Goal: Information Seeking & Learning: Learn about a topic

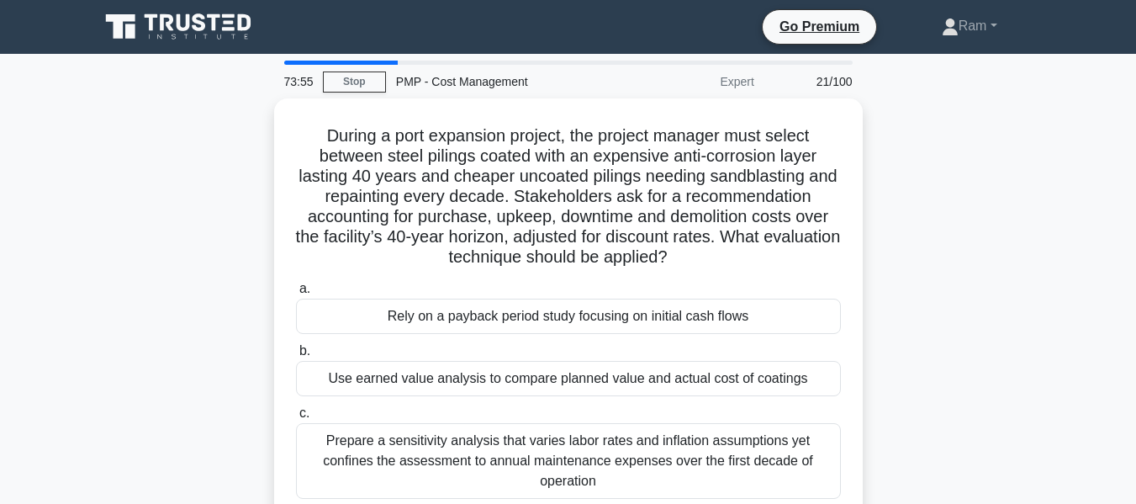
click at [169, 21] on icon at bounding box center [179, 27] width 161 height 32
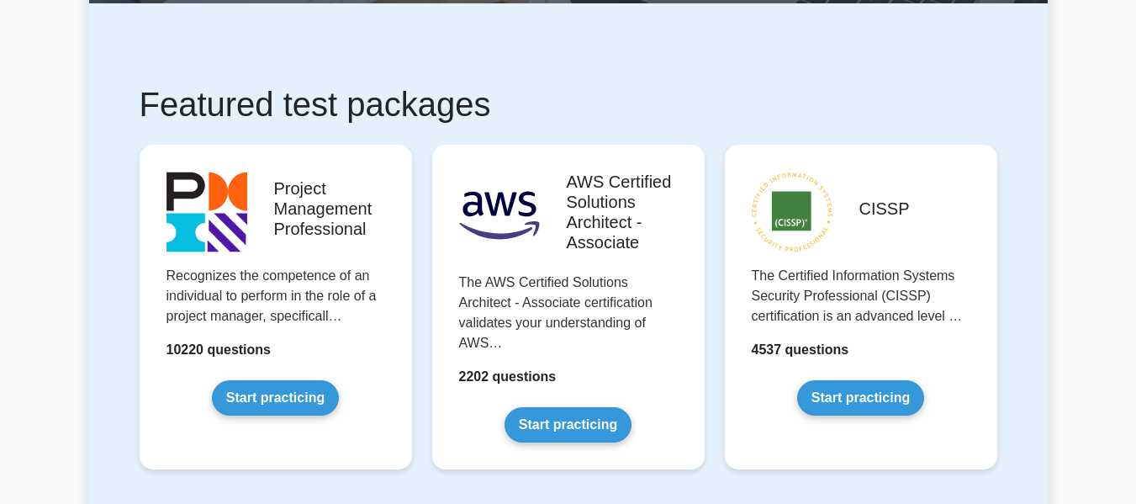
scroll to position [252, 0]
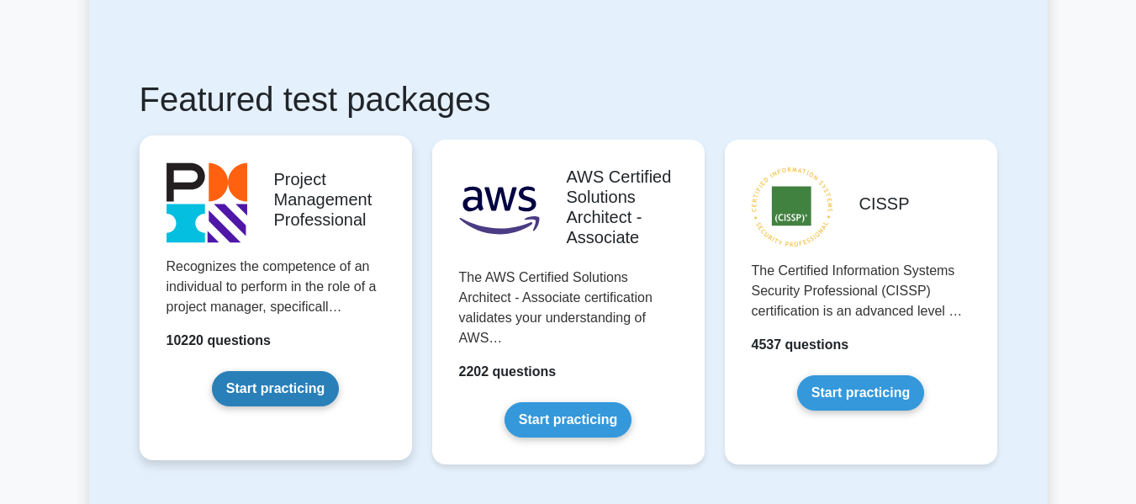
click at [273, 391] on link "Start practicing" at bounding box center [275, 388] width 127 height 35
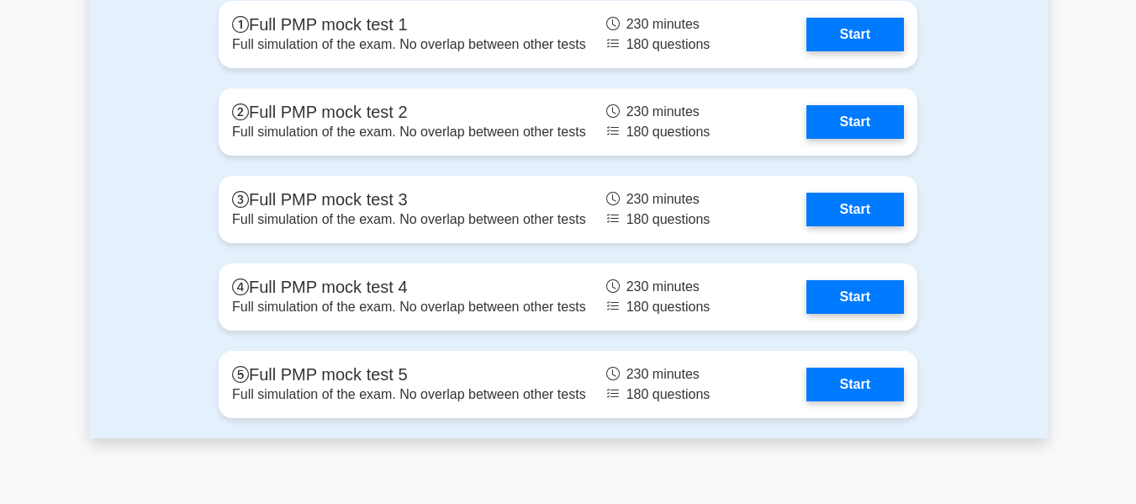
scroll to position [5888, 0]
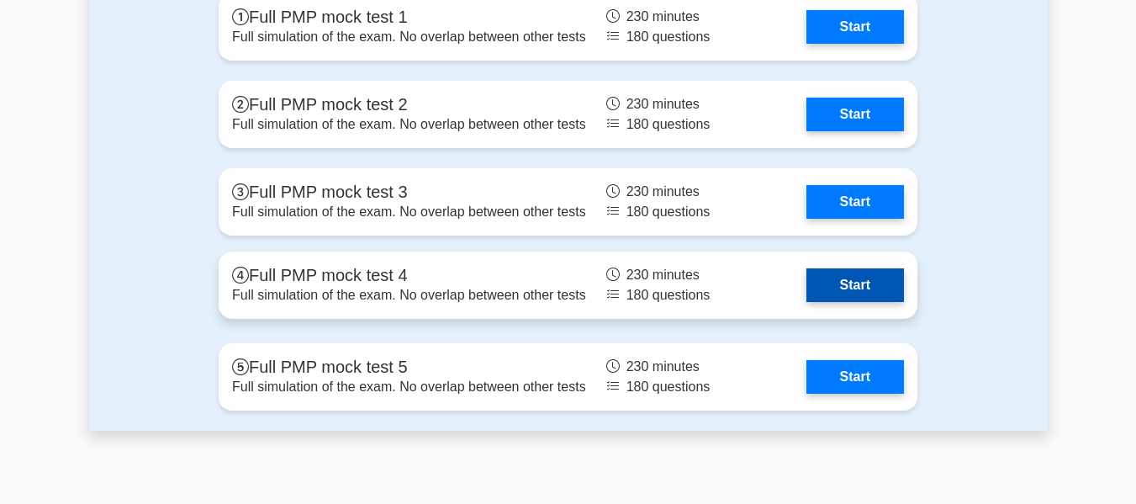
click at [837, 283] on link "Start" at bounding box center [856, 285] width 98 height 34
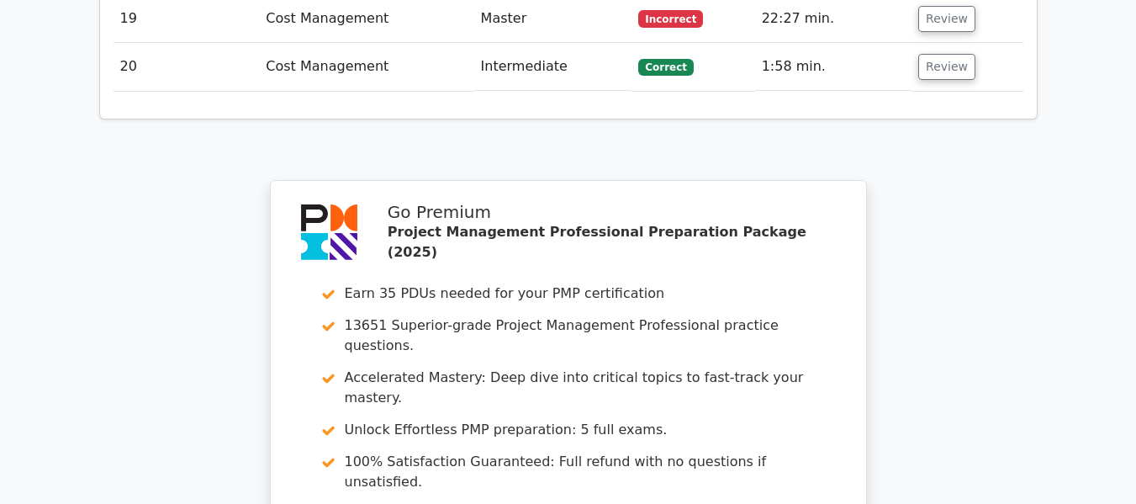
scroll to position [3095, 0]
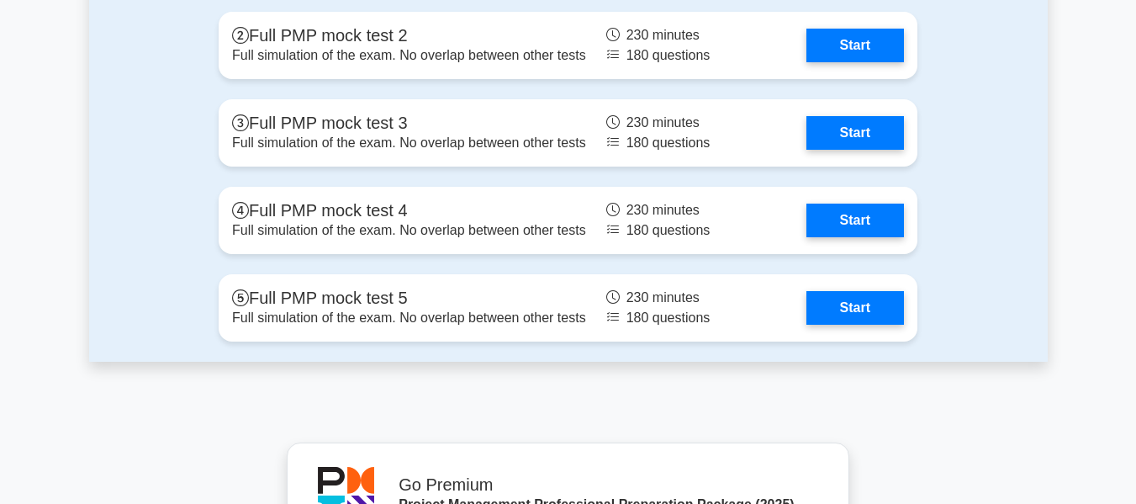
scroll to position [5972, 0]
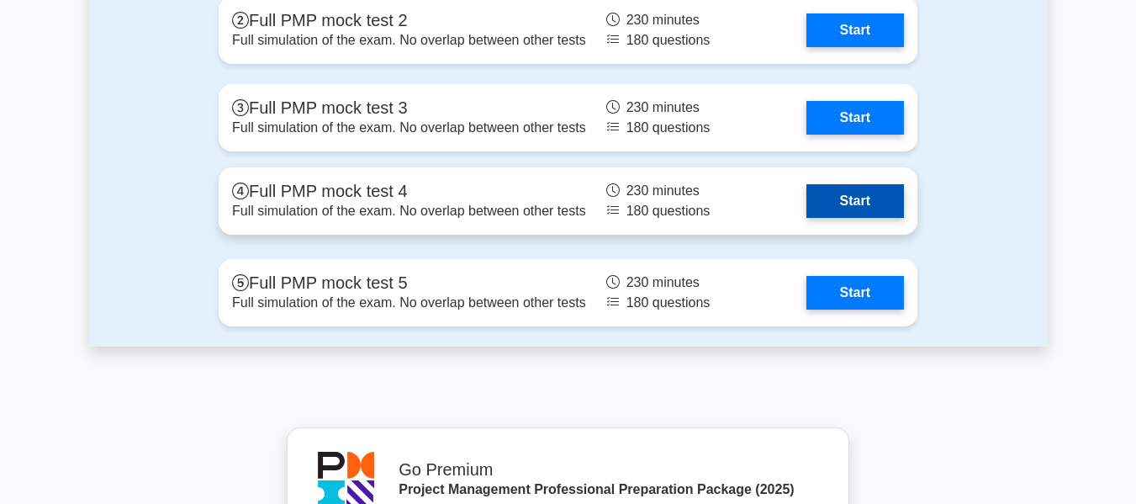
click at [862, 197] on link "Start" at bounding box center [856, 201] width 98 height 34
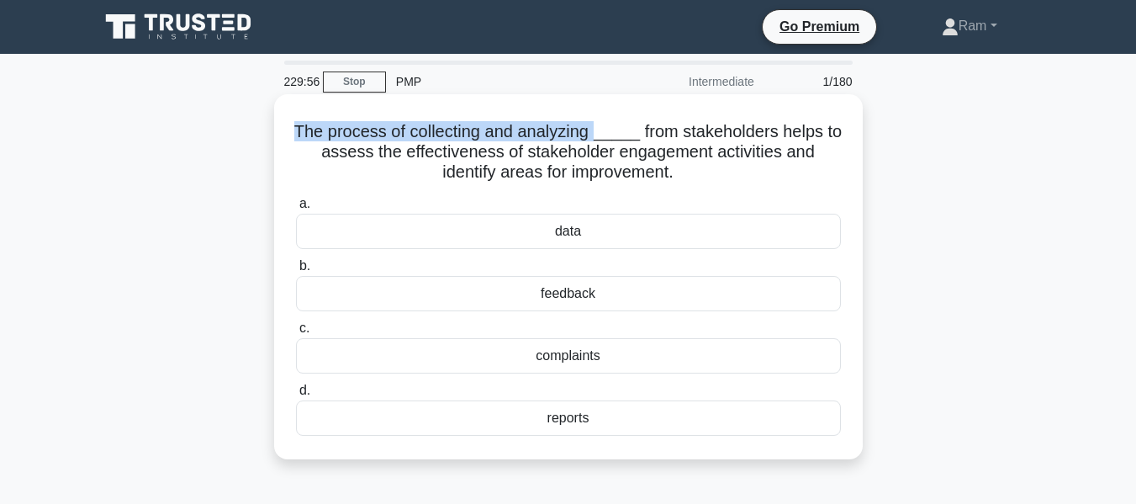
drag, startPoint x: 289, startPoint y: 135, endPoint x: 598, endPoint y: 122, distance: 309.8
click at [598, 122] on div "The process of collecting and analyzing _____ from stakeholders helps to assess…" at bounding box center [568, 277] width 575 height 352
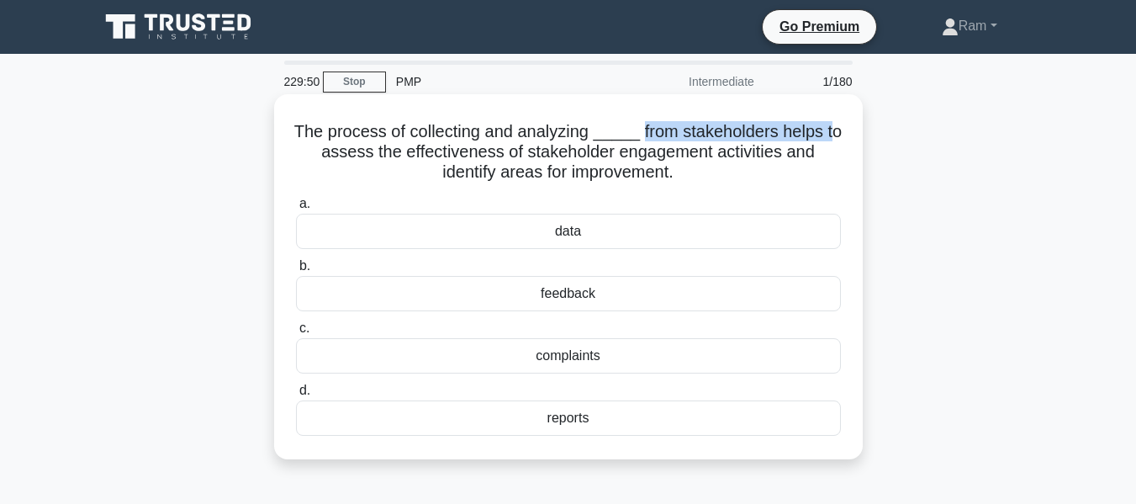
drag, startPoint x: 638, startPoint y: 140, endPoint x: 834, endPoint y: 130, distance: 196.2
click at [834, 130] on h5 "The process of collecting and analyzing _____ from stakeholders helps to assess…" at bounding box center [568, 152] width 548 height 62
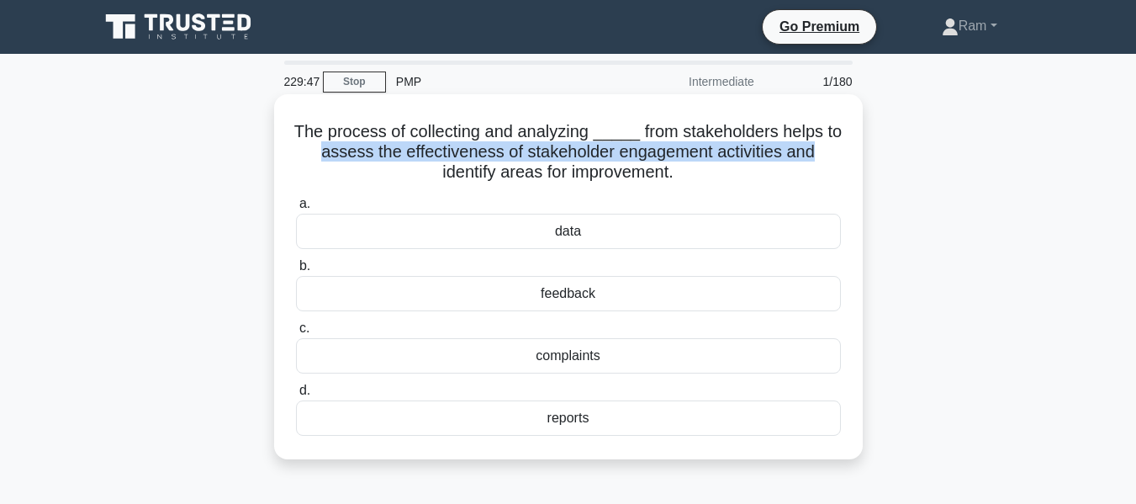
drag, startPoint x: 322, startPoint y: 153, endPoint x: 831, endPoint y: 153, distance: 508.9
click at [831, 153] on h5 "The process of collecting and analyzing _____ from stakeholders helps to assess…" at bounding box center [568, 152] width 548 height 62
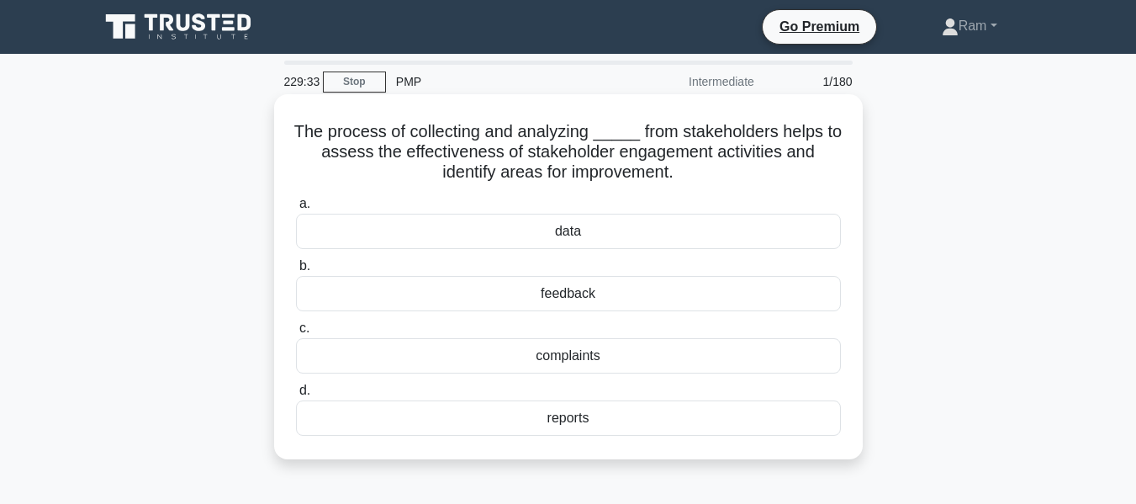
click at [586, 298] on div "feedback" at bounding box center [568, 293] width 545 height 35
click at [296, 272] on input "b. feedback" at bounding box center [296, 266] width 0 height 11
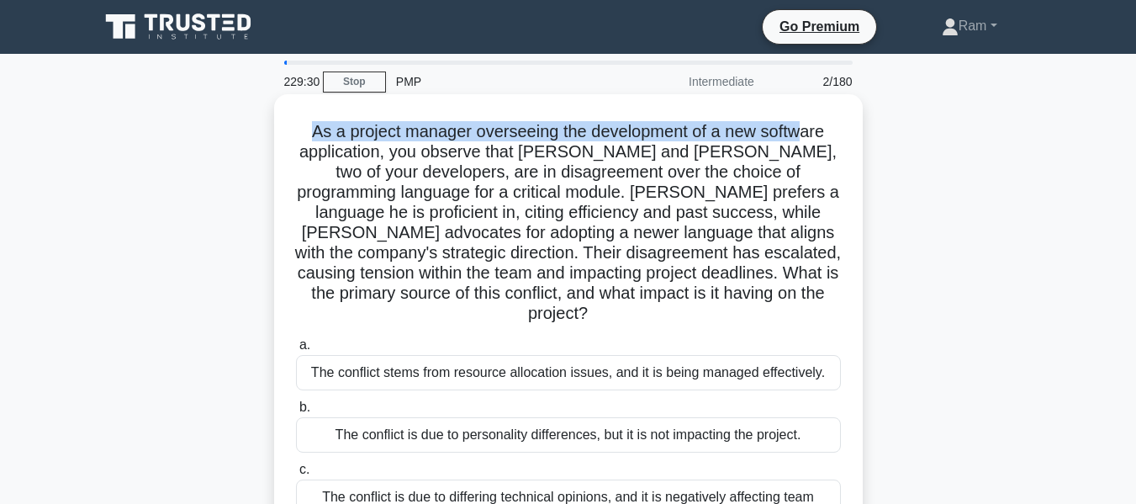
drag, startPoint x: 310, startPoint y: 135, endPoint x: 810, endPoint y: 119, distance: 499.9
click at [810, 119] on div "As a project manager overseeing the development of a new software application, …" at bounding box center [568, 367] width 575 height 533
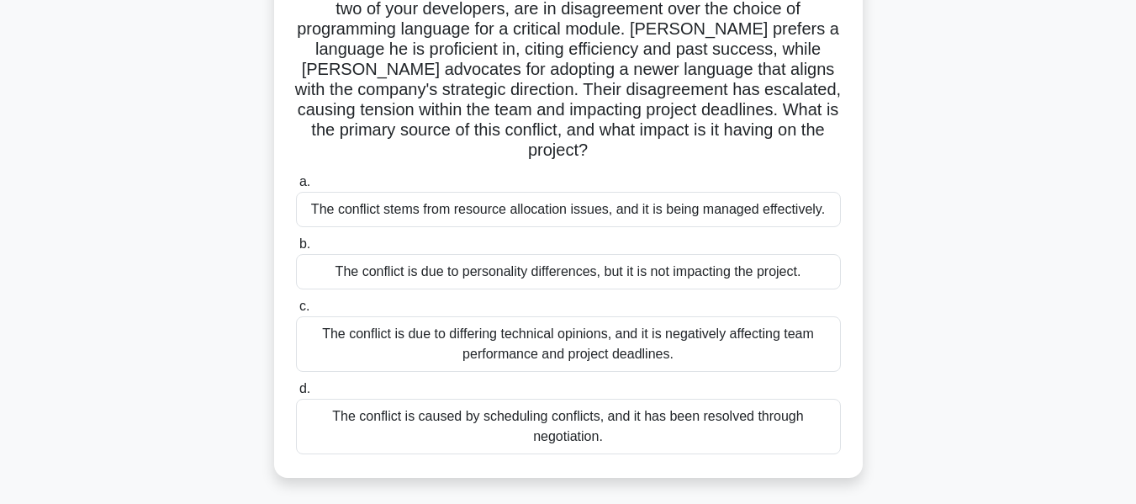
scroll to position [168, 0]
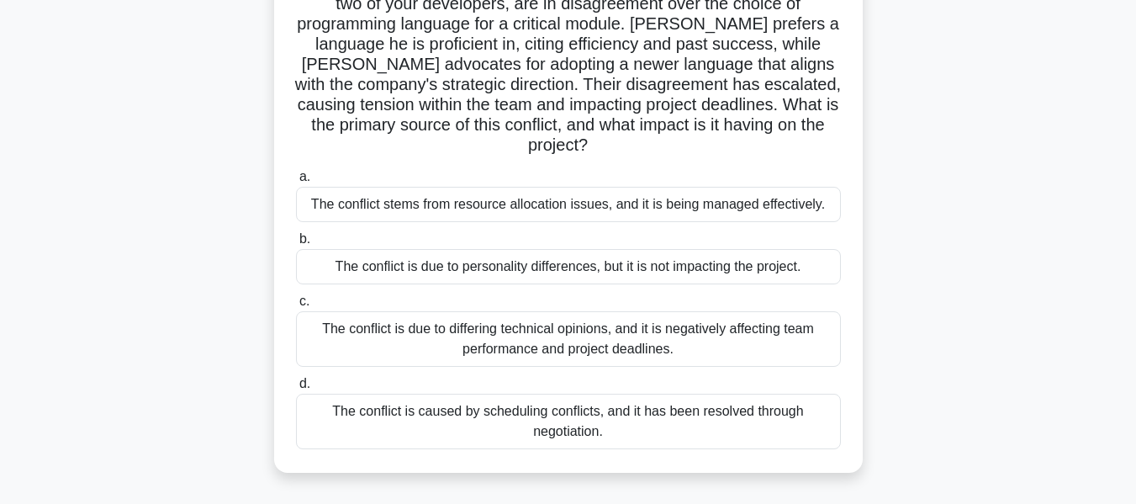
click at [571, 323] on div "The conflict is due to differing technical opinions, and it is negatively affec…" at bounding box center [568, 339] width 545 height 56
click at [296, 307] on input "c. The conflict is due to differing technical opinions, and it is negatively af…" at bounding box center [296, 301] width 0 height 11
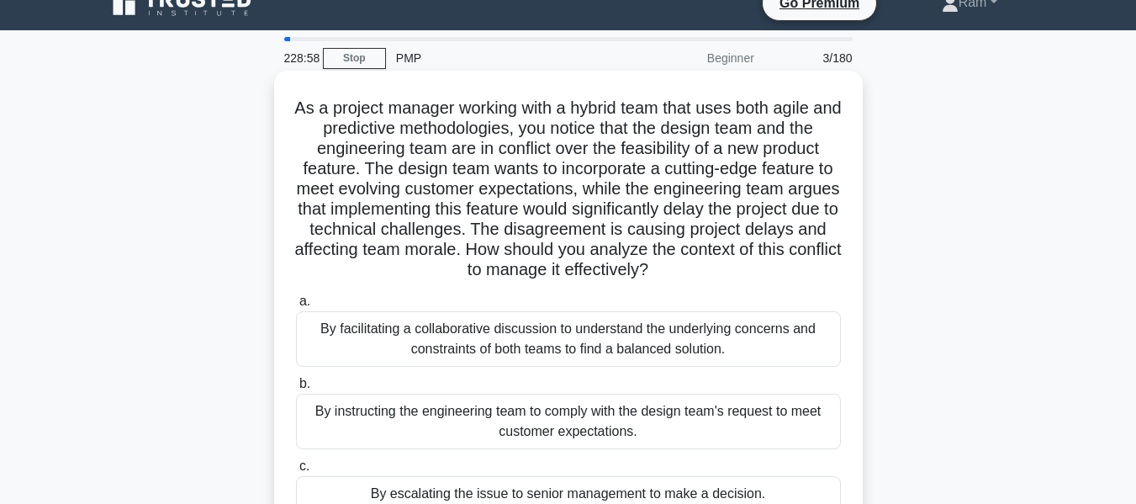
scroll to position [0, 0]
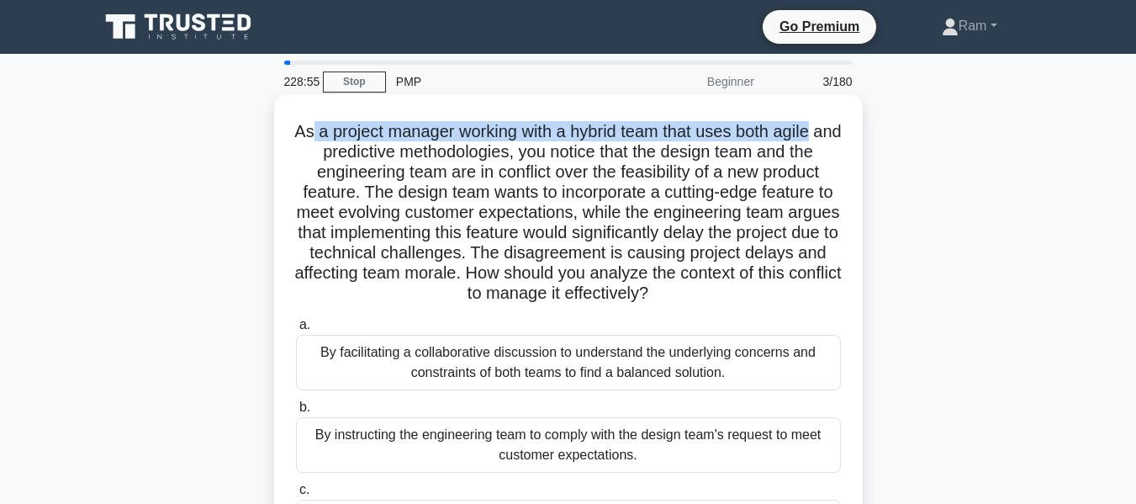
drag, startPoint x: 318, startPoint y: 131, endPoint x: 833, endPoint y: 140, distance: 514.9
click at [833, 140] on h5 "As a project manager working with a hybrid team that uses both agile and predic…" at bounding box center [568, 212] width 548 height 183
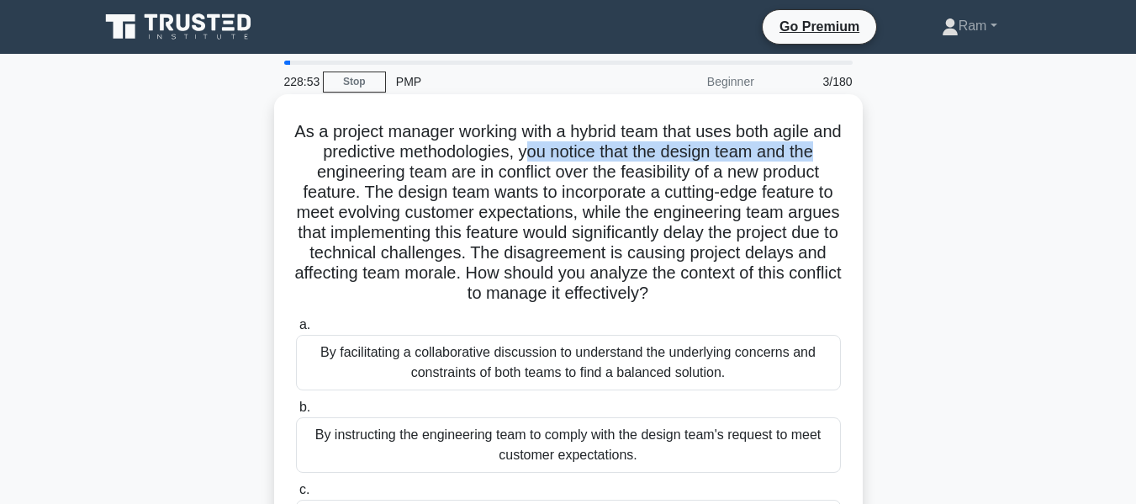
drag, startPoint x: 538, startPoint y: 155, endPoint x: 842, endPoint y: 150, distance: 303.7
click at [842, 150] on h5 "As a project manager working with a hybrid team that uses both agile and predic…" at bounding box center [568, 212] width 548 height 183
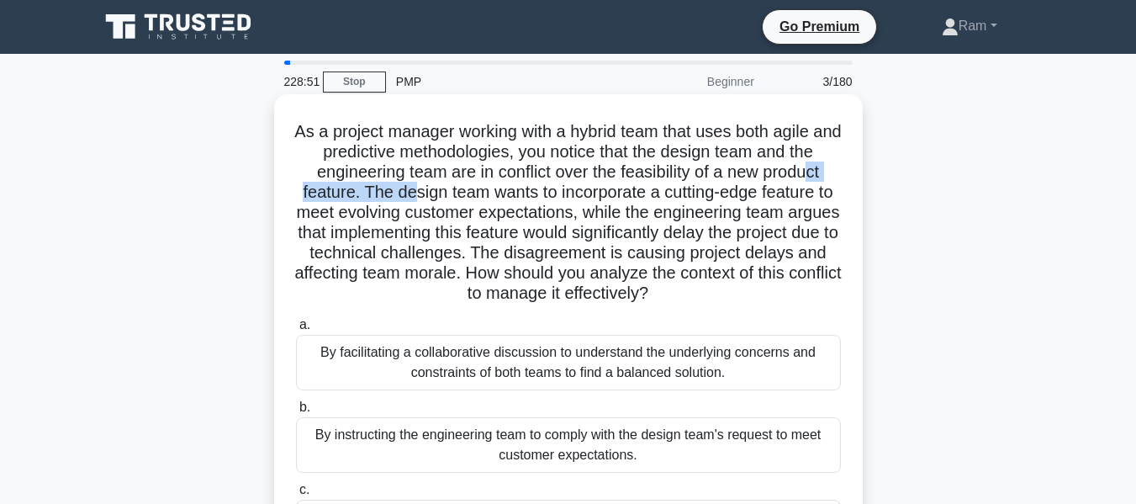
drag, startPoint x: 418, startPoint y: 183, endPoint x: 813, endPoint y: 175, distance: 394.6
click at [813, 175] on h5 "As a project manager working with a hybrid team that uses both agile and predic…" at bounding box center [568, 212] width 548 height 183
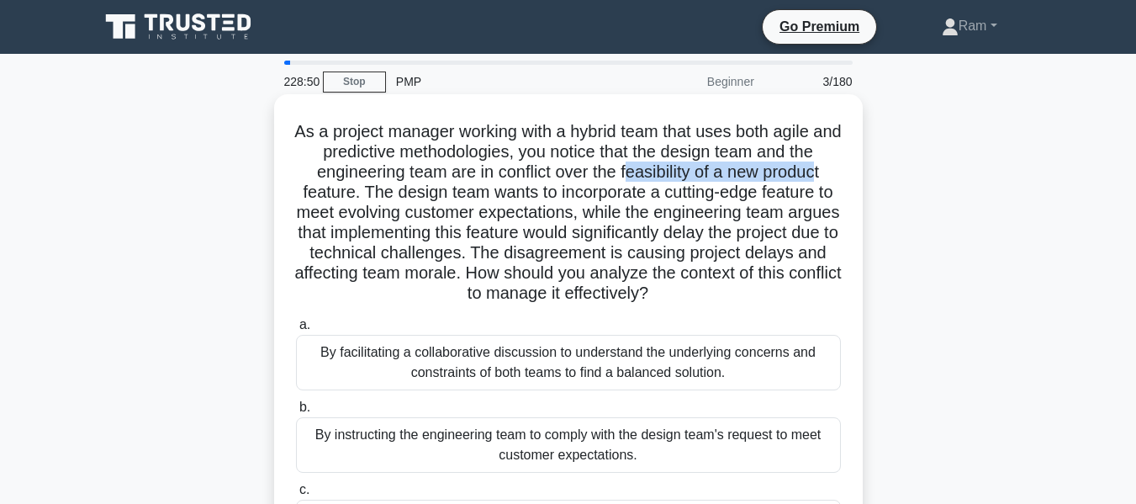
drag, startPoint x: 626, startPoint y: 174, endPoint x: 823, endPoint y: 181, distance: 197.8
click at [823, 181] on h5 "As a project manager working with a hybrid team that uses both agile and predic…" at bounding box center [568, 212] width 548 height 183
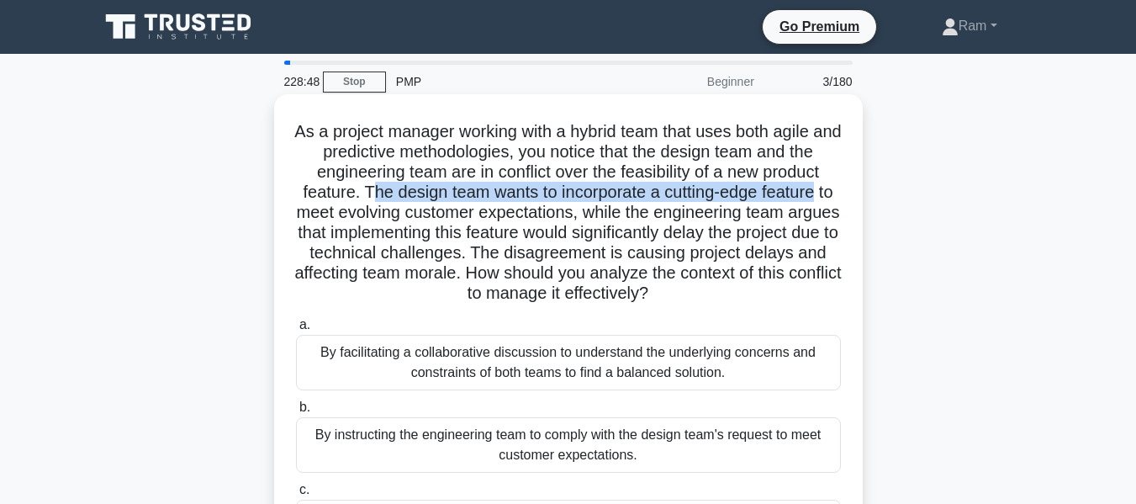
drag, startPoint x: 373, startPoint y: 195, endPoint x: 830, endPoint y: 199, distance: 456.8
click at [830, 199] on h5 "As a project manager working with a hybrid team that uses both agile and predic…" at bounding box center [568, 212] width 548 height 183
drag, startPoint x: 366, startPoint y: 195, endPoint x: 855, endPoint y: 197, distance: 489.5
click at [855, 197] on div "As a project manager working with a hybrid team that uses both agile and predic…" at bounding box center [568, 367] width 575 height 533
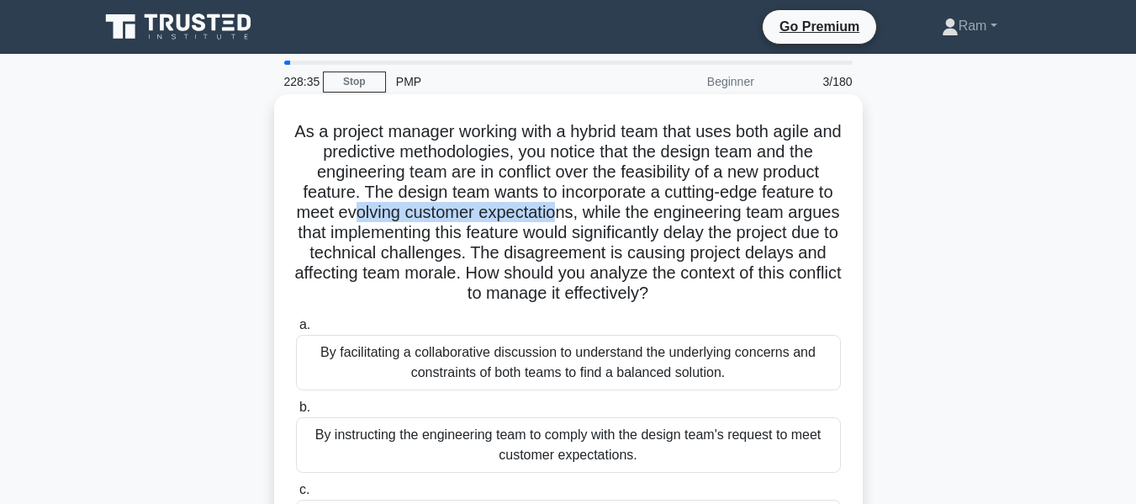
drag, startPoint x: 388, startPoint y: 217, endPoint x: 599, endPoint y: 208, distance: 211.3
click at [599, 208] on h5 "As a project manager working with a hybrid team that uses both agile and predic…" at bounding box center [568, 212] width 548 height 183
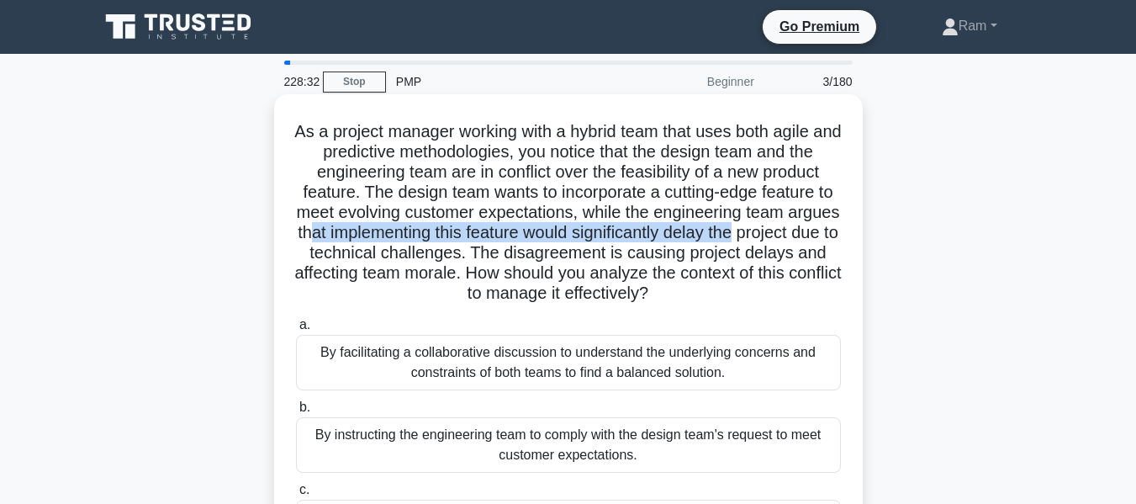
drag, startPoint x: 386, startPoint y: 234, endPoint x: 846, endPoint y: 233, distance: 460.1
click at [846, 233] on div "As a project manager working with a hybrid team that uses both agile and predic…" at bounding box center [568, 367] width 575 height 533
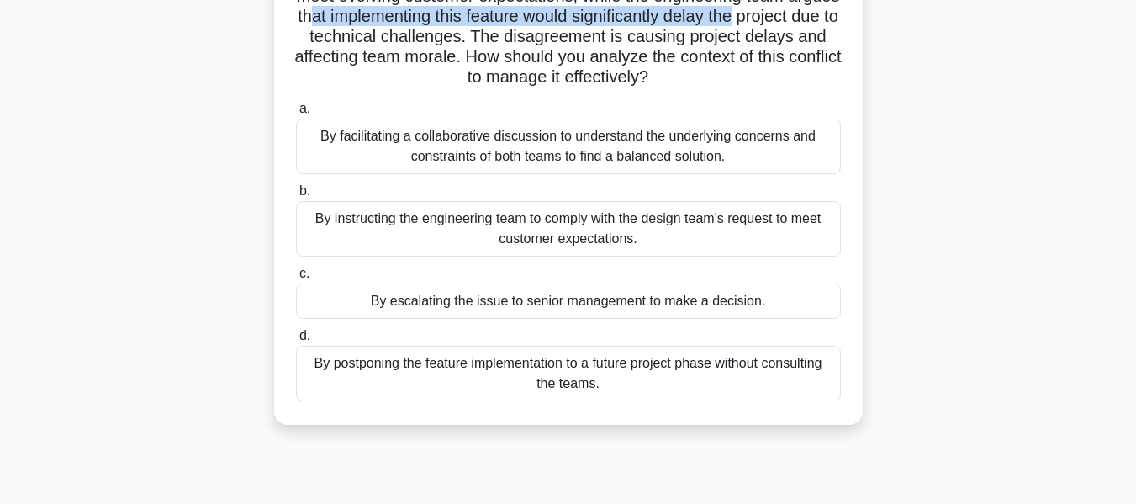
scroll to position [252, 0]
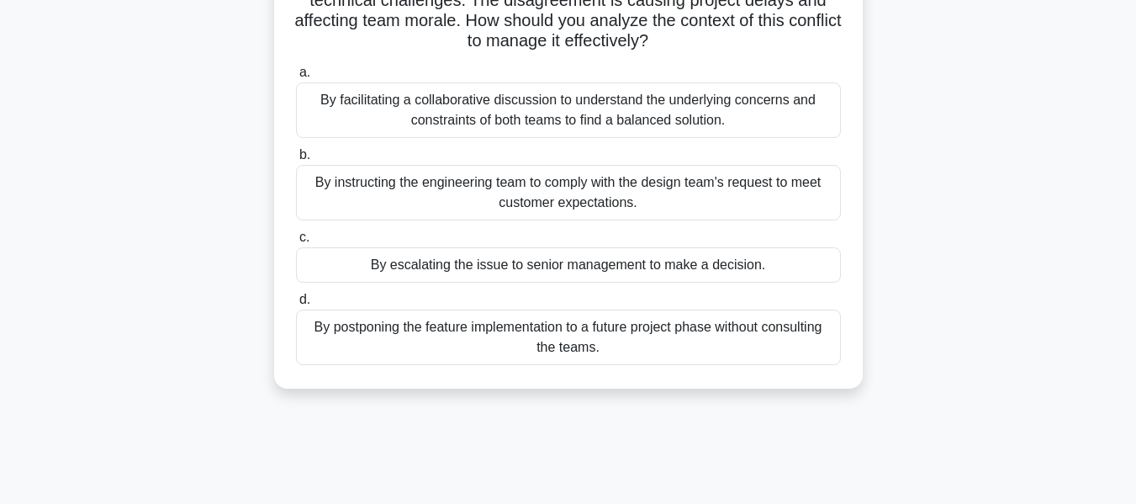
click at [672, 119] on div "By facilitating a collaborative discussion to understand the underlying concern…" at bounding box center [568, 110] width 545 height 56
click at [296, 78] on input "a. By facilitating a collaborative discussion to understand the underlying conc…" at bounding box center [296, 72] width 0 height 11
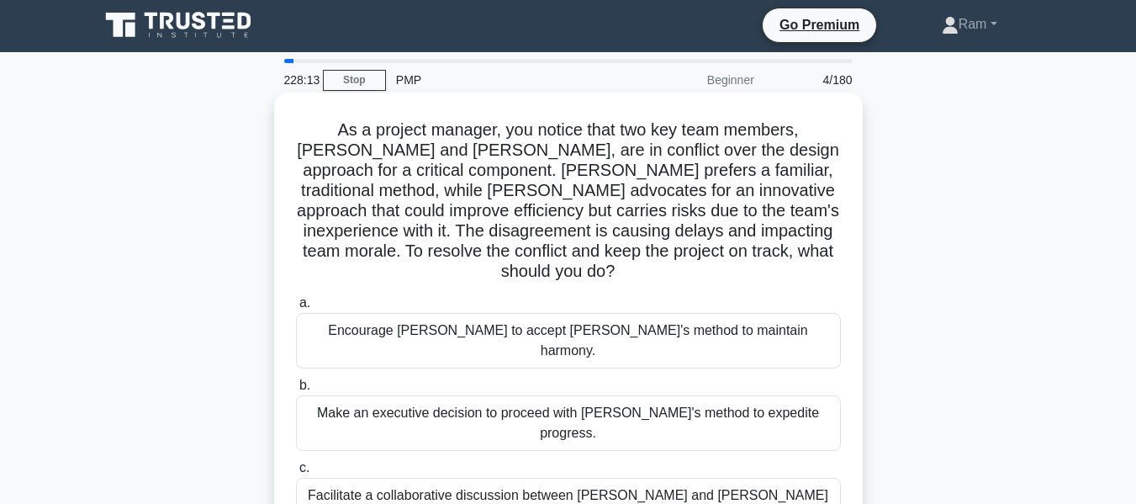
scroll to position [0, 0]
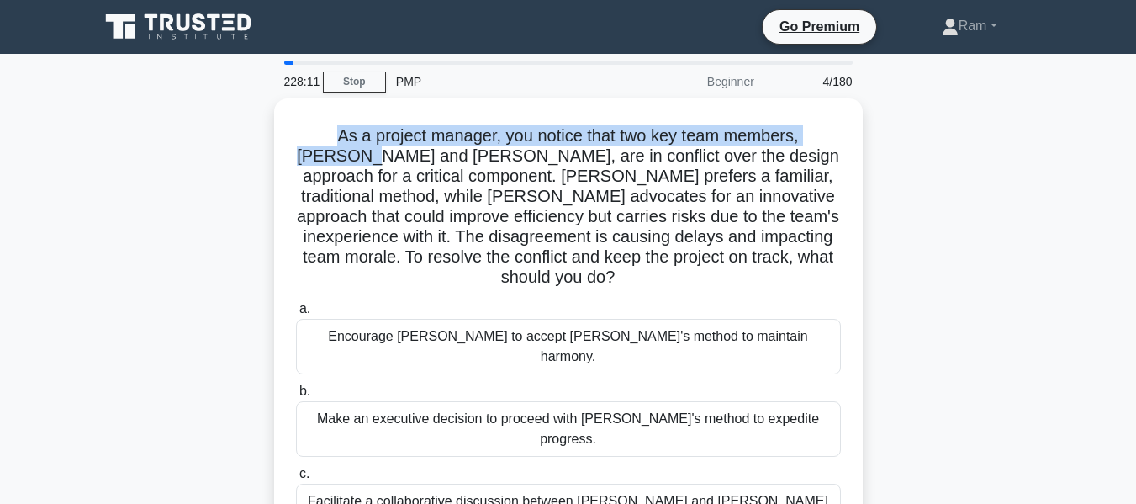
drag, startPoint x: 299, startPoint y: 139, endPoint x: 855, endPoint y: 139, distance: 556.0
click at [866, 135] on div "As a project manager, you notice that two key team members, [PERSON_NAME] and […" at bounding box center [568, 371] width 959 height 547
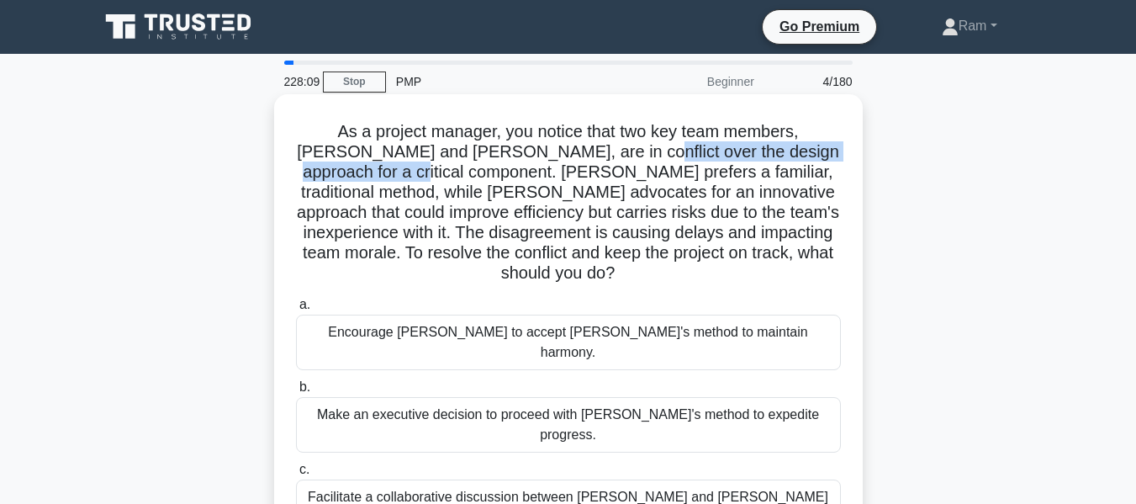
drag, startPoint x: 531, startPoint y: 154, endPoint x: 845, endPoint y: 161, distance: 314.7
click at [845, 161] on div "As a project manager, you notice that two key team members, [PERSON_NAME] and […" at bounding box center [568, 357] width 575 height 513
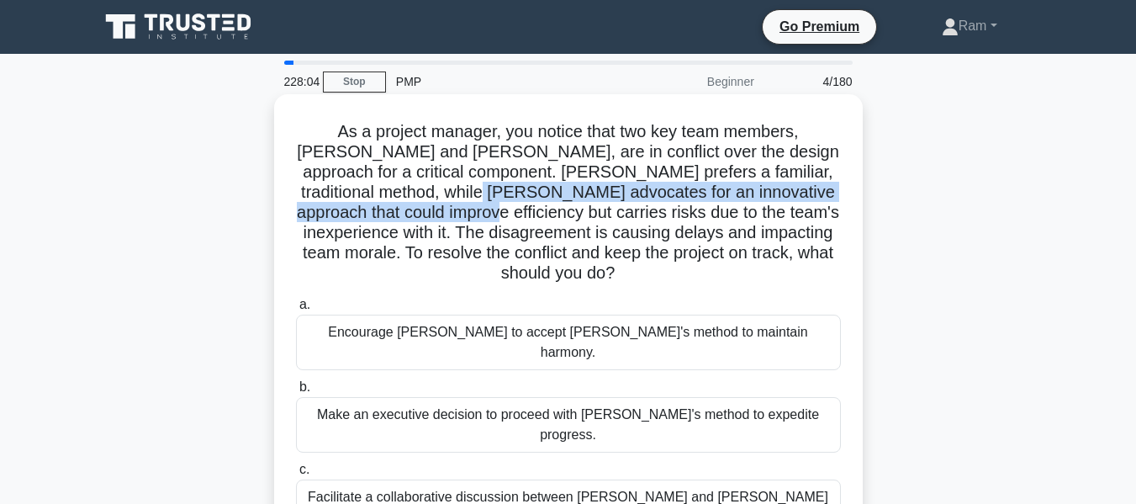
drag, startPoint x: 335, startPoint y: 200, endPoint x: 844, endPoint y: 196, distance: 508.9
click at [844, 196] on div "As a project manager, you notice that two key team members, [PERSON_NAME] and […" at bounding box center [568, 357] width 575 height 513
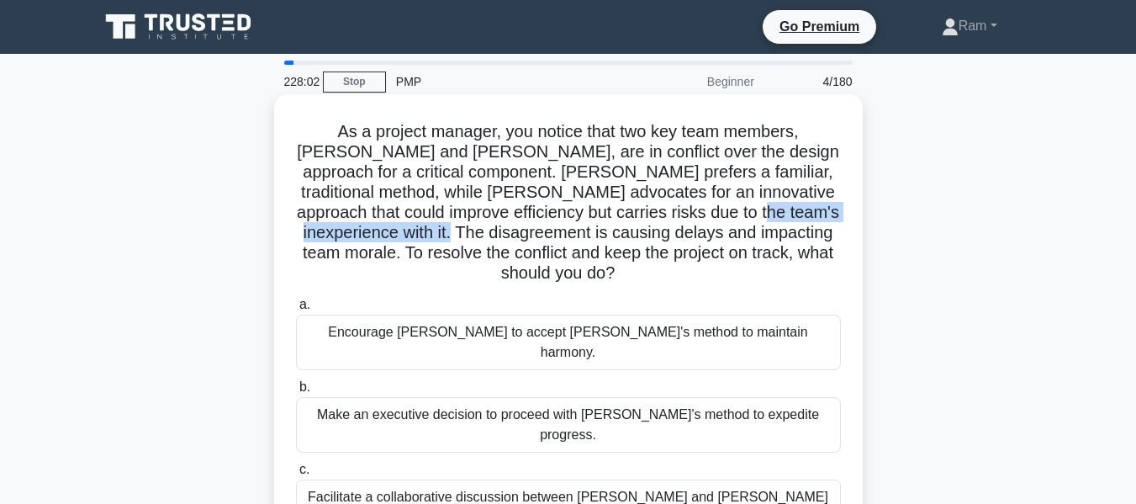
drag, startPoint x: 582, startPoint y: 215, endPoint x: 516, endPoint y: 219, distance: 66.5
click at [822, 206] on h5 "As a project manager, you notice that two key team members, [PERSON_NAME] and […" at bounding box center [568, 202] width 548 height 163
drag, startPoint x: 412, startPoint y: 211, endPoint x: 830, endPoint y: 214, distance: 418.1
click at [830, 214] on h5 "As a project manager, you notice that two key team members, [PERSON_NAME] and […" at bounding box center [568, 202] width 548 height 163
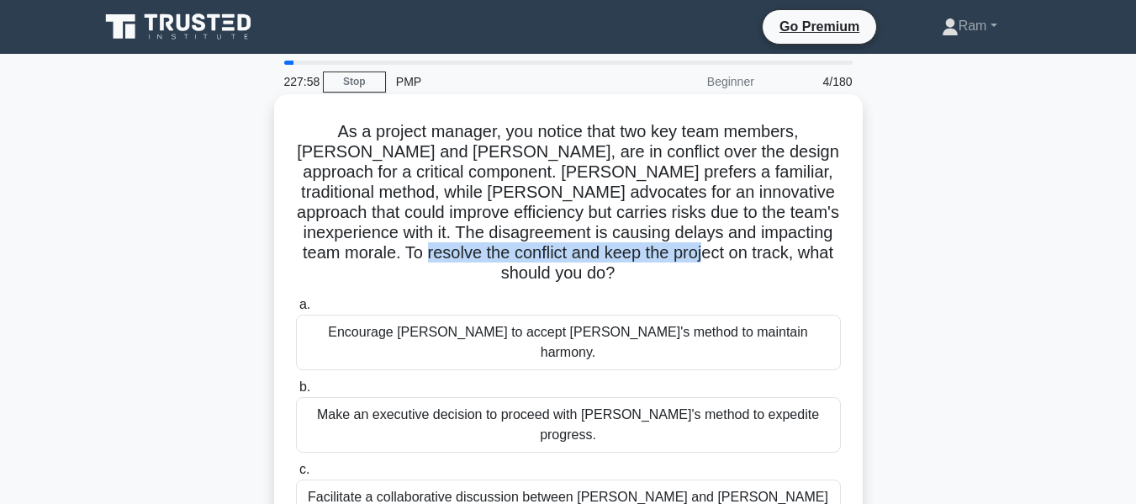
drag, startPoint x: 387, startPoint y: 247, endPoint x: 779, endPoint y: 264, distance: 392.3
click at [779, 264] on h5 "As a project manager, you notice that two key team members, [PERSON_NAME] and […" at bounding box center [568, 202] width 548 height 163
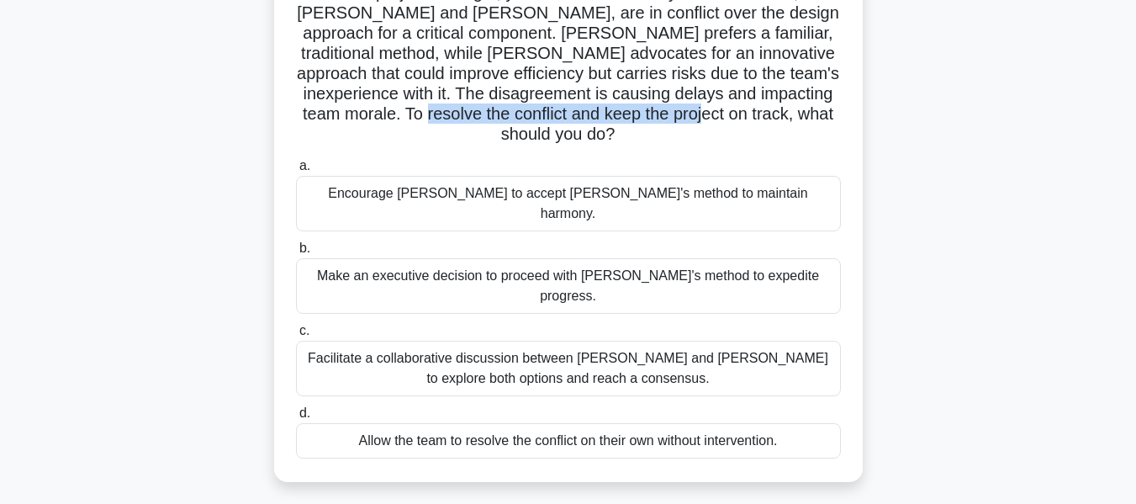
scroll to position [168, 0]
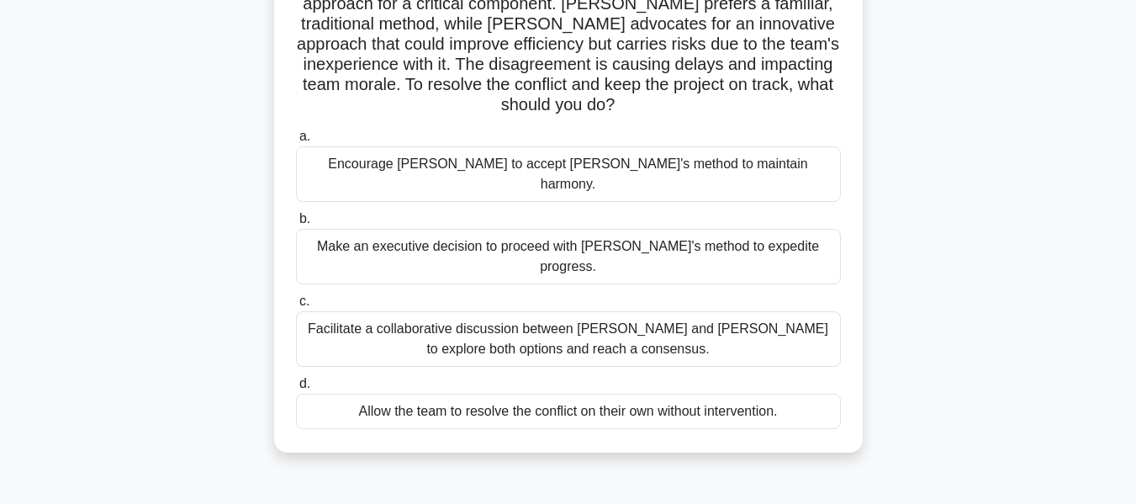
click at [648, 311] on div "Facilitate a collaborative discussion between [PERSON_NAME] and [PERSON_NAME] t…" at bounding box center [568, 339] width 545 height 56
click at [296, 296] on input "c. Facilitate a collaborative discussion between [PERSON_NAME] and [PERSON_NAME…" at bounding box center [296, 301] width 0 height 11
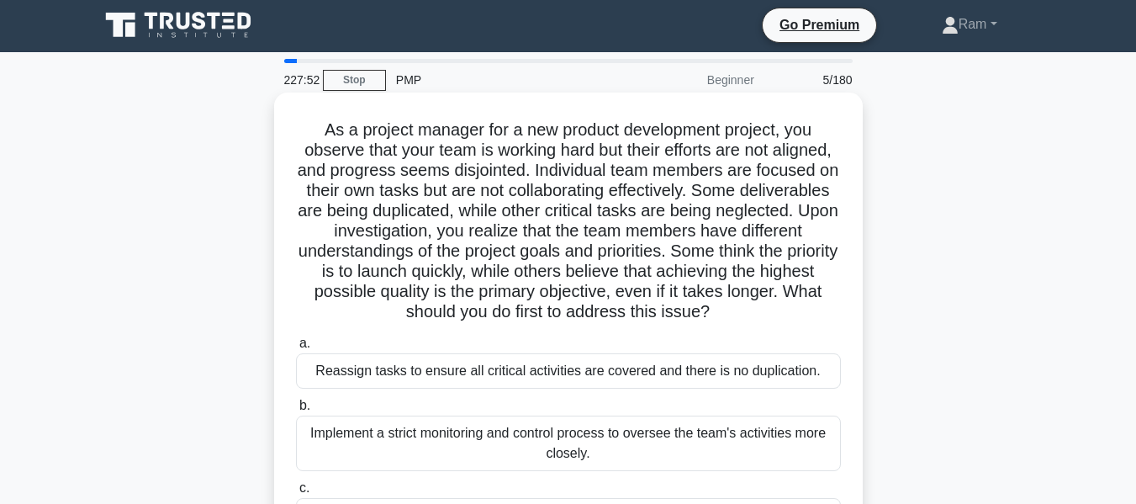
scroll to position [0, 0]
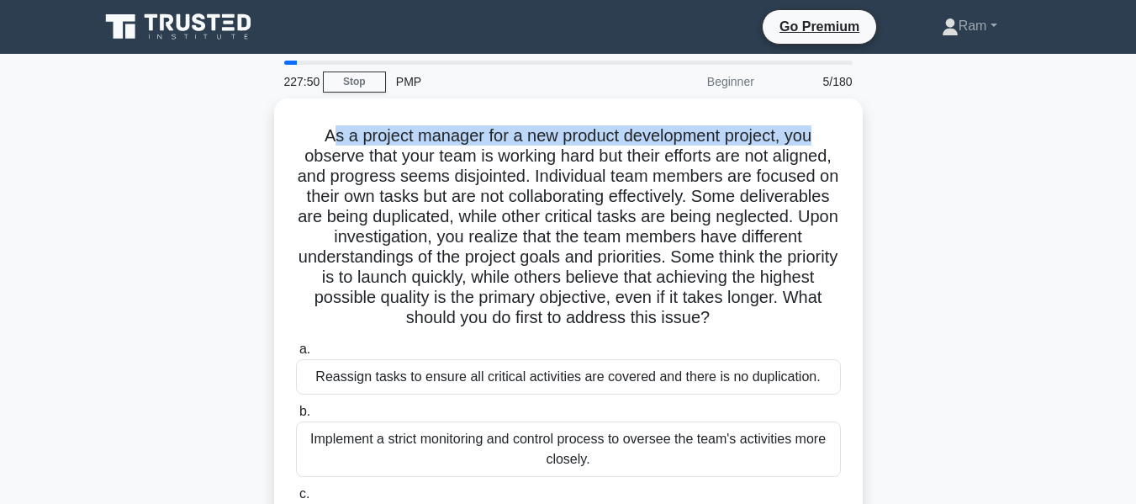
drag, startPoint x: 325, startPoint y: 135, endPoint x: 866, endPoint y: 131, distance: 540.9
click at [866, 131] on div "As a project manager for a new product development project, you observe that yo…" at bounding box center [568, 371] width 959 height 547
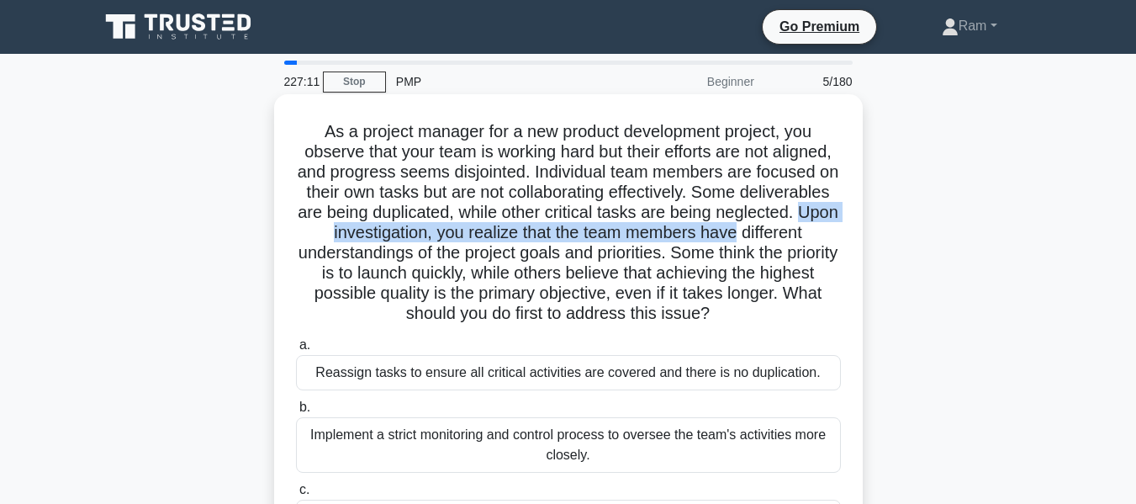
drag, startPoint x: 384, startPoint y: 233, endPoint x: 841, endPoint y: 240, distance: 457.6
click at [841, 240] on h5 "As a project manager for a new product development project, you observe that yo…" at bounding box center [568, 223] width 548 height 204
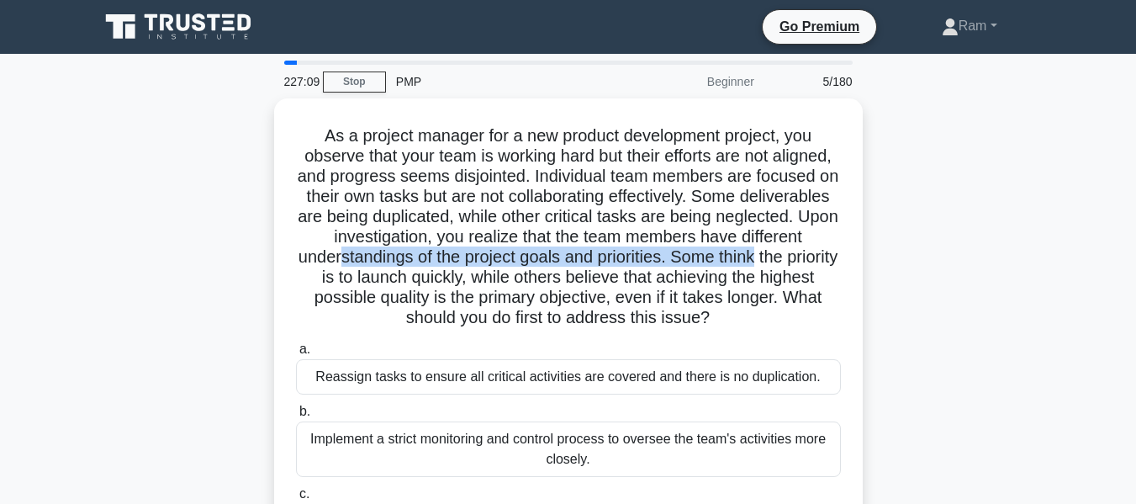
drag, startPoint x: 437, startPoint y: 258, endPoint x: 907, endPoint y: 263, distance: 470.2
click at [907, 263] on div "As a project manager for a new product development project, you observe that yo…" at bounding box center [568, 371] width 959 height 547
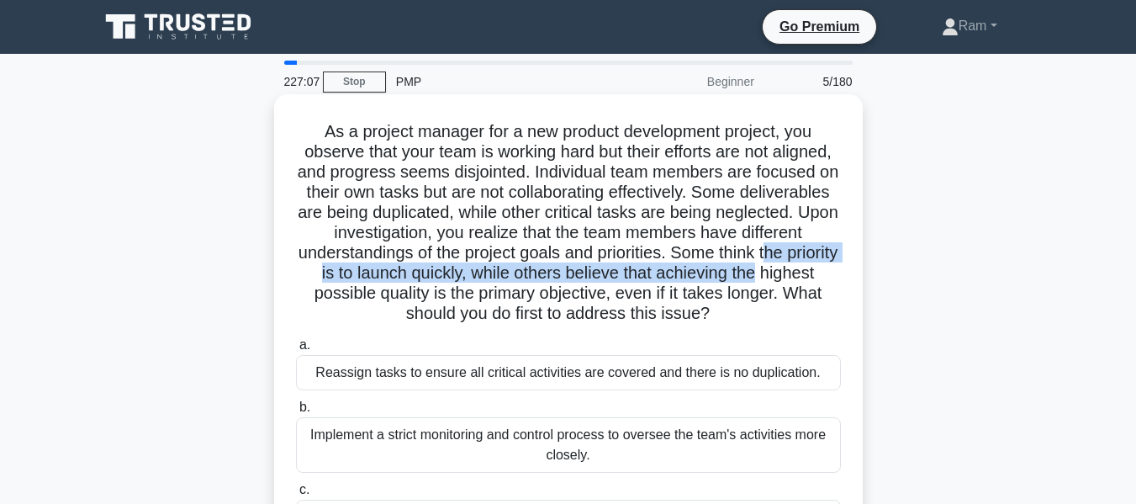
drag, startPoint x: 305, startPoint y: 274, endPoint x: 848, endPoint y: 268, distance: 542.6
click at [848, 268] on div "As a project manager for a new product development project, you observe that yo…" at bounding box center [568, 357] width 575 height 513
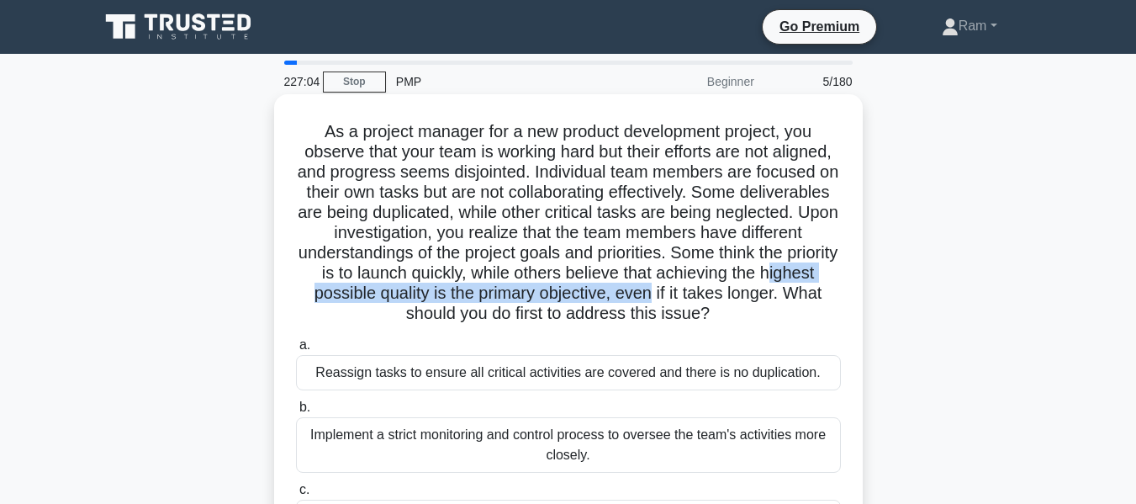
drag, startPoint x: 310, startPoint y: 294, endPoint x: 707, endPoint y: 295, distance: 397.0
click at [707, 295] on h5 "As a project manager for a new product development project, you observe that yo…" at bounding box center [568, 223] width 548 height 204
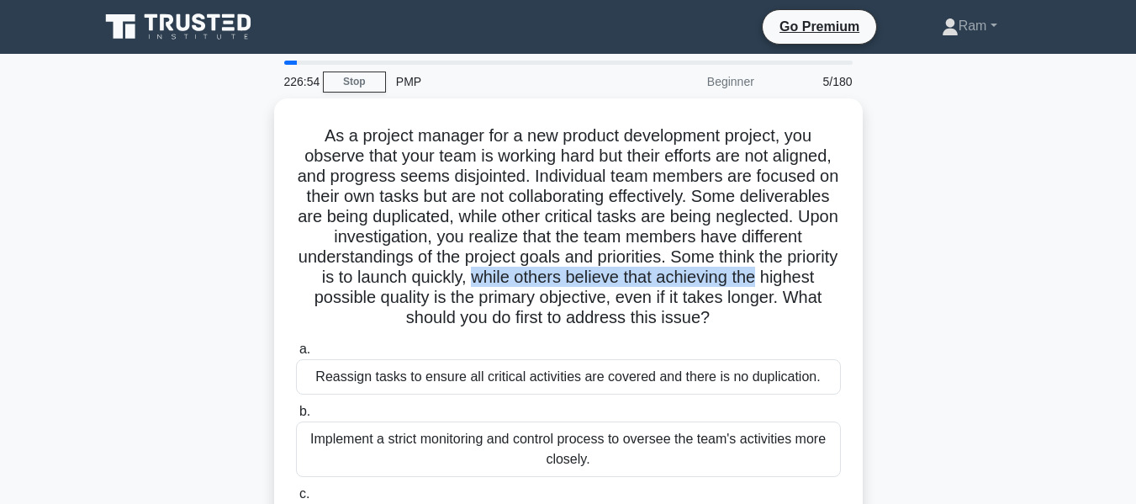
drag, startPoint x: 548, startPoint y: 273, endPoint x: 913, endPoint y: 268, distance: 365.1
click at [913, 268] on div "As a project manager for a new product development project, you observe that yo…" at bounding box center [568, 371] width 959 height 547
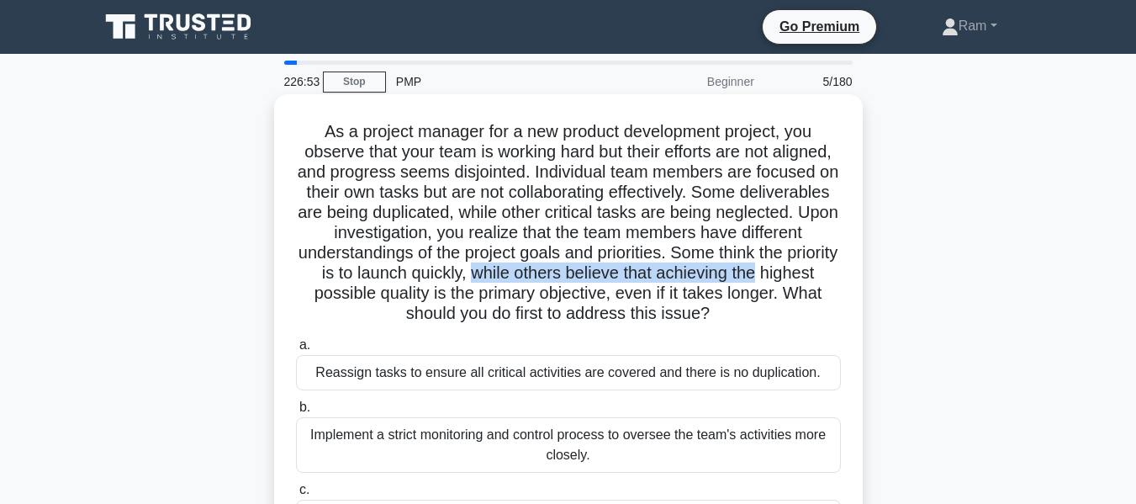
drag, startPoint x: 311, startPoint y: 294, endPoint x: 740, endPoint y: 307, distance: 429.2
click at [740, 307] on h5 "As a project manager for a new product development project, you observe that yo…" at bounding box center [568, 223] width 548 height 204
click at [574, 319] on h5 "As a project manager for a new product development project, you observe that yo…" at bounding box center [568, 223] width 548 height 204
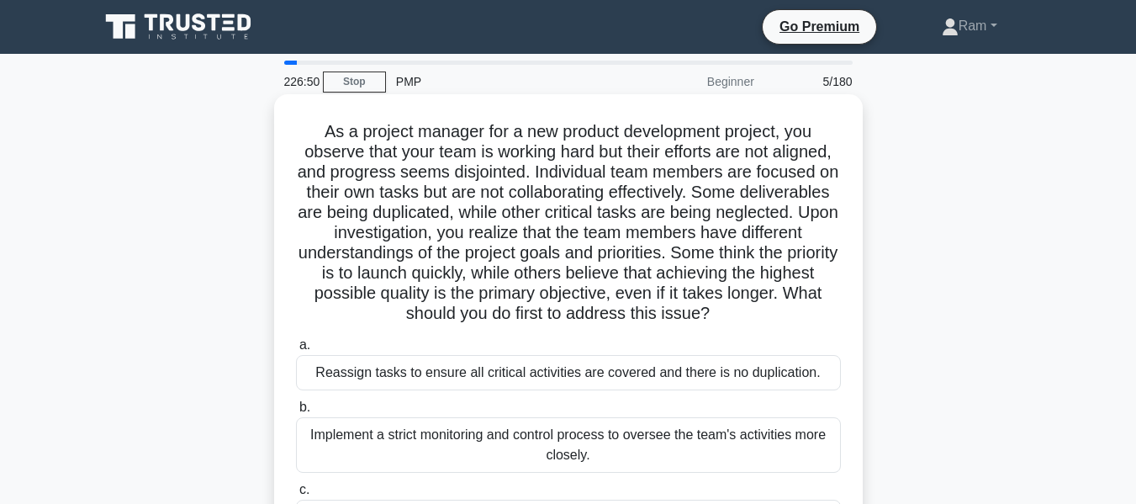
drag, startPoint x: 518, startPoint y: 299, endPoint x: 855, endPoint y: 318, distance: 337.0
click at [855, 318] on div "As a project manager for a new product development project, you observe that yo…" at bounding box center [568, 357] width 575 height 513
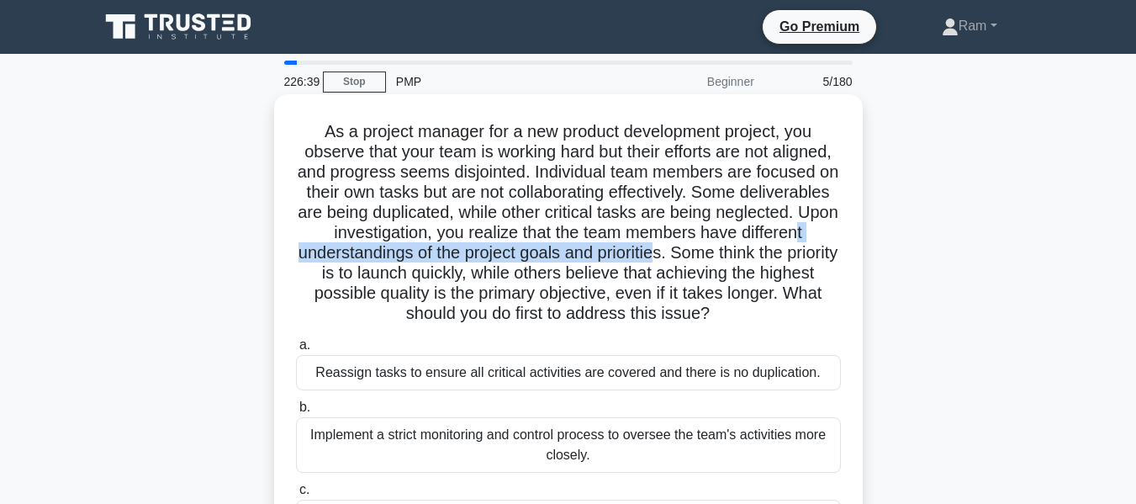
drag, startPoint x: 353, startPoint y: 259, endPoint x: 741, endPoint y: 257, distance: 387.8
click at [741, 257] on h5 "As a project manager for a new product development project, you observe that yo…" at bounding box center [568, 223] width 548 height 204
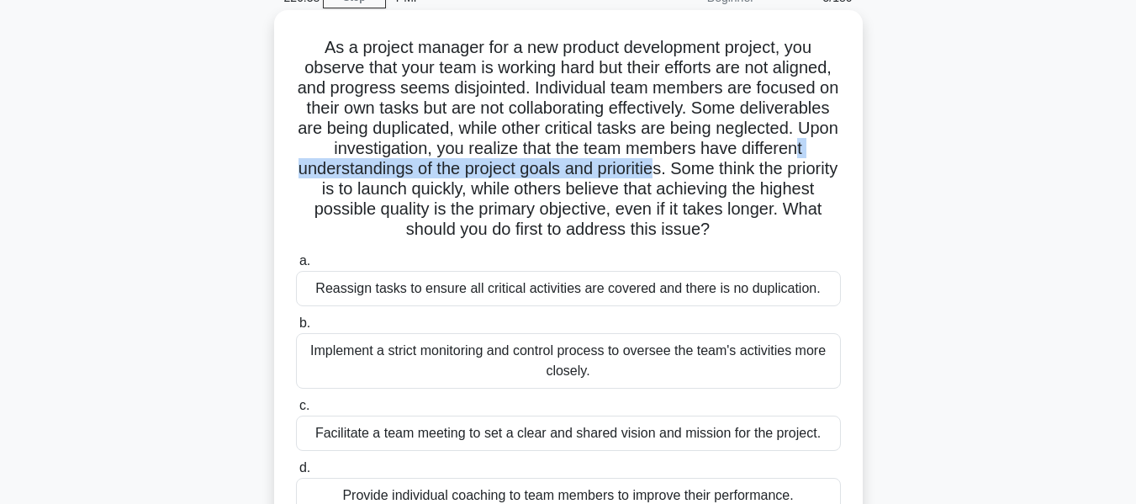
scroll to position [168, 0]
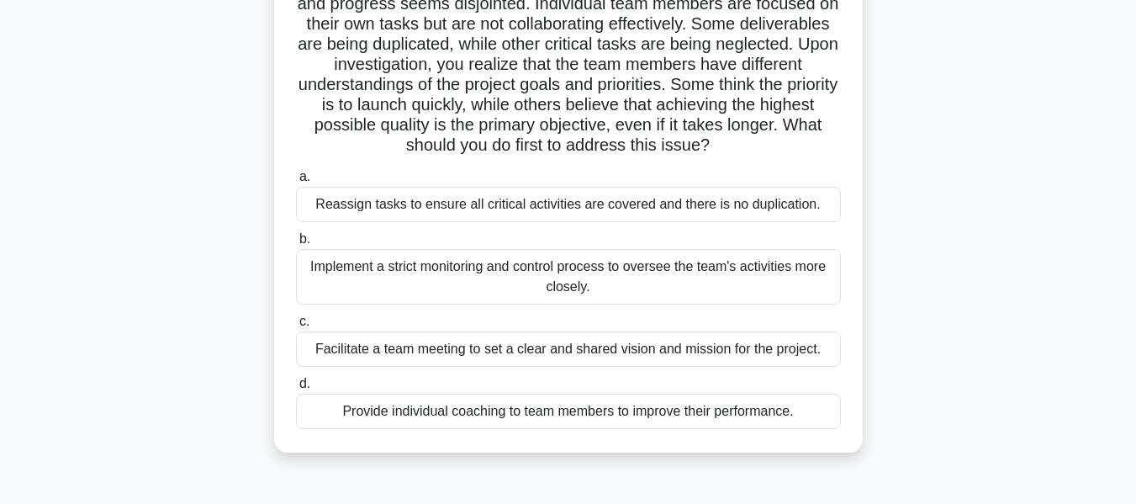
click at [691, 352] on div "Facilitate a team meeting to set a clear and shared vision and mission for the …" at bounding box center [568, 348] width 545 height 35
click at [296, 327] on input "c. Facilitate a team meeting to set a clear and shared vision and mission for t…" at bounding box center [296, 321] width 0 height 11
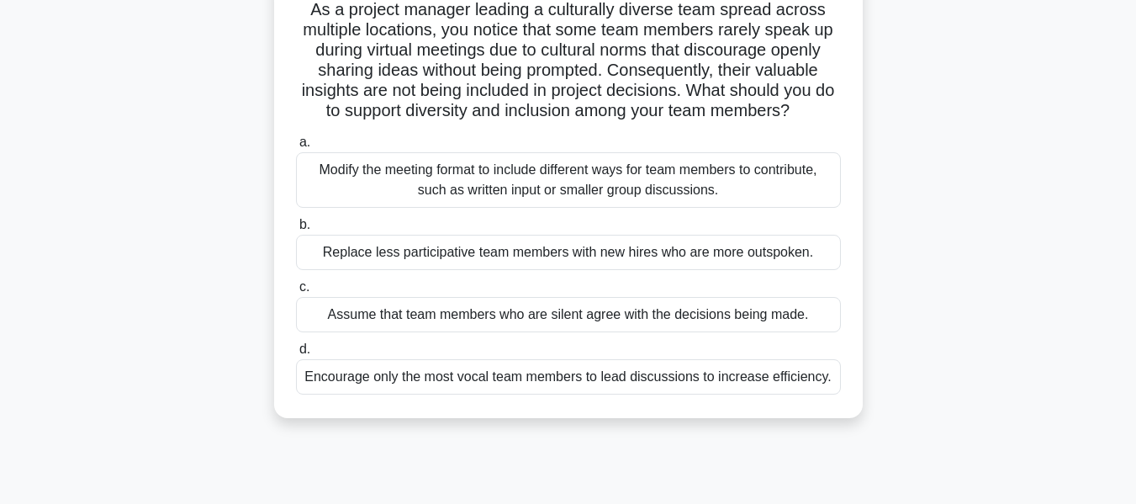
scroll to position [0, 0]
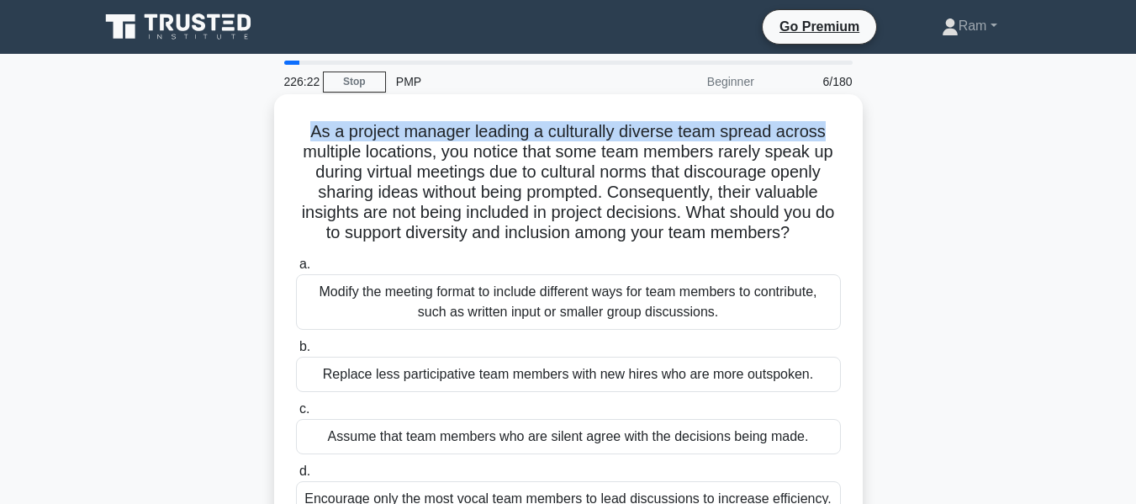
drag, startPoint x: 309, startPoint y: 130, endPoint x: 830, endPoint y: 129, distance: 521.5
click at [830, 129] on h5 "As a project manager leading a culturally diverse team spread across multiple l…" at bounding box center [568, 182] width 548 height 123
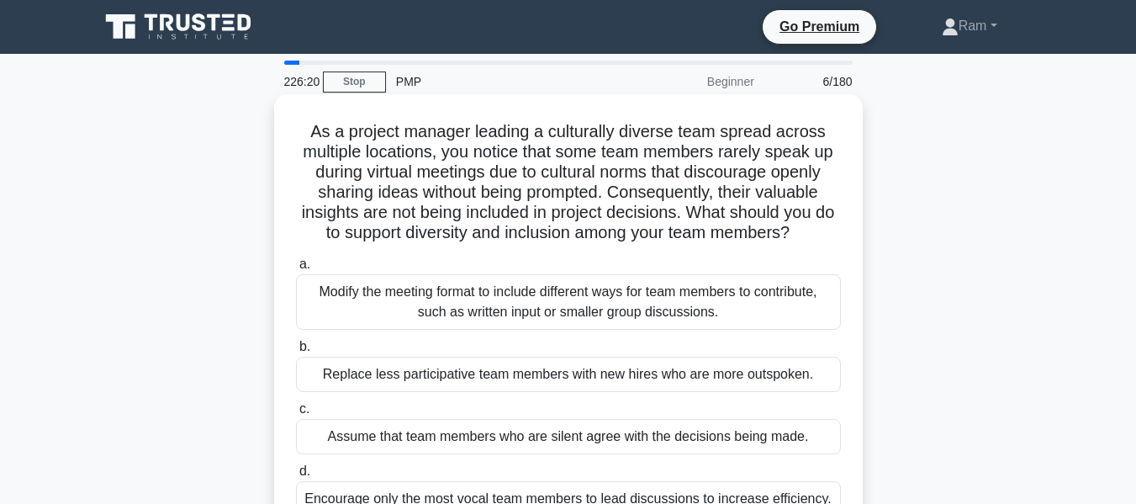
click at [465, 204] on h5 "As a project manager leading a culturally diverse team spread across multiple l…" at bounding box center [568, 182] width 548 height 123
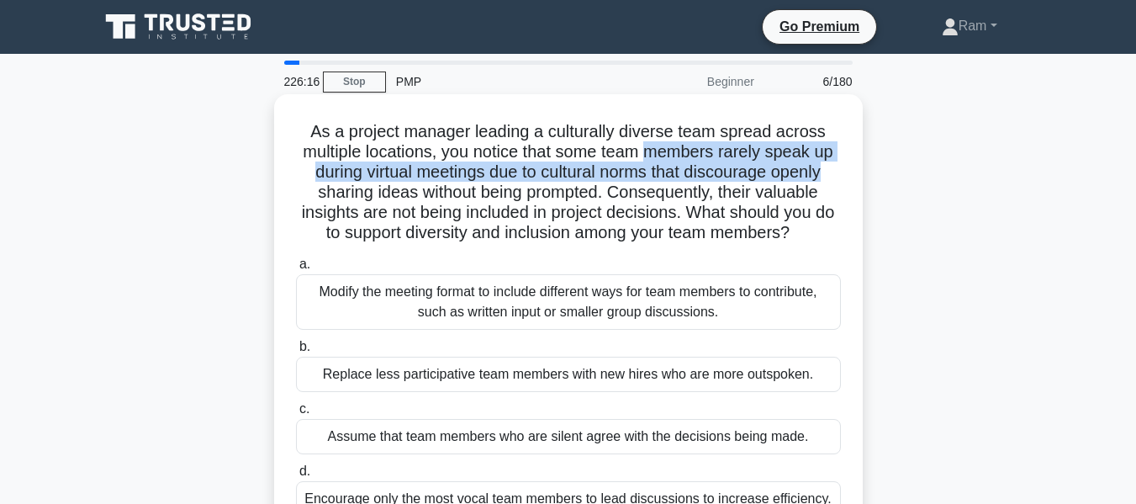
drag, startPoint x: 649, startPoint y: 156, endPoint x: 845, endPoint y: 162, distance: 196.1
click at [845, 162] on div "As a project manager leading a culturally diverse team spread across multiple l…" at bounding box center [568, 317] width 575 height 432
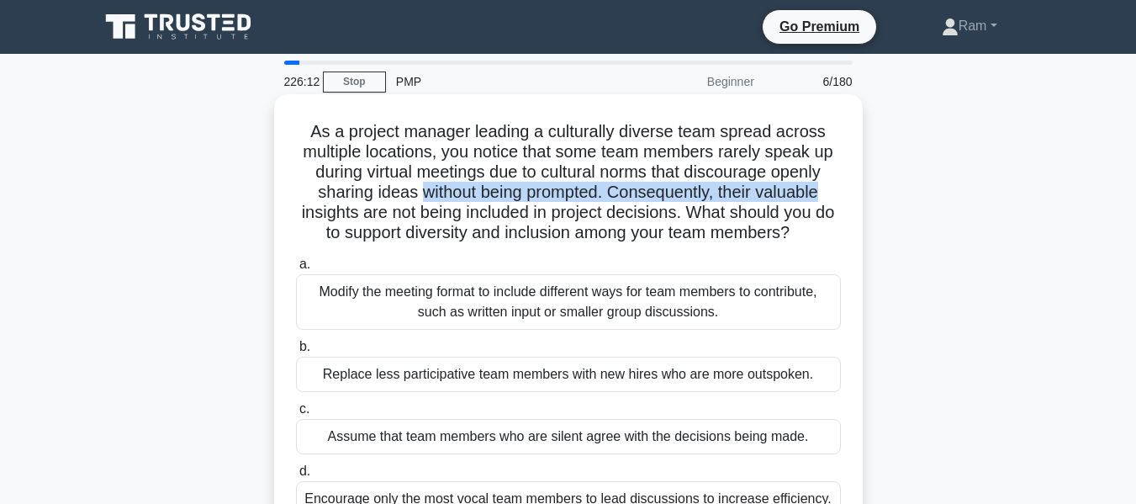
drag, startPoint x: 419, startPoint y: 193, endPoint x: 860, endPoint y: 199, distance: 440.8
click at [860, 199] on div "As a project manager leading a culturally diverse team spread across multiple l…" at bounding box center [568, 317] width 589 height 446
drag, startPoint x: 460, startPoint y: 220, endPoint x: 832, endPoint y: 233, distance: 372.0
click at [832, 233] on h5 "As a project manager leading a culturally diverse team spread across multiple l…" at bounding box center [568, 182] width 548 height 123
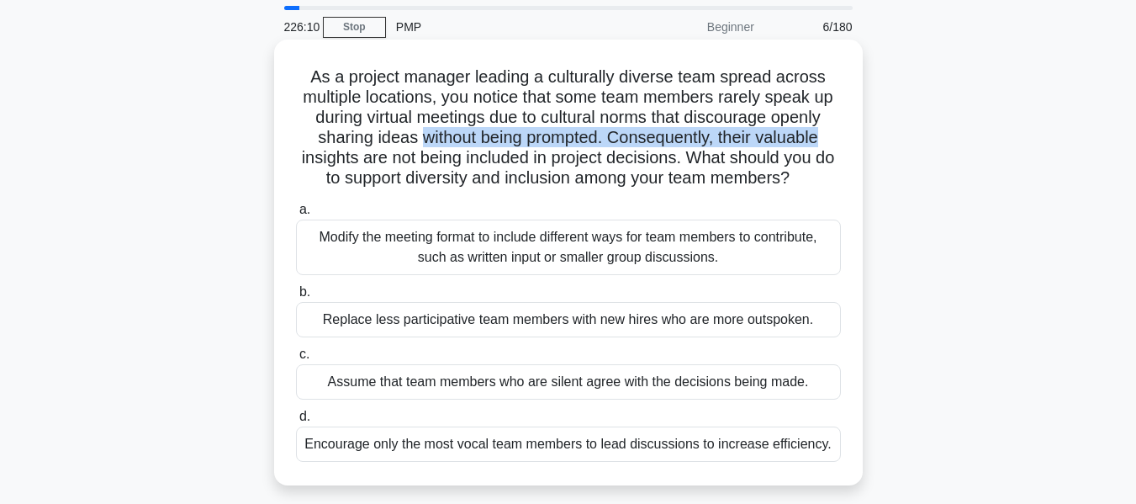
scroll to position [84, 0]
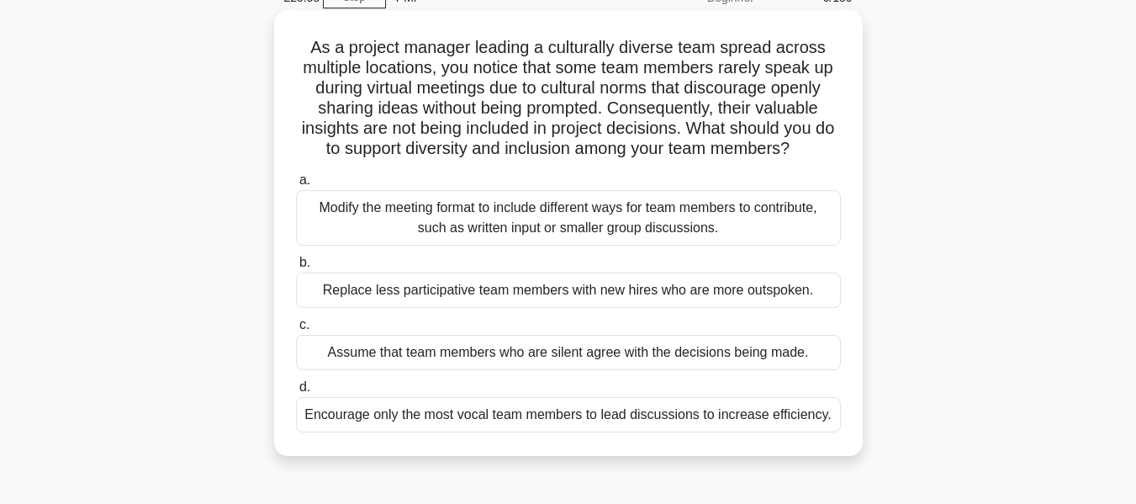
click at [754, 208] on div "Modify the meeting format to include different ways for team members to contrib…" at bounding box center [568, 218] width 545 height 56
click at [296, 186] on input "a. Modify the meeting format to include different ways for team members to cont…" at bounding box center [296, 180] width 0 height 11
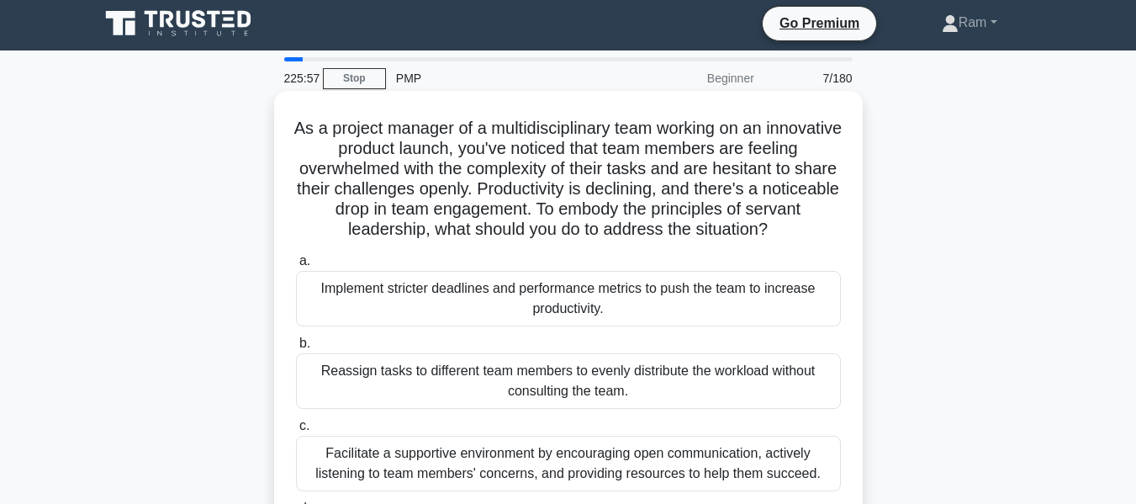
scroll to position [0, 0]
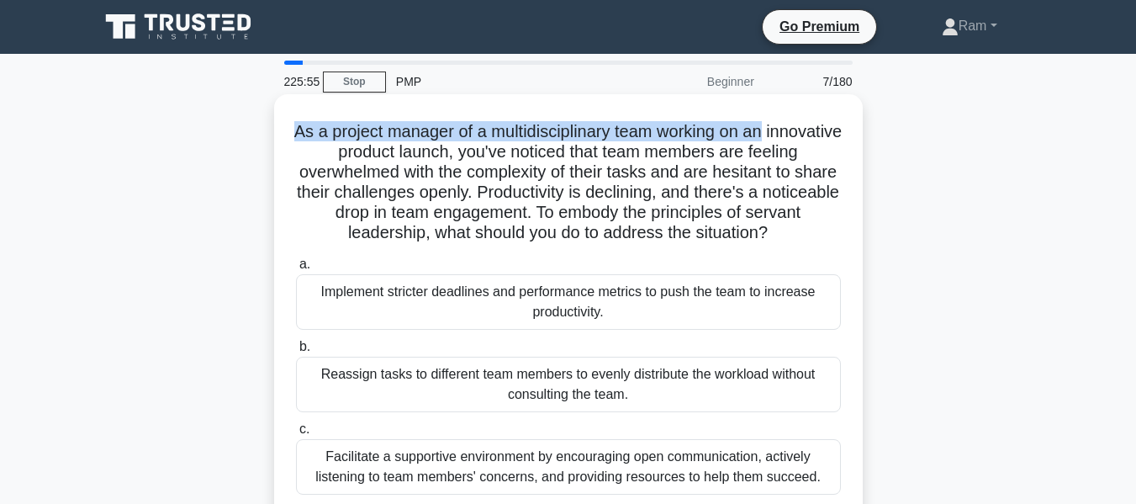
drag, startPoint x: 325, startPoint y: 130, endPoint x: 849, endPoint y: 119, distance: 524.2
click at [849, 119] on div "As a project manager of a multidisciplinary team working on an innovative produ…" at bounding box center [568, 347] width 575 height 493
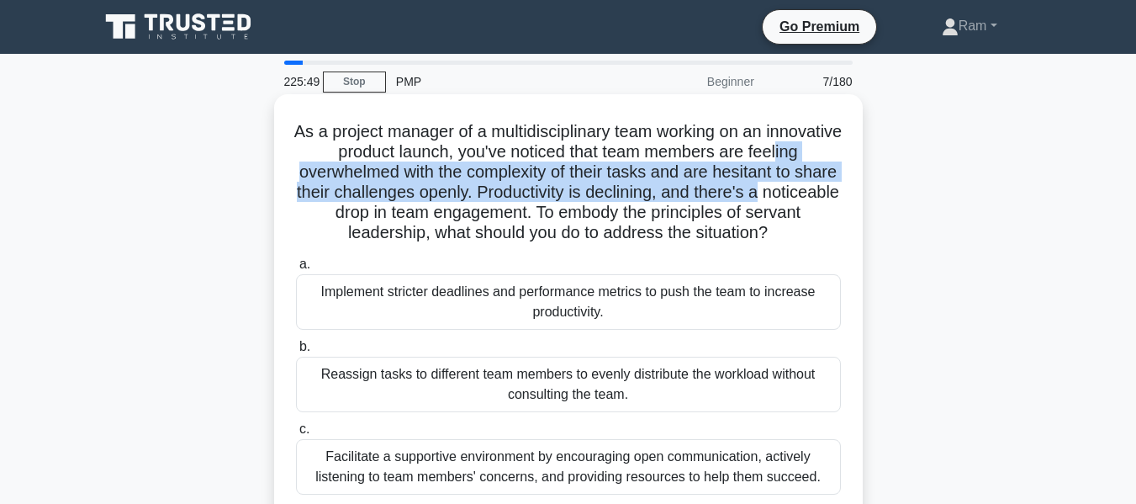
drag, startPoint x: 321, startPoint y: 182, endPoint x: 834, endPoint y: 183, distance: 512.2
click at [834, 183] on h5 "As a project manager of a multidisciplinary team working on an innovative produ…" at bounding box center [568, 182] width 548 height 123
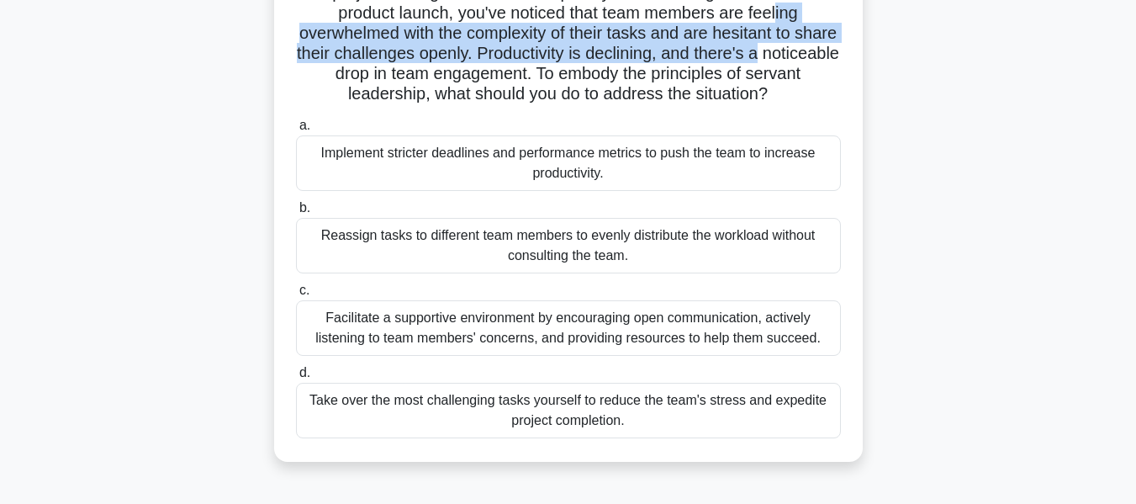
scroll to position [168, 0]
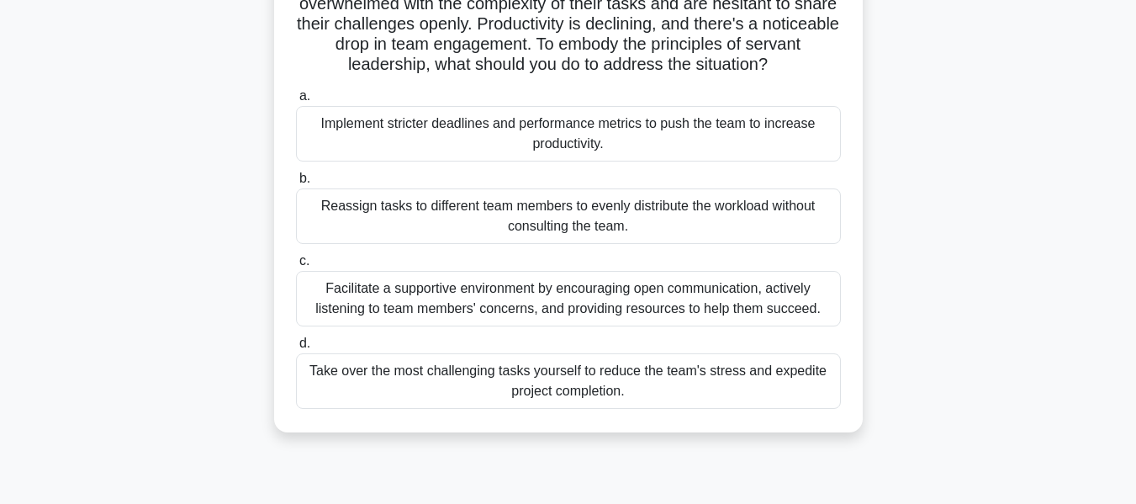
click at [512, 309] on div "Facilitate a supportive environment by encouraging open communication, actively…" at bounding box center [568, 299] width 545 height 56
click at [296, 267] on input "c. Facilitate a supportive environment by encouraging open communication, activ…" at bounding box center [296, 261] width 0 height 11
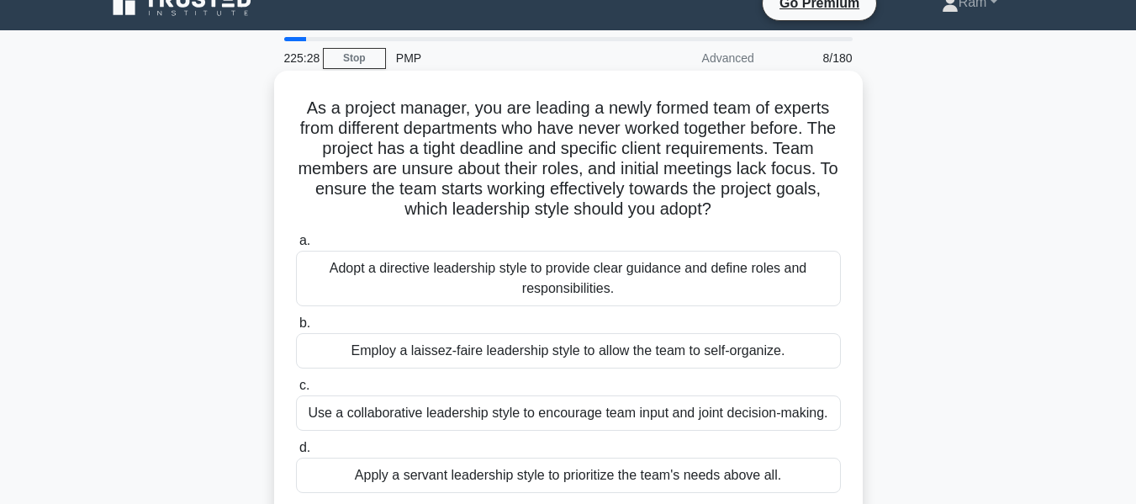
scroll to position [0, 0]
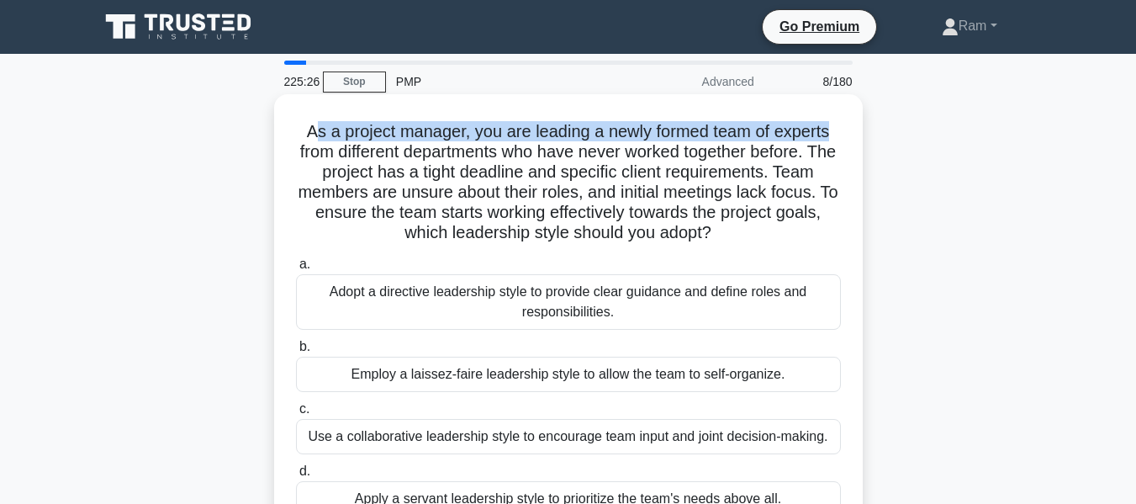
drag, startPoint x: 315, startPoint y: 135, endPoint x: 844, endPoint y: 140, distance: 529.1
click at [844, 140] on div "As a project manager, you are leading a newly formed team of experts from diffe…" at bounding box center [568, 317] width 575 height 432
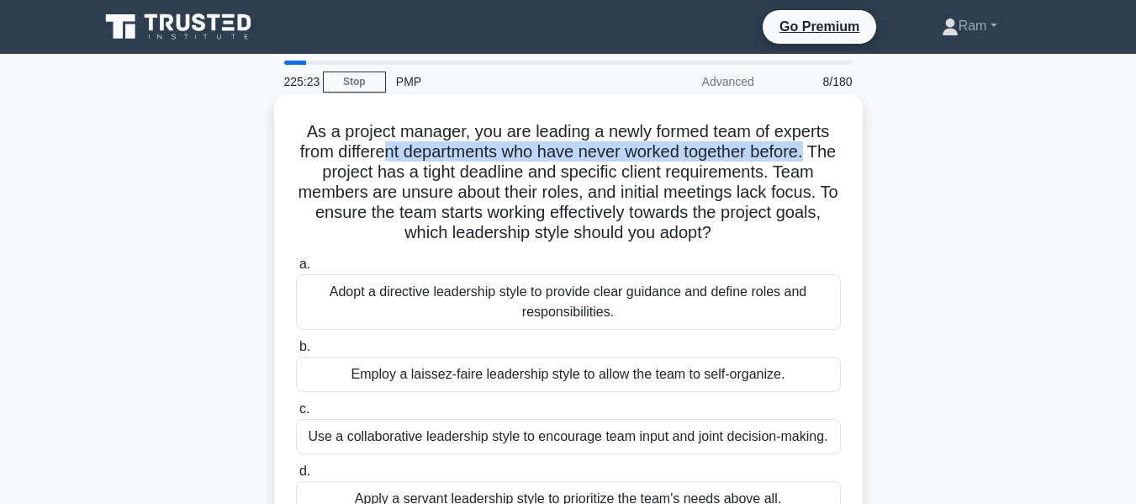
drag, startPoint x: 396, startPoint y: 150, endPoint x: 831, endPoint y: 155, distance: 434.9
click at [831, 155] on h5 "As a project manager, you are leading a newly formed team of experts from diffe…" at bounding box center [568, 182] width 548 height 123
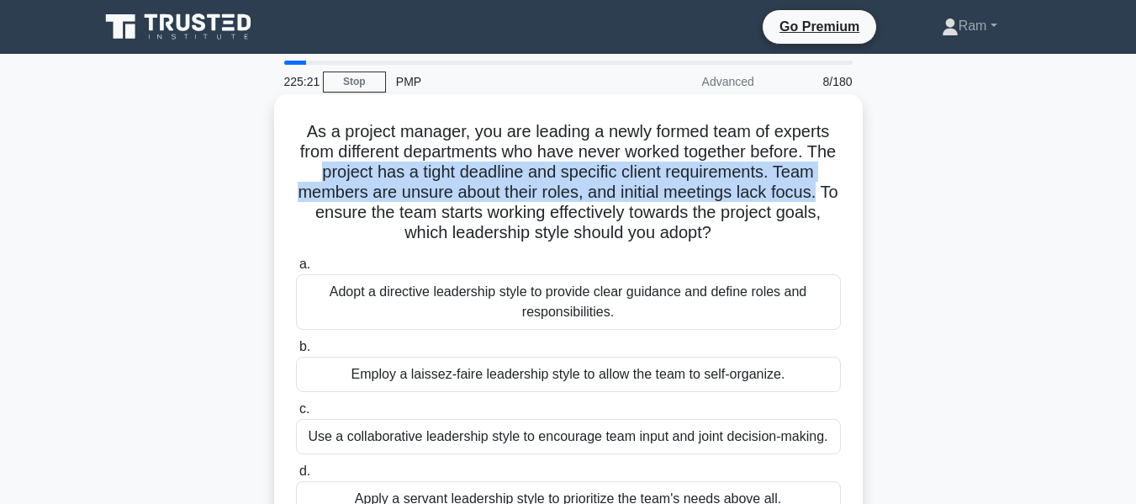
drag, startPoint x: 336, startPoint y: 169, endPoint x: 849, endPoint y: 190, distance: 512.7
click at [849, 190] on div "As a project manager, you are leading a newly formed team of experts from diffe…" at bounding box center [568, 317] width 575 height 432
click at [502, 199] on h5 "As a project manager, you are leading a newly formed team of experts from diffe…" at bounding box center [568, 182] width 548 height 123
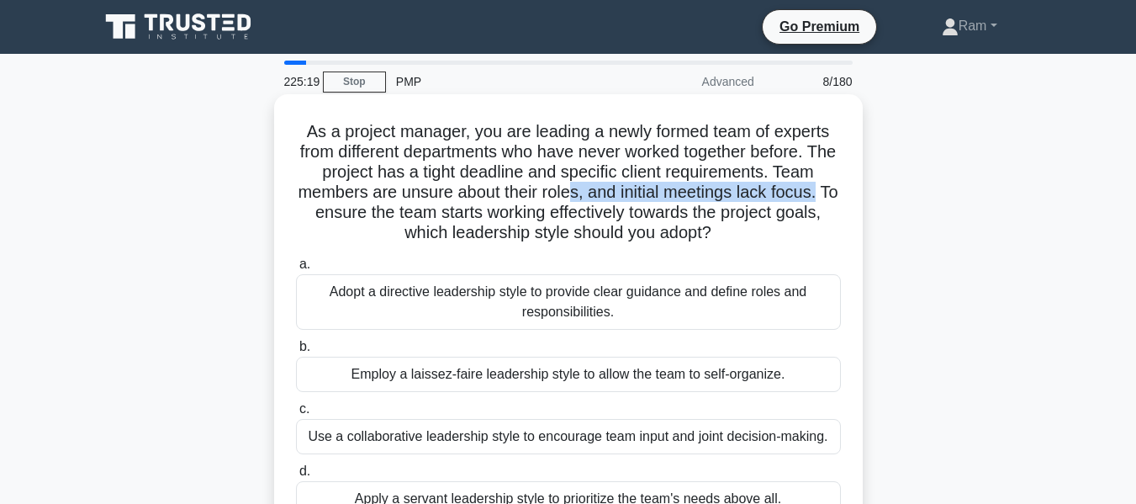
drag, startPoint x: 579, startPoint y: 188, endPoint x: 859, endPoint y: 201, distance: 280.4
click at [859, 201] on div "As a project manager, you are leading a newly formed team of experts from diffe…" at bounding box center [568, 317] width 589 height 446
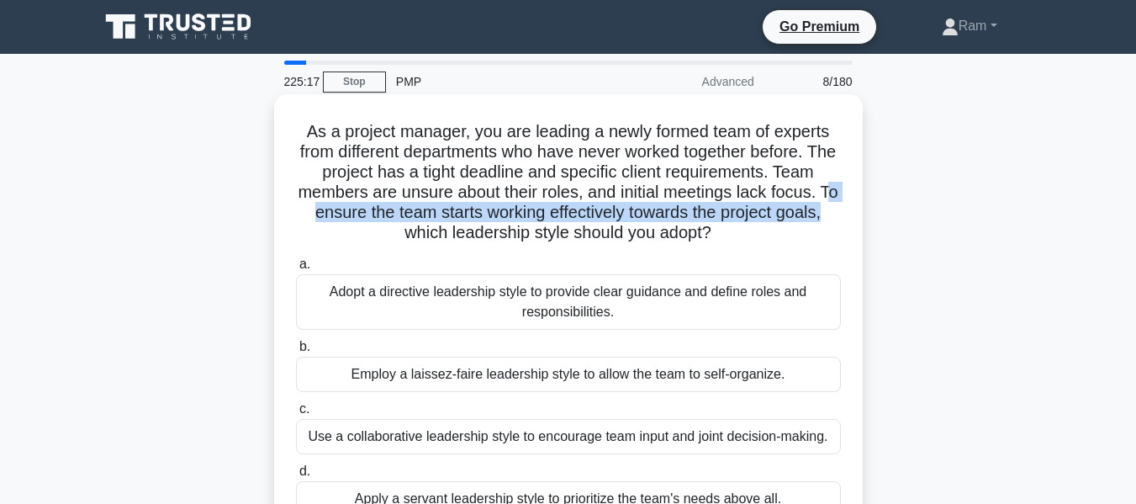
drag, startPoint x: 304, startPoint y: 219, endPoint x: 469, endPoint y: 241, distance: 166.4
click at [827, 209] on h5 "As a project manager, you are leading a newly formed team of experts from diffe…" at bounding box center [568, 182] width 548 height 123
drag, startPoint x: 385, startPoint y: 237, endPoint x: 725, endPoint y: 234, distance: 339.8
click at [725, 234] on h5 "As a project manager, you are leading a newly formed team of experts from diffe…" at bounding box center [568, 182] width 548 height 123
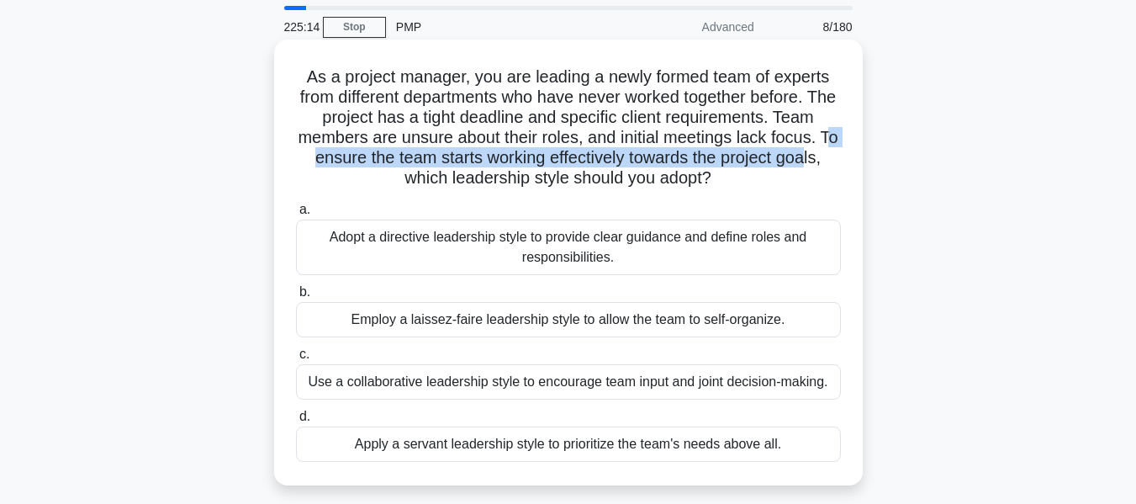
scroll to position [84, 0]
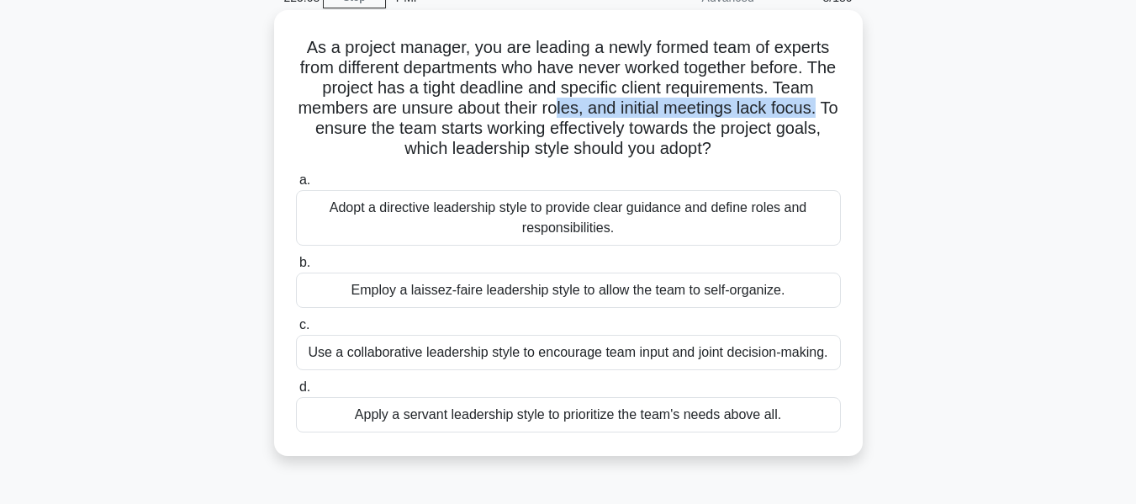
drag, startPoint x: 564, startPoint y: 109, endPoint x: 748, endPoint y: 131, distance: 184.8
click at [838, 111] on h5 "As a project manager, you are leading a newly formed team of experts from diffe…" at bounding box center [568, 98] width 548 height 123
drag, startPoint x: 490, startPoint y: 117, endPoint x: 847, endPoint y: 101, distance: 357.8
click at [847, 101] on div "As a project manager, you are leading a newly formed team of experts from diffe…" at bounding box center [568, 233] width 575 height 432
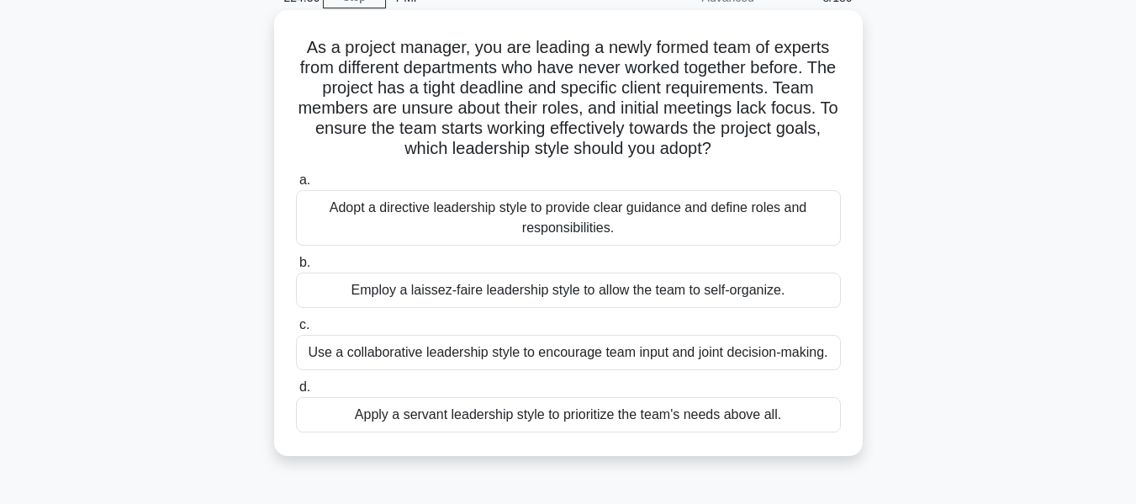
click at [733, 222] on div "Adopt a directive leadership style to provide clear guidance and define roles a…" at bounding box center [568, 218] width 545 height 56
click at [296, 186] on input "a. Adopt a directive leadership style to provide clear guidance and define role…" at bounding box center [296, 180] width 0 height 11
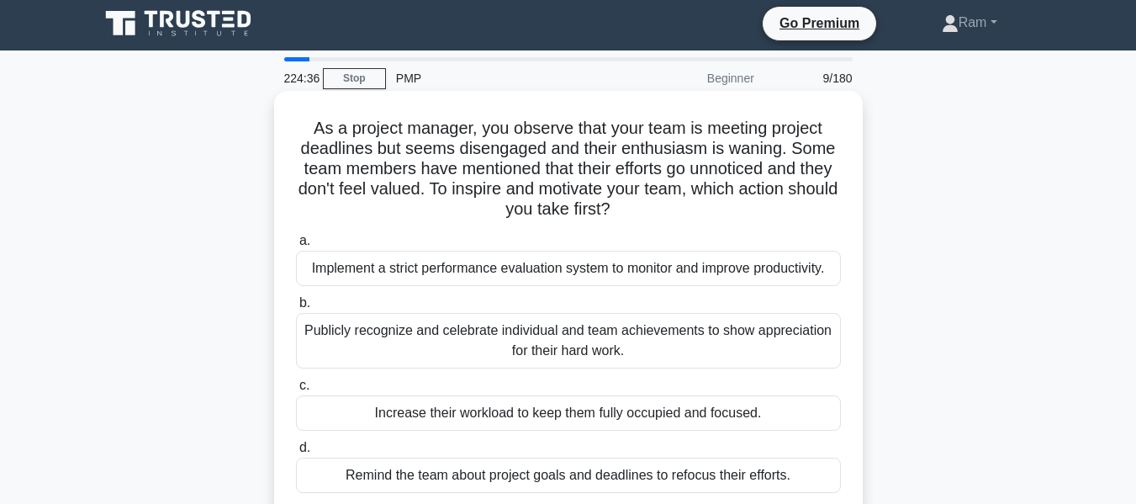
scroll to position [0, 0]
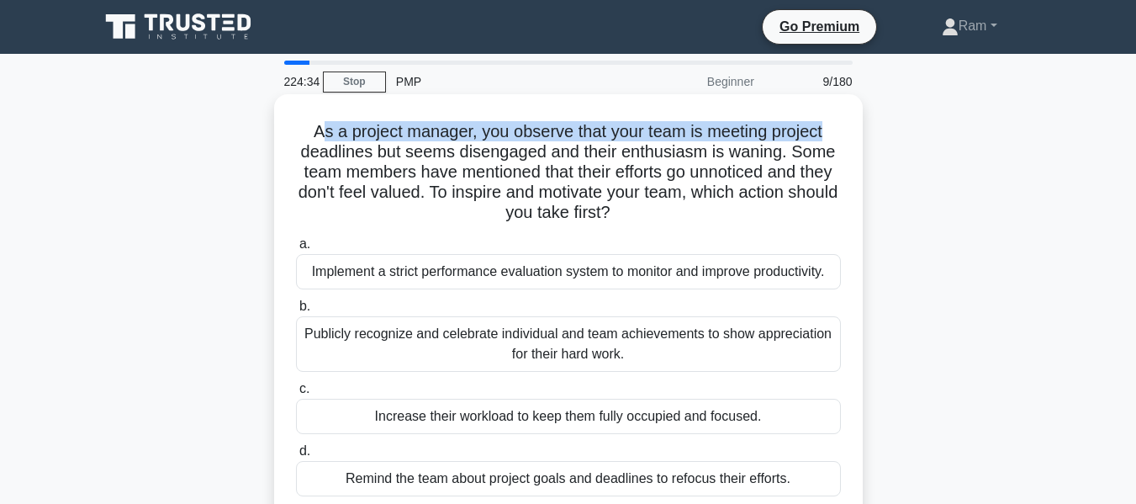
drag, startPoint x: 313, startPoint y: 130, endPoint x: 858, endPoint y: 103, distance: 545.7
click at [858, 103] on div "As a project manager, you observe that your team is meeting project deadlines b…" at bounding box center [568, 307] width 589 height 426
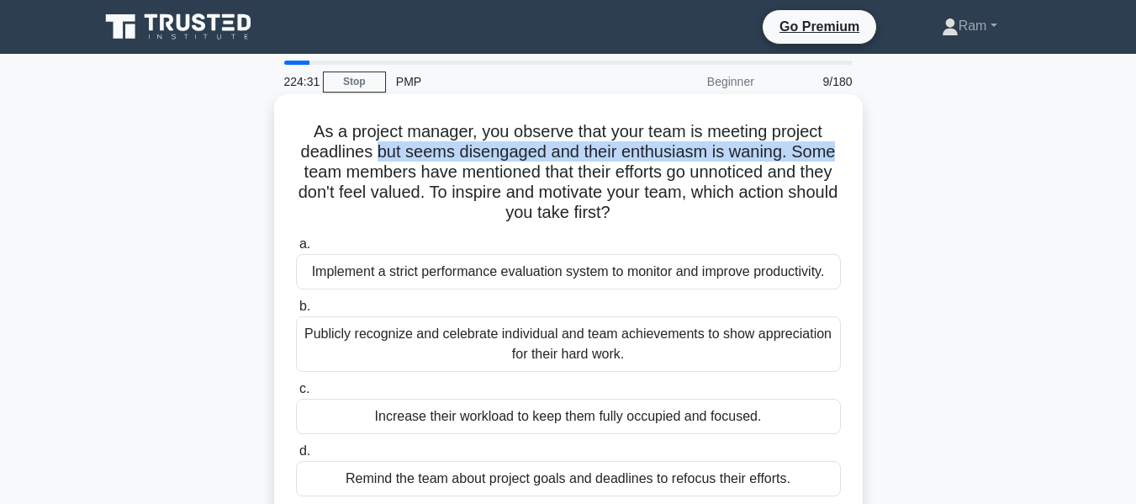
drag, startPoint x: 378, startPoint y: 150, endPoint x: 846, endPoint y: 145, distance: 468.5
click at [846, 145] on div "As a project manager, you observe that your team is meeting project deadlines b…" at bounding box center [568, 307] width 575 height 412
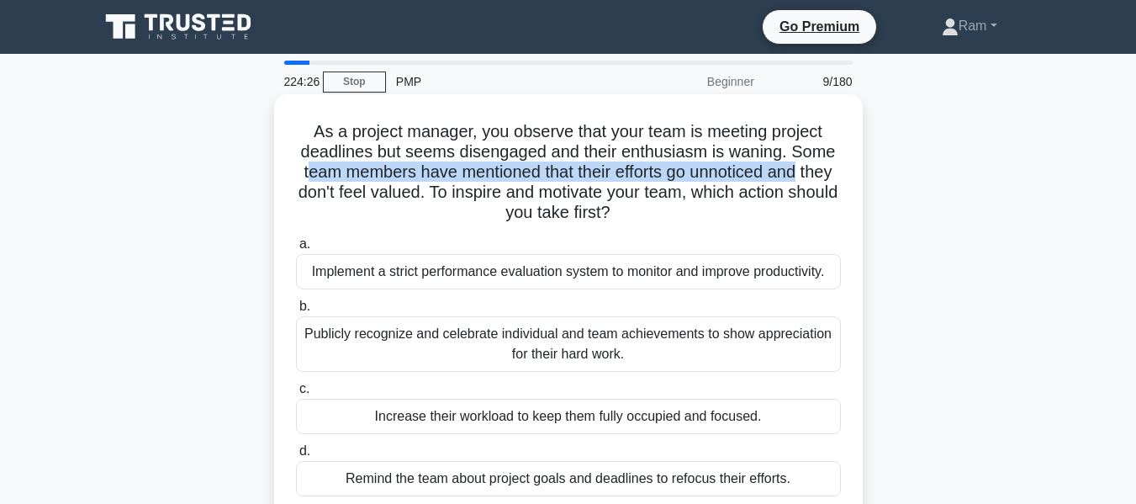
drag, startPoint x: 321, startPoint y: 176, endPoint x: 823, endPoint y: 181, distance: 501.3
click at [823, 181] on h5 "As a project manager, you observe that your team is meeting project deadlines b…" at bounding box center [568, 172] width 548 height 103
drag, startPoint x: 310, startPoint y: 195, endPoint x: 750, endPoint y: 211, distance: 441.0
click at [750, 211] on h5 "As a project manager, you observe that your team is meeting project deadlines b…" at bounding box center [568, 172] width 548 height 103
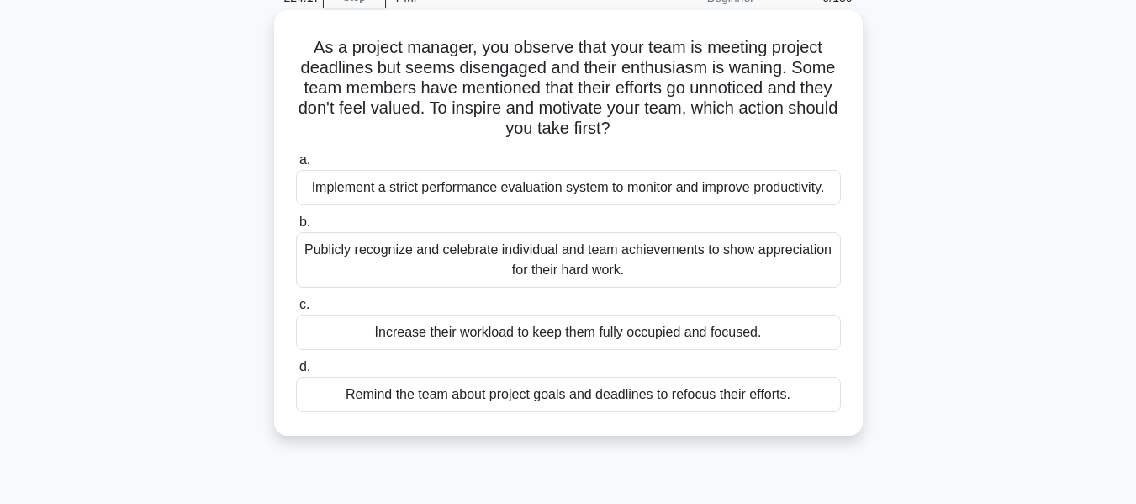
click at [702, 255] on div "Publicly recognize and celebrate individual and team achievements to show appre…" at bounding box center [568, 260] width 545 height 56
click at [296, 228] on input "b. Publicly recognize and celebrate individual and team achievements to show ap…" at bounding box center [296, 222] width 0 height 11
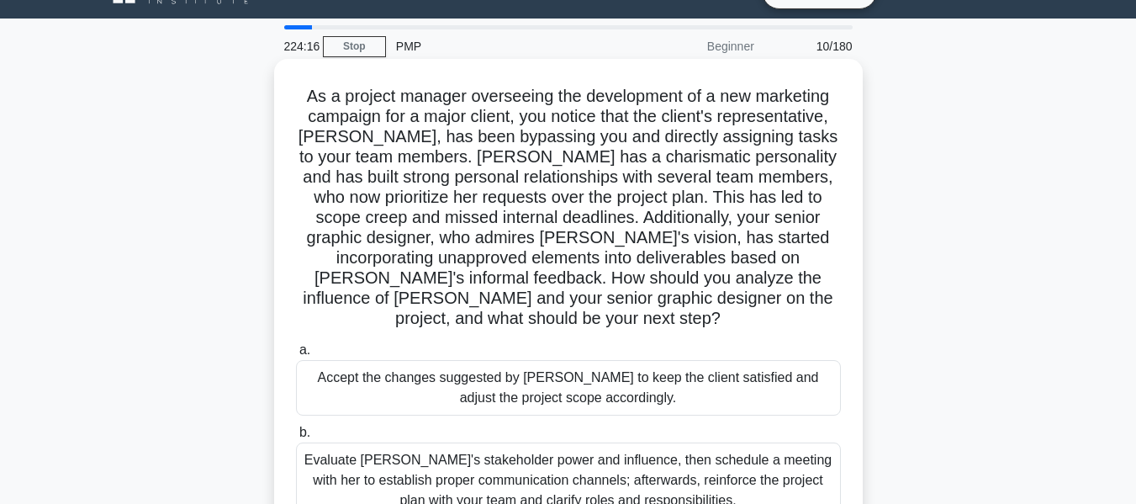
scroll to position [0, 0]
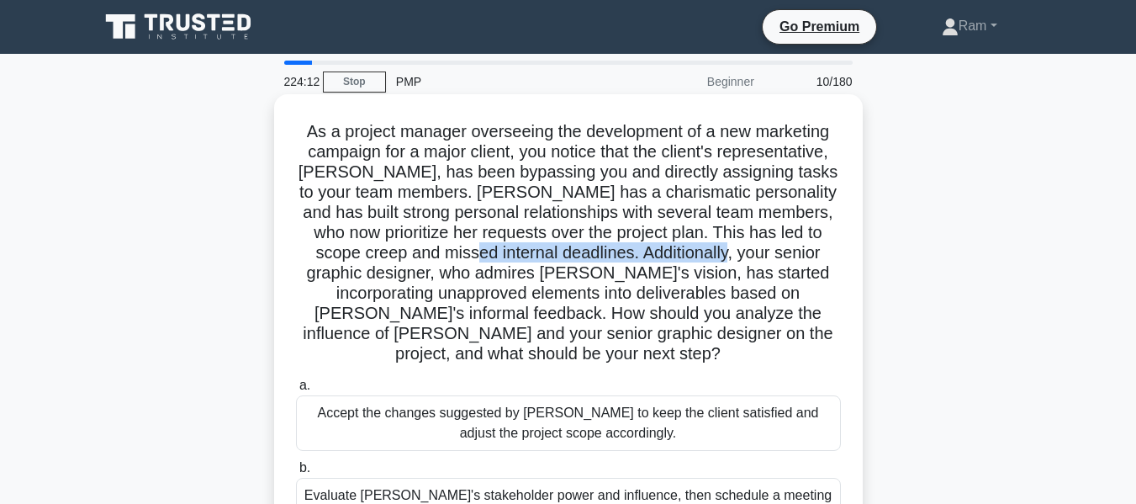
drag, startPoint x: 521, startPoint y: 251, endPoint x: 772, endPoint y: 249, distance: 251.5
click at [772, 249] on h5 "As a project manager overseeing the development of a new marketing campaign for…" at bounding box center [568, 243] width 548 height 244
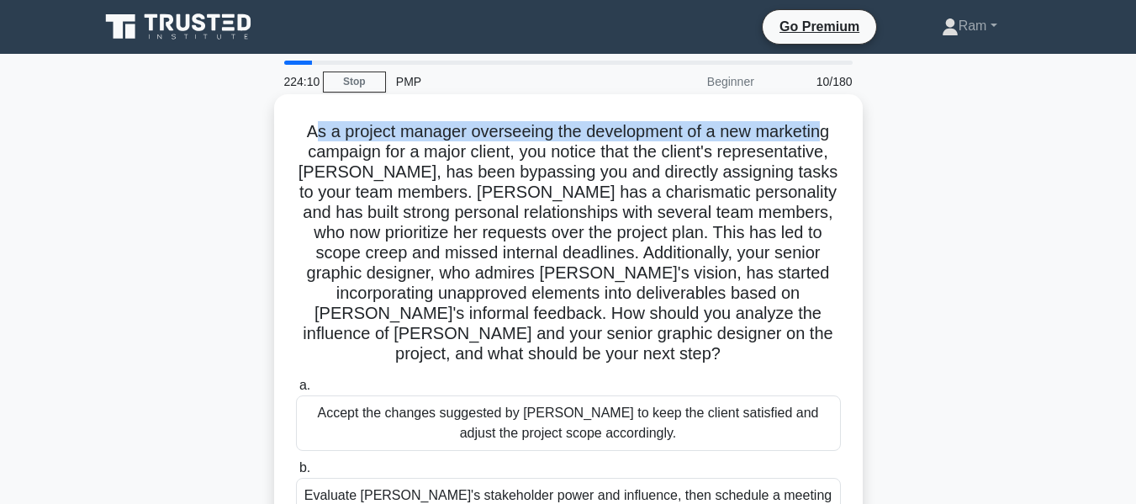
drag, startPoint x: 314, startPoint y: 135, endPoint x: 484, endPoint y: 119, distance: 171.5
click at [831, 109] on div "As a project manager overseeing the development of a new marketing campaign for…" at bounding box center [568, 418] width 575 height 634
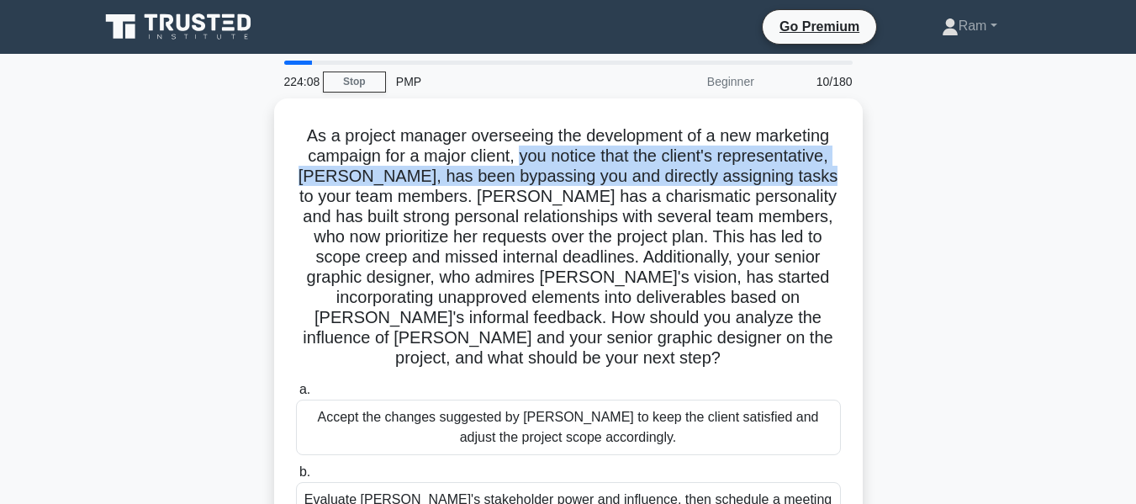
drag, startPoint x: 516, startPoint y: 154, endPoint x: 874, endPoint y: 167, distance: 357.7
click at [874, 167] on div "As a project manager overseeing the development of a new marketing campaign for…" at bounding box center [568, 432] width 959 height 668
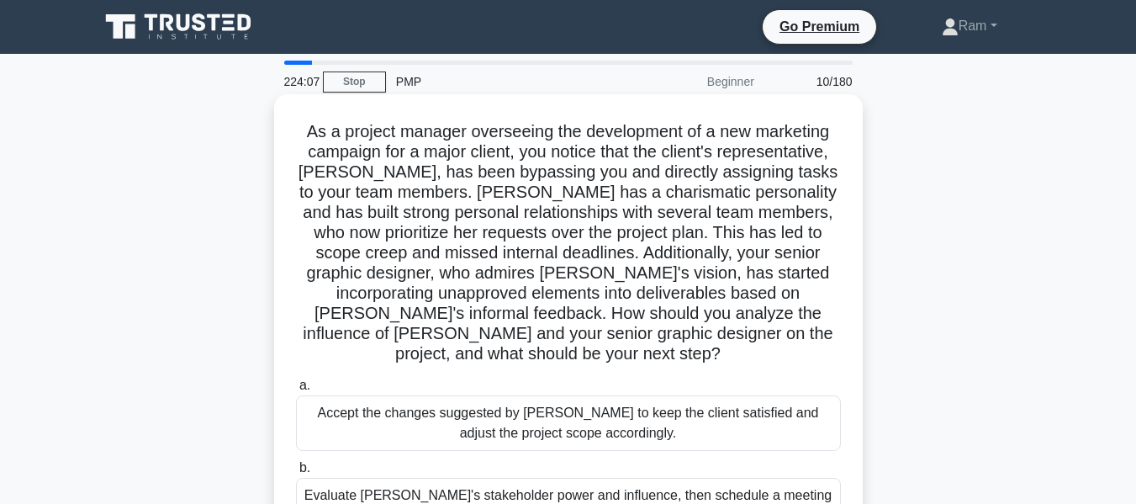
click at [558, 184] on h5 "As a project manager overseeing the development of a new marketing campaign for…" at bounding box center [568, 243] width 548 height 244
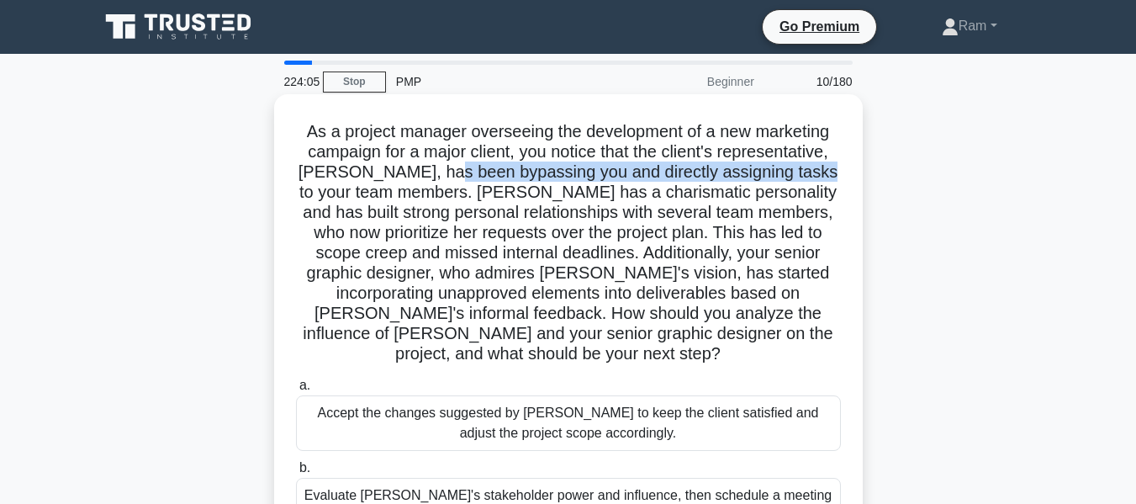
drag, startPoint x: 448, startPoint y: 175, endPoint x: 852, endPoint y: 172, distance: 403.7
click at [852, 172] on div "As a project manager overseeing the development of a new marketing campaign for…" at bounding box center [568, 418] width 575 height 634
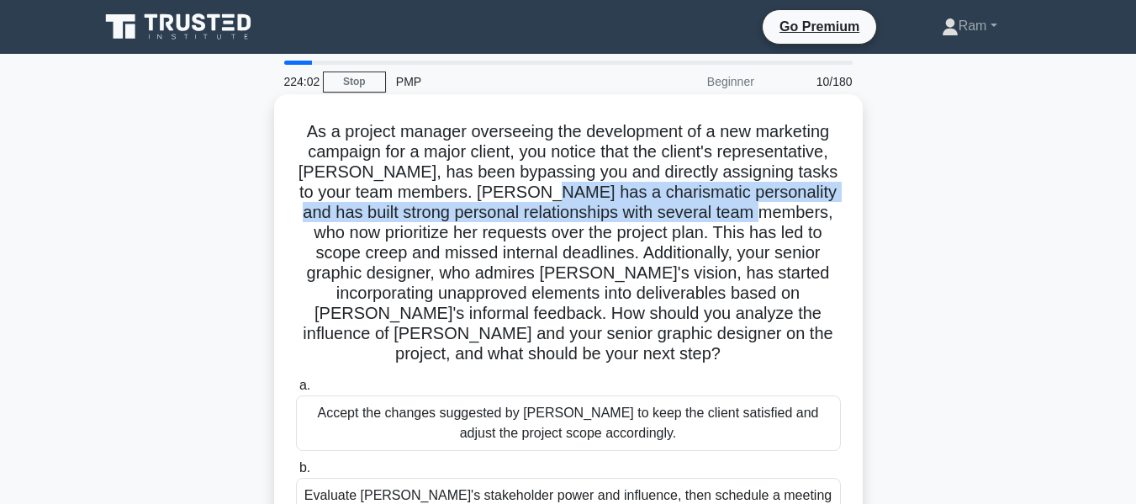
drag, startPoint x: 571, startPoint y: 199, endPoint x: 821, endPoint y: 204, distance: 249.9
click at [821, 204] on h5 "As a project manager overseeing the development of a new marketing campaign for…" at bounding box center [568, 243] width 548 height 244
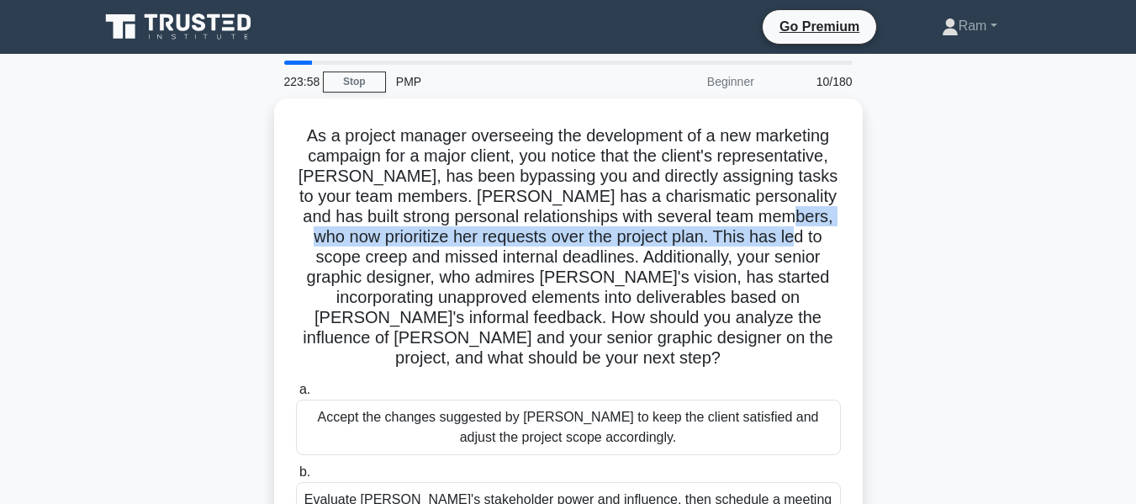
drag, startPoint x: 311, startPoint y: 236, endPoint x: 622, endPoint y: 280, distance: 314.4
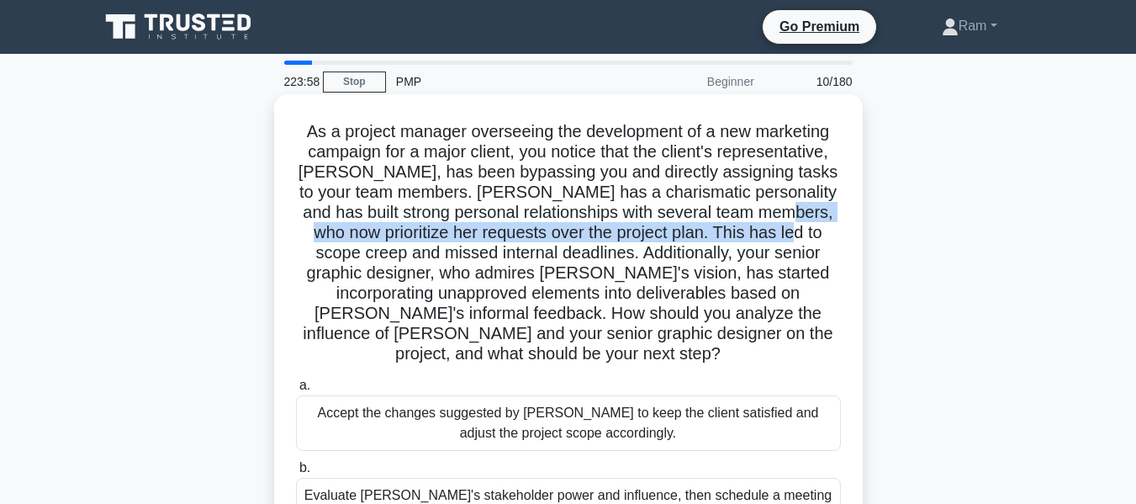
click at [870, 245] on div "As a project manager overseeing the development of a new marketing campaign for…" at bounding box center [568, 432] width 959 height 668
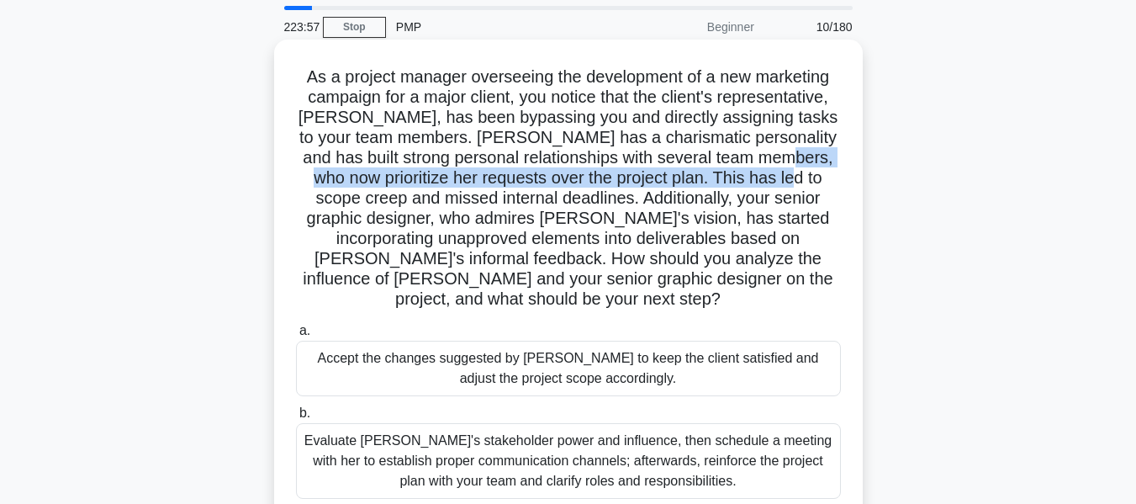
scroll to position [84, 0]
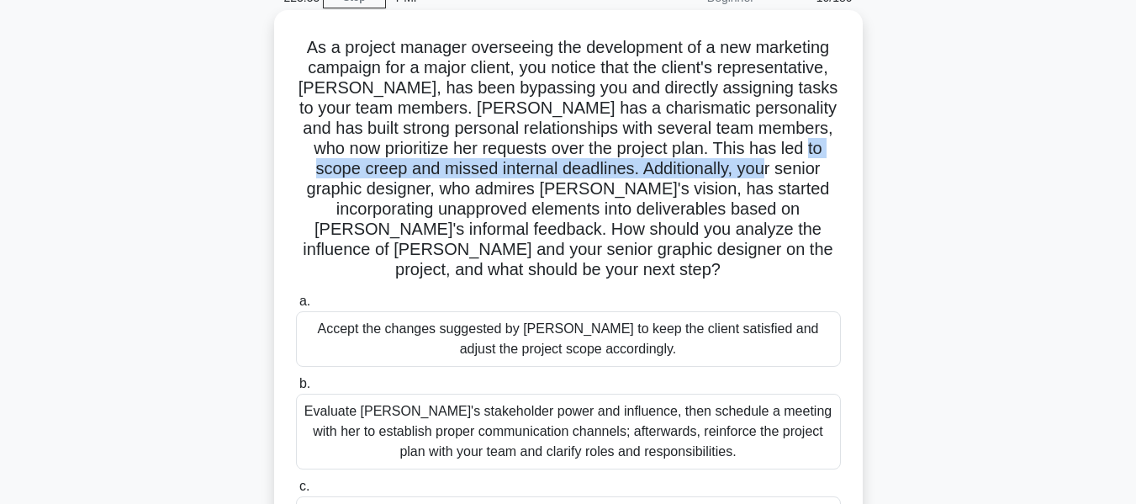
drag, startPoint x: 382, startPoint y: 162, endPoint x: 608, endPoint y: 186, distance: 227.5
click at [813, 176] on h5 "As a project manager overseeing the development of a new marketing campaign for…" at bounding box center [568, 159] width 548 height 244
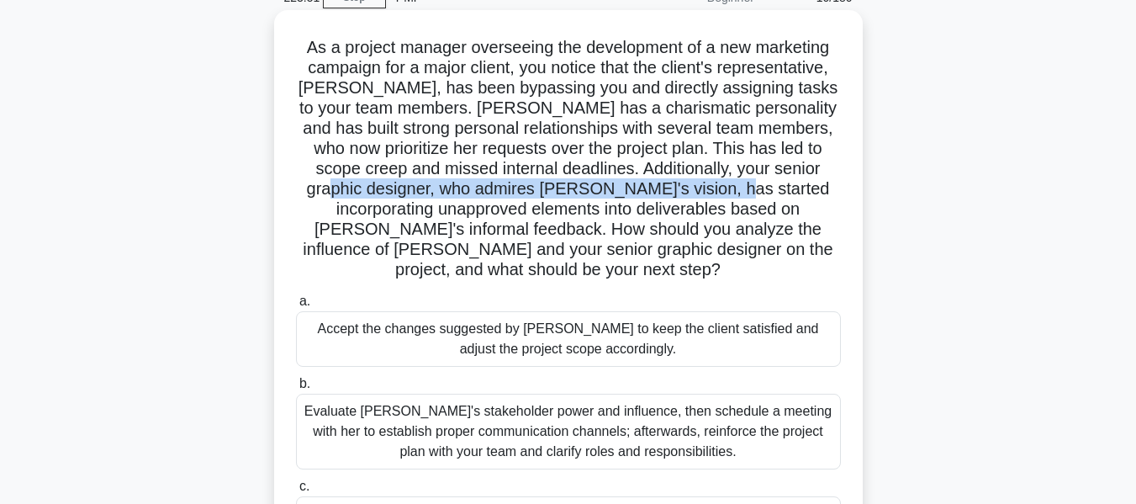
drag, startPoint x: 408, startPoint y: 193, endPoint x: 822, endPoint y: 197, distance: 413.9
click at [822, 197] on h5 "As a project manager overseeing the development of a new marketing campaign for…" at bounding box center [568, 159] width 548 height 244
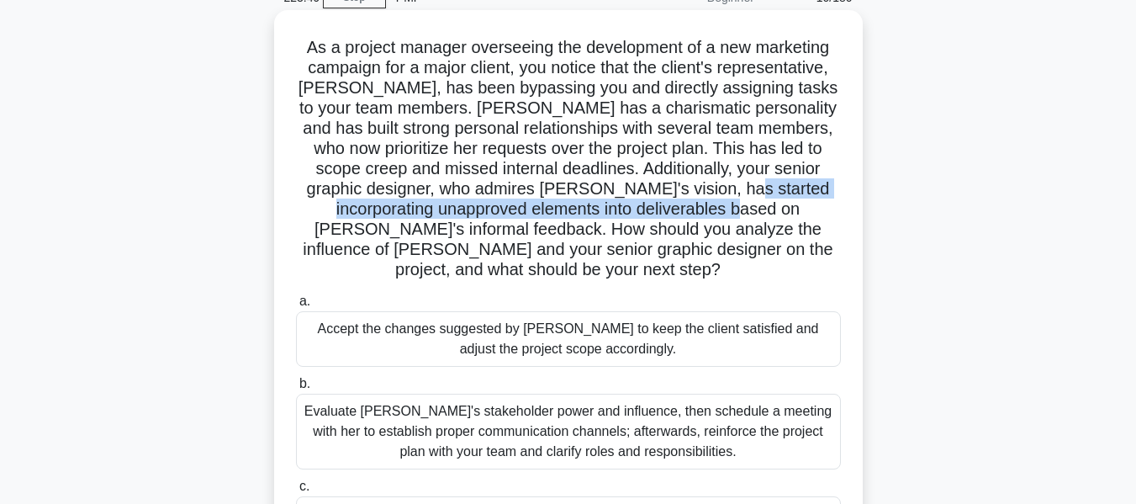
drag, startPoint x: 318, startPoint y: 214, endPoint x: 838, endPoint y: 216, distance: 519.8
click at [838, 216] on h5 "As a project manager overseeing the development of a new marketing campaign for…" at bounding box center [568, 159] width 548 height 244
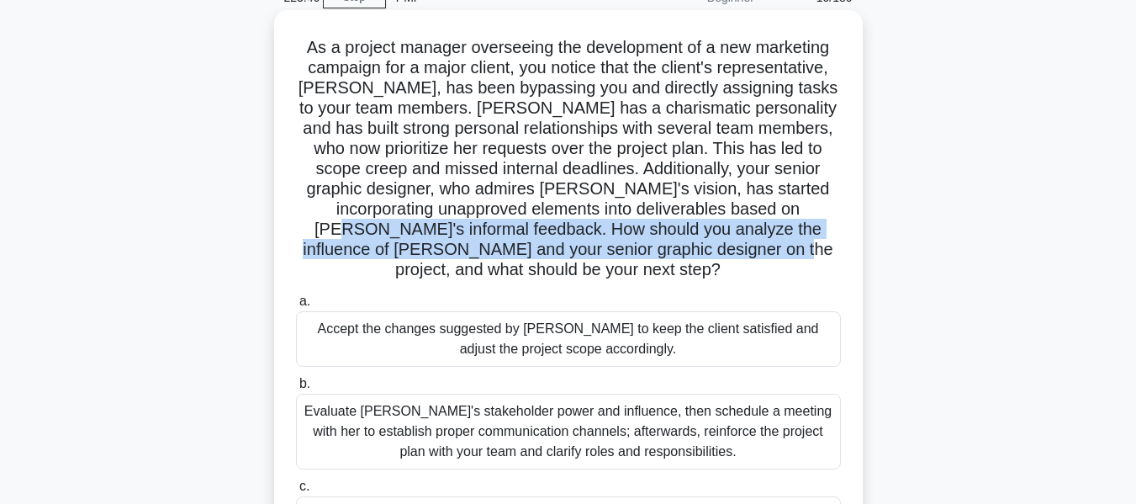
drag, startPoint x: 392, startPoint y: 223, endPoint x: 849, endPoint y: 240, distance: 457.0
click at [849, 240] on div "As a project manager overseeing the development of a new marketing campaign for…" at bounding box center [568, 334] width 575 height 634
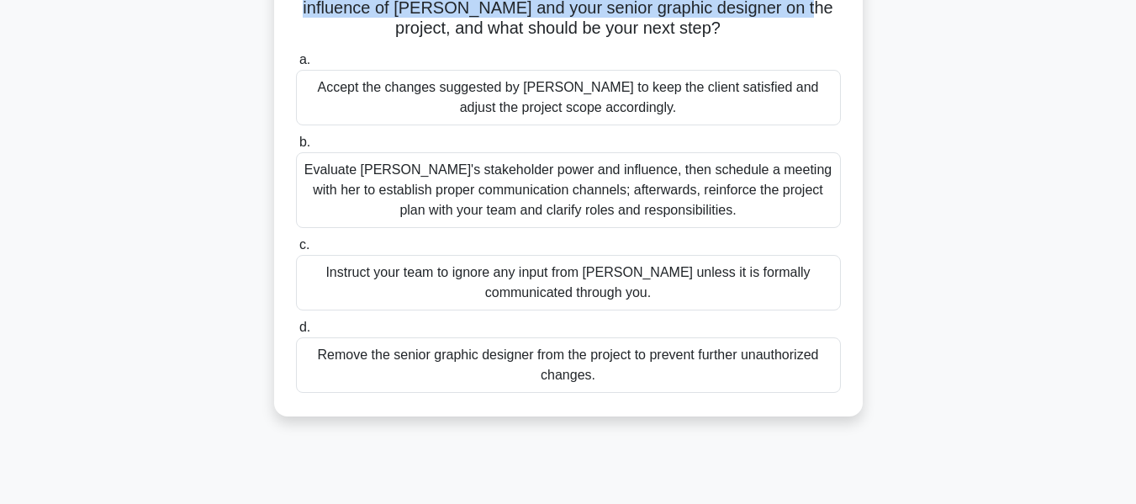
scroll to position [336, 0]
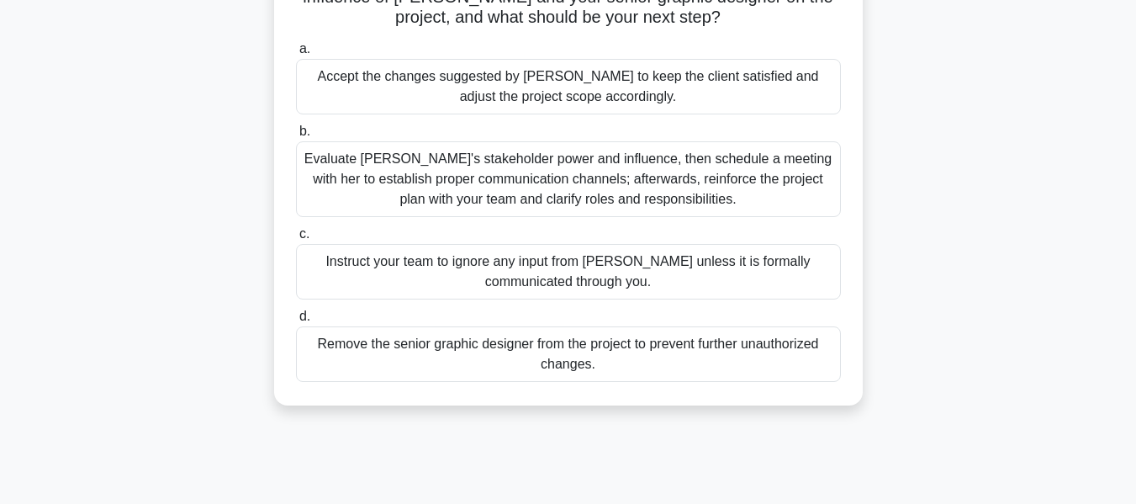
click at [645, 176] on div "Evaluate [PERSON_NAME]'s stakeholder power and influence, then schedule a meeti…" at bounding box center [568, 179] width 545 height 76
click at [296, 137] on input "b. Evaluate [PERSON_NAME]'s stakeholder power and influence, then schedule a me…" at bounding box center [296, 131] width 0 height 11
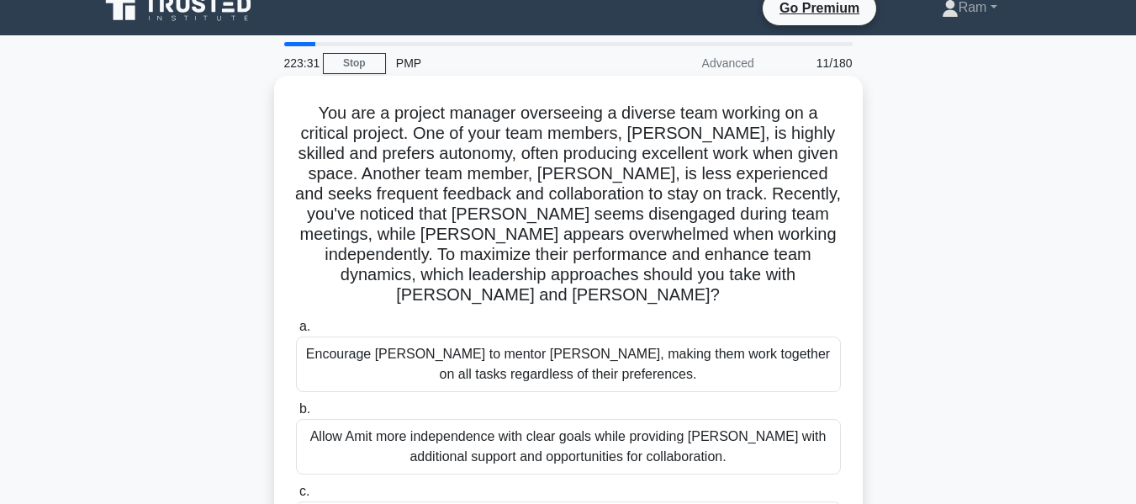
scroll to position [0, 0]
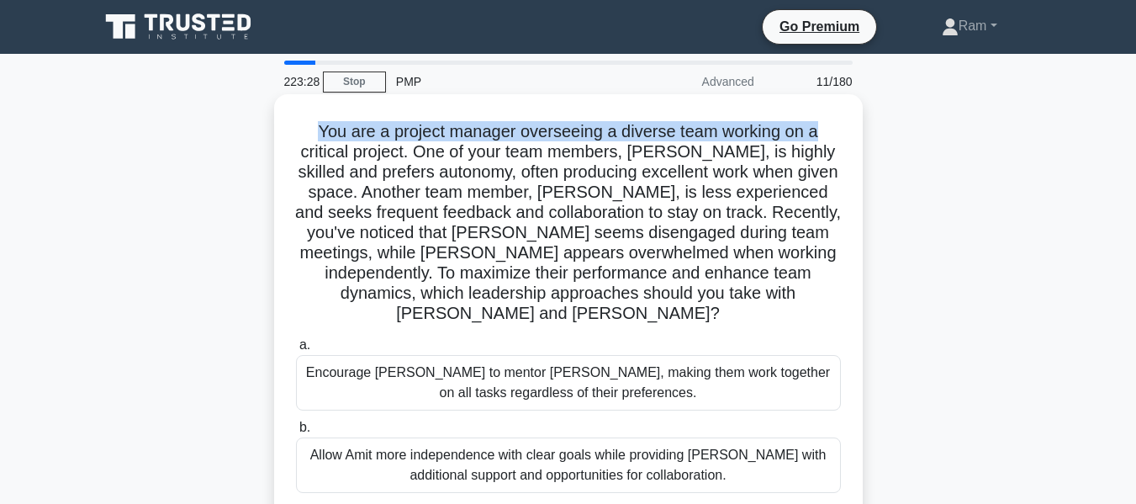
drag, startPoint x: 315, startPoint y: 133, endPoint x: 827, endPoint y: 125, distance: 512.3
click at [827, 125] on h5 "You are a project manager overseeing a diverse team working on a critical proje…" at bounding box center [568, 223] width 548 height 204
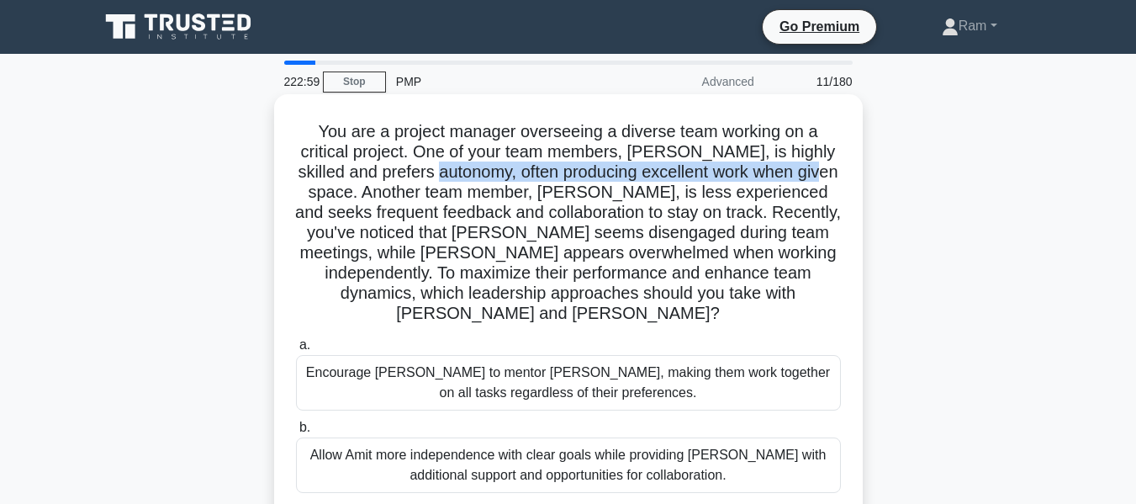
drag, startPoint x: 446, startPoint y: 172, endPoint x: 768, endPoint y: 176, distance: 322.2
click at [837, 166] on h5 "You are a project manager overseeing a diverse team working on a critical proje…" at bounding box center [568, 223] width 548 height 204
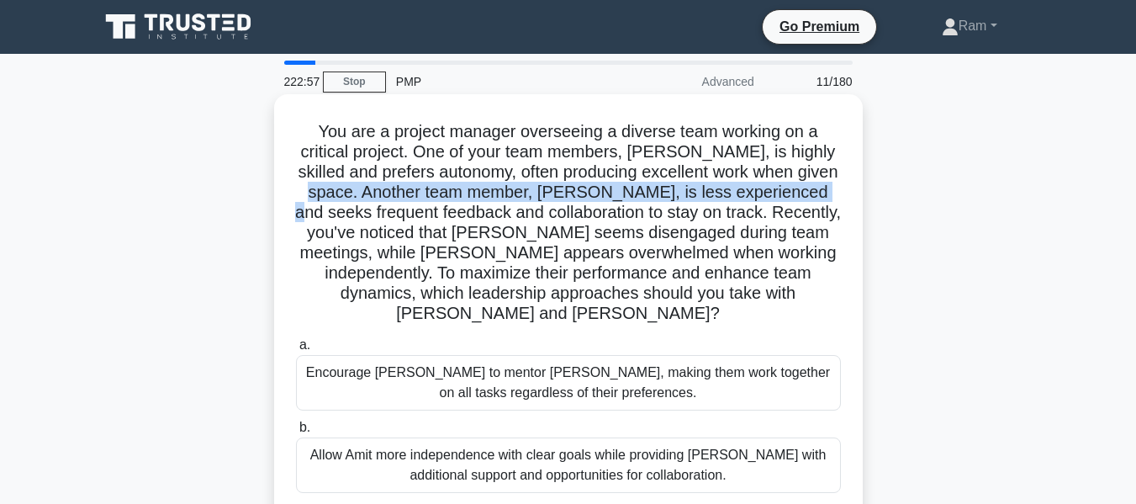
drag, startPoint x: 311, startPoint y: 197, endPoint x: 830, endPoint y: 184, distance: 519.1
click at [830, 184] on h5 "You are a project manager overseeing a diverse team working on a critical proje…" at bounding box center [568, 223] width 548 height 204
click at [708, 200] on h5 "You are a project manager overseeing a diverse team working on a critical proje…" at bounding box center [568, 223] width 548 height 204
click at [737, 199] on h5 "You are a project manager overseeing a diverse team working on a critical proje…" at bounding box center [568, 223] width 548 height 204
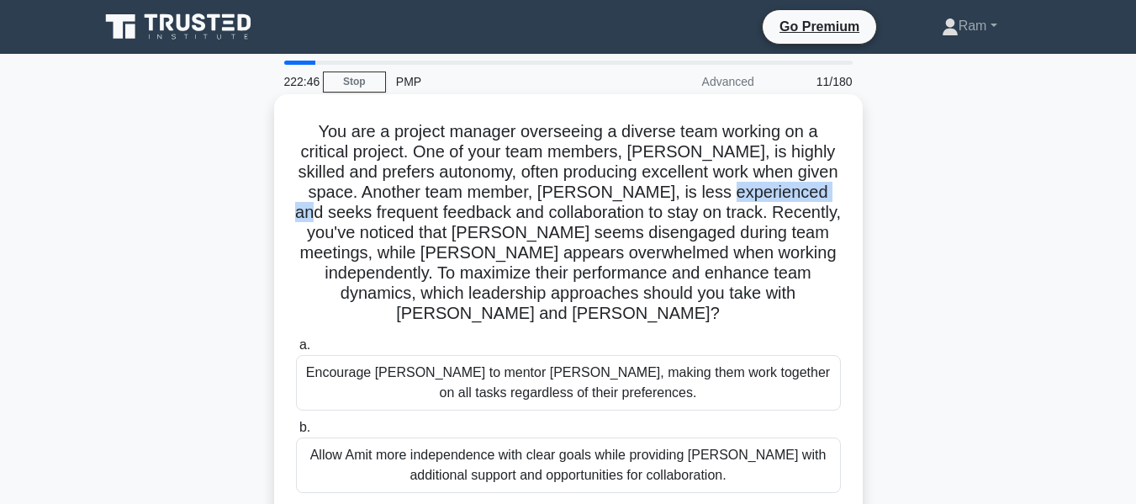
drag, startPoint x: 725, startPoint y: 196, endPoint x: 836, endPoint y: 188, distance: 111.3
click at [836, 188] on h5 "You are a project manager overseeing a diverse team working on a critical proje…" at bounding box center [568, 223] width 548 height 204
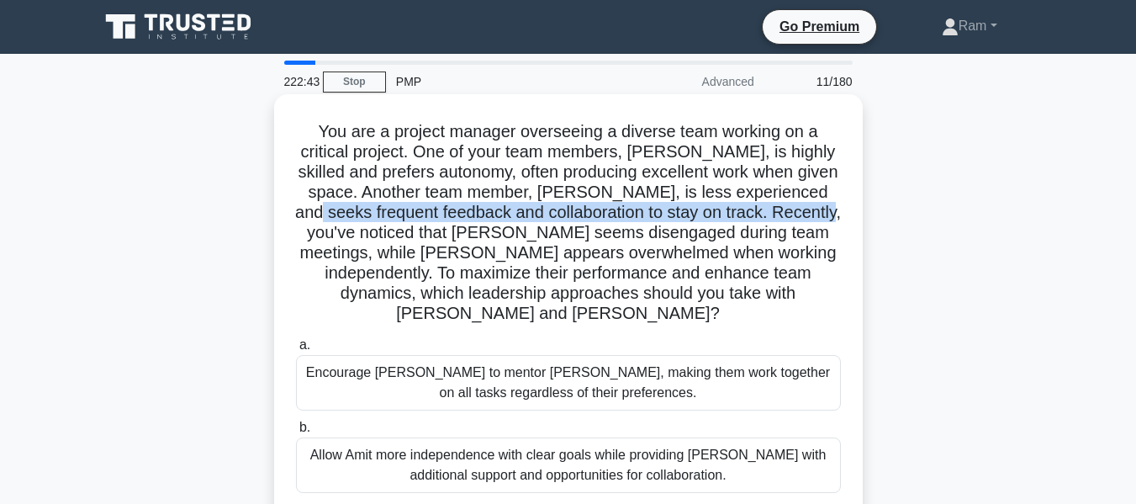
drag, startPoint x: 309, startPoint y: 209, endPoint x: 845, endPoint y: 204, distance: 536.7
click at [845, 204] on div "You are a project manager overseeing a diverse team working on a critical proje…" at bounding box center [568, 388] width 575 height 574
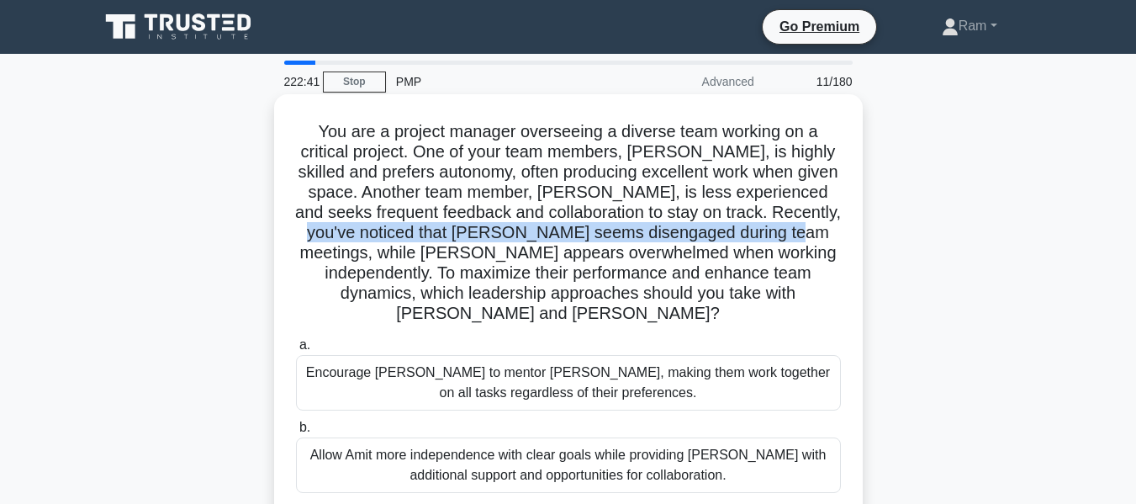
drag, startPoint x: 321, startPoint y: 231, endPoint x: 848, endPoint y: 226, distance: 526.6
click at [848, 226] on div "You are a project manager overseeing a diverse team working on a critical proje…" at bounding box center [568, 388] width 575 height 574
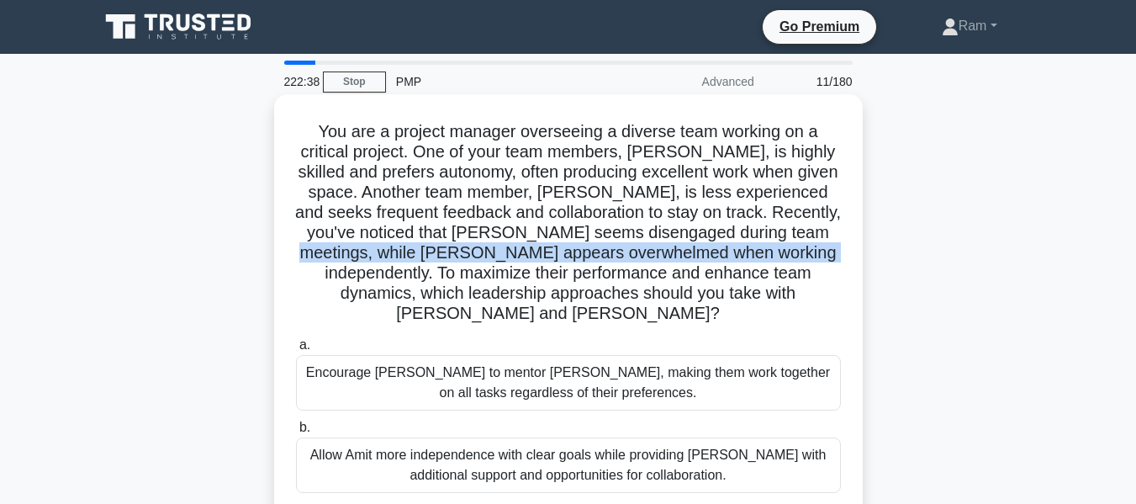
drag, startPoint x: 304, startPoint y: 257, endPoint x: 844, endPoint y: 259, distance: 540.0
click at [844, 259] on div "You are a project manager overseeing a diverse team working on a critical proje…" at bounding box center [568, 388] width 575 height 574
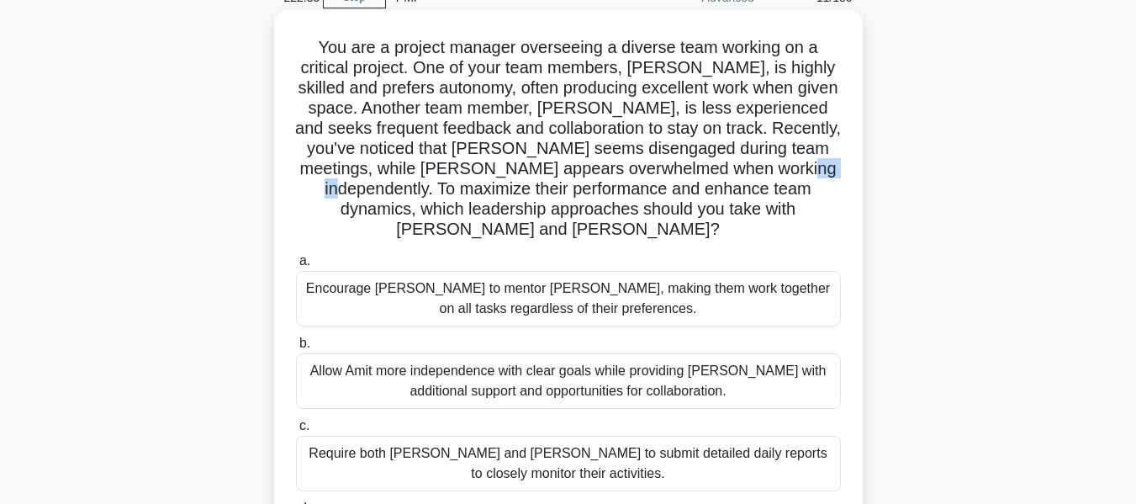
drag, startPoint x: 352, startPoint y: 188, endPoint x: 818, endPoint y: 171, distance: 467.1
click at [818, 171] on h5 "You are a project manager overseeing a diverse team working on a critical proje…" at bounding box center [568, 139] width 548 height 204
click at [373, 198] on h5 "You are a project manager overseeing a diverse team working on a critical proje…" at bounding box center [568, 139] width 548 height 204
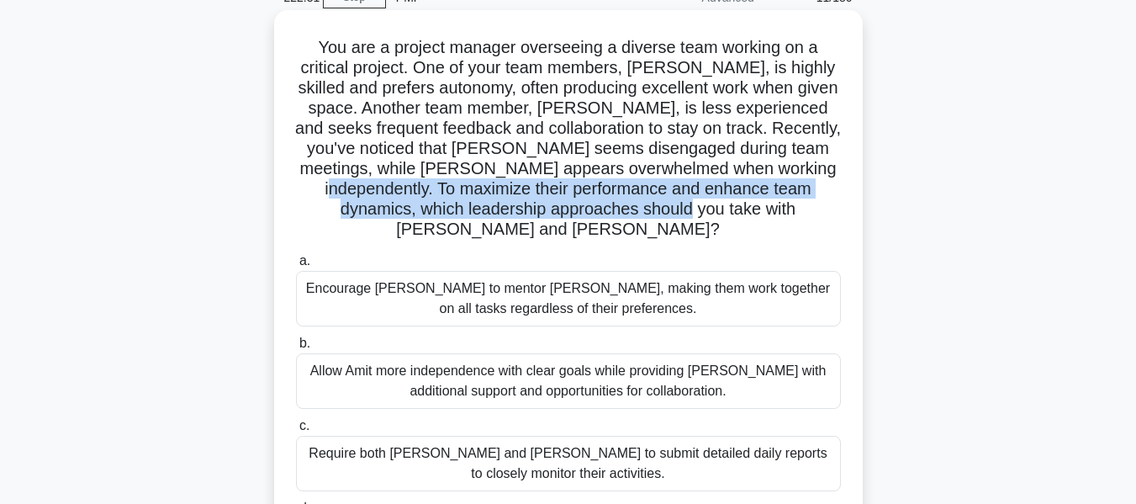
drag, startPoint x: 341, startPoint y: 193, endPoint x: 836, endPoint y: 199, distance: 494.6
click at [836, 199] on h5 "You are a project manager overseeing a diverse team working on a critical proje…" at bounding box center [568, 139] width 548 height 204
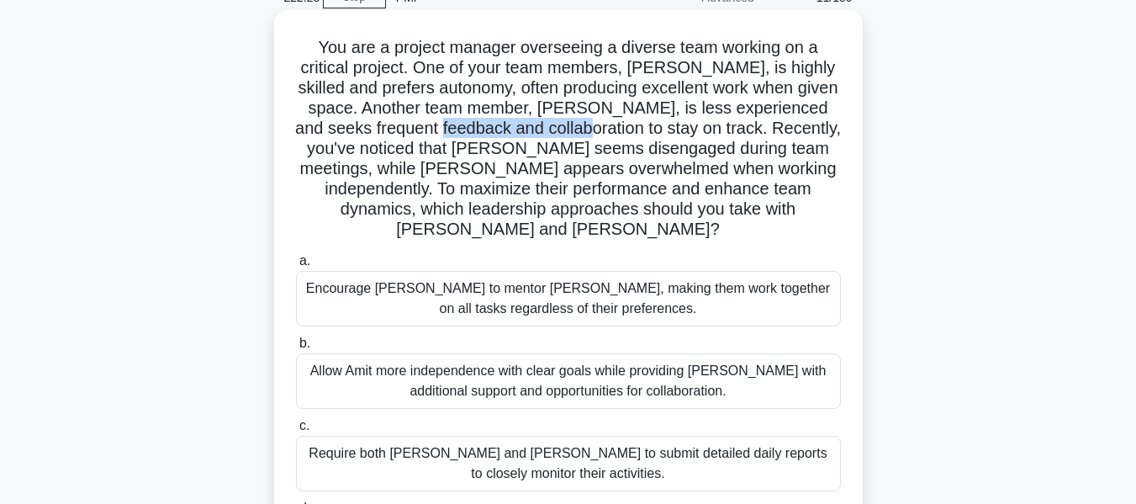
drag, startPoint x: 435, startPoint y: 138, endPoint x: 579, endPoint y: 125, distance: 144.4
click at [579, 125] on h5 "You are a project manager overseeing a diverse team working on a critical proje…" at bounding box center [568, 139] width 548 height 204
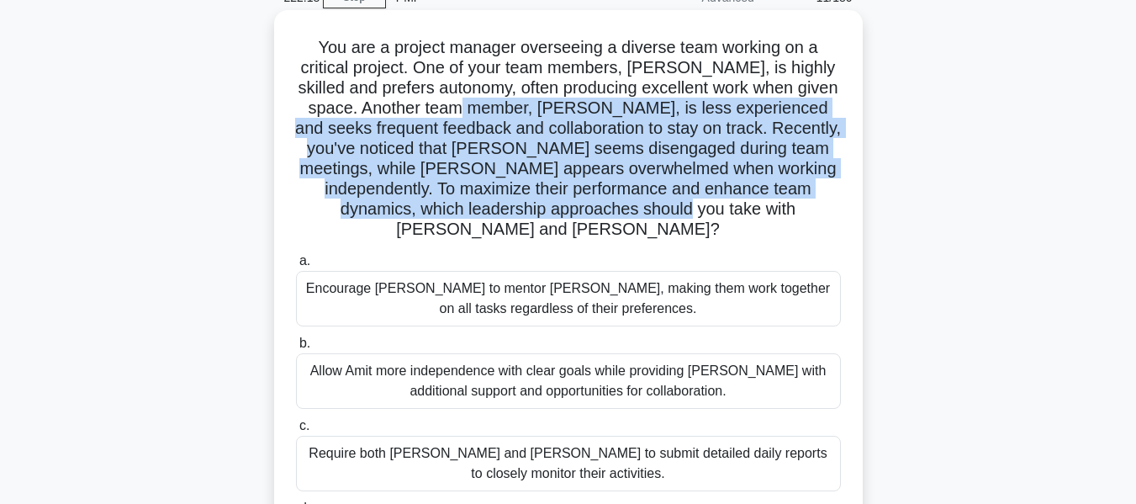
drag, startPoint x: 485, startPoint y: 112, endPoint x: 847, endPoint y: 206, distance: 373.8
click at [847, 206] on div "You are a project manager overseeing a diverse team working on a critical proje…" at bounding box center [568, 304] width 575 height 574
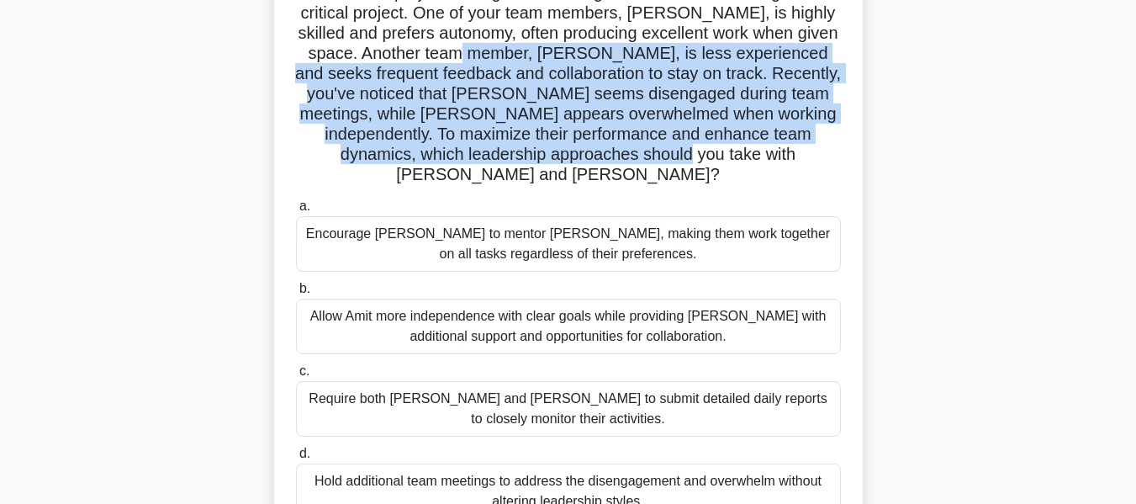
scroll to position [168, 0]
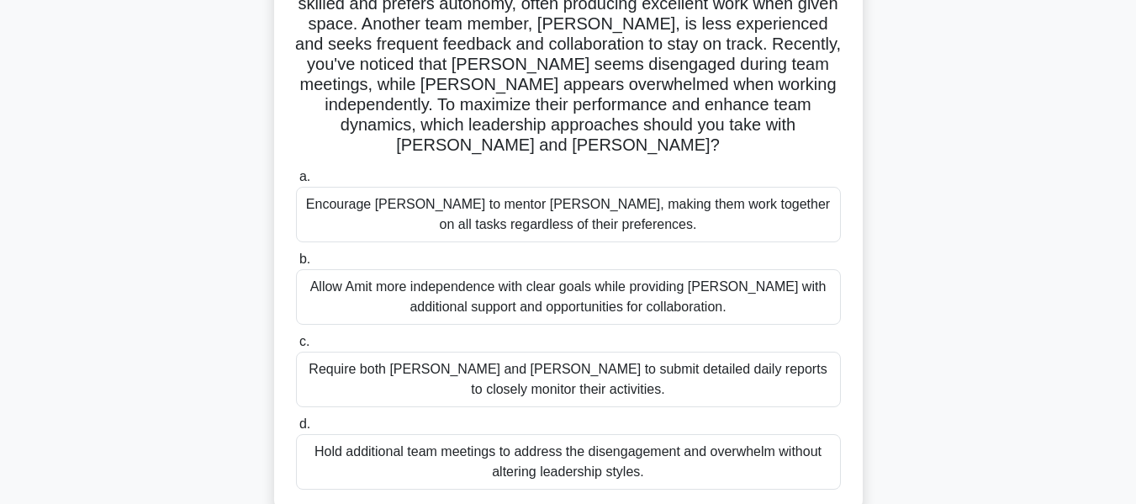
click at [702, 278] on div "Allow Amit more independence with clear goals while providing [PERSON_NAME] wit…" at bounding box center [568, 297] width 545 height 56
click at [296, 265] on input "b. Allow Amit more independence with clear goals while providing [PERSON_NAME] …" at bounding box center [296, 259] width 0 height 11
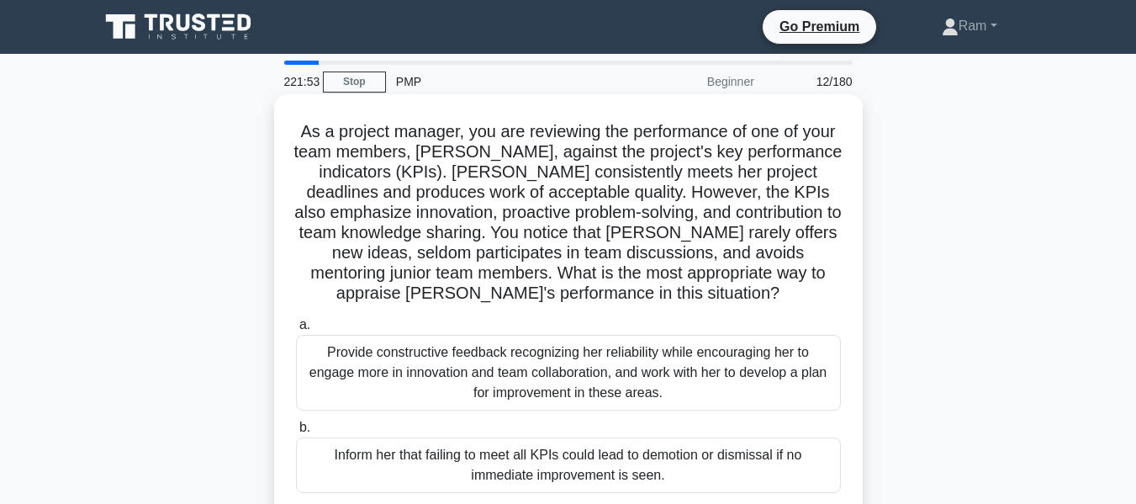
scroll to position [0, 0]
drag, startPoint x: 585, startPoint y: 197, endPoint x: 765, endPoint y: 194, distance: 180.9
click at [850, 185] on div "As a project manager, you are reviewing the performance of one of your team mem…" at bounding box center [568, 377] width 575 height 553
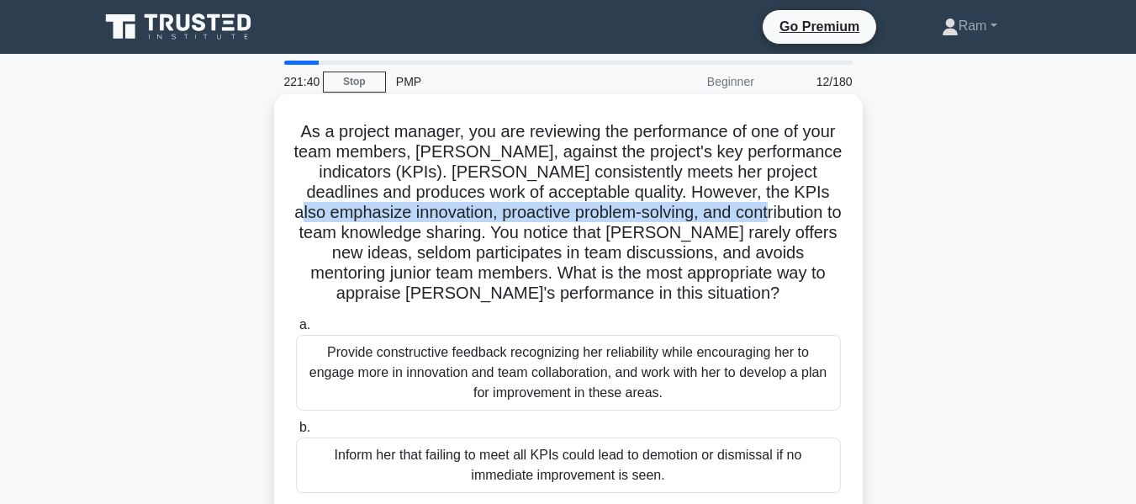
drag, startPoint x: 333, startPoint y: 220, endPoint x: 829, endPoint y: 214, distance: 495.5
click at [829, 214] on h5 "As a project manager, you are reviewing the performance of one of your team mem…" at bounding box center [568, 212] width 548 height 183
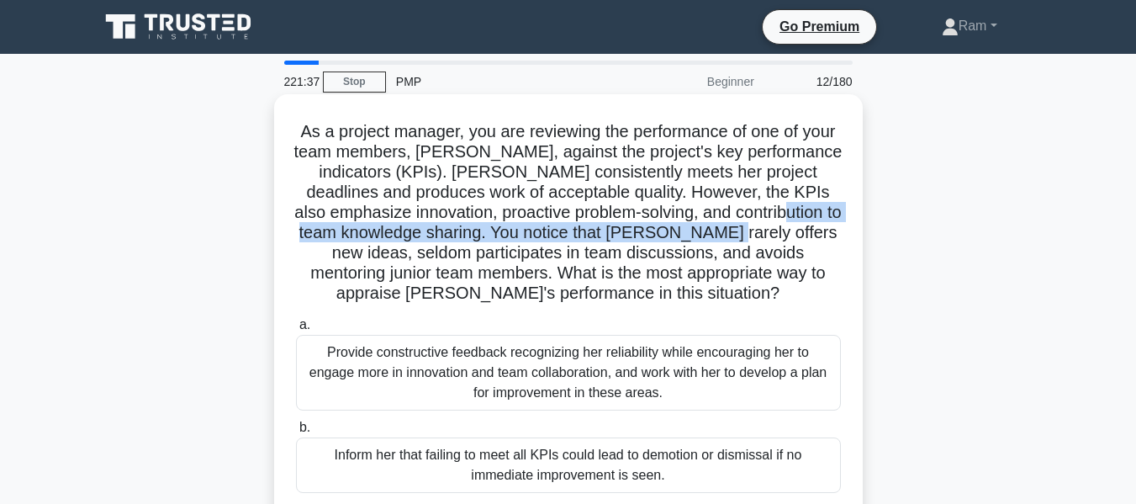
drag, startPoint x: 335, startPoint y: 236, endPoint x: 830, endPoint y: 235, distance: 495.4
click at [830, 235] on h5 "As a project manager, you are reviewing the performance of one of your team mem…" at bounding box center [568, 212] width 548 height 183
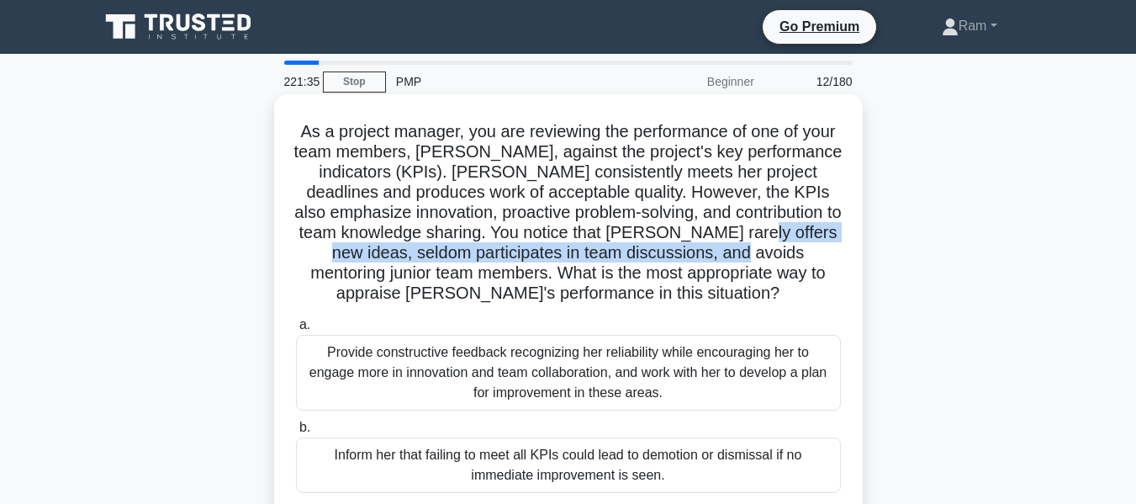
drag, startPoint x: 328, startPoint y: 258, endPoint x: 850, endPoint y: 259, distance: 521.5
click at [850, 259] on div "As a project manager, you are reviewing the performance of one of your team mem…" at bounding box center [568, 377] width 575 height 553
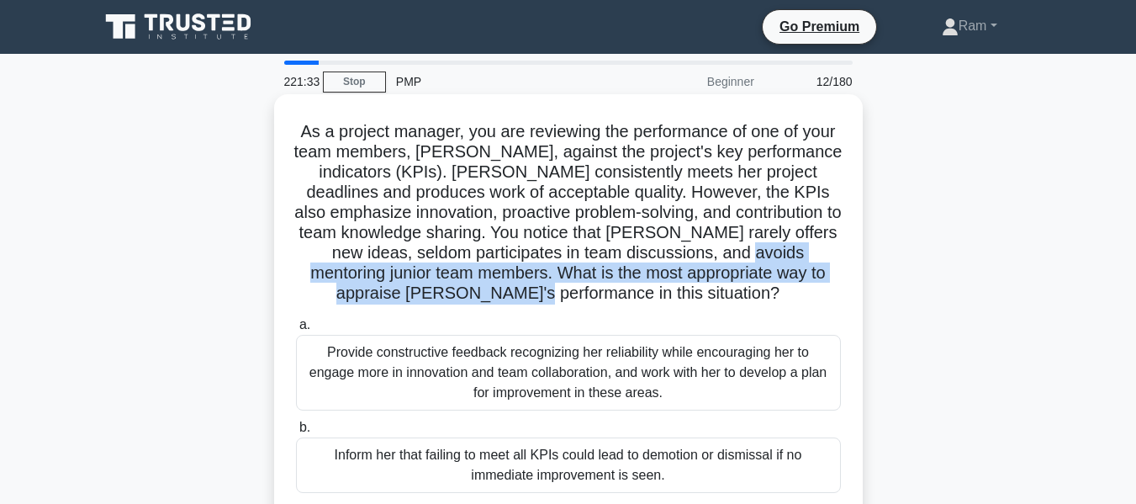
drag, startPoint x: 294, startPoint y: 270, endPoint x: 634, endPoint y: 274, distance: 339.8
click at [817, 293] on h5 "As a project manager, you are reviewing the performance of one of your team mem…" at bounding box center [568, 212] width 548 height 183
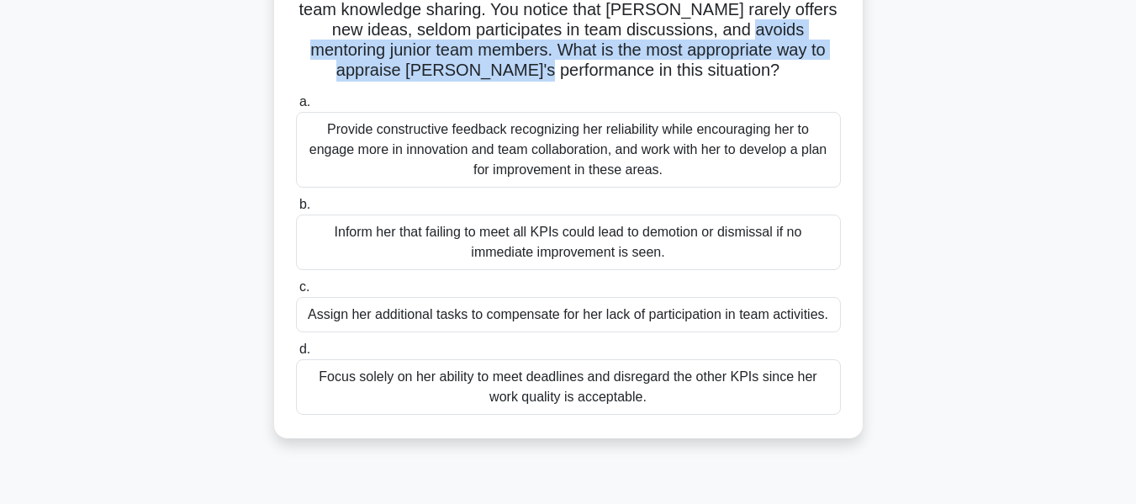
scroll to position [252, 0]
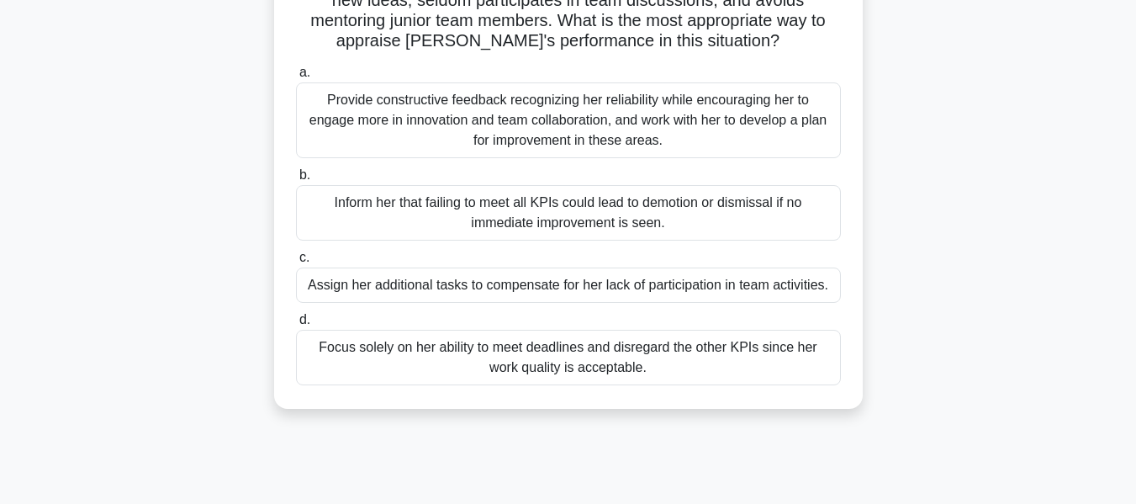
click at [596, 120] on div "Provide constructive feedback recognizing her reliability while encouraging her…" at bounding box center [568, 120] width 545 height 76
click at [296, 78] on input "a. Provide constructive feedback recognizing her reliability while encouraging …" at bounding box center [296, 72] width 0 height 11
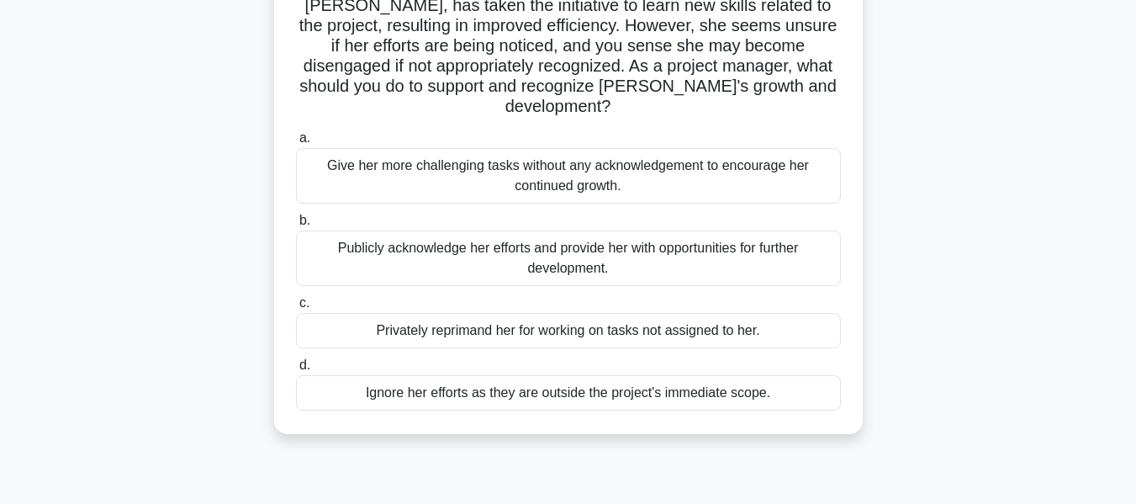
scroll to position [0, 0]
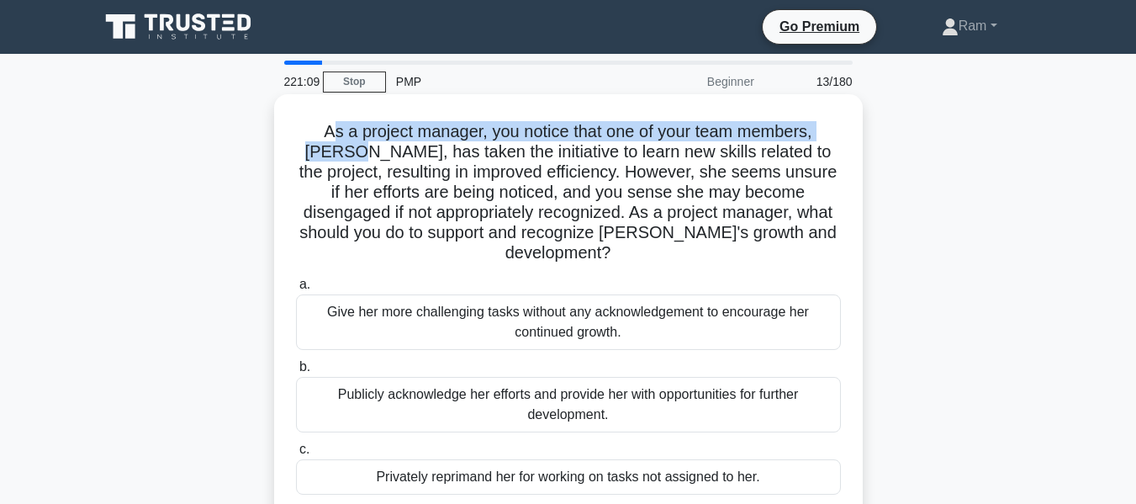
drag, startPoint x: 303, startPoint y: 127, endPoint x: 842, endPoint y: 130, distance: 539.2
click at [842, 130] on h5 "As a project manager, you notice that one of your team members, [PERSON_NAME], …" at bounding box center [568, 192] width 548 height 143
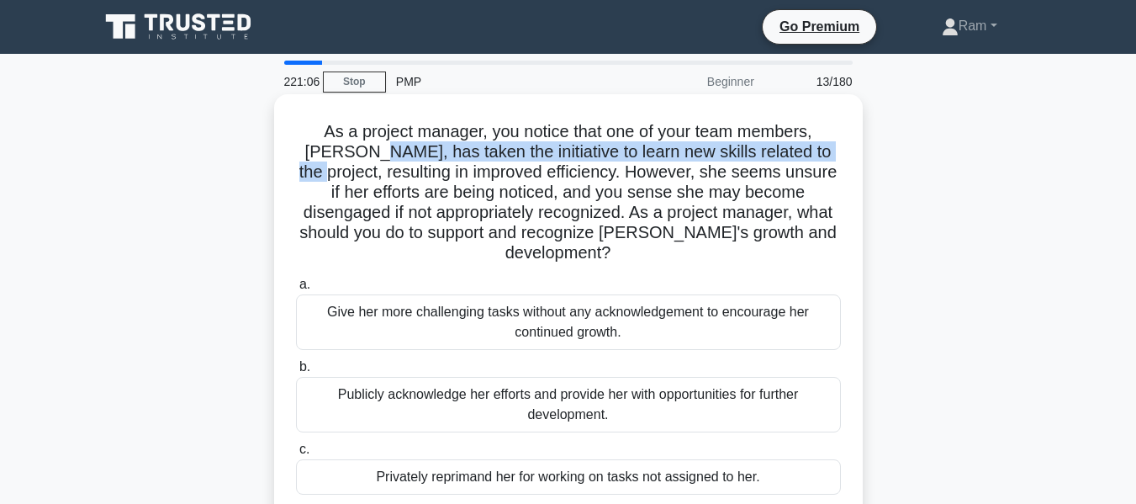
drag, startPoint x: 333, startPoint y: 149, endPoint x: 823, endPoint y: 143, distance: 490.4
click at [823, 143] on h5 "As a project manager, you notice that one of your team members, [PERSON_NAME], …" at bounding box center [568, 192] width 548 height 143
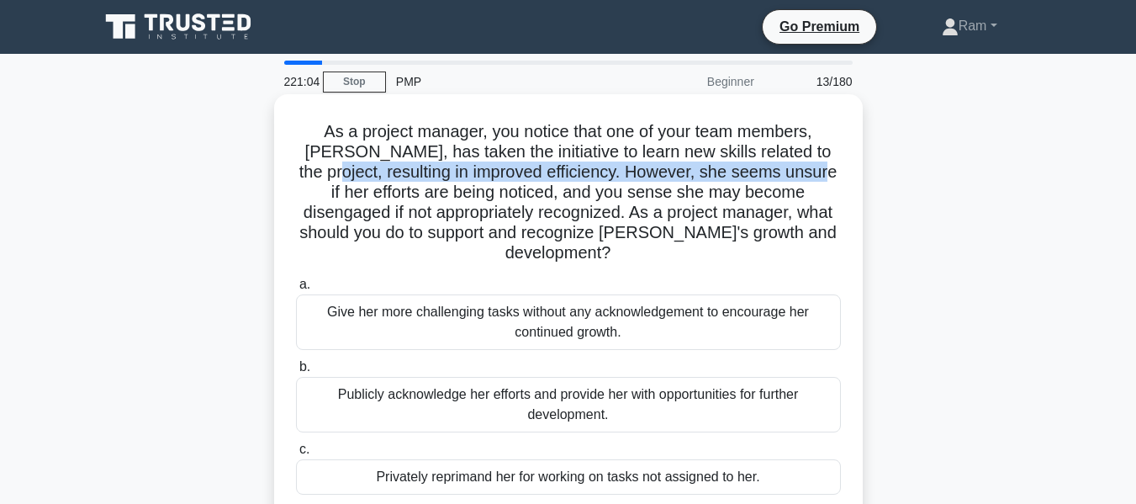
drag, startPoint x: 322, startPoint y: 177, endPoint x: 840, endPoint y: 167, distance: 518.2
click at [840, 167] on h5 "As a project manager, you notice that one of your team members, [PERSON_NAME], …" at bounding box center [568, 192] width 548 height 143
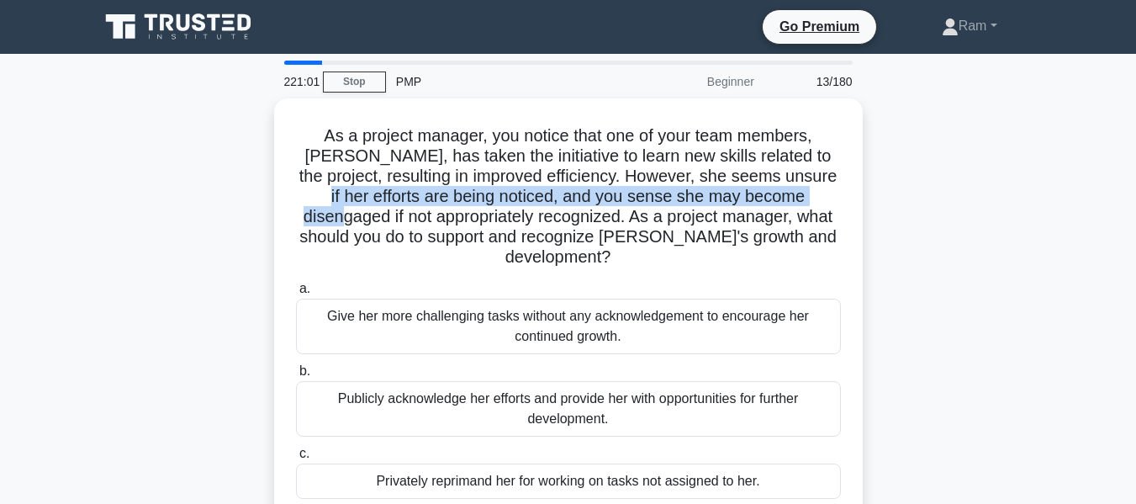
drag, startPoint x: 305, startPoint y: 198, endPoint x: 866, endPoint y: 199, distance: 561.0
click at [866, 199] on div "As a project manager, you notice that one of your team members, [PERSON_NAME], …" at bounding box center [568, 351] width 959 height 506
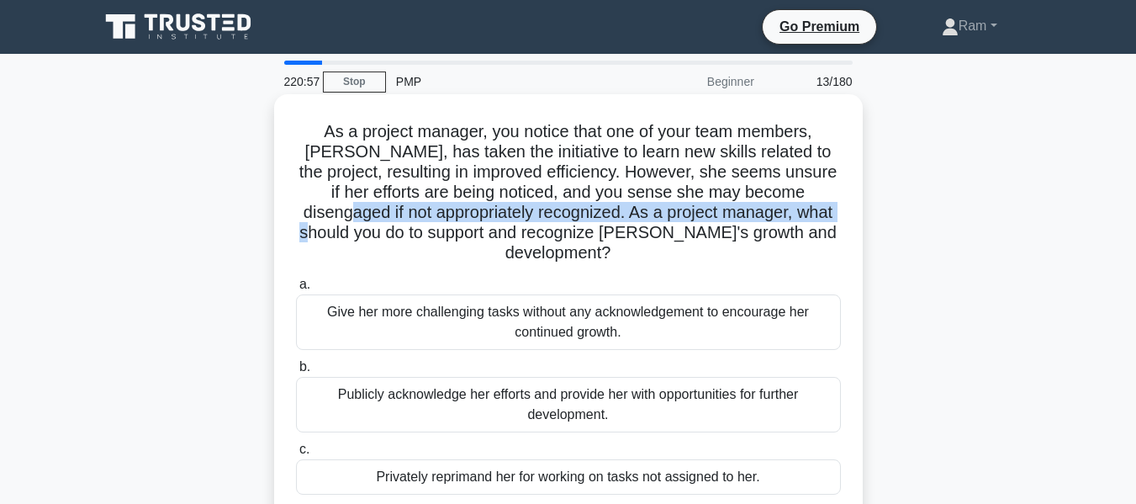
drag, startPoint x: 310, startPoint y: 215, endPoint x: 770, endPoint y: 217, distance: 460.9
click at [821, 219] on h5 "As a project manager, you notice that one of your team members, [PERSON_NAME], …" at bounding box center [568, 192] width 548 height 143
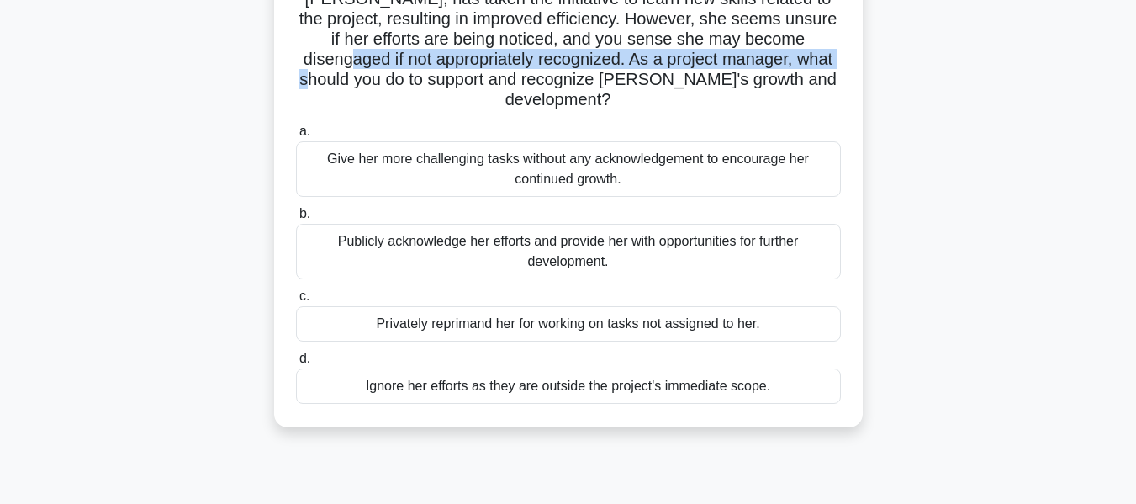
scroll to position [168, 0]
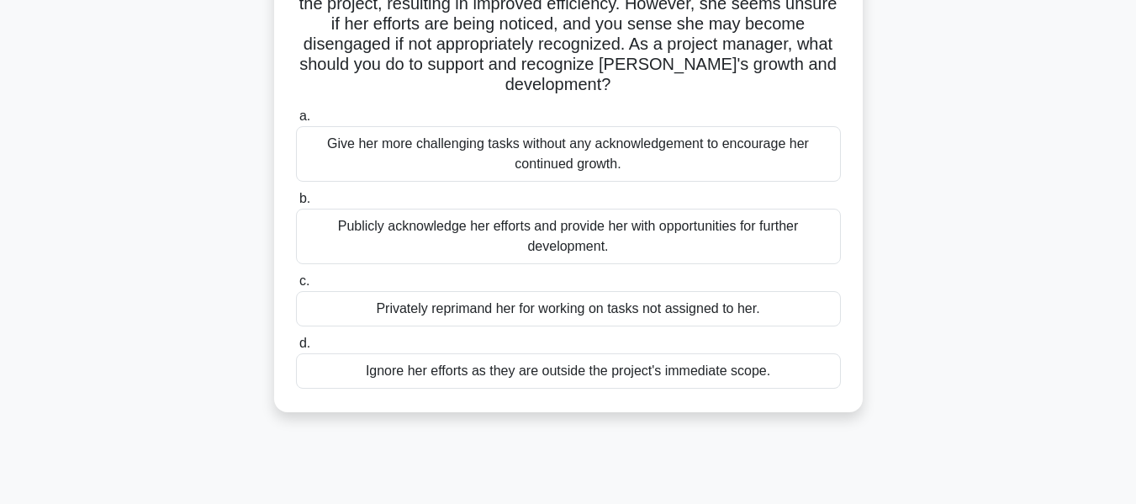
click at [580, 227] on div "Publicly acknowledge her efforts and provide her with opportunities for further…" at bounding box center [568, 237] width 545 height 56
click at [296, 204] on input "b. Publicly acknowledge her efforts and provide her with opportunities for furt…" at bounding box center [296, 198] width 0 height 11
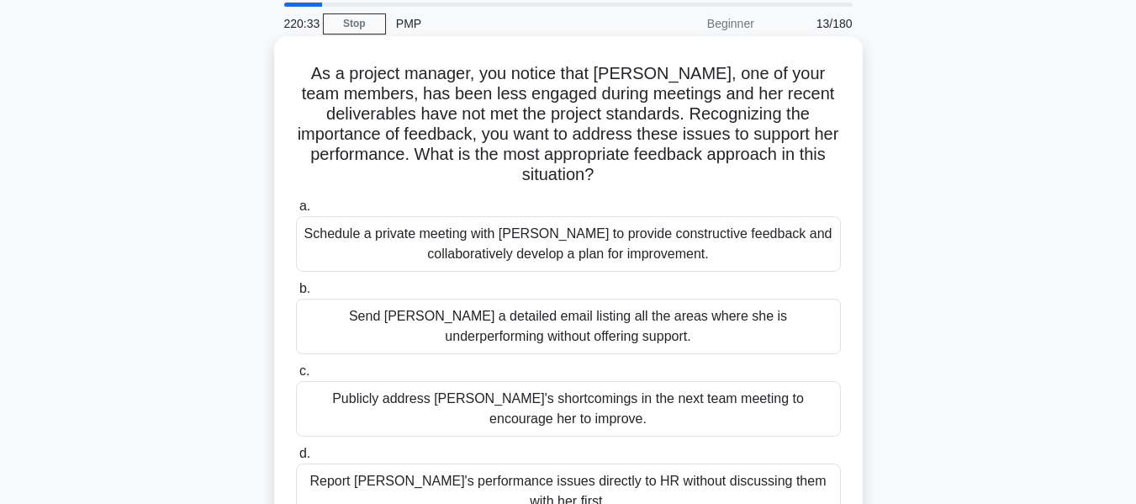
scroll to position [0, 0]
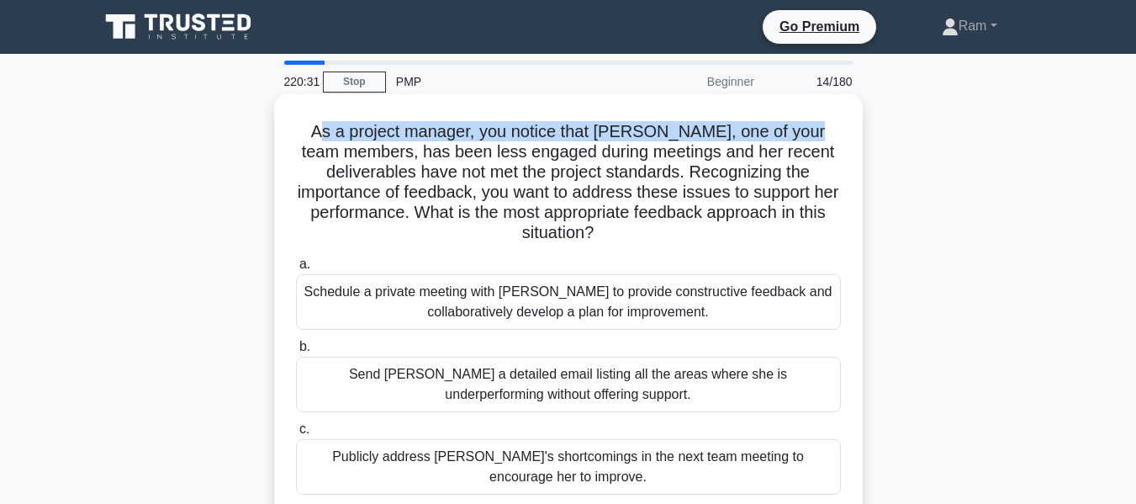
drag, startPoint x: 322, startPoint y: 127, endPoint x: 820, endPoint y: 114, distance: 498.1
click at [820, 114] on div "As a project manager, you notice that [PERSON_NAME], one of your team members, …" at bounding box center [568, 347] width 575 height 493
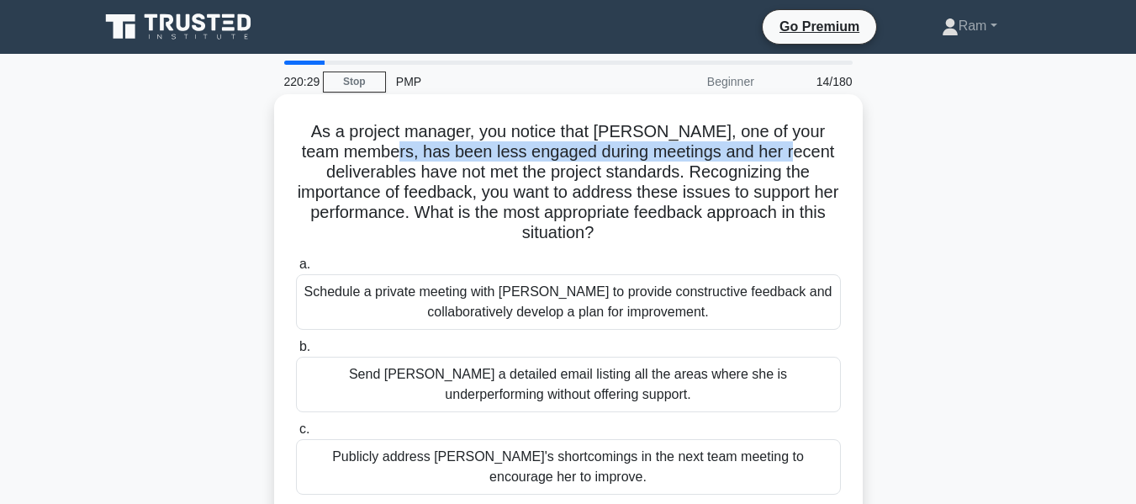
drag, startPoint x: 410, startPoint y: 148, endPoint x: 834, endPoint y: 152, distance: 424.8
click at [834, 152] on h5 "As a project manager, you notice that [PERSON_NAME], one of your team members, …" at bounding box center [568, 182] width 548 height 123
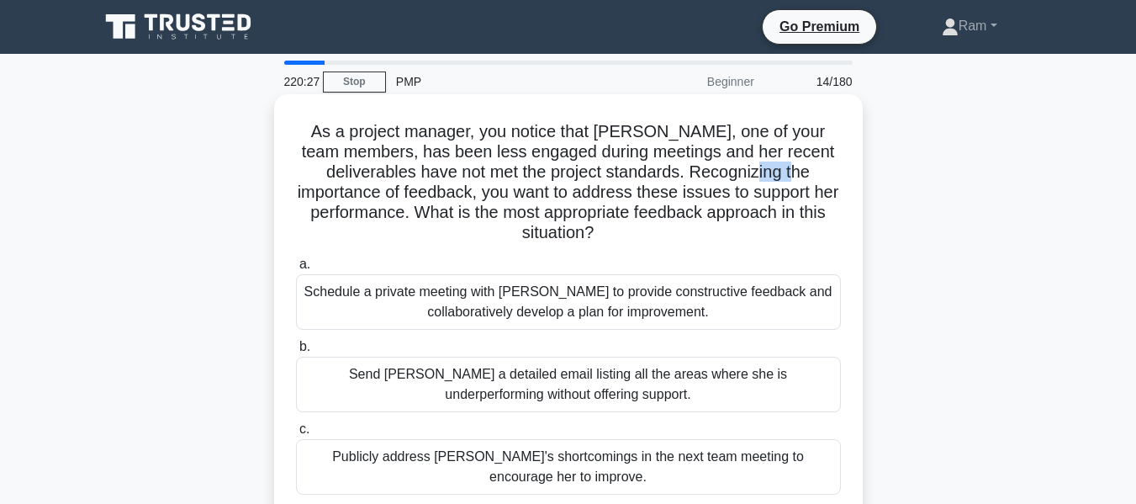
drag, startPoint x: 324, startPoint y: 185, endPoint x: 800, endPoint y: 178, distance: 476.1
click at [800, 178] on h5 "As a project manager, you notice that [PERSON_NAME], one of your team members, …" at bounding box center [568, 182] width 548 height 123
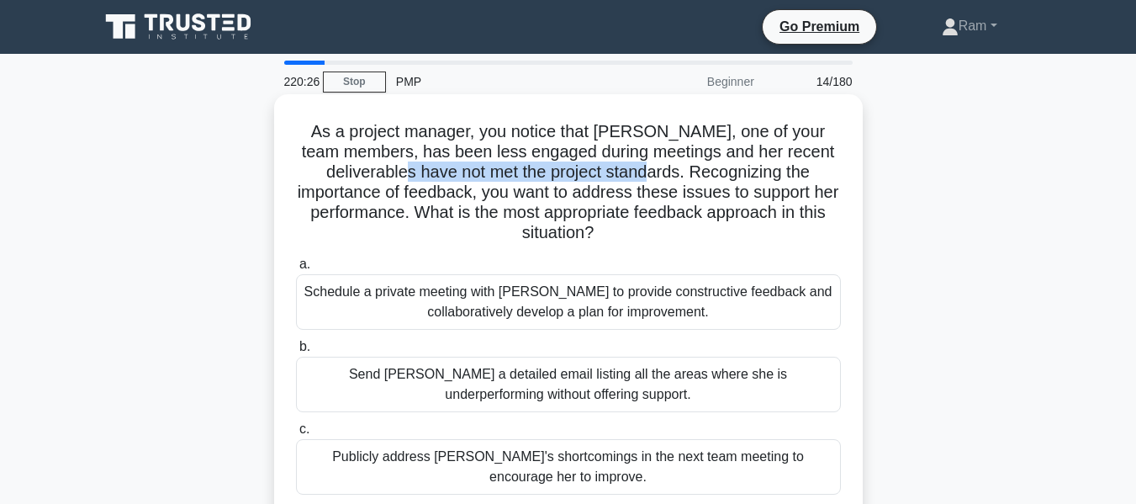
drag, startPoint x: 443, startPoint y: 173, endPoint x: 727, endPoint y: 178, distance: 283.5
click at [693, 172] on h5 "As a project manager, you notice that [PERSON_NAME], one of your team members, …" at bounding box center [568, 182] width 548 height 123
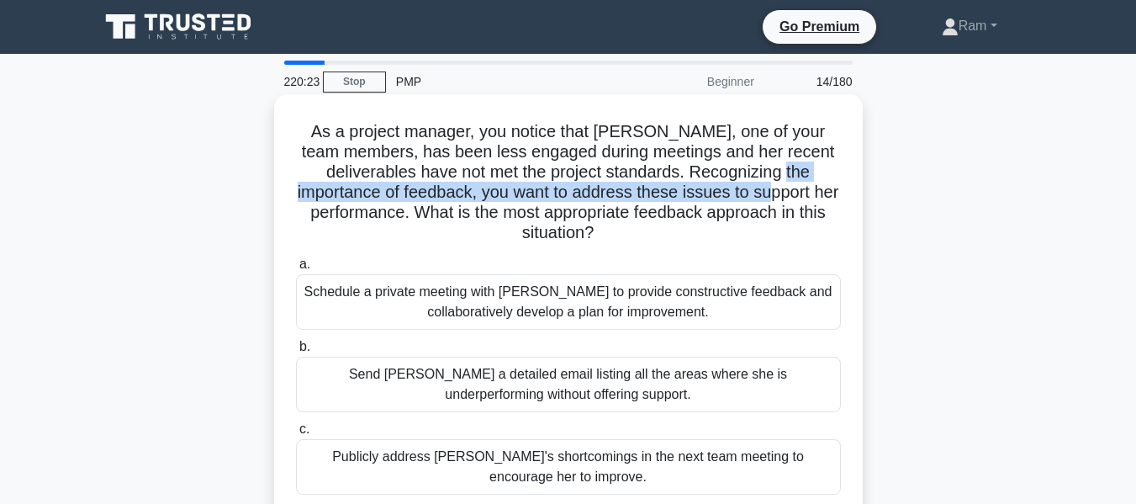
drag, startPoint x: 309, startPoint y: 199, endPoint x: 833, endPoint y: 183, distance: 524.2
click at [833, 183] on h5 "As a project manager, you notice that [PERSON_NAME], one of your team members, …" at bounding box center [568, 182] width 548 height 123
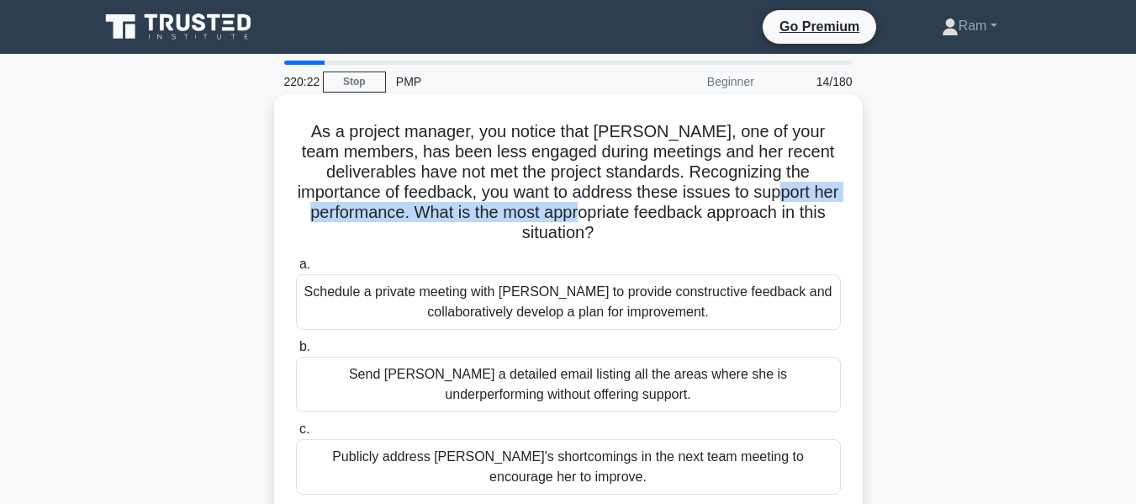
drag, startPoint x: 306, startPoint y: 214, endPoint x: 646, endPoint y: 213, distance: 339.8
click at [646, 213] on h5 "As a project manager, you notice that [PERSON_NAME], one of your team members, …" at bounding box center [568, 182] width 548 height 123
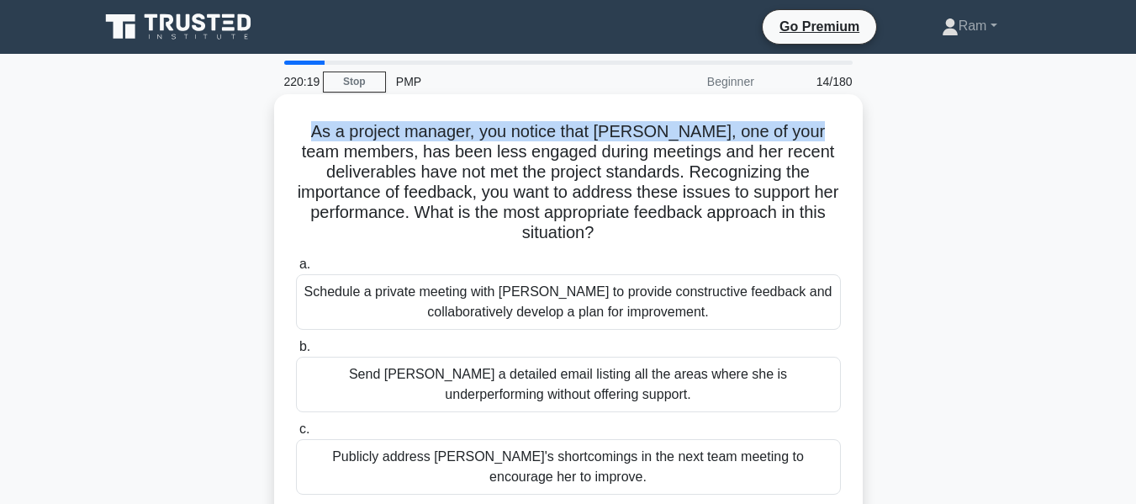
drag, startPoint x: 299, startPoint y: 126, endPoint x: 822, endPoint y: 140, distance: 522.5
click at [822, 140] on h5 "As a project manager, you notice that [PERSON_NAME], one of your team members, …" at bounding box center [568, 182] width 548 height 123
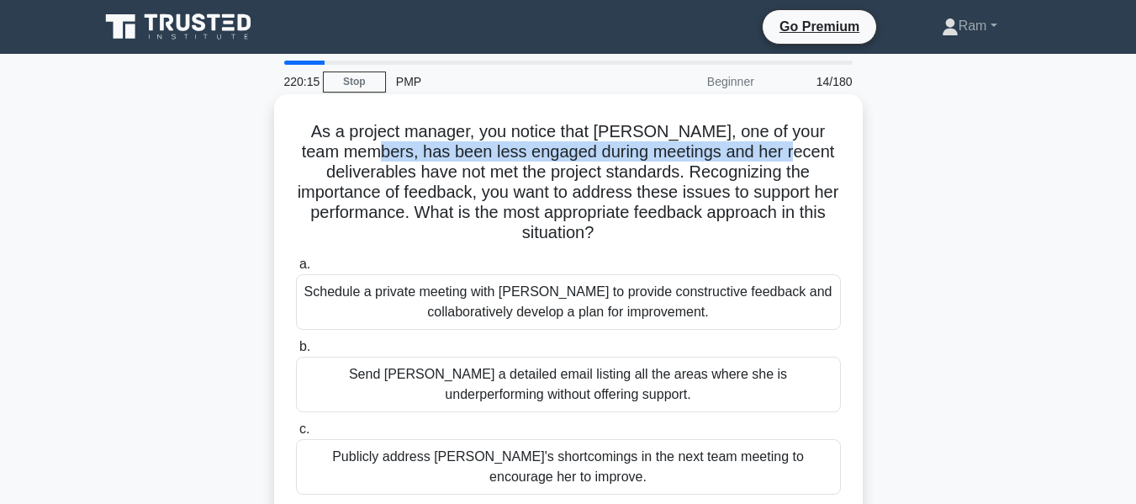
drag, startPoint x: 396, startPoint y: 152, endPoint x: 830, endPoint y: 149, distance: 434.0
click at [830, 149] on h5 "As a project manager, you notice that [PERSON_NAME], one of your team members, …" at bounding box center [568, 182] width 548 height 123
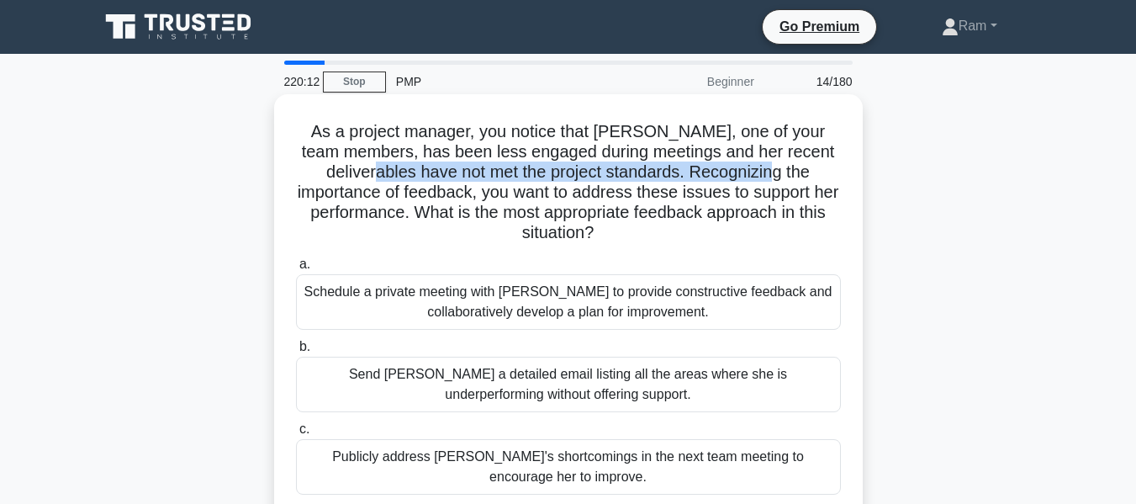
drag, startPoint x: 412, startPoint y: 173, endPoint x: 842, endPoint y: 178, distance: 429.8
click at [842, 178] on h5 "As a project manager, you notice that [PERSON_NAME], one of your team members, …" at bounding box center [568, 182] width 548 height 123
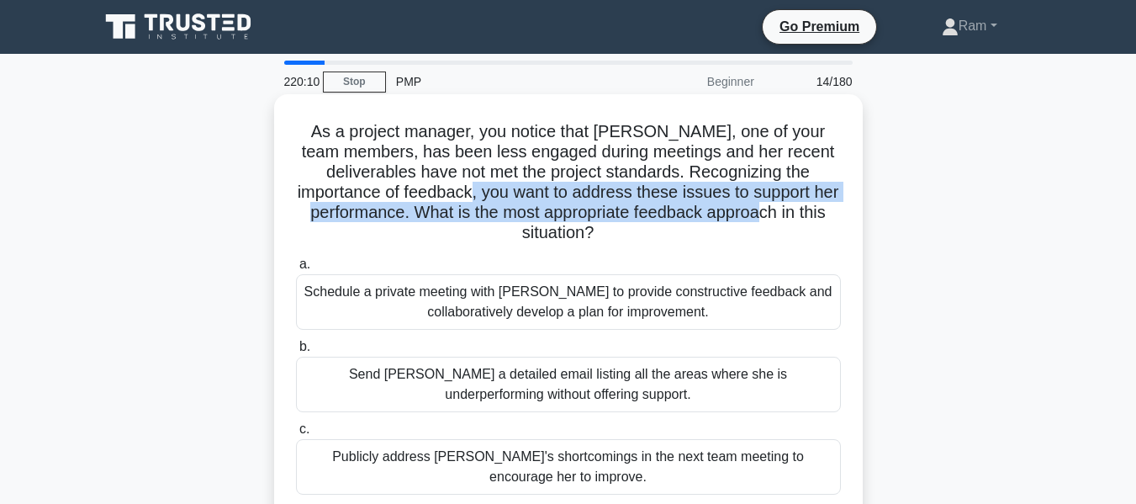
drag, startPoint x: 522, startPoint y: 195, endPoint x: 850, endPoint y: 206, distance: 327.4
click at [850, 206] on div "As a project manager, you notice that [PERSON_NAME], one of your team members, …" at bounding box center [568, 347] width 575 height 493
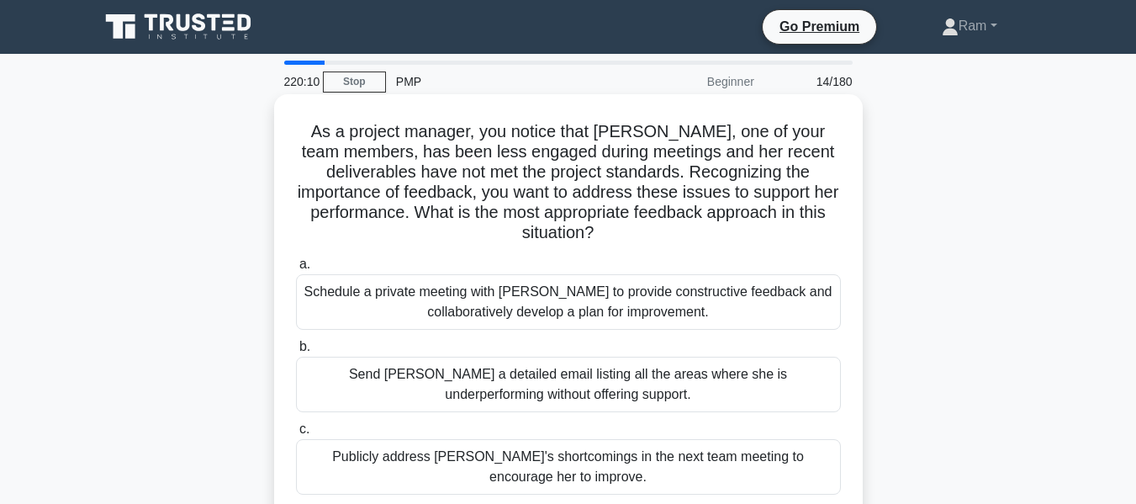
click at [697, 230] on h5 "As a project manager, you notice that [PERSON_NAME], one of your team members, …" at bounding box center [568, 182] width 548 height 123
drag, startPoint x: 606, startPoint y: 190, endPoint x: 813, endPoint y: 189, distance: 206.9
click at [813, 189] on h5 "As a project manager, you notice that [PERSON_NAME], one of your team members, …" at bounding box center [568, 182] width 548 height 123
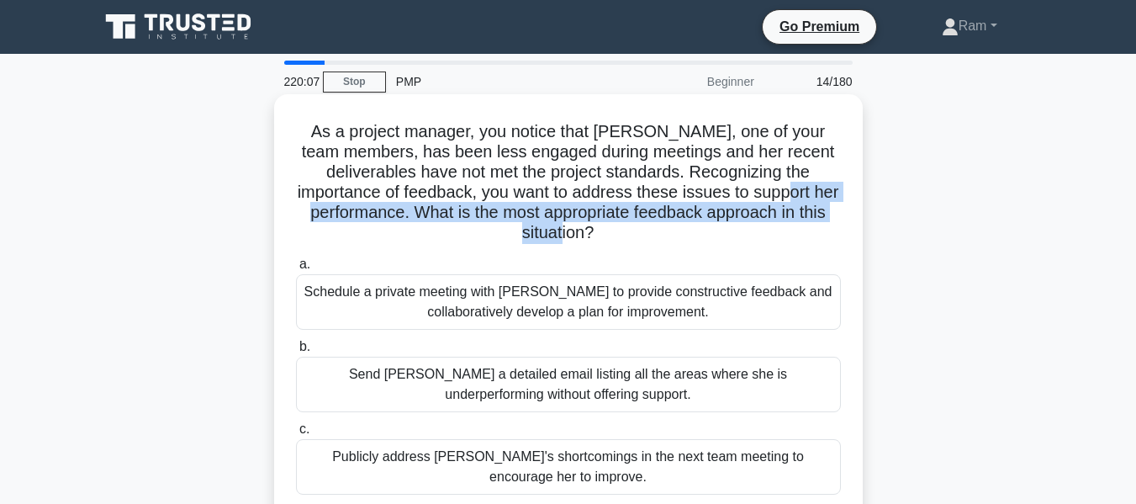
drag, startPoint x: 316, startPoint y: 209, endPoint x: 690, endPoint y: 225, distance: 373.8
click at [690, 225] on h5 "As a project manager, you notice that [PERSON_NAME], one of your team members, …" at bounding box center [568, 182] width 548 height 123
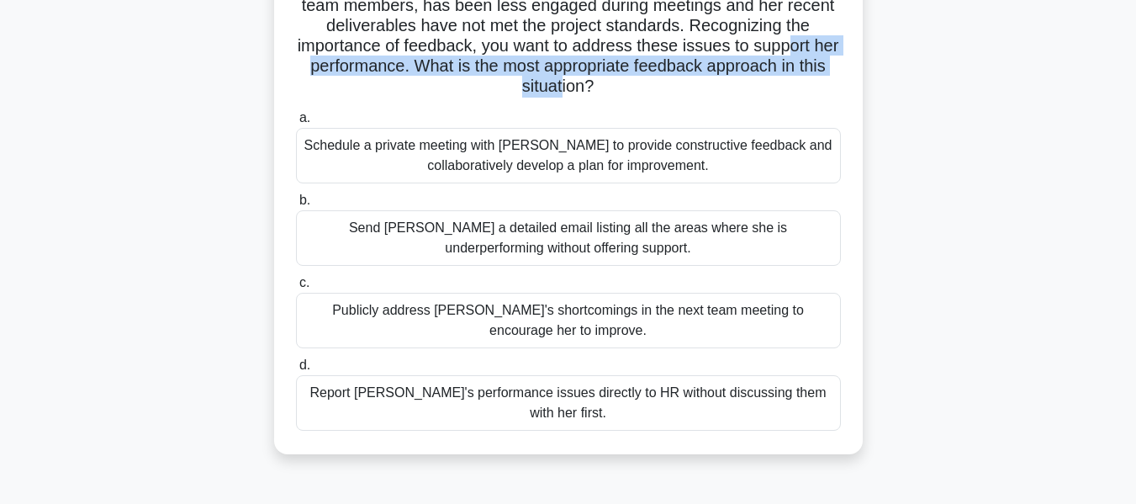
scroll to position [168, 0]
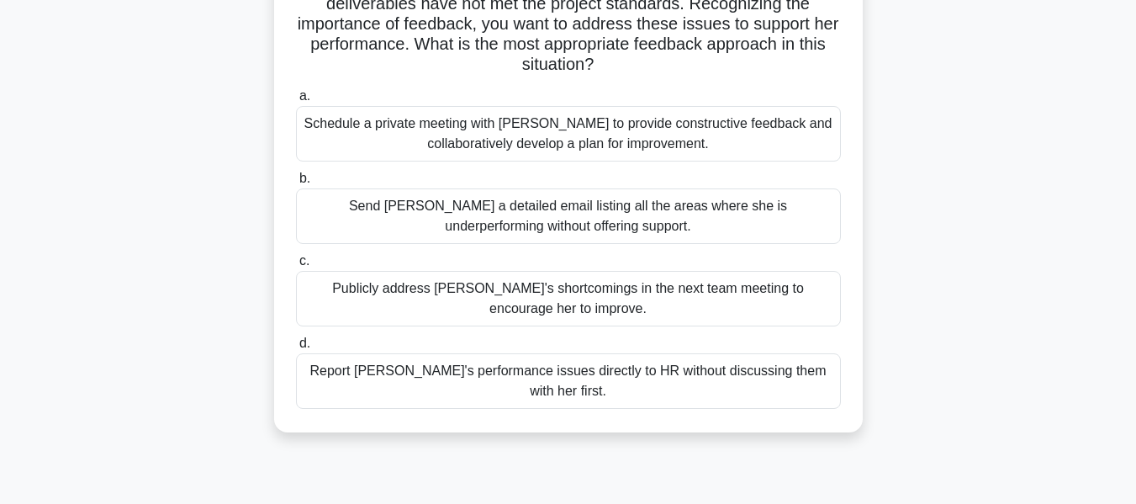
click at [615, 132] on div "Schedule a private meeting with [PERSON_NAME] to provide constructive feedback …" at bounding box center [568, 134] width 545 height 56
click at [296, 102] on input "a. Schedule a private meeting with [PERSON_NAME] to provide constructive feedba…" at bounding box center [296, 96] width 0 height 11
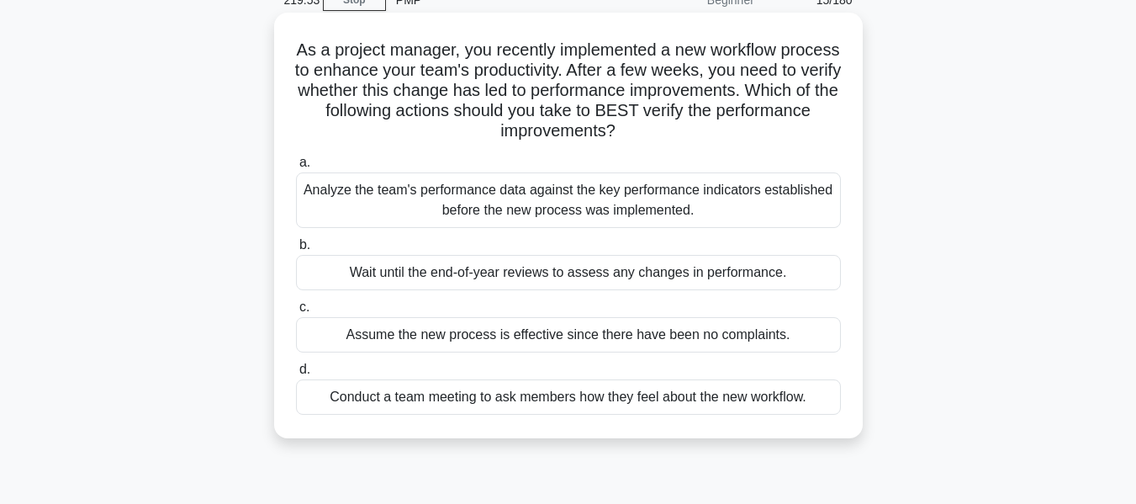
scroll to position [0, 0]
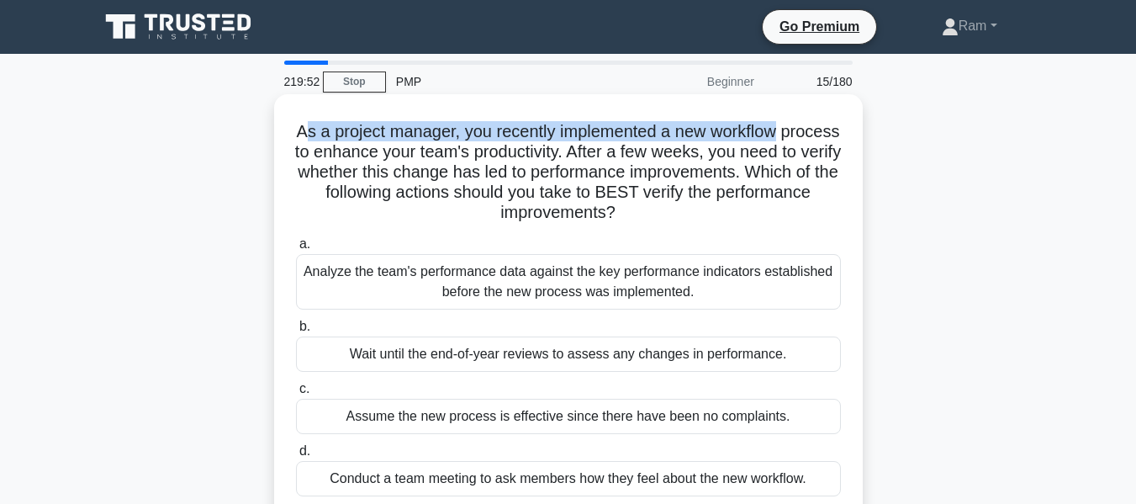
drag, startPoint x: 330, startPoint y: 130, endPoint x: 823, endPoint y: 125, distance: 493.8
click at [823, 125] on h5 "As a project manager, you recently implemented a new workflow process to enhanc…" at bounding box center [568, 172] width 548 height 103
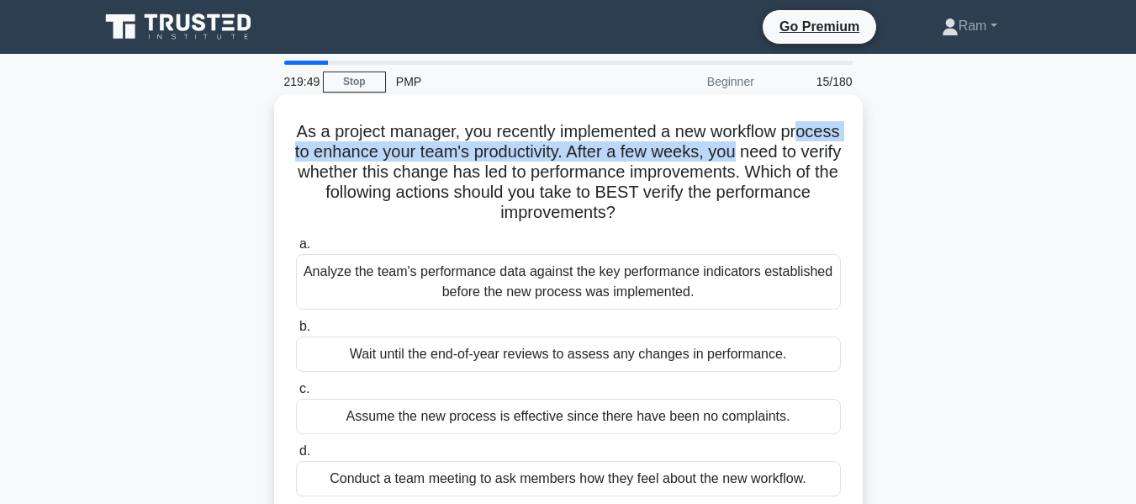
drag, startPoint x: 326, startPoint y: 157, endPoint x: 834, endPoint y: 160, distance: 507.2
click at [834, 160] on h5 "As a project manager, you recently implemented a new workflow process to enhanc…" at bounding box center [568, 172] width 548 height 103
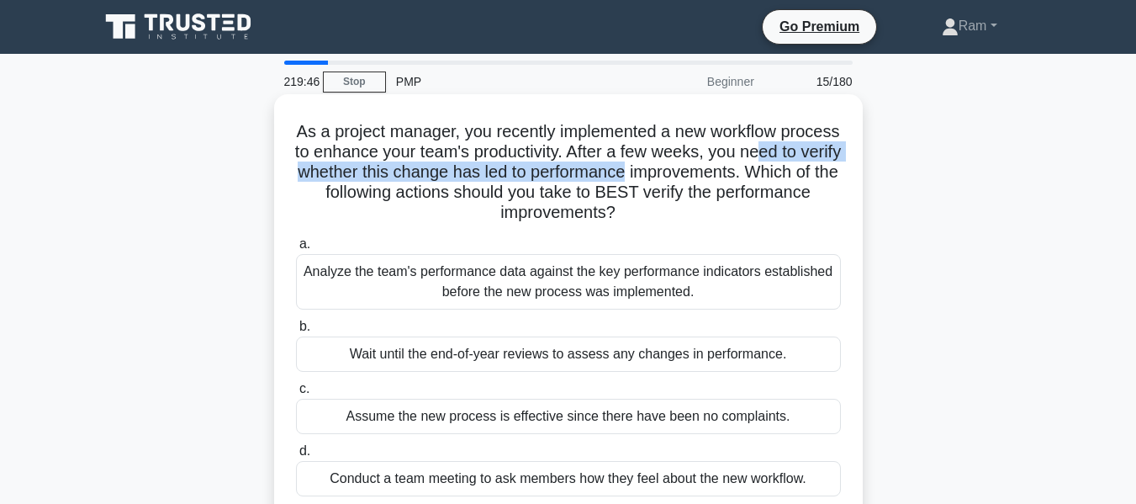
drag, startPoint x: 366, startPoint y: 180, endPoint x: 852, endPoint y: 174, distance: 486.2
click at [852, 174] on div "As a project manager, you recently implemented a new workflow process to enhanc…" at bounding box center [568, 307] width 575 height 412
drag, startPoint x: 347, startPoint y: 176, endPoint x: 812, endPoint y: 168, distance: 465.2
click at [812, 168] on h5 "As a project manager, you recently implemented a new workflow process to enhanc…" at bounding box center [568, 172] width 548 height 103
drag, startPoint x: 314, startPoint y: 194, endPoint x: 739, endPoint y: 224, distance: 425.8
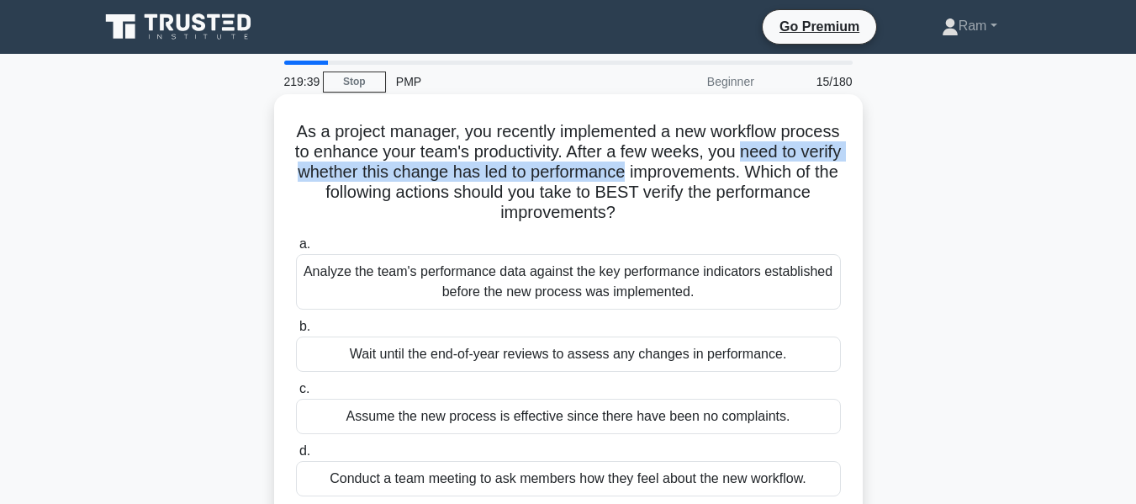
click at [739, 224] on h5 "As a project manager, you recently implemented a new workflow process to enhanc…" at bounding box center [568, 172] width 548 height 103
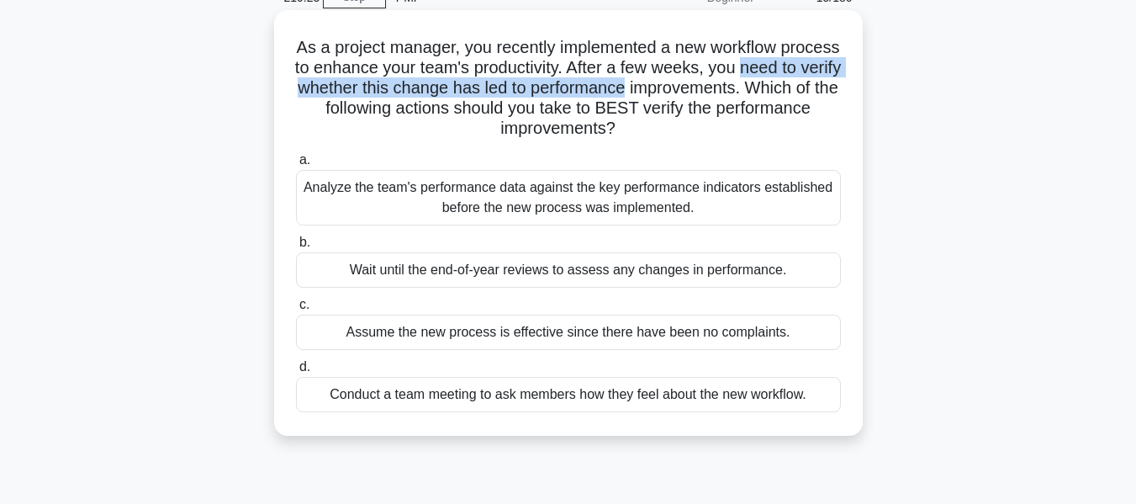
click at [398, 137] on h5 "As a project manager, you recently implemented a new workflow process to enhanc…" at bounding box center [568, 88] width 548 height 103
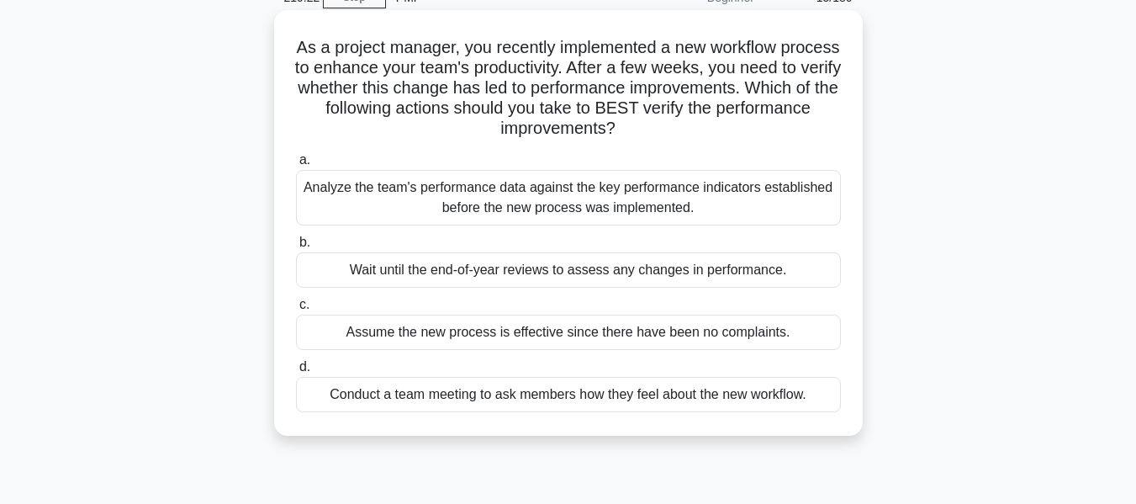
drag, startPoint x: 434, startPoint y: 111, endPoint x: 718, endPoint y: 124, distance: 284.6
click at [718, 124] on h5 "As a project manager, you recently implemented a new workflow process to enhanc…" at bounding box center [568, 88] width 548 height 103
click at [607, 198] on div "Analyze the team's performance data against the key performance indicators esta…" at bounding box center [568, 198] width 545 height 56
click at [296, 166] on input "a. Analyze the team's performance data against the key performance indicators e…" at bounding box center [296, 160] width 0 height 11
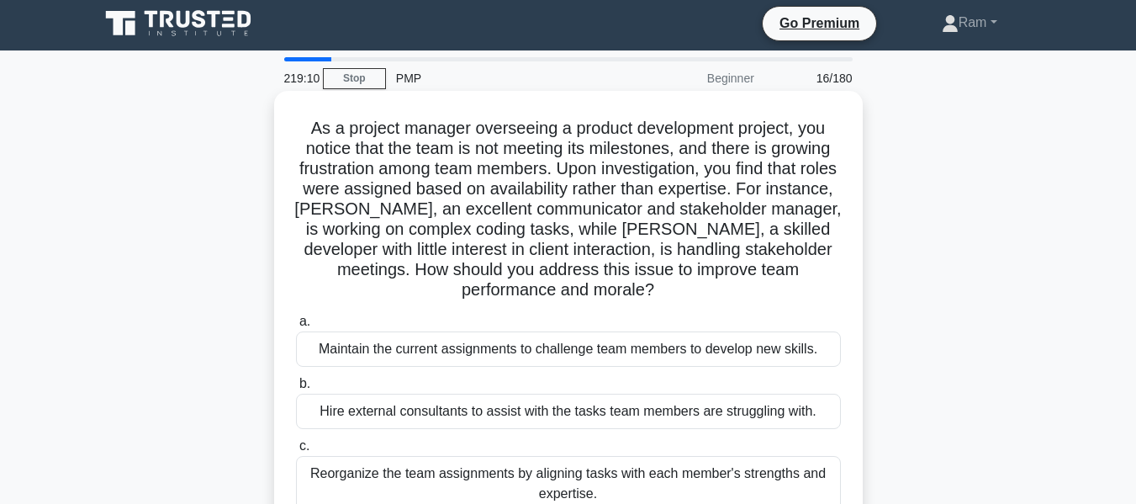
scroll to position [0, 0]
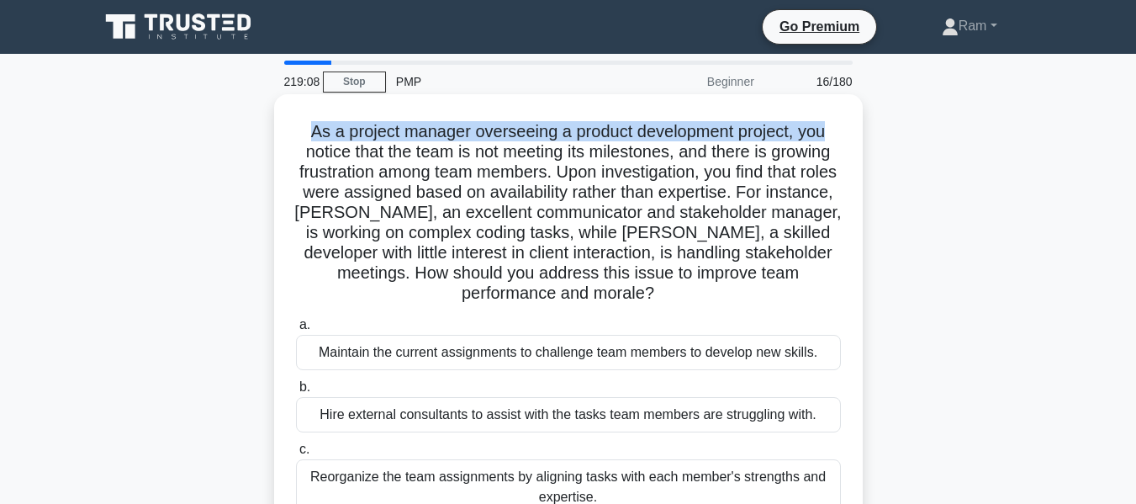
drag, startPoint x: 309, startPoint y: 130, endPoint x: 850, endPoint y: 133, distance: 540.9
click at [850, 133] on div "As a project manager overseeing a product development project, you notice that …" at bounding box center [568, 357] width 575 height 513
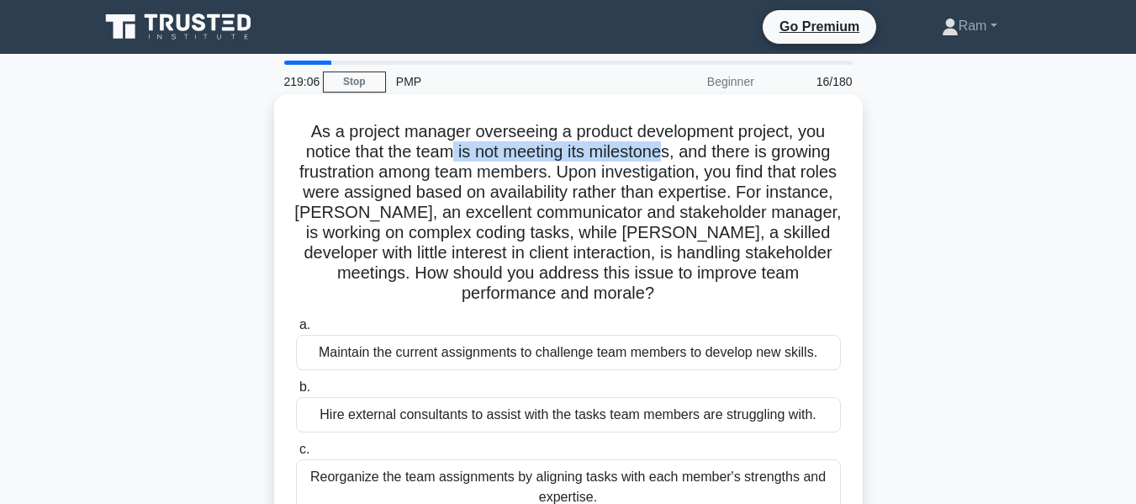
drag, startPoint x: 449, startPoint y: 162, endPoint x: 666, endPoint y: 162, distance: 217.0
click at [666, 162] on h5 "As a project manager overseeing a product development project, you notice that …" at bounding box center [568, 212] width 548 height 183
drag, startPoint x: 463, startPoint y: 176, endPoint x: 596, endPoint y: 172, distance: 133.8
click at [596, 172] on h5 "As a project manager overseeing a product development project, you notice that …" at bounding box center [568, 212] width 548 height 183
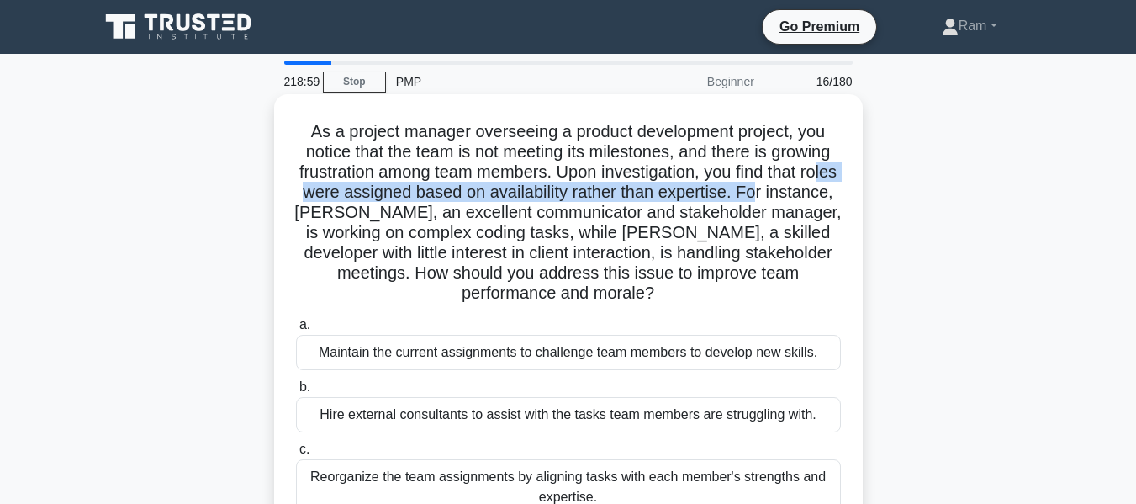
drag, startPoint x: 326, startPoint y: 196, endPoint x: 817, endPoint y: 198, distance: 490.4
click at [817, 198] on h5 "As a project manager overseeing a product development project, you notice that …" at bounding box center [568, 212] width 548 height 183
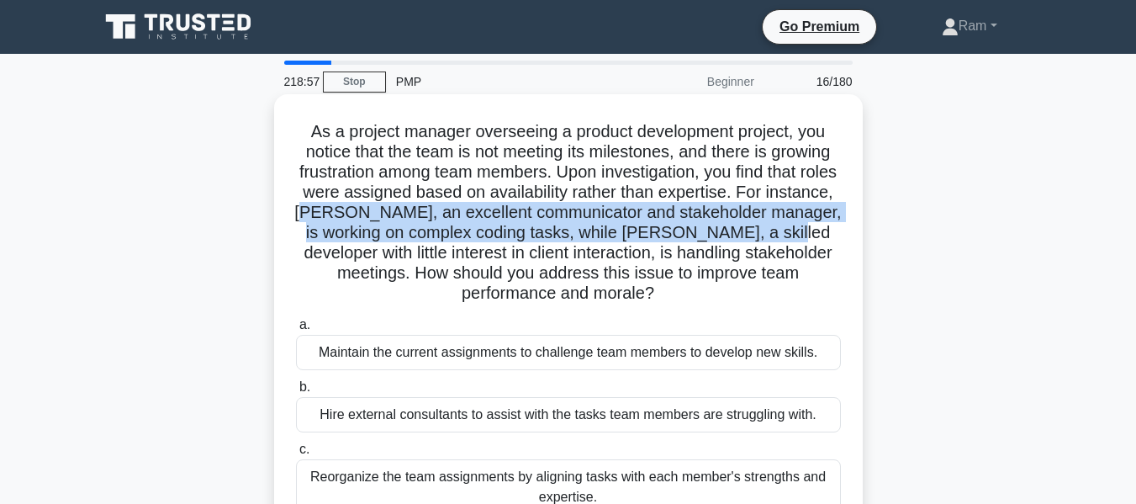
drag, startPoint x: 389, startPoint y: 220, endPoint x: 847, endPoint y: 228, distance: 457.7
click at [847, 228] on div "As a project manager overseeing a product development project, you notice that …" at bounding box center [568, 357] width 575 height 513
click at [537, 232] on h5 "As a project manager overseeing a product development project, you notice that …" at bounding box center [568, 212] width 548 height 183
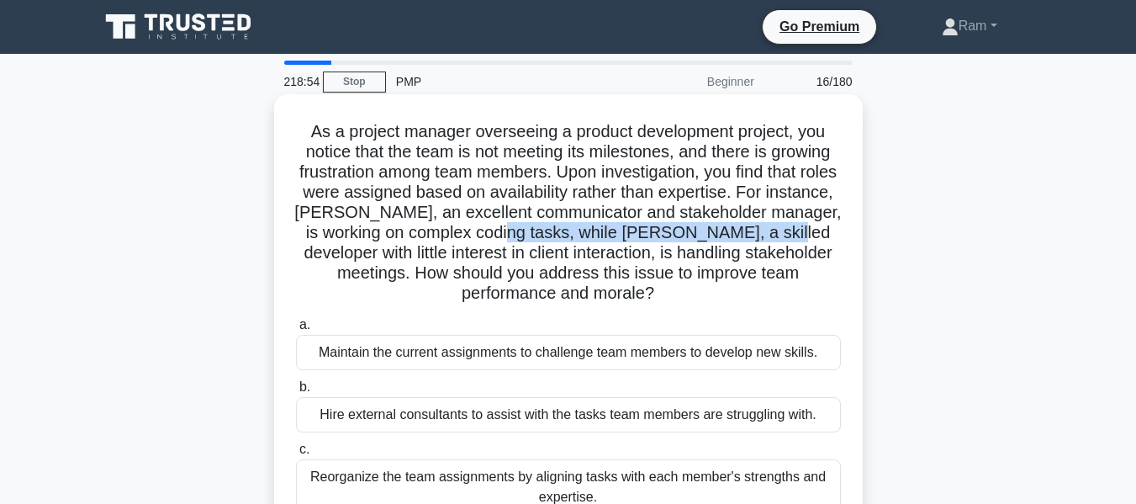
drag, startPoint x: 572, startPoint y: 231, endPoint x: 837, endPoint y: 235, distance: 265.0
click at [837, 235] on h5 "As a project manager overseeing a product development project, you notice that …" at bounding box center [568, 212] width 548 height 183
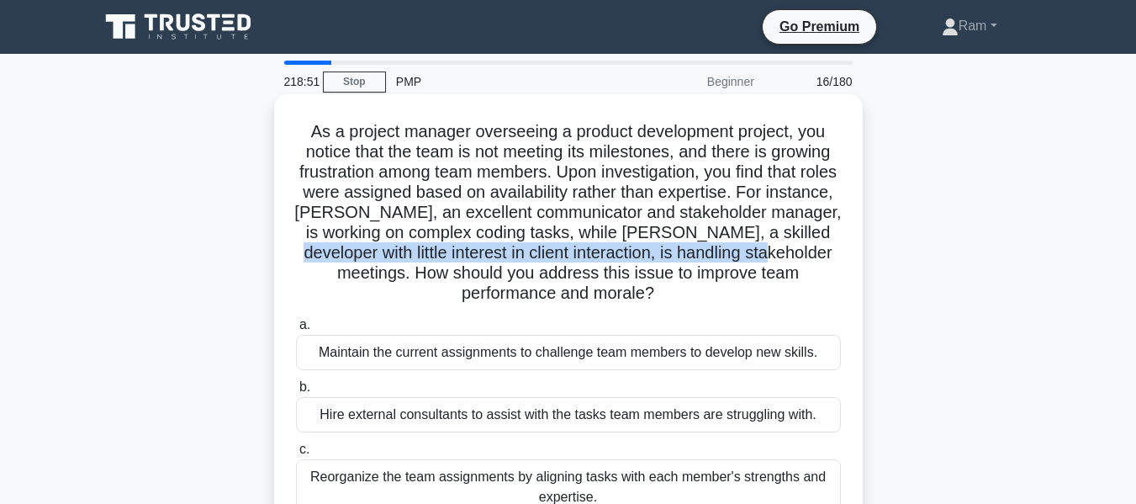
drag, startPoint x: 324, startPoint y: 258, endPoint x: 825, endPoint y: 248, distance: 501.4
click at [825, 248] on h5 "As a project manager overseeing a product development project, you notice that …" at bounding box center [568, 212] width 548 height 183
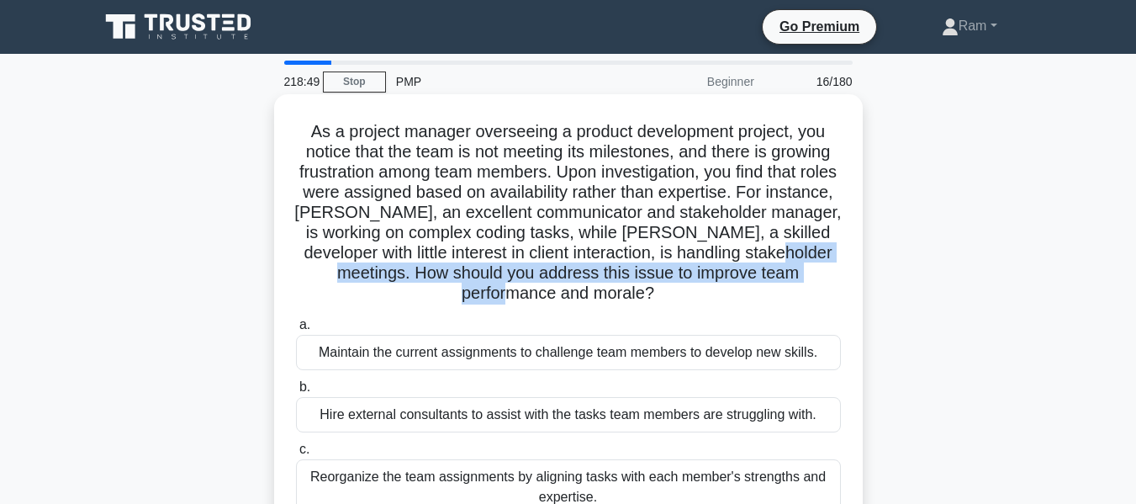
drag, startPoint x: 319, startPoint y: 276, endPoint x: 675, endPoint y: 297, distance: 356.4
click at [675, 297] on h5 "As a project manager overseeing a product development project, you notice that …" at bounding box center [568, 212] width 548 height 183
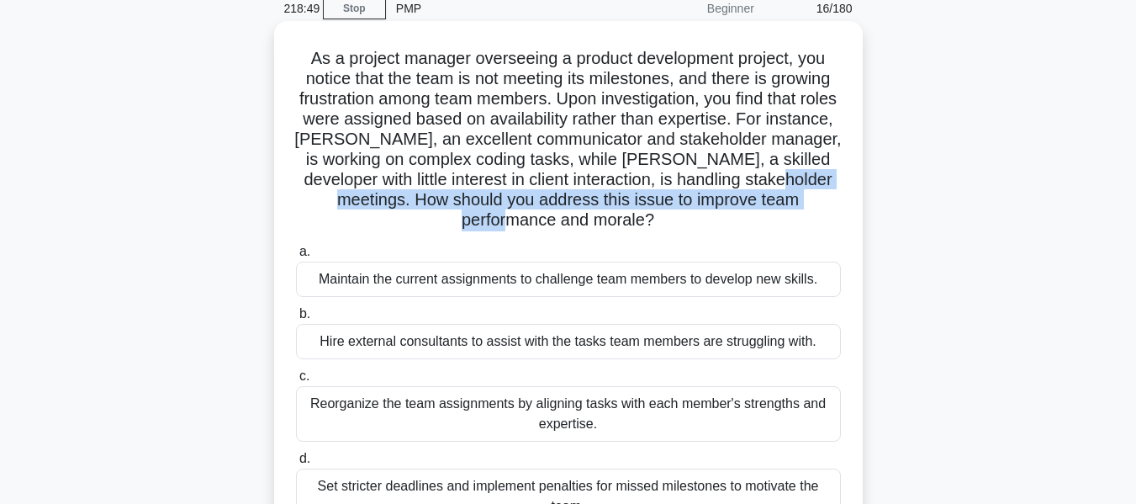
scroll to position [252, 0]
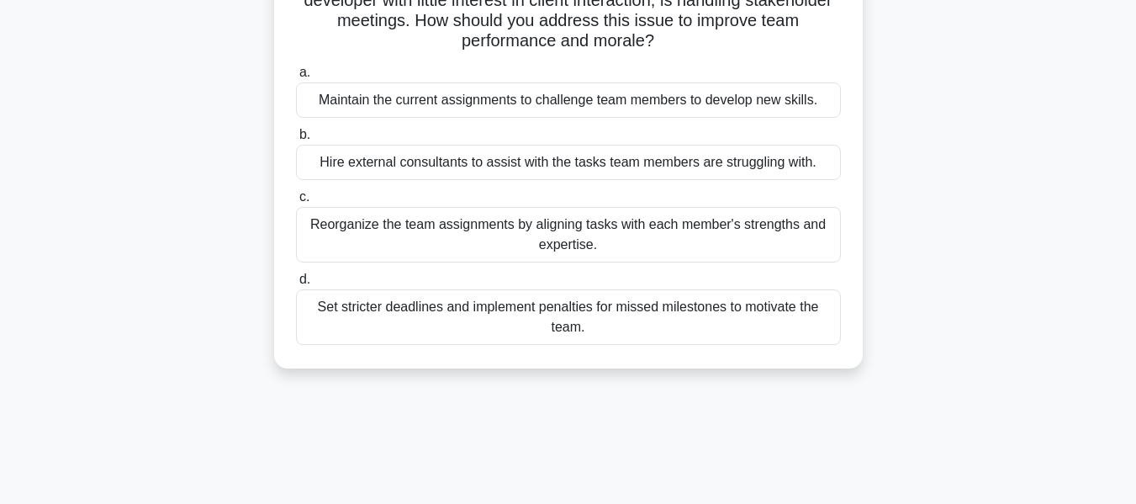
click at [606, 251] on div "Reorganize the team assignments by aligning tasks with each member's strengths …" at bounding box center [568, 235] width 545 height 56
click at [296, 203] on input "c. Reorganize the team assignments by aligning tasks with each member's strengt…" at bounding box center [296, 197] width 0 height 11
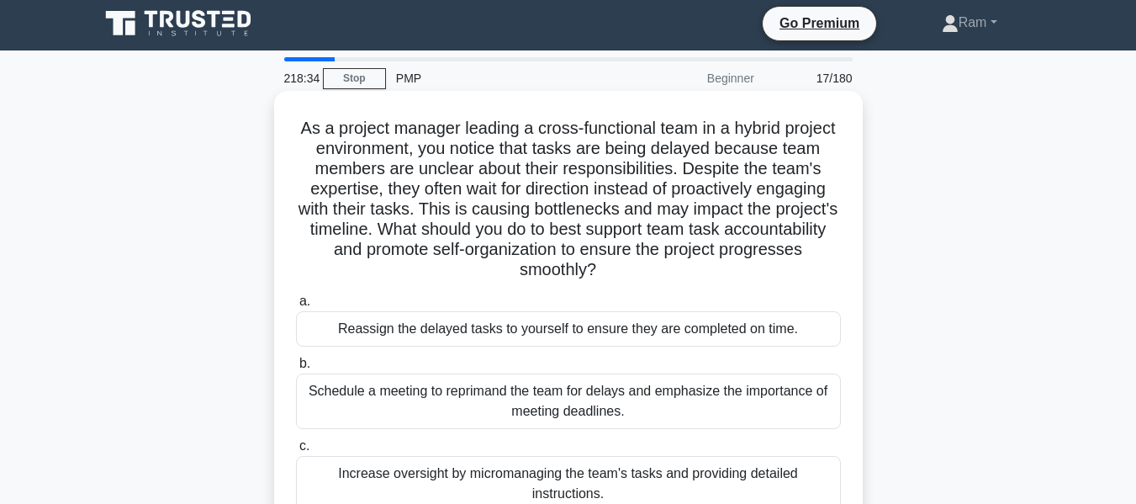
scroll to position [0, 0]
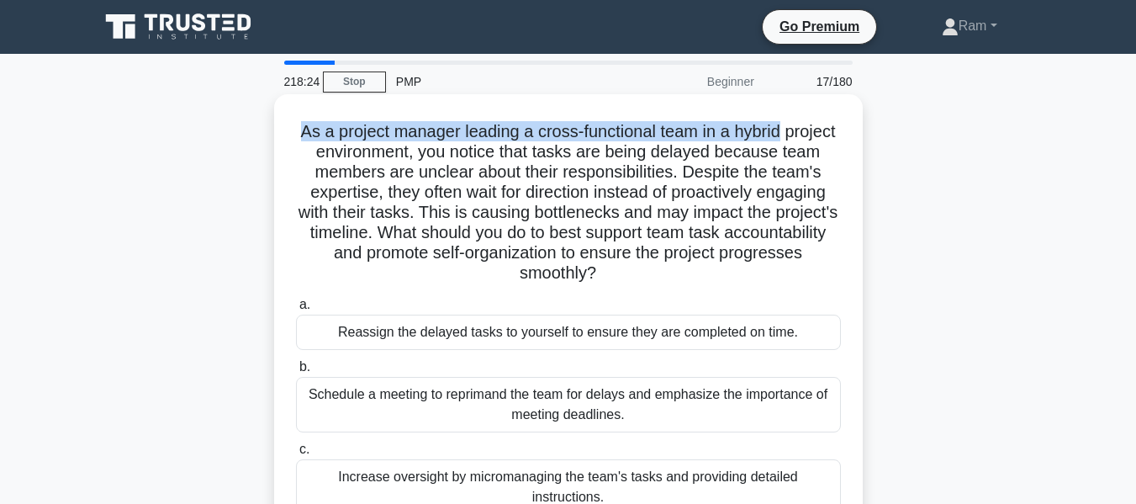
drag, startPoint x: 325, startPoint y: 138, endPoint x: 823, endPoint y: 113, distance: 499.4
click at [823, 113] on div "As a project manager leading a cross-functional team in a hybrid project enviro…" at bounding box center [568, 357] width 575 height 513
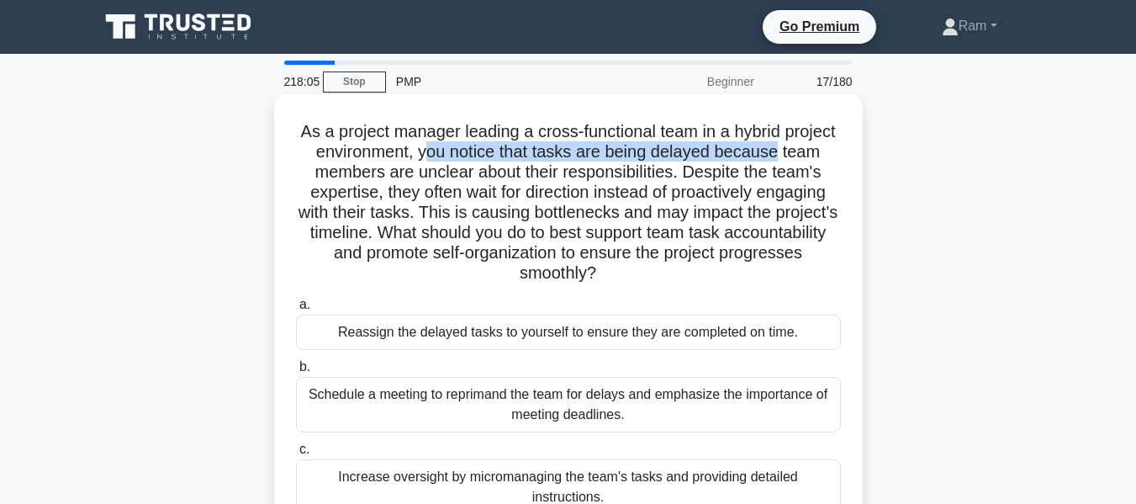
drag, startPoint x: 478, startPoint y: 154, endPoint x: 840, endPoint y: 151, distance: 362.5
click at [840, 151] on h5 "As a project manager leading a cross-functional team in a hybrid project enviro…" at bounding box center [568, 202] width 548 height 163
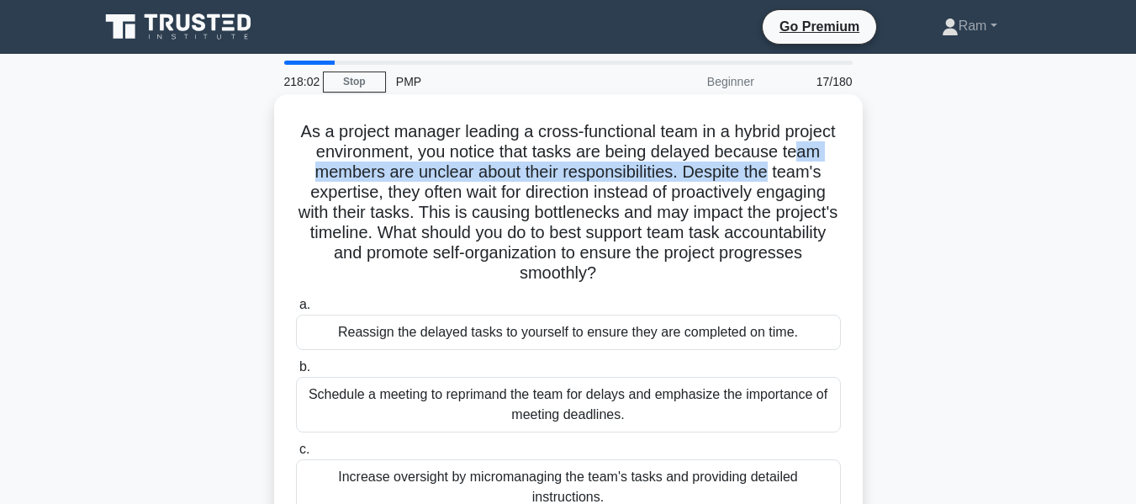
drag, startPoint x: 326, startPoint y: 182, endPoint x: 829, endPoint y: 171, distance: 502.3
click at [829, 171] on h5 "As a project manager leading a cross-functional team in a hybrid project enviro…" at bounding box center [568, 202] width 548 height 163
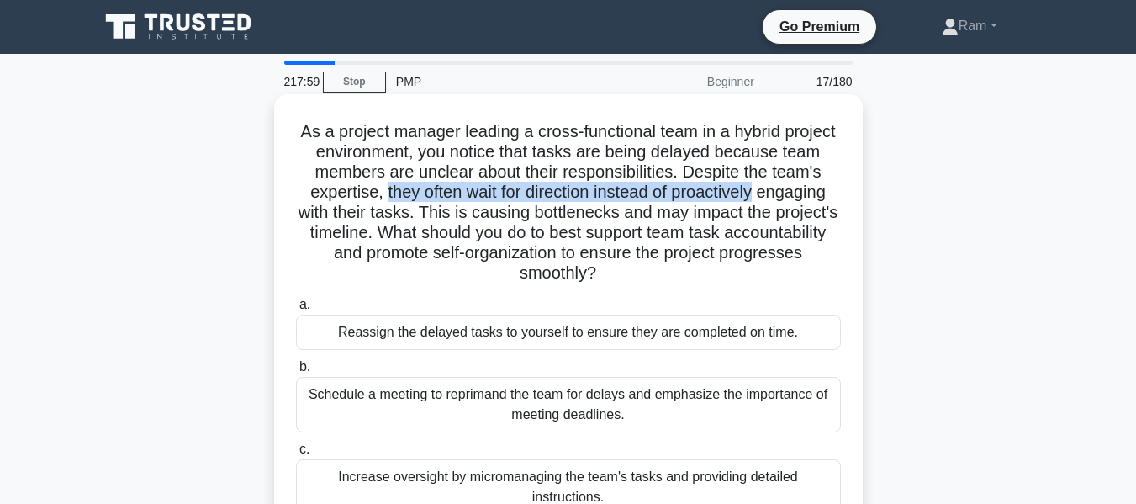
drag, startPoint x: 456, startPoint y: 199, endPoint x: 848, endPoint y: 190, distance: 392.1
click at [848, 190] on div "As a project manager leading a cross-functional team in a hybrid project enviro…" at bounding box center [568, 357] width 575 height 513
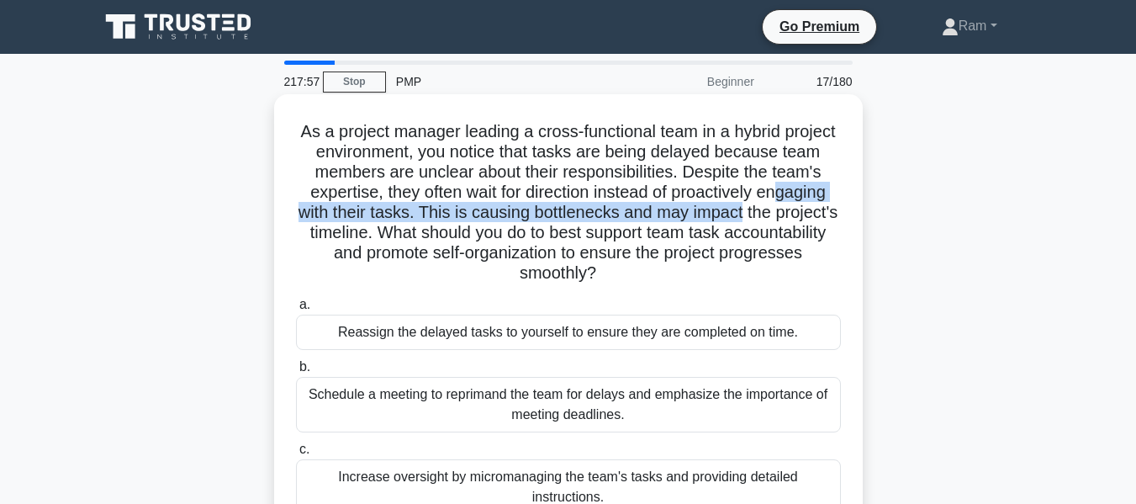
drag, startPoint x: 319, startPoint y: 214, endPoint x: 851, endPoint y: 222, distance: 532.5
click at [851, 222] on div "As a project manager leading a cross-functional team in a hybrid project enviro…" at bounding box center [568, 357] width 575 height 513
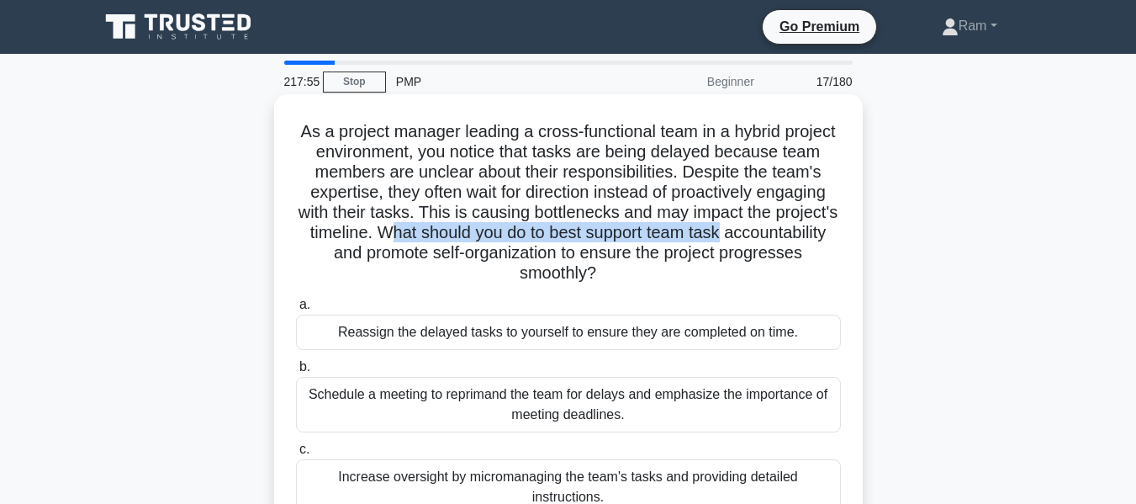
drag, startPoint x: 489, startPoint y: 227, endPoint x: 840, endPoint y: 242, distance: 351.9
click at [840, 242] on h5 "As a project manager leading a cross-functional team in a hybrid project enviro…" at bounding box center [568, 202] width 548 height 163
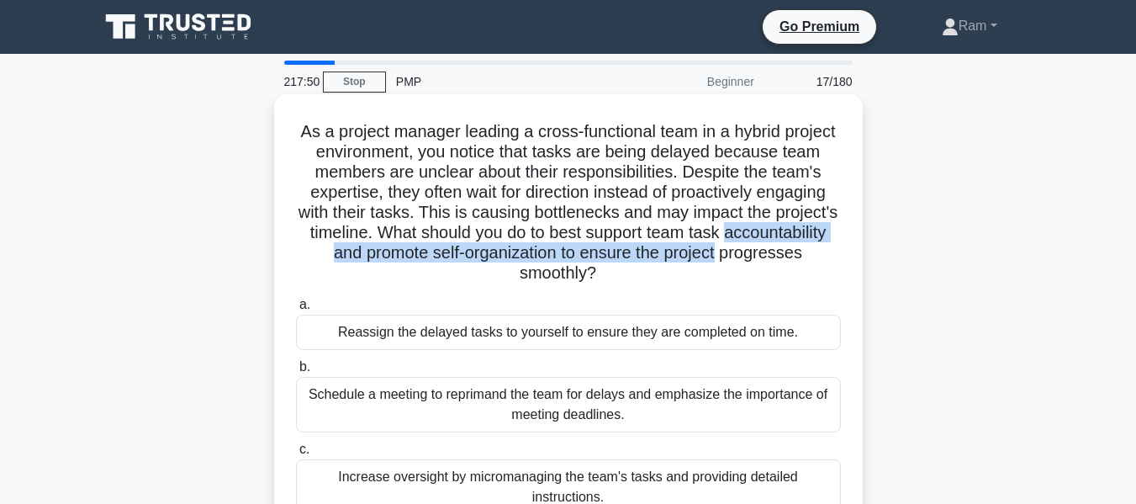
drag, startPoint x: 310, startPoint y: 252, endPoint x: 829, endPoint y: 257, distance: 519.8
click at [829, 257] on h5 "As a project manager leading a cross-functional team in a hybrid project enviro…" at bounding box center [568, 202] width 548 height 163
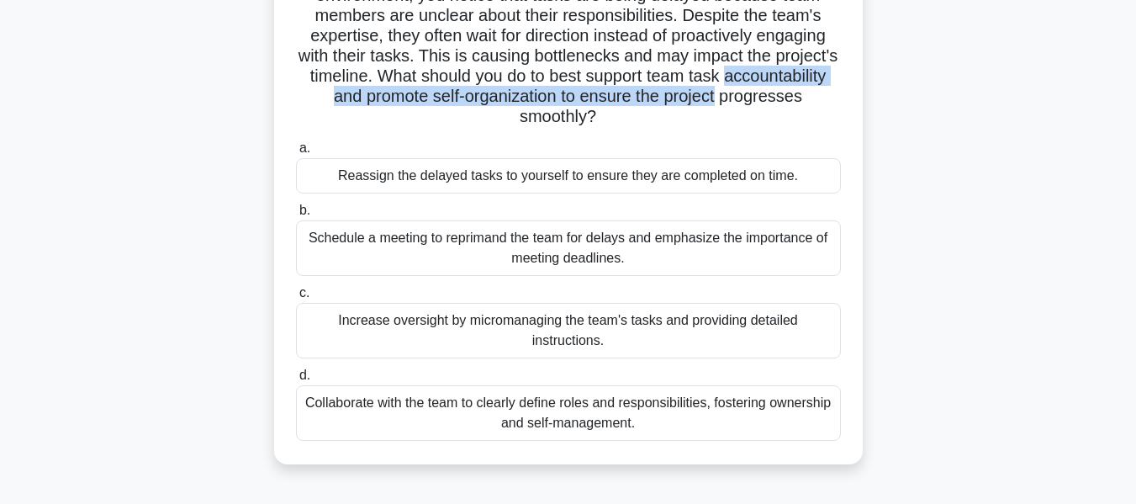
scroll to position [168, 0]
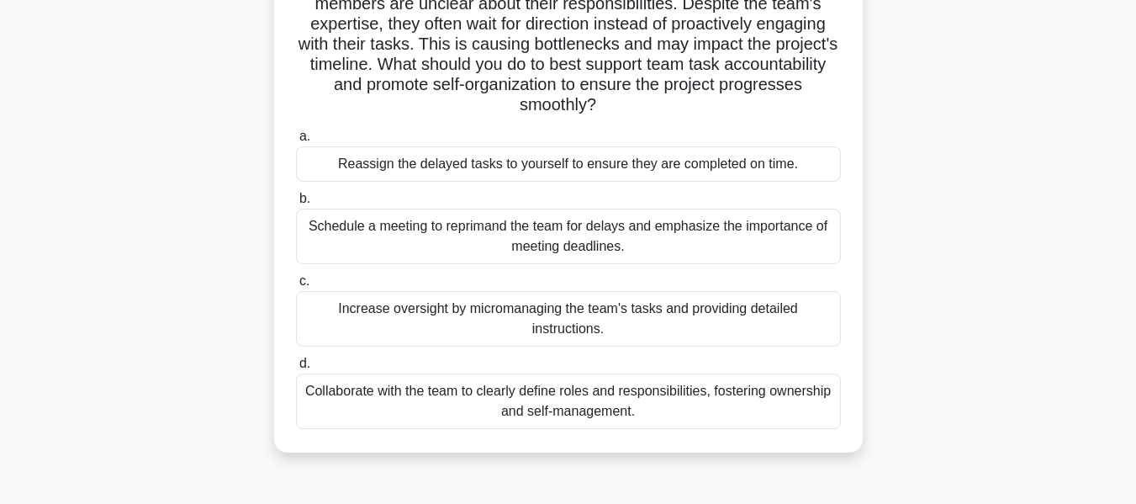
click at [677, 407] on div "Collaborate with the team to clearly define roles and responsibilities, fosteri…" at bounding box center [568, 401] width 545 height 56
click at [296, 369] on input "d. Collaborate with the team to clearly define roles and responsibilities, fost…" at bounding box center [296, 363] width 0 height 11
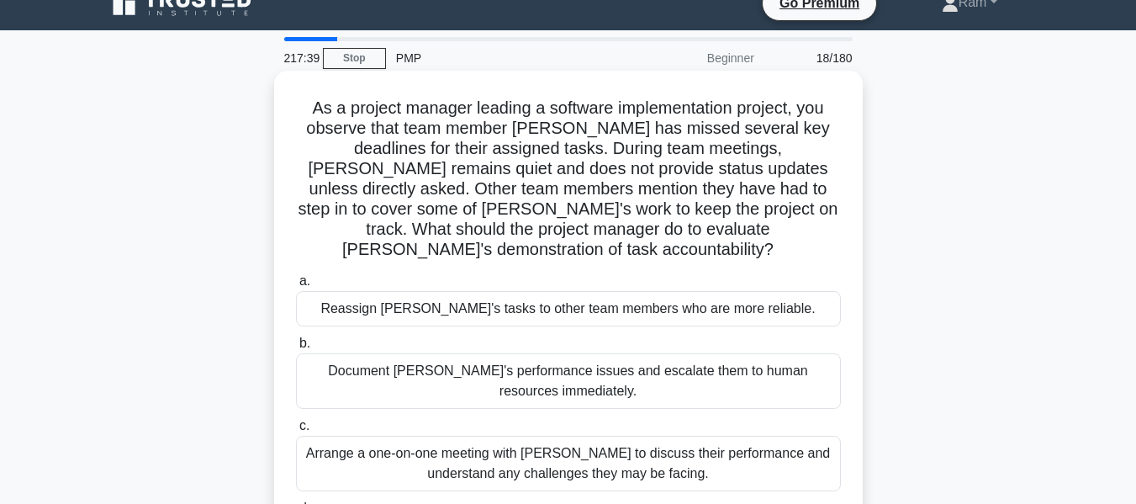
scroll to position [0, 0]
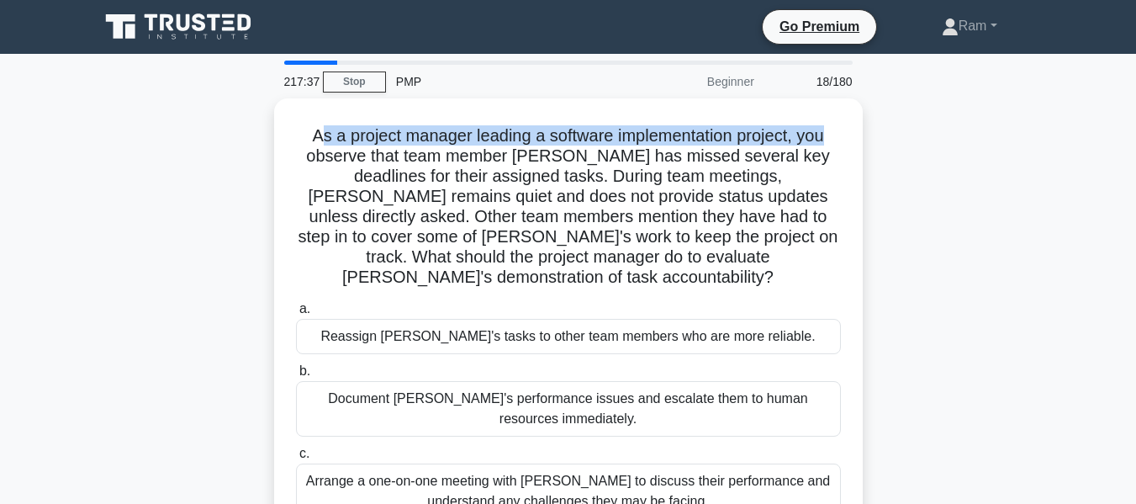
drag, startPoint x: 315, startPoint y: 133, endPoint x: 871, endPoint y: 141, distance: 556.0
click at [871, 141] on div "As a project manager leading a software implementation project, you observe tha…" at bounding box center [568, 371] width 959 height 547
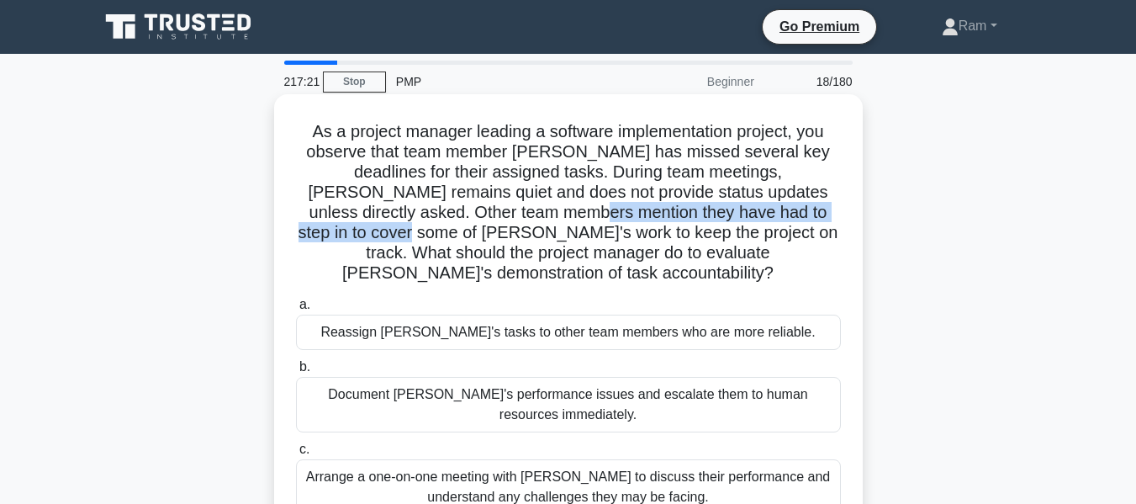
drag, startPoint x: 489, startPoint y: 211, endPoint x: 844, endPoint y: 205, distance: 355.0
click at [844, 205] on div "As a project manager leading a software implementation project, you observe tha…" at bounding box center [568, 357] width 575 height 513
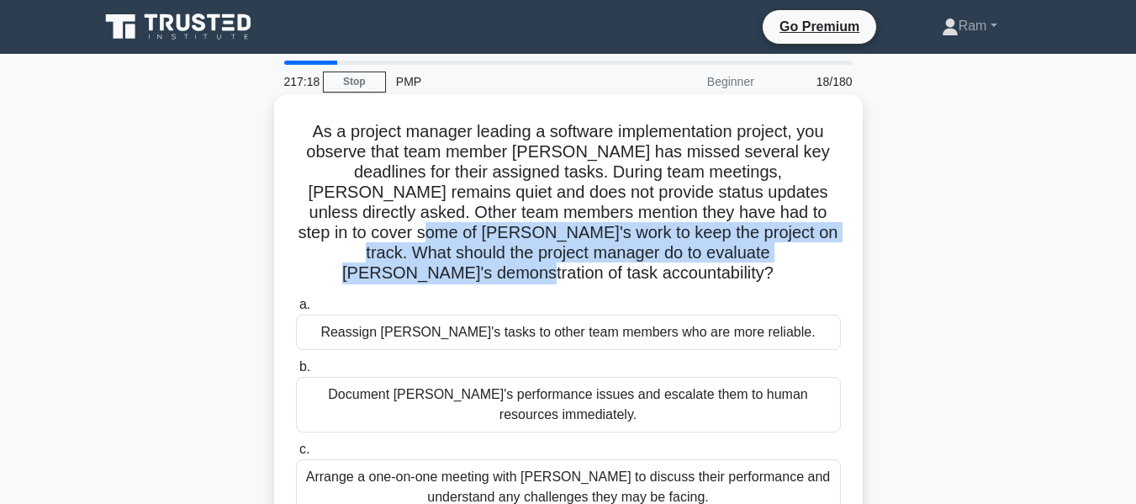
drag, startPoint x: 312, startPoint y: 231, endPoint x: 849, endPoint y: 251, distance: 537.0
click at [849, 251] on div "As a project manager leading a software implementation project, you observe tha…" at bounding box center [568, 357] width 575 height 513
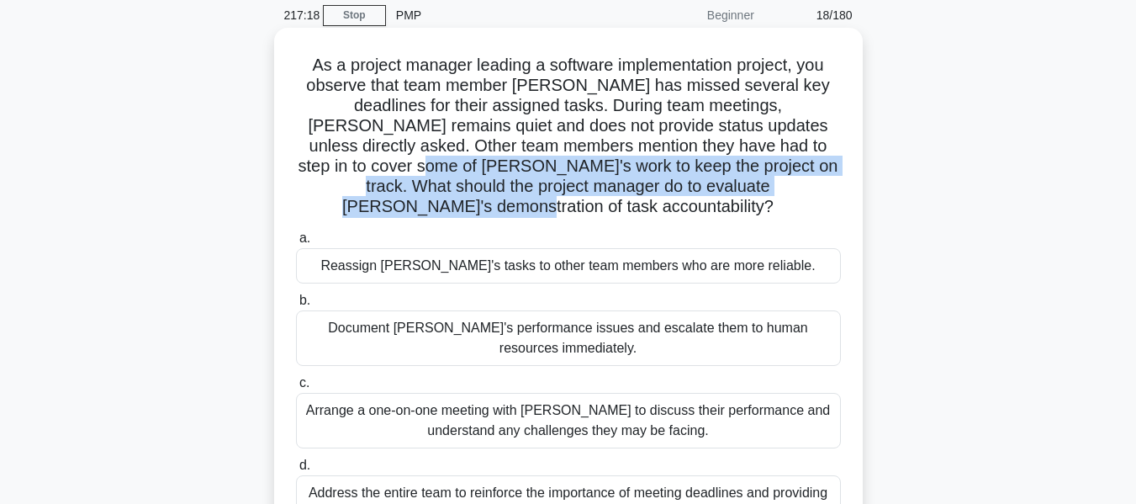
scroll to position [168, 0]
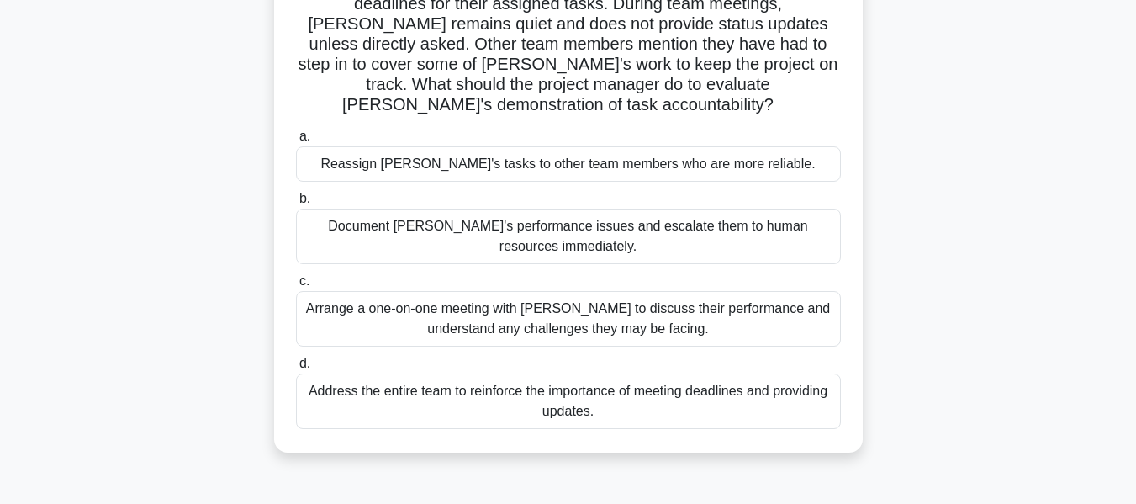
click at [628, 312] on div "Arrange a one-on-one meeting with [PERSON_NAME] to discuss their performance an…" at bounding box center [568, 319] width 545 height 56
click at [296, 287] on input "c. Arrange a one-on-one meeting with [PERSON_NAME] to discuss their performance…" at bounding box center [296, 281] width 0 height 11
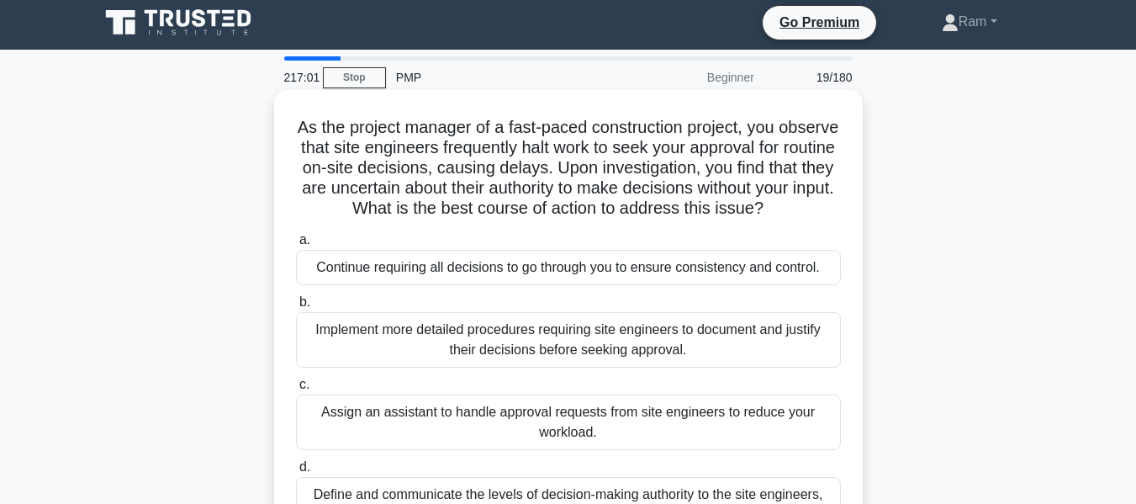
scroll to position [0, 0]
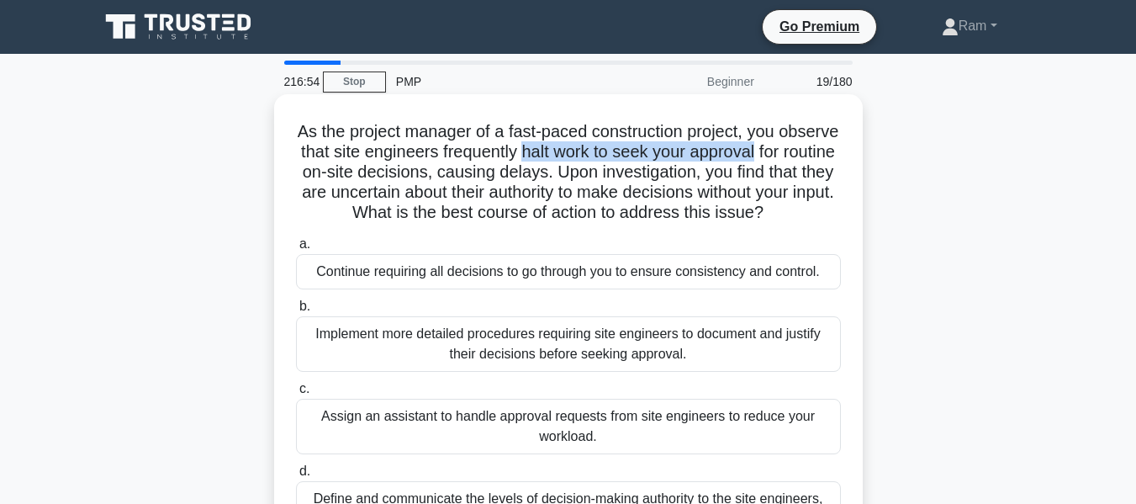
drag, startPoint x: 599, startPoint y: 151, endPoint x: 798, endPoint y: 172, distance: 200.5
click at [849, 153] on div "As the project manager of a fast-paced construction project, you observe that s…" at bounding box center [568, 327] width 575 height 453
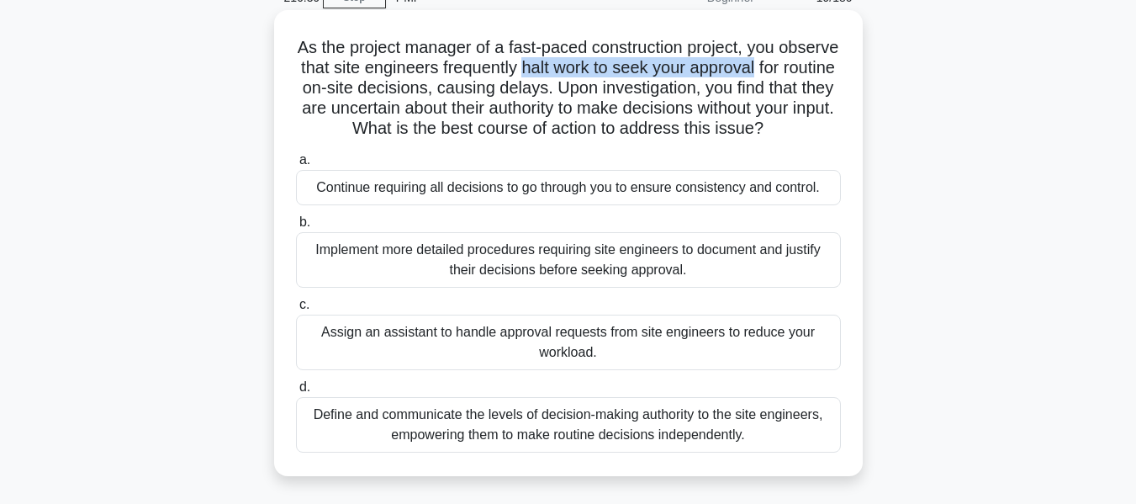
scroll to position [168, 0]
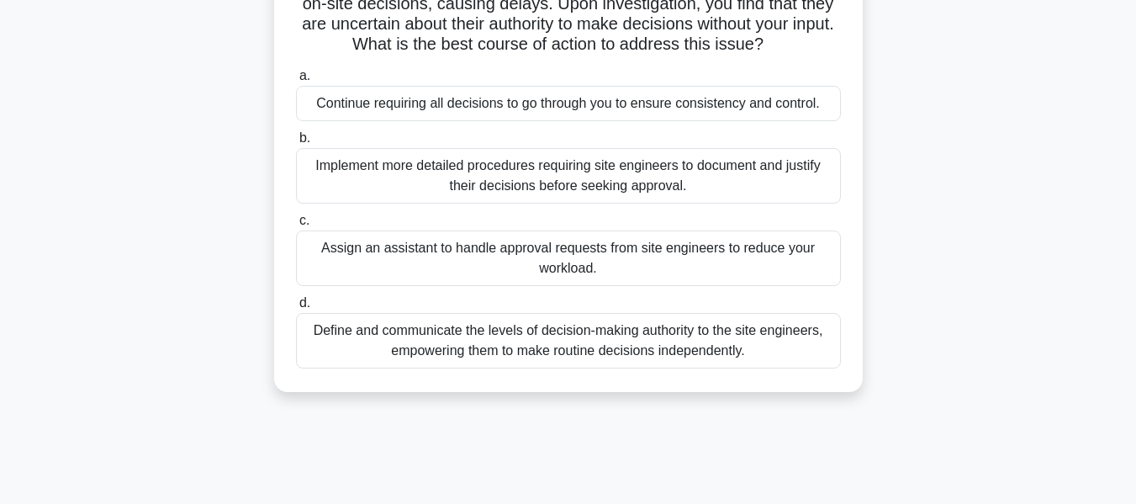
click at [614, 368] on div "Define and communicate the levels of decision-making authority to the site engi…" at bounding box center [568, 341] width 545 height 56
click at [296, 309] on input "d. Define and communicate the levels of decision-making authority to the site e…" at bounding box center [296, 303] width 0 height 11
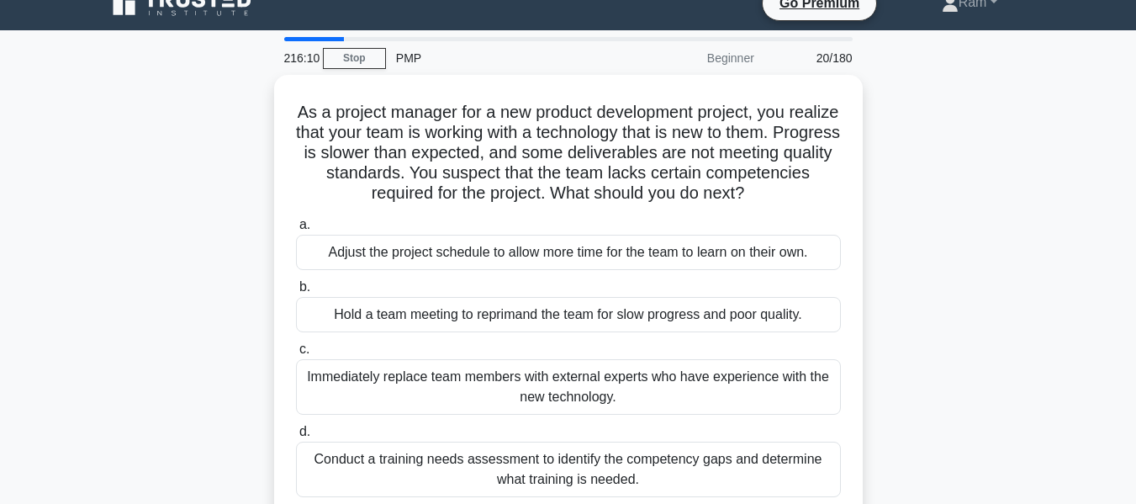
scroll to position [0, 0]
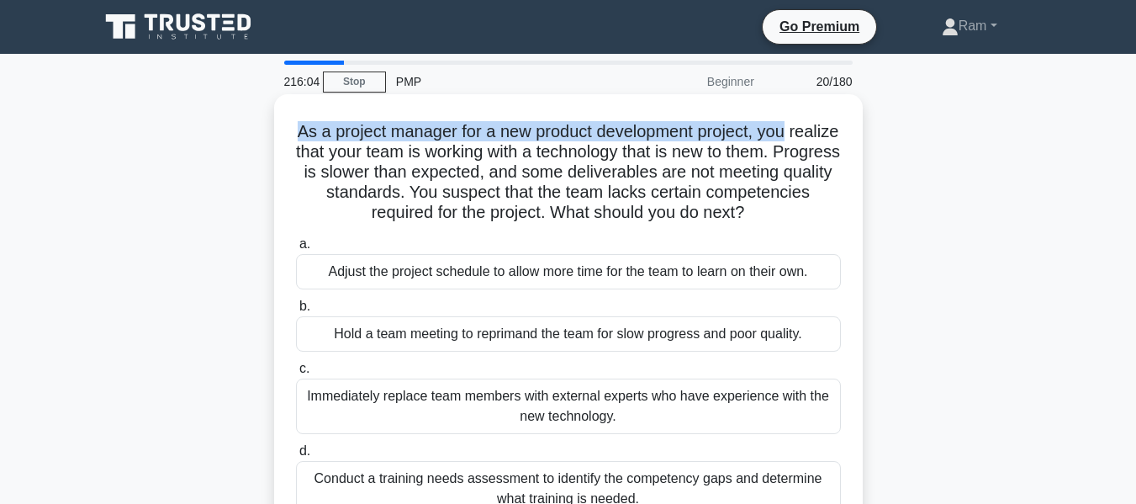
drag, startPoint x: 320, startPoint y: 130, endPoint x: 831, endPoint y: 135, distance: 510.6
click at [831, 135] on h5 "As a project manager for a new product development project, you realize that yo…" at bounding box center [568, 172] width 548 height 103
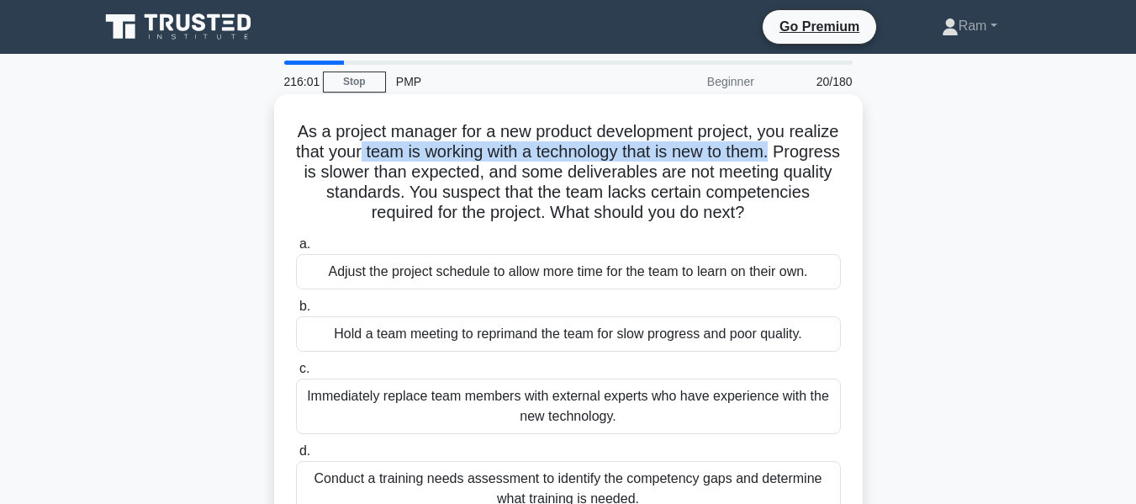
drag, startPoint x: 416, startPoint y: 151, endPoint x: 842, endPoint y: 162, distance: 426.6
click at [842, 162] on h5 "As a project manager for a new product development project, you realize that yo…" at bounding box center [568, 172] width 548 height 103
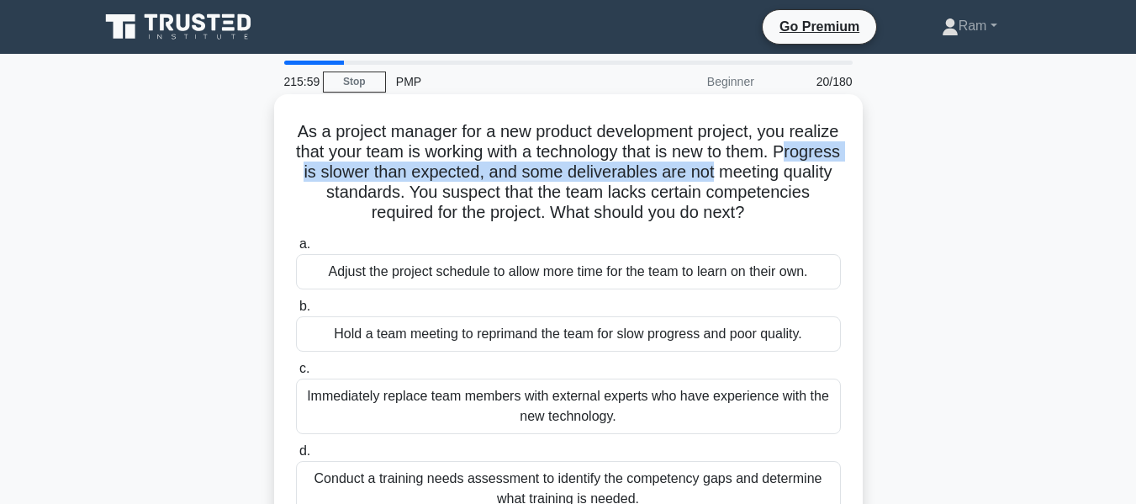
drag, startPoint x: 330, startPoint y: 178, endPoint x: 829, endPoint y: 182, distance: 499.6
click at [829, 182] on h5 "As a project manager for a new product development project, you realize that yo…" at bounding box center [568, 172] width 548 height 103
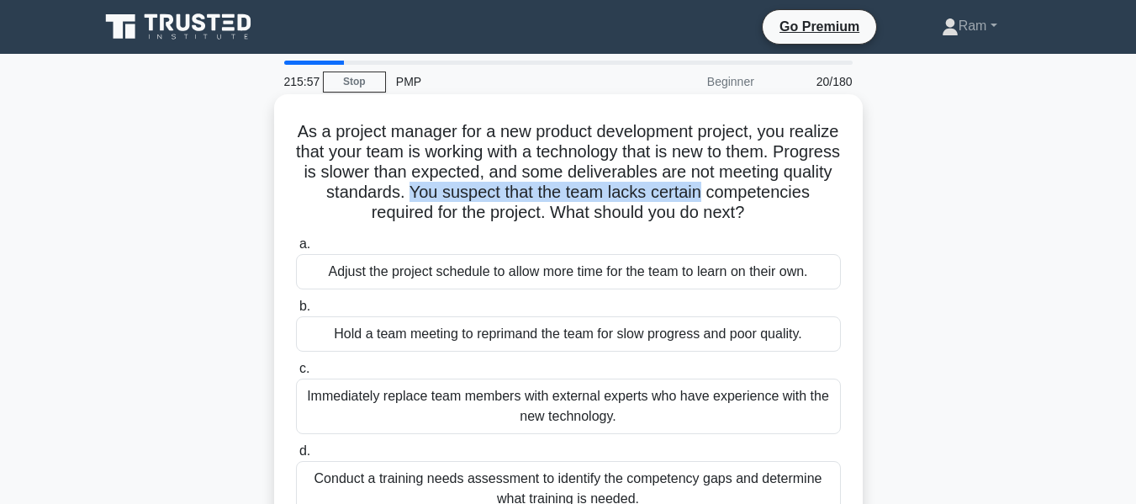
drag, startPoint x: 521, startPoint y: 199, endPoint x: 827, endPoint y: 185, distance: 305.6
click at [827, 185] on h5 "As a project manager for a new product development project, you realize that yo…" at bounding box center [568, 172] width 548 height 103
drag, startPoint x: 309, startPoint y: 217, endPoint x: 843, endPoint y: 224, distance: 534.2
click at [843, 224] on div "As a project manager for a new product development project, you realize that yo…" at bounding box center [568, 317] width 575 height 432
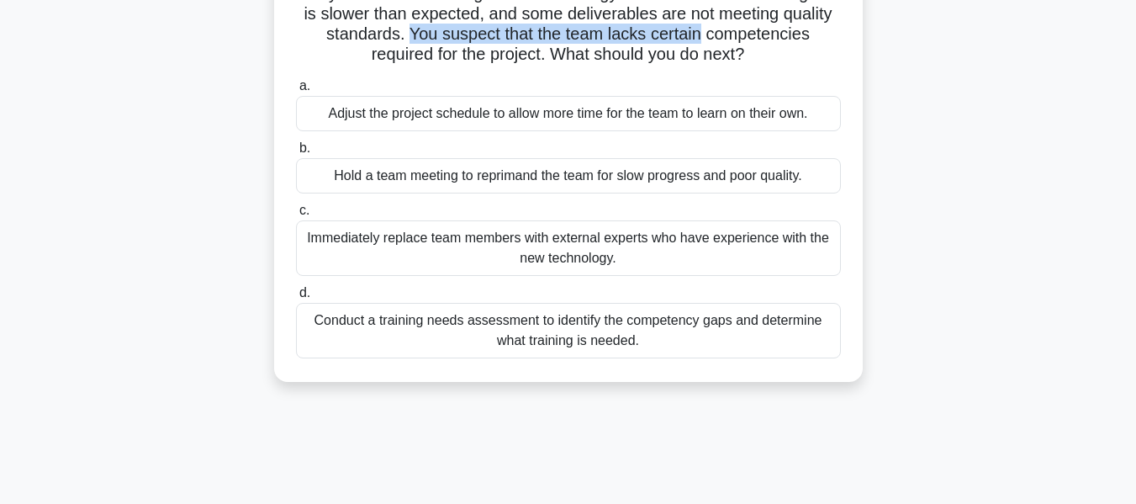
scroll to position [168, 0]
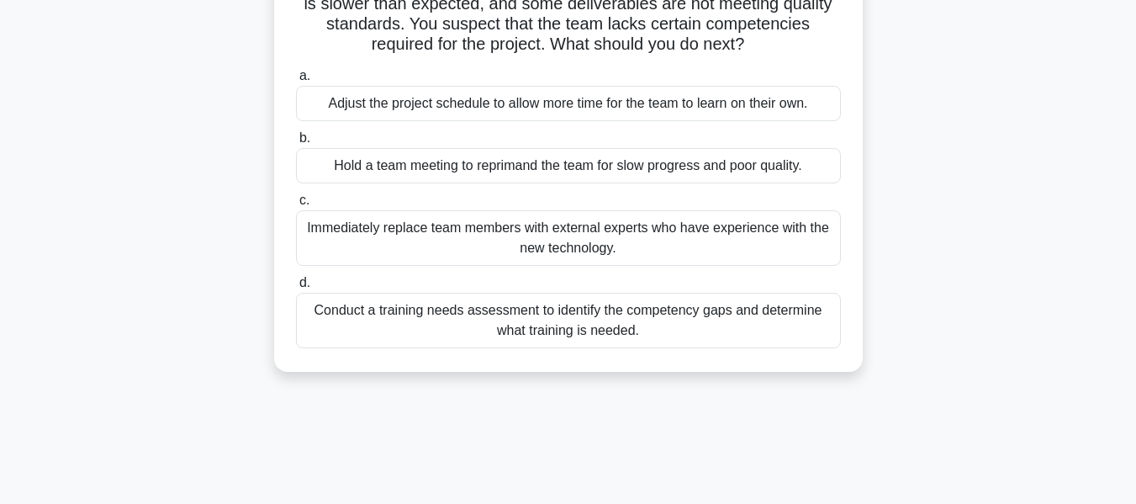
click at [685, 332] on div "Conduct a training needs assessment to identify the competency gaps and determi…" at bounding box center [568, 321] width 545 height 56
click at [296, 289] on input "d. Conduct a training needs assessment to identify the competency gaps and dete…" at bounding box center [296, 283] width 0 height 11
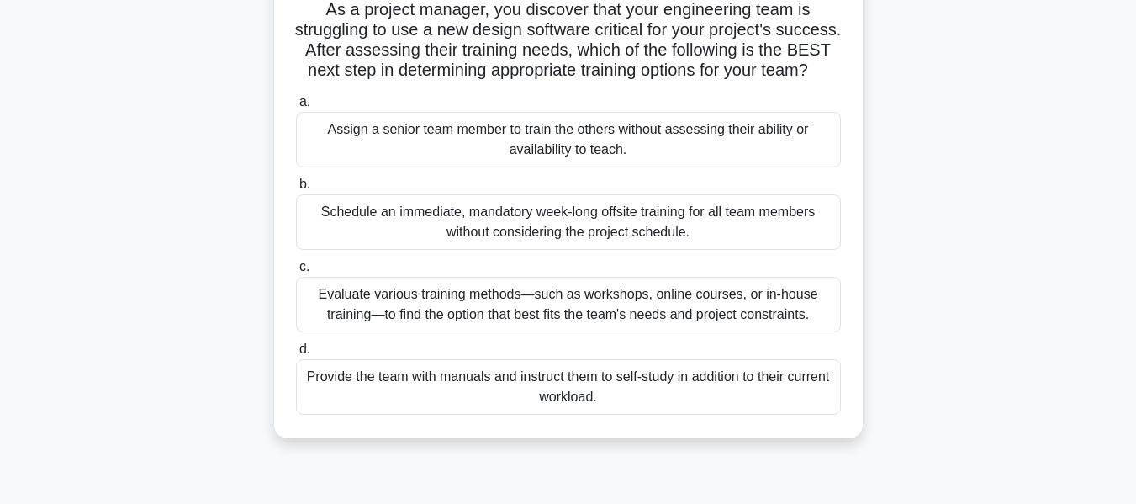
scroll to position [0, 0]
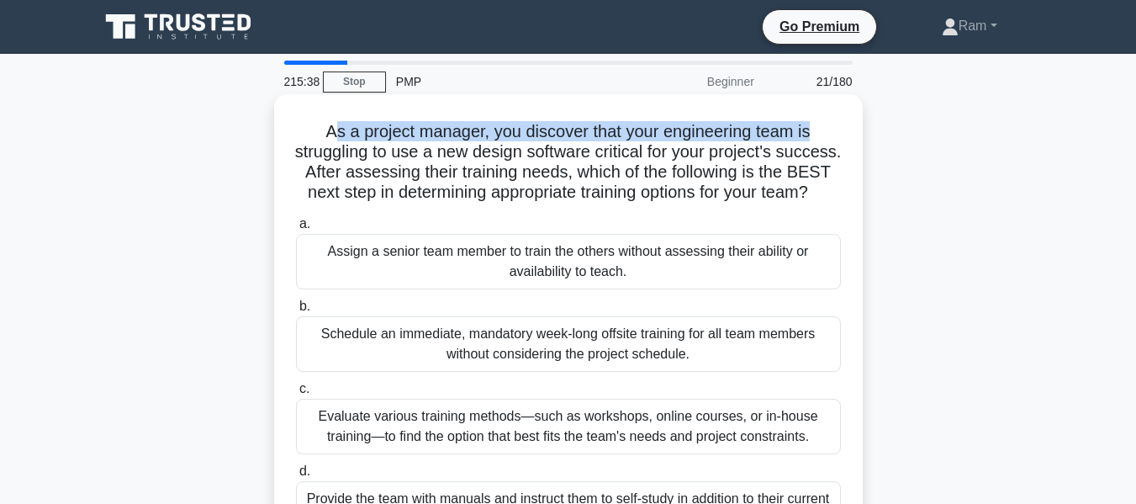
drag, startPoint x: 330, startPoint y: 133, endPoint x: 830, endPoint y: 140, distance: 500.5
click at [830, 140] on h5 "As a project manager, you discover that your engineering team is struggling to …" at bounding box center [568, 162] width 548 height 82
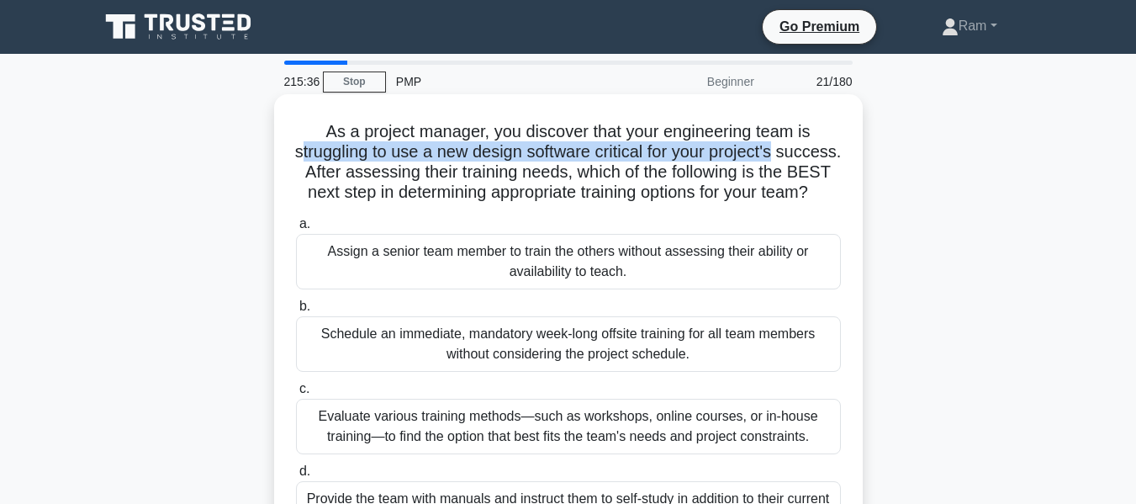
drag, startPoint x: 331, startPoint y: 149, endPoint x: 821, endPoint y: 155, distance: 490.4
click at [821, 155] on h5 "As a project manager, you discover that your engineering team is struggling to …" at bounding box center [568, 162] width 548 height 82
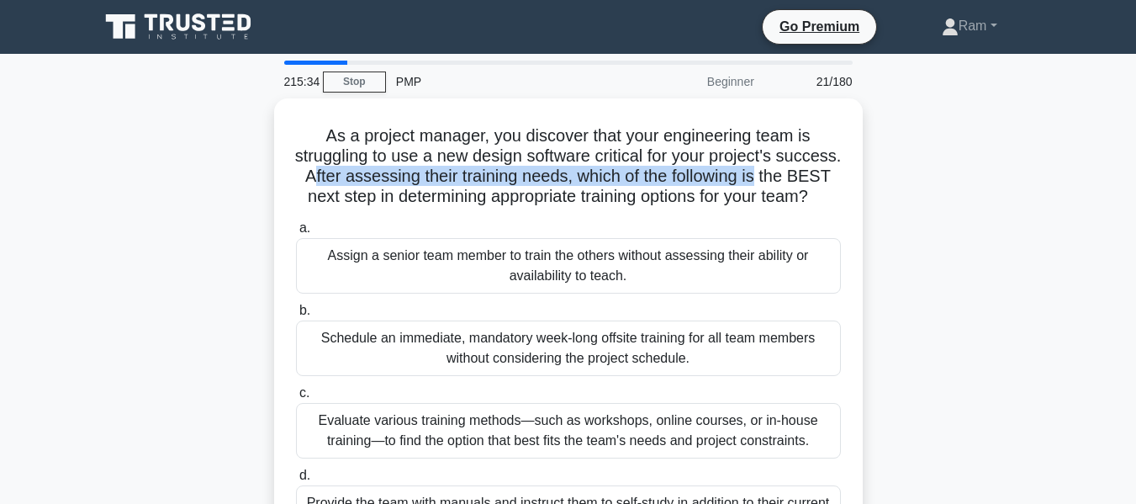
drag, startPoint x: 390, startPoint y: 184, endPoint x: 885, endPoint y: 176, distance: 494.7
click at [885, 176] on div "As a project manager, you discover that your engineering team is struggling to …" at bounding box center [568, 341] width 959 height 486
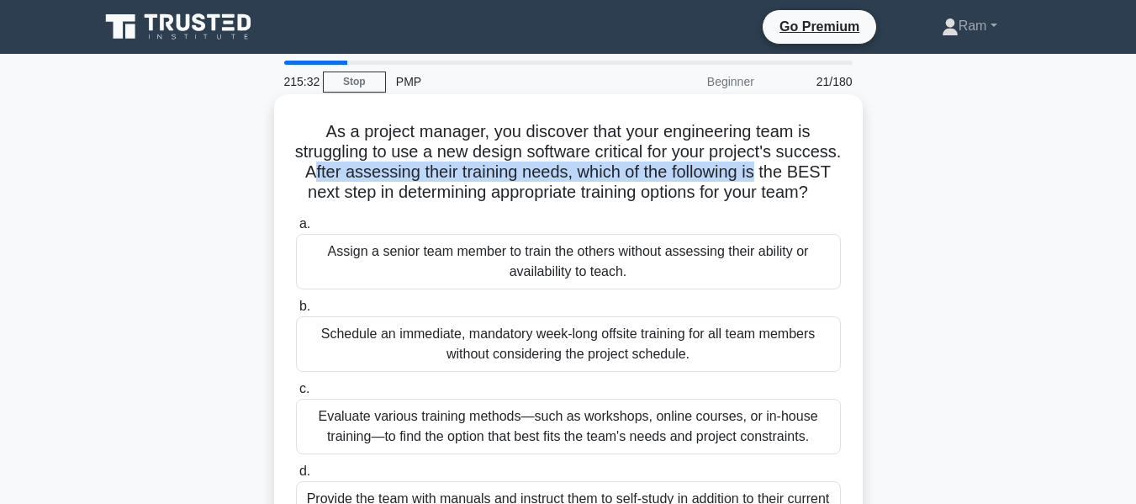
drag, startPoint x: 329, startPoint y: 196, endPoint x: 752, endPoint y: 209, distance: 423.3
click at [752, 204] on h5 "As a project manager, you discover that your engineering team is struggling to …" at bounding box center [568, 162] width 548 height 82
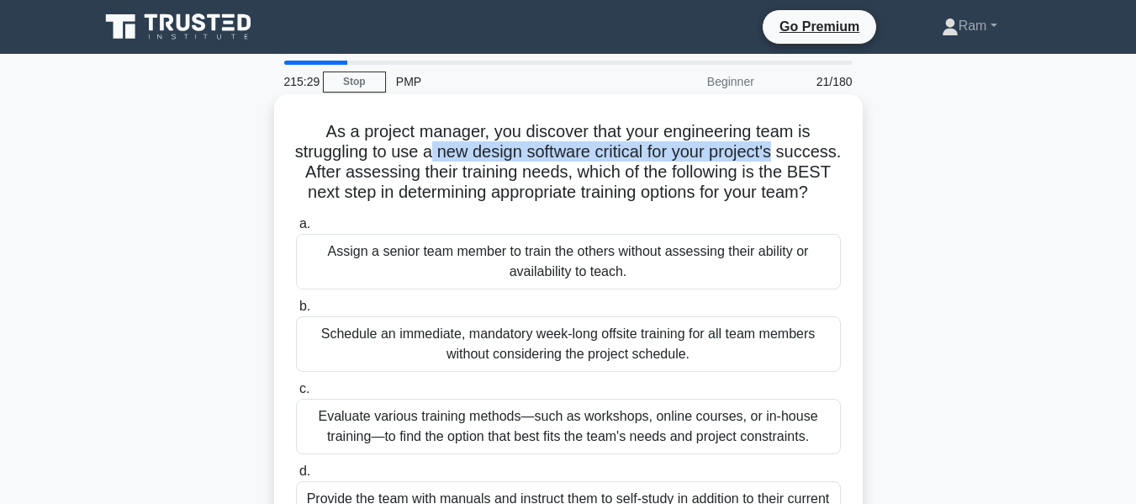
drag, startPoint x: 474, startPoint y: 153, endPoint x: 820, endPoint y: 147, distance: 345.8
click at [820, 147] on h5 "As a project manager, you discover that your engineering team is struggling to …" at bounding box center [568, 162] width 548 height 82
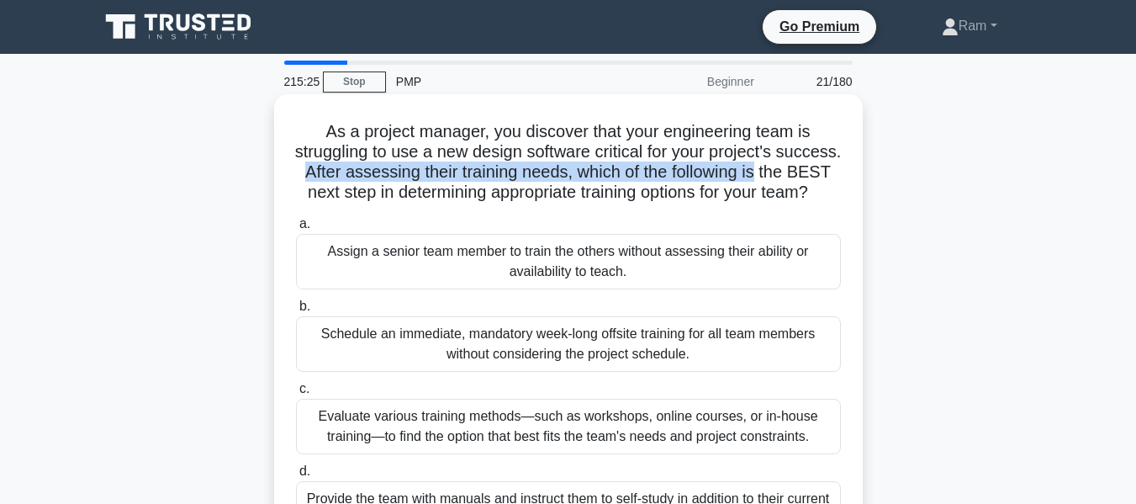
drag, startPoint x: 365, startPoint y: 176, endPoint x: 305, endPoint y: 222, distance: 75.5
click at [836, 173] on h5 "As a project manager, you discover that your engineering team is struggling to …" at bounding box center [568, 162] width 548 height 82
drag, startPoint x: 328, startPoint y: 200, endPoint x: 703, endPoint y: 209, distance: 375.3
click at [703, 204] on h5 "As a project manager, you discover that your engineering team is struggling to …" at bounding box center [568, 162] width 548 height 82
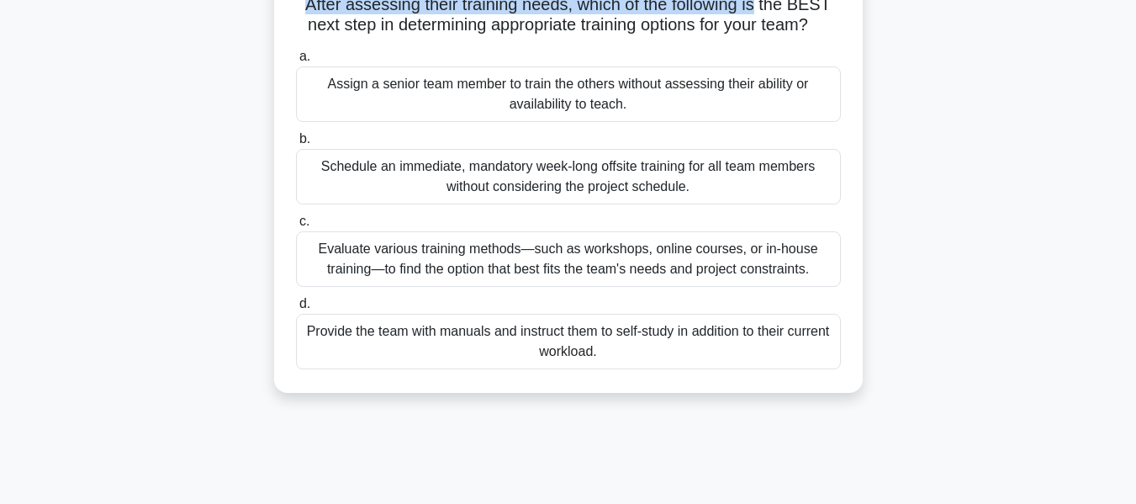
scroll to position [168, 0]
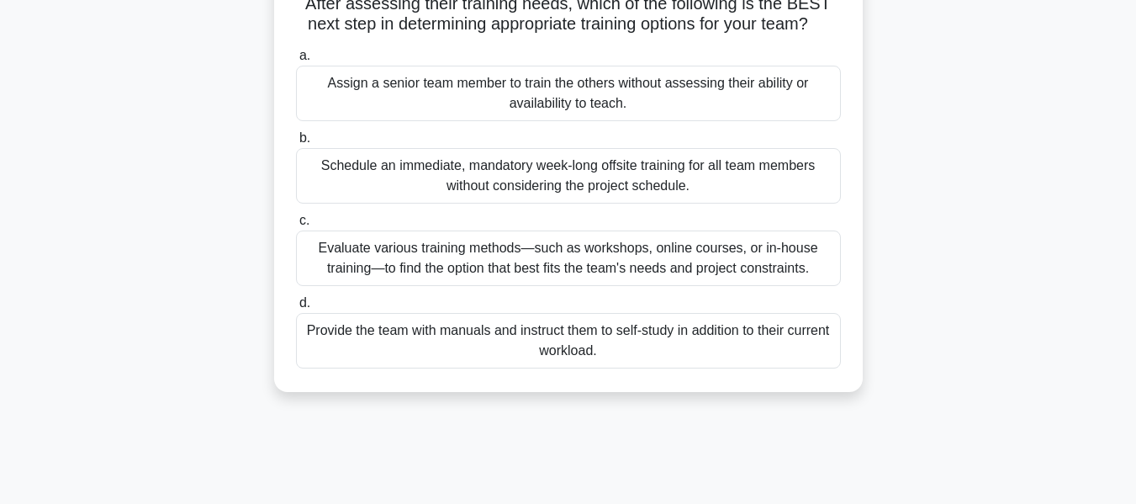
click at [622, 280] on div "Evaluate various training methods—such as workshops, online courses, or in-hous…" at bounding box center [568, 258] width 545 height 56
click at [296, 226] on input "c. Evaluate various training methods—such as workshops, online courses, or in-h…" at bounding box center [296, 220] width 0 height 11
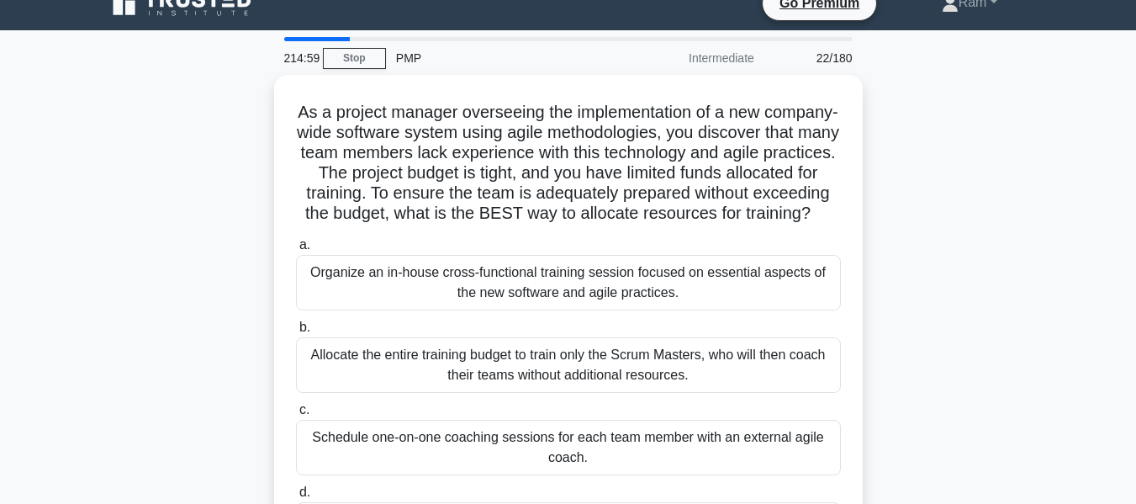
scroll to position [0, 0]
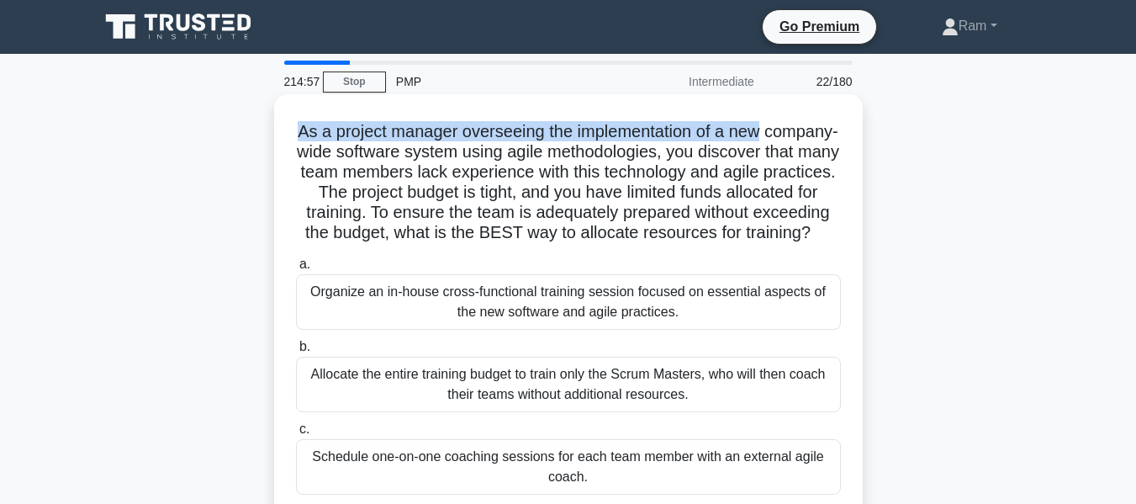
drag, startPoint x: 331, startPoint y: 126, endPoint x: 834, endPoint y: 136, distance: 503.9
click at [834, 136] on h5 "As a project manager overseeing the implementation of a new company-wide softwa…" at bounding box center [568, 182] width 548 height 123
click at [319, 135] on h5 "As a project manager overseeing the implementation of a new company-wide softwa…" at bounding box center [568, 182] width 548 height 123
click at [334, 135] on h5 "As a project manager overseeing the implementation of a new company-wide softwa…" at bounding box center [568, 182] width 548 height 123
drag, startPoint x: 333, startPoint y: 134, endPoint x: 818, endPoint y: 132, distance: 484.5
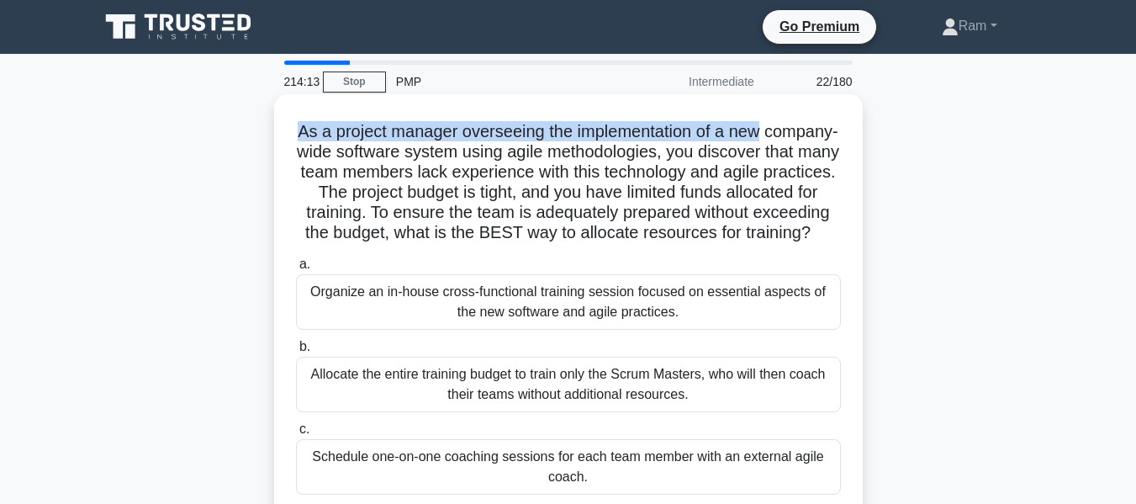
click at [818, 132] on h5 "As a project manager overseeing the implementation of a new company-wide softwa…" at bounding box center [568, 182] width 548 height 123
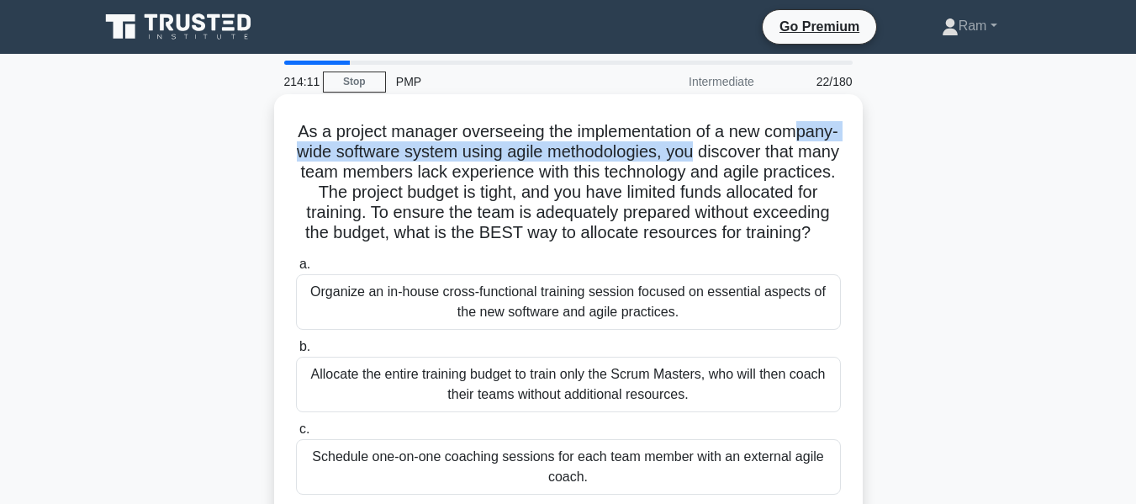
drag, startPoint x: 352, startPoint y: 160, endPoint x: 832, endPoint y: 147, distance: 480.4
click at [832, 147] on h5 "As a project manager overseeing the implementation of a new company-wide softwa…" at bounding box center [568, 182] width 548 height 123
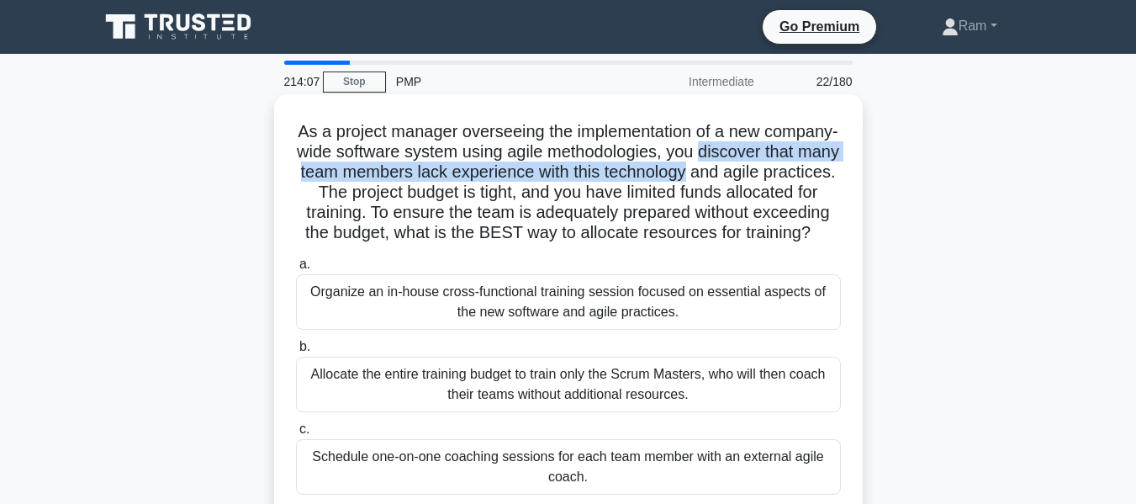
drag, startPoint x: 294, startPoint y: 173, endPoint x: 839, endPoint y: 172, distance: 544.2
click at [839, 172] on h5 "As a project manager overseeing the implementation of a new company-wide softwa…" at bounding box center [568, 182] width 548 height 123
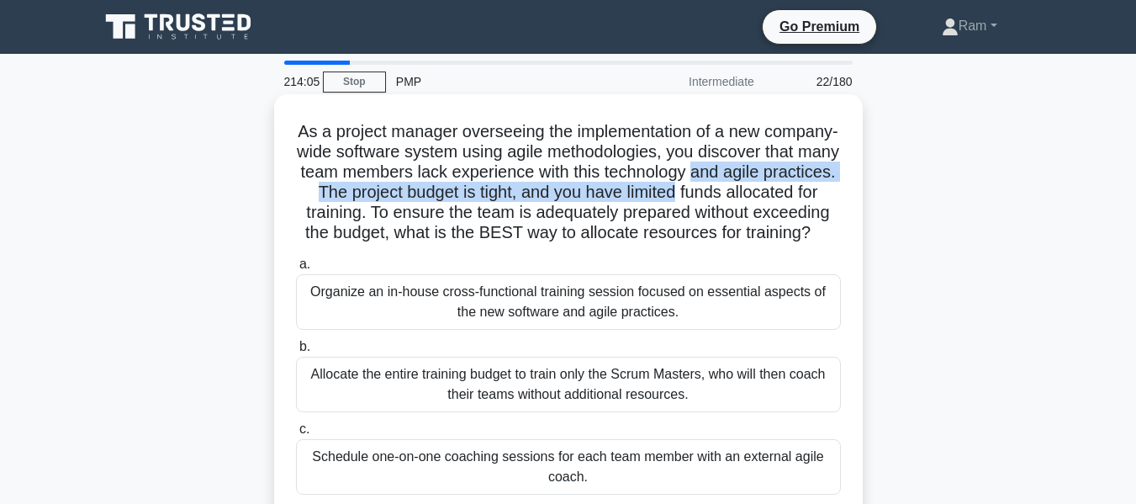
drag, startPoint x: 298, startPoint y: 198, endPoint x: 843, endPoint y: 184, distance: 545.2
click at [843, 184] on div "As a project manager overseeing the implementation of a new company-wide softwa…" at bounding box center [568, 347] width 575 height 493
click at [506, 201] on h5 "As a project manager overseeing the implementation of a new company-wide softwa…" at bounding box center [568, 182] width 548 height 123
drag, startPoint x: 458, startPoint y: 196, endPoint x: 847, endPoint y: 195, distance: 388.6
click at [847, 195] on div "As a project manager overseeing the implementation of a new company-wide softwa…" at bounding box center [568, 347] width 575 height 493
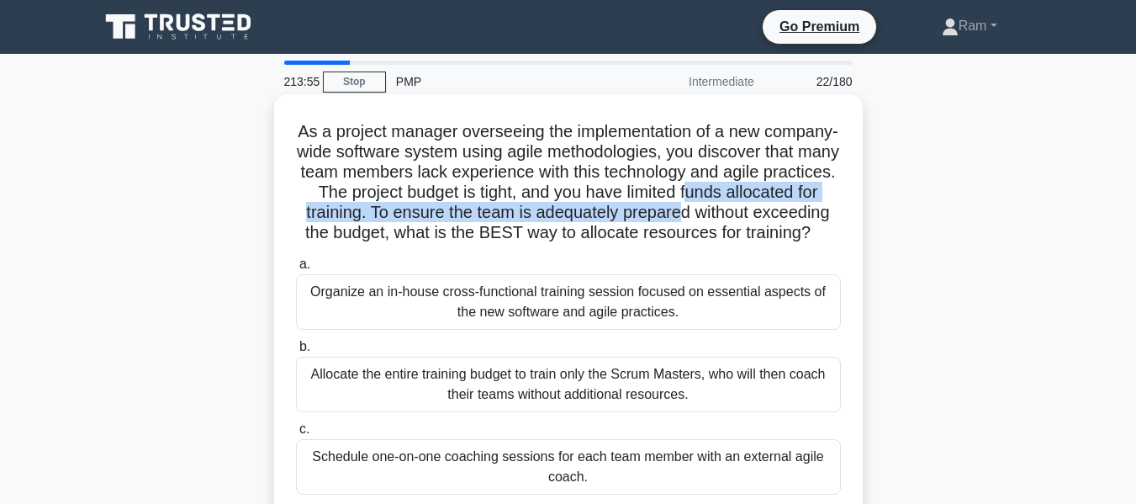
drag, startPoint x: 305, startPoint y: 216, endPoint x: 830, endPoint y: 212, distance: 524.9
click at [830, 212] on h5 "As a project manager overseeing the implementation of a new company-wide softwa…" at bounding box center [568, 182] width 548 height 123
click at [512, 216] on h5 "As a project manager overseeing the implementation of a new company-wide softwa…" at bounding box center [568, 182] width 548 height 123
drag, startPoint x: 516, startPoint y: 214, endPoint x: 858, endPoint y: 206, distance: 341.6
click at [858, 206] on div "As a project manager overseeing the implementation of a new company-wide softwa…" at bounding box center [568, 347] width 589 height 506
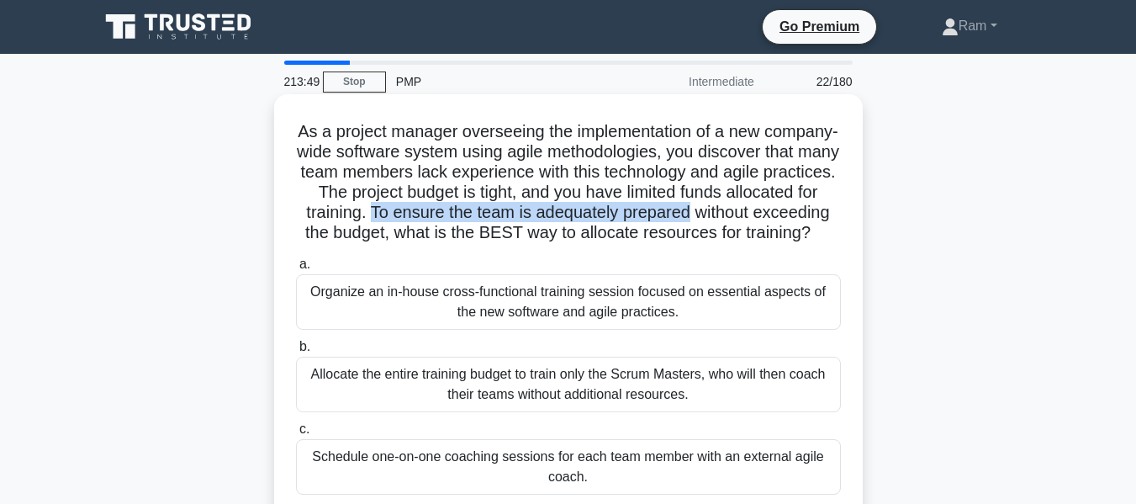
drag, startPoint x: 319, startPoint y: 236, endPoint x: 701, endPoint y: 251, distance: 382.2
click at [701, 244] on h5 "As a project manager overseeing the implementation of a new company-wide softwa…" at bounding box center [568, 182] width 548 height 123
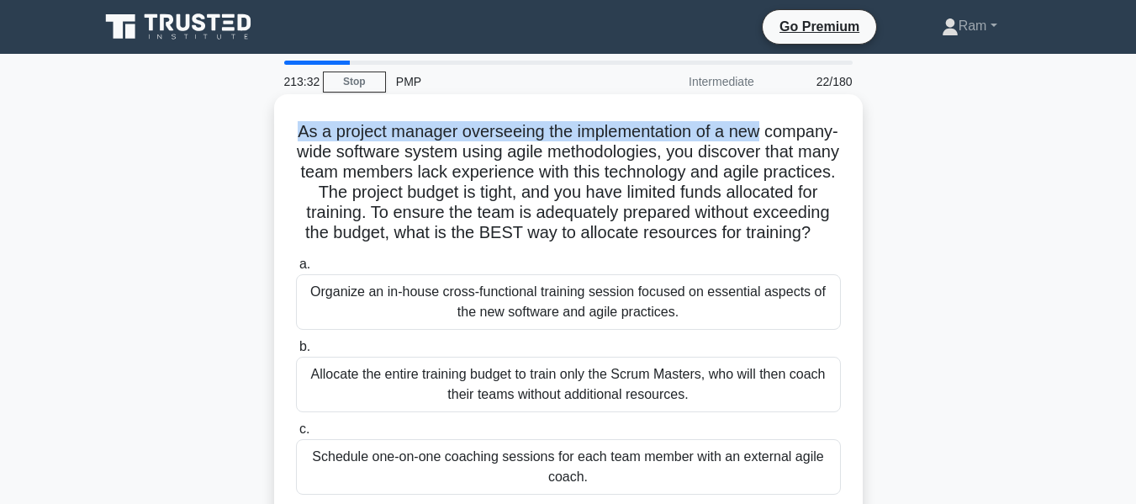
drag, startPoint x: 333, startPoint y: 133, endPoint x: 818, endPoint y: 98, distance: 486.6
click at [818, 98] on div "As a project manager overseeing the implementation of a new company-wide softwa…" at bounding box center [568, 347] width 589 height 506
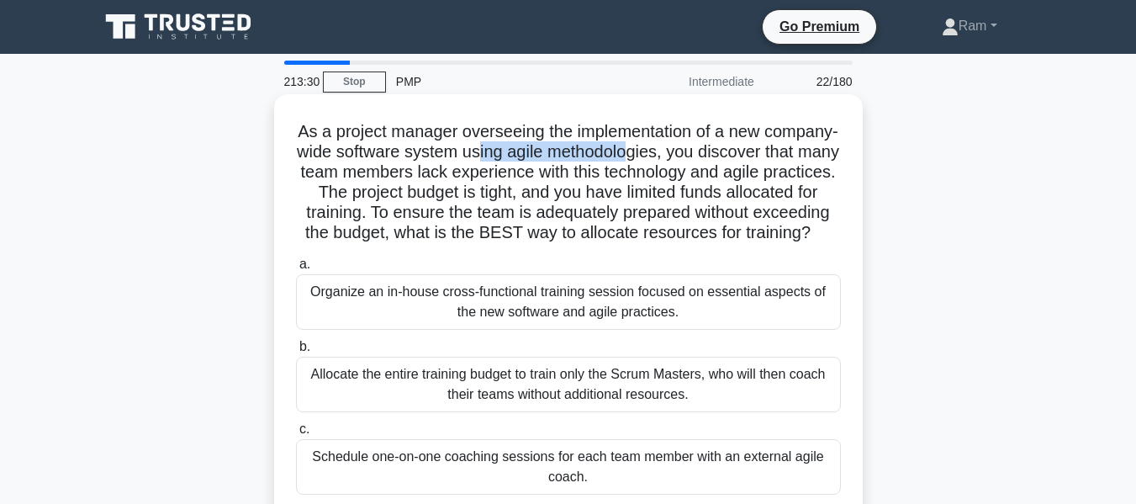
drag, startPoint x: 587, startPoint y: 155, endPoint x: 741, endPoint y: 160, distance: 154.0
click at [741, 160] on h5 "As a project manager overseeing the implementation of a new company-wide softwa…" at bounding box center [568, 182] width 548 height 123
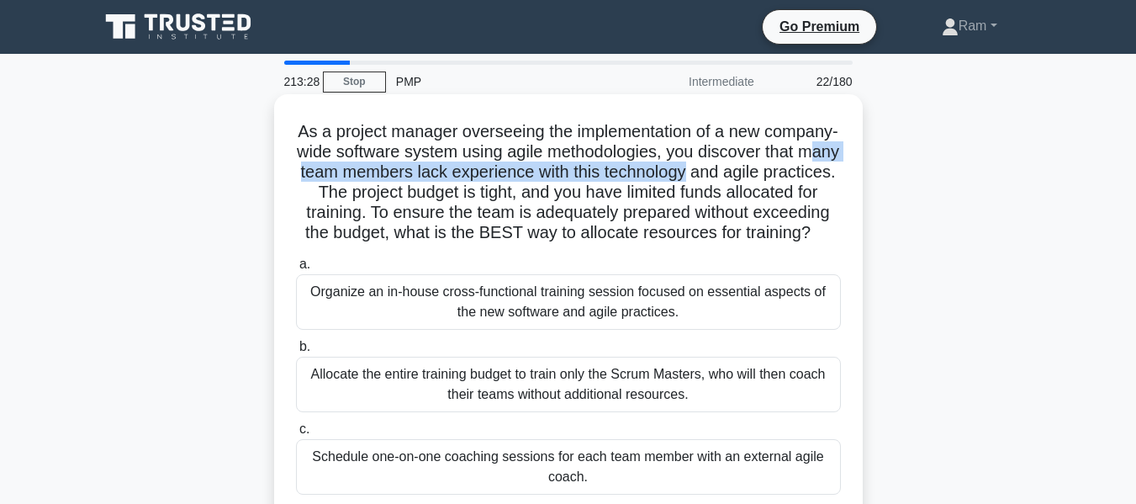
drag, startPoint x: 406, startPoint y: 175, endPoint x: 571, endPoint y: 188, distance: 165.4
click at [831, 172] on h5 "As a project manager overseeing the implementation of a new company-wide softwa…" at bounding box center [568, 182] width 548 height 123
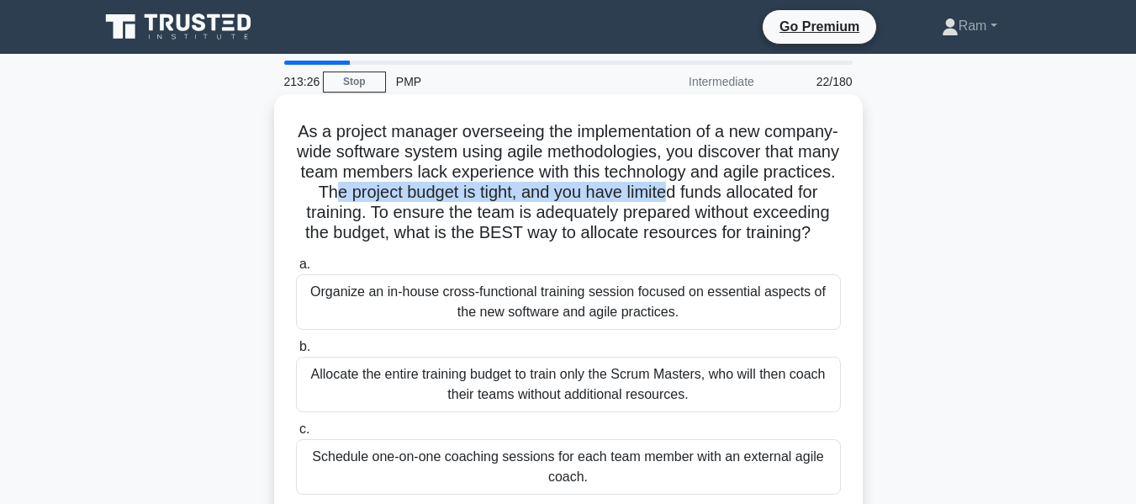
drag, startPoint x: 474, startPoint y: 197, endPoint x: 821, endPoint y: 194, distance: 347.4
click at [821, 194] on h5 "As a project manager overseeing the implementation of a new company-wide softwa…" at bounding box center [568, 182] width 548 height 123
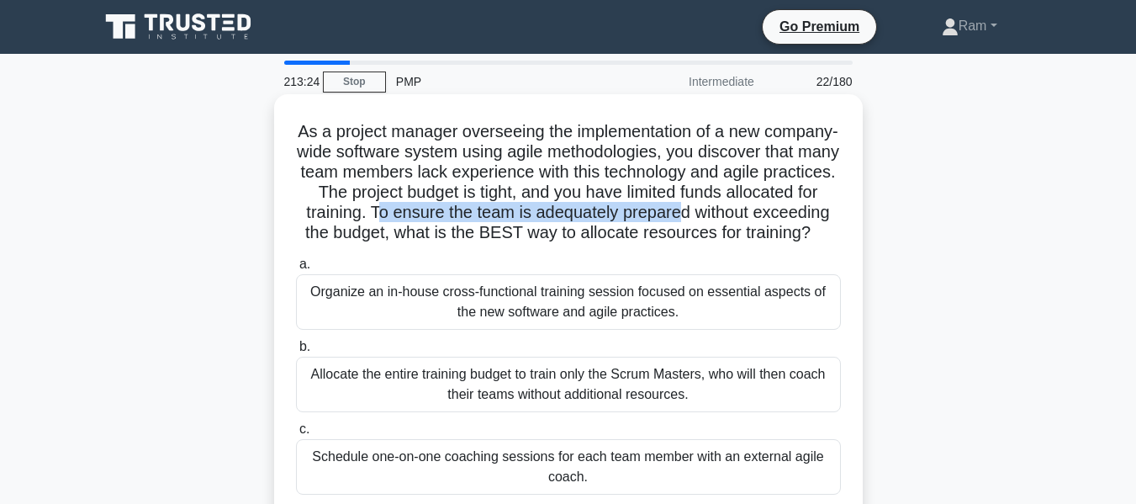
drag, startPoint x: 524, startPoint y: 211, endPoint x: 718, endPoint y: 219, distance: 194.4
click at [830, 207] on h5 "As a project manager overseeing the implementation of a new company-wide softwa…" at bounding box center [568, 182] width 548 height 123
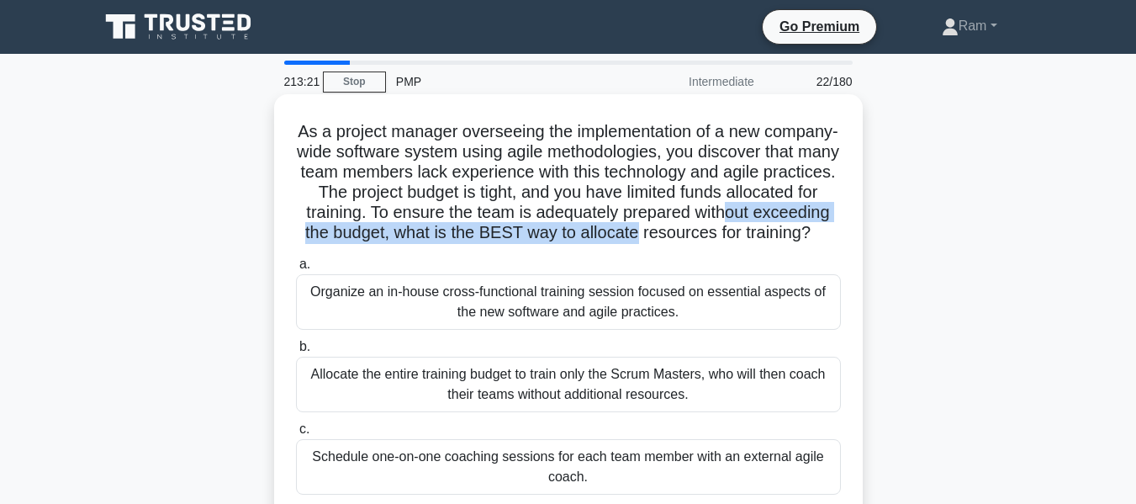
drag, startPoint x: 355, startPoint y: 241, endPoint x: 549, endPoint y: 266, distance: 195.9
click at [807, 238] on h5 "As a project manager overseeing the implementation of a new company-wide softwa…" at bounding box center [568, 182] width 548 height 123
drag, startPoint x: 474, startPoint y: 252, endPoint x: 471, endPoint y: 230, distance: 22.1
click at [639, 244] on h5 "As a project manager overseeing the implementation of a new company-wide softwa…" at bounding box center [568, 182] width 548 height 123
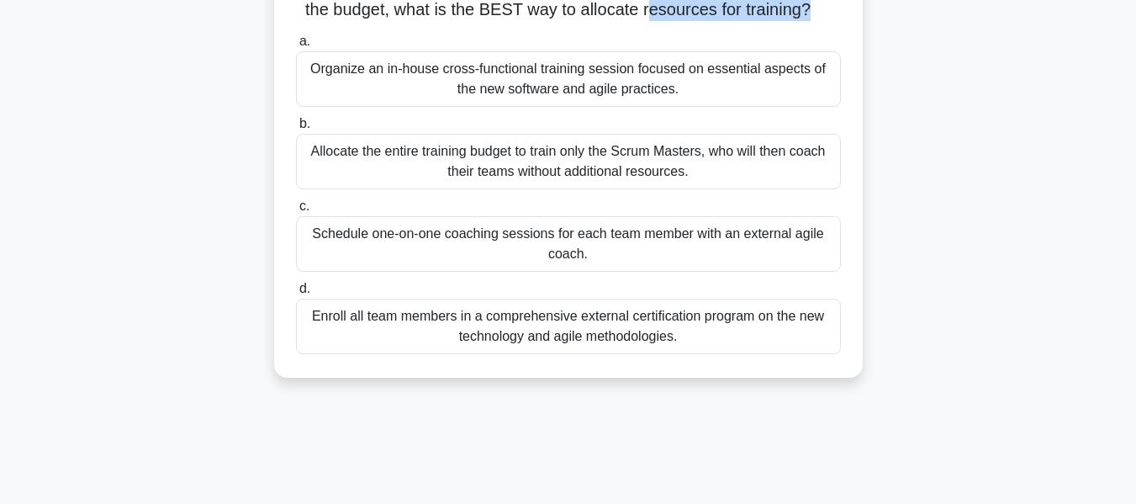
scroll to position [252, 0]
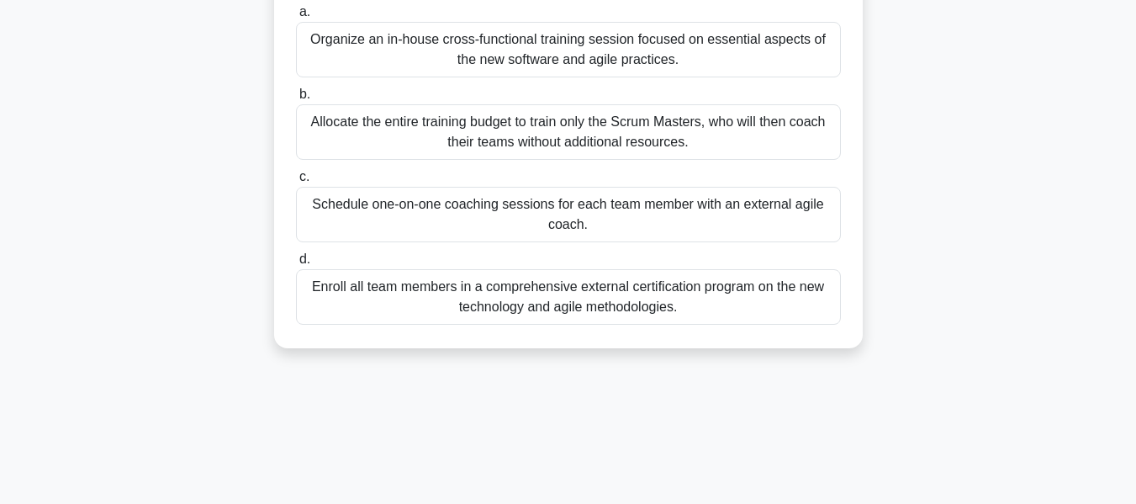
click at [481, 73] on div "Organize an in-house cross-functional training session focused on essential asp…" at bounding box center [568, 50] width 545 height 56
click at [296, 18] on input "a. Organize an in-house cross-functional training session focused on essential …" at bounding box center [296, 12] width 0 height 11
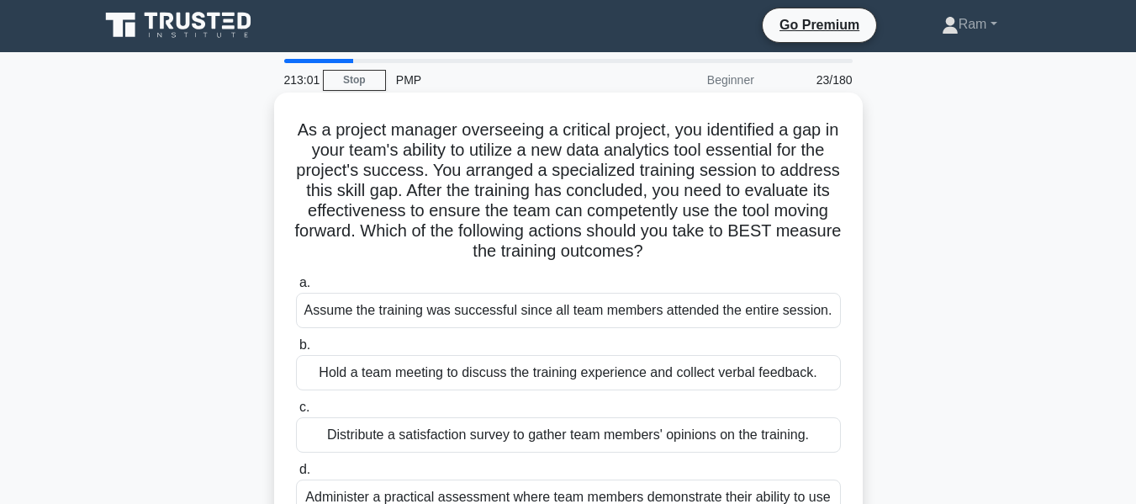
scroll to position [0, 0]
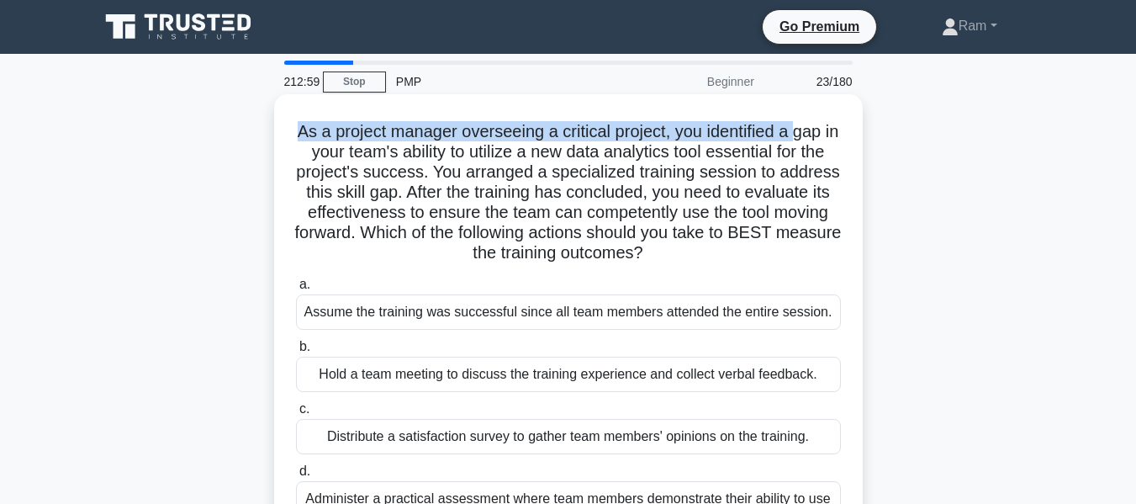
drag, startPoint x: 303, startPoint y: 130, endPoint x: 809, endPoint y: 95, distance: 507.6
click at [809, 95] on div "As a project manager overseeing a critical project, you identified a gap in you…" at bounding box center [568, 327] width 589 height 466
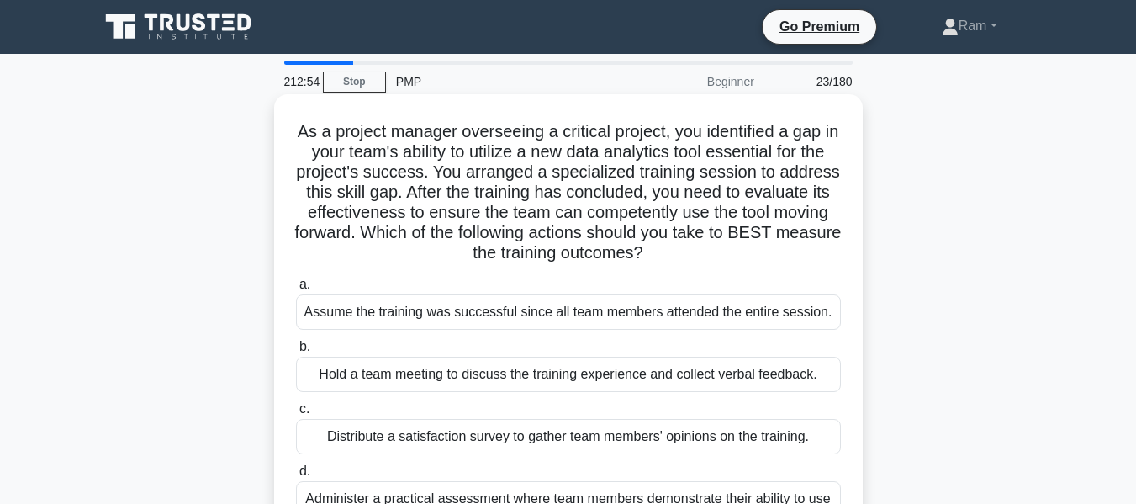
click at [357, 144] on h5 "As a project manager overseeing a critical project, you identified a gap in you…" at bounding box center [568, 192] width 548 height 143
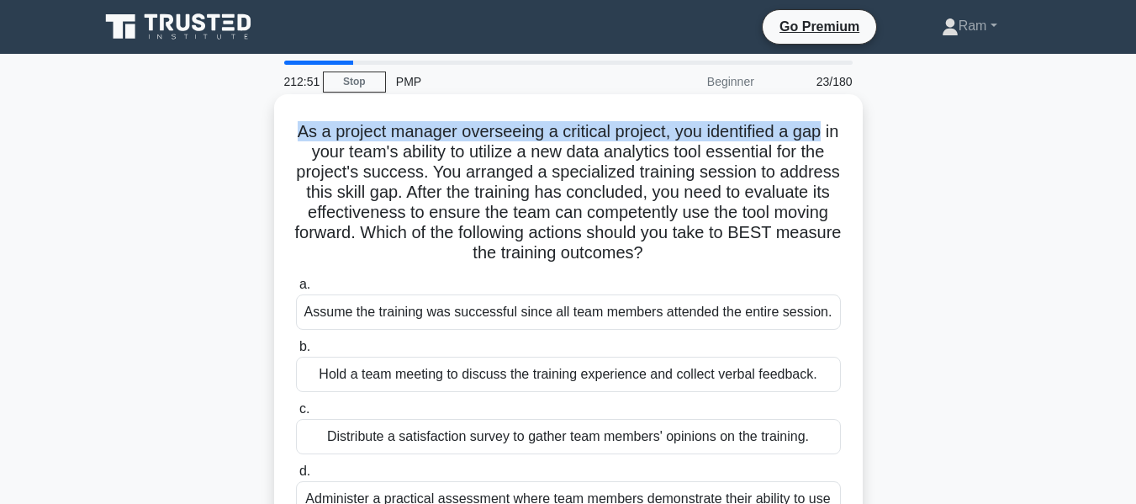
drag, startPoint x: 302, startPoint y: 130, endPoint x: 847, endPoint y: 119, distance: 545.2
click at [847, 119] on div "As a project manager overseeing a critical project, you identified a gap in you…" at bounding box center [568, 327] width 575 height 453
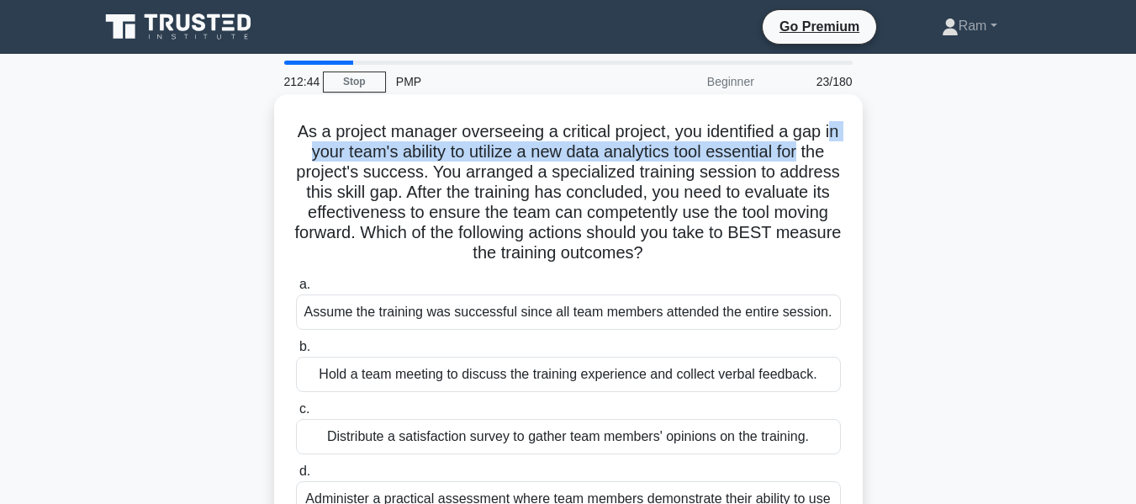
drag, startPoint x: 310, startPoint y: 152, endPoint x: 847, endPoint y: 142, distance: 536.7
click at [847, 142] on div "As a project manager overseeing a critical project, you identified a gap in you…" at bounding box center [568, 327] width 575 height 453
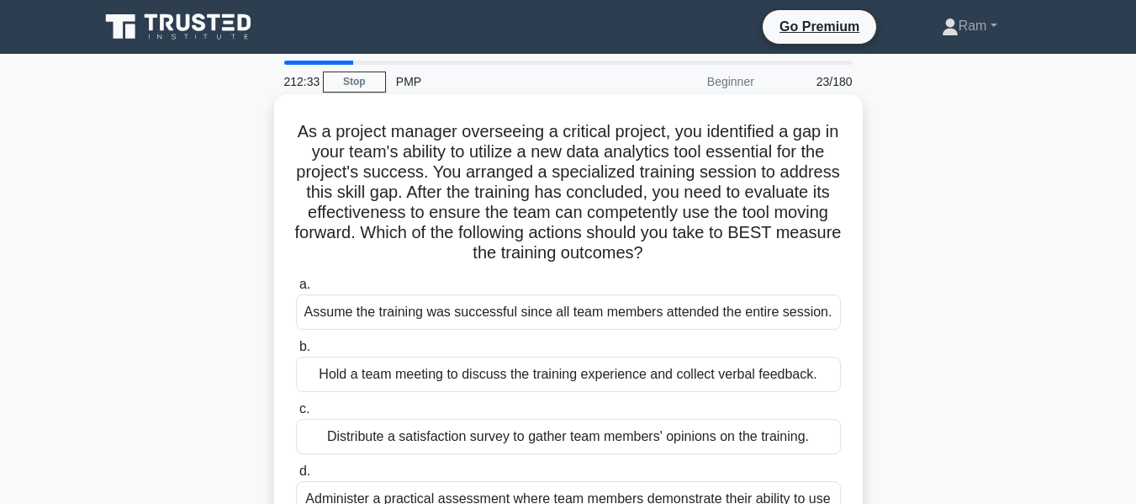
click at [355, 167] on h5 "As a project manager overseeing a critical project, you identified a gap in you…" at bounding box center [568, 192] width 548 height 143
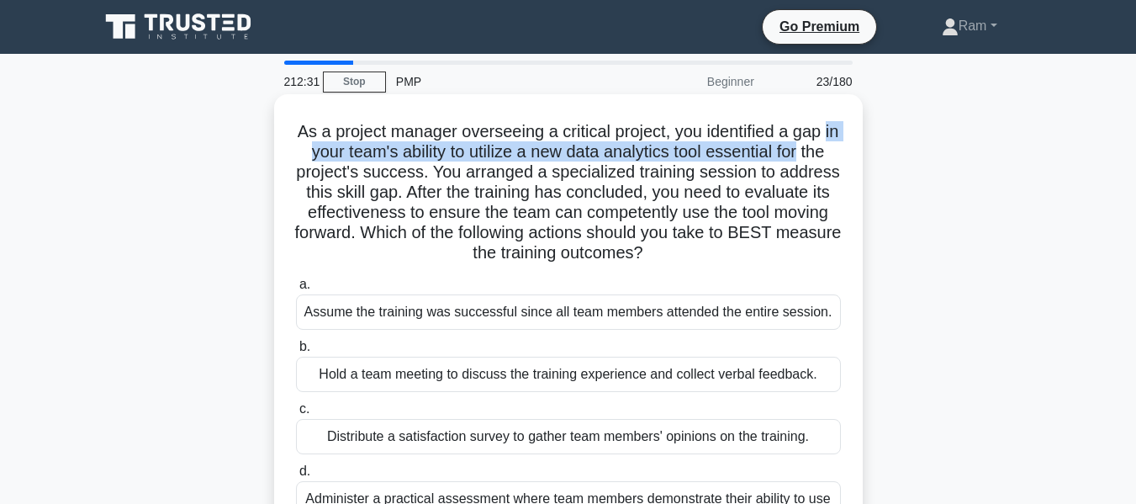
drag, startPoint x: 308, startPoint y: 158, endPoint x: 853, endPoint y: 151, distance: 545.1
click at [853, 151] on div "As a project manager overseeing a critical project, you identified a gap in you…" at bounding box center [568, 327] width 575 height 453
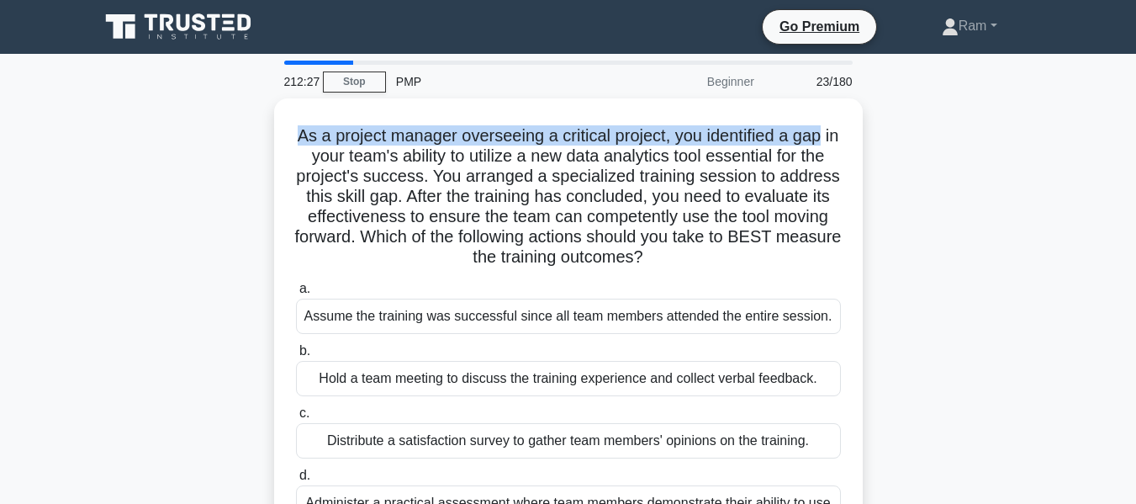
drag, startPoint x: 303, startPoint y: 130, endPoint x: 872, endPoint y: 139, distance: 569.5
click at [872, 139] on div "As a project manager overseeing a critical project, you identified a gap in you…" at bounding box center [568, 341] width 959 height 486
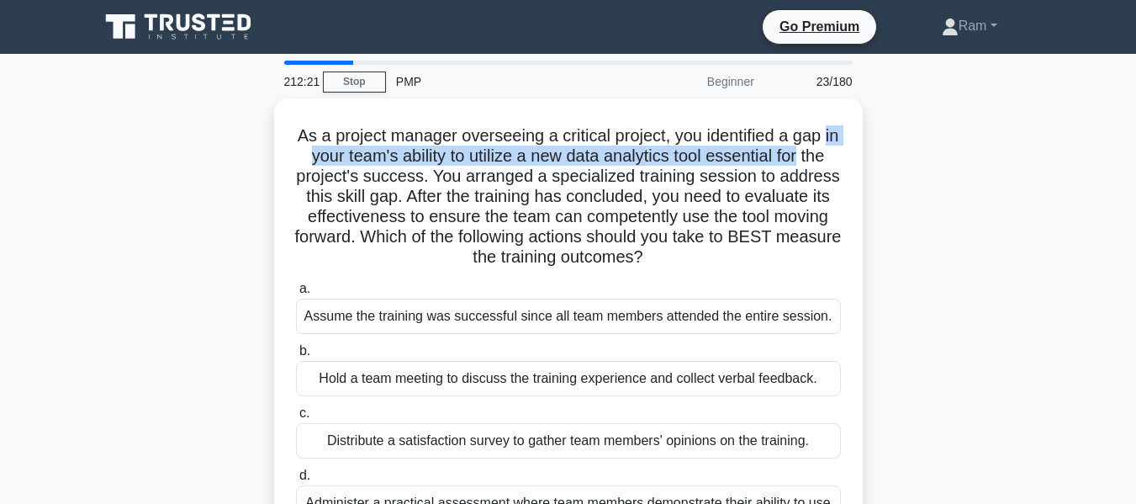
drag, startPoint x: 310, startPoint y: 152, endPoint x: 865, endPoint y: 147, distance: 555.2
click at [865, 147] on div "As a project manager overseeing a critical project, you identified a gap in you…" at bounding box center [568, 341] width 959 height 486
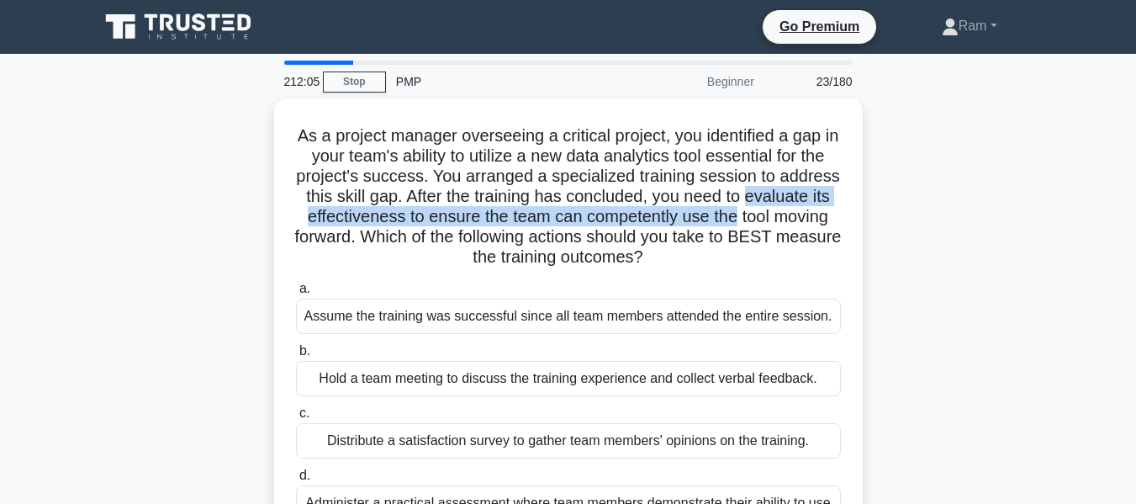
drag, startPoint x: 304, startPoint y: 214, endPoint x: 866, endPoint y: 217, distance: 561.9
click at [866, 217] on div "As a project manager overseeing a critical project, you identified a gap in you…" at bounding box center [568, 341] width 959 height 486
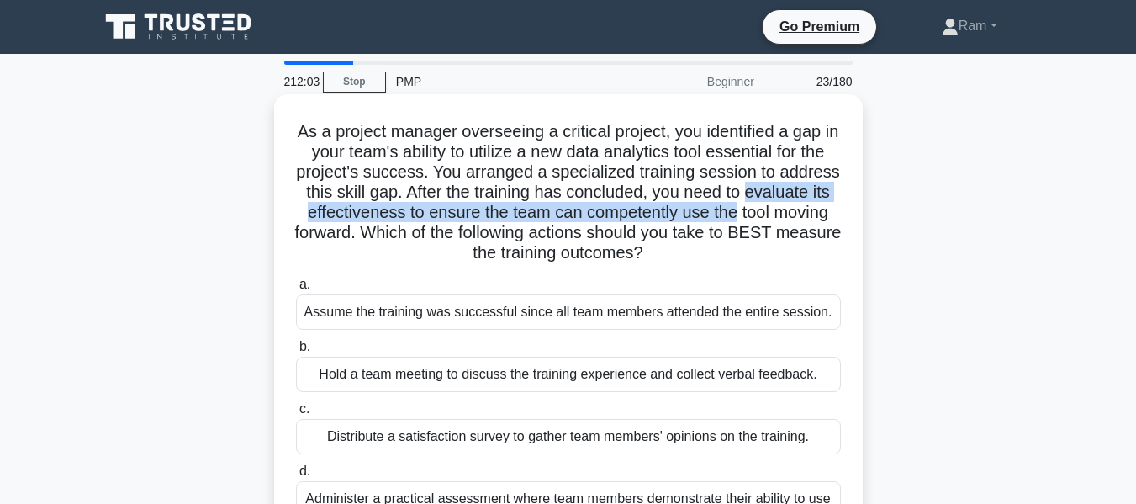
click at [539, 214] on h5 "As a project manager overseeing a critical project, you identified a gap in you…" at bounding box center [568, 192] width 548 height 143
drag, startPoint x: 516, startPoint y: 214, endPoint x: 560, endPoint y: 220, distance: 44.3
click at [836, 209] on h5 "As a project manager overseeing a critical project, you identified a gap in you…" at bounding box center [568, 192] width 548 height 143
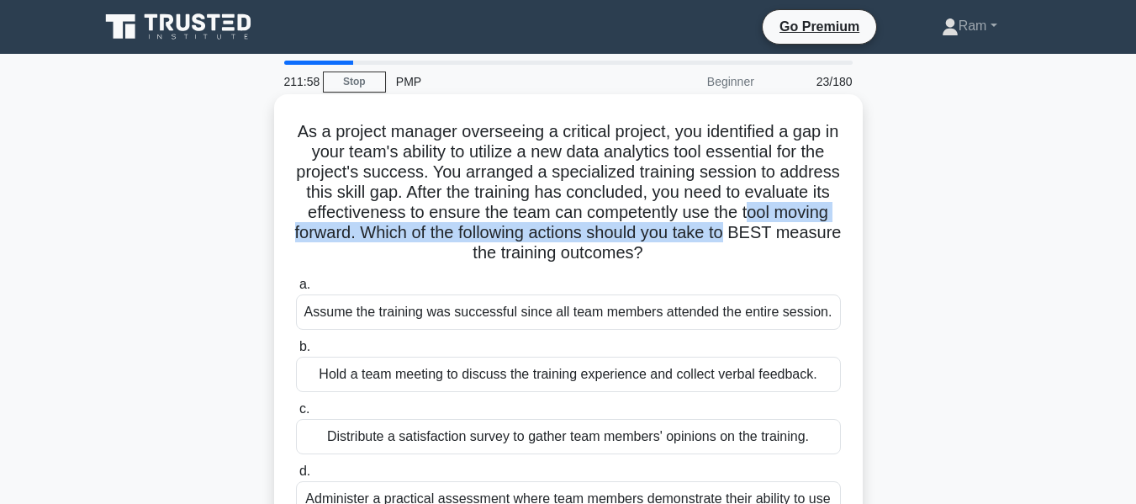
drag, startPoint x: 299, startPoint y: 234, endPoint x: 767, endPoint y: 238, distance: 468.5
click at [861, 231] on div "As a project manager overseeing a critical project, you identified a gap in you…" at bounding box center [568, 327] width 589 height 466
drag, startPoint x: 470, startPoint y: 265, endPoint x: 714, endPoint y: 267, distance: 243.9
click at [714, 267] on div "As a project manager overseeing a critical project, you identified a gap in you…" at bounding box center [568, 327] width 575 height 453
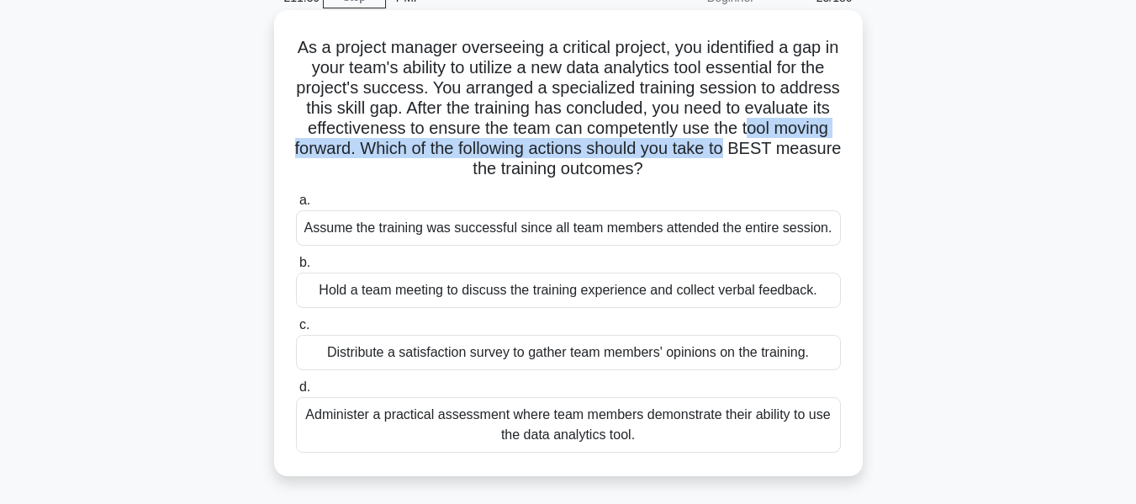
scroll to position [168, 0]
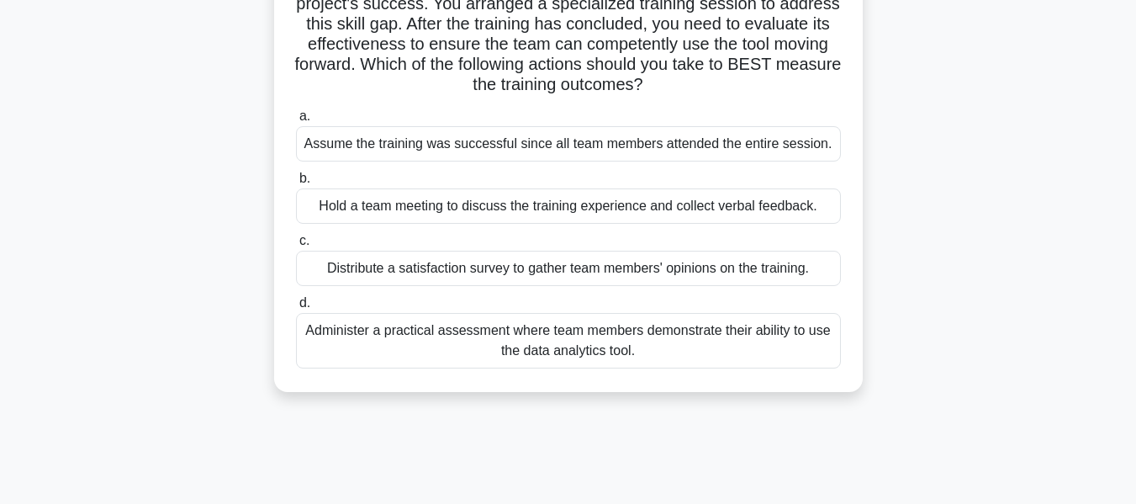
click at [623, 355] on div "Administer a practical assessment where team members demonstrate their ability …" at bounding box center [568, 341] width 545 height 56
click at [296, 309] on input "d. Administer a practical assessment where team members demonstrate their abili…" at bounding box center [296, 303] width 0 height 11
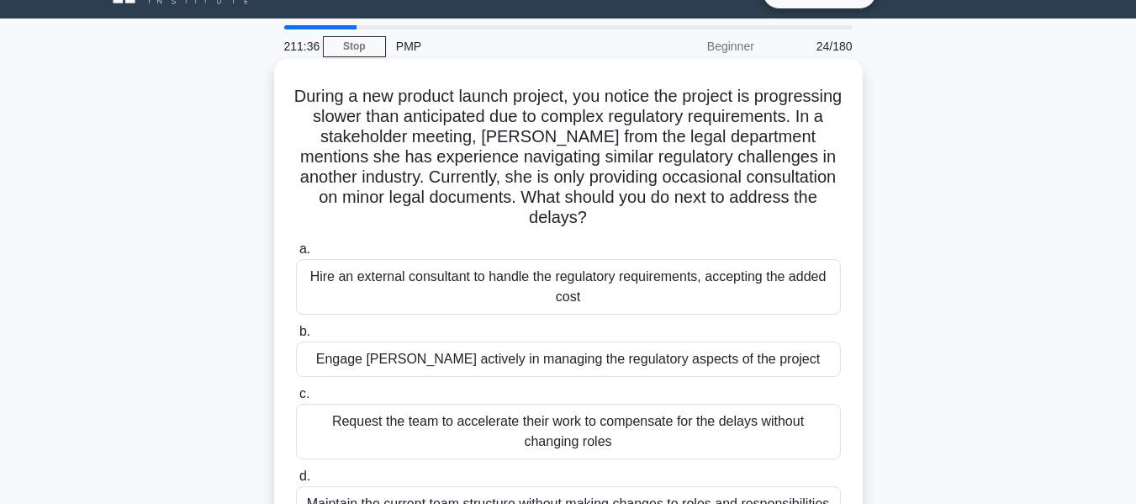
scroll to position [0, 0]
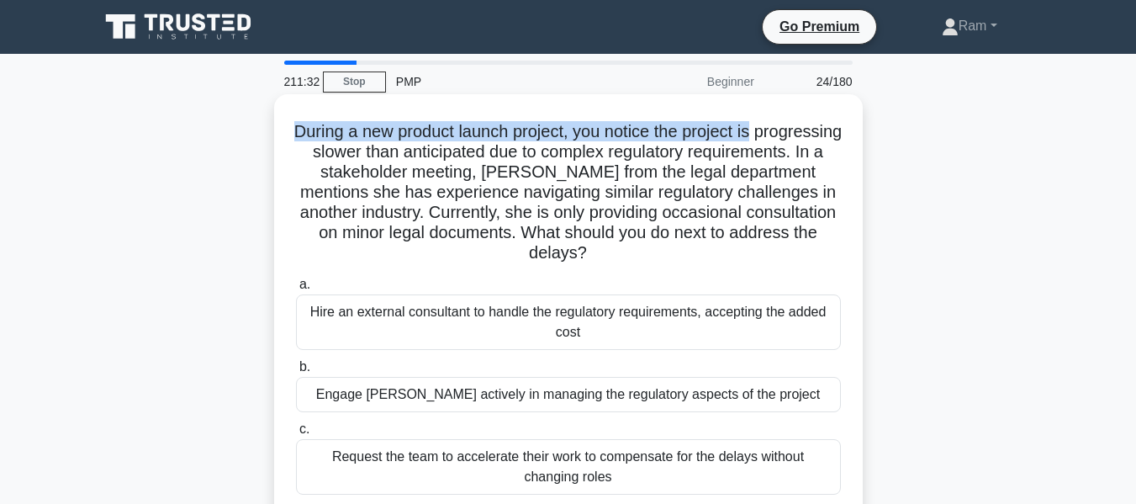
drag, startPoint x: 336, startPoint y: 135, endPoint x: 817, endPoint y: 113, distance: 480.8
click at [817, 113] on div "During a new product launch project, you notice the project is progressing slow…" at bounding box center [568, 337] width 575 height 473
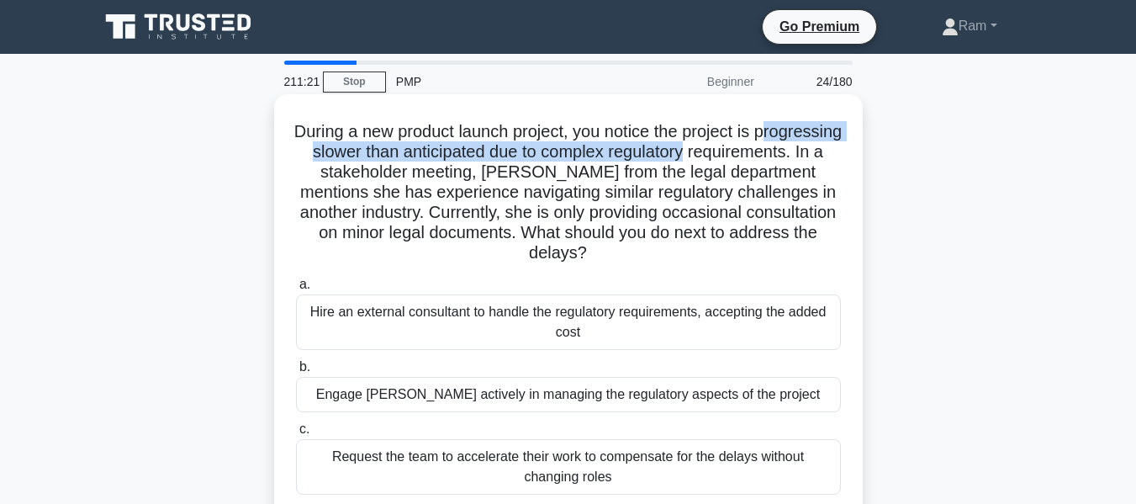
drag, startPoint x: 352, startPoint y: 157, endPoint x: 807, endPoint y: 152, distance: 455.9
click at [807, 152] on h5 "During a new product launch project, you notice the project is progressing slow…" at bounding box center [568, 192] width 548 height 143
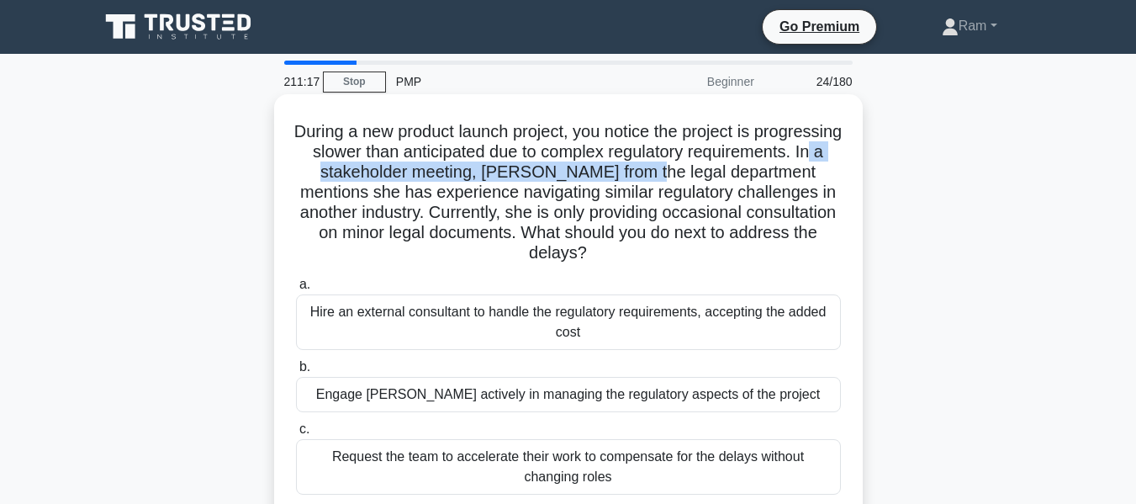
drag, startPoint x: 456, startPoint y: 169, endPoint x: 808, endPoint y: 176, distance: 352.5
click at [808, 176] on h5 "During a new product launch project, you notice the project is progressing slow…" at bounding box center [568, 192] width 548 height 143
drag, startPoint x: 441, startPoint y: 177, endPoint x: 811, endPoint y: 178, distance: 370.1
click at [815, 174] on h5 "During a new product launch project, you notice the project is progressing slow…" at bounding box center [568, 192] width 548 height 143
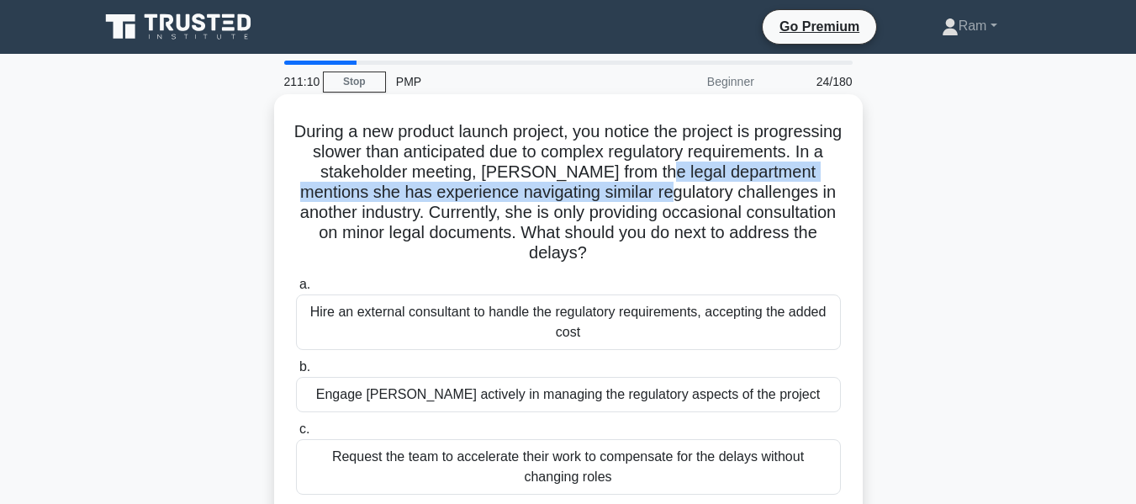
drag, startPoint x: 292, startPoint y: 197, endPoint x: 850, endPoint y: 193, distance: 557.7
click at [850, 193] on div "During a new product launch project, you notice the project is progressing slow…" at bounding box center [568, 337] width 575 height 473
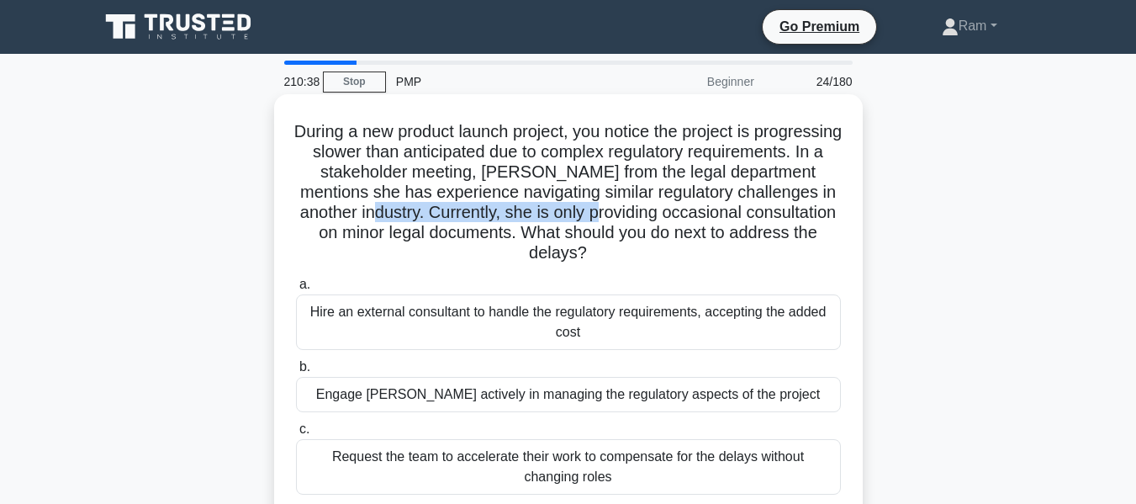
drag, startPoint x: 573, startPoint y: 214, endPoint x: 855, endPoint y: 213, distance: 281.8
click at [855, 213] on div "During a new product launch project, you notice the project is progressing slow…" at bounding box center [568, 337] width 575 height 473
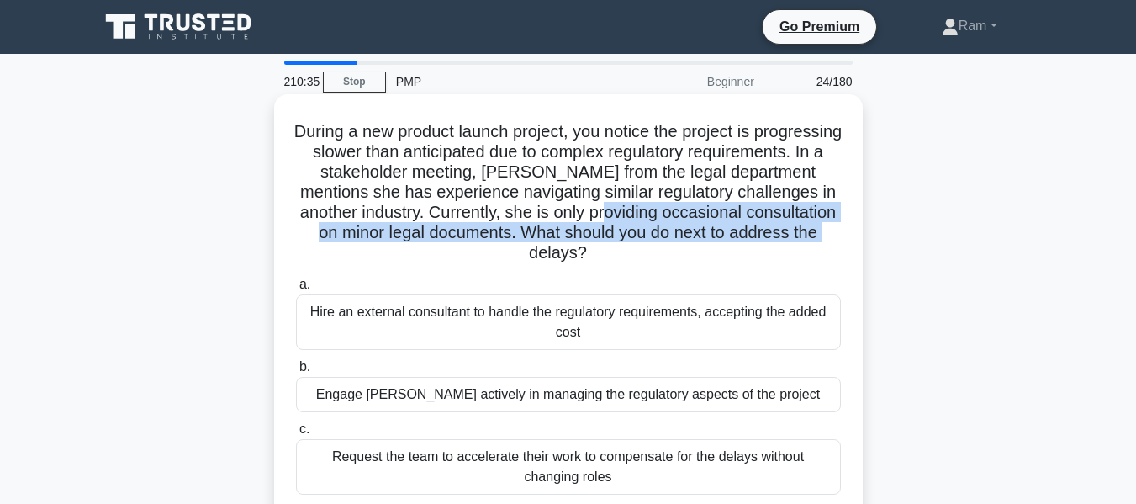
drag, startPoint x: 298, startPoint y: 239, endPoint x: 854, endPoint y: 249, distance: 556.1
click at [854, 249] on div "During a new product launch project, you notice the project is progressing slow…" at bounding box center [568, 337] width 575 height 473
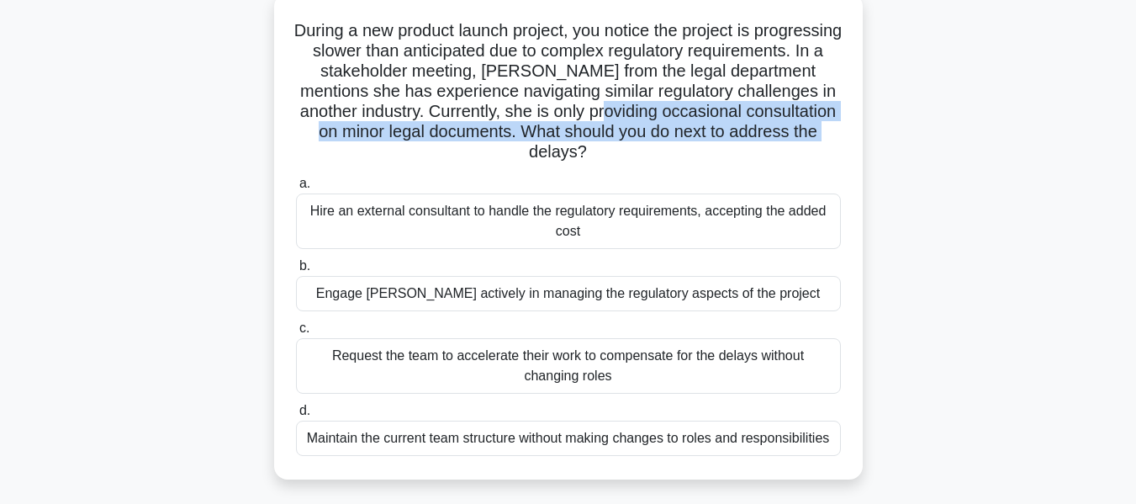
scroll to position [84, 0]
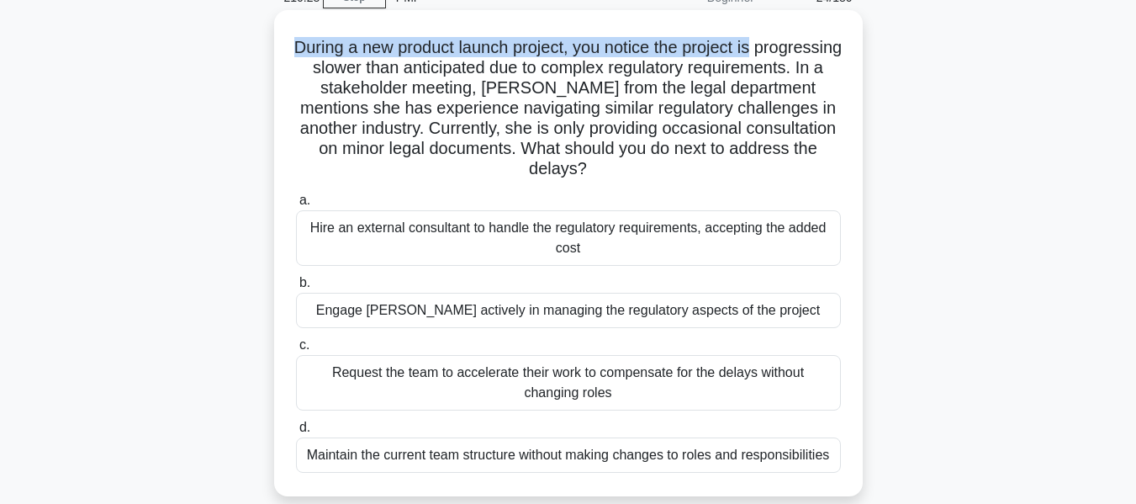
drag, startPoint x: 332, startPoint y: 46, endPoint x: 815, endPoint y: 25, distance: 483.3
click at [815, 25] on div "During a new product launch project, you notice the project is progressing slow…" at bounding box center [568, 253] width 575 height 473
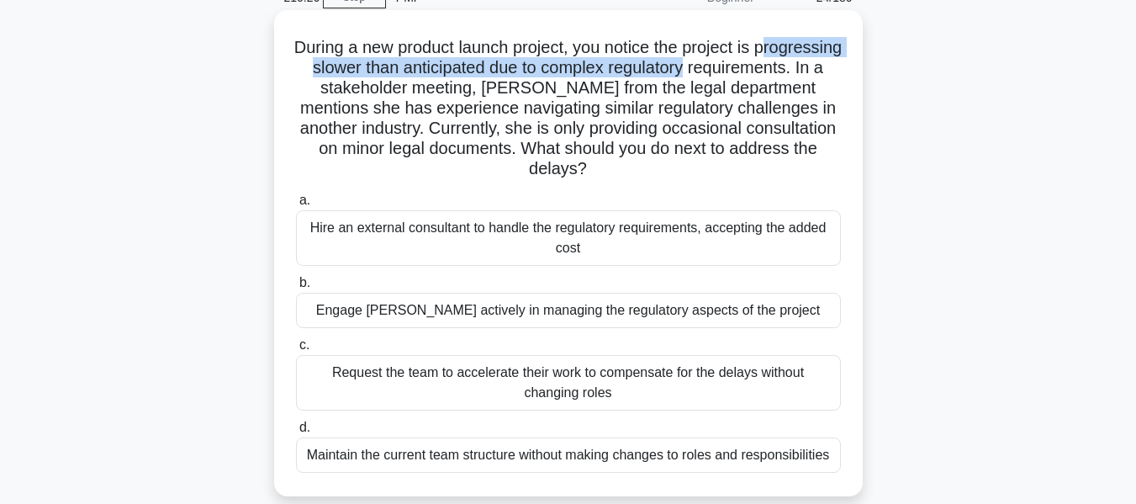
drag, startPoint x: 337, startPoint y: 71, endPoint x: 848, endPoint y: 69, distance: 510.6
click at [848, 69] on div "During a new product launch project, you notice the project is progressing slow…" at bounding box center [568, 253] width 575 height 473
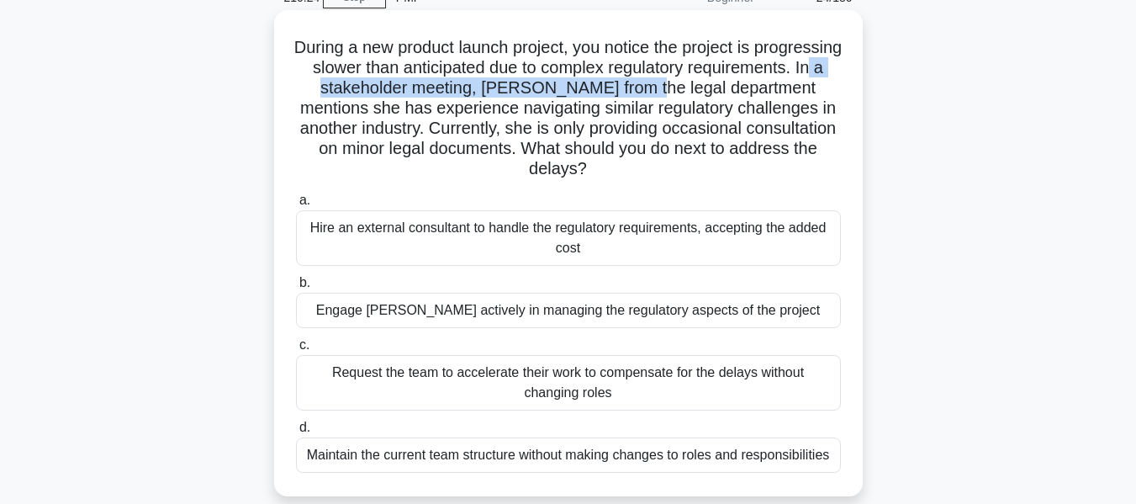
drag, startPoint x: 458, startPoint y: 94, endPoint x: 836, endPoint y: 86, distance: 378.6
click at [836, 86] on h5 "During a new product launch project, you notice the project is progressing slow…" at bounding box center [568, 108] width 548 height 143
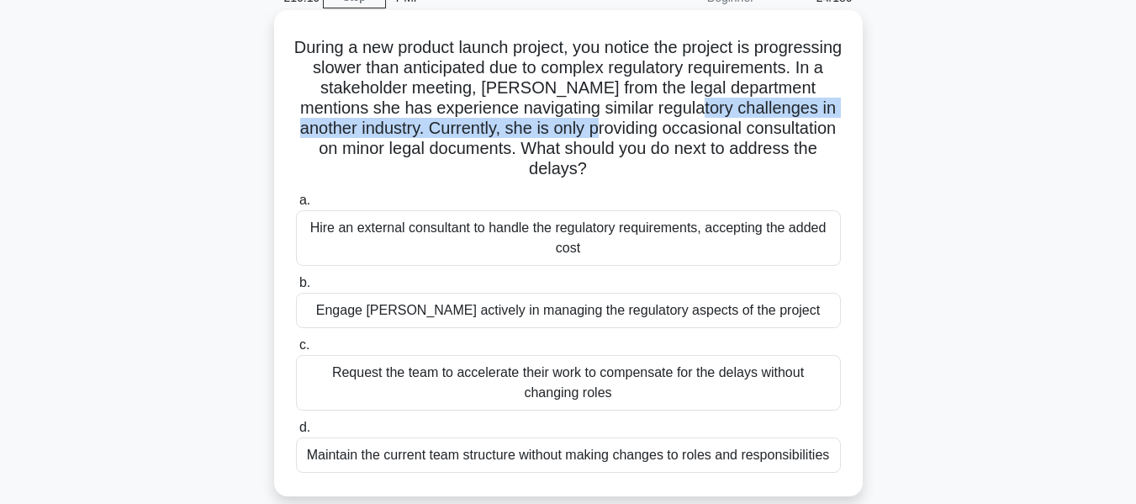
drag, startPoint x: 356, startPoint y: 128, endPoint x: 824, endPoint y: 121, distance: 468.6
click at [824, 121] on h5 "During a new product launch project, you notice the project is progressing slow…" at bounding box center [568, 108] width 548 height 143
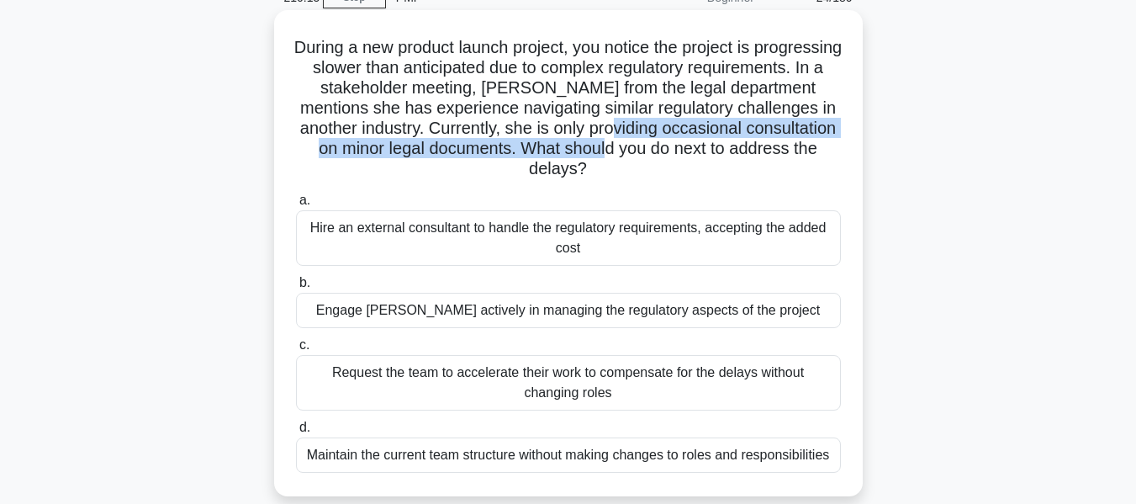
drag, startPoint x: 301, startPoint y: 153, endPoint x: 860, endPoint y: 149, distance: 558.5
click at [860, 149] on div "During a new product launch project, you notice the project is progressing slow…" at bounding box center [568, 253] width 589 height 486
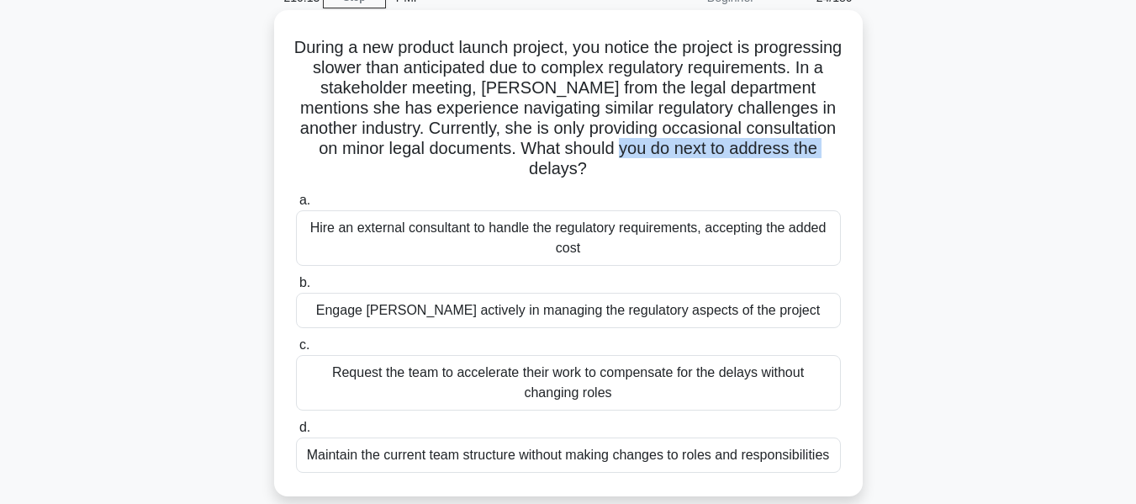
drag, startPoint x: 460, startPoint y: 173, endPoint x: 715, endPoint y: 164, distance: 255.0
click at [715, 164] on h5 "During a new product launch project, you notice the project is progressing slow…" at bounding box center [568, 108] width 548 height 143
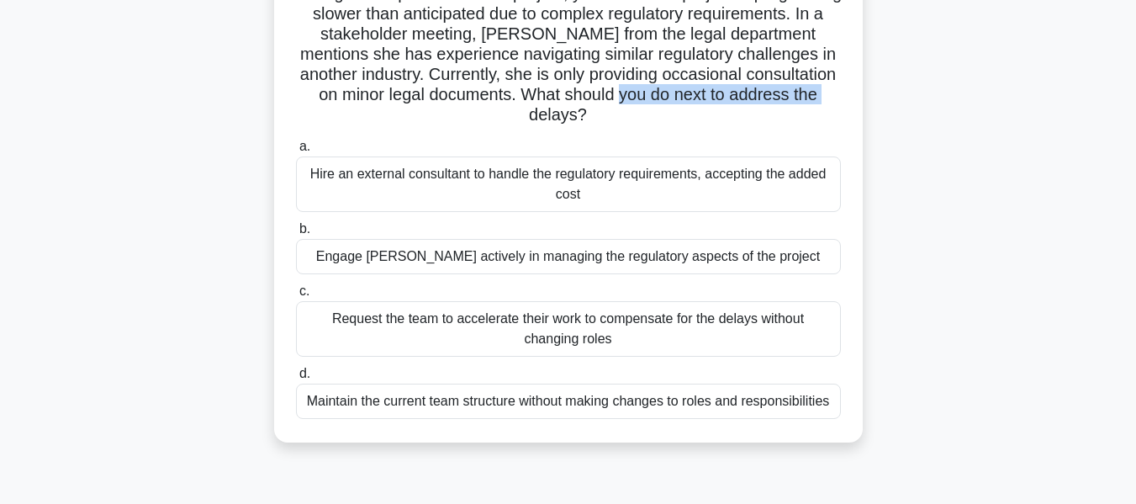
scroll to position [168, 0]
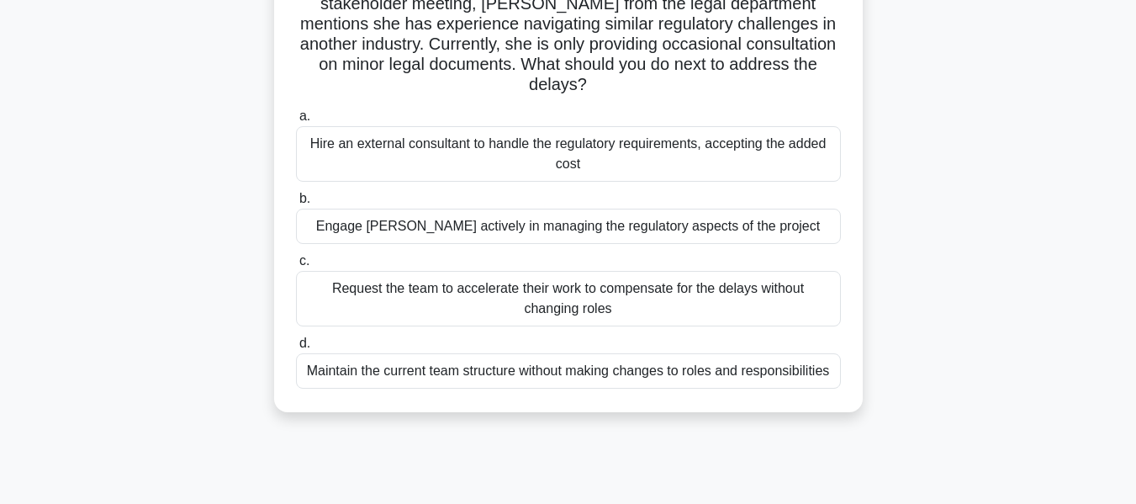
click at [629, 225] on div "Engage [PERSON_NAME] actively in managing the regulatory aspects of the project" at bounding box center [568, 226] width 545 height 35
click at [296, 204] on input "b. Engage [PERSON_NAME] actively in managing the regulatory aspects of the proj…" at bounding box center [296, 198] width 0 height 11
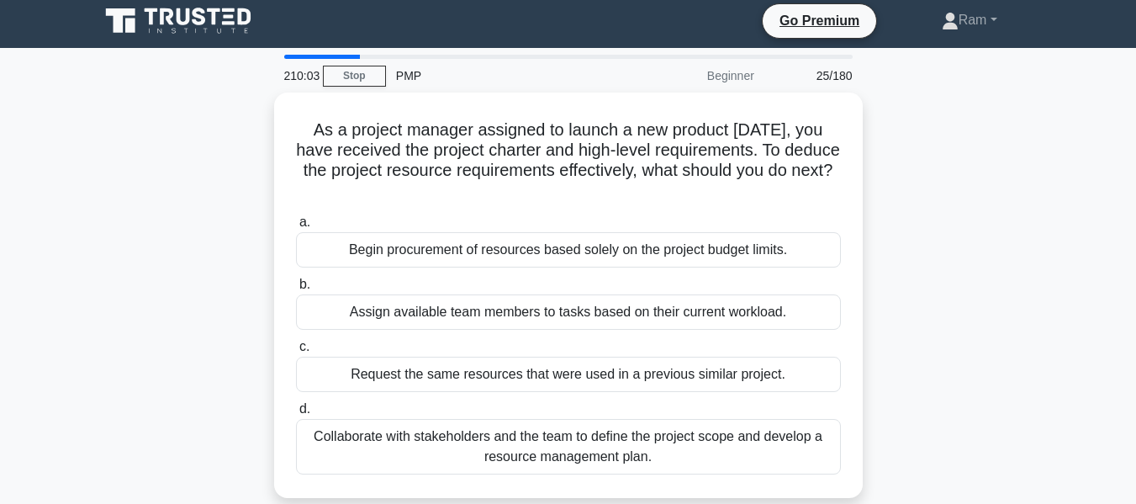
scroll to position [0, 0]
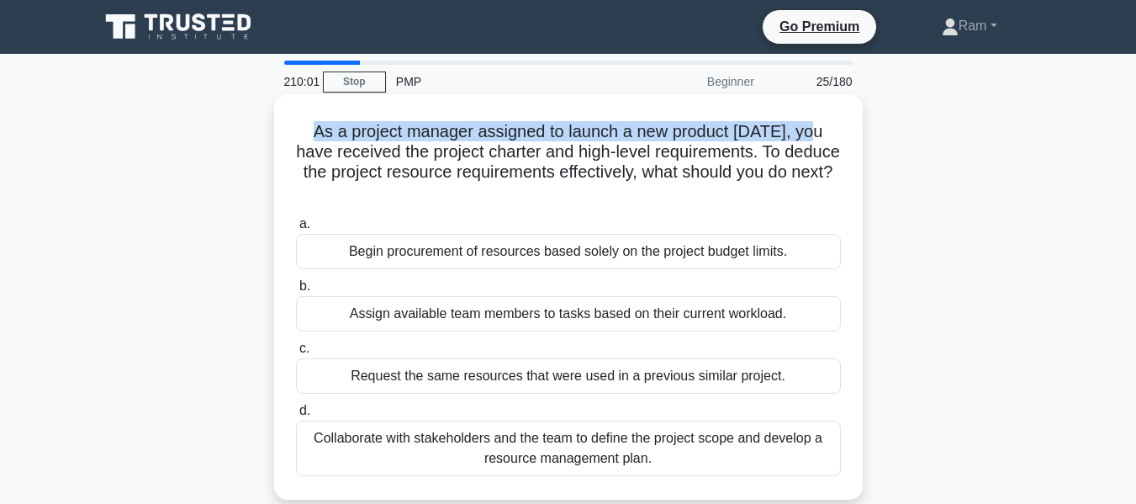
drag, startPoint x: 313, startPoint y: 135, endPoint x: 817, endPoint y: 119, distance: 504.1
click at [817, 121] on h5 "As a project manager assigned to launch a new product [DATE], you have received…" at bounding box center [568, 162] width 548 height 82
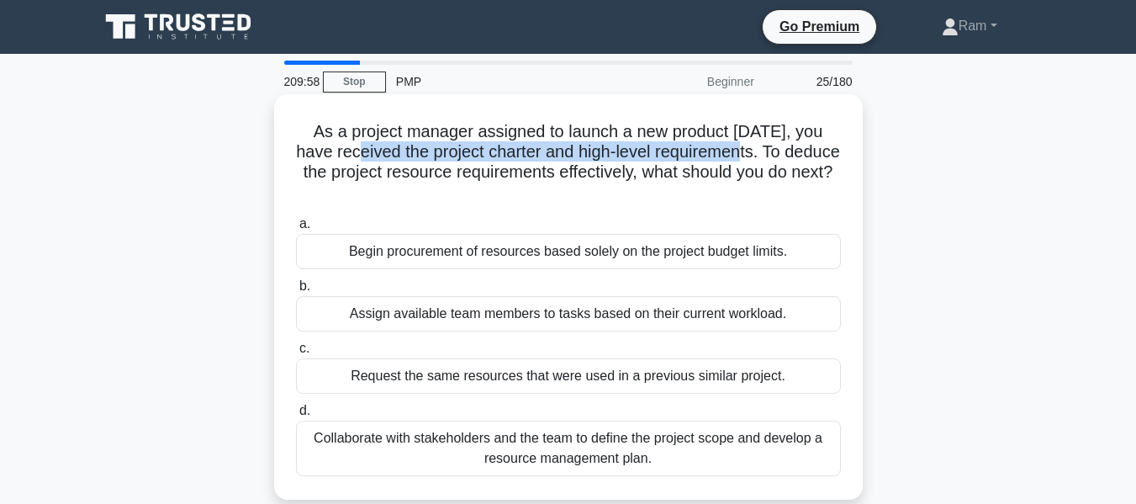
drag, startPoint x: 416, startPoint y: 150, endPoint x: 813, endPoint y: 151, distance: 397.9
click at [813, 151] on h5 "As a project manager assigned to launch a new product [DATE], you have received…" at bounding box center [568, 162] width 548 height 82
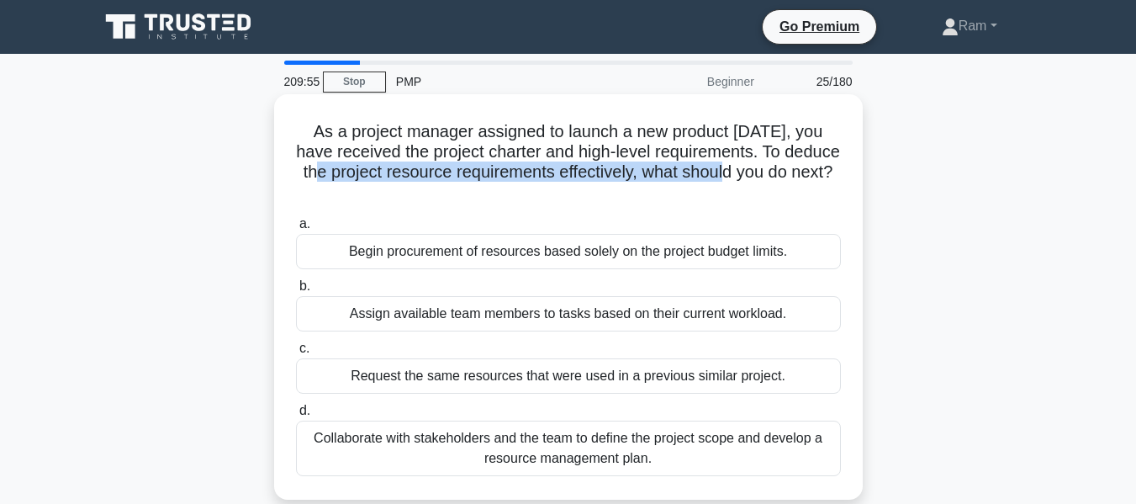
drag, startPoint x: 416, startPoint y: 174, endPoint x: 839, endPoint y: 177, distance: 423.1
click at [839, 177] on h5 "As a project manager assigned to launch a new product [DATE], you have received…" at bounding box center [568, 162] width 548 height 82
drag, startPoint x: 458, startPoint y: 193, endPoint x: 701, endPoint y: 188, distance: 243.1
click at [701, 188] on h5 "As a project manager assigned to launch a new product [DATE], you have received…" at bounding box center [568, 162] width 548 height 82
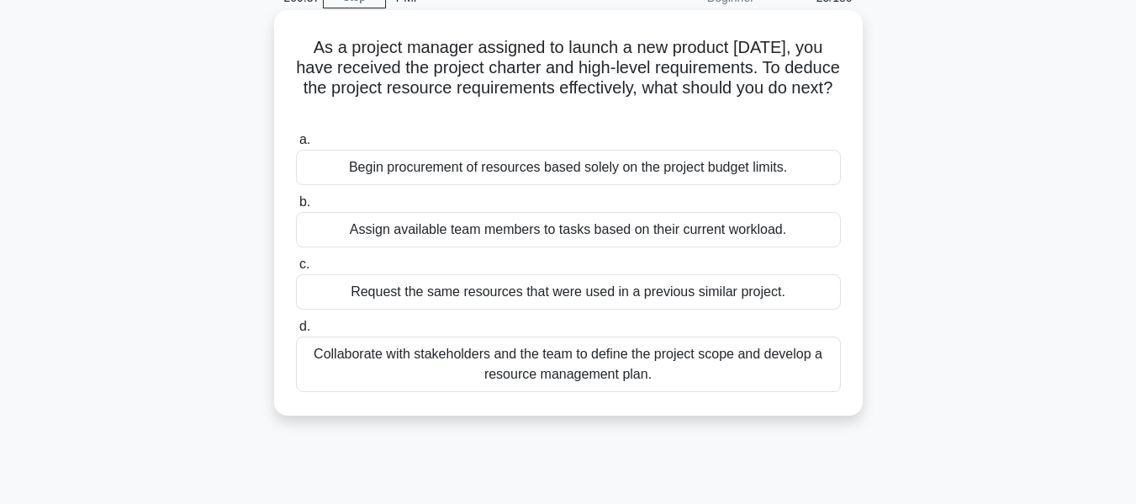
click at [663, 372] on div "Collaborate with stakeholders and the team to define the project scope and deve…" at bounding box center [568, 364] width 545 height 56
click at [296, 332] on input "d. Collaborate with stakeholders and the team to define the project scope and d…" at bounding box center [296, 326] width 0 height 11
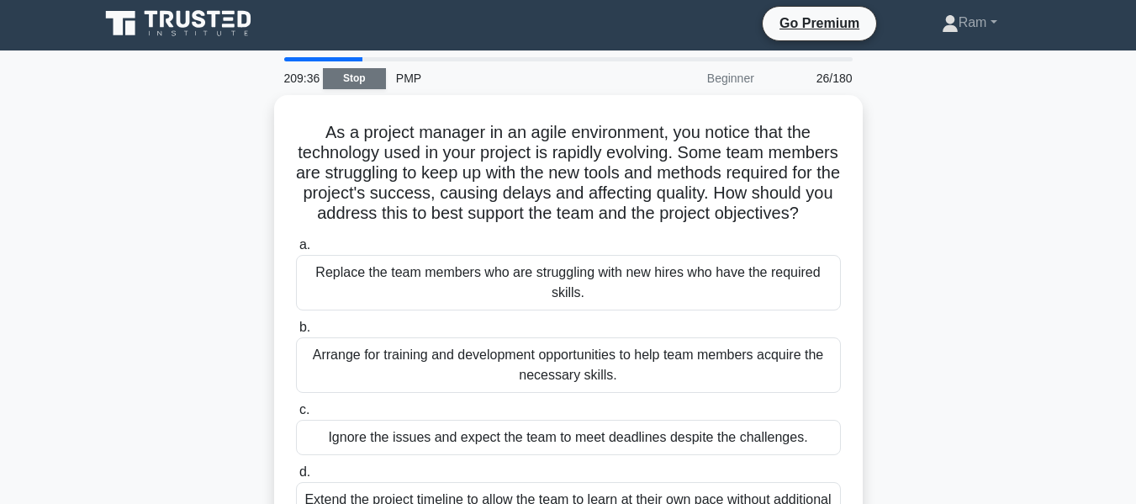
scroll to position [0, 0]
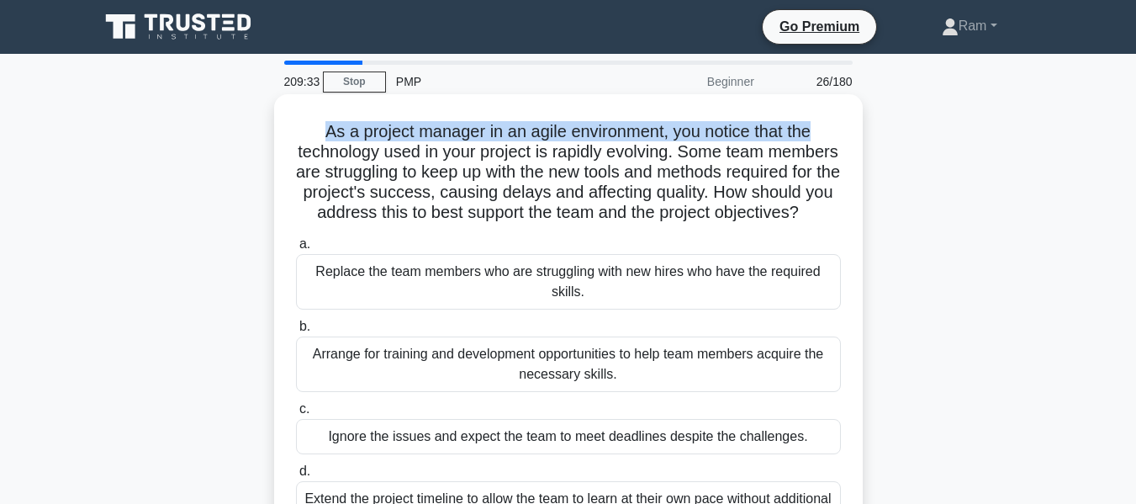
drag, startPoint x: 316, startPoint y: 133, endPoint x: 818, endPoint y: 139, distance: 502.2
click at [818, 139] on h5 "As a project manager in an agile environment, you notice that the technology us…" at bounding box center [568, 172] width 548 height 103
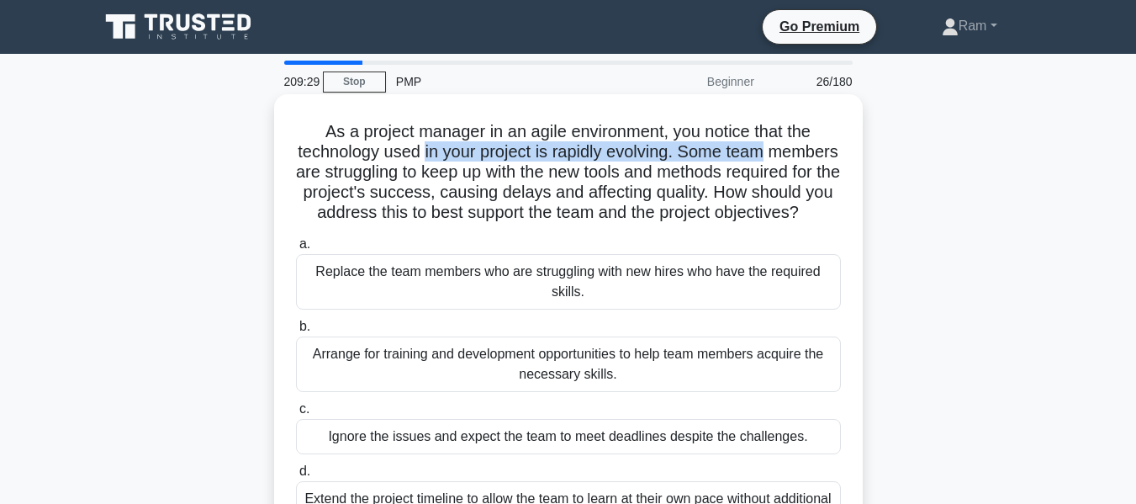
drag, startPoint x: 460, startPoint y: 151, endPoint x: 819, endPoint y: 149, distance: 359.2
click at [819, 149] on h5 "As a project manager in an agile environment, you notice that the technology us…" at bounding box center [568, 172] width 548 height 103
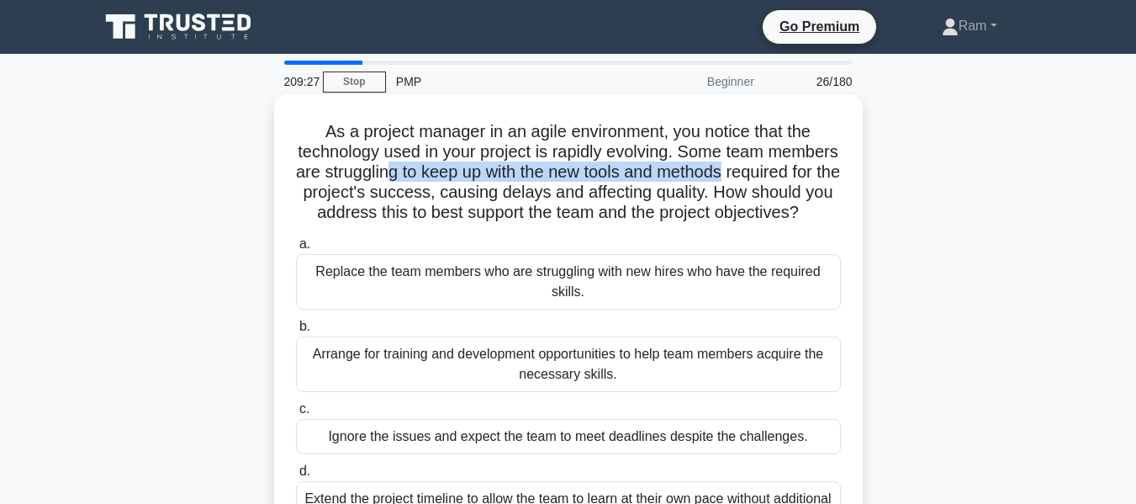
drag, startPoint x: 477, startPoint y: 174, endPoint x: 839, endPoint y: 177, distance: 362.5
click at [839, 177] on h5 "As a project manager in an agile environment, you notice that the technology us…" at bounding box center [568, 172] width 548 height 103
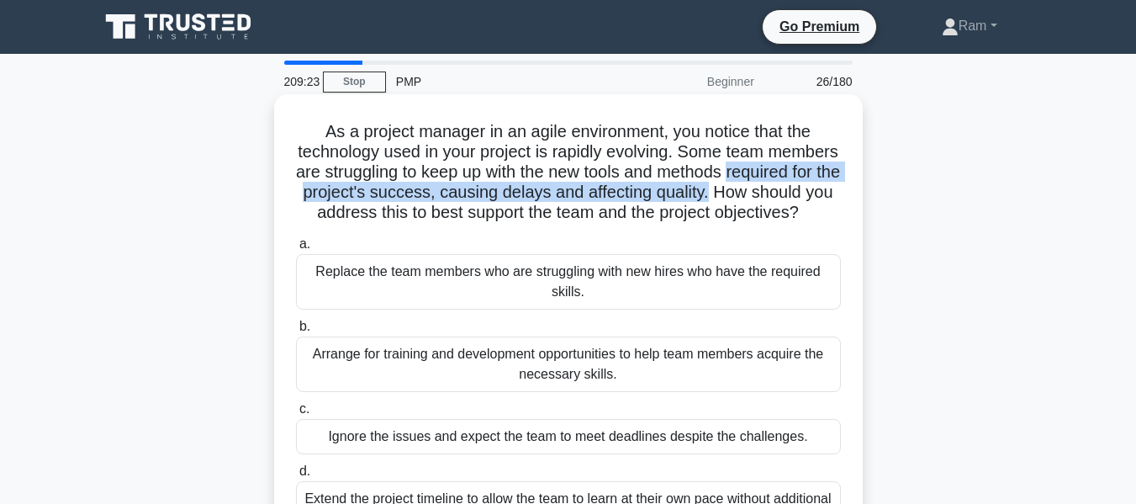
drag, startPoint x: 303, startPoint y: 192, endPoint x: 851, endPoint y: 192, distance: 548.4
click at [851, 192] on div "As a project manager in an agile environment, you notice that the technology us…" at bounding box center [568, 327] width 575 height 453
drag, startPoint x: 640, startPoint y: 203, endPoint x: 620, endPoint y: 199, distance: 20.5
click at [639, 204] on h5 "As a project manager in an agile environment, you notice that the technology us…" at bounding box center [568, 172] width 548 height 103
click at [567, 197] on h5 "As a project manager in an agile environment, you notice that the technology us…" at bounding box center [568, 172] width 548 height 103
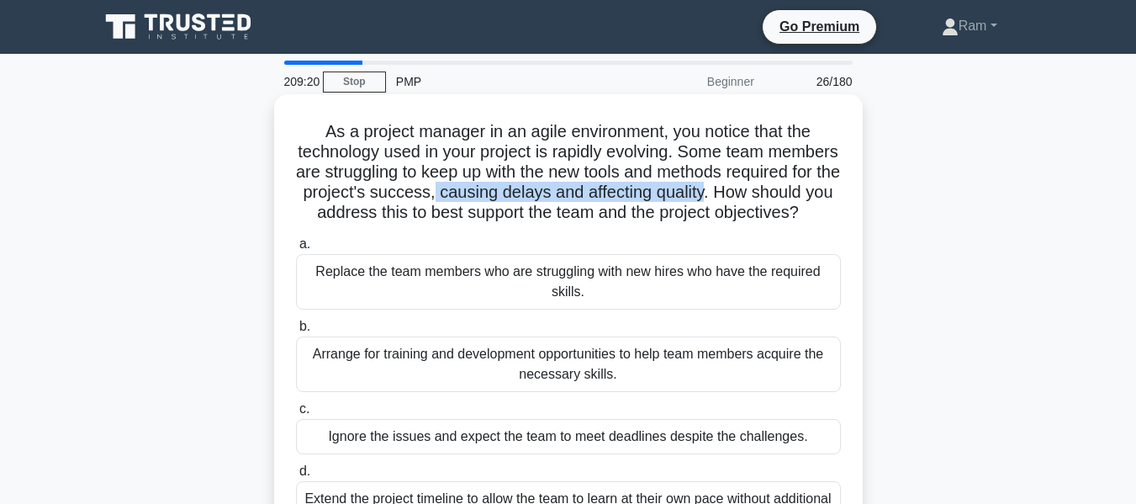
drag, startPoint x: 557, startPoint y: 199, endPoint x: 830, endPoint y: 198, distance: 273.4
click at [830, 198] on h5 "As a project manager in an agile environment, you notice that the technology us…" at bounding box center [568, 172] width 548 height 103
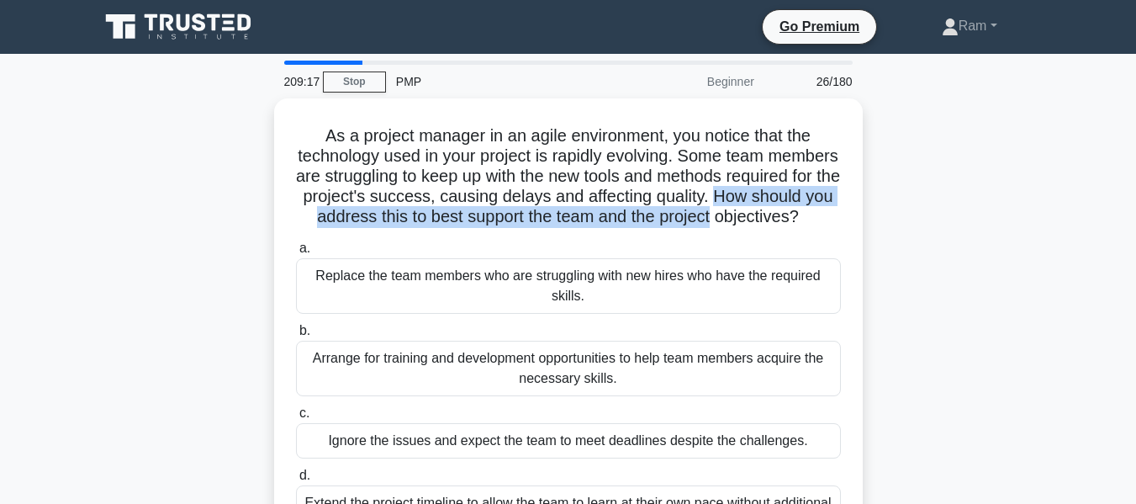
drag, startPoint x: 302, startPoint y: 207, endPoint x: 876, endPoint y: 218, distance: 573.8
click at [876, 218] on div "As a project manager in an agile environment, you notice that the technology us…" at bounding box center [568, 341] width 959 height 486
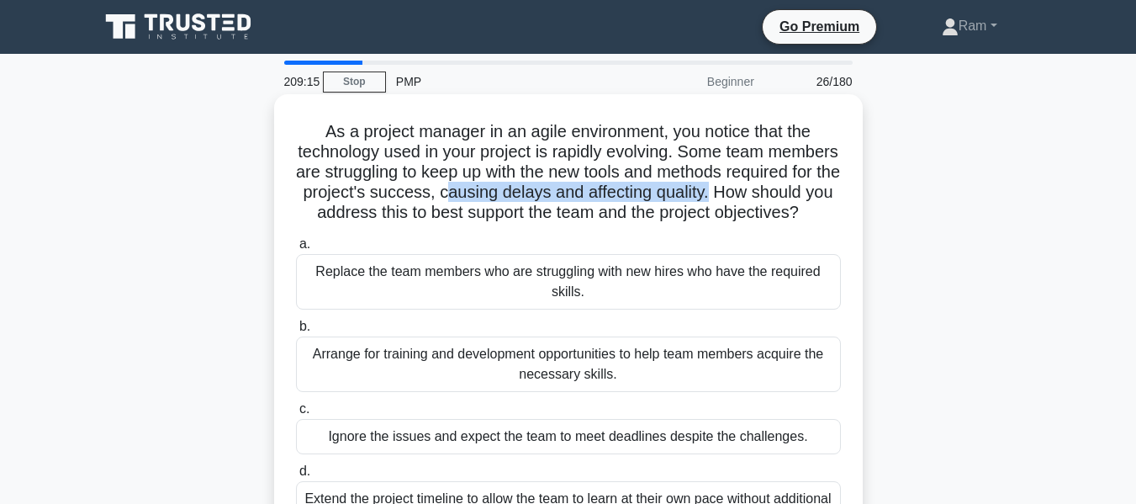
drag, startPoint x: 565, startPoint y: 193, endPoint x: 850, endPoint y: 197, distance: 284.3
click at [850, 197] on div "As a project manager in an agile environment, you notice that the technology us…" at bounding box center [568, 327] width 575 height 453
drag, startPoint x: 304, startPoint y: 218, endPoint x: 839, endPoint y: 223, distance: 535.0
click at [839, 223] on h5 "As a project manager in an agile environment, you notice that the technology us…" at bounding box center [568, 172] width 548 height 103
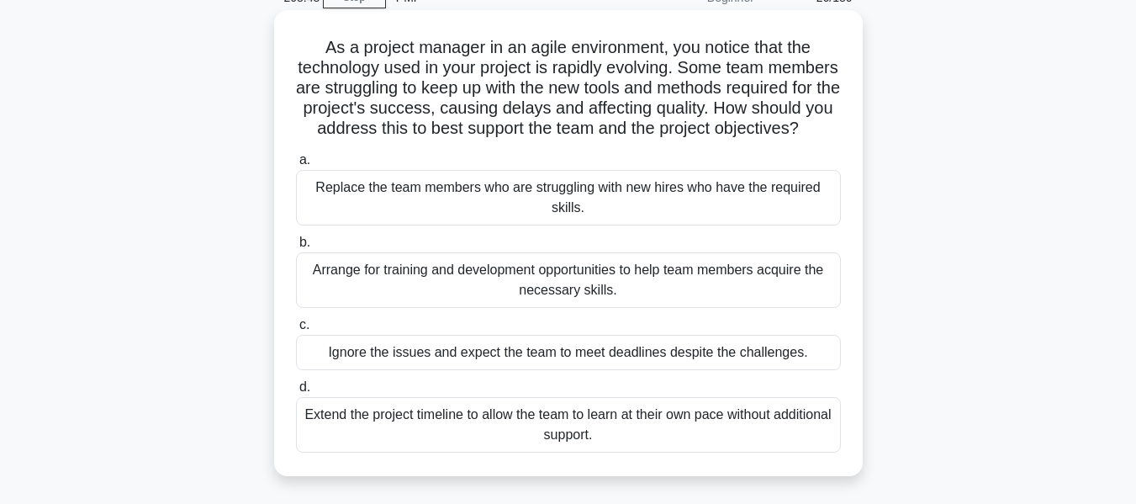
click at [669, 299] on div "Arrange for training and development opportunities to help team members acquire…" at bounding box center [568, 280] width 545 height 56
click at [296, 248] on input "b. Arrange for training and development opportunities to help team members acqu…" at bounding box center [296, 242] width 0 height 11
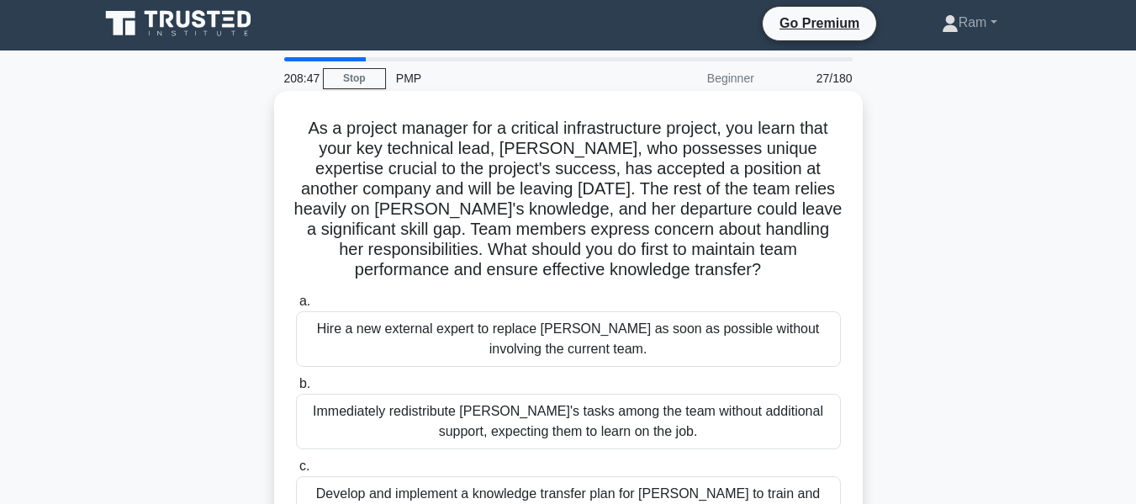
scroll to position [0, 0]
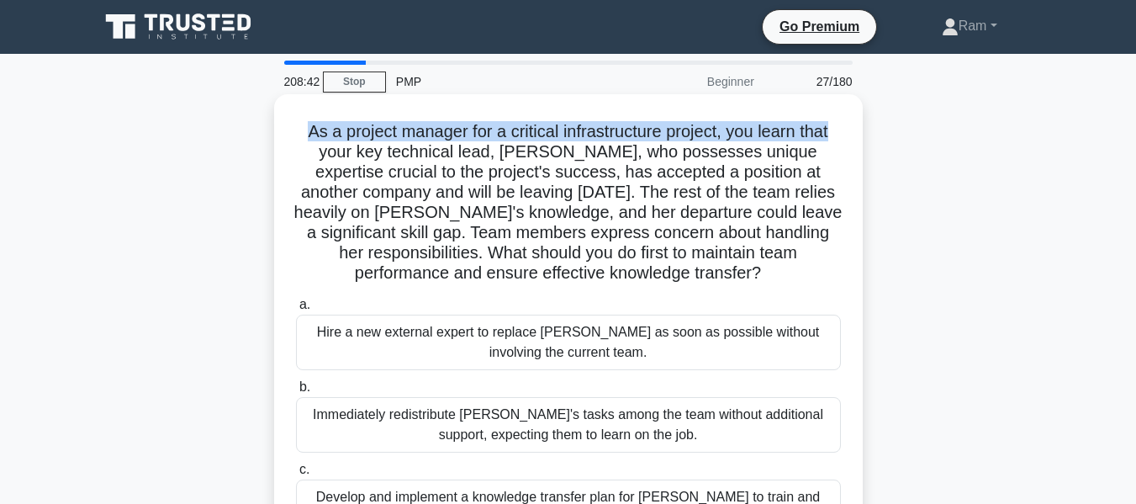
drag, startPoint x: 299, startPoint y: 130, endPoint x: 842, endPoint y: 130, distance: 543.4
click at [842, 130] on h5 "As a project manager for a critical infrastructure project, you learn that your…" at bounding box center [568, 202] width 548 height 163
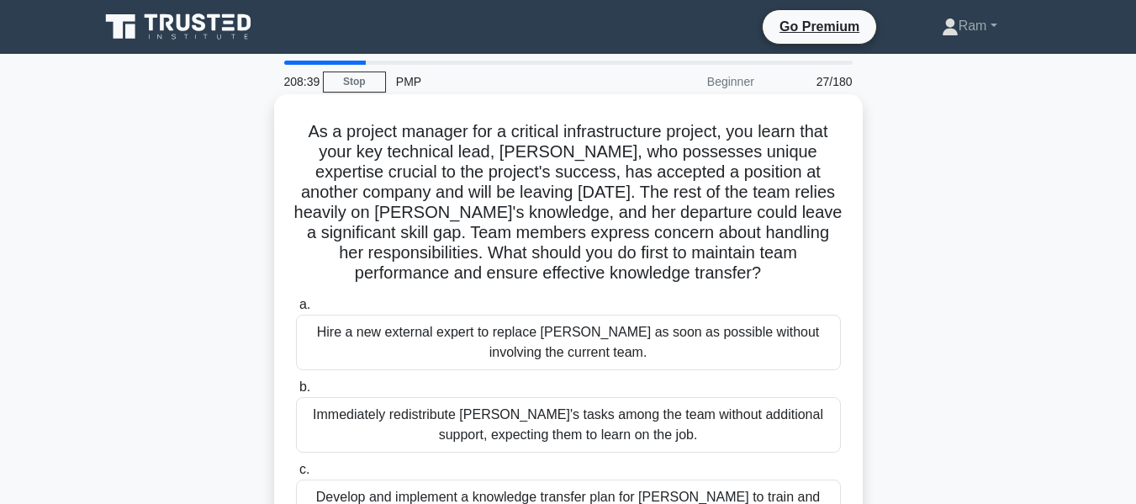
click at [485, 162] on h5 "As a project manager for a critical infrastructure project, you learn that your…" at bounding box center [568, 202] width 548 height 163
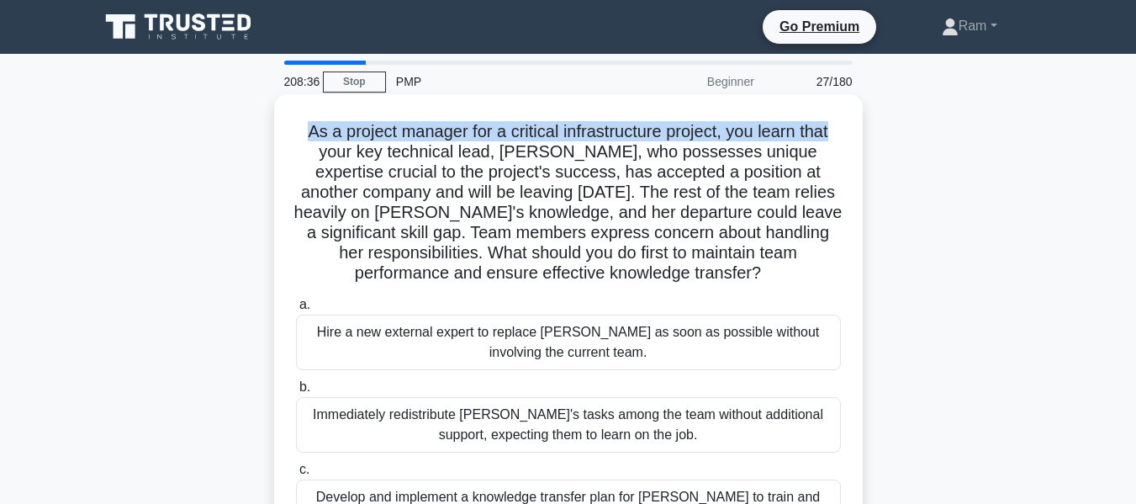
drag, startPoint x: 301, startPoint y: 126, endPoint x: 856, endPoint y: 130, distance: 555.2
click at [856, 130] on div "As a project manager for a critical infrastructure project, you learn that your…" at bounding box center [568, 367] width 589 height 547
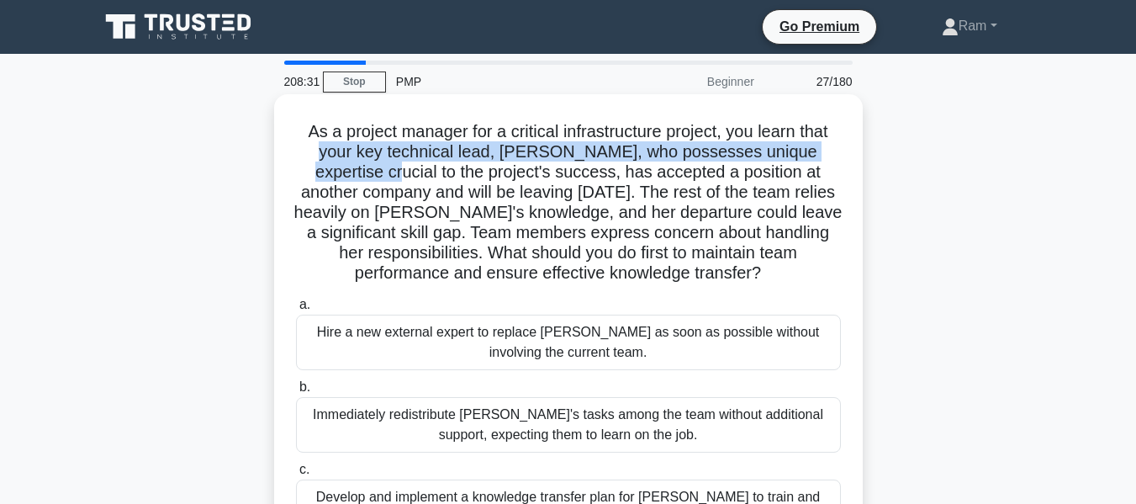
drag, startPoint x: 294, startPoint y: 153, endPoint x: 800, endPoint y: 151, distance: 505.5
click at [848, 151] on div "As a project manager for a critical infrastructure project, you learn that your…" at bounding box center [568, 367] width 575 height 533
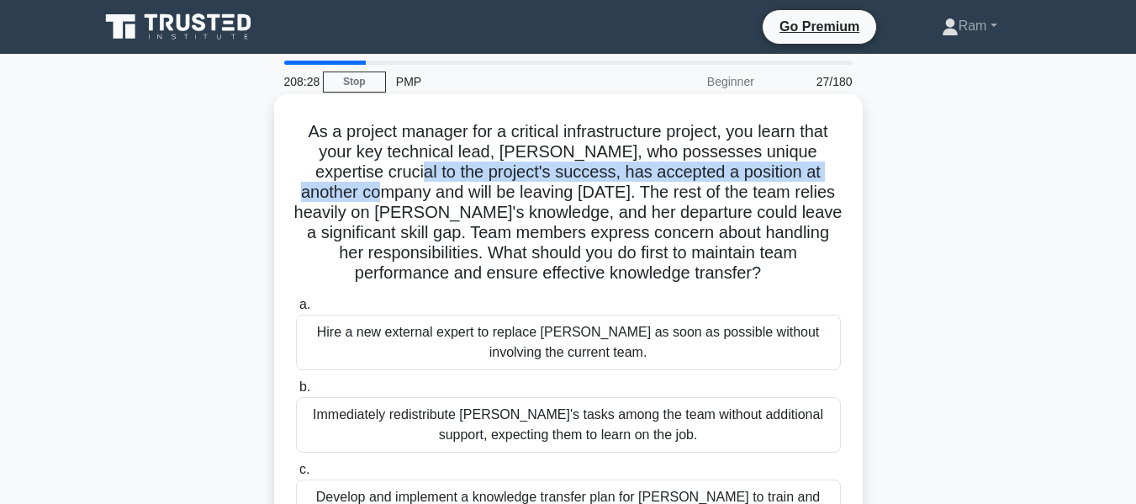
drag, startPoint x: 313, startPoint y: 177, endPoint x: 824, endPoint y: 172, distance: 511.4
click at [824, 172] on h5 "As a project manager for a critical infrastructure project, you learn that your…" at bounding box center [568, 202] width 548 height 163
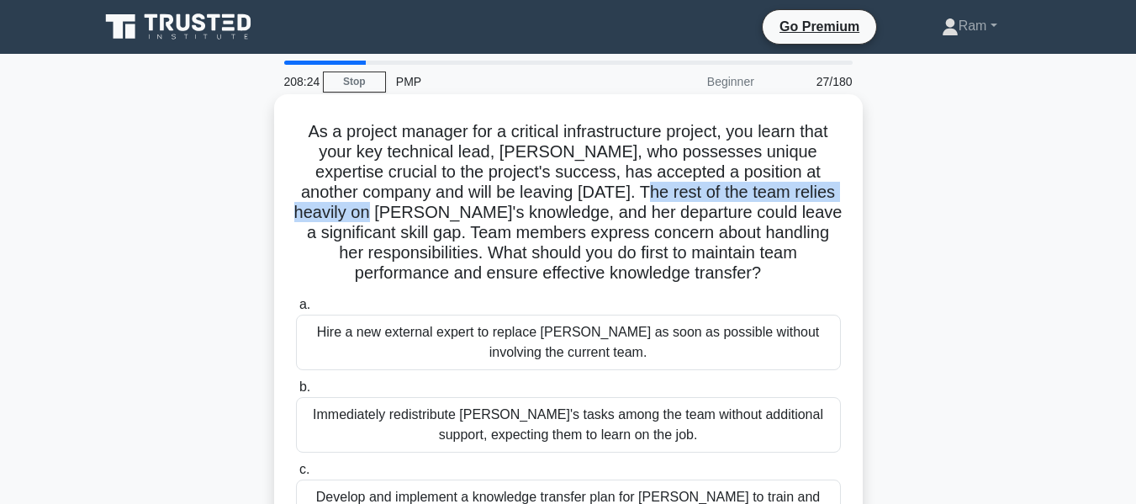
drag, startPoint x: 553, startPoint y: 189, endPoint x: 834, endPoint y: 194, distance: 281.0
click at [834, 194] on h5 "As a project manager for a critical infrastructure project, you learn that your…" at bounding box center [568, 202] width 548 height 163
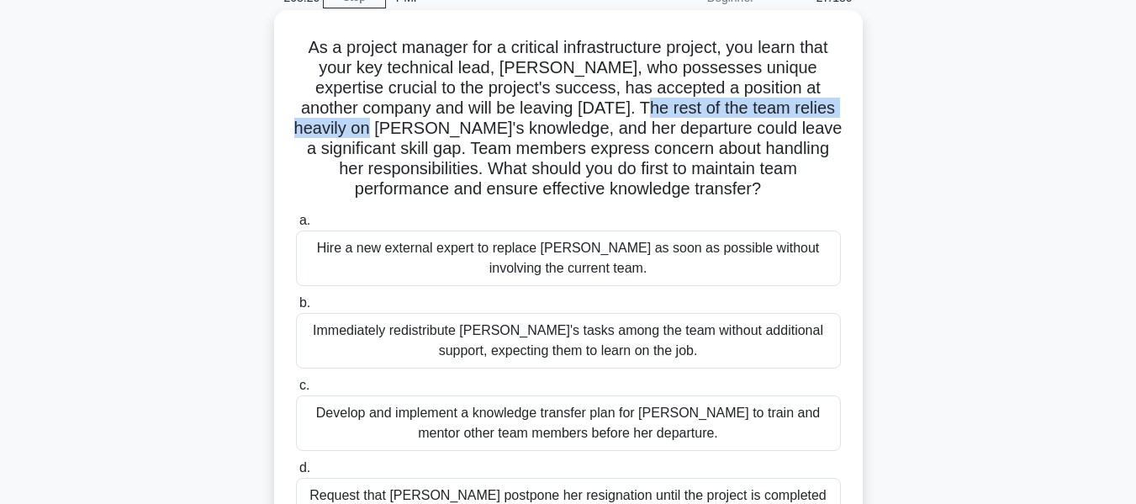
scroll to position [252, 0]
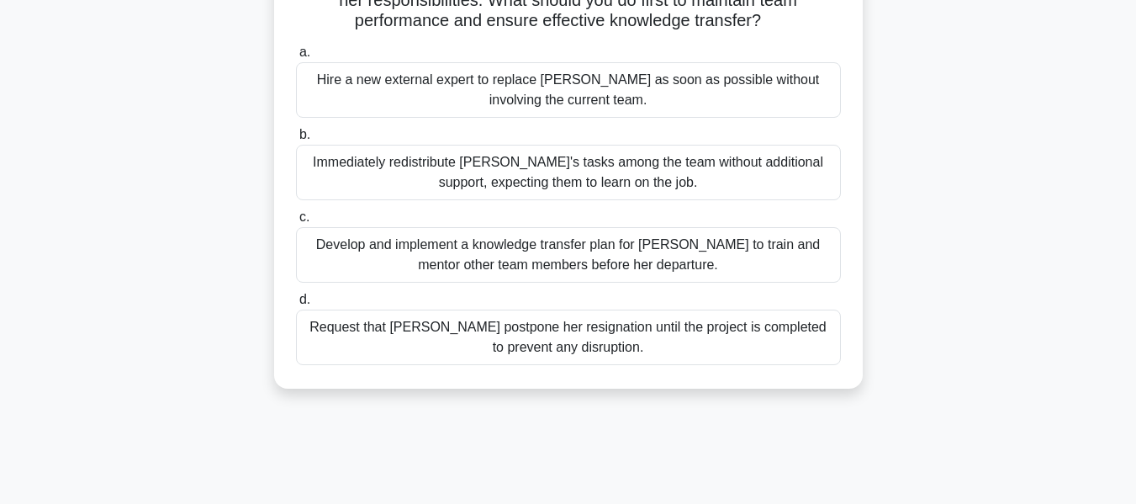
click at [670, 257] on div "Develop and implement a knowledge transfer plan for [PERSON_NAME] to train and …" at bounding box center [568, 255] width 545 height 56
click at [296, 223] on input "c. Develop and implement a knowledge transfer plan for [PERSON_NAME] to train a…" at bounding box center [296, 217] width 0 height 11
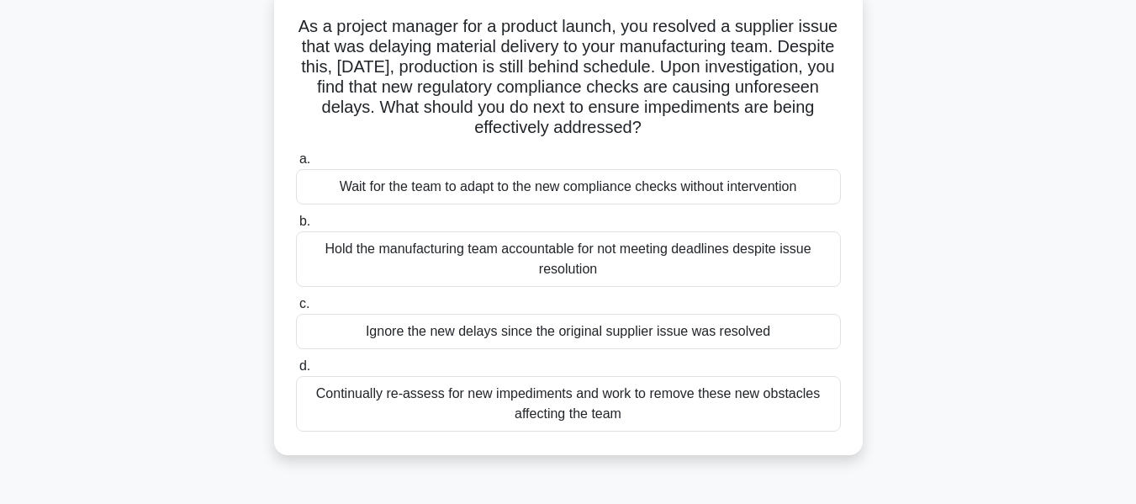
scroll to position [0, 0]
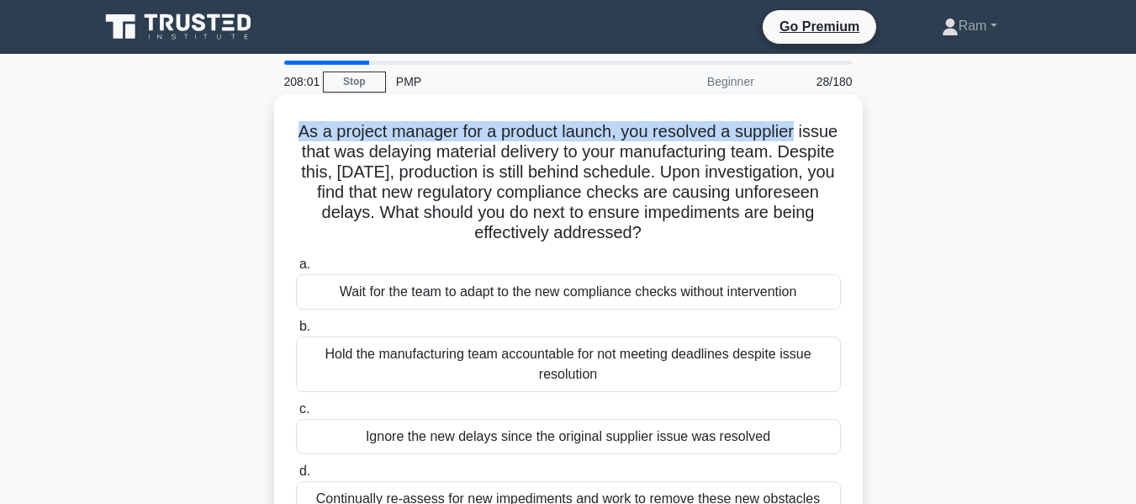
drag, startPoint x: 312, startPoint y: 126, endPoint x: 809, endPoint y: 123, distance: 497.1
click at [834, 119] on div "As a project manager for a product launch, you resolved a supplier issue that w…" at bounding box center [568, 327] width 575 height 453
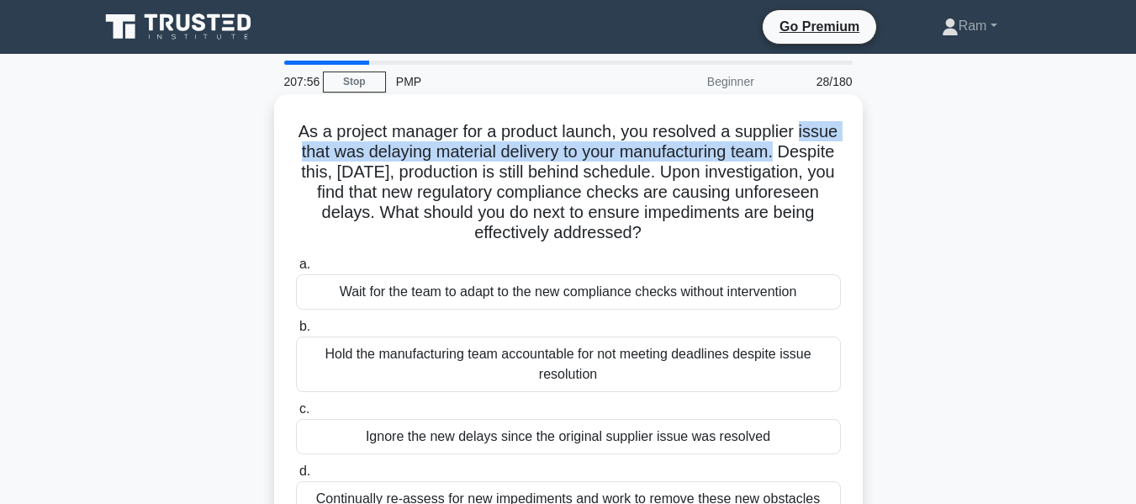
drag, startPoint x: 294, startPoint y: 154, endPoint x: 838, endPoint y: 153, distance: 543.4
click at [838, 153] on h5 "As a project manager for a product launch, you resolved a supplier issue that w…" at bounding box center [568, 182] width 548 height 123
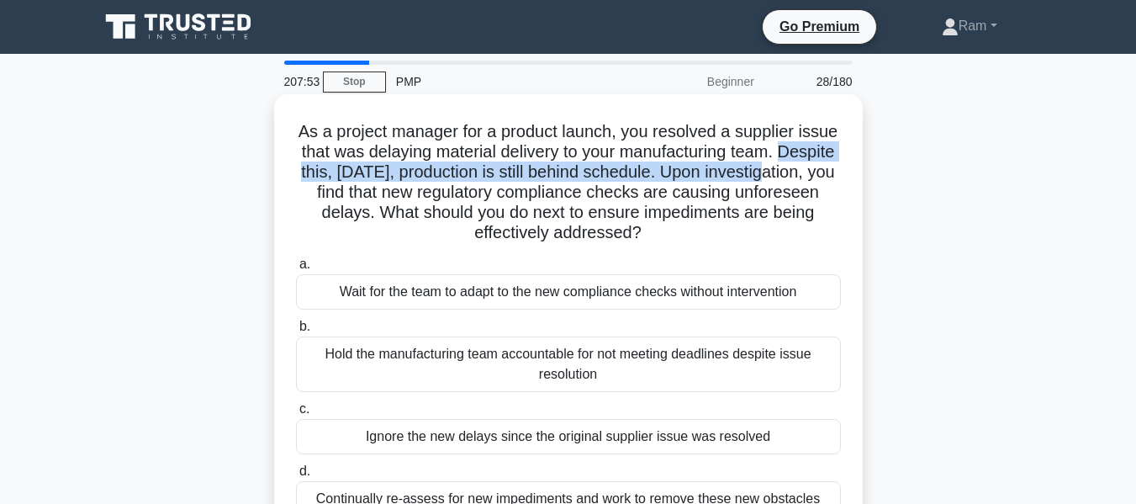
drag, startPoint x: 303, startPoint y: 177, endPoint x: 853, endPoint y: 166, distance: 550.2
click at [853, 166] on div "As a project manager for a product launch, you resolved a supplier issue that w…" at bounding box center [568, 327] width 575 height 453
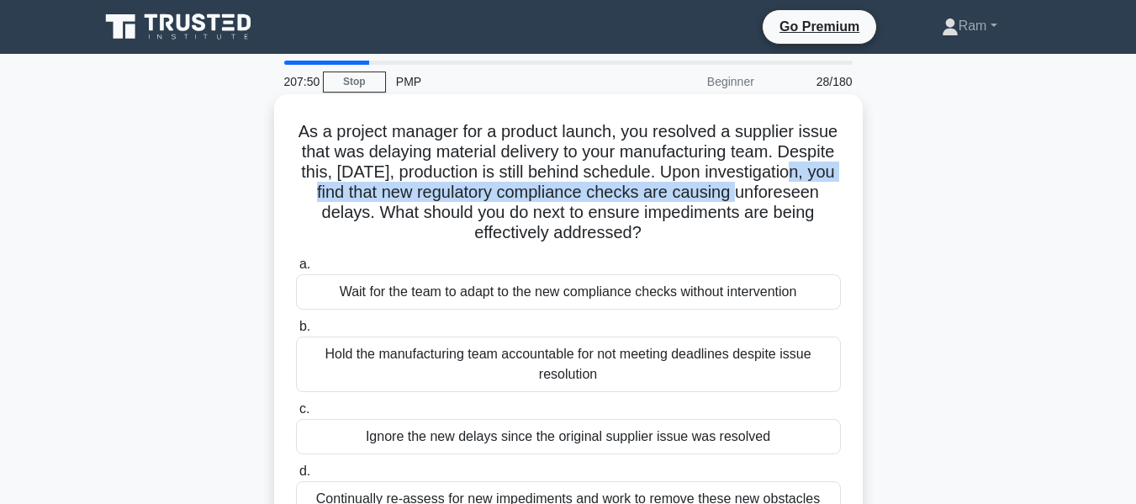
drag, startPoint x: 337, startPoint y: 199, endPoint x: 813, endPoint y: 199, distance: 475.2
click at [818, 193] on h5 "As a project manager for a product launch, you resolved a supplier issue that w…" at bounding box center [568, 182] width 548 height 123
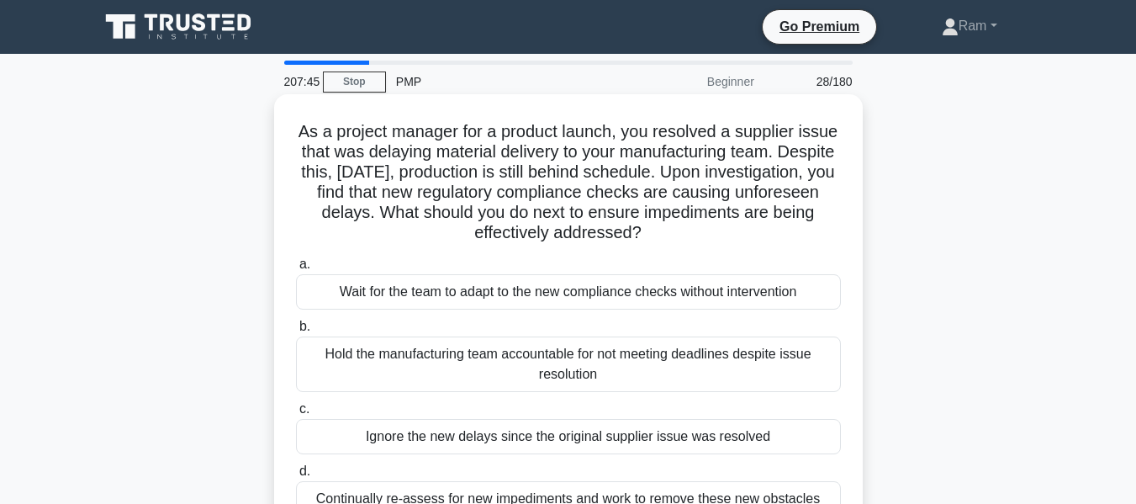
click at [693, 204] on h5 "As a project manager for a product launch, you resolved a supplier issue that w…" at bounding box center [568, 182] width 548 height 123
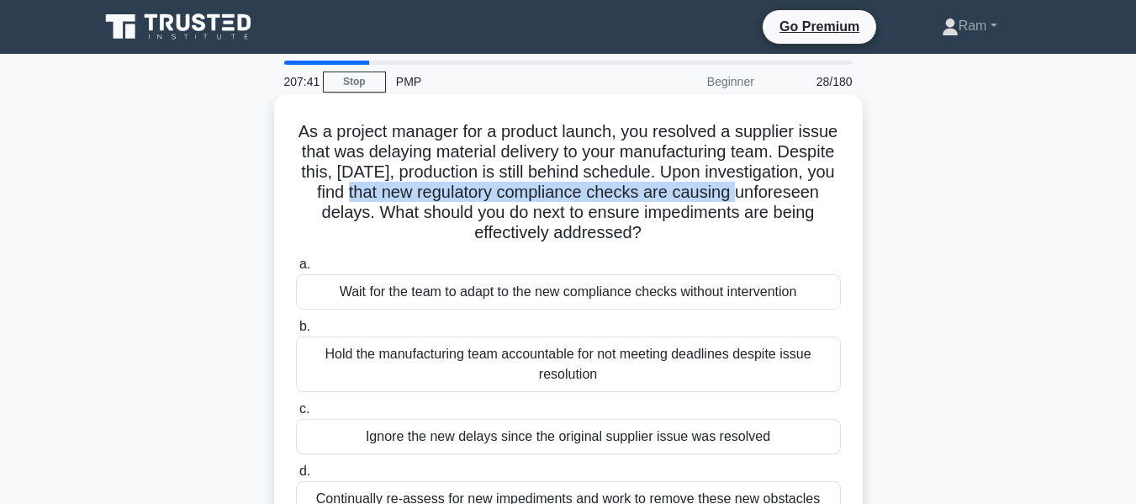
drag, startPoint x: 426, startPoint y: 193, endPoint x: 838, endPoint y: 194, distance: 411.3
click at [838, 194] on h5 "As a project manager for a product launch, you resolved a supplier issue that w…" at bounding box center [568, 182] width 548 height 123
drag, startPoint x: 329, startPoint y: 209, endPoint x: 809, endPoint y: 228, distance: 480.6
click at [809, 228] on h5 "As a project manager for a product launch, you resolved a supplier issue that w…" at bounding box center [568, 182] width 548 height 123
click at [681, 220] on h5 "As a project manager for a product launch, you resolved a supplier issue that w…" at bounding box center [568, 182] width 548 height 123
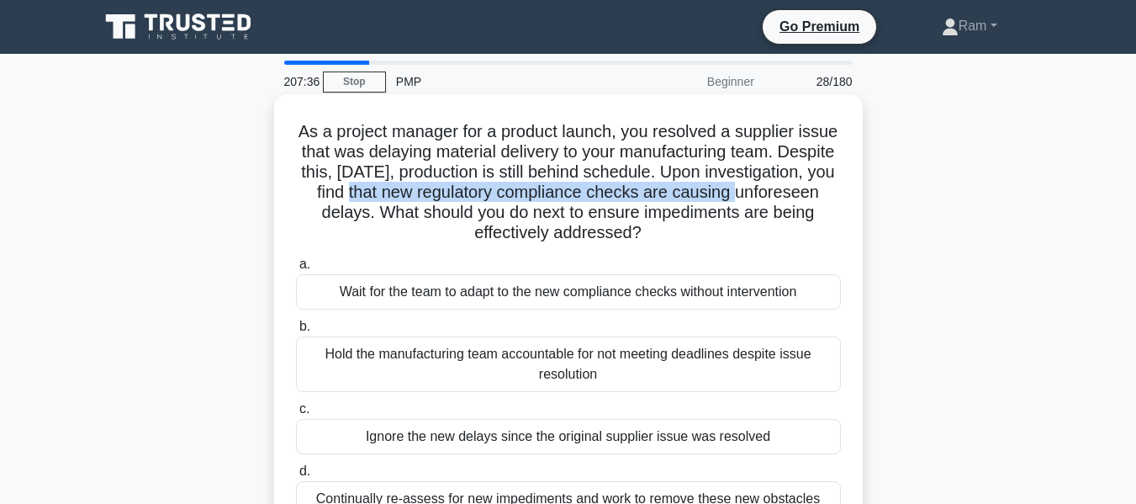
click at [550, 213] on h5 "As a project manager for a product launch, you resolved a supplier issue that w…" at bounding box center [568, 182] width 548 height 123
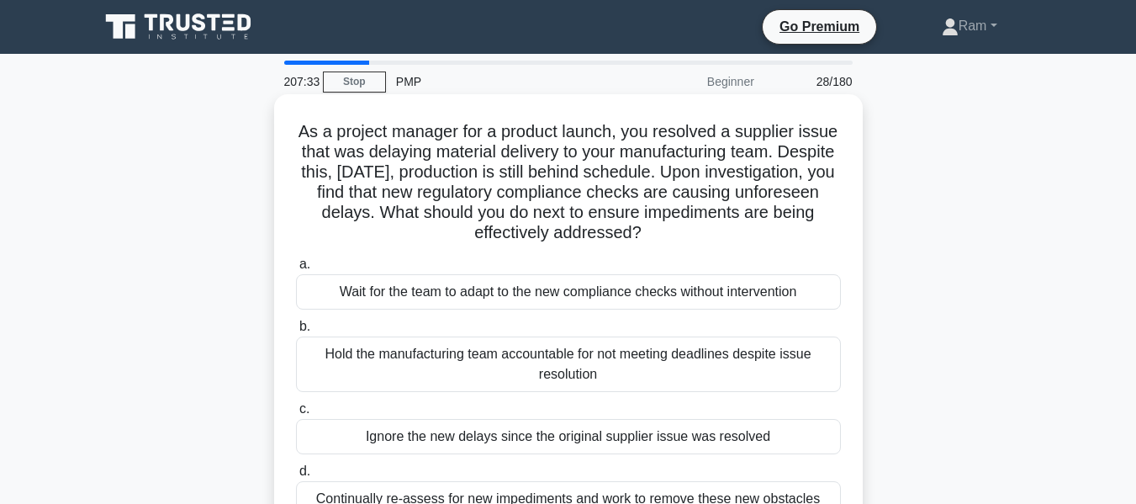
drag, startPoint x: 379, startPoint y: 234, endPoint x: 723, endPoint y: 235, distance: 344.0
click at [723, 235] on h5 "As a project manager for a product launch, you resolved a supplier issue that w…" at bounding box center [568, 182] width 548 height 123
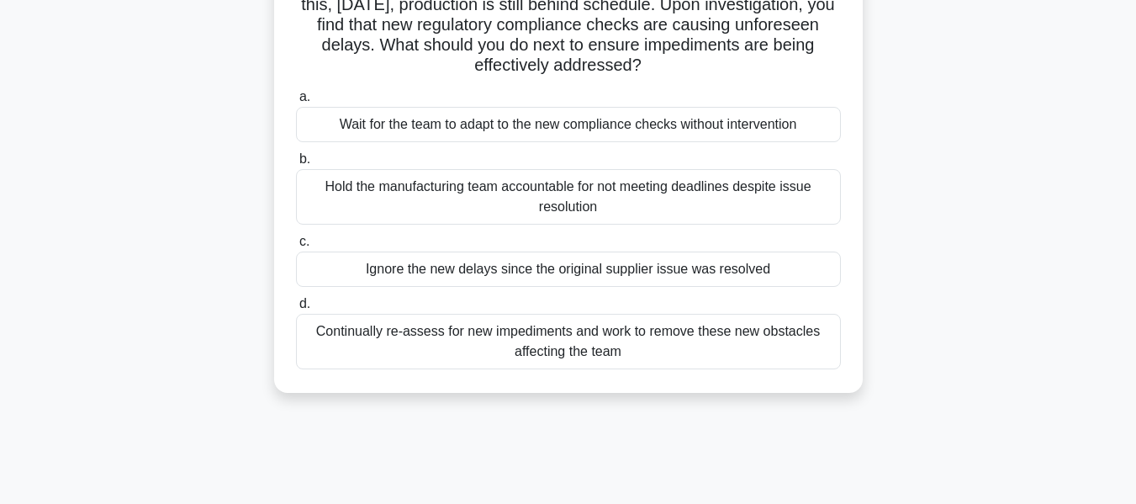
scroll to position [168, 0]
click at [605, 353] on div "Continually re-assess for new impediments and work to remove these new obstacle…" at bounding box center [568, 341] width 545 height 56
click at [296, 309] on input "d. Continually re-assess for new impediments and work to remove these new obsta…" at bounding box center [296, 303] width 0 height 11
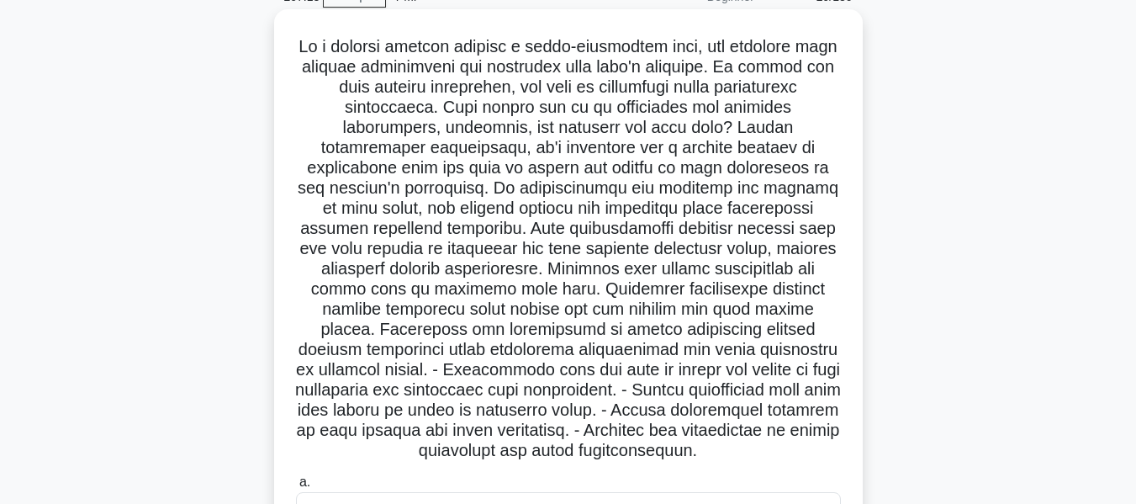
scroll to position [84, 0]
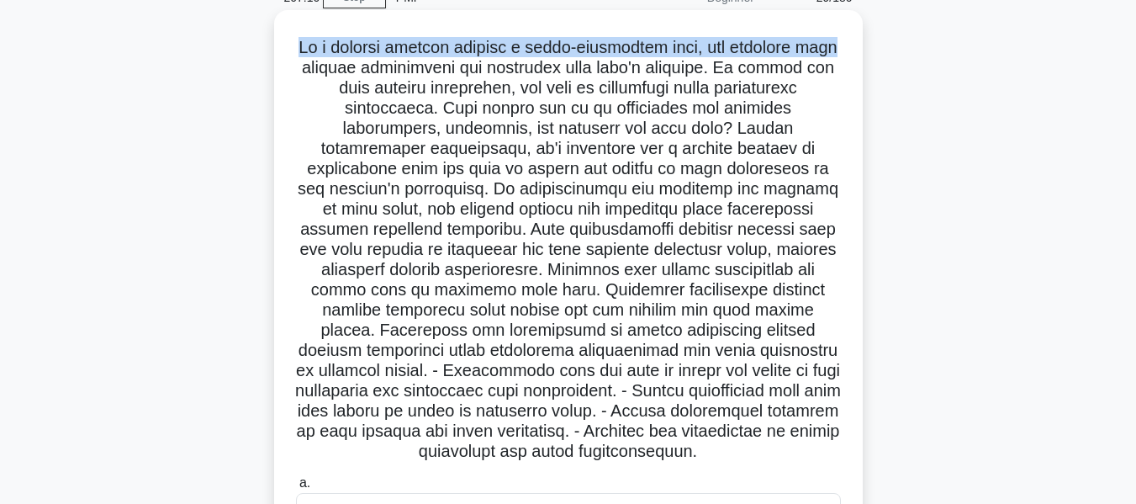
drag, startPoint x: 293, startPoint y: 45, endPoint x: 860, endPoint y: 56, distance: 567.9
click at [861, 56] on div ".spinner_0XTQ{transform-origin:center;animation:spinner_y6GP .75s linear infini…" at bounding box center [568, 384] width 589 height 749
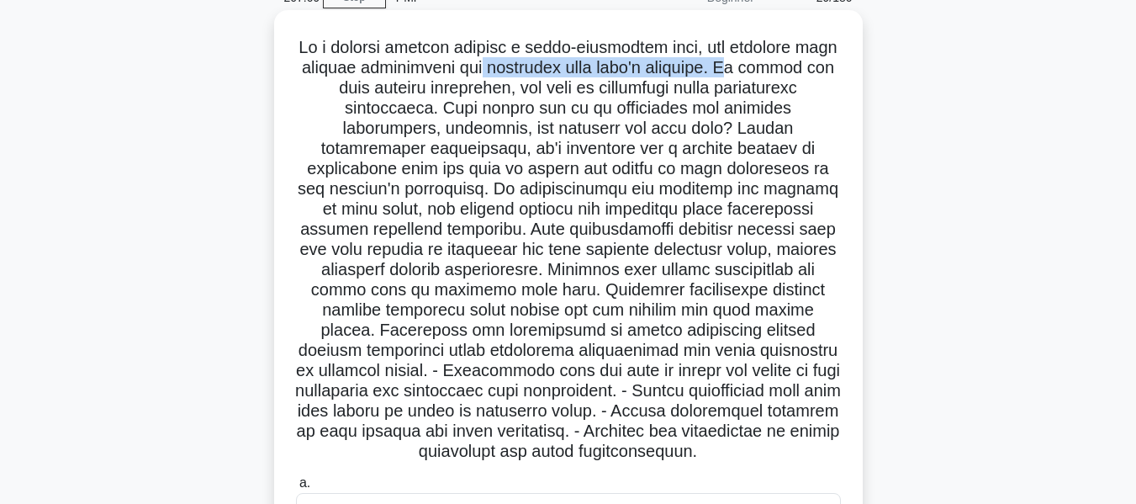
drag, startPoint x: 486, startPoint y: 72, endPoint x: 654, endPoint y: 77, distance: 167.5
click at [743, 74] on h5 ".spinner_0XTQ{transform-origin:center;animation:spinner_y6GP .75s linear infini…" at bounding box center [568, 250] width 548 height 426
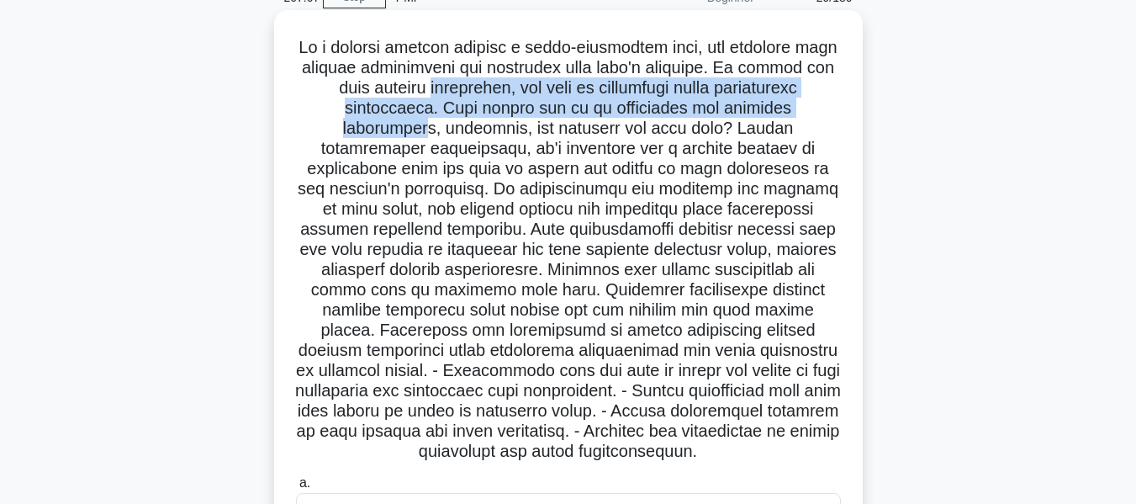
drag, startPoint x: 421, startPoint y: 92, endPoint x: 821, endPoint y: 103, distance: 399.7
click at [821, 103] on h5 ".spinner_0XTQ{transform-origin:center;animation:spinner_y6GP .75s linear infini…" at bounding box center [568, 250] width 548 height 426
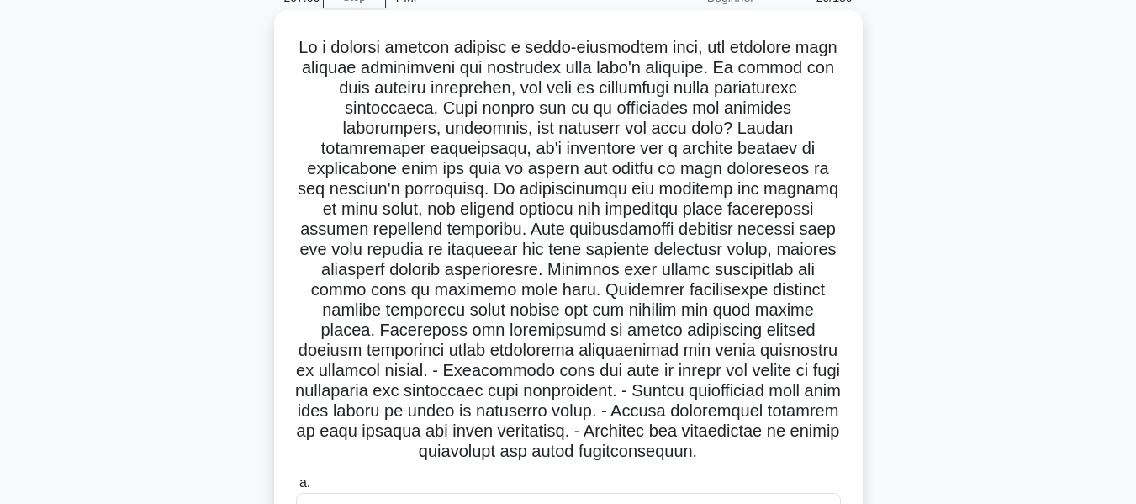
click at [532, 133] on h5 ".spinner_0XTQ{transform-origin:center;animation:spinner_y6GP .75s linear infini…" at bounding box center [568, 250] width 548 height 426
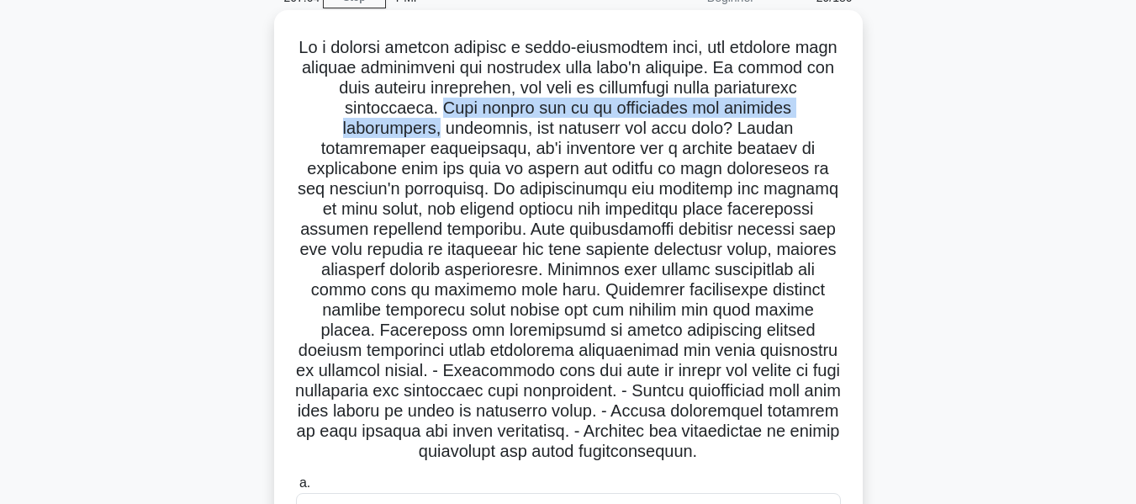
drag, startPoint x: 391, startPoint y: 109, endPoint x: 835, endPoint y: 114, distance: 444.2
click at [835, 114] on h5 ".spinner_0XTQ{transform-origin:center;animation:spinner_y6GP .75s linear infini…" at bounding box center [568, 250] width 548 height 426
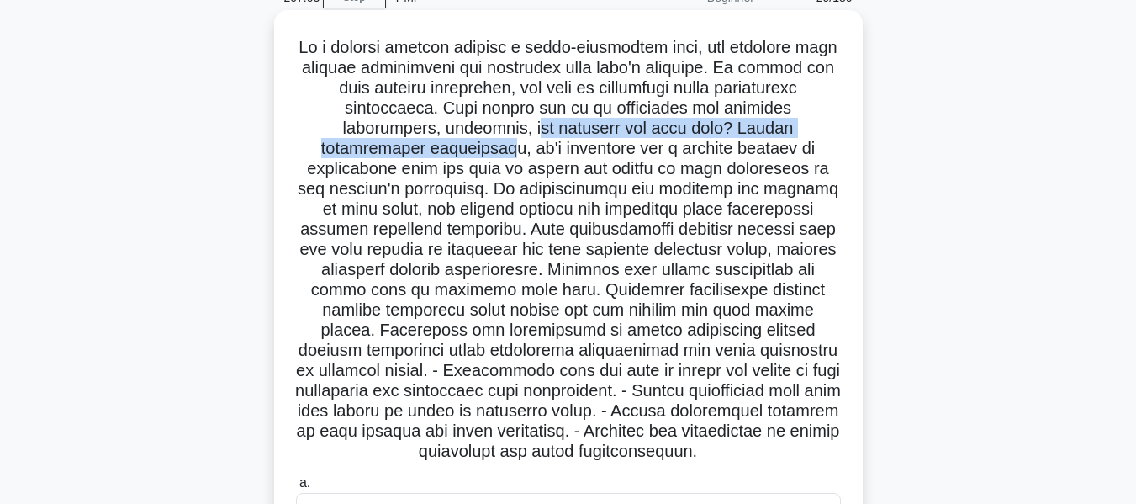
drag, startPoint x: 411, startPoint y: 133, endPoint x: 830, endPoint y: 132, distance: 418.9
click at [830, 132] on h5 ".spinner_0XTQ{transform-origin:center;animation:spinner_y6GP .75s linear infini…" at bounding box center [568, 250] width 548 height 426
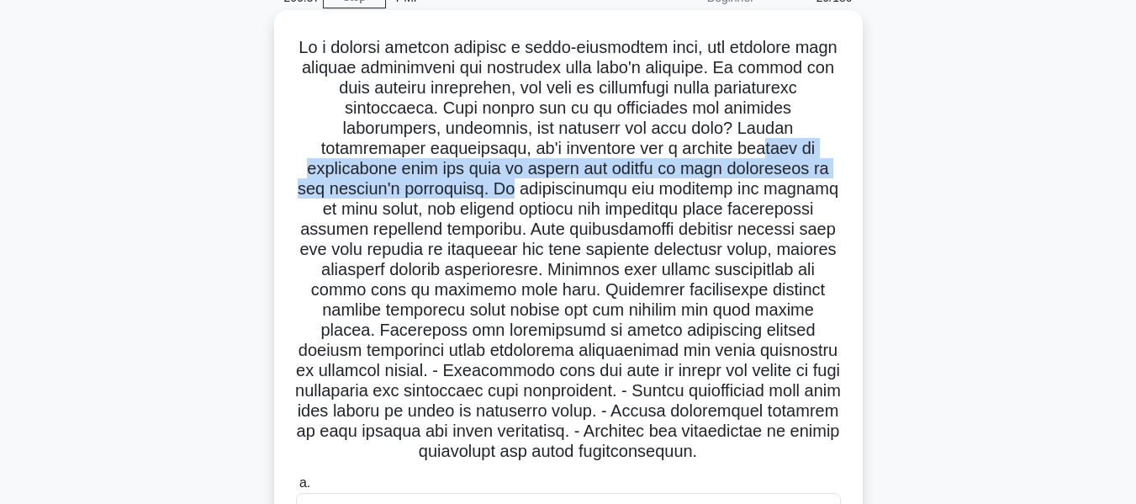
drag, startPoint x: 545, startPoint y: 144, endPoint x: 839, endPoint y: 166, distance: 295.2
click at [839, 166] on h5 ".spinner_0XTQ{transform-origin:center;animation:spinner_y6GP .75s linear infini…" at bounding box center [568, 250] width 548 height 426
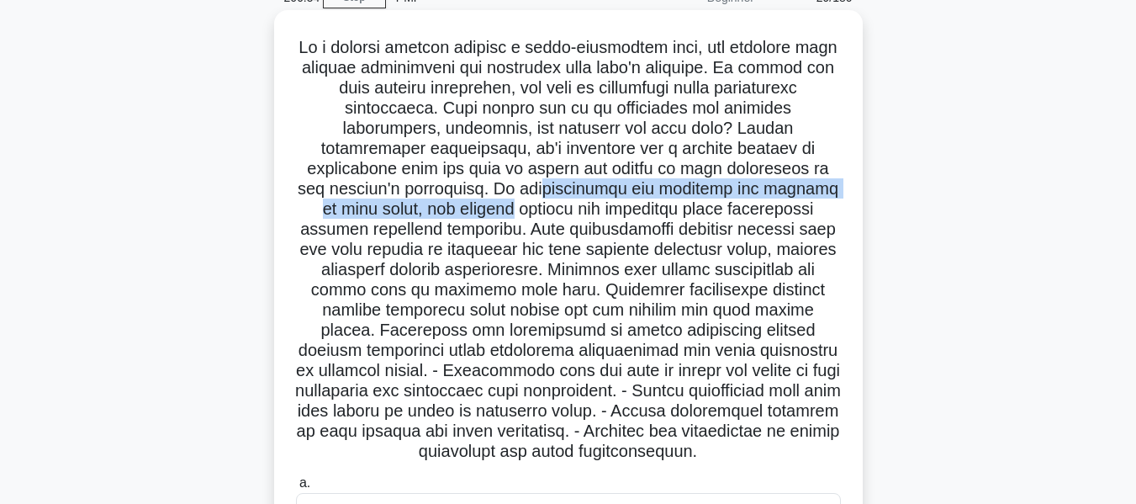
drag, startPoint x: 348, startPoint y: 187, endPoint x: 821, endPoint y: 193, distance: 472.8
click at [821, 193] on h5 ".spinner_0XTQ{transform-origin:center;animation:spinner_y6GP .75s linear infini…" at bounding box center [568, 250] width 548 height 426
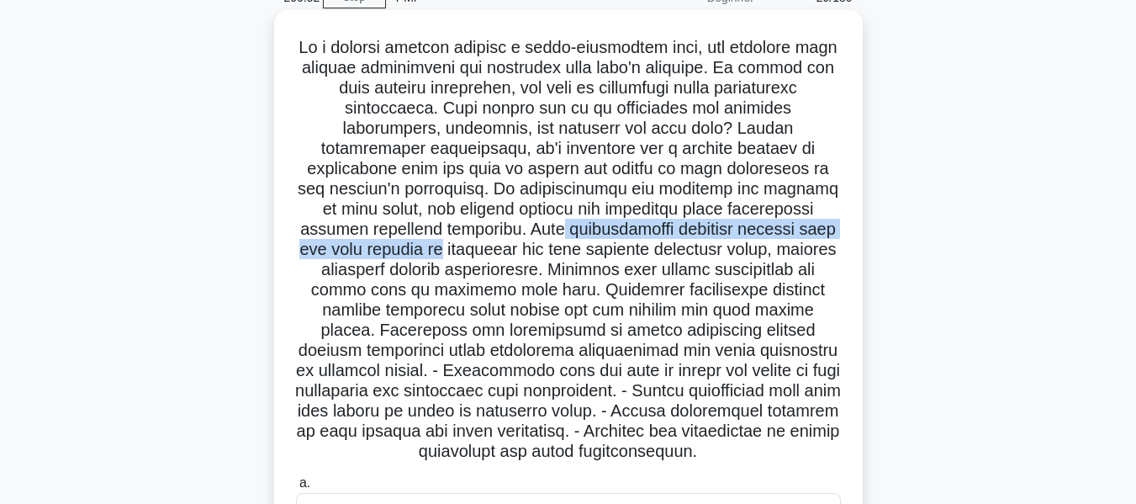
drag, startPoint x: 403, startPoint y: 229, endPoint x: 848, endPoint y: 226, distance: 445.0
click at [848, 226] on div ".spinner_0XTQ{transform-origin:center;animation:spinner_y6GP .75s linear infini…" at bounding box center [568, 384] width 575 height 735
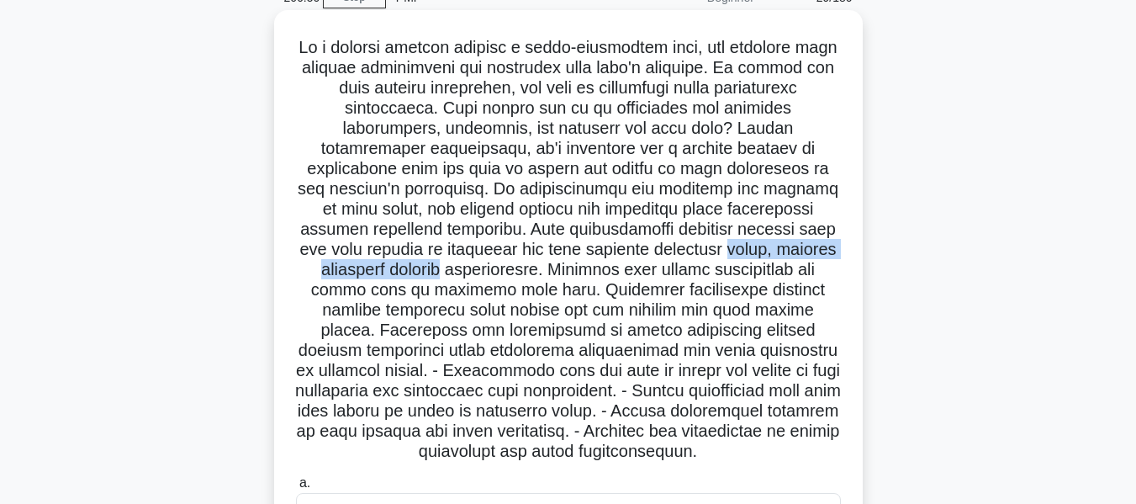
drag, startPoint x: 615, startPoint y: 250, endPoint x: 848, endPoint y: 252, distance: 233.0
click at [848, 252] on div ".spinner_0XTQ{transform-origin:center;animation:spinner_y6GP .75s linear infini…" at bounding box center [568, 384] width 575 height 735
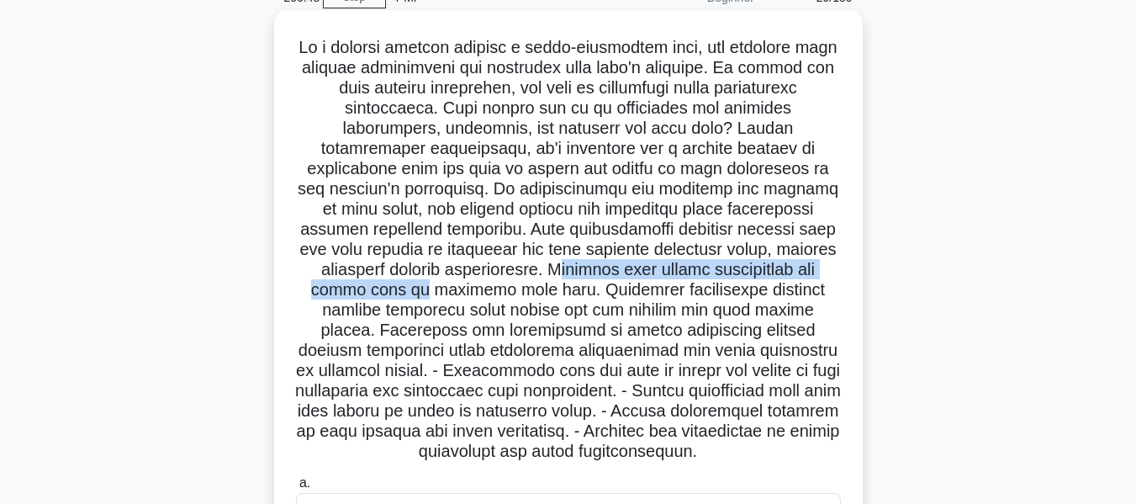
drag, startPoint x: 420, startPoint y: 275, endPoint x: 828, endPoint y: 273, distance: 408.0
click at [828, 273] on h5 ".spinner_0XTQ{transform-origin:center;animation:spinner_y6GP .75s linear infini…" at bounding box center [568, 250] width 548 height 426
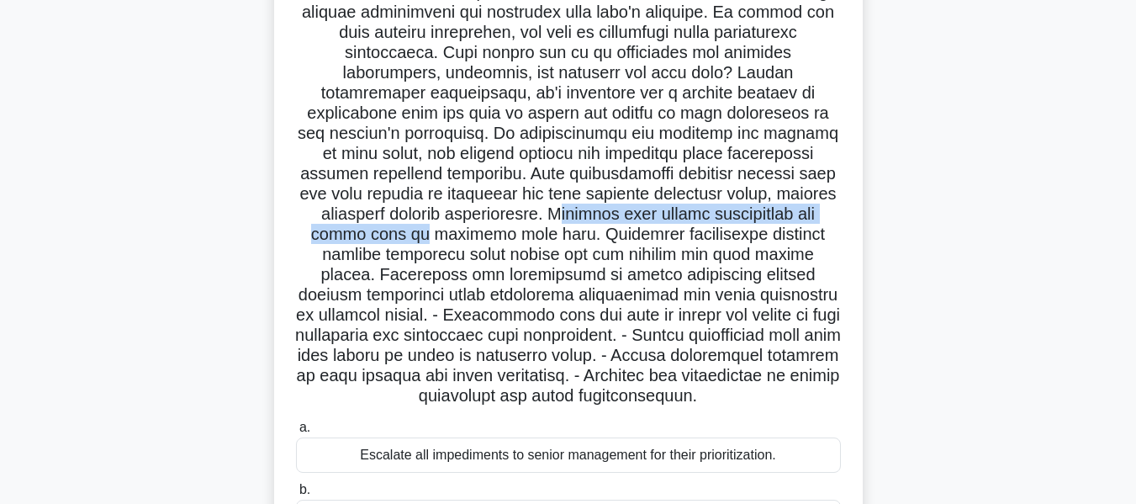
scroll to position [252, 0]
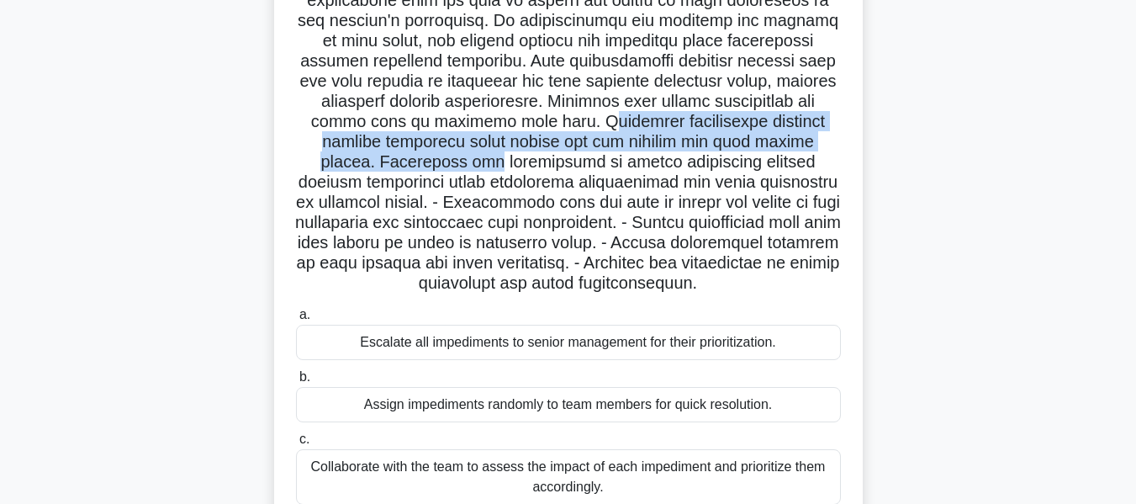
drag, startPoint x: 455, startPoint y: 125, endPoint x: 839, endPoint y: 133, distance: 383.6
click at [839, 133] on h5 ".spinner_0XTQ{transform-origin:center;animation:spinner_y6GP .75s linear infini…" at bounding box center [568, 82] width 548 height 426
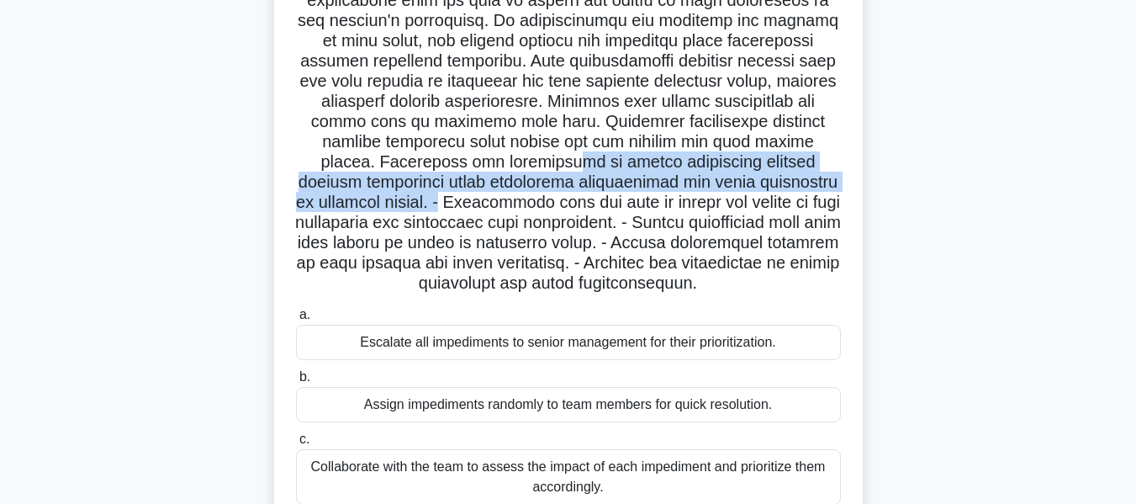
drag, startPoint x: 391, startPoint y: 167, endPoint x: 827, endPoint y: 176, distance: 435.8
click at [827, 176] on h5 ".spinner_0XTQ{transform-origin:center;animation:spinner_y6GP .75s linear infini…" at bounding box center [568, 82] width 548 height 426
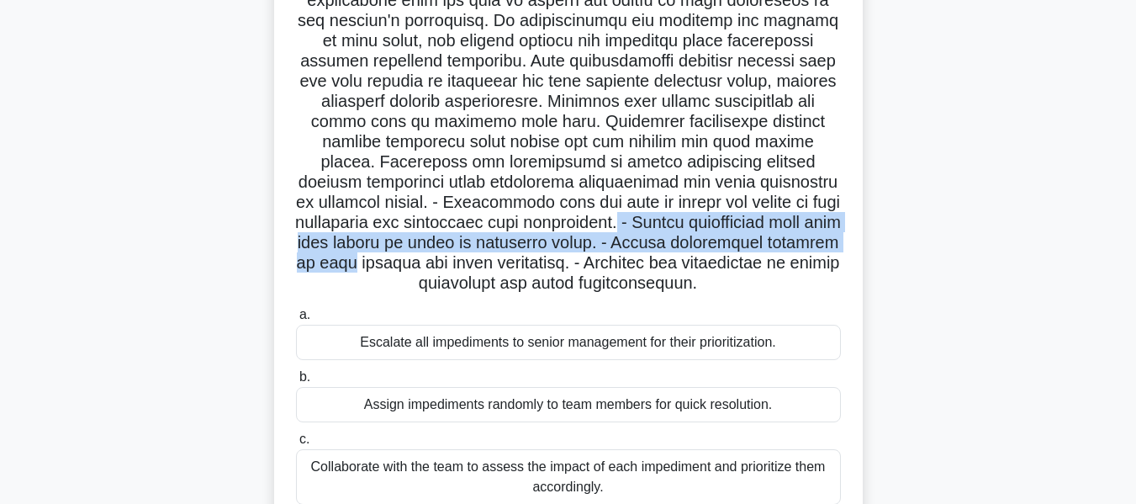
drag, startPoint x: 506, startPoint y: 230, endPoint x: 838, endPoint y: 234, distance: 332.3
click at [838, 234] on h5 ".spinner_0XTQ{transform-origin:center;animation:spinner_y6GP .75s linear infini…" at bounding box center [568, 82] width 548 height 426
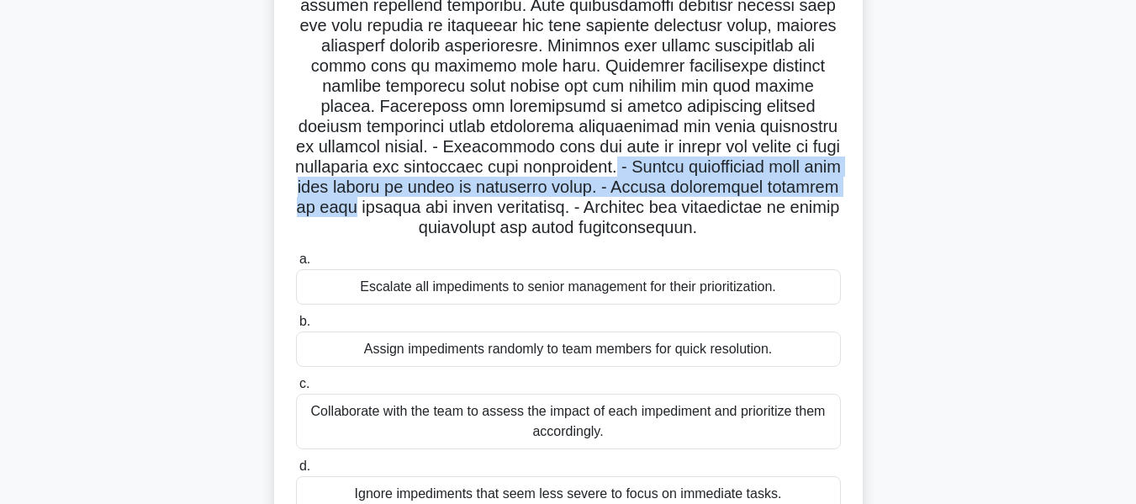
scroll to position [405, 0]
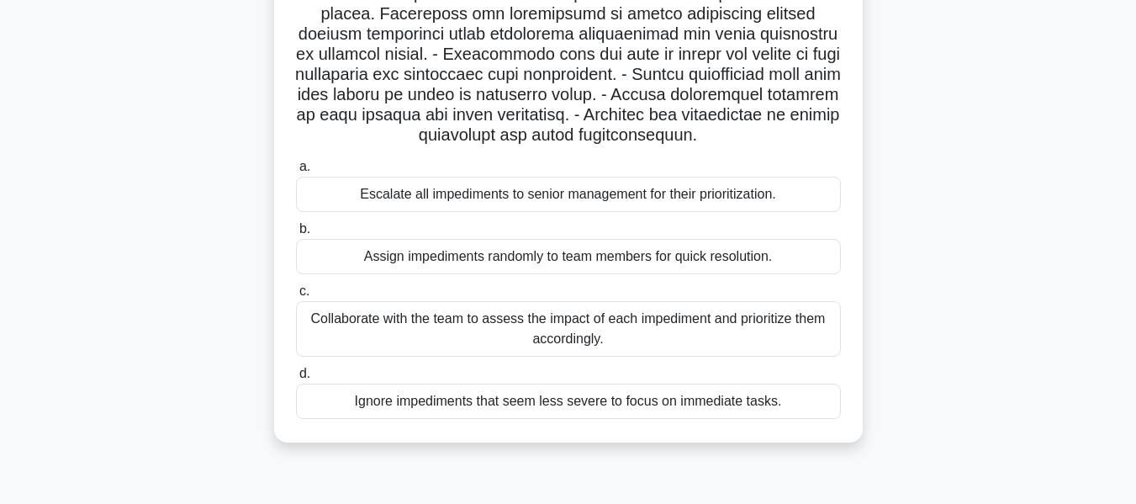
click at [671, 330] on div "Collaborate with the team to assess the impact of each impediment and prioritiz…" at bounding box center [568, 329] width 545 height 56
click at [296, 297] on input "c. Collaborate with the team to assess the impact of each impediment and priori…" at bounding box center [296, 291] width 0 height 11
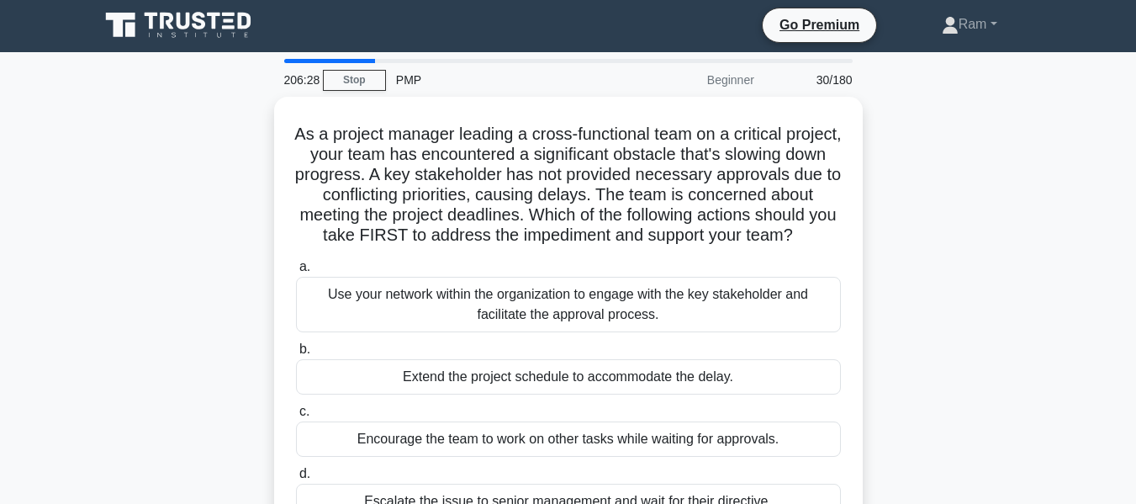
scroll to position [0, 0]
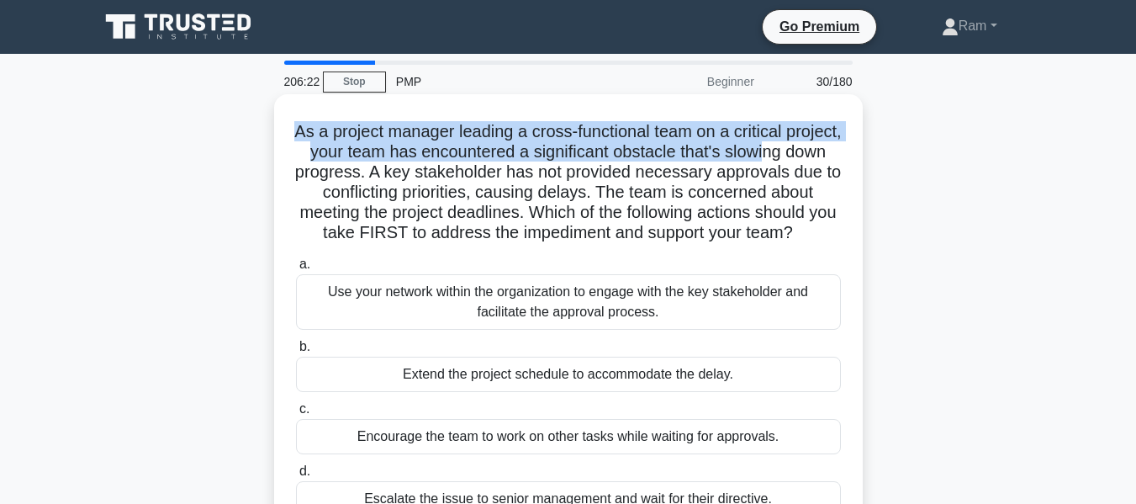
drag, startPoint x: 321, startPoint y: 132, endPoint x: 823, endPoint y: 146, distance: 501.5
click at [823, 146] on h5 "As a project manager leading a cross-functional team on a critical project, you…" at bounding box center [568, 182] width 548 height 123
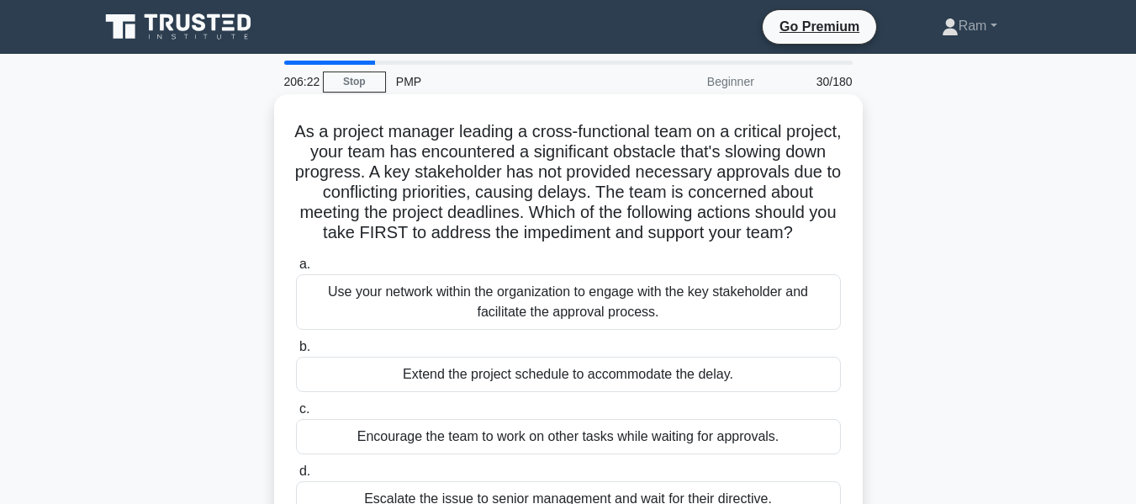
click at [516, 166] on h5 "As a project manager leading a cross-functional team on a critical project, you…" at bounding box center [568, 182] width 548 height 123
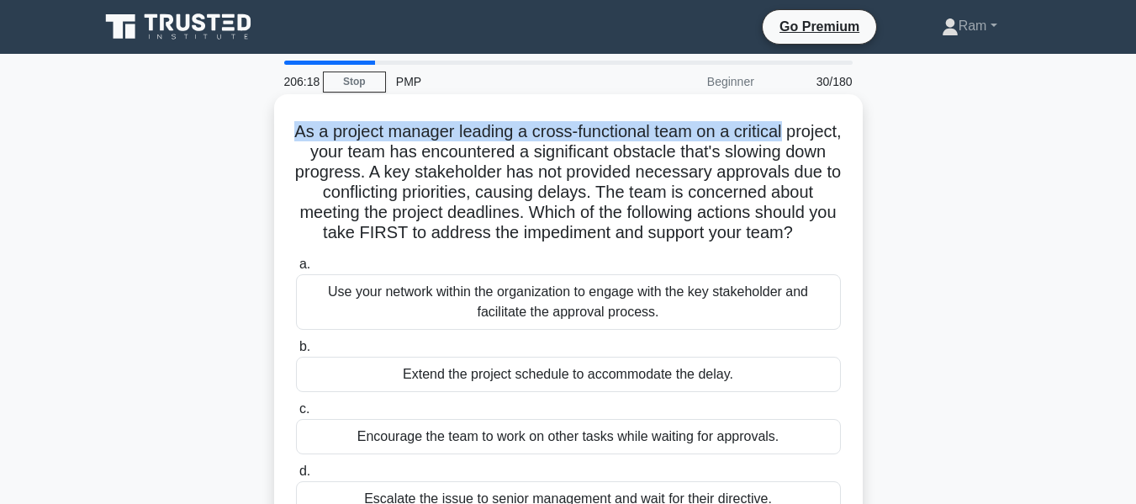
drag, startPoint x: 315, startPoint y: 131, endPoint x: 818, endPoint y: 131, distance: 503.8
click at [818, 131] on h5 "As a project manager leading a cross-functional team on a critical project, you…" at bounding box center [568, 182] width 548 height 123
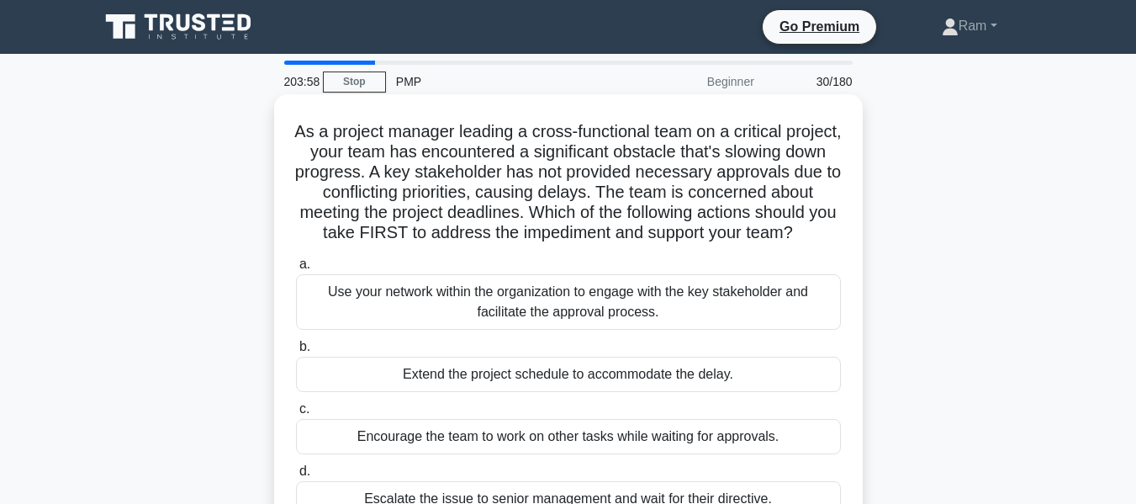
click at [355, 158] on h5 "As a project manager leading a cross-functional team on a critical project, you…" at bounding box center [568, 182] width 548 height 123
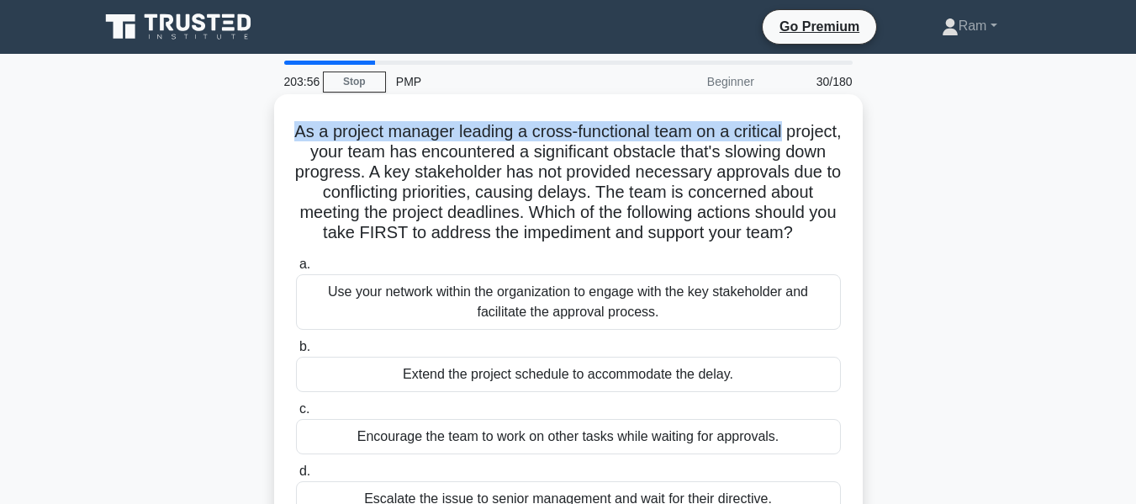
drag, startPoint x: 320, startPoint y: 130, endPoint x: 827, endPoint y: 120, distance: 507.3
click at [827, 120] on div "As a project manager leading a cross-functional team on a critical project, you…" at bounding box center [568, 317] width 575 height 432
click at [314, 134] on h5 "As a project manager leading a cross-functional team on a critical project, you…" at bounding box center [568, 182] width 548 height 123
click at [318, 134] on h5 "As a project manager leading a cross-functional team on a critical project, you…" at bounding box center [568, 182] width 548 height 123
click at [334, 137] on h5 "As a project manager leading a cross-functional team on a critical project, you…" at bounding box center [568, 182] width 548 height 123
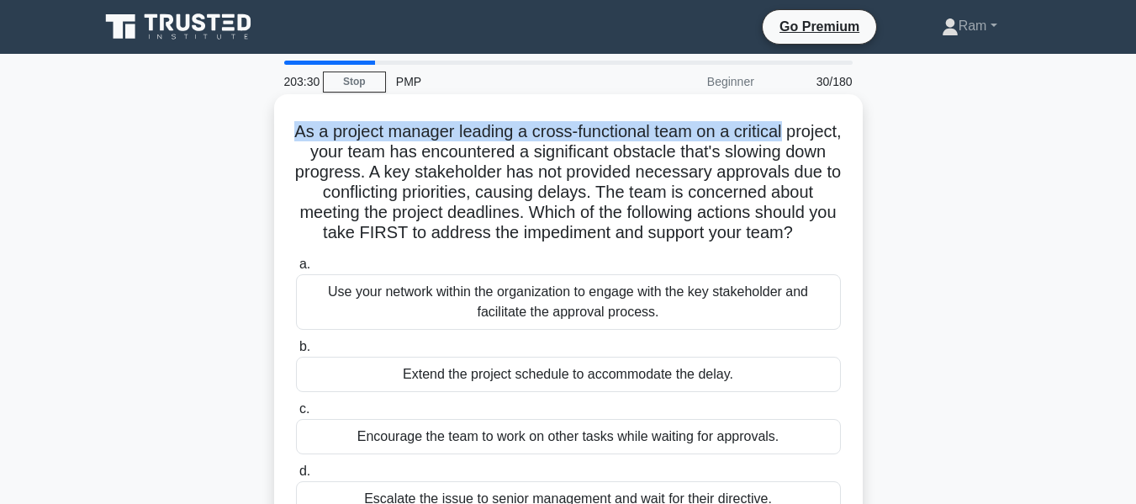
click at [326, 137] on h5 "As a project manager leading a cross-functional team on a critical project, you…" at bounding box center [568, 182] width 548 height 123
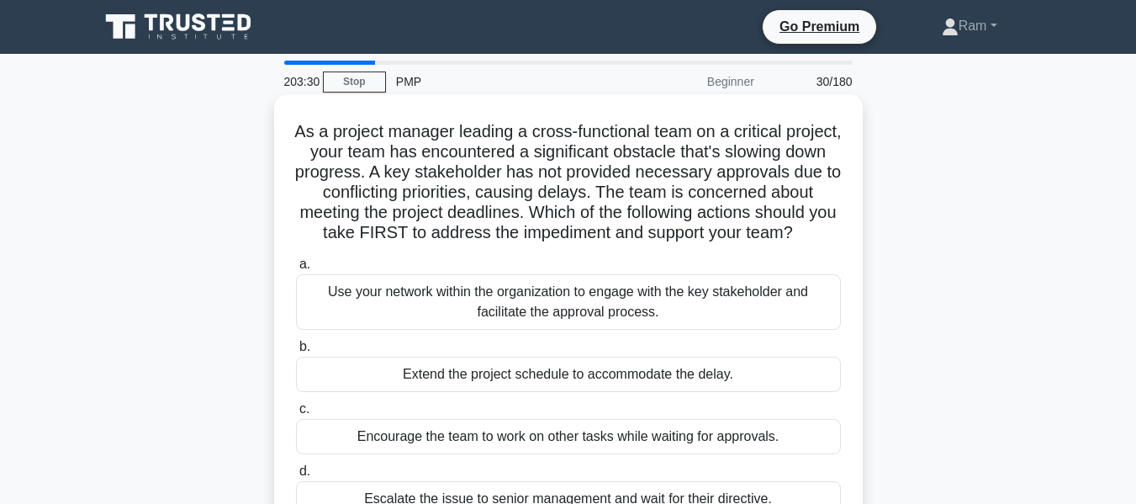
click at [340, 152] on h5 "As a project manager leading a cross-functional team on a critical project, you…" at bounding box center [568, 182] width 548 height 123
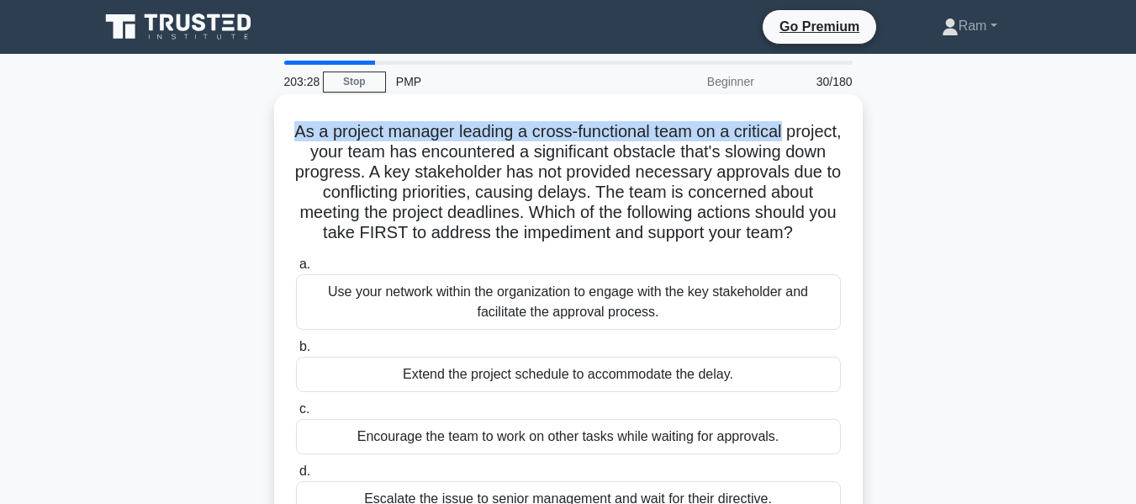
drag, startPoint x: 320, startPoint y: 130, endPoint x: 830, endPoint y: 113, distance: 510.0
click at [830, 113] on div "As a project manager leading a cross-functional team on a critical project, you…" at bounding box center [568, 317] width 575 height 432
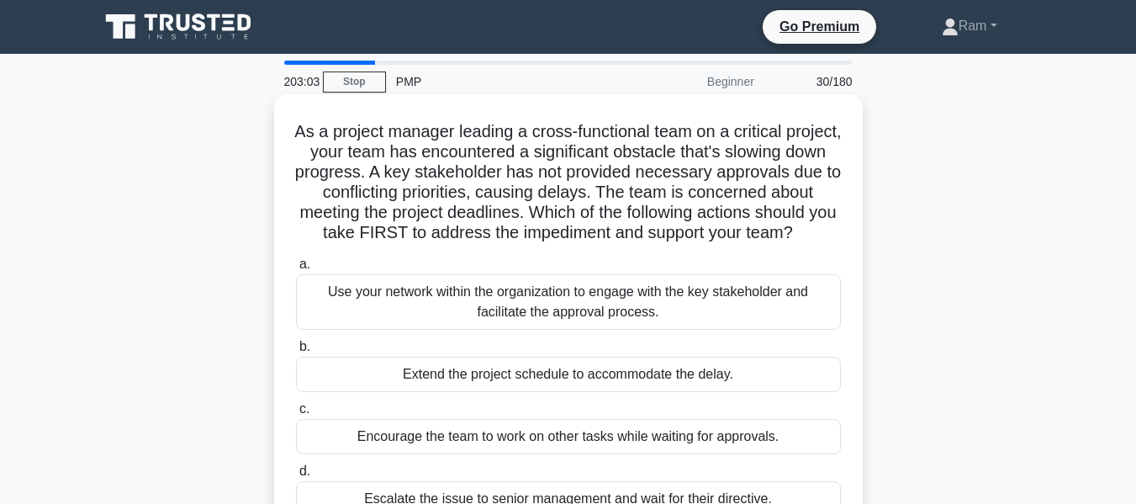
click at [352, 146] on h5 "As a project manager leading a cross-functional team on a critical project, you…" at bounding box center [568, 182] width 548 height 123
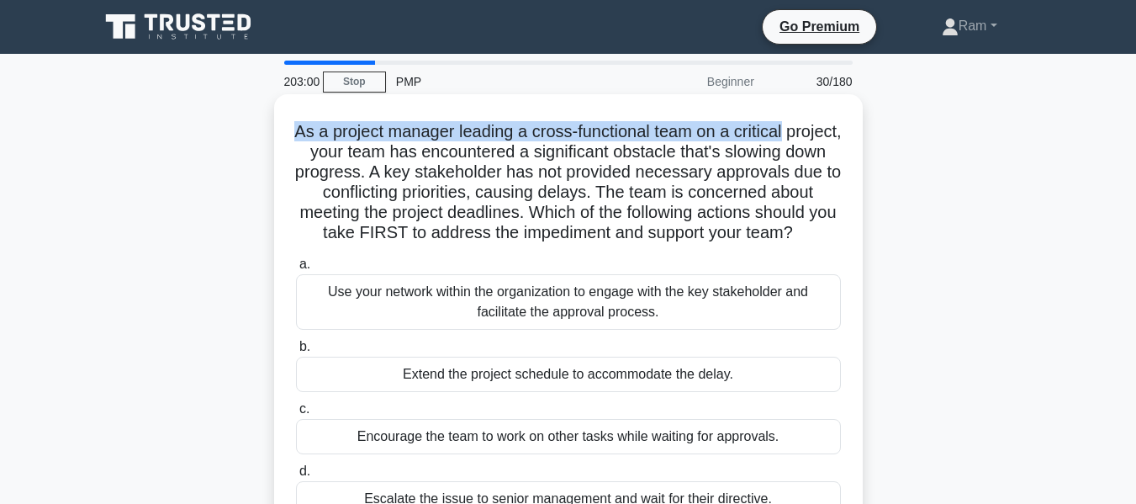
drag, startPoint x: 316, startPoint y: 129, endPoint x: 818, endPoint y: 128, distance: 502.2
click at [818, 128] on h5 "As a project manager leading a cross-functional team on a critical project, you…" at bounding box center [568, 182] width 548 height 123
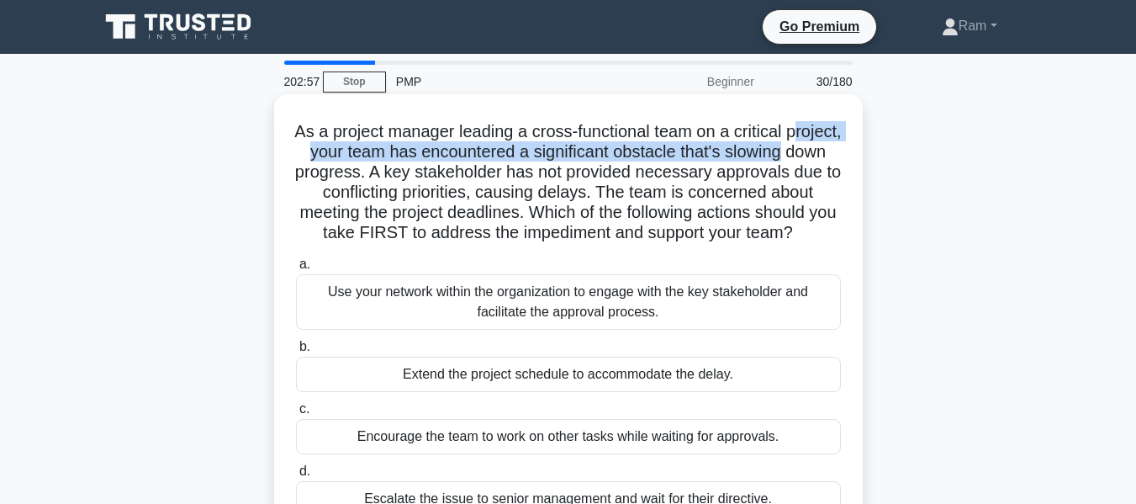
drag, startPoint x: 300, startPoint y: 158, endPoint x: 850, endPoint y: 156, distance: 550.1
click at [850, 156] on div "As a project manager leading a cross-functional team on a critical project, you…" at bounding box center [568, 317] width 575 height 432
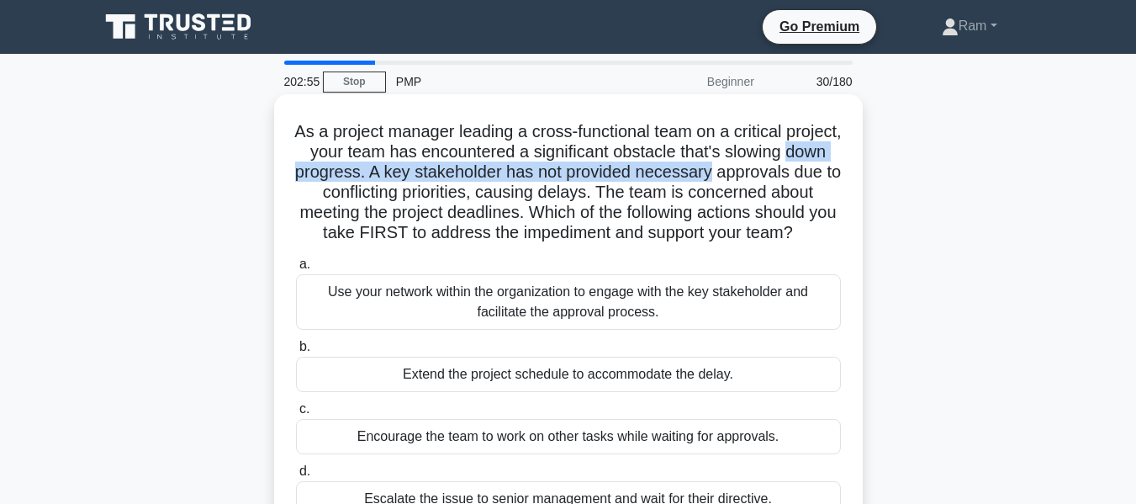
drag, startPoint x: 337, startPoint y: 174, endPoint x: 830, endPoint y: 176, distance: 492.9
click at [830, 176] on h5 "As a project manager leading a cross-functional team on a critical project, you…" at bounding box center [568, 182] width 548 height 123
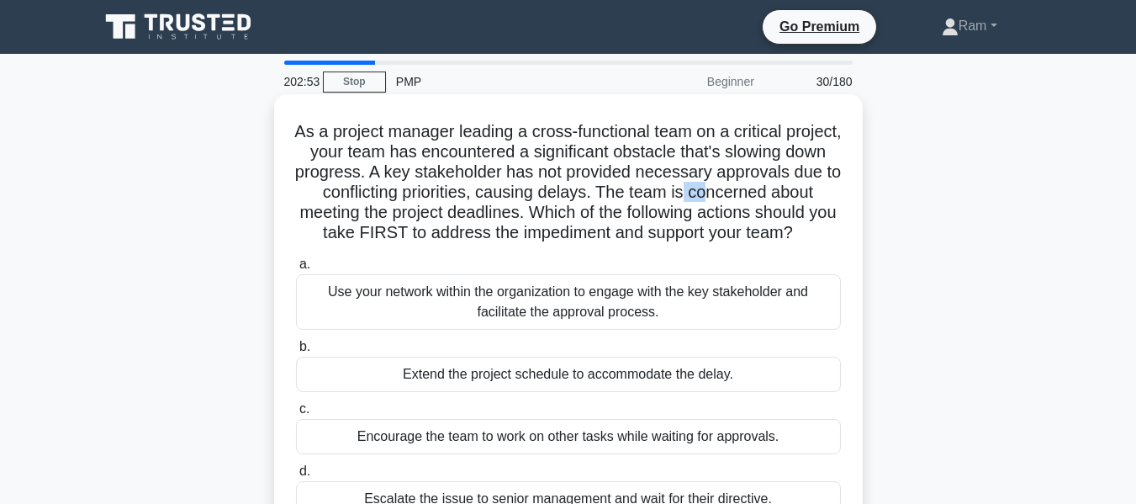
drag, startPoint x: 315, startPoint y: 204, endPoint x: 838, endPoint y: 199, distance: 523.2
click at [838, 199] on h5 "As a project manager leading a cross-functional team on a critical project, you…" at bounding box center [568, 182] width 548 height 123
click at [344, 216] on h5 "As a project manager leading a cross-functional team on a critical project, you…" at bounding box center [568, 182] width 548 height 123
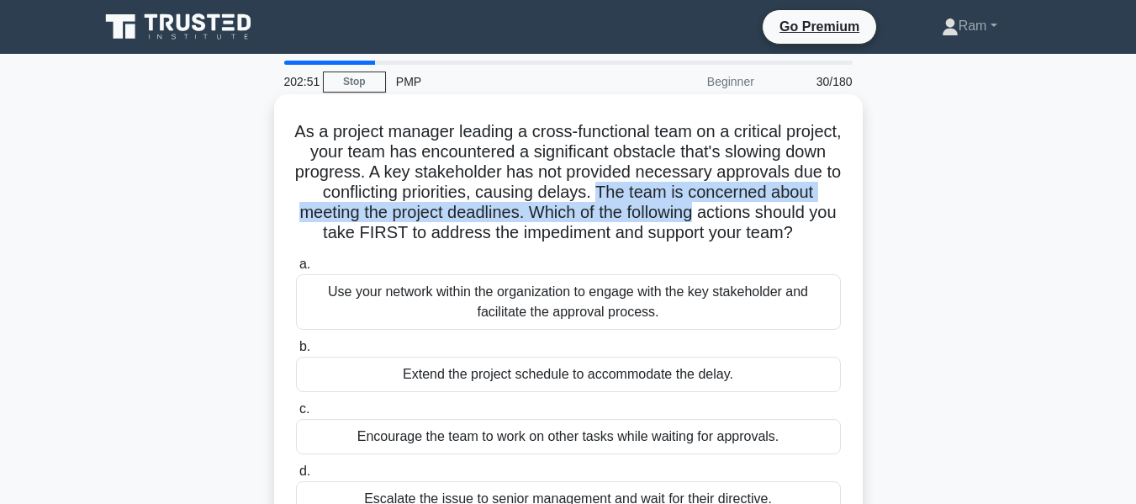
drag, startPoint x: 733, startPoint y: 198, endPoint x: 850, endPoint y: 220, distance: 119.8
click at [850, 220] on div "As a project manager leading a cross-functional team on a critical project, you…" at bounding box center [568, 317] width 575 height 432
click at [786, 203] on h5 "As a project manager leading a cross-functional team on a critical project, you…" at bounding box center [568, 182] width 548 height 123
click at [733, 186] on h5 "As a project manager leading a cross-functional team on a critical project, you…" at bounding box center [568, 182] width 548 height 123
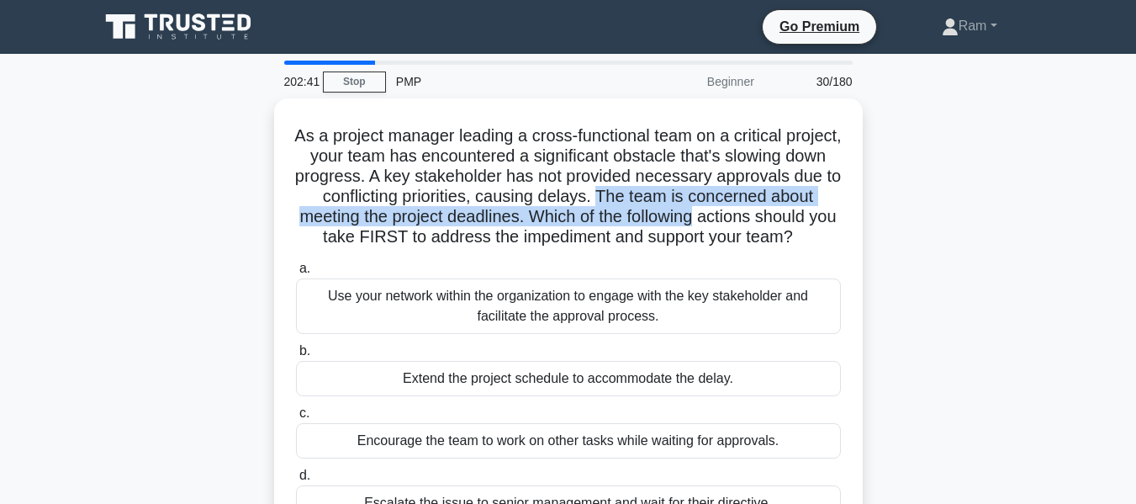
drag, startPoint x: 735, startPoint y: 190, endPoint x: 872, endPoint y: 209, distance: 138.3
click at [872, 209] on div "As a project manager leading a cross-functional team on a critical project, you…" at bounding box center [568, 331] width 959 height 466
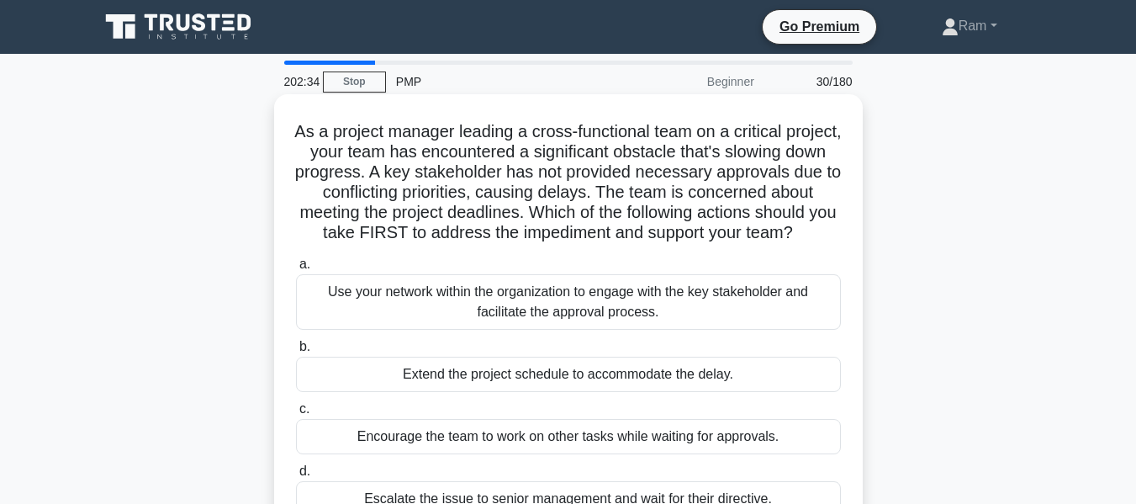
click at [408, 235] on h5 "As a project manager leading a cross-functional team on a critical project, you…" at bounding box center [568, 182] width 548 height 123
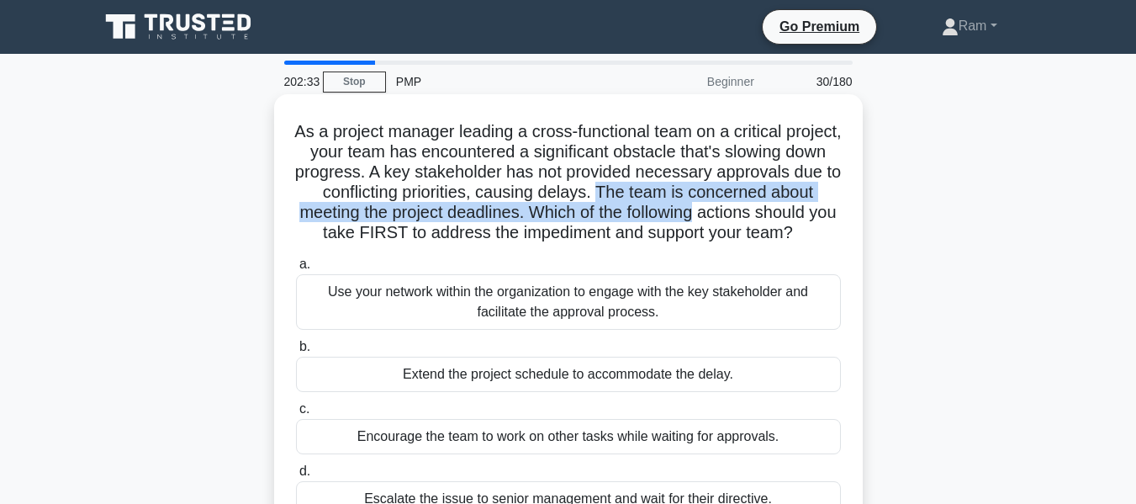
drag, startPoint x: 734, startPoint y: 195, endPoint x: 857, endPoint y: 207, distance: 123.4
click at [857, 207] on div "As a project manager leading a cross-functional team on a critical project, you…" at bounding box center [568, 317] width 589 height 446
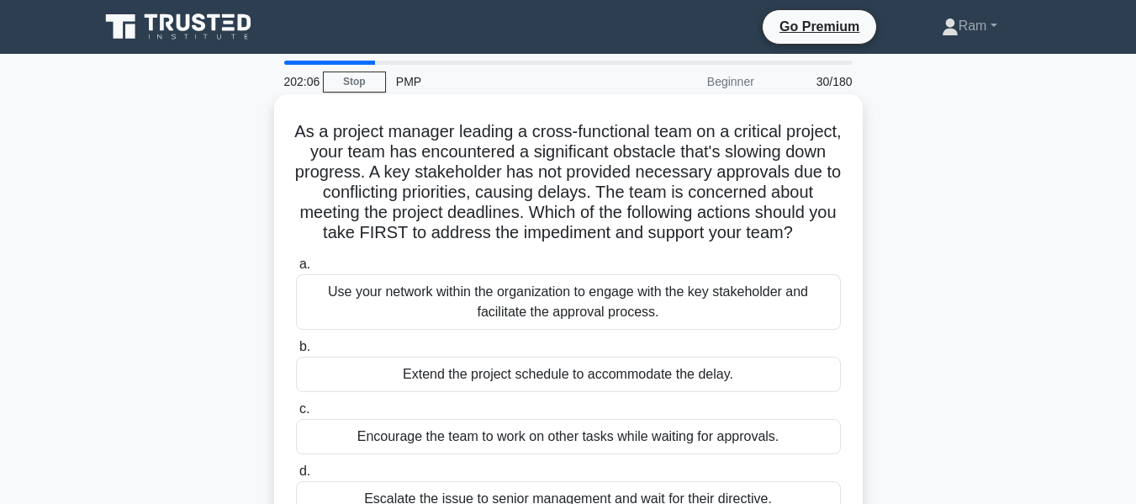
click at [721, 199] on h5 "As a project manager leading a cross-functional team on a critical project, you…" at bounding box center [568, 182] width 548 height 123
drag, startPoint x: 724, startPoint y: 192, endPoint x: 860, endPoint y: 187, distance: 136.4
click at [860, 187] on div "As a project manager leading a cross-functional team on a critical project, you…" at bounding box center [568, 317] width 589 height 446
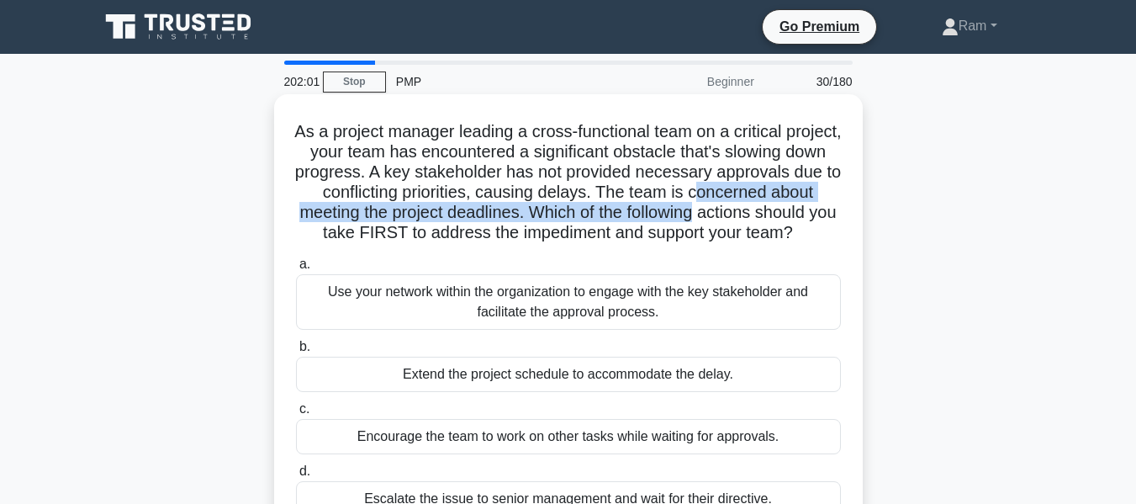
drag, startPoint x: 304, startPoint y: 219, endPoint x: 617, endPoint y: 241, distance: 314.6
click at [848, 222] on div "As a project manager leading a cross-functional team on a critical project, you…" at bounding box center [568, 317] width 575 height 432
drag, startPoint x: 310, startPoint y: 234, endPoint x: 789, endPoint y: 261, distance: 479.4
click at [789, 244] on h5 "As a project manager leading a cross-functional team on a critical project, you…" at bounding box center [568, 182] width 548 height 123
drag, startPoint x: 671, startPoint y: 206, endPoint x: 756, endPoint y: 253, distance: 97.1
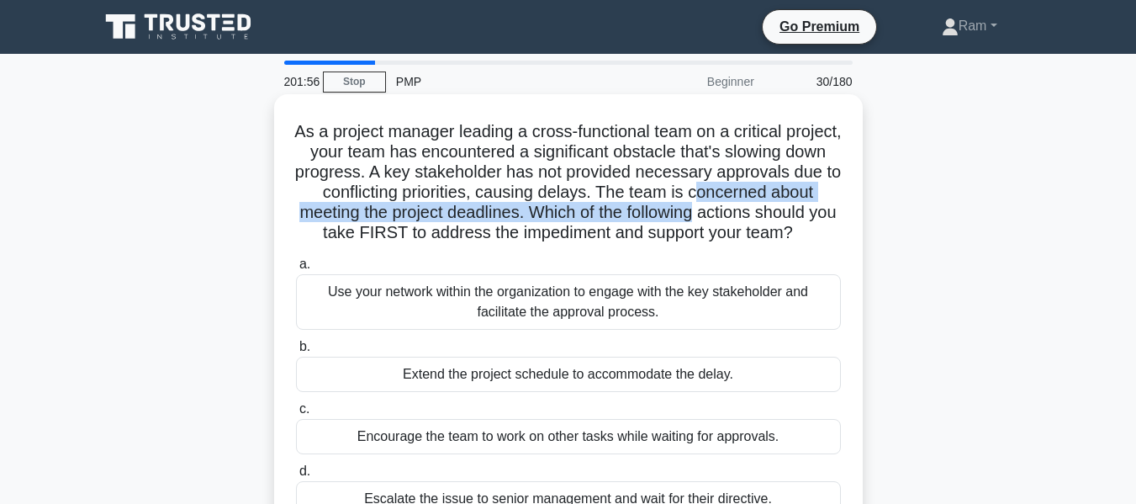
click at [756, 244] on h5 "As a project manager leading a cross-functional team on a critical project, you…" at bounding box center [568, 182] width 548 height 123
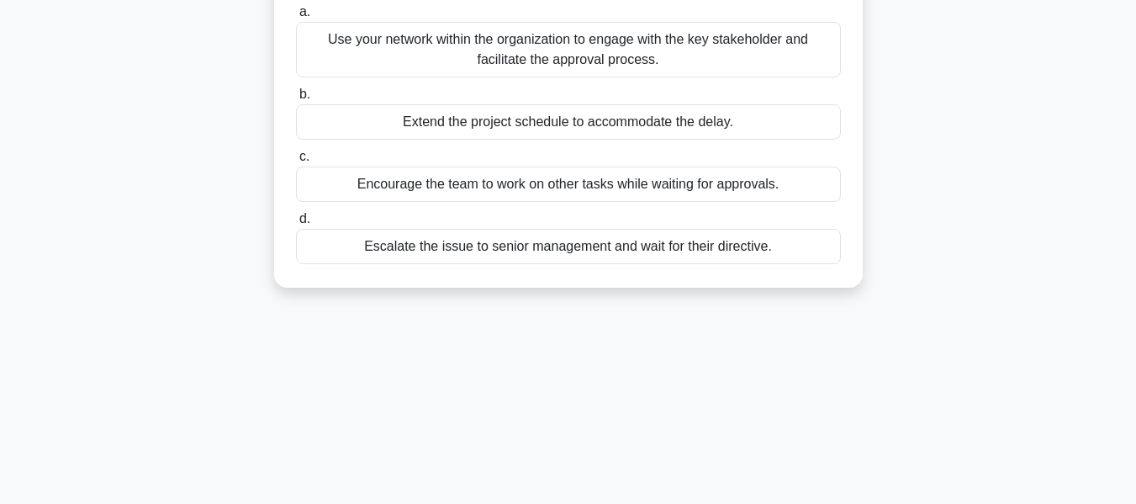
scroll to position [168, 0]
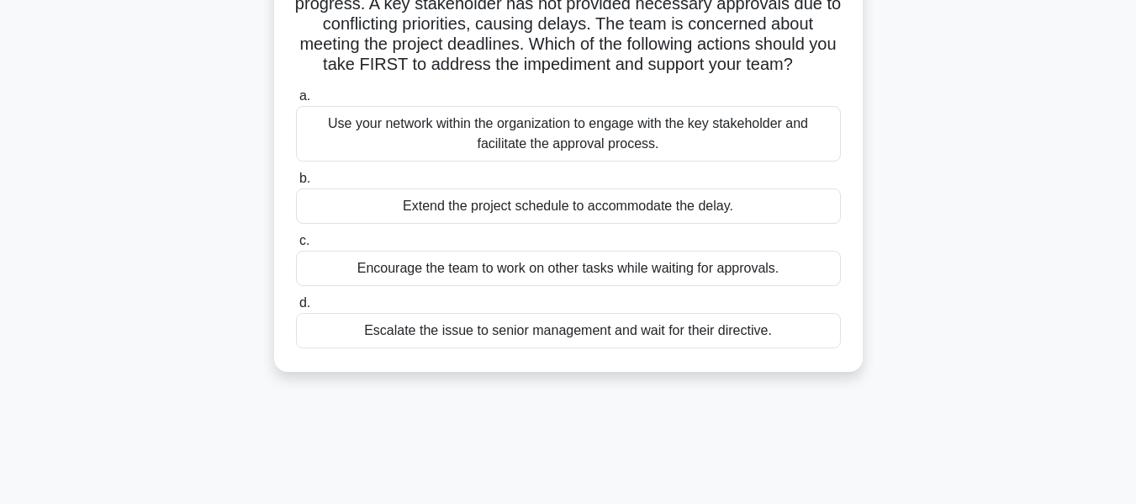
click at [638, 159] on div "Use your network within the organization to engage with the key stakeholder and…" at bounding box center [568, 134] width 545 height 56
click at [296, 102] on input "a. Use your network within the organization to engage with the key stakeholder …" at bounding box center [296, 96] width 0 height 11
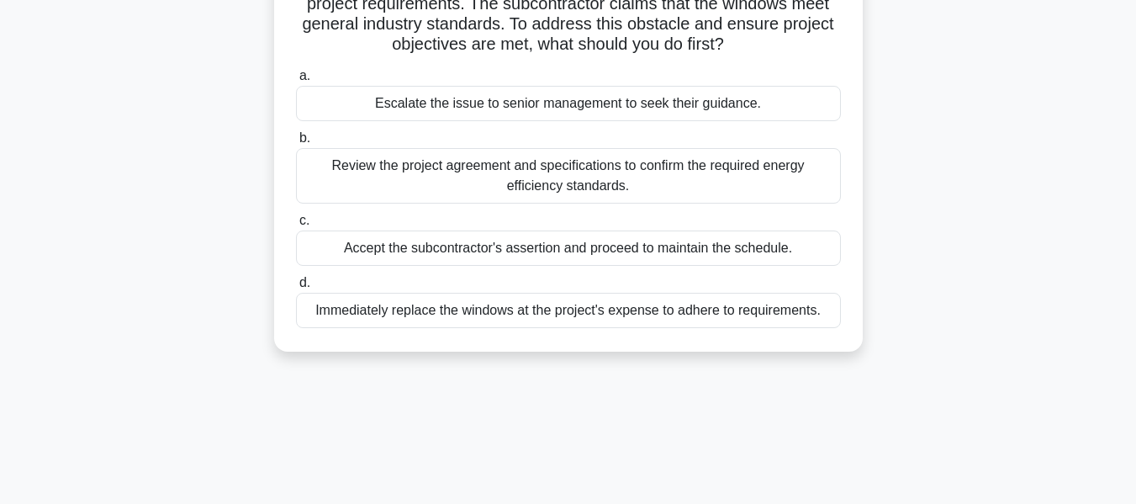
scroll to position [0, 0]
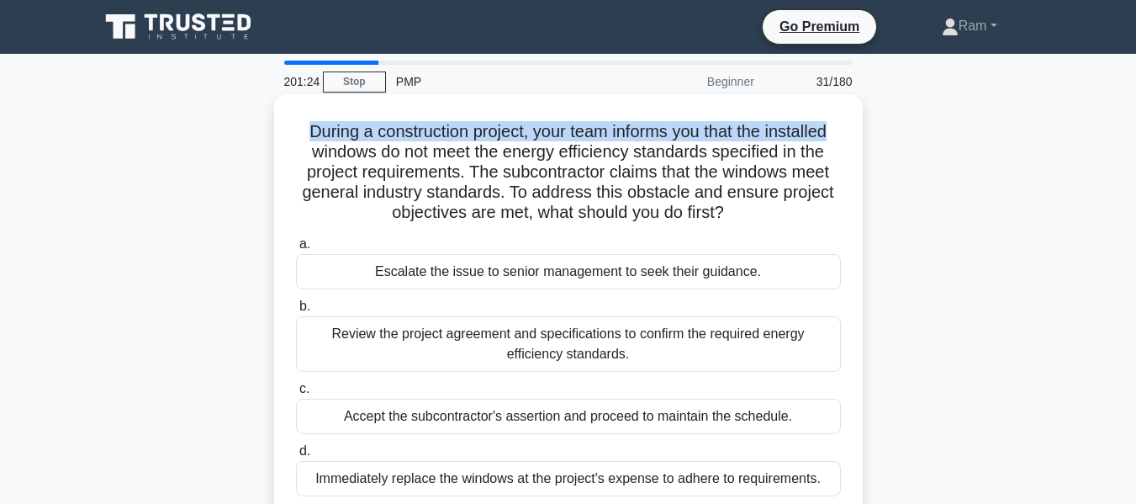
drag, startPoint x: 303, startPoint y: 128, endPoint x: 838, endPoint y: 113, distance: 535.2
click at [838, 113] on div "During a construction project, your team informs you that the installed windows…" at bounding box center [568, 307] width 575 height 412
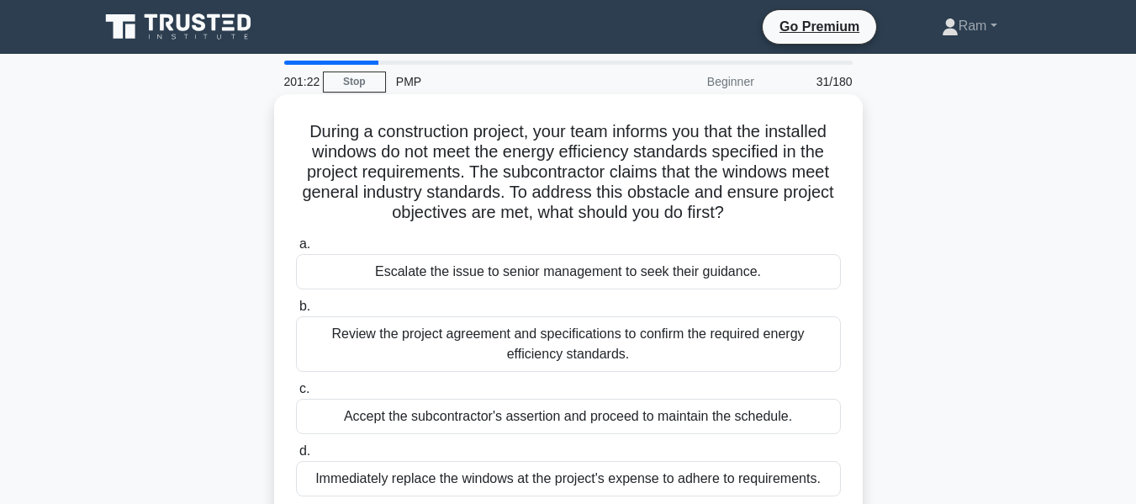
click at [389, 162] on h5 "During a construction project, your team informs you that the installed windows…" at bounding box center [568, 172] width 548 height 103
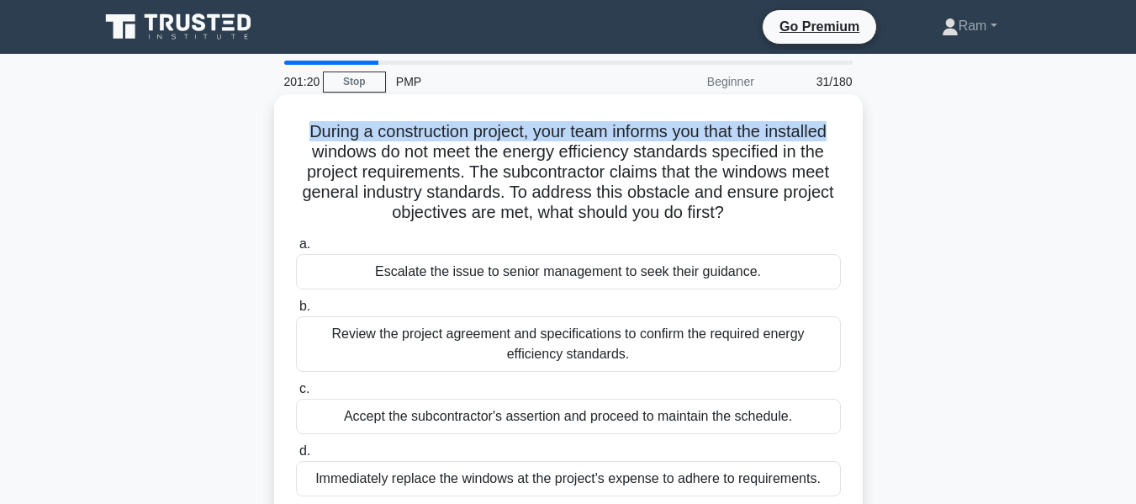
drag, startPoint x: 290, startPoint y: 135, endPoint x: 601, endPoint y: 147, distance: 310.6
click at [846, 119] on div "During a construction project, your team informs you that the installed windows…" at bounding box center [568, 307] width 575 height 412
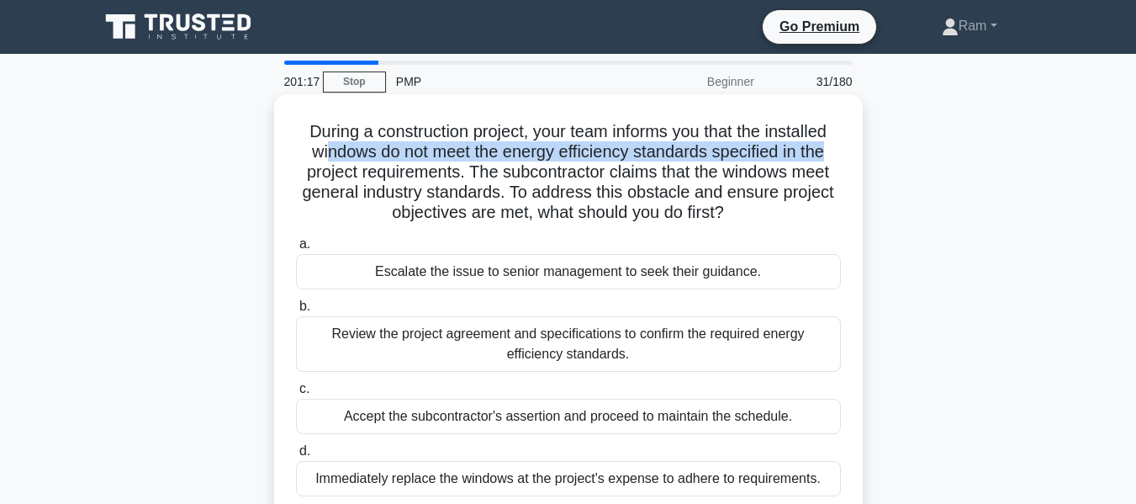
drag, startPoint x: 320, startPoint y: 154, endPoint x: 840, endPoint y: 155, distance: 520.7
click at [840, 155] on h5 "During a construction project, your team informs you that the installed windows…" at bounding box center [568, 172] width 548 height 103
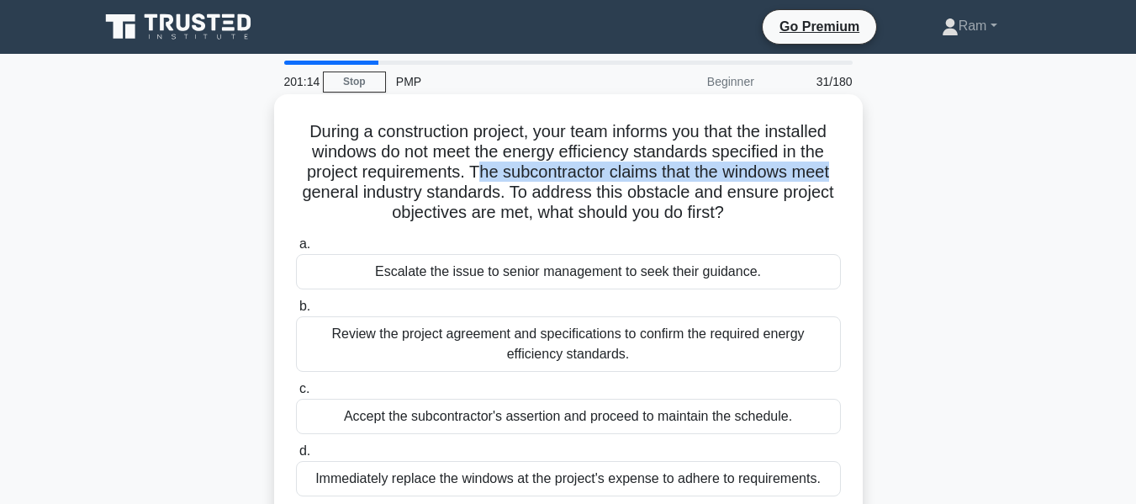
drag, startPoint x: 473, startPoint y: 169, endPoint x: 697, endPoint y: 190, distance: 225.6
click at [845, 181] on div "During a construction project, your team informs you that the installed windows…" at bounding box center [568, 307] width 575 height 412
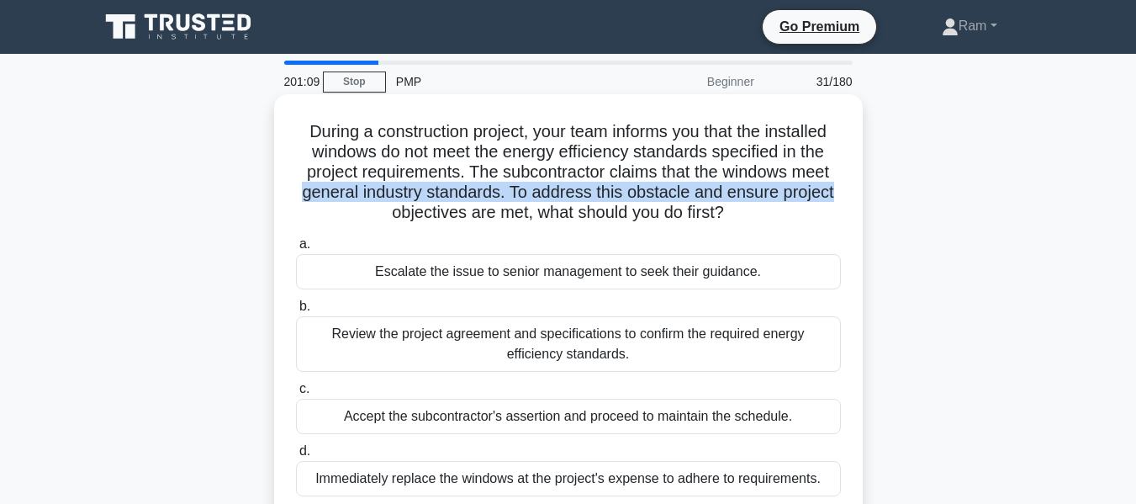
drag, startPoint x: 300, startPoint y: 194, endPoint x: 564, endPoint y: 228, distance: 265.4
click at [841, 198] on h5 "During a construction project, your team informs you that the installed windows…" at bounding box center [568, 172] width 548 height 103
drag, startPoint x: 397, startPoint y: 219, endPoint x: 777, endPoint y: 210, distance: 380.3
click at [777, 210] on h5 "During a construction project, your team informs you that the installed windows…" at bounding box center [568, 172] width 548 height 103
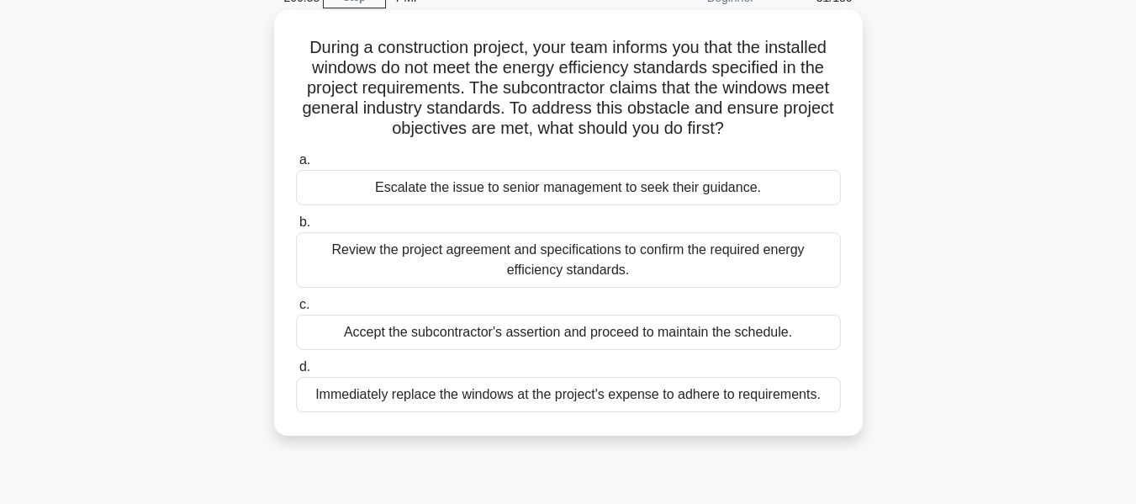
click at [661, 263] on div "Review the project agreement and specifications to confirm the required energy …" at bounding box center [568, 260] width 545 height 56
click at [296, 228] on input "b. Review the project agreement and specifications to confirm the required ener…" at bounding box center [296, 222] width 0 height 11
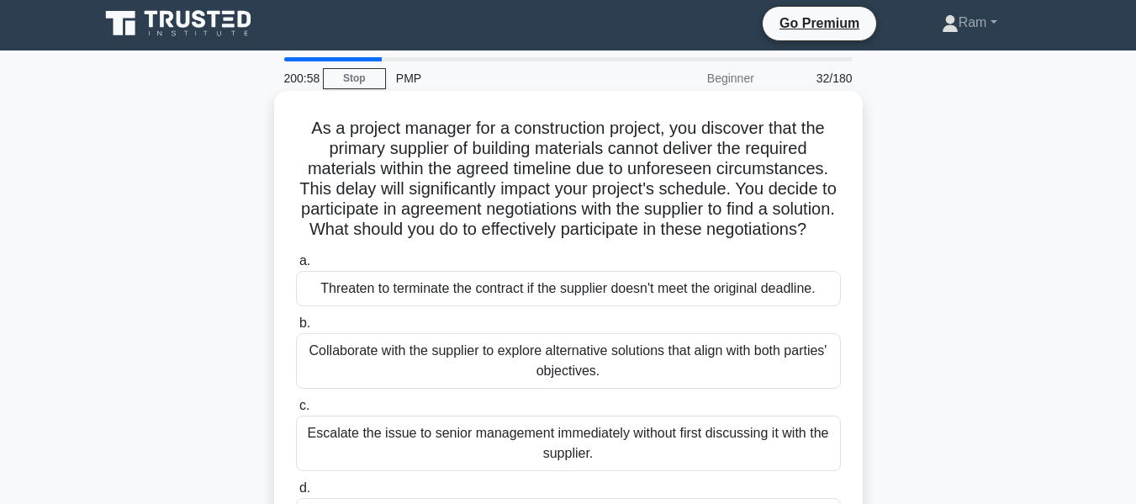
scroll to position [0, 0]
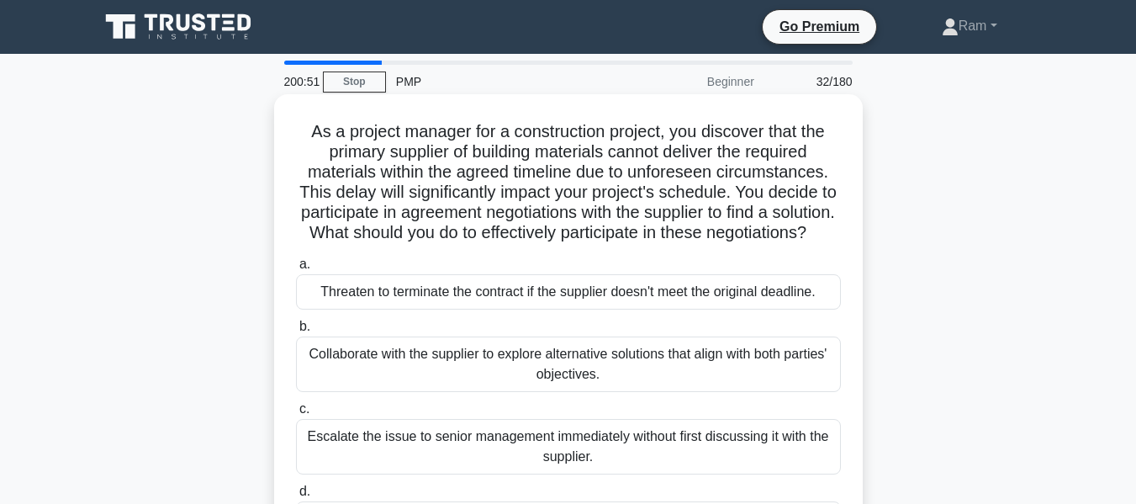
drag, startPoint x: 749, startPoint y: 196, endPoint x: 839, endPoint y: 247, distance: 102.9
click at [839, 244] on h5 "As a project manager for a construction project, you discover that the primary …" at bounding box center [568, 182] width 548 height 123
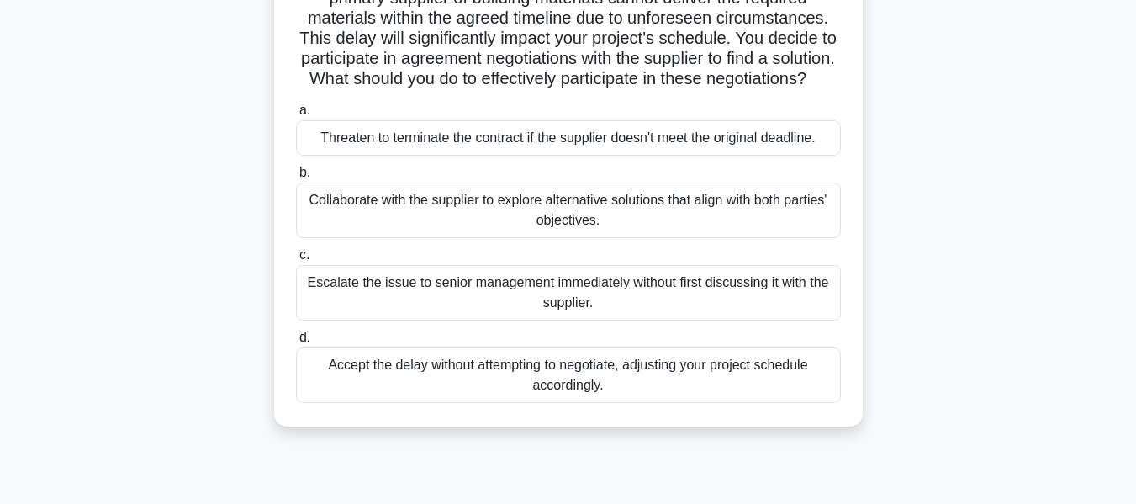
scroll to position [168, 0]
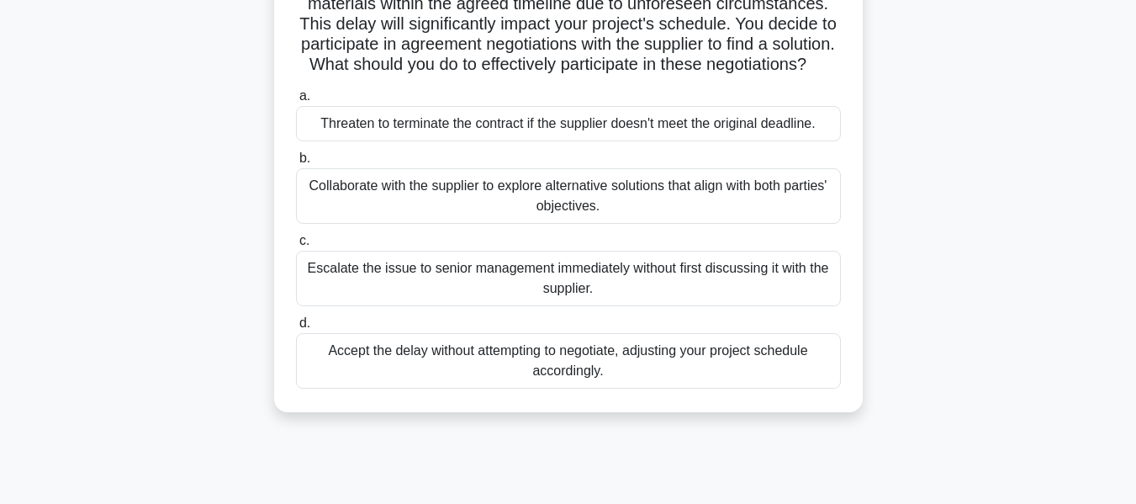
click at [665, 224] on div "Collaborate with the supplier to explore alternative solutions that align with …" at bounding box center [568, 196] width 545 height 56
click at [296, 164] on input "b. Collaborate with the supplier to explore alternative solutions that align wi…" at bounding box center [296, 158] width 0 height 11
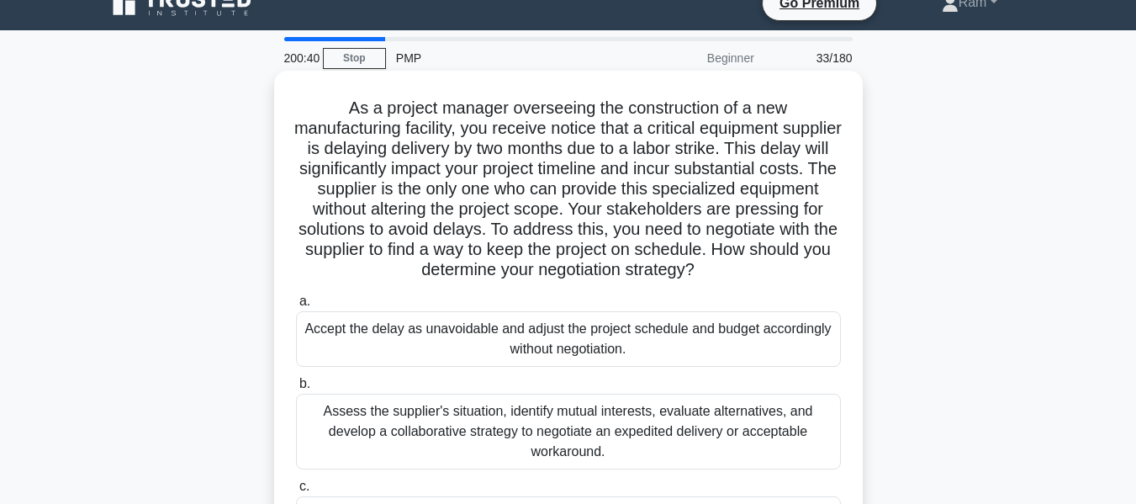
scroll to position [0, 0]
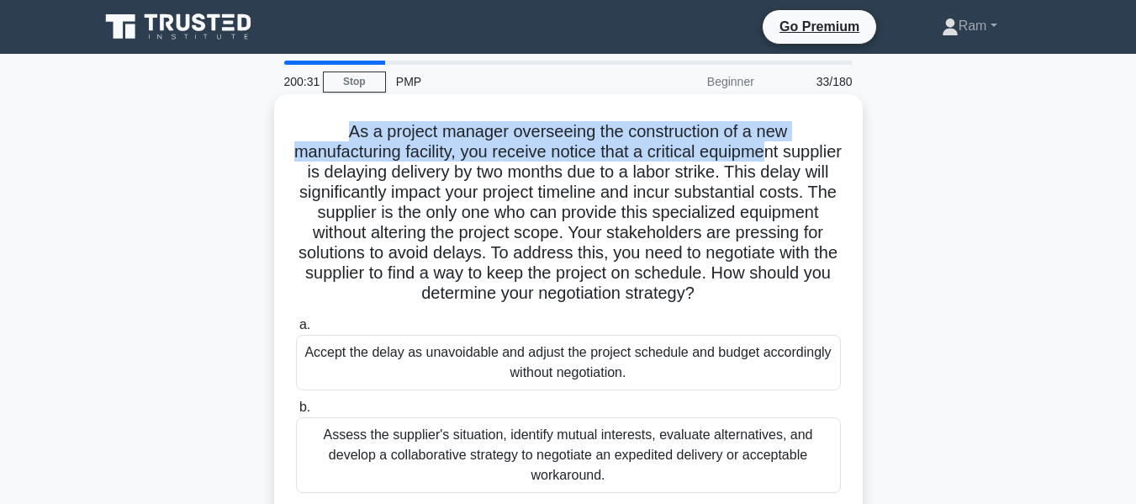
drag, startPoint x: 341, startPoint y: 130, endPoint x: 803, endPoint y: 145, distance: 462.0
click at [803, 145] on h5 "As a project manager overseeing the construction of a new manufacturing facilit…" at bounding box center [568, 212] width 548 height 183
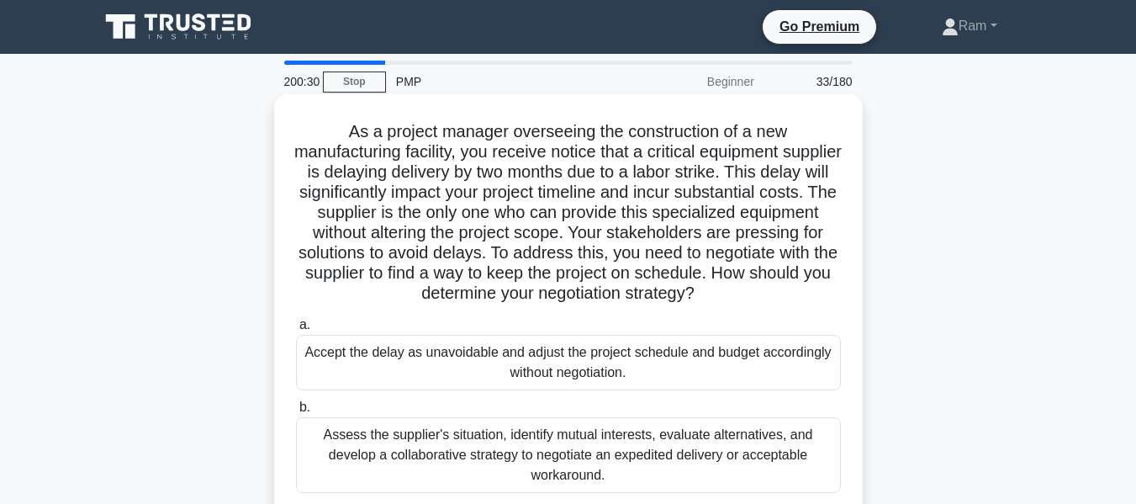
click at [664, 190] on h5 "As a project manager overseeing the construction of a new manufacturing facilit…" at bounding box center [568, 212] width 548 height 183
drag, startPoint x: 507, startPoint y: 155, endPoint x: 844, endPoint y: 156, distance: 337.3
click at [844, 156] on div "As a project manager overseeing the construction of a new manufacturing facilit…" at bounding box center [568, 388] width 575 height 574
drag, startPoint x: 497, startPoint y: 155, endPoint x: 834, endPoint y: 145, distance: 336.6
click at [834, 143] on h5 "As a project manager overseeing the construction of a new manufacturing facilit…" at bounding box center [568, 212] width 548 height 183
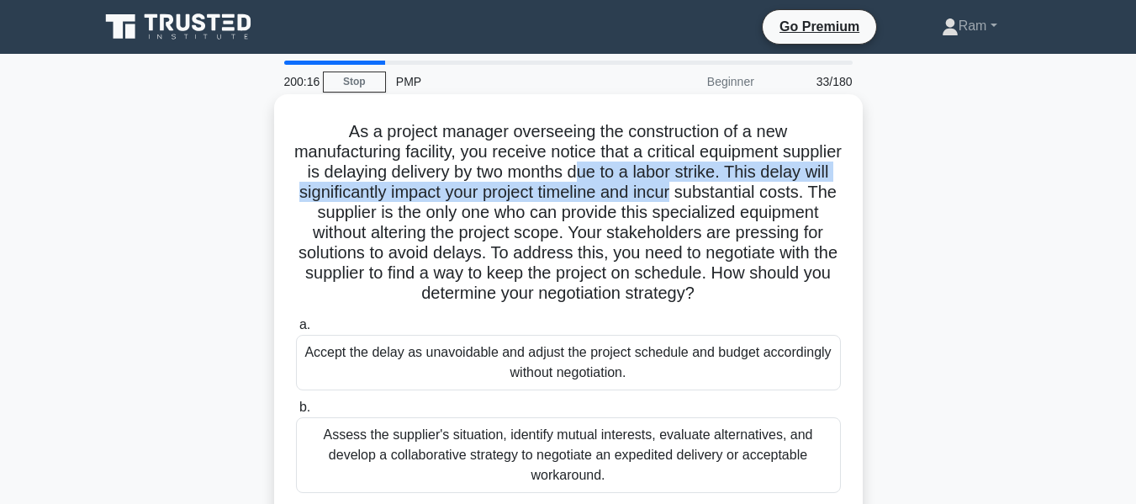
drag, startPoint x: 670, startPoint y: 177, endPoint x: 836, endPoint y: 183, distance: 166.6
click at [836, 183] on h5 "As a project manager overseeing the construction of a new manufacturing facilit…" at bounding box center [568, 212] width 548 height 183
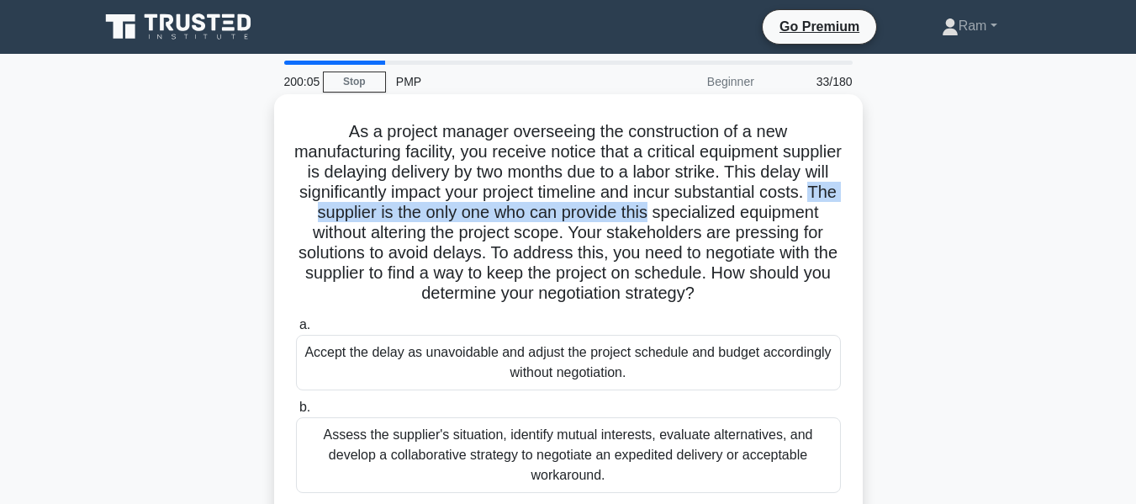
drag, startPoint x: 447, startPoint y: 210, endPoint x: 834, endPoint y: 205, distance: 387.8
click at [834, 205] on h5 "As a project manager overseeing the construction of a new manufacturing facilit…" at bounding box center [568, 212] width 548 height 183
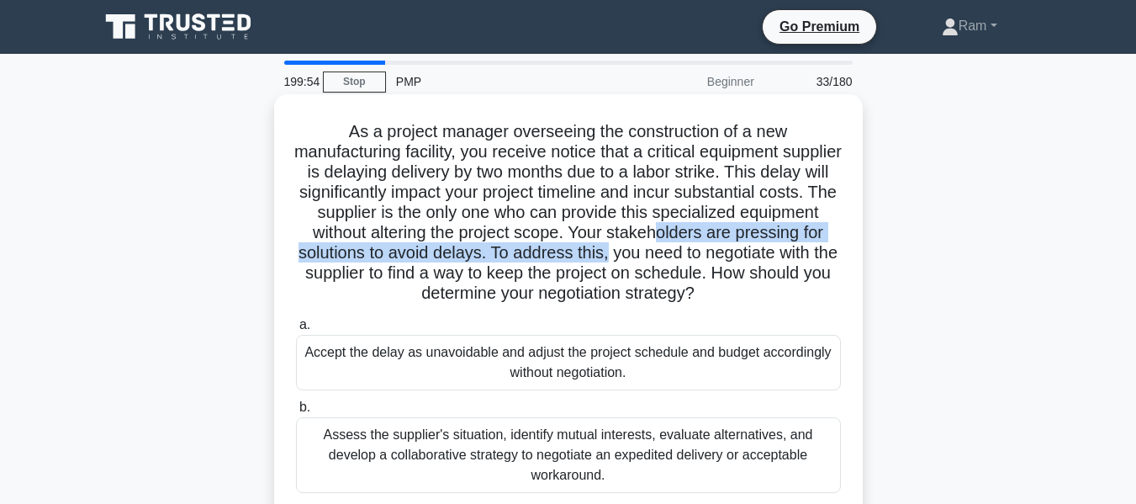
drag, startPoint x: 347, startPoint y: 259, endPoint x: 850, endPoint y: 258, distance: 503.0
click at [850, 258] on div "As a project manager overseeing the construction of a new manufacturing facilit…" at bounding box center [568, 388] width 575 height 574
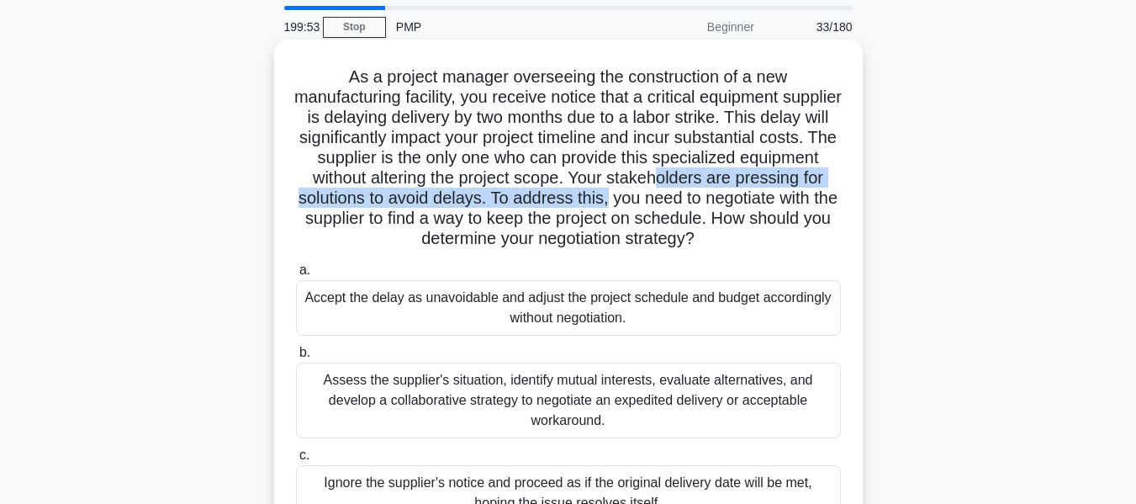
scroll to position [84, 0]
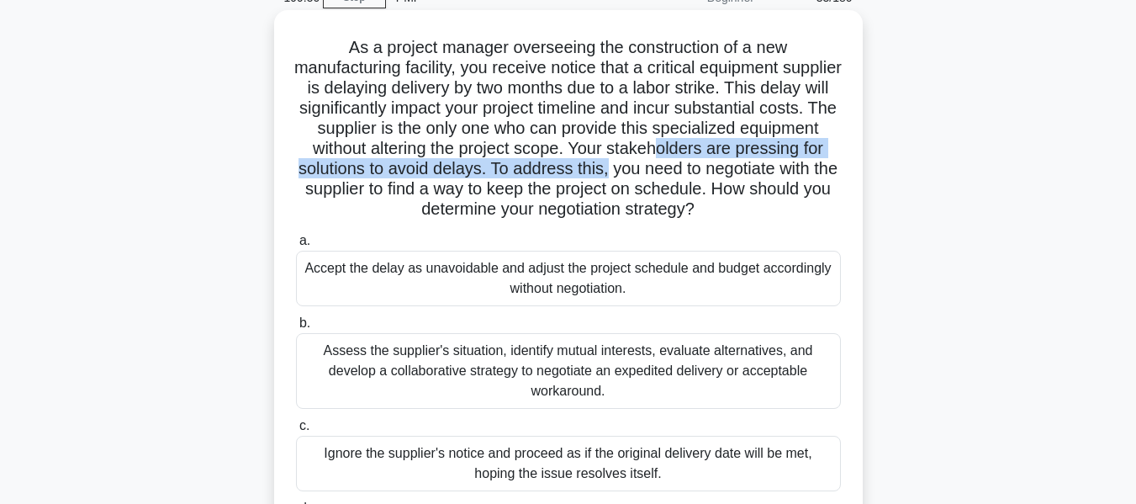
drag, startPoint x: 506, startPoint y: 208, endPoint x: 616, endPoint y: 234, distance: 113.2
click at [616, 220] on h5 "As a project manager overseeing the construction of a new manufacturing facilit…" at bounding box center [568, 128] width 548 height 183
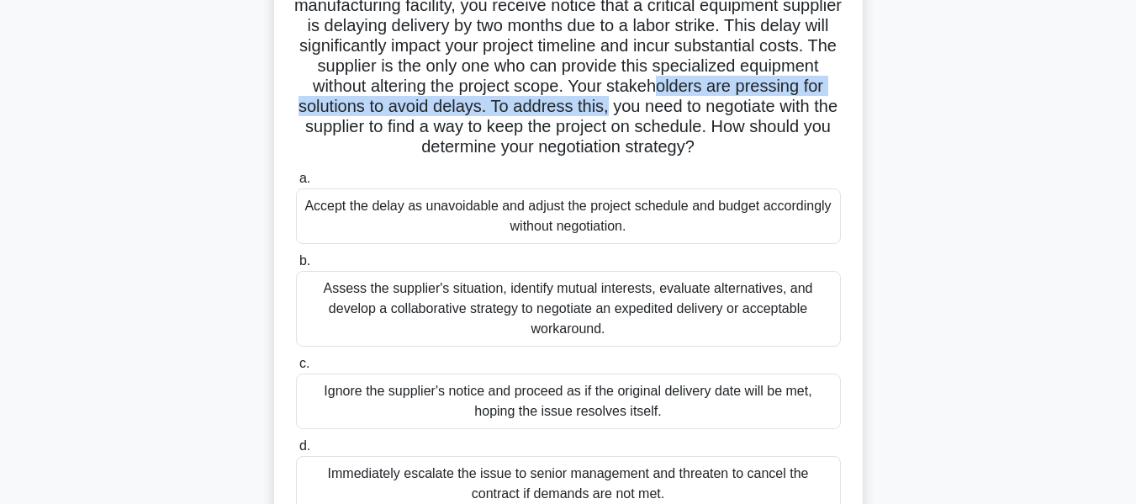
scroll to position [252, 0]
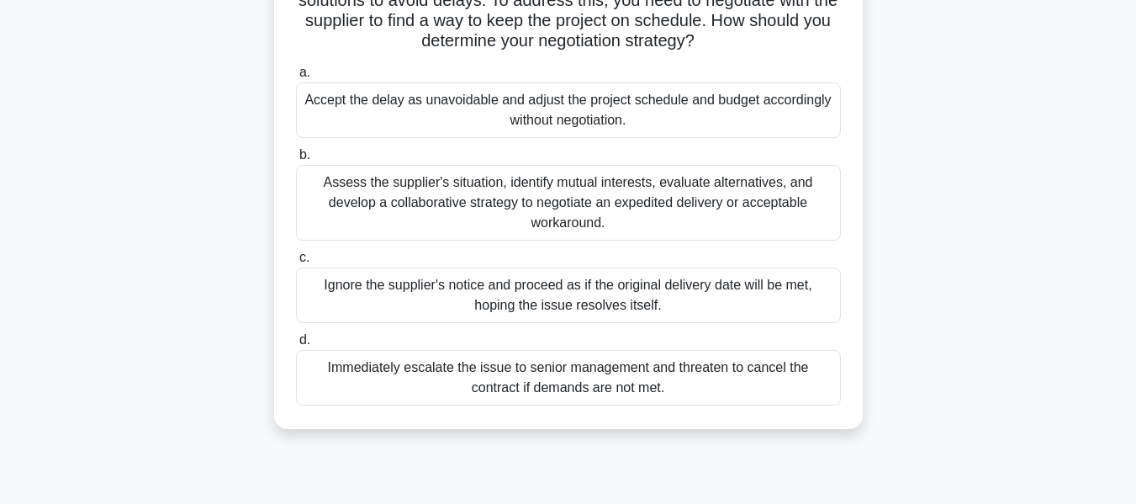
click at [613, 225] on div "Assess the supplier's situation, identify mutual interests, evaluate alternativ…" at bounding box center [568, 203] width 545 height 76
click at [296, 161] on input "b. Assess the supplier's situation, identify mutual interests, evaluate alterna…" at bounding box center [296, 155] width 0 height 11
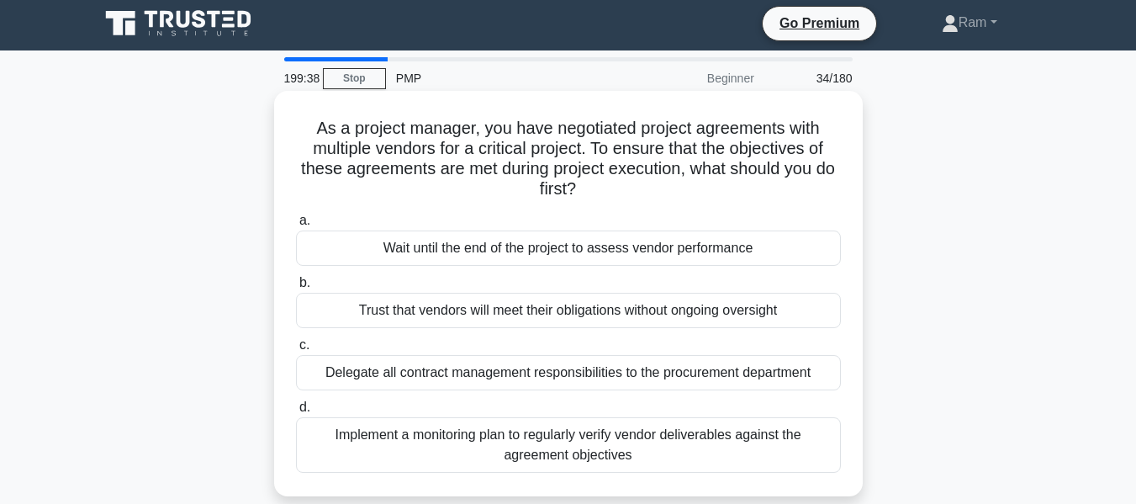
scroll to position [0, 0]
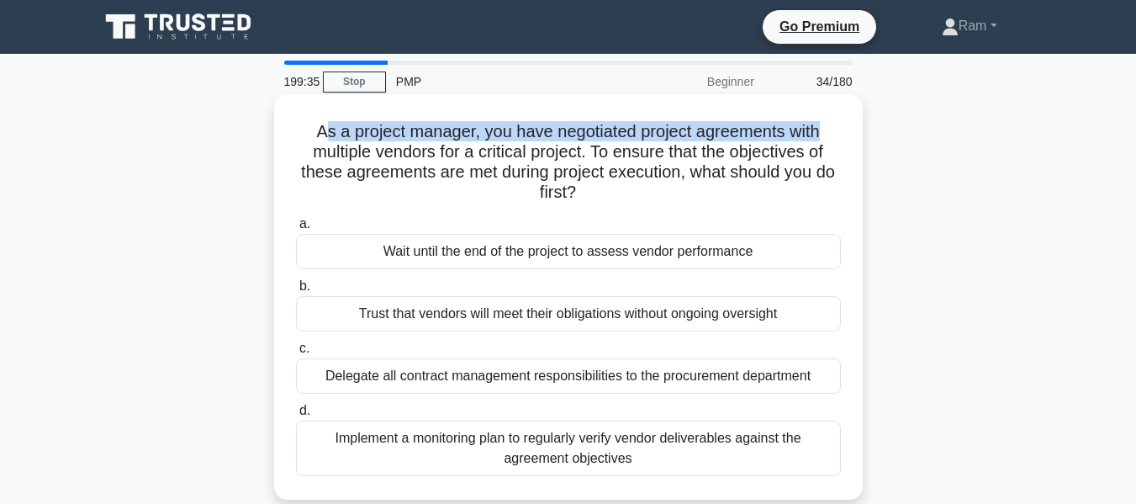
drag, startPoint x: 320, startPoint y: 135, endPoint x: 834, endPoint y: 117, distance: 515.1
click at [834, 117] on div "As a project manager, you have negotiated project agreements with multiple vend…" at bounding box center [568, 297] width 575 height 392
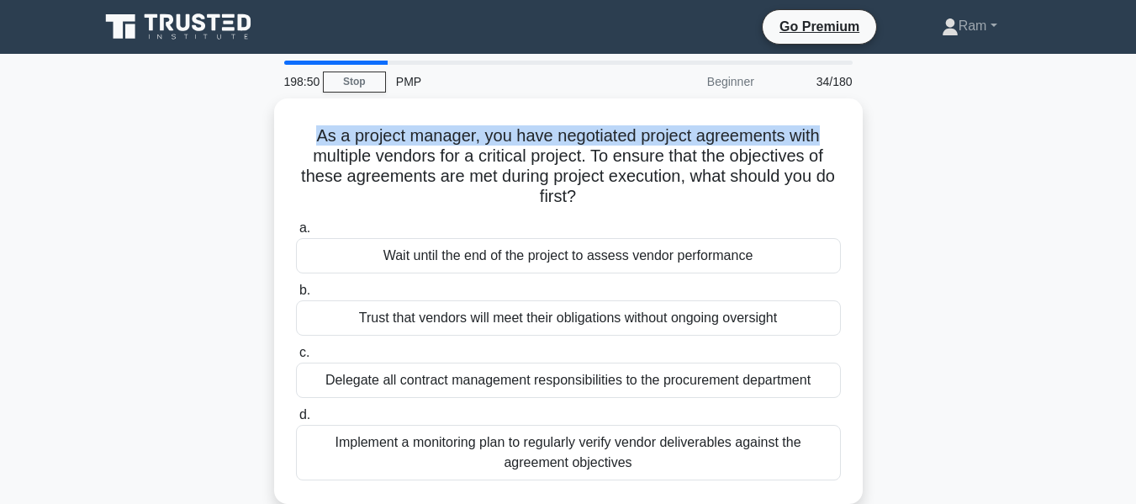
drag, startPoint x: 310, startPoint y: 135, endPoint x: 873, endPoint y: 140, distance: 562.7
click at [873, 140] on div "As a project manager, you have negotiated project agreements with multiple vend…" at bounding box center [568, 311] width 959 height 426
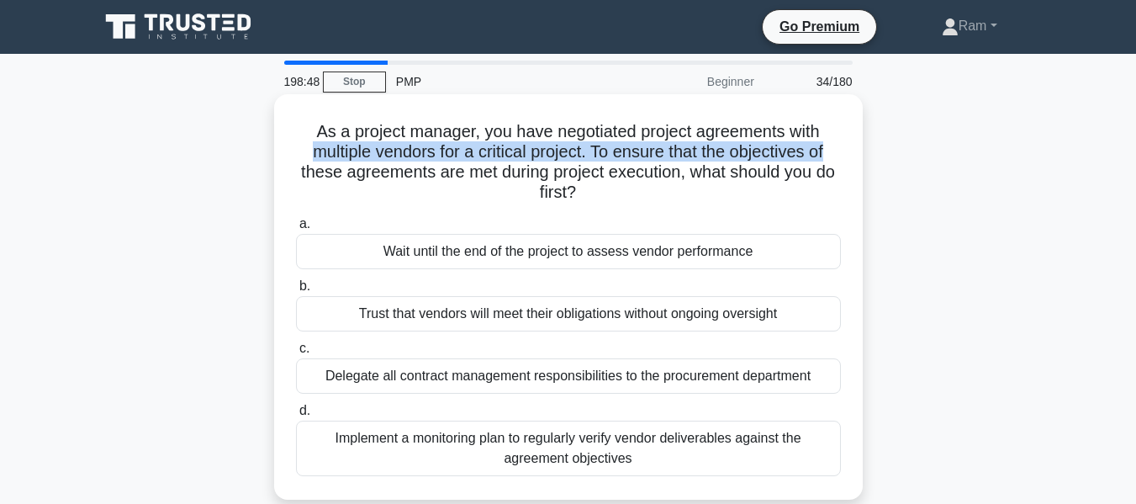
drag, startPoint x: 306, startPoint y: 155, endPoint x: 847, endPoint y: 157, distance: 540.9
click at [847, 157] on div "As a project manager, you have negotiated project agreements with multiple vend…" at bounding box center [568, 297] width 575 height 392
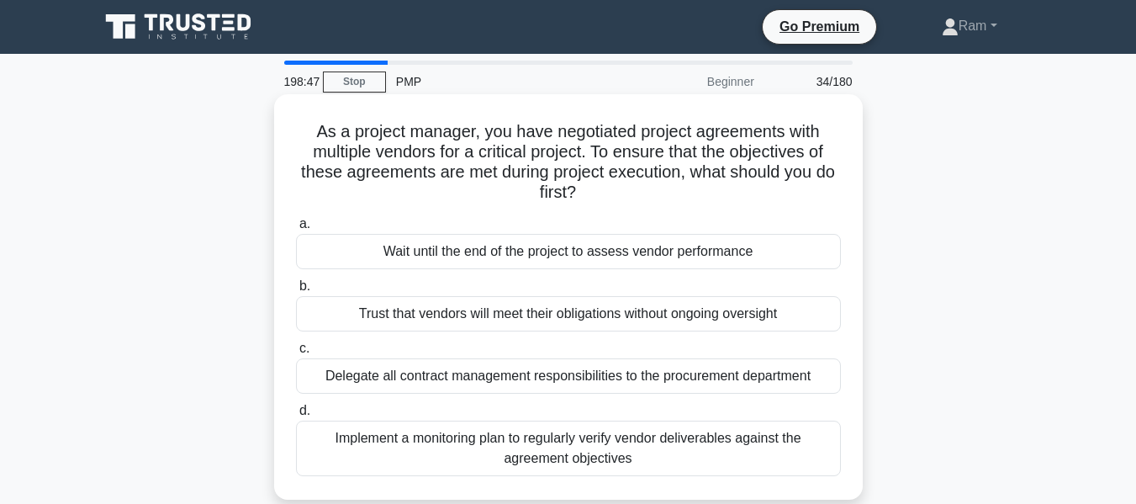
click at [629, 172] on h5 "As a project manager, you have negotiated project agreements with multiple vend…" at bounding box center [568, 162] width 548 height 82
drag, startPoint x: 596, startPoint y: 149, endPoint x: 842, endPoint y: 152, distance: 246.5
click at [842, 152] on h5 "As a project manager, you have negotiated project agreements with multiple vend…" at bounding box center [568, 162] width 548 height 82
drag, startPoint x: 312, startPoint y: 175, endPoint x: 850, endPoint y: 193, distance: 537.8
click at [850, 193] on div "As a project manager, you have negotiated project agreements with multiple vend…" at bounding box center [568, 297] width 575 height 392
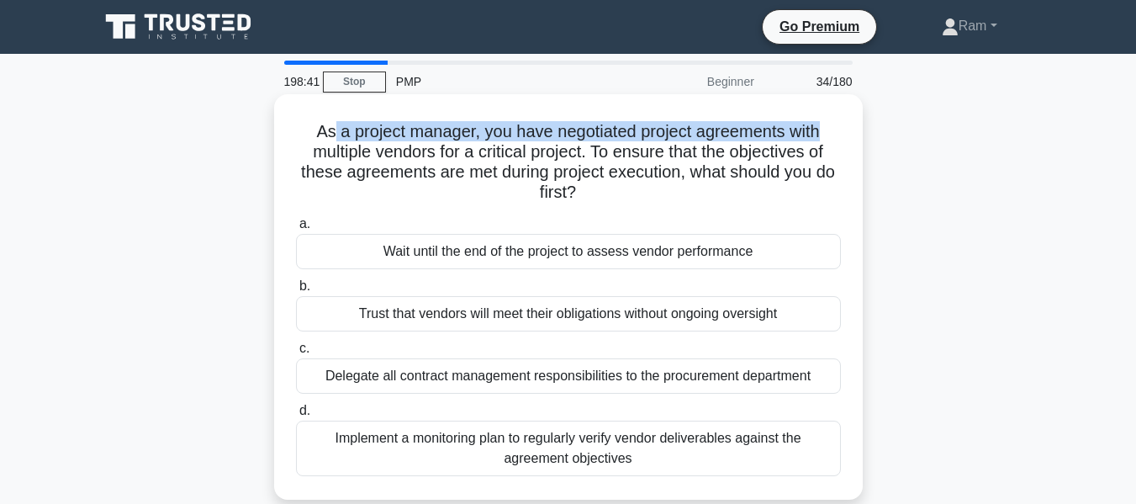
drag, startPoint x: 327, startPoint y: 130, endPoint x: 845, endPoint y: 129, distance: 518.1
click at [845, 129] on div "As a project manager, you have negotiated project agreements with multiple vend…" at bounding box center [568, 297] width 575 height 392
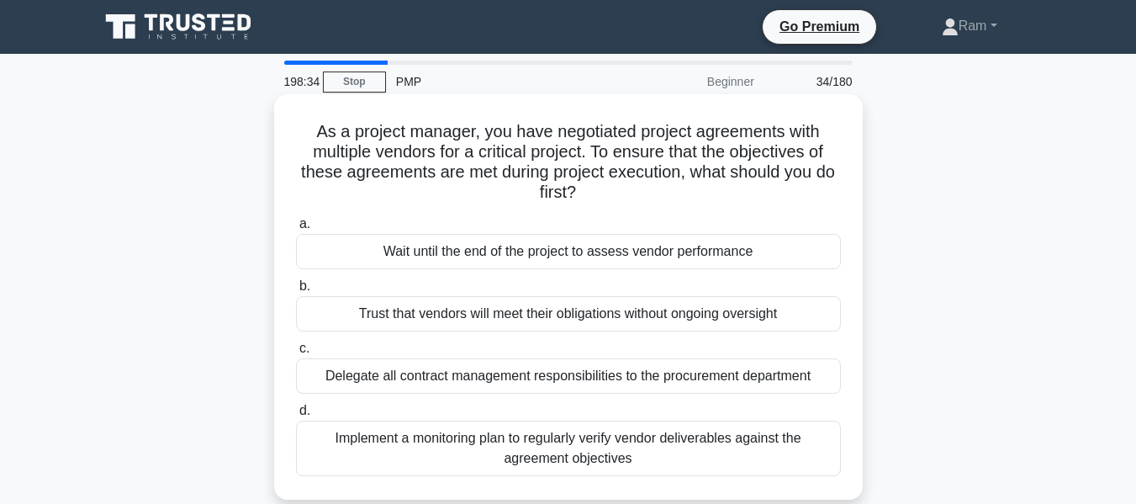
click at [313, 132] on h5 "As a project manager, you have negotiated project agreements with multiple vend…" at bounding box center [568, 162] width 548 height 82
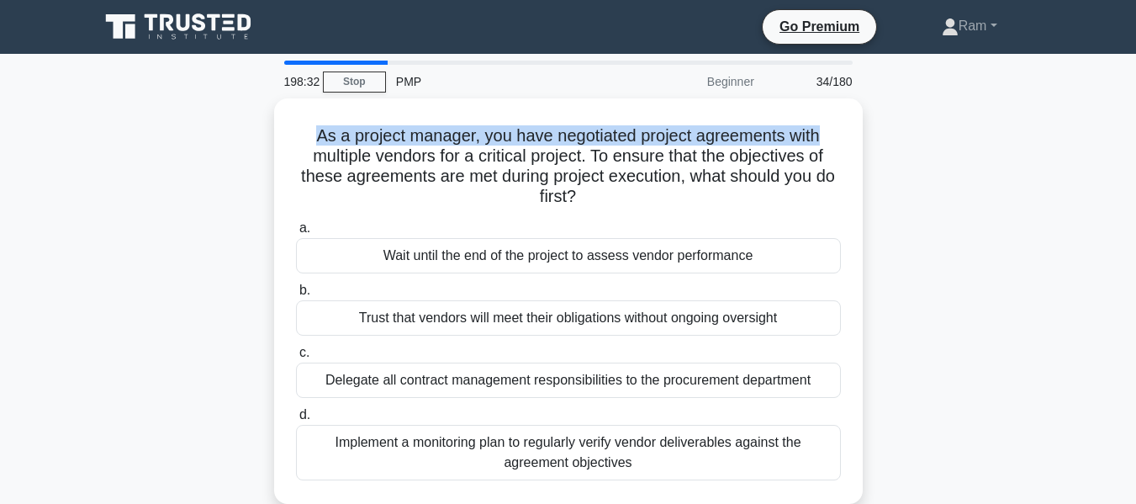
drag, startPoint x: 308, startPoint y: 130, endPoint x: 887, endPoint y: 113, distance: 579.8
click at [887, 113] on div "As a project manager, you have negotiated project agreements with multiple vend…" at bounding box center [568, 311] width 959 height 426
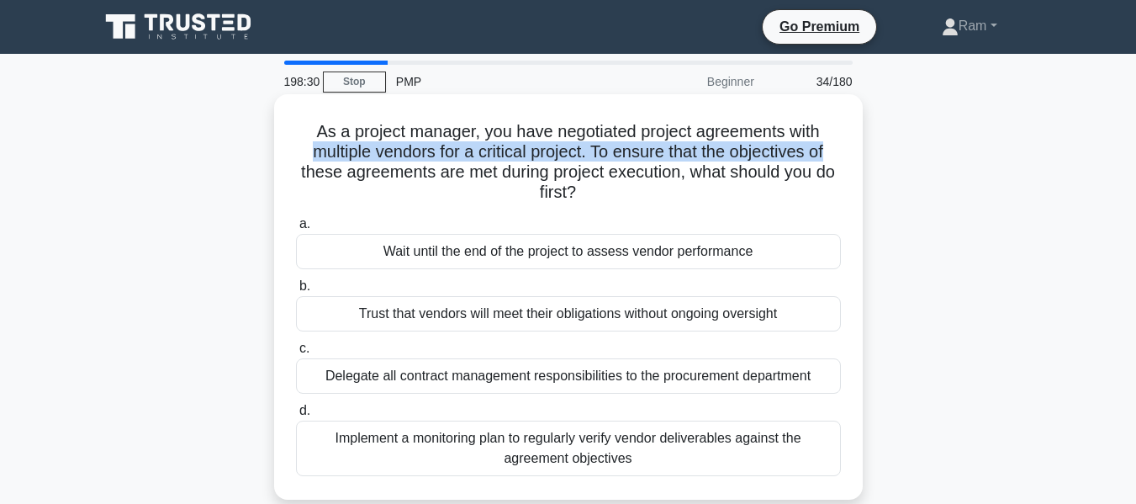
drag, startPoint x: 303, startPoint y: 150, endPoint x: 834, endPoint y: 151, distance: 530.8
click at [834, 151] on h5 "As a project manager, you have negotiated project agreements with multiple vend…" at bounding box center [568, 162] width 548 height 82
drag, startPoint x: 311, startPoint y: 170, endPoint x: 689, endPoint y: 185, distance: 378.0
click at [689, 185] on h5 "As a project manager, you have negotiated project agreements with multiple vend…" at bounding box center [568, 162] width 548 height 82
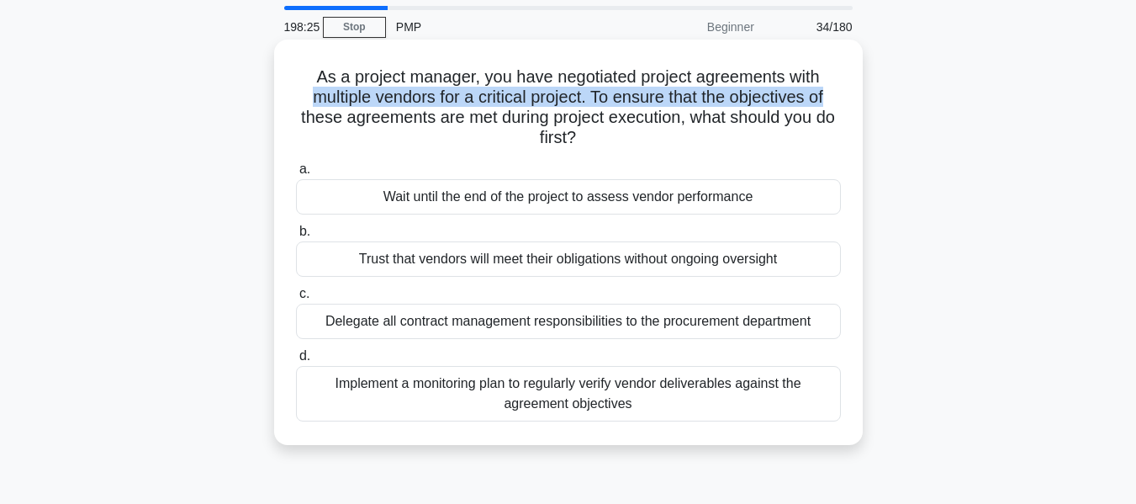
scroll to position [84, 0]
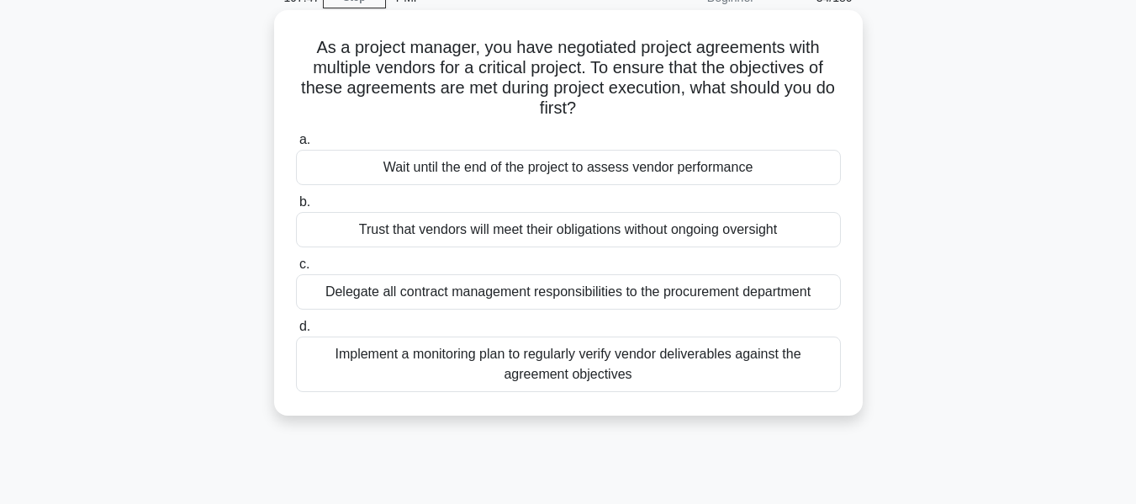
click at [620, 368] on div "Implement a monitoring plan to regularly verify vendor deliverables against the…" at bounding box center [568, 364] width 545 height 56
click at [296, 332] on input "d. Implement a monitoring plan to regularly verify vendor deliverables against …" at bounding box center [296, 326] width 0 height 11
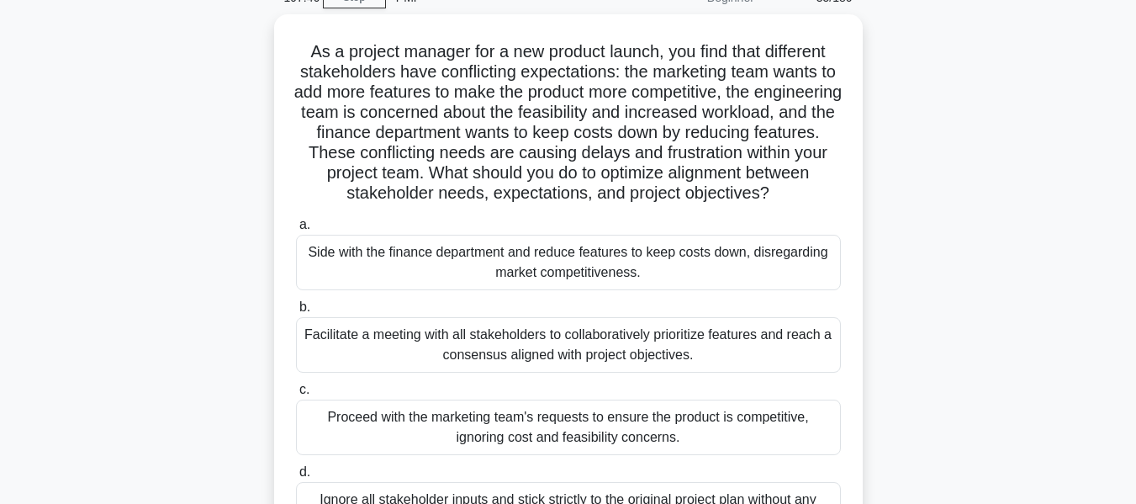
scroll to position [0, 0]
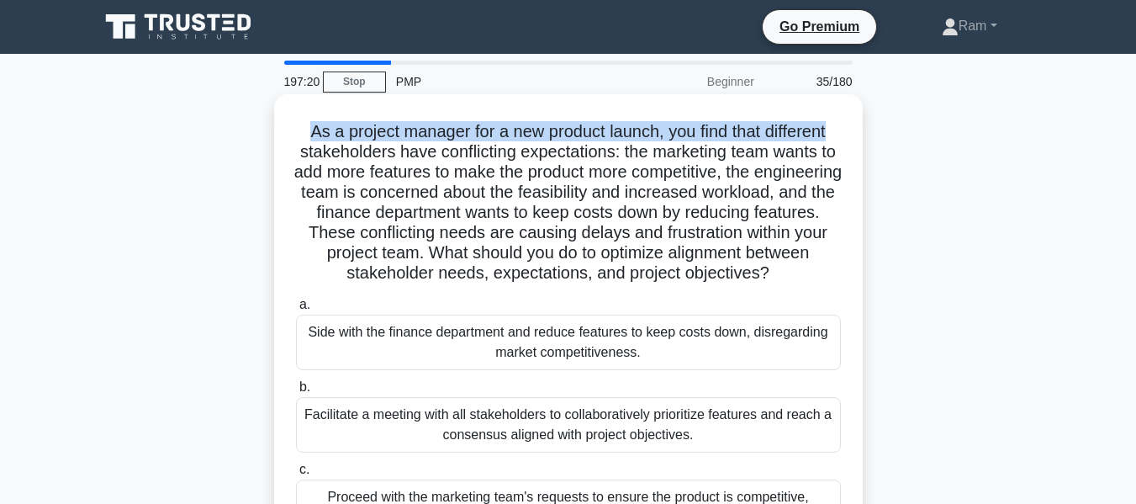
drag, startPoint x: 296, startPoint y: 127, endPoint x: 845, endPoint y: 117, distance: 549.3
click at [845, 117] on div "As a project manager for a new product launch, you find that different stakehol…" at bounding box center [568, 367] width 575 height 533
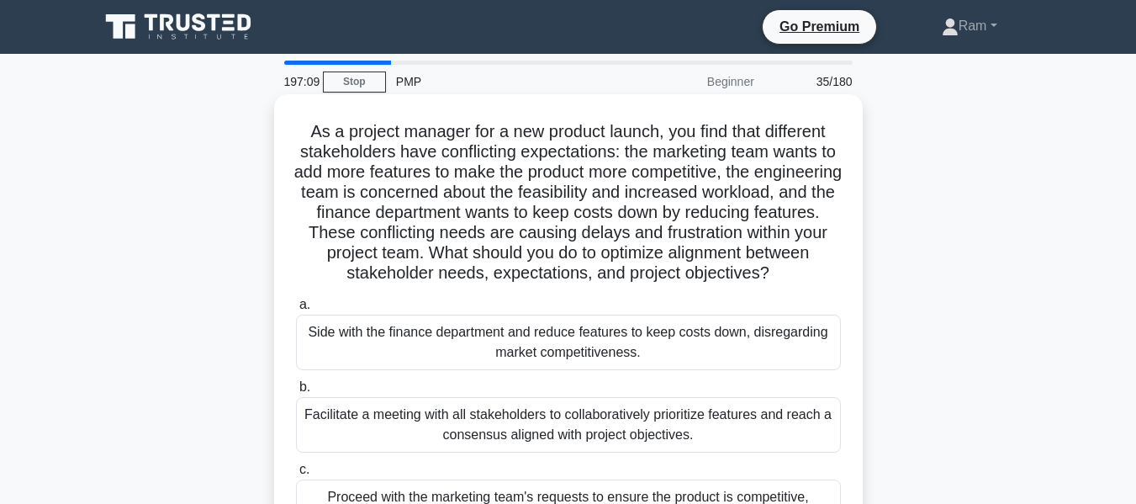
click at [329, 153] on h5 "As a project manager for a new product launch, you find that different stakehol…" at bounding box center [568, 202] width 548 height 163
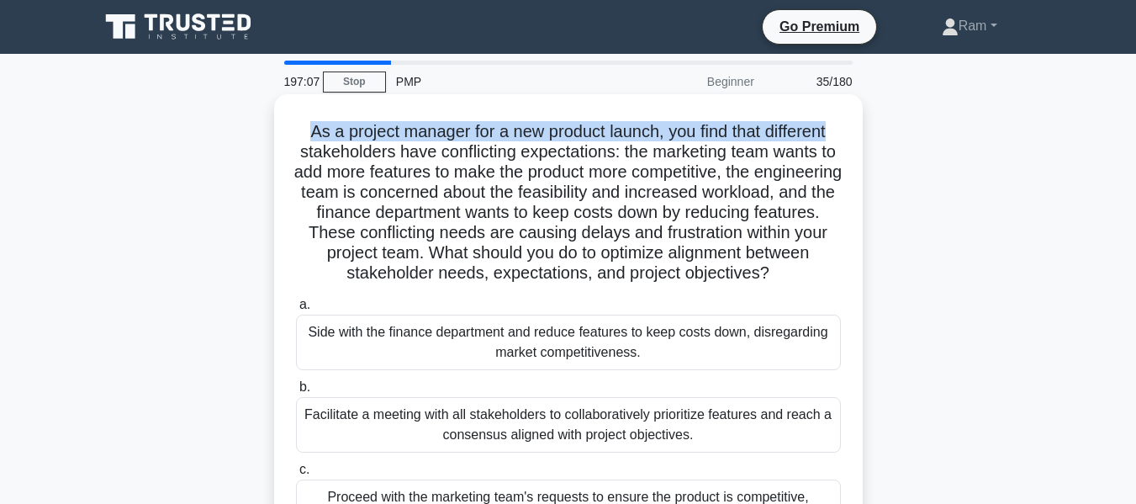
drag, startPoint x: 305, startPoint y: 135, endPoint x: 850, endPoint y: 124, distance: 545.2
click at [850, 124] on div "As a project manager for a new product launch, you find that different stakehol…" at bounding box center [568, 367] width 575 height 533
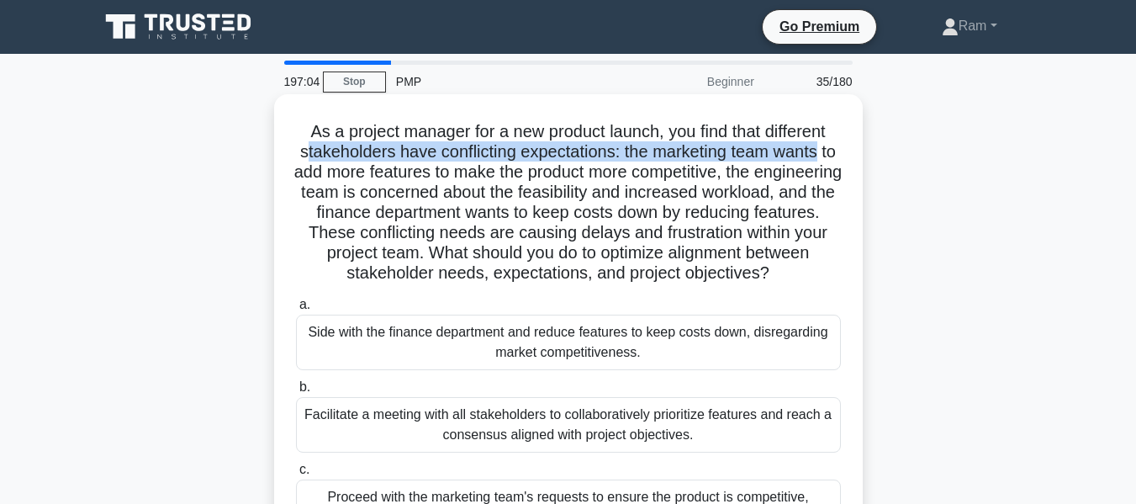
drag, startPoint x: 309, startPoint y: 153, endPoint x: 819, endPoint y: 154, distance: 510.6
click at [844, 146] on div "As a project manager for a new product launch, you find that different stakehol…" at bounding box center [568, 367] width 575 height 533
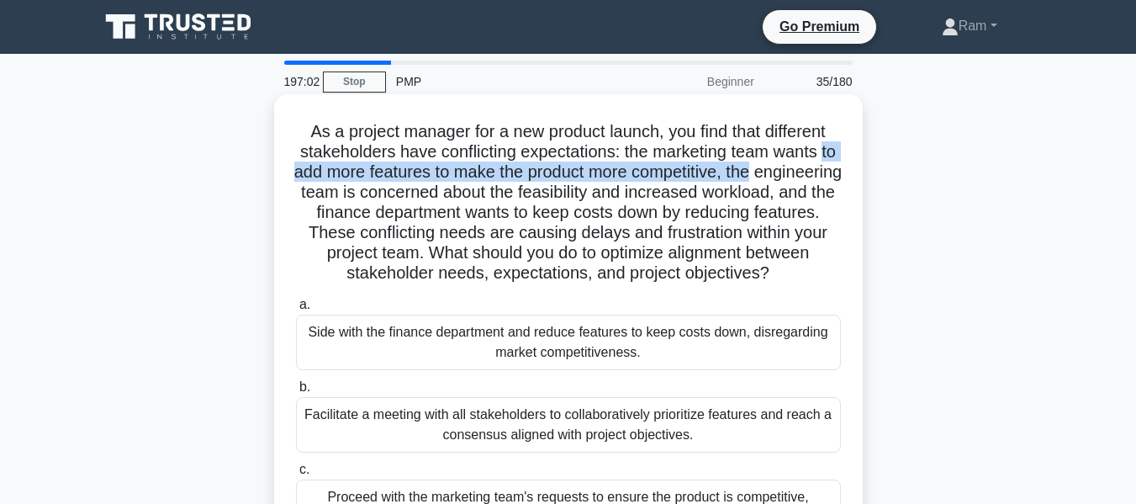
drag, startPoint x: 331, startPoint y: 172, endPoint x: 829, endPoint y: 173, distance: 498.8
click at [829, 173] on h5 "As a project manager for a new product launch, you find that different stakehol…" at bounding box center [568, 202] width 548 height 163
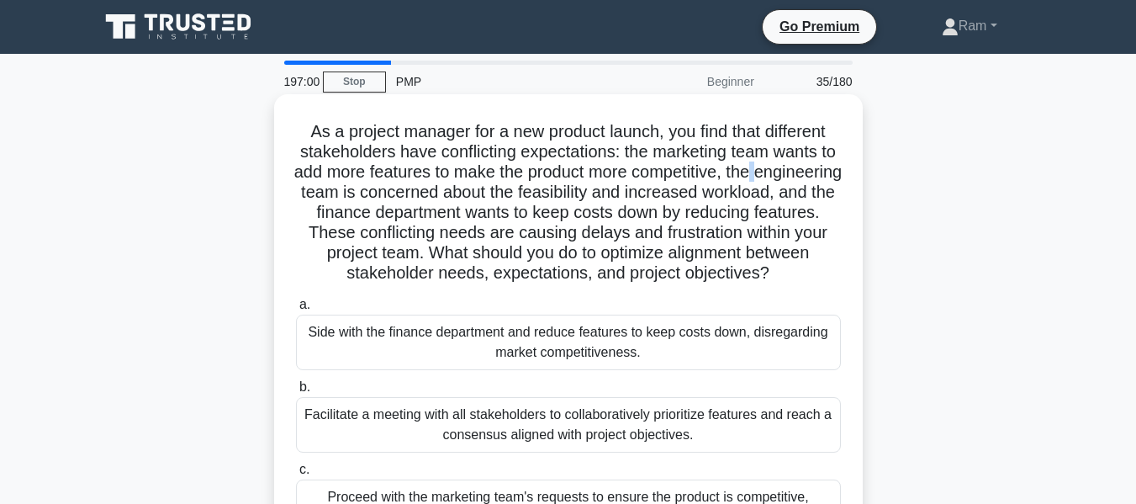
drag, startPoint x: 318, startPoint y: 194, endPoint x: 839, endPoint y: 178, distance: 521.7
click at [839, 178] on h5 "As a project manager for a new product launch, you find that different stakehol…" at bounding box center [568, 202] width 548 height 163
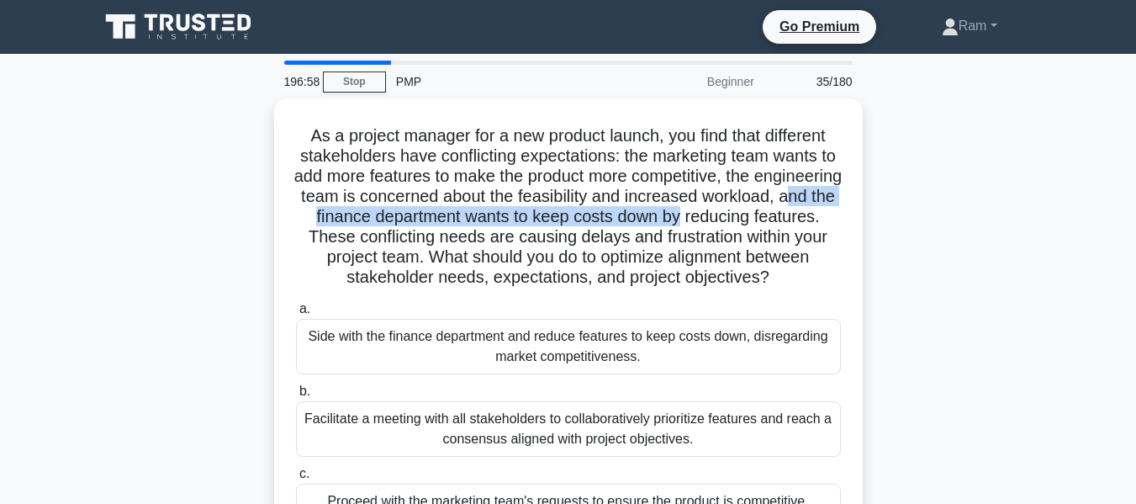
drag, startPoint x: 402, startPoint y: 214, endPoint x: 864, endPoint y: 211, distance: 461.8
click at [864, 211] on div "As a project manager for a new product launch, you find that different stakehol…" at bounding box center [568, 381] width 959 height 567
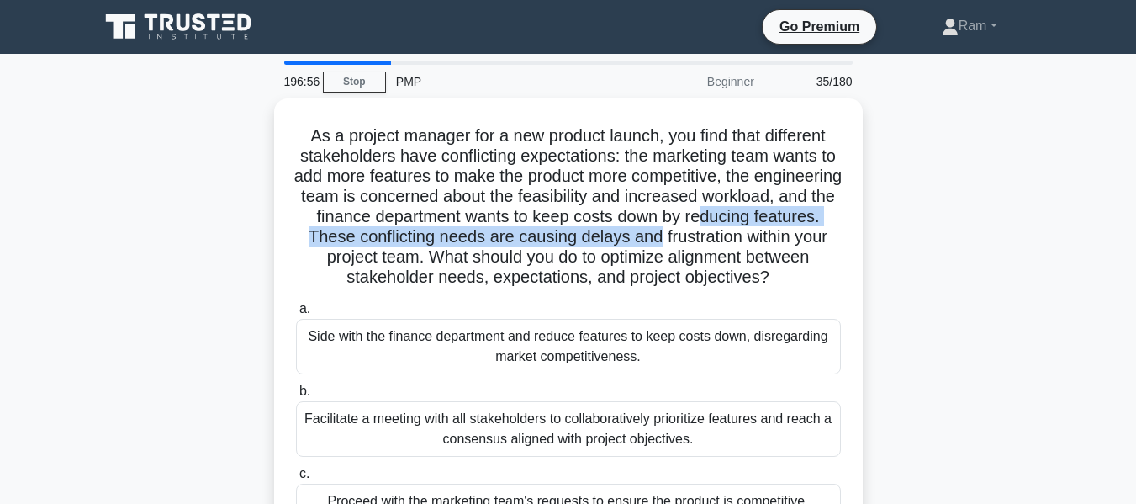
drag, startPoint x: 339, startPoint y: 236, endPoint x: 860, endPoint y: 245, distance: 521.6
click at [872, 242] on div "As a project manager for a new product launch, you find that different stakehol…" at bounding box center [568, 381] width 959 height 567
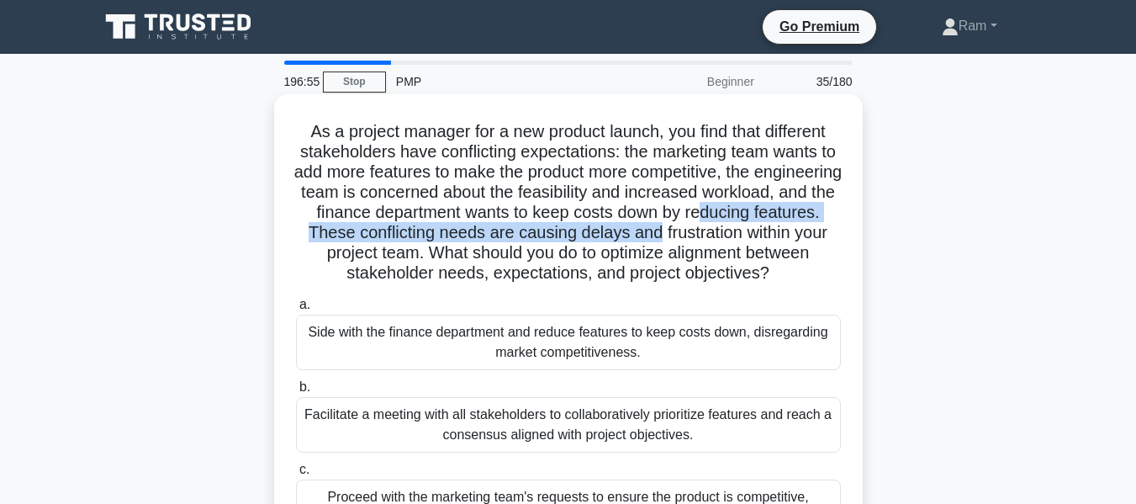
scroll to position [84, 0]
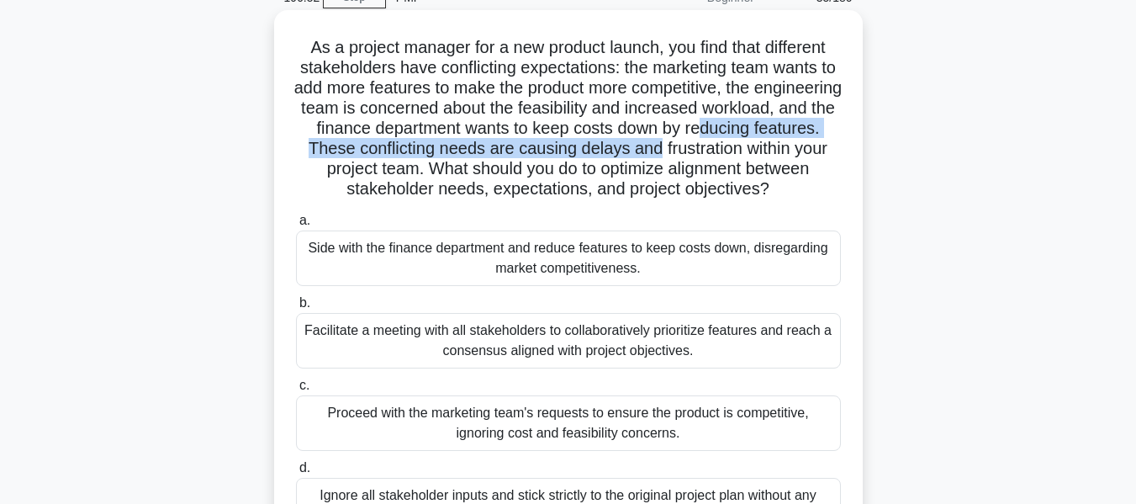
drag, startPoint x: 304, startPoint y: 170, endPoint x: 856, endPoint y: 199, distance: 552.6
click at [856, 199] on div "As a project manager for a new product launch, you find that different stakehol…" at bounding box center [568, 283] width 589 height 547
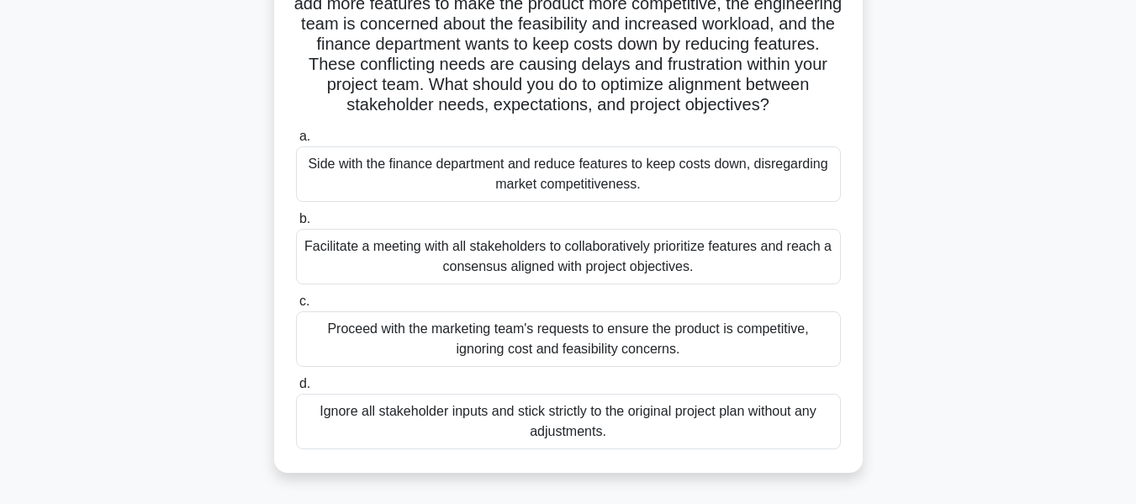
click at [640, 278] on div "Facilitate a meeting with all stakeholders to collaboratively prioritize featur…" at bounding box center [568, 257] width 545 height 56
click at [296, 225] on input "b. Facilitate a meeting with all stakeholders to collaboratively prioritize fea…" at bounding box center [296, 219] width 0 height 11
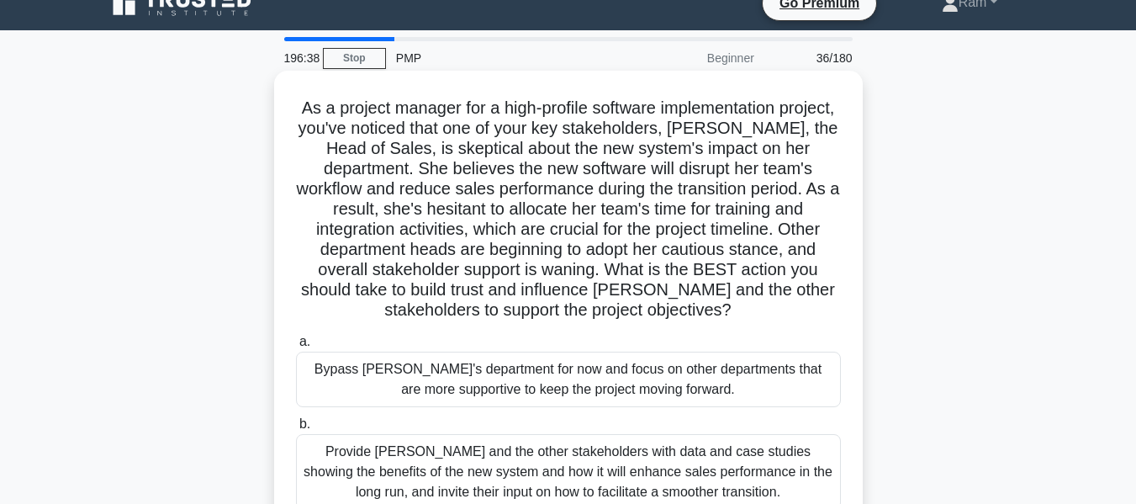
scroll to position [0, 0]
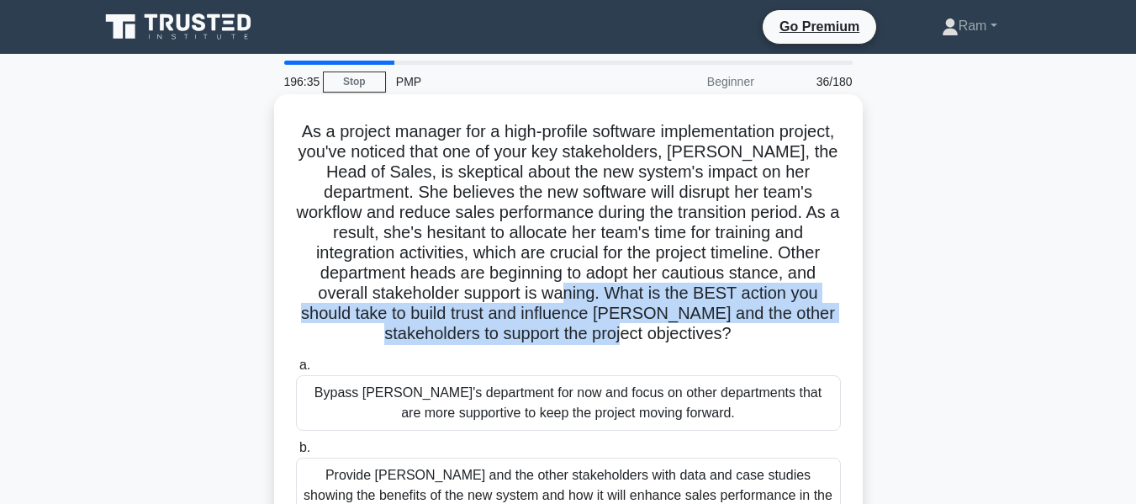
drag, startPoint x: 620, startPoint y: 293, endPoint x: 794, endPoint y: 334, distance: 178.9
click at [794, 334] on h5 "As a project manager for a high-profile software implementation project, you've…" at bounding box center [568, 233] width 548 height 224
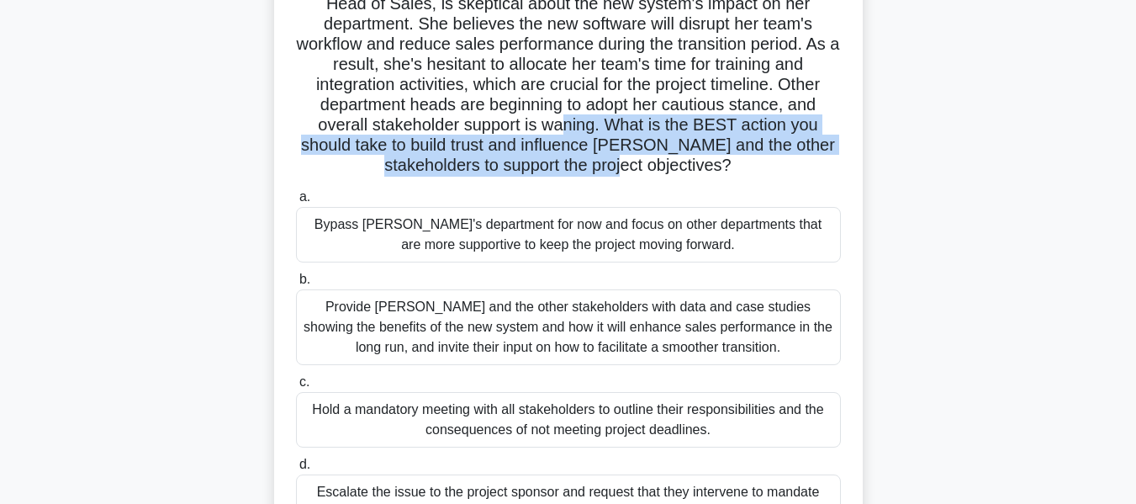
scroll to position [252, 0]
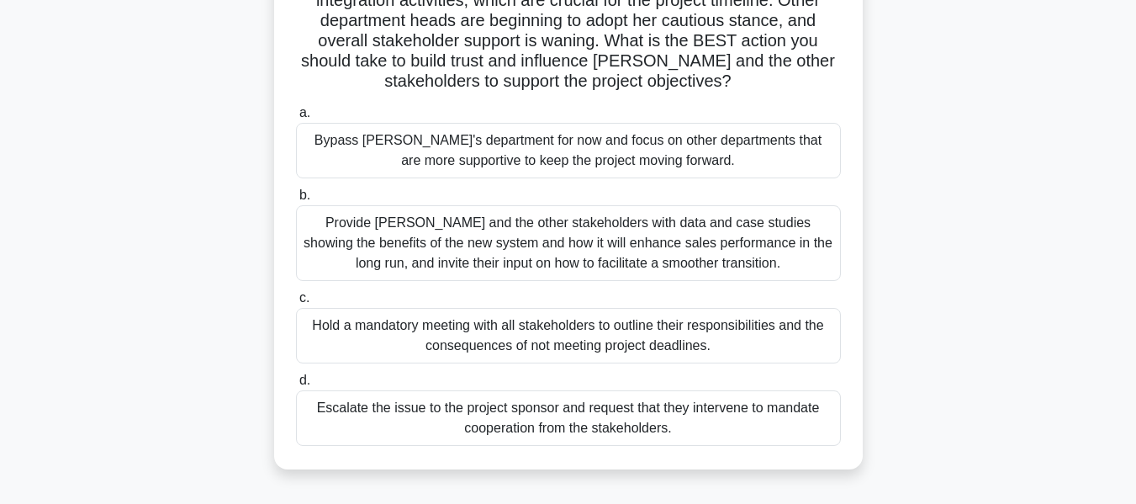
click at [733, 246] on div "Provide [PERSON_NAME] and the other stakeholders with data and case studies sho…" at bounding box center [568, 243] width 545 height 76
click at [296, 201] on input "b. Provide [PERSON_NAME] and the other stakeholders with data and case studies …" at bounding box center [296, 195] width 0 height 11
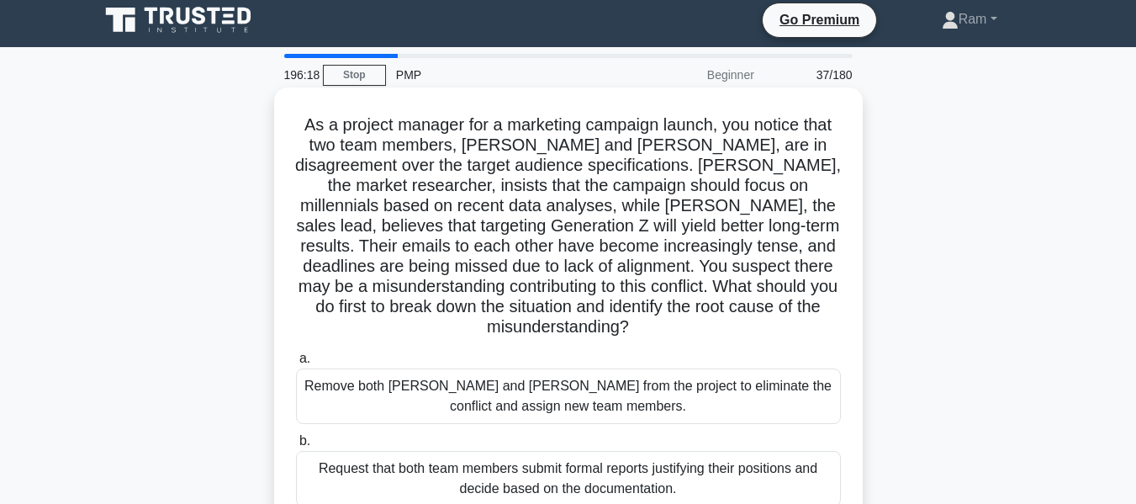
scroll to position [0, 0]
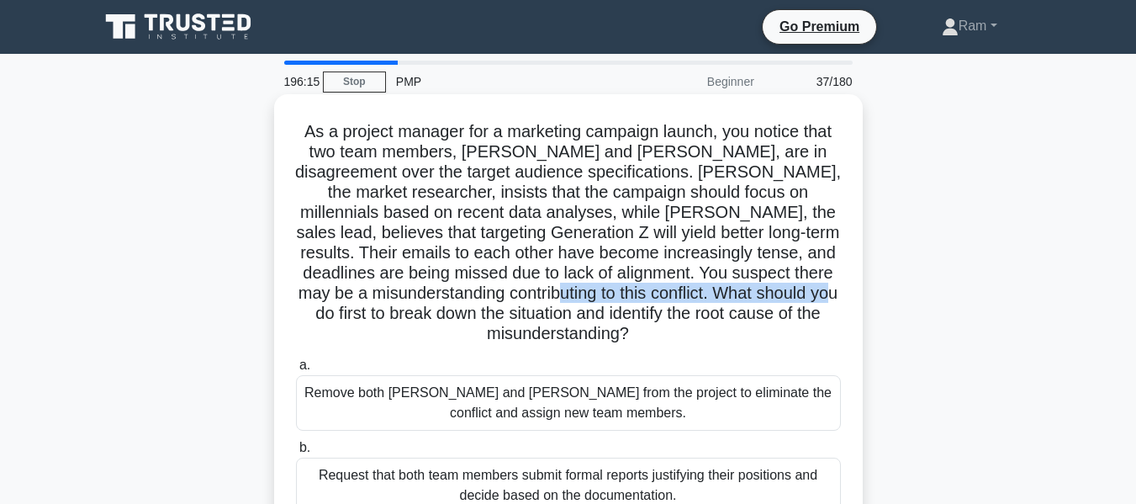
drag, startPoint x: 532, startPoint y: 299, endPoint x: 827, endPoint y: 302, distance: 295.3
click at [827, 302] on h5 "As a project manager for a marketing campaign launch, you notice that two team …" at bounding box center [568, 233] width 548 height 224
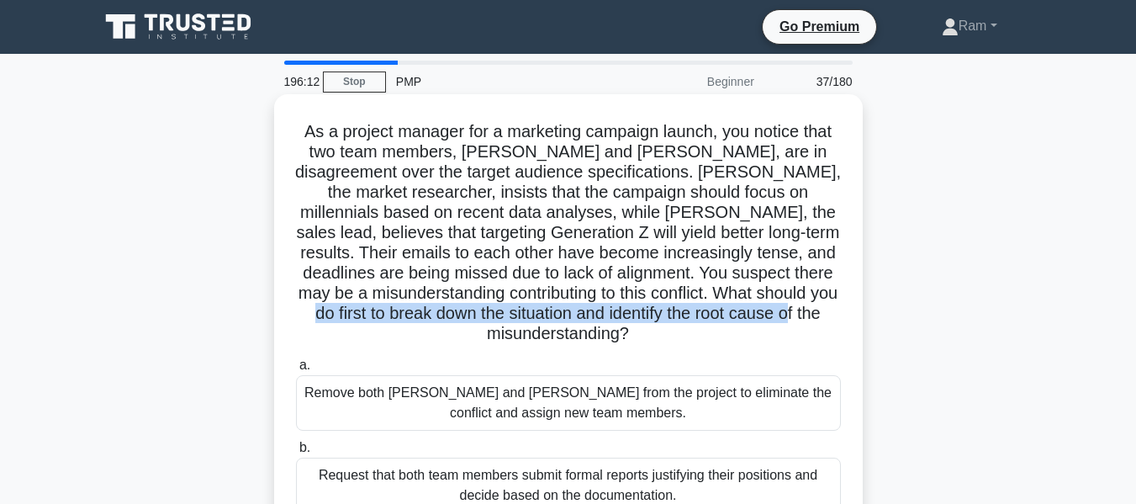
drag, startPoint x: 312, startPoint y: 320, endPoint x: 822, endPoint y: 315, distance: 509.7
click at [822, 315] on h5 "As a project manager for a marketing campaign launch, you notice that two team …" at bounding box center [568, 233] width 548 height 224
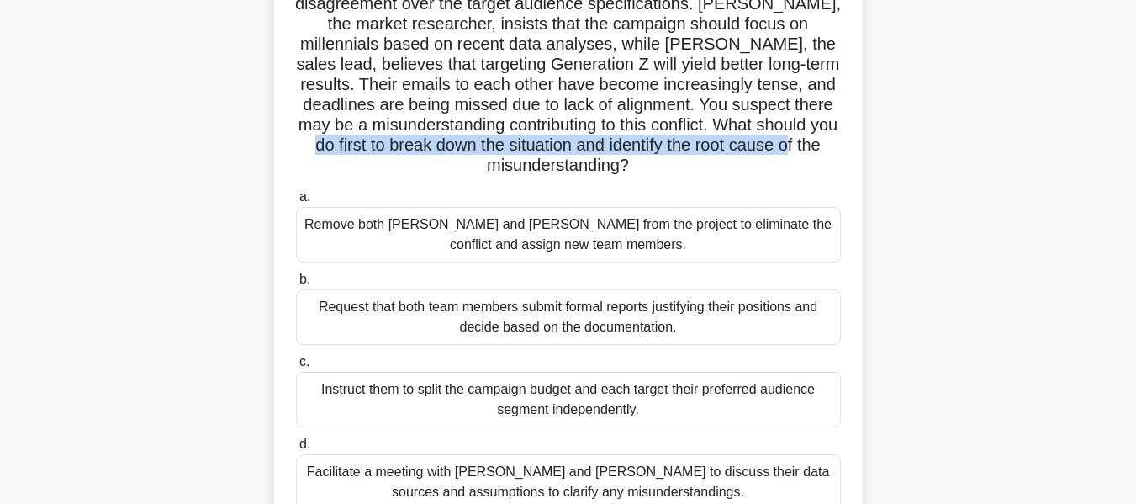
scroll to position [84, 0]
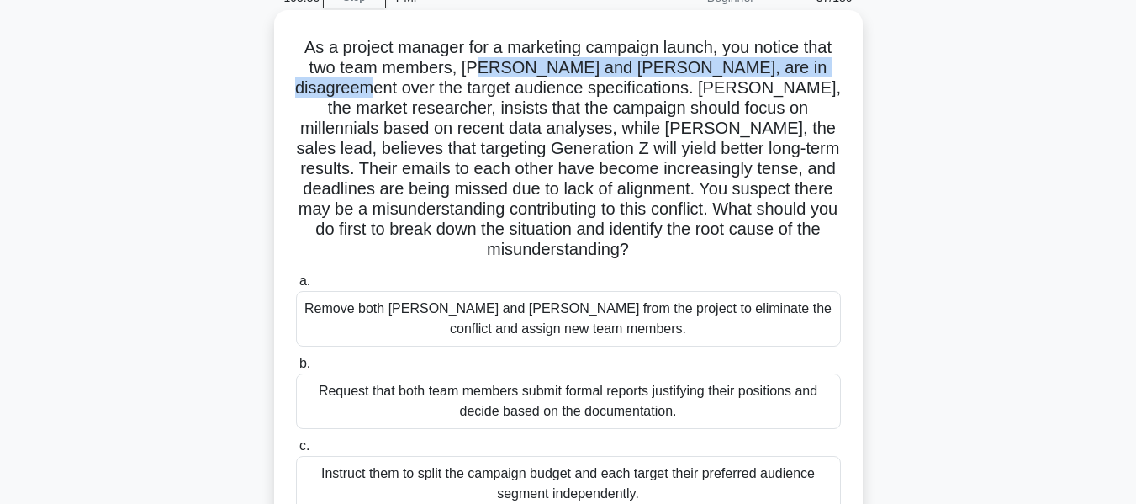
drag, startPoint x: 473, startPoint y: 66, endPoint x: 845, endPoint y: 77, distance: 372.8
click at [845, 77] on div "As a project manager for a marketing campaign launch, you notice that two team …" at bounding box center [568, 314] width 575 height 594
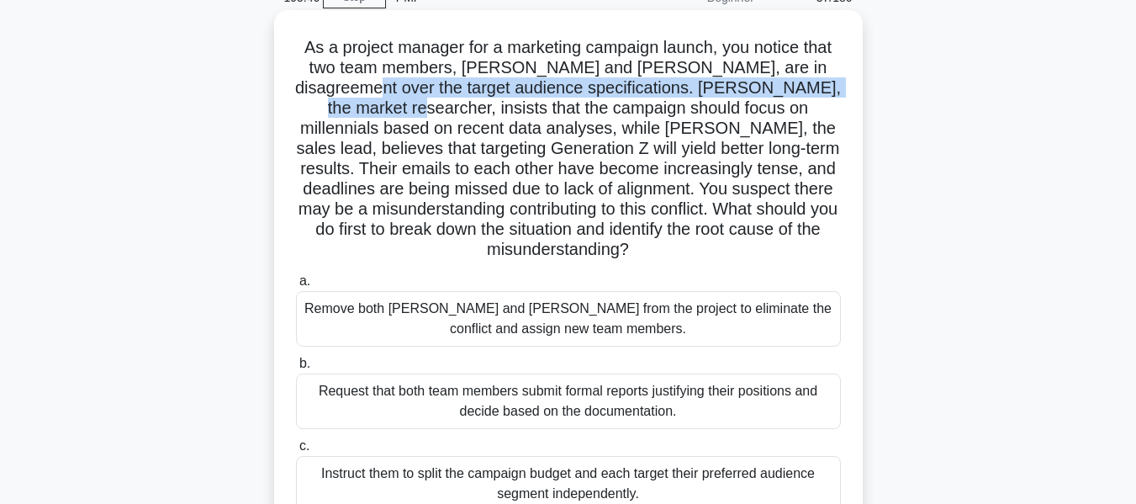
drag, startPoint x: 292, startPoint y: 94, endPoint x: 692, endPoint y: 107, distance: 400.6
click at [844, 92] on div "As a project manager for a marketing campaign launch, you notice that two team …" at bounding box center [568, 314] width 575 height 594
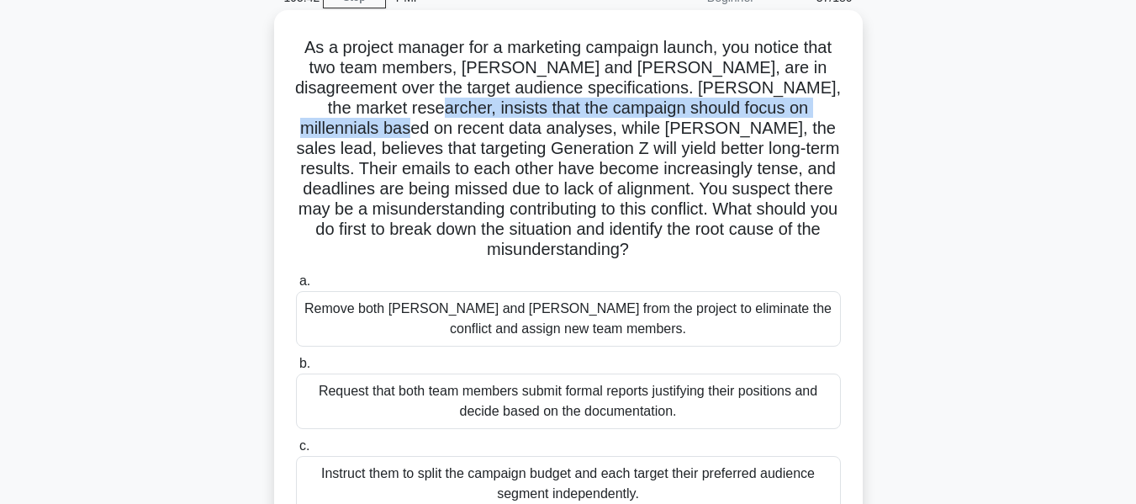
drag, startPoint x: 319, startPoint y: 117, endPoint x: 852, endPoint y: 104, distance: 533.4
click at [852, 104] on div "As a project manager for a marketing campaign launch, you notice that two team …" at bounding box center [568, 314] width 575 height 594
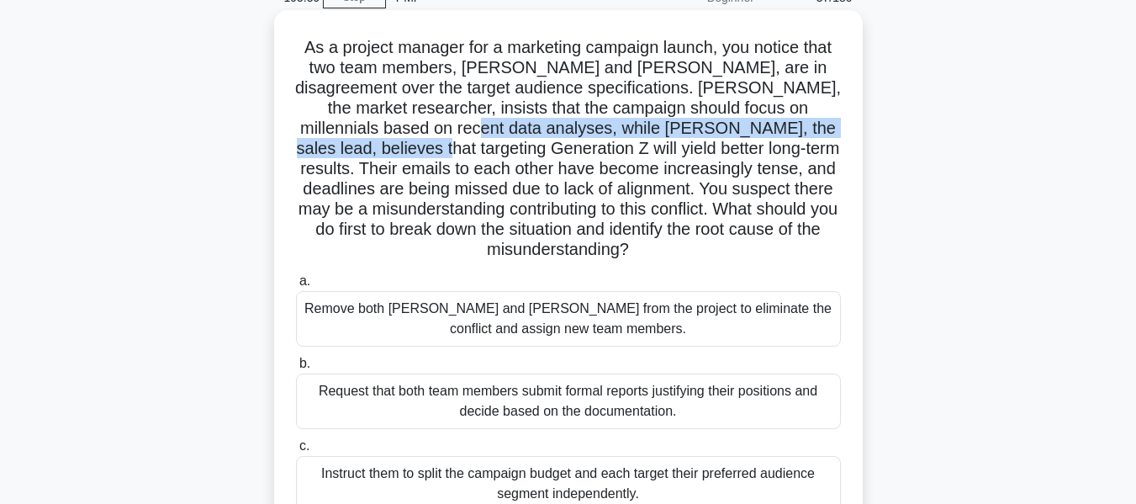
drag, startPoint x: 357, startPoint y: 135, endPoint x: 839, endPoint y: 124, distance: 483.0
click at [839, 124] on h5 "As a project manager for a marketing campaign launch, you notice that two team …" at bounding box center [568, 149] width 548 height 224
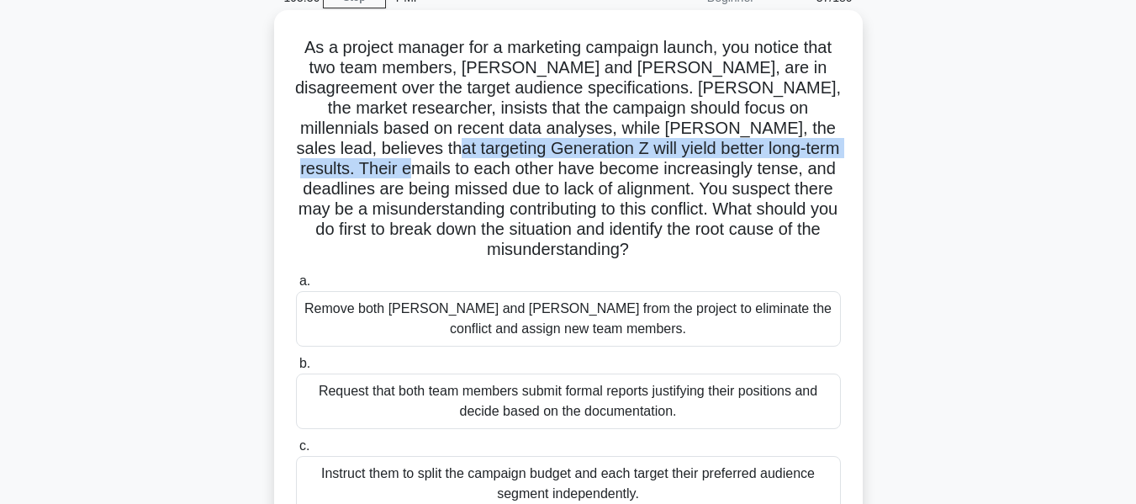
drag, startPoint x: 328, startPoint y: 152, endPoint x: 765, endPoint y: 170, distance: 437.7
click at [850, 151] on div "As a project manager for a marketing campaign launch, you notice that two team …" at bounding box center [568, 314] width 575 height 594
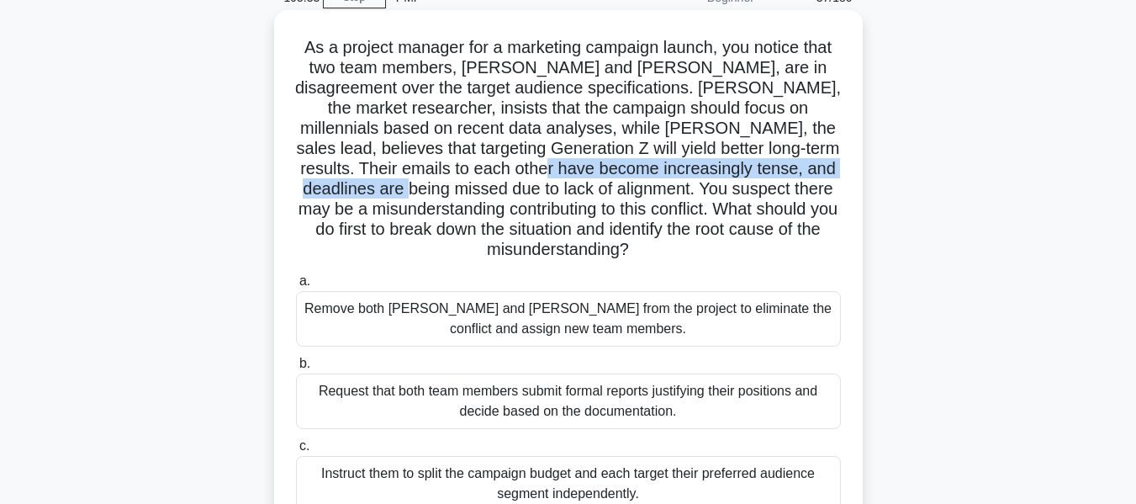
drag, startPoint x: 438, startPoint y: 168, endPoint x: 854, endPoint y: 162, distance: 415.6
click at [854, 162] on div "As a project manager for a marketing campaign launch, you notice that two team …" at bounding box center [568, 314] width 575 height 594
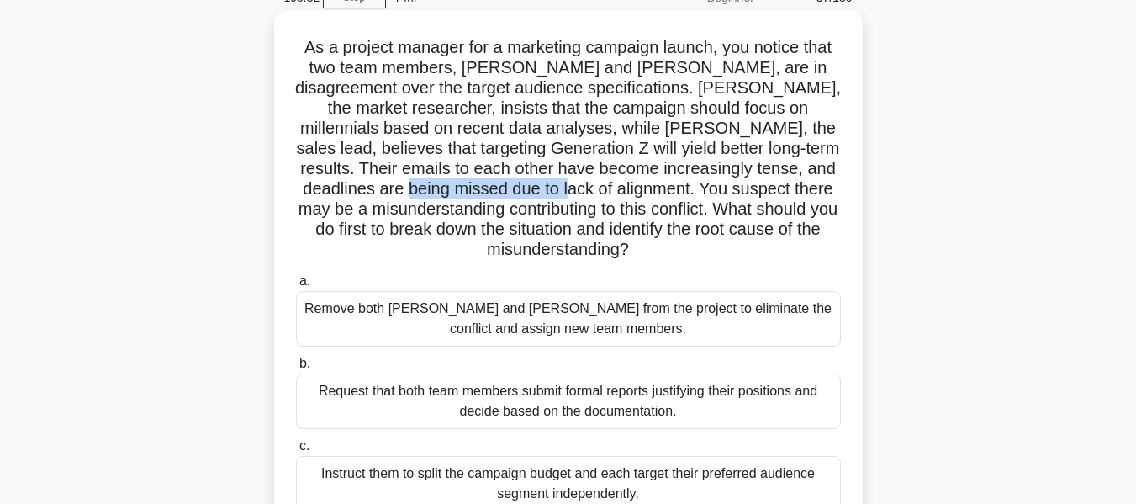
drag, startPoint x: 496, startPoint y: 183, endPoint x: 807, endPoint y: 186, distance: 311.2
click at [839, 179] on h5 "As a project manager for a marketing campaign launch, you notice that two team …" at bounding box center [568, 149] width 548 height 224
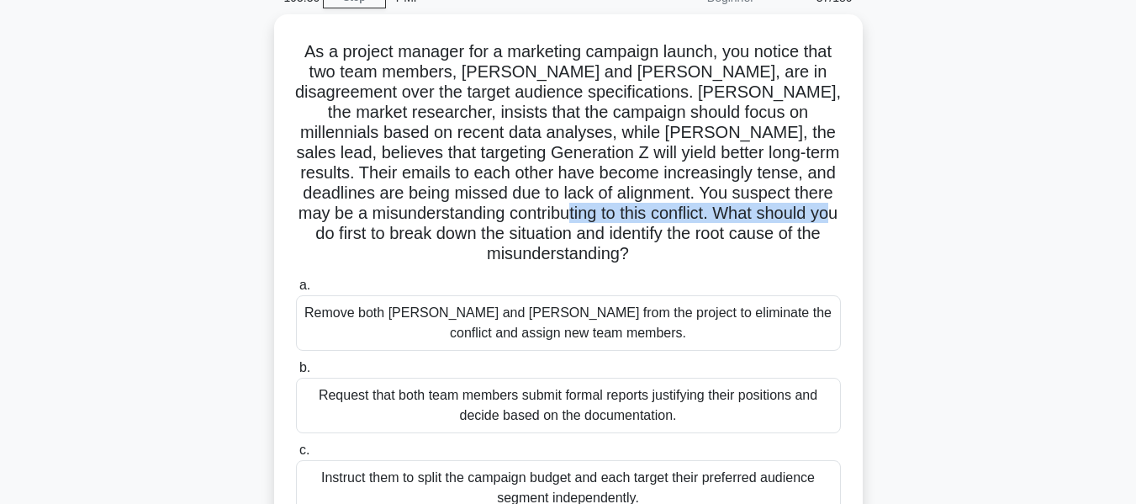
drag, startPoint x: 542, startPoint y: 209, endPoint x: 924, endPoint y: 218, distance: 382.8
click at [924, 218] on div "As a project manager for a marketing campaign launch, you notice that two team …" at bounding box center [568, 327] width 959 height 627
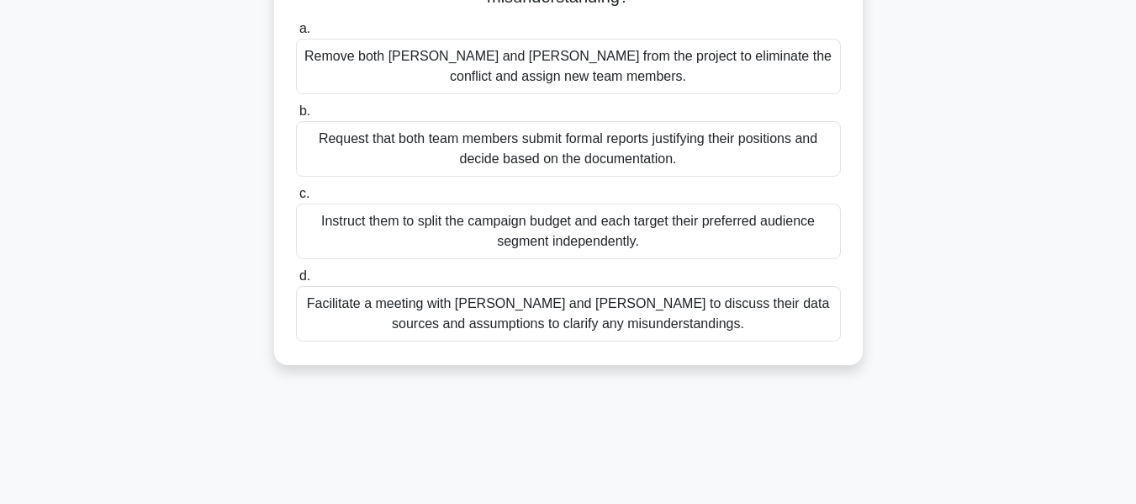
scroll to position [405, 0]
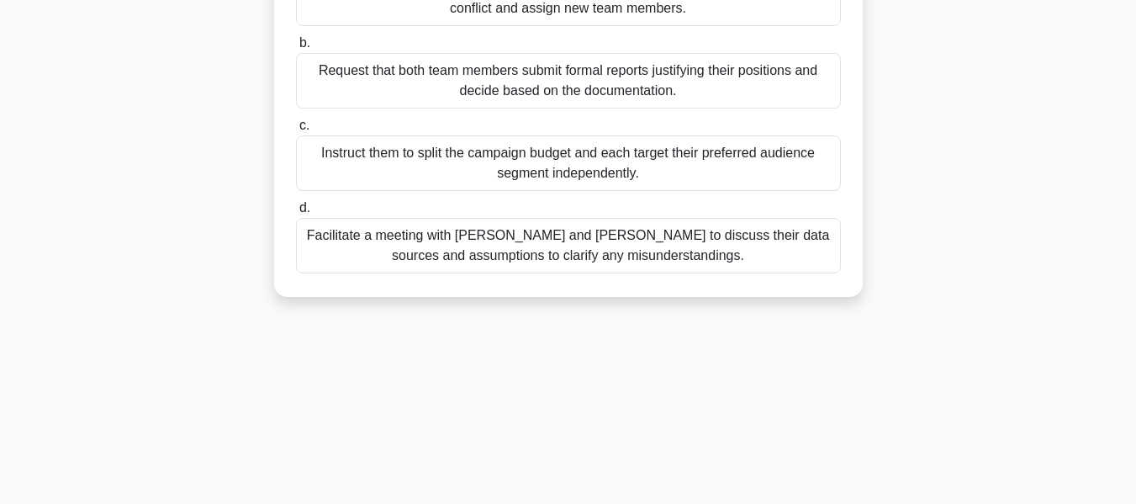
click at [638, 234] on div "Facilitate a meeting with [PERSON_NAME] and [PERSON_NAME] to discuss their data…" at bounding box center [568, 246] width 545 height 56
click at [296, 214] on input "d. Facilitate a meeting with [PERSON_NAME] and [PERSON_NAME] to discuss their d…" at bounding box center [296, 208] width 0 height 11
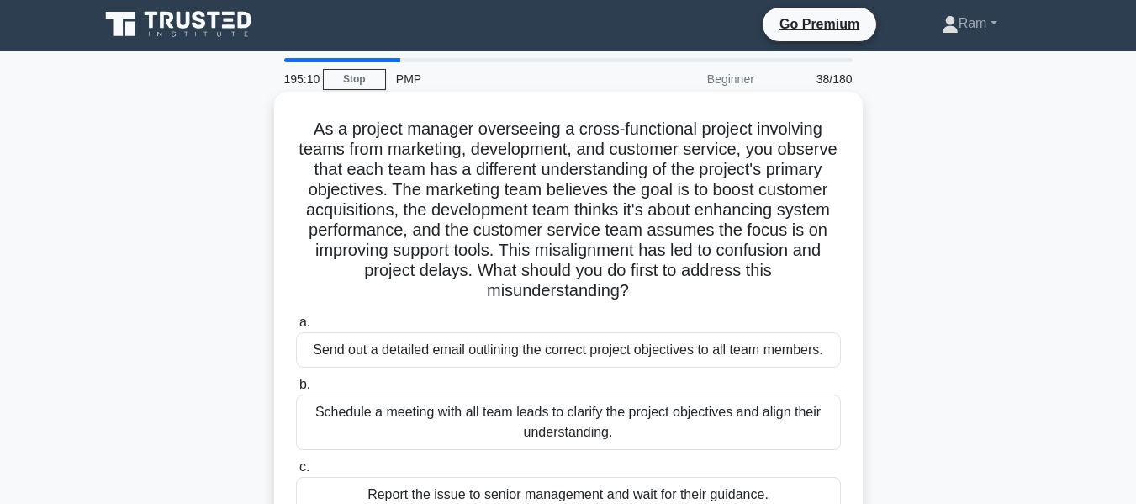
scroll to position [0, 0]
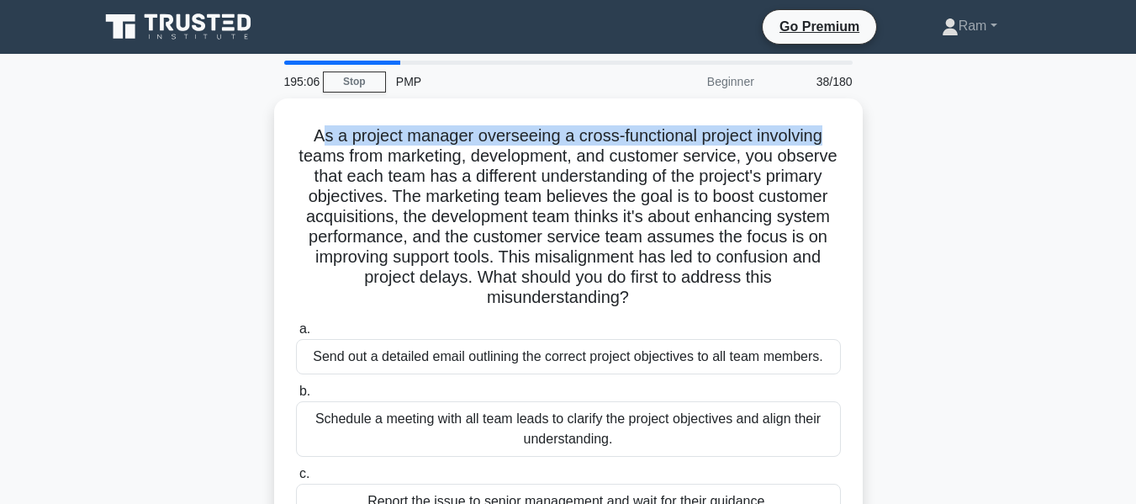
drag, startPoint x: 317, startPoint y: 133, endPoint x: 893, endPoint y: 124, distance: 576.2
click at [893, 124] on div "As a project manager overseeing a cross-functional project involving teams from…" at bounding box center [568, 361] width 959 height 527
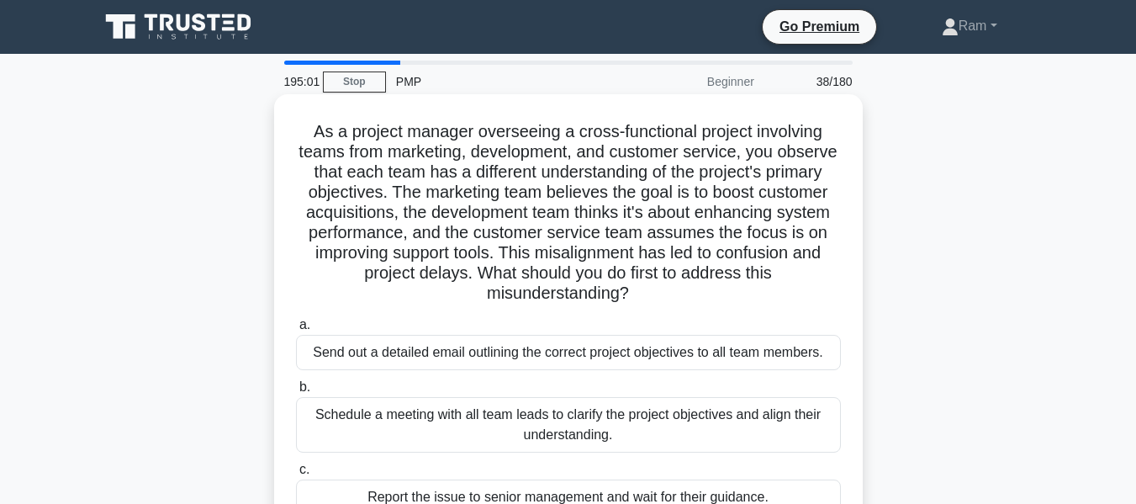
click at [337, 161] on h5 "As a project manager overseeing a cross-functional project involving teams from…" at bounding box center [568, 212] width 548 height 183
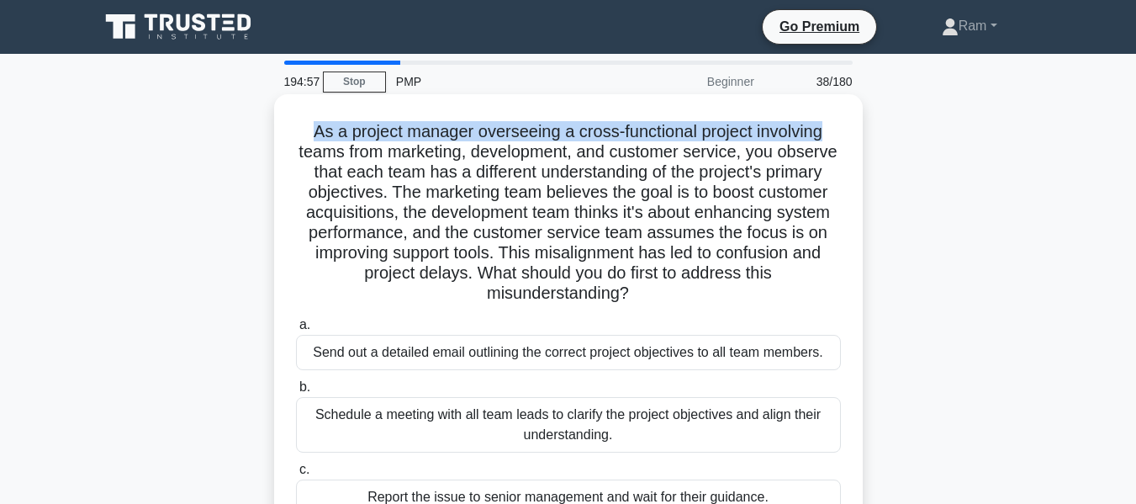
drag, startPoint x: 307, startPoint y: 132, endPoint x: 855, endPoint y: 137, distance: 548.4
click at [855, 137] on div "As a project manager overseeing a cross-functional project involving teams from…" at bounding box center [568, 347] width 575 height 493
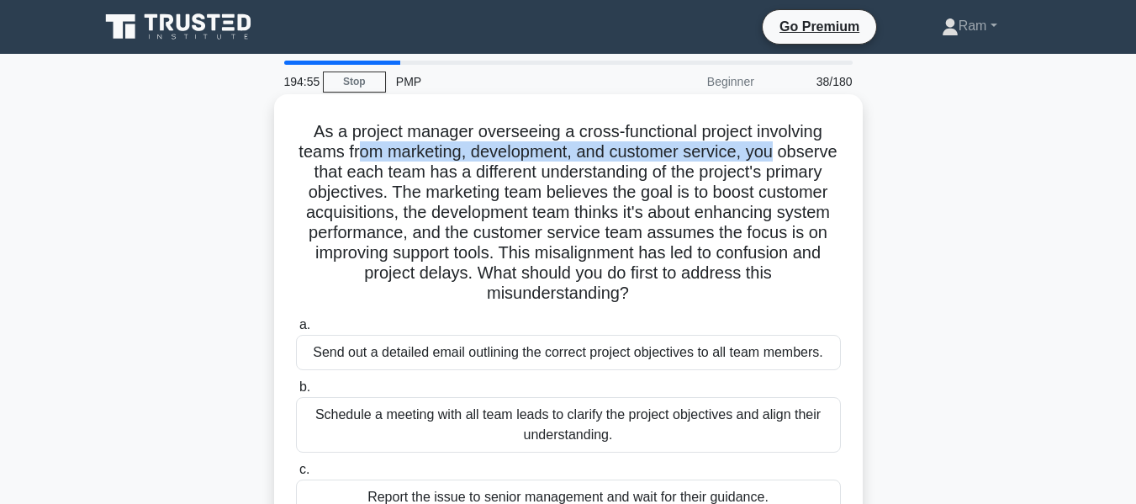
drag, startPoint x: 386, startPoint y: 154, endPoint x: 834, endPoint y: 155, distance: 448.3
click at [834, 155] on h5 "As a project manager overseeing a cross-functional project involving teams from…" at bounding box center [568, 212] width 548 height 183
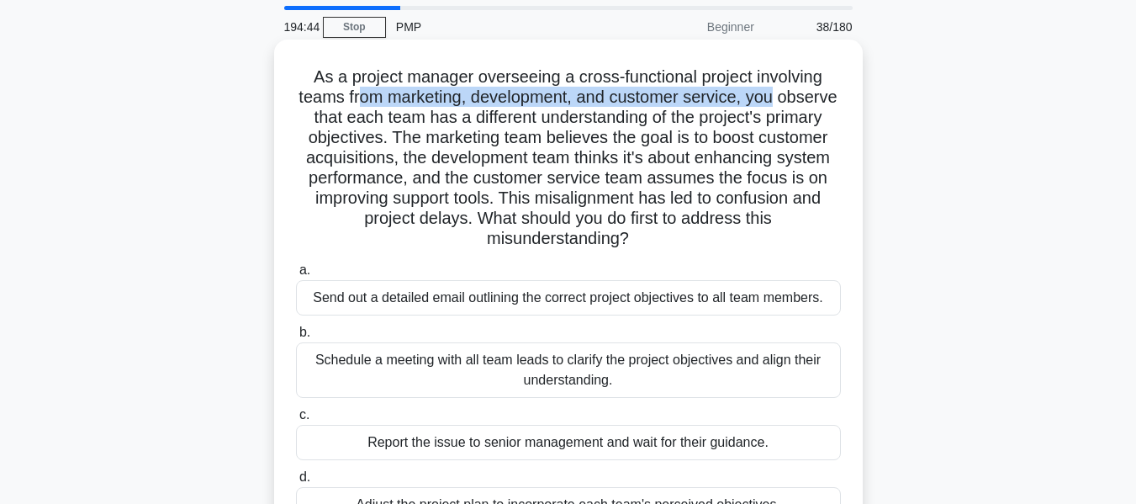
scroll to position [84, 0]
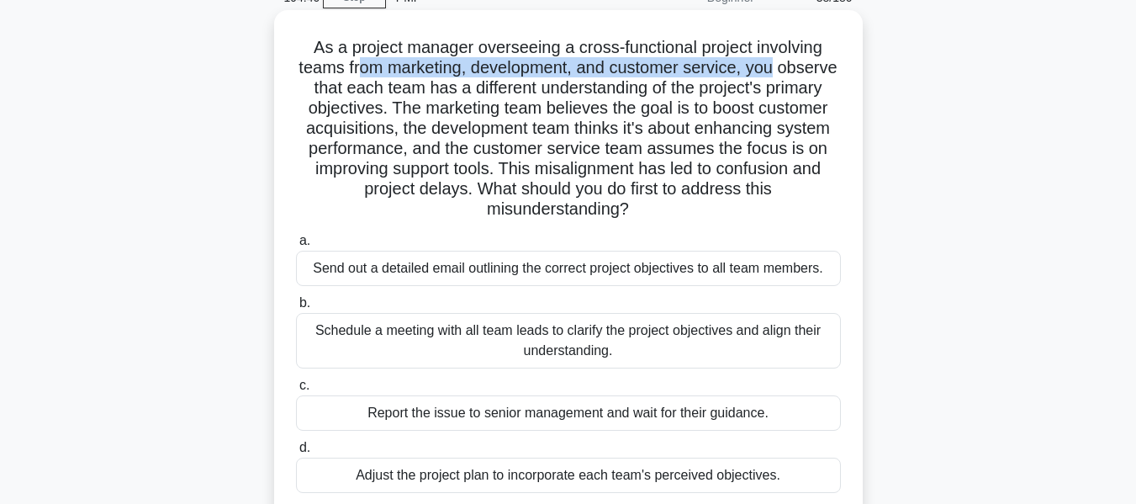
drag, startPoint x: 606, startPoint y: 186, endPoint x: 742, endPoint y: 211, distance: 138.6
click at [742, 211] on h5 "As a project manager overseeing a cross-functional project involving teams from…" at bounding box center [568, 128] width 548 height 183
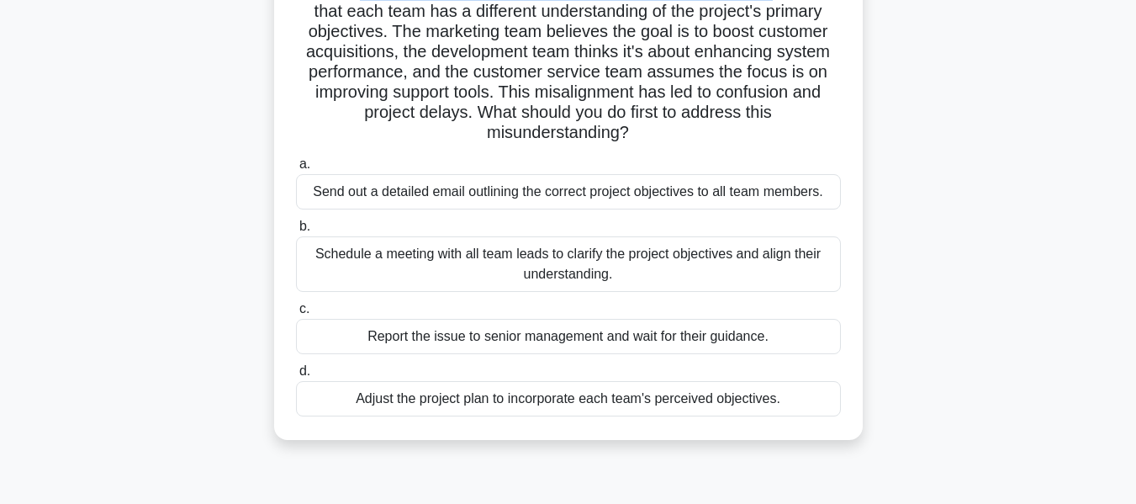
scroll to position [252, 0]
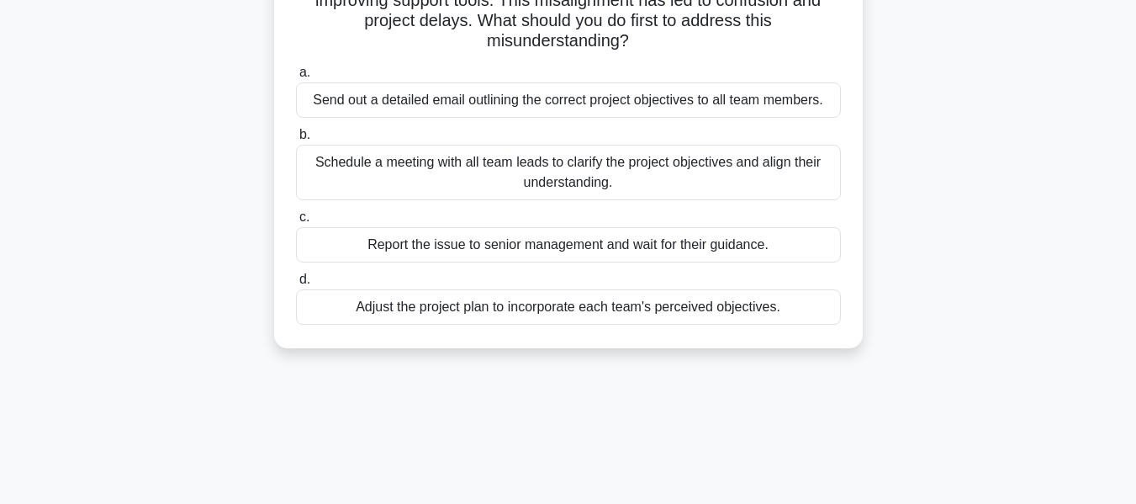
click at [672, 179] on div "Schedule a meeting with all team leads to clarify the project objectives and al…" at bounding box center [568, 173] width 545 height 56
click at [296, 140] on input "b. Schedule a meeting with all team leads to clarify the project objectives and…" at bounding box center [296, 135] width 0 height 11
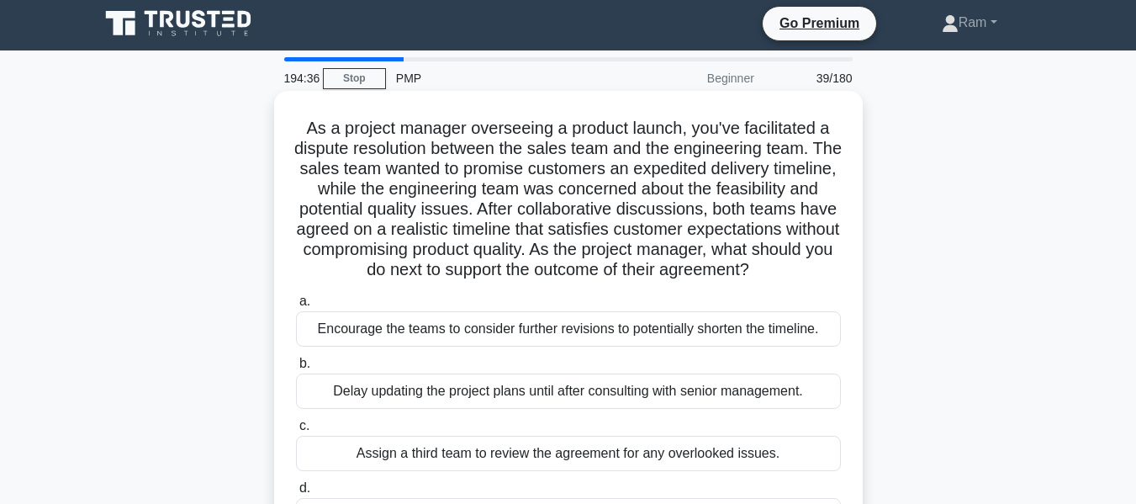
scroll to position [0, 0]
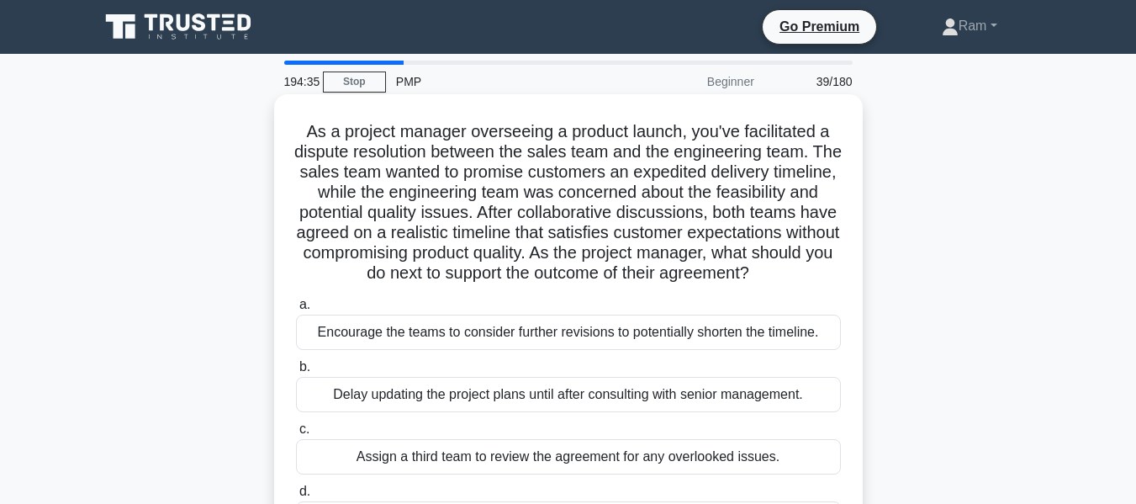
drag, startPoint x: 723, startPoint y: 248, endPoint x: 824, endPoint y: 295, distance: 112.1
click at [824, 284] on h5 "As a project manager overseeing a product launch, you've facilitated a dispute …" at bounding box center [568, 202] width 548 height 163
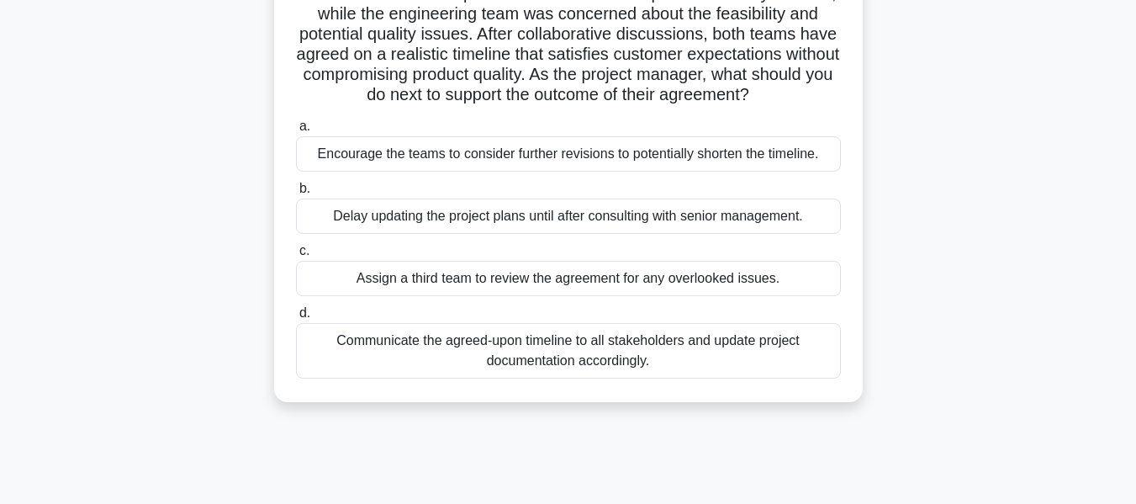
scroll to position [84, 0]
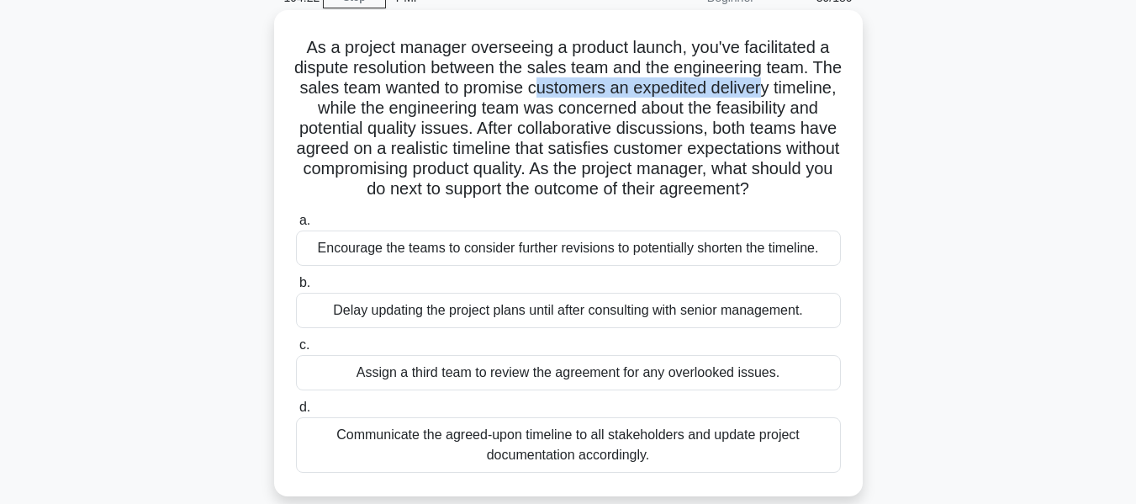
drag, startPoint x: 581, startPoint y: 92, endPoint x: 803, endPoint y: 99, distance: 222.2
click at [821, 95] on h5 "As a project manager overseeing a product launch, you've facilitated a dispute …" at bounding box center [568, 118] width 548 height 163
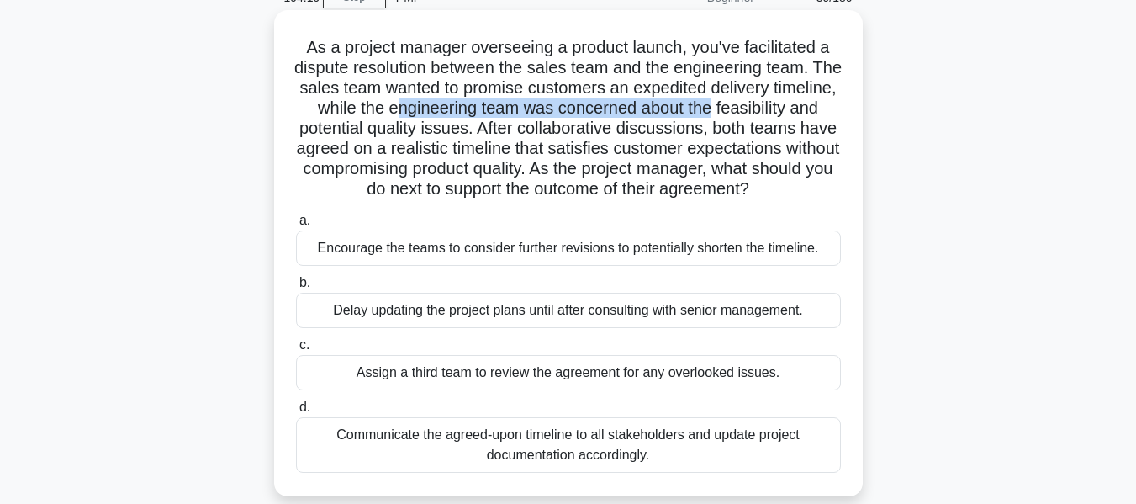
drag, startPoint x: 489, startPoint y: 111, endPoint x: 810, endPoint y: 113, distance: 321.3
click at [810, 113] on h5 "As a project manager overseeing a product launch, you've facilitated a dispute …" at bounding box center [568, 118] width 548 height 163
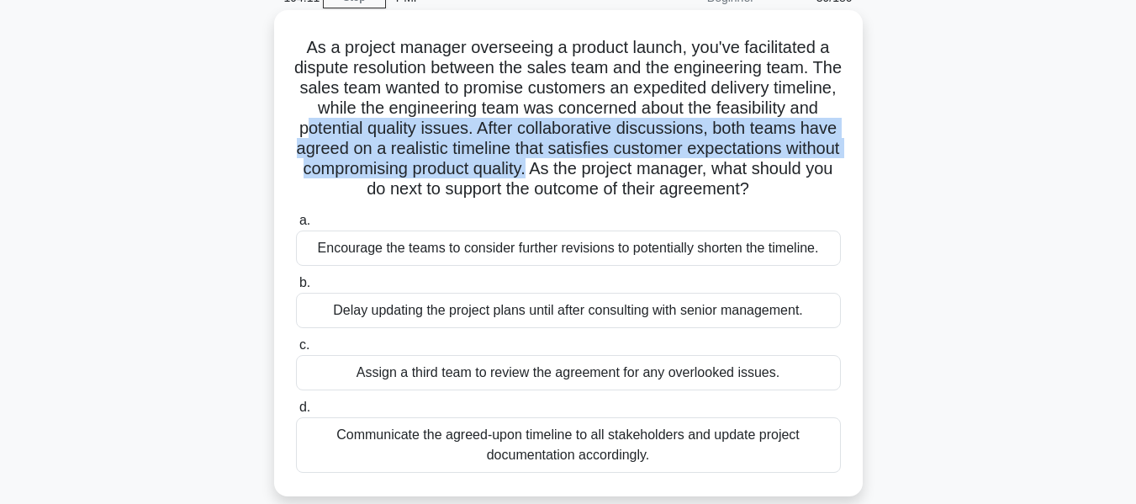
drag, startPoint x: 421, startPoint y: 125, endPoint x: 713, endPoint y: 170, distance: 296.1
click at [713, 170] on h5 "As a project manager overseeing a product launch, you've facilitated a dispute …" at bounding box center [568, 118] width 548 height 163
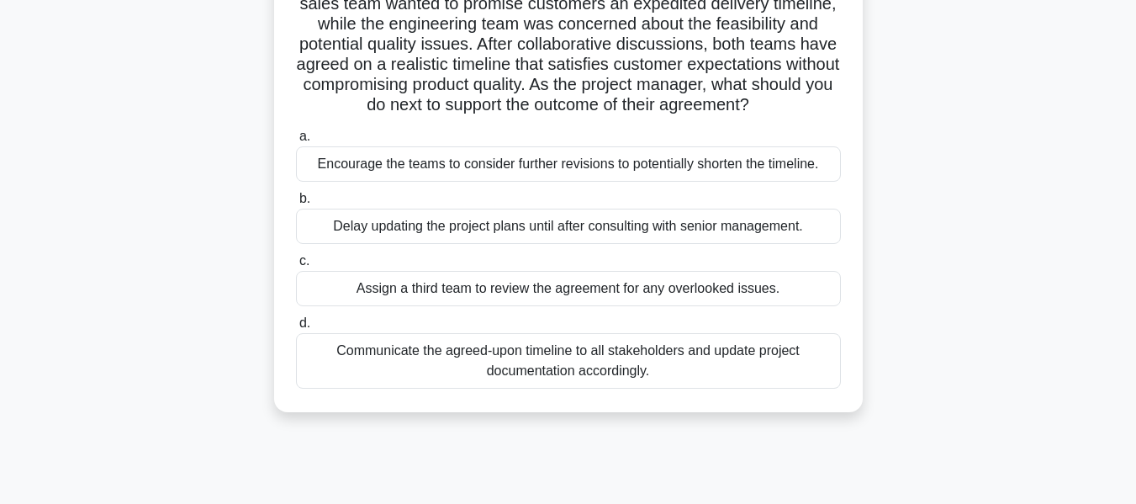
click at [625, 389] on div "Communicate the agreed-upon timeline to all stakeholders and update project doc…" at bounding box center [568, 361] width 545 height 56
click at [296, 329] on input "d. Communicate the agreed-upon timeline to all stakeholders and update project …" at bounding box center [296, 323] width 0 height 11
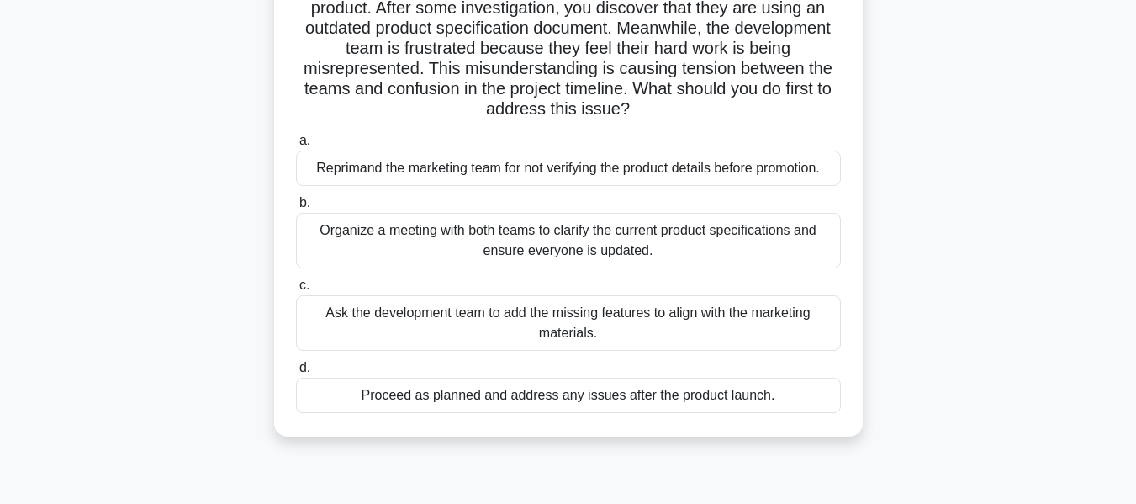
scroll to position [0, 0]
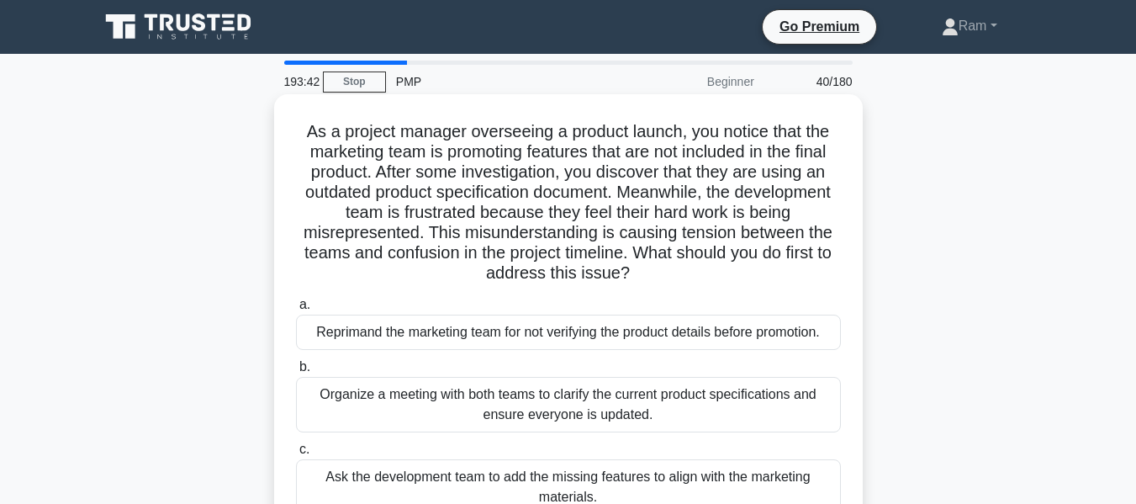
drag, startPoint x: 647, startPoint y: 255, endPoint x: 733, endPoint y: 269, distance: 87.0
click at [733, 269] on h5 "As a project manager overseeing a product launch, you notice that the marketing…" at bounding box center [568, 202] width 548 height 163
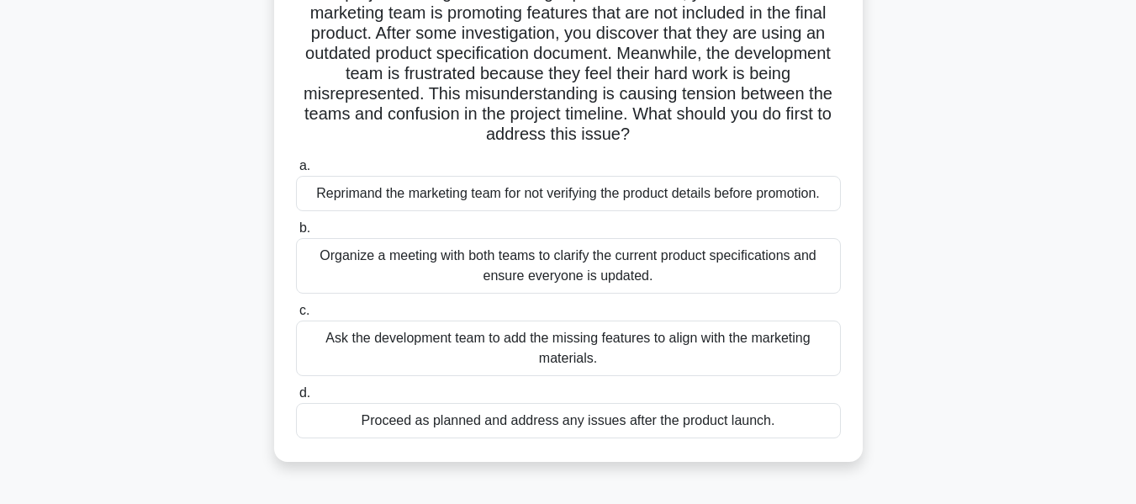
scroll to position [168, 0]
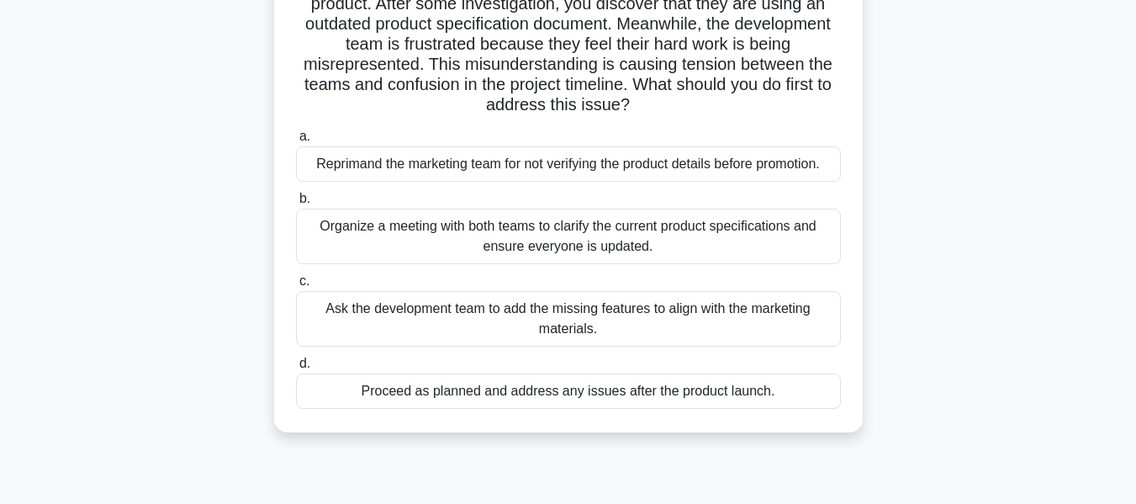
click at [636, 241] on div "Organize a meeting with both teams to clarify the current product specification…" at bounding box center [568, 237] width 545 height 56
click at [296, 204] on input "b. Organize a meeting with both teams to clarify the current product specificat…" at bounding box center [296, 198] width 0 height 11
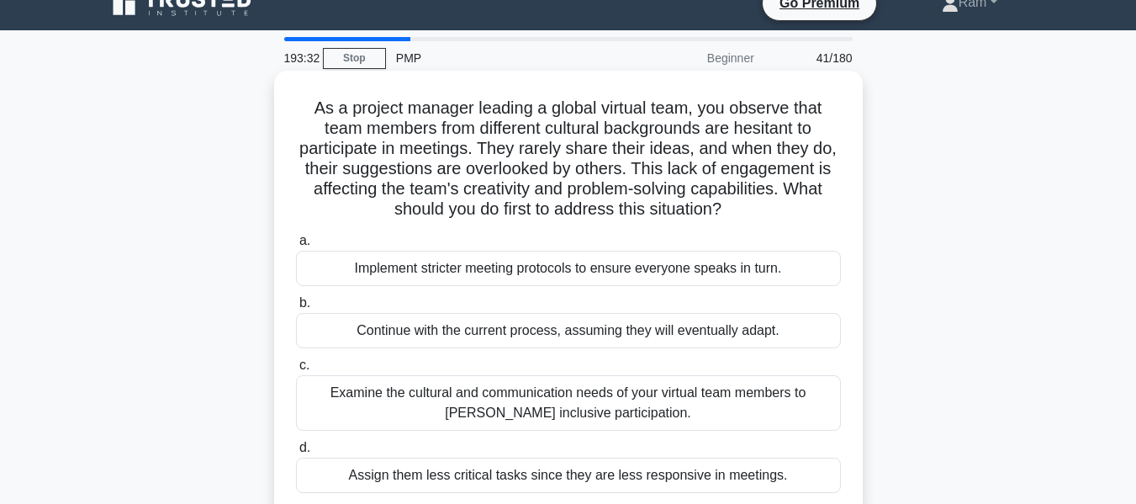
scroll to position [0, 0]
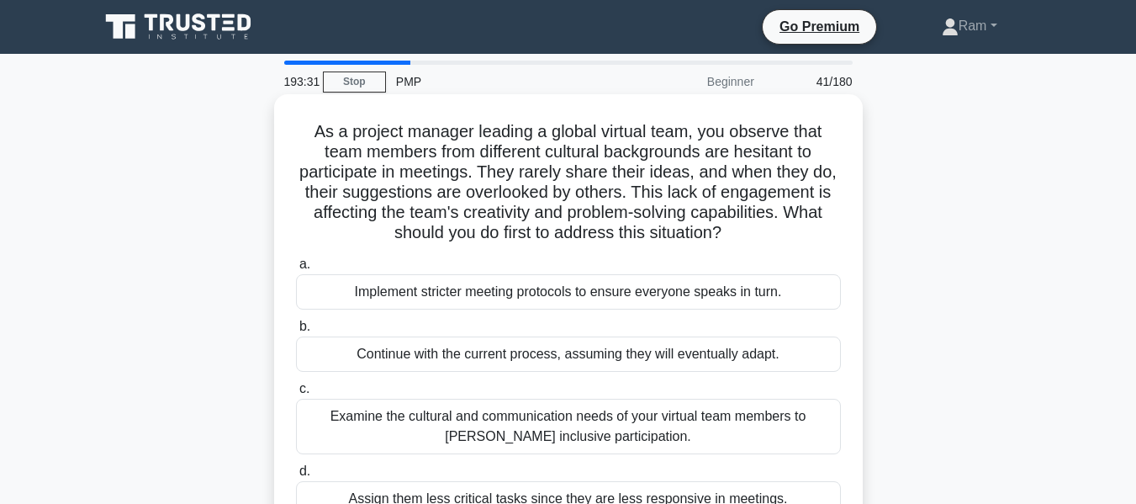
click at [640, 193] on h5 "As a project manager leading a global virtual team, you observe that team membe…" at bounding box center [568, 182] width 548 height 123
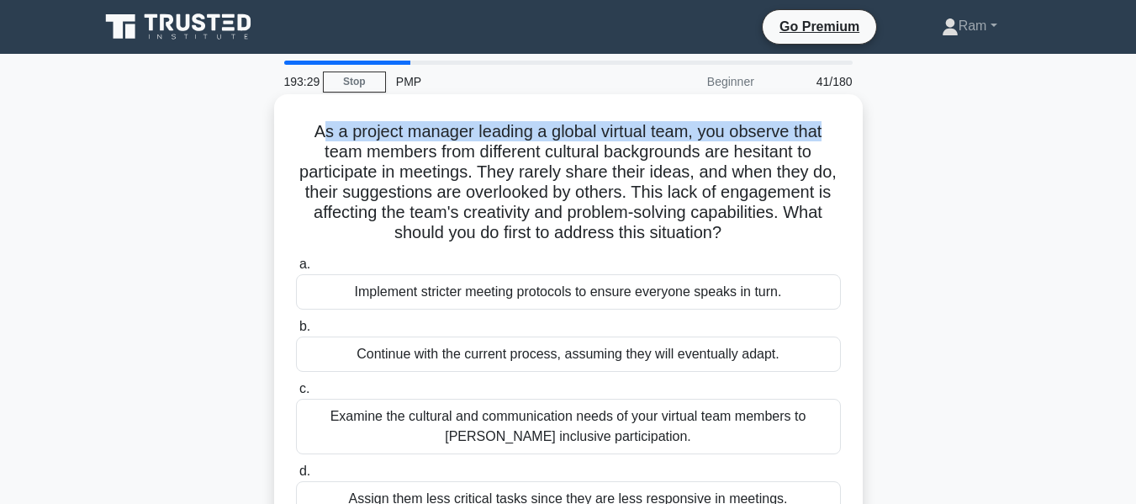
drag, startPoint x: 319, startPoint y: 130, endPoint x: 835, endPoint y: 138, distance: 516.5
click at [835, 138] on h5 "As a project manager leading a global virtual team, you observe that team membe…" at bounding box center [568, 182] width 548 height 123
drag, startPoint x: 452, startPoint y: 156, endPoint x: 834, endPoint y: 227, distance: 389.2
click at [834, 227] on h5 "As a project manager leading a global virtual team, you observe that team membe…" at bounding box center [568, 182] width 548 height 123
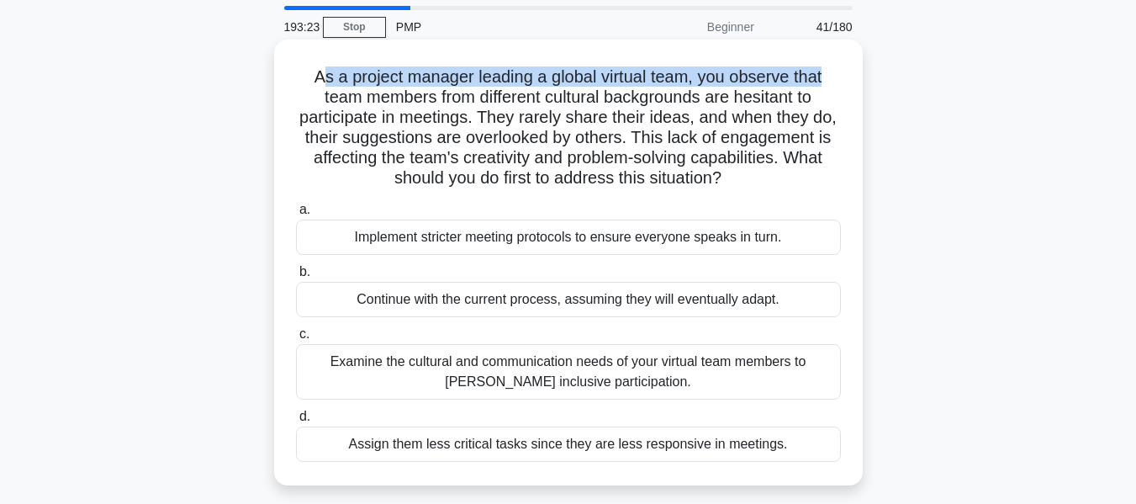
scroll to position [84, 0]
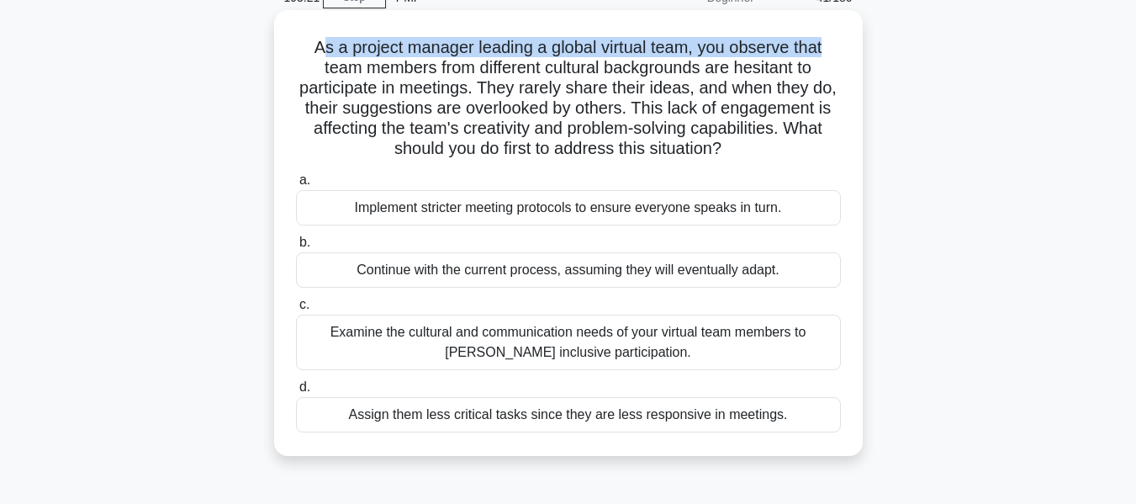
click at [654, 132] on h5 "As a project manager leading a global virtual team, you observe that team membe…" at bounding box center [568, 98] width 548 height 123
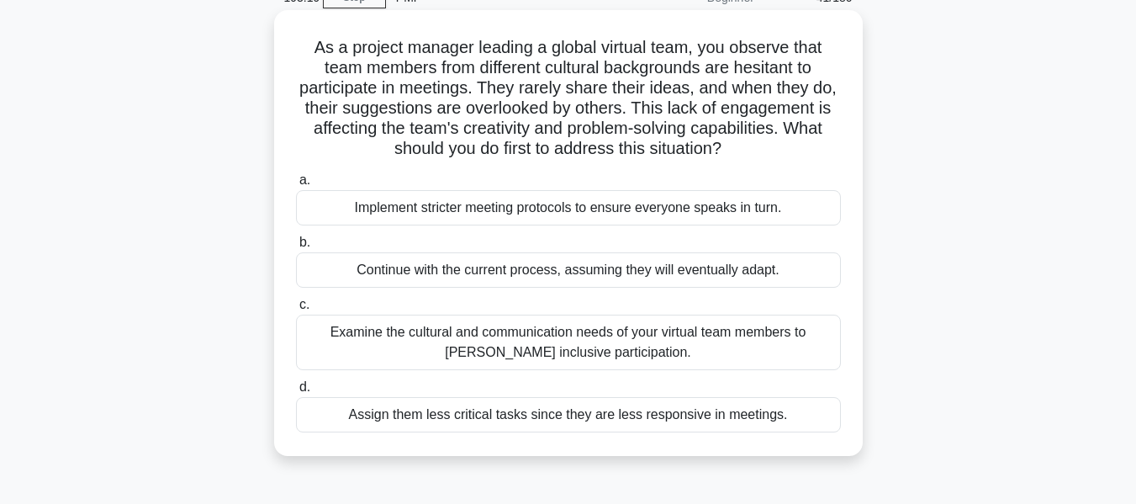
drag, startPoint x: 636, startPoint y: 110, endPoint x: 812, endPoint y: 140, distance: 178.2
click at [812, 140] on h5 "As a project manager leading a global virtual team, you observe that team membe…" at bounding box center [568, 98] width 548 height 123
click at [696, 357] on div "Examine the cultural and communication needs of your virtual team members to [P…" at bounding box center [568, 343] width 545 height 56
click at [296, 310] on input "c. Examine the cultural and communication needs of your virtual team members to…" at bounding box center [296, 304] width 0 height 11
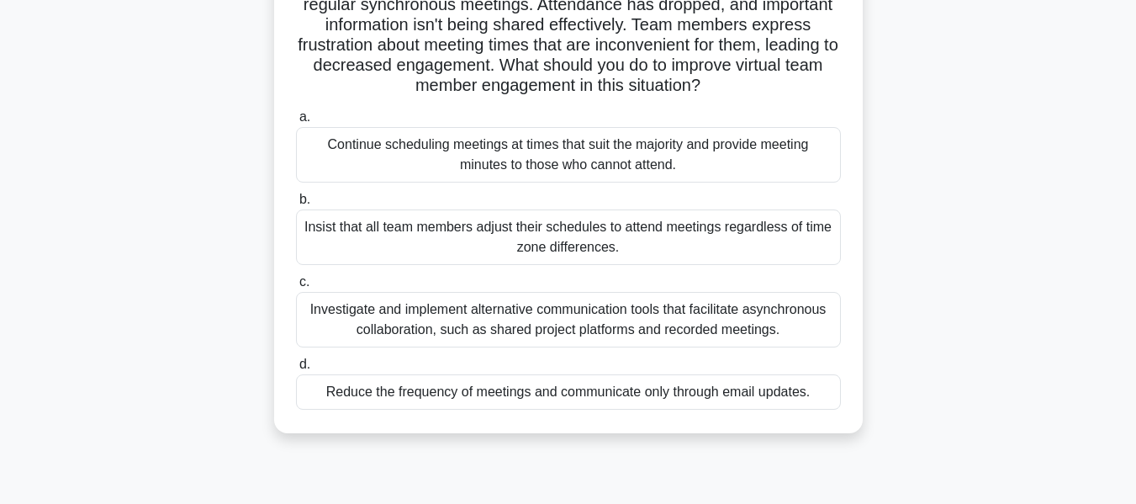
scroll to position [168, 0]
drag, startPoint x: 588, startPoint y: 62, endPoint x: 807, endPoint y: 89, distance: 220.3
click at [807, 89] on h5 "As a project manager leading a global virtual team, you notice that team member…" at bounding box center [568, 24] width 548 height 143
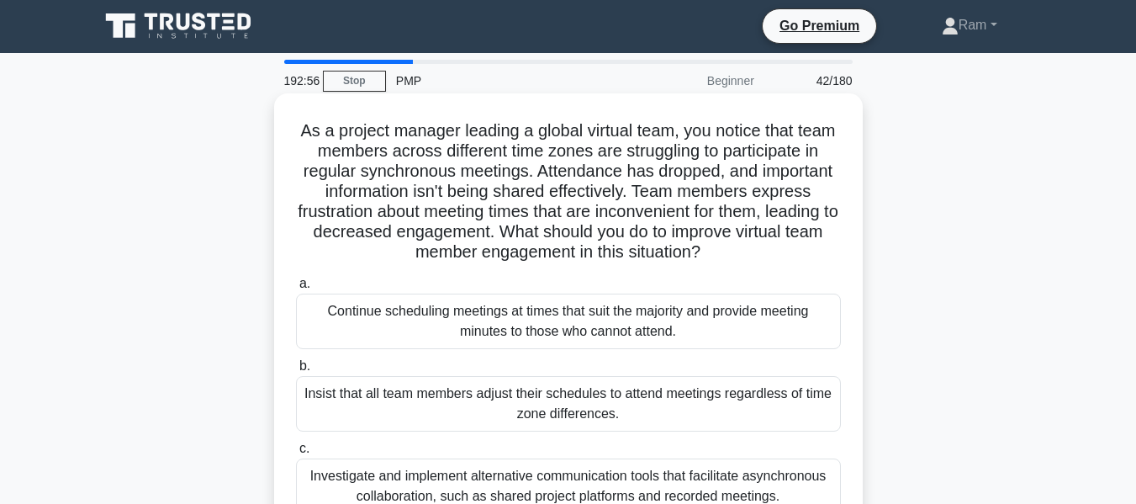
scroll to position [0, 0]
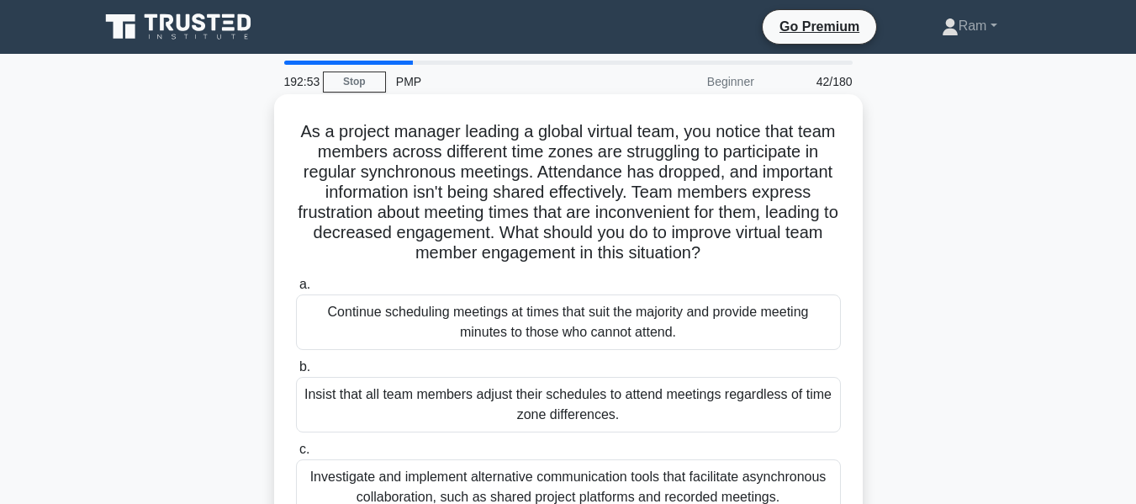
drag, startPoint x: 708, startPoint y: 196, endPoint x: 806, endPoint y: 252, distance: 112.7
click at [806, 252] on h5 "As a project manager leading a global virtual team, you notice that team member…" at bounding box center [568, 192] width 548 height 143
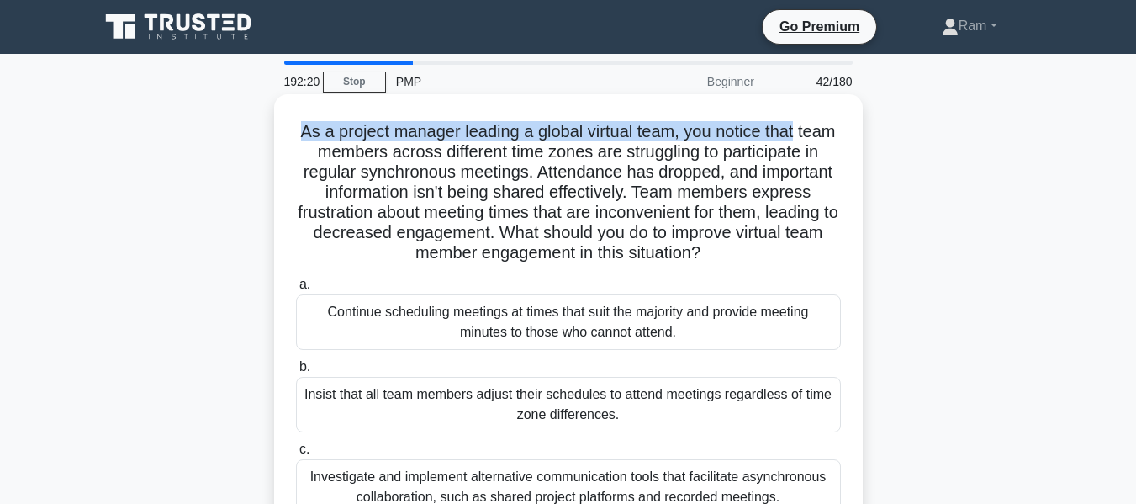
drag, startPoint x: 313, startPoint y: 126, endPoint x: 750, endPoint y: 143, distance: 437.7
click at [832, 138] on h5 "As a project manager leading a global virtual team, you notice that team member…" at bounding box center [568, 192] width 548 height 143
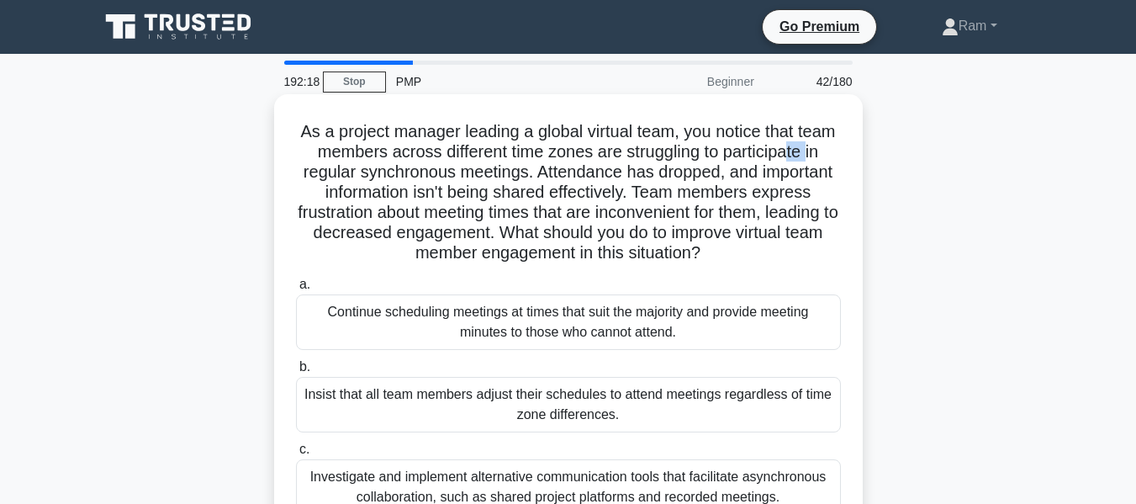
drag, startPoint x: 302, startPoint y: 165, endPoint x: 826, endPoint y: 149, distance: 524.3
click at [826, 149] on h5 "As a project manager leading a global virtual team, you notice that team member…" at bounding box center [568, 192] width 548 height 143
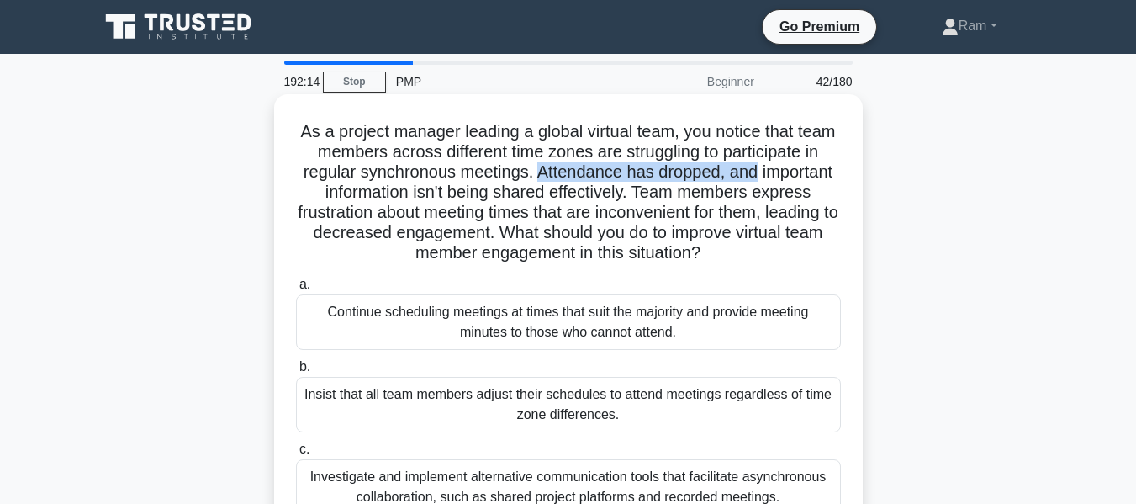
drag, startPoint x: 585, startPoint y: 172, endPoint x: 829, endPoint y: 177, distance: 244.8
click at [829, 177] on h5 "As a project manager leading a global virtual team, you notice that team member…" at bounding box center [568, 192] width 548 height 143
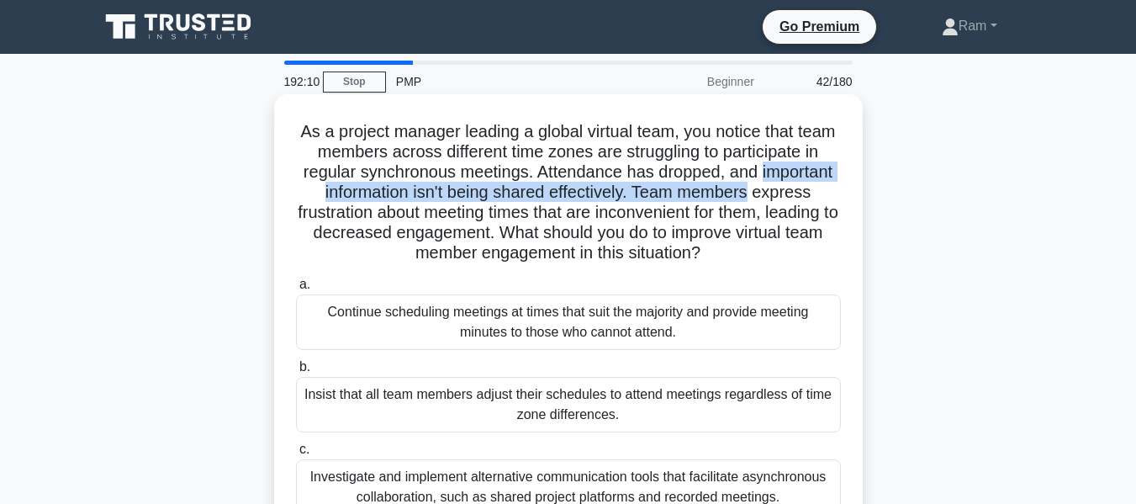
drag, startPoint x: 304, startPoint y: 193, endPoint x: 837, endPoint y: 197, distance: 532.5
click at [837, 197] on h5 "As a project manager leading a global virtual team, you notice that team member…" at bounding box center [568, 192] width 548 height 143
drag, startPoint x: 316, startPoint y: 233, endPoint x: 789, endPoint y: 245, distance: 472.9
click at [789, 245] on h5 "As a project manager leading a global virtual team, you notice that team member…" at bounding box center [568, 192] width 548 height 143
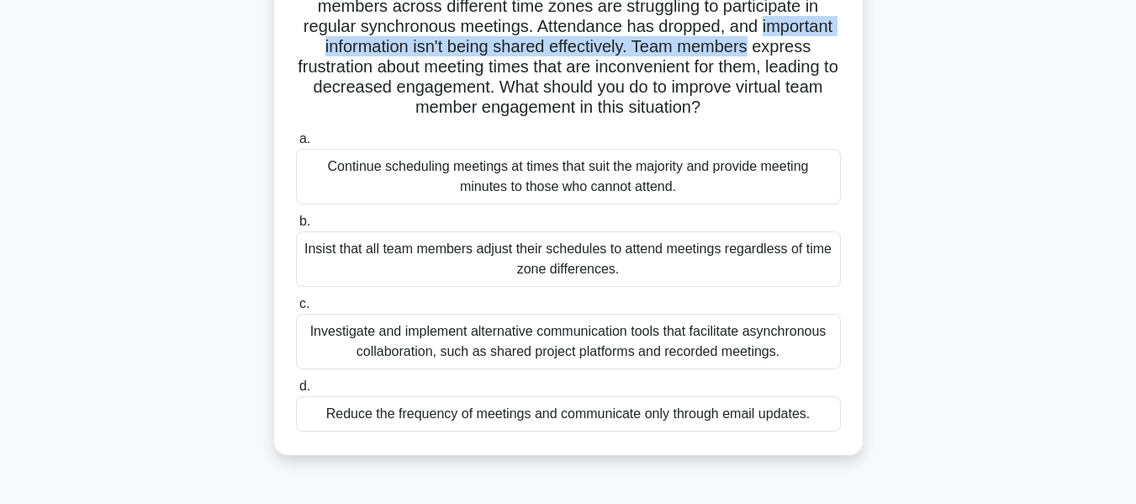
scroll to position [168, 0]
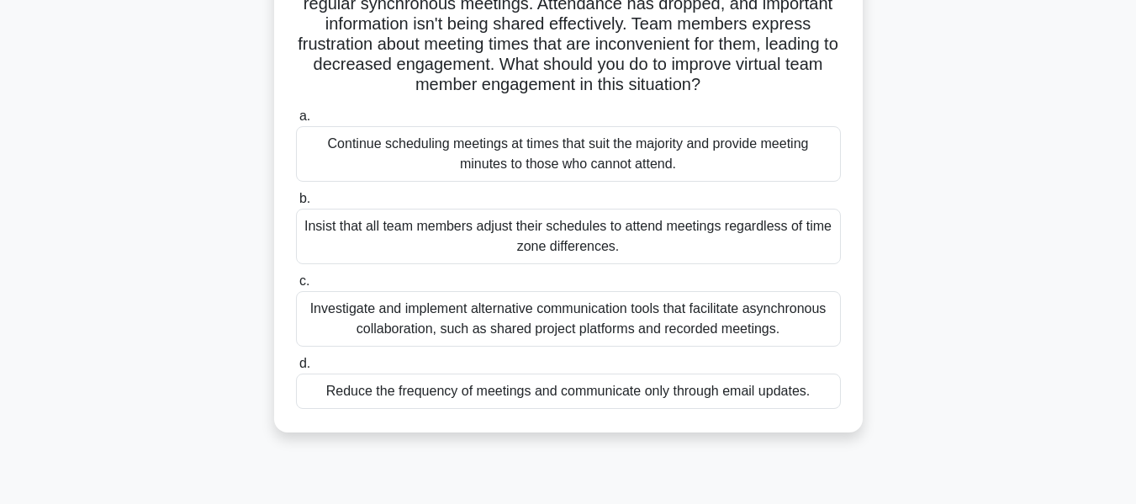
click at [574, 322] on div "Investigate and implement alternative communication tools that facilitate async…" at bounding box center [568, 319] width 545 height 56
click at [296, 287] on input "c. Investigate and implement alternative communication tools that facilitate as…" at bounding box center [296, 281] width 0 height 11
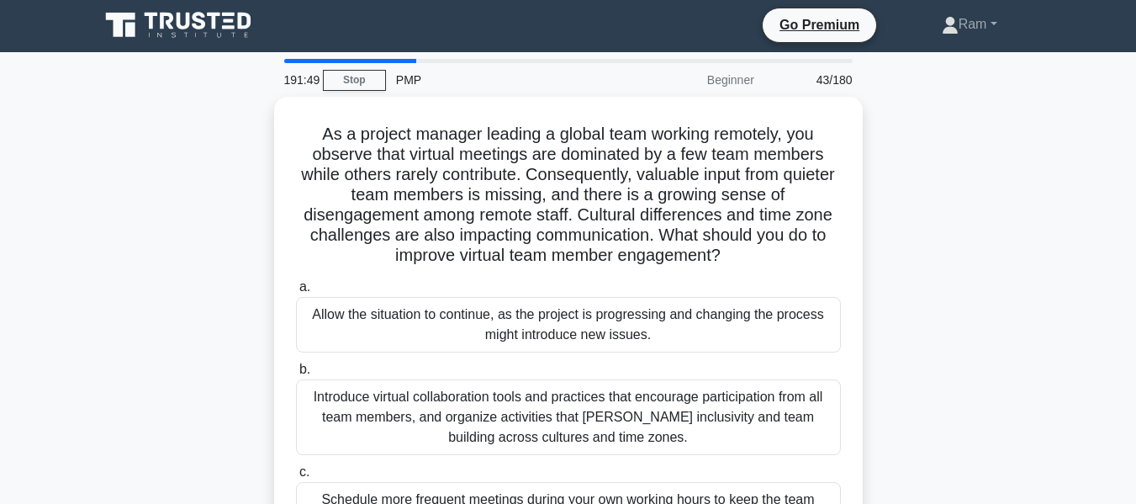
scroll to position [0, 0]
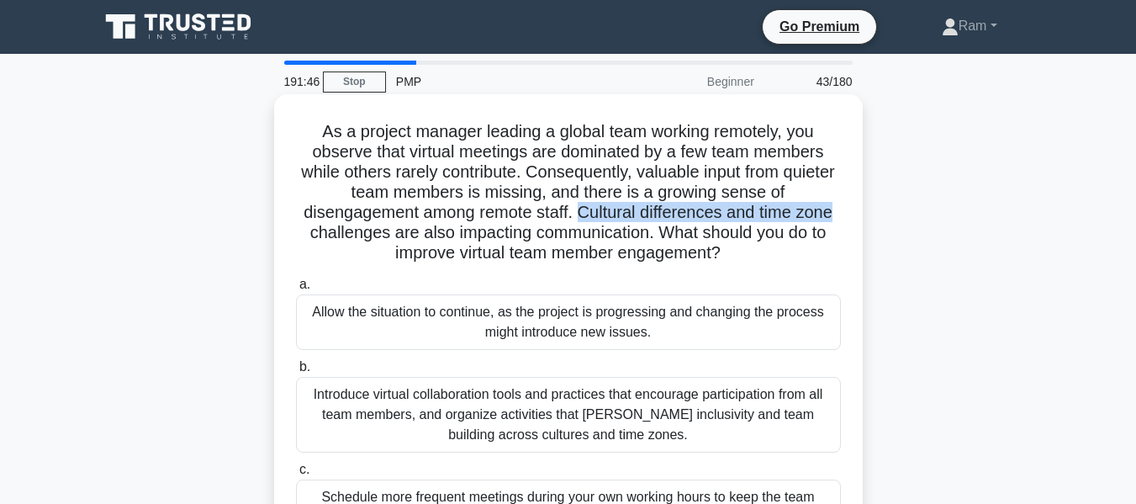
drag, startPoint x: 583, startPoint y: 217, endPoint x: 854, endPoint y: 210, distance: 270.9
click at [854, 210] on div "As a project manager leading a global team working remotely, you observe that v…" at bounding box center [568, 367] width 575 height 533
drag, startPoint x: 428, startPoint y: 230, endPoint x: 829, endPoint y: 257, distance: 402.1
click at [829, 257] on h5 "As a project manager leading a global team working remotely, you observe that v…" at bounding box center [568, 192] width 548 height 143
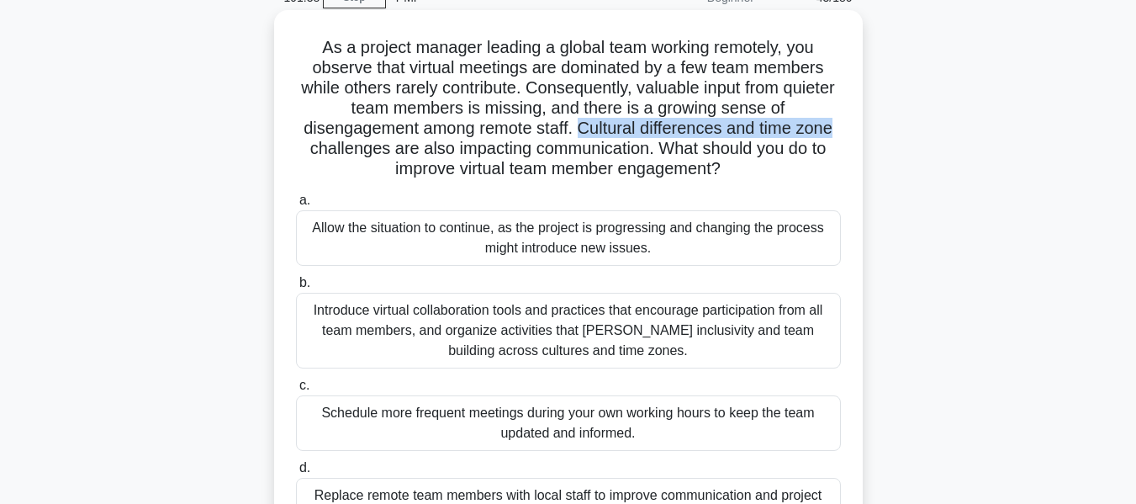
scroll to position [168, 0]
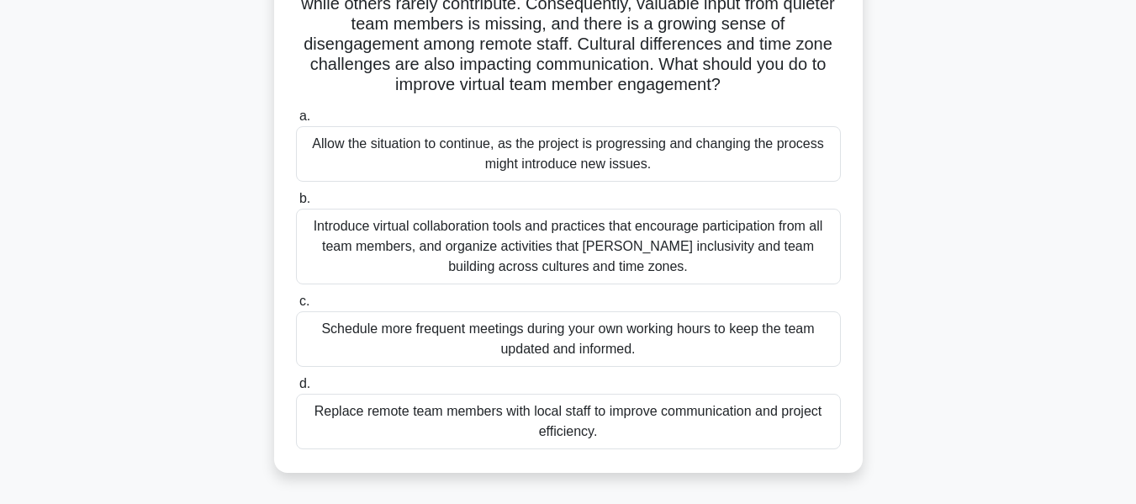
click at [593, 244] on div "Introduce virtual collaboration tools and practices that encourage participatio…" at bounding box center [568, 247] width 545 height 76
click at [296, 204] on input "b. Introduce virtual collaboration tools and practices that encourage participa…" at bounding box center [296, 198] width 0 height 11
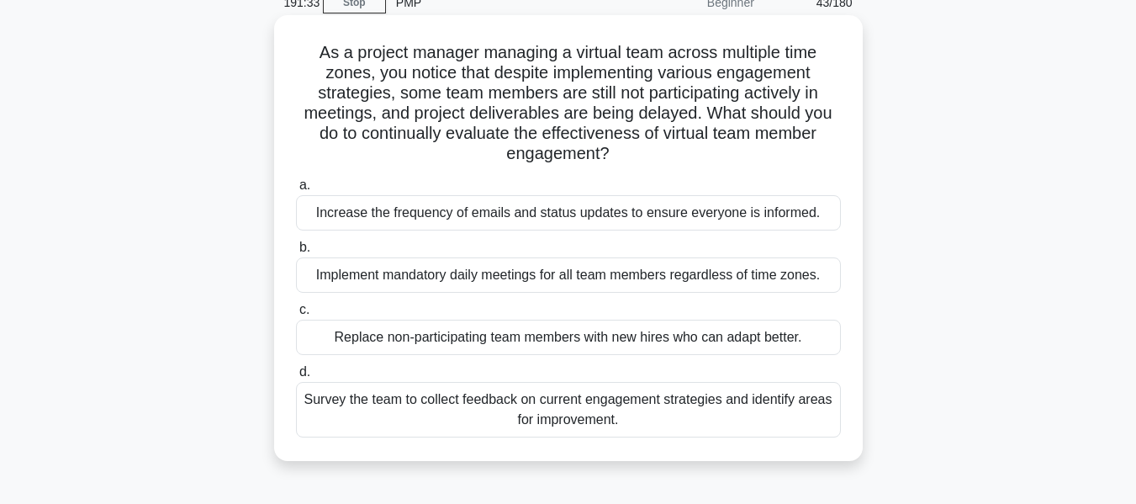
scroll to position [0, 0]
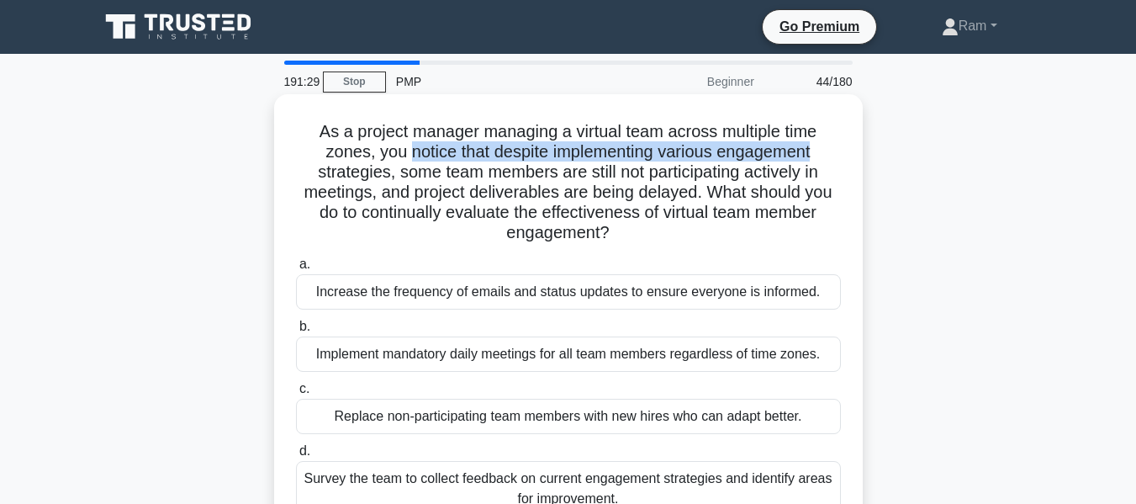
drag, startPoint x: 405, startPoint y: 154, endPoint x: 825, endPoint y: 155, distance: 420.6
click at [825, 155] on h5 "As a project manager managing a virtual team across multiple time zones, you no…" at bounding box center [568, 182] width 548 height 123
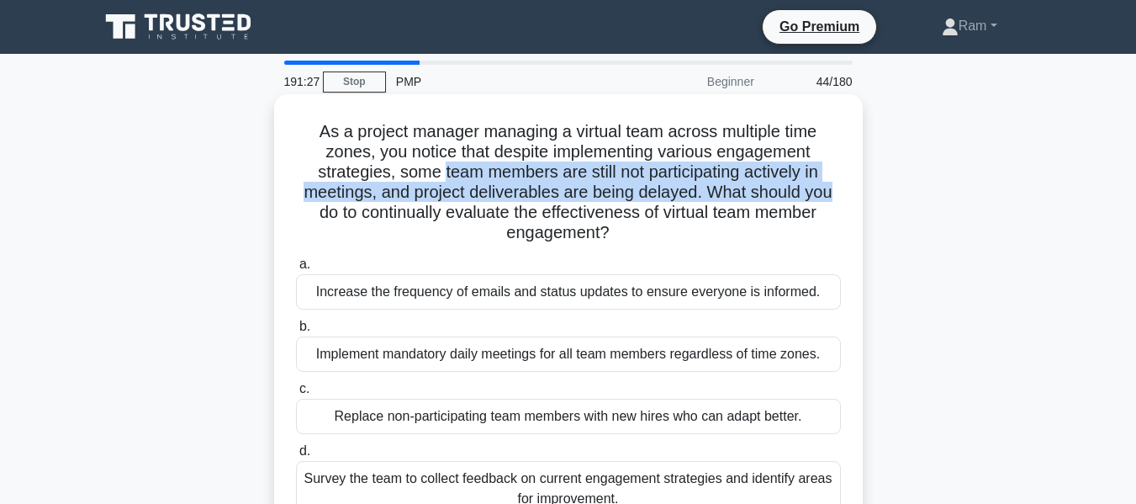
drag, startPoint x: 438, startPoint y: 174, endPoint x: 860, endPoint y: 184, distance: 421.5
click at [860, 184] on div "As a project manager managing a virtual team across multiple time zones, you no…" at bounding box center [568, 317] width 589 height 446
drag, startPoint x: 310, startPoint y: 211, endPoint x: 645, endPoint y: 231, distance: 336.2
click at [645, 231] on h5 "As a project manager managing a virtual team across multiple time zones, you no…" at bounding box center [568, 182] width 548 height 123
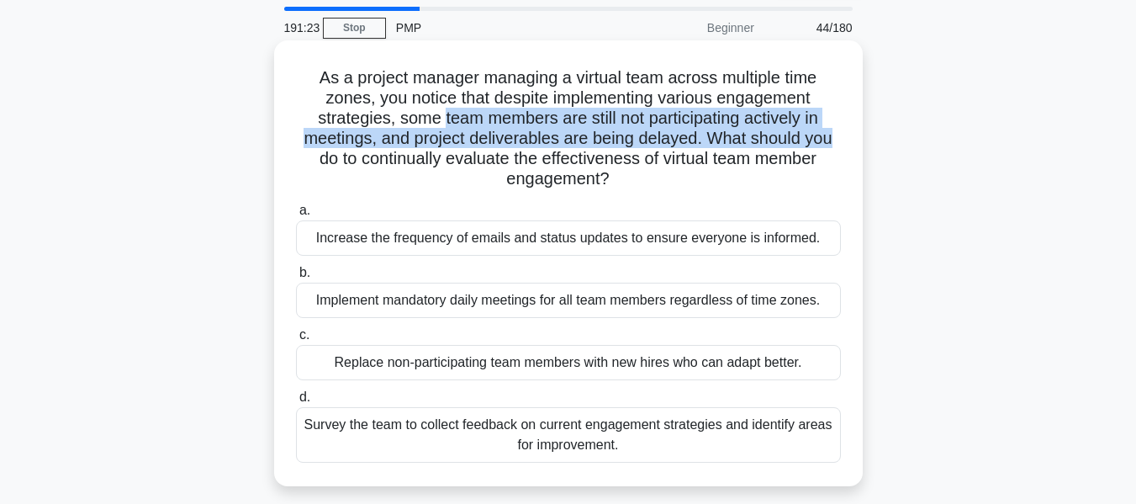
scroll to position [84, 0]
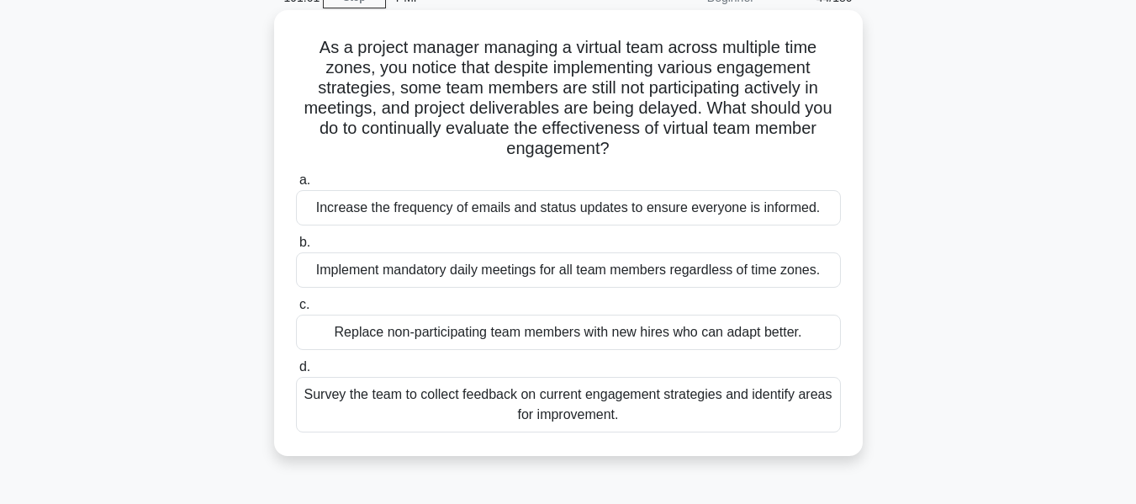
click at [604, 415] on div "Survey the team to collect feedback on current engagement strategies and identi…" at bounding box center [568, 405] width 545 height 56
click at [296, 373] on input "d. Survey the team to collect feedback on current engagement strategies and ide…" at bounding box center [296, 367] width 0 height 11
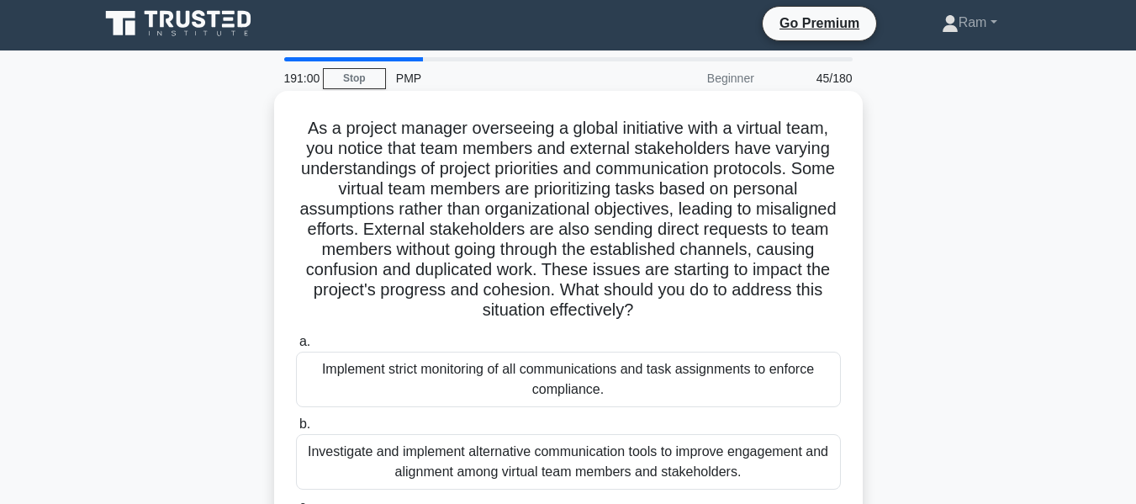
scroll to position [0, 0]
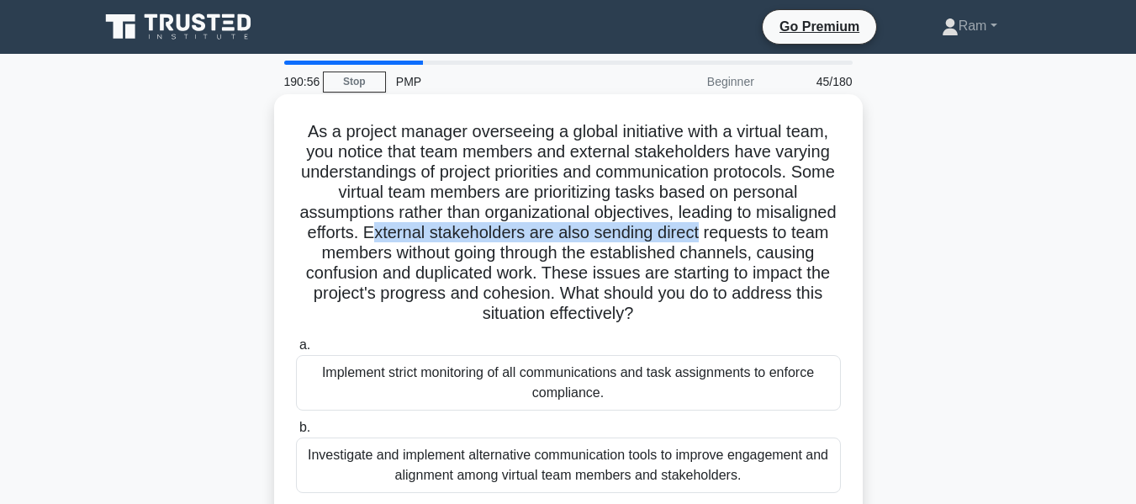
drag, startPoint x: 479, startPoint y: 231, endPoint x: 810, endPoint y: 231, distance: 330.6
click at [810, 231] on h5 "As a project manager overseeing a global initiative with a virtual team, you no…" at bounding box center [568, 223] width 548 height 204
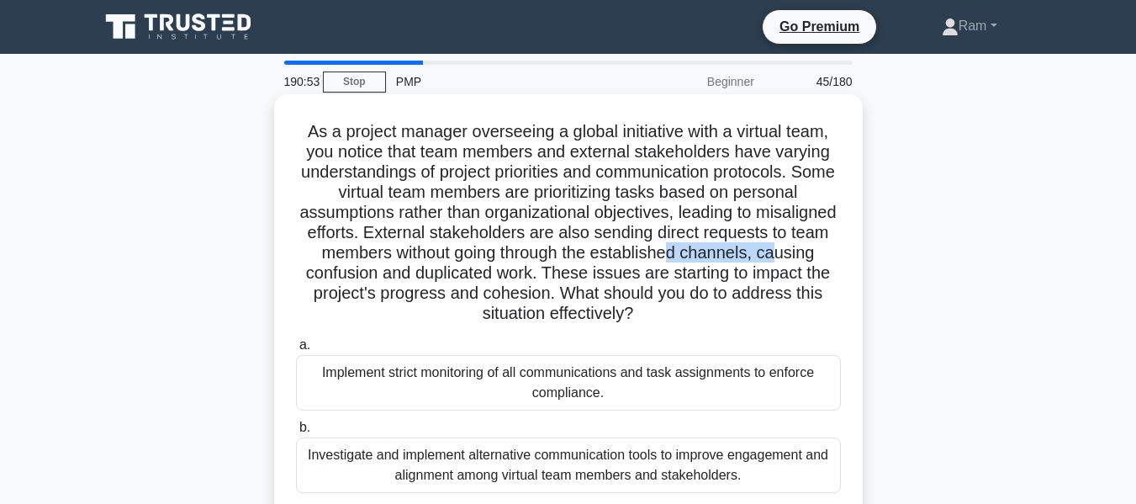
drag, startPoint x: 410, startPoint y: 274, endPoint x: 814, endPoint y: 263, distance: 403.9
click at [814, 263] on h5 "As a project manager overseeing a global initiative with a virtual team, you no…" at bounding box center [568, 223] width 548 height 204
drag, startPoint x: 530, startPoint y: 296, endPoint x: 732, endPoint y: 324, distance: 203.8
click at [732, 324] on h5 "As a project manager overseeing a global initiative with a virtual team, you no…" at bounding box center [568, 223] width 548 height 204
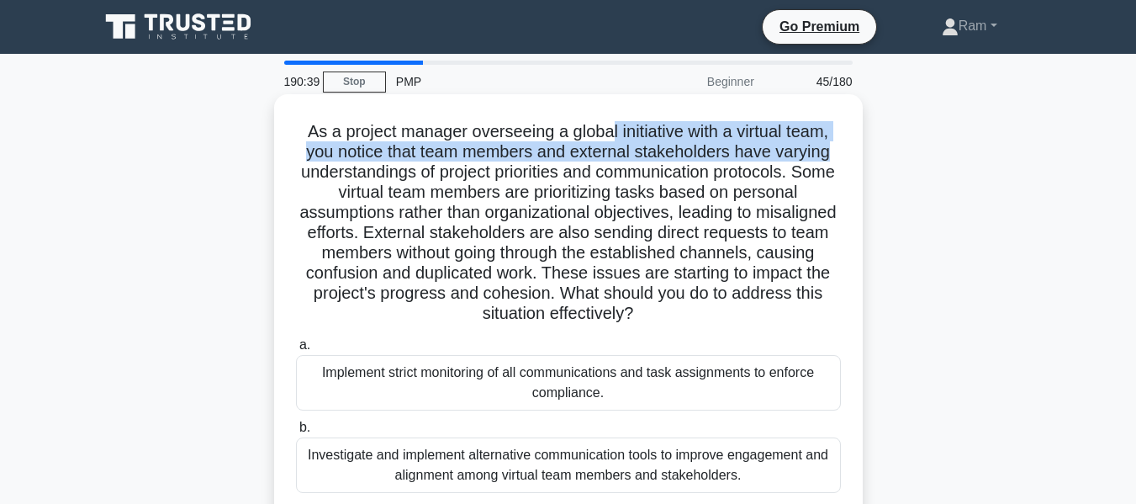
drag, startPoint x: 608, startPoint y: 135, endPoint x: 839, endPoint y: 147, distance: 230.8
click at [839, 147] on h5 "As a project manager overseeing a global initiative with a virtual team, you no…" at bounding box center [568, 223] width 548 height 204
click at [602, 156] on h5 "As a project manager overseeing a global initiative with a virtual team, you no…" at bounding box center [568, 223] width 548 height 204
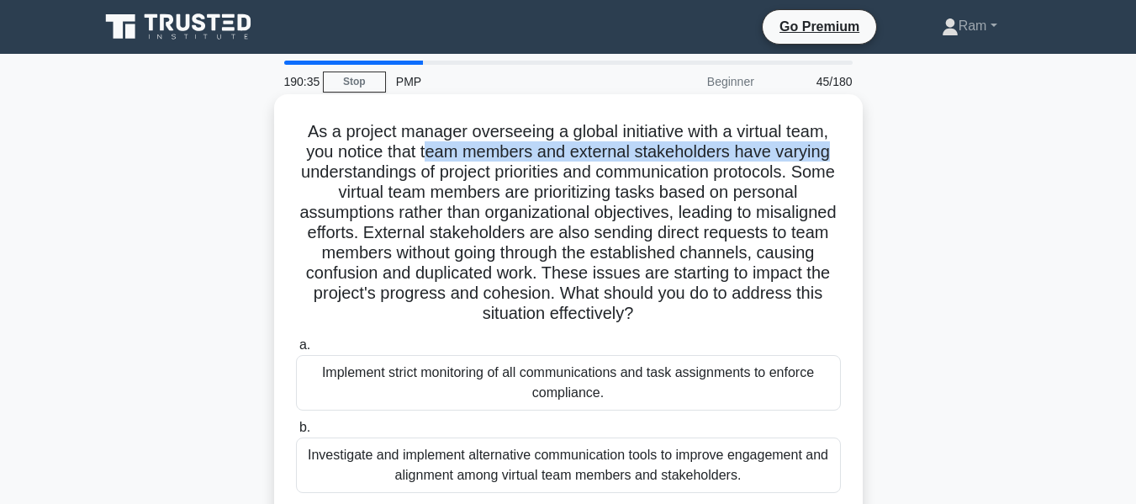
drag, startPoint x: 425, startPoint y: 153, endPoint x: 846, endPoint y: 161, distance: 421.5
click at [846, 161] on div "As a project manager overseeing a global initiative with a virtual team, you no…" at bounding box center [568, 388] width 575 height 574
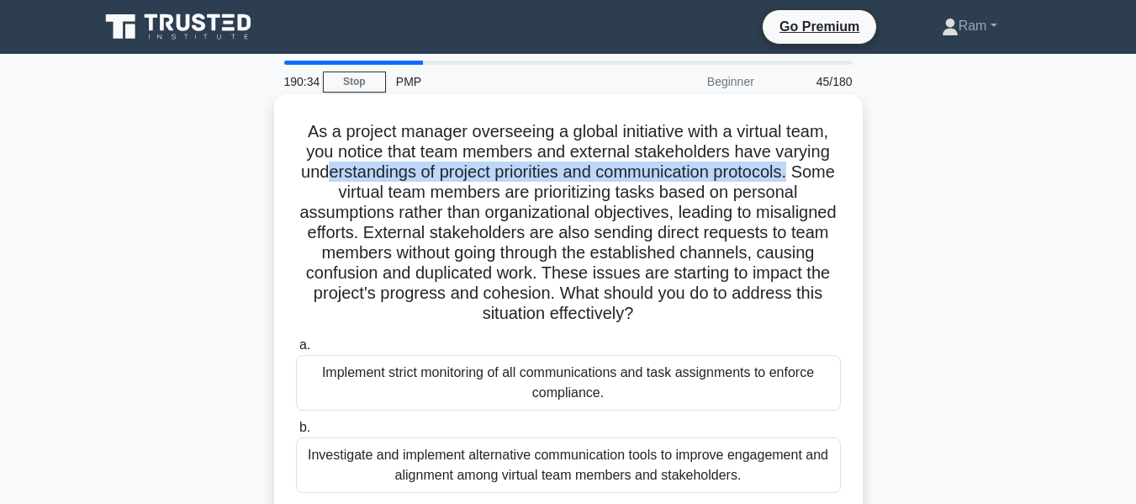
drag, startPoint x: 347, startPoint y: 170, endPoint x: 831, endPoint y: 182, distance: 484.6
click at [831, 182] on h5 "As a project manager overseeing a global initiative with a virtual team, you no…" at bounding box center [568, 223] width 548 height 204
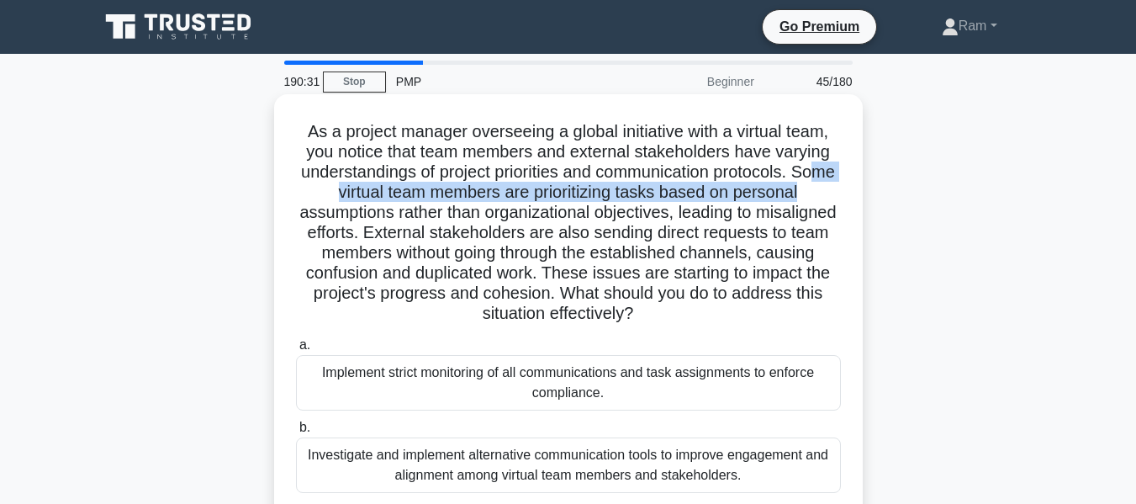
drag, startPoint x: 325, startPoint y: 192, endPoint x: 829, endPoint y: 191, distance: 503.8
click at [829, 191] on h5 "As a project manager overseeing a global initiative with a virtual team, you no…" at bounding box center [568, 223] width 548 height 204
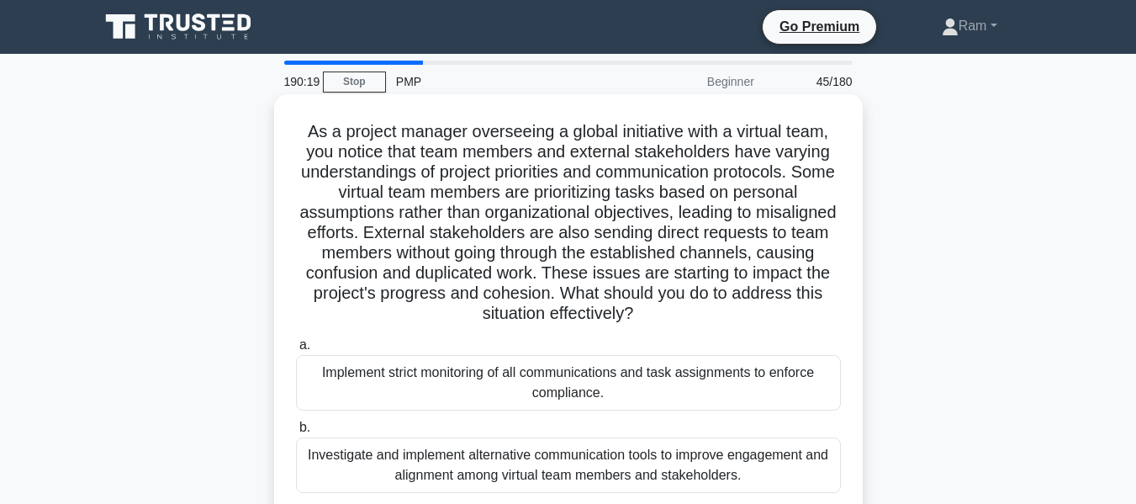
click at [317, 218] on h5 "As a project manager overseeing a global initiative with a virtual team, you no…" at bounding box center [568, 223] width 548 height 204
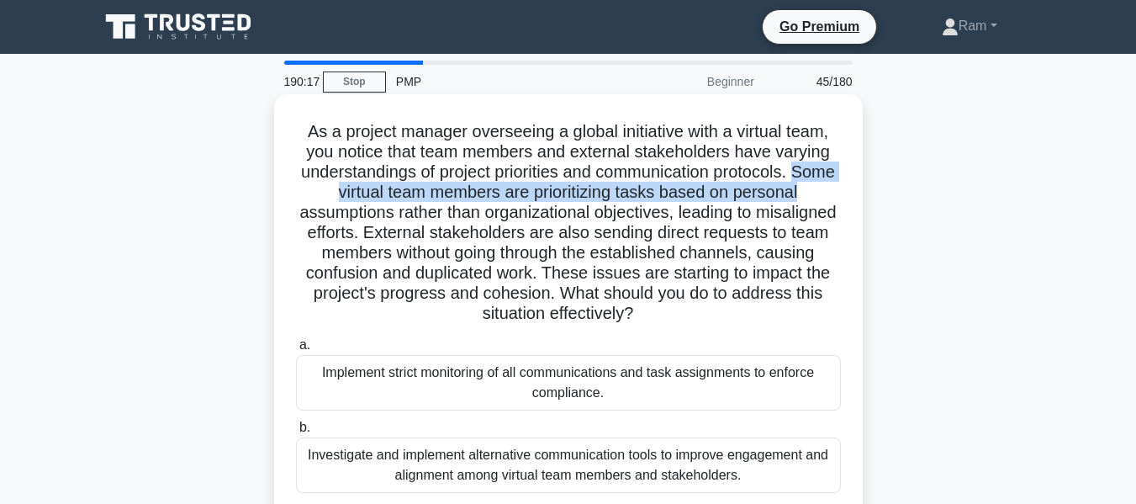
drag, startPoint x: 310, startPoint y: 195, endPoint x: 855, endPoint y: 184, distance: 545.2
click at [855, 184] on div "As a project manager overseeing a global initiative with a virtual team, you no…" at bounding box center [568, 388] width 575 height 574
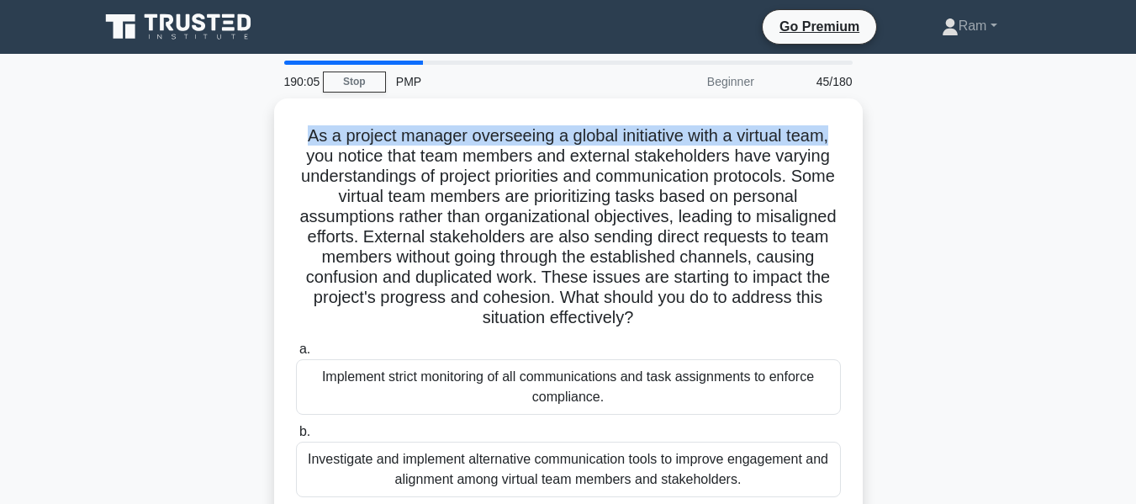
drag, startPoint x: 291, startPoint y: 132, endPoint x: 879, endPoint y: 123, distance: 588.0
click at [879, 123] on div "As a project manager overseeing a global initiative with a virtual team, you no…" at bounding box center [568, 401] width 959 height 607
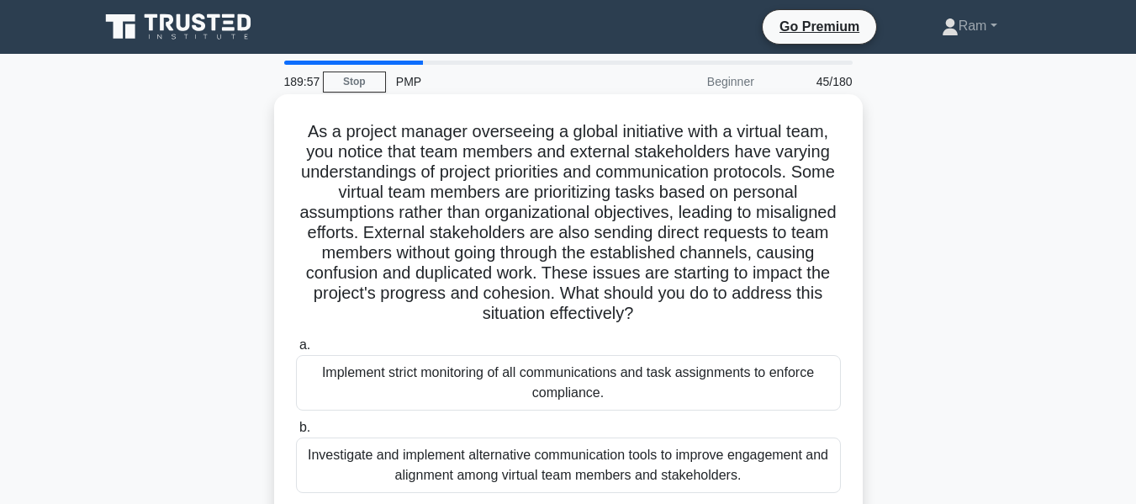
click at [738, 153] on h5 "As a project manager overseeing a global initiative with a virtual team, you no…" at bounding box center [568, 223] width 548 height 204
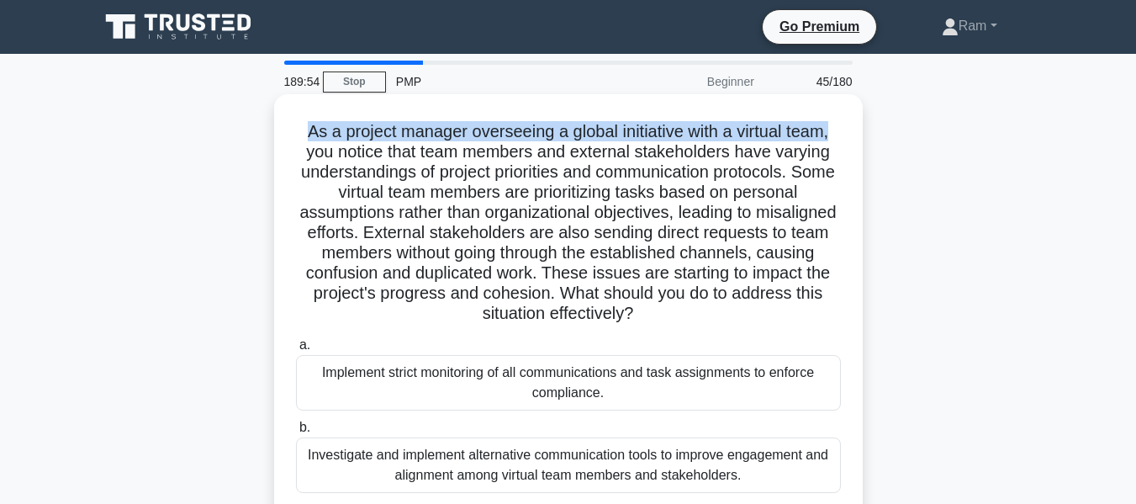
drag, startPoint x: 294, startPoint y: 136, endPoint x: 858, endPoint y: 114, distance: 564.0
click at [858, 114] on div "As a project manager overseeing a global initiative with a virtual team, you no…" at bounding box center [568, 387] width 589 height 587
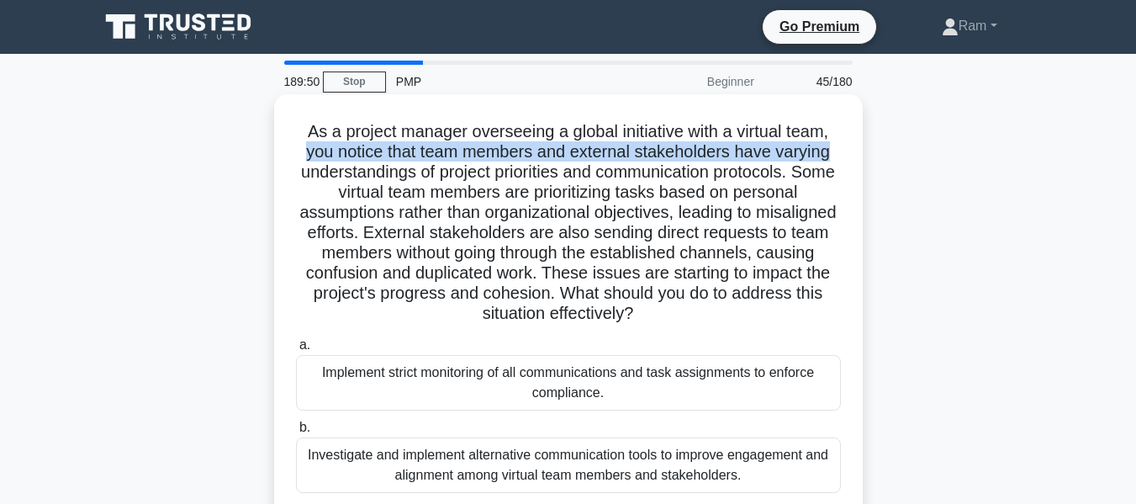
drag, startPoint x: 299, startPoint y: 151, endPoint x: 845, endPoint y: 148, distance: 545.9
click at [845, 148] on div "As a project manager overseeing a global initiative with a virtual team, you no…" at bounding box center [568, 388] width 575 height 574
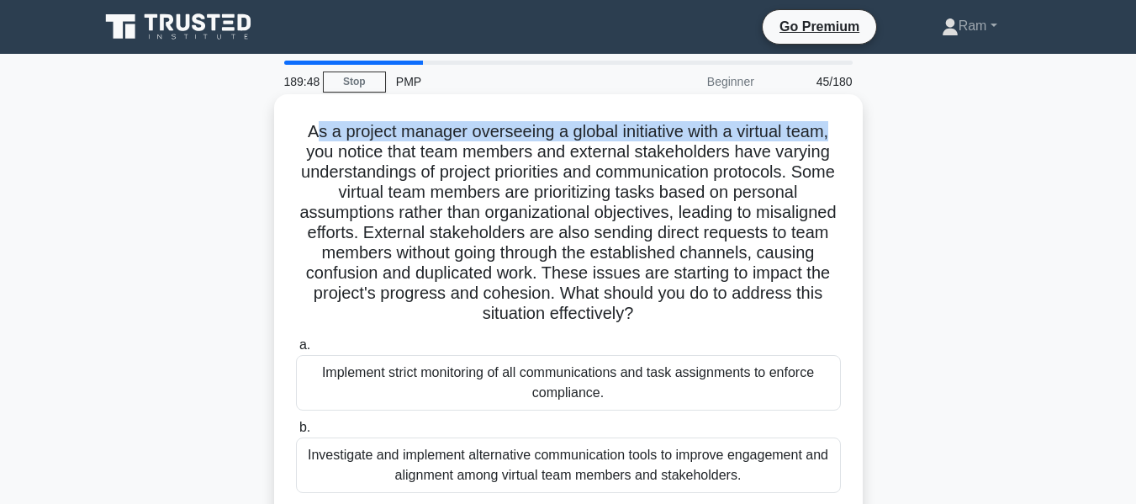
drag, startPoint x: 309, startPoint y: 137, endPoint x: 852, endPoint y: 127, distance: 543.5
click at [852, 127] on div "As a project manager overseeing a global initiative with a virtual team, you no…" at bounding box center [568, 388] width 575 height 574
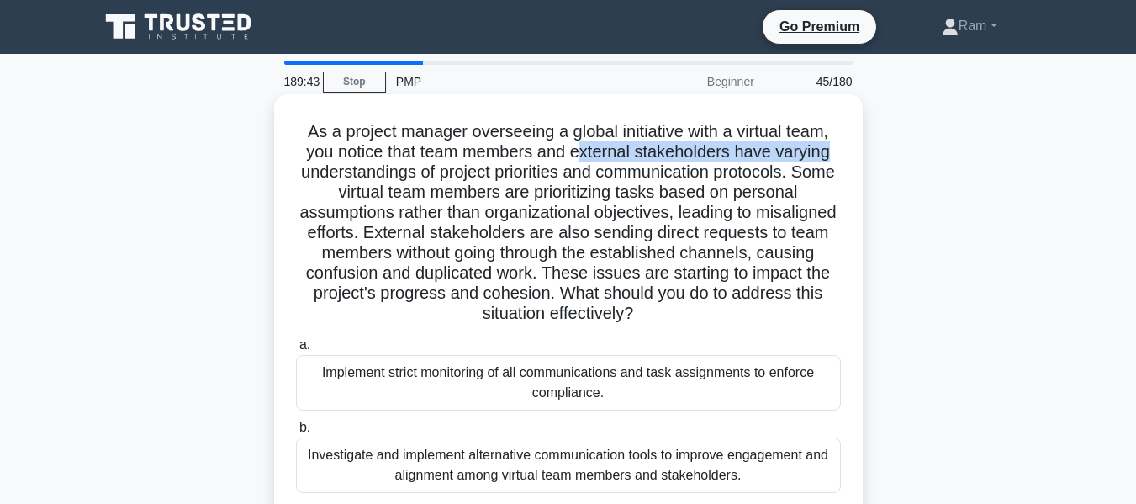
drag, startPoint x: 583, startPoint y: 158, endPoint x: 836, endPoint y: 146, distance: 253.5
click at [836, 146] on h5 "As a project manager overseeing a global initiative with a virtual team, you no…" at bounding box center [568, 223] width 548 height 204
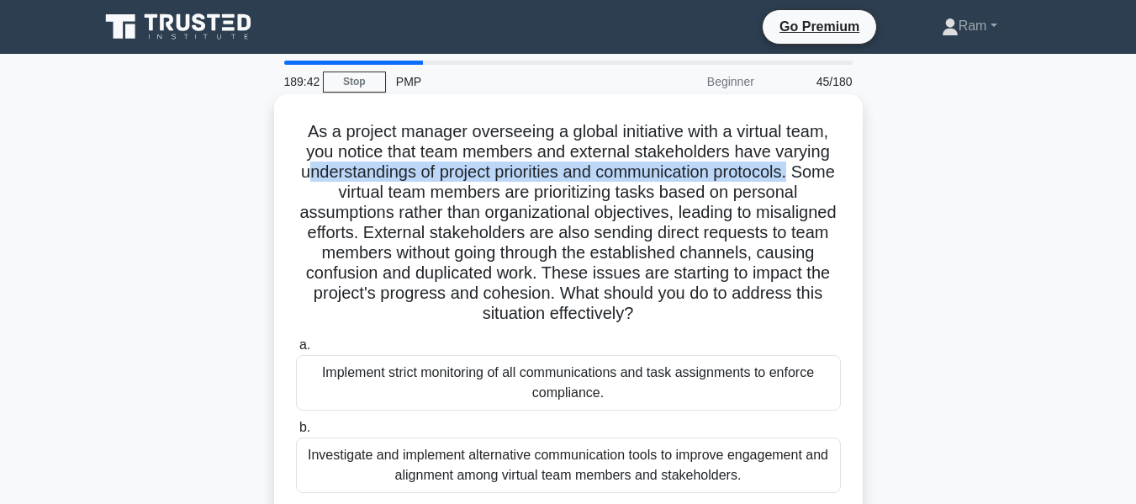
drag, startPoint x: 321, startPoint y: 180, endPoint x: 821, endPoint y: 177, distance: 499.6
click at [822, 174] on h5 "As a project manager overseeing a global initiative with a virtual team, you no…" at bounding box center [568, 223] width 548 height 204
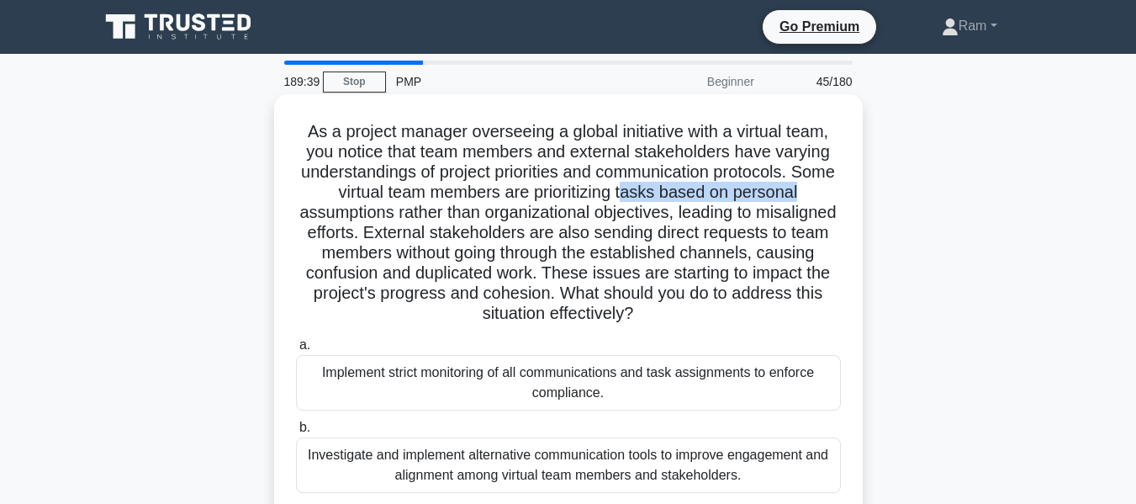
drag, startPoint x: 649, startPoint y: 199, endPoint x: 828, endPoint y: 199, distance: 178.3
click at [828, 199] on h5 "As a project manager overseeing a global initiative with a virtual team, you no…" at bounding box center [568, 223] width 548 height 204
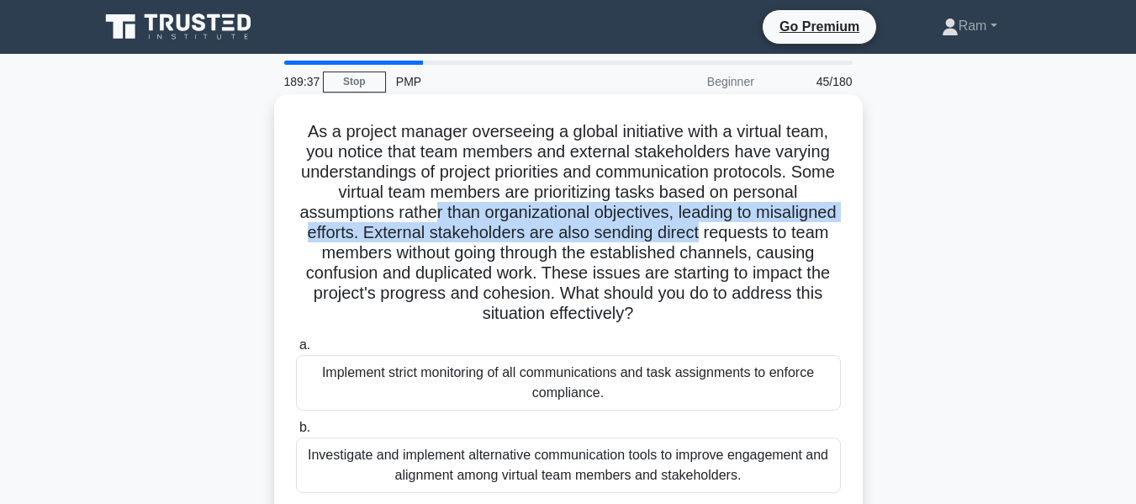
drag, startPoint x: 553, startPoint y: 225, endPoint x: 687, endPoint y: 259, distance: 137.9
click at [857, 234] on div "As a project manager overseeing a global initiative with a virtual team, you no…" at bounding box center [568, 387] width 589 height 587
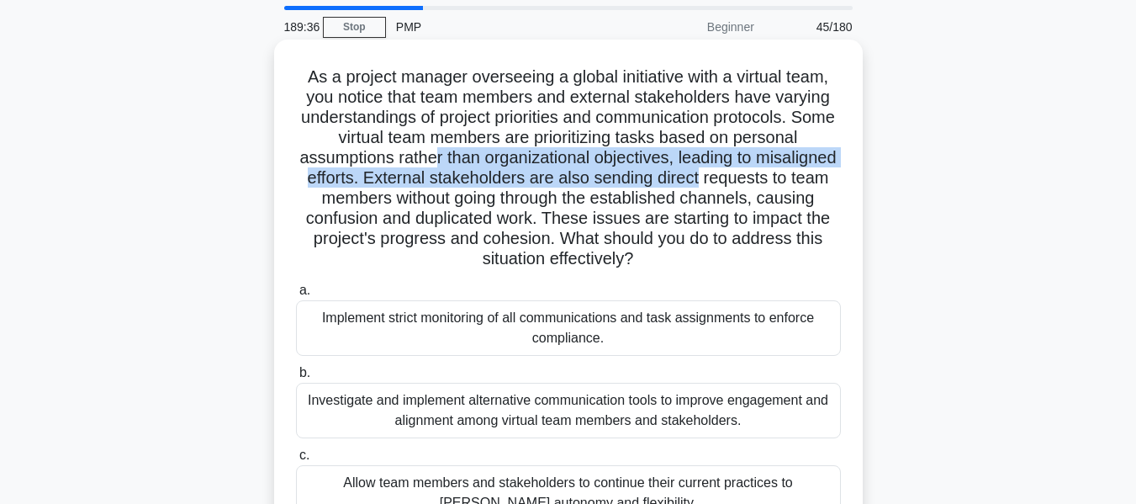
scroll to position [84, 0]
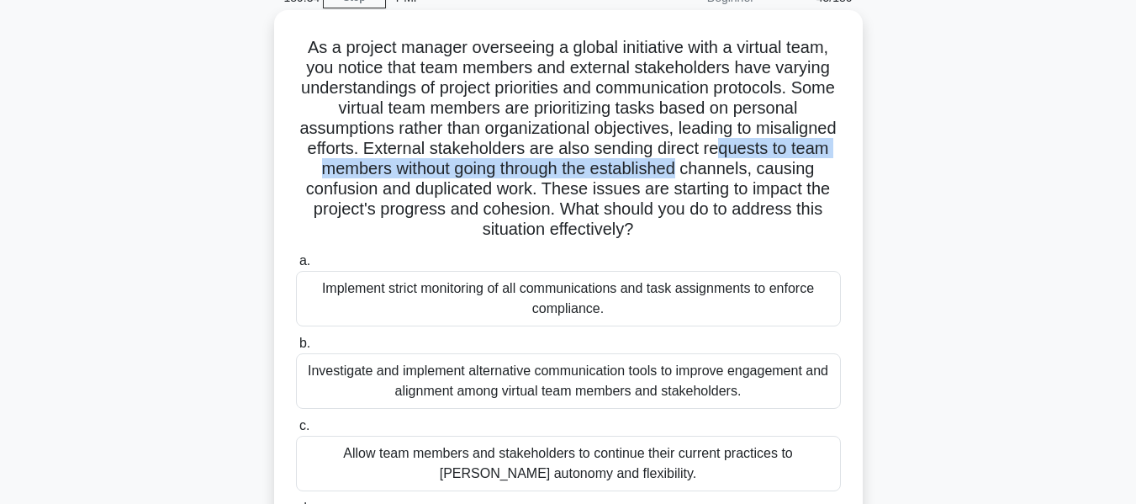
drag, startPoint x: 336, startPoint y: 166, endPoint x: 824, endPoint y: 174, distance: 488.8
click at [829, 168] on h5 "As a project manager overseeing a global initiative with a virtual team, you no…" at bounding box center [568, 139] width 548 height 204
drag, startPoint x: 312, startPoint y: 183, endPoint x: 821, endPoint y: 226, distance: 510.7
click at [821, 226] on h5 "As a project manager overseeing a global initiative with a virtual team, you no…" at bounding box center [568, 139] width 548 height 204
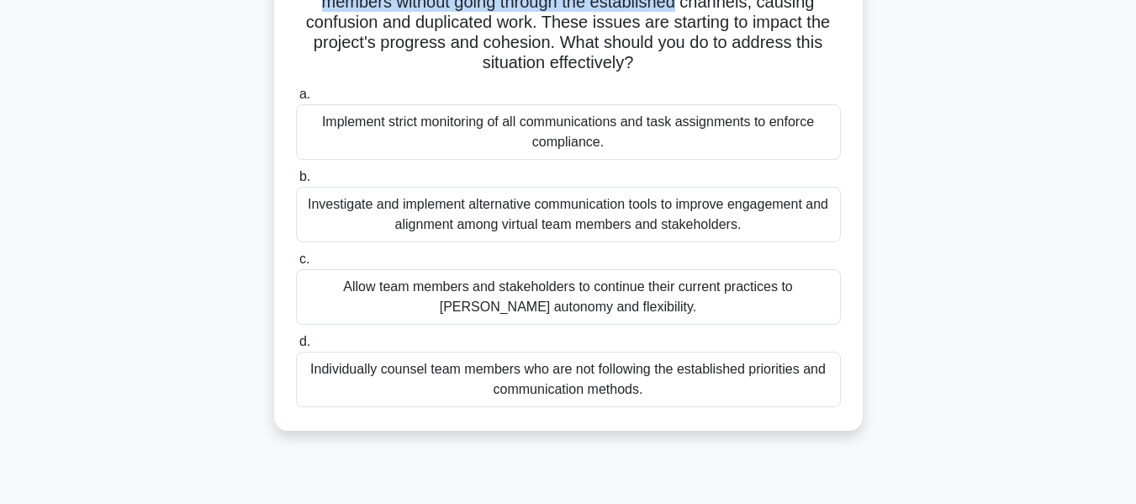
scroll to position [252, 0]
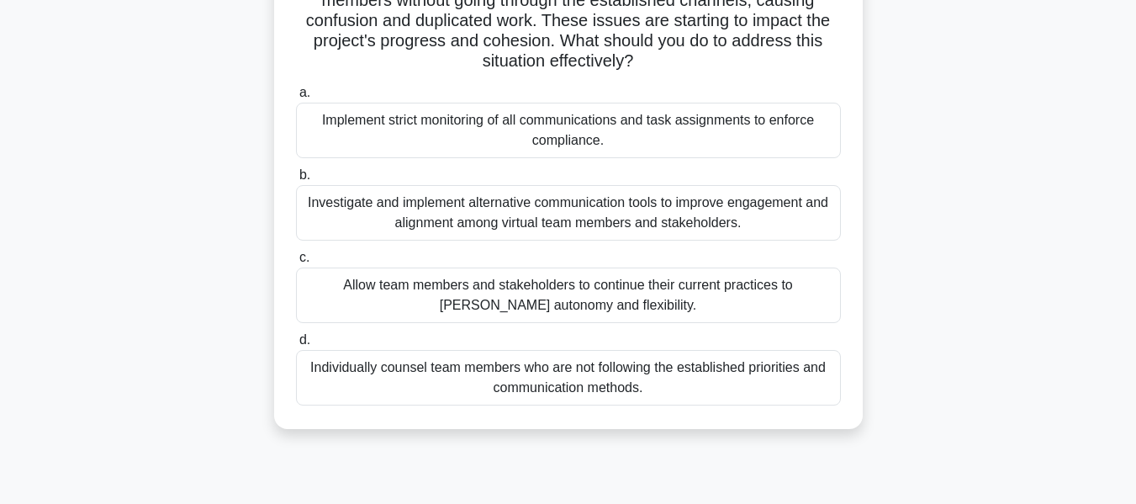
click at [653, 385] on div "Individually counsel team members who are not following the established priorit…" at bounding box center [568, 378] width 545 height 56
click at [296, 346] on input "d. Individually counsel team members who are not following the established prio…" at bounding box center [296, 340] width 0 height 11
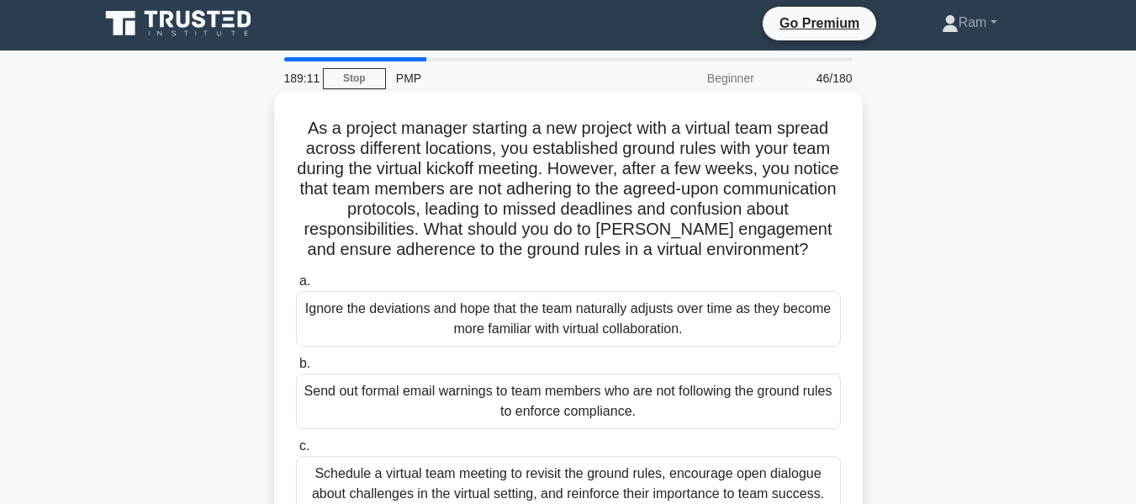
scroll to position [0, 0]
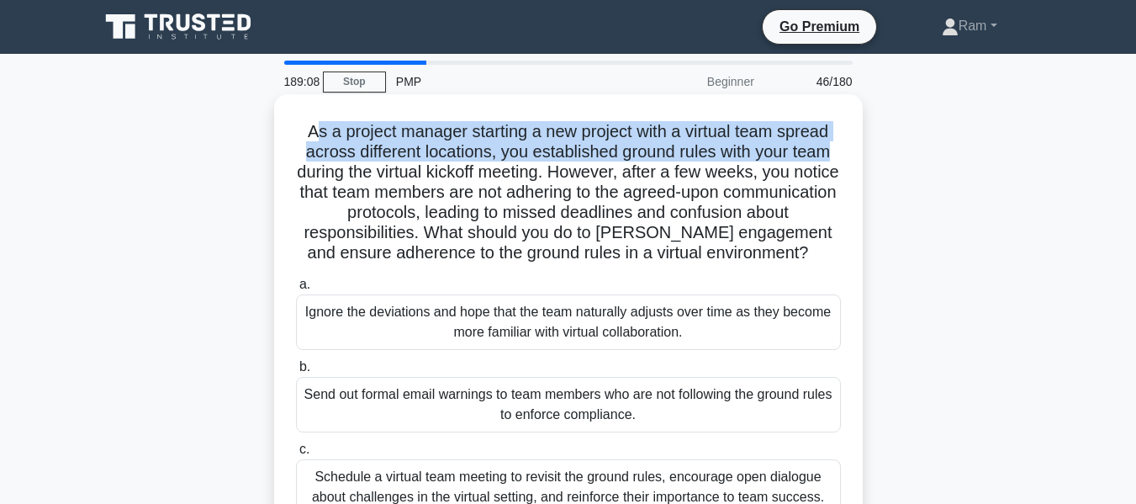
drag, startPoint x: 314, startPoint y: 134, endPoint x: 844, endPoint y: 150, distance: 530.2
click at [844, 150] on div "As a project manager starting a new project with a virtual team spread across d…" at bounding box center [568, 357] width 575 height 513
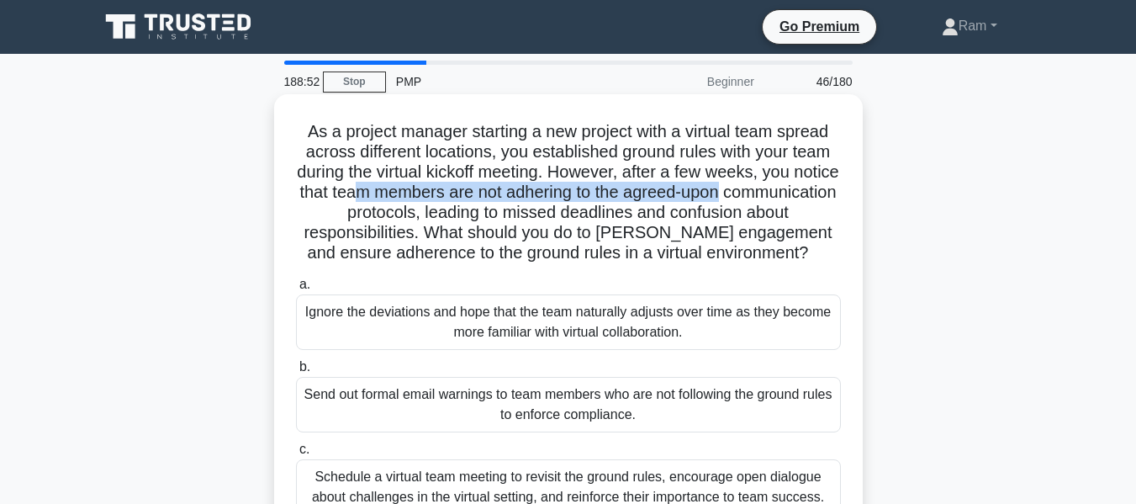
drag, startPoint x: 472, startPoint y: 199, endPoint x: 839, endPoint y: 188, distance: 367.7
click at [839, 188] on h5 "As a project manager starting a new project with a virtual team spread across d…" at bounding box center [568, 192] width 548 height 143
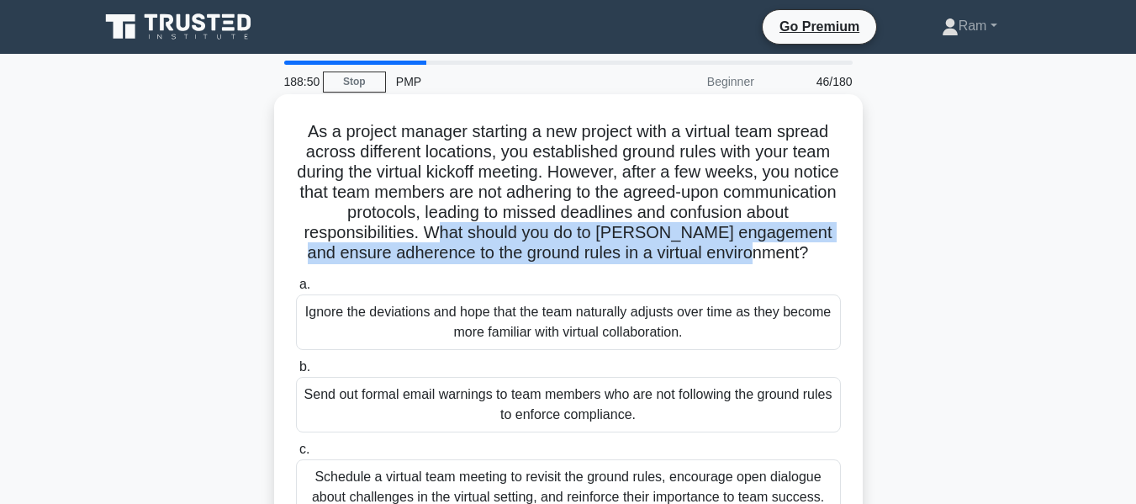
drag, startPoint x: 495, startPoint y: 241, endPoint x: 743, endPoint y: 224, distance: 248.8
click at [839, 250] on h5 "As a project manager starting a new project with a virtual team spread across d…" at bounding box center [568, 192] width 548 height 143
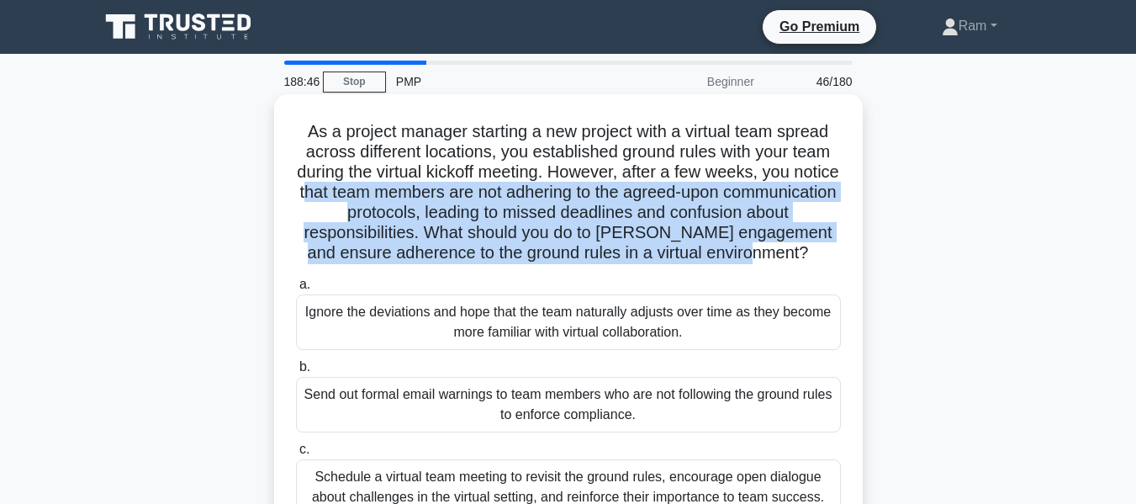
drag, startPoint x: 385, startPoint y: 194, endPoint x: 712, endPoint y: 266, distance: 334.1
click at [839, 257] on h5 "As a project manager starting a new project with a virtual team spread across d…" at bounding box center [568, 192] width 548 height 143
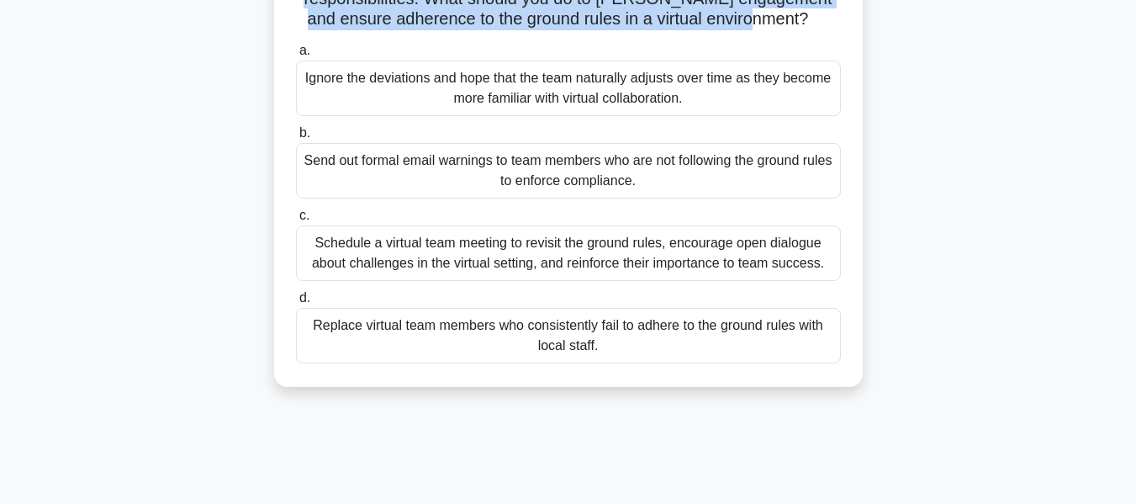
scroll to position [252, 0]
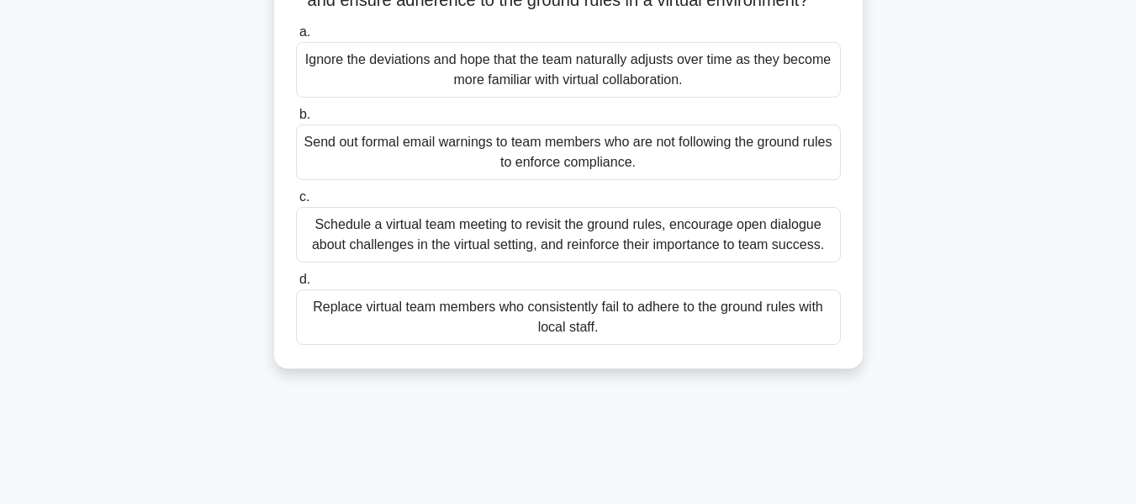
click at [645, 247] on div "Schedule a virtual team meeting to revisit the ground rules, encourage open dia…" at bounding box center [568, 235] width 545 height 56
click at [296, 203] on input "c. Schedule a virtual team meeting to revisit the ground rules, encourage open …" at bounding box center [296, 197] width 0 height 11
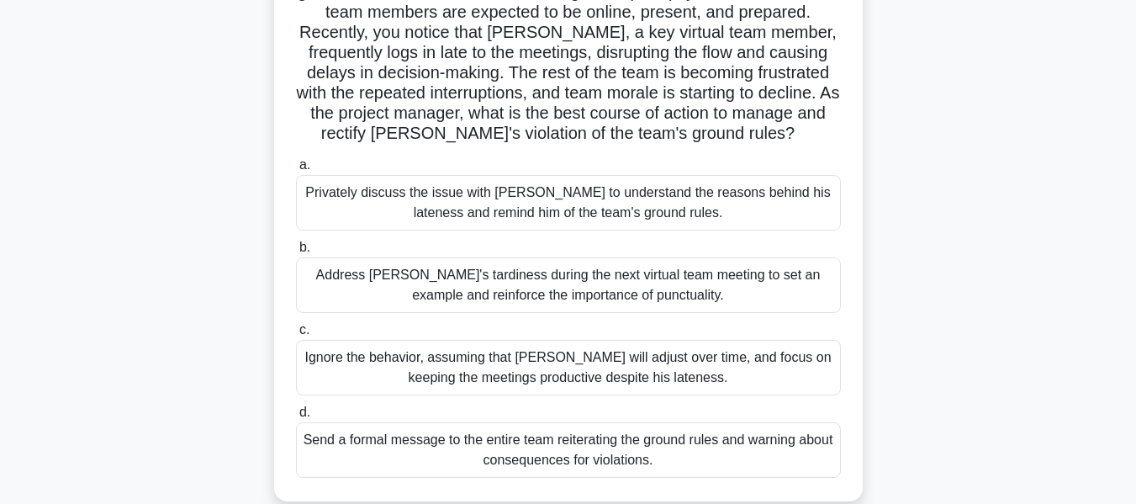
scroll to position [0, 0]
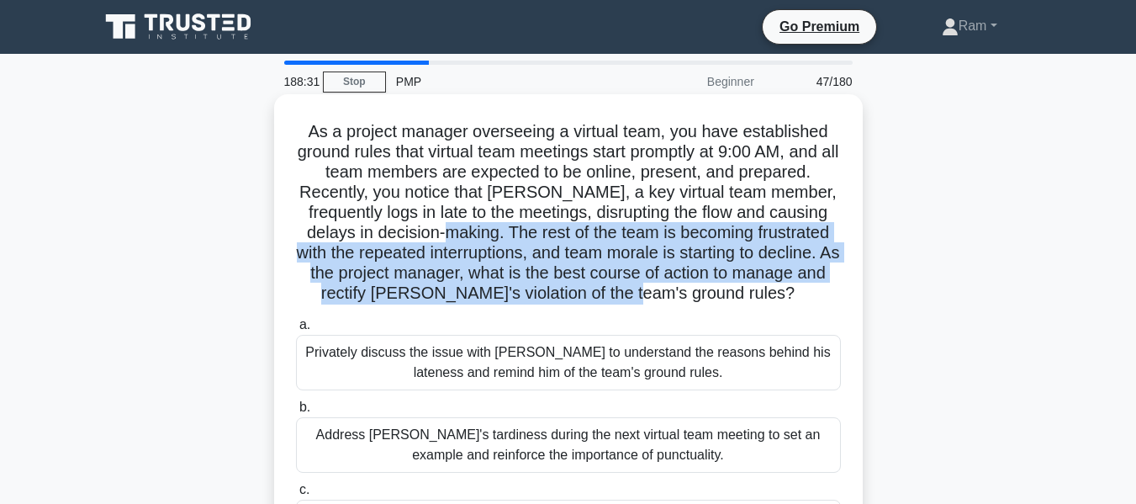
drag, startPoint x: 454, startPoint y: 233, endPoint x: 841, endPoint y: 292, distance: 391.4
click at [841, 292] on h5 "As a project manager overseeing a virtual team, you have established ground rul…" at bounding box center [568, 212] width 548 height 183
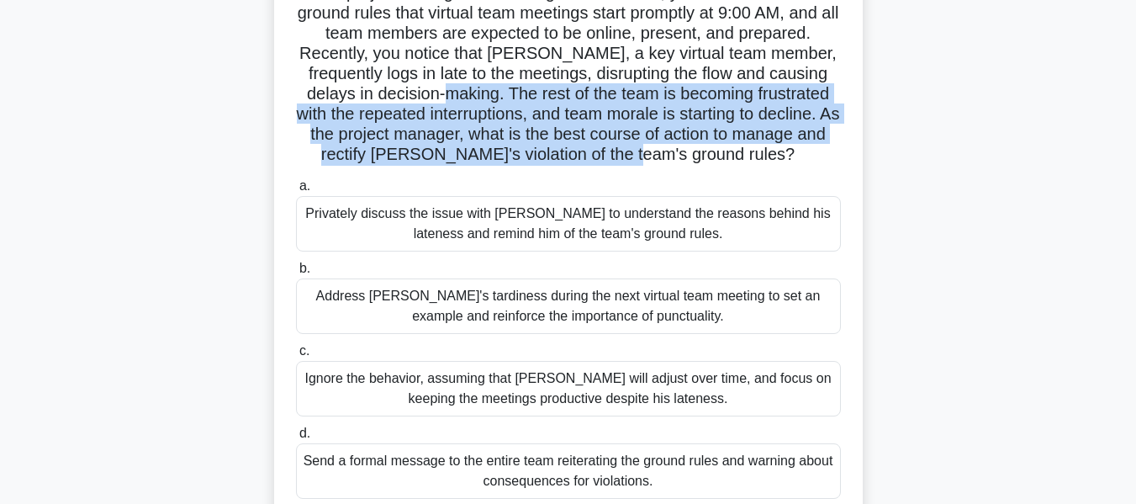
scroll to position [168, 0]
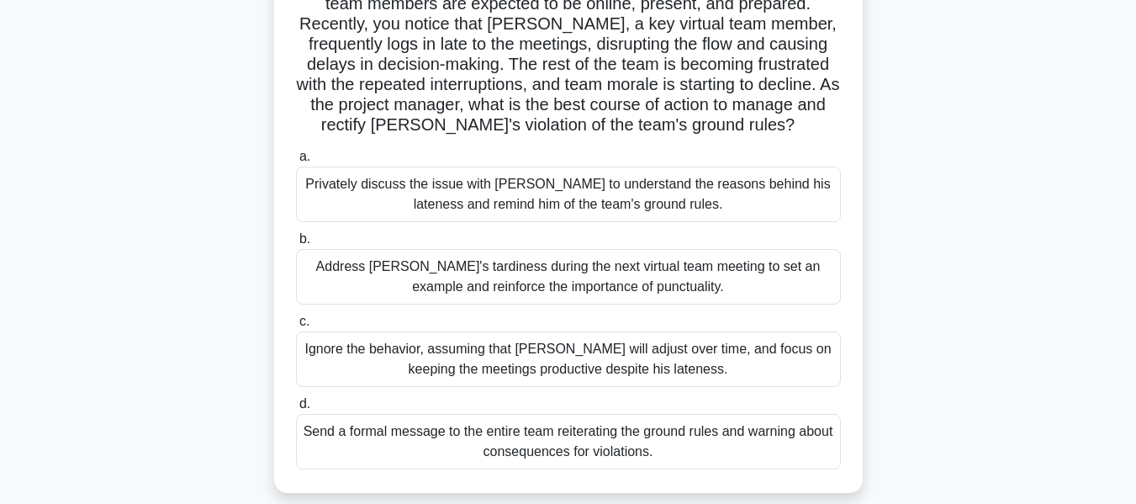
click at [703, 187] on div "Privately discuss the issue with [PERSON_NAME] to understand the reasons behind…" at bounding box center [568, 195] width 545 height 56
click at [296, 162] on input "a. Privately discuss the issue with [PERSON_NAME] to understand the reasons beh…" at bounding box center [296, 156] width 0 height 11
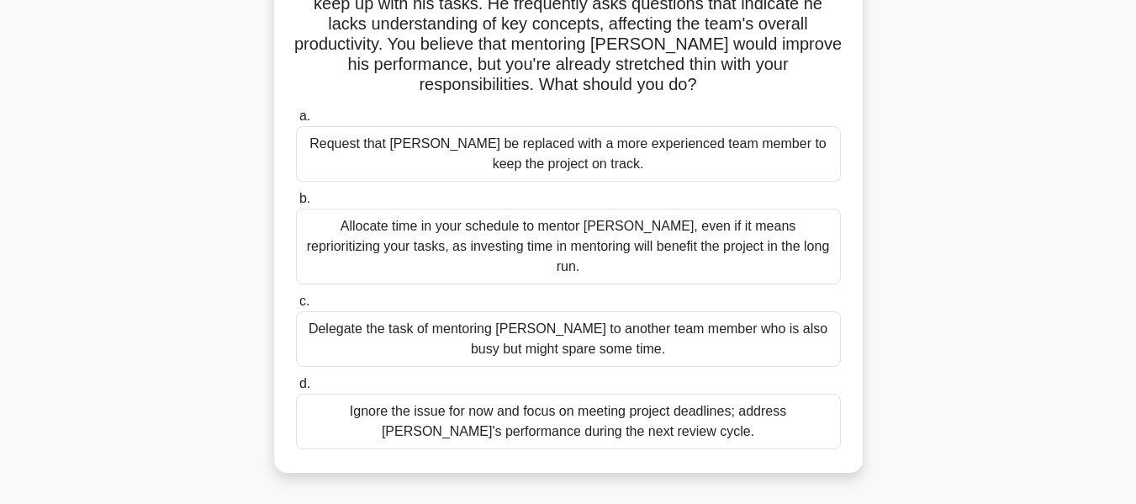
scroll to position [0, 0]
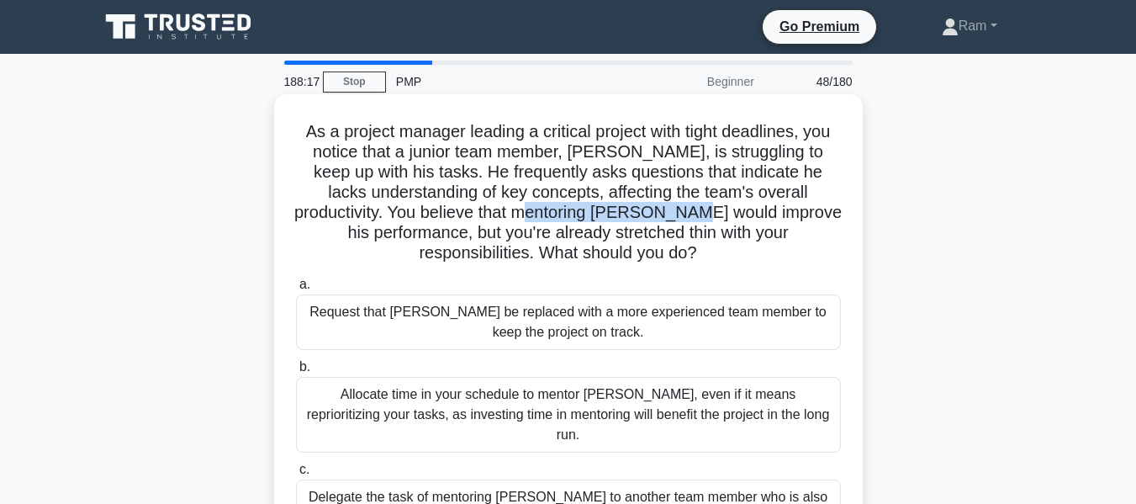
drag, startPoint x: 640, startPoint y: 219, endPoint x: 817, endPoint y: 214, distance: 176.7
click at [817, 214] on h5 "As a project manager leading a critical project with tight deadlines, you notic…" at bounding box center [568, 192] width 548 height 143
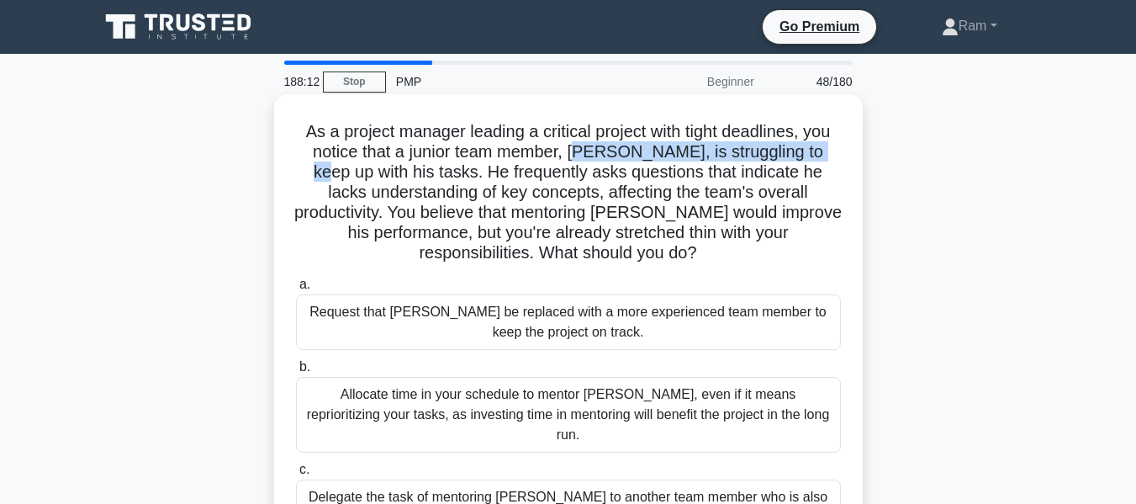
drag, startPoint x: 575, startPoint y: 156, endPoint x: 496, endPoint y: 168, distance: 79.9
click at [826, 157] on h5 "As a project manager leading a critical project with tight deadlines, you notic…" at bounding box center [568, 192] width 548 height 143
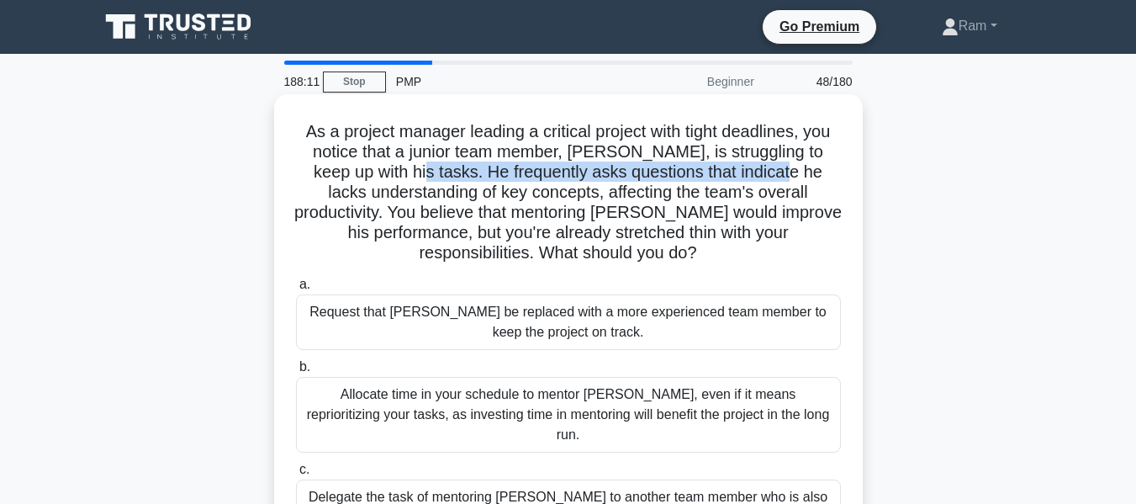
drag, startPoint x: 423, startPoint y: 175, endPoint x: 578, endPoint y: 187, distance: 155.2
click at [760, 181] on h5 "As a project manager leading a critical project with tight deadlines, you notic…" at bounding box center [568, 192] width 548 height 143
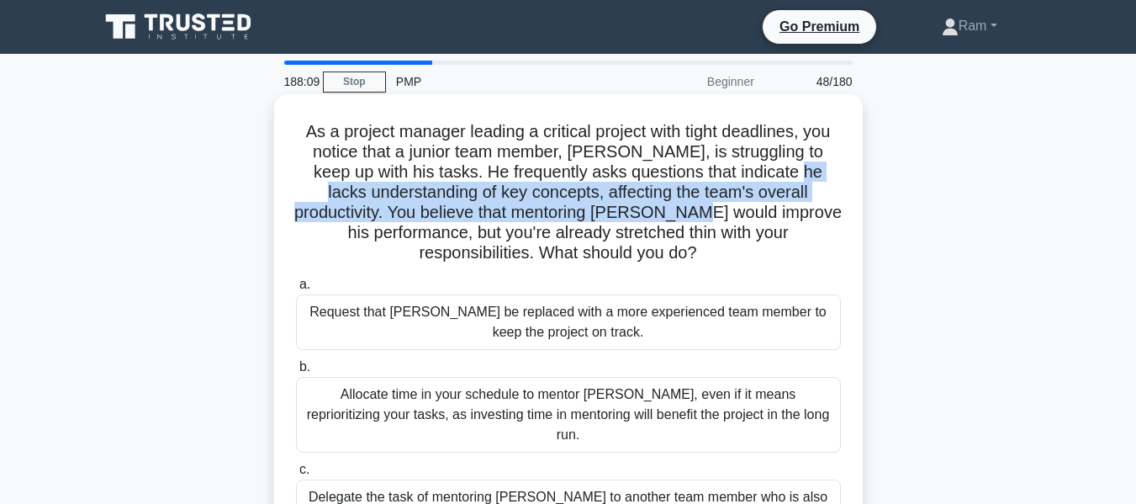
drag, startPoint x: 357, startPoint y: 199, endPoint x: 792, endPoint y: 209, distance: 435.8
click at [839, 205] on h5 "As a project manager leading a critical project with tight deadlines, you notic…" at bounding box center [568, 192] width 548 height 143
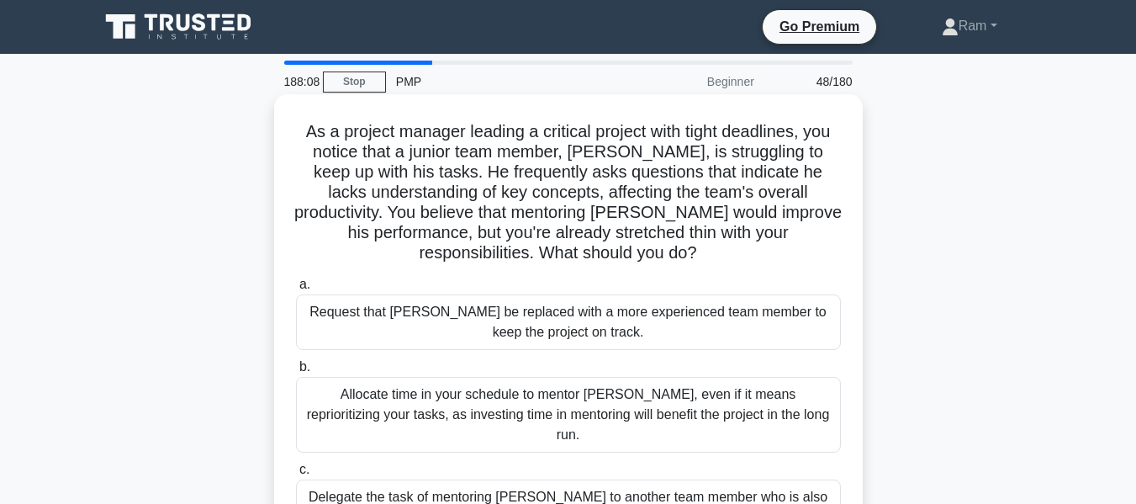
click at [463, 237] on h5 "As a project manager leading a critical project with tight deadlines, you notic…" at bounding box center [568, 192] width 548 height 143
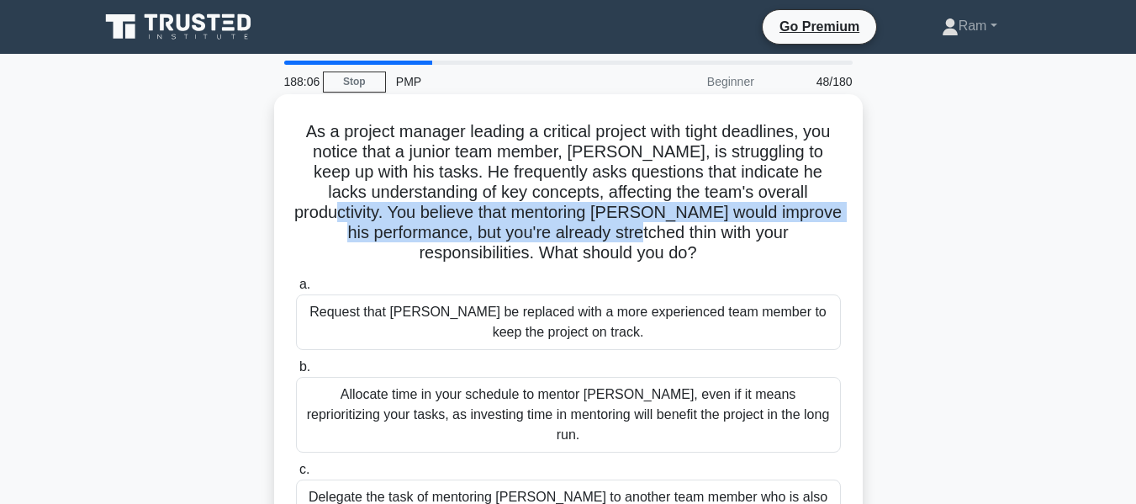
drag, startPoint x: 435, startPoint y: 215, endPoint x: 816, endPoint y: 225, distance: 381.1
click at [816, 225] on h5 "As a project manager leading a critical project with tight deadlines, you notic…" at bounding box center [568, 192] width 548 height 143
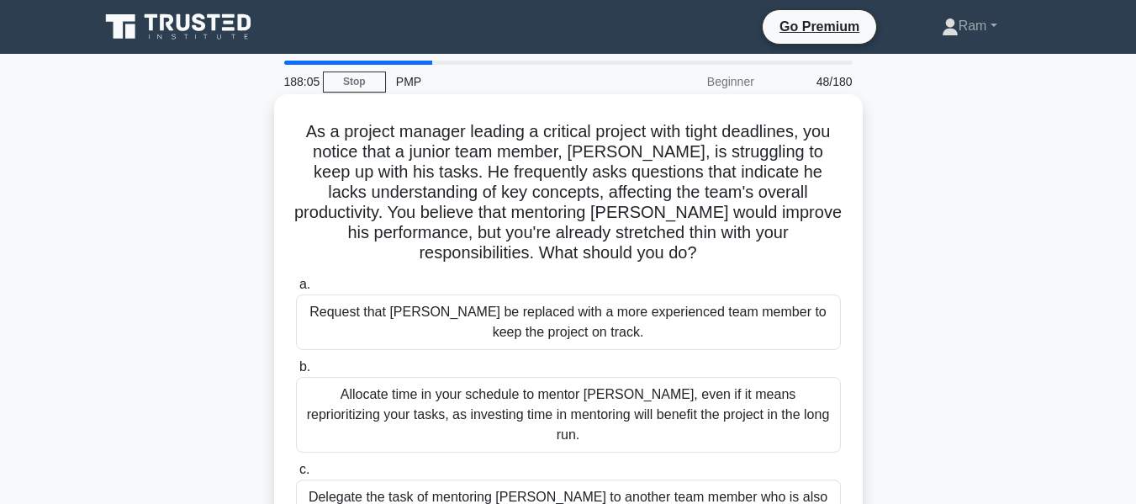
click at [476, 251] on h5 "As a project manager leading a critical project with tight deadlines, you notic…" at bounding box center [568, 192] width 548 height 143
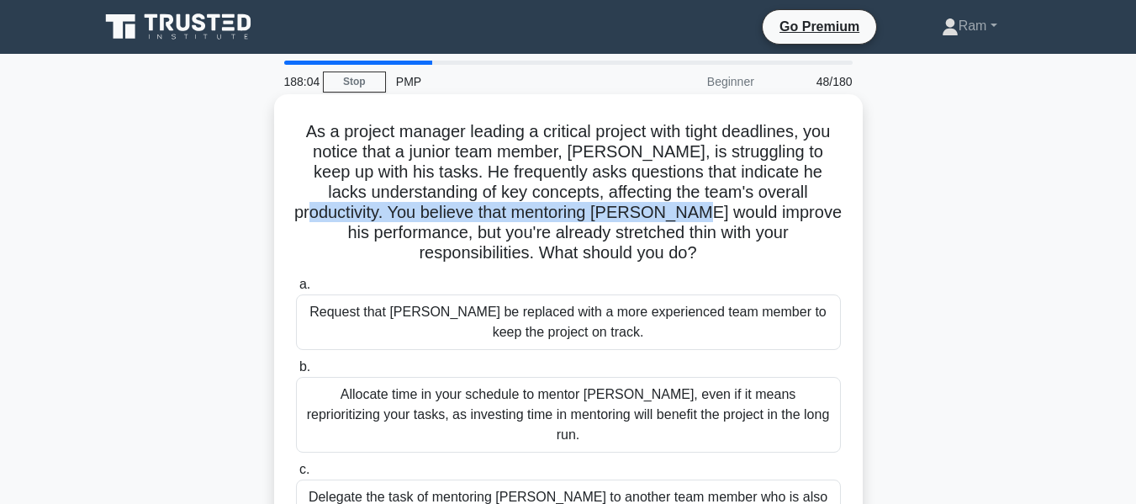
drag, startPoint x: 416, startPoint y: 213, endPoint x: 823, endPoint y: 217, distance: 407.1
click at [823, 217] on h5 "As a project manager leading a critical project with tight deadlines, you notic…" at bounding box center [568, 192] width 548 height 143
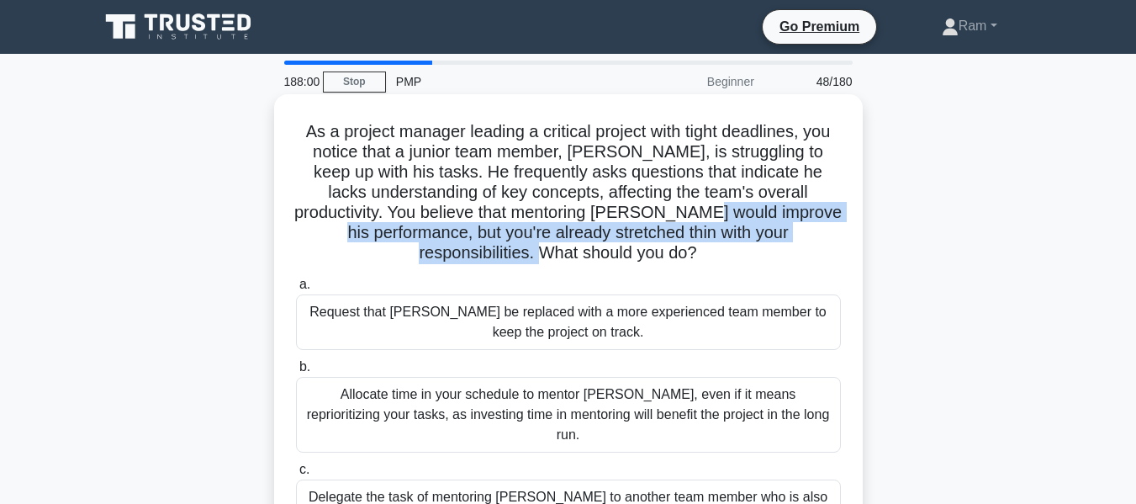
drag, startPoint x: 352, startPoint y: 234, endPoint x: 795, endPoint y: 245, distance: 442.6
click at [795, 245] on h5 "As a project manager leading a critical project with tight deadlines, you notic…" at bounding box center [568, 192] width 548 height 143
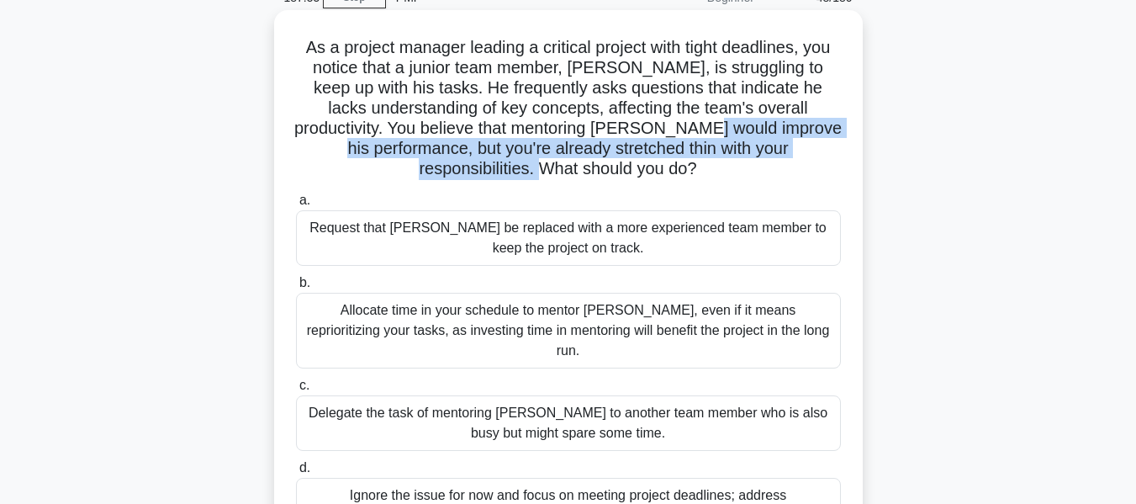
scroll to position [168, 0]
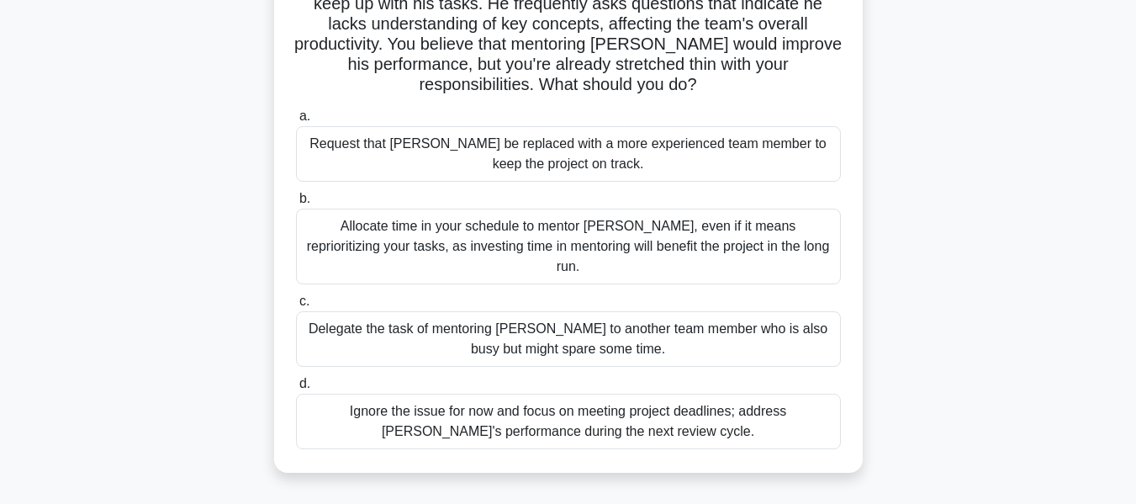
click at [707, 246] on div "Allocate time in your schedule to mentor [PERSON_NAME], even if it means reprio…" at bounding box center [568, 247] width 545 height 76
click at [296, 204] on input "b. Allocate time in your schedule to mentor [PERSON_NAME], even if it means rep…" at bounding box center [296, 198] width 0 height 11
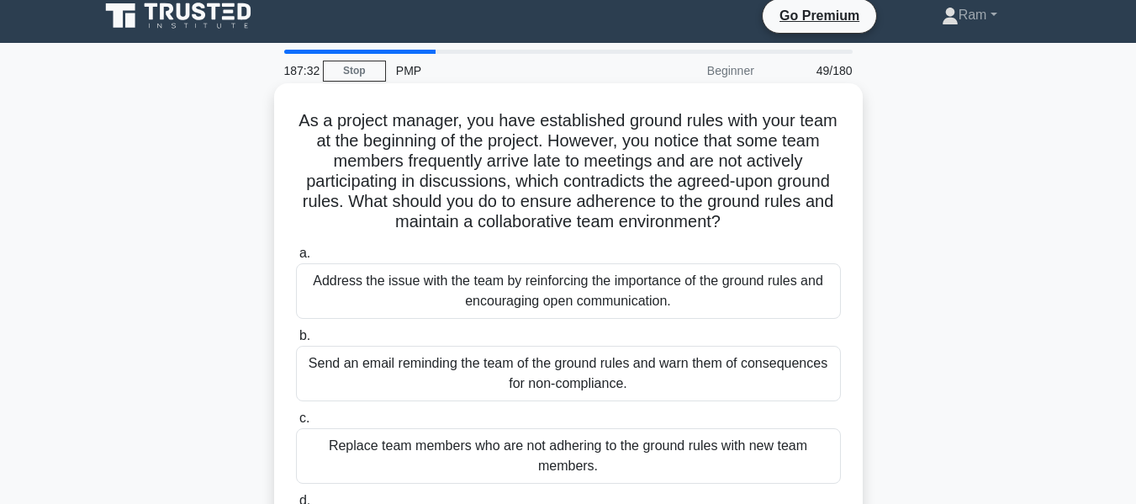
scroll to position [0, 0]
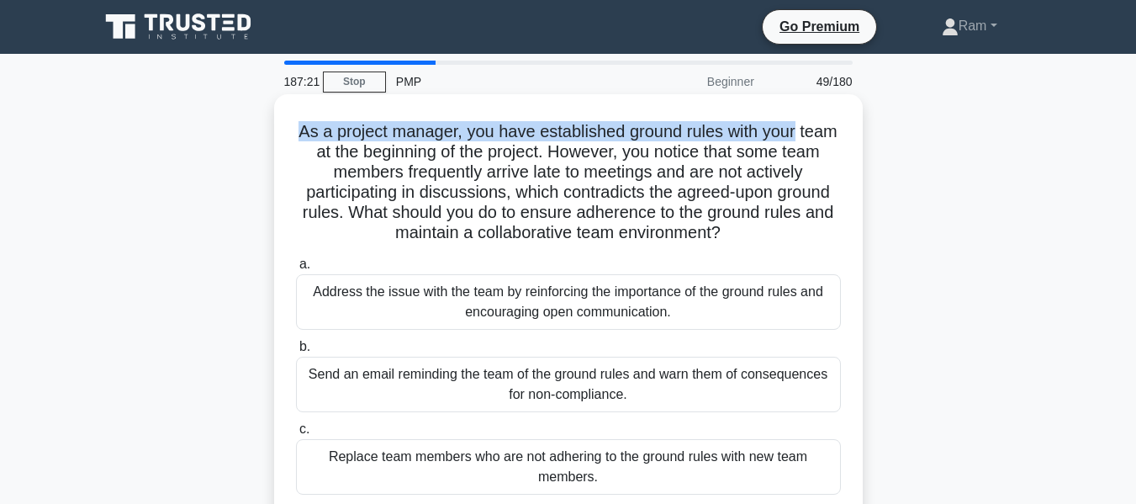
drag, startPoint x: 317, startPoint y: 130, endPoint x: 837, endPoint y: 138, distance: 519.9
click at [837, 138] on h5 "As a project manager, you have established ground rules with your team at the b…" at bounding box center [568, 182] width 548 height 123
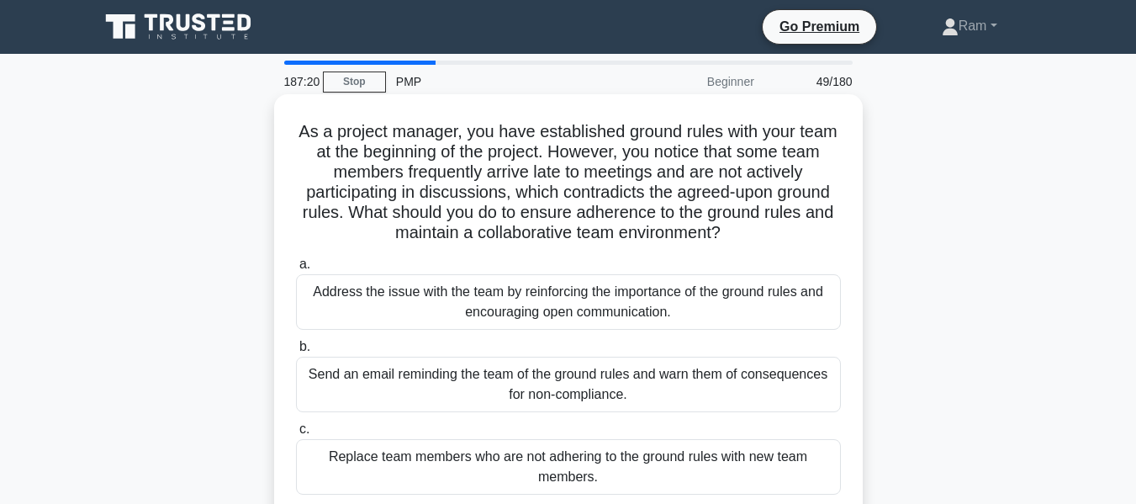
click at [340, 157] on h5 "As a project manager, you have established ground rules with your team at the b…" at bounding box center [568, 182] width 548 height 123
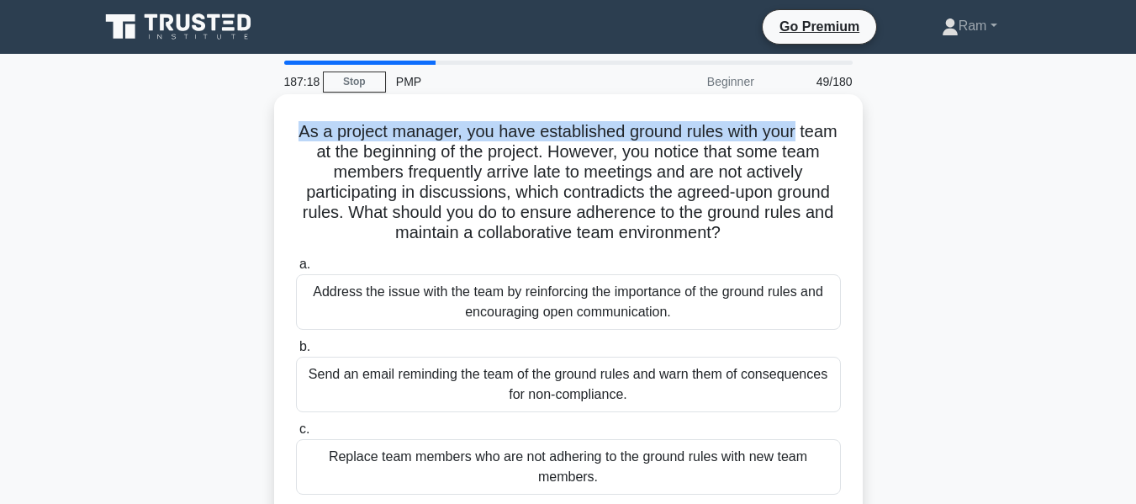
drag, startPoint x: 316, startPoint y: 131, endPoint x: 834, endPoint y: 132, distance: 517.3
click at [834, 132] on h5 "As a project manager, you have established ground rules with your team at the b…" at bounding box center [568, 182] width 548 height 123
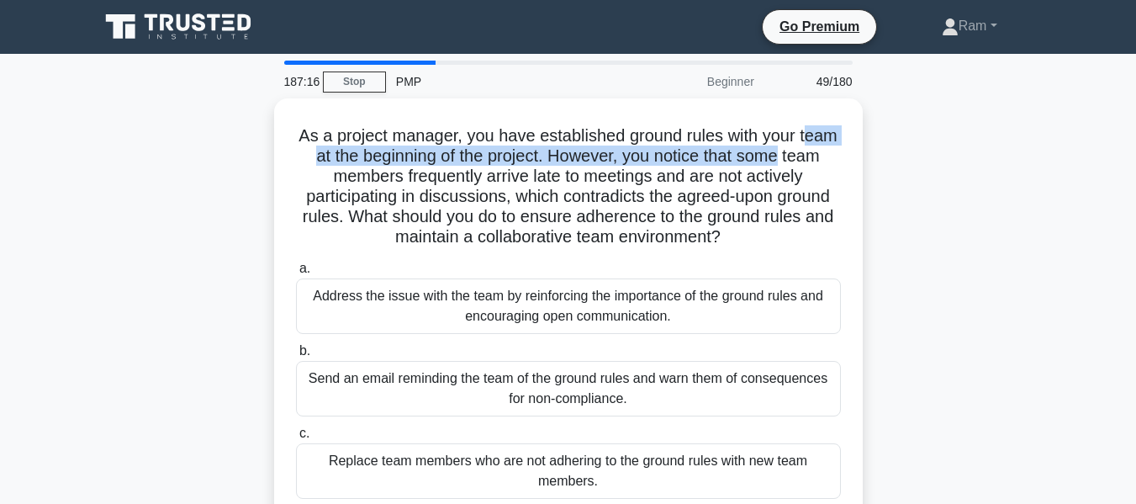
drag, startPoint x: 314, startPoint y: 153, endPoint x: 864, endPoint y: 156, distance: 550.1
click at [864, 156] on div "As a project manager, you have established ground rules with your team at the b…" at bounding box center [568, 351] width 959 height 506
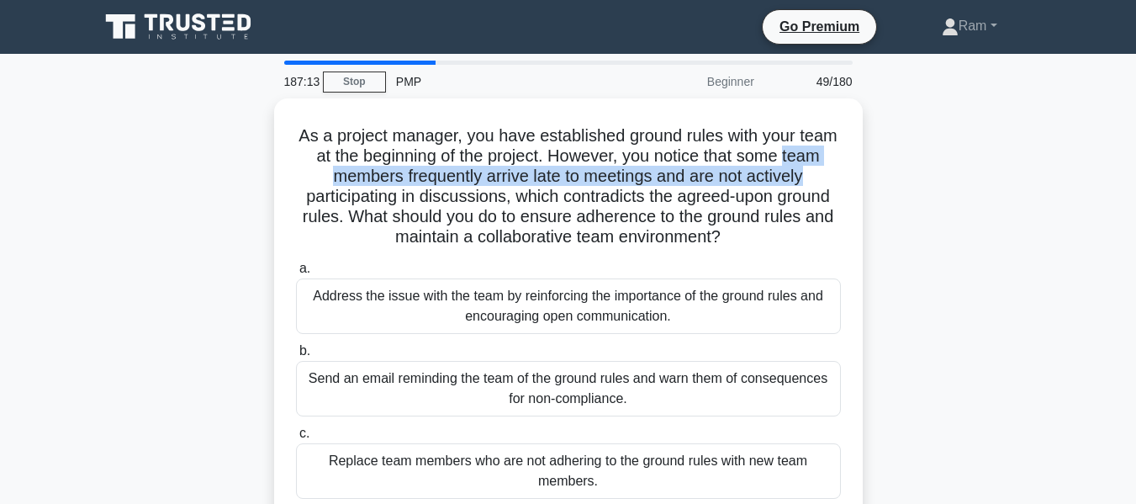
drag, startPoint x: 306, startPoint y: 177, endPoint x: 874, endPoint y: 181, distance: 567.8
click at [874, 181] on div "As a project manager, you have established ground rules with your team at the b…" at bounding box center [568, 351] width 959 height 506
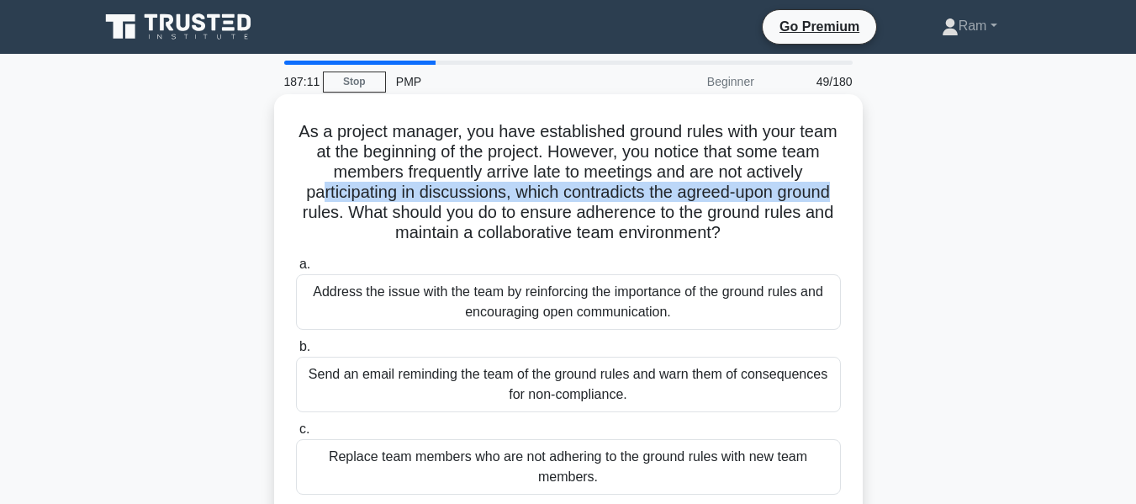
drag, startPoint x: 312, startPoint y: 200, endPoint x: 855, endPoint y: 198, distance: 542.5
click at [855, 198] on div "As a project manager, you have established ground rules with your team at the b…" at bounding box center [568, 337] width 575 height 473
drag, startPoint x: 367, startPoint y: 216, endPoint x: 763, endPoint y: 244, distance: 397.1
click at [763, 244] on h5 "As a project manager, you have established ground rules with your team at the b…" at bounding box center [568, 182] width 548 height 123
drag, startPoint x: 346, startPoint y: 211, endPoint x: 775, endPoint y: 236, distance: 429.7
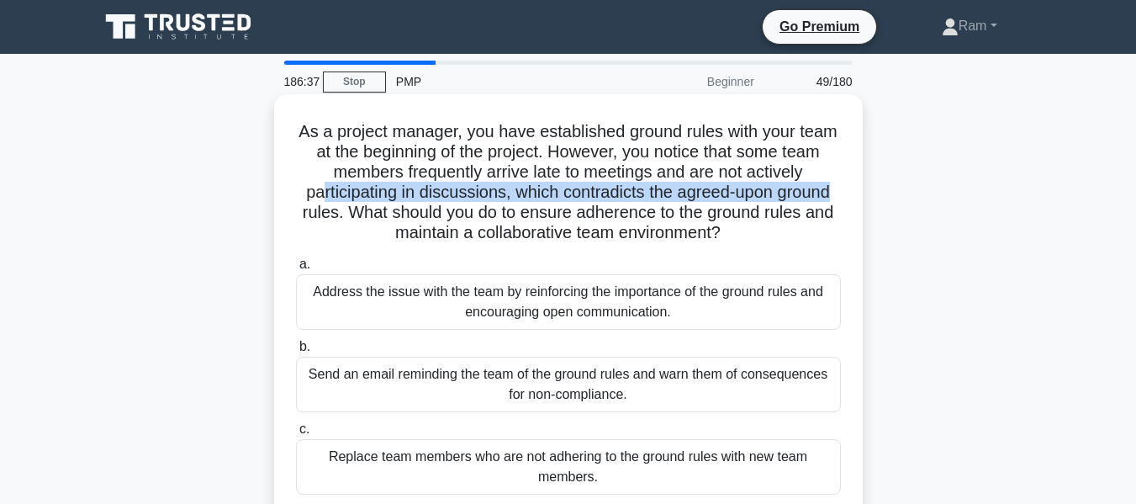
click at [775, 236] on h5 "As a project manager, you have established ground rules with your team at the b…" at bounding box center [568, 182] width 548 height 123
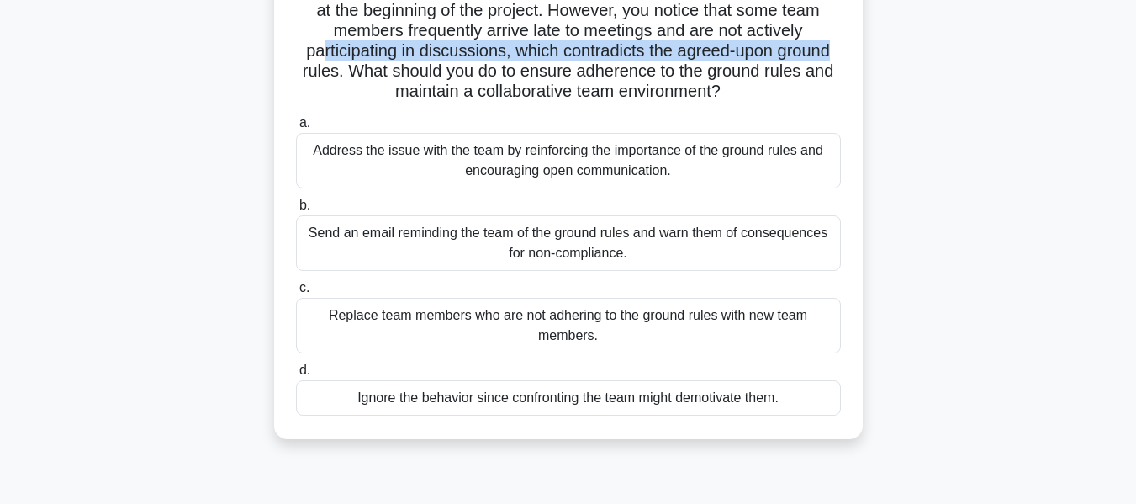
scroll to position [168, 0]
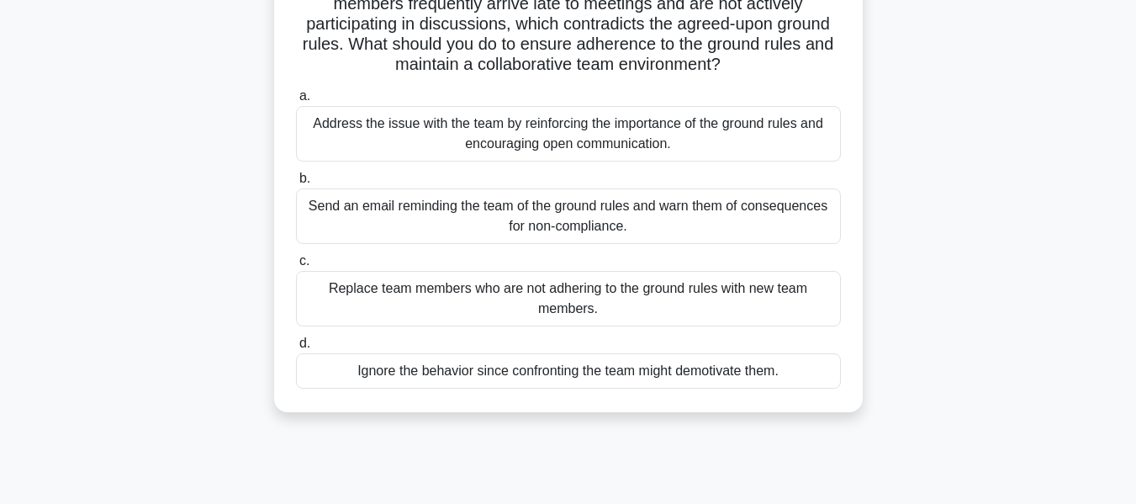
click at [696, 146] on div "Address the issue with the team by reinforcing the importance of the ground rul…" at bounding box center [568, 134] width 545 height 56
click at [296, 102] on input "a. Address the issue with the team by reinforcing the importance of the ground …" at bounding box center [296, 96] width 0 height 11
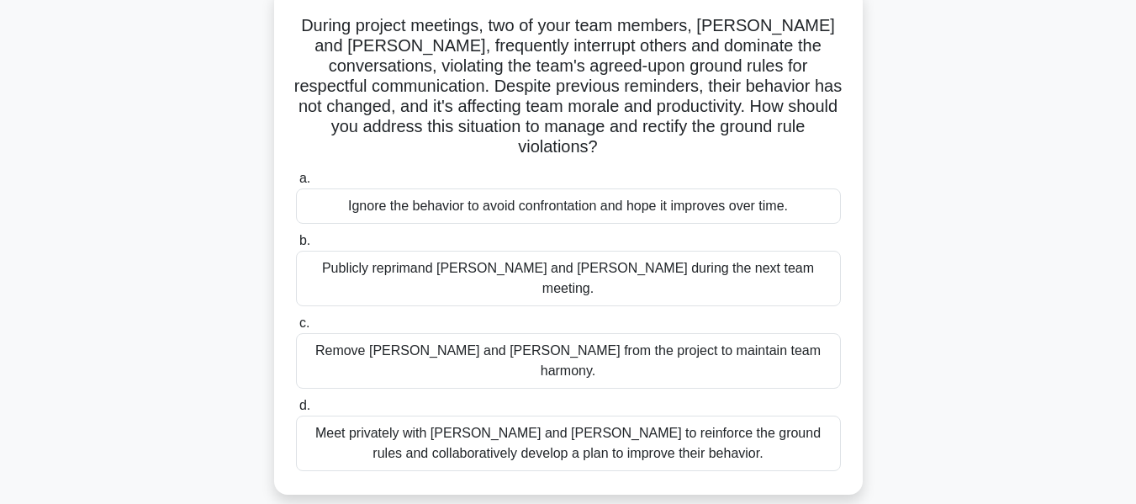
scroll to position [0, 0]
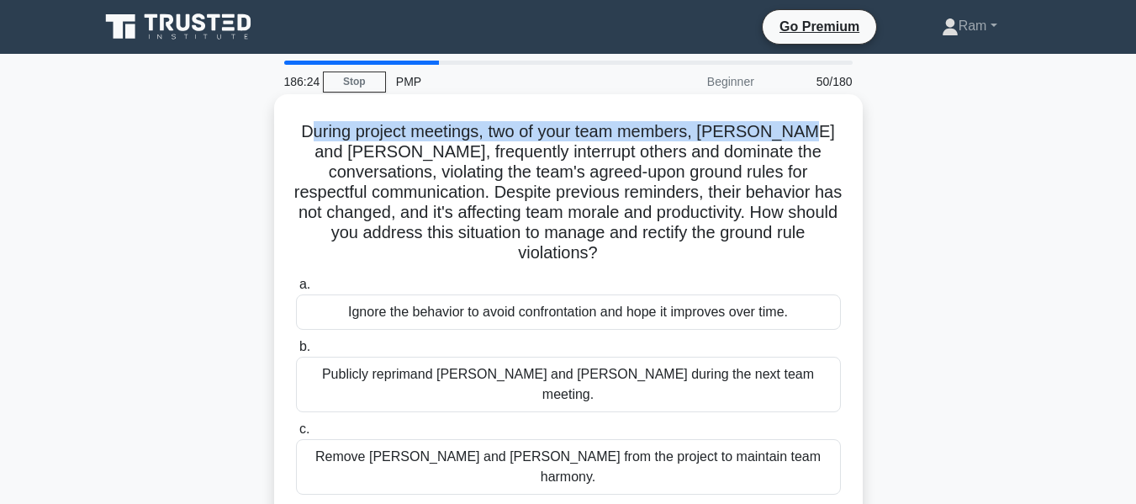
drag, startPoint x: 334, startPoint y: 134, endPoint x: 839, endPoint y: 131, distance: 504.7
click at [839, 131] on h5 "During project meetings, two of your team members, [PERSON_NAME] and [PERSON_NA…" at bounding box center [568, 192] width 548 height 143
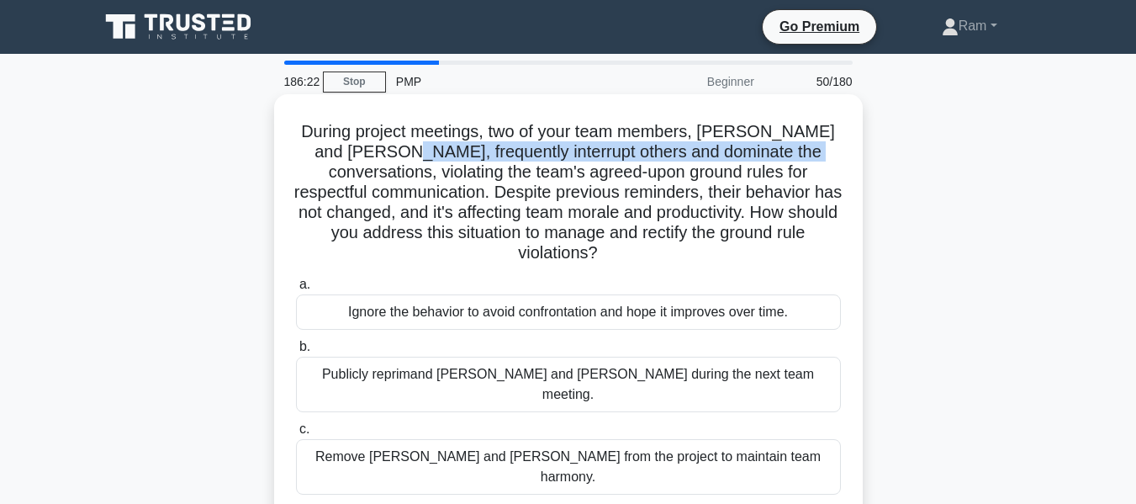
drag, startPoint x: 411, startPoint y: 155, endPoint x: 827, endPoint y: 148, distance: 415.6
click at [827, 148] on h5 "During project meetings, two of your team members, [PERSON_NAME] and [PERSON_NA…" at bounding box center [568, 192] width 548 height 143
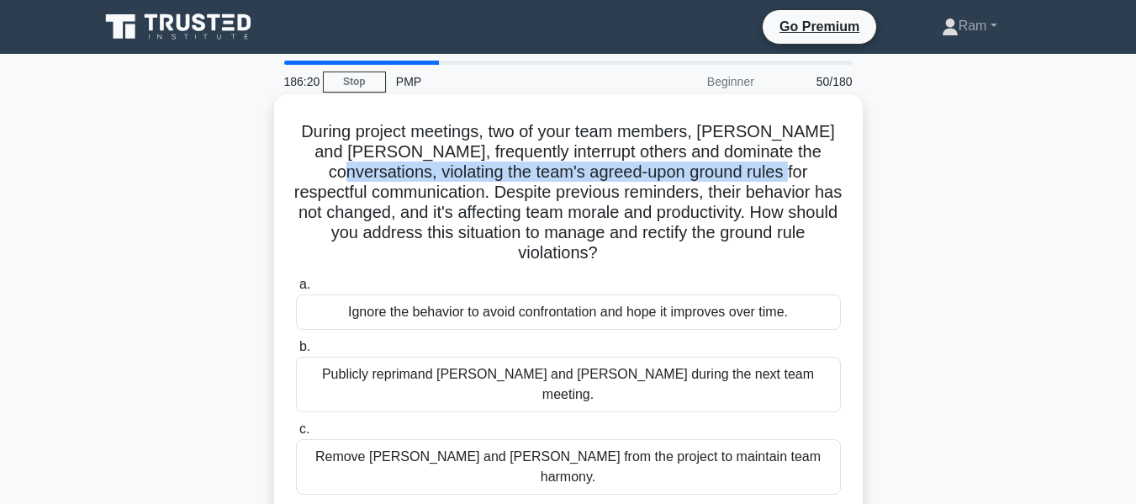
drag, startPoint x: 345, startPoint y: 177, endPoint x: 792, endPoint y: 176, distance: 446.6
click at [833, 176] on h5 "During project meetings, two of your team members, [PERSON_NAME] and [PERSON_NA…" at bounding box center [568, 192] width 548 height 143
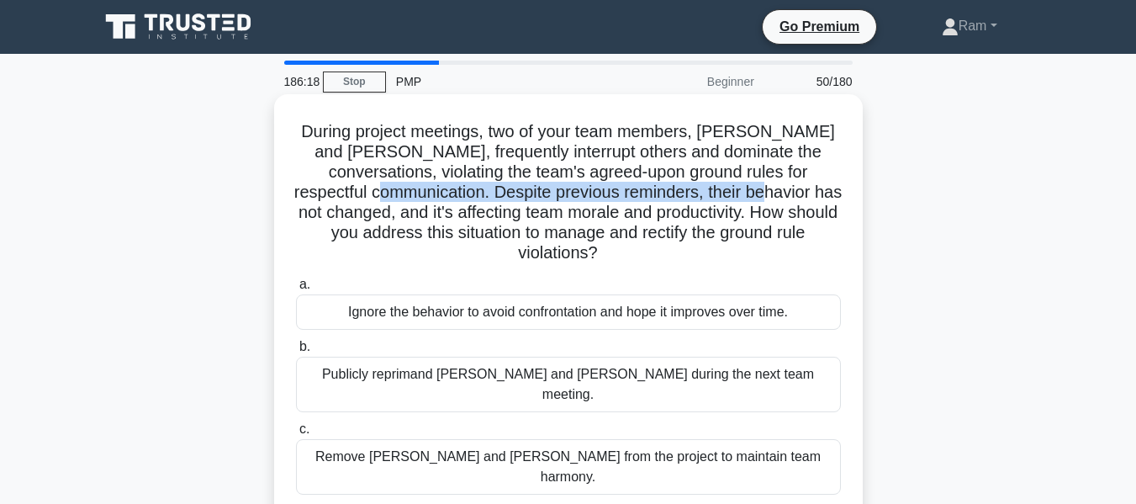
drag, startPoint x: 440, startPoint y: 200, endPoint x: 838, endPoint y: 199, distance: 397.9
click at [838, 199] on h5 "During project meetings, two of your team members, [PERSON_NAME] and [PERSON_NA…" at bounding box center [568, 192] width 548 height 143
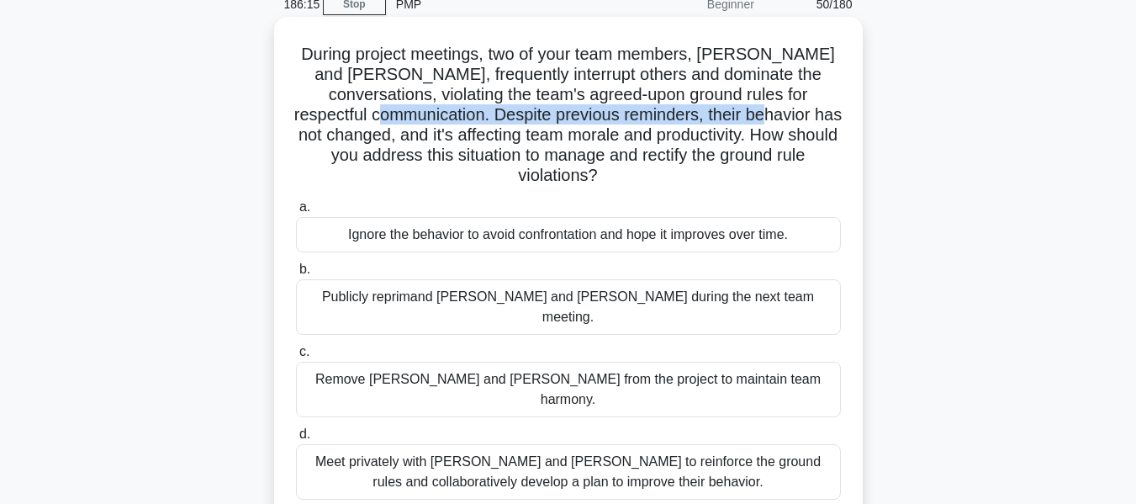
scroll to position [168, 0]
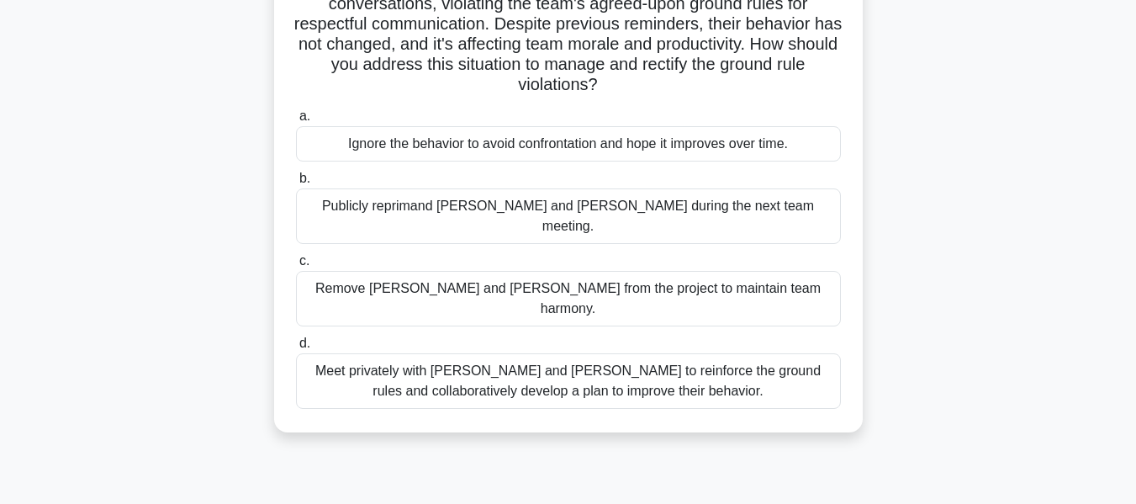
click at [740, 353] on div "Meet privately with [PERSON_NAME] and [PERSON_NAME] to reinforce the ground rul…" at bounding box center [568, 381] width 545 height 56
click at [296, 349] on input "d. Meet privately with [PERSON_NAME] and [PERSON_NAME] to reinforce the ground …" at bounding box center [296, 343] width 0 height 11
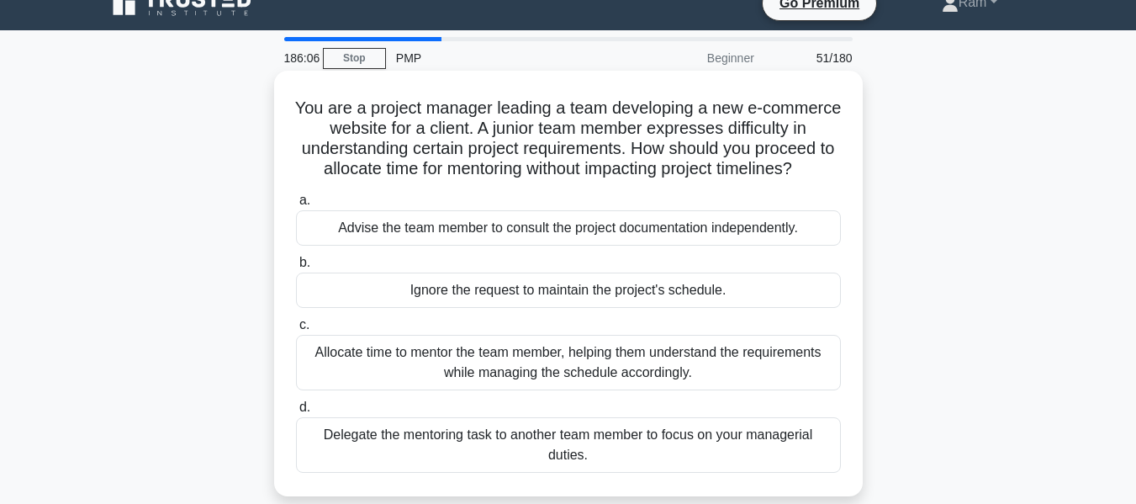
scroll to position [0, 0]
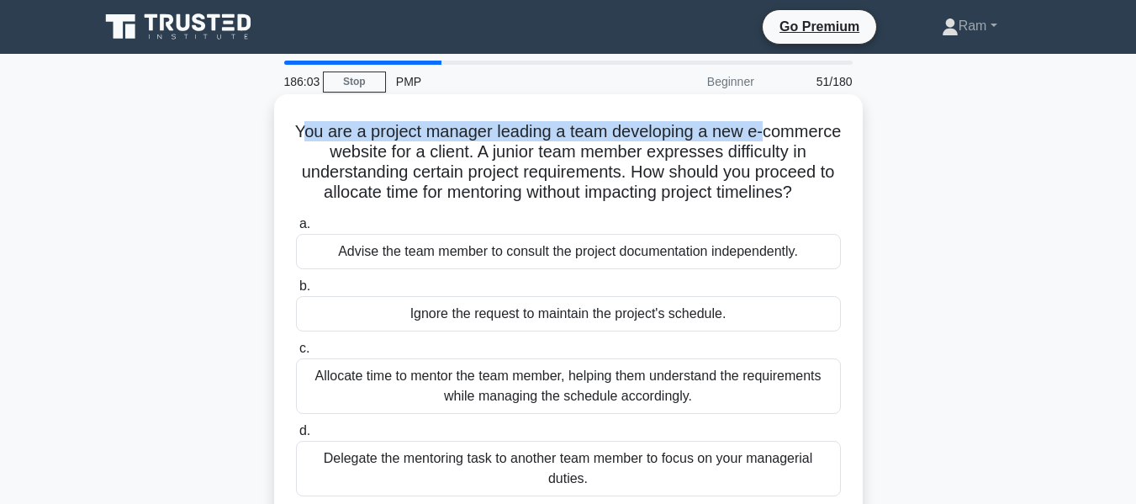
drag, startPoint x: 337, startPoint y: 127, endPoint x: 822, endPoint y: 135, distance: 484.6
click at [822, 135] on h5 "You are a project manager leading a team developing a new e-commerce website fo…" at bounding box center [568, 162] width 548 height 82
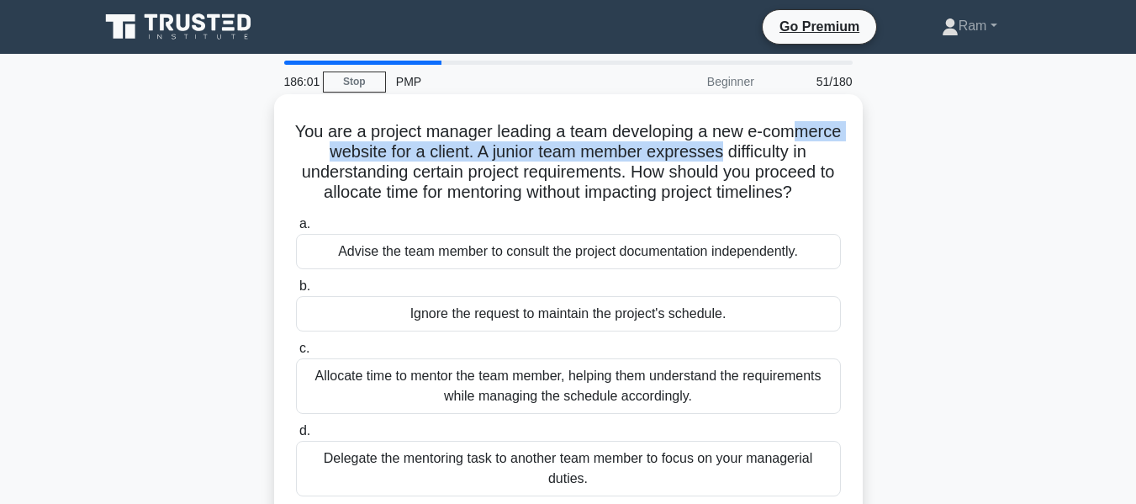
drag, startPoint x: 353, startPoint y: 150, endPoint x: 629, endPoint y: 149, distance: 275.9
click at [823, 153] on h5 "You are a project manager leading a team developing a new e-commerce website fo…" at bounding box center [568, 162] width 548 height 82
drag, startPoint x: 395, startPoint y: 170, endPoint x: 617, endPoint y: 219, distance: 226.5
click at [617, 204] on h5 "You are a project manager leading a team developing a new e-commerce website fo…" at bounding box center [568, 162] width 548 height 82
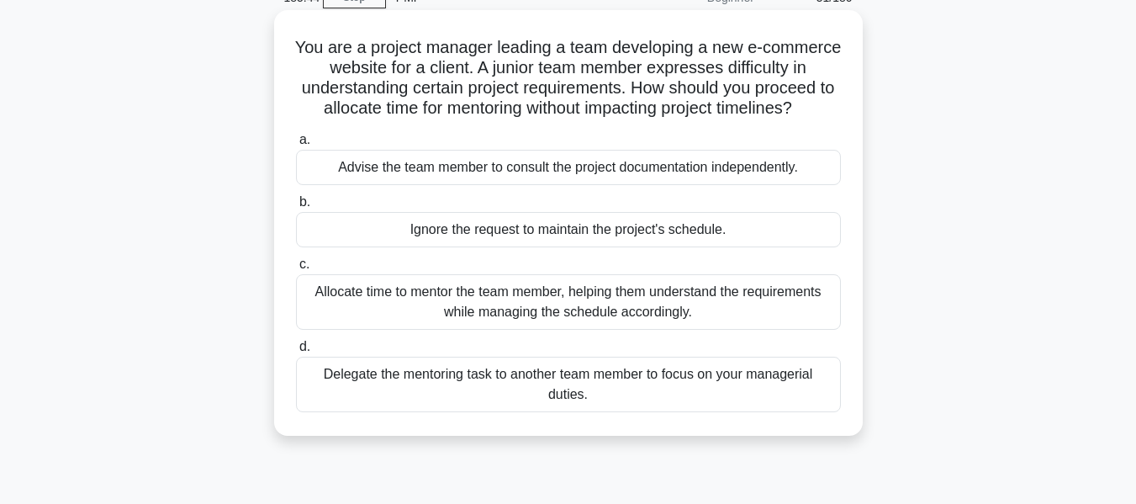
click at [622, 330] on div "Allocate time to mentor the team member, helping them understand the requiremen…" at bounding box center [568, 302] width 545 height 56
click at [296, 270] on input "c. Allocate time to mentor the team member, helping them understand the require…" at bounding box center [296, 264] width 0 height 11
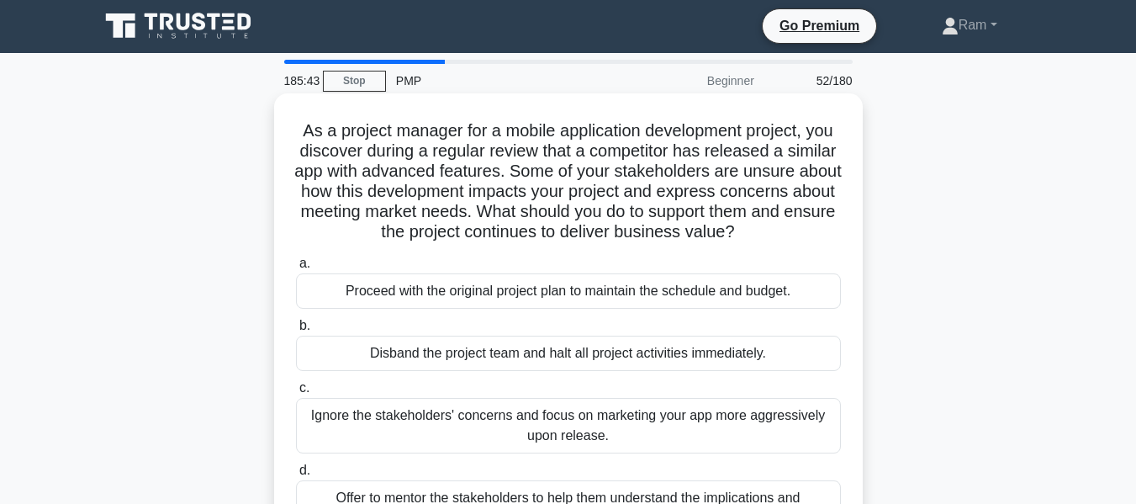
scroll to position [0, 0]
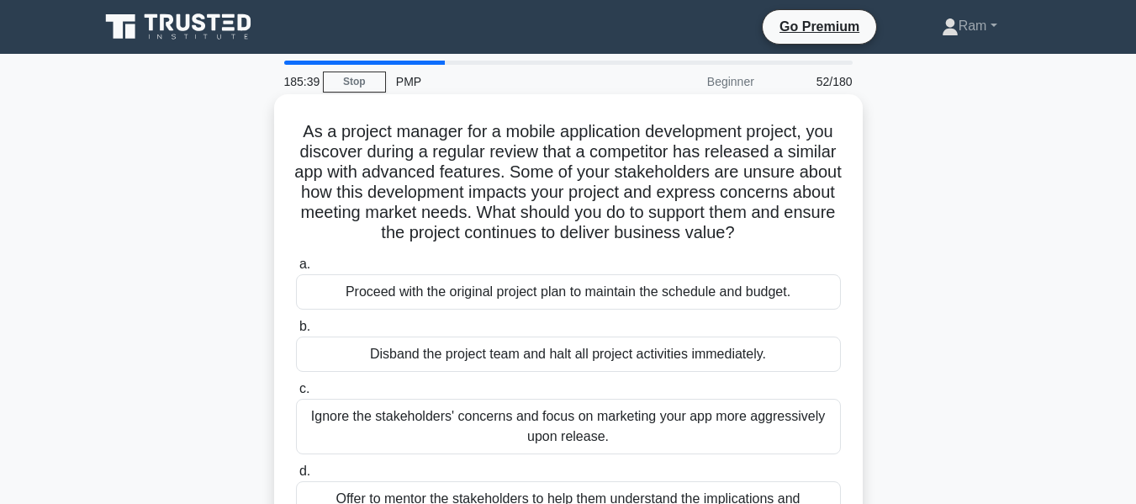
drag, startPoint x: 602, startPoint y: 221, endPoint x: 844, endPoint y: 236, distance: 242.7
click at [844, 236] on div "As a project manager for a mobile application development project, you discover…" at bounding box center [568, 327] width 575 height 453
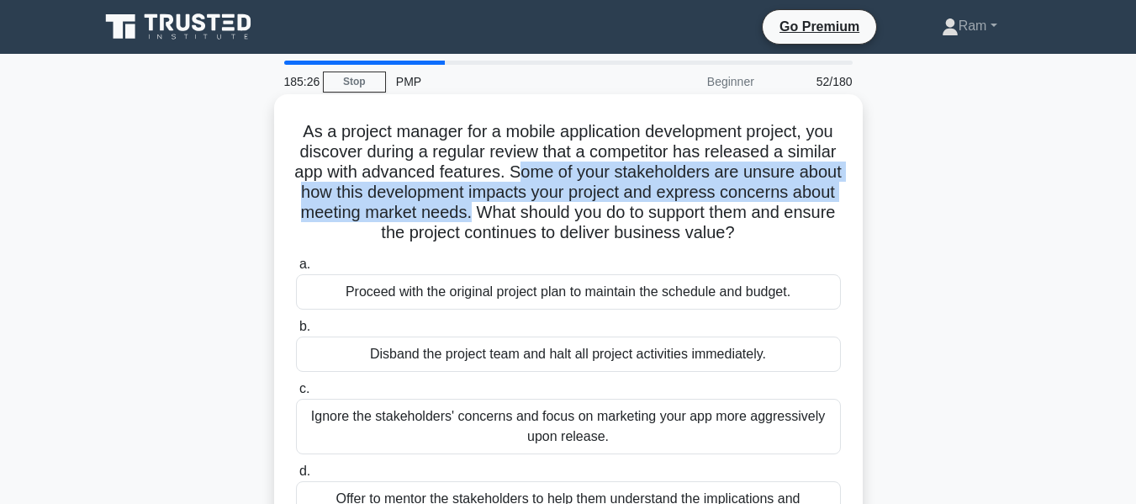
drag, startPoint x: 596, startPoint y: 172, endPoint x: 596, endPoint y: 212, distance: 39.5
click at [596, 212] on h5 "As a project manager for a mobile application development project, you discover…" at bounding box center [568, 182] width 548 height 123
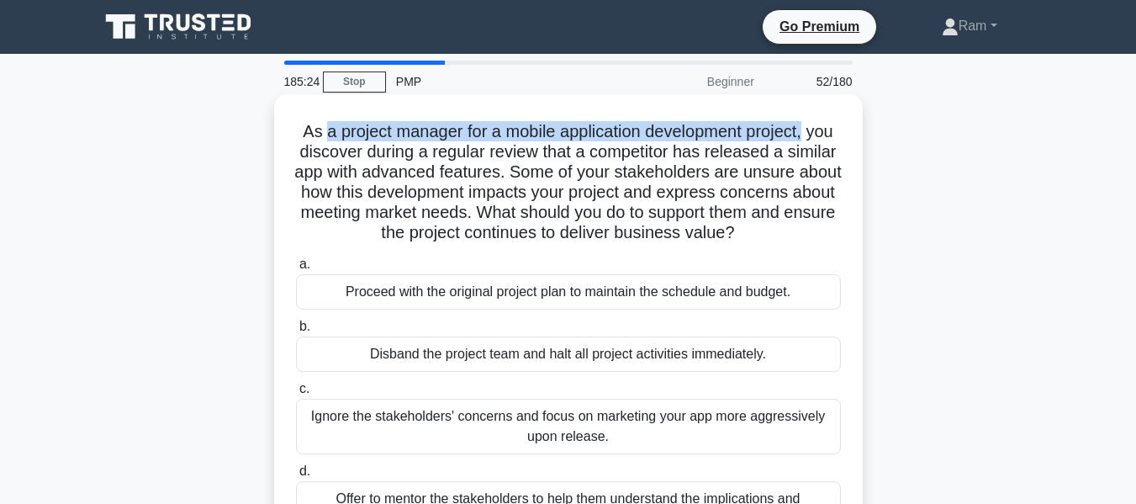
drag, startPoint x: 336, startPoint y: 130, endPoint x: 503, endPoint y: 168, distance: 170.8
click at [856, 134] on div "As a project manager for a mobile application development project, you discover…" at bounding box center [568, 327] width 589 height 466
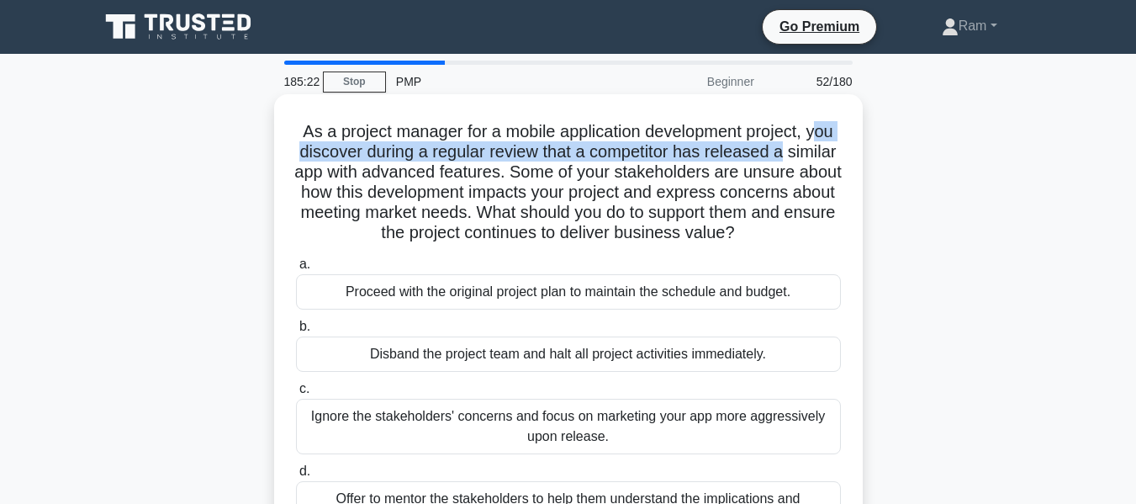
drag, startPoint x: 315, startPoint y: 153, endPoint x: 818, endPoint y: 158, distance: 503.0
click at [833, 155] on h5 "As a project manager for a mobile application development project, you discover…" at bounding box center [568, 182] width 548 height 123
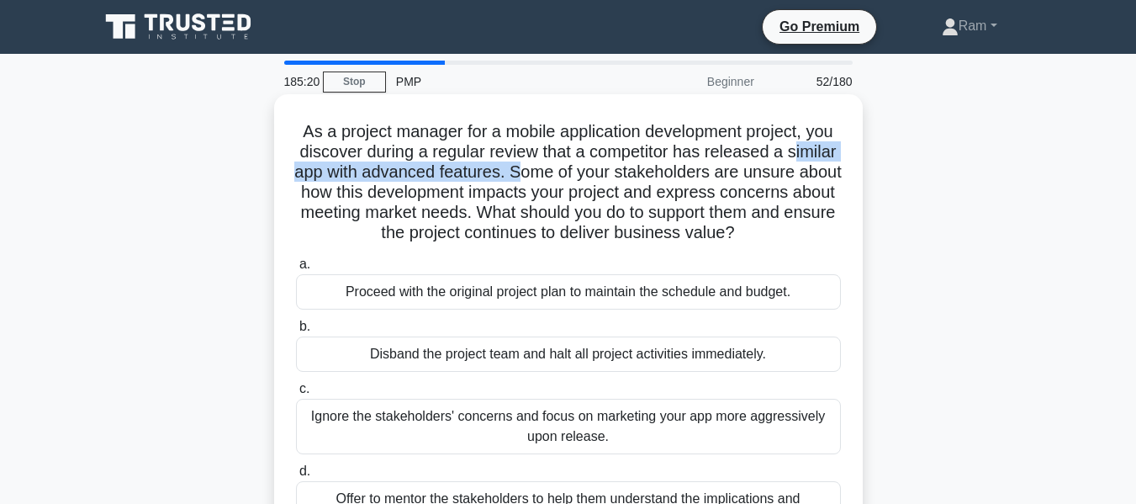
drag, startPoint x: 325, startPoint y: 178, endPoint x: 596, endPoint y: 172, distance: 270.9
click at [596, 172] on h5 "As a project manager for a mobile application development project, you discover…" at bounding box center [568, 182] width 548 height 123
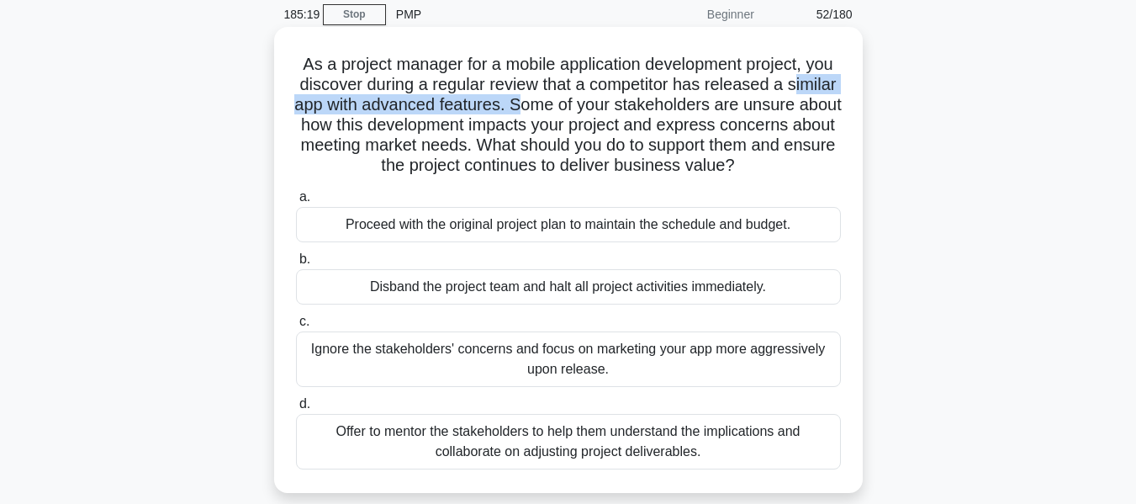
scroll to position [168, 0]
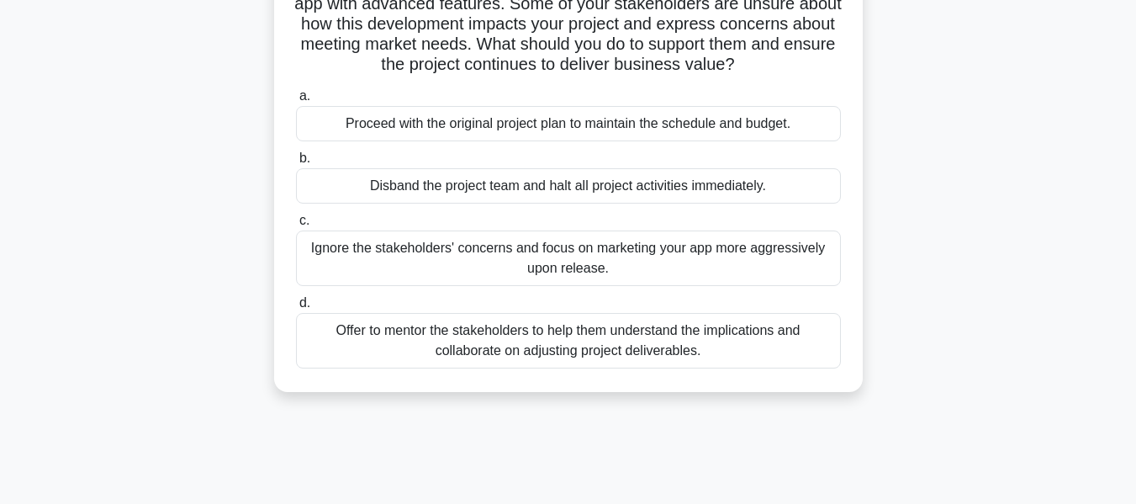
click at [488, 356] on div "Offer to mentor the stakeholders to help them understand the implications and c…" at bounding box center [568, 341] width 545 height 56
click at [296, 309] on input "d. Offer to mentor the stakeholders to help them understand the implications an…" at bounding box center [296, 303] width 0 height 11
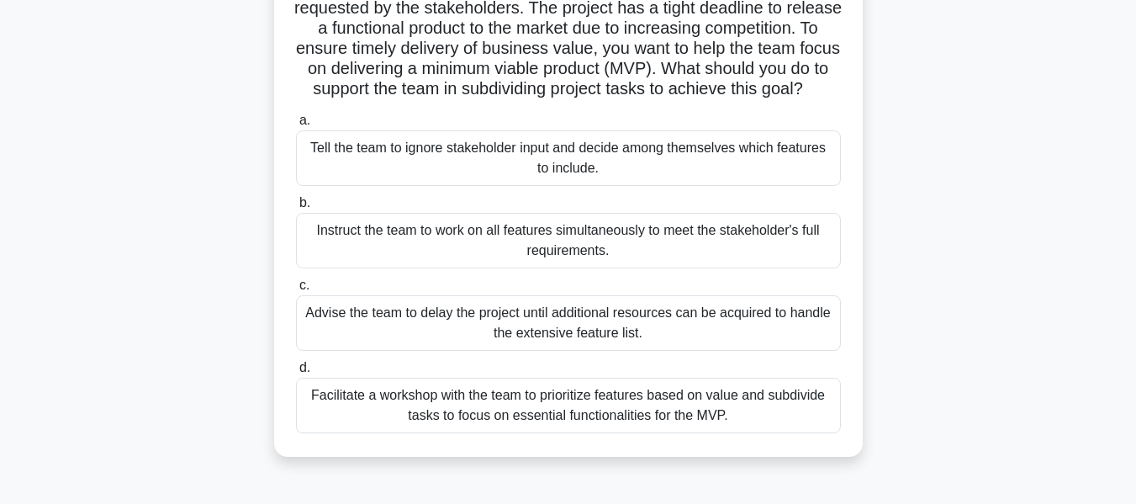
scroll to position [0, 0]
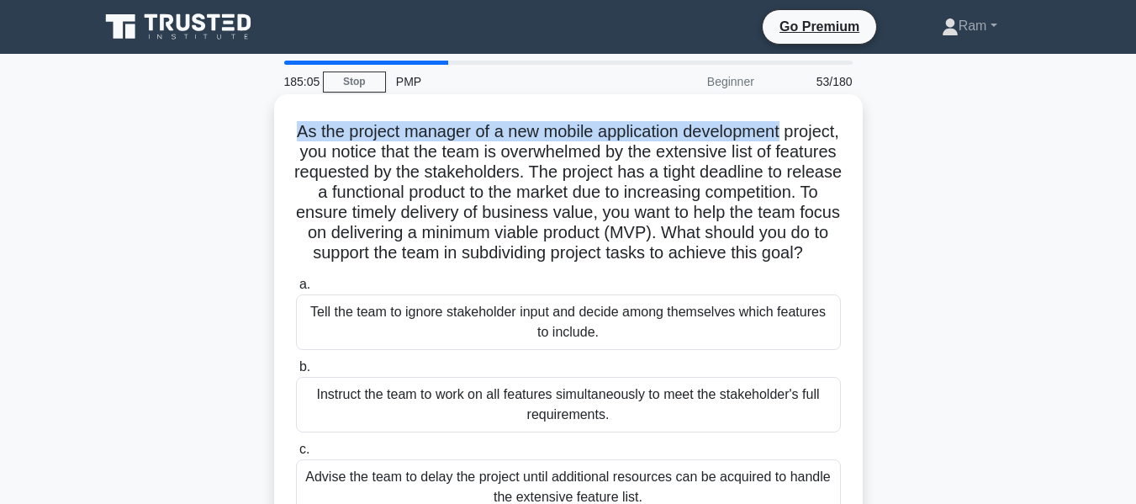
drag, startPoint x: 314, startPoint y: 130, endPoint x: 843, endPoint y: 132, distance: 529.1
click at [843, 132] on div "As the project manager of a new mobile application development project, you not…" at bounding box center [568, 357] width 575 height 513
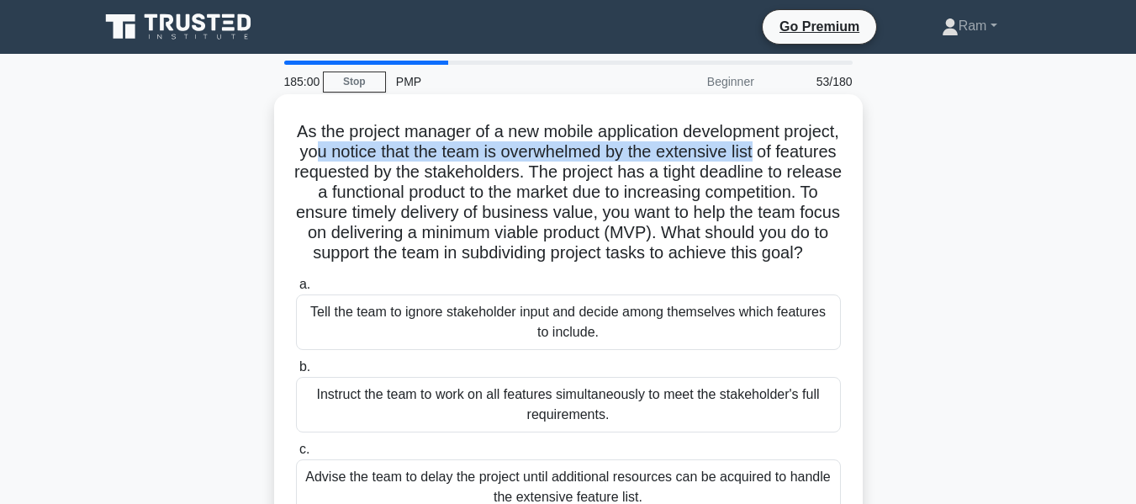
drag, startPoint x: 381, startPoint y: 157, endPoint x: 838, endPoint y: 157, distance: 456.7
click at [838, 157] on h5 "As the project manager of a new mobile application development project, you not…" at bounding box center [568, 192] width 548 height 143
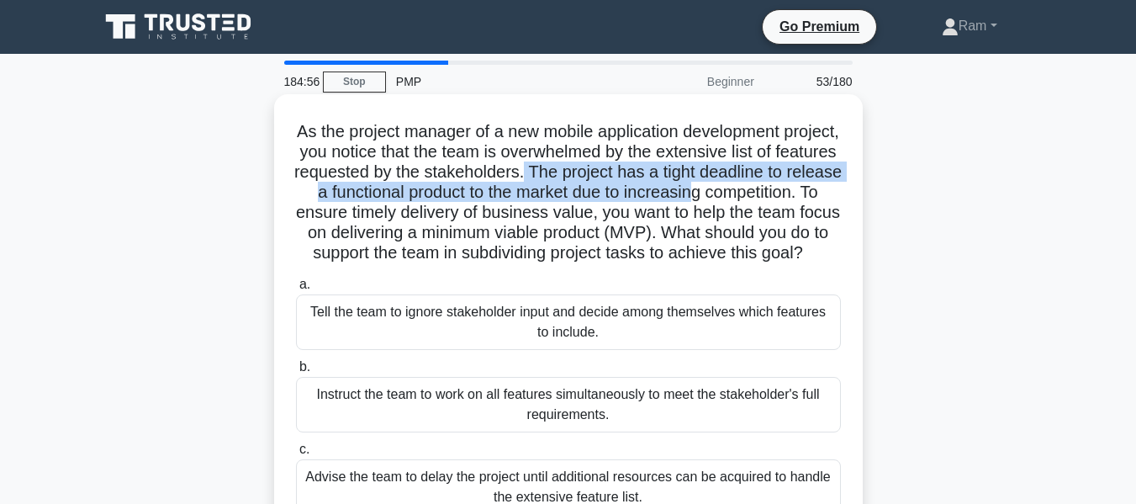
drag, startPoint x: 640, startPoint y: 172, endPoint x: 831, endPoint y: 189, distance: 191.8
click at [831, 189] on h5 "As the project manager of a new mobile application development project, you not…" at bounding box center [568, 192] width 548 height 143
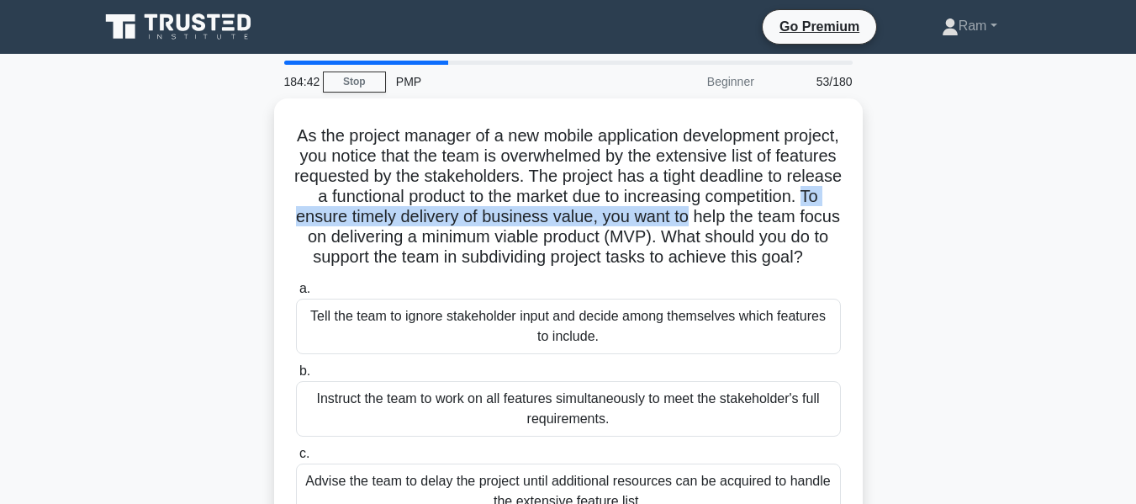
drag, startPoint x: 410, startPoint y: 218, endPoint x: 874, endPoint y: 225, distance: 464.4
click at [874, 225] on div "As the project manager of a new mobile application development project, you not…" at bounding box center [568, 371] width 959 height 547
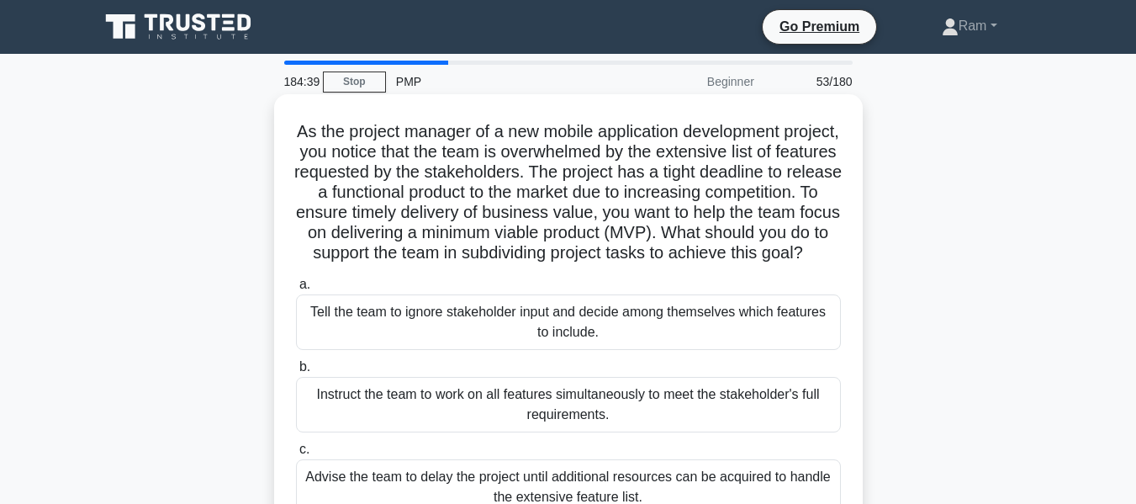
click at [437, 242] on h5 "As the project manager of a new mobile application development project, you not…" at bounding box center [568, 192] width 548 height 143
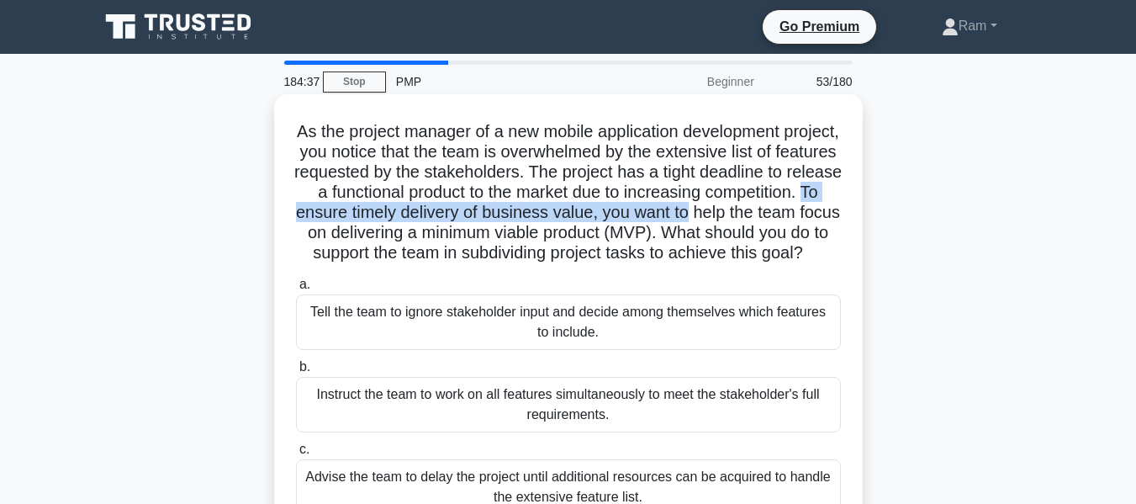
drag, startPoint x: 409, startPoint y: 214, endPoint x: 847, endPoint y: 211, distance: 438.2
click at [847, 211] on div "As the project manager of a new mobile application development project, you not…" at bounding box center [568, 357] width 575 height 513
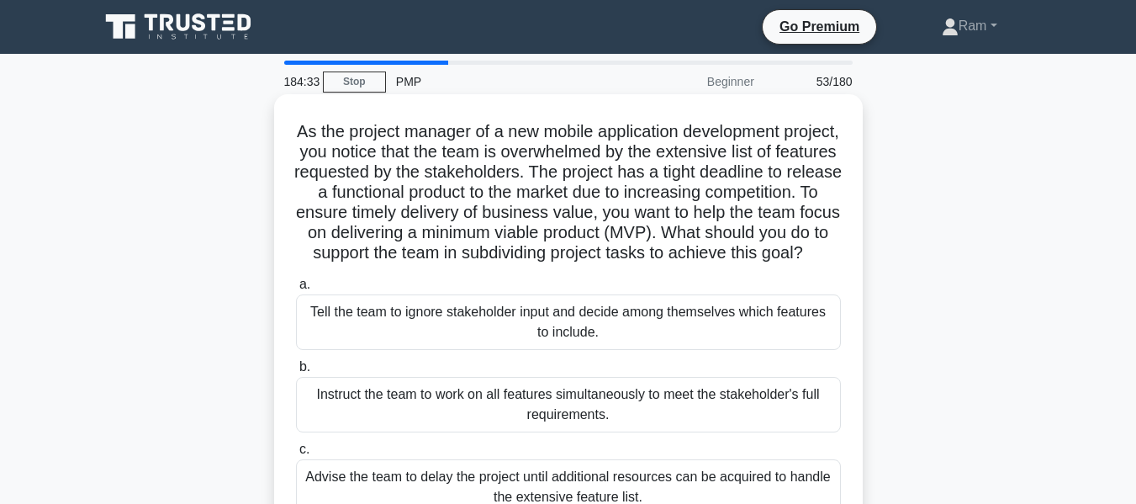
click at [457, 240] on h5 "As the project manager of a new mobile application development project, you not…" at bounding box center [568, 192] width 548 height 143
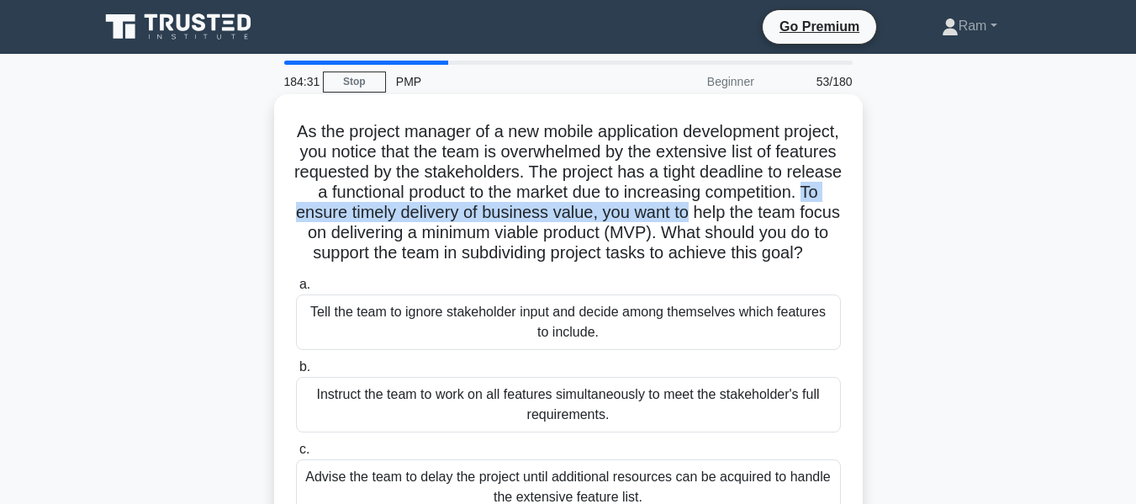
drag, startPoint x: 408, startPoint y: 215, endPoint x: 688, endPoint y: 257, distance: 283.2
click at [839, 213] on h5 "As the project manager of a new mobile application development project, you not…" at bounding box center [568, 192] width 548 height 143
click at [457, 222] on h5 "As the project manager of a new mobile application development project, you not…" at bounding box center [568, 192] width 548 height 143
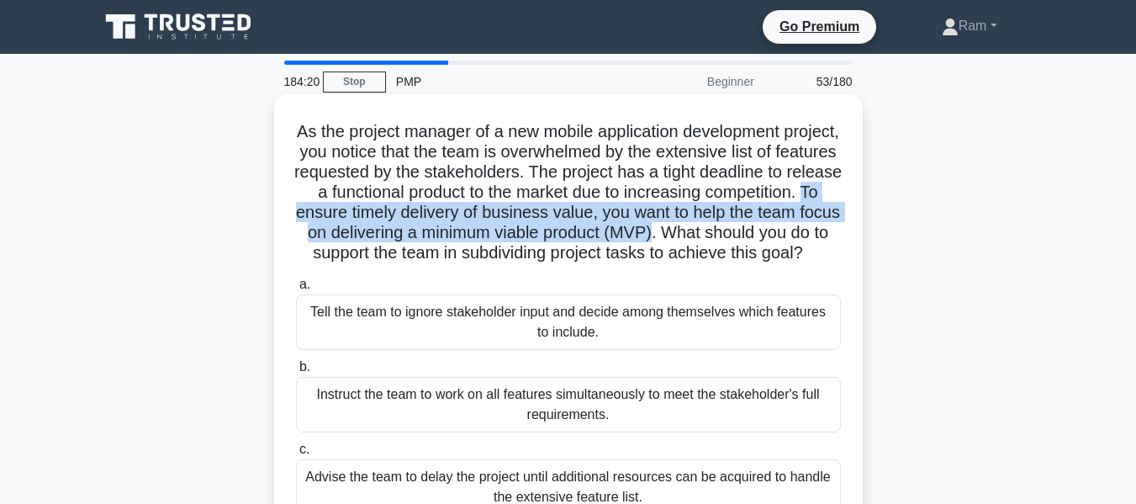
drag, startPoint x: 409, startPoint y: 212, endPoint x: 865, endPoint y: 291, distance: 462.7
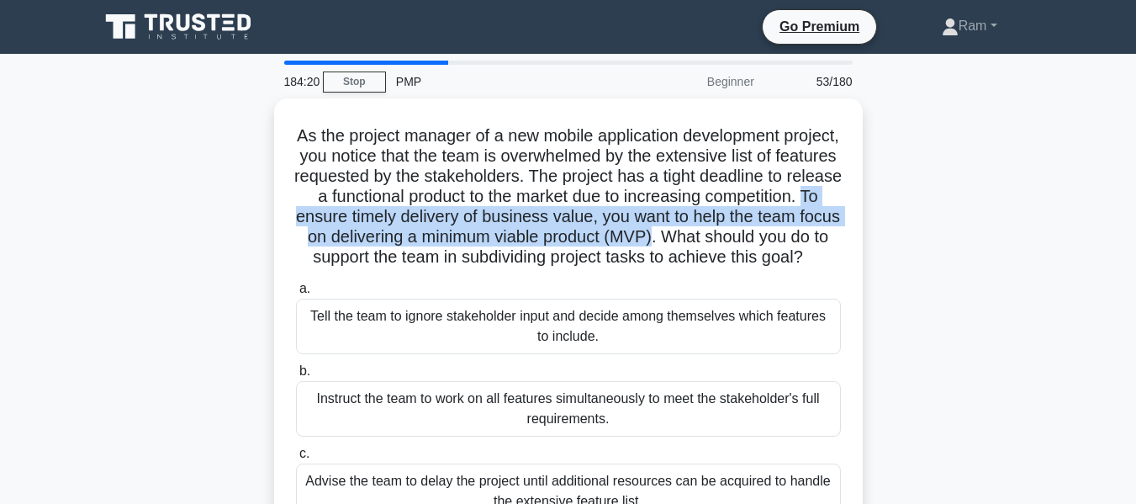
click at [824, 234] on h5 "As the project manager of a new mobile application development project, you not…" at bounding box center [568, 196] width 548 height 143
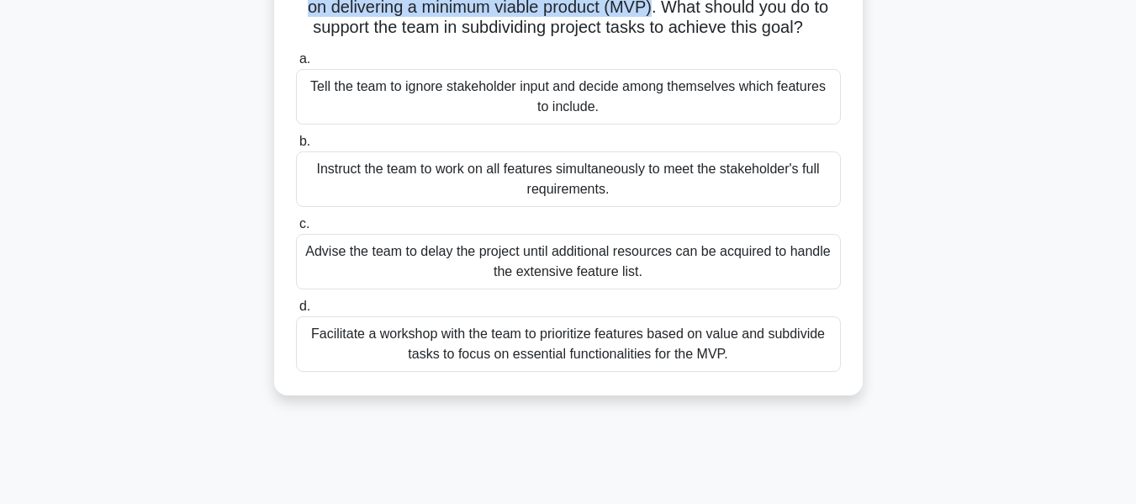
scroll to position [252, 0]
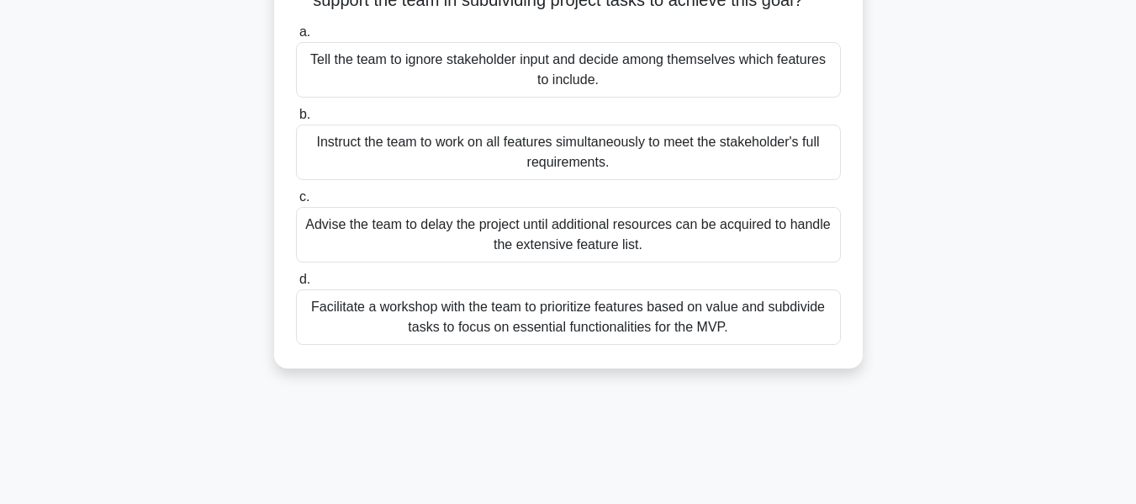
click at [675, 345] on div "Facilitate a workshop with the team to prioritize features based on value and s…" at bounding box center [568, 317] width 545 height 56
click at [296, 285] on input "d. Facilitate a workshop with the team to prioritize features based on value an…" at bounding box center [296, 279] width 0 height 11
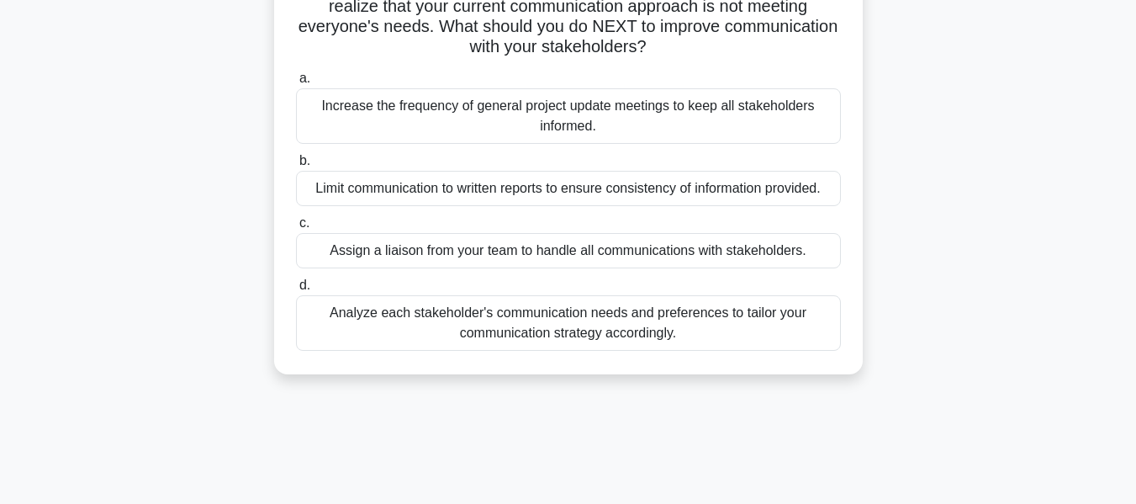
scroll to position [0, 0]
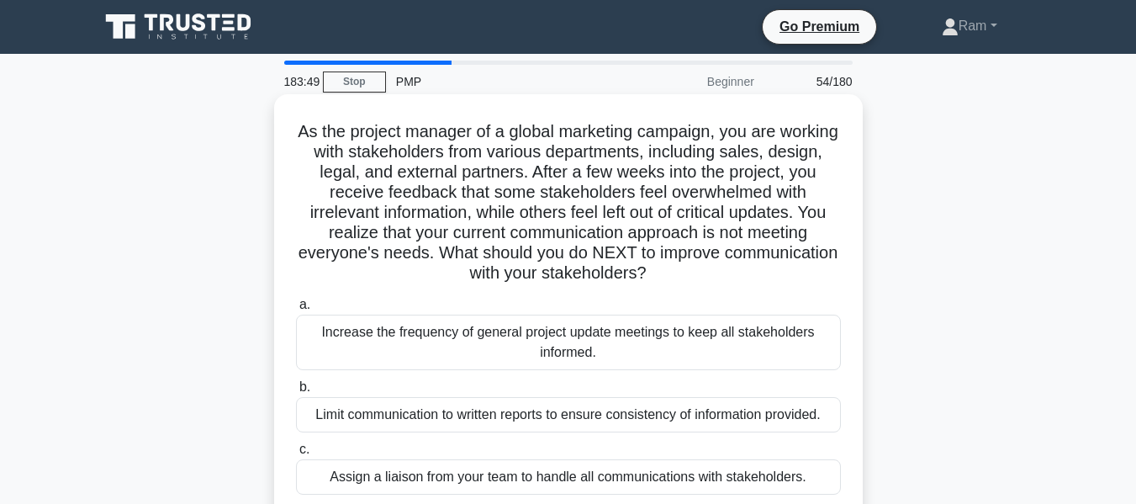
drag, startPoint x: 516, startPoint y: 256, endPoint x: 805, endPoint y: 271, distance: 289.7
click at [805, 271] on h5 "As the project manager of a global marketing campaign, you are working with sta…" at bounding box center [568, 202] width 548 height 163
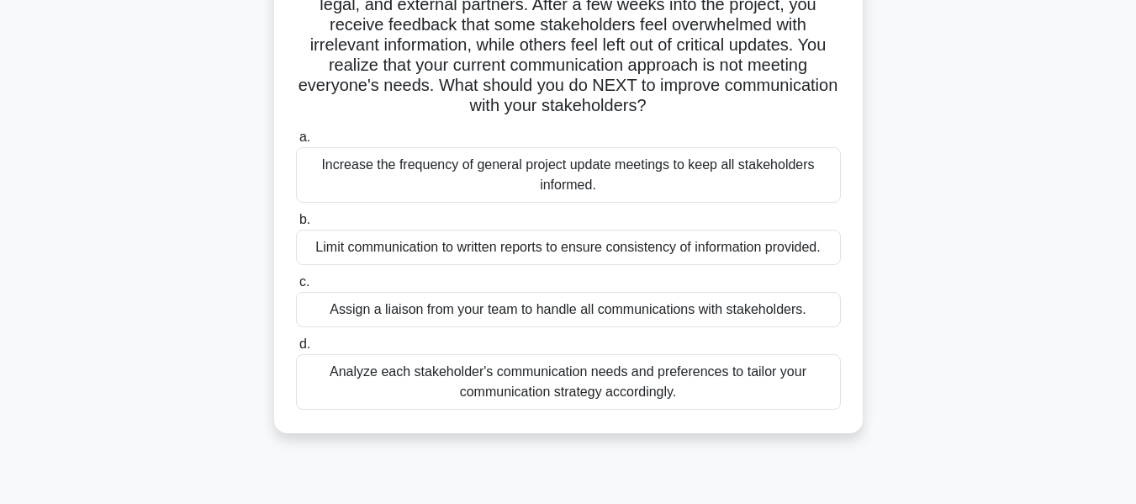
scroll to position [168, 0]
click at [656, 373] on div "Analyze each stakeholder's communication needs and preferences to tailor your c…" at bounding box center [568, 381] width 545 height 56
click at [296, 349] on input "d. Analyze each stakeholder's communication needs and preferences to tailor you…" at bounding box center [296, 343] width 0 height 11
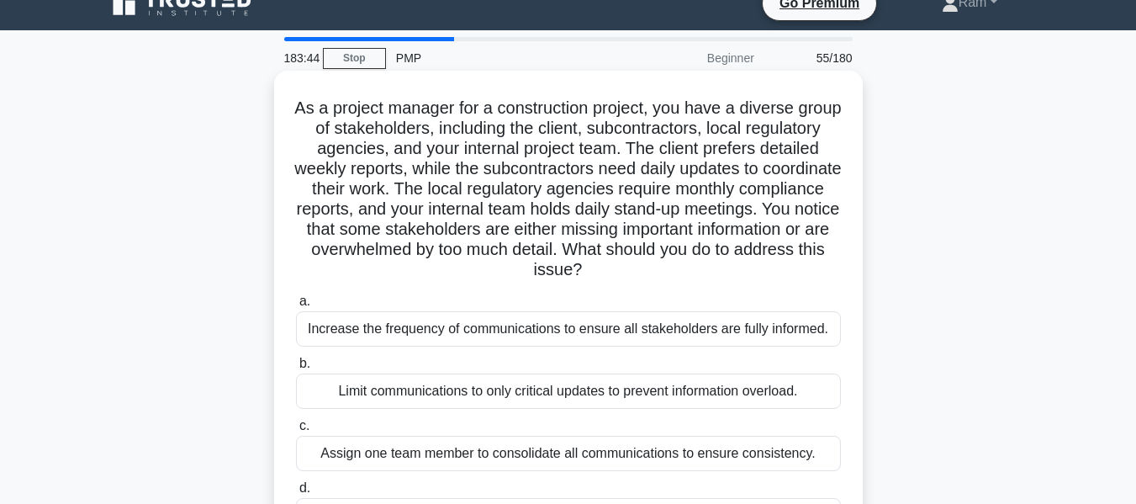
scroll to position [0, 0]
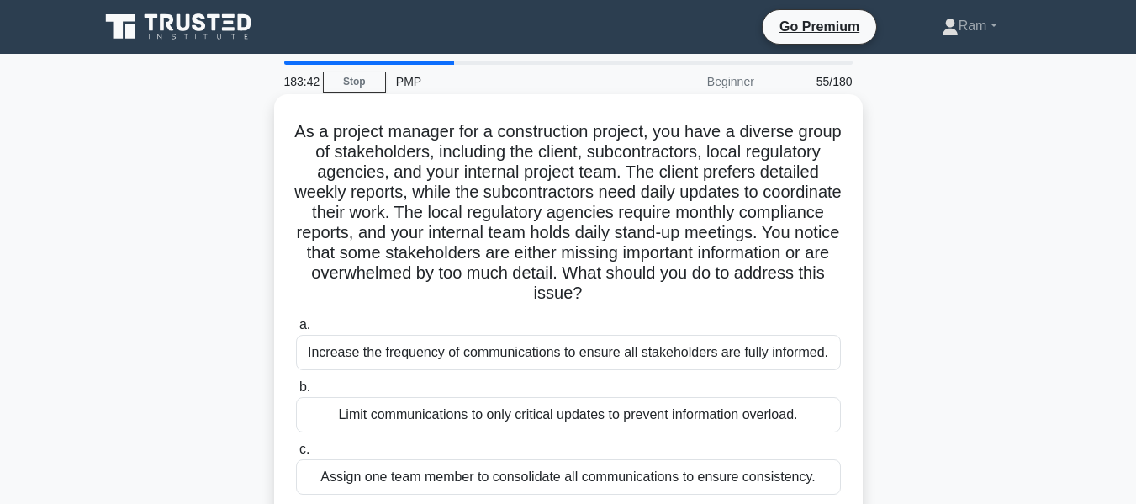
drag, startPoint x: 418, startPoint y: 257, endPoint x: 821, endPoint y: 296, distance: 404.8
click at [821, 296] on h5 "As a project manager for a construction project, you have a diverse group of st…" at bounding box center [568, 212] width 548 height 183
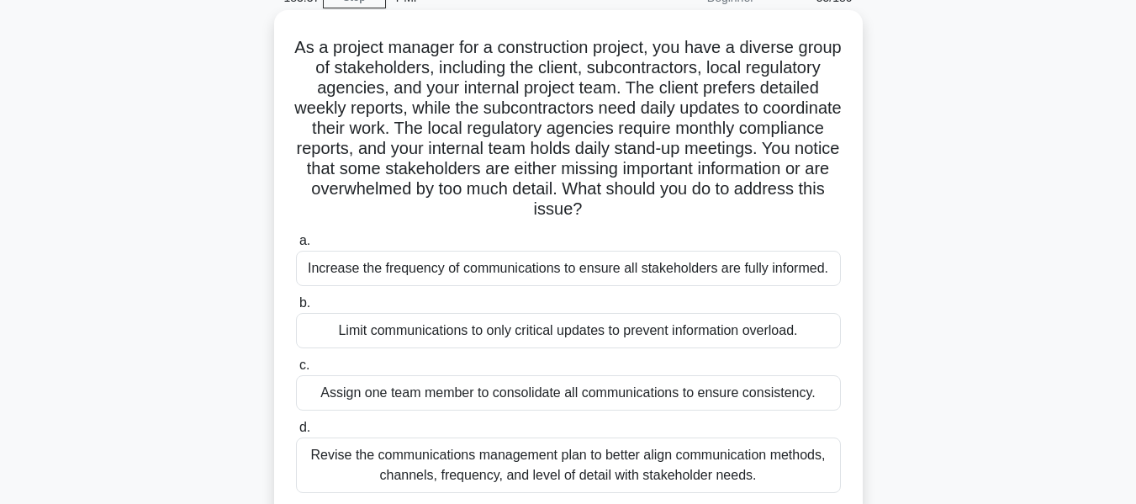
scroll to position [168, 0]
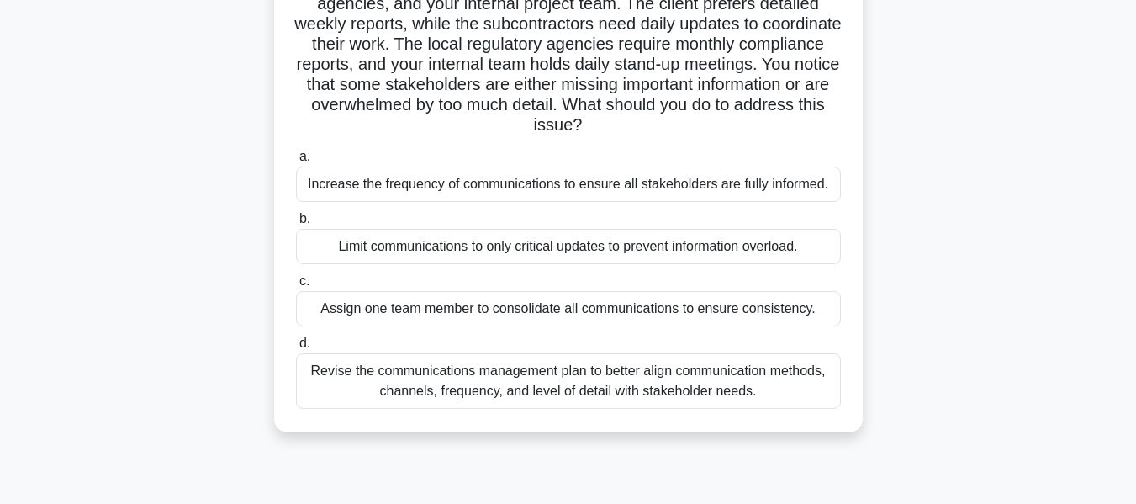
click at [665, 394] on div "Revise the communications management plan to better align communication methods…" at bounding box center [568, 381] width 545 height 56
click at [296, 349] on input "d. Revise the communications management plan to better align communication meth…" at bounding box center [296, 343] width 0 height 11
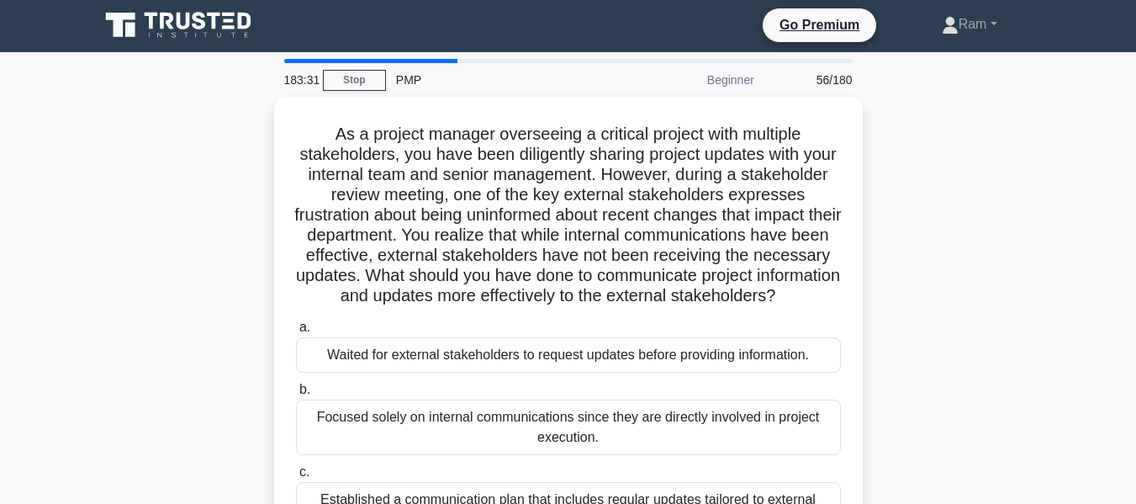
scroll to position [0, 0]
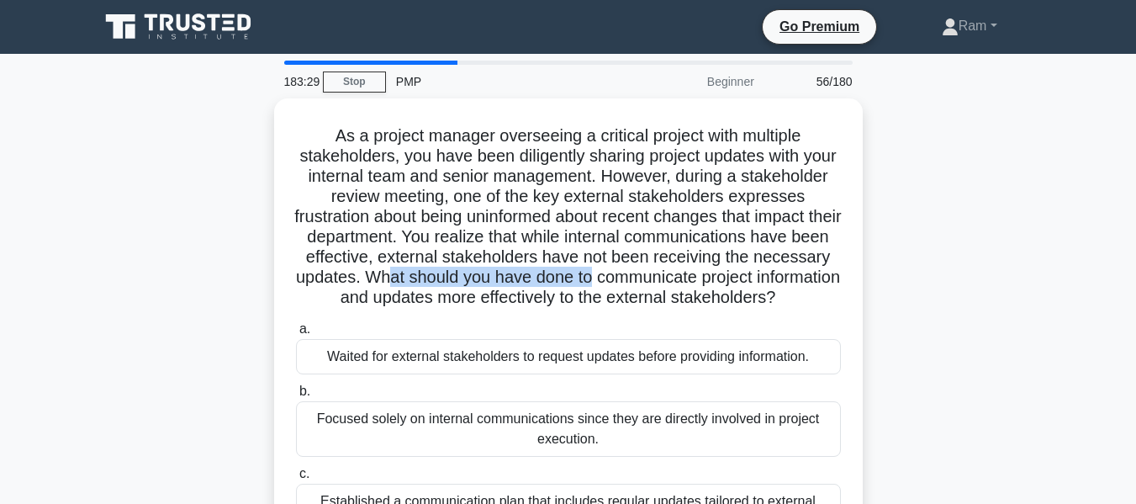
drag, startPoint x: 622, startPoint y: 263, endPoint x: 871, endPoint y: 269, distance: 249.9
click at [871, 269] on div "As a project manager overseeing a critical project with multiple stakeholders, …" at bounding box center [568, 381] width 959 height 567
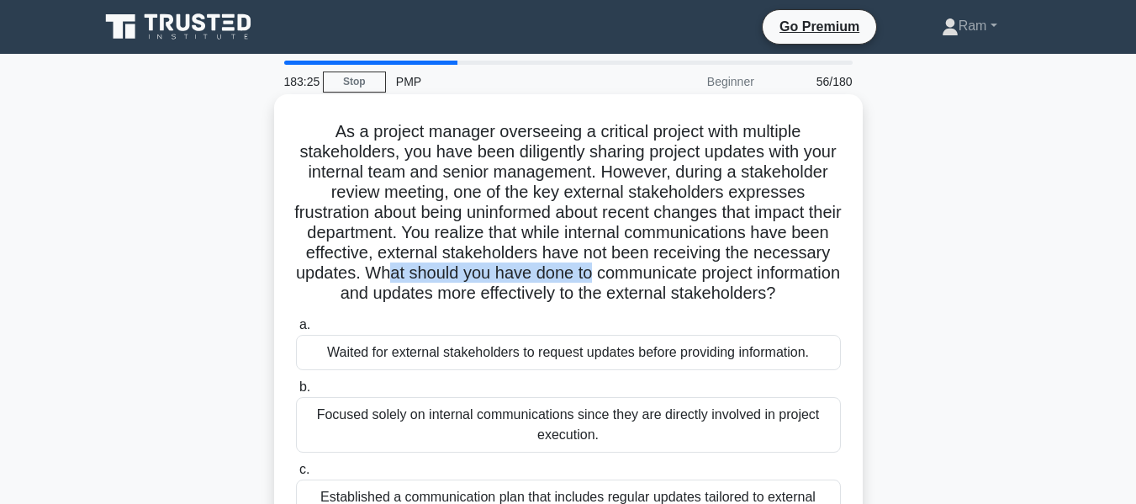
drag, startPoint x: 296, startPoint y: 302, endPoint x: 684, endPoint y: 305, distance: 387.8
click at [684, 304] on h5 "As a project manager overseeing a critical project with multiple stakeholders, …" at bounding box center [568, 212] width 548 height 183
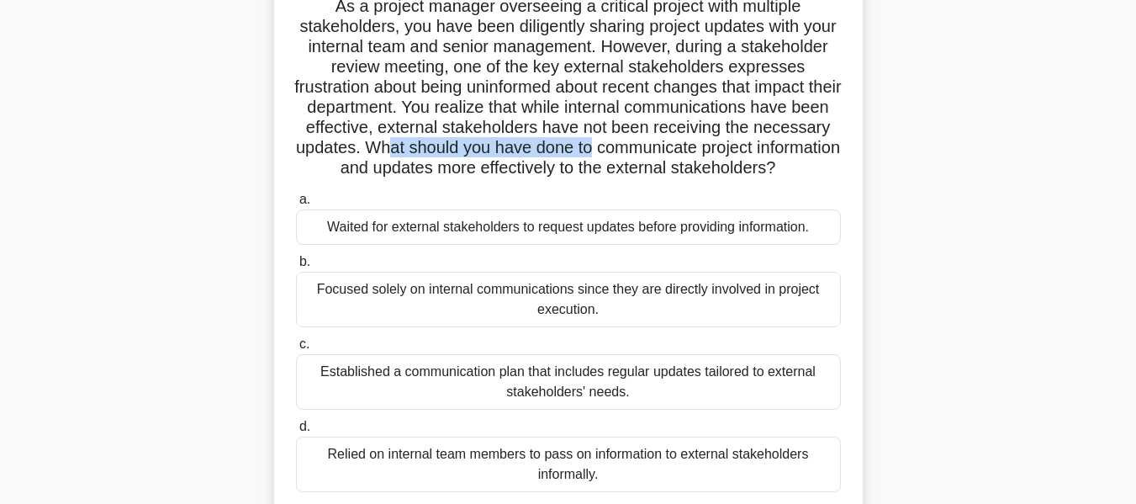
scroll to position [168, 0]
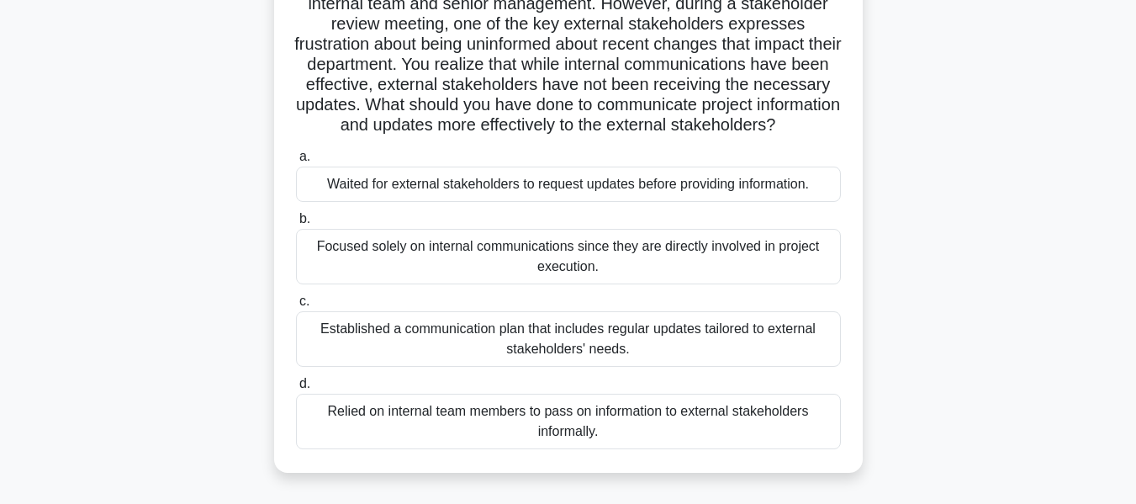
click at [661, 367] on div "Established a communication plan that includes regular updates tailored to exte…" at bounding box center [568, 339] width 545 height 56
click at [296, 307] on input "c. Established a communication plan that includes regular updates tailored to e…" at bounding box center [296, 301] width 0 height 11
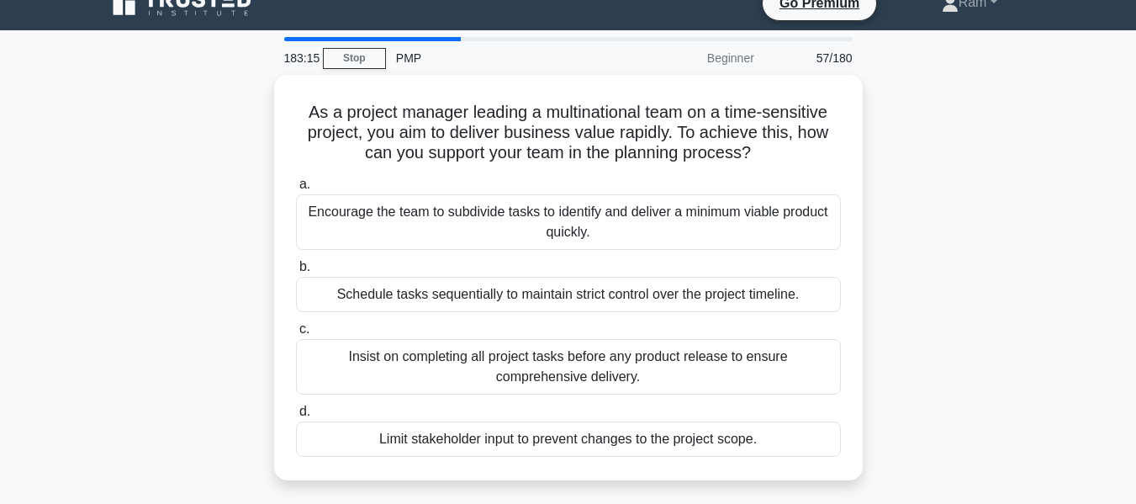
scroll to position [0, 0]
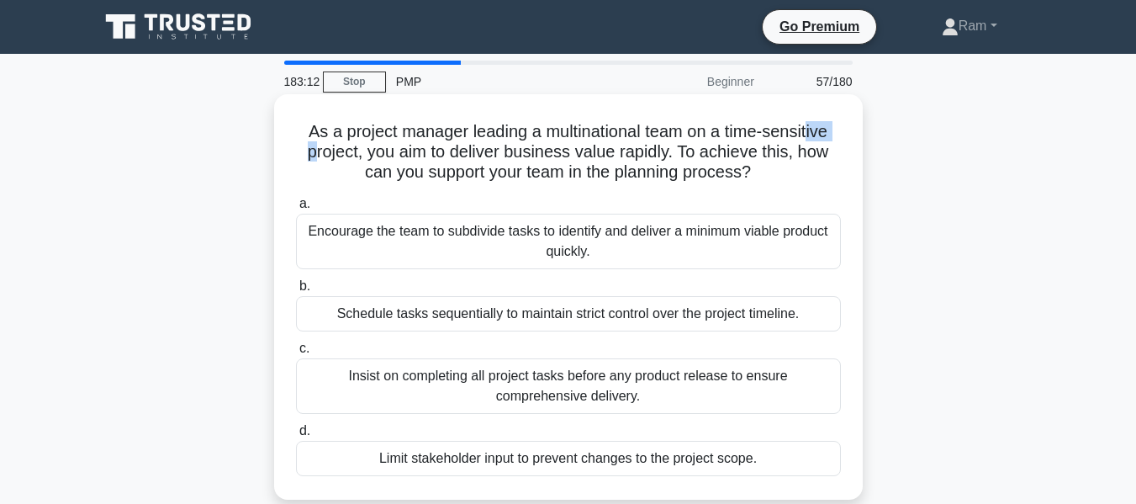
drag, startPoint x: 310, startPoint y: 143, endPoint x: 816, endPoint y: 130, distance: 505.7
click at [816, 130] on h5 "As a project manager leading a multinational team on a time-sensitive project, …" at bounding box center [568, 152] width 548 height 62
click at [376, 162] on h5 "As a project manager leading a multinational team on a time-sensitive project, …" at bounding box center [568, 152] width 548 height 62
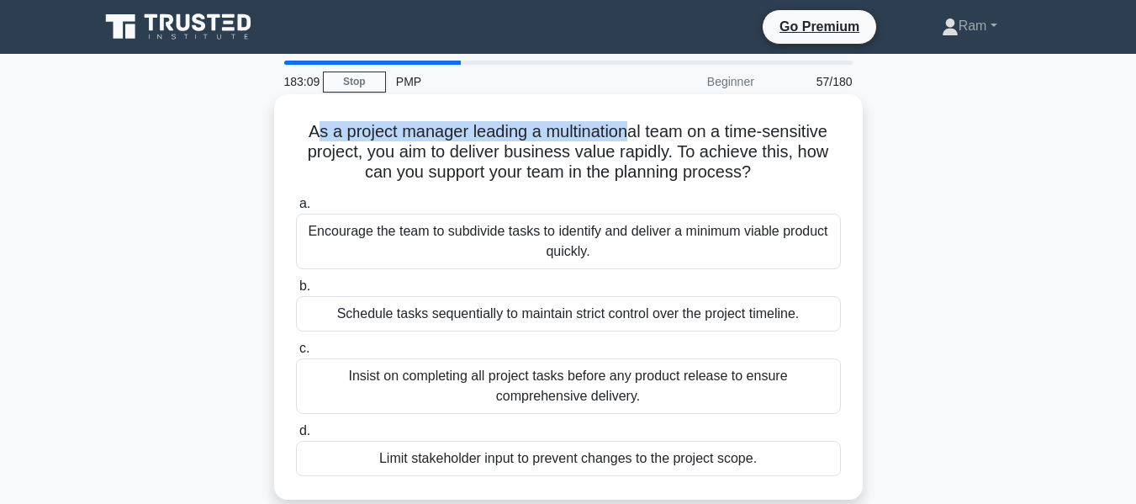
drag, startPoint x: 313, startPoint y: 138, endPoint x: 627, endPoint y: 130, distance: 313.9
click at [627, 130] on h5 "As a project manager leading a multinational team on a time-sensitive project, …" at bounding box center [568, 152] width 548 height 62
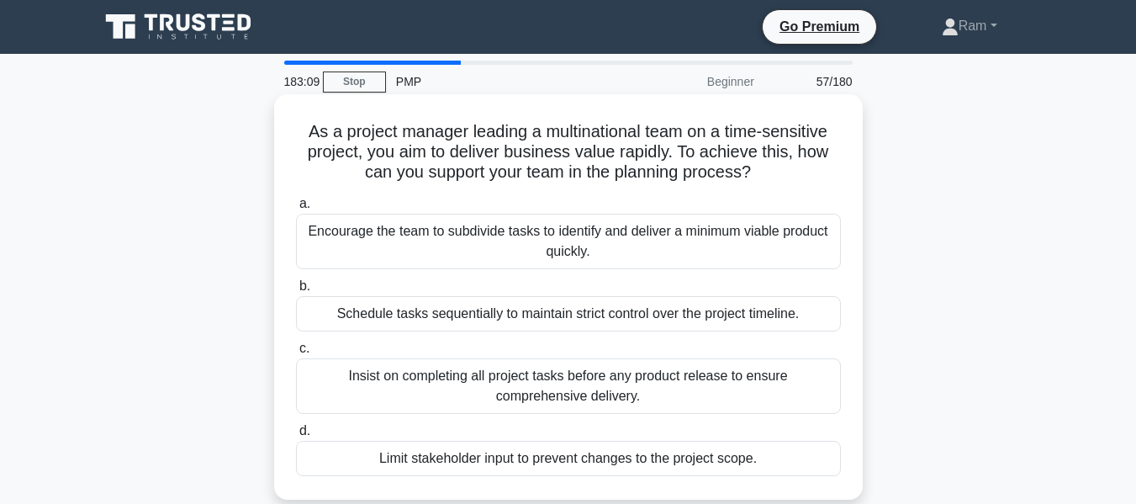
click at [637, 146] on h5 "As a project manager leading a multinational team on a time-sensitive project, …" at bounding box center [568, 152] width 548 height 62
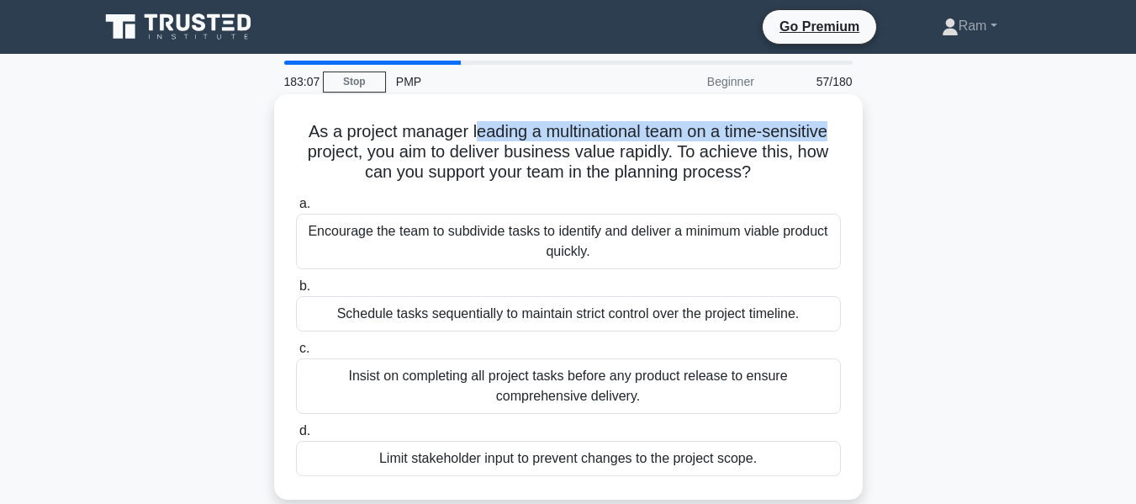
drag, startPoint x: 478, startPoint y: 126, endPoint x: 844, endPoint y: 133, distance: 366.0
click at [844, 133] on div "As a project manager leading a multinational team on a time-sensitive project, …" at bounding box center [568, 297] width 575 height 392
drag, startPoint x: 358, startPoint y: 156, endPoint x: 769, endPoint y: 186, distance: 411.6
click at [769, 186] on div "As a project manager leading a multinational team on a time-sensitive project, …" at bounding box center [568, 297] width 575 height 392
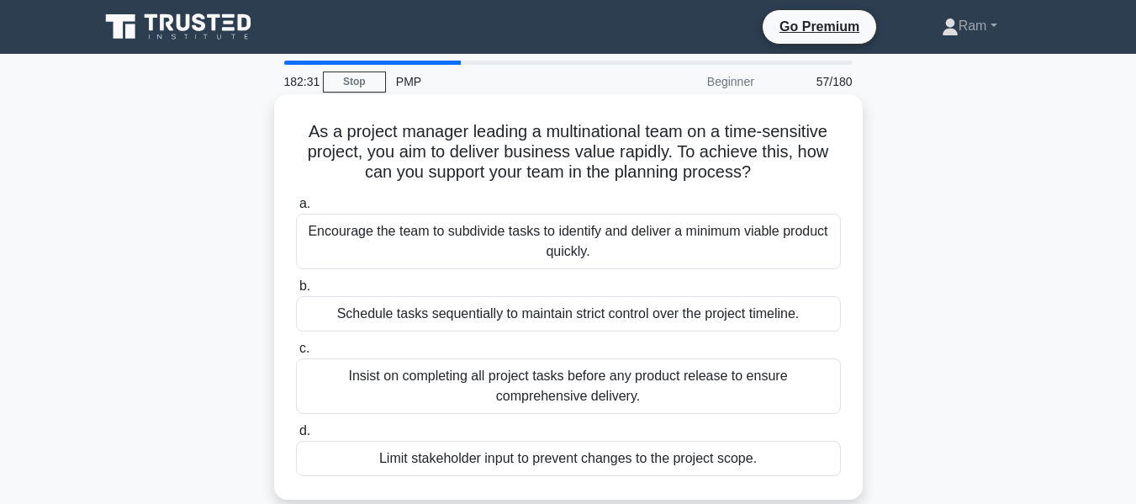
click at [574, 234] on div "Encourage the team to subdivide tasks to identify and deliver a minimum viable …" at bounding box center [568, 242] width 545 height 56
click at [296, 209] on input "a. Encourage the team to subdivide tasks to identify and deliver a minimum viab…" at bounding box center [296, 204] width 0 height 11
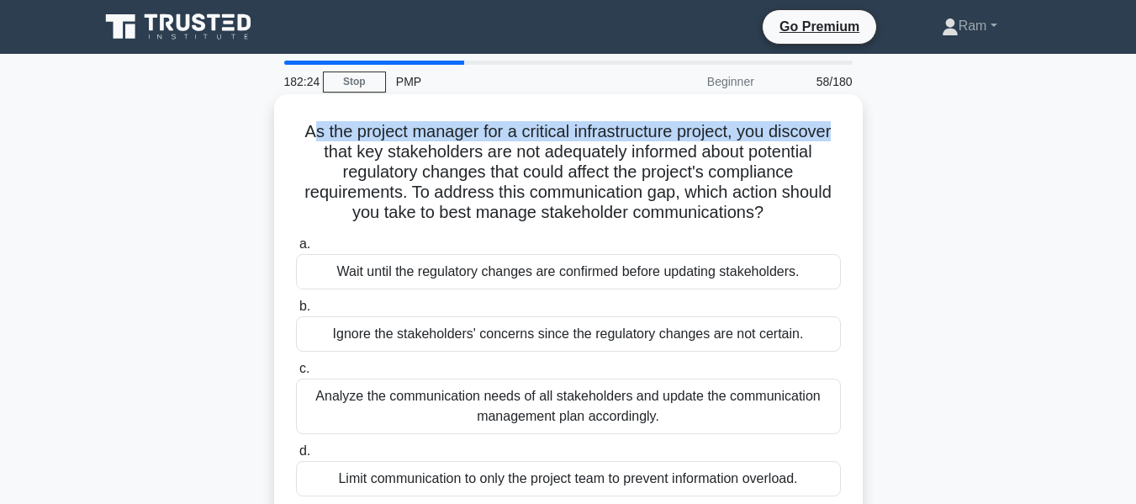
drag, startPoint x: 324, startPoint y: 132, endPoint x: 846, endPoint y: 116, distance: 522.6
click at [846, 116] on div "As the project manager for a critical infrastructure project, you discover that…" at bounding box center [568, 307] width 575 height 412
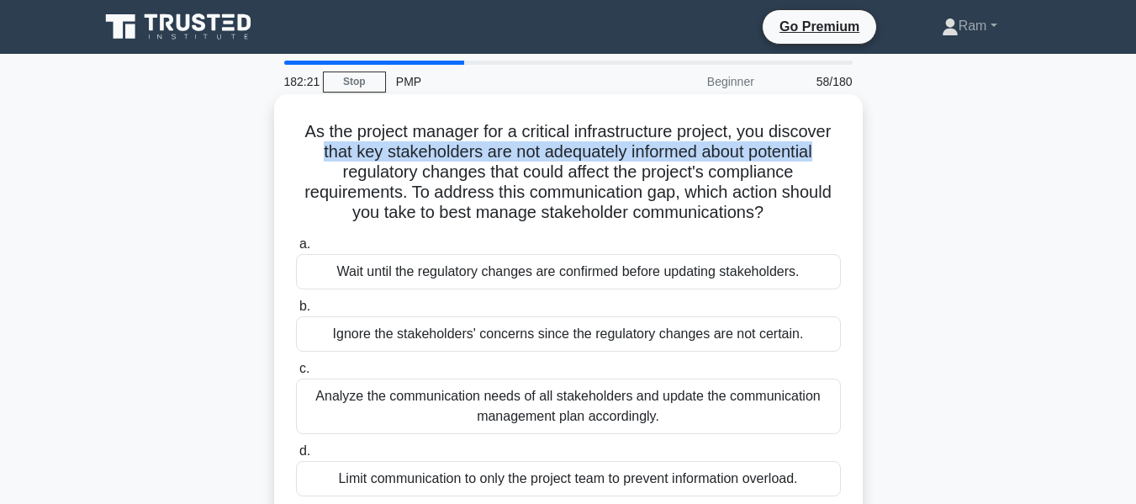
drag, startPoint x: 313, startPoint y: 152, endPoint x: 829, endPoint y: 161, distance: 516.5
click at [829, 161] on h5 "As the project manager for a critical infrastructure project, you discover that…" at bounding box center [568, 172] width 548 height 103
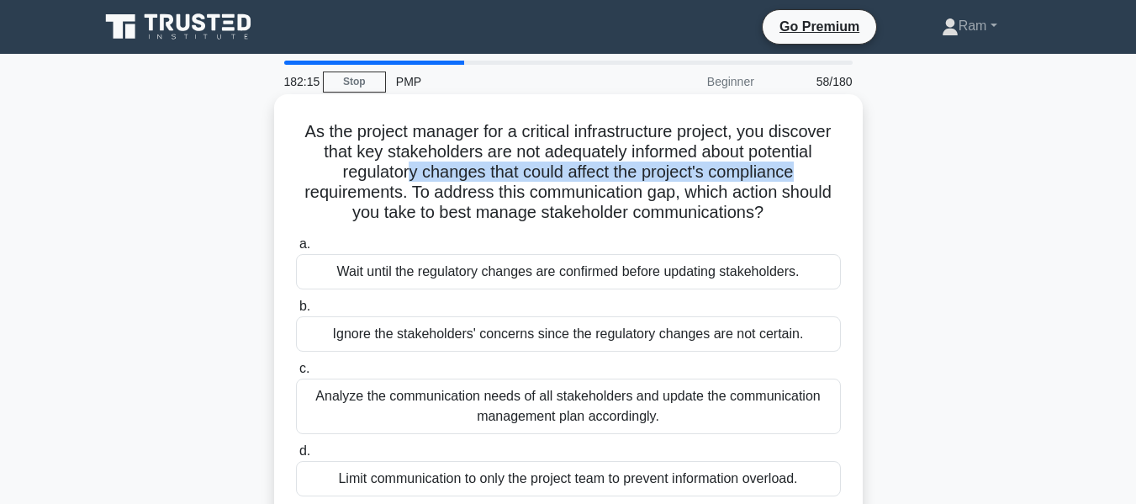
drag, startPoint x: 406, startPoint y: 173, endPoint x: 818, endPoint y: 177, distance: 411.3
click at [818, 177] on h5 "As the project manager for a critical infrastructure project, you discover that…" at bounding box center [568, 172] width 548 height 103
drag, startPoint x: 407, startPoint y: 193, endPoint x: 657, endPoint y: 238, distance: 253.8
click at [822, 221] on h5 "As the project manager for a critical infrastructure project, you discover that…" at bounding box center [568, 172] width 548 height 103
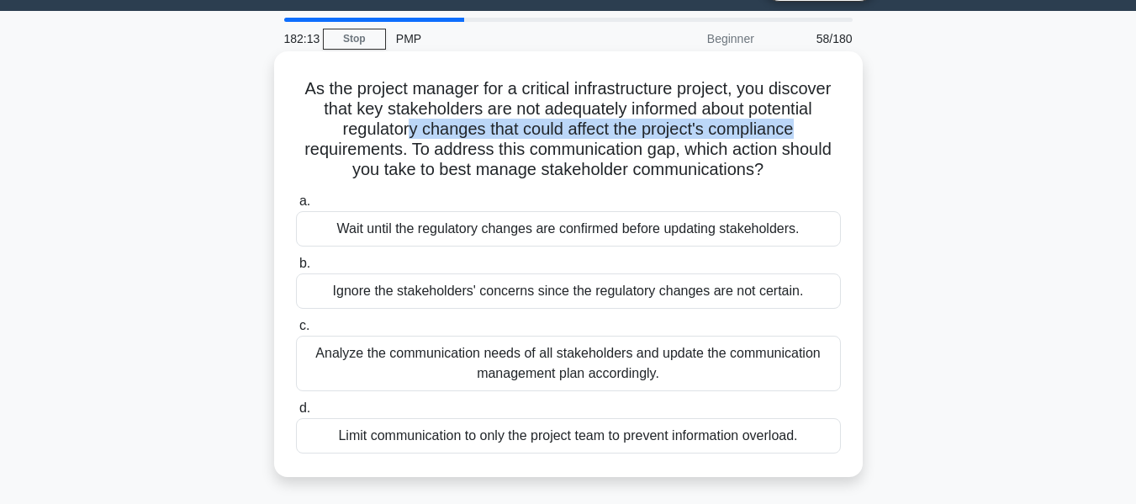
scroll to position [84, 0]
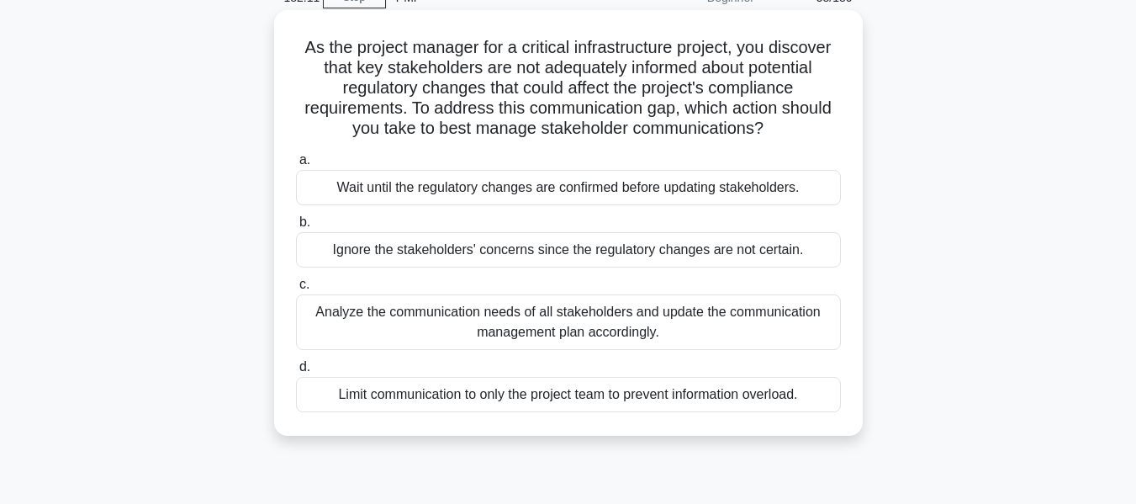
click at [582, 326] on div "Analyze the communication needs of all stakeholders and update the communicatio…" at bounding box center [568, 322] width 545 height 56
click at [296, 290] on input "c. Analyze the communication needs of all stakeholders and update the communica…" at bounding box center [296, 284] width 0 height 11
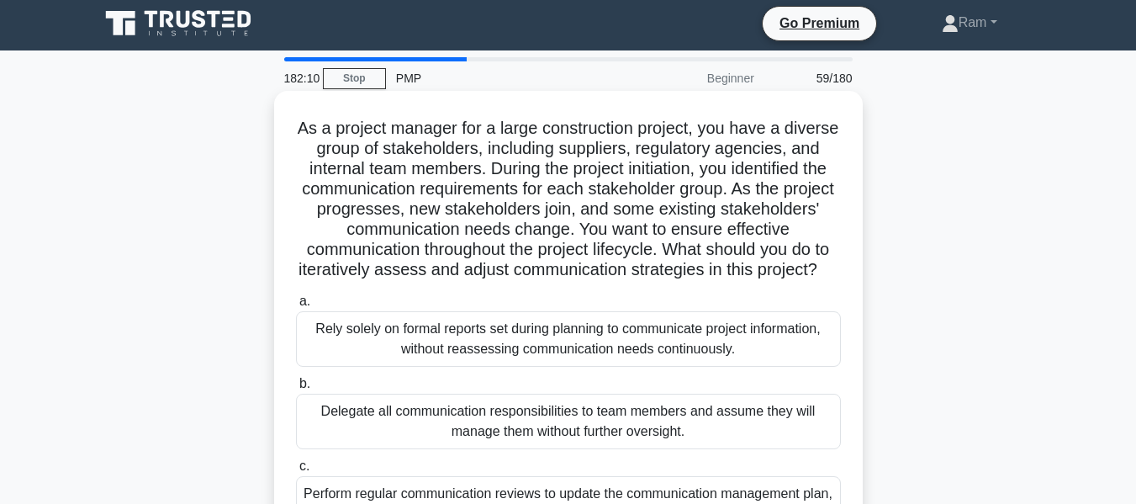
scroll to position [0, 0]
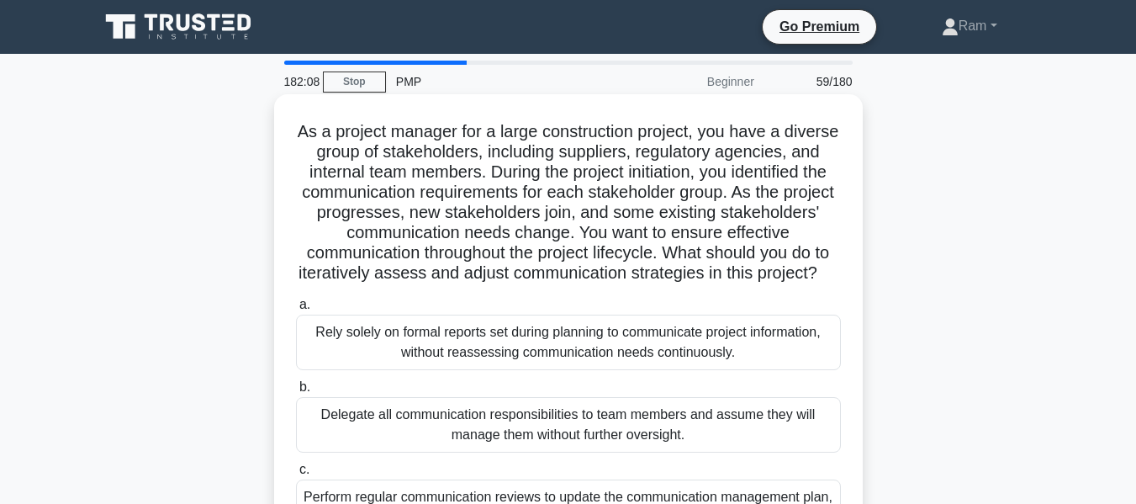
drag, startPoint x: 749, startPoint y: 251, endPoint x: 845, endPoint y: 290, distance: 104.2
click at [845, 290] on div "As a project manager for a large construction project, you have a diverse group…" at bounding box center [568, 377] width 575 height 553
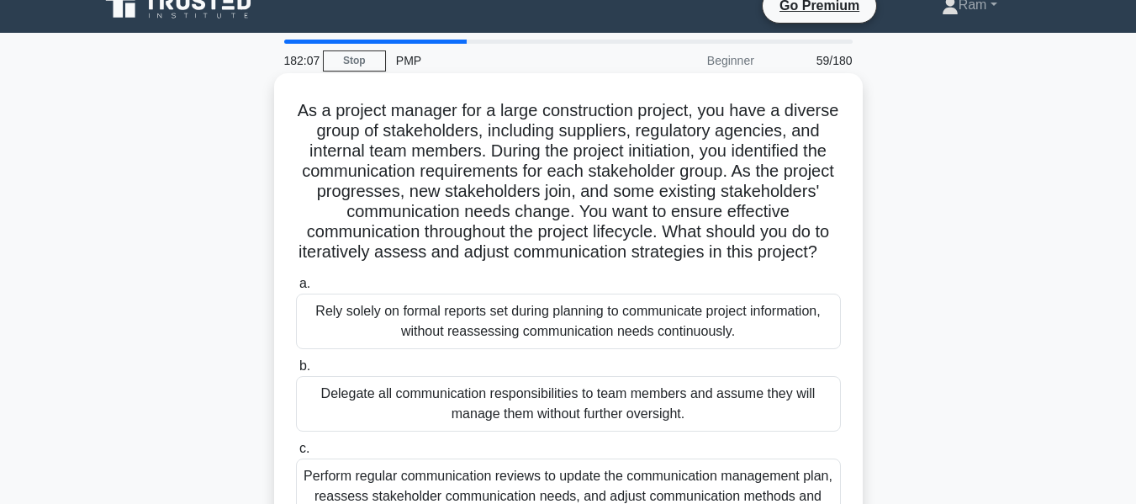
scroll to position [168, 0]
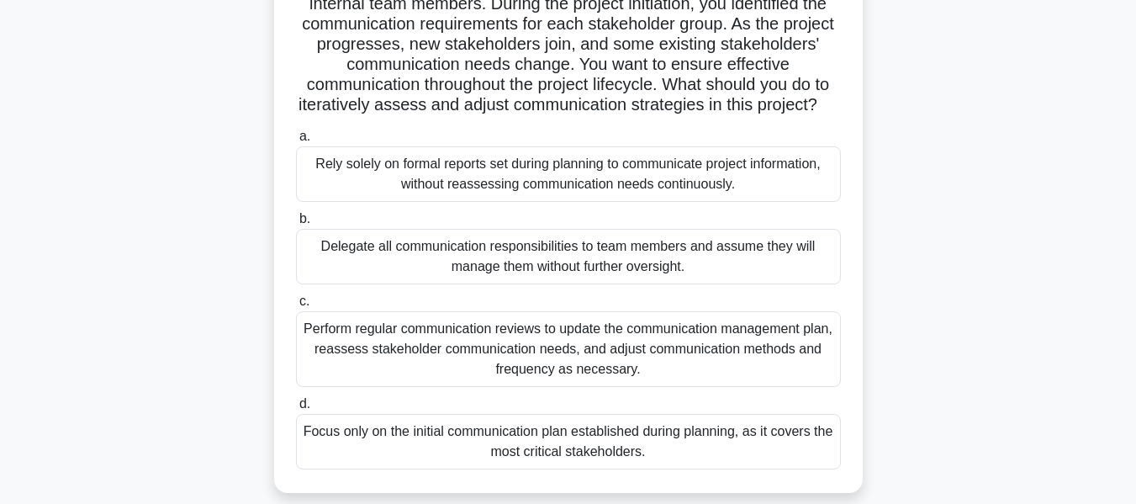
click at [612, 387] on div "Perform regular communication reviews to update the communication management pl…" at bounding box center [568, 349] width 545 height 76
click at [296, 307] on input "c. Perform regular communication reviews to update the communication management…" at bounding box center [296, 301] width 0 height 11
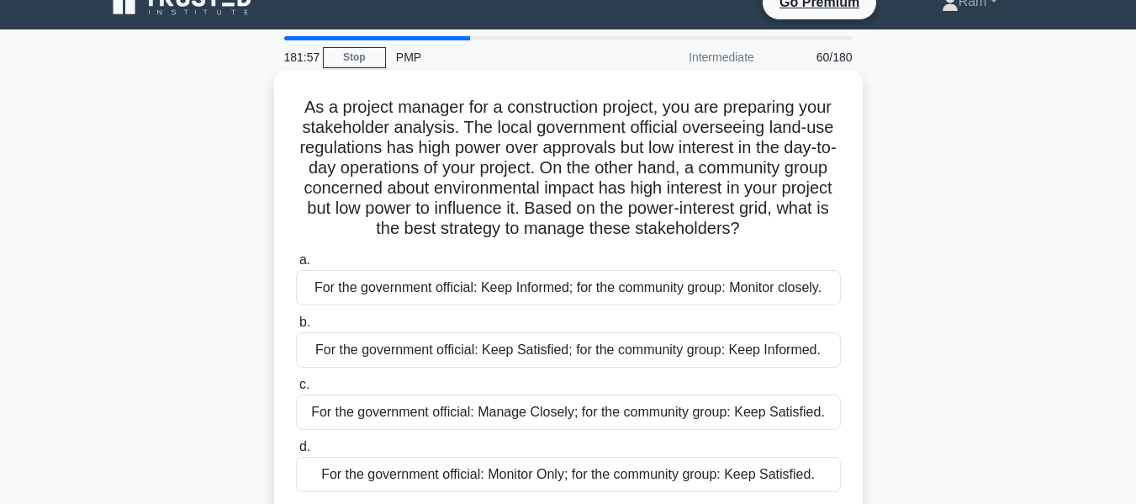
scroll to position [0, 0]
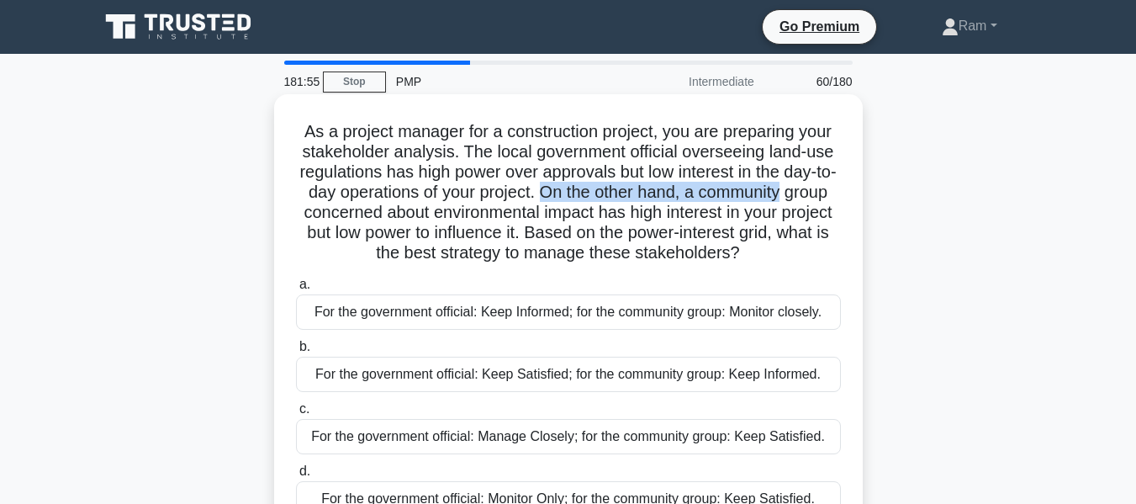
drag, startPoint x: 573, startPoint y: 195, endPoint x: 614, endPoint y: 220, distance: 47.9
click at [841, 190] on h5 "As a project manager for a construction project, you are preparing your stakeho…" at bounding box center [568, 192] width 548 height 143
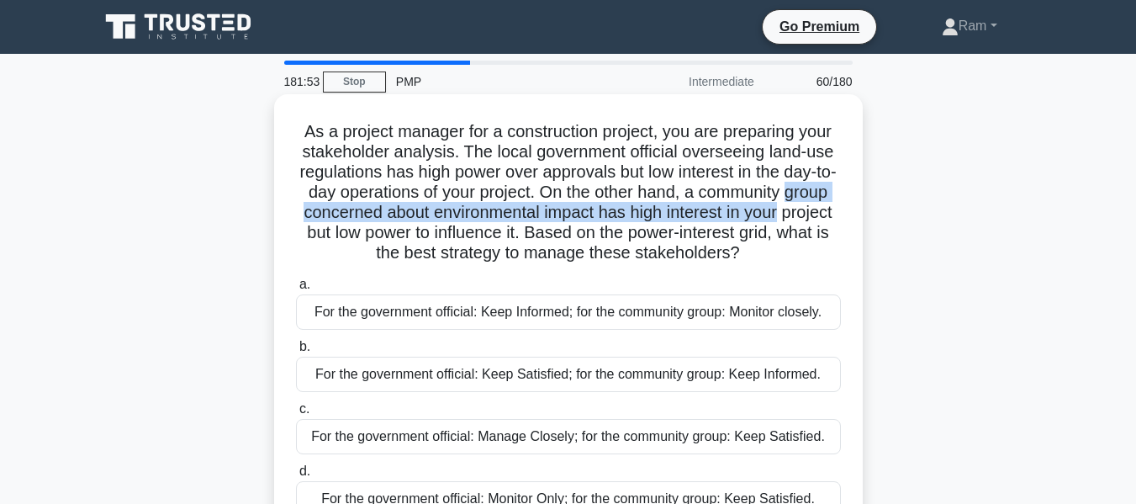
drag, startPoint x: 301, startPoint y: 213, endPoint x: 781, endPoint y: 217, distance: 479.5
click at [829, 217] on h5 "As a project manager for a construction project, you are preparing your stakeho…" at bounding box center [568, 192] width 548 height 143
drag, startPoint x: 306, startPoint y: 232, endPoint x: 821, endPoint y: 247, distance: 515.0
click at [867, 249] on div "As a project manager for a construction project, you are preparing your stakeho…" at bounding box center [568, 331] width 959 height 466
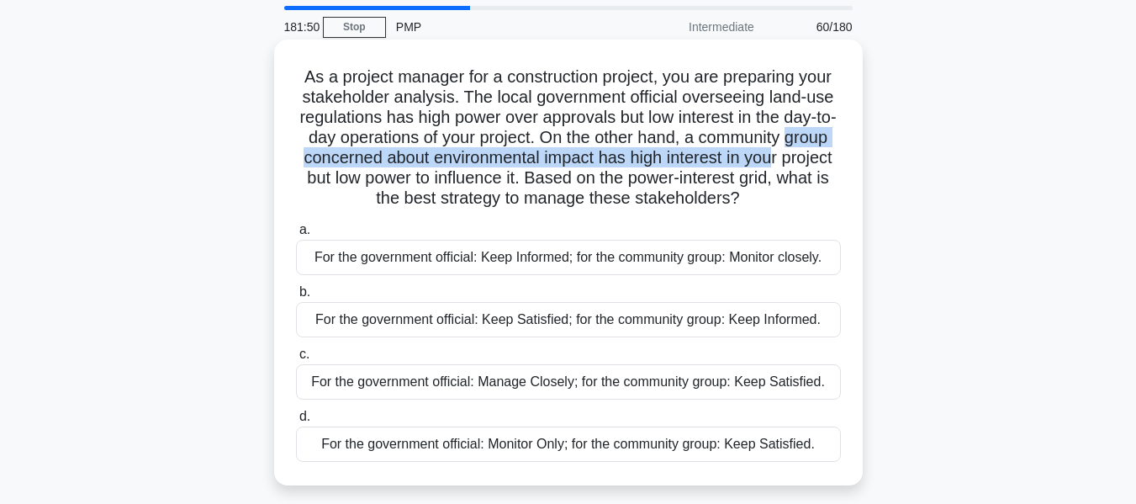
scroll to position [84, 0]
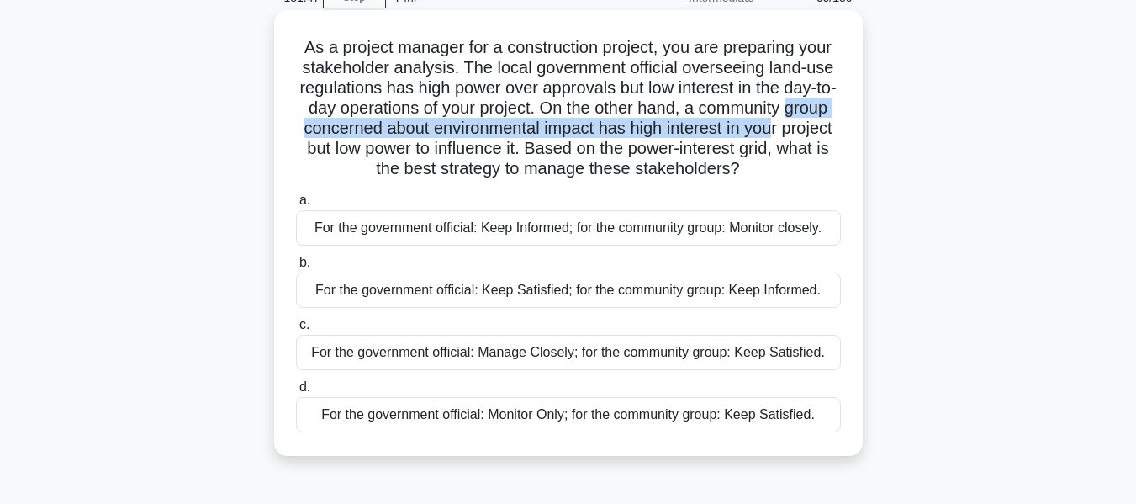
click at [597, 157] on h5 "As a project manager for a construction project, you are preparing your stakeho…" at bounding box center [568, 108] width 548 height 143
click at [468, 168] on h5 "As a project manager for a construction project, you are preparing your stakeho…" at bounding box center [568, 108] width 548 height 143
drag, startPoint x: 373, startPoint y: 130, endPoint x: 817, endPoint y: 139, distance: 443.4
click at [843, 134] on div "As a project manager for a construction project, you are preparing your stakeho…" at bounding box center [568, 233] width 575 height 432
click at [784, 139] on h5 "As a project manager for a construction project, you are preparing your stakeho…" at bounding box center [568, 108] width 548 height 143
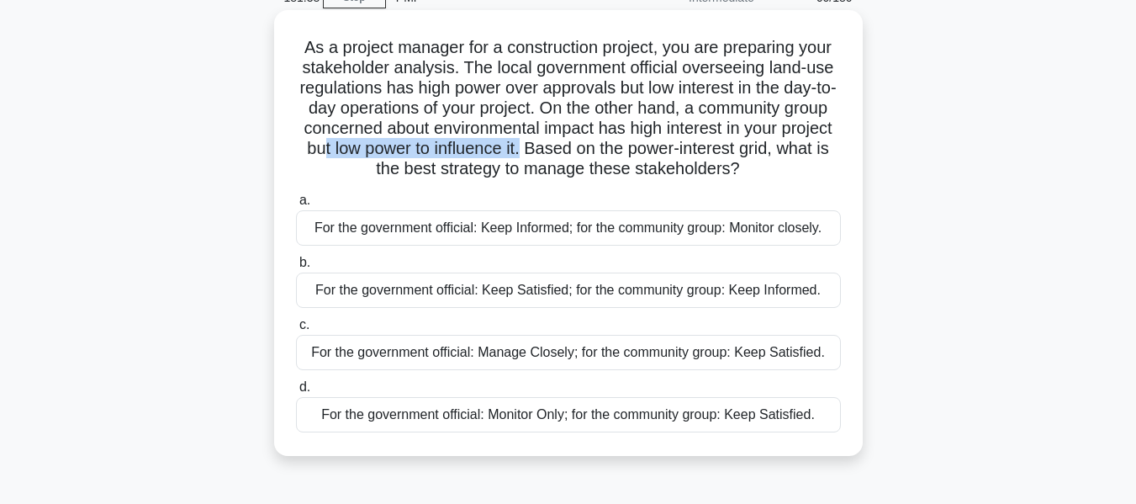
drag, startPoint x: 373, startPoint y: 147, endPoint x: 725, endPoint y: 156, distance: 352.6
click at [600, 157] on h5 "As a project manager for a construction project, you are preparing your stakeho…" at bounding box center [568, 108] width 548 height 143
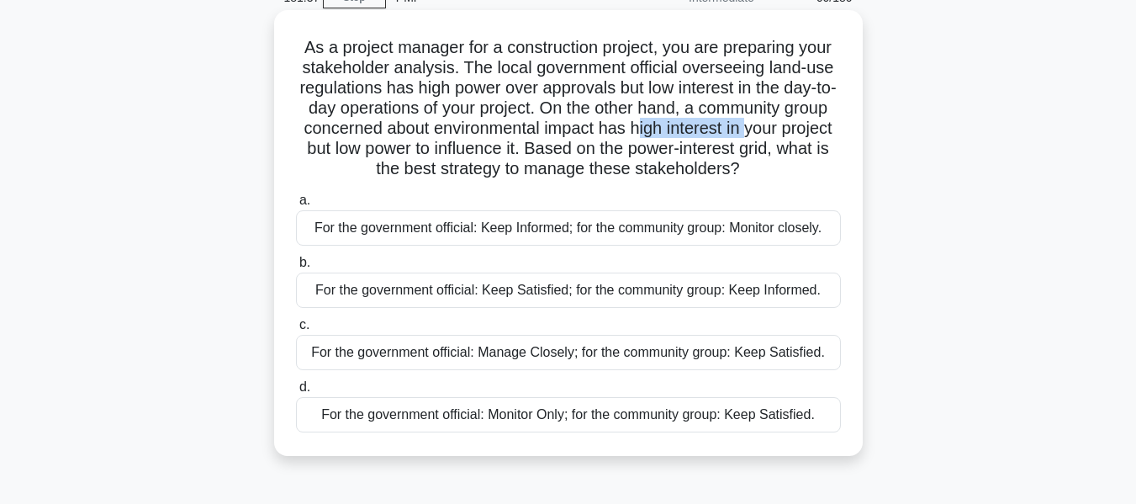
drag, startPoint x: 695, startPoint y: 131, endPoint x: 806, endPoint y: 132, distance: 111.0
click at [806, 132] on h5 "As a project manager for a construction project, you are preparing your stakeho…" at bounding box center [568, 108] width 548 height 143
click at [812, 362] on div "For the government official: Manage Closely; for the community group: Keep Sati…" at bounding box center [568, 352] width 545 height 35
click at [296, 331] on input "c. For the government official: Manage Closely; for the community group: Keep S…" at bounding box center [296, 325] width 0 height 11
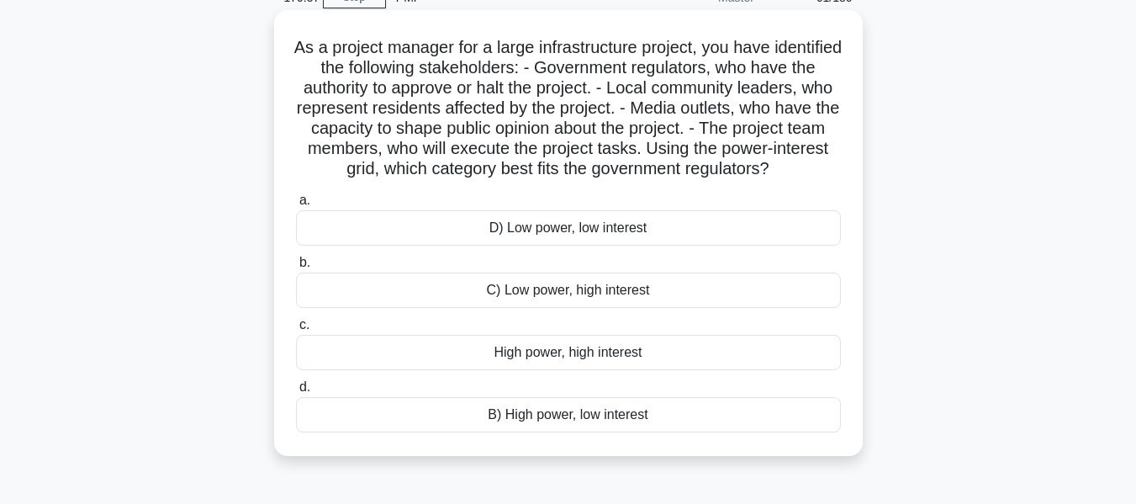
scroll to position [0, 0]
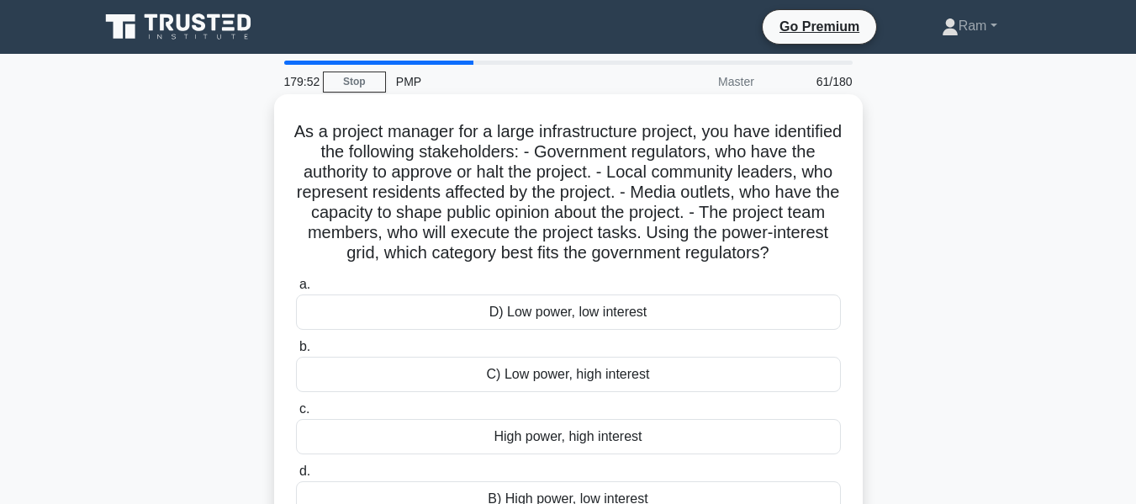
drag, startPoint x: 377, startPoint y: 254, endPoint x: 770, endPoint y: 270, distance: 393.1
click at [770, 264] on h5 "As a project manager for a large infrastructure project, you have identified th…" at bounding box center [568, 192] width 548 height 143
drag, startPoint x: 352, startPoint y: 143, endPoint x: 851, endPoint y: 141, distance: 499.6
click at [851, 141] on div "As a project manager for a large infrastructure project, you have identified th…" at bounding box center [568, 317] width 575 height 432
click at [447, 169] on h5 "As a project manager for a large infrastructure project, you have identified th…" at bounding box center [568, 192] width 548 height 143
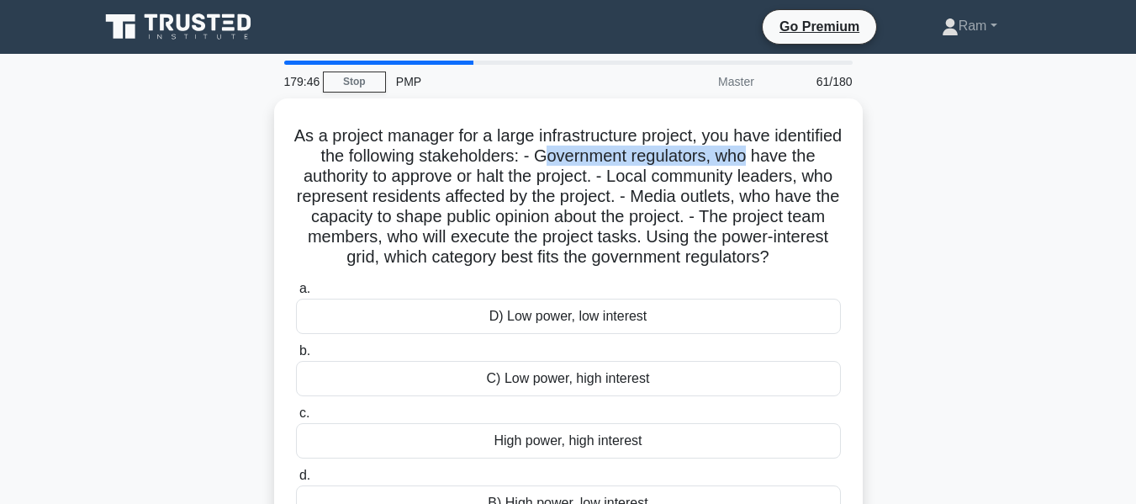
drag, startPoint x: 617, startPoint y: 162, endPoint x: 887, endPoint y: 153, distance: 271.0
click at [887, 153] on div "As a project manager for a large infrastructure project, you have identified th…" at bounding box center [568, 331] width 959 height 466
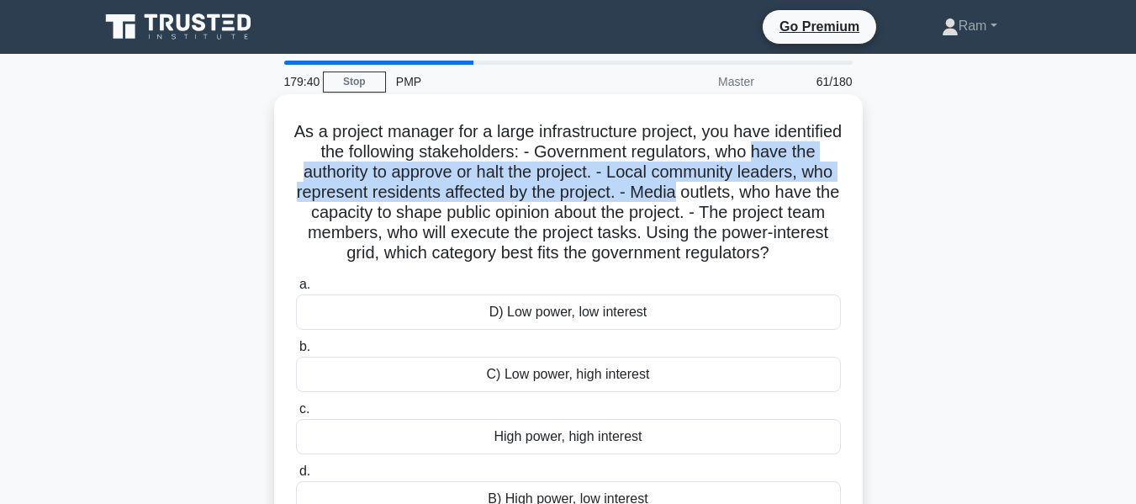
drag, startPoint x: 305, startPoint y: 175, endPoint x: 852, endPoint y: 183, distance: 546.8
click at [852, 183] on div "As a project manager for a large infrastructure project, you have identified th…" at bounding box center [568, 317] width 575 height 432
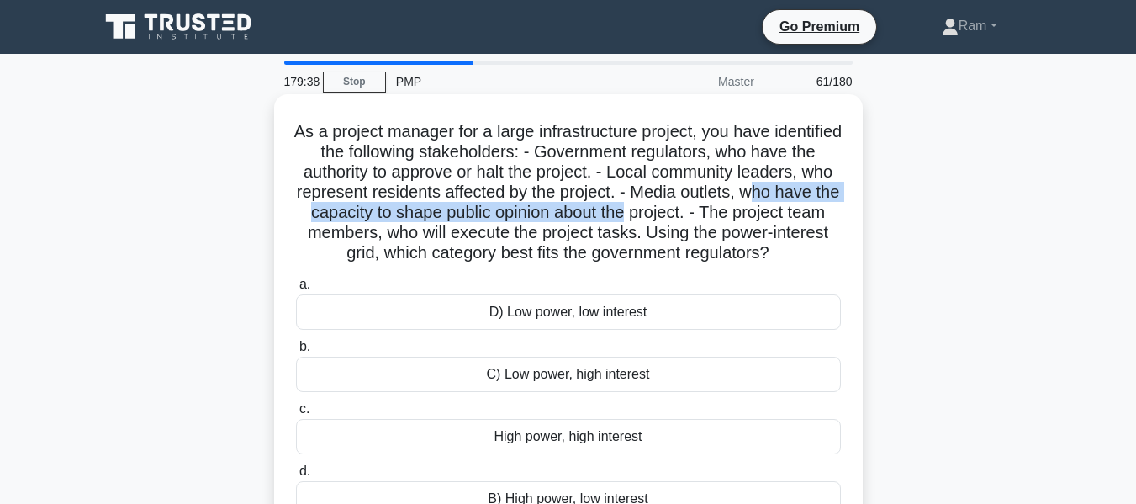
drag, startPoint x: 398, startPoint y: 220, endPoint x: 823, endPoint y: 219, distance: 424.8
click at [823, 219] on h5 "As a project manager for a large infrastructure project, you have identified th…" at bounding box center [568, 192] width 548 height 143
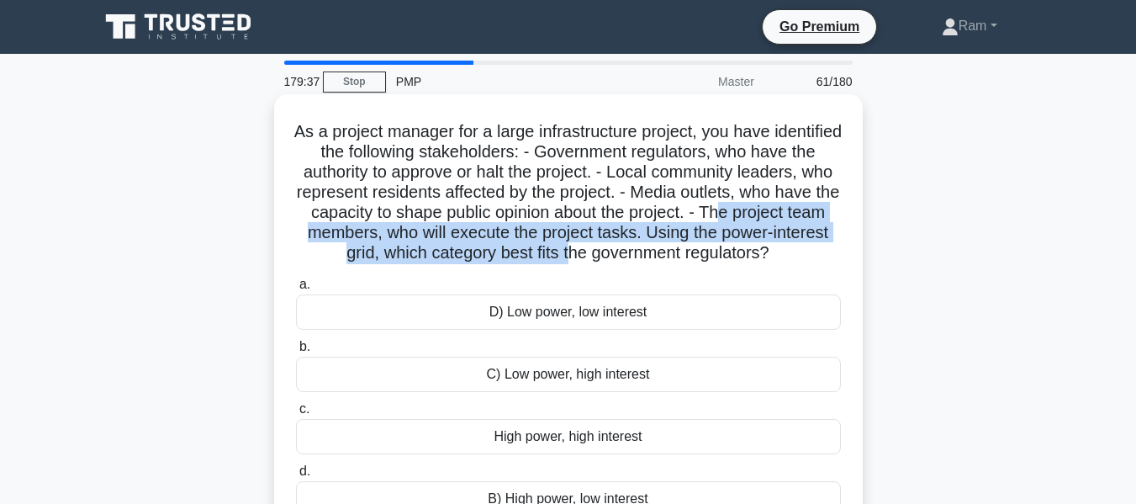
drag, startPoint x: 412, startPoint y: 243, endPoint x: 795, endPoint y: 248, distance: 382.7
click at [795, 248] on h5 "As a project manager for a large infrastructure project, you have identified th…" at bounding box center [568, 192] width 548 height 143
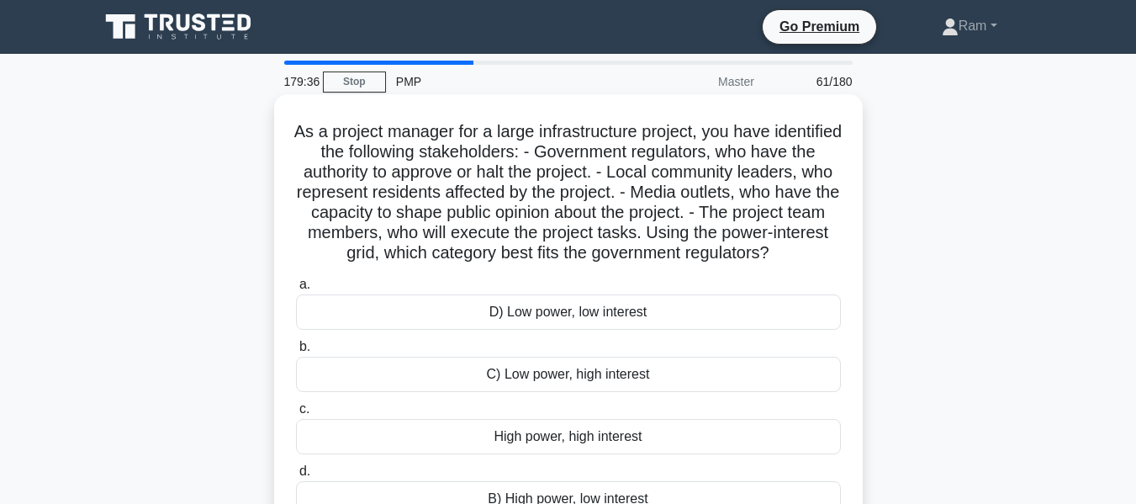
drag, startPoint x: 519, startPoint y: 278, endPoint x: 617, endPoint y: 269, distance: 98.8
click at [522, 264] on h5 "As a project manager for a large infrastructure project, you have identified th…" at bounding box center [568, 192] width 548 height 143
drag, startPoint x: 617, startPoint y: 262, endPoint x: 689, endPoint y: 282, distance: 74.3
click at [689, 264] on h5 "As a project manager for a large infrastructure project, you have identified th…" at bounding box center [568, 192] width 548 height 143
drag, startPoint x: 474, startPoint y: 166, endPoint x: 674, endPoint y: 174, distance: 200.4
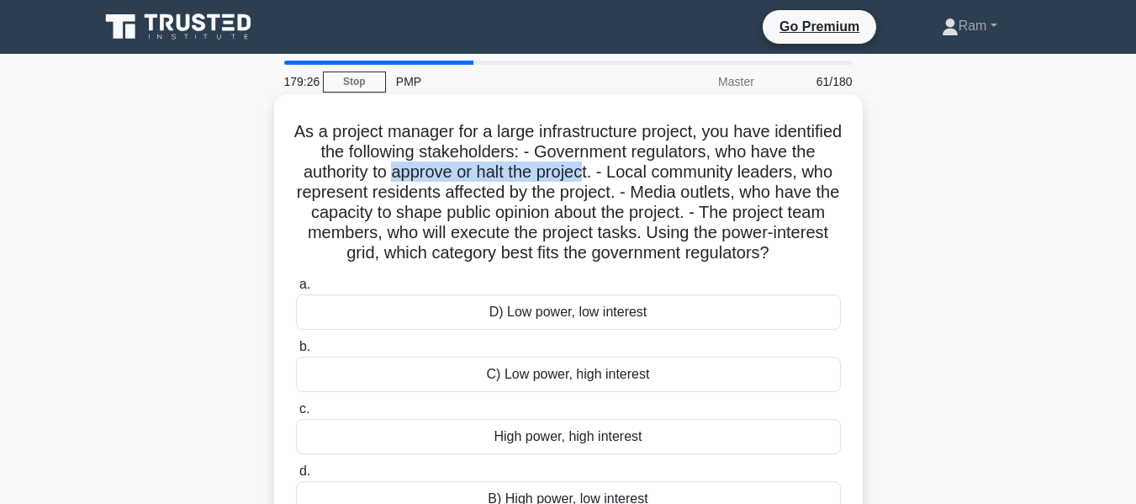
click at [674, 174] on h5 "As a project manager for a large infrastructure project, you have identified th…" at bounding box center [568, 192] width 548 height 143
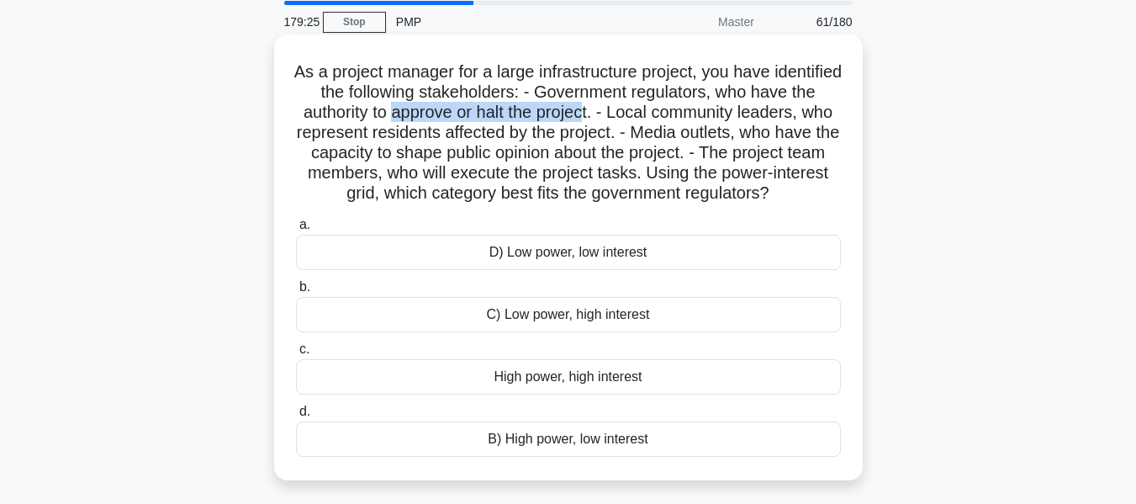
scroll to position [168, 0]
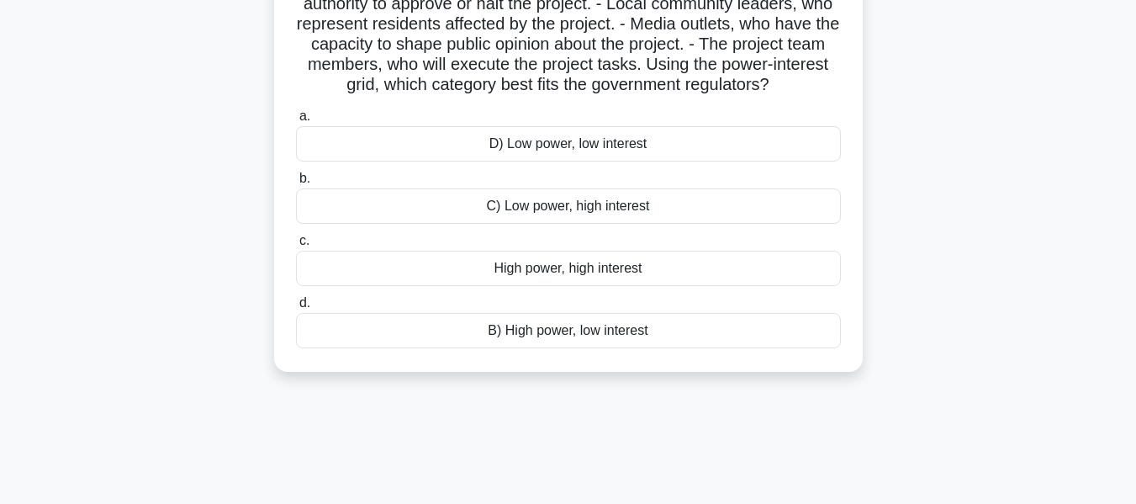
click at [640, 286] on div "High power, high interest" at bounding box center [568, 268] width 545 height 35
click at [296, 246] on input "c. High power, high interest" at bounding box center [296, 241] width 0 height 11
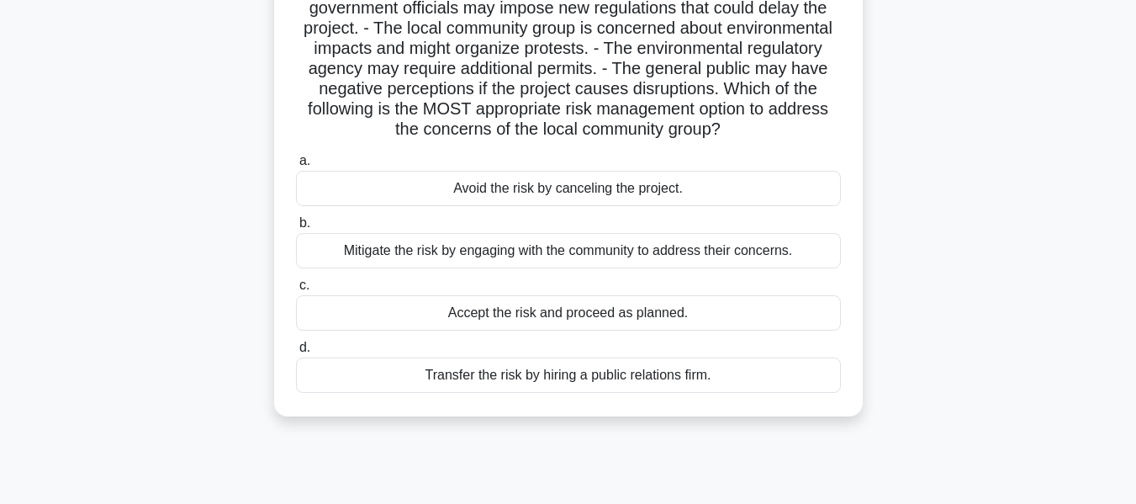
scroll to position [0, 0]
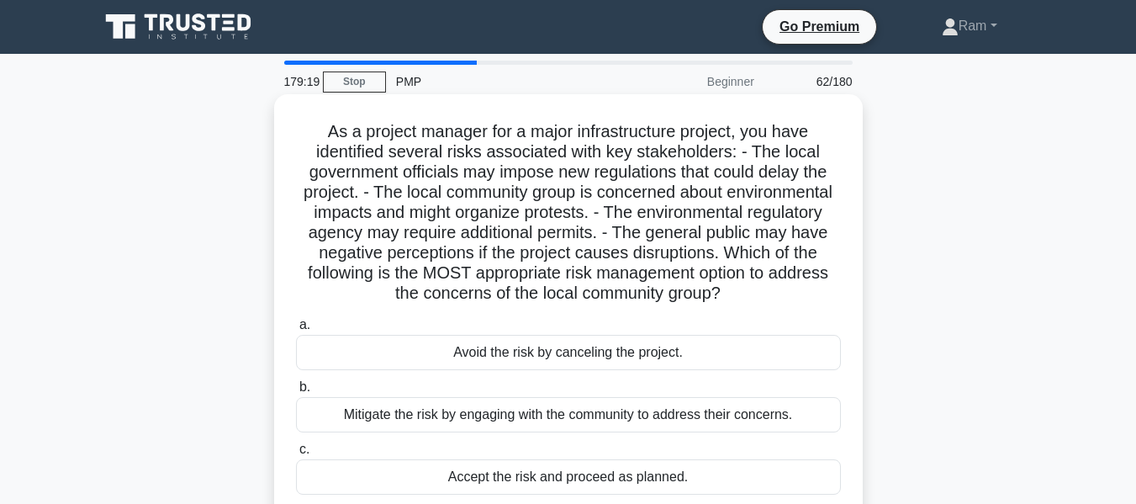
drag, startPoint x: 437, startPoint y: 273, endPoint x: 734, endPoint y: 312, distance: 299.4
click at [734, 304] on h5 "As a project manager for a major infrastructure project, you have identified se…" at bounding box center [568, 212] width 548 height 183
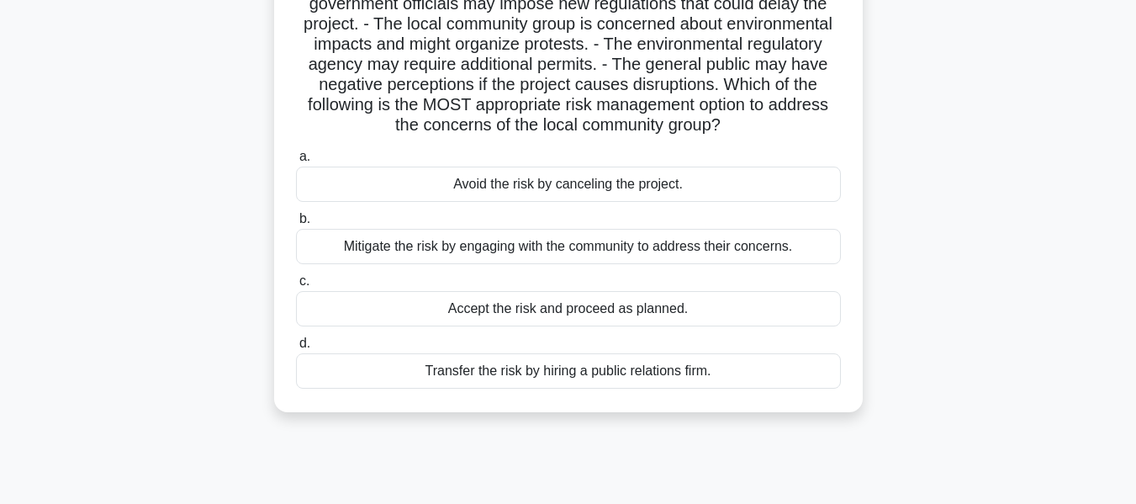
scroll to position [84, 0]
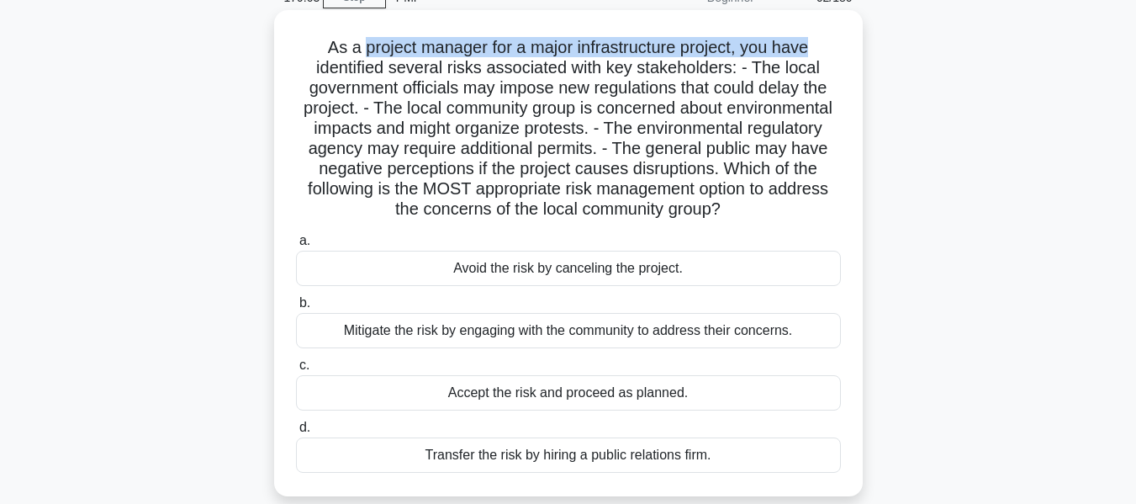
drag, startPoint x: 400, startPoint y: 57, endPoint x: 490, endPoint y: 64, distance: 90.3
click at [899, 44] on div "As a project manager for a major infrastructure project, you have identified se…" at bounding box center [568, 267] width 959 height 506
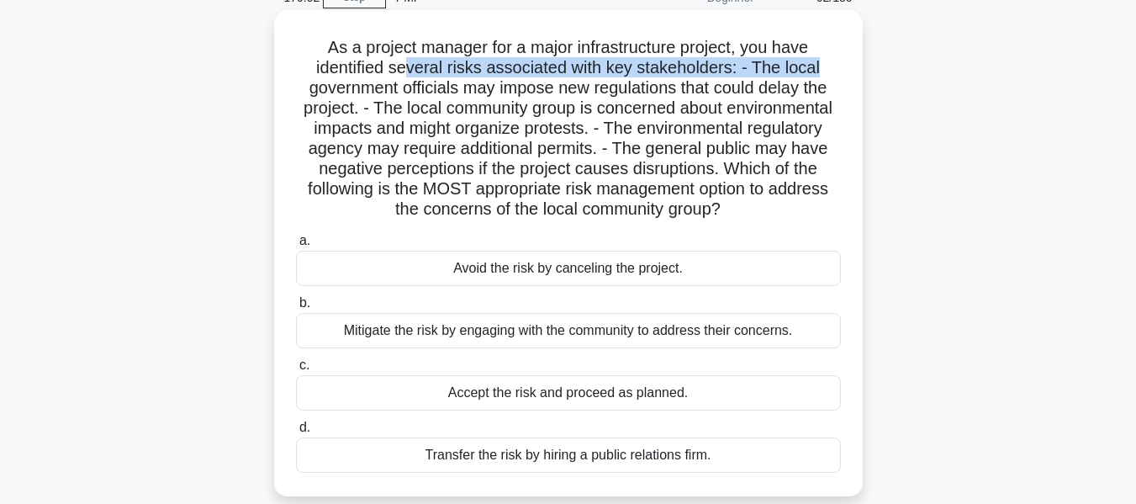
drag, startPoint x: 409, startPoint y: 70, endPoint x: 776, endPoint y: 70, distance: 366.7
click at [832, 67] on h5 "As a project manager for a major infrastructure project, you have identified se…" at bounding box center [568, 128] width 548 height 183
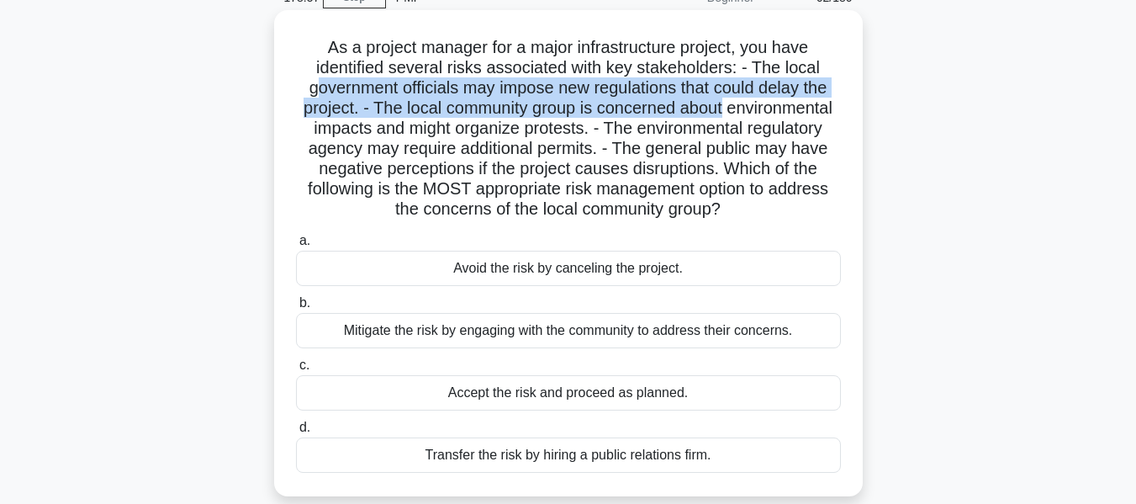
drag, startPoint x: 316, startPoint y: 93, endPoint x: 836, endPoint y: 100, distance: 519.9
click at [836, 100] on h5 "As a project manager for a major infrastructure project, you have identified se…" at bounding box center [568, 128] width 548 height 183
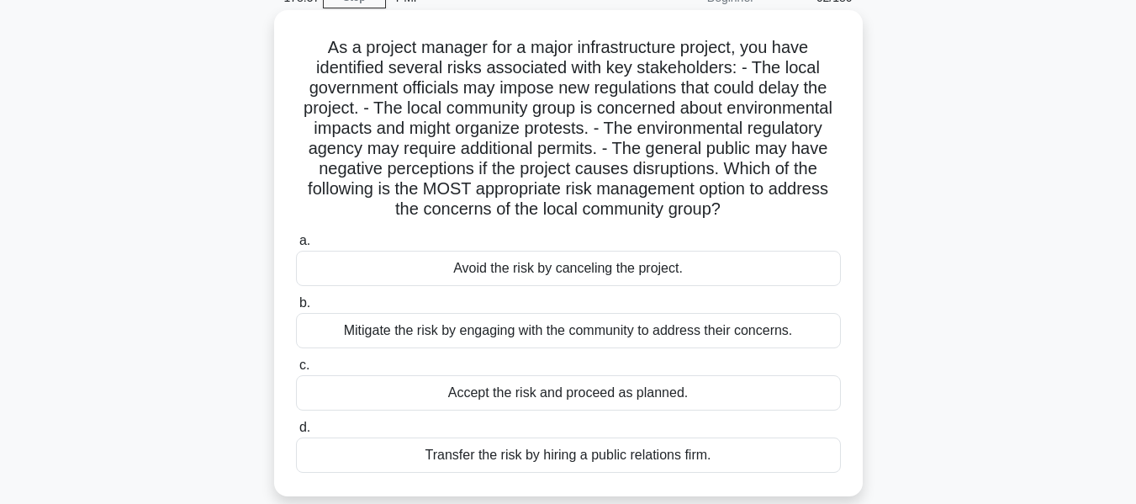
drag, startPoint x: 419, startPoint y: 119, endPoint x: 443, endPoint y: 118, distance: 24.5
click at [420, 119] on h5 "As a project manager for a major infrastructure project, you have identified se…" at bounding box center [568, 128] width 548 height 183
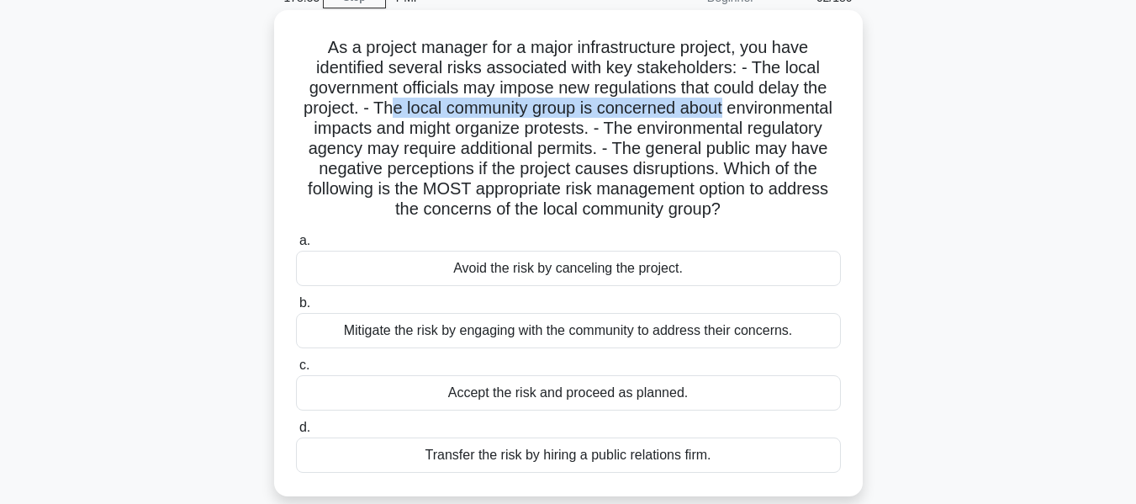
drag, startPoint x: 448, startPoint y: 107, endPoint x: 802, endPoint y: 105, distance: 353.3
click at [802, 105] on h5 "As a project manager for a major infrastructure project, you have identified se…" at bounding box center [568, 128] width 548 height 183
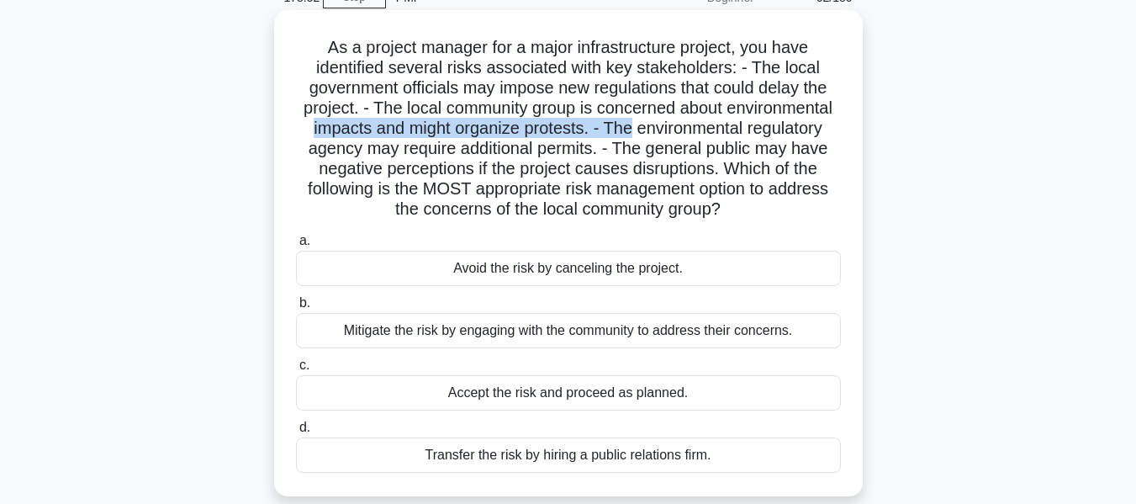
drag, startPoint x: 463, startPoint y: 134, endPoint x: 811, endPoint y: 130, distance: 348.2
click at [811, 130] on h5 "As a project manager for a major infrastructure project, you have identified se…" at bounding box center [568, 128] width 548 height 183
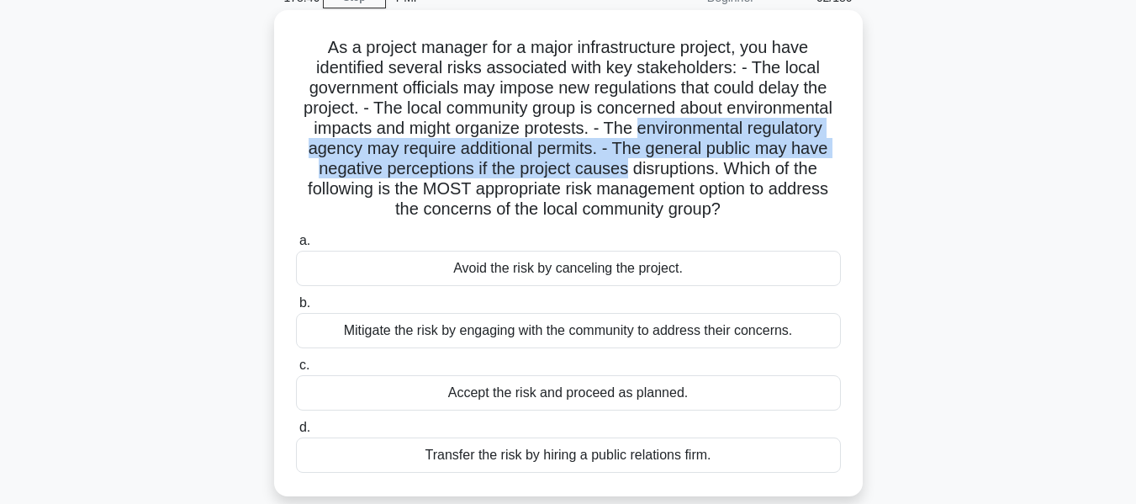
drag, startPoint x: 324, startPoint y: 154, endPoint x: 851, endPoint y: 172, distance: 527.7
click at [851, 172] on div "As a project manager for a major infrastructure project, you have identified se…" at bounding box center [568, 253] width 575 height 473
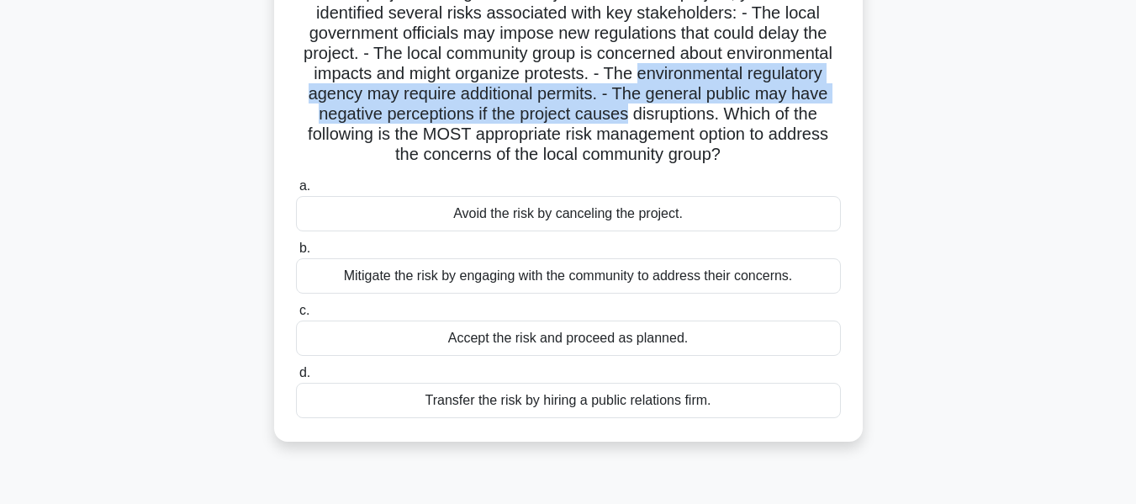
scroll to position [168, 0]
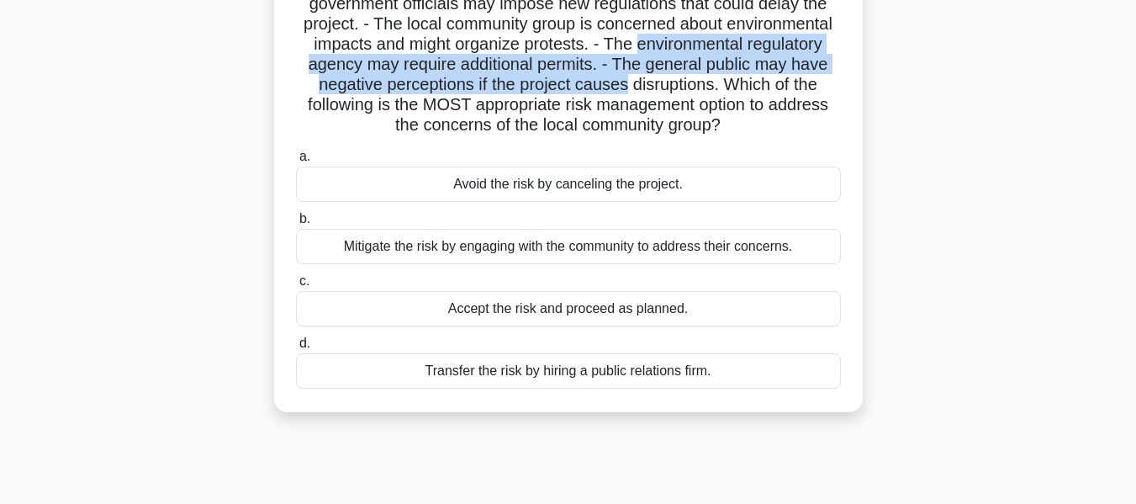
drag, startPoint x: 424, startPoint y: 108, endPoint x: 770, endPoint y: 136, distance: 347.7
click at [770, 136] on h5 "As a project manager for a major infrastructure project, you have identified se…" at bounding box center [568, 44] width 548 height 183
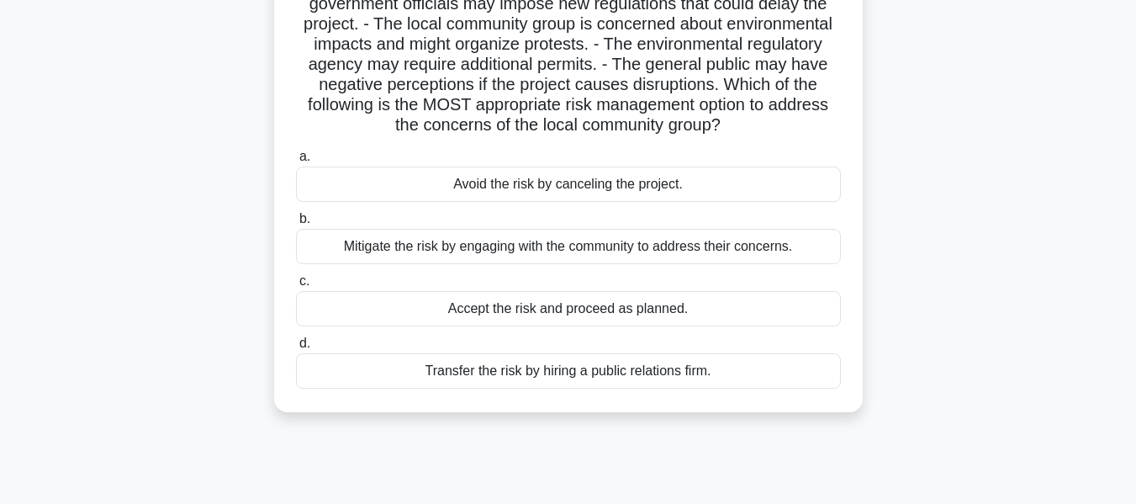
click at [761, 264] on div "Mitigate the risk by engaging with the community to address their concerns." at bounding box center [568, 246] width 545 height 35
click at [296, 225] on input "b. Mitigate the risk by engaging with the community to address their concerns." at bounding box center [296, 219] width 0 height 11
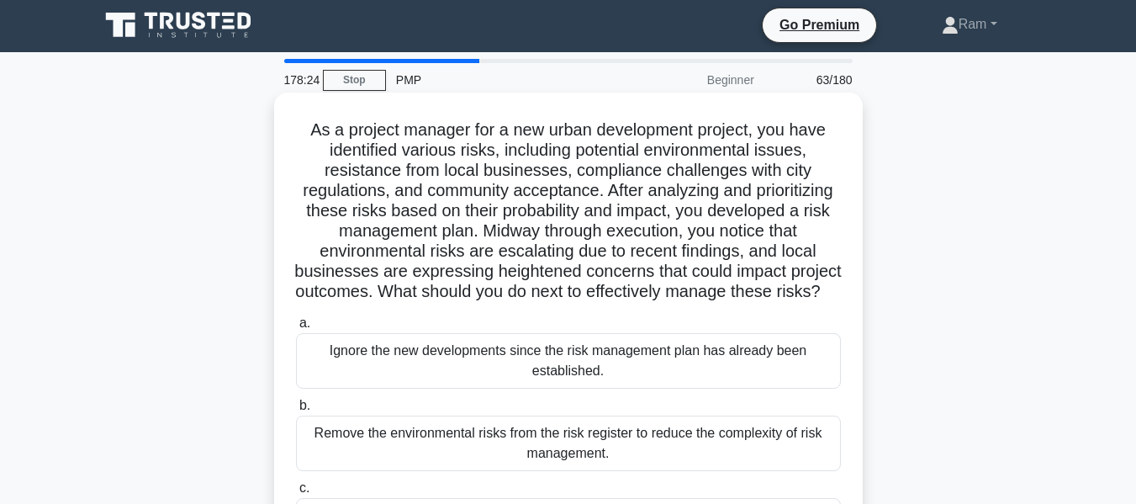
scroll to position [0, 0]
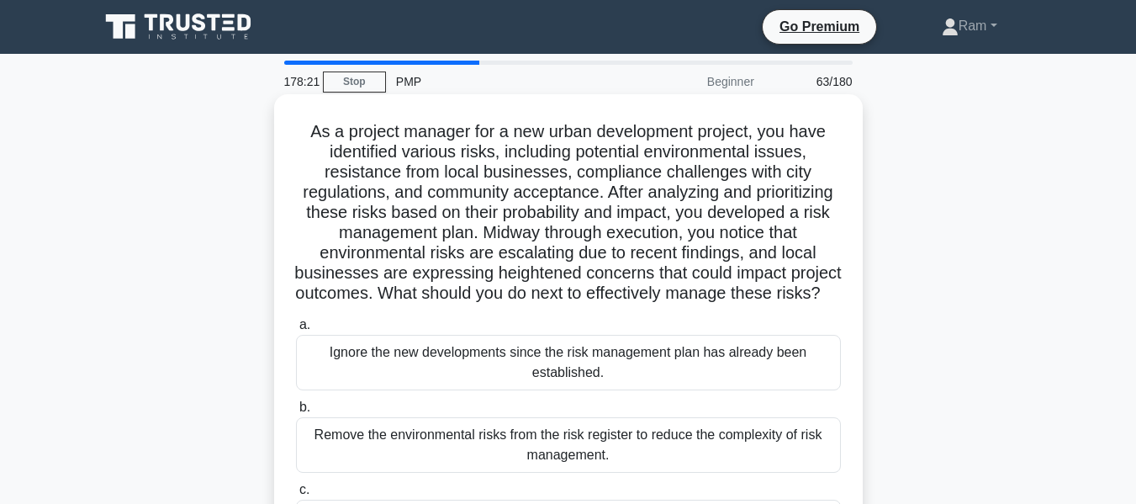
drag, startPoint x: 517, startPoint y: 297, endPoint x: 642, endPoint y: 317, distance: 126.1
click at [642, 304] on h5 "As a project manager for a new urban development project, you have identified v…" at bounding box center [568, 212] width 548 height 183
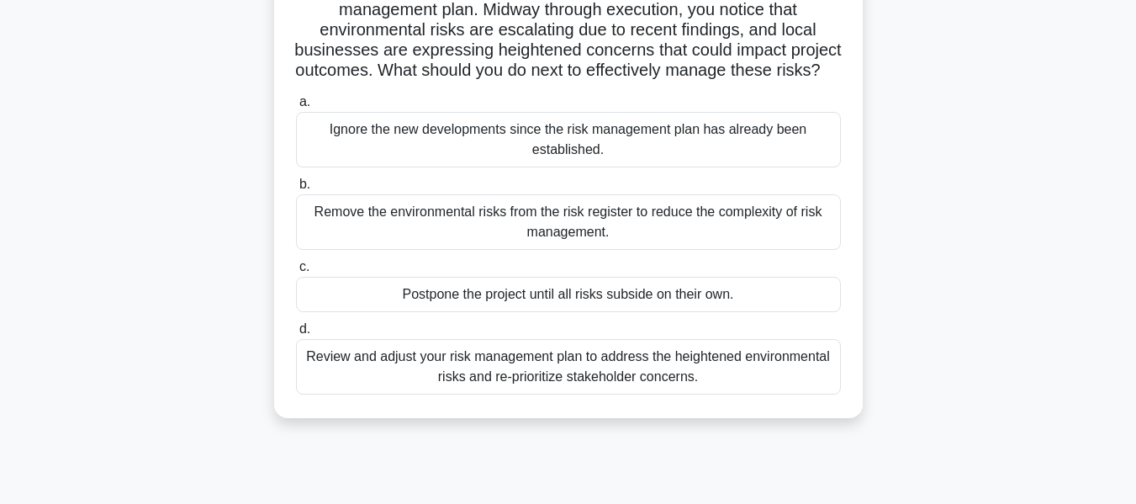
scroll to position [252, 0]
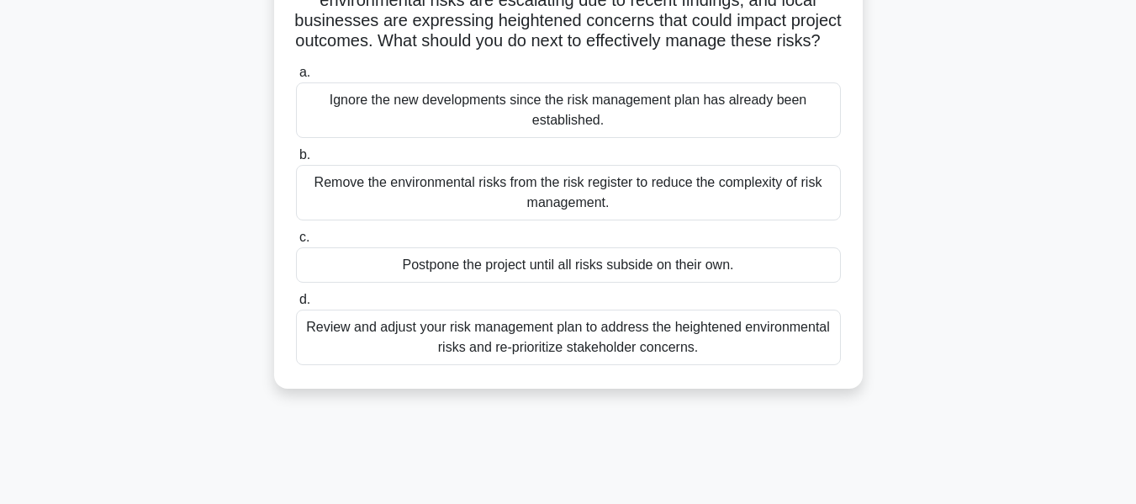
click at [602, 365] on div "Review and adjust your risk management plan to address the heightened environme…" at bounding box center [568, 338] width 545 height 56
click at [296, 305] on input "d. Review and adjust your risk management plan to address the heightened enviro…" at bounding box center [296, 299] width 0 height 11
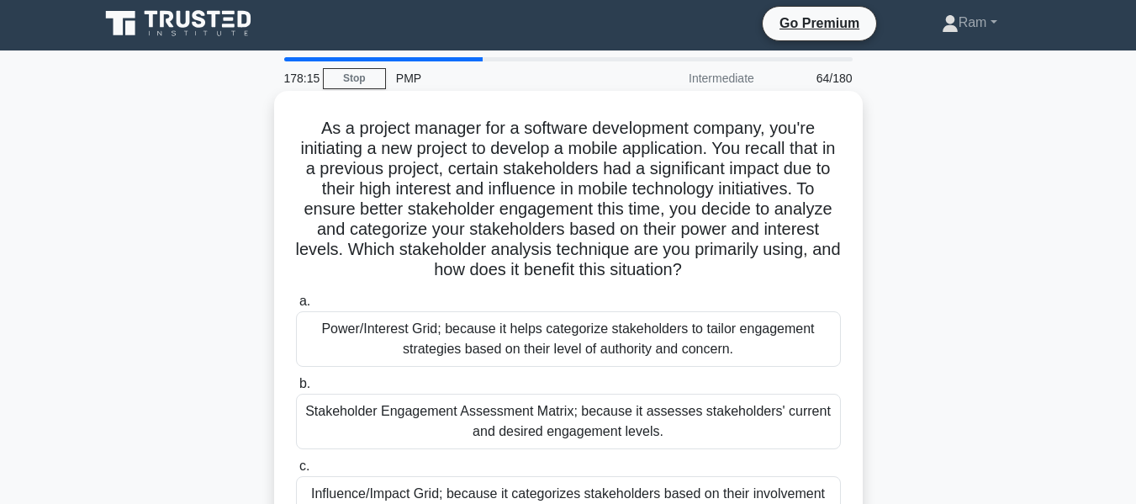
scroll to position [0, 0]
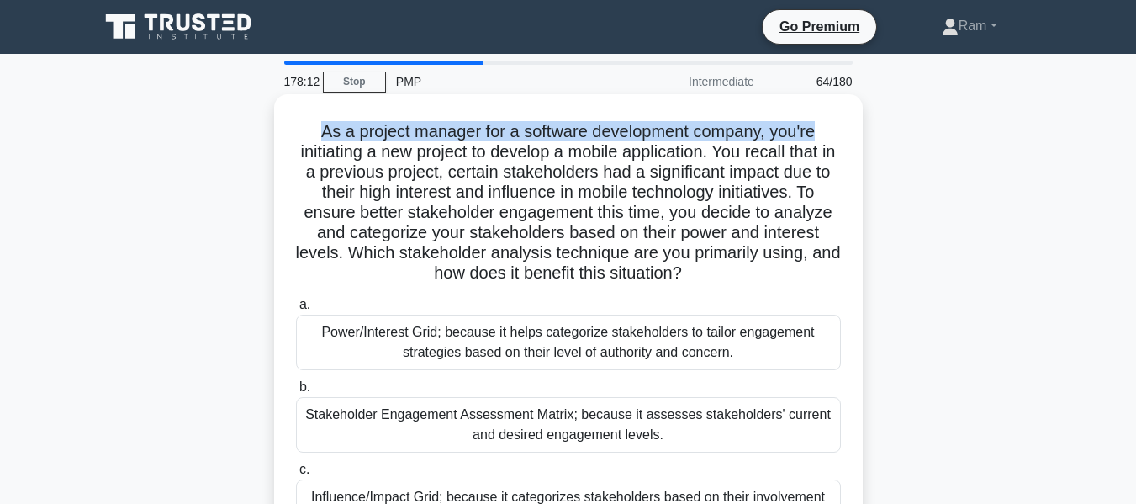
drag, startPoint x: 312, startPoint y: 139, endPoint x: 859, endPoint y: 132, distance: 546.8
click at [859, 132] on div "As a project manager for a software development company, you're initiating a ne…" at bounding box center [568, 367] width 589 height 547
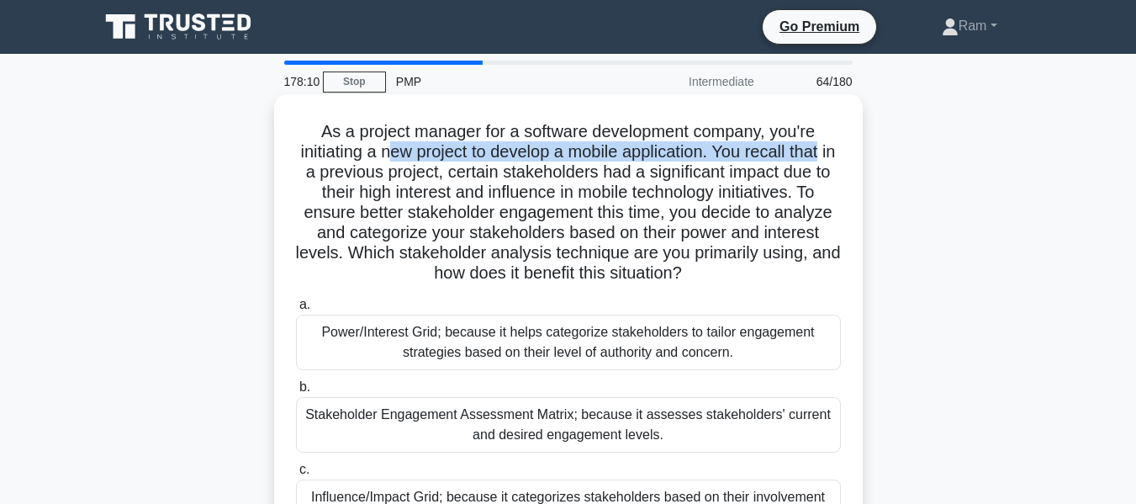
drag, startPoint x: 395, startPoint y: 151, endPoint x: 851, endPoint y: 155, distance: 455.9
click at [851, 155] on div "As a project manager for a software development company, you're initiating a ne…" at bounding box center [568, 367] width 575 height 533
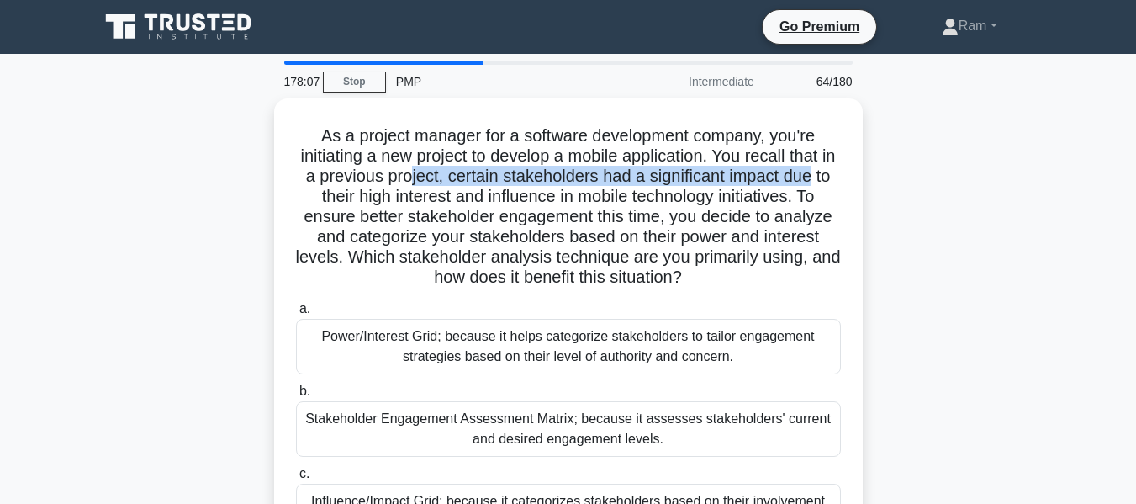
drag, startPoint x: 426, startPoint y: 171, endPoint x: 876, endPoint y: 183, distance: 450.2
click at [876, 183] on div "As a project manager for a software development company, you're initiating a ne…" at bounding box center [568, 381] width 959 height 567
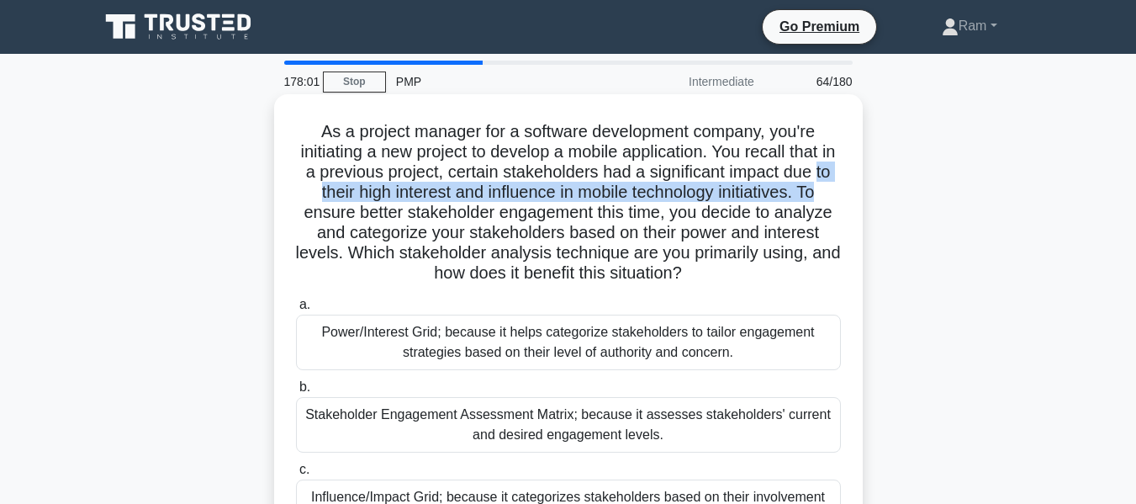
drag, startPoint x: 303, startPoint y: 193, endPoint x: 852, endPoint y: 201, distance: 549.3
click at [852, 201] on div "As a project manager for a software development company, you're initiating a ne…" at bounding box center [568, 367] width 575 height 533
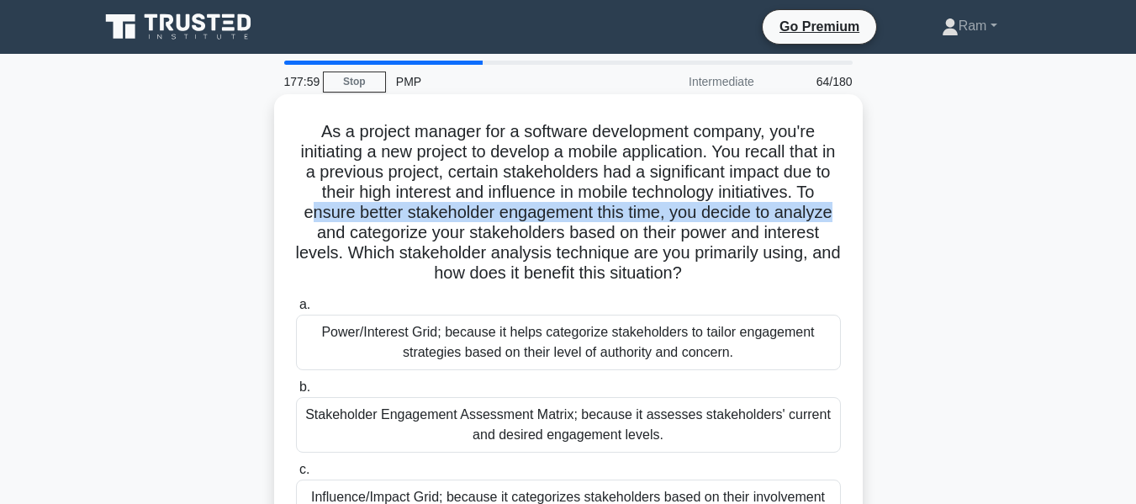
drag, startPoint x: 303, startPoint y: 220, endPoint x: 850, endPoint y: 216, distance: 547.6
click at [850, 216] on div "As a project manager for a software development company, you're initiating a ne…" at bounding box center [568, 367] width 575 height 533
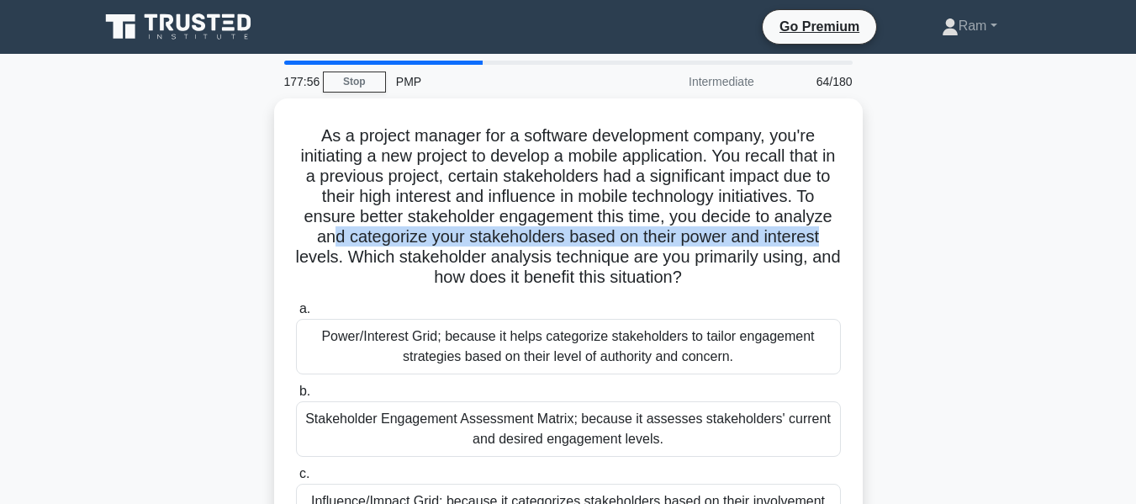
drag, startPoint x: 331, startPoint y: 226, endPoint x: 871, endPoint y: 232, distance: 540.9
click at [871, 232] on div "As a project manager for a software development company, you're initiating a ne…" at bounding box center [568, 381] width 959 height 567
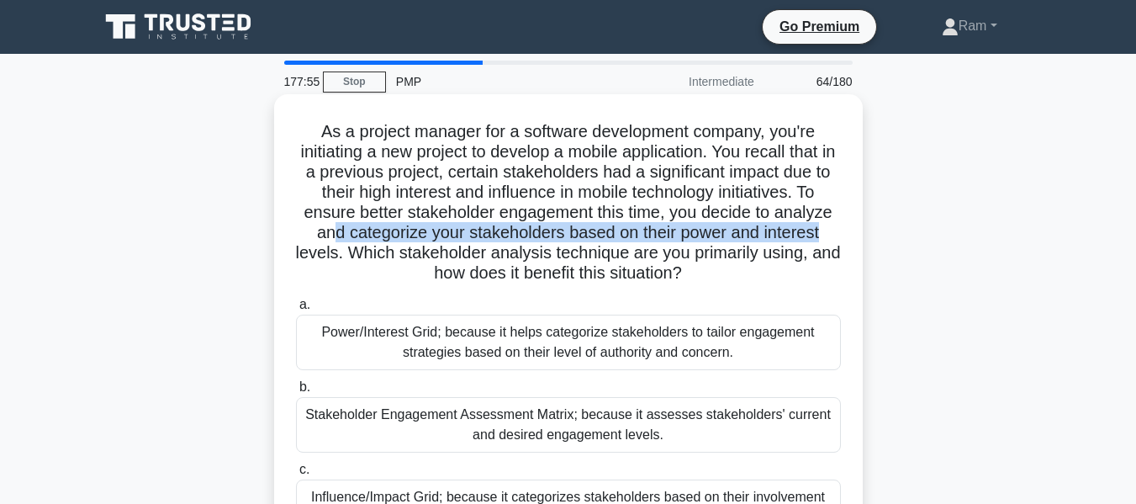
drag, startPoint x: 383, startPoint y: 254, endPoint x: 745, endPoint y: 280, distance: 363.5
click at [745, 280] on h5 "As a project manager for a software development company, you're initiating a ne…" at bounding box center [568, 202] width 548 height 163
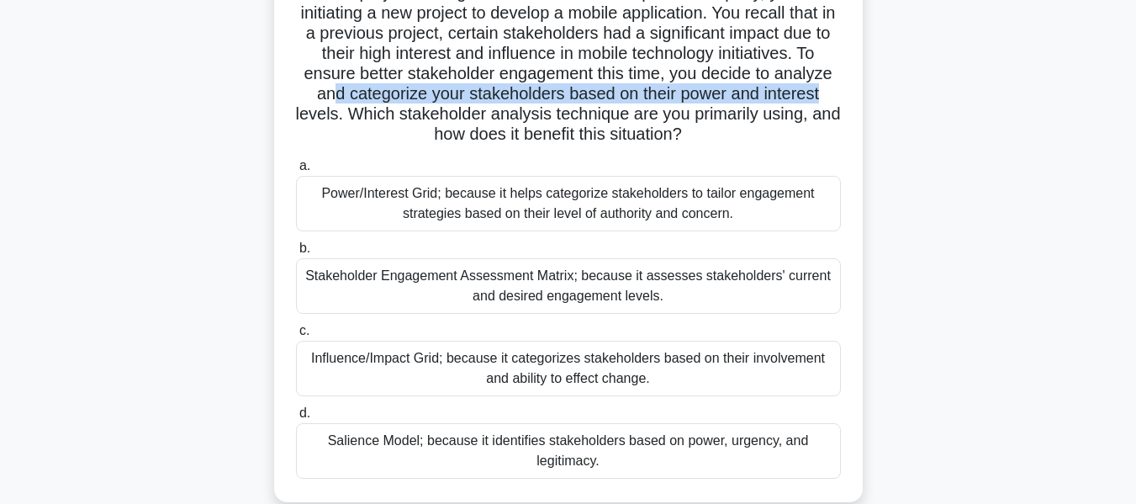
scroll to position [168, 0]
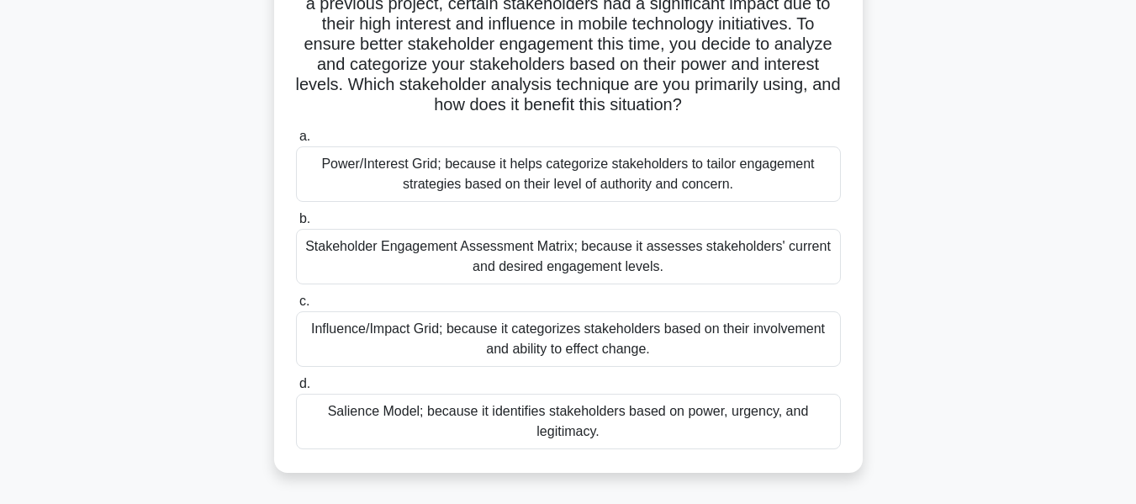
click at [659, 182] on div "Power/Interest Grid; because it helps categorize stakeholders to tailor engagem…" at bounding box center [568, 174] width 545 height 56
click at [296, 142] on input "a. Power/Interest Grid; because it helps categorize stakeholders to tailor enga…" at bounding box center [296, 136] width 0 height 11
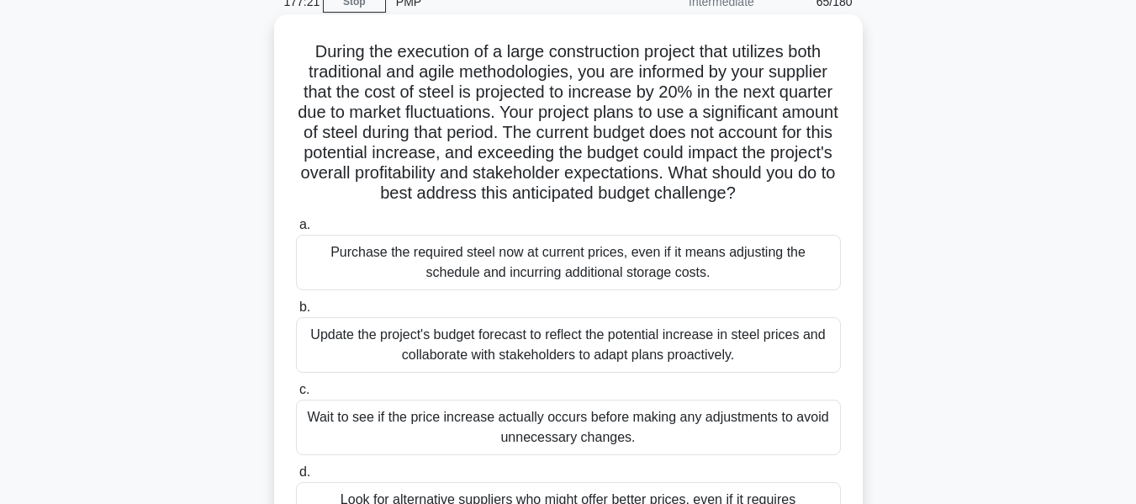
scroll to position [0, 0]
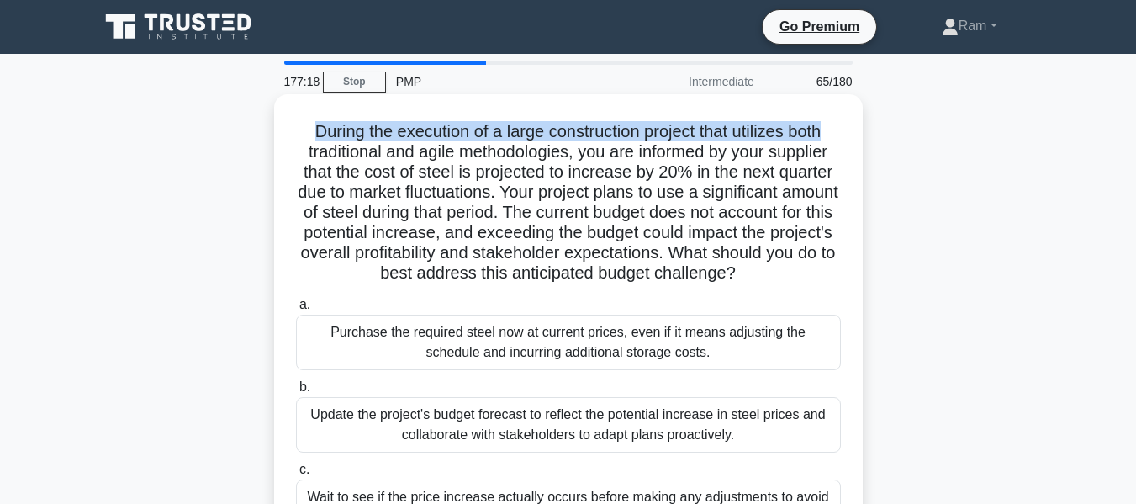
drag, startPoint x: 303, startPoint y: 127, endPoint x: 838, endPoint y: 102, distance: 535.6
click at [838, 102] on div "During the execution of a large construction project that utilizes both traditi…" at bounding box center [568, 367] width 575 height 533
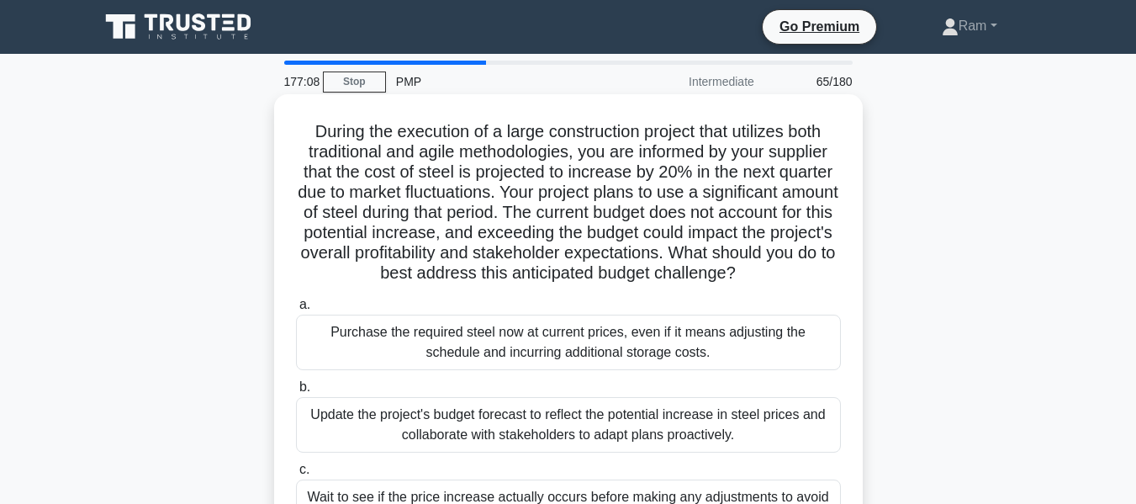
click at [588, 154] on h5 "During the execution of a large construction project that utilizes both traditi…" at bounding box center [568, 202] width 548 height 163
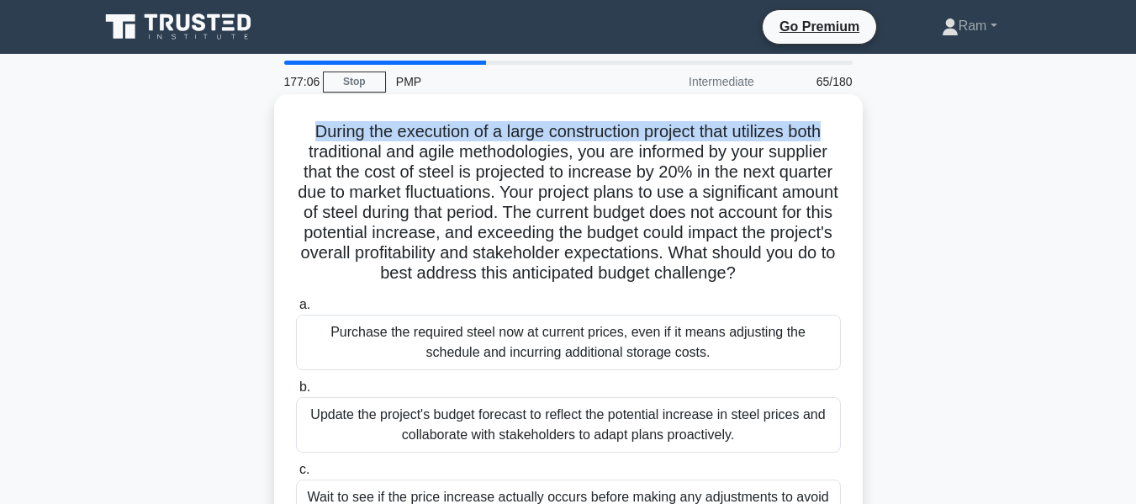
drag, startPoint x: 304, startPoint y: 133, endPoint x: 860, endPoint y: 118, distance: 556.2
click at [860, 118] on div "During the execution of a large construction project that utilizes both traditi…" at bounding box center [568, 367] width 589 height 547
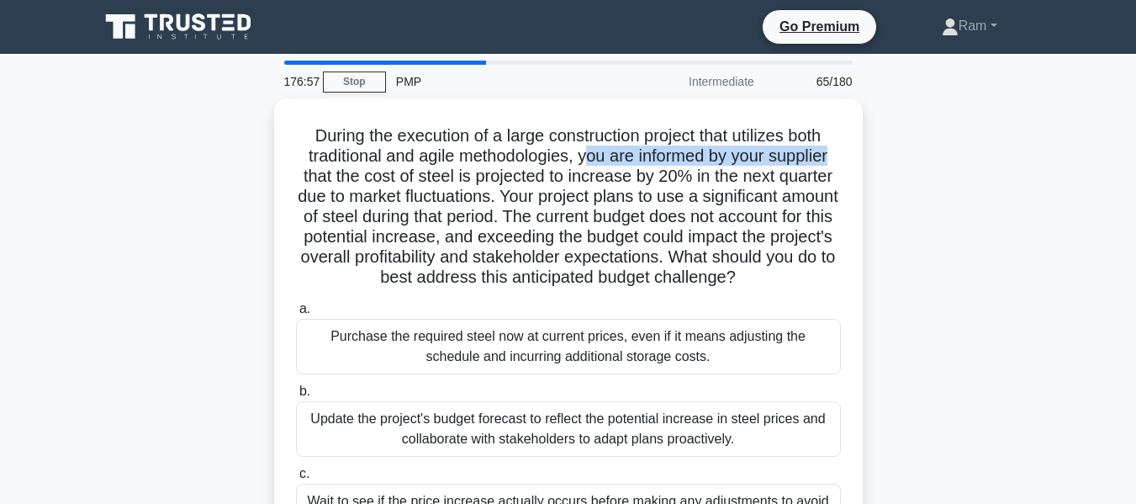
drag, startPoint x: 608, startPoint y: 160, endPoint x: 903, endPoint y: 161, distance: 294.4
click at [903, 161] on div "During the execution of a large construction project that utilizes both traditi…" at bounding box center [568, 381] width 959 height 567
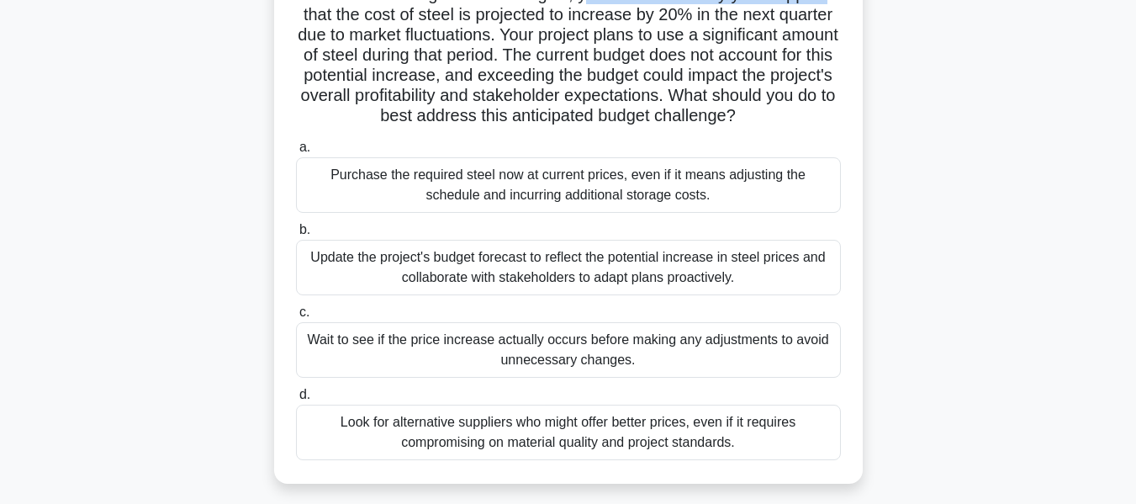
scroll to position [84, 0]
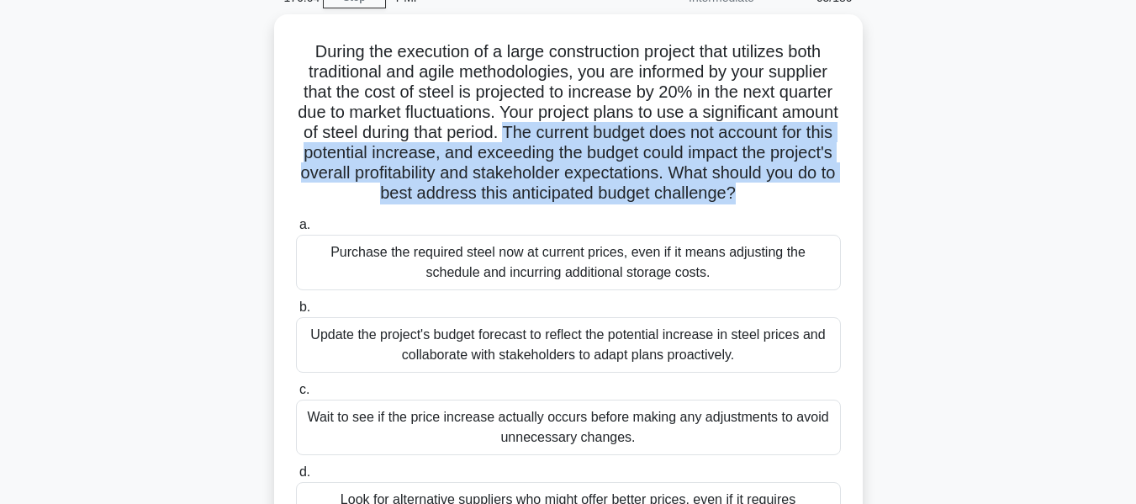
drag, startPoint x: 596, startPoint y: 134, endPoint x: 887, endPoint y: 191, distance: 296.6
click at [887, 191] on div "During the execution of a large construction project that utilizes both traditi…" at bounding box center [568, 297] width 959 height 567
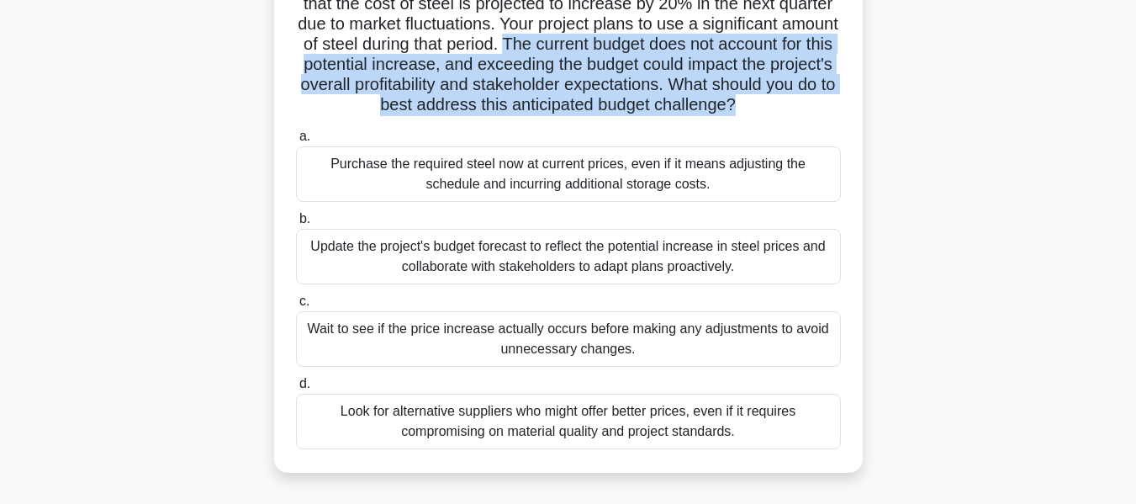
scroll to position [252, 0]
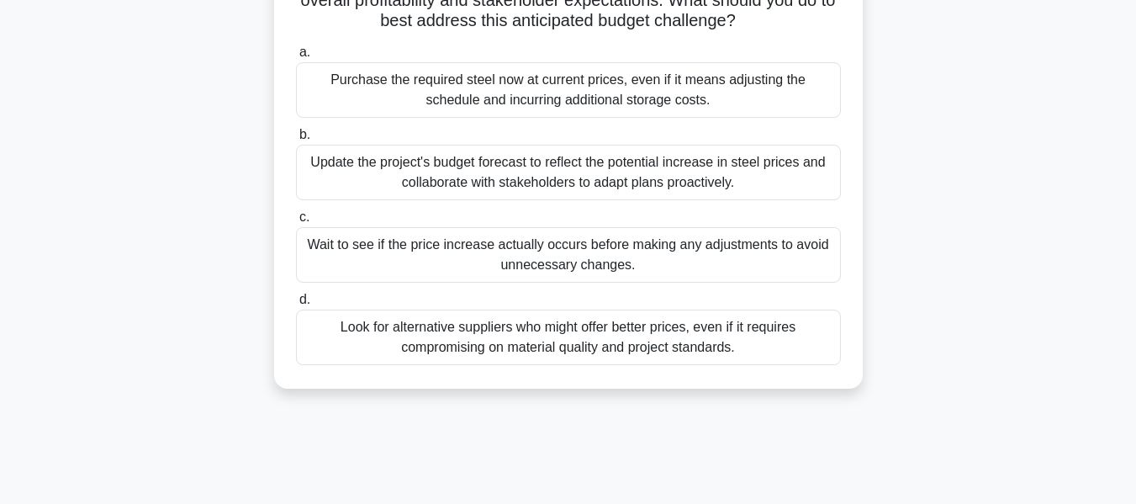
click at [702, 199] on div "Update the project's budget forecast to reflect the potential increase in steel…" at bounding box center [568, 173] width 545 height 56
click at [296, 140] on input "b. Update the project's budget forecast to reflect the potential increase in st…" at bounding box center [296, 135] width 0 height 11
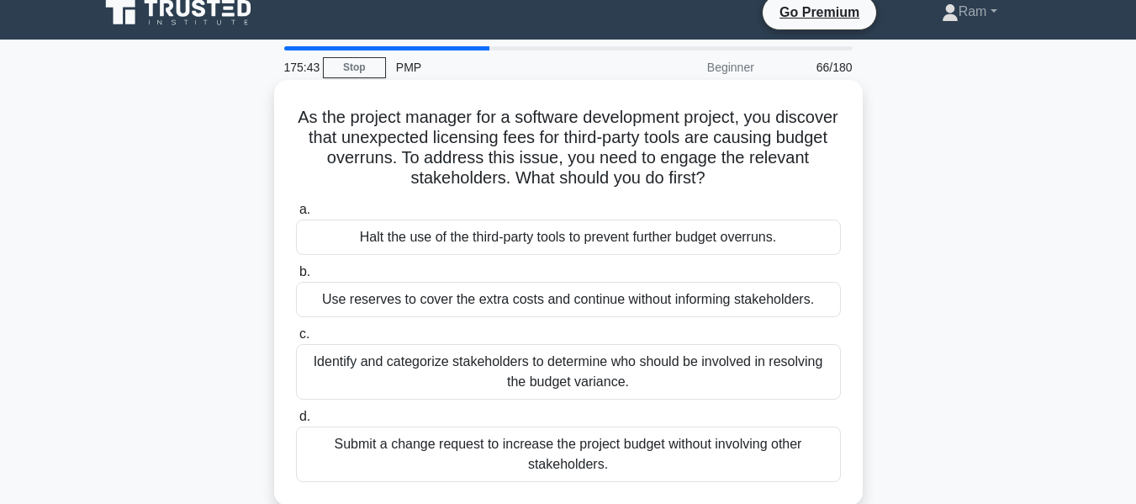
scroll to position [0, 0]
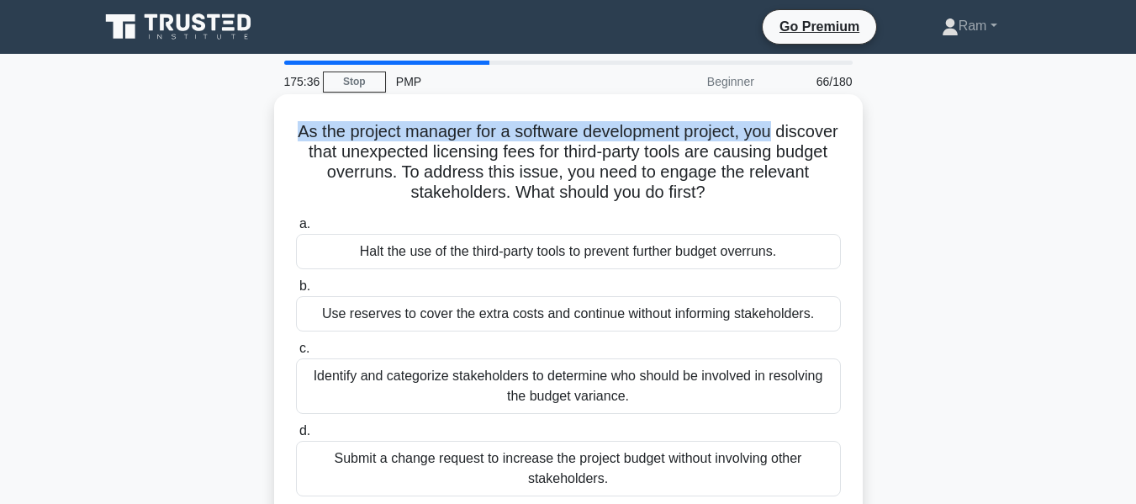
drag, startPoint x: 317, startPoint y: 135, endPoint x: 823, endPoint y: 131, distance: 506.4
click at [823, 131] on h5 "As the project manager for a software development project, you discover that un…" at bounding box center [568, 162] width 548 height 82
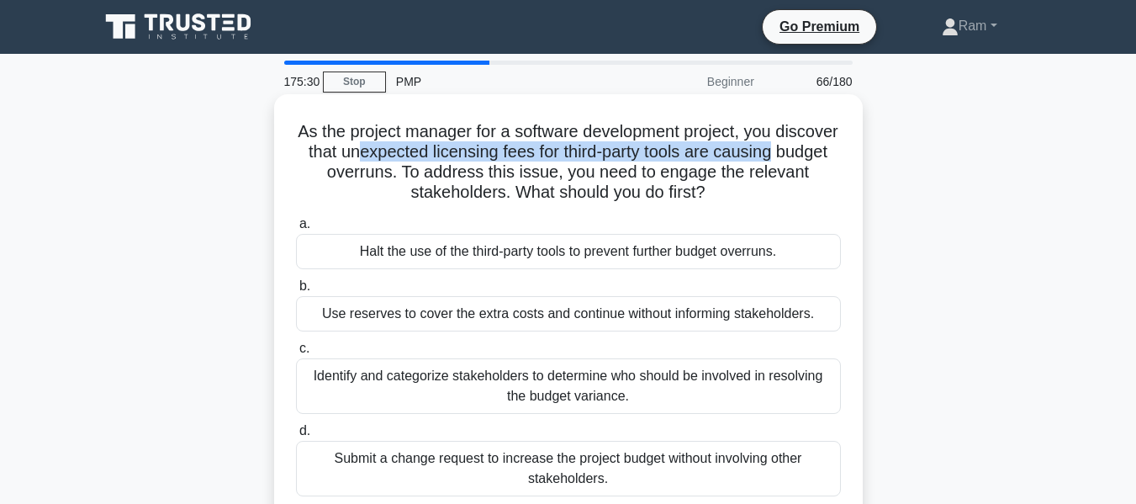
drag, startPoint x: 413, startPoint y: 146, endPoint x: 855, endPoint y: 155, distance: 441.7
click at [855, 155] on div "As the project manager for a software development project, you discover that un…" at bounding box center [568, 307] width 575 height 412
drag, startPoint x: 452, startPoint y: 174, endPoint x: 825, endPoint y: 205, distance: 374.8
click at [825, 205] on div "As the project manager for a software development project, you discover that un…" at bounding box center [568, 307] width 575 height 412
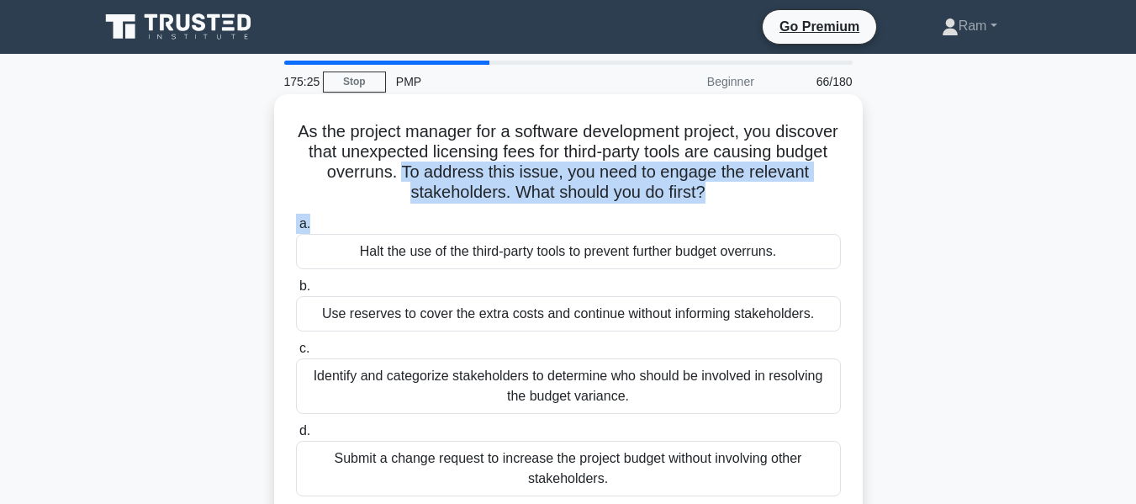
drag, startPoint x: 428, startPoint y: 170, endPoint x: 815, endPoint y: 209, distance: 388.9
click at [815, 209] on div "As the project manager for a software development project, you discover that un…" at bounding box center [568, 307] width 575 height 412
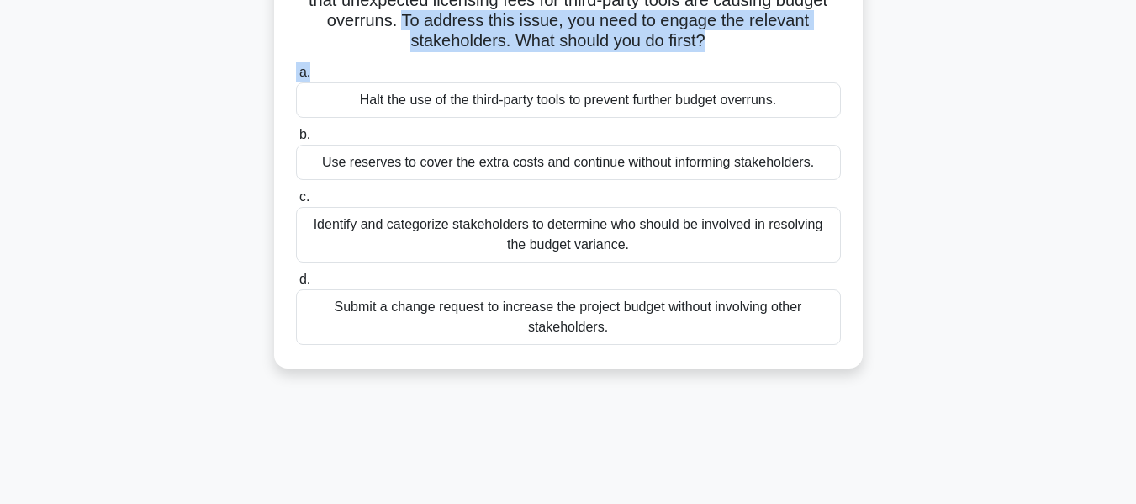
scroll to position [168, 0]
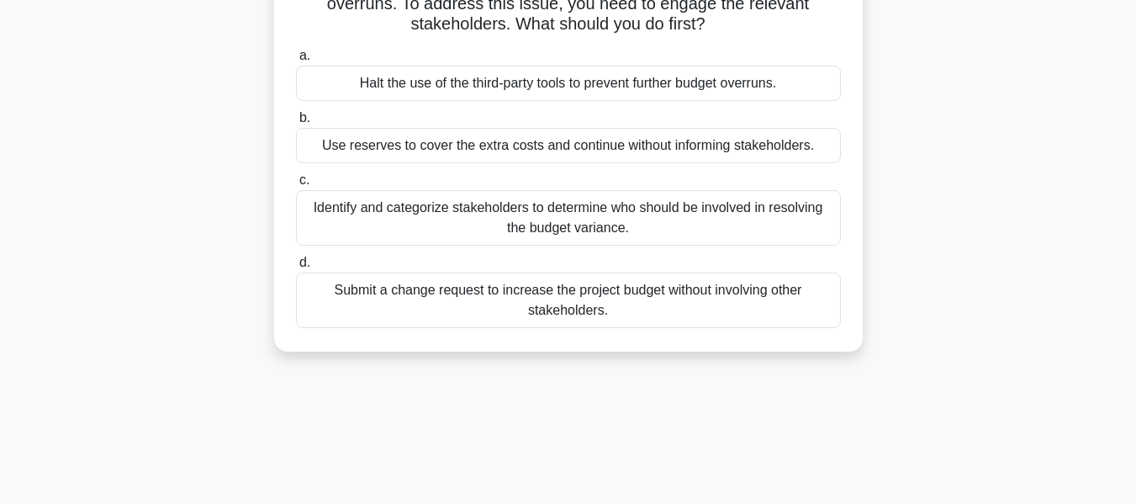
click at [684, 214] on div "Identify and categorize stakeholders to determine who should be involved in res…" at bounding box center [568, 218] width 545 height 56
click at [296, 186] on input "c. Identify and categorize stakeholders to determine who should be involved in …" at bounding box center [296, 180] width 0 height 11
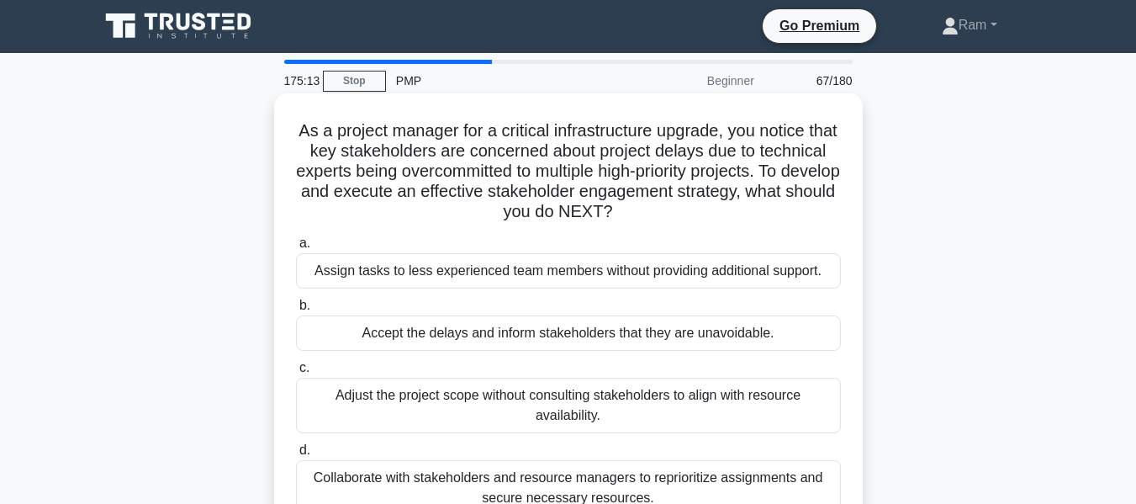
scroll to position [0, 0]
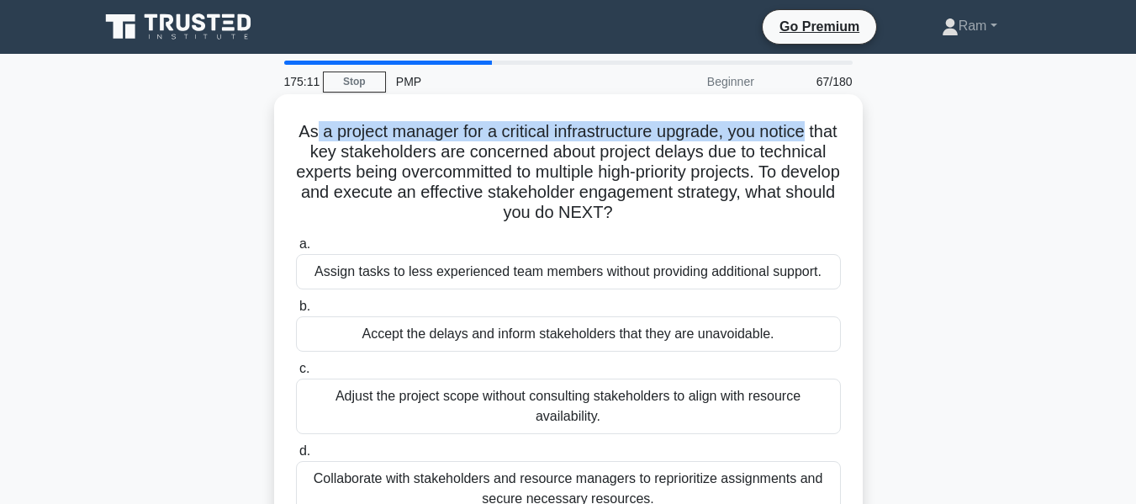
drag, startPoint x: 337, startPoint y: 127, endPoint x: 686, endPoint y: 139, distance: 348.4
click at [866, 132] on div "As a project manager for a critical infrastructure upgrade, you notice that key…" at bounding box center [568, 331] width 959 height 466
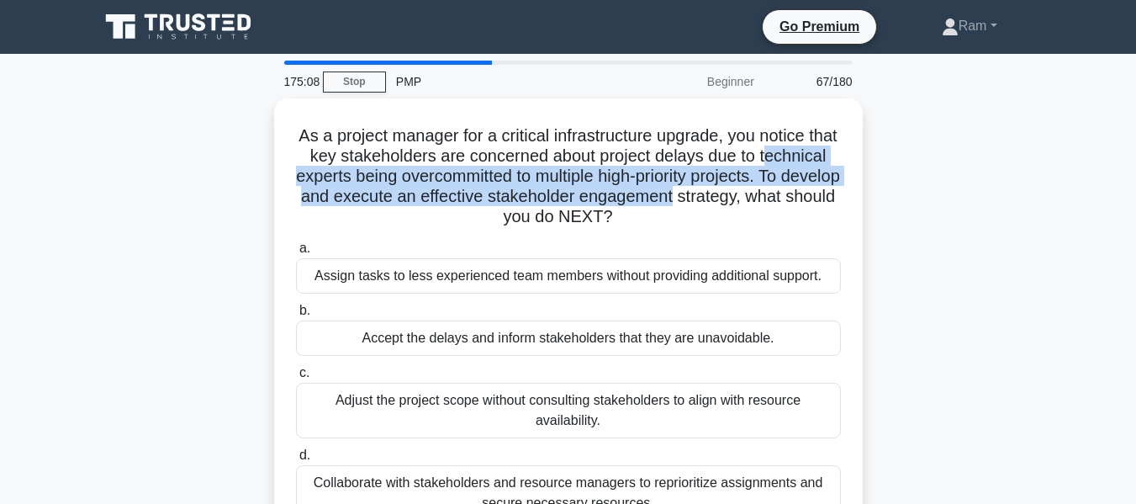
drag, startPoint x: 332, startPoint y: 174, endPoint x: 868, endPoint y: 191, distance: 536.1
click at [868, 191] on div "As a project manager for a critical infrastructure upgrade, you notice that key…" at bounding box center [568, 331] width 959 height 466
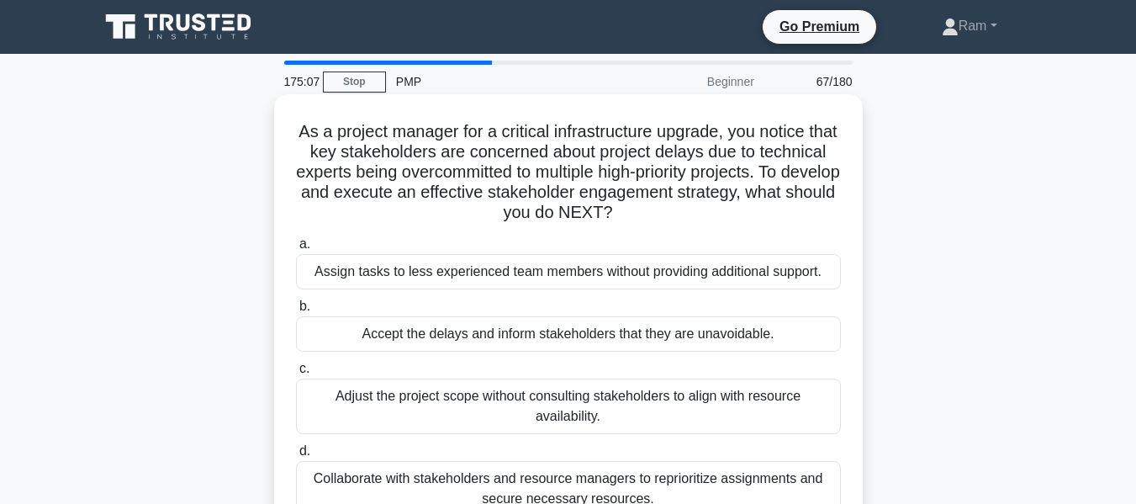
click at [744, 206] on h5 "As a project manager for a critical infrastructure upgrade, you notice that key…" at bounding box center [568, 172] width 548 height 103
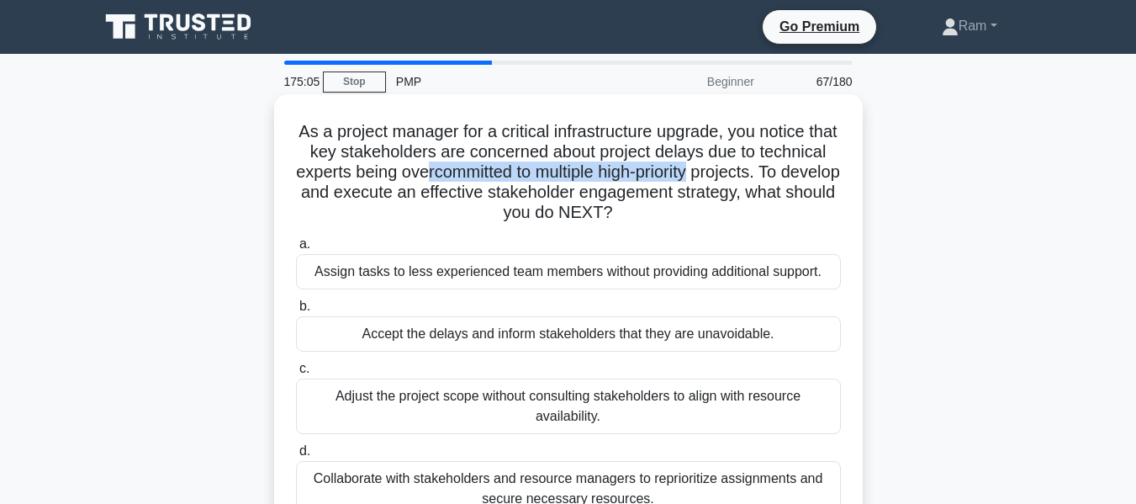
drag, startPoint x: 534, startPoint y: 168, endPoint x: 812, endPoint y: 179, distance: 277.8
click at [812, 179] on h5 "As a project manager for a critical infrastructure upgrade, you notice that key…" at bounding box center [568, 172] width 548 height 103
drag, startPoint x: 305, startPoint y: 197, endPoint x: 749, endPoint y: 225, distance: 445.0
click at [749, 225] on div "As a project manager for a critical infrastructure upgrade, you notice that key…" at bounding box center [568, 317] width 575 height 432
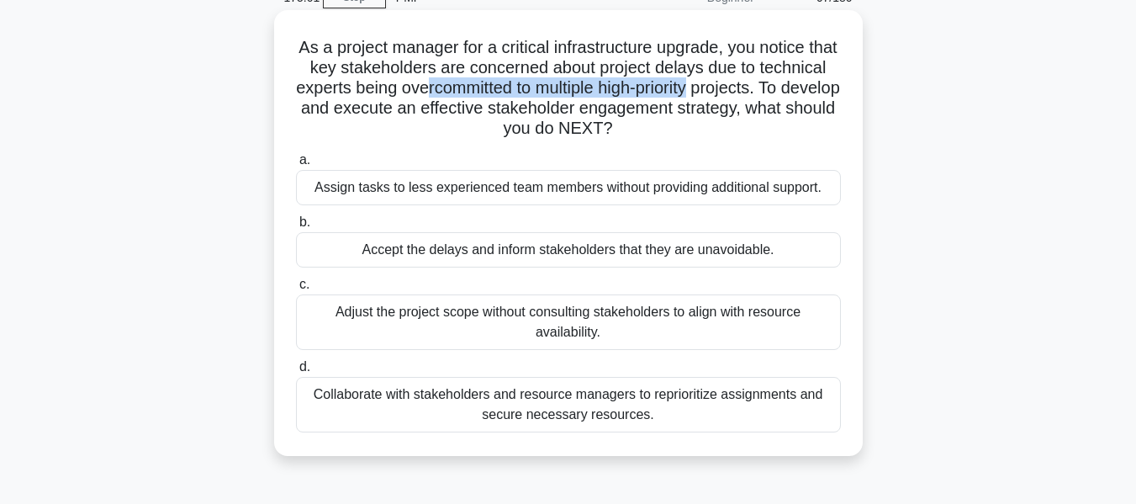
click at [580, 140] on h5 "As a project manager for a critical infrastructure upgrade, you notice that key…" at bounding box center [568, 88] width 548 height 103
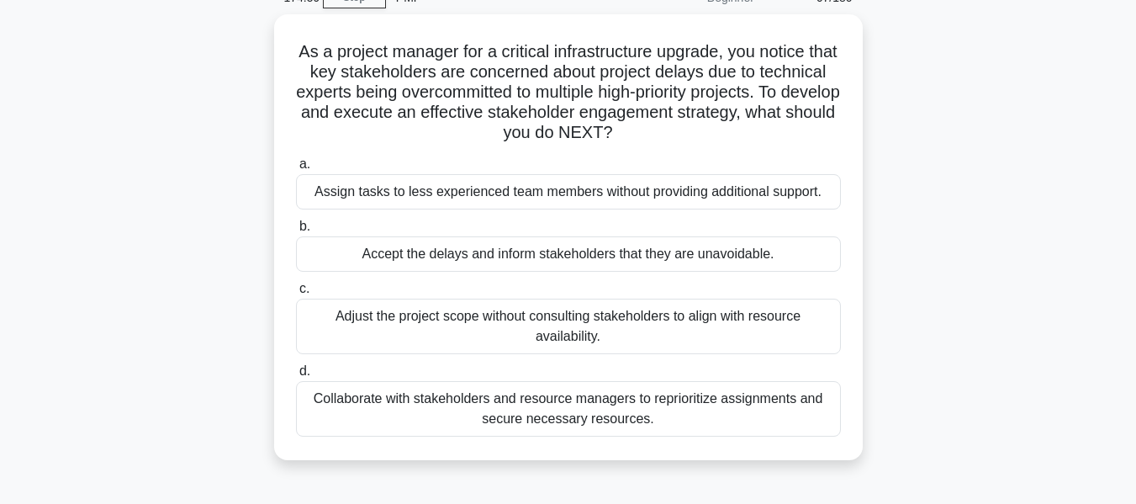
drag, startPoint x: 609, startPoint y: 114, endPoint x: 871, endPoint y: 134, distance: 263.2
click at [871, 134] on div "As a project manager for a critical infrastructure upgrade, you notice that key…" at bounding box center [568, 247] width 959 height 466
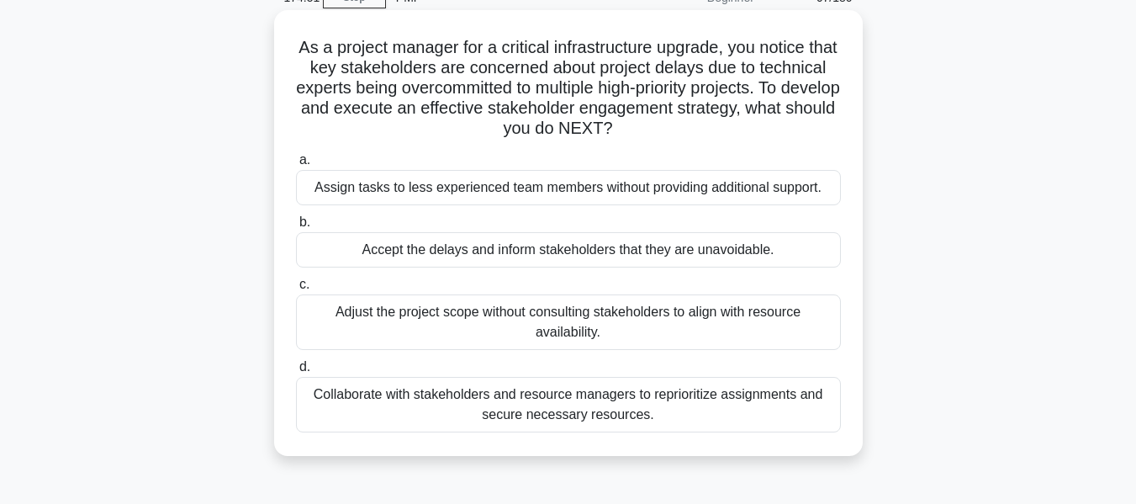
click at [665, 416] on div "Collaborate with stakeholders and resource managers to reprioritize assignments…" at bounding box center [568, 405] width 545 height 56
click at [296, 373] on input "d. Collaborate with stakeholders and resource managers to reprioritize assignme…" at bounding box center [296, 367] width 0 height 11
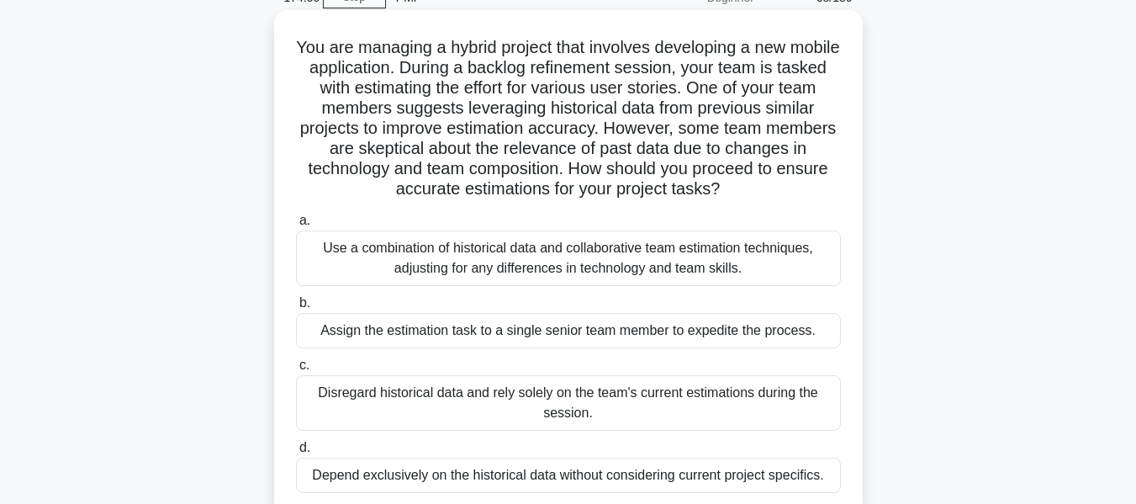
scroll to position [0, 0]
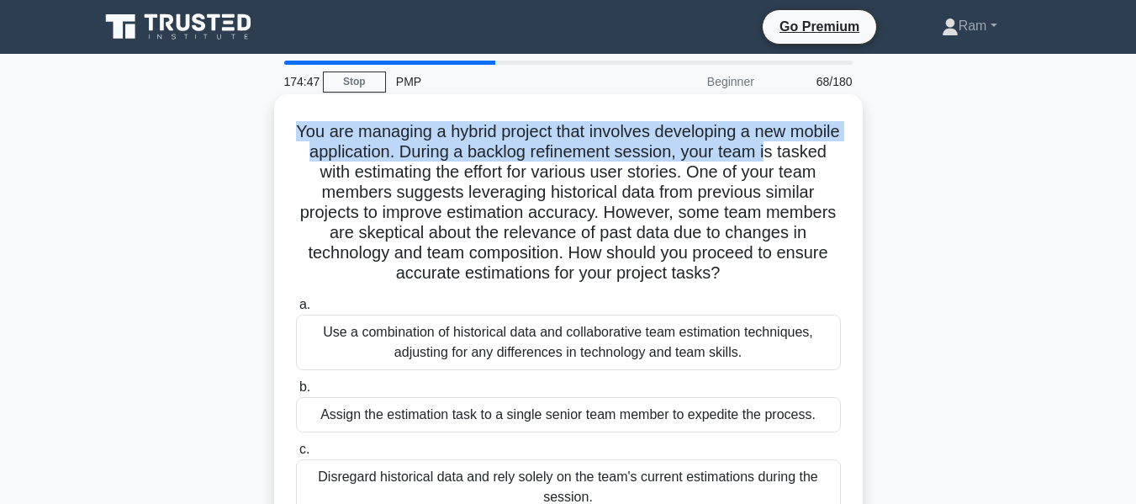
drag, startPoint x: 331, startPoint y: 130, endPoint x: 829, endPoint y: 142, distance: 497.2
click at [829, 142] on h5 "You are managing a hybrid project that involves developing a new mobile applica…" at bounding box center [568, 202] width 548 height 163
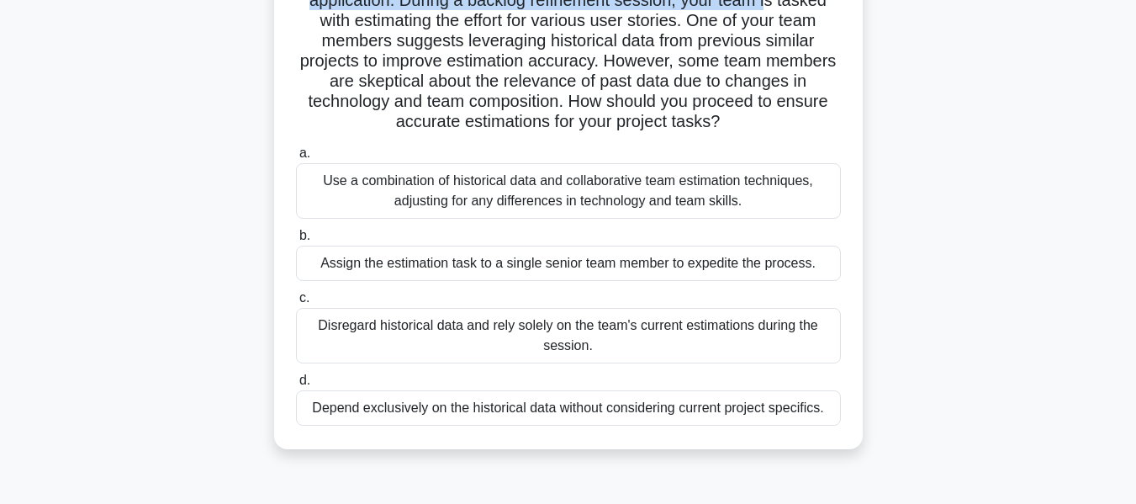
scroll to position [168, 0]
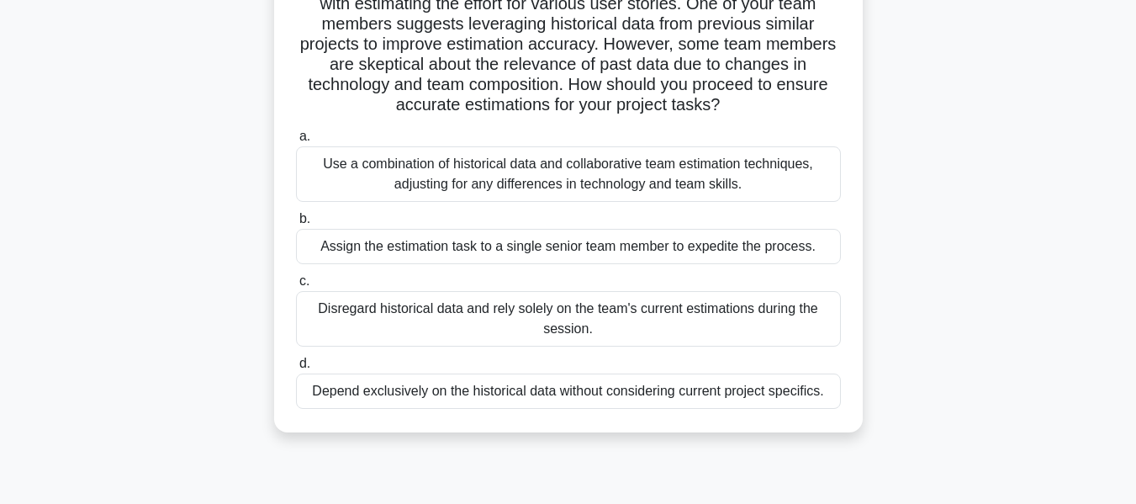
click at [524, 175] on div "Use a combination of historical data and collaborative team estimation techniqu…" at bounding box center [568, 174] width 545 height 56
click at [296, 142] on input "a. Use a combination of historical data and collaborative team estimation techn…" at bounding box center [296, 136] width 0 height 11
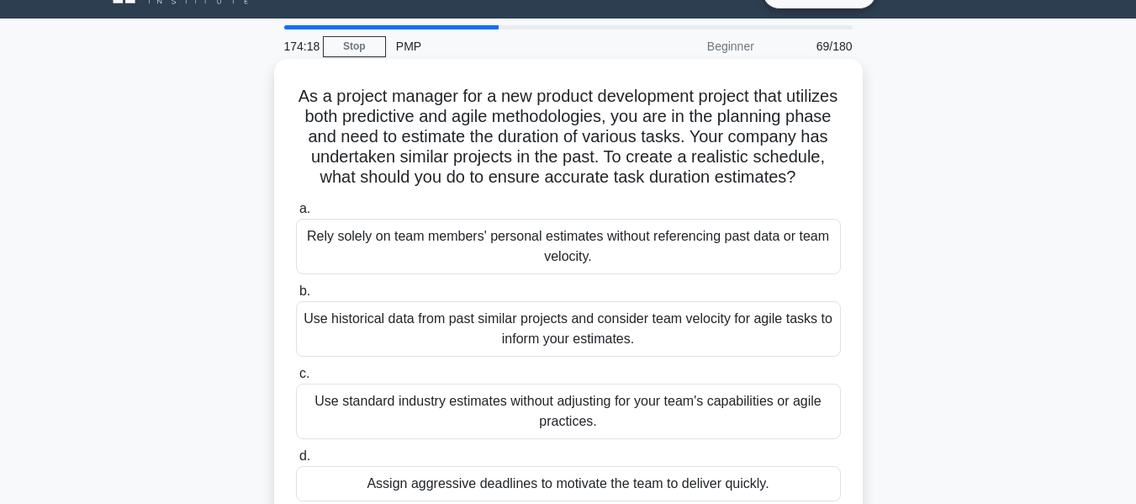
scroll to position [0, 0]
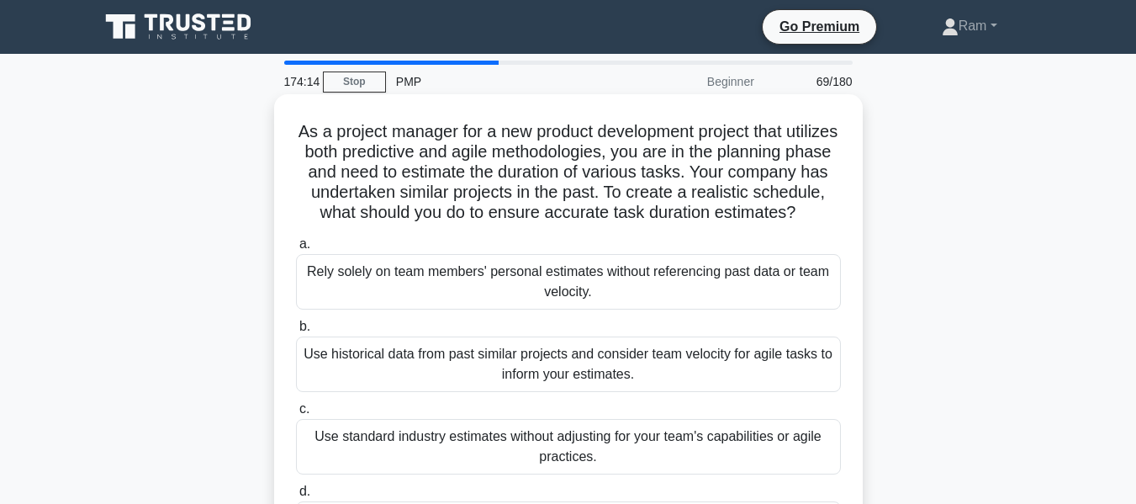
drag, startPoint x: 729, startPoint y: 190, endPoint x: 840, endPoint y: 236, distance: 120.3
click at [840, 224] on h5 "As a project manager for a new product development project that utilizes both p…" at bounding box center [568, 172] width 548 height 103
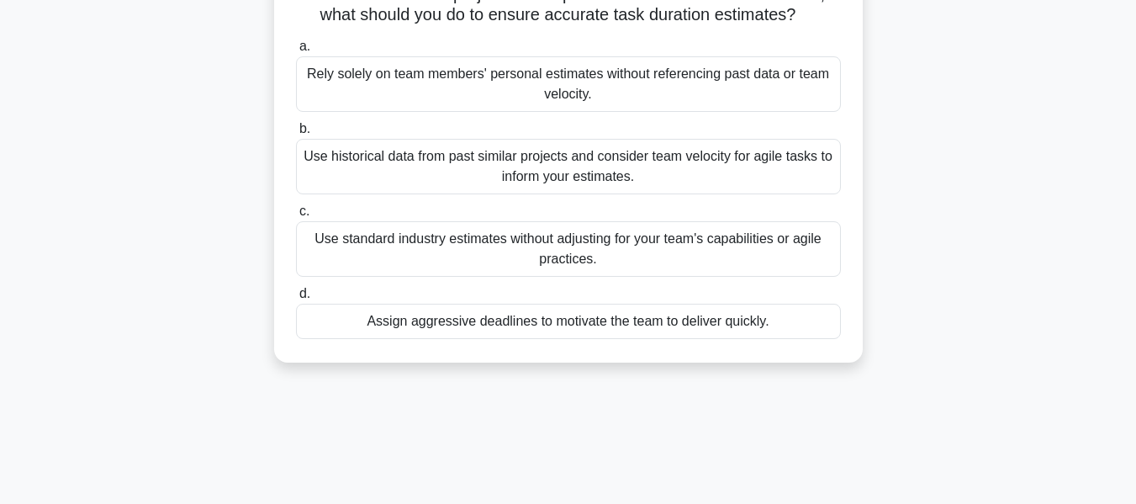
scroll to position [168, 0]
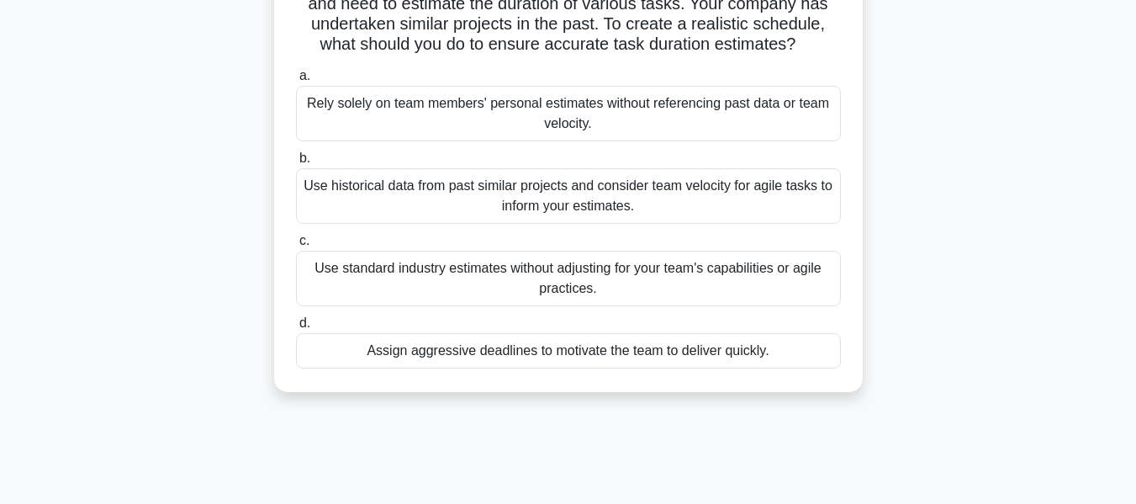
click at [645, 224] on div "Use historical data from past similar projects and consider team velocity for a…" at bounding box center [568, 196] width 545 height 56
click at [296, 164] on input "b. Use historical data from past similar projects and consider team velocity fo…" at bounding box center [296, 158] width 0 height 11
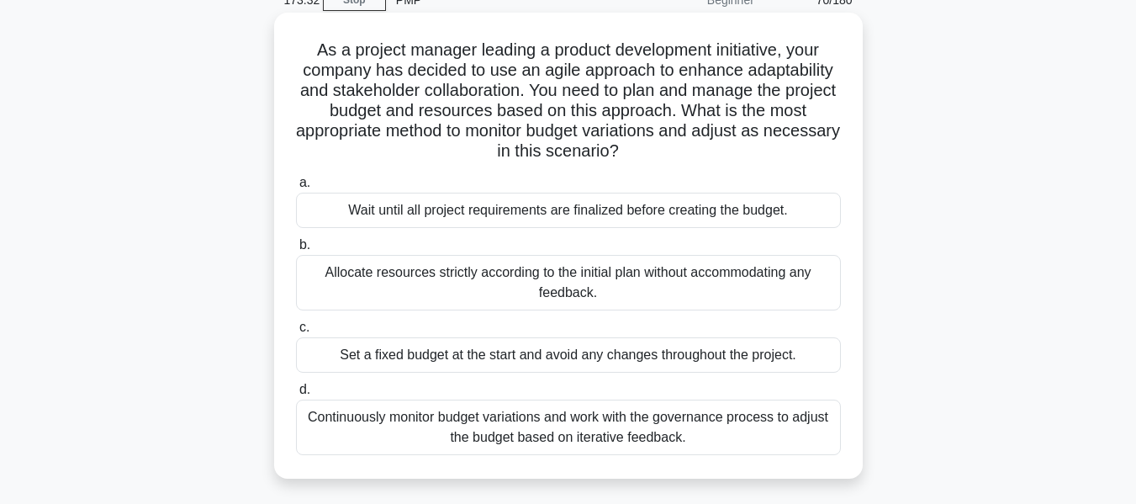
scroll to position [0, 0]
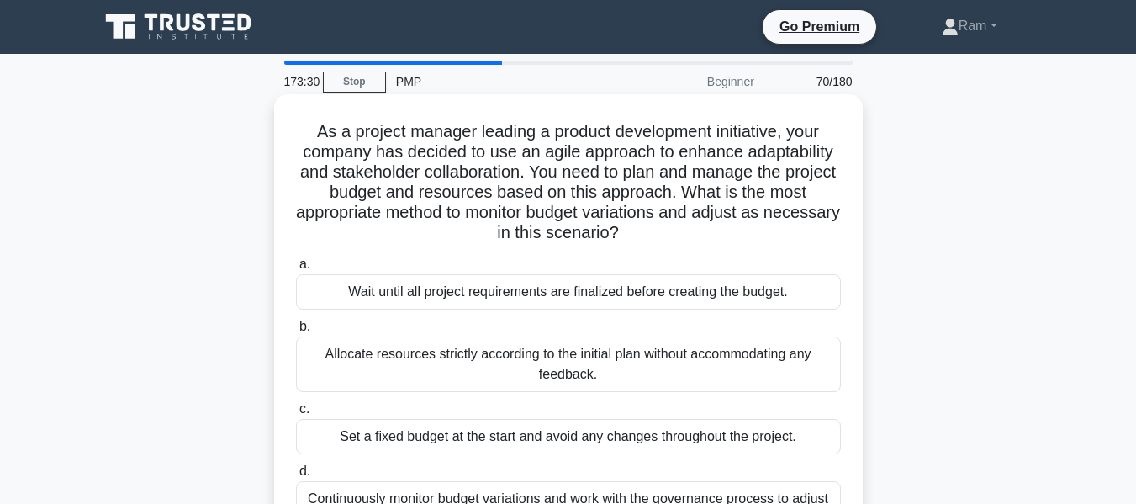
drag, startPoint x: 714, startPoint y: 194, endPoint x: 810, endPoint y: 225, distance: 100.8
click at [810, 225] on h5 "As a project manager leading a product development initiative, your company has…" at bounding box center [568, 182] width 548 height 123
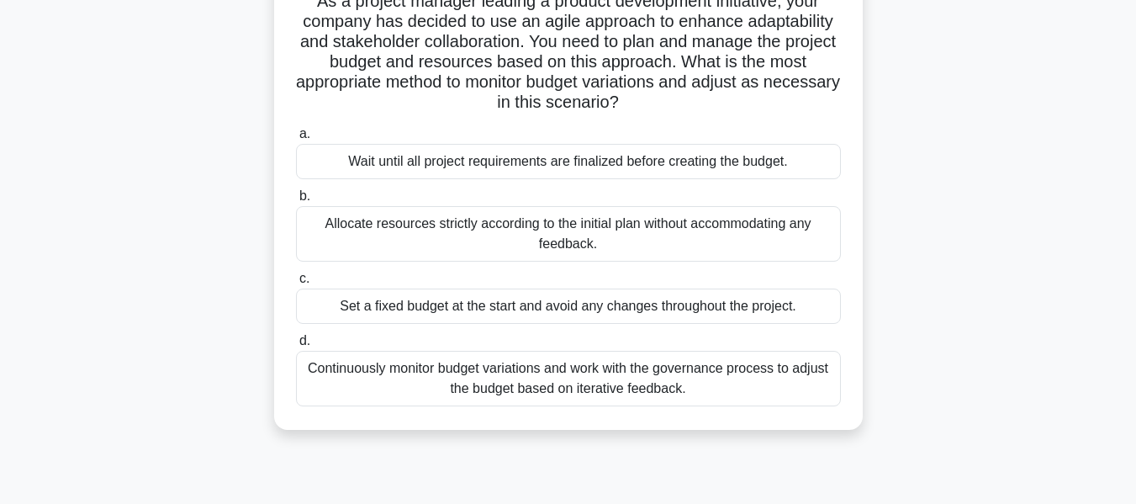
scroll to position [168, 0]
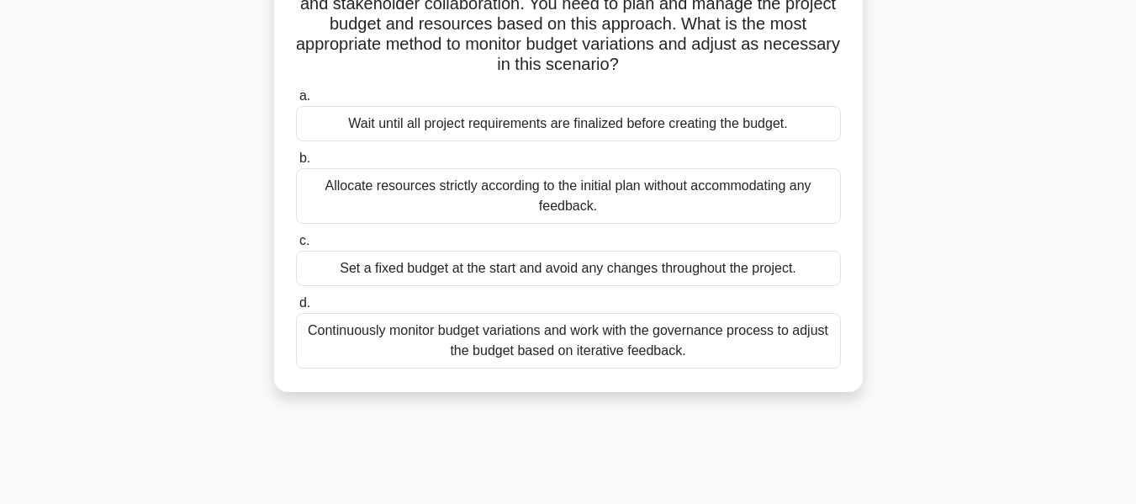
click at [646, 351] on div "Continuously monitor budget variations and work with the governance process to …" at bounding box center [568, 341] width 545 height 56
click at [296, 309] on input "d. Continuously monitor budget variations and work with the governance process …" at bounding box center [296, 303] width 0 height 11
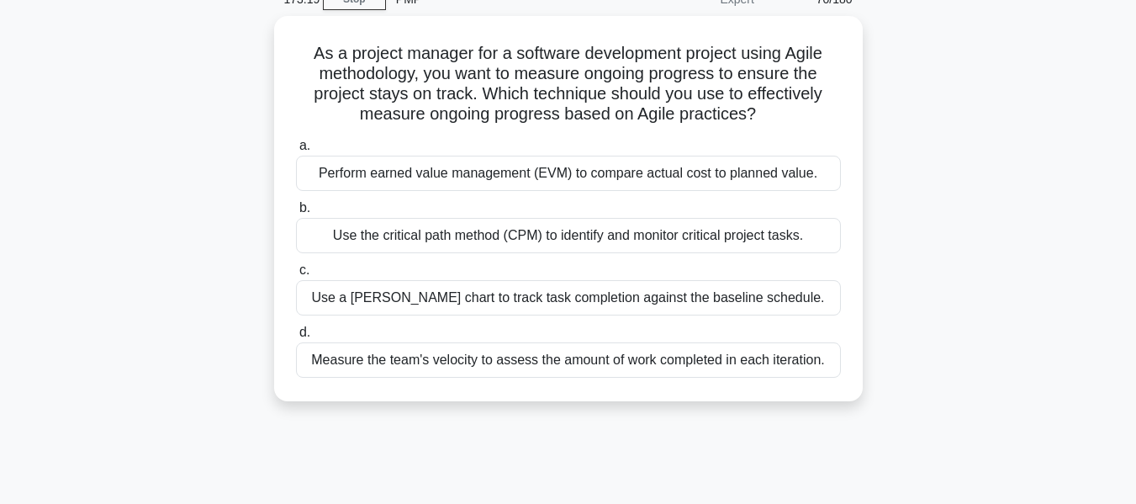
scroll to position [0, 0]
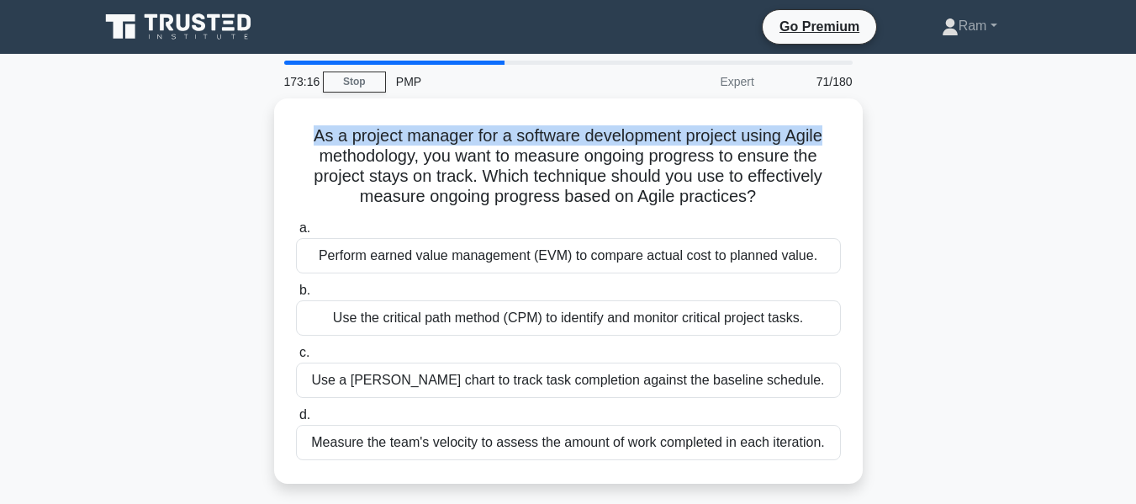
drag, startPoint x: 300, startPoint y: 134, endPoint x: 402, endPoint y: 151, distance: 103.2
click at [871, 104] on div "As a project manager for a software development project using Agile methodology…" at bounding box center [568, 300] width 959 height 405
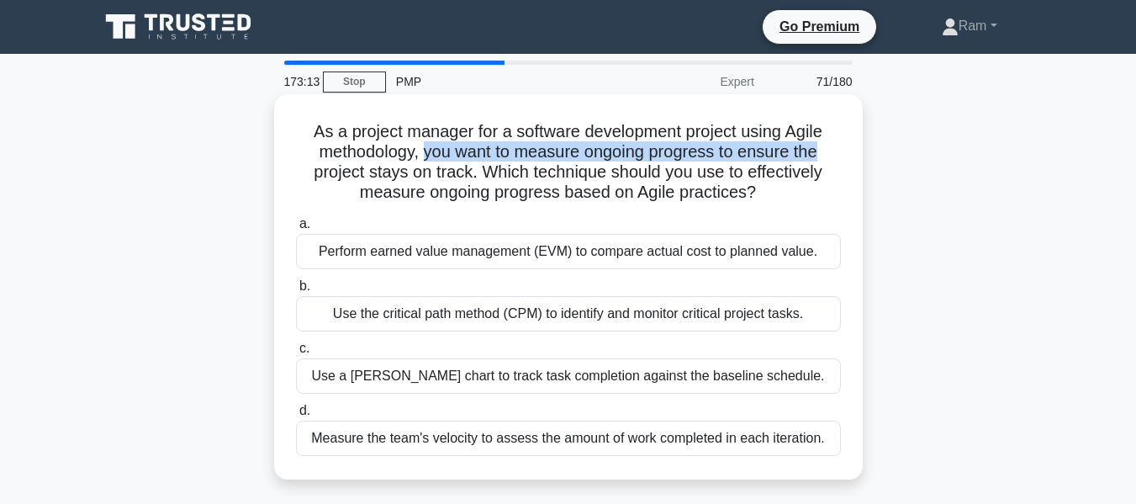
drag, startPoint x: 422, startPoint y: 152, endPoint x: 842, endPoint y: 156, distance: 419.7
click at [842, 156] on h5 "As a project manager for a software development project using Agile methodology…" at bounding box center [568, 162] width 548 height 82
drag, startPoint x: 315, startPoint y: 173, endPoint x: 818, endPoint y: 196, distance: 503.5
click at [818, 196] on h5 "As a project manager for a software development project using Agile methodology…" at bounding box center [568, 162] width 548 height 82
click at [612, 184] on h5 "As a project manager for a software development project using Agile methodology…" at bounding box center [568, 162] width 548 height 82
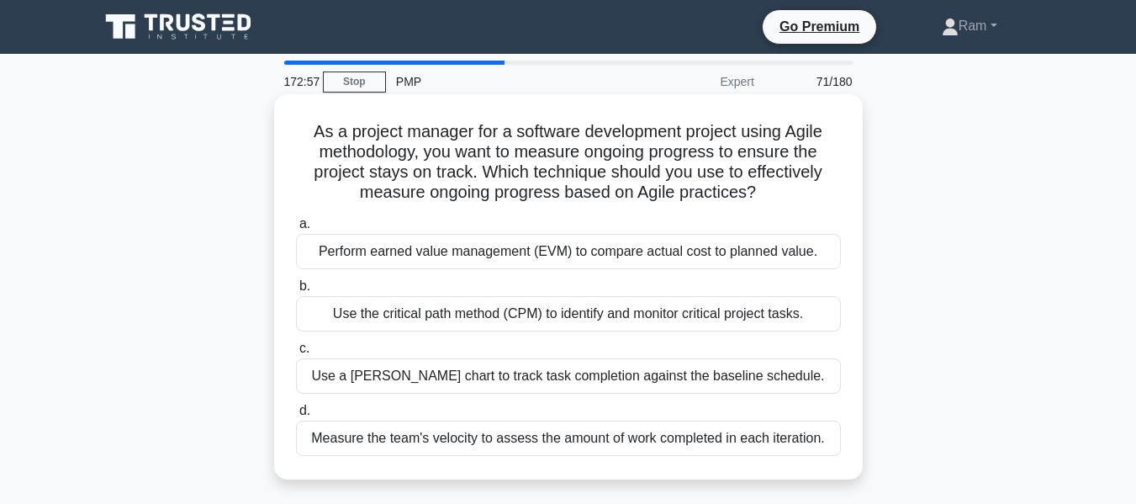
drag, startPoint x: 495, startPoint y: 171, endPoint x: 834, endPoint y: 188, distance: 340.2
click at [834, 188] on h5 "As a project manager for a software development project using Agile methodology…" at bounding box center [568, 162] width 548 height 82
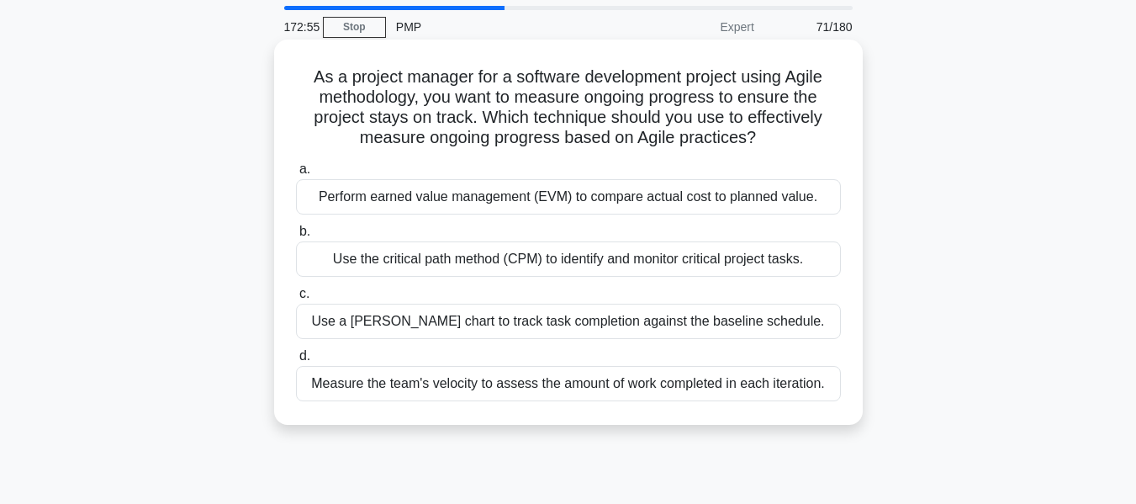
scroll to position [84, 0]
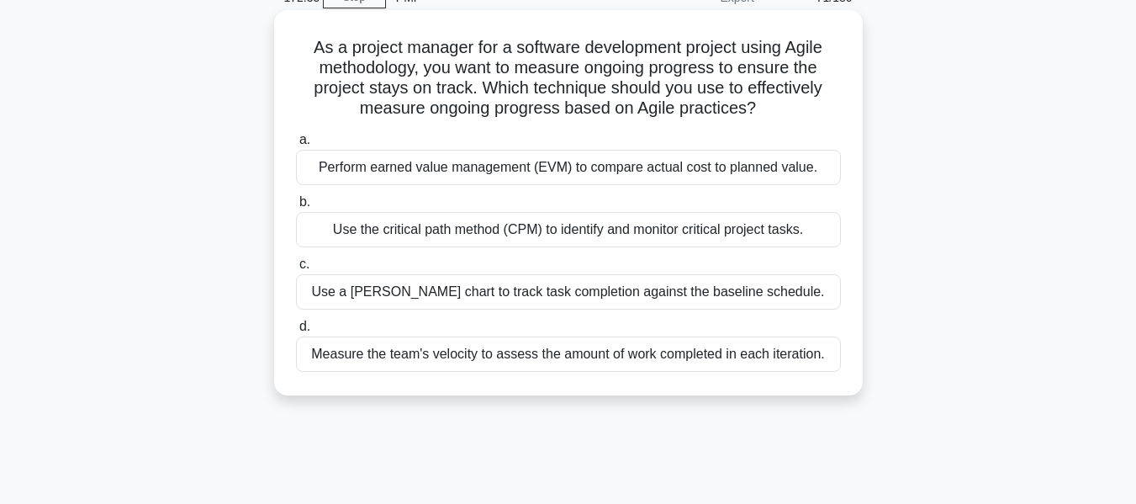
click at [682, 363] on div "Measure the team's velocity to assess the amount of work completed in each iter…" at bounding box center [568, 353] width 545 height 35
click at [296, 332] on input "d. Measure the team's velocity to assess the amount of work completed in each i…" at bounding box center [296, 326] width 0 height 11
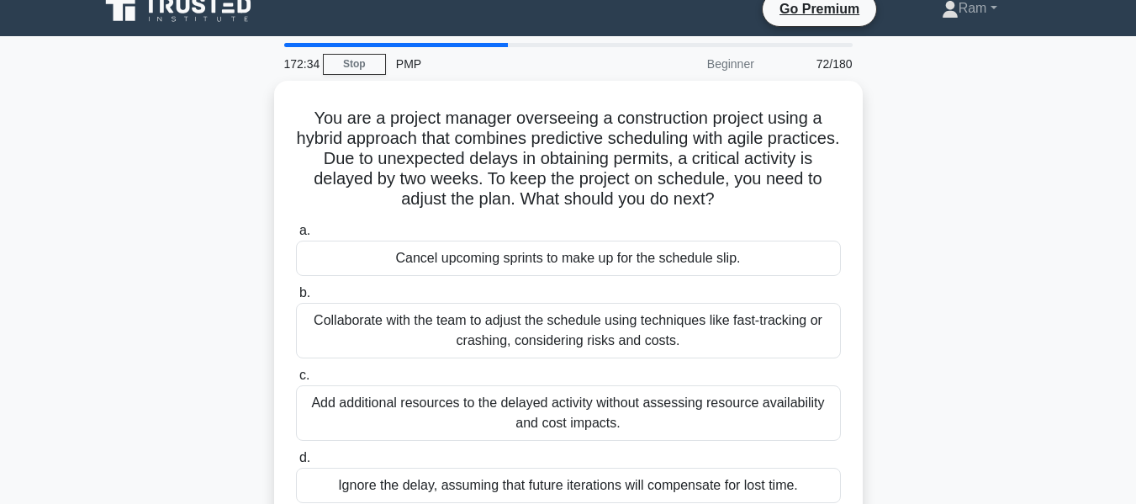
scroll to position [0, 0]
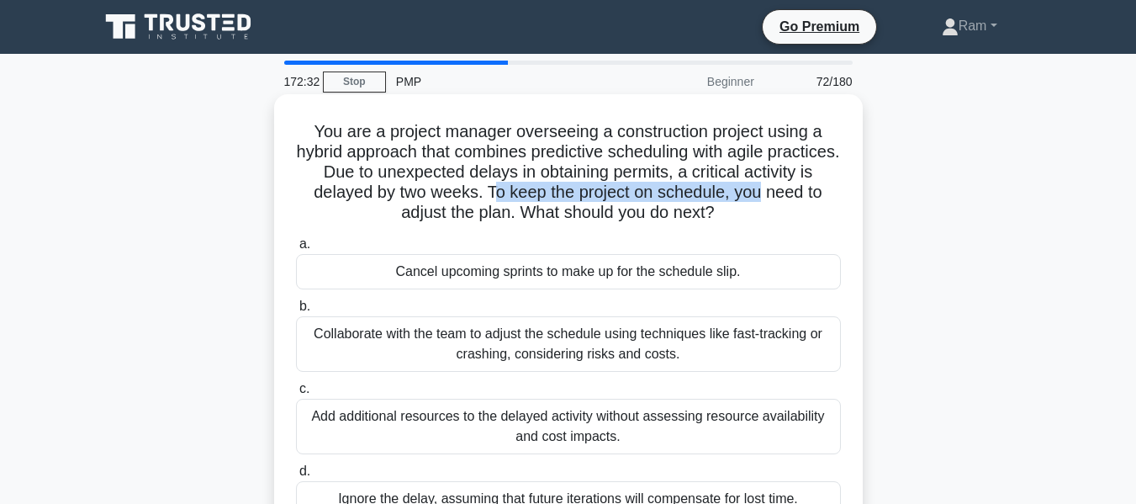
drag, startPoint x: 567, startPoint y: 190, endPoint x: 853, endPoint y: 200, distance: 286.2
click at [853, 200] on div "You are a project manager overseeing a construction project using a hybrid appr…" at bounding box center [568, 317] width 575 height 432
drag, startPoint x: 391, startPoint y: 219, endPoint x: 781, endPoint y: 214, distance: 389.5
click at [781, 214] on h5 "You are a project manager overseeing a construction project using a hybrid appr…" at bounding box center [568, 172] width 548 height 103
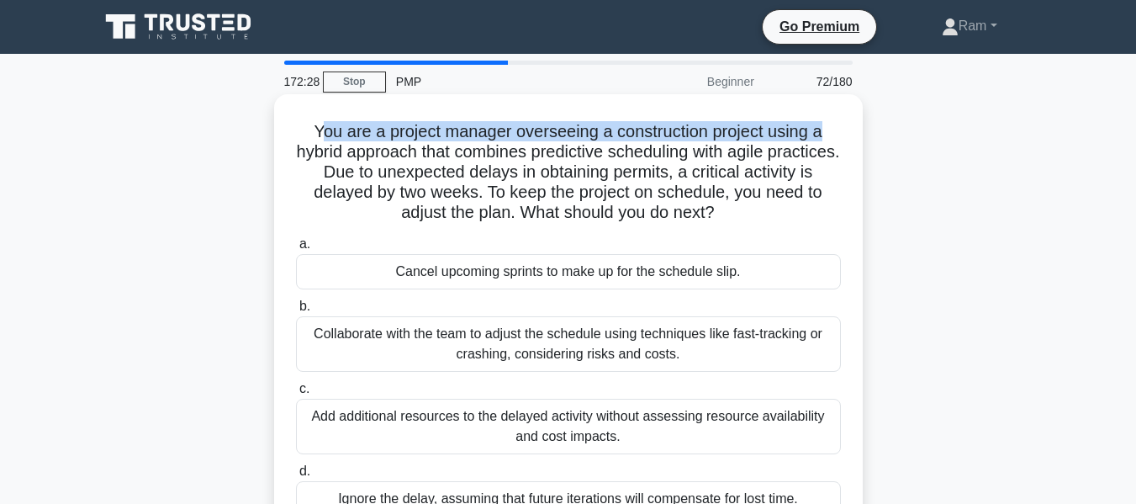
drag, startPoint x: 316, startPoint y: 129, endPoint x: 837, endPoint y: 120, distance: 520.7
click at [837, 120] on div "You are a project manager overseeing a construction project using a hybrid appr…" at bounding box center [568, 317] width 575 height 432
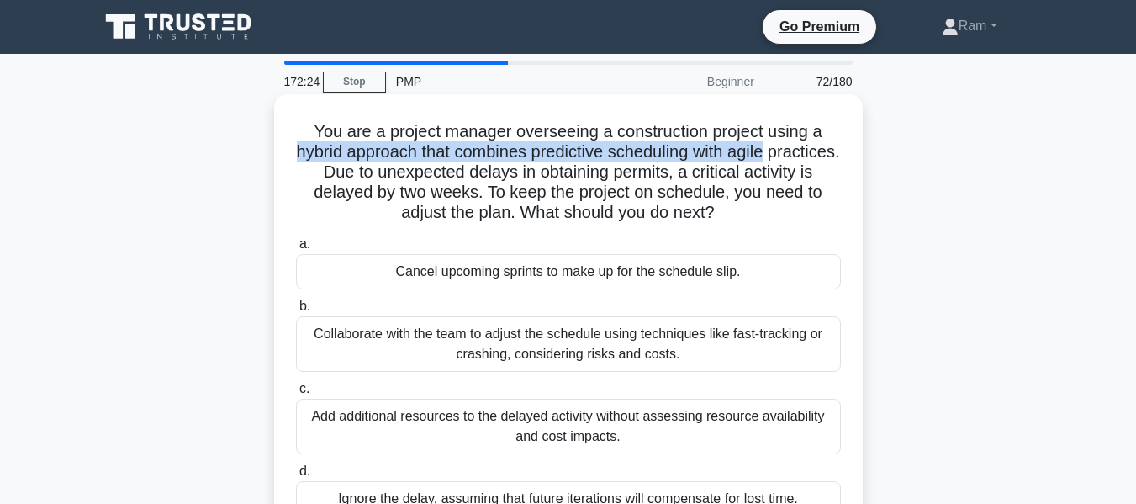
drag, startPoint x: 326, startPoint y: 159, endPoint x: 832, endPoint y: 148, distance: 505.6
click at [832, 148] on h5 "You are a project manager overseeing a construction project using a hybrid appr…" at bounding box center [568, 172] width 548 height 103
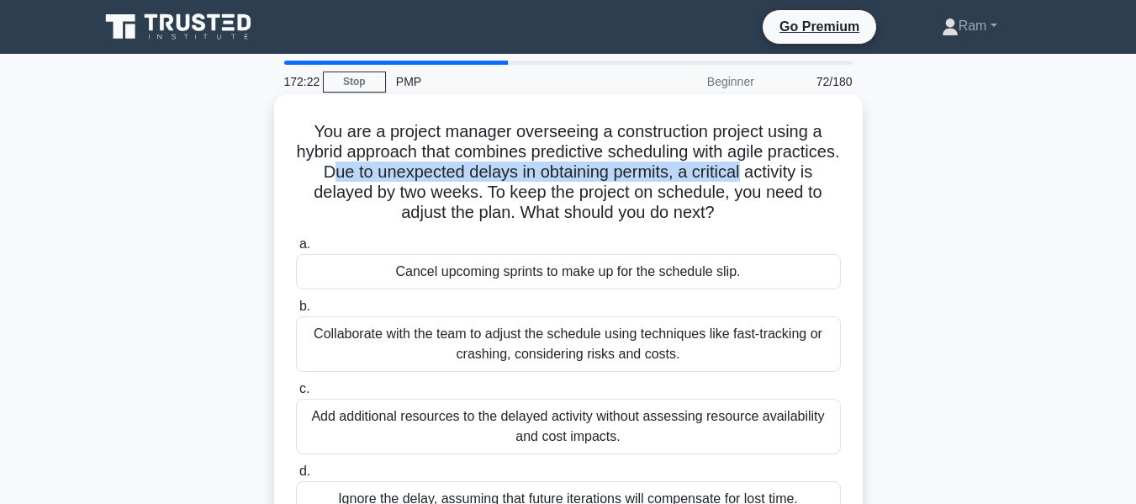
drag, startPoint x: 403, startPoint y: 180, endPoint x: 850, endPoint y: 171, distance: 447.6
click at [850, 171] on div "You are a project manager overseeing a construction project using a hybrid appr…" at bounding box center [568, 317] width 575 height 432
drag, startPoint x: 549, startPoint y: 199, endPoint x: 778, endPoint y: 217, distance: 229.5
click at [778, 217] on h5 "You are a project manager overseeing a construction project using a hybrid appr…" at bounding box center [568, 172] width 548 height 103
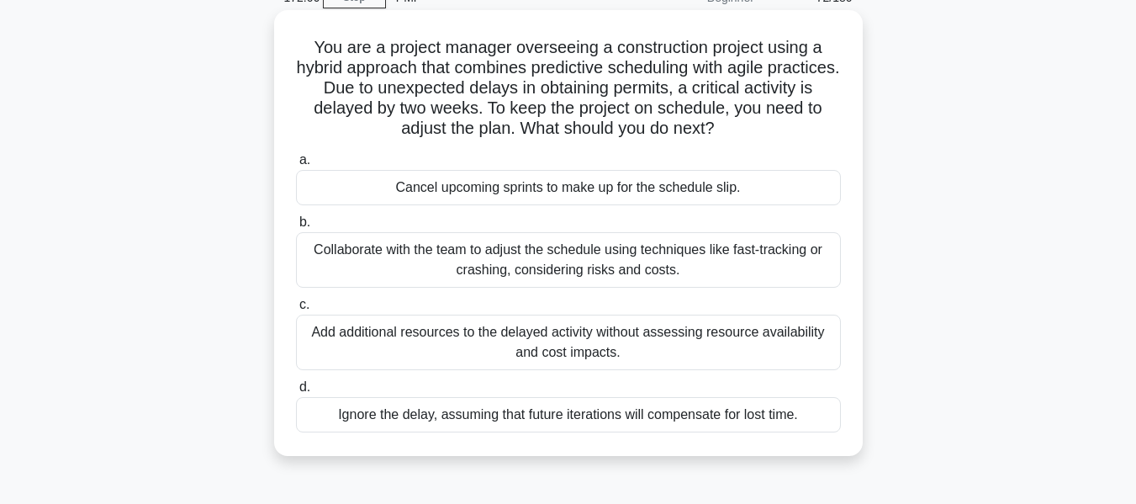
click at [761, 266] on div "Collaborate with the team to adjust the schedule using techniques like fast-tra…" at bounding box center [568, 260] width 545 height 56
click at [296, 228] on input "b. Collaborate with the team to adjust the schedule using techniques like fast-…" at bounding box center [296, 222] width 0 height 11
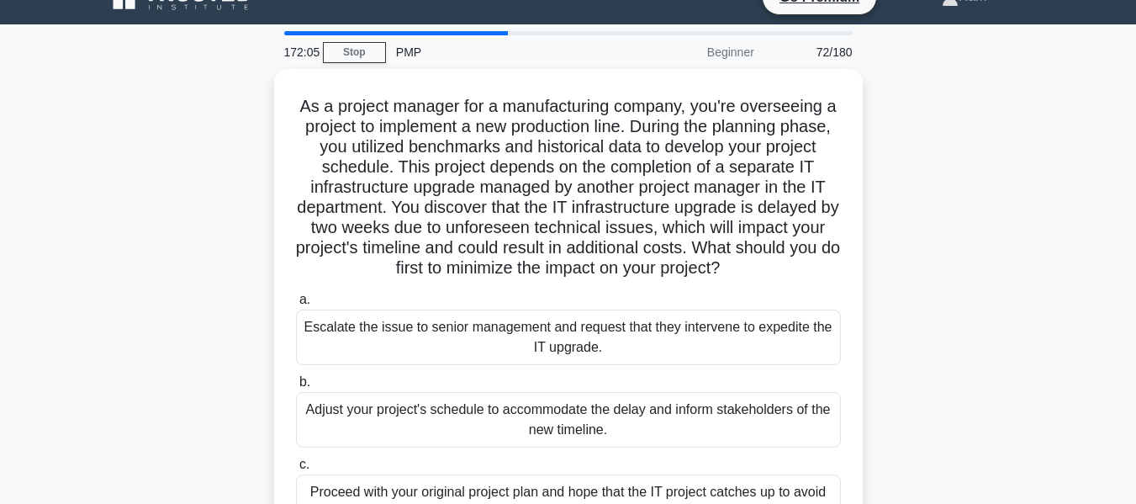
scroll to position [0, 0]
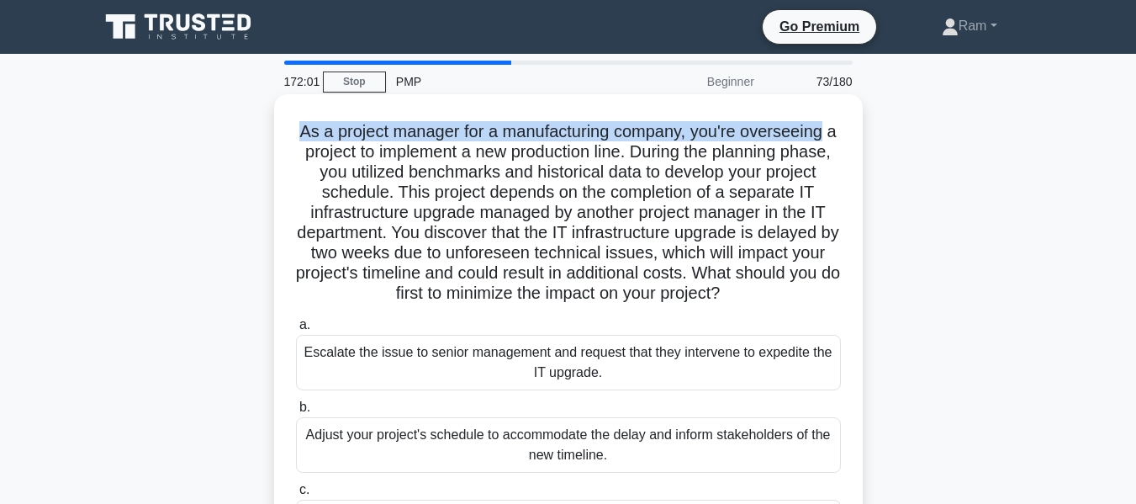
drag, startPoint x: 318, startPoint y: 134, endPoint x: 855, endPoint y: 136, distance: 536.6
click at [855, 136] on div "As a project manager for a manufacturing company, you're overseeing a project t…" at bounding box center [568, 377] width 575 height 553
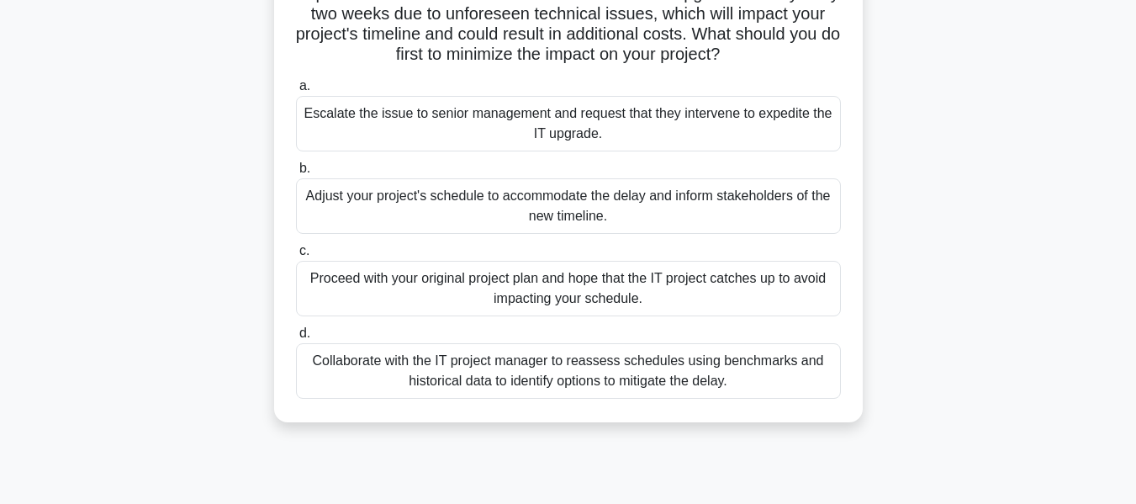
scroll to position [252, 0]
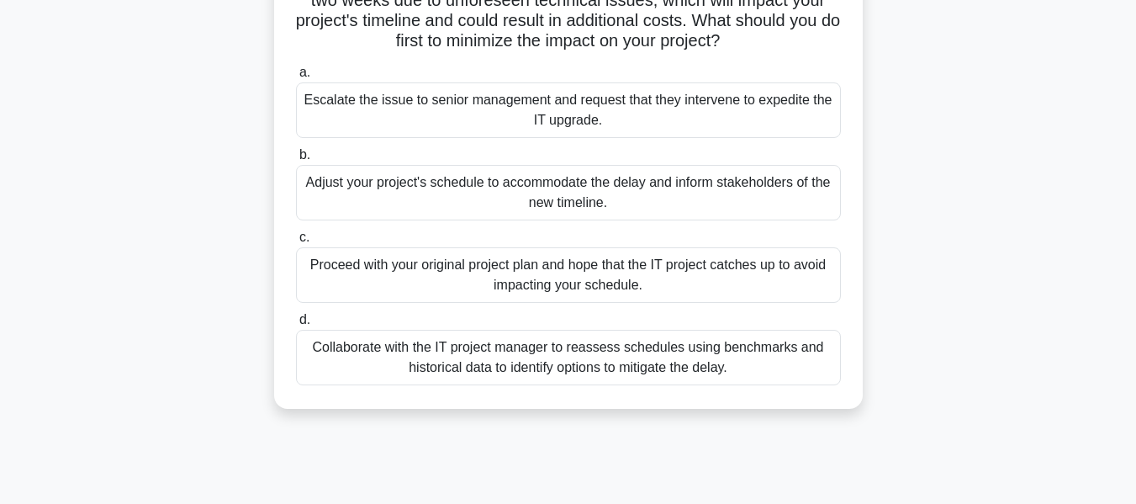
click at [661, 371] on div "Collaborate with the IT project manager to reassess schedules using benchmarks …" at bounding box center [568, 358] width 545 height 56
click at [296, 326] on input "d. Collaborate with the IT project manager to reassess schedules using benchmar…" at bounding box center [296, 320] width 0 height 11
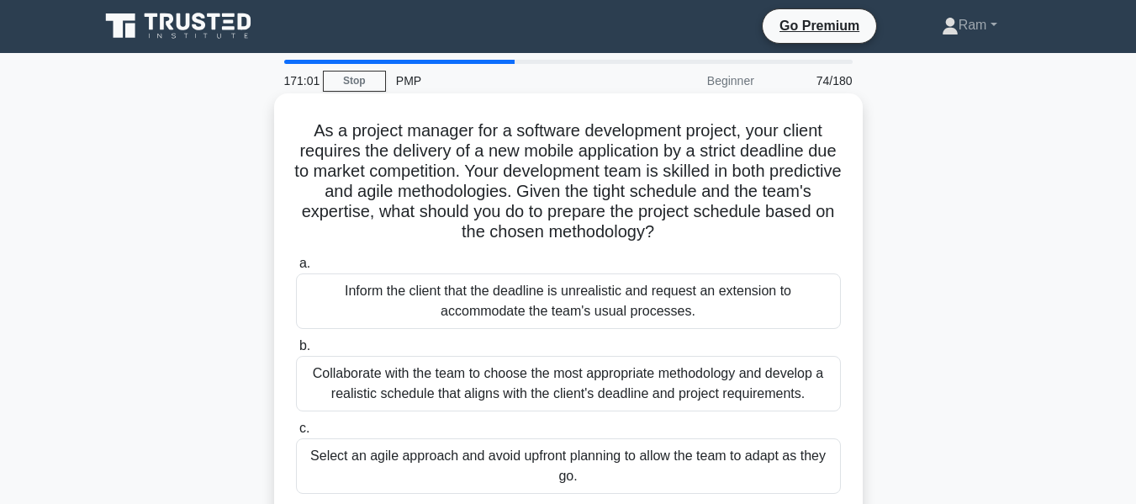
scroll to position [0, 0]
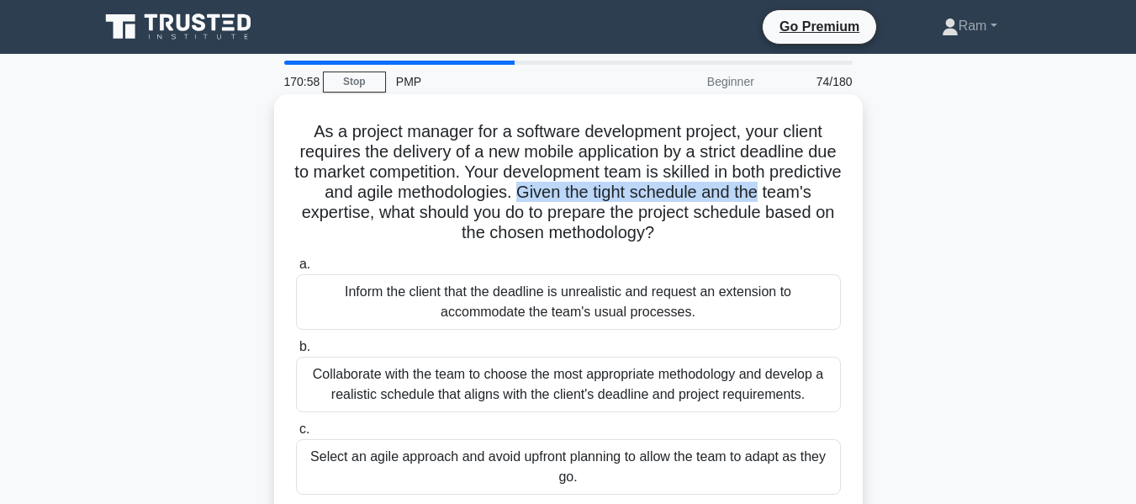
drag, startPoint x: 587, startPoint y: 190, endPoint x: 834, endPoint y: 190, distance: 247.3
click at [834, 190] on h5 "As a project manager for a software development project, your client requires t…" at bounding box center [568, 182] width 548 height 123
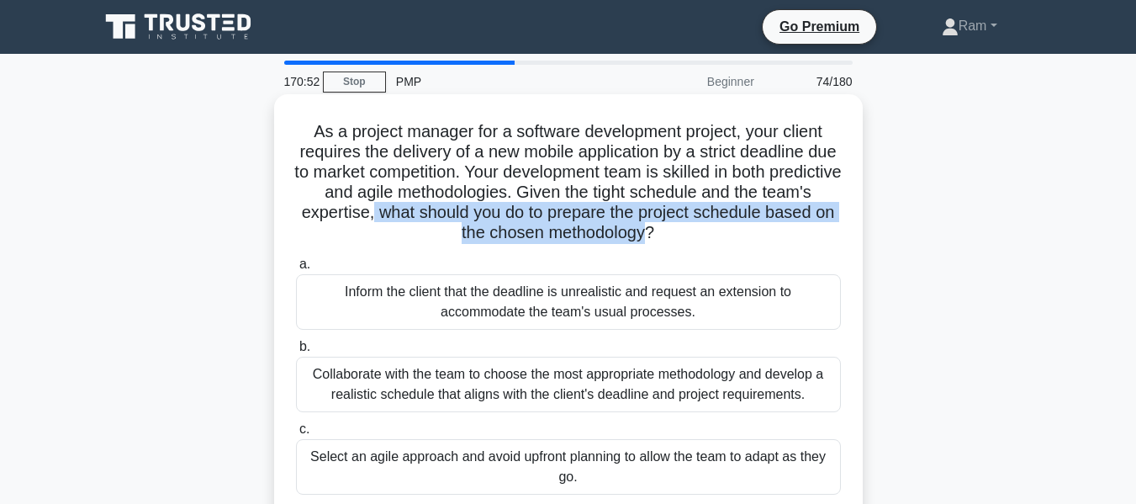
drag, startPoint x: 470, startPoint y: 220, endPoint x: 685, endPoint y: 242, distance: 215.7
click at [685, 242] on h5 "As a project manager for a software development project, your client requires t…" at bounding box center [568, 182] width 548 height 123
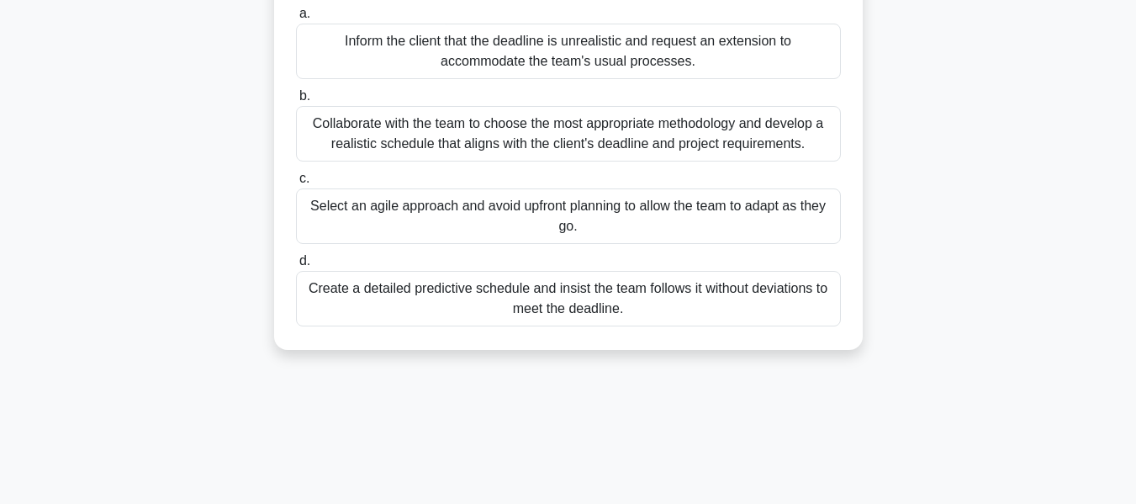
scroll to position [252, 0]
click at [640, 140] on div "Collaborate with the team to choose the most appropriate methodology and develo…" at bounding box center [568, 132] width 545 height 56
click at [296, 100] on input "b. Collaborate with the team to choose the most appropriate methodology and dev…" at bounding box center [296, 94] width 0 height 11
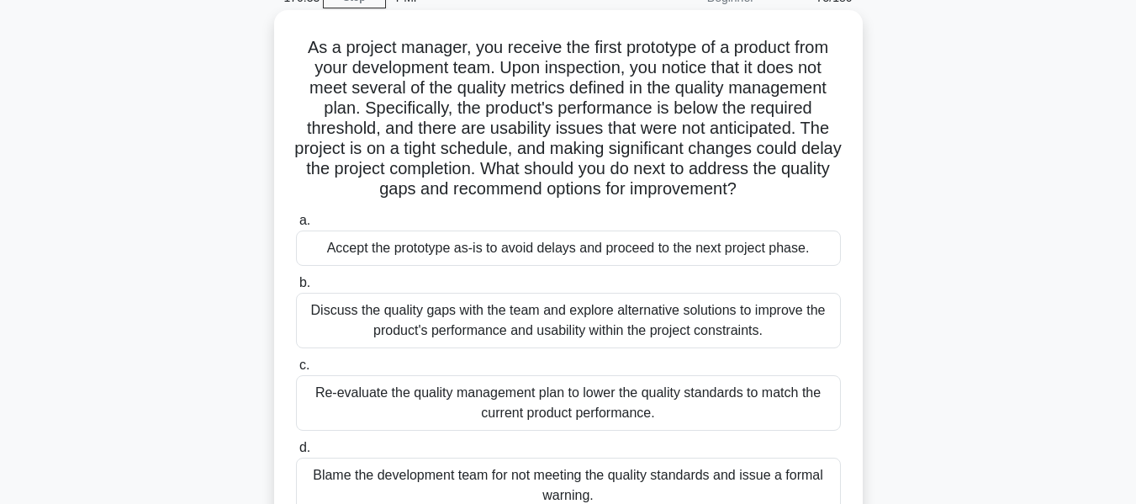
scroll to position [0, 0]
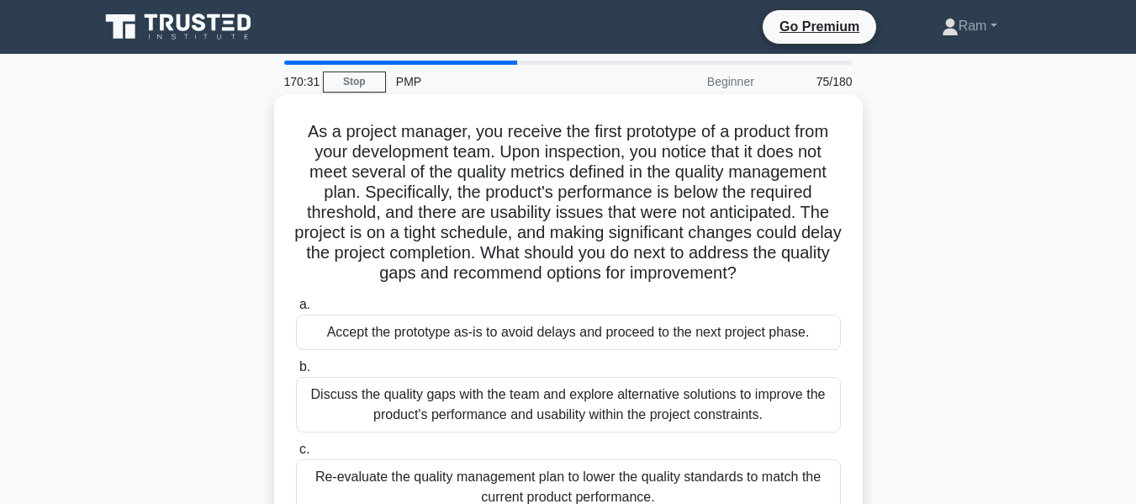
drag, startPoint x: 536, startPoint y: 249, endPoint x: 818, endPoint y: 283, distance: 284.7
click at [818, 283] on h5 "As a project manager, you receive the first prototype of a product from your de…" at bounding box center [568, 202] width 548 height 163
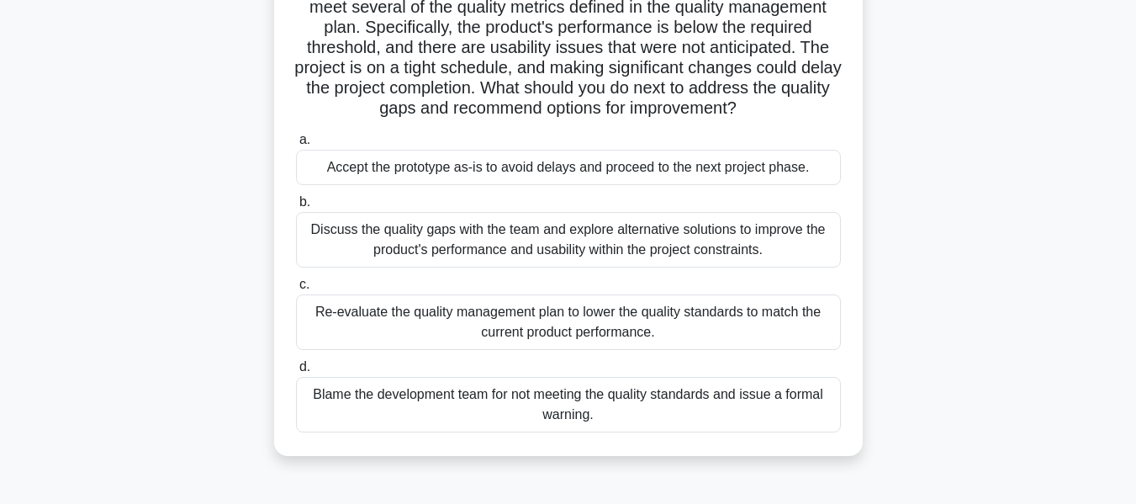
scroll to position [168, 0]
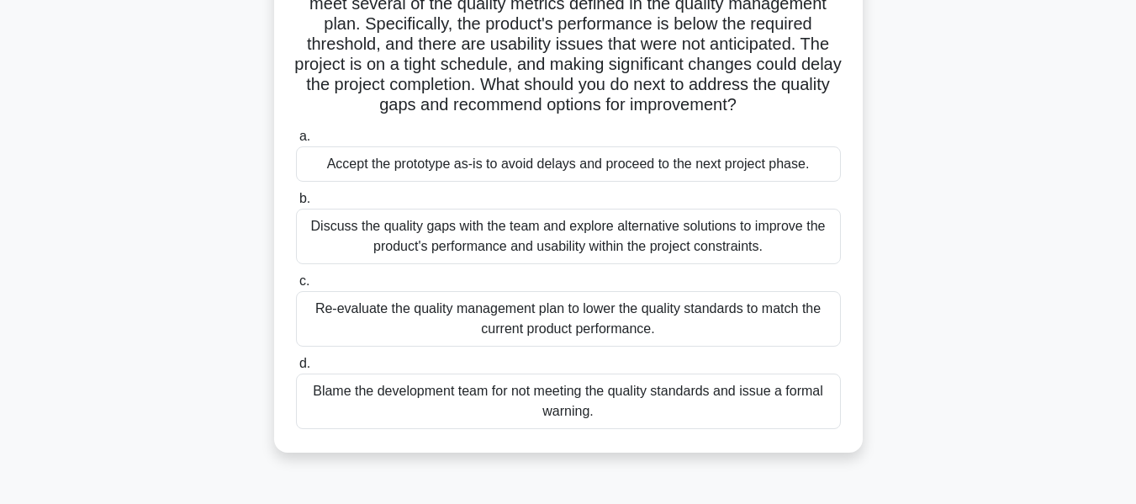
click at [675, 225] on div "Discuss the quality gaps with the team and explore alternative solutions to imp…" at bounding box center [568, 237] width 545 height 56
click at [296, 204] on input "b. Discuss the quality gaps with the team and explore alternative solutions to …" at bounding box center [296, 198] width 0 height 11
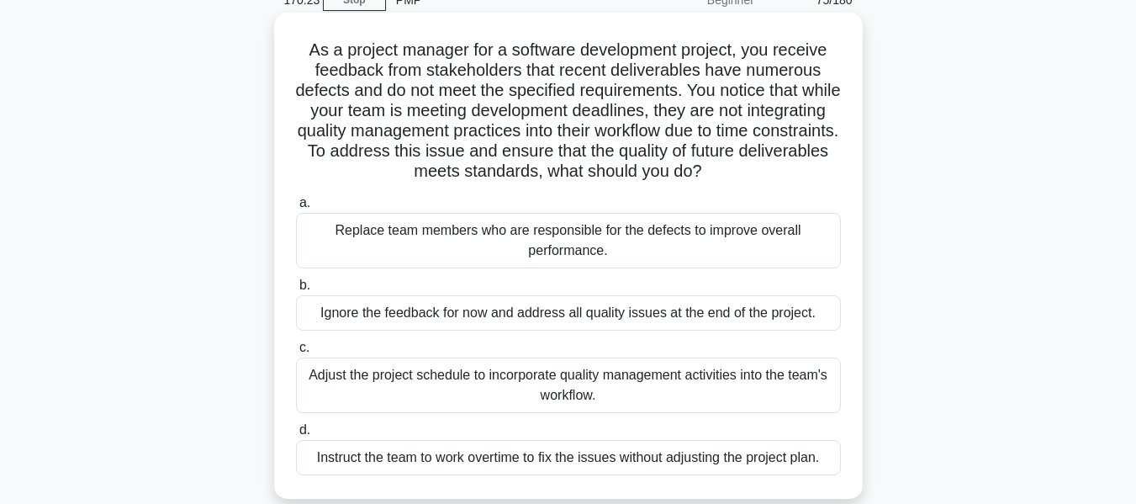
scroll to position [0, 0]
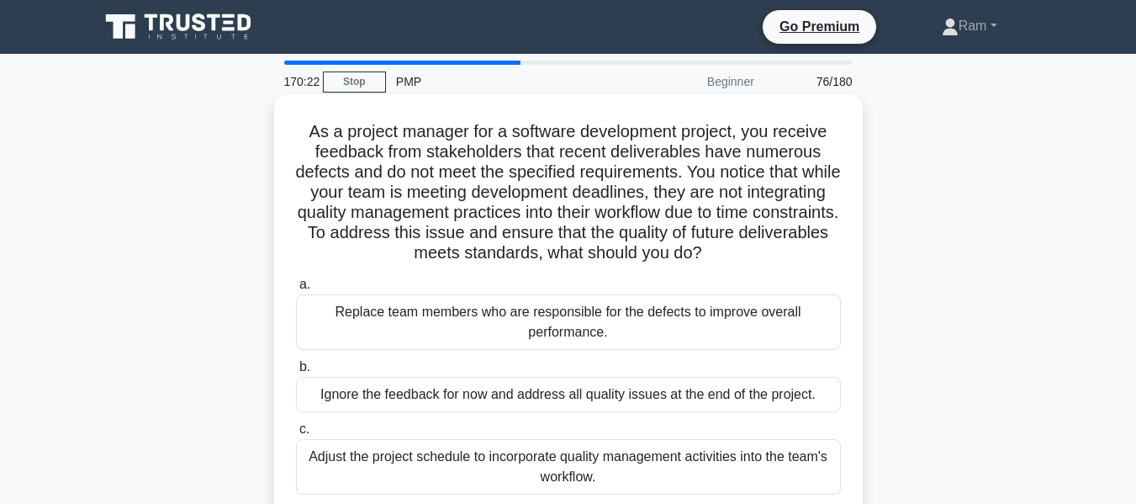
drag, startPoint x: 448, startPoint y: 233, endPoint x: 799, endPoint y: 257, distance: 351.5
click at [799, 257] on h5 "As a project manager for a software development project, you receive feedback f…" at bounding box center [568, 192] width 548 height 143
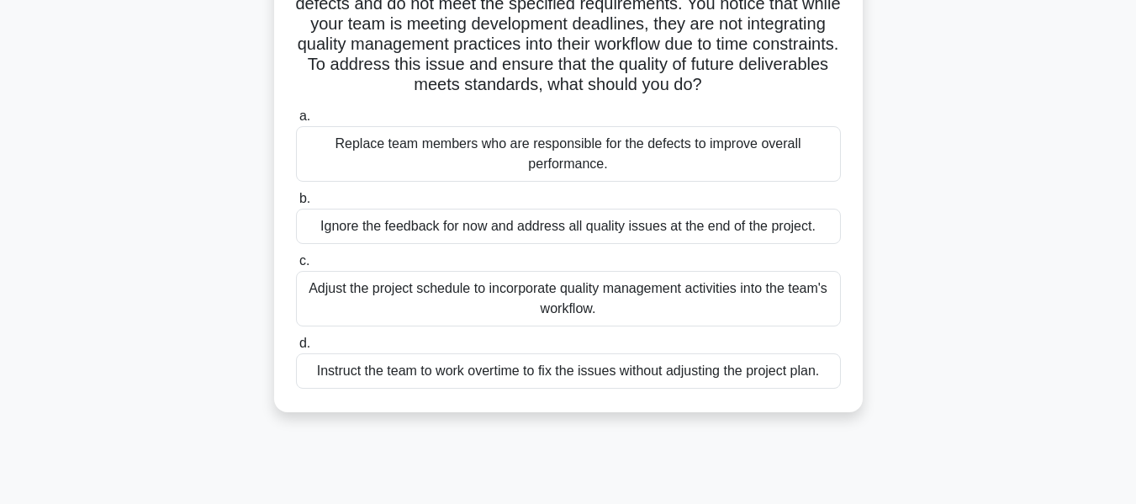
click at [744, 299] on div "Adjust the project schedule to incorporate quality management activities into t…" at bounding box center [568, 299] width 545 height 56
click at [296, 267] on input "c. Adjust the project schedule to incorporate quality management activities int…" at bounding box center [296, 261] width 0 height 11
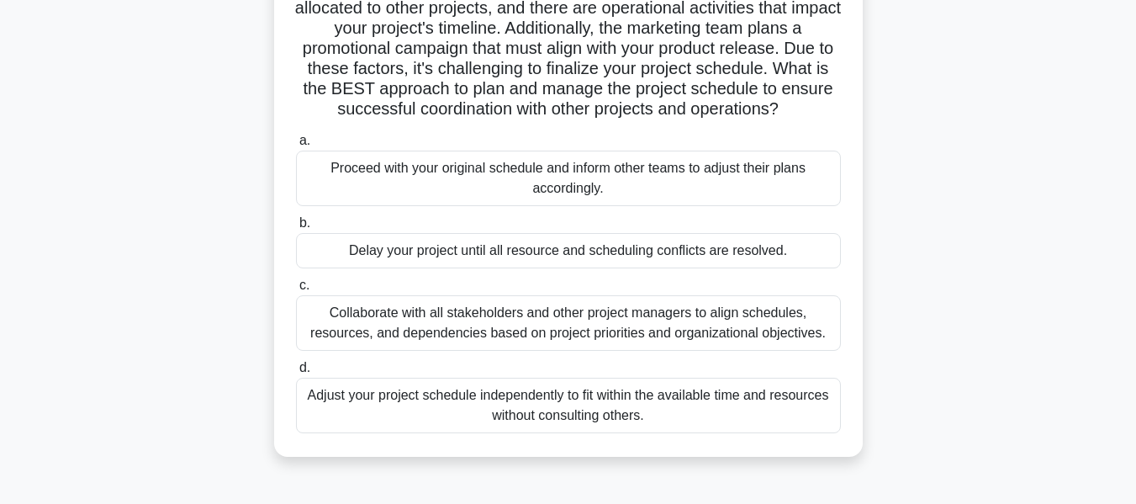
scroll to position [0, 0]
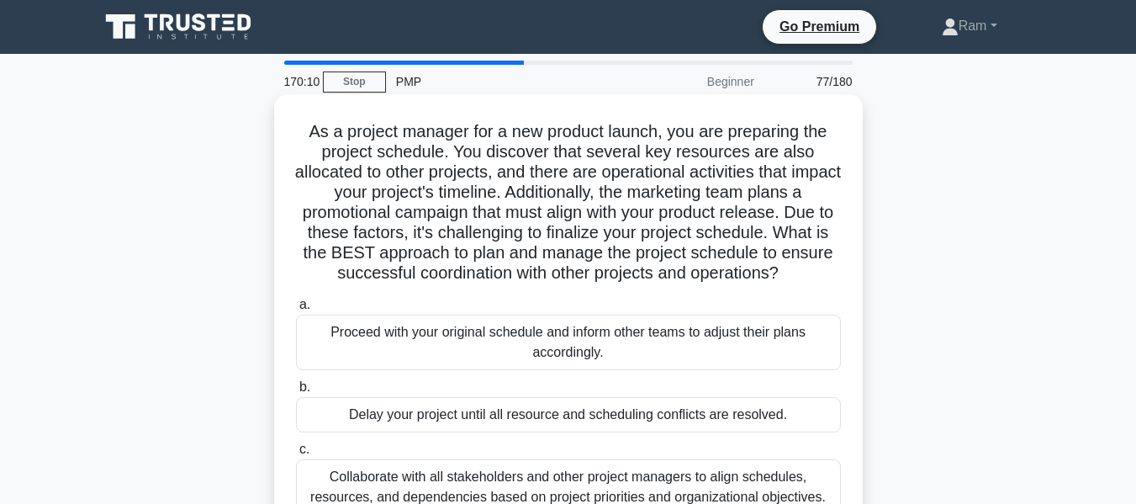
drag, startPoint x: 452, startPoint y: 259, endPoint x: 854, endPoint y: 273, distance: 402.3
click at [854, 273] on div "As a project manager for a new product launch, you are preparing the project sc…" at bounding box center [568, 357] width 575 height 513
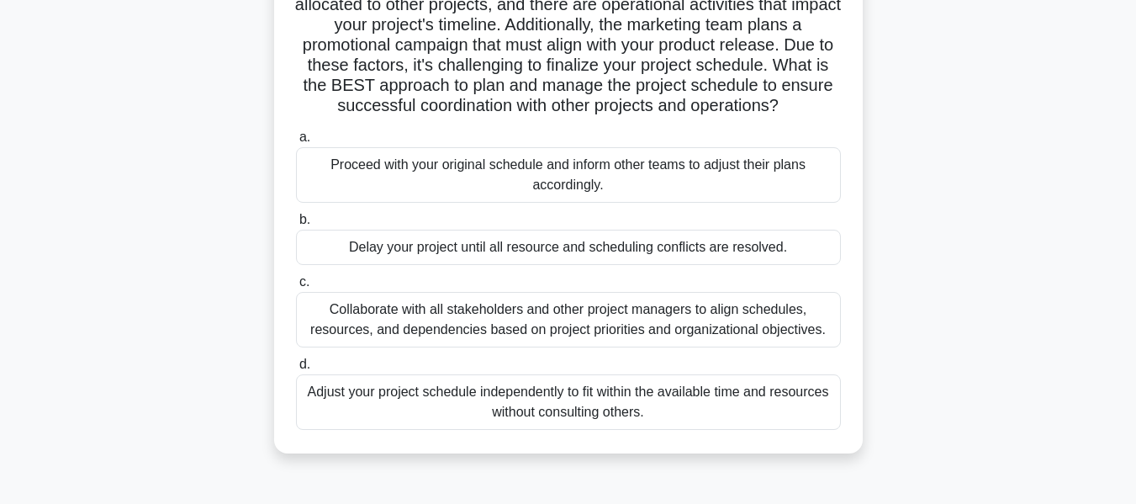
scroll to position [168, 0]
click at [789, 318] on div "Collaborate with all stakeholders and other project managers to align schedules…" at bounding box center [568, 319] width 545 height 56
click at [296, 287] on input "c. Collaborate with all stakeholders and other project managers to align schedu…" at bounding box center [296, 281] width 0 height 11
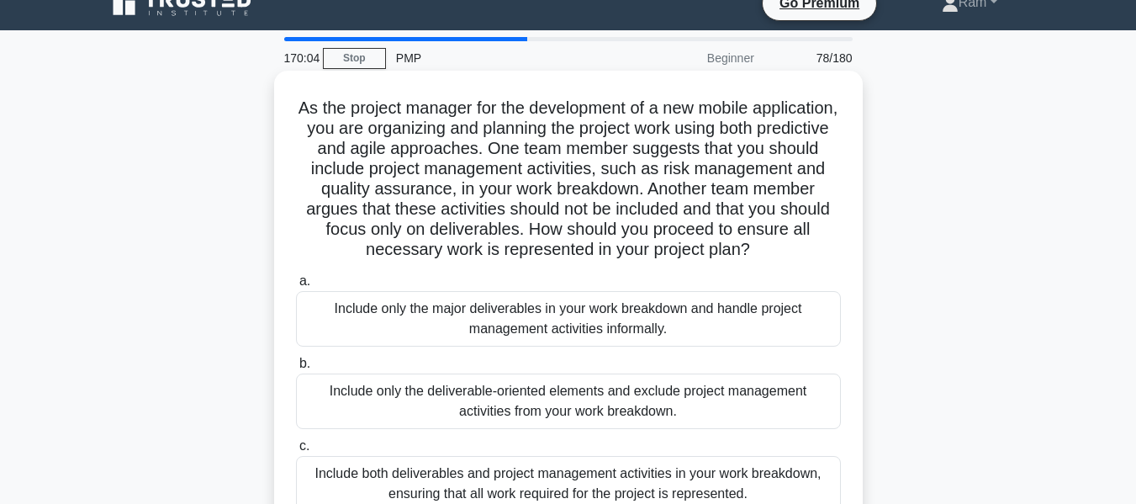
scroll to position [0, 0]
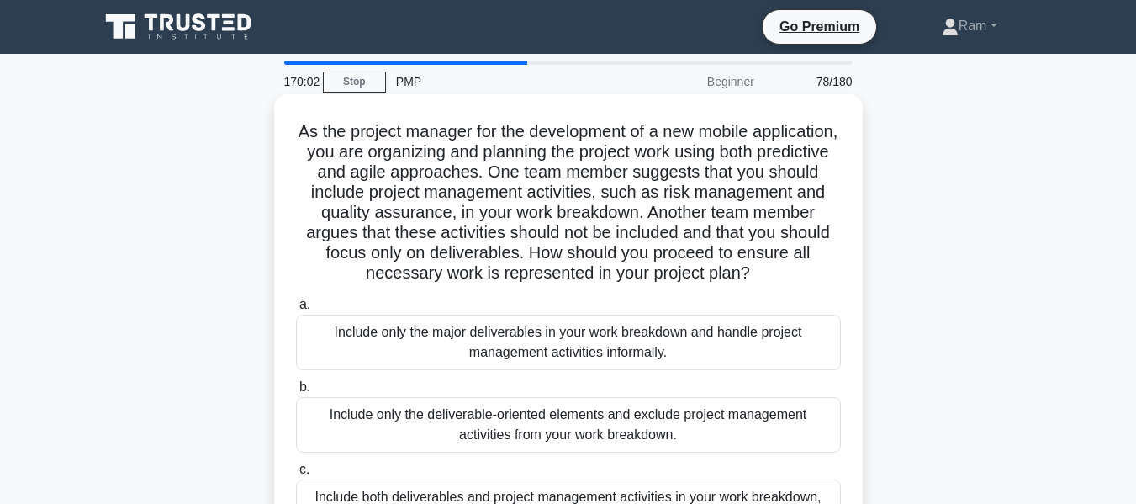
drag, startPoint x: 630, startPoint y: 254, endPoint x: 828, endPoint y: 282, distance: 199.6
click at [828, 282] on h5 "As the project manager for the development of a new mobile application, you are…" at bounding box center [568, 202] width 548 height 163
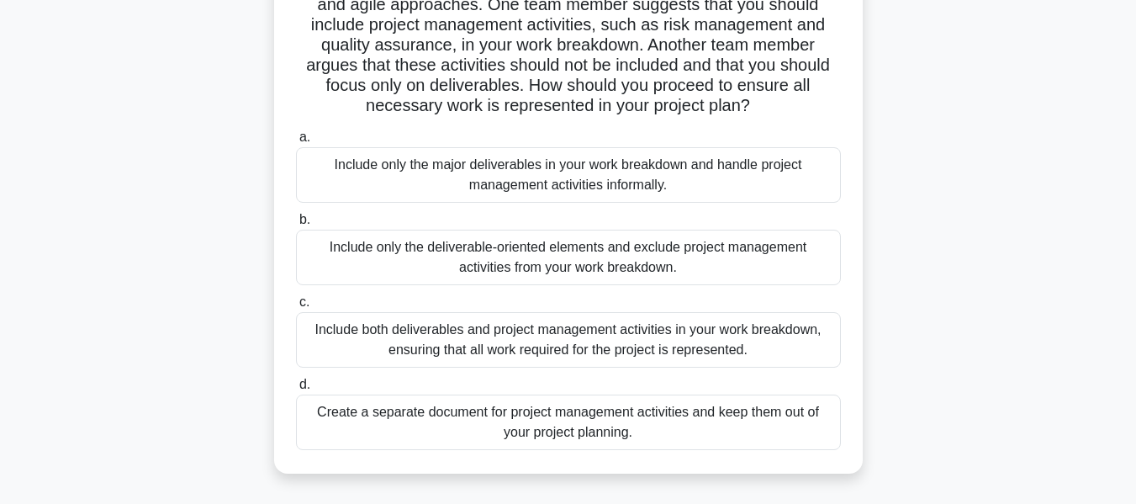
scroll to position [168, 0]
click at [771, 324] on div "Include both deliverables and project management activities in your work breakd…" at bounding box center [568, 339] width 545 height 56
click at [296, 307] on input "c. Include both deliverables and project management activities in your work bre…" at bounding box center [296, 301] width 0 height 11
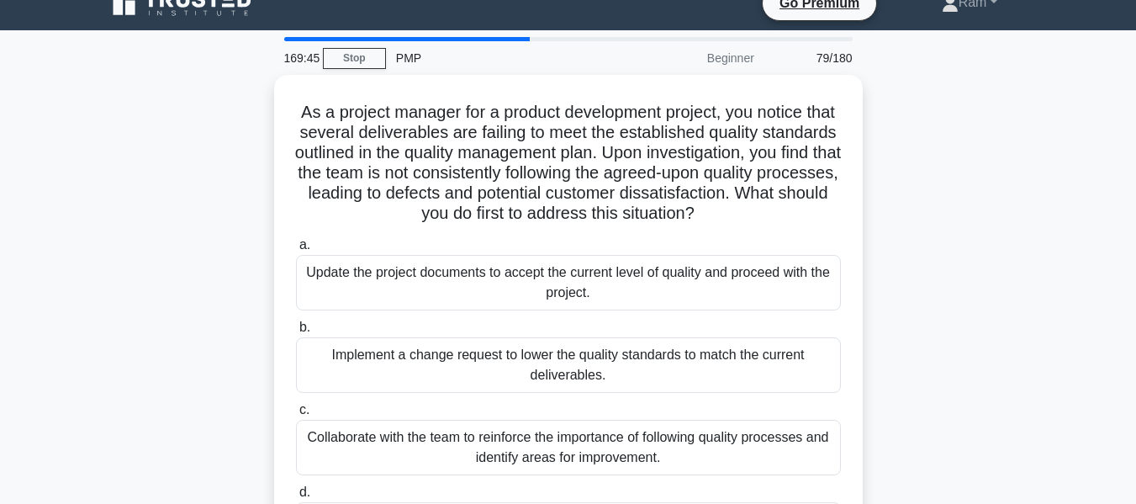
scroll to position [0, 0]
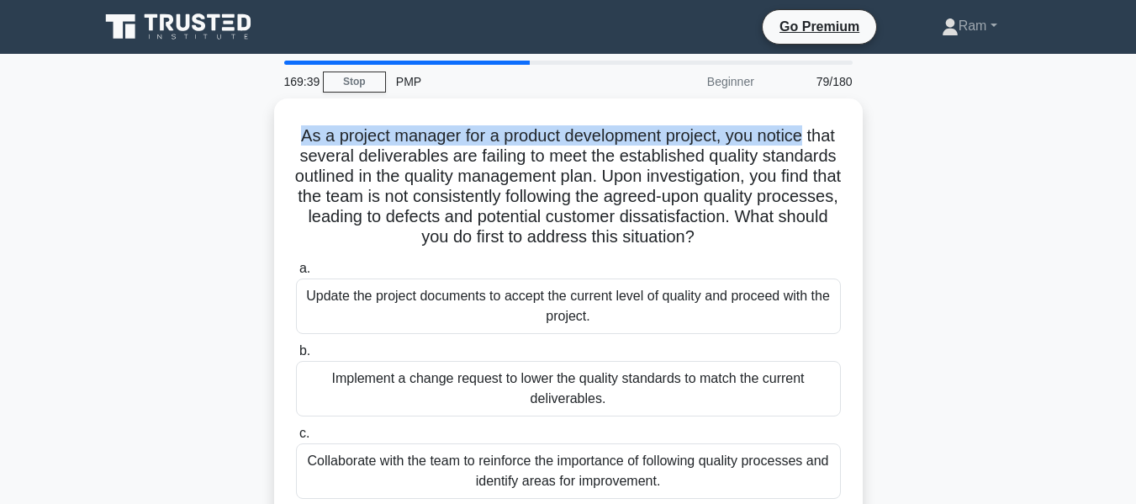
drag, startPoint x: 294, startPoint y: 115, endPoint x: 893, endPoint y: 134, distance: 599.2
click at [893, 134] on div "As a project manager for a product development project, you notice that several…" at bounding box center [568, 361] width 959 height 527
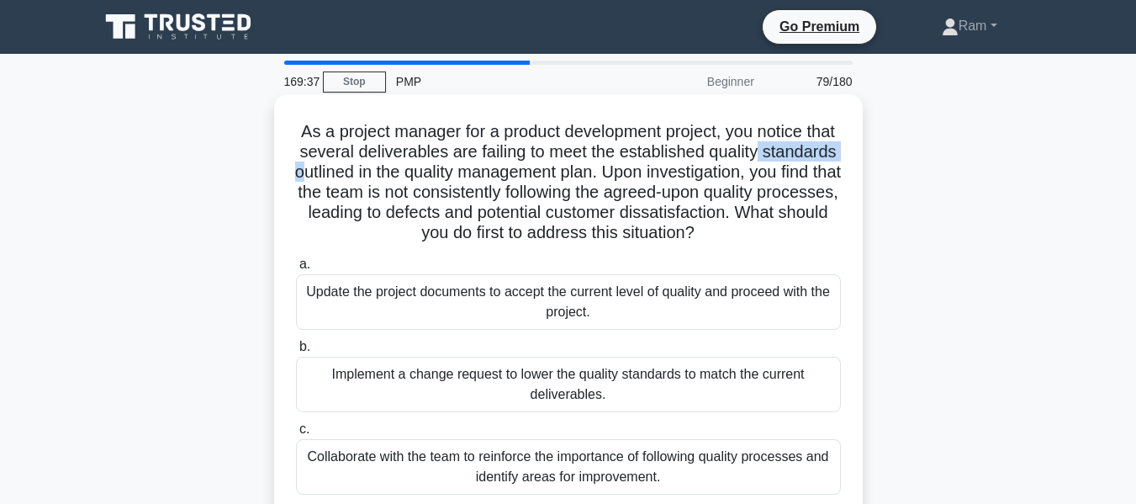
drag, startPoint x: 439, startPoint y: 163, endPoint x: 825, endPoint y: 150, distance: 386.3
click at [825, 150] on h5 "As a project manager for a product development project, you notice that several…" at bounding box center [568, 182] width 548 height 123
drag, startPoint x: 549, startPoint y: 172, endPoint x: 805, endPoint y: 168, distance: 255.7
click at [842, 160] on h5 "As a project manager for a product development project, you notice that several…" at bounding box center [568, 182] width 548 height 123
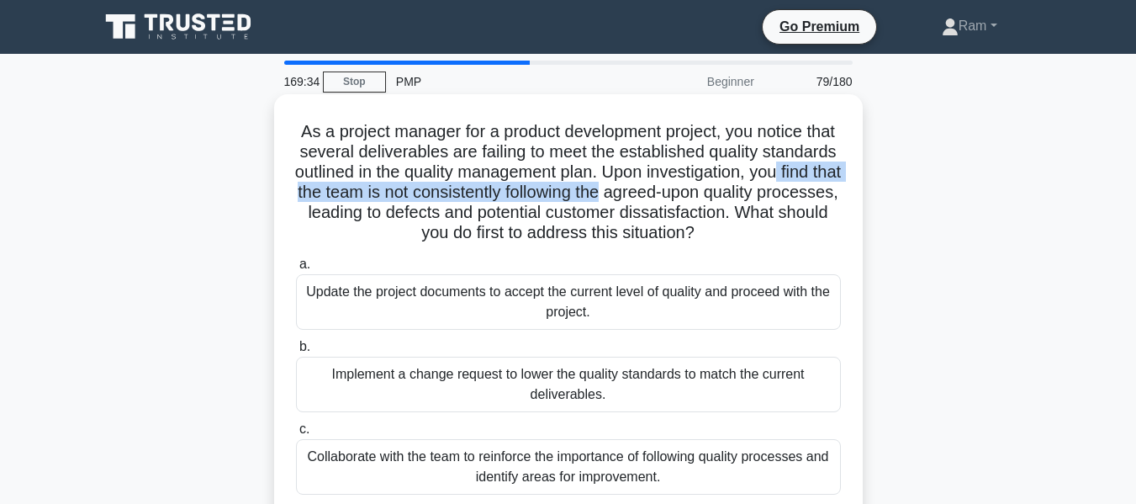
drag, startPoint x: 439, startPoint y: 195, endPoint x: 848, endPoint y: 184, distance: 408.9
click at [848, 184] on div "As a project manager for a product development project, you notice that several…" at bounding box center [568, 347] width 575 height 493
drag, startPoint x: 584, startPoint y: 219, endPoint x: 784, endPoint y: 245, distance: 201.9
click at [784, 244] on h5 "As a project manager for a product development project, you notice that several…" at bounding box center [568, 182] width 548 height 123
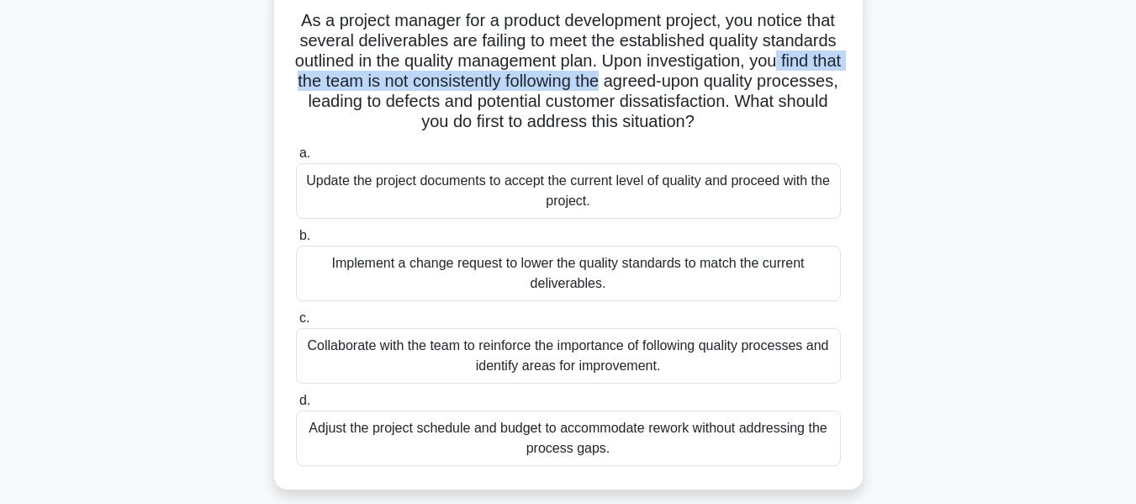
scroll to position [252, 0]
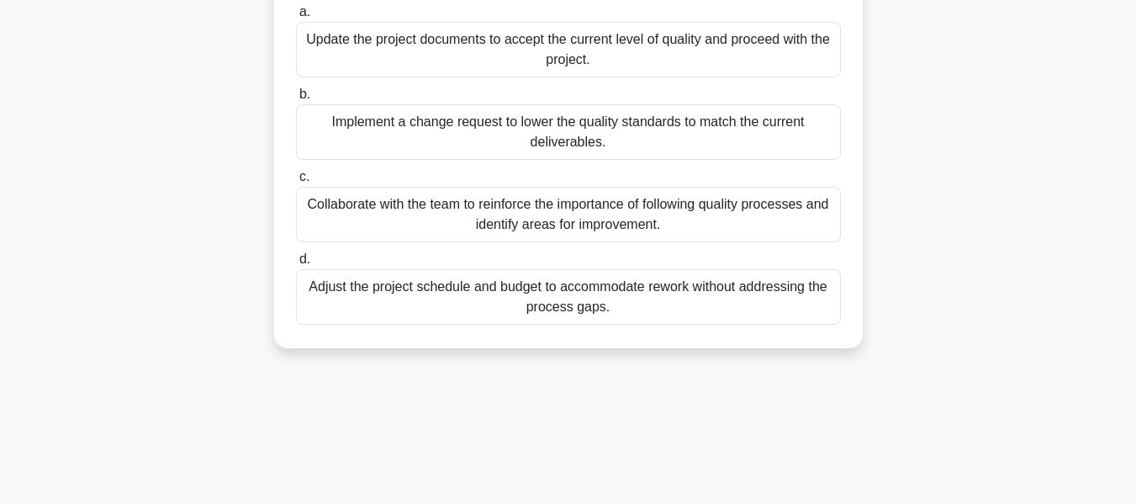
click at [756, 242] on div "Collaborate with the team to reinforce the importance of following quality proc…" at bounding box center [568, 215] width 545 height 56
click at [296, 183] on input "c. Collaborate with the team to reinforce the importance of following quality p…" at bounding box center [296, 177] width 0 height 11
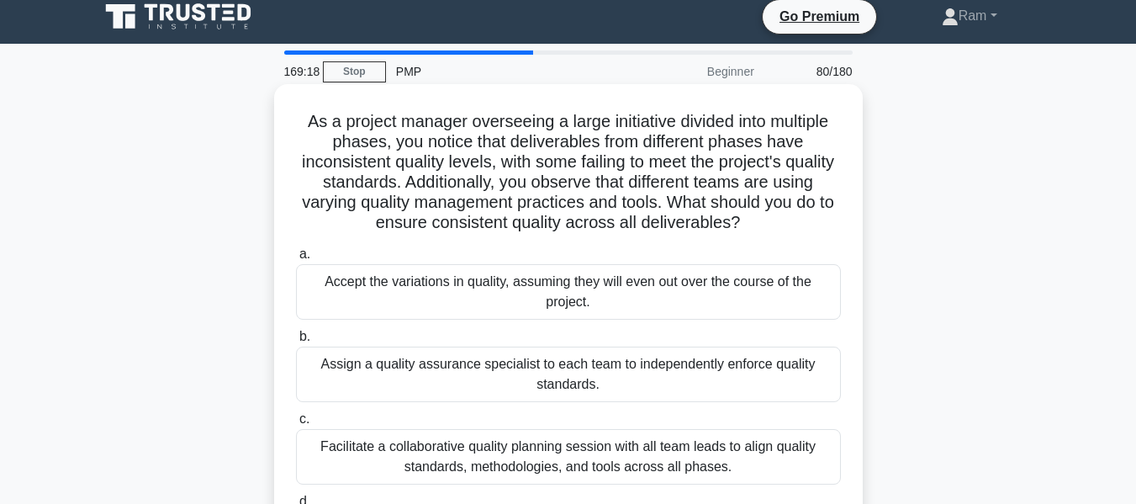
scroll to position [0, 0]
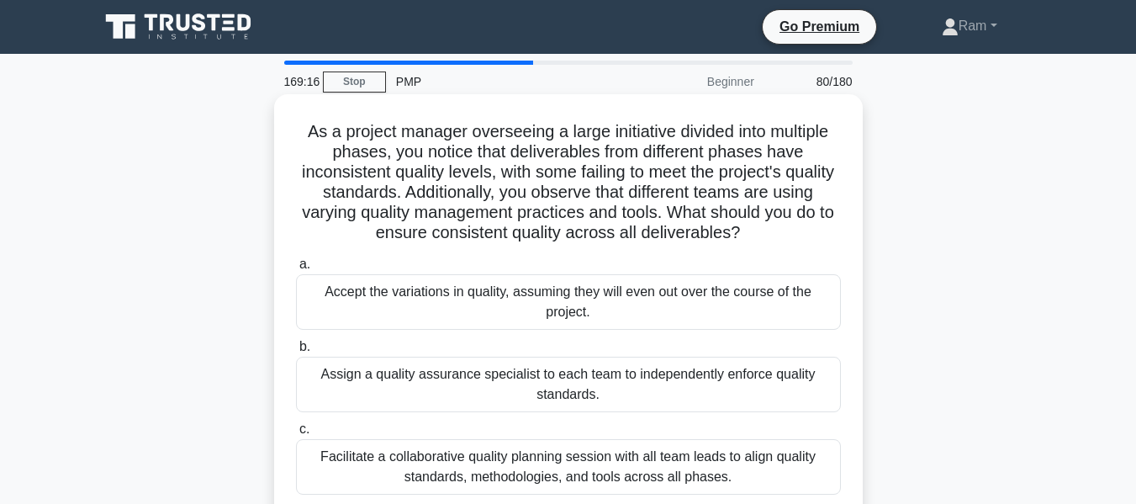
drag, startPoint x: 728, startPoint y: 213, endPoint x: 816, endPoint y: 241, distance: 92.6
click at [816, 241] on h5 "As a project manager overseeing a large initiative divided into multiple phases…" at bounding box center [568, 182] width 548 height 123
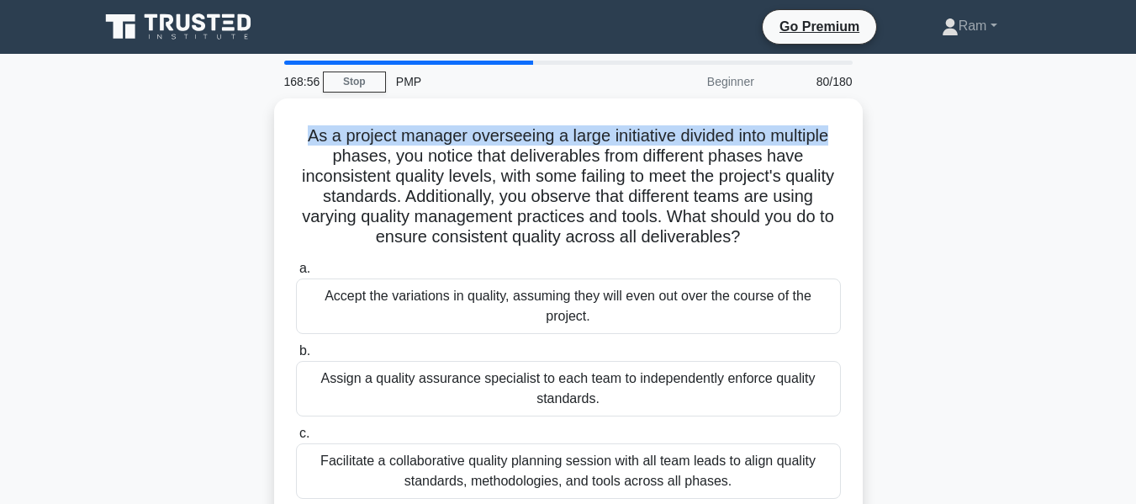
drag, startPoint x: 291, startPoint y: 128, endPoint x: 879, endPoint y: 127, distance: 587.9
click at [879, 127] on div "As a project manager overseeing a large initiative divided into multiple phases…" at bounding box center [568, 361] width 959 height 527
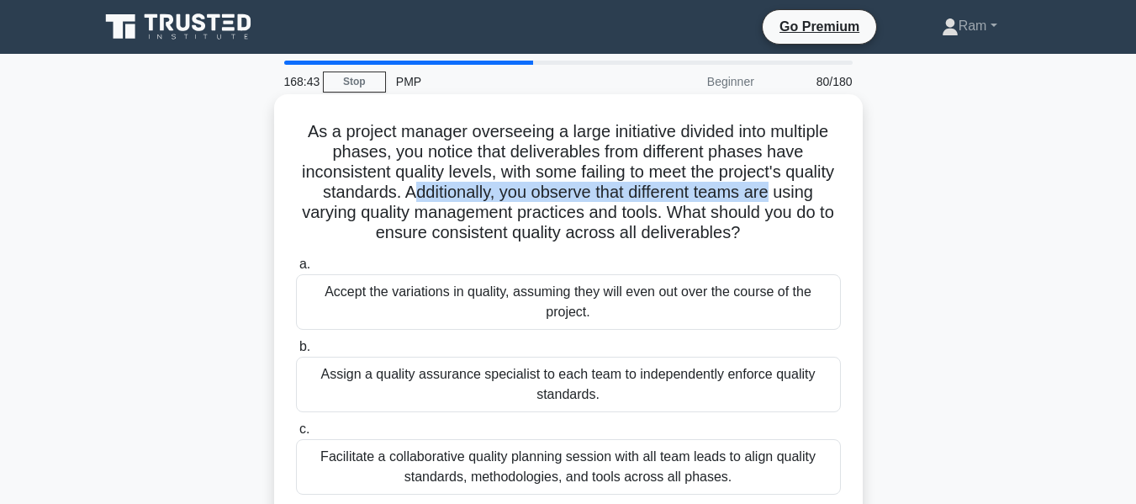
drag, startPoint x: 456, startPoint y: 199, endPoint x: 835, endPoint y: 191, distance: 379.4
click at [835, 191] on h5 "As a project manager overseeing a large initiative divided into multiple phases…" at bounding box center [568, 182] width 548 height 123
drag, startPoint x: 314, startPoint y: 215, endPoint x: 813, endPoint y: 232, distance: 499.9
click at [813, 232] on h5 "As a project manager overseeing a large initiative divided into multiple phases…" at bounding box center [568, 182] width 548 height 123
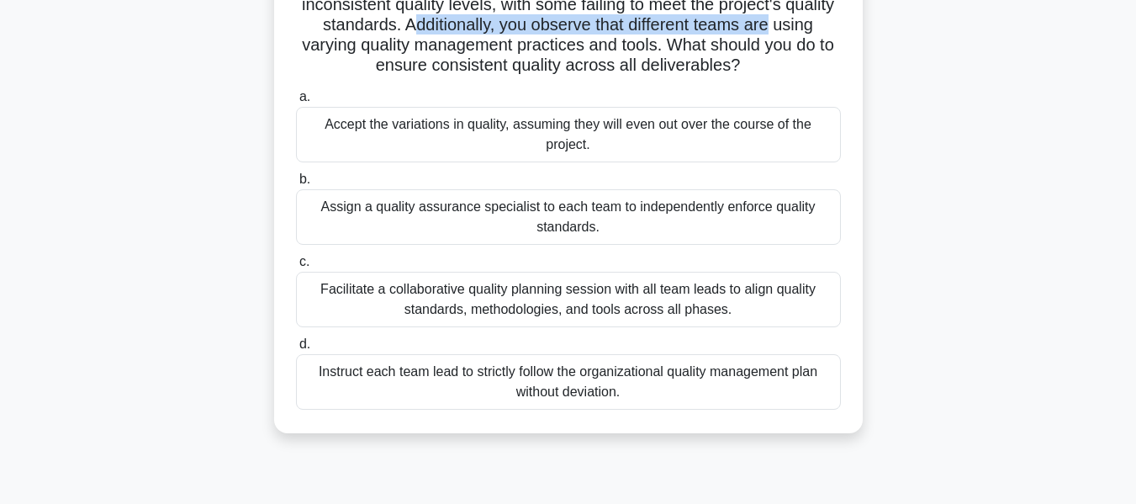
scroll to position [168, 0]
click at [618, 297] on div "Facilitate a collaborative quality planning session with all team leads to alig…" at bounding box center [568, 299] width 545 height 56
click at [296, 267] on input "c. Facilitate a collaborative quality planning session with all team leads to a…" at bounding box center [296, 261] width 0 height 11
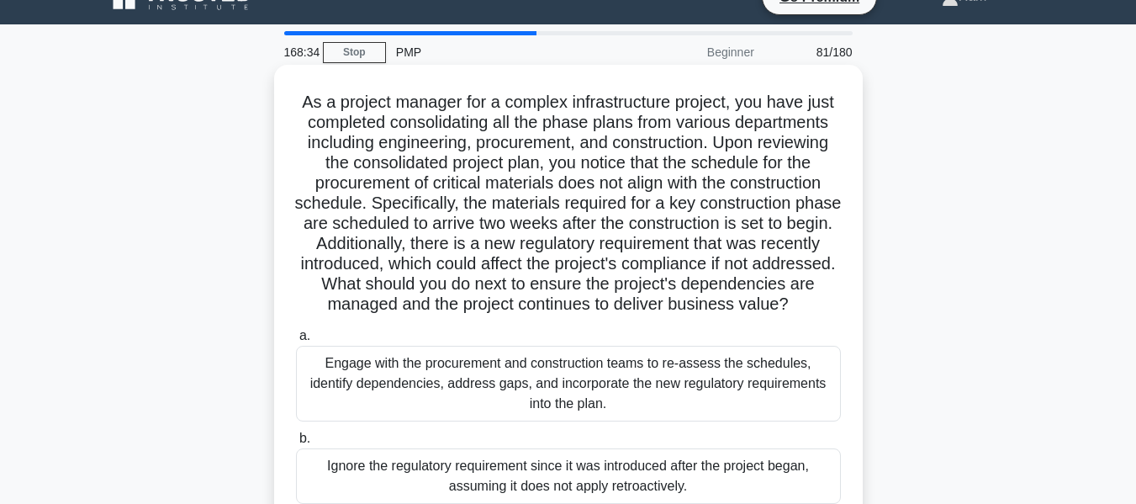
scroll to position [0, 0]
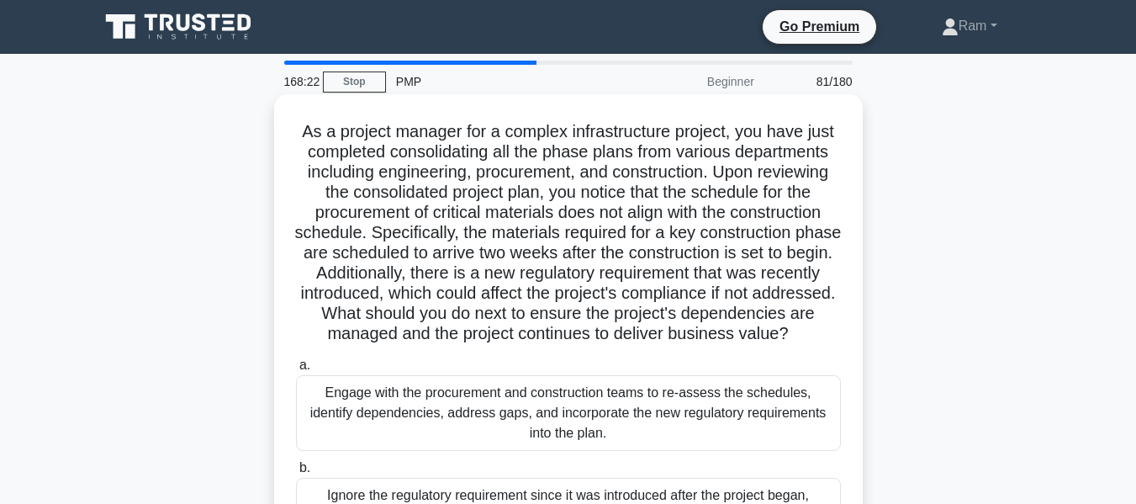
click at [719, 345] on h5 "As a project manager for a complex infrastructure project, you have just comple…" at bounding box center [568, 233] width 548 height 224
click at [692, 199] on h5 "As a project manager for a complex infrastructure project, you have just comple…" at bounding box center [568, 233] width 548 height 224
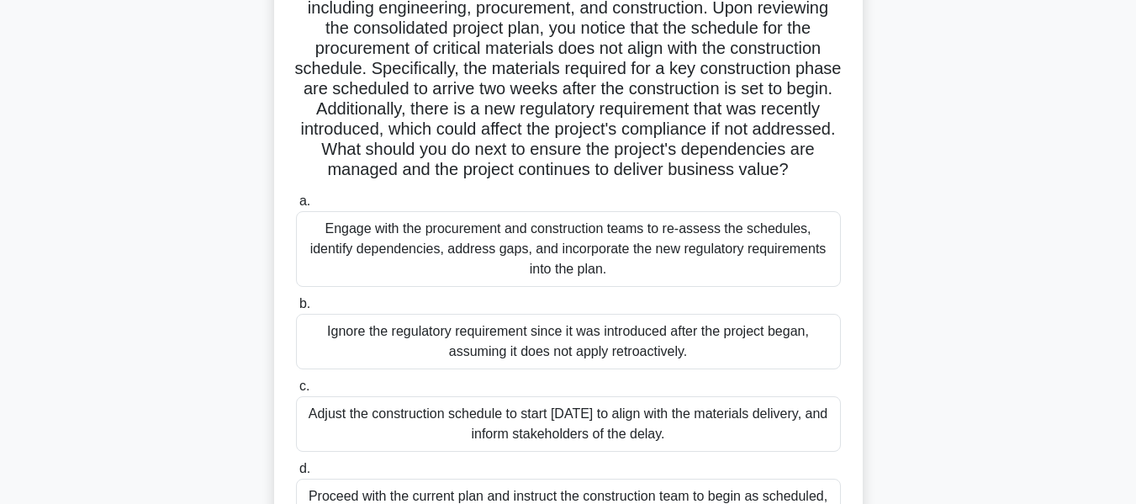
drag, startPoint x: 431, startPoint y: 144, endPoint x: 875, endPoint y: 199, distance: 447.5
click at [875, 199] on div "As a project manager for a complex infrastructure project, you have just comple…" at bounding box center [568, 254] width 959 height 648
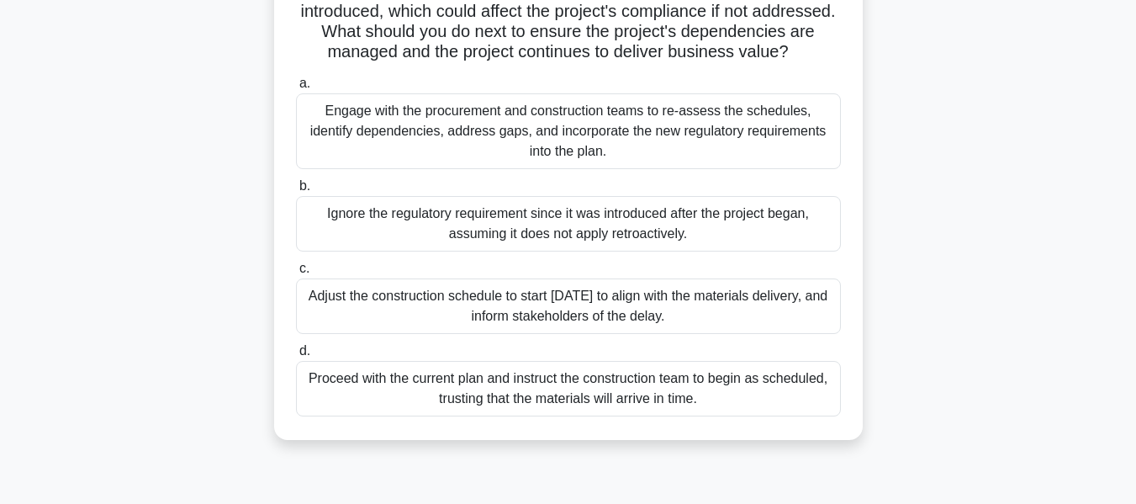
scroll to position [252, 0]
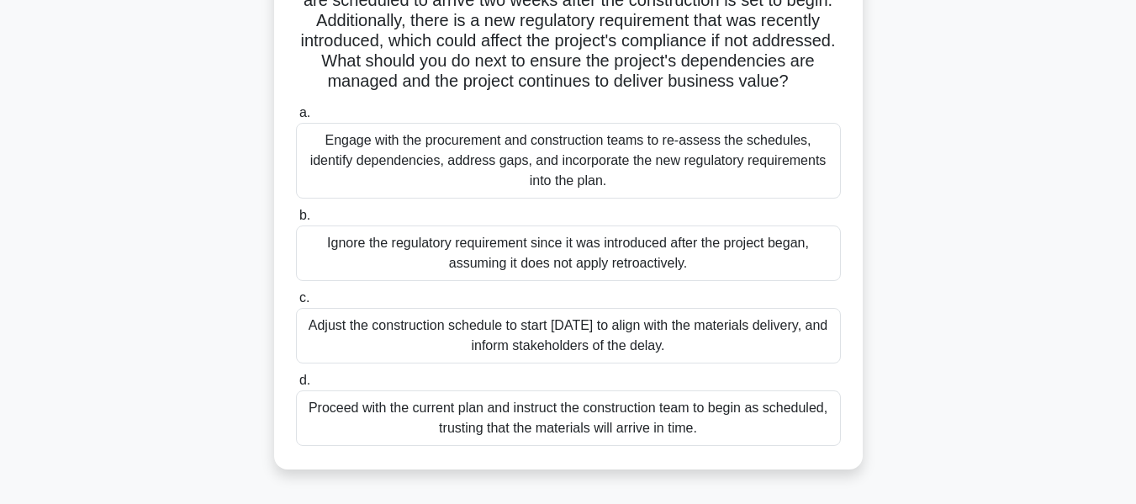
click at [627, 188] on div "Engage with the procurement and construction teams to re-assess the schedules, …" at bounding box center [568, 161] width 545 height 76
click at [296, 119] on input "a. Engage with the procurement and construction teams to re-assess the schedule…" at bounding box center [296, 113] width 0 height 11
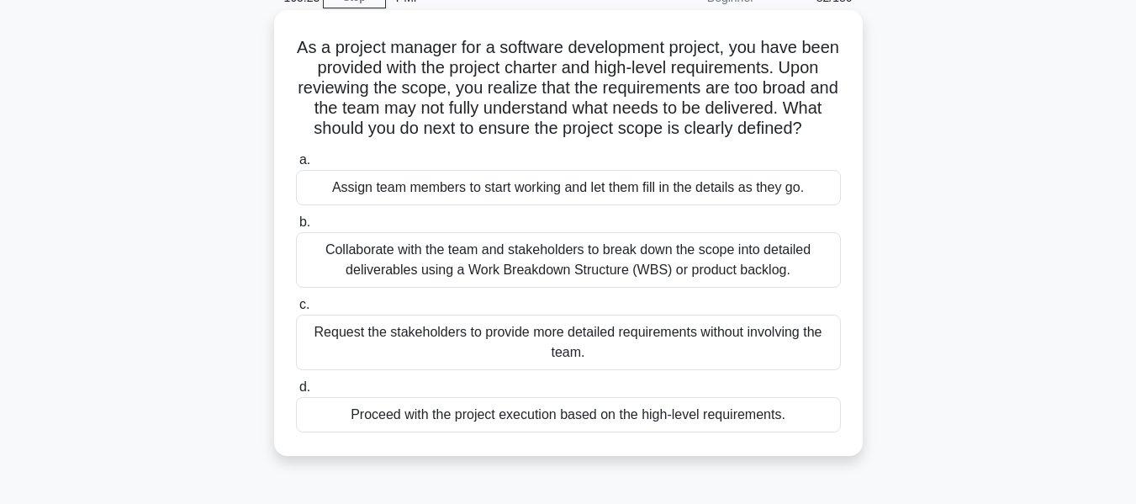
scroll to position [0, 0]
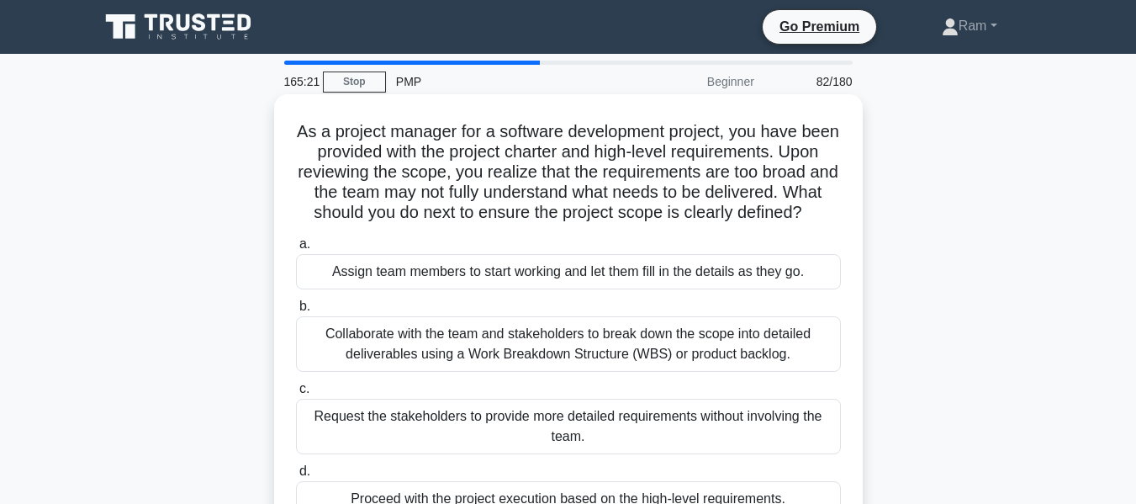
drag, startPoint x: 428, startPoint y: 211, endPoint x: 709, endPoint y: 236, distance: 282.1
click at [709, 224] on h5 "As a project manager for a software development project, you have been provided…" at bounding box center [568, 172] width 548 height 103
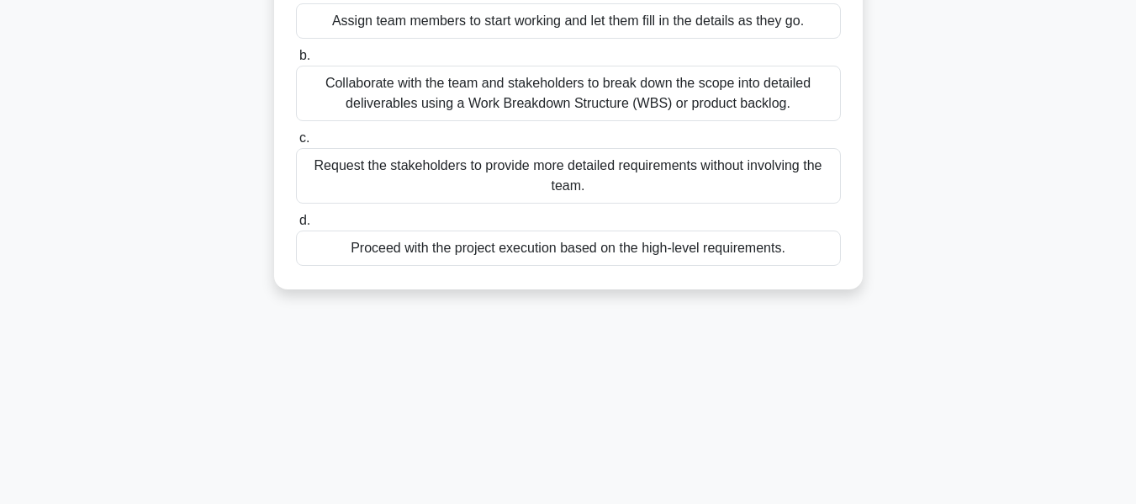
scroll to position [252, 0]
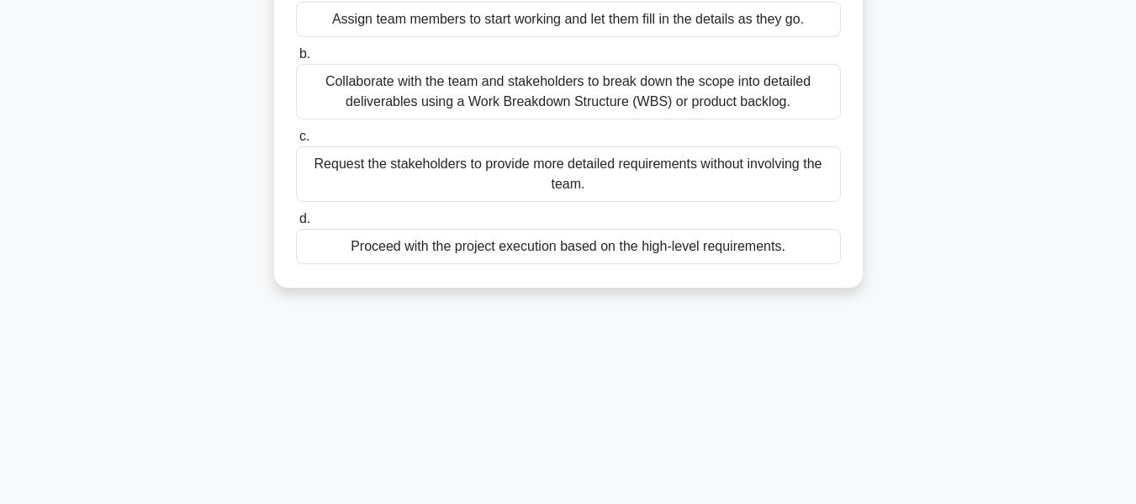
click at [715, 119] on div "Collaborate with the team and stakeholders to break down the scope into detaile…" at bounding box center [568, 92] width 545 height 56
click at [296, 60] on input "b. Collaborate with the team and stakeholders to break down the scope into deta…" at bounding box center [296, 54] width 0 height 11
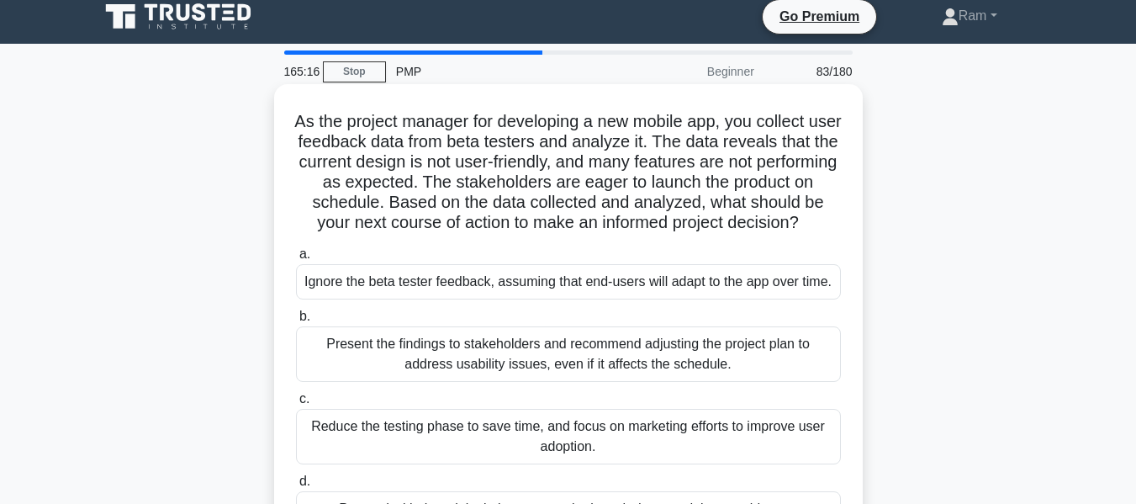
scroll to position [0, 0]
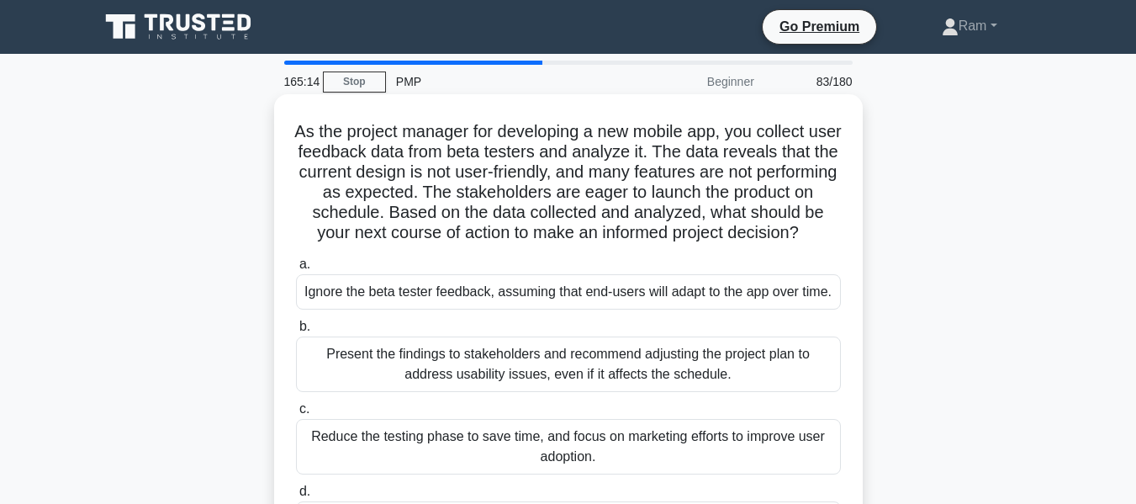
drag, startPoint x: 466, startPoint y: 219, endPoint x: 674, endPoint y: 251, distance: 210.3
click at [674, 244] on h5 "As the project manager for developing a new mobile app, you collect user feedba…" at bounding box center [568, 182] width 548 height 123
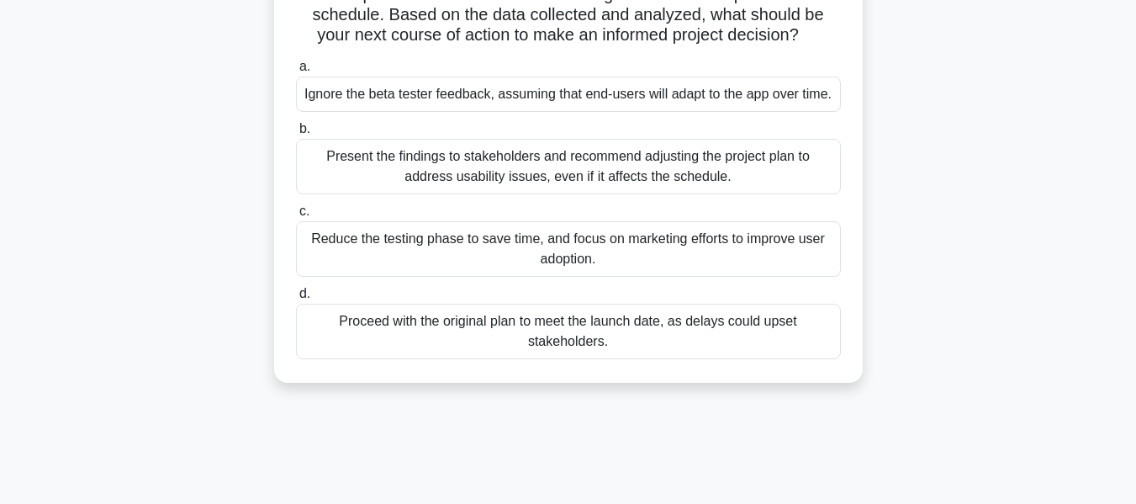
scroll to position [168, 0]
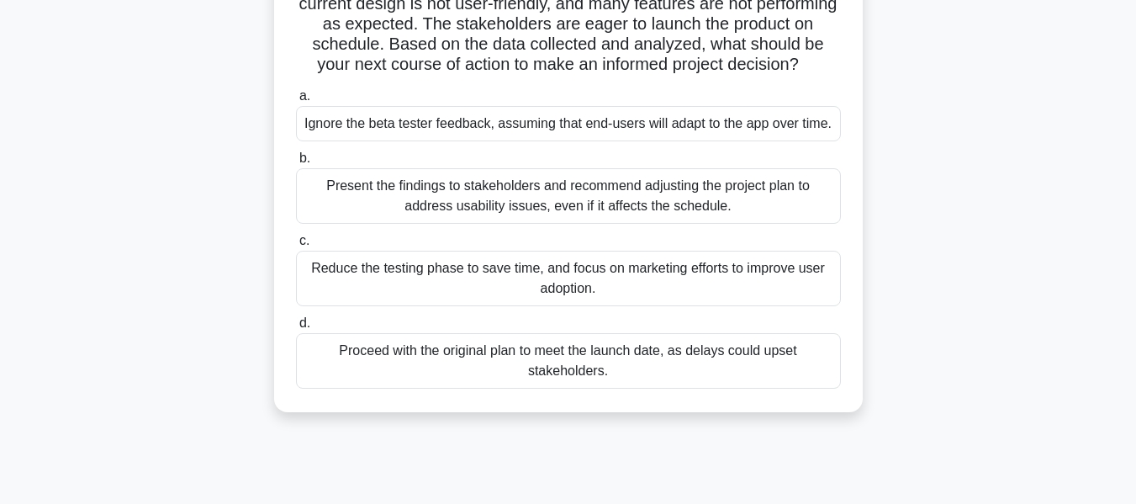
click at [677, 204] on div "Present the findings to stakeholders and recommend adjusting the project plan t…" at bounding box center [568, 196] width 545 height 56
click at [296, 164] on input "b. Present the findings to stakeholders and recommend adjusting the project pla…" at bounding box center [296, 158] width 0 height 11
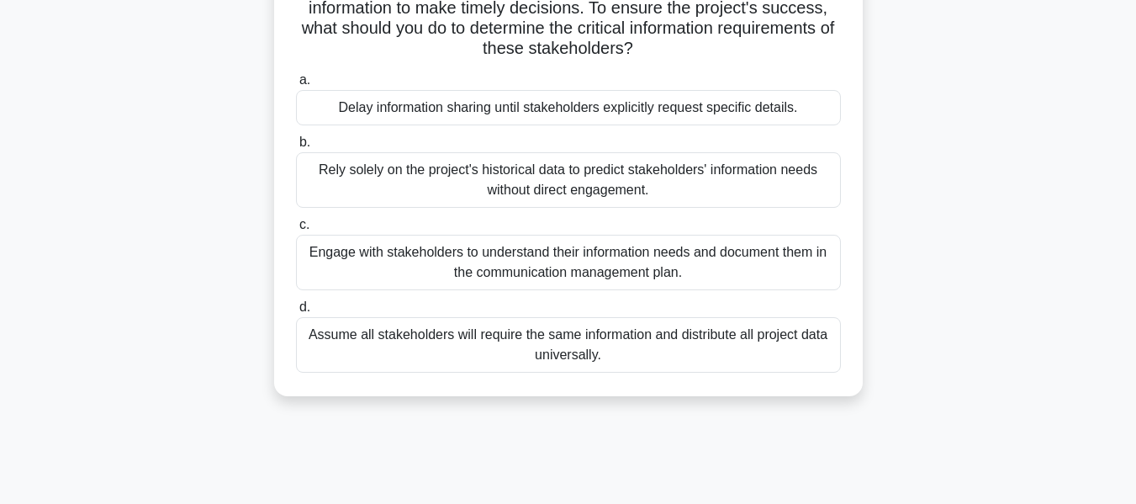
scroll to position [0, 0]
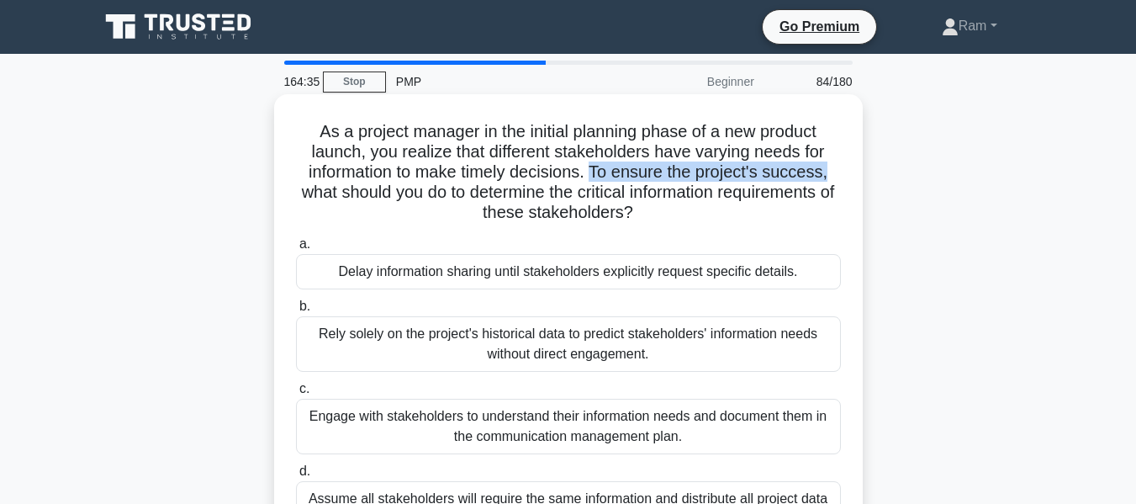
drag, startPoint x: 597, startPoint y: 167, endPoint x: 858, endPoint y: 178, distance: 261.0
click at [858, 178] on div "As a project manager in the initial planning phase of a new product launch, you…" at bounding box center [568, 327] width 589 height 466
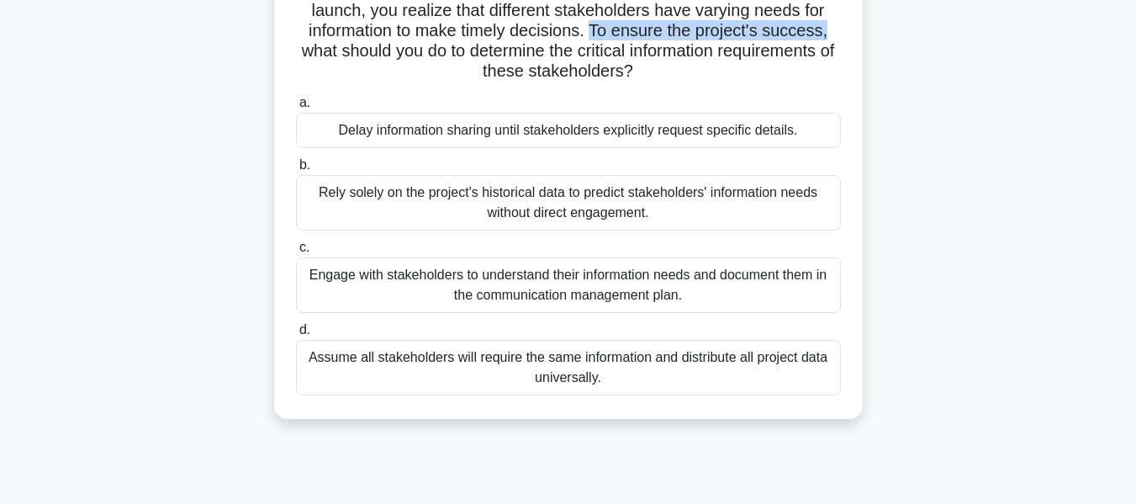
scroll to position [168, 0]
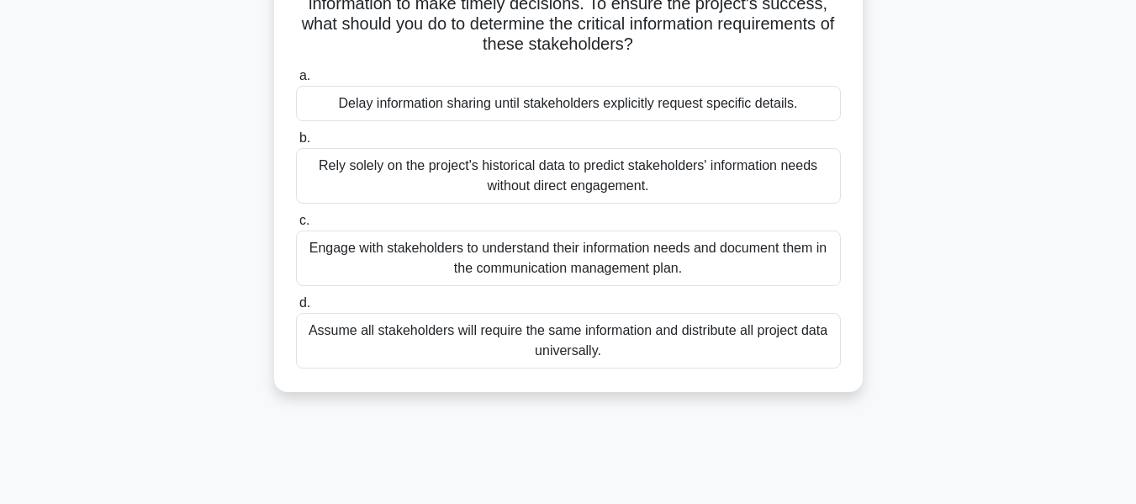
click at [727, 270] on div "Engage with stakeholders to understand their information needs and document the…" at bounding box center [568, 258] width 545 height 56
click at [296, 226] on input "c. Engage with stakeholders to understand their information needs and document …" at bounding box center [296, 220] width 0 height 11
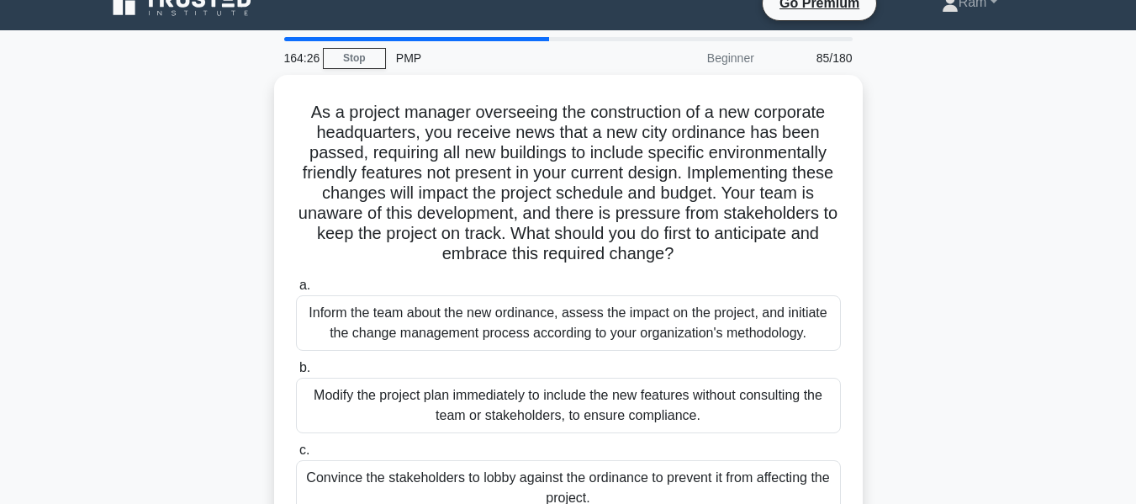
scroll to position [0, 0]
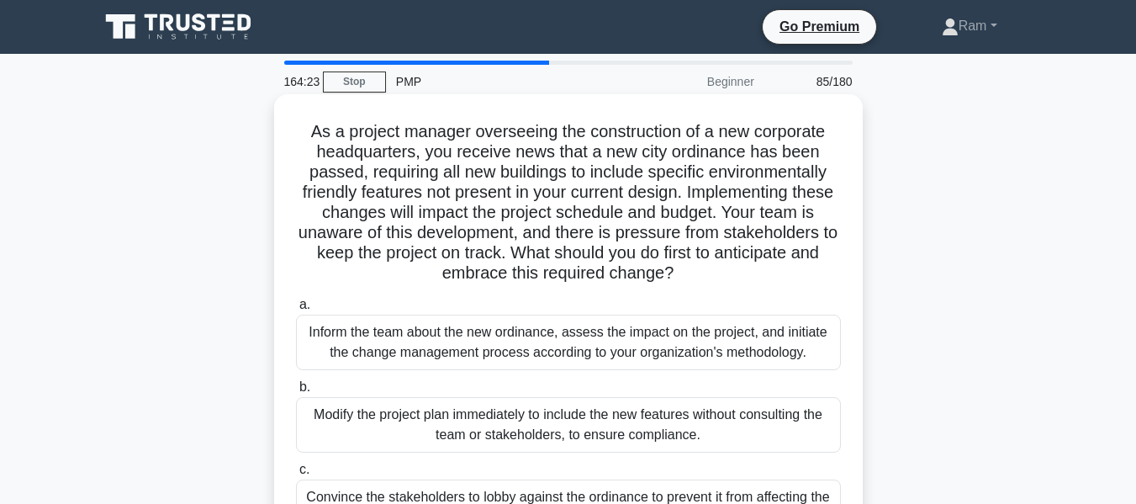
click at [627, 252] on h5 "As a project manager overseeing the construction of a new corporate headquarter…" at bounding box center [568, 202] width 548 height 163
drag, startPoint x: 768, startPoint y: 213, endPoint x: 813, endPoint y: 277, distance: 78.4
click at [813, 277] on h5 "As a project manager overseeing the construction of a new corporate headquarter…" at bounding box center [568, 202] width 548 height 163
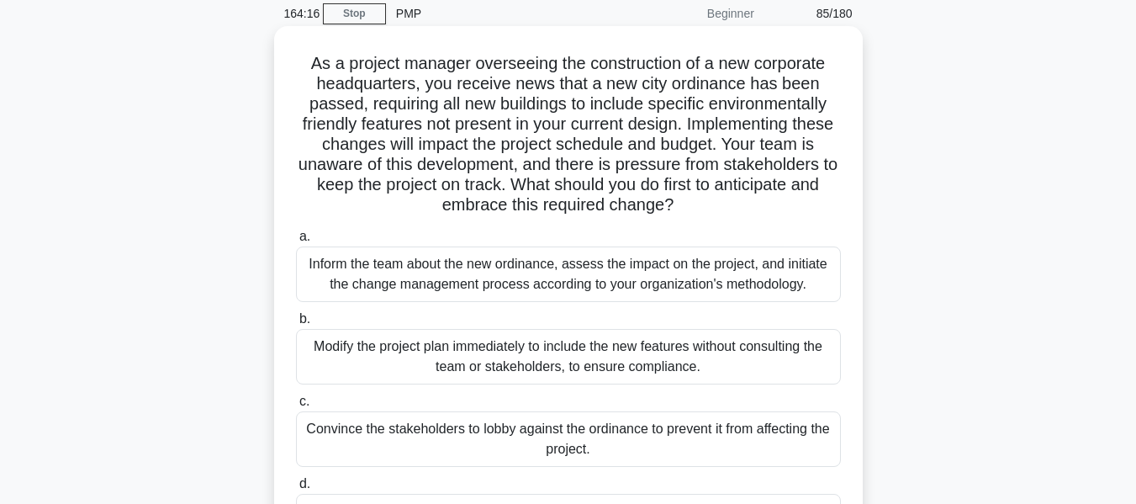
scroll to position [168, 0]
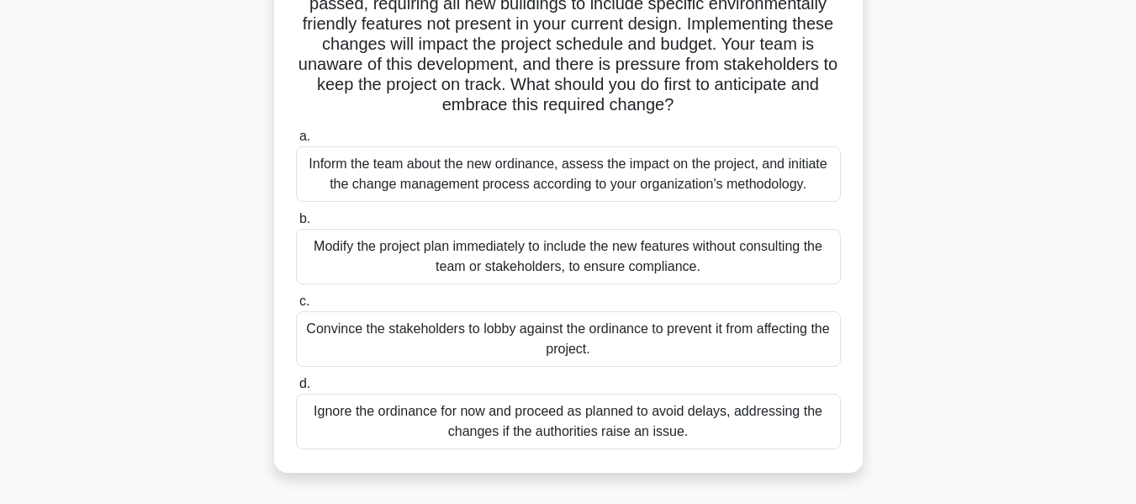
click at [720, 190] on div "Inform the team about the new ordinance, assess the impact on the project, and …" at bounding box center [568, 174] width 545 height 56
click at [296, 142] on input "a. Inform the team about the new ordinance, assess the impact on the project, a…" at bounding box center [296, 136] width 0 height 11
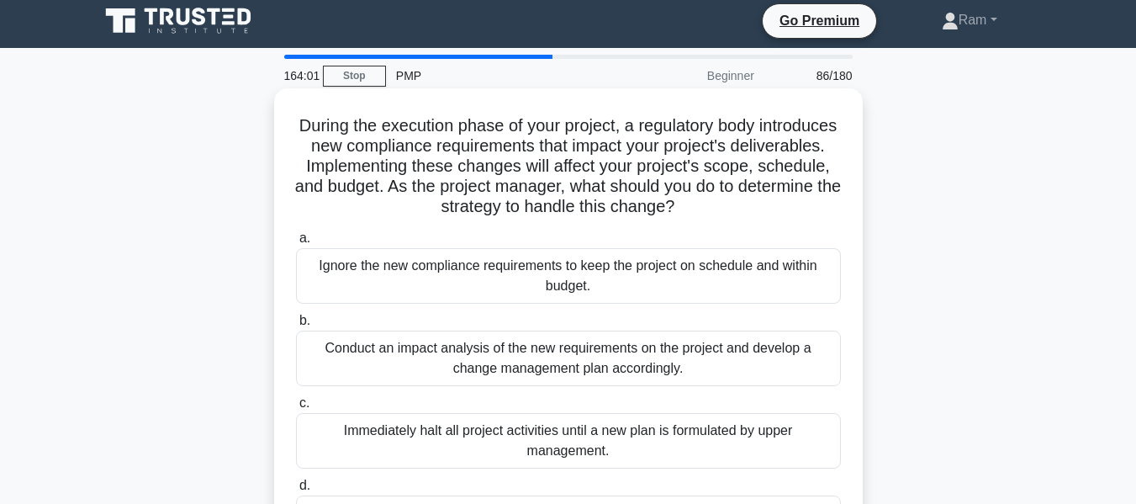
scroll to position [0, 0]
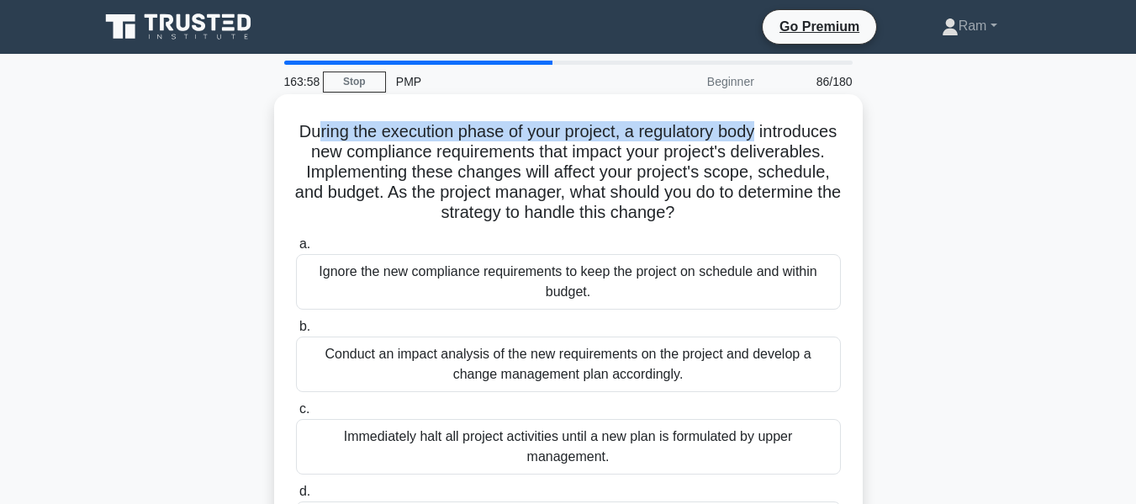
drag, startPoint x: 352, startPoint y: 128, endPoint x: 803, endPoint y: 134, distance: 451.7
click at [803, 134] on h5 "During the execution phase of your project, a regulatory body introduces new co…" at bounding box center [568, 172] width 548 height 103
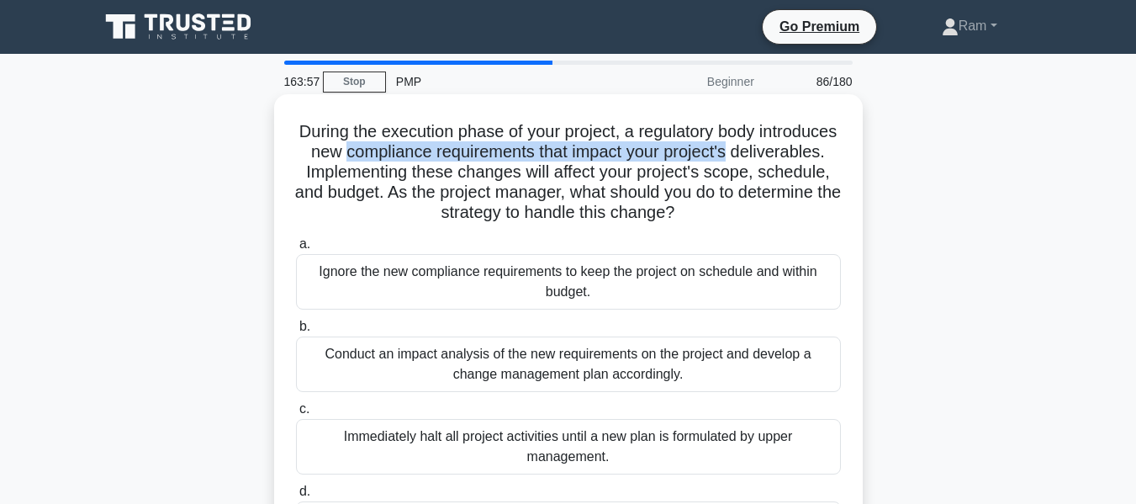
drag, startPoint x: 434, startPoint y: 154, endPoint x: 828, endPoint y: 154, distance: 393.6
click at [828, 154] on h5 "During the execution phase of your project, a regulatory body introduces new co…" at bounding box center [568, 172] width 548 height 103
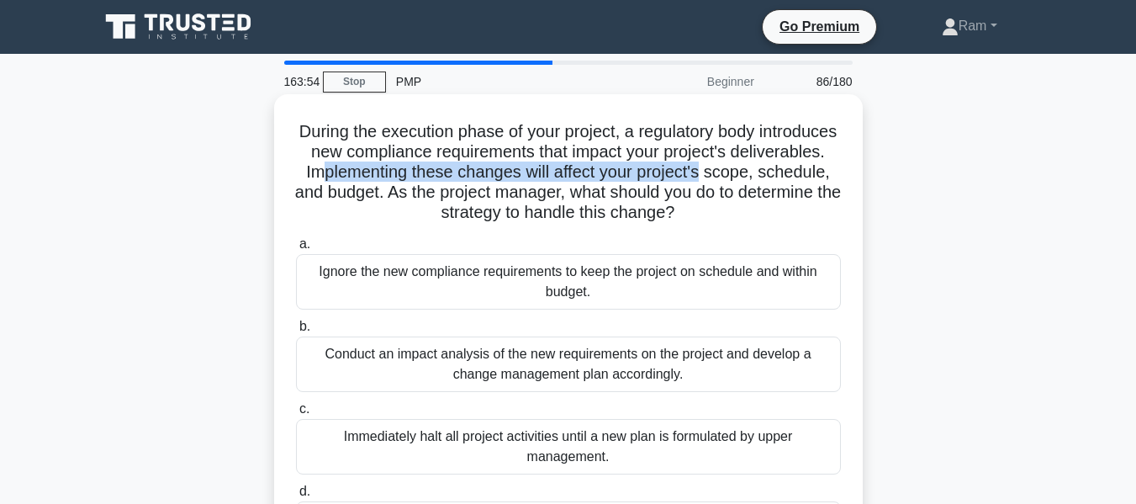
drag, startPoint x: 436, startPoint y: 175, endPoint x: 790, endPoint y: 179, distance: 354.1
click at [835, 175] on h5 "During the execution phase of your project, a regulatory body introduces new co…" at bounding box center [568, 172] width 548 height 103
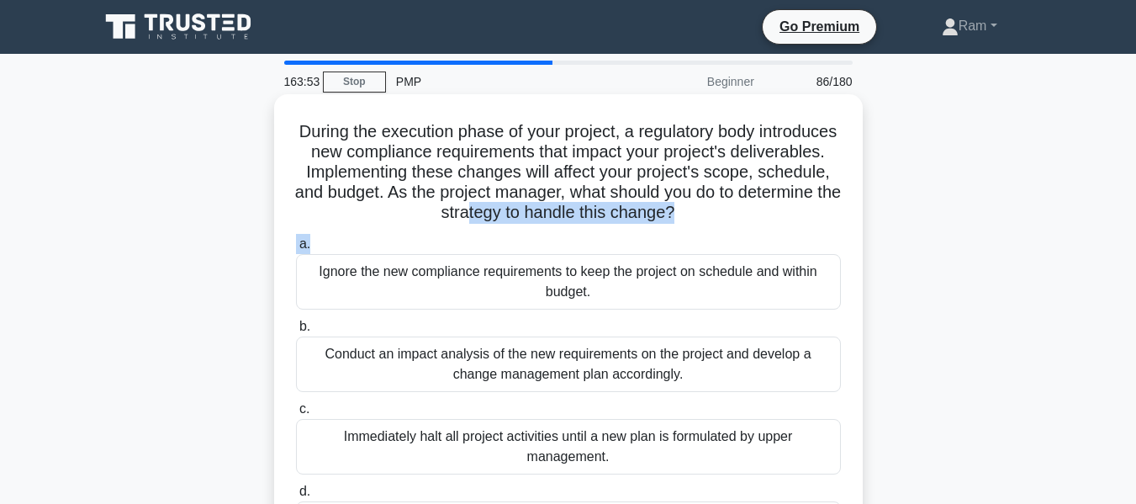
drag, startPoint x: 541, startPoint y: 204, endPoint x: 809, endPoint y: 230, distance: 269.5
click at [809, 230] on div "During the execution phase of your project, a regulatory body introduces new co…" at bounding box center [568, 337] width 575 height 473
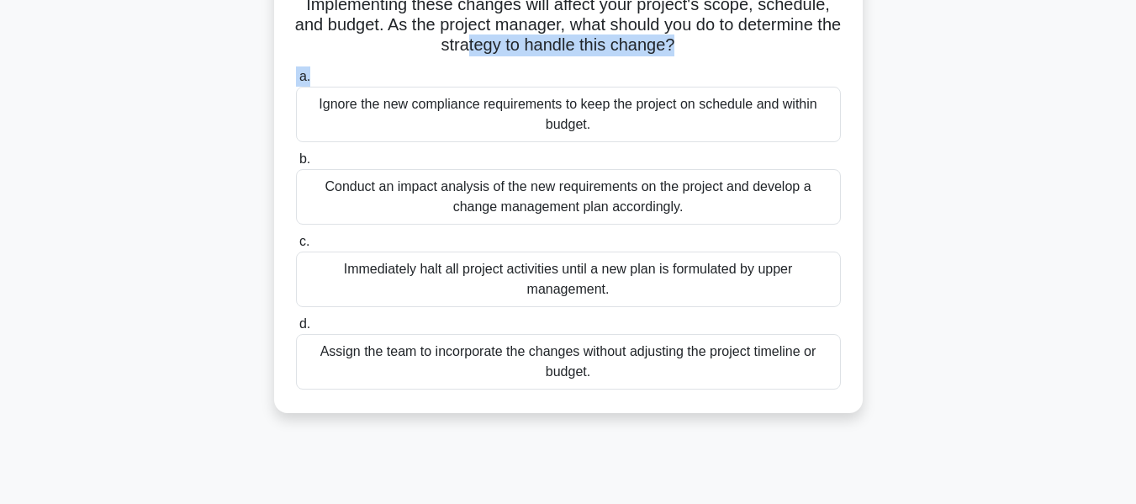
scroll to position [168, 0]
click at [658, 210] on div "Conduct an impact analysis of the new requirements on the project and develop a…" at bounding box center [568, 196] width 545 height 56
click at [296, 164] on input "b. Conduct an impact analysis of the new requirements on the project and develo…" at bounding box center [296, 158] width 0 height 11
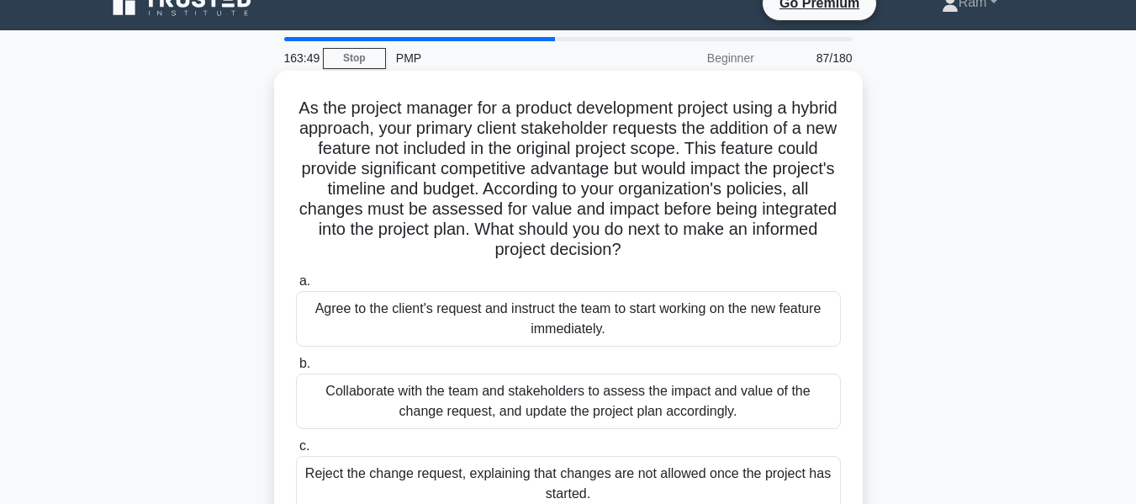
scroll to position [0, 0]
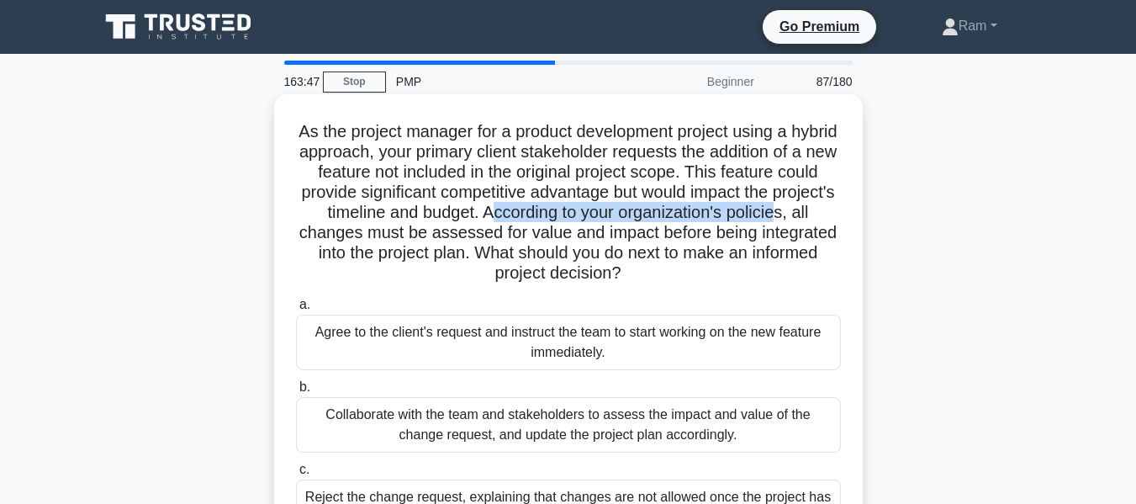
drag, startPoint x: 533, startPoint y: 209, endPoint x: 830, endPoint y: 221, distance: 297.2
click at [830, 221] on h5 "As the project manager for a product development project using a hybrid approac…" at bounding box center [568, 202] width 548 height 163
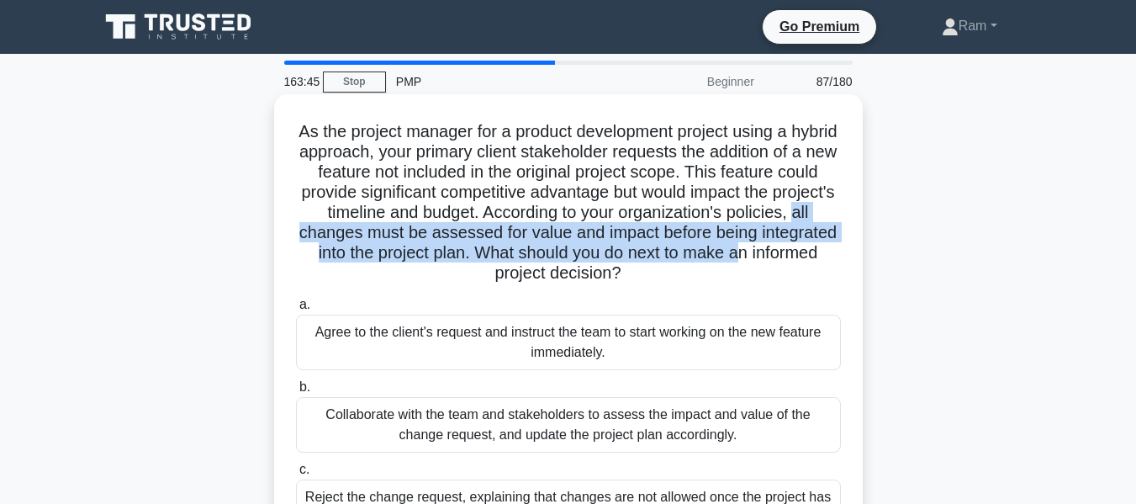
drag, startPoint x: 335, startPoint y: 242, endPoint x: 823, endPoint y: 246, distance: 488.7
click at [823, 246] on h5 "As the project manager for a product development project using a hybrid approac…" at bounding box center [568, 202] width 548 height 163
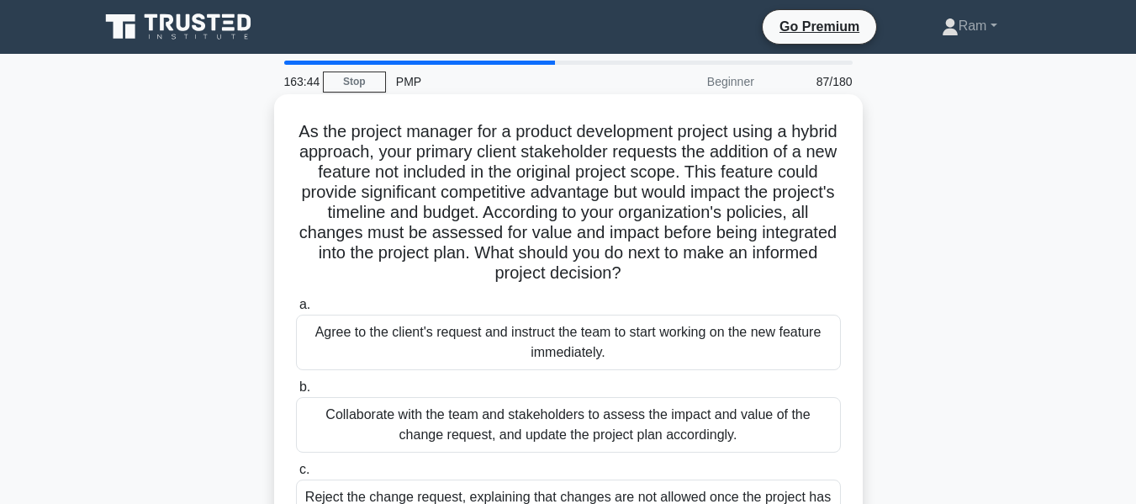
drag, startPoint x: 474, startPoint y: 278, endPoint x: 599, endPoint y: 272, distance: 124.6
click at [478, 278] on h5 "As the project manager for a product development project using a hybrid approac…" at bounding box center [568, 202] width 548 height 163
drag, startPoint x: 559, startPoint y: 257, endPoint x: 707, endPoint y: 277, distance: 149.3
click at [707, 277] on h5 "As the project manager for a product development project using a hybrid approac…" at bounding box center [568, 202] width 548 height 163
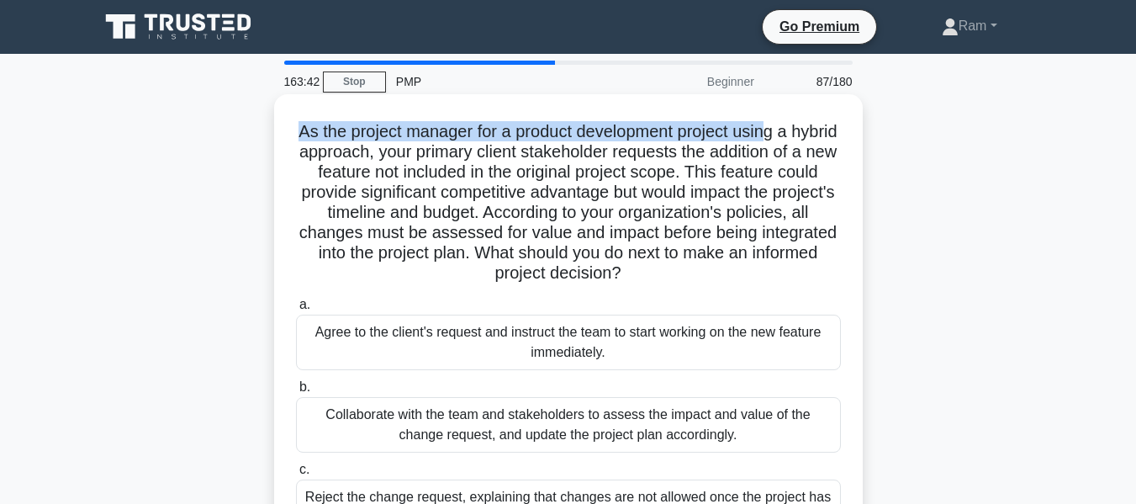
drag, startPoint x: 318, startPoint y: 137, endPoint x: 800, endPoint y: 142, distance: 482.0
click at [800, 142] on h5 "As the project manager for a product development project using a hybrid approac…" at bounding box center [568, 202] width 548 height 163
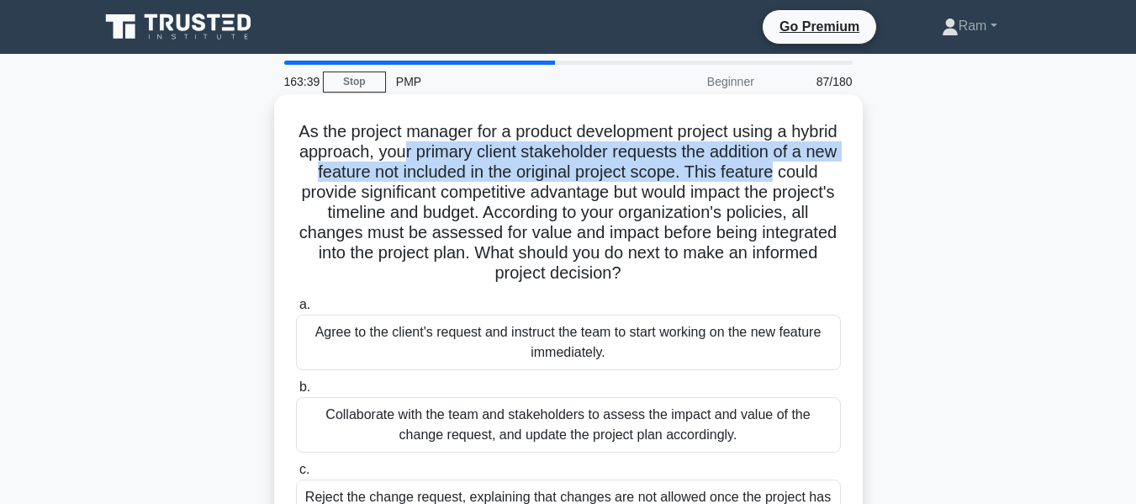
drag, startPoint x: 463, startPoint y: 157, endPoint x: 842, endPoint y: 163, distance: 378.6
click at [842, 163] on h5 "As the project manager for a product development project using a hybrid approac…" at bounding box center [568, 202] width 548 height 163
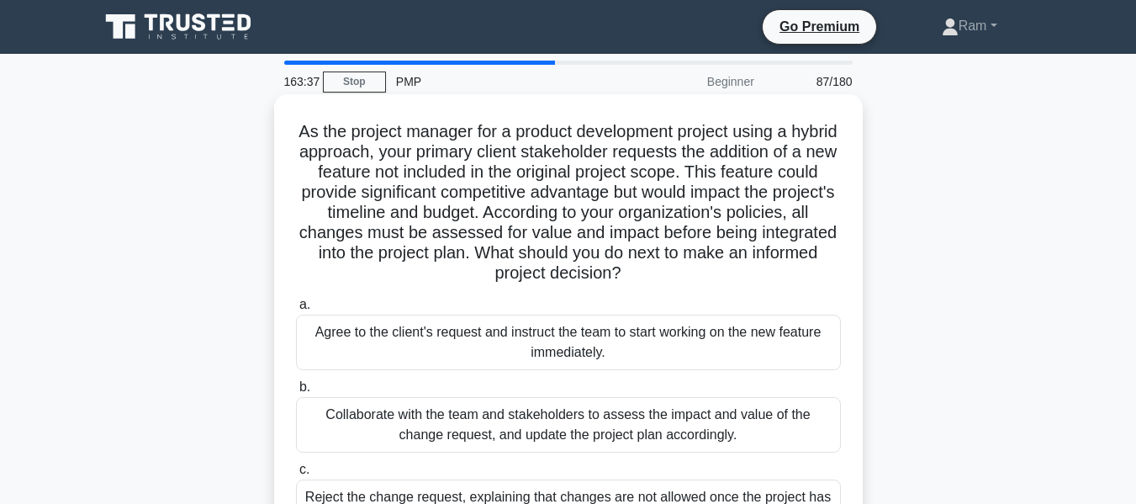
click at [799, 209] on h5 "As the project manager for a product development project using a hybrid approac…" at bounding box center [568, 202] width 548 height 163
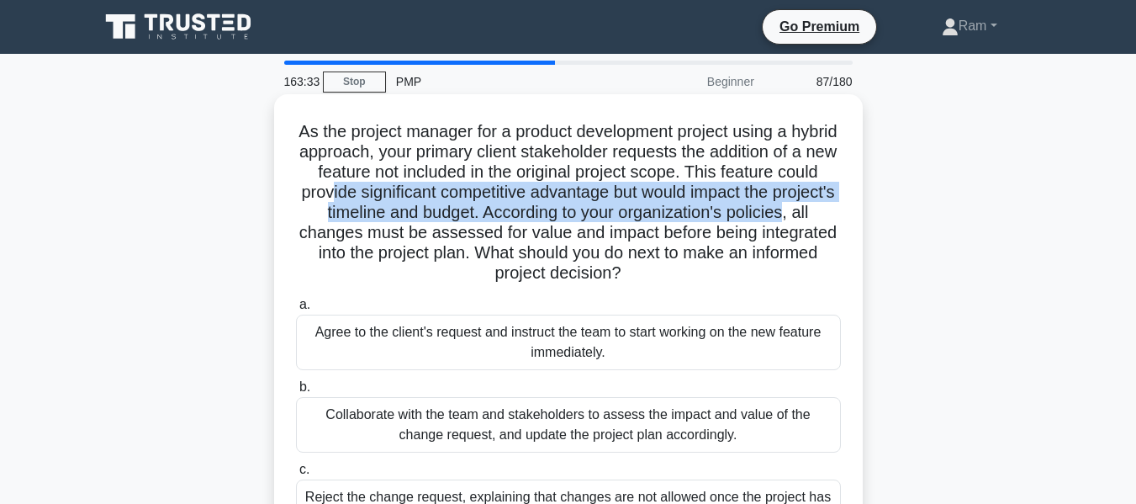
drag, startPoint x: 382, startPoint y: 191, endPoint x: 830, endPoint y: 231, distance: 450.1
click at [839, 203] on h5 "As the project manager for a product development project using a hybrid approac…" at bounding box center [568, 202] width 548 height 163
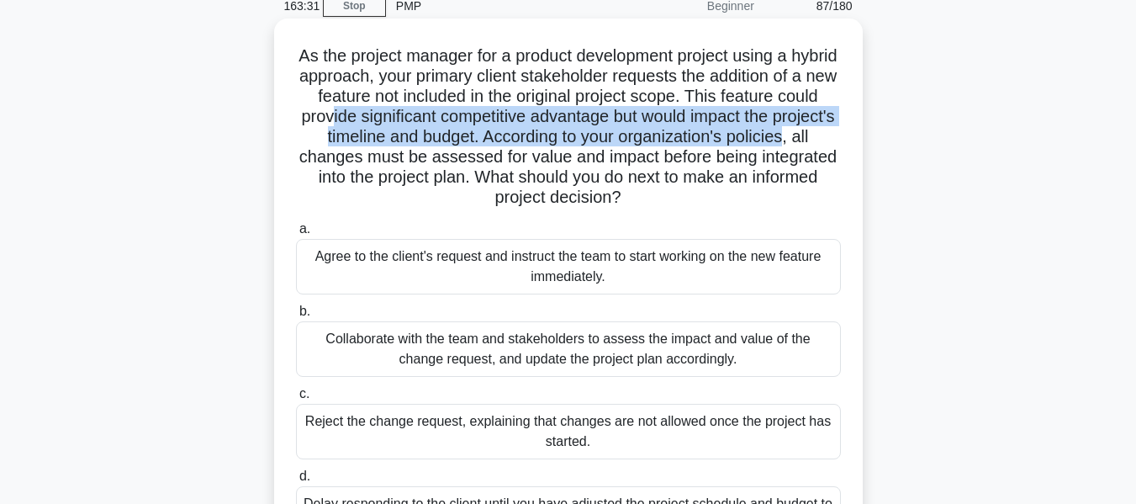
scroll to position [168, 0]
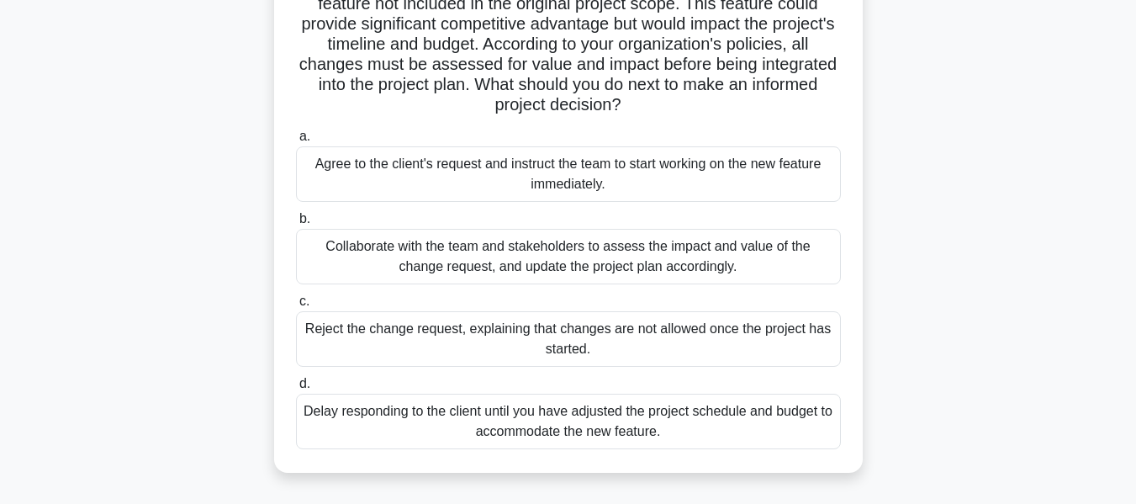
click at [793, 259] on div "Collaborate with the team and stakeholders to assess the impact and value of th…" at bounding box center [568, 257] width 545 height 56
click at [296, 225] on input "b. Collaborate with the team and stakeholders to assess the impact and value of…" at bounding box center [296, 219] width 0 height 11
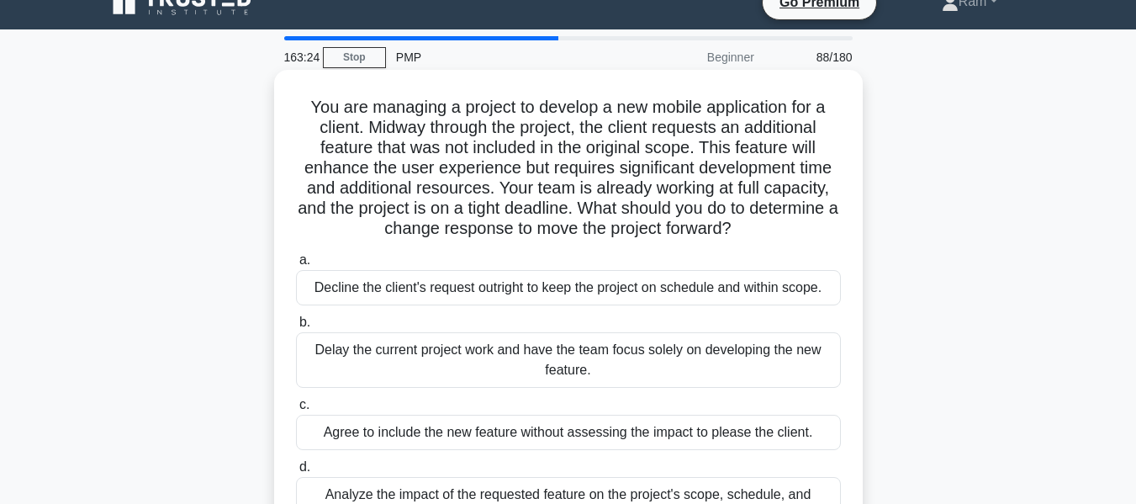
scroll to position [0, 0]
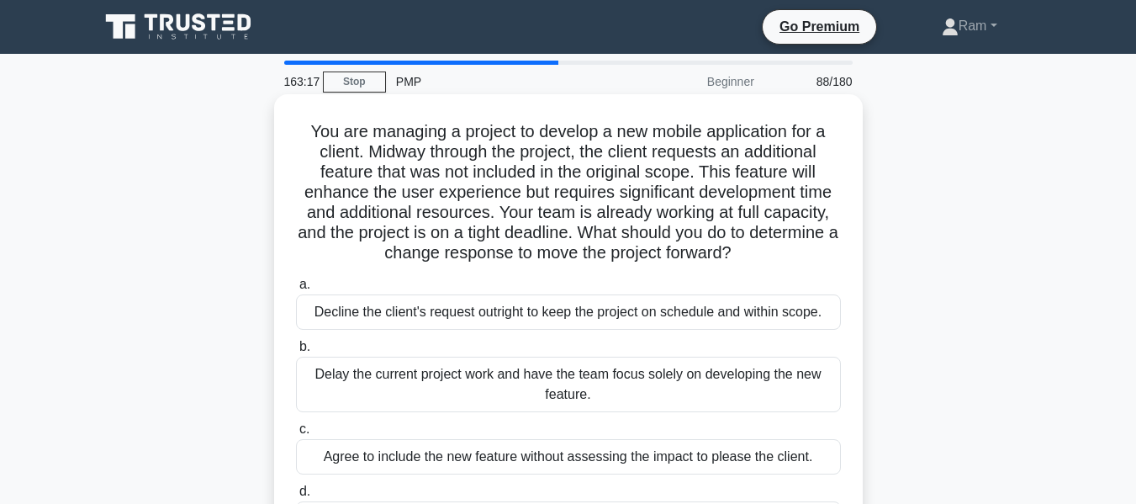
drag, startPoint x: 497, startPoint y: 215, endPoint x: 826, endPoint y: 246, distance: 330.4
click at [826, 246] on h5 "You are managing a project to develop a new mobile application for a client. Mi…" at bounding box center [568, 192] width 548 height 143
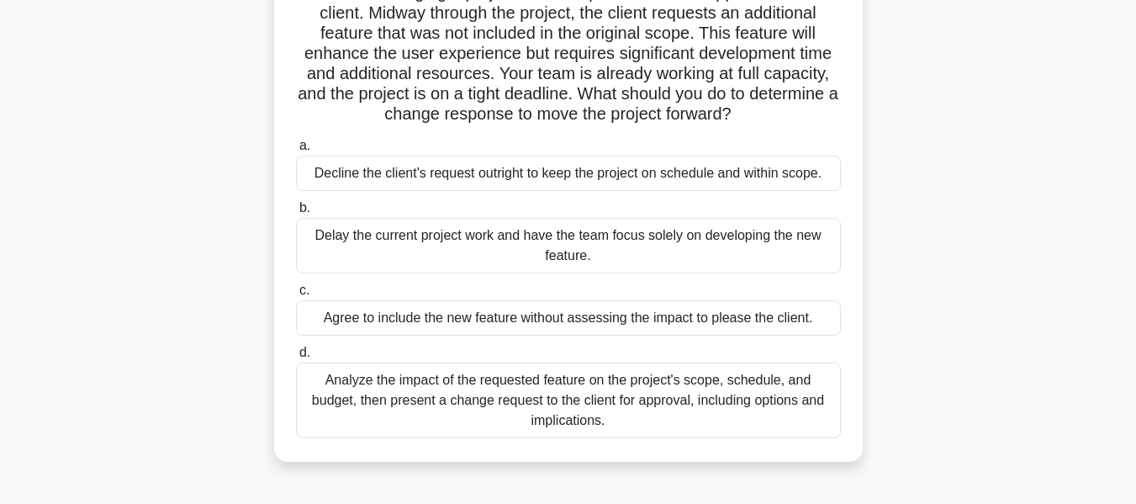
scroll to position [168, 0]
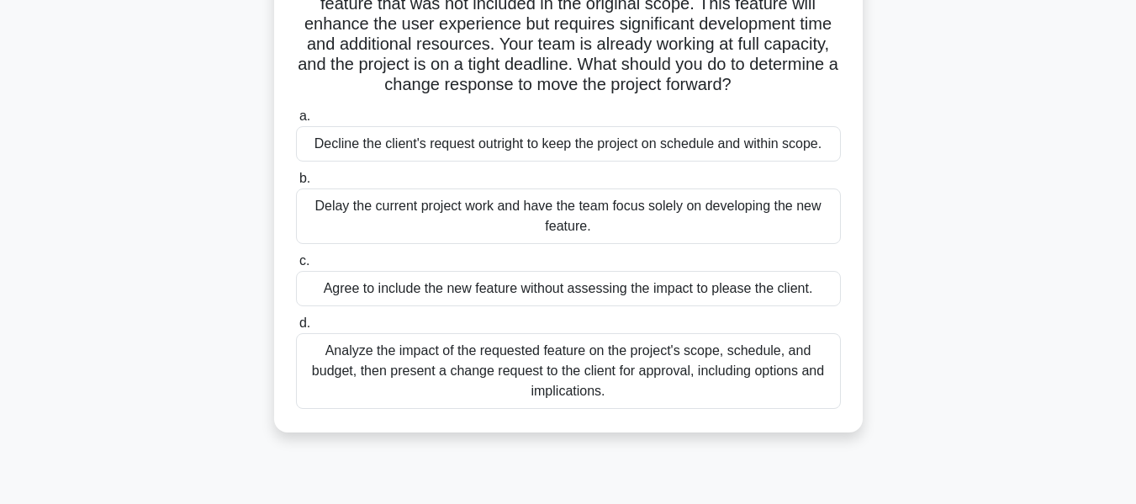
click at [713, 369] on div "Analyze the impact of the requested feature on the project's scope, schedule, a…" at bounding box center [568, 371] width 545 height 76
click at [296, 329] on input "d. Analyze the impact of the requested feature on the project's scope, schedule…" at bounding box center [296, 323] width 0 height 11
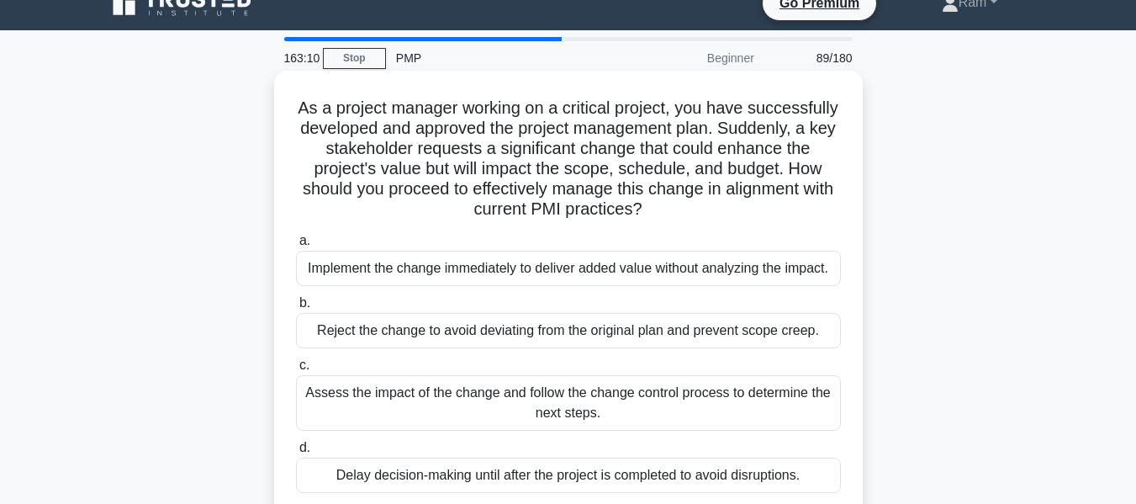
scroll to position [0, 0]
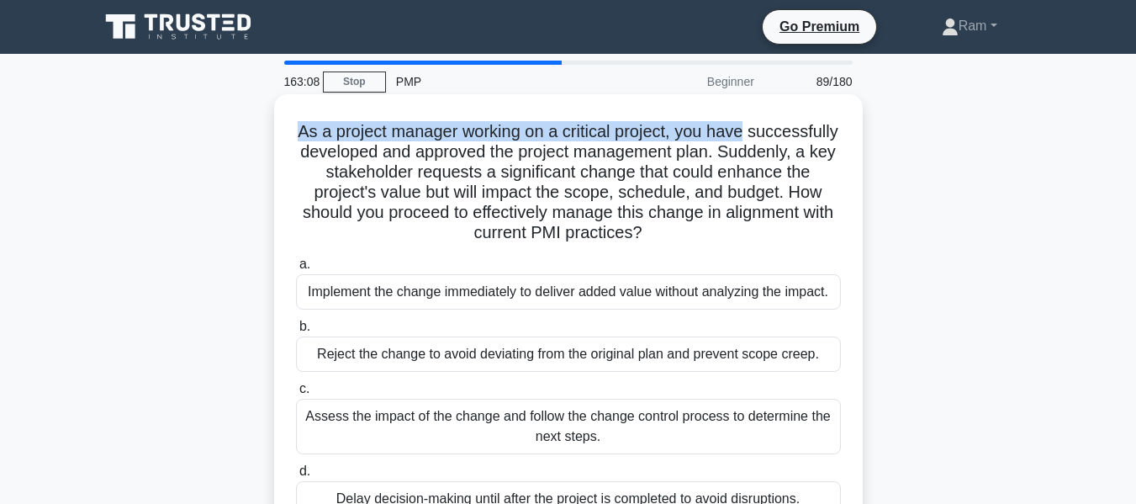
drag, startPoint x: 345, startPoint y: 130, endPoint x: 829, endPoint y: 128, distance: 483.7
click at [829, 128] on h5 "As a project manager working on a critical project, you have successfully devel…" at bounding box center [568, 182] width 548 height 123
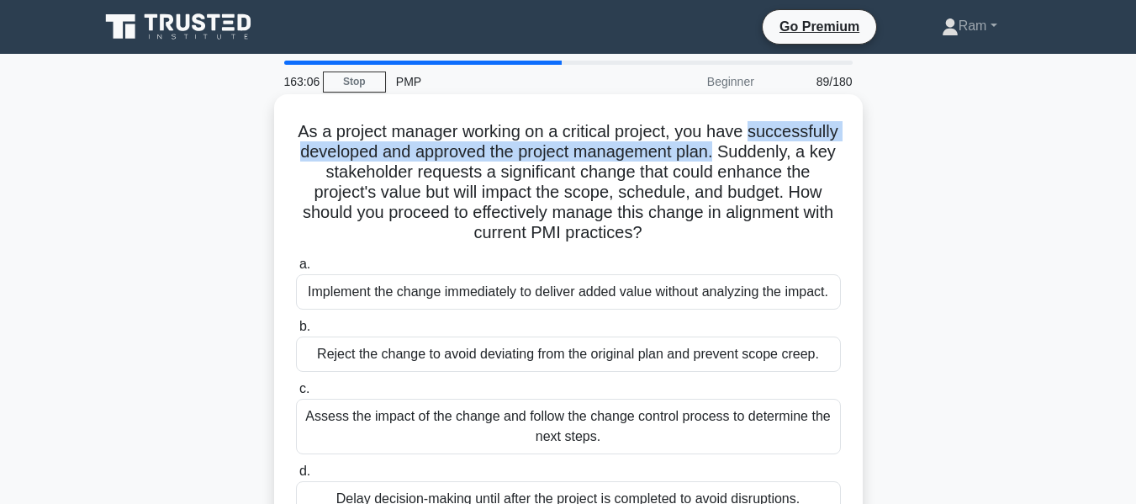
drag, startPoint x: 308, startPoint y: 154, endPoint x: 702, endPoint y: 186, distance: 394.9
click at [839, 162] on h5 "As a project manager working on a critical project, you have successfully devel…" at bounding box center [568, 182] width 548 height 123
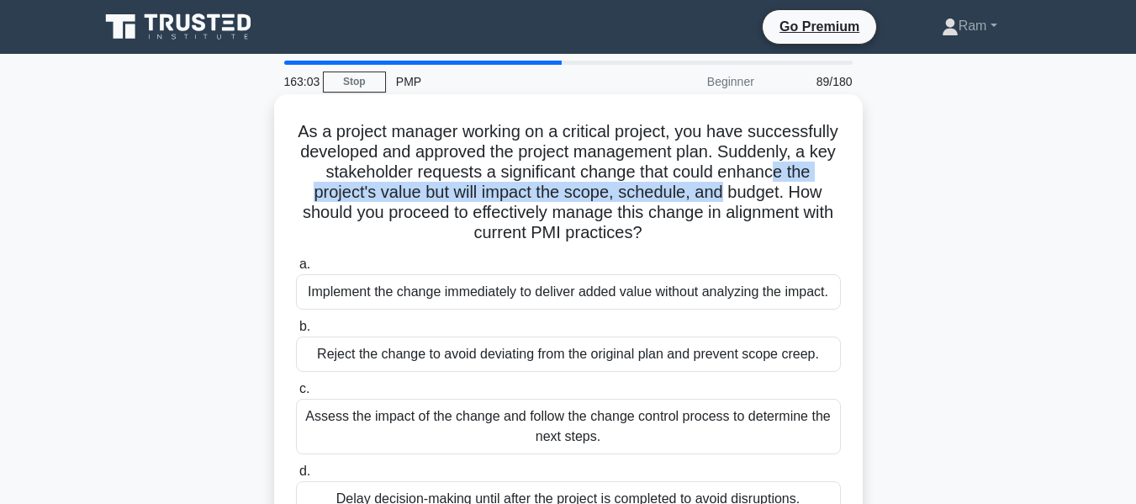
drag, startPoint x: 363, startPoint y: 198, endPoint x: 766, endPoint y: 220, distance: 403.5
click at [845, 198] on div "As a project manager working on a critical project, you have successfully devel…" at bounding box center [568, 317] width 575 height 432
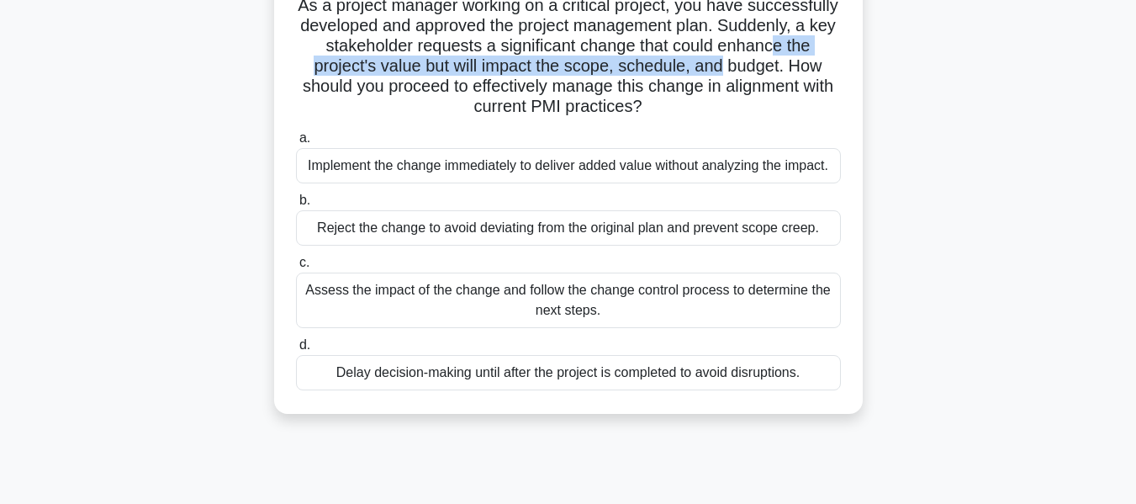
scroll to position [168, 0]
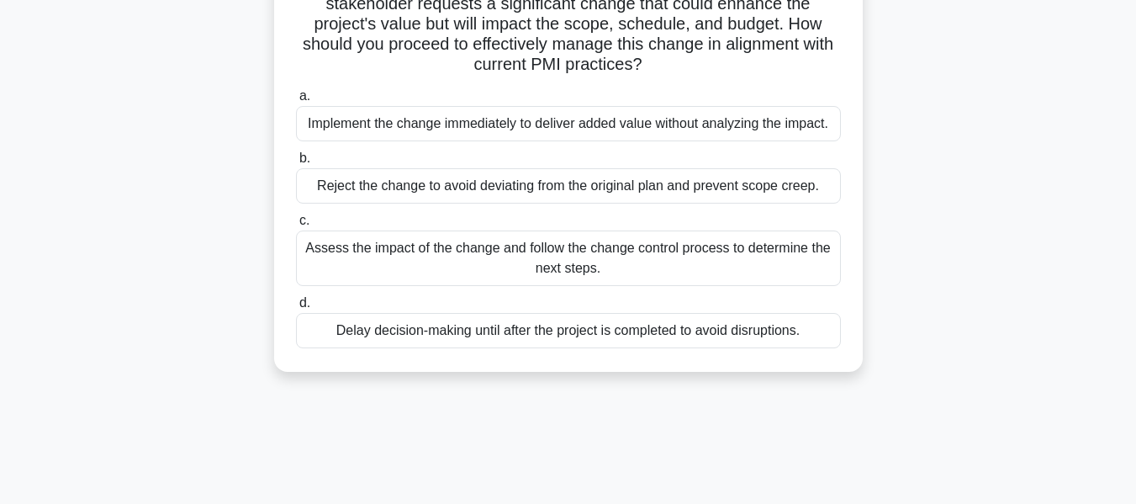
click at [711, 263] on div "Assess the impact of the change and follow the change control process to determ…" at bounding box center [568, 258] width 545 height 56
click at [296, 226] on input "c. Assess the impact of the change and follow the change control process to det…" at bounding box center [296, 220] width 0 height 11
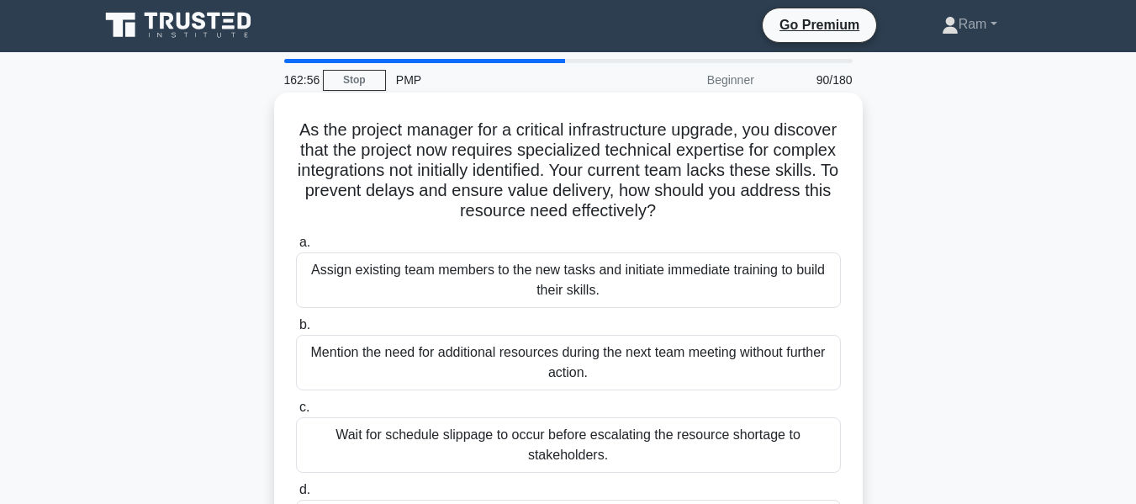
scroll to position [0, 0]
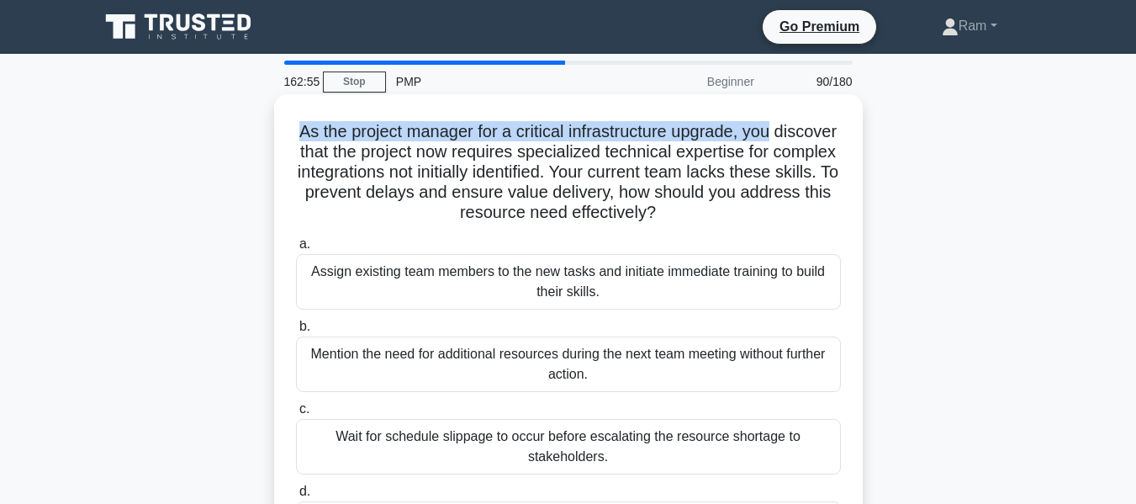
drag, startPoint x: 326, startPoint y: 129, endPoint x: 830, endPoint y: 96, distance: 505.7
click at [830, 96] on div "As the project manager for a critical infrastructure upgrade, you discover that…" at bounding box center [568, 347] width 589 height 506
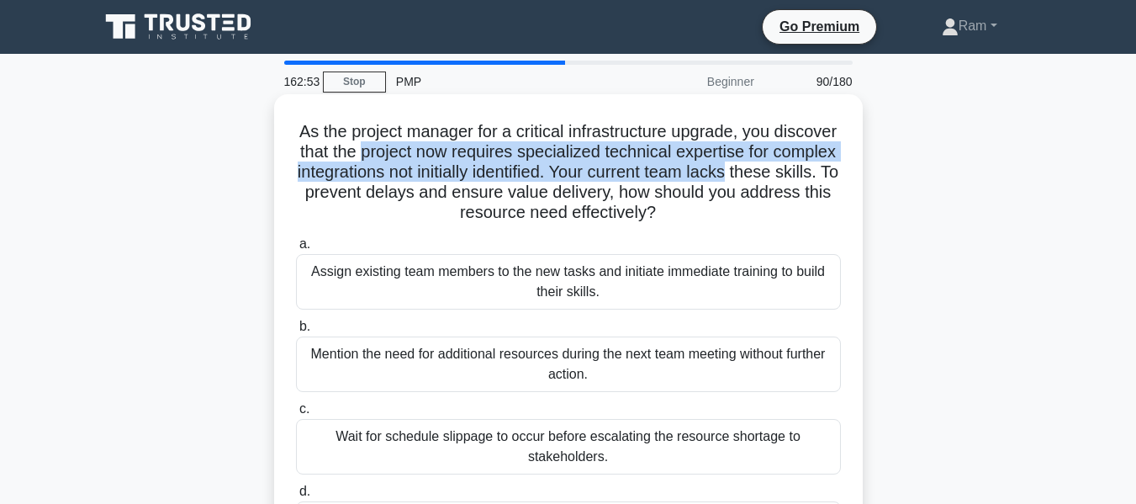
drag, startPoint x: 439, startPoint y: 149, endPoint x: 844, endPoint y: 164, distance: 404.9
click at [844, 164] on div "As the project manager for a critical infrastructure upgrade, you discover that…" at bounding box center [568, 347] width 575 height 493
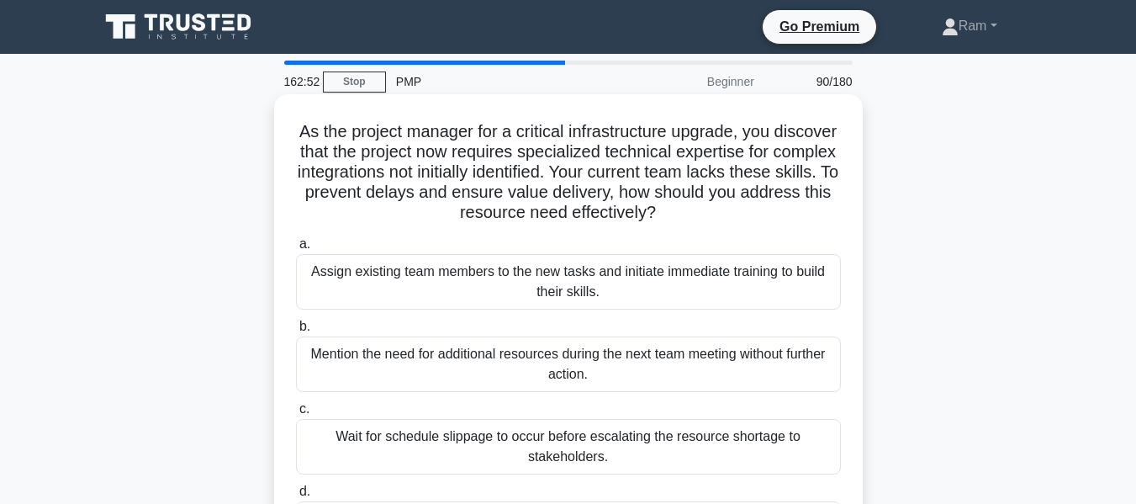
click at [410, 203] on h5 "As the project manager for a critical infrastructure upgrade, you discover that…" at bounding box center [568, 172] width 548 height 103
drag, startPoint x: 505, startPoint y: 174, endPoint x: 679, endPoint y: 181, distance: 174.2
click at [679, 181] on h5 "As the project manager for a critical infrastructure upgrade, you discover that…" at bounding box center [568, 172] width 548 height 103
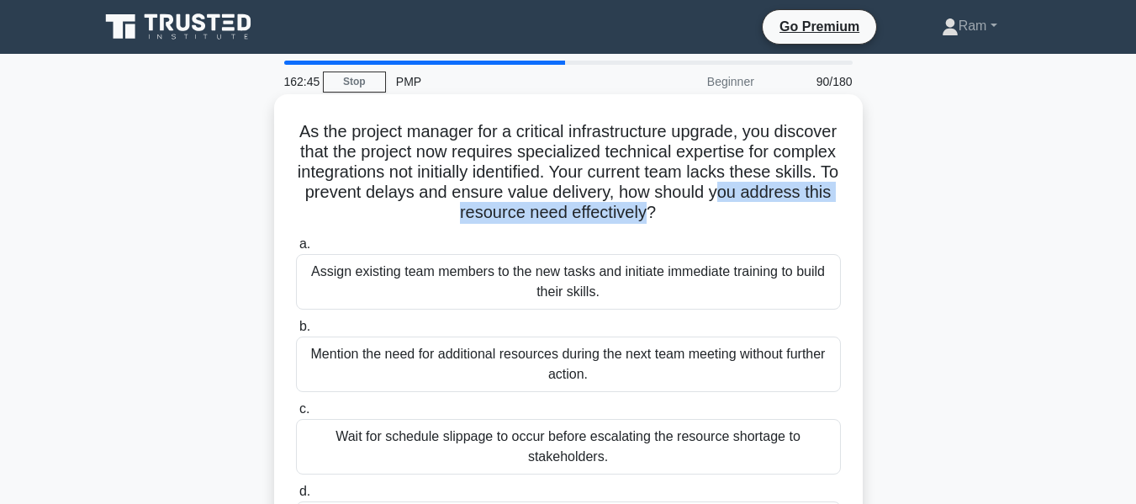
drag, startPoint x: 404, startPoint y: 204, endPoint x: 711, endPoint y: 220, distance: 307.5
click at [711, 220] on h5 "As the project manager for a critical infrastructure upgrade, you discover that…" at bounding box center [568, 172] width 548 height 103
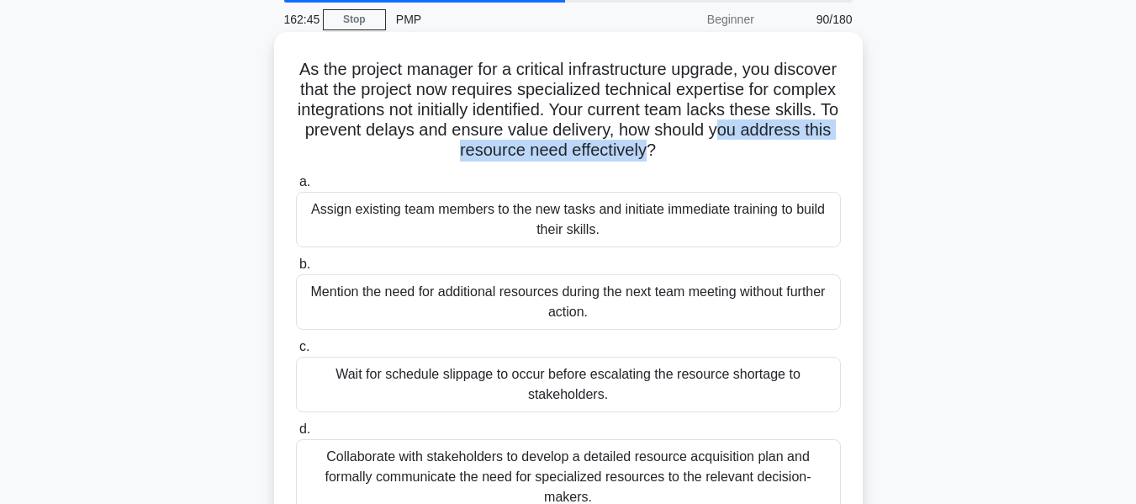
scroll to position [168, 0]
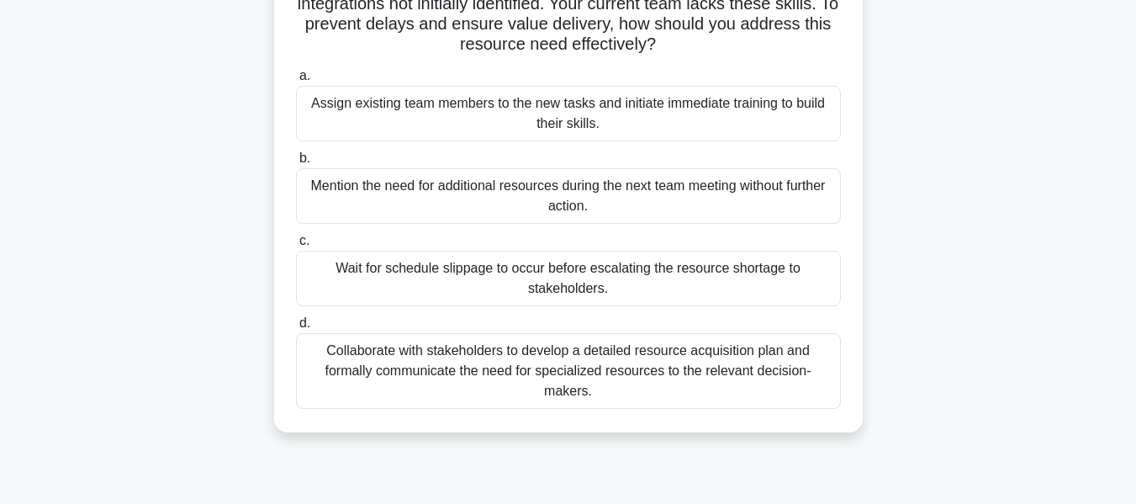
click at [652, 379] on div "Collaborate with stakeholders to develop a detailed resource acquisition plan a…" at bounding box center [568, 371] width 545 height 76
click at [296, 329] on input "d. Collaborate with stakeholders to develop a detailed resource acquisition pla…" at bounding box center [296, 323] width 0 height 11
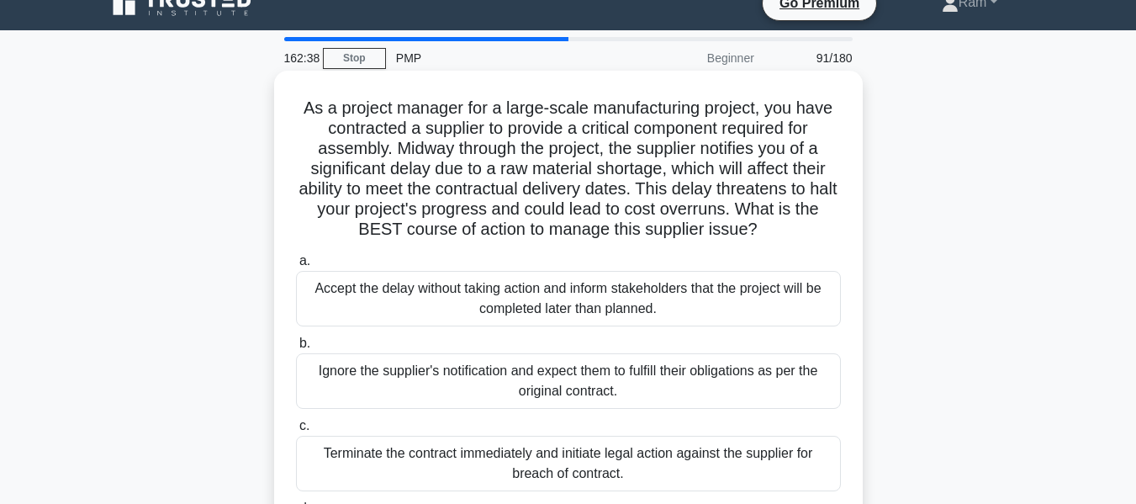
scroll to position [0, 0]
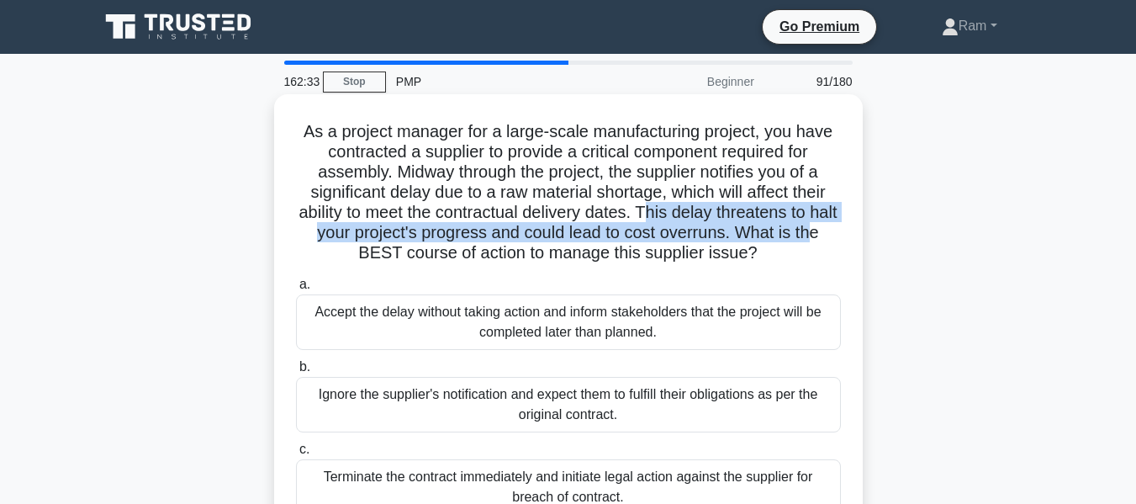
drag, startPoint x: 664, startPoint y: 212, endPoint x: 834, endPoint y: 225, distance: 169.6
click at [834, 225] on h5 "As a project manager for a large-scale manufacturing project, you have contract…" at bounding box center [568, 192] width 548 height 143
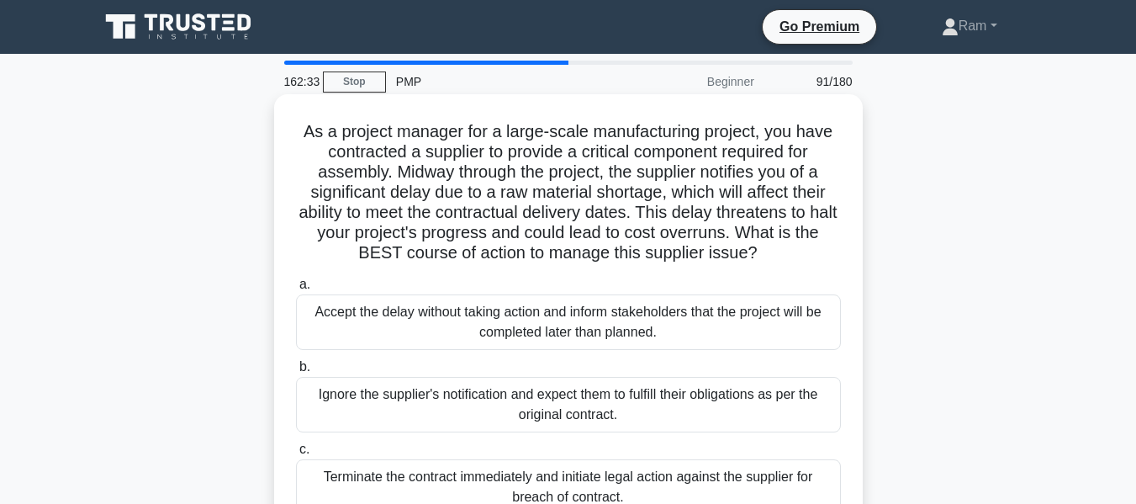
click at [570, 246] on h5 "As a project manager for a large-scale manufacturing project, you have contract…" at bounding box center [568, 192] width 548 height 143
drag, startPoint x: 447, startPoint y: 230, endPoint x: 790, endPoint y: 247, distance: 342.8
click at [790, 247] on h5 "As a project manager for a large-scale manufacturing project, you have contract…" at bounding box center [568, 192] width 548 height 143
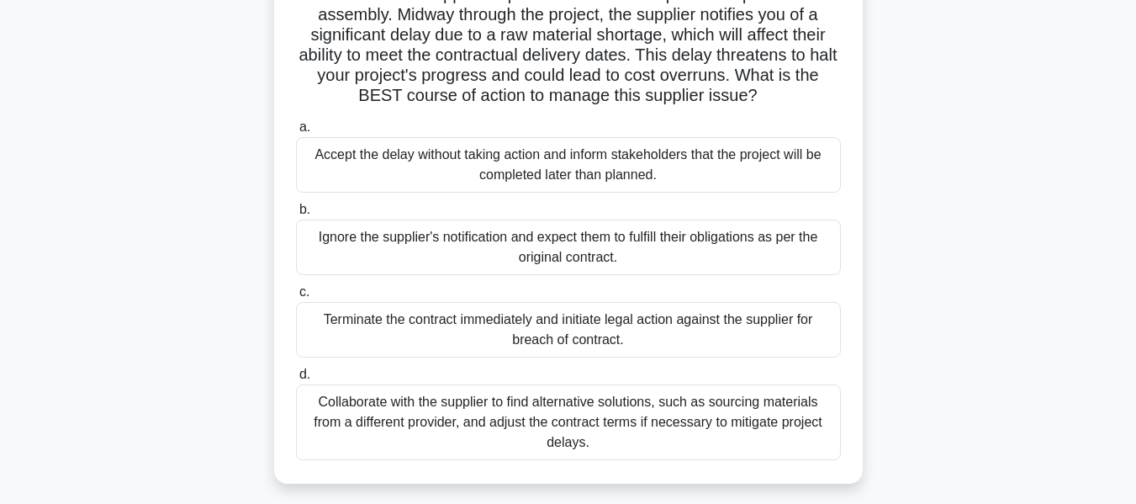
scroll to position [168, 0]
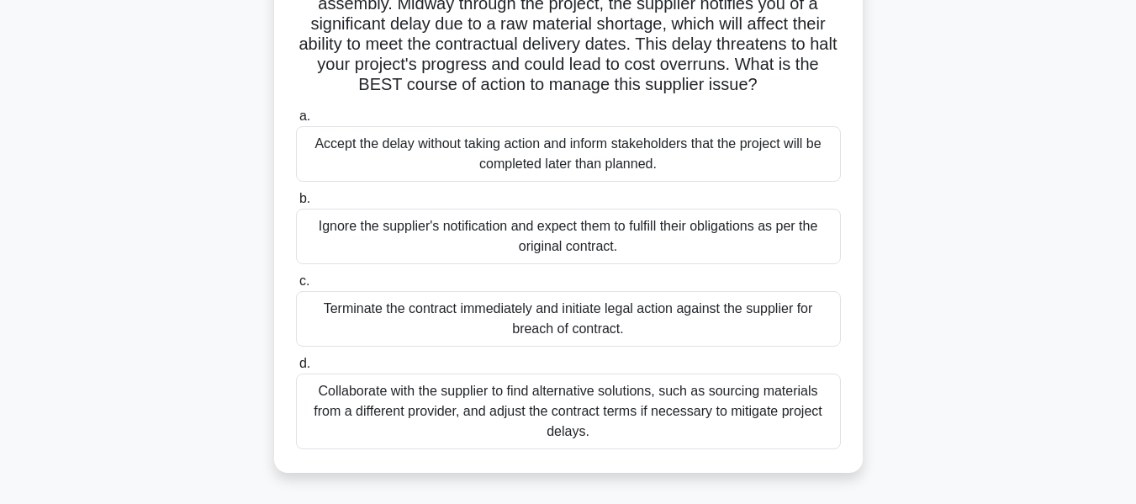
click at [633, 406] on div "Collaborate with the supplier to find alternative solutions, such as sourcing m…" at bounding box center [568, 411] width 545 height 76
click at [296, 369] on input "d. Collaborate with the supplier to find alternative solutions, such as sourcin…" at bounding box center [296, 363] width 0 height 11
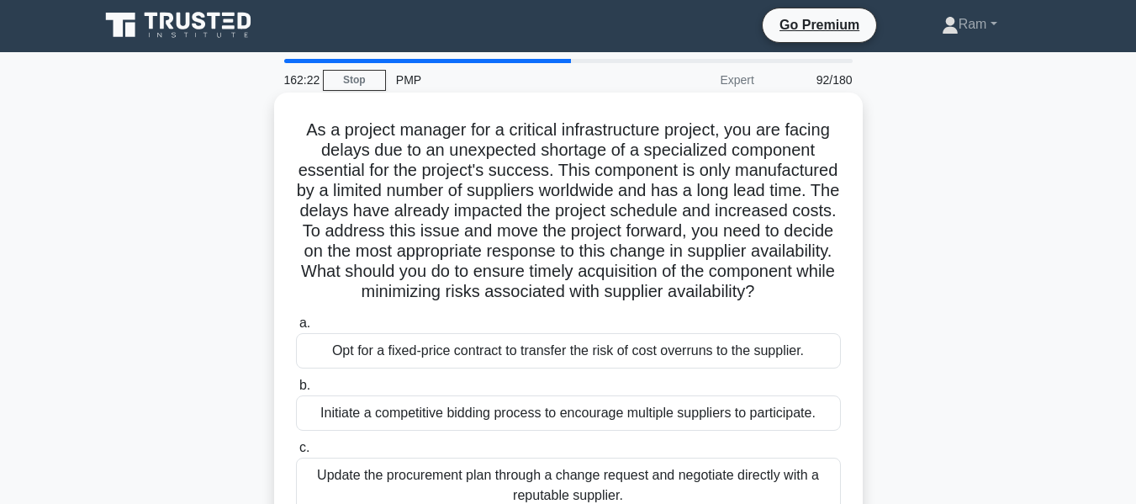
scroll to position [0, 0]
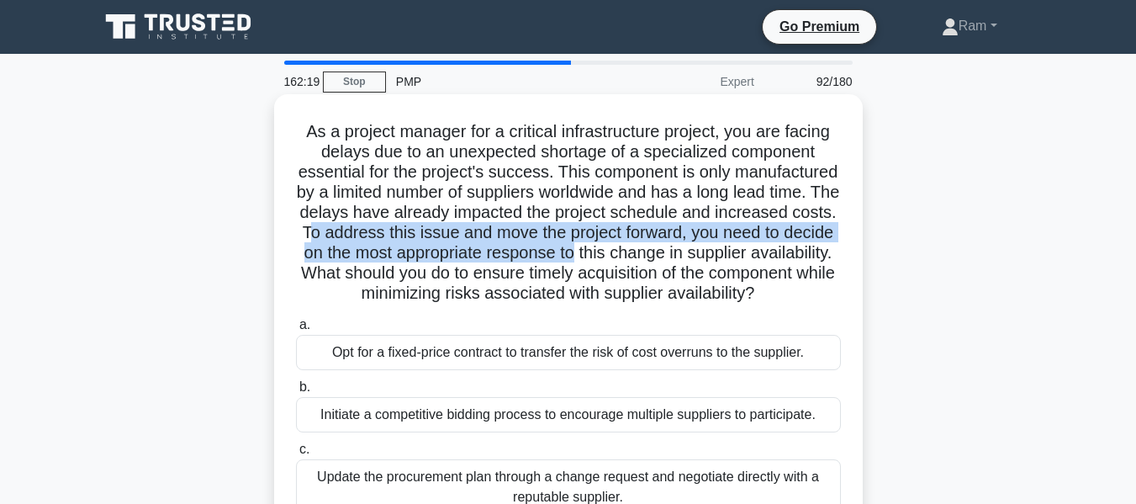
drag, startPoint x: 495, startPoint y: 240, endPoint x: 801, endPoint y: 249, distance: 306.3
click at [801, 249] on h5 "As a project manager for a critical infrastructure project, you are facing dela…" at bounding box center [568, 212] width 548 height 183
click at [493, 260] on h5 "As a project manager for a critical infrastructure project, you are facing dela…" at bounding box center [568, 212] width 548 height 183
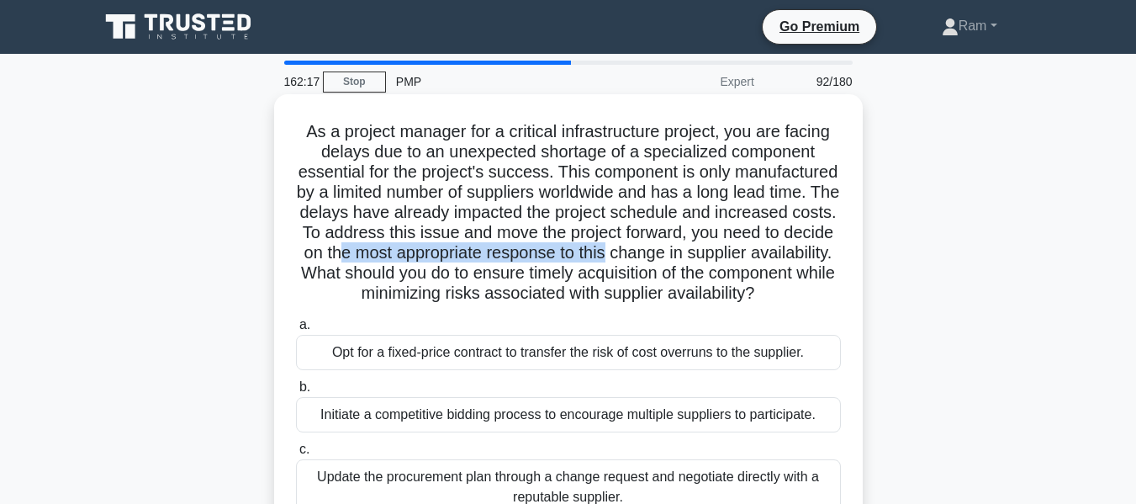
drag, startPoint x: 559, startPoint y: 263, endPoint x: 846, endPoint y: 261, distance: 287.7
click at [846, 261] on div "As a project manager for a critical infrastructure project, you are facing dela…" at bounding box center [568, 347] width 575 height 493
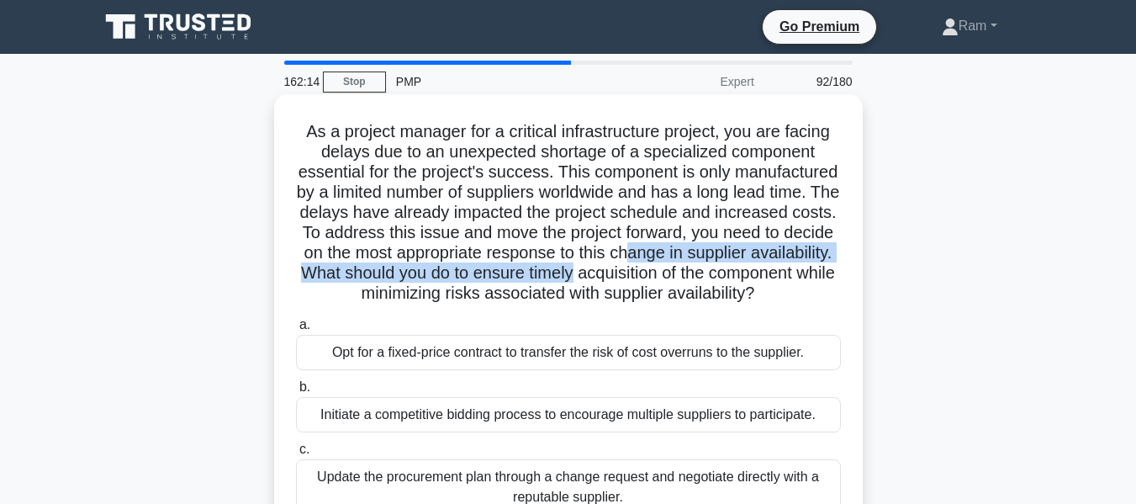
drag, startPoint x: 326, startPoint y: 276, endPoint x: 845, endPoint y: 281, distance: 519.0
click at [845, 281] on div "As a project manager for a critical infrastructure project, you are facing dela…" at bounding box center [568, 347] width 575 height 493
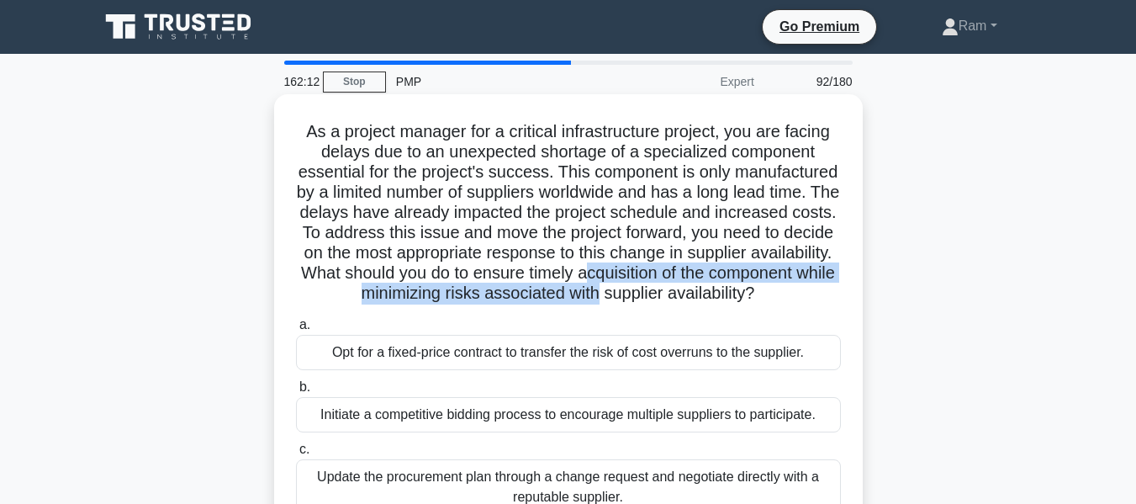
drag, startPoint x: 317, startPoint y: 299, endPoint x: 856, endPoint y: 302, distance: 539.2
click at [856, 302] on div "As a project manager for a critical infrastructure project, you are facing dela…" at bounding box center [568, 347] width 589 height 506
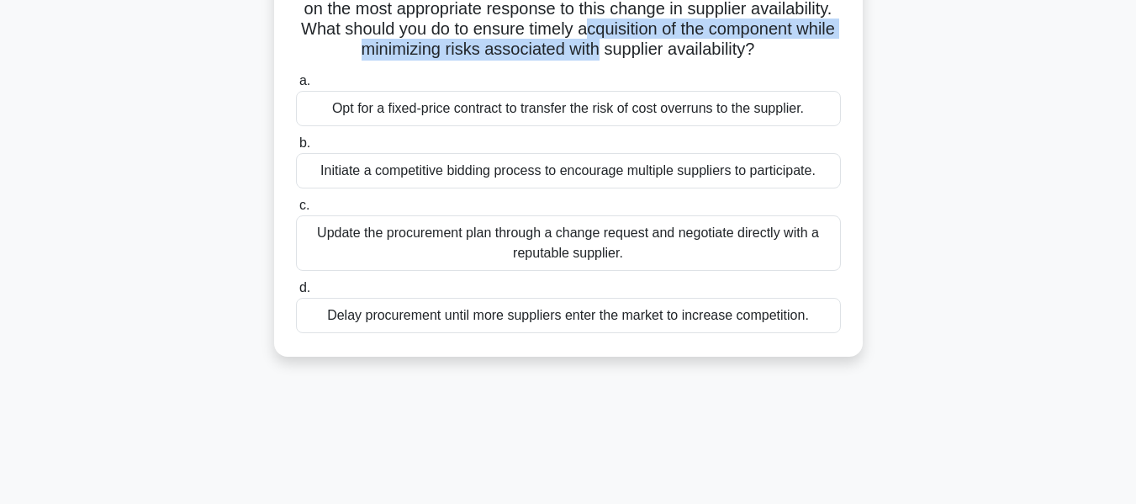
scroll to position [252, 0]
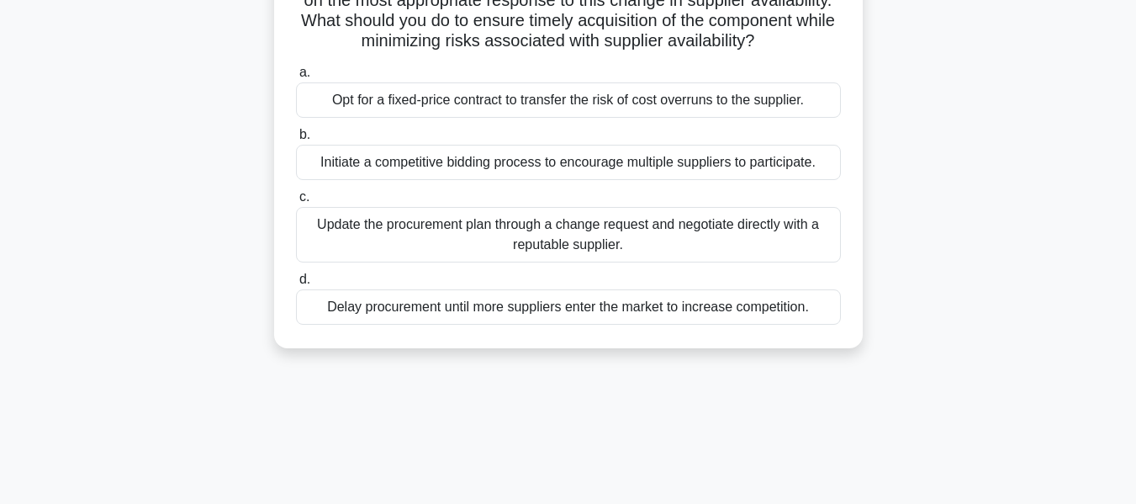
click at [664, 262] on div "Update the procurement plan through a change request and negotiate directly wit…" at bounding box center [568, 235] width 545 height 56
click at [296, 203] on input "c. Update the procurement plan through a change request and negotiate directly …" at bounding box center [296, 197] width 0 height 11
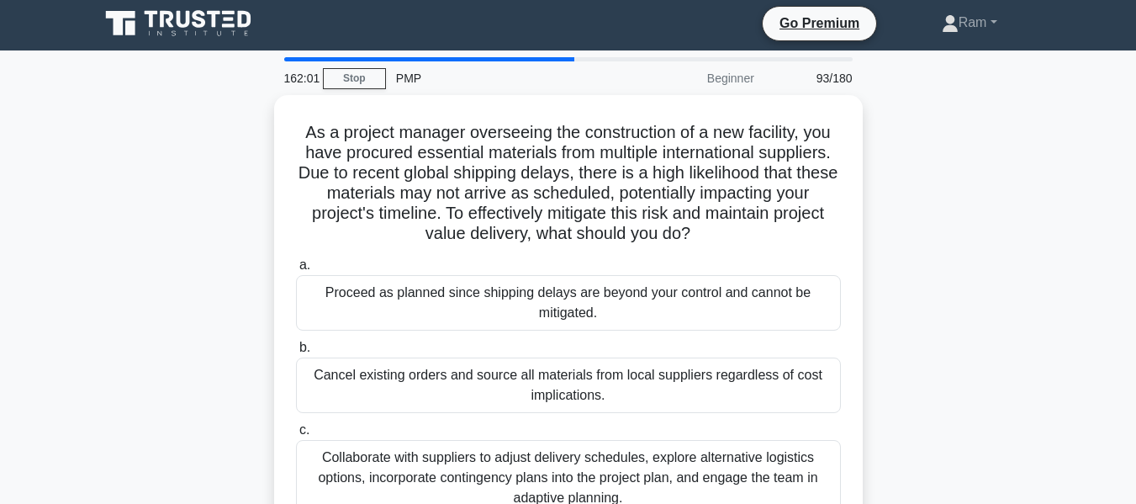
scroll to position [0, 0]
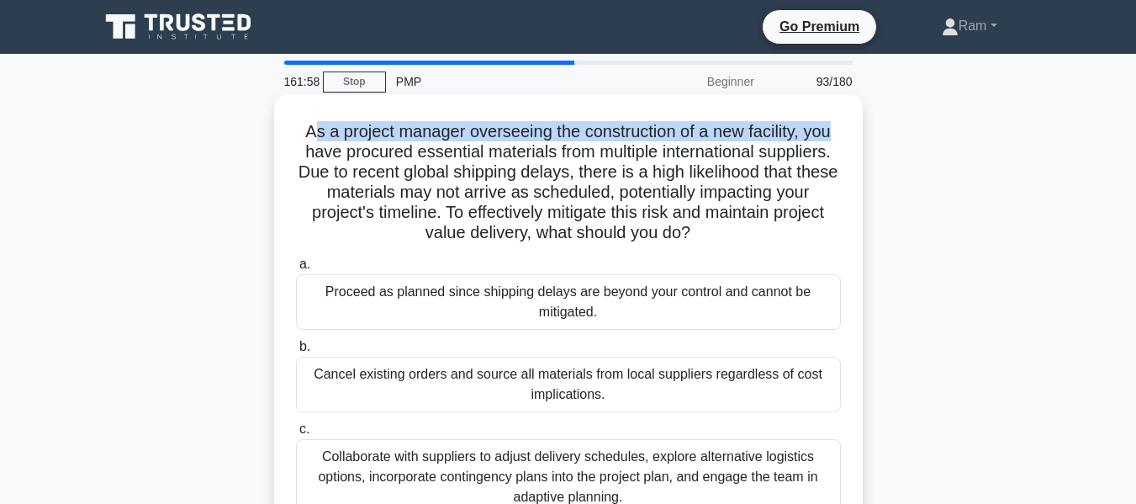
drag, startPoint x: 305, startPoint y: 128, endPoint x: 834, endPoint y: 134, distance: 528.3
click at [834, 134] on h5 "As a project manager overseeing the construction of a new facility, you have pr…" at bounding box center [568, 182] width 548 height 123
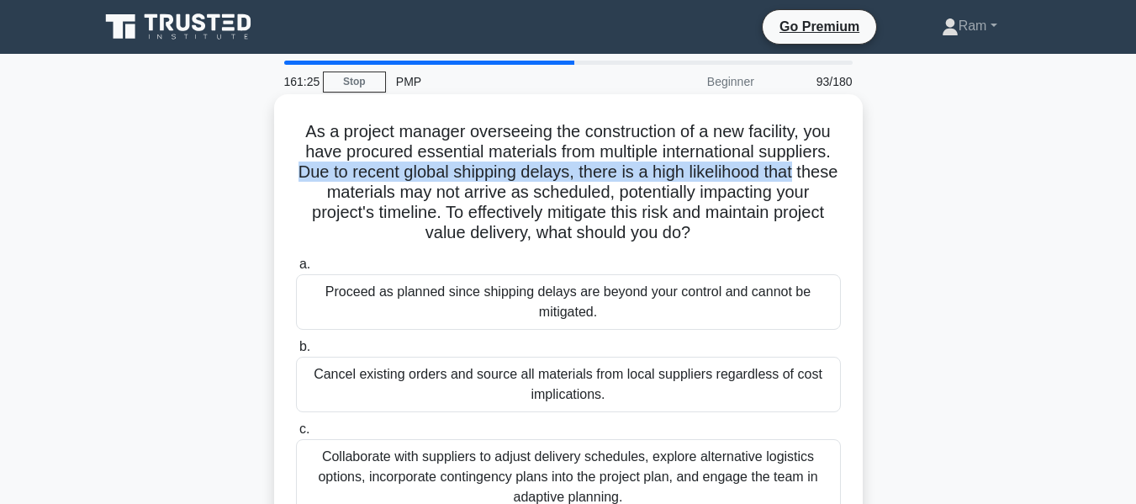
drag, startPoint x: 303, startPoint y: 177, endPoint x: 848, endPoint y: 182, distance: 545.1
click at [852, 170] on div "As a project manager overseeing the construction of a new facility, you have pr…" at bounding box center [568, 347] width 575 height 493
drag, startPoint x: 465, startPoint y: 187, endPoint x: 807, endPoint y: 240, distance: 346.4
click at [807, 240] on h5 "As a project manager overseeing the construction of a new facility, you have pr…" at bounding box center [568, 182] width 548 height 123
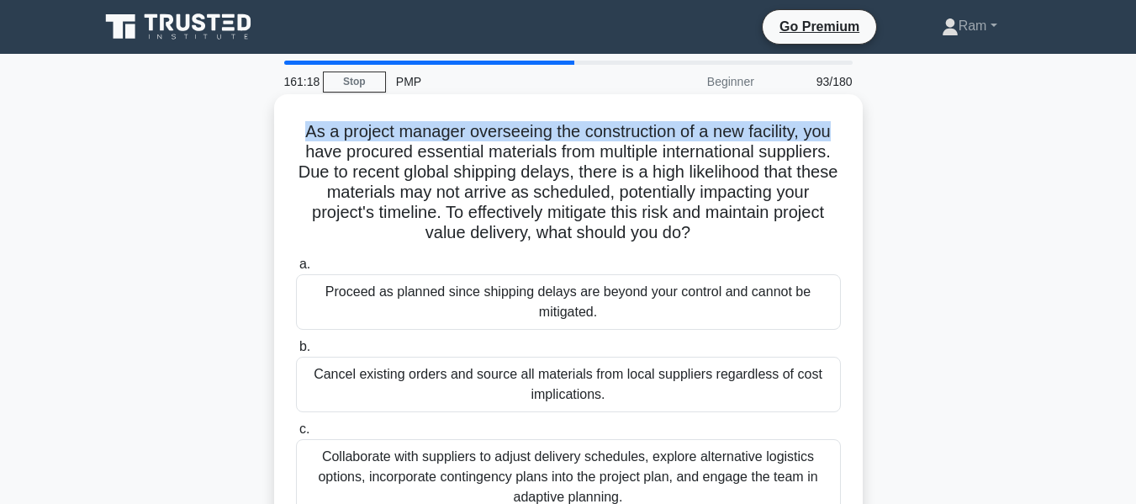
drag, startPoint x: 309, startPoint y: 138, endPoint x: 797, endPoint y: 136, distance: 487.9
click at [866, 128] on div "As a project manager overseeing the construction of a new facility, you have pr…" at bounding box center [568, 361] width 959 height 527
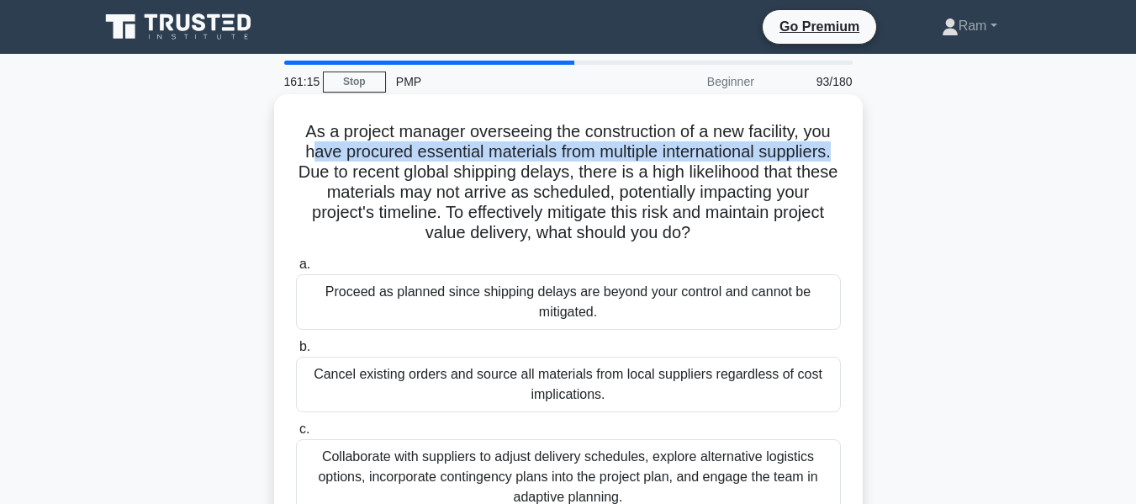
drag, startPoint x: 309, startPoint y: 160, endPoint x: 844, endPoint y: 152, distance: 535.0
click at [844, 152] on div "As a project manager overseeing the construction of a new facility, you have pr…" at bounding box center [568, 347] width 575 height 493
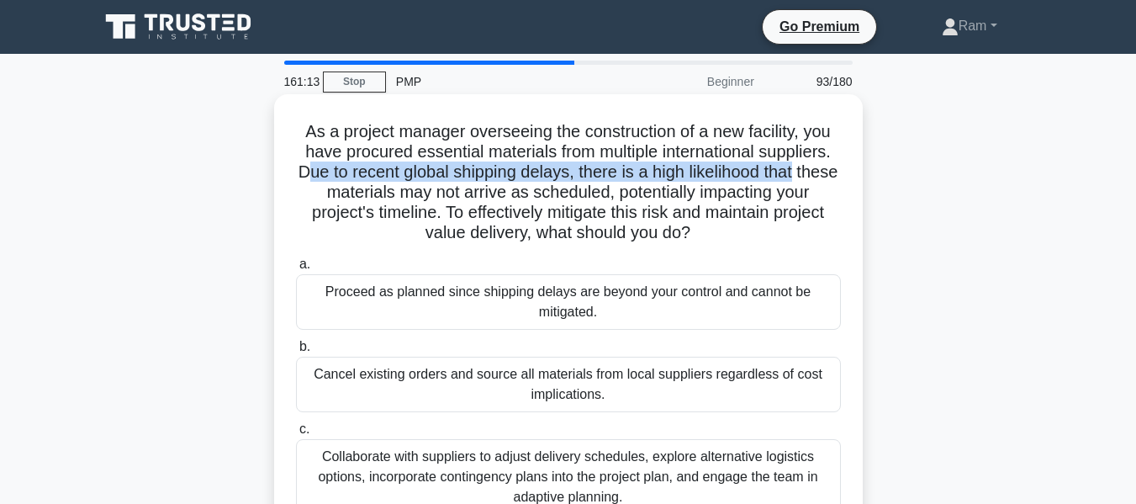
drag, startPoint x: 326, startPoint y: 174, endPoint x: 848, endPoint y: 167, distance: 522.4
click at [848, 167] on div "As a project manager overseeing the construction of a new facility, you have pr…" at bounding box center [568, 347] width 575 height 493
drag, startPoint x: 366, startPoint y: 195, endPoint x: 825, endPoint y: 225, distance: 460.2
click at [825, 225] on h5 "As a project manager overseeing the construction of a new facility, you have pr…" at bounding box center [568, 182] width 548 height 123
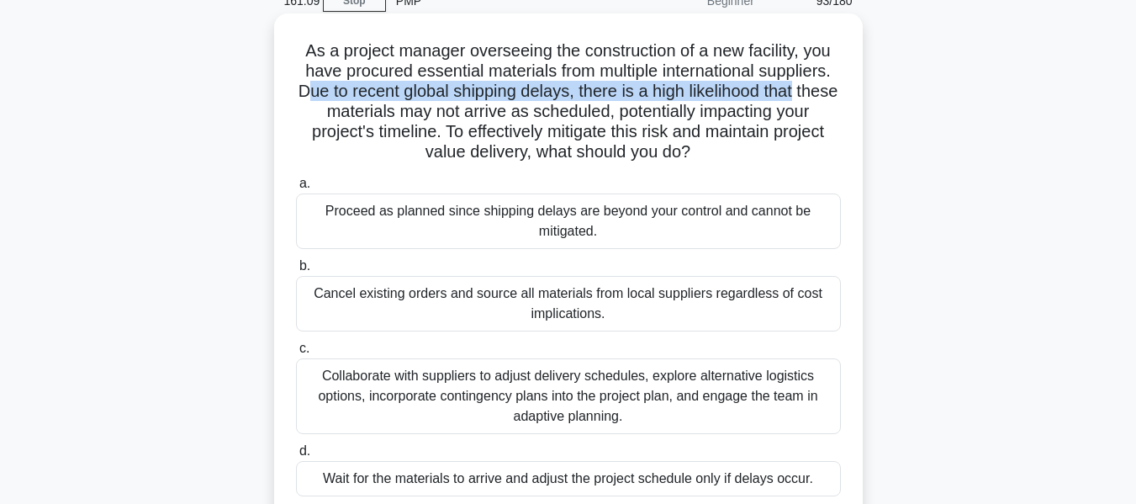
scroll to position [168, 0]
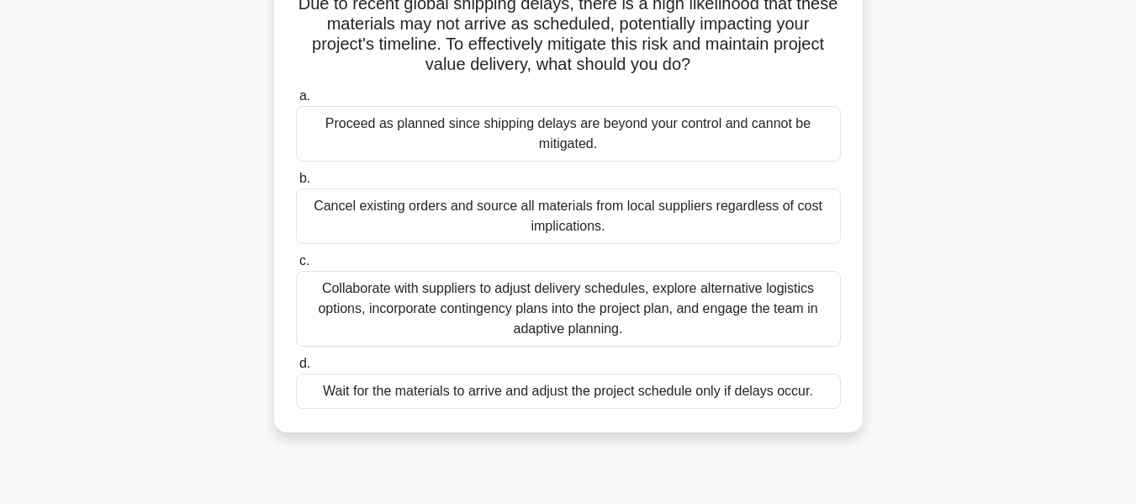
click at [707, 305] on div "Collaborate with suppliers to adjust delivery schedules, explore alternative lo…" at bounding box center [568, 309] width 545 height 76
click at [296, 267] on input "c. Collaborate with suppliers to adjust delivery schedules, explore alternative…" at bounding box center [296, 261] width 0 height 11
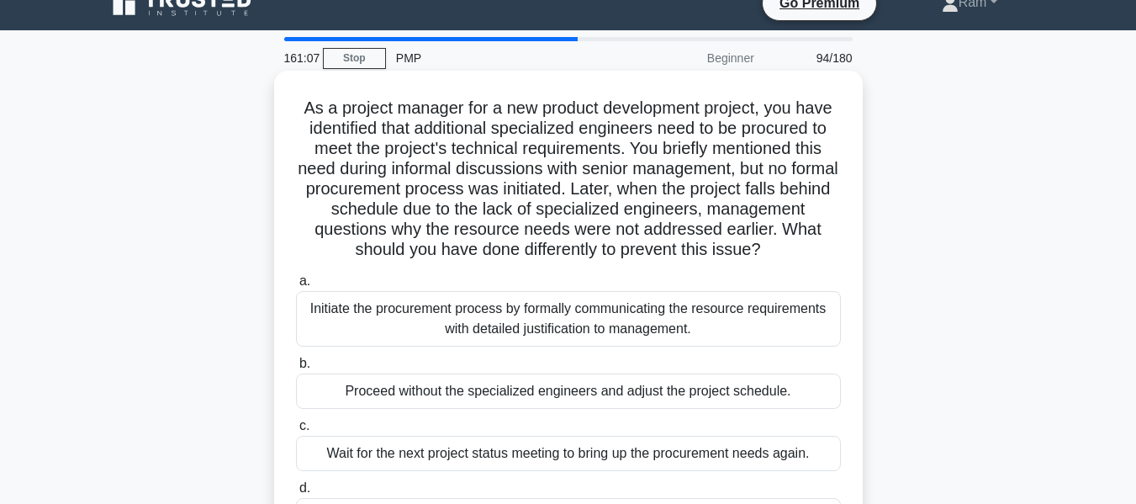
scroll to position [0, 0]
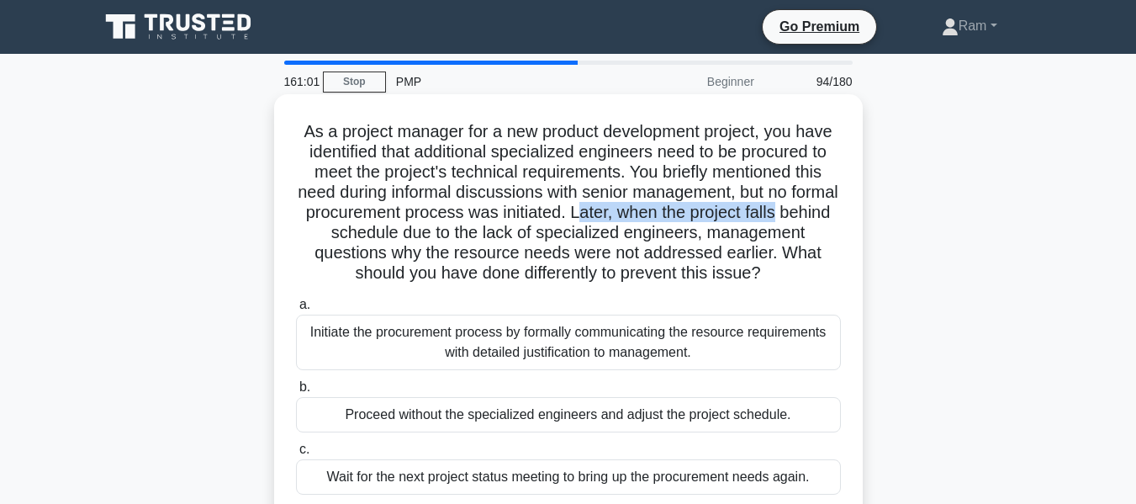
drag, startPoint x: 631, startPoint y: 211, endPoint x: 850, endPoint y: 220, distance: 218.9
click at [850, 220] on div "As a project manager for a new product development project, you have identified…" at bounding box center [568, 337] width 575 height 473
drag, startPoint x: 299, startPoint y: 234, endPoint x: 823, endPoint y: 272, distance: 524.5
click at [823, 272] on h5 "As a project manager for a new product development project, you have identified…" at bounding box center [568, 202] width 548 height 163
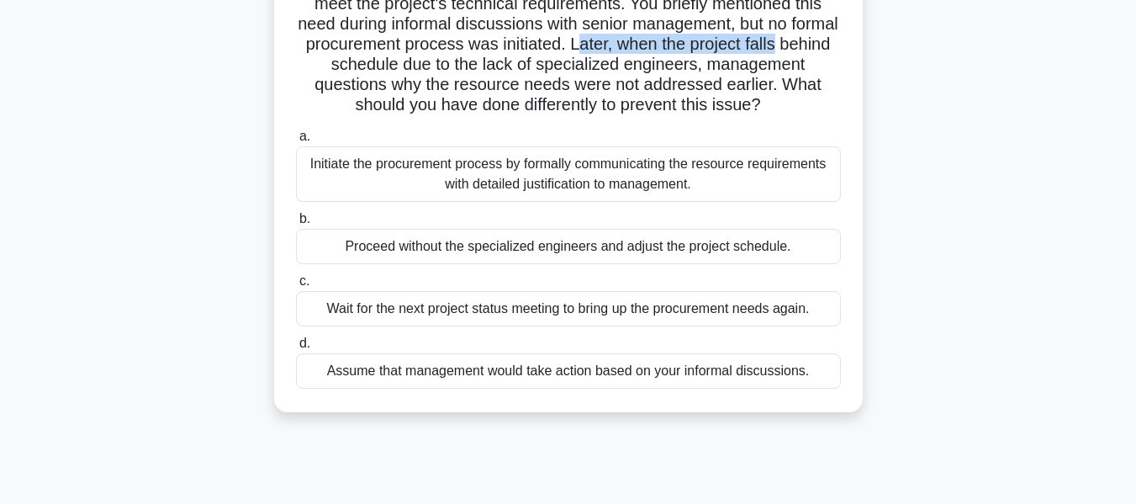
scroll to position [84, 0]
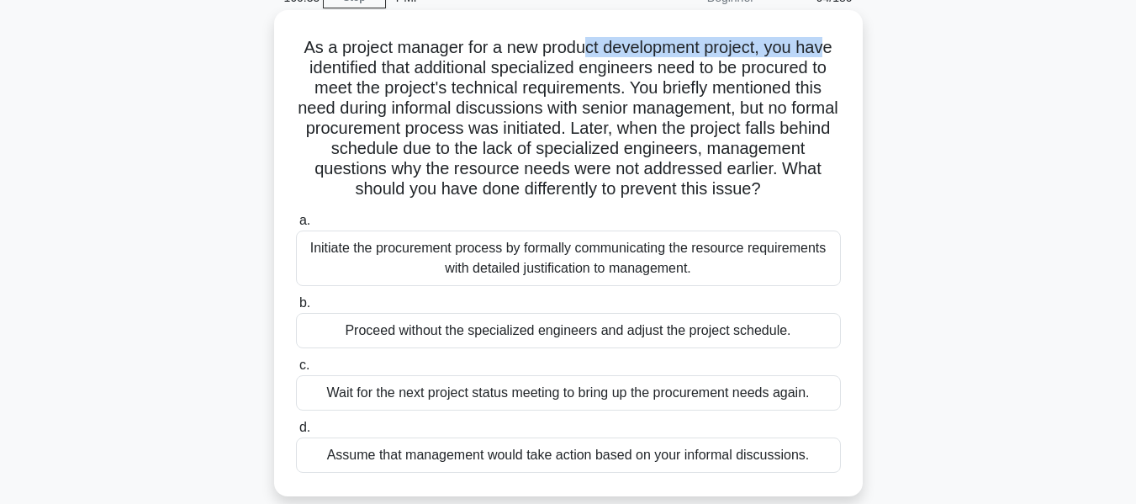
drag, startPoint x: 584, startPoint y: 55, endPoint x: 831, endPoint y: 40, distance: 247.7
click at [831, 40] on h5 "As a project manager for a new product development project, you have identified…" at bounding box center [568, 118] width 548 height 163
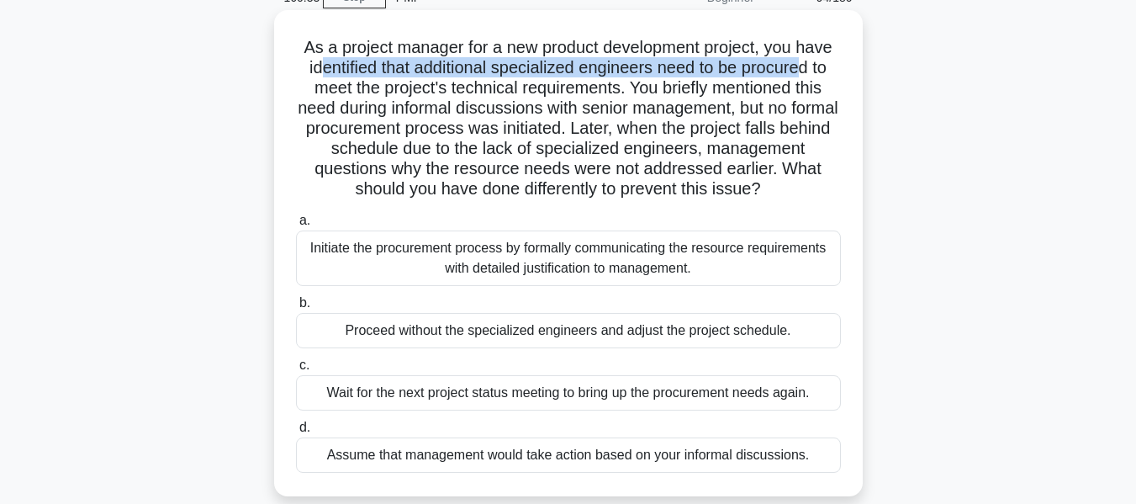
drag, startPoint x: 316, startPoint y: 69, endPoint x: 803, endPoint y: 77, distance: 487.1
click at [803, 77] on h5 "As a project manager for a new product development project, you have identified…" at bounding box center [568, 118] width 548 height 163
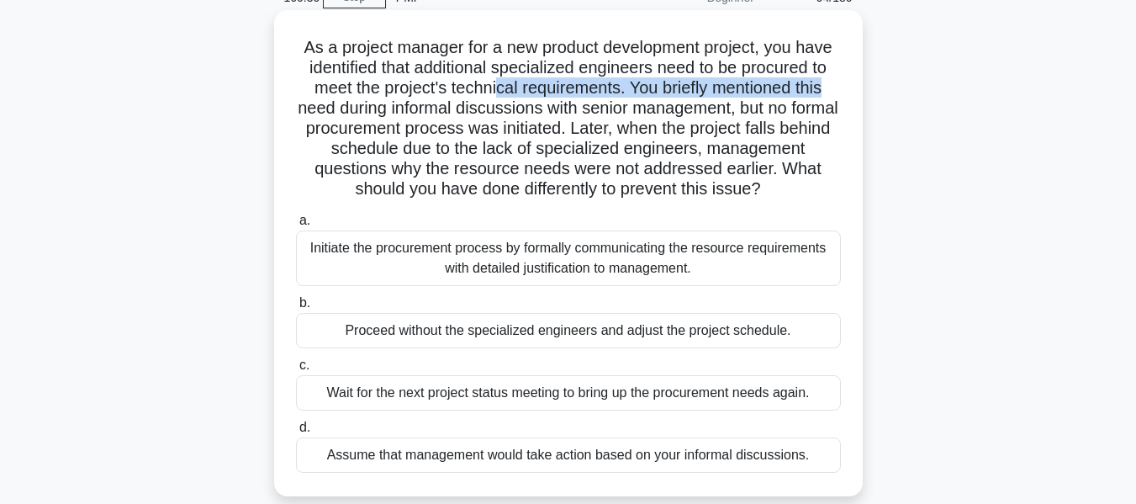
drag, startPoint x: 495, startPoint y: 91, endPoint x: 846, endPoint y: 94, distance: 350.8
click at [846, 94] on div "As a project manager for a new product development project, you have identified…" at bounding box center [568, 253] width 575 height 473
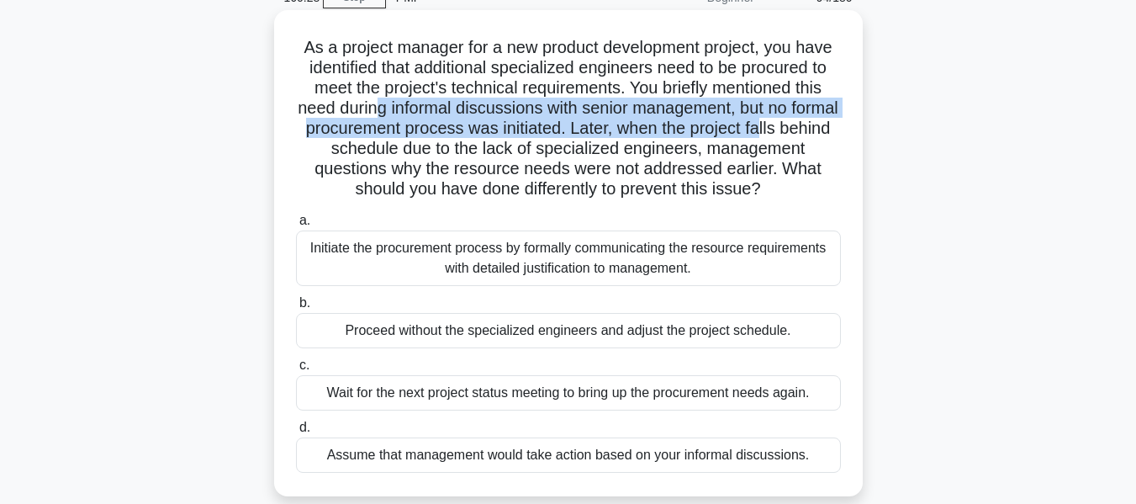
drag, startPoint x: 403, startPoint y: 104, endPoint x: 818, endPoint y: 121, distance: 415.0
click at [818, 121] on h5 "As a project manager for a new product development project, you have identified…" at bounding box center [568, 118] width 548 height 163
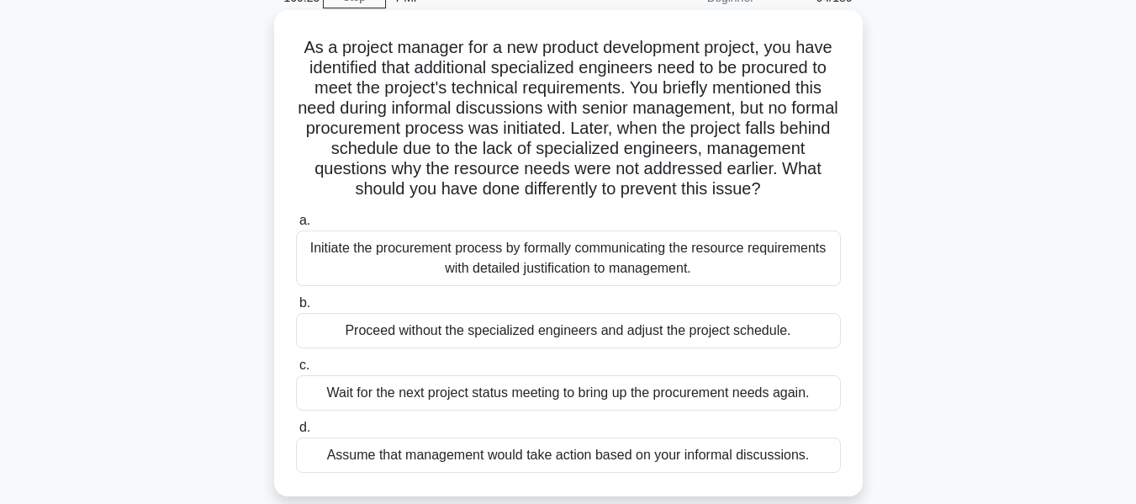
click at [499, 160] on h5 "As a project manager for a new product development project, you have identified…" at bounding box center [568, 118] width 548 height 163
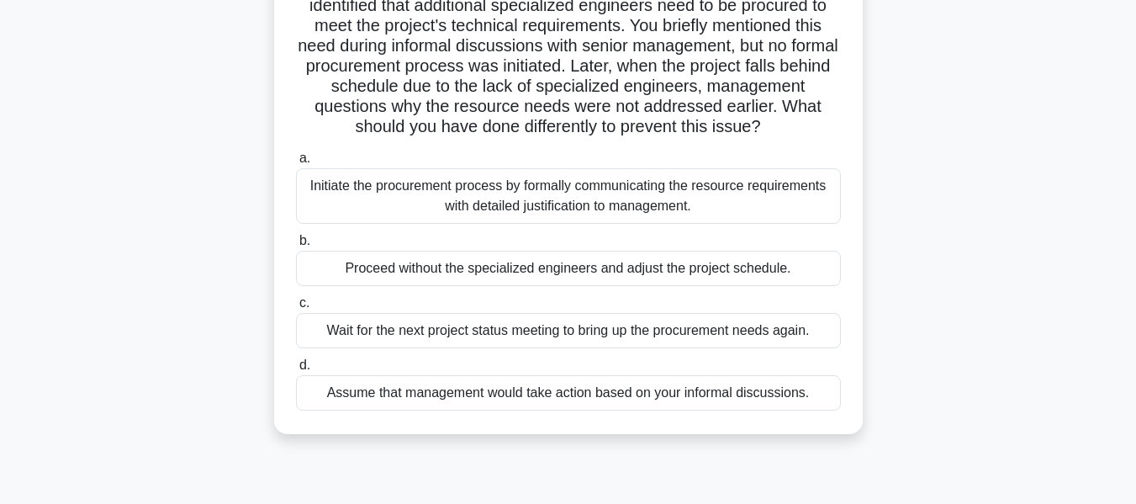
scroll to position [252, 0]
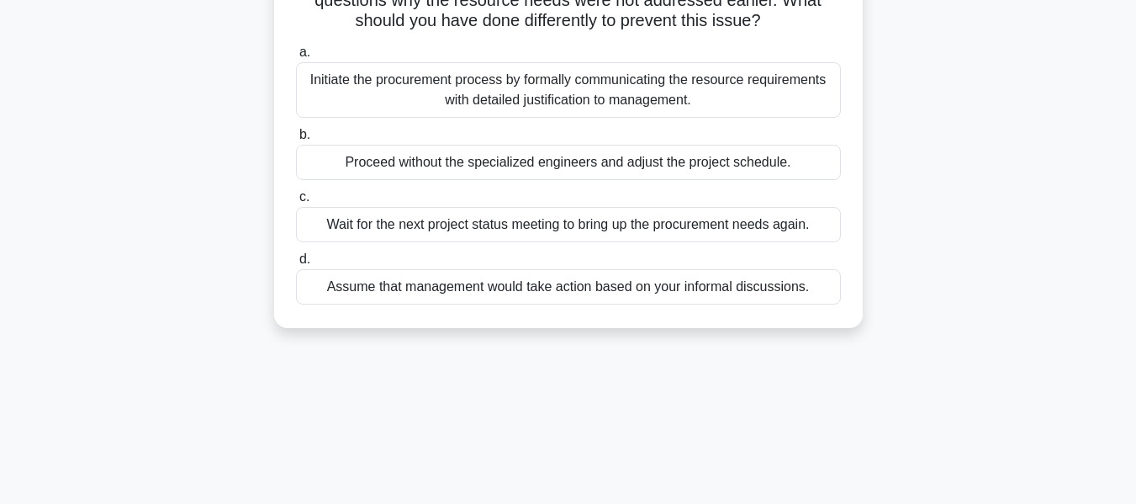
click at [557, 104] on div "Initiate the procurement process by formally communicating the resource require…" at bounding box center [568, 90] width 545 height 56
click at [296, 58] on input "a. Initiate the procurement process by formally communicating the resource requ…" at bounding box center [296, 52] width 0 height 11
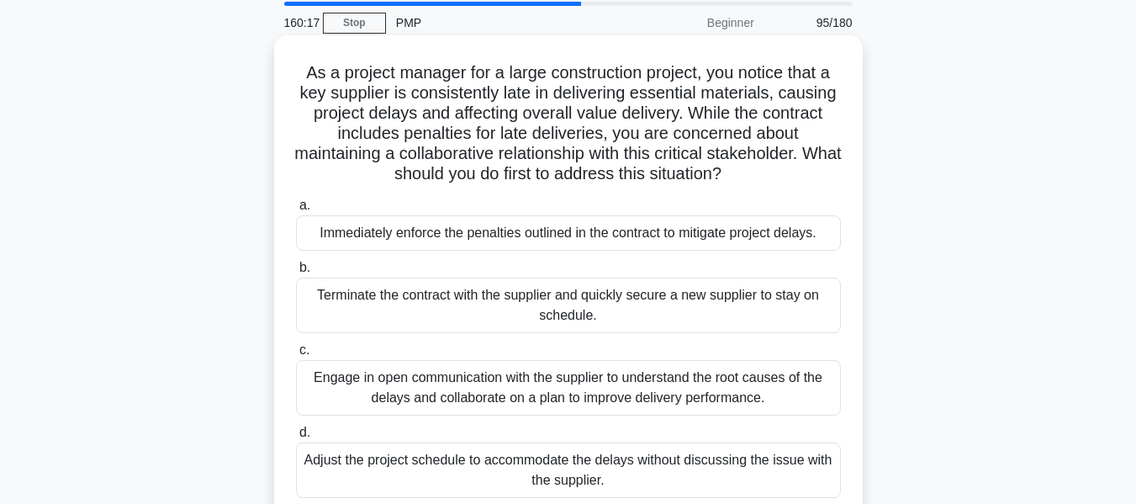
scroll to position [0, 0]
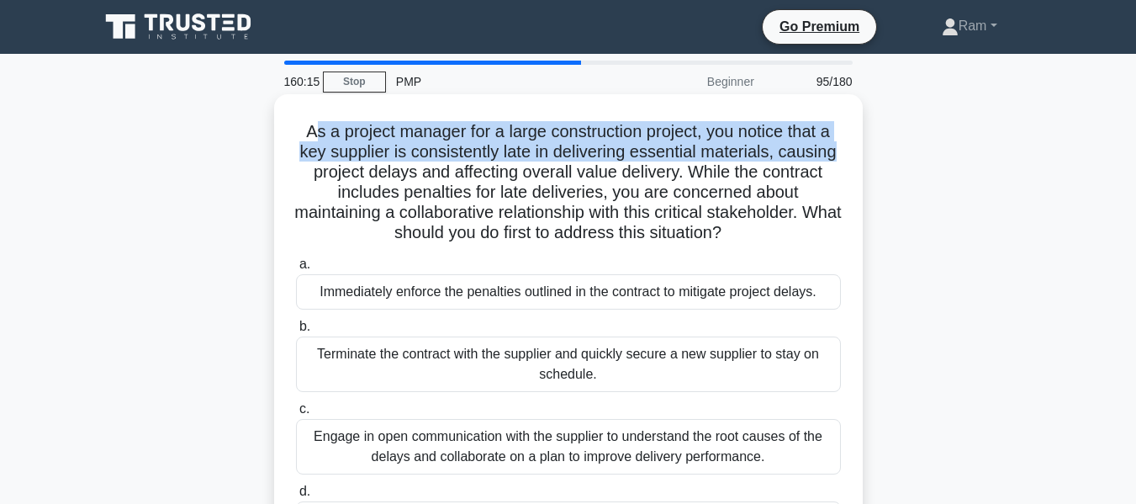
drag, startPoint x: 304, startPoint y: 128, endPoint x: 843, endPoint y: 143, distance: 538.5
click at [843, 143] on div "As a project manager for a large construction project, you notice that a key su…" at bounding box center [568, 337] width 575 height 473
click at [474, 159] on h5 "As a project manager for a large construction project, you notice that a key su…" at bounding box center [568, 182] width 548 height 123
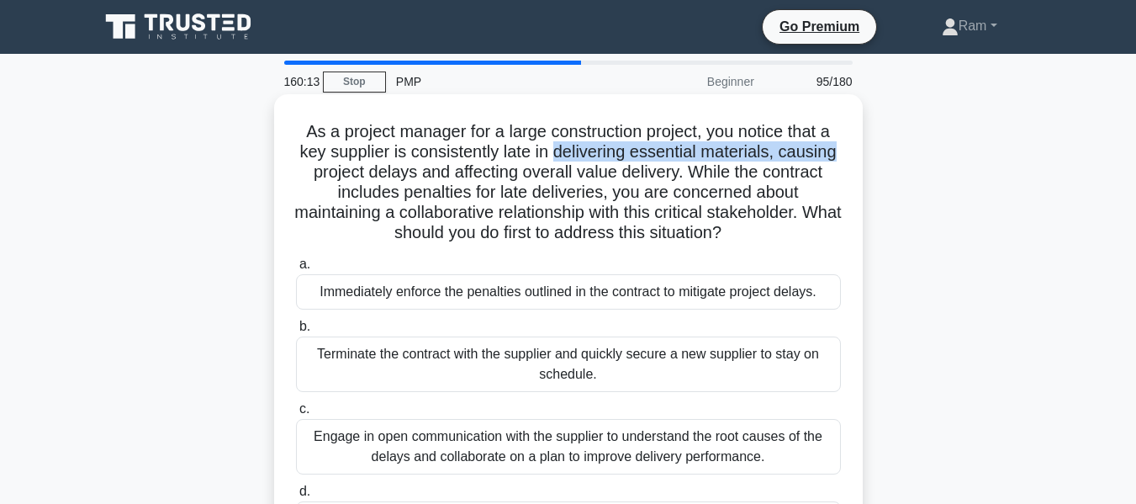
drag, startPoint x: 557, startPoint y: 150, endPoint x: 855, endPoint y: 155, distance: 298.6
click at [855, 155] on div "As a project manager for a large construction project, you notice that a key su…" at bounding box center [568, 337] width 575 height 473
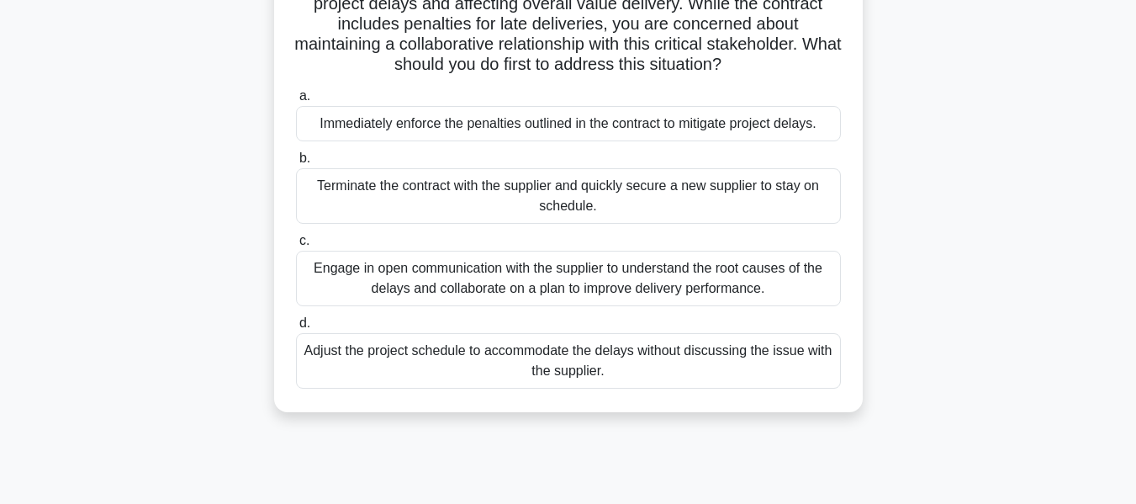
click at [710, 282] on div "Engage in open communication with the supplier to understand the root causes of…" at bounding box center [568, 279] width 545 height 56
click at [296, 246] on input "c. Engage in open communication with the supplier to understand the root causes…" at bounding box center [296, 241] width 0 height 11
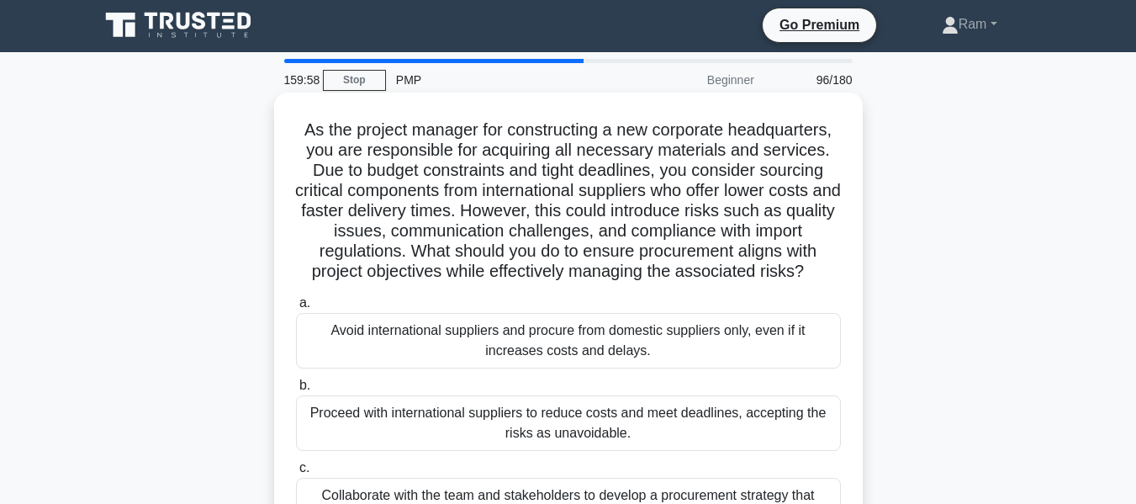
scroll to position [0, 0]
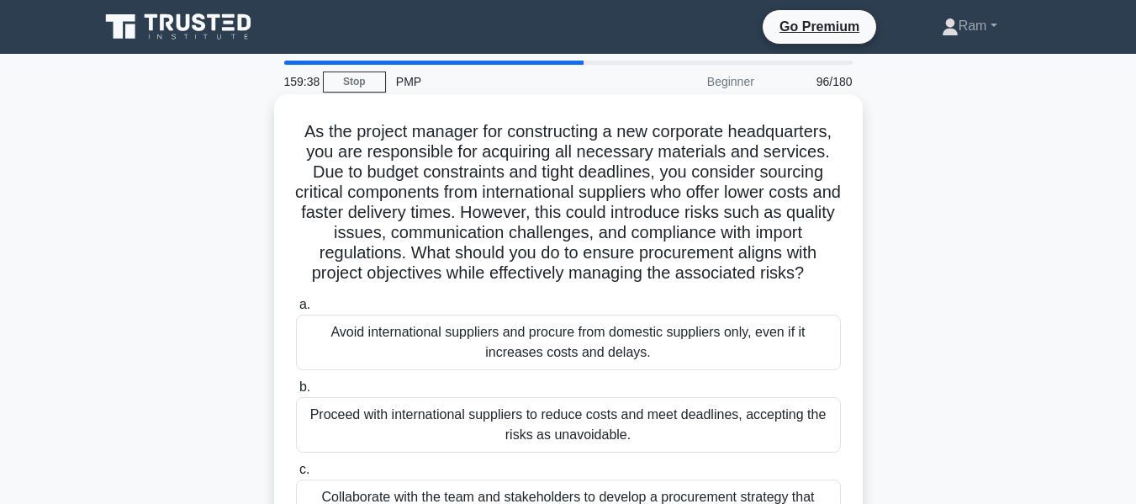
drag, startPoint x: 740, startPoint y: 256, endPoint x: 831, endPoint y: 268, distance: 91.7
click at [831, 268] on h5 "As the project manager for constructing a new corporate headquarters, you are r…" at bounding box center [568, 202] width 548 height 163
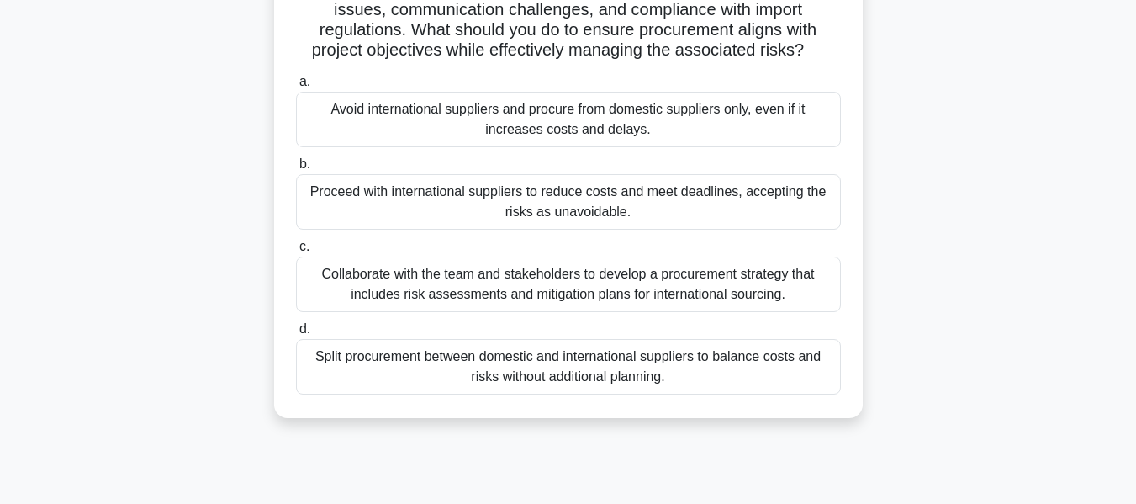
scroll to position [252, 0]
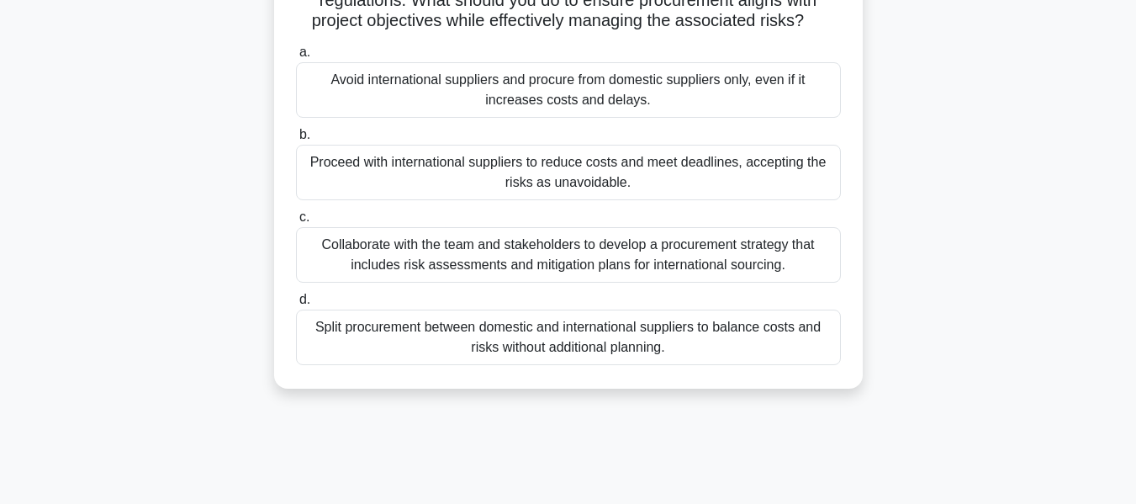
click at [744, 266] on div "Collaborate with the team and stakeholders to develop a procurement strategy th…" at bounding box center [568, 255] width 545 height 56
click at [296, 223] on input "c. Collaborate with the team and stakeholders to develop a procurement strategy…" at bounding box center [296, 217] width 0 height 11
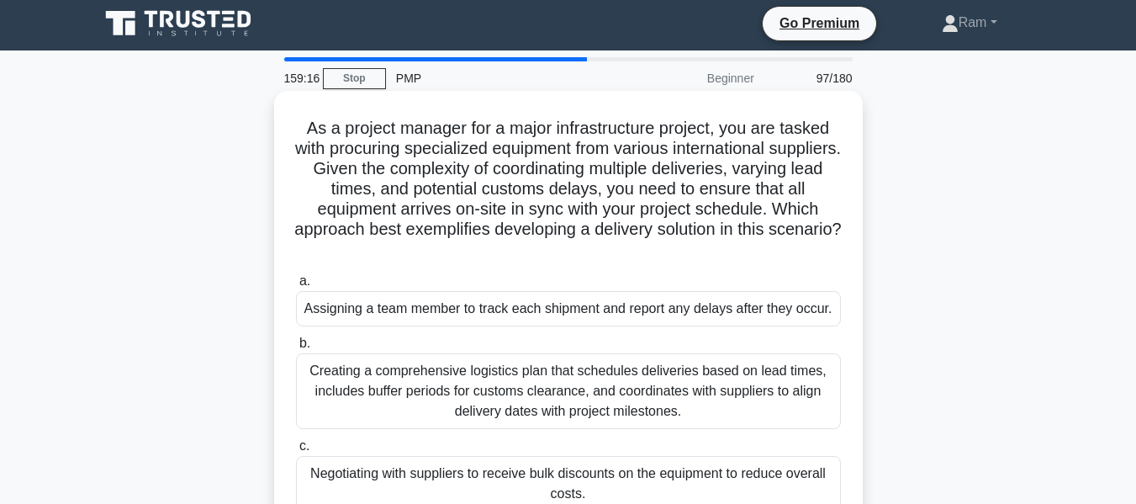
scroll to position [0, 0]
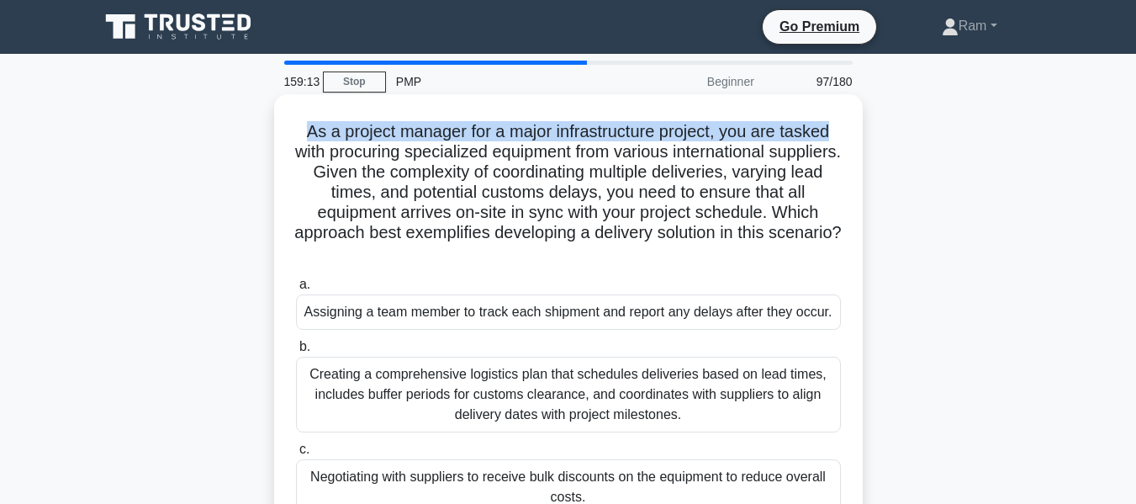
drag, startPoint x: 304, startPoint y: 126, endPoint x: 837, endPoint y: 115, distance: 532.5
click at [837, 115] on div "As a project manager for a major infrastructure project, you are tasked with pr…" at bounding box center [568, 347] width 575 height 493
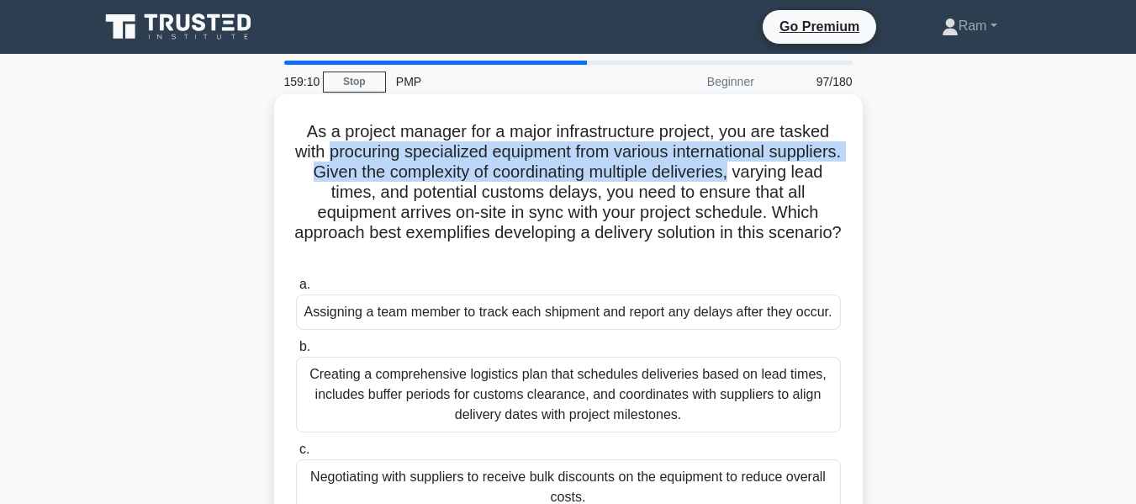
drag, startPoint x: 365, startPoint y: 150, endPoint x: 852, endPoint y: 172, distance: 487.5
click at [852, 172] on div "As a project manager for a major infrastructure project, you are tasked with pr…" at bounding box center [568, 347] width 575 height 493
drag, startPoint x: 450, startPoint y: 180, endPoint x: 425, endPoint y: 173, distance: 26.1
click at [450, 181] on h5 "As a project manager for a major infrastructure project, you are tasked with pr…" at bounding box center [568, 192] width 548 height 143
click at [391, 175] on h5 "As a project manager for a major infrastructure project, you are tasked with pr…" at bounding box center [568, 192] width 548 height 143
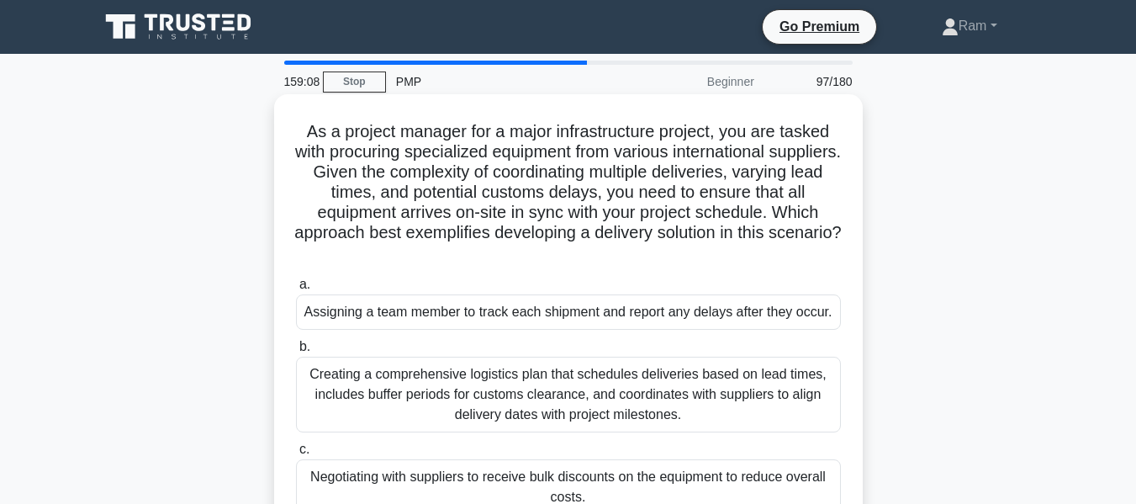
click at [601, 195] on h5 "As a project manager for a major infrastructure project, you are tasked with pr…" at bounding box center [568, 192] width 548 height 143
drag, startPoint x: 599, startPoint y: 176, endPoint x: 822, endPoint y: 174, distance: 222.9
click at [822, 174] on h5 "As a project manager for a major infrastructure project, you are tasked with pr…" at bounding box center [568, 192] width 548 height 143
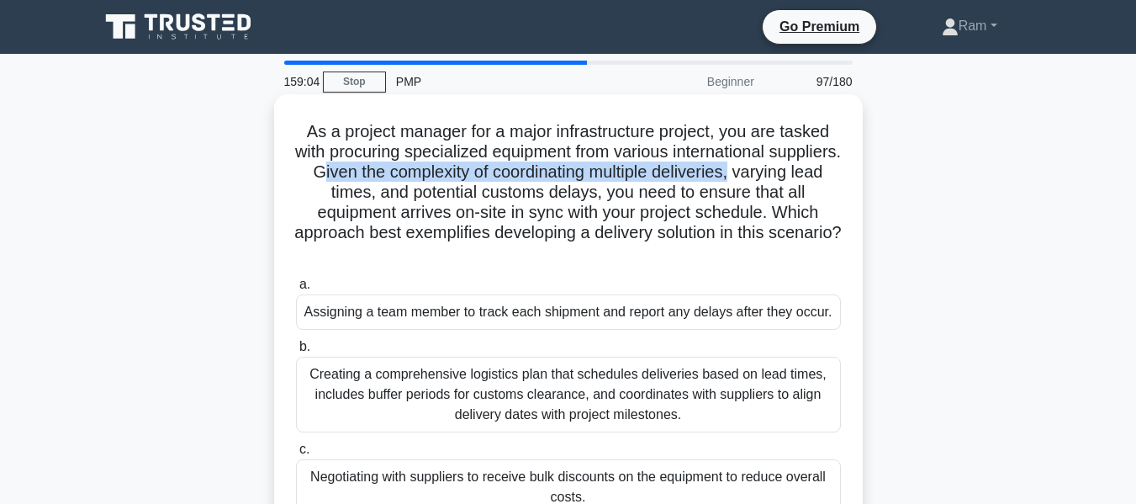
drag, startPoint x: 397, startPoint y: 177, endPoint x: 826, endPoint y: 177, distance: 429.0
click at [831, 173] on h5 "As a project manager for a major infrastructure project, you are tasked with pr…" at bounding box center [568, 192] width 548 height 143
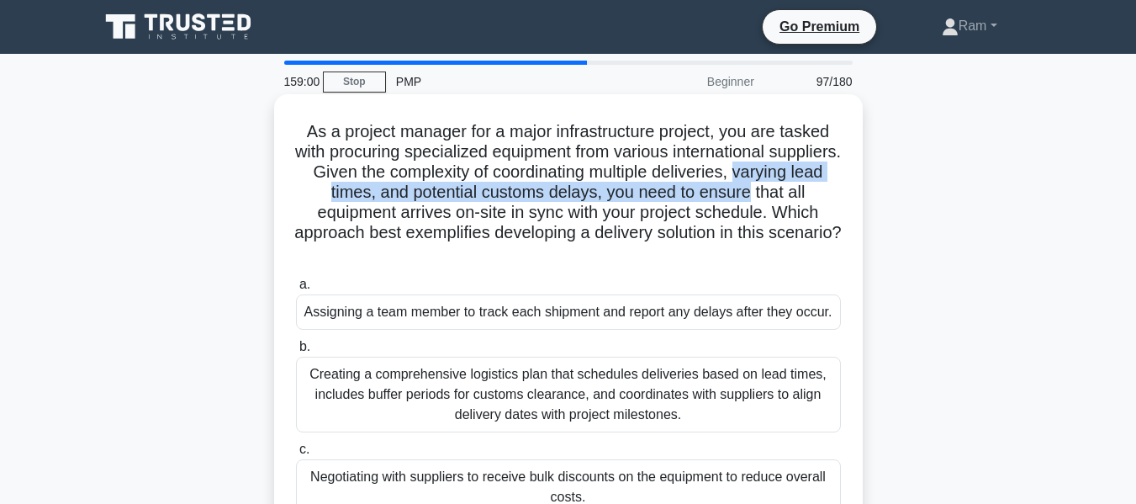
drag, startPoint x: 308, startPoint y: 200, endPoint x: 820, endPoint y: 199, distance: 512.2
click at [834, 197] on h5 "As a project manager for a major infrastructure project, you are tasked with pr…" at bounding box center [568, 192] width 548 height 143
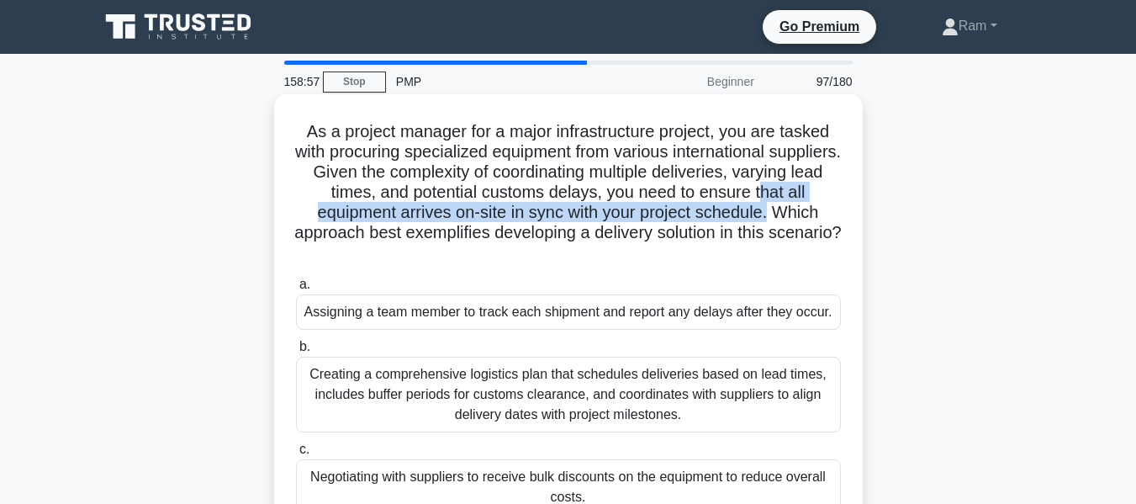
drag, startPoint x: 315, startPoint y: 215, endPoint x: 758, endPoint y: 230, distance: 443.5
click at [828, 205] on h5 "As a project manager for a major infrastructure project, you are tasked with pr…" at bounding box center [568, 192] width 548 height 143
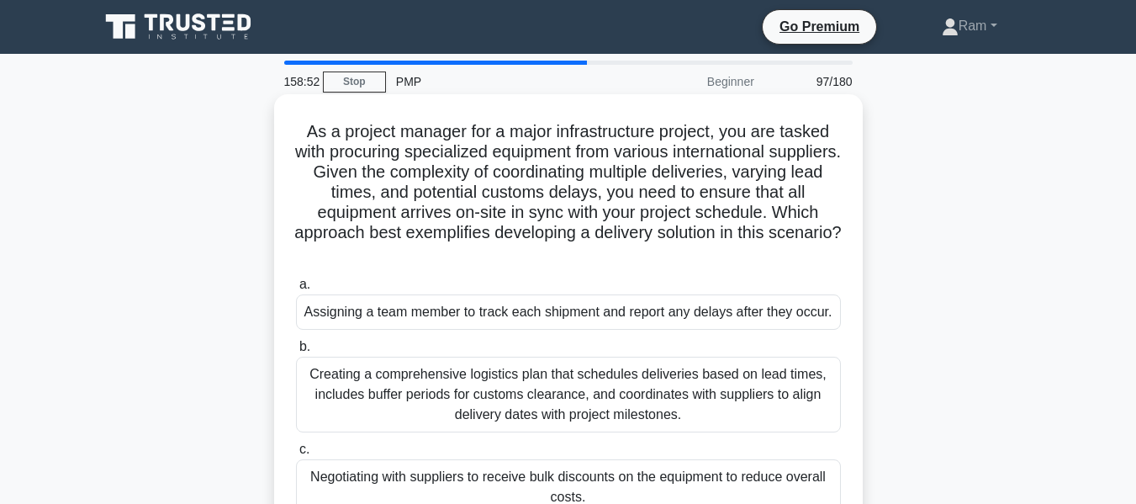
click at [344, 230] on h5 "As a project manager for a major infrastructure project, you are tasked with pr…" at bounding box center [568, 192] width 548 height 143
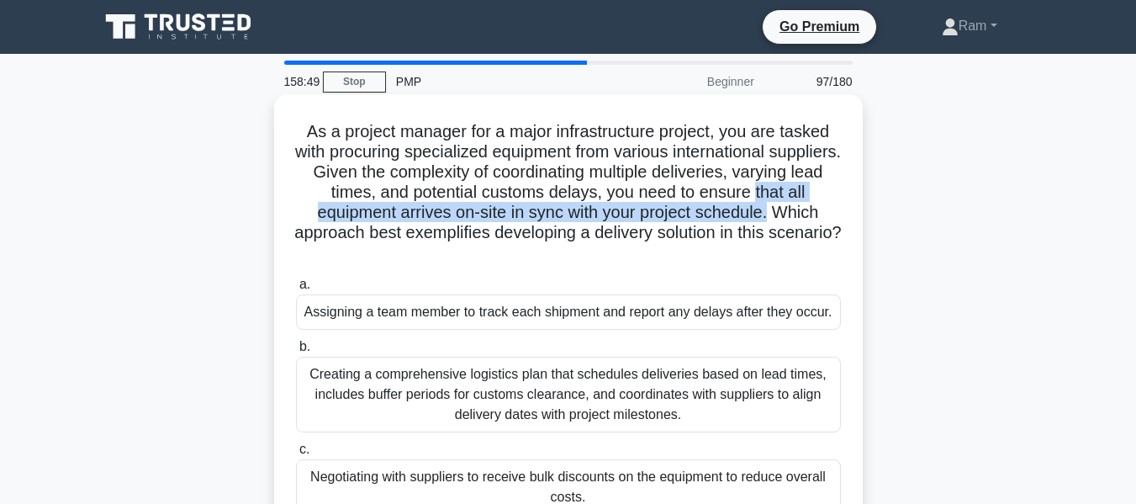
drag, startPoint x: 304, startPoint y: 216, endPoint x: 834, endPoint y: 218, distance: 529.1
click at [834, 218] on h5 "As a project manager for a major infrastructure project, you are tasked with pr…" at bounding box center [568, 192] width 548 height 143
drag, startPoint x: 314, startPoint y: 238, endPoint x: 684, endPoint y: 249, distance: 370.3
click at [685, 250] on h5 "As a project manager for a major infrastructure project, you are tasked with pr…" at bounding box center [568, 192] width 548 height 143
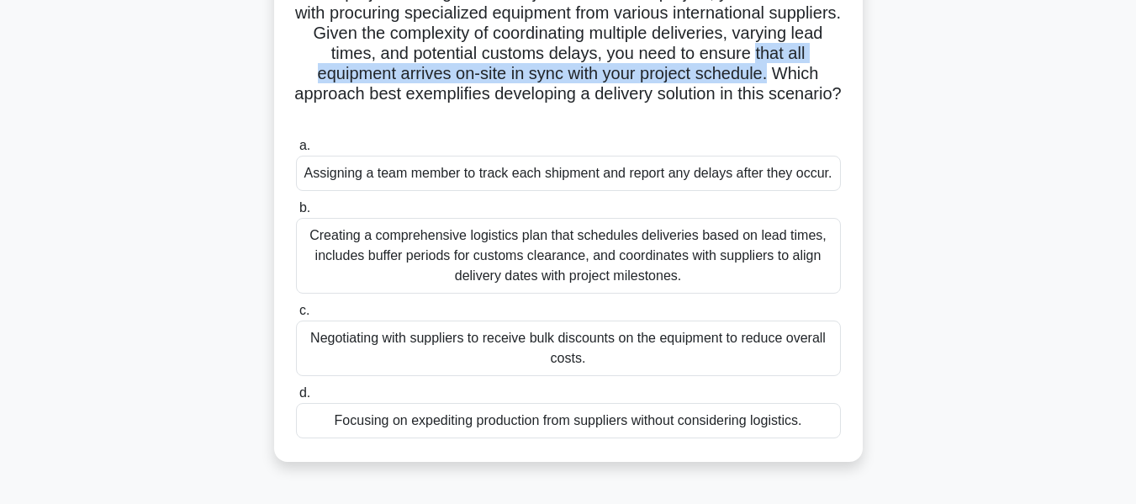
scroll to position [168, 0]
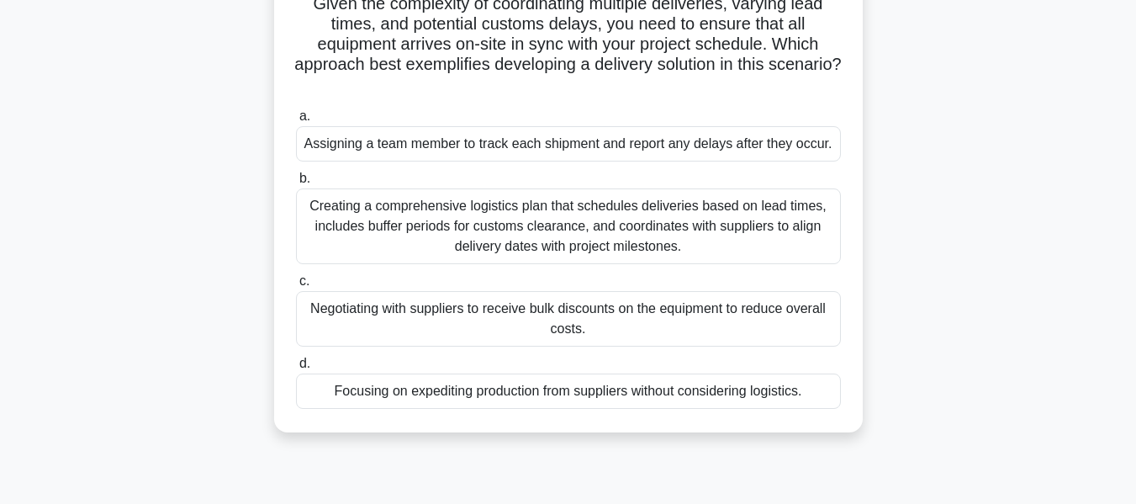
click at [712, 236] on div "Creating a comprehensive logistics plan that schedules deliveries based on lead…" at bounding box center [568, 226] width 545 height 76
click at [296, 184] on input "b. Creating a comprehensive logistics plan that schedules deliveries based on l…" at bounding box center [296, 178] width 0 height 11
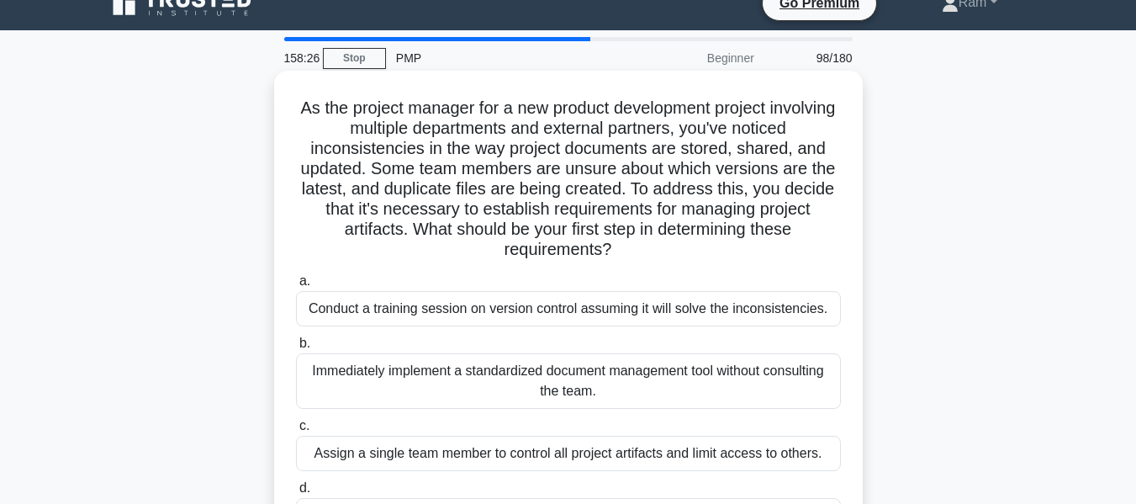
scroll to position [0, 0]
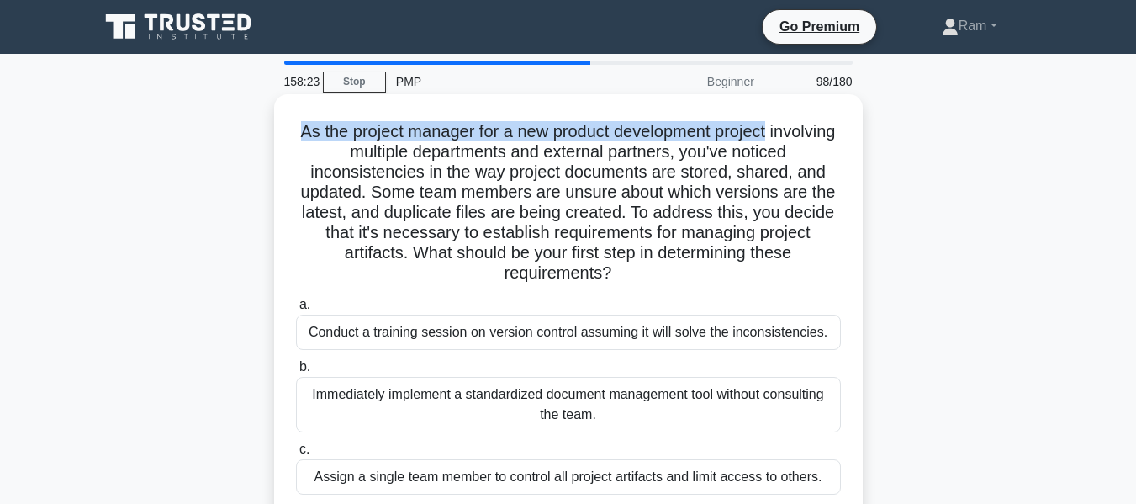
drag, startPoint x: 329, startPoint y: 135, endPoint x: 812, endPoint y: 103, distance: 483.9
click at [812, 103] on div "As the project manager for a new product development project involving multiple…" at bounding box center [568, 347] width 575 height 493
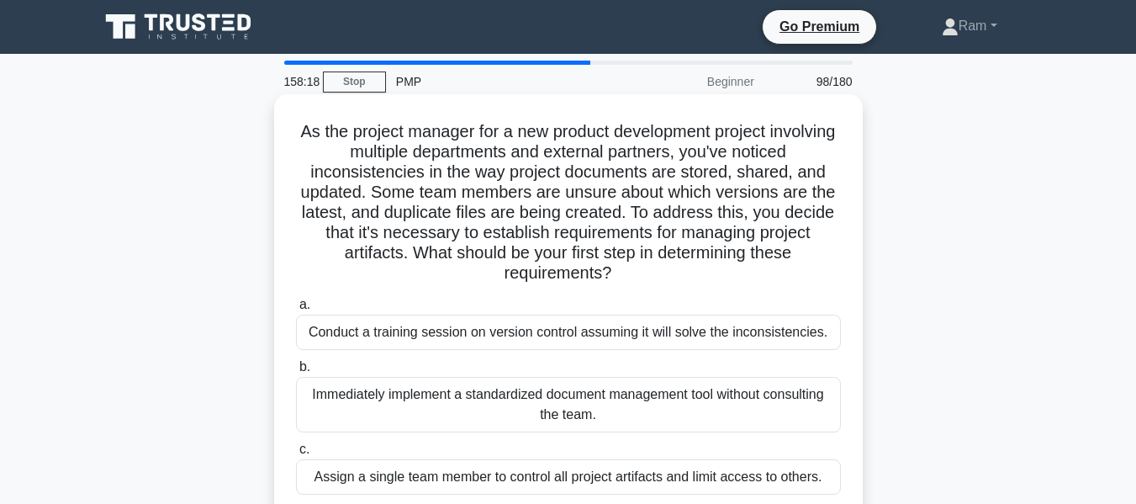
click at [340, 144] on h5 "As the project manager for a new product development project involving multiple…" at bounding box center [568, 202] width 548 height 163
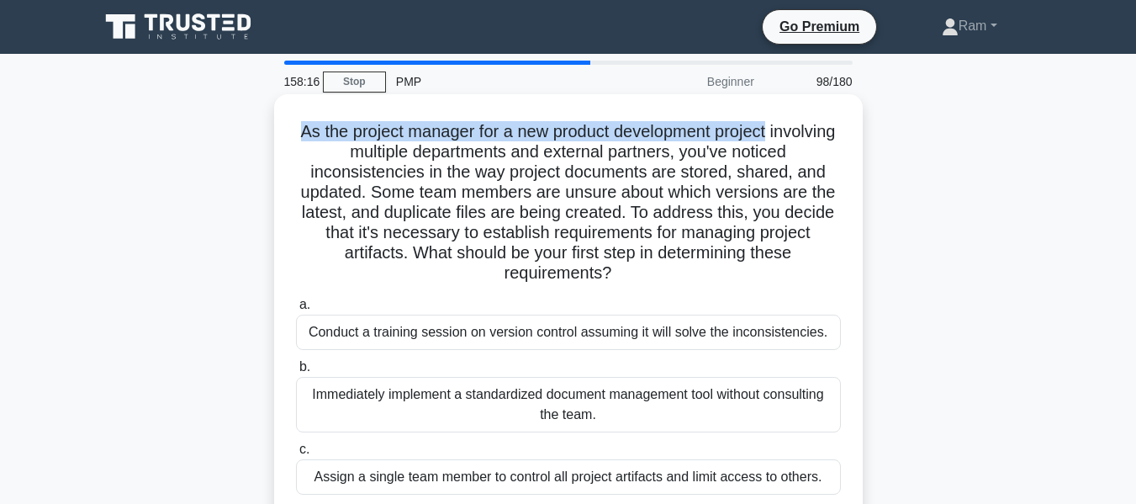
drag, startPoint x: 327, startPoint y: 135, endPoint x: 855, endPoint y: 114, distance: 527.8
click at [855, 114] on div "As the project manager for a new product development project involving multiple…" at bounding box center [568, 347] width 575 height 493
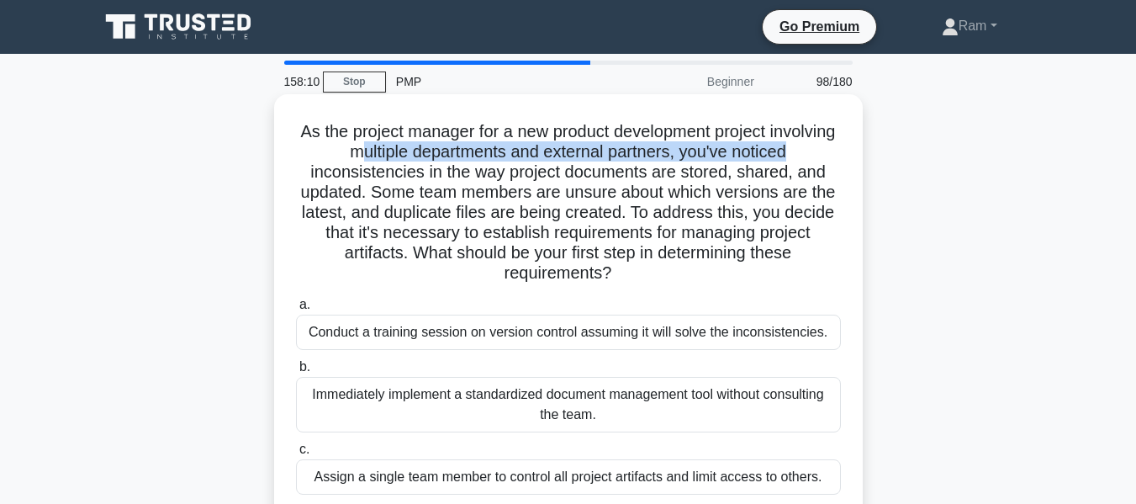
drag, startPoint x: 397, startPoint y: 156, endPoint x: 844, endPoint y: 148, distance: 447.5
click at [844, 148] on div "As the project manager for a new product development project involving multiple…" at bounding box center [568, 347] width 575 height 493
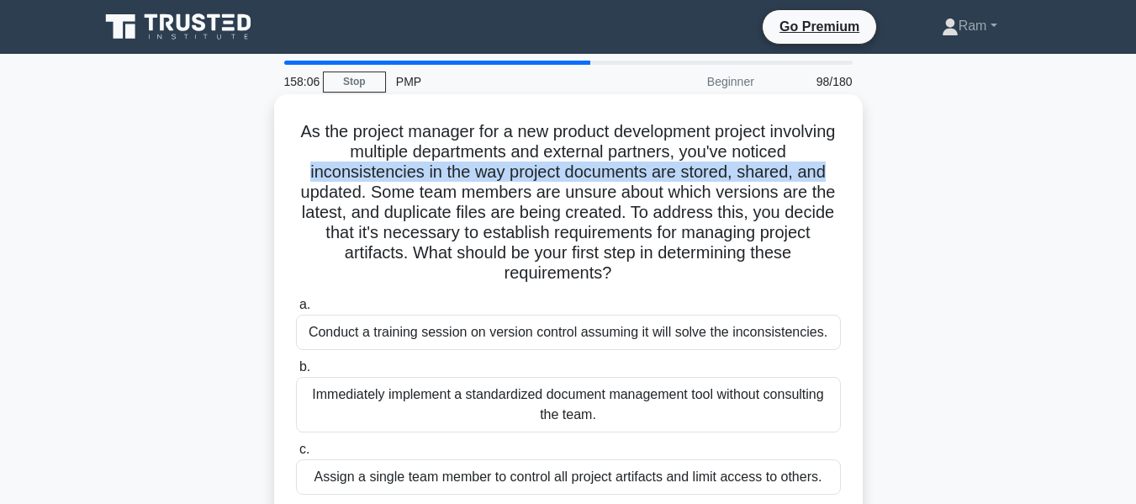
drag, startPoint x: 304, startPoint y: 177, endPoint x: 845, endPoint y: 179, distance: 540.8
click at [845, 179] on div "As the project manager for a new product development project involving multiple…" at bounding box center [568, 347] width 575 height 493
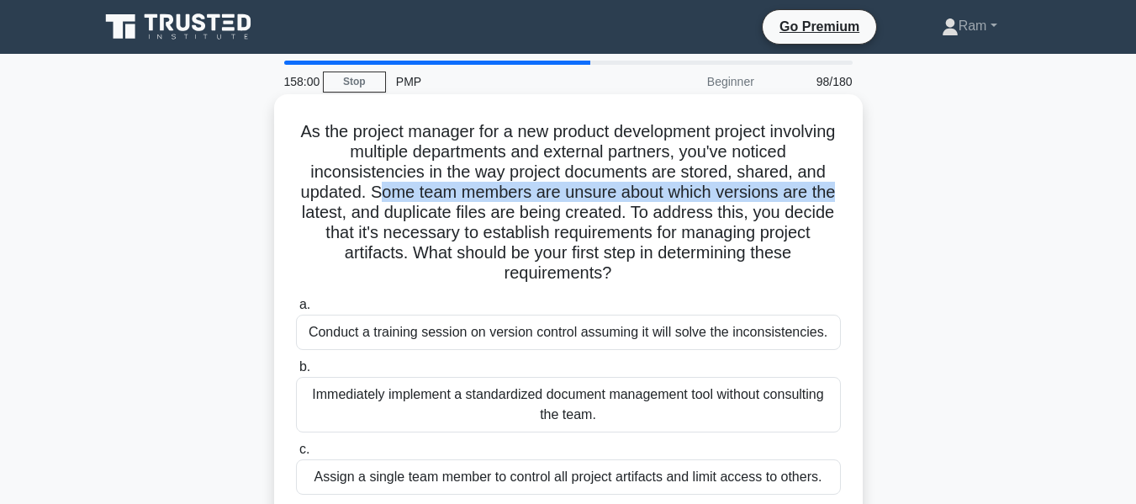
drag, startPoint x: 375, startPoint y: 200, endPoint x: 695, endPoint y: 257, distance: 324.6
click at [864, 196] on div "As the project manager for a new product development project involving multiple…" at bounding box center [568, 361] width 959 height 527
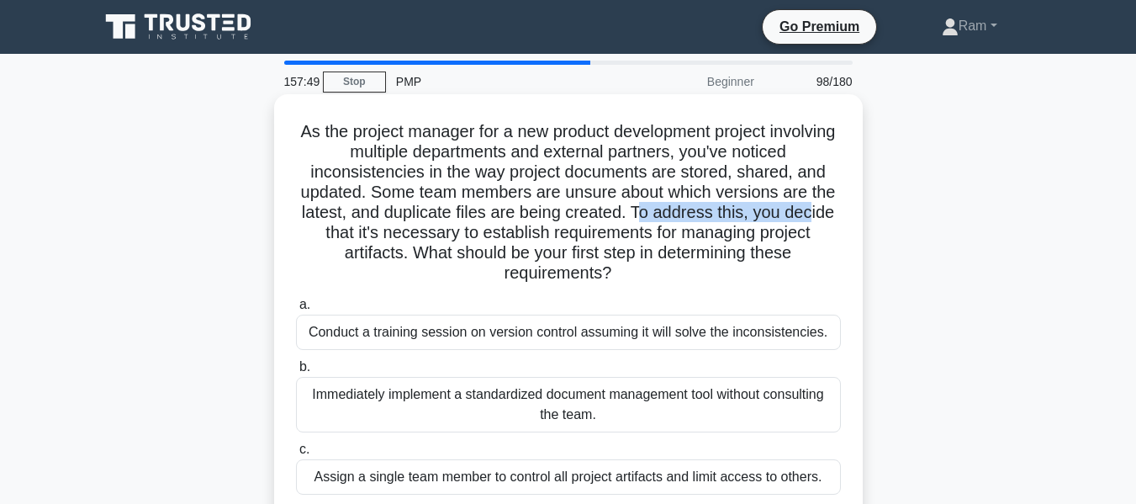
drag, startPoint x: 641, startPoint y: 219, endPoint x: 813, endPoint y: 214, distance: 172.5
click at [813, 213] on h5 "As the project manager for a new product development project involving multiple…" at bounding box center [568, 202] width 548 height 163
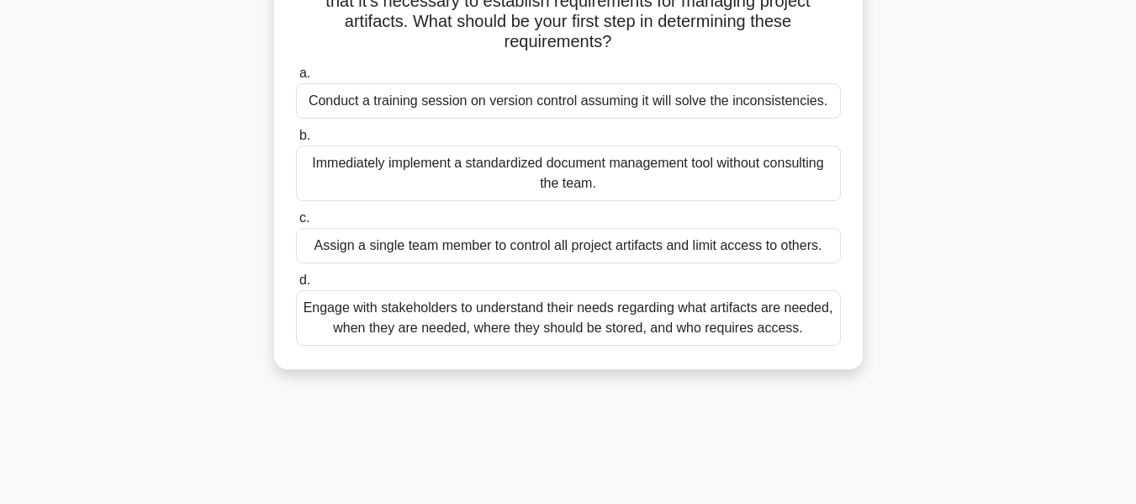
scroll to position [252, 0]
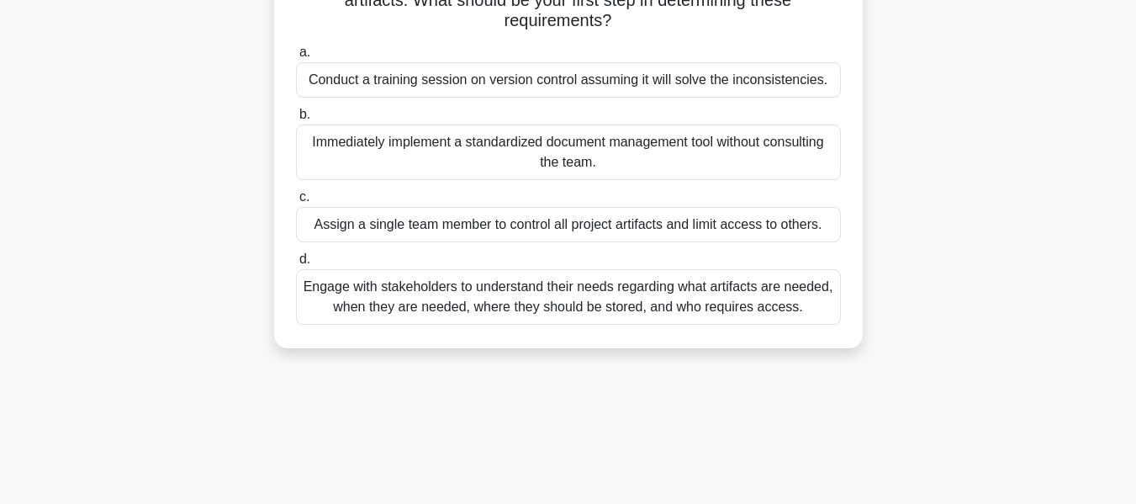
click at [722, 306] on div "Engage with stakeholders to understand their needs regarding what artifacts are…" at bounding box center [568, 297] width 545 height 56
click at [296, 265] on input "d. Engage with stakeholders to understand their needs regarding what artifacts …" at bounding box center [296, 259] width 0 height 11
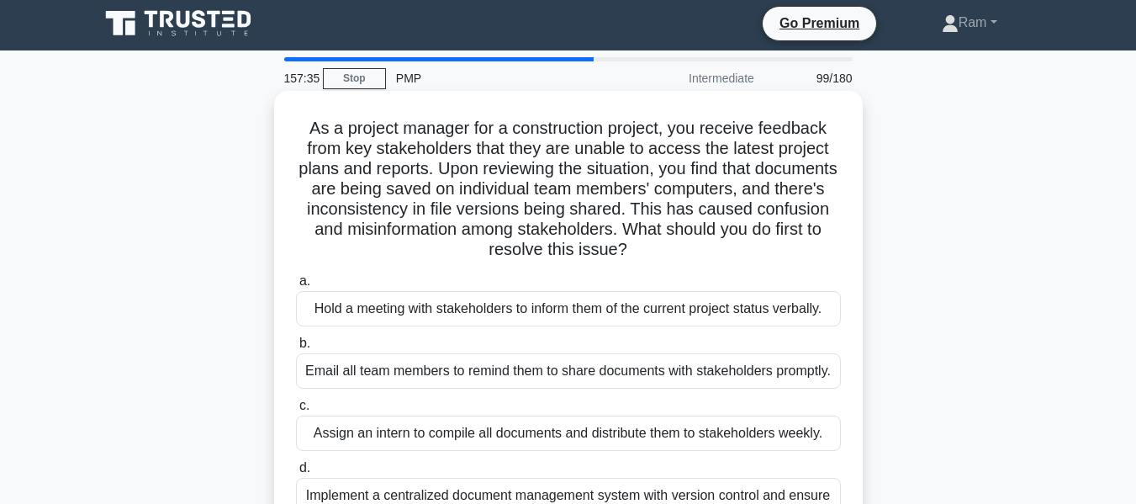
scroll to position [0, 0]
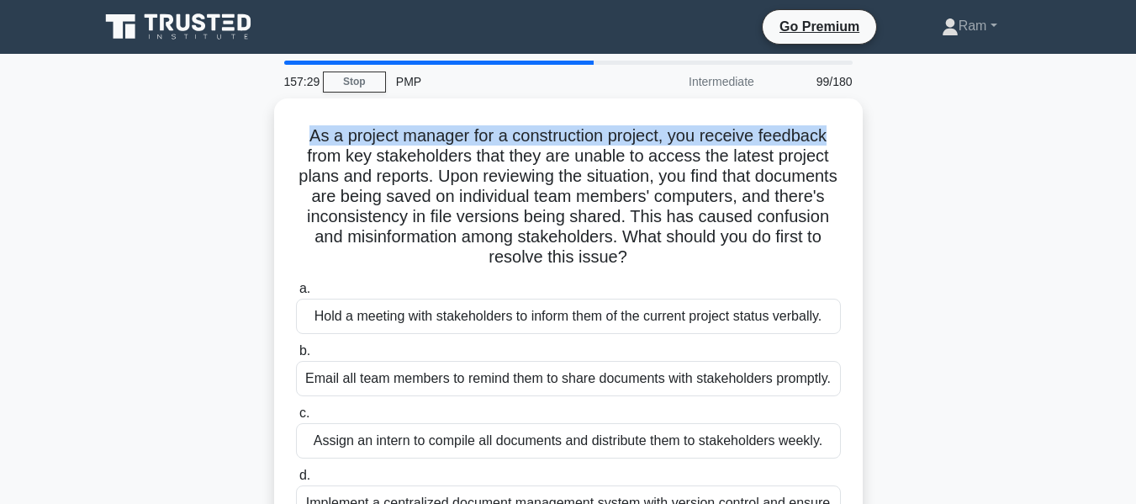
drag, startPoint x: 305, startPoint y: 132, endPoint x: 872, endPoint y: 117, distance: 567.1
click at [872, 117] on div "As a project manager for a construction project, you receive feedback from key …" at bounding box center [568, 341] width 959 height 486
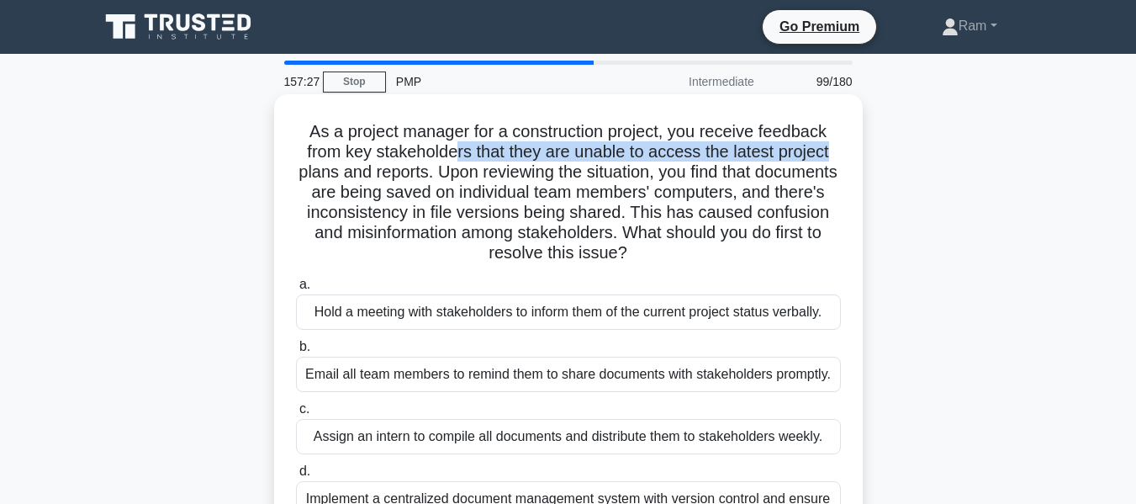
drag, startPoint x: 491, startPoint y: 153, endPoint x: 840, endPoint y: 156, distance: 349.1
click at [840, 156] on h5 "As a project manager for a construction project, you receive feedback from key …" at bounding box center [568, 192] width 548 height 143
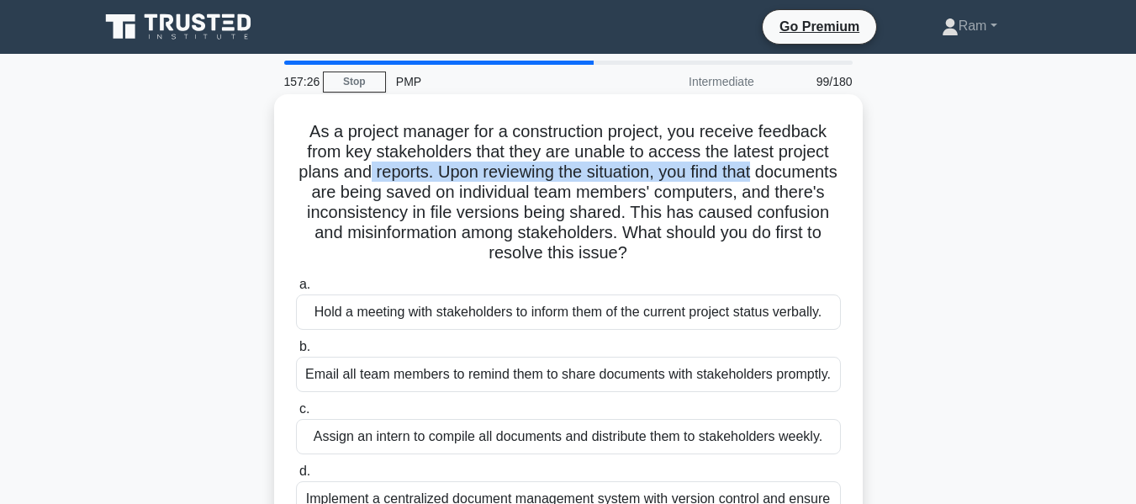
drag, startPoint x: 408, startPoint y: 180, endPoint x: 835, endPoint y: 180, distance: 427.3
click at [861, 172] on div "As a project manager for a construction project, you receive feedback from key …" at bounding box center [568, 327] width 589 height 466
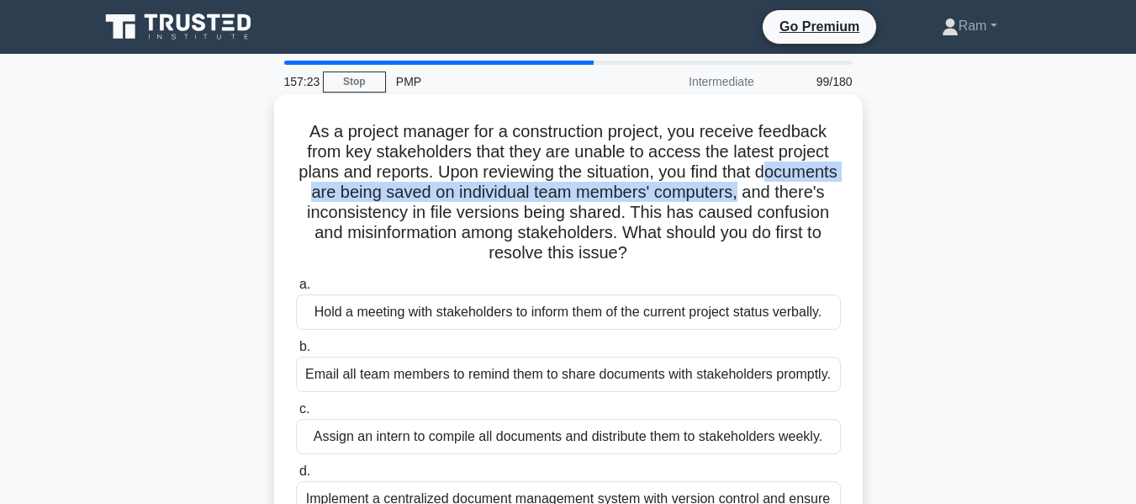
drag, startPoint x: 315, startPoint y: 203, endPoint x: 600, endPoint y: 209, distance: 285.2
click at [823, 188] on h5 "As a project manager for a construction project, you receive feedback from key …" at bounding box center [568, 192] width 548 height 143
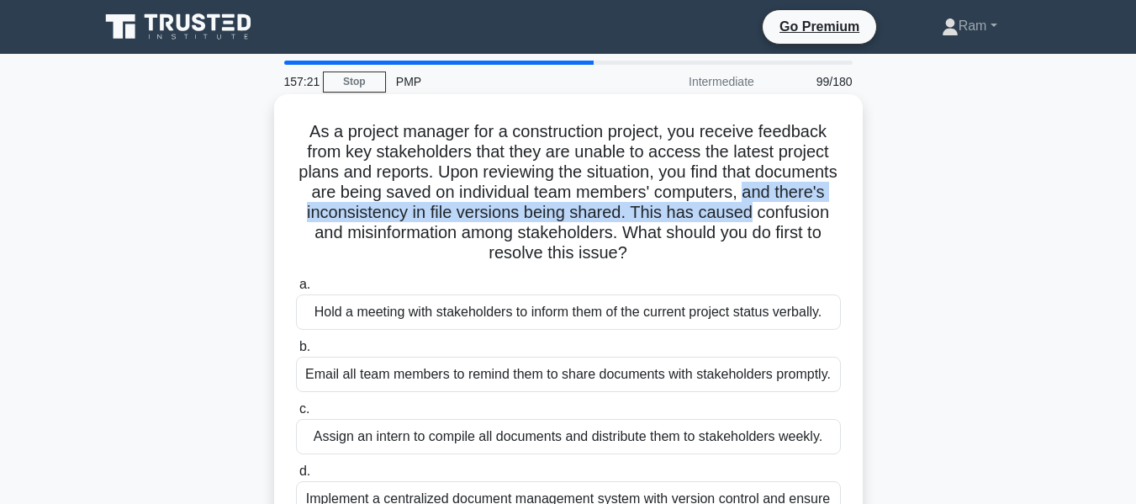
drag, startPoint x: 304, startPoint y: 219, endPoint x: 823, endPoint y: 214, distance: 519.0
click at [848, 208] on div "As a project manager for a construction project, you receive feedback from key …" at bounding box center [568, 327] width 575 height 453
drag, startPoint x: 299, startPoint y: 235, endPoint x: 780, endPoint y: 271, distance: 481.6
click at [801, 269] on div "As a project manager for a construction project, you receive feedback from key …" at bounding box center [568, 327] width 575 height 453
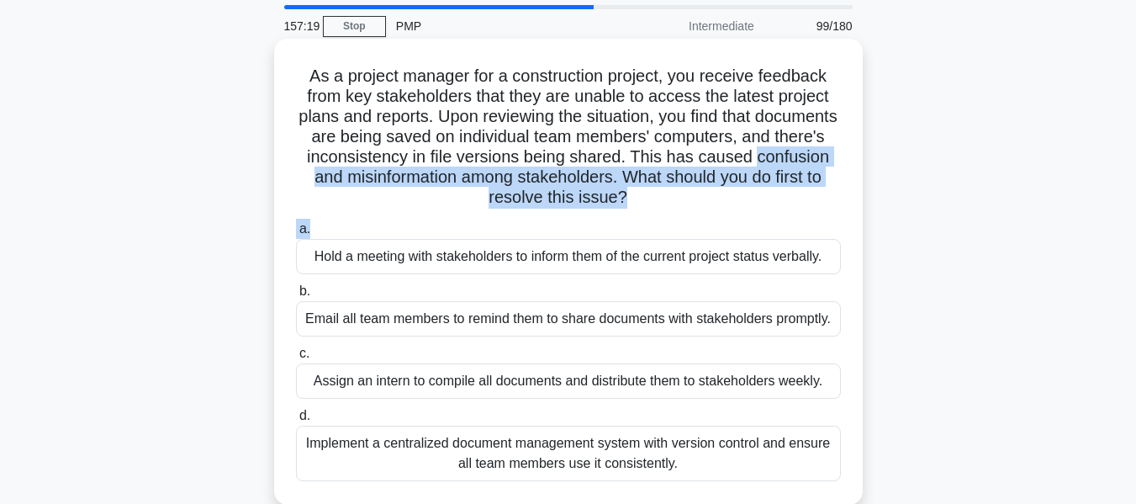
scroll to position [168, 0]
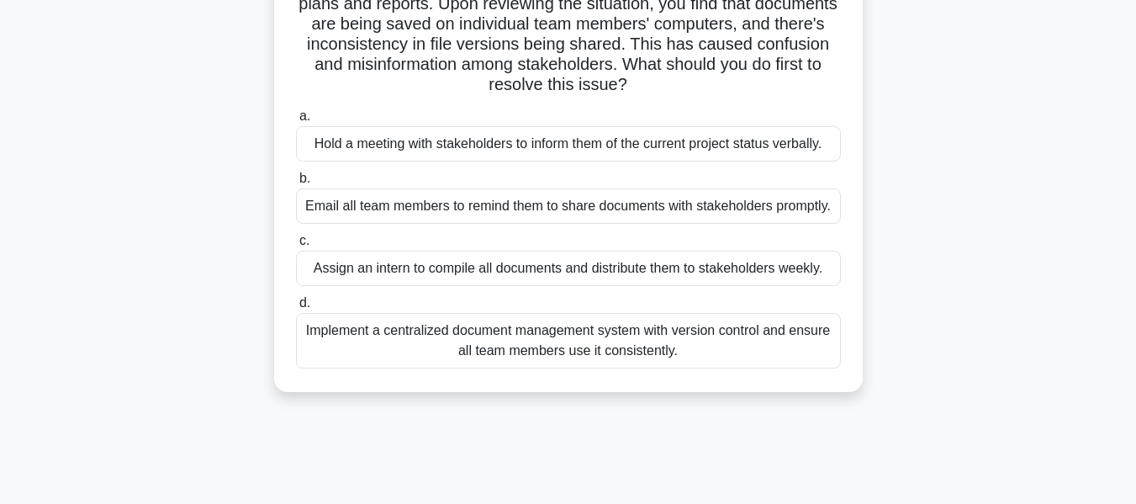
click at [467, 344] on div "Implement a centralized document management system with version control and ens…" at bounding box center [568, 341] width 545 height 56
click at [296, 309] on input "d. Implement a centralized document management system with version control and …" at bounding box center [296, 303] width 0 height 11
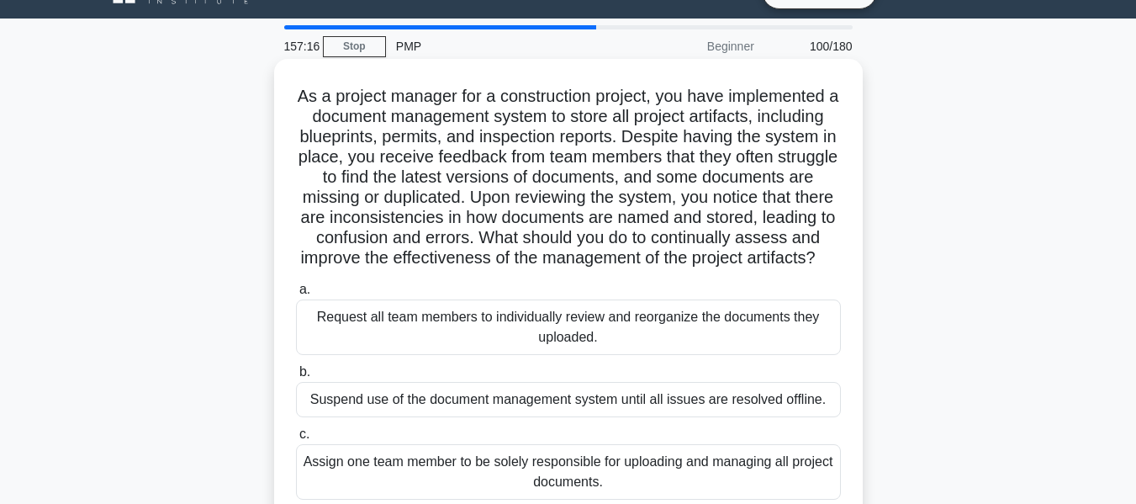
scroll to position [0, 0]
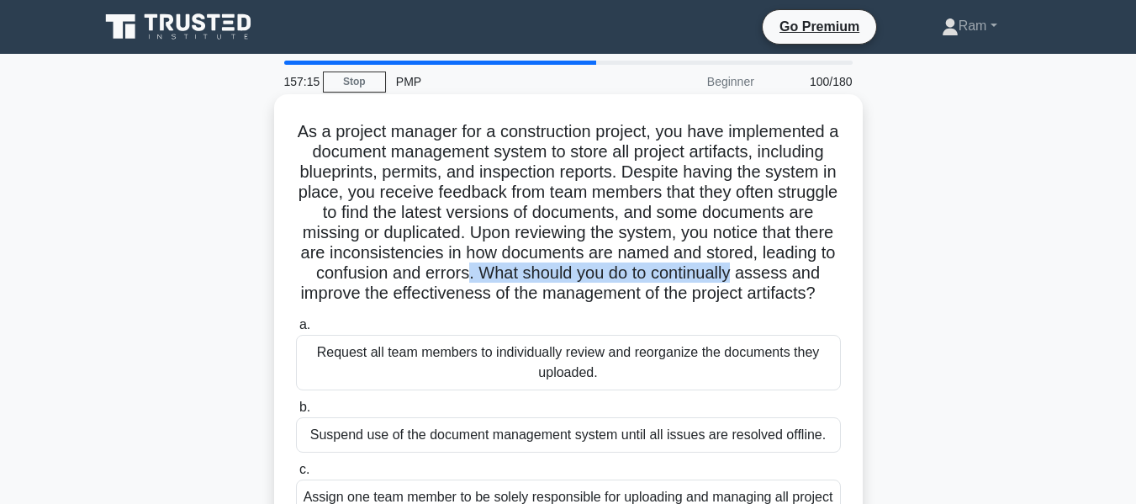
drag, startPoint x: 580, startPoint y: 280, endPoint x: 845, endPoint y: 283, distance: 265.8
click at [845, 283] on div "As a project manager for a construction project, you have implemented a documen…" at bounding box center [568, 367] width 575 height 533
drag, startPoint x: 282, startPoint y: 289, endPoint x: 691, endPoint y: 298, distance: 408.9
click at [751, 313] on div "As a project manager for a construction project, you have implemented a documen…" at bounding box center [568, 367] width 575 height 533
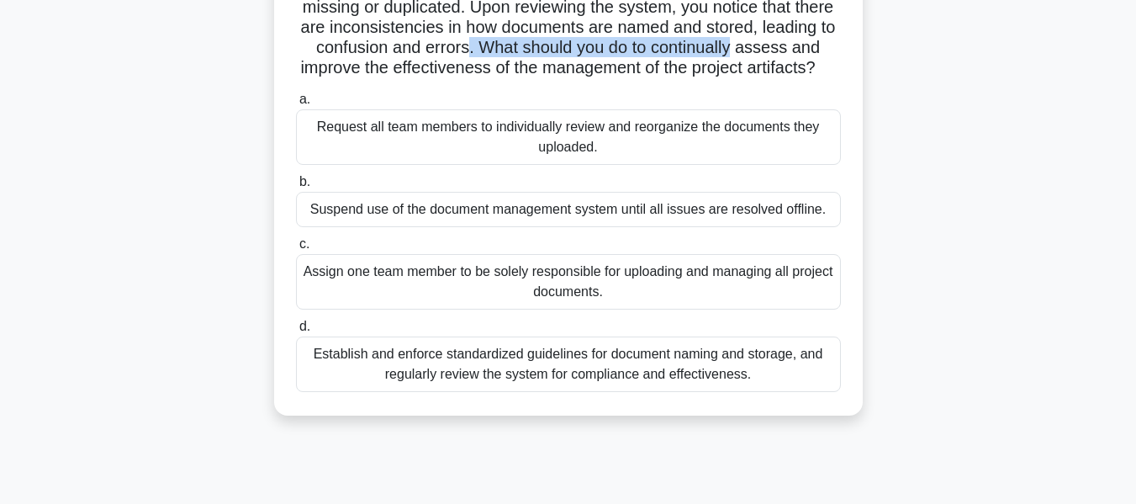
scroll to position [336, 0]
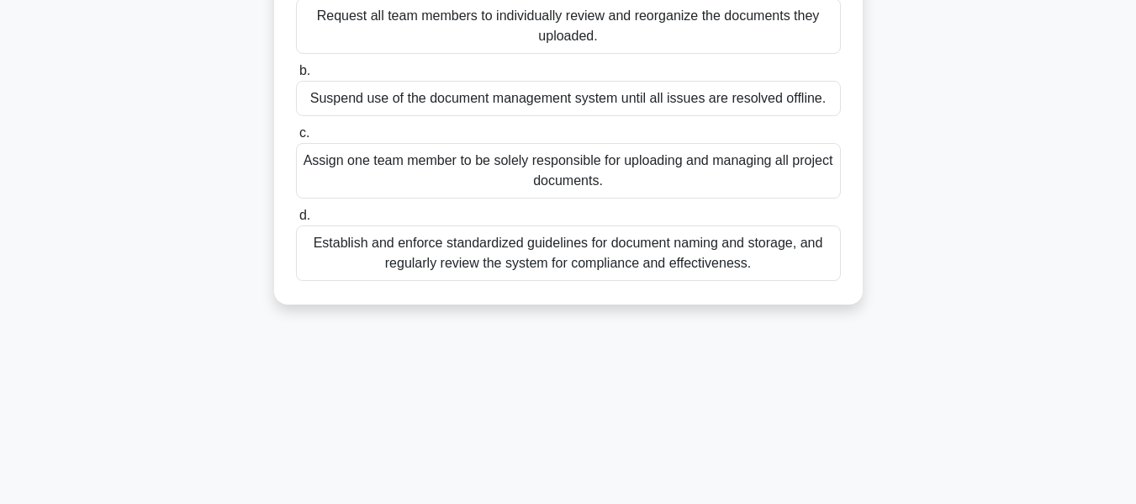
click at [670, 281] on div "Establish and enforce standardized guidelines for document naming and storage, …" at bounding box center [568, 253] width 545 height 56
click at [296, 221] on input "d. Establish and enforce standardized guidelines for document naming and storag…" at bounding box center [296, 215] width 0 height 11
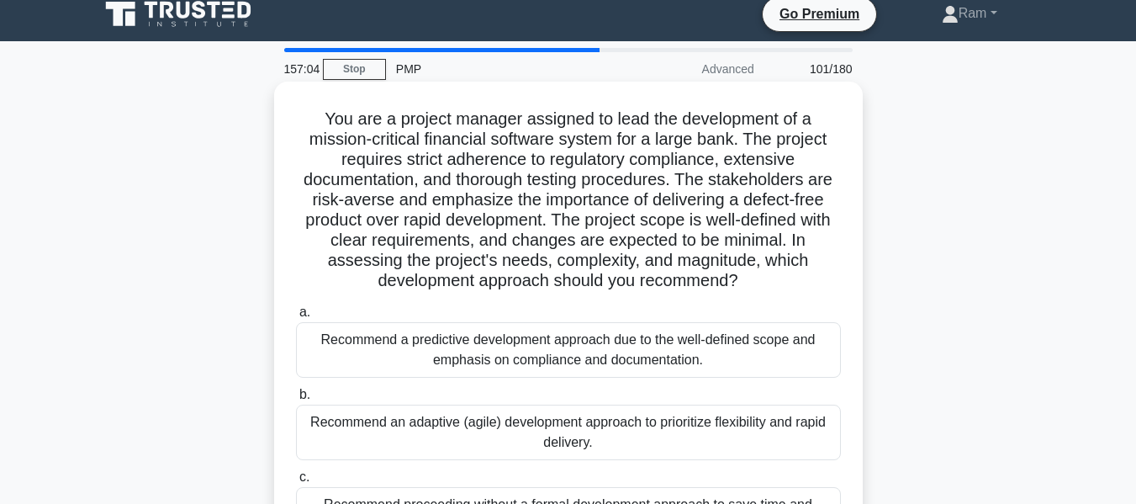
scroll to position [0, 0]
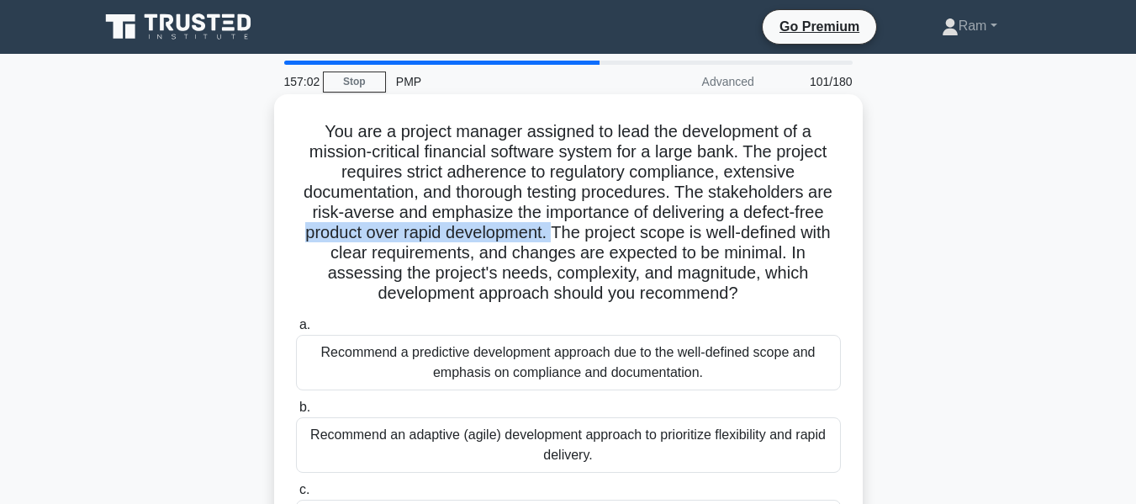
drag, startPoint x: 553, startPoint y: 239, endPoint x: 854, endPoint y: 221, distance: 300.8
click at [854, 221] on div "You are a project manager assigned to lead the development of a mission-critica…" at bounding box center [568, 377] width 575 height 553
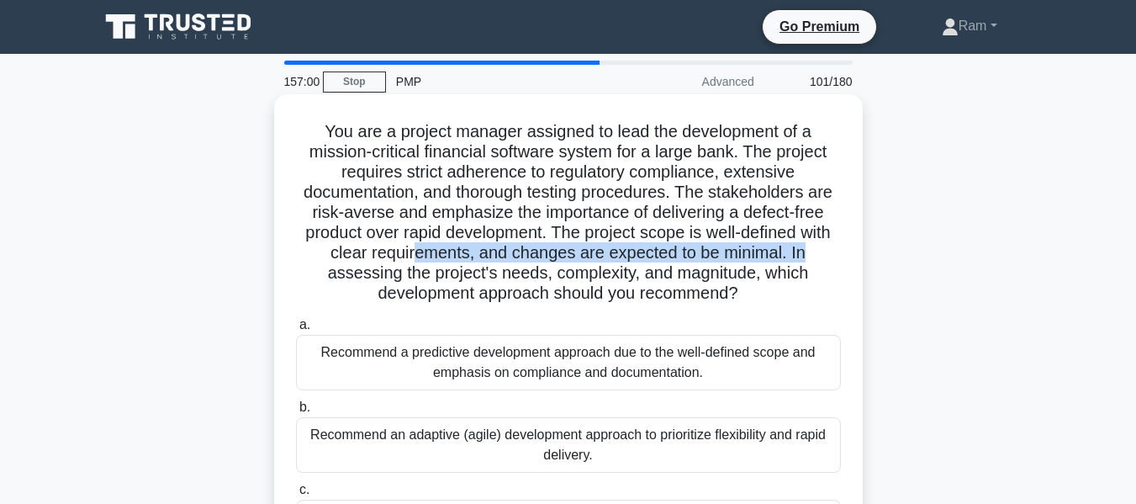
drag, startPoint x: 453, startPoint y: 251, endPoint x: 821, endPoint y: 252, distance: 367.6
click at [821, 252] on h5 "You are a project manager assigned to lead the development of a mission-critica…" at bounding box center [568, 212] width 548 height 183
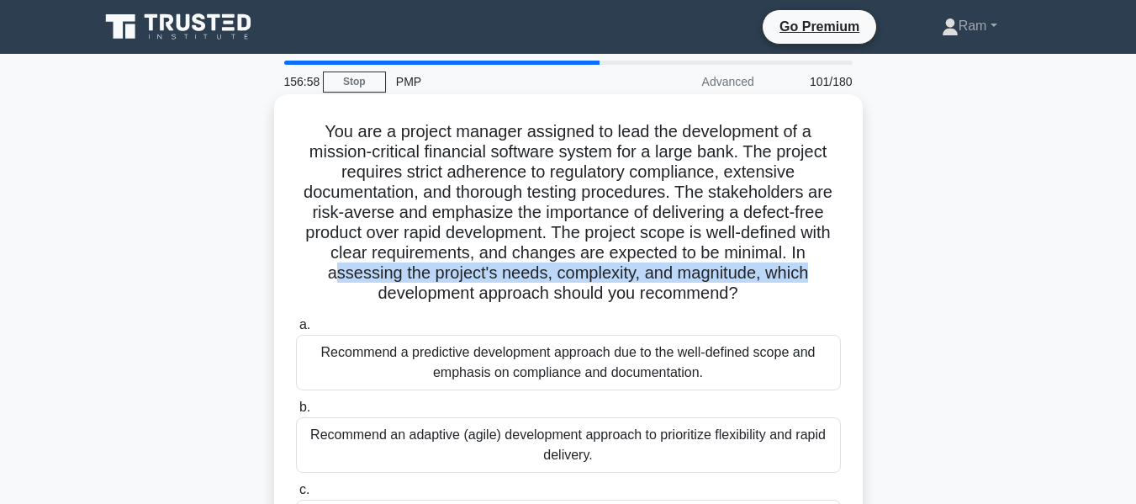
drag, startPoint x: 331, startPoint y: 280, endPoint x: 834, endPoint y: 273, distance: 503.1
click at [834, 273] on h5 "You are a project manager assigned to lead the development of a mission-critica…" at bounding box center [568, 212] width 548 height 183
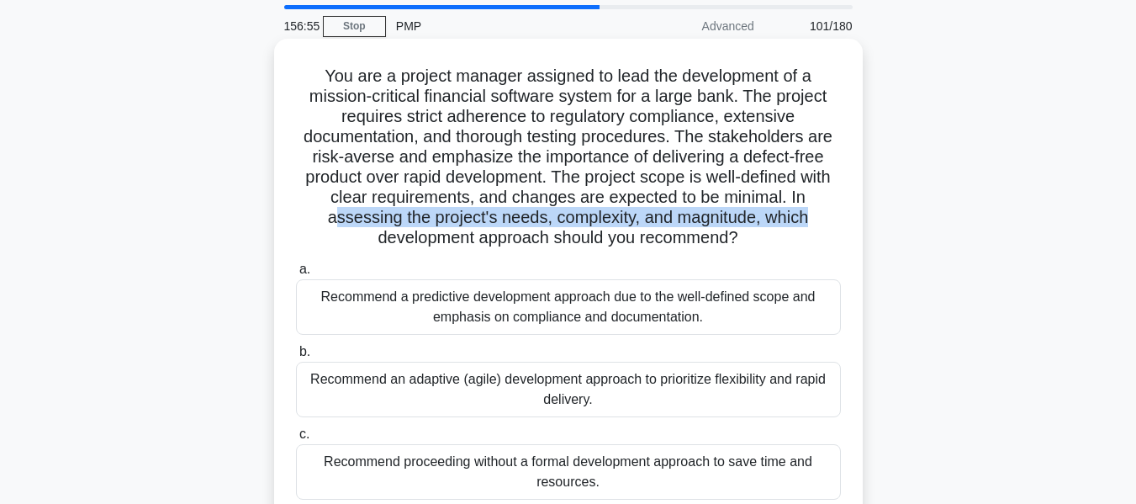
scroll to position [84, 0]
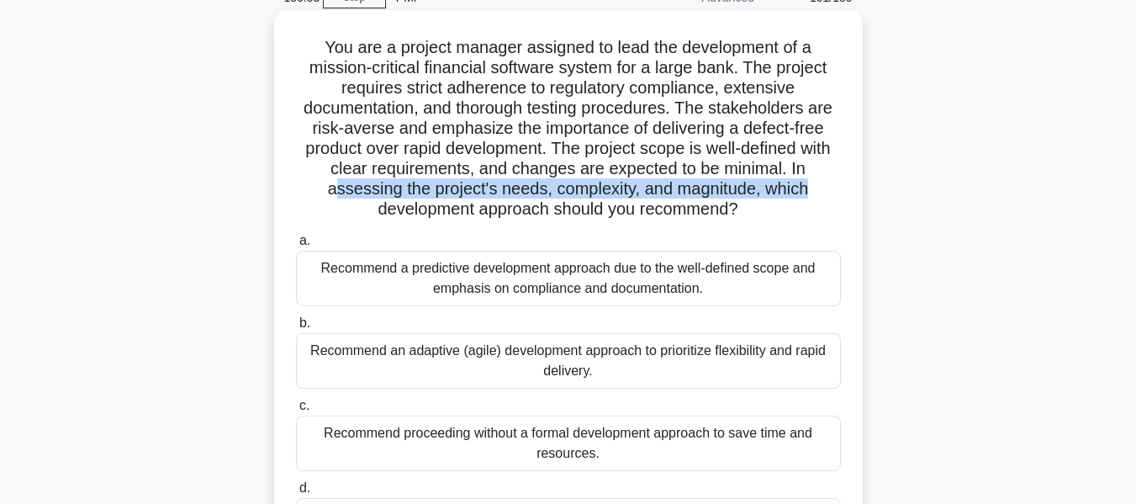
drag, startPoint x: 444, startPoint y: 214, endPoint x: 754, endPoint y: 230, distance: 309.9
click at [802, 219] on h5 "You are a project manager assigned to lead the development of a mission-critica…" at bounding box center [568, 128] width 548 height 183
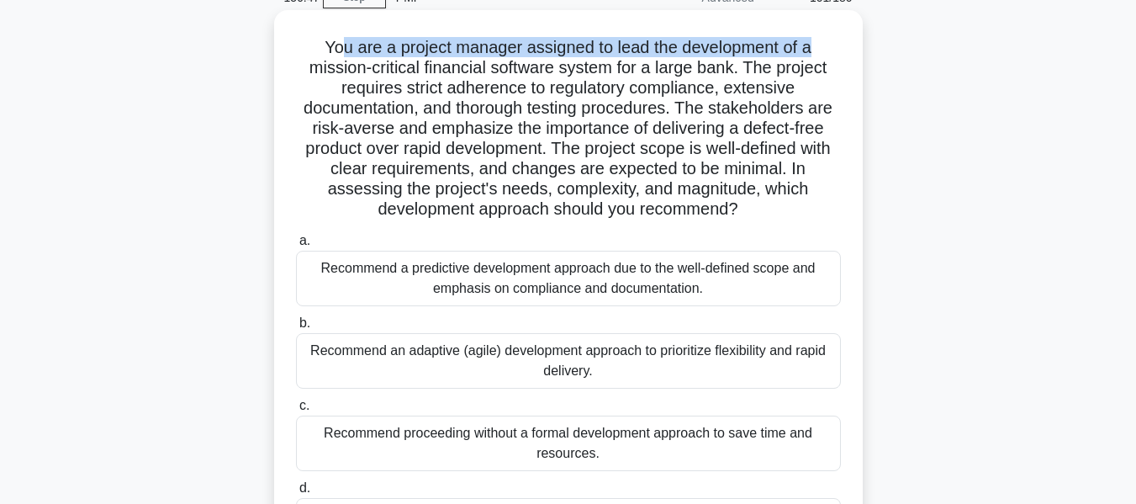
drag, startPoint x: 372, startPoint y: 40, endPoint x: 517, endPoint y: 61, distance: 146.9
click at [885, 53] on div "You are a project manager assigned to lead the development of a mission-critica…" at bounding box center [568, 307] width 959 height 587
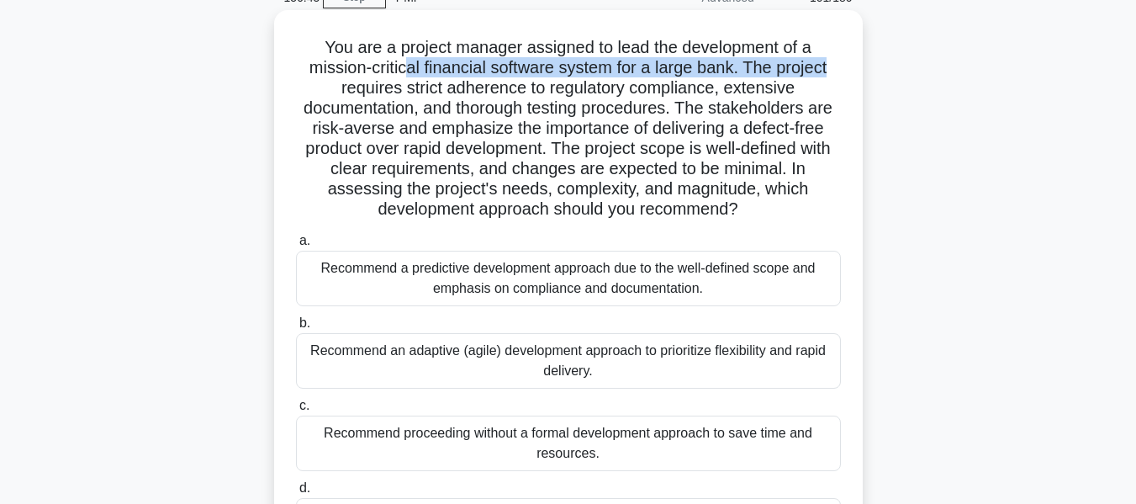
drag, startPoint x: 416, startPoint y: 71, endPoint x: 548, endPoint y: 92, distance: 133.7
click at [851, 77] on div "You are a project manager assigned to lead the development of a mission-critica…" at bounding box center [568, 293] width 575 height 553
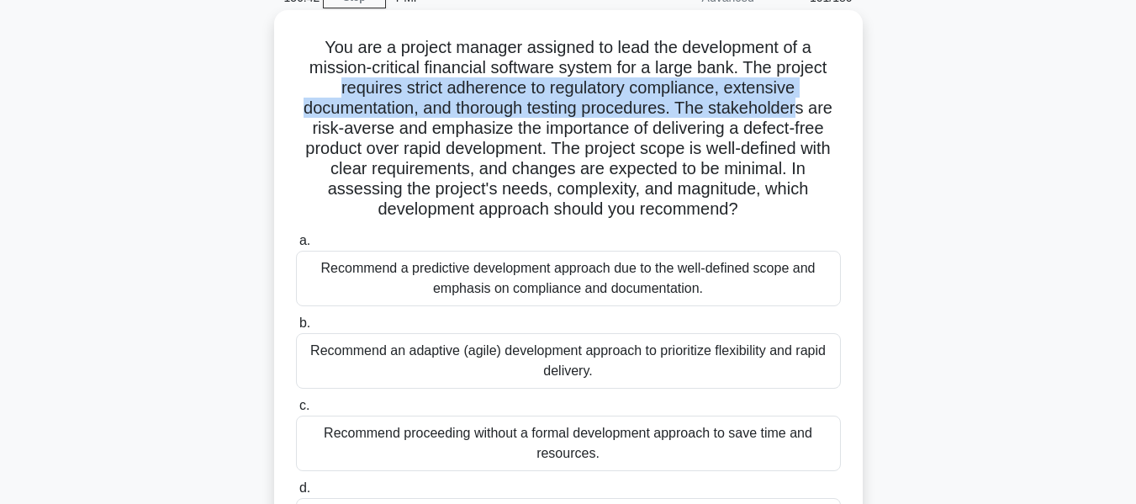
drag, startPoint x: 338, startPoint y: 93, endPoint x: 807, endPoint y: 99, distance: 468.5
click at [807, 99] on h5 "You are a project manager assigned to lead the development of a mission-critica…" at bounding box center [568, 128] width 548 height 183
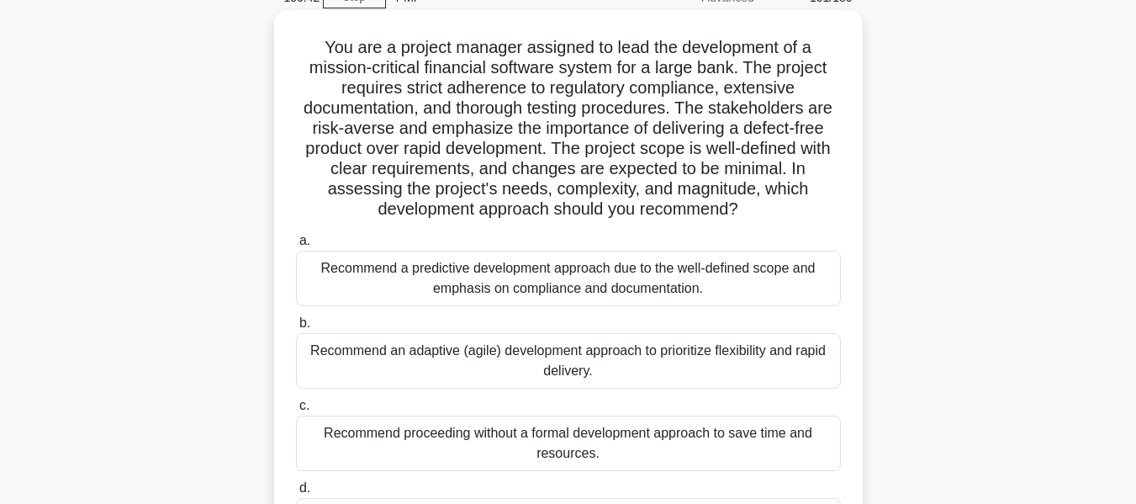
click at [527, 129] on h5 "You are a project manager assigned to lead the development of a mission-critica…" at bounding box center [568, 128] width 548 height 183
drag, startPoint x: 469, startPoint y: 122, endPoint x: 523, endPoint y: 139, distance: 56.4
click at [827, 124] on h5 "You are a project manager assigned to lead the development of a mission-critica…" at bounding box center [568, 128] width 548 height 183
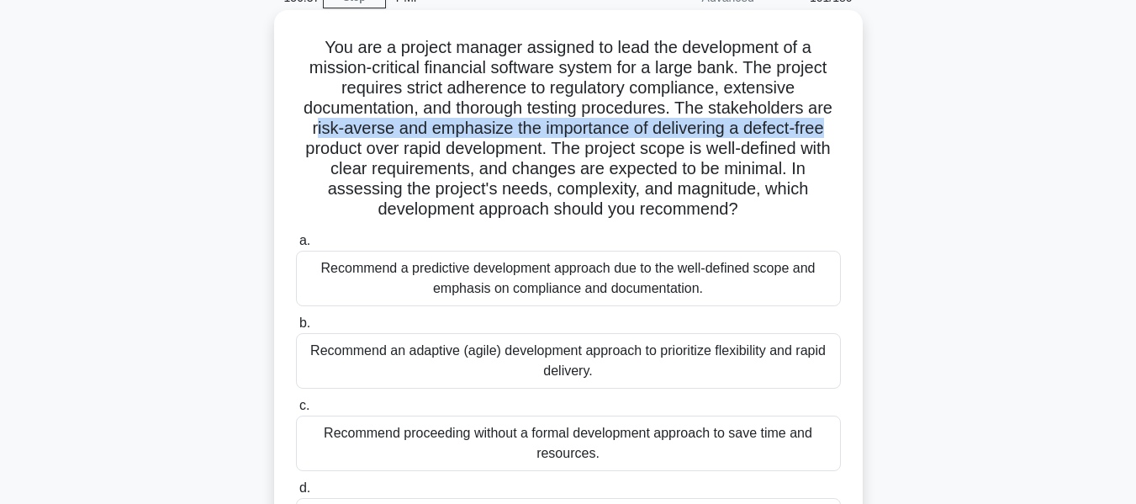
drag, startPoint x: 310, startPoint y: 130, endPoint x: 834, endPoint y: 127, distance: 524.0
click at [834, 127] on h5 "You are a project manager assigned to lead the development of a mission-critica…" at bounding box center [568, 128] width 548 height 183
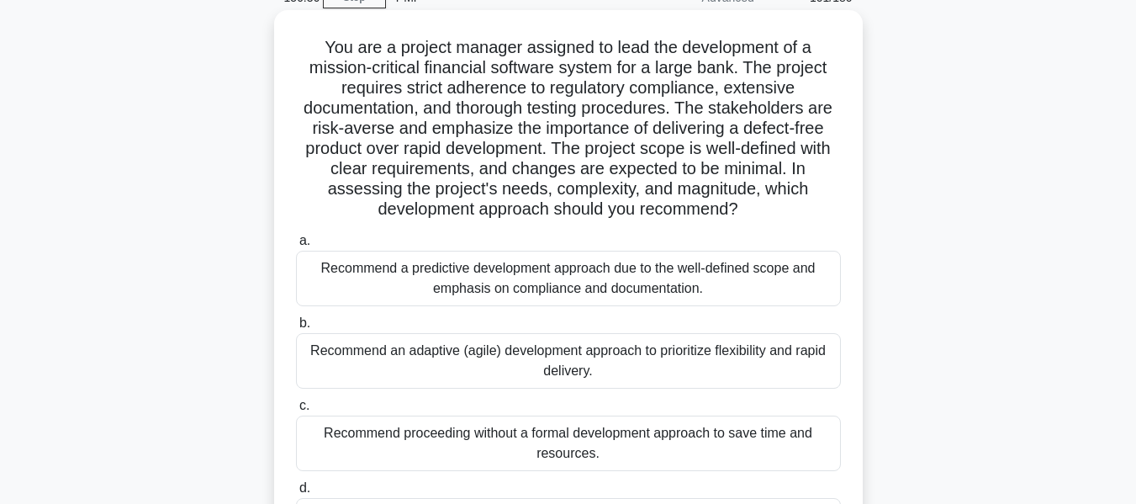
drag, startPoint x: 389, startPoint y: 150, endPoint x: 325, endPoint y: 134, distance: 66.7
click at [389, 149] on h5 "You are a project manager assigned to lead the development of a mission-critica…" at bounding box center [568, 128] width 548 height 183
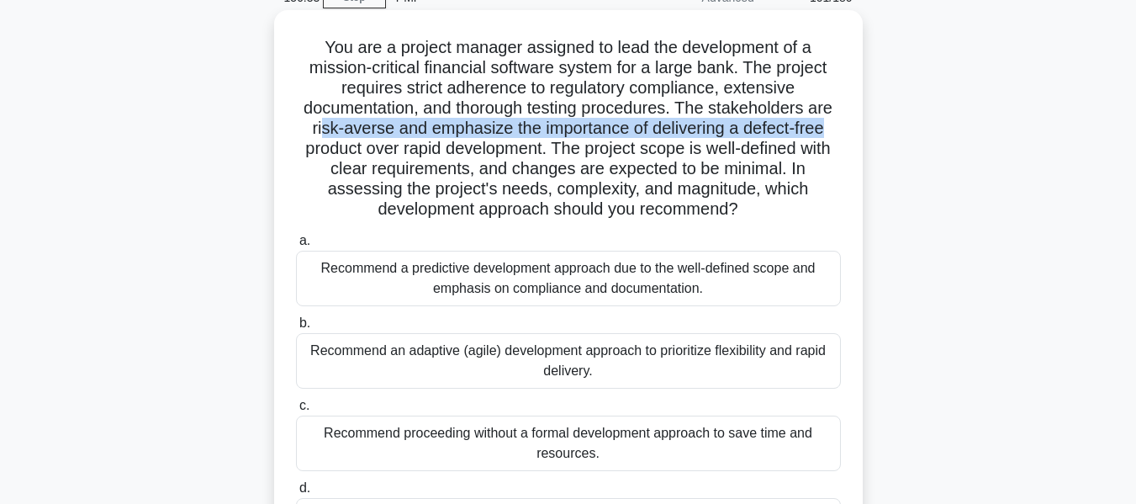
drag, startPoint x: 315, startPoint y: 130, endPoint x: 842, endPoint y: 135, distance: 526.6
click at [842, 135] on h5 "You are a project manager assigned to lead the development of a mission-critica…" at bounding box center [568, 128] width 548 height 183
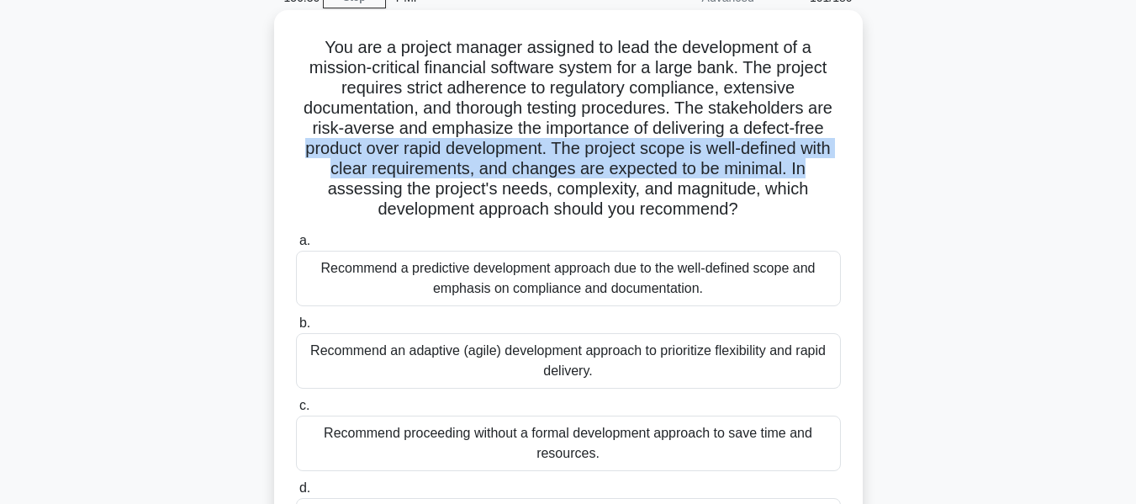
drag, startPoint x: 299, startPoint y: 146, endPoint x: 844, endPoint y: 163, distance: 545.3
click at [844, 163] on div "You are a project manager assigned to lead the development of a mission-critica…" at bounding box center [568, 293] width 575 height 553
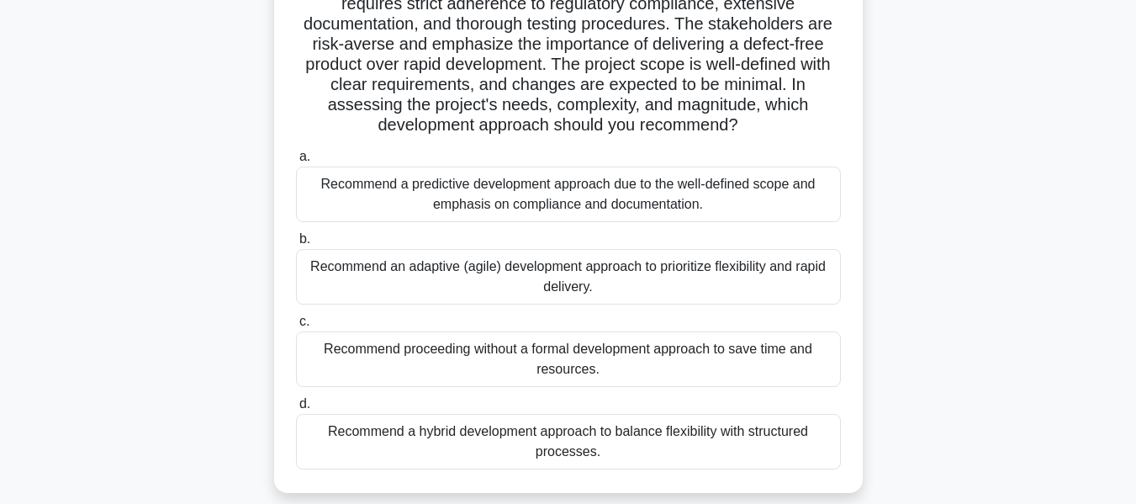
click at [622, 212] on div "Recommend a predictive development approach due to the well-defined scope and e…" at bounding box center [568, 195] width 545 height 56
click at [296, 162] on input "a. Recommend a predictive development approach due to the well-defined scope an…" at bounding box center [296, 156] width 0 height 11
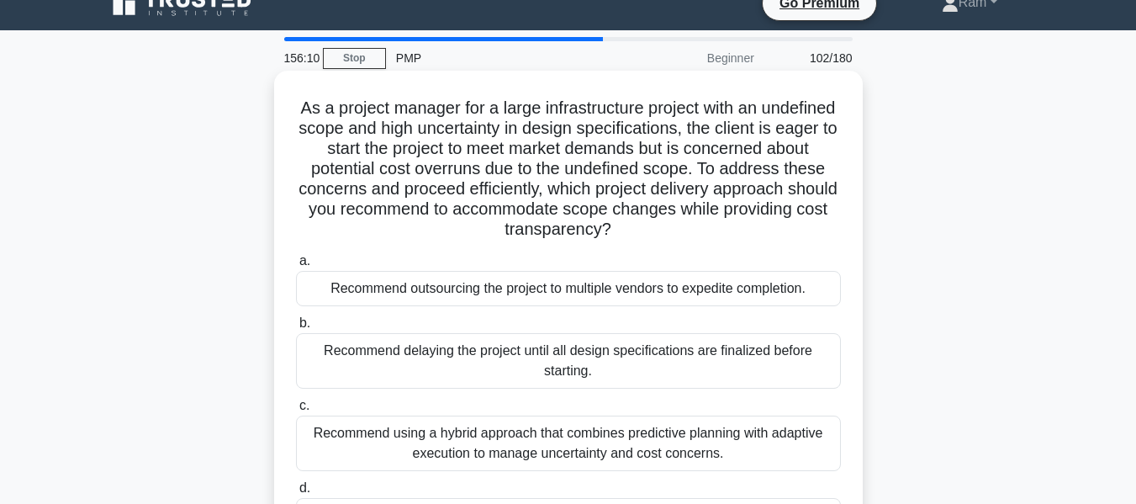
scroll to position [0, 0]
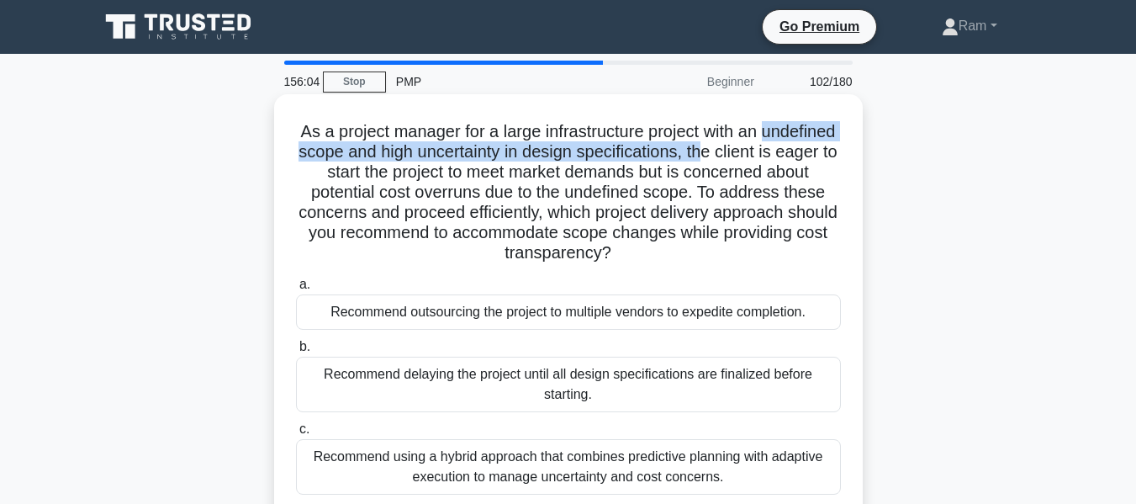
drag, startPoint x: 317, startPoint y: 150, endPoint x: 813, endPoint y: 151, distance: 495.4
click at [813, 151] on h5 "As a project manager for a large infrastructure project with an undefined scope…" at bounding box center [568, 192] width 548 height 143
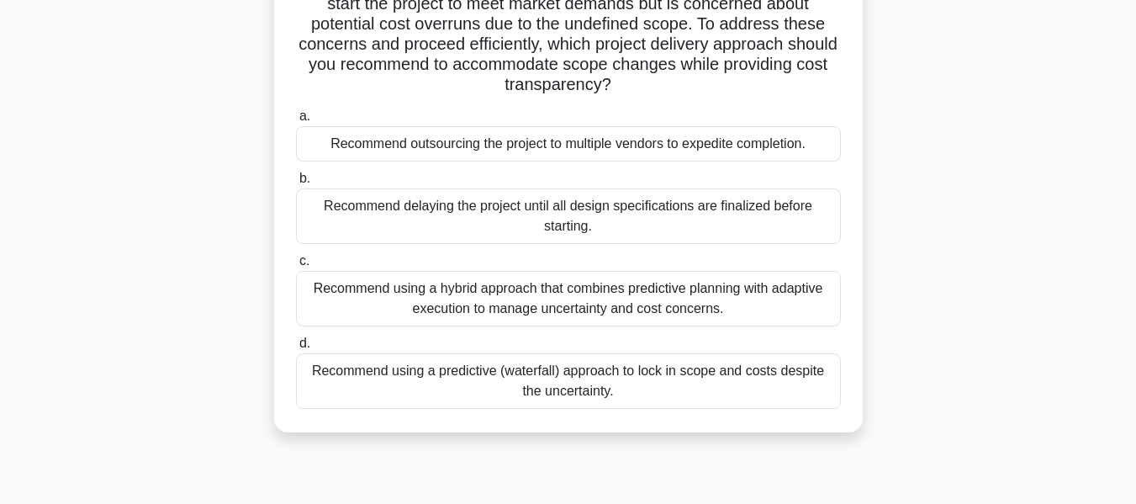
scroll to position [84, 0]
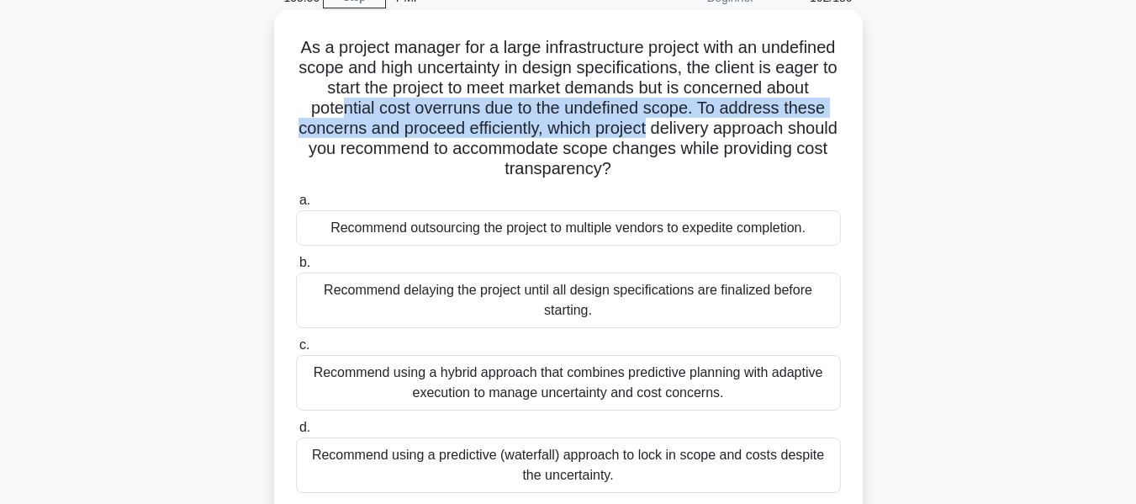
drag, startPoint x: 476, startPoint y: 113, endPoint x: 857, endPoint y: 124, distance: 381.2
click at [857, 124] on div "As a project manager for a large infrastructure project with an undefined scope…" at bounding box center [568, 263] width 589 height 506
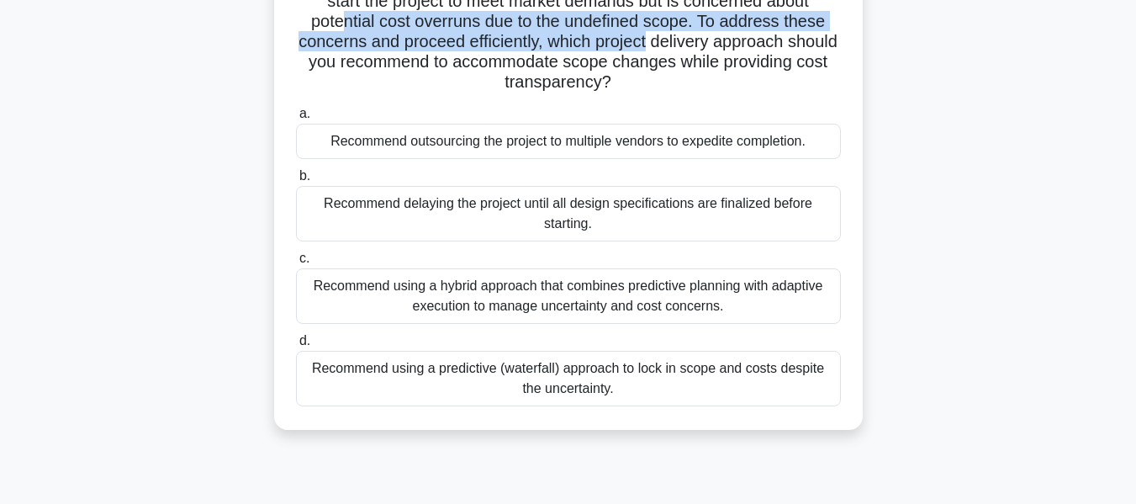
scroll to position [252, 0]
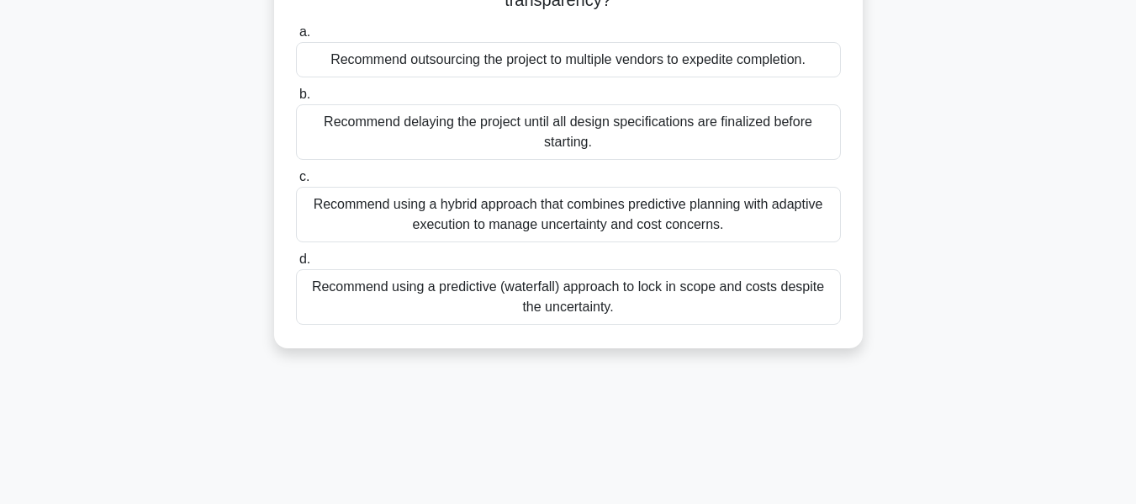
click at [707, 217] on div "Recommend using a hybrid approach that combines predictive planning with adapti…" at bounding box center [568, 215] width 545 height 56
click at [296, 183] on input "c. Recommend using a hybrid approach that combines predictive planning with ada…" at bounding box center [296, 177] width 0 height 11
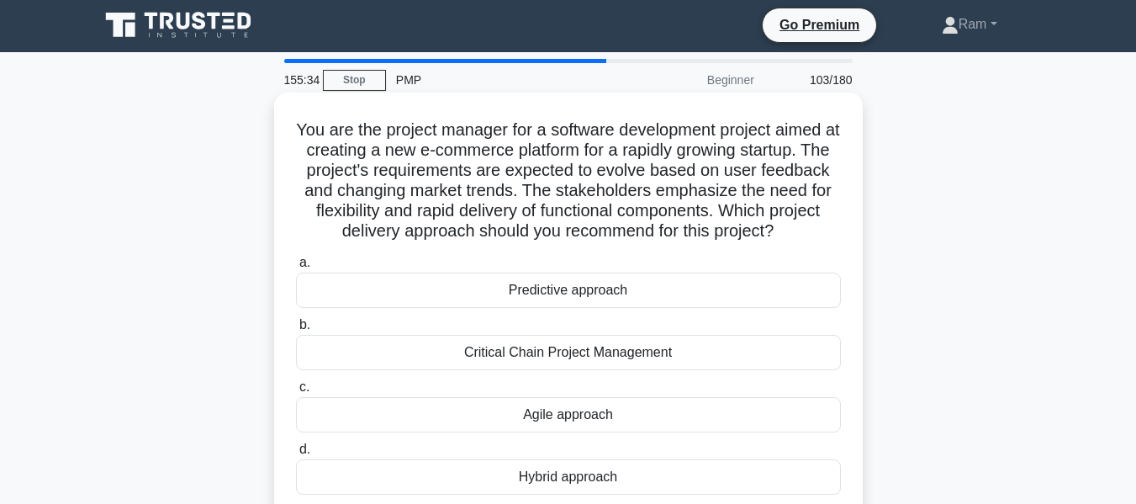
scroll to position [0, 0]
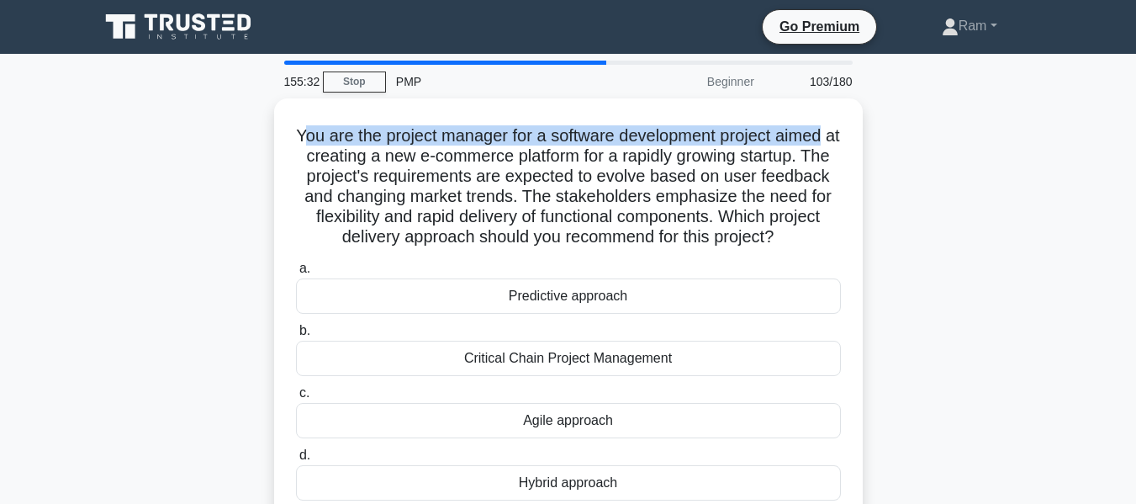
drag, startPoint x: 309, startPoint y: 135, endPoint x: 899, endPoint y: 135, distance: 590.5
click at [899, 135] on div "You are the project manager for a software development project aimed at creatin…" at bounding box center [568, 321] width 959 height 446
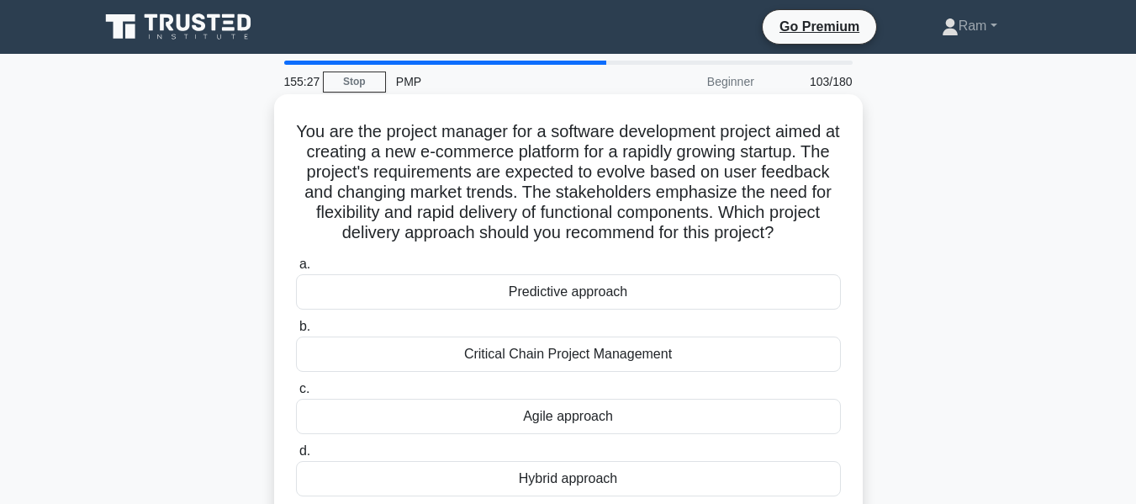
click at [322, 148] on h5 "You are the project manager for a software development project aimed at creatin…" at bounding box center [568, 182] width 548 height 123
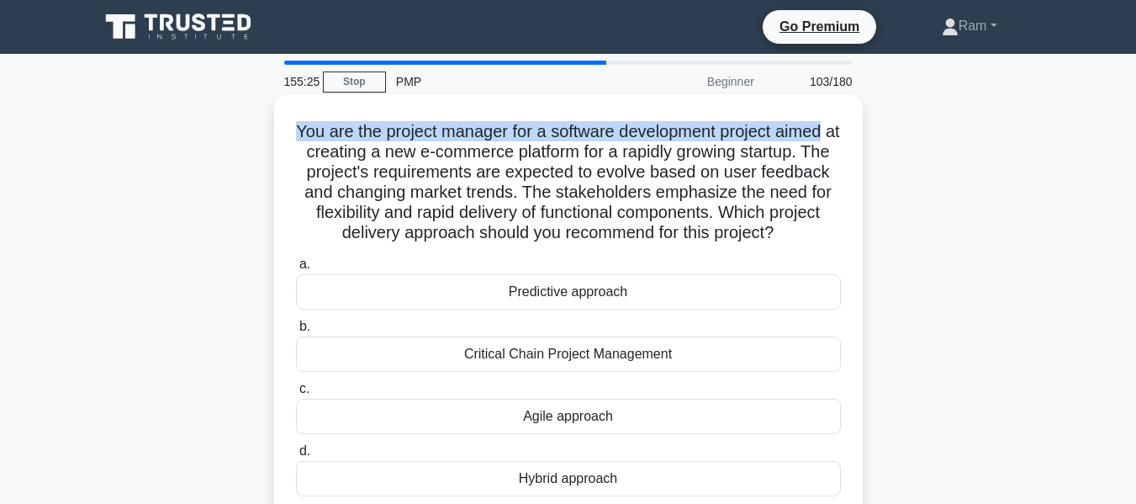
drag, startPoint x: 296, startPoint y: 136, endPoint x: 431, endPoint y: 172, distance: 140.2
click at [839, 139] on h5 "You are the project manager for a software development project aimed at creatin…" at bounding box center [568, 182] width 548 height 123
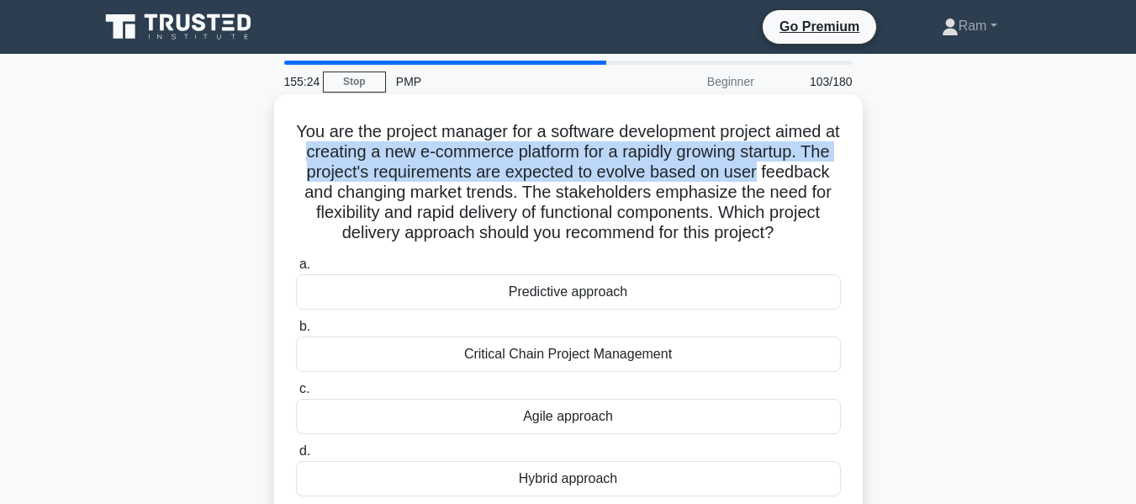
drag, startPoint x: 326, startPoint y: 159, endPoint x: 834, endPoint y: 163, distance: 508.9
click at [834, 163] on h5 "You are the project manager for a software development project aimed at creatin…" at bounding box center [568, 182] width 548 height 123
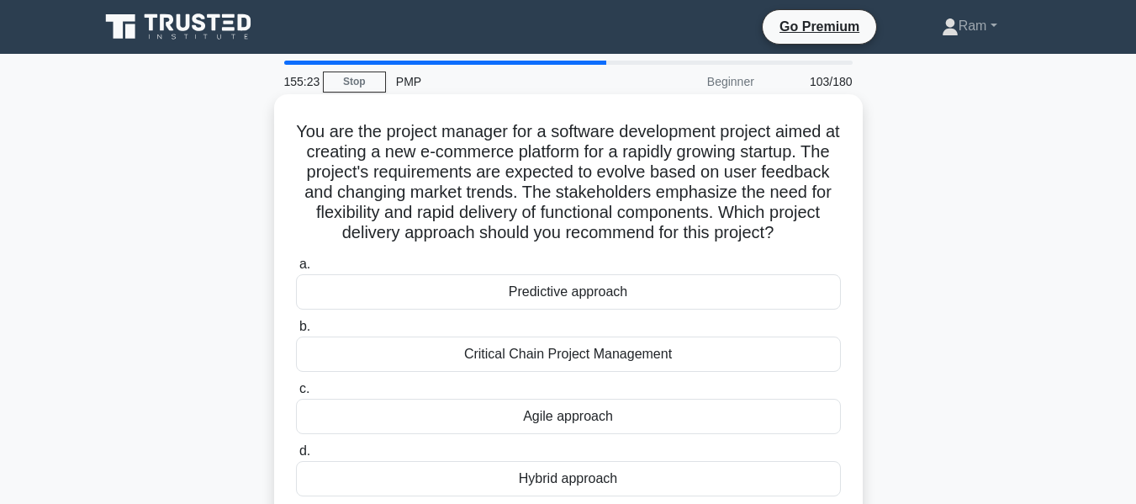
click at [420, 199] on h5 "You are the project manager for a software development project aimed at creatin…" at bounding box center [568, 182] width 548 height 123
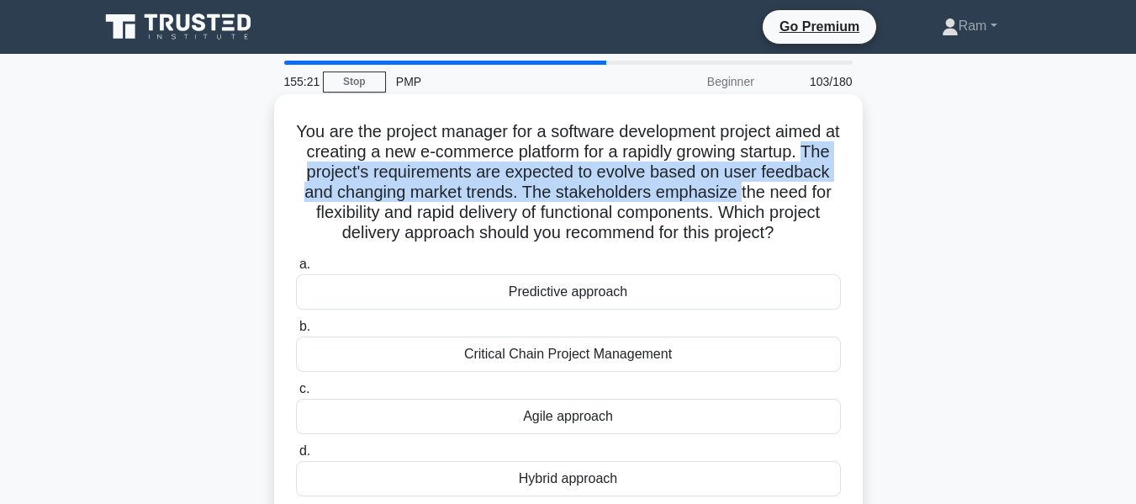
drag, startPoint x: 323, startPoint y: 180, endPoint x: 814, endPoint y: 184, distance: 491.2
click at [814, 184] on h5 "You are the project manager for a software development project aimed at creatin…" at bounding box center [568, 182] width 548 height 123
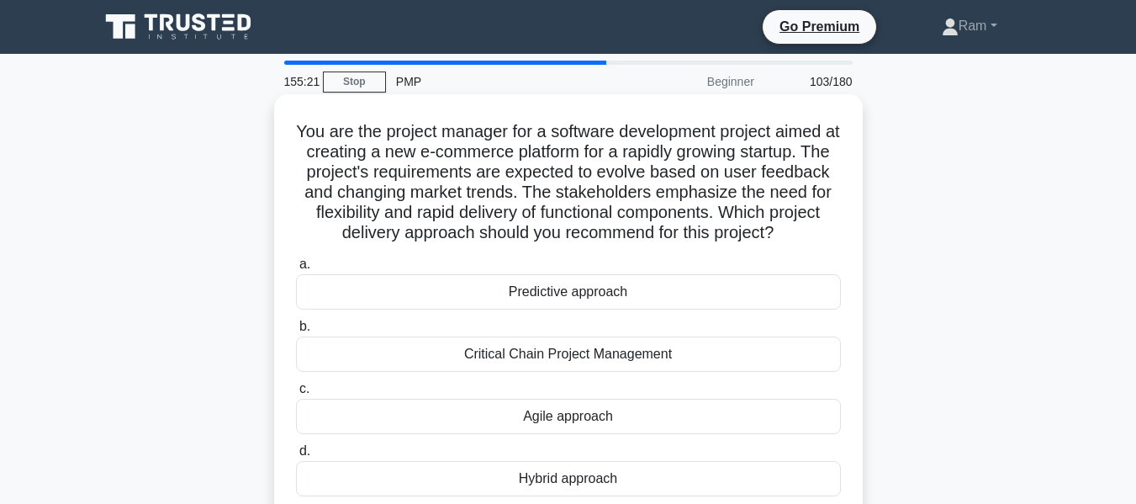
click at [650, 205] on h5 "You are the project manager for a software development project aimed at creatin…" at bounding box center [568, 182] width 548 height 123
drag, startPoint x: 600, startPoint y: 198, endPoint x: 659, endPoint y: 267, distance: 91.3
click at [837, 199] on h5 "You are the project manager for a software development project aimed at creatin…" at bounding box center [568, 182] width 548 height 123
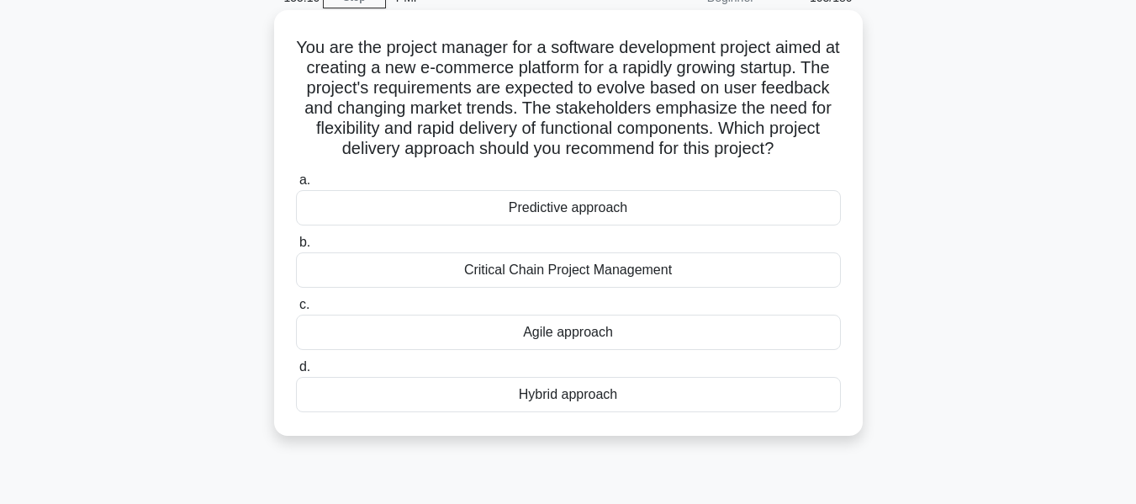
click at [640, 336] on div "Agile approach" at bounding box center [568, 332] width 545 height 35
click at [296, 310] on input "c. Agile approach" at bounding box center [296, 304] width 0 height 11
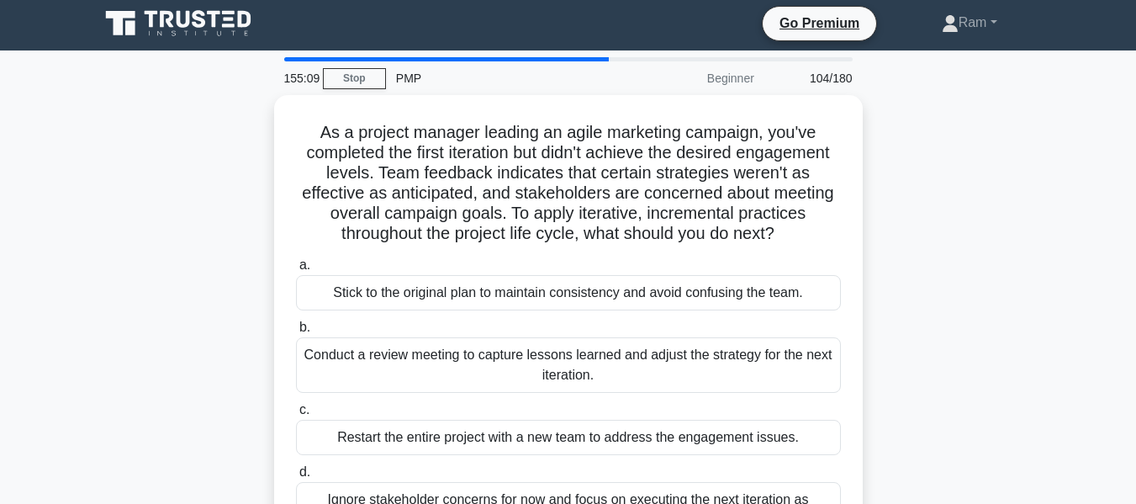
scroll to position [0, 0]
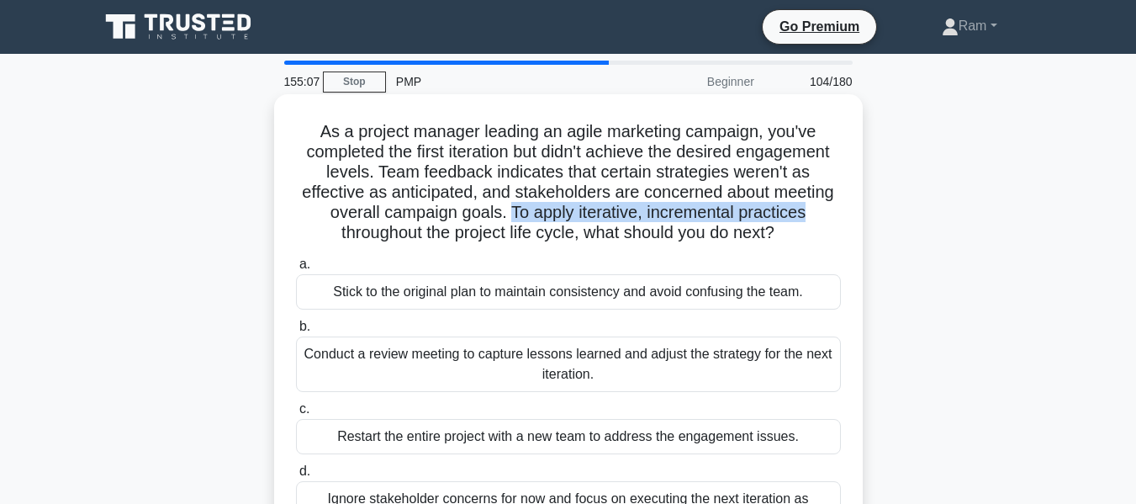
drag, startPoint x: 512, startPoint y: 212, endPoint x: 556, endPoint y: 242, distance: 53.2
click at [818, 209] on h5 "As a project manager leading an agile marketing campaign, you've completed the …" at bounding box center [568, 182] width 548 height 123
drag, startPoint x: 344, startPoint y: 238, endPoint x: 830, endPoint y: 230, distance: 486.2
click at [830, 230] on h5 "As a project manager leading an agile marketing campaign, you've completed the …" at bounding box center [568, 182] width 548 height 123
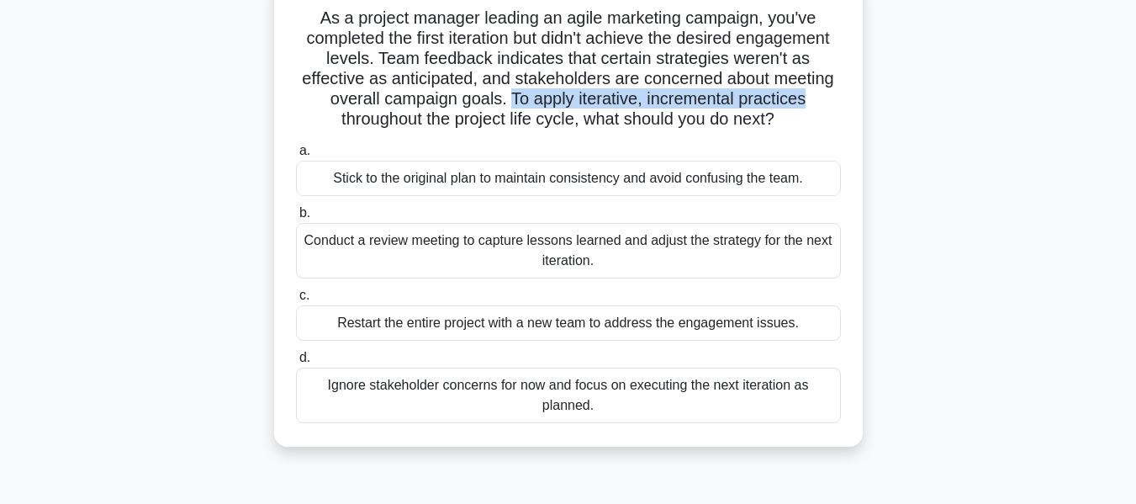
scroll to position [84, 0]
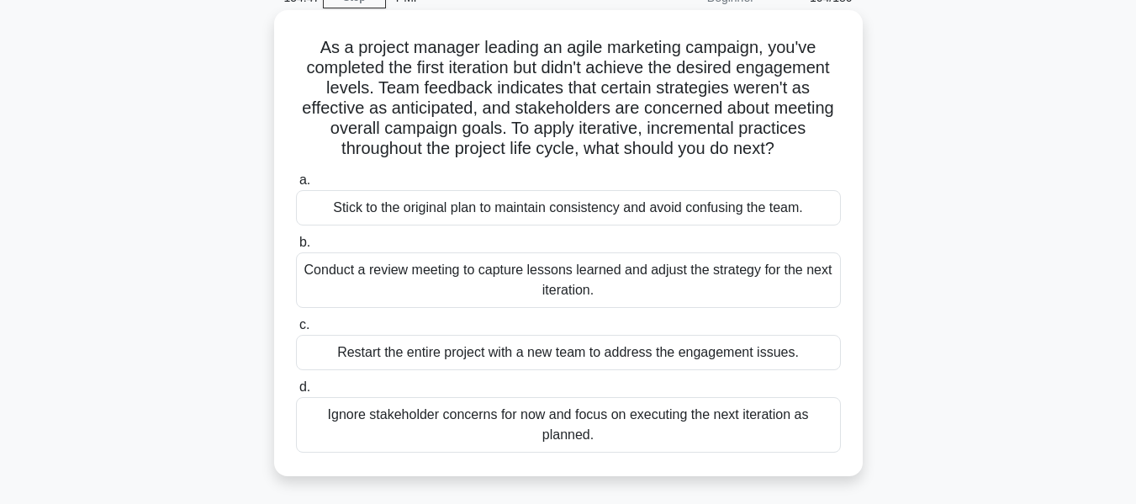
click at [674, 291] on div "Conduct a review meeting to capture lessons learned and adjust the strategy for…" at bounding box center [568, 280] width 545 height 56
click at [296, 248] on input "b. Conduct a review meeting to capture lessons learned and adjust the strategy …" at bounding box center [296, 242] width 0 height 11
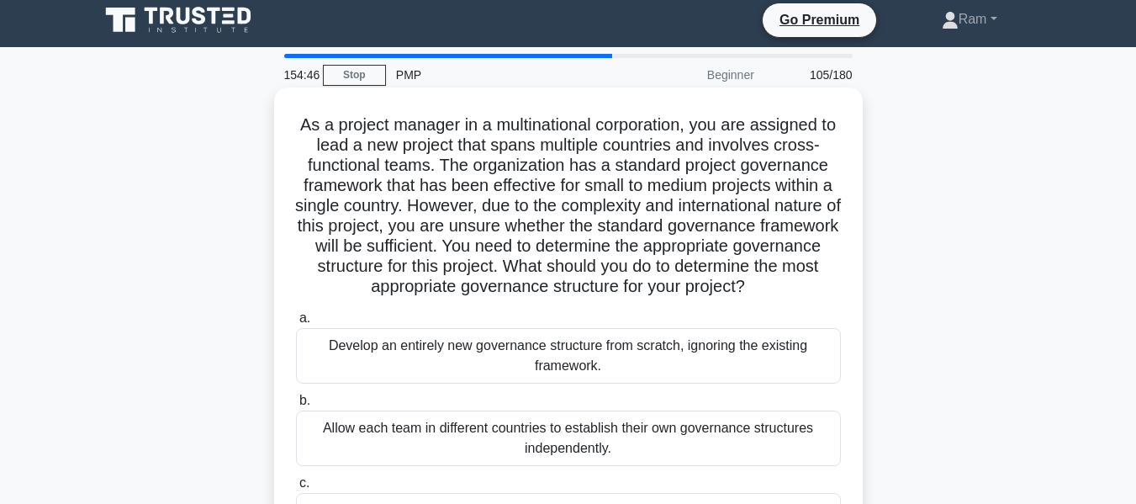
scroll to position [0, 0]
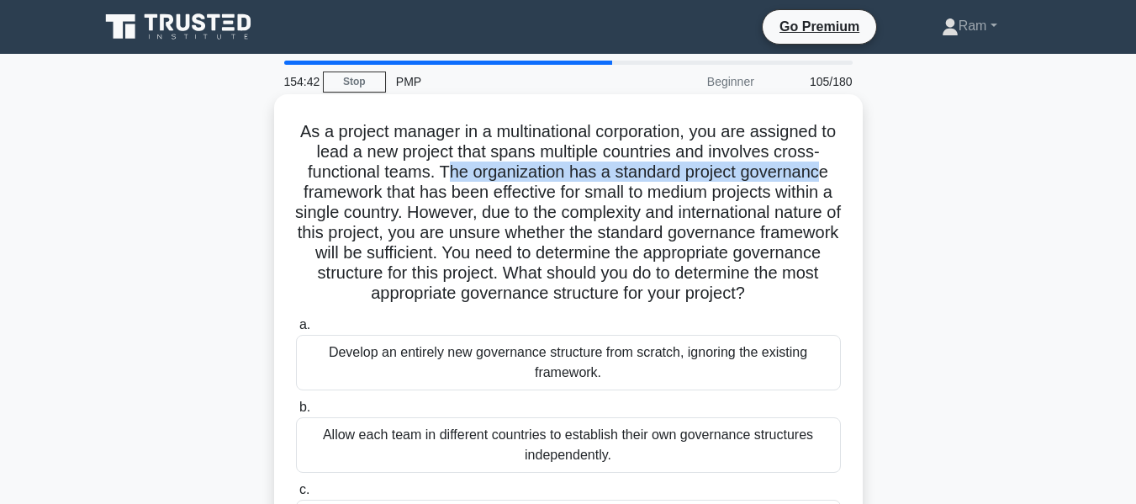
drag, startPoint x: 443, startPoint y: 178, endPoint x: 825, endPoint y: 170, distance: 382.0
click at [825, 170] on h5 "As a project manager in a multinational corporation, you are assigned to lead a…" at bounding box center [568, 212] width 548 height 183
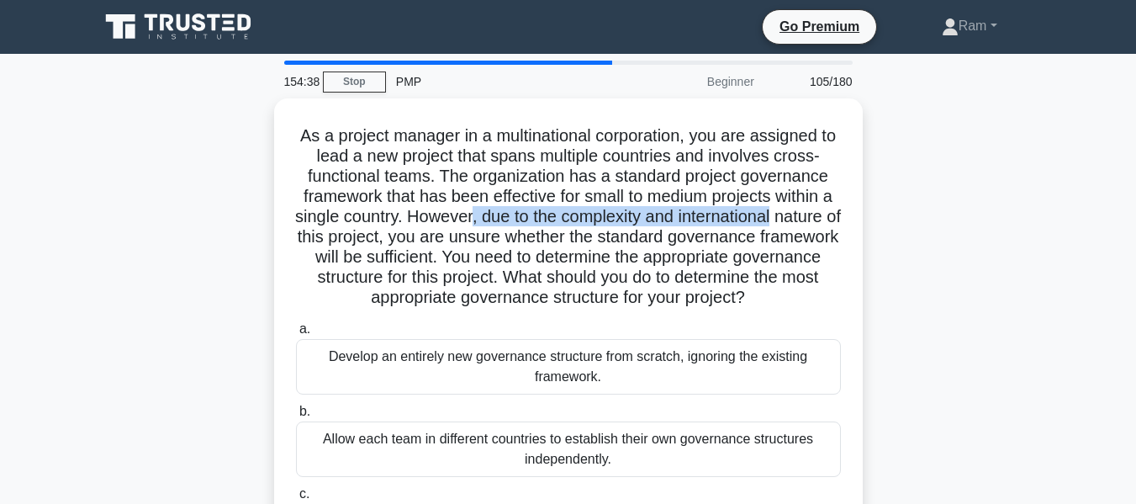
drag, startPoint x: 511, startPoint y: 218, endPoint x: 874, endPoint y: 219, distance: 362.5
click at [874, 219] on div "As a project manager in a multinational corporation, you are assigned to lead a…" at bounding box center [568, 381] width 959 height 567
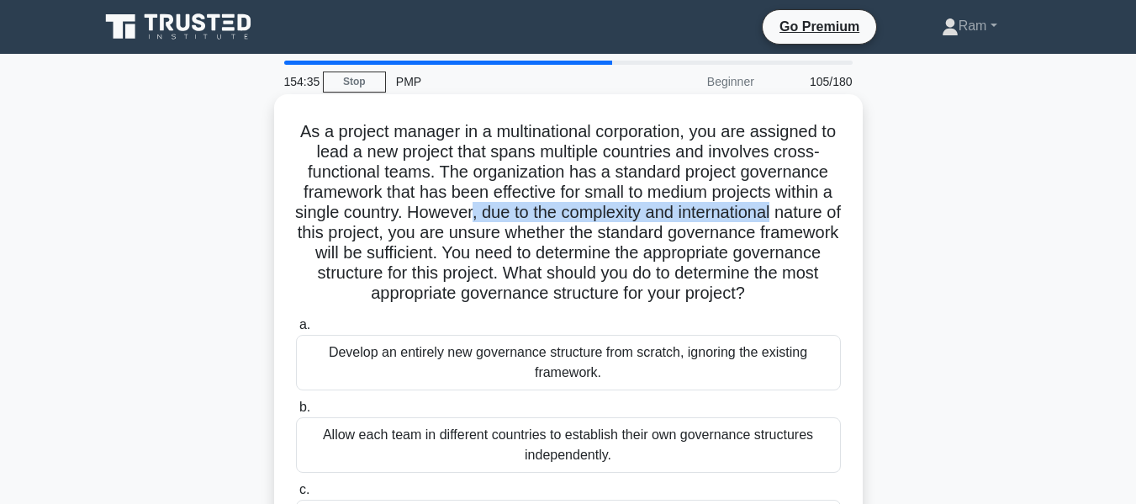
drag, startPoint x: 545, startPoint y: 256, endPoint x: 843, endPoint y: 284, distance: 299.1
click at [843, 284] on div "As a project manager in a multinational corporation, you are assigned to lead a…" at bounding box center [568, 367] width 575 height 533
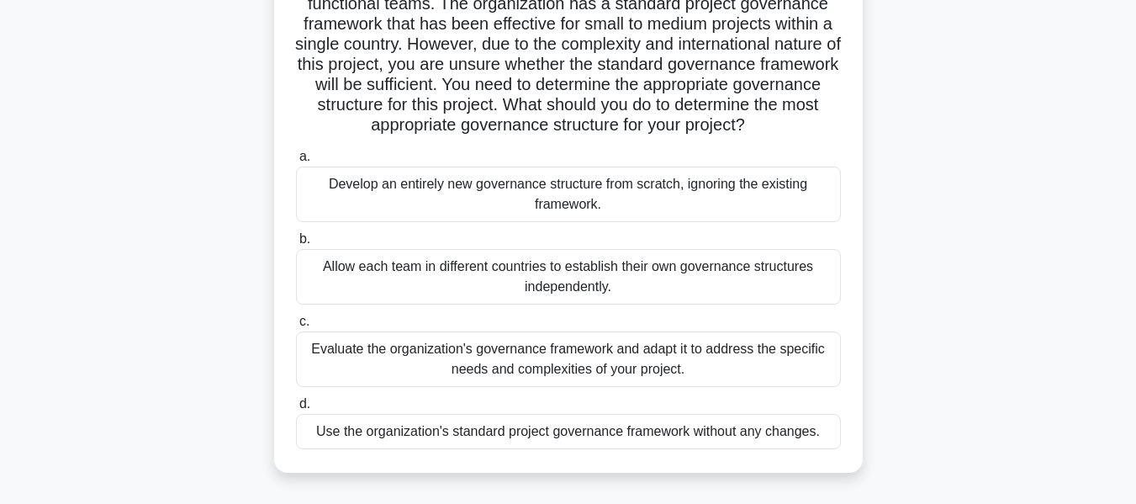
click at [589, 362] on div "Evaluate the organization's governance framework and adapt it to address the sp…" at bounding box center [568, 359] width 545 height 56
click at [296, 327] on input "c. Evaluate the organization's governance framework and adapt it to address the…" at bounding box center [296, 321] width 0 height 11
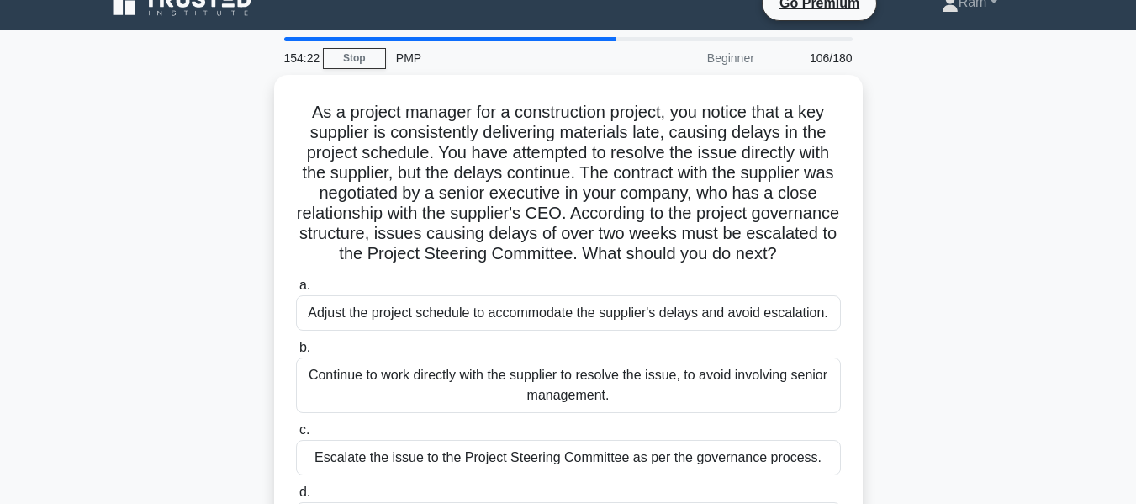
scroll to position [0, 0]
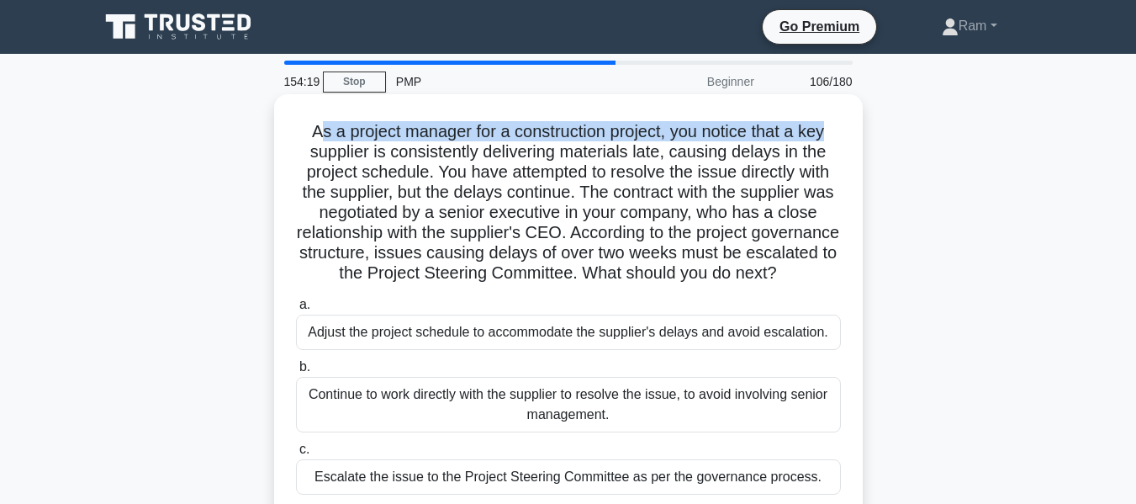
drag, startPoint x: 312, startPoint y: 130, endPoint x: 833, endPoint y: 120, distance: 520.8
click at [833, 120] on div "As a project manager for a construction project, you notice that a key supplier…" at bounding box center [568, 347] width 575 height 493
drag, startPoint x: 436, startPoint y: 173, endPoint x: 827, endPoint y: 293, distance: 409.0
click at [827, 284] on h5 "As a project manager for a construction project, you notice that a key supplier…" at bounding box center [568, 202] width 548 height 163
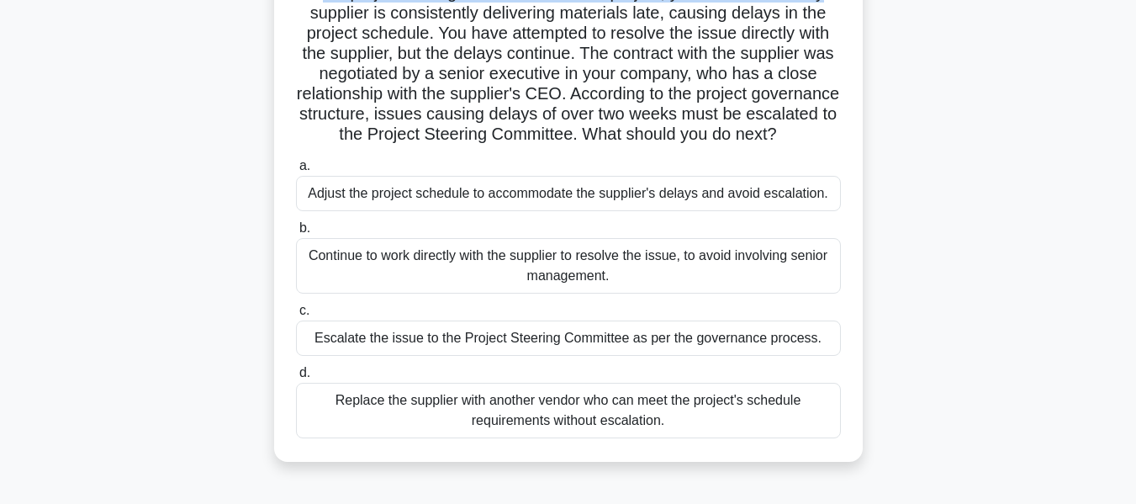
scroll to position [168, 0]
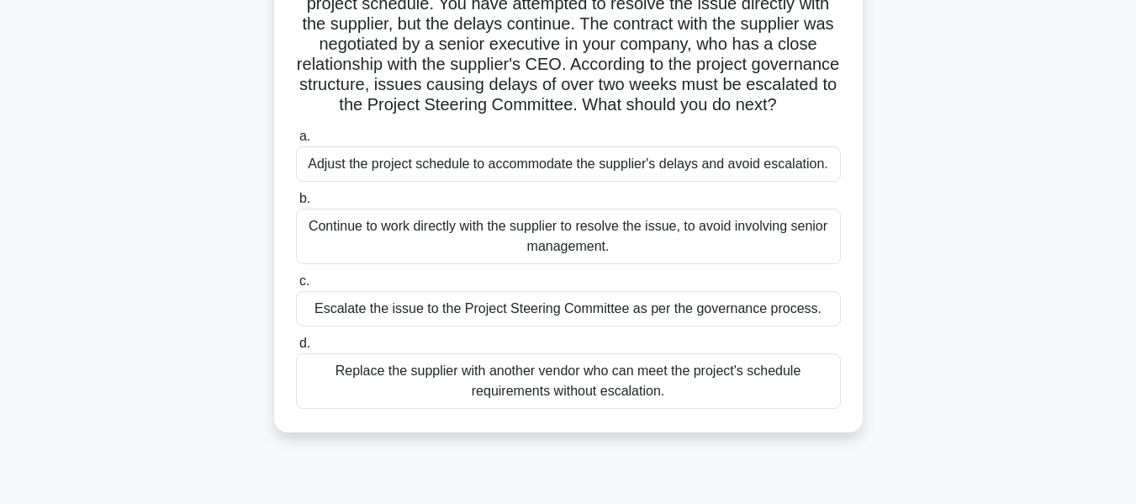
click at [602, 326] on div "Escalate the issue to the Project Steering Committee as per the governance proc…" at bounding box center [568, 308] width 545 height 35
click at [296, 287] on input "c. Escalate the issue to the Project Steering Committee as per the governance p…" at bounding box center [296, 281] width 0 height 11
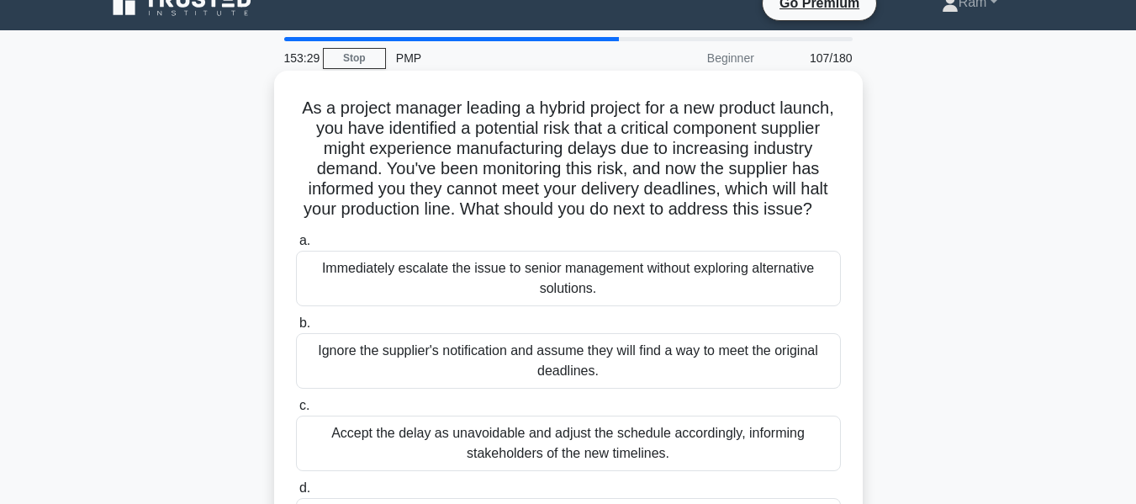
scroll to position [0, 0]
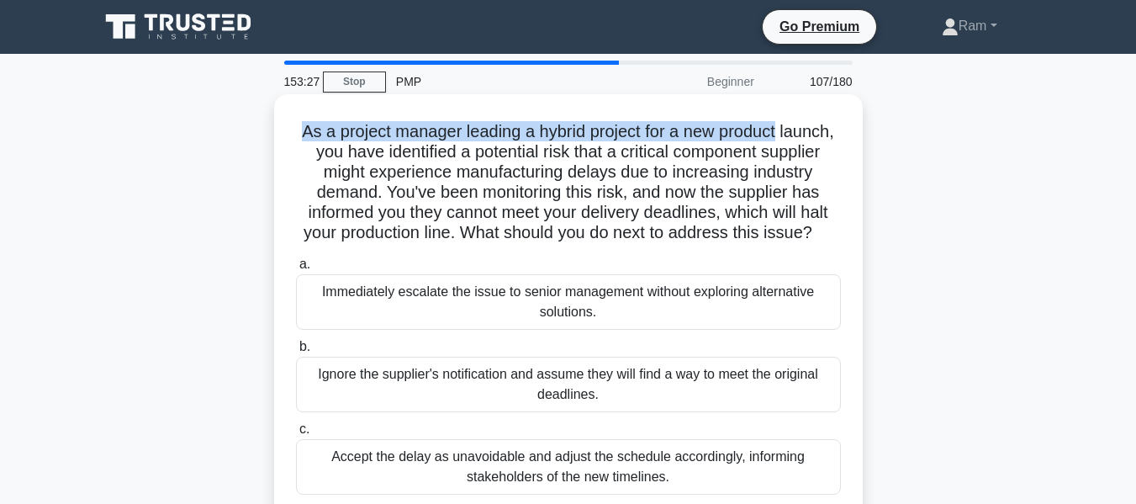
drag, startPoint x: 311, startPoint y: 130, endPoint x: 825, endPoint y: 104, distance: 514.6
click at [825, 104] on div "As a project manager leading a hybrid project for a new product launch, you hav…" at bounding box center [568, 347] width 575 height 493
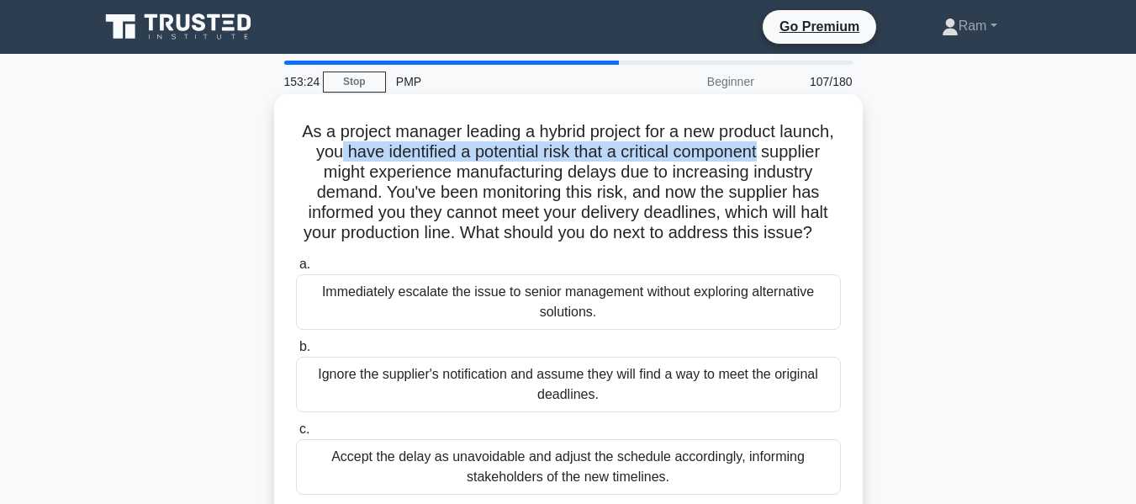
drag, startPoint x: 394, startPoint y: 159, endPoint x: 839, endPoint y: 161, distance: 445.0
click at [839, 161] on h5 "As a project manager leading a hybrid project for a new product launch, you hav…" at bounding box center [568, 182] width 548 height 123
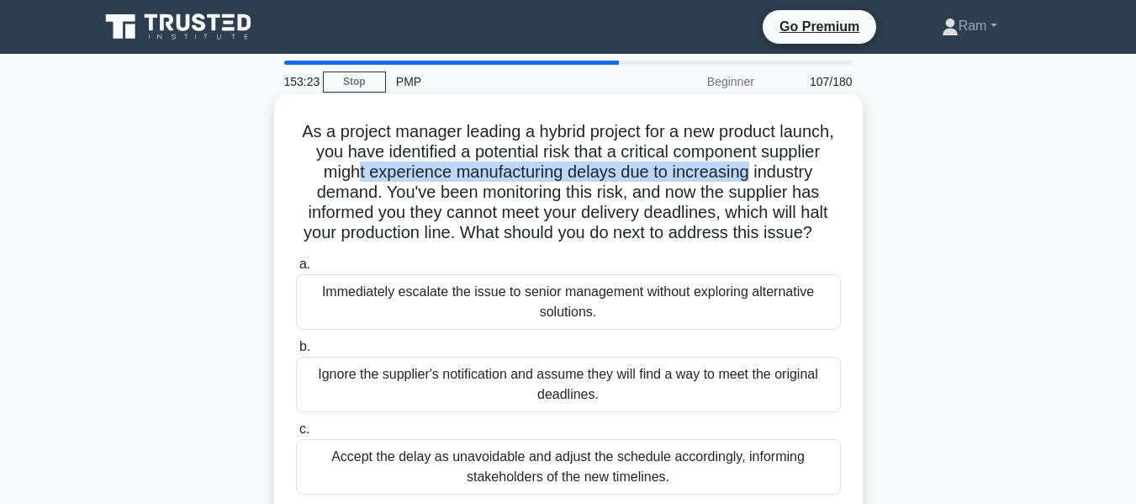
drag, startPoint x: 421, startPoint y: 168, endPoint x: 568, endPoint y: 189, distance: 148.7
click at [878, 171] on div "As a project manager leading a hybrid project for a new product launch, you hav…" at bounding box center [568, 361] width 959 height 527
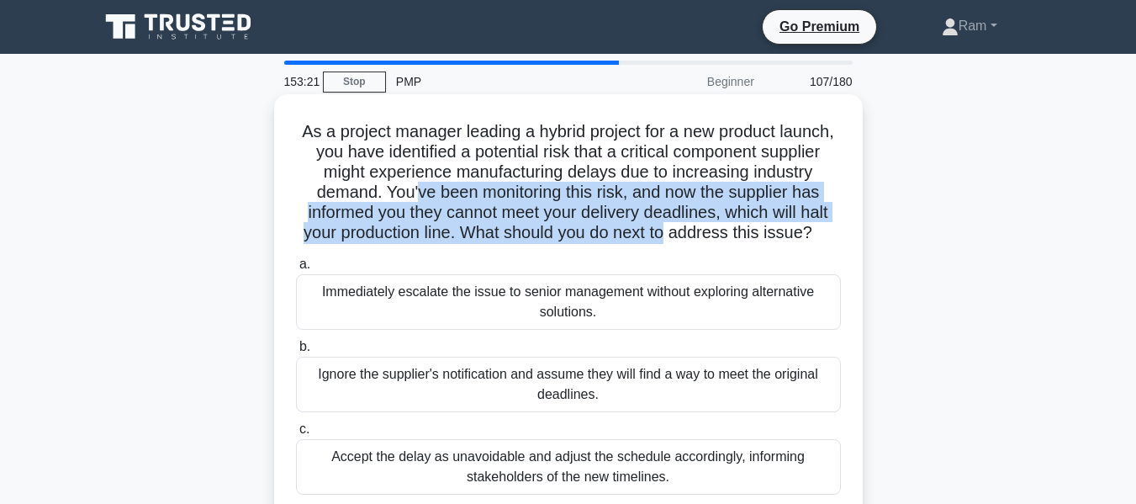
drag, startPoint x: 497, startPoint y: 192, endPoint x: 817, endPoint y: 242, distance: 323.6
click at [817, 242] on h5 "As a project manager leading a hybrid project for a new product launch, you hav…" at bounding box center [568, 182] width 548 height 123
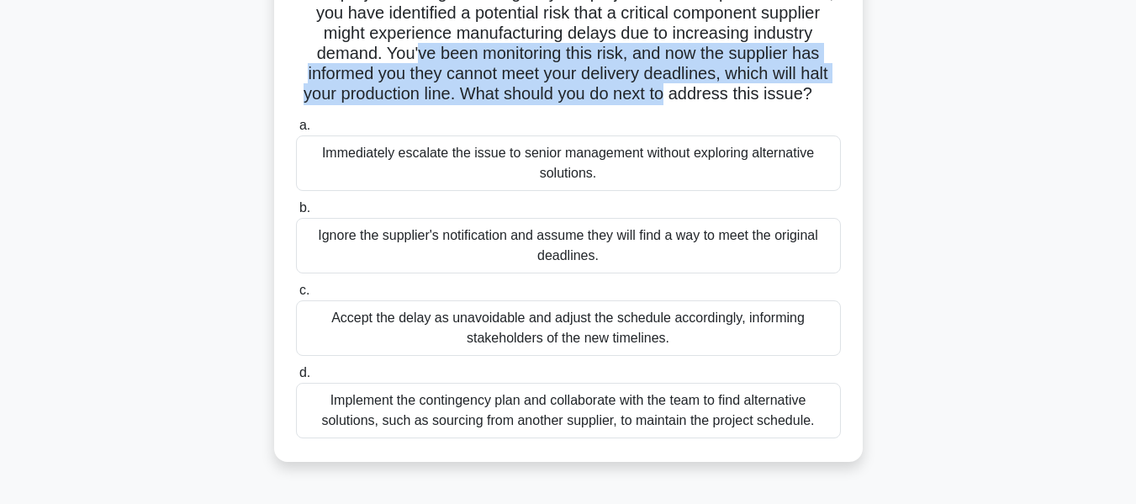
scroll to position [168, 0]
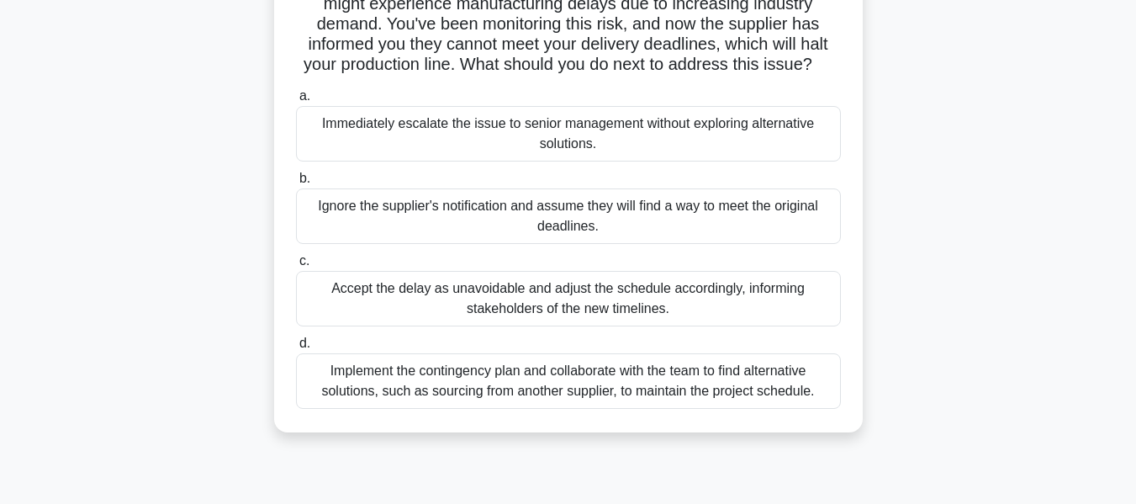
click at [748, 407] on div "Implement the contingency plan and collaborate with the team to find alternativ…" at bounding box center [568, 381] width 545 height 56
click at [296, 349] on input "d. Implement the contingency plan and collaborate with the team to find alterna…" at bounding box center [296, 343] width 0 height 11
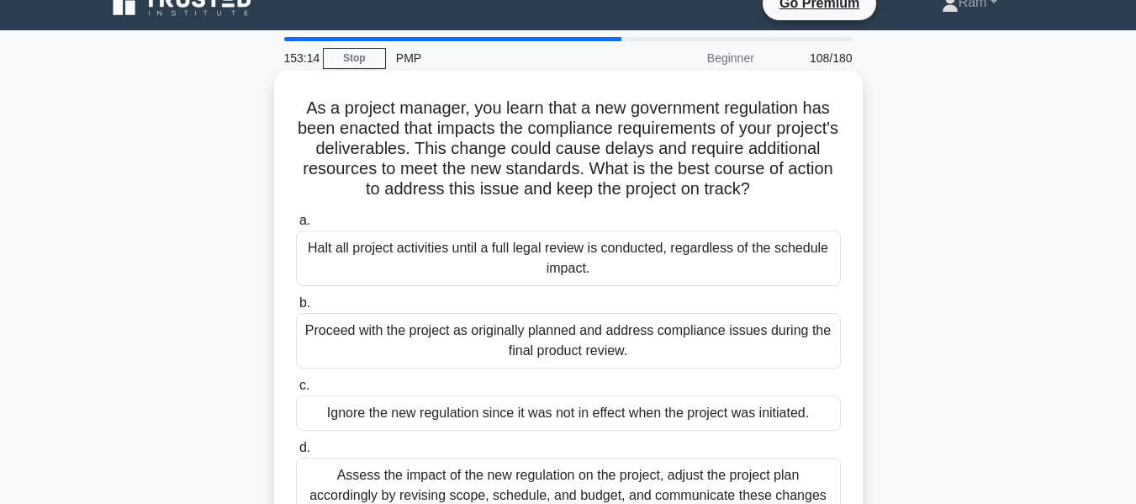
scroll to position [0, 0]
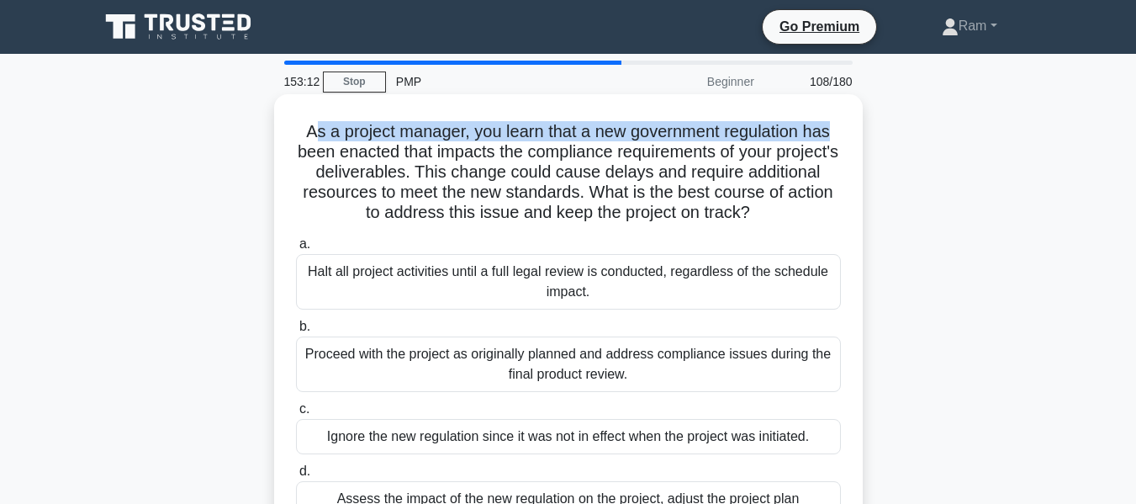
drag, startPoint x: 309, startPoint y: 127, endPoint x: 717, endPoint y: 124, distance: 408.8
click at [861, 114] on div "As a project manager, you learn that a new government regulation has been enact…" at bounding box center [568, 337] width 589 height 486
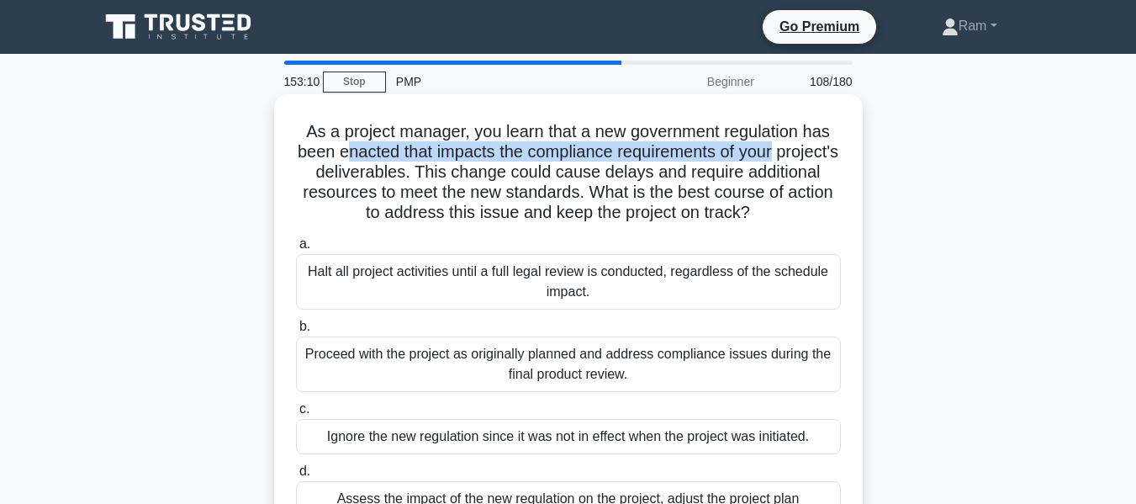
drag, startPoint x: 379, startPoint y: 154, endPoint x: 854, endPoint y: 147, distance: 474.4
click at [854, 147] on div "As a project manager, you learn that a new government regulation has been enact…" at bounding box center [568, 337] width 575 height 473
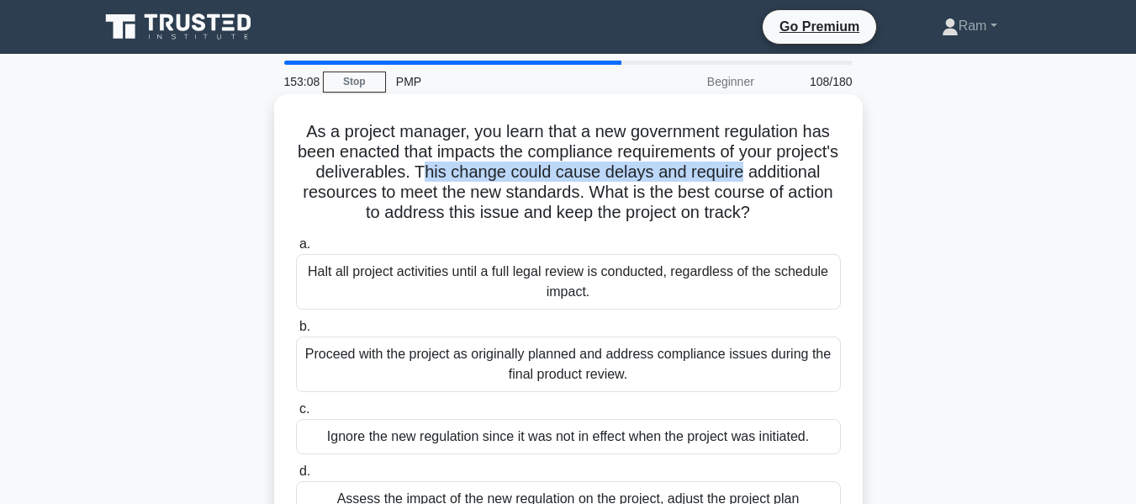
drag, startPoint x: 493, startPoint y: 177, endPoint x: 853, endPoint y: 171, distance: 360.1
click at [853, 171] on div "As a project manager, you learn that a new government regulation has been enact…" at bounding box center [568, 337] width 575 height 473
drag, startPoint x: 289, startPoint y: 188, endPoint x: 838, endPoint y: 209, distance: 548.8
click at [838, 209] on div "As a project manager, you learn that a new government regulation has been enact…" at bounding box center [568, 337] width 575 height 473
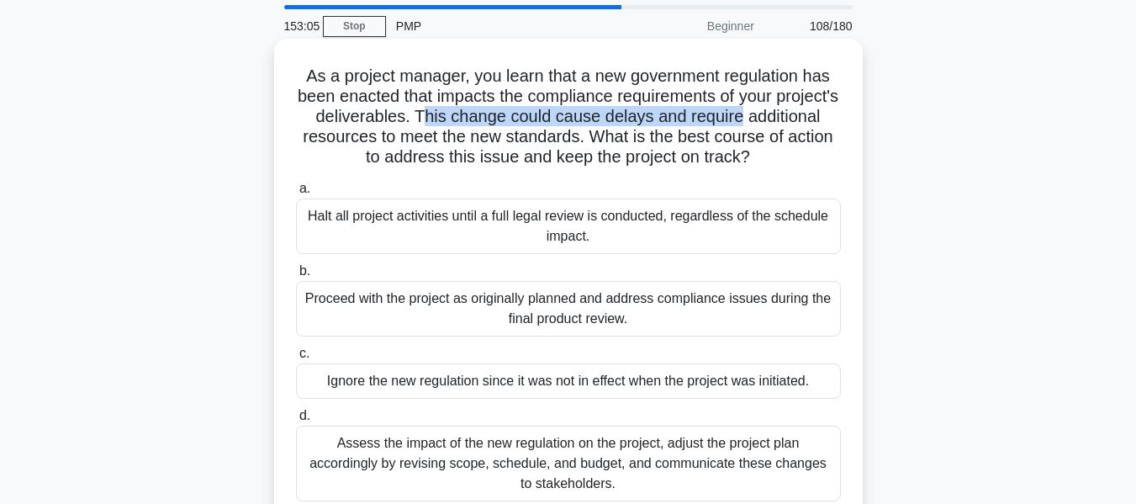
scroll to position [168, 0]
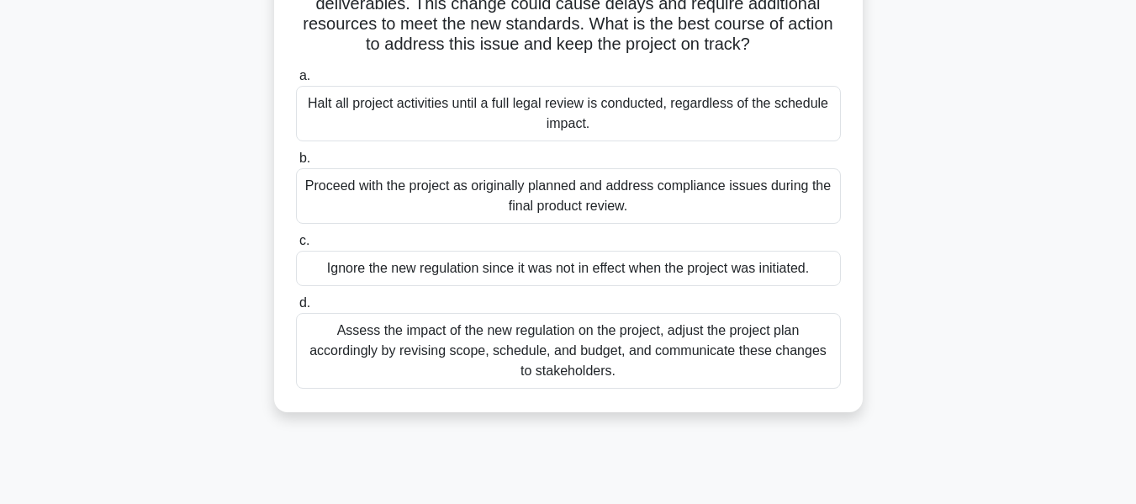
click at [542, 361] on div "Assess the impact of the new regulation on the project, adjust the project plan…" at bounding box center [568, 351] width 545 height 76
click at [296, 309] on input "d. Assess the impact of the new regulation on the project, adjust the project p…" at bounding box center [296, 303] width 0 height 11
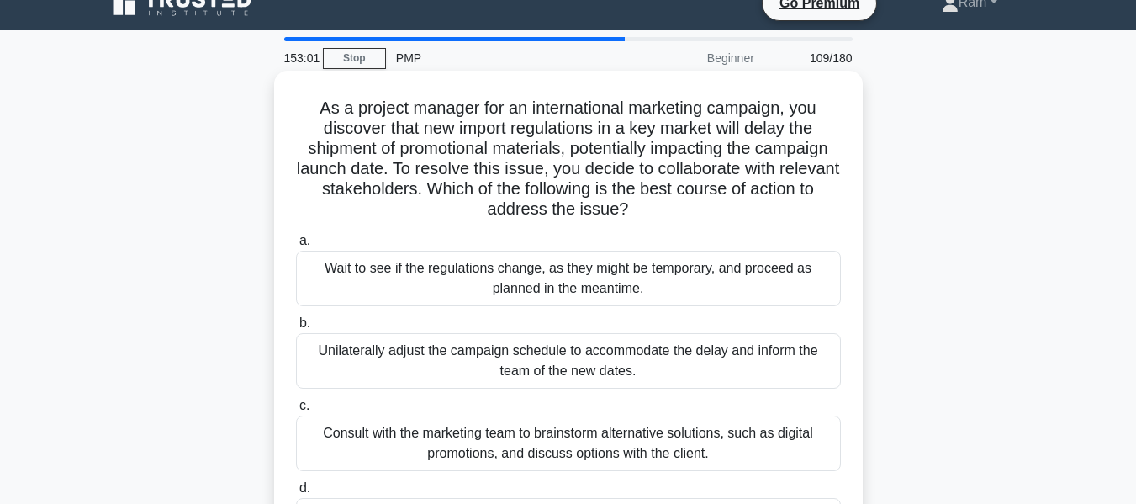
scroll to position [0, 0]
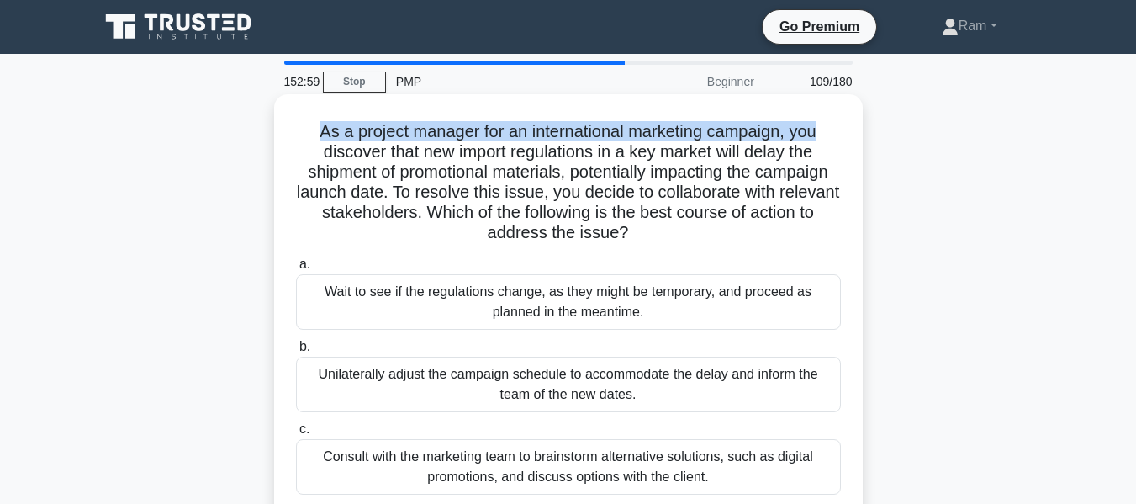
drag, startPoint x: 315, startPoint y: 130, endPoint x: 655, endPoint y: 133, distance: 339.8
click at [846, 120] on div "As a project manager for an international marketing campaign, you discover that…" at bounding box center [568, 347] width 575 height 493
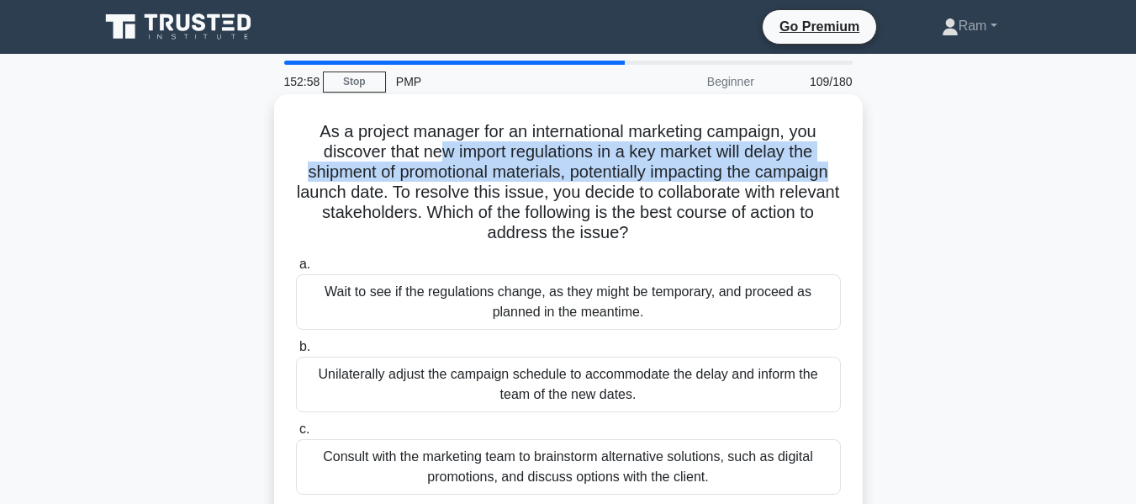
drag, startPoint x: 442, startPoint y: 161, endPoint x: 544, endPoint y: 202, distance: 110.6
click at [877, 171] on div "As a project manager for an international marketing campaign, you discover that…" at bounding box center [568, 361] width 959 height 527
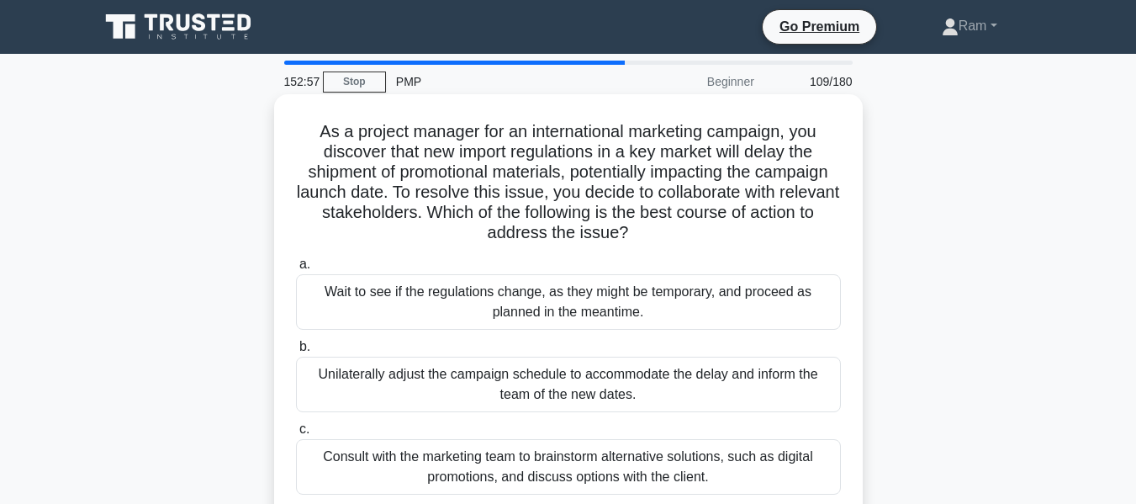
click at [460, 210] on h5 "As a project manager for an international marketing campaign, you discover that…" at bounding box center [568, 182] width 548 height 123
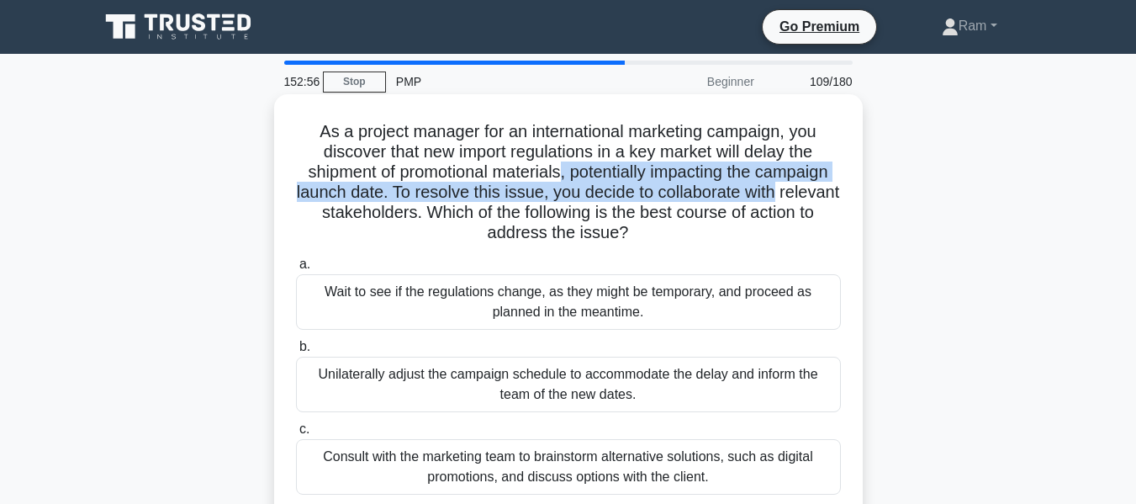
drag, startPoint x: 563, startPoint y: 174, endPoint x: 839, endPoint y: 183, distance: 276.0
click at [839, 183] on h5 "As a project manager for an international marketing campaign, you discover that…" at bounding box center [568, 182] width 548 height 123
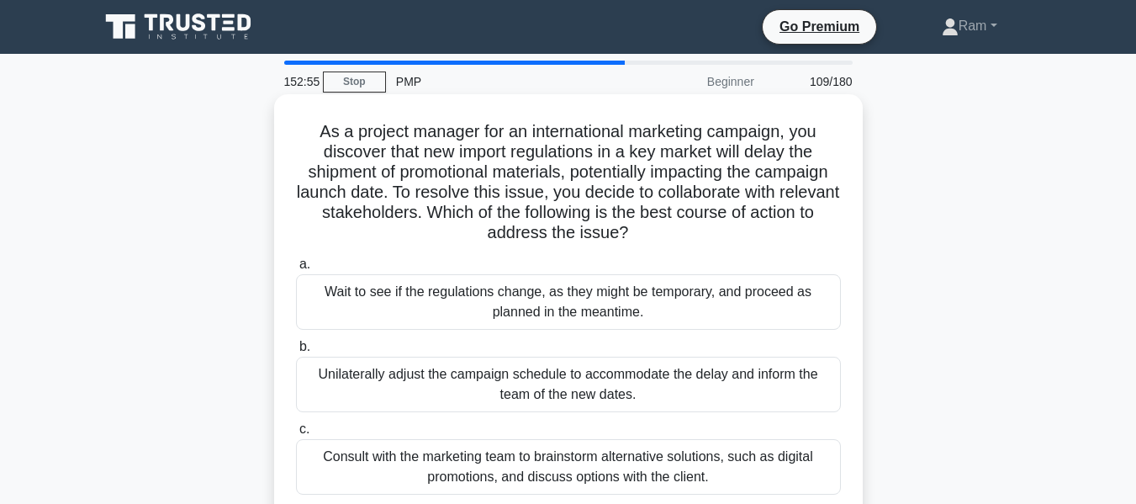
click at [423, 218] on h5 "As a project manager for an international marketing campaign, you discover that…" at bounding box center [568, 182] width 548 height 123
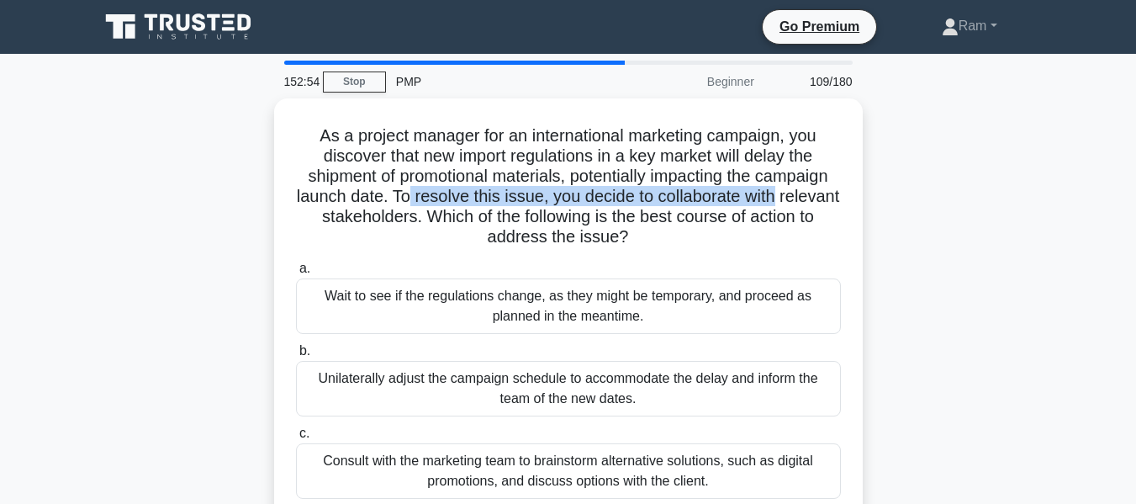
drag, startPoint x: 439, startPoint y: 188, endPoint x: 905, endPoint y: 193, distance: 466.0
click at [905, 193] on div "As a project manager for an international marketing campaign, you discover that…" at bounding box center [568, 361] width 959 height 527
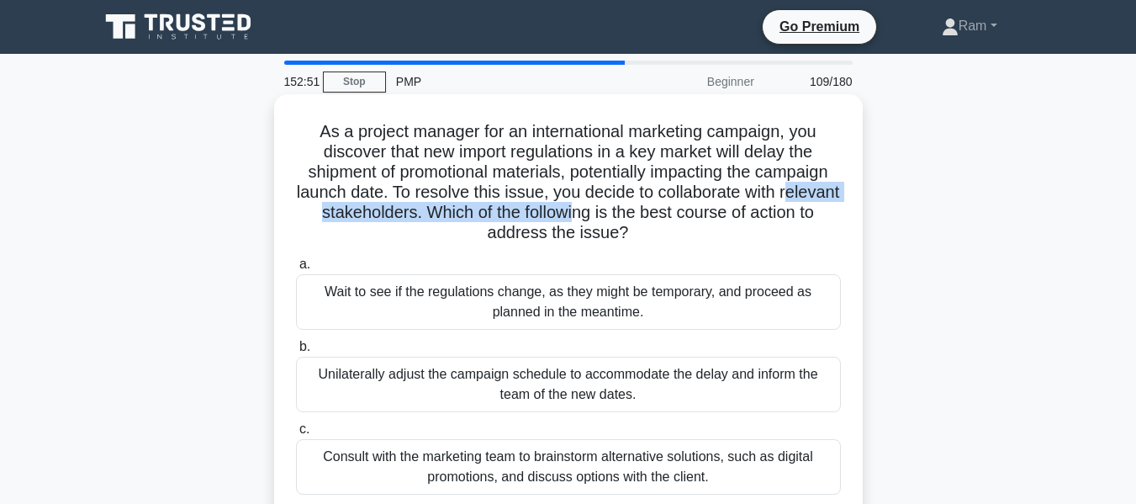
drag, startPoint x: 327, startPoint y: 213, endPoint x: 644, endPoint y: 211, distance: 317.1
click at [644, 211] on h5 "As a project manager for an international marketing campaign, you discover that…" at bounding box center [568, 182] width 548 height 123
click at [652, 213] on h5 "As a project manager for an international marketing campaign, you discover that…" at bounding box center [568, 182] width 548 height 123
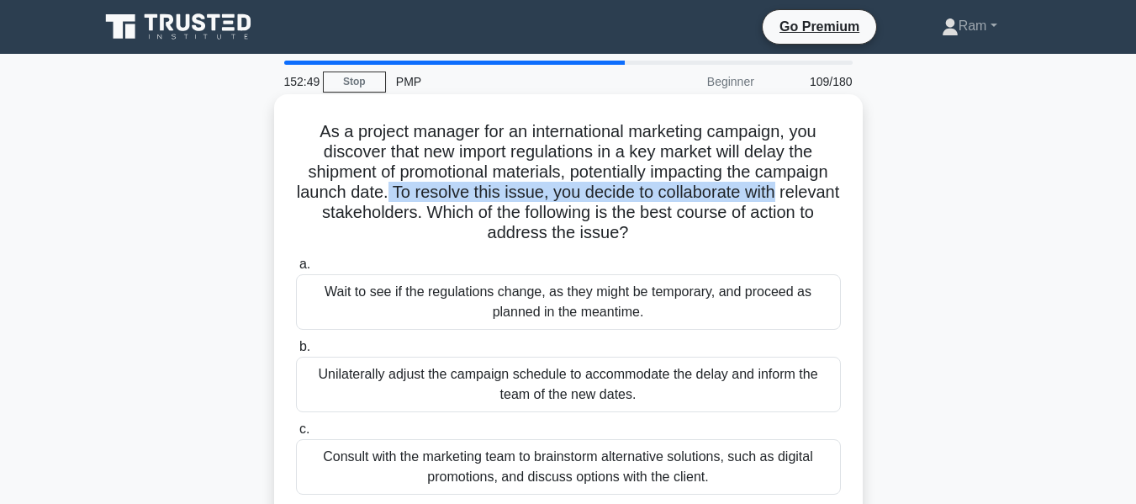
drag, startPoint x: 418, startPoint y: 190, endPoint x: 410, endPoint y: 213, distance: 24.2
click at [843, 191] on div "As a project manager for an international marketing campaign, you discover that…" at bounding box center [568, 347] width 575 height 493
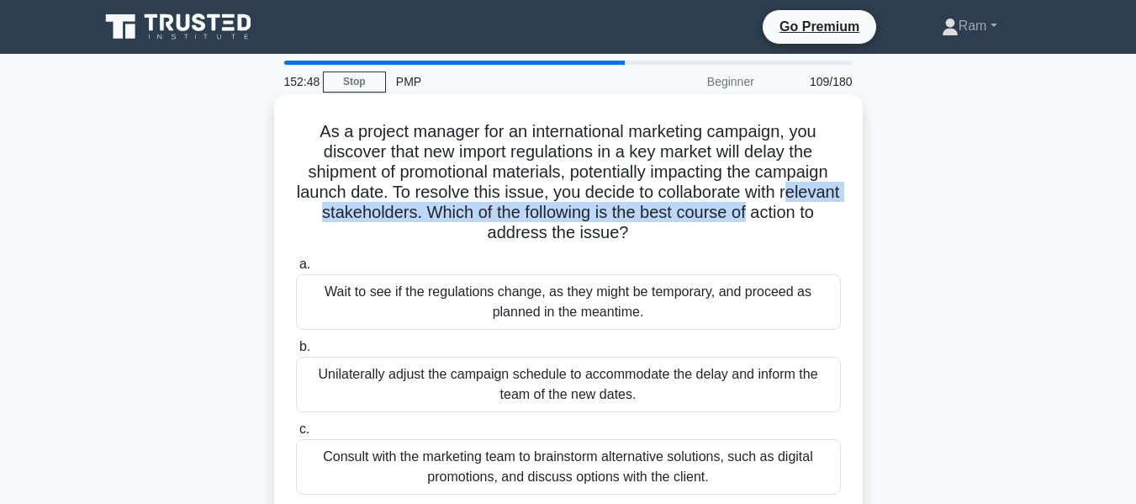
drag, startPoint x: 327, startPoint y: 221, endPoint x: 558, endPoint y: 240, distance: 231.2
click at [802, 225] on h5 "As a project manager for an international marketing campaign, you discover that…" at bounding box center [568, 182] width 548 height 123
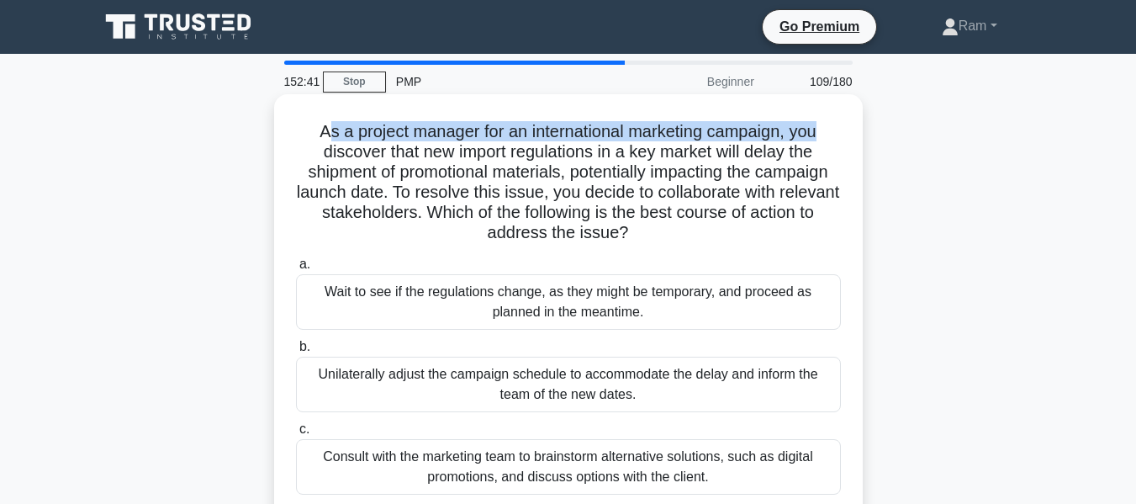
drag, startPoint x: 402, startPoint y: 125, endPoint x: 786, endPoint y: 136, distance: 383.7
click at [830, 130] on h5 "As a project manager for an international marketing campaign, you discover that…" at bounding box center [568, 182] width 548 height 123
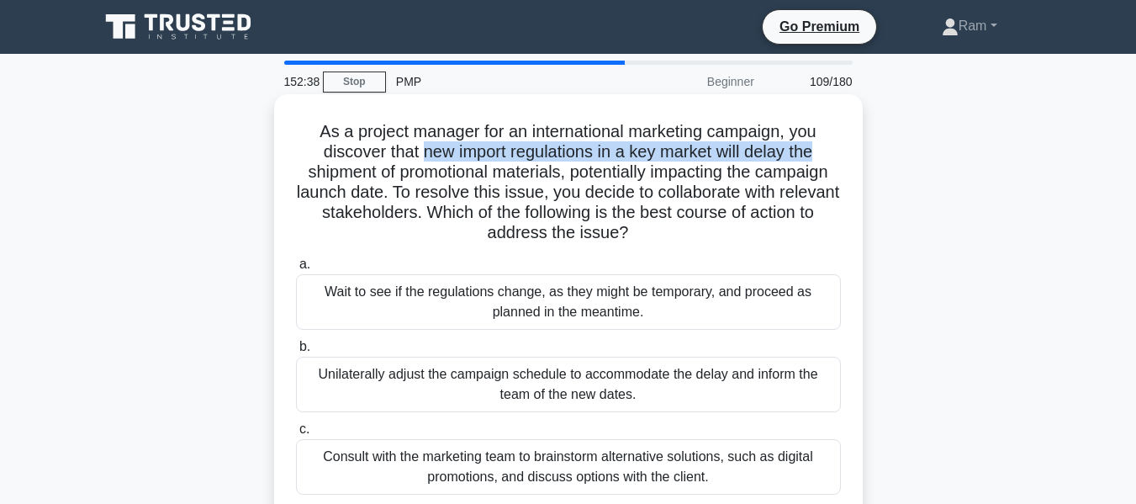
drag, startPoint x: 416, startPoint y: 156, endPoint x: 848, endPoint y: 154, distance: 431.5
click at [848, 154] on div "As a project manager for an international marketing campaign, you discover that…" at bounding box center [568, 347] width 575 height 493
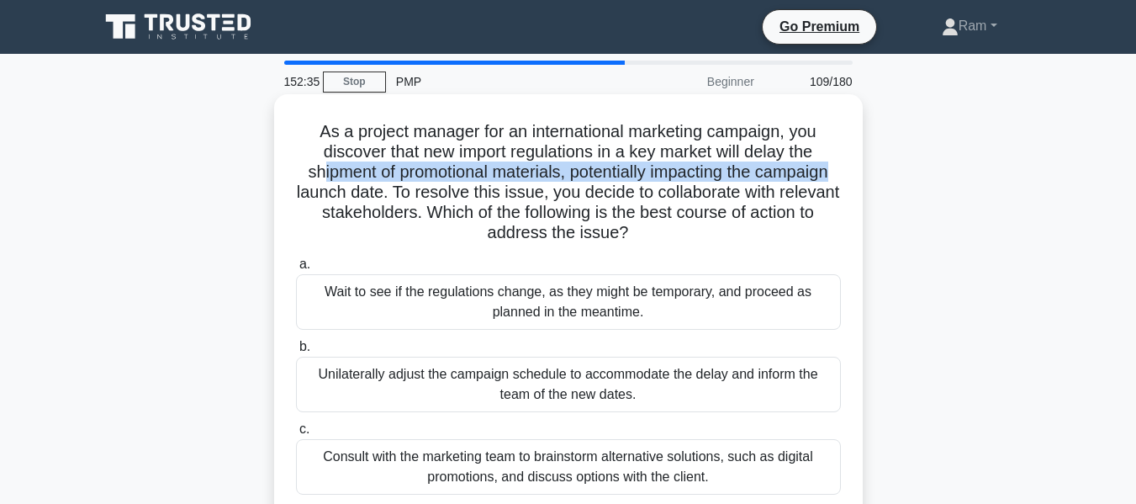
drag, startPoint x: 313, startPoint y: 179, endPoint x: 842, endPoint y: 179, distance: 529.1
click at [842, 179] on h5 "As a project manager for an international marketing campaign, you discover that…" at bounding box center [568, 182] width 548 height 123
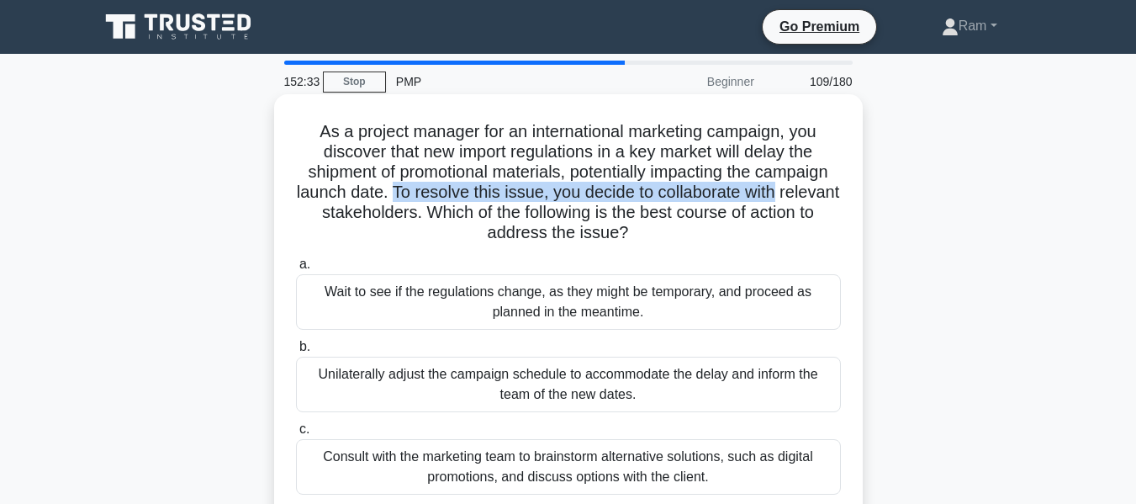
drag, startPoint x: 425, startPoint y: 188, endPoint x: 844, endPoint y: 199, distance: 419.9
click at [844, 199] on div "As a project manager for an international marketing campaign, you discover that…" at bounding box center [568, 347] width 575 height 493
drag, startPoint x: 400, startPoint y: 185, endPoint x: 638, endPoint y: 236, distance: 243.5
click at [763, 240] on h5 "As a project manager for an international marketing campaign, you discover that…" at bounding box center [568, 182] width 548 height 123
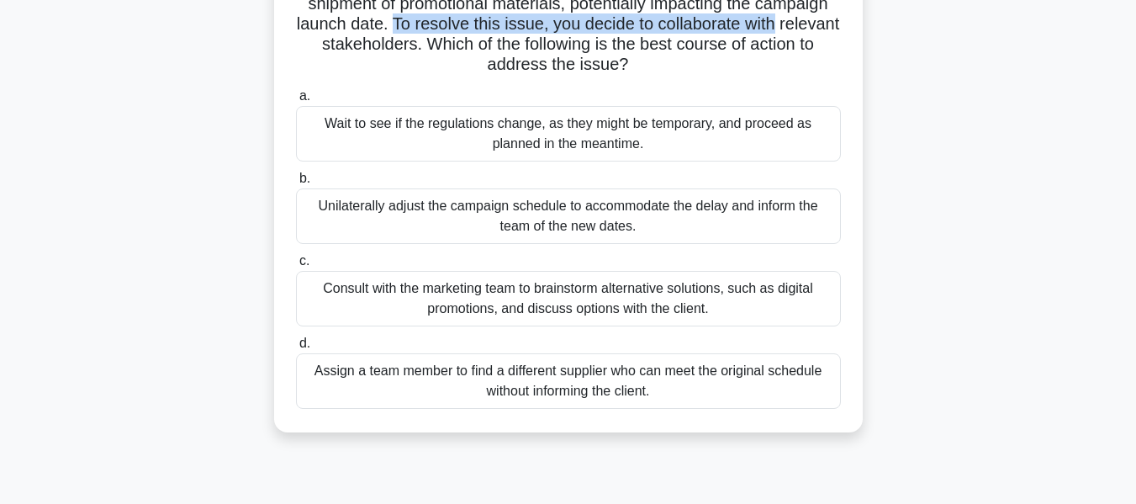
scroll to position [252, 0]
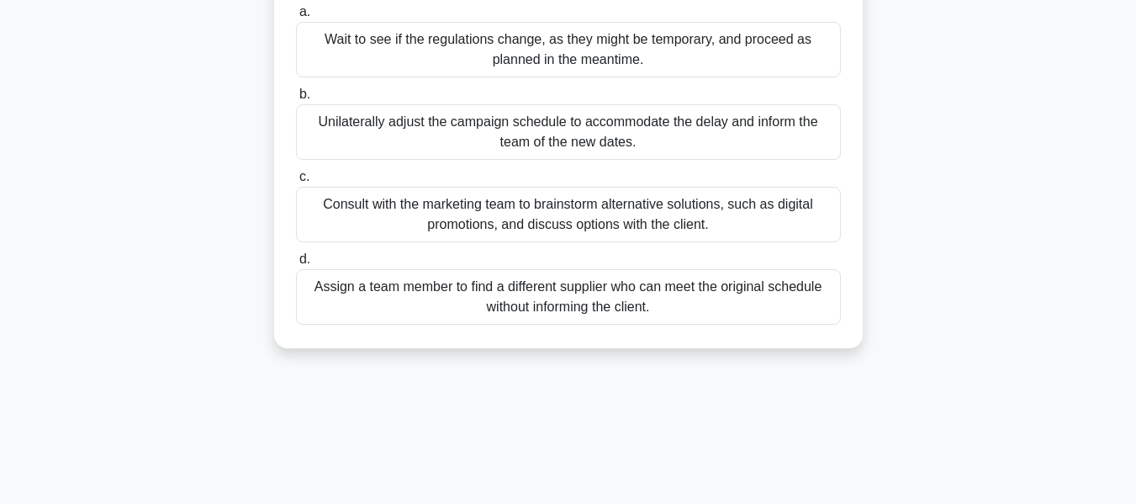
click at [627, 218] on div "Consult with the marketing team to brainstorm alternative solutions, such as di…" at bounding box center [568, 215] width 545 height 56
click at [296, 183] on input "c. Consult with the marketing team to brainstorm alternative solutions, such as…" at bounding box center [296, 177] width 0 height 11
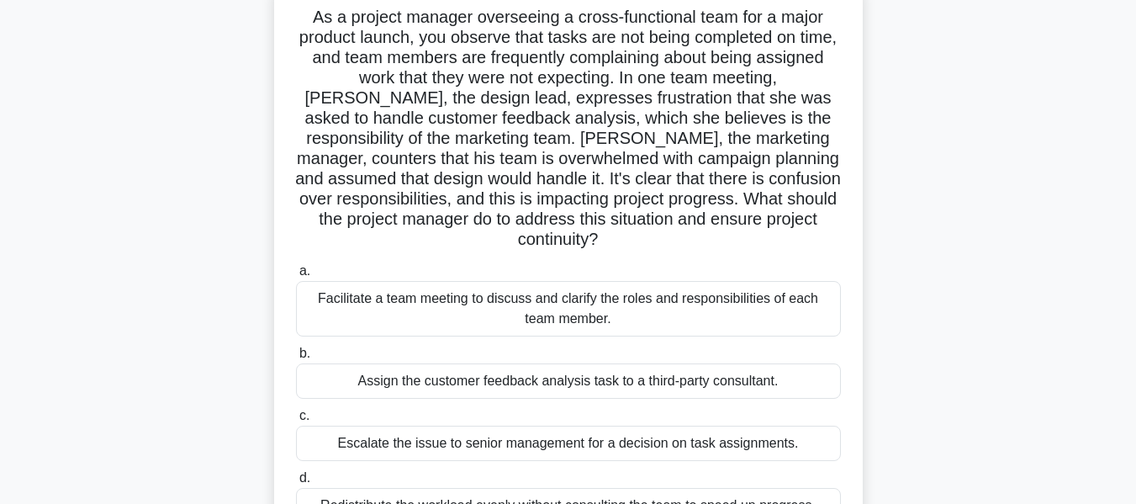
scroll to position [0, 0]
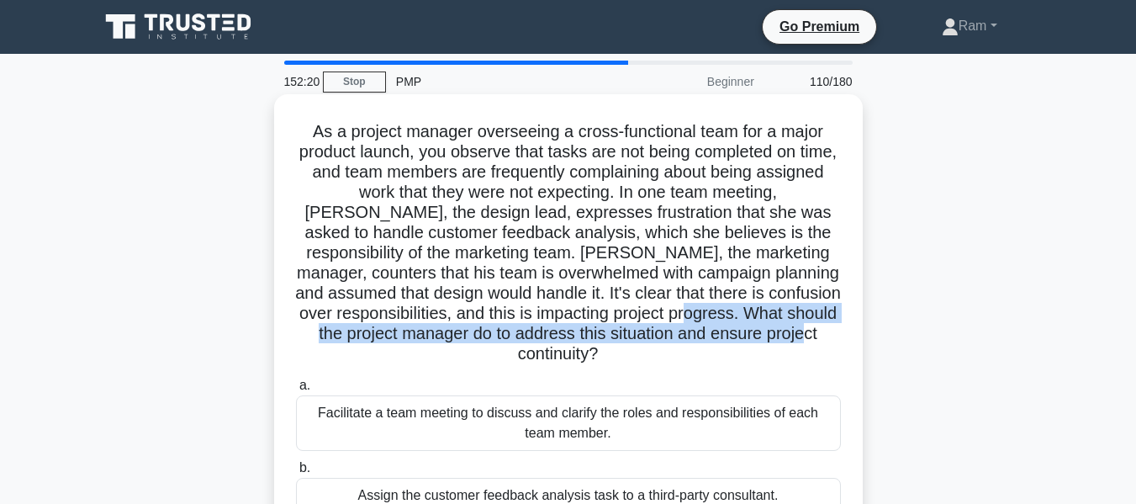
drag, startPoint x: 322, startPoint y: 336, endPoint x: 656, endPoint y: 336, distance: 333.9
click at [700, 358] on h5 "As a project manager overseeing a cross-functional team for a major product lau…" at bounding box center [568, 243] width 548 height 244
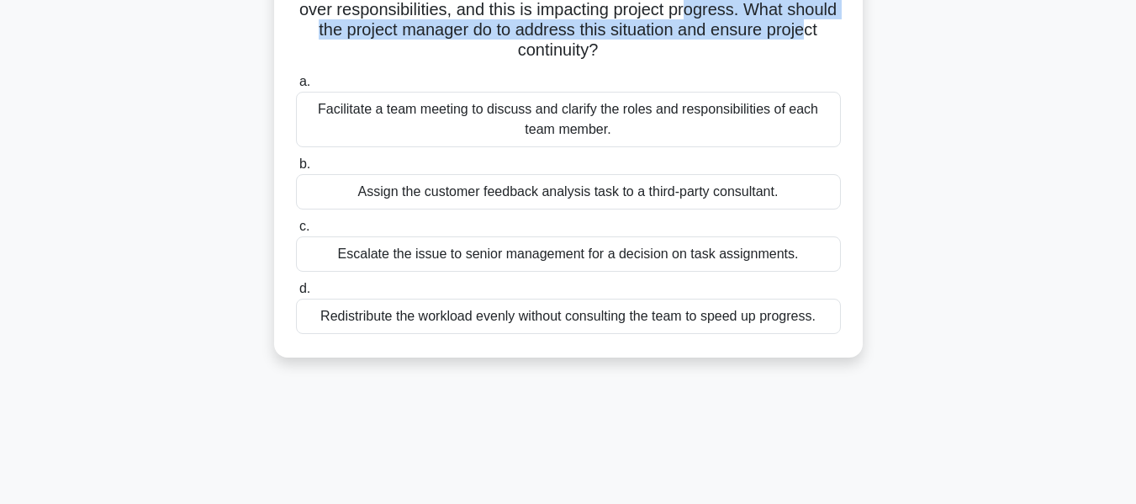
scroll to position [336, 0]
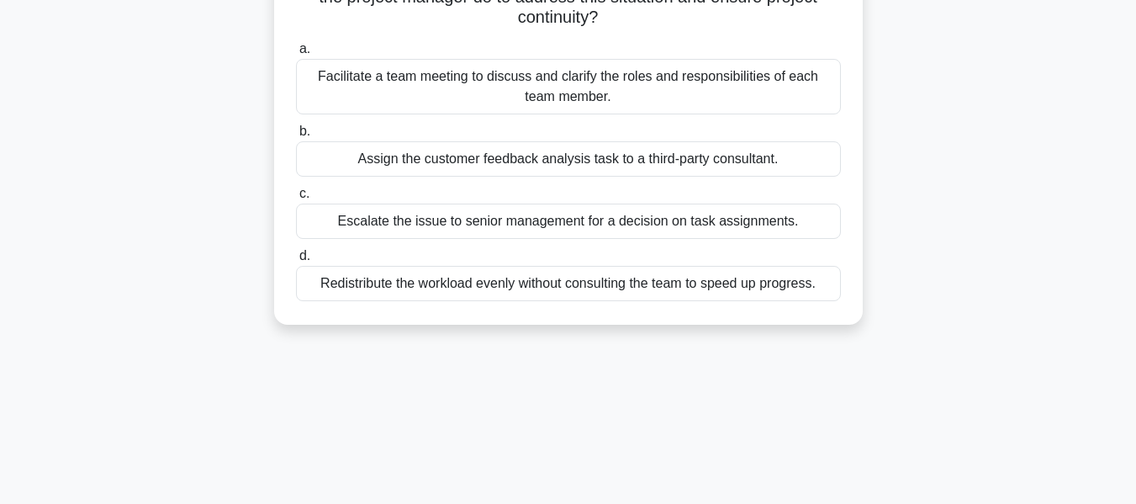
click at [611, 88] on div "Facilitate a team meeting to discuss and clarify the roles and responsibilities…" at bounding box center [568, 87] width 545 height 56
click at [296, 55] on input "a. Facilitate a team meeting to discuss and clarify the roles and responsibilit…" at bounding box center [296, 49] width 0 height 11
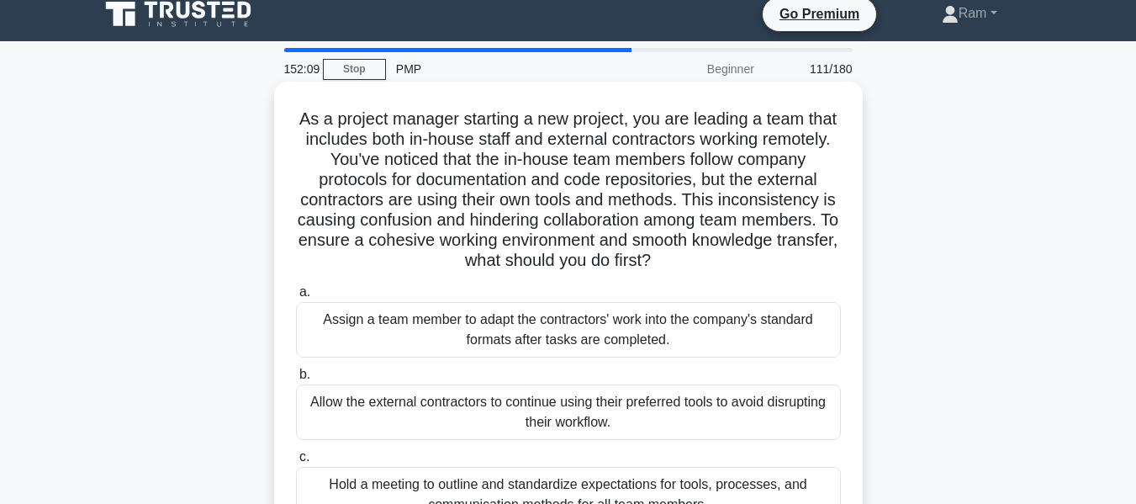
scroll to position [0, 0]
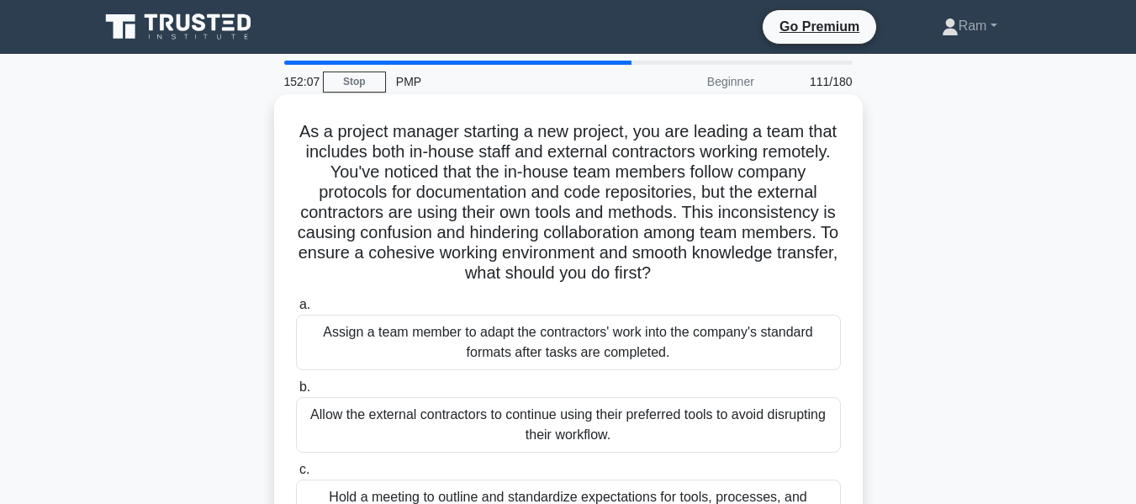
drag, startPoint x: 419, startPoint y: 252, endPoint x: 752, endPoint y: 276, distance: 333.9
click at [752, 276] on h5 "As a project manager starting a new project, you are leading a team that includ…" at bounding box center [568, 202] width 548 height 163
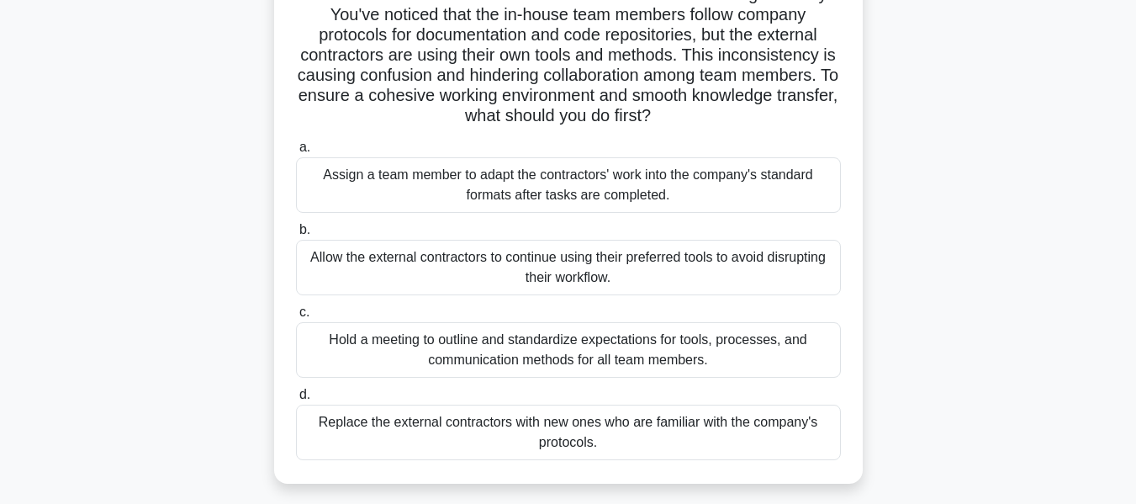
scroll to position [168, 0]
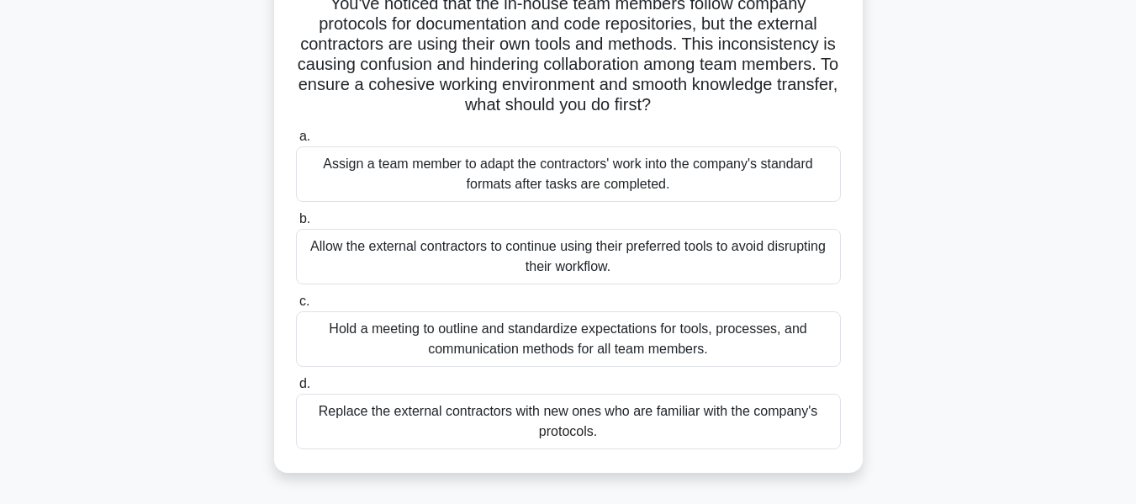
click at [655, 355] on div "Hold a meeting to outline and standardize expectations for tools, processes, an…" at bounding box center [568, 339] width 545 height 56
click at [296, 307] on input "c. Hold a meeting to outline and standardize expectations for tools, processes,…" at bounding box center [296, 301] width 0 height 11
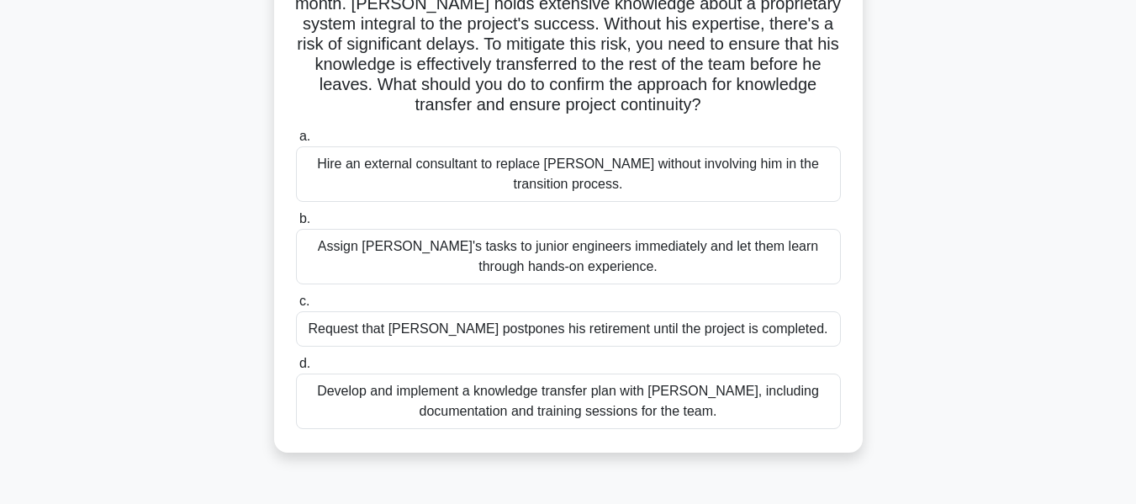
scroll to position [0, 0]
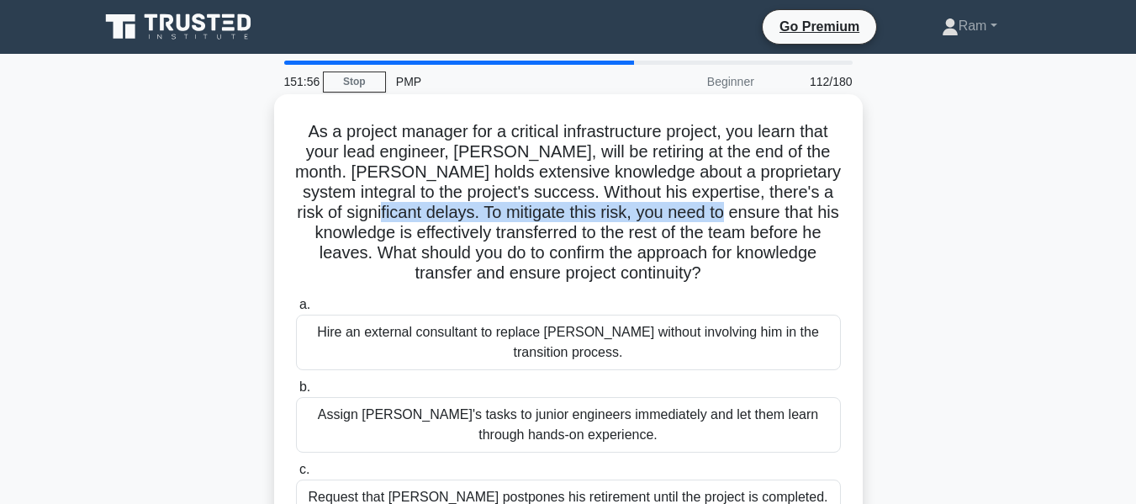
drag, startPoint x: 463, startPoint y: 215, endPoint x: 835, endPoint y: 207, distance: 372.7
click at [835, 207] on h5 "As a project manager for a critical infrastructure project, you learn that your…" at bounding box center [568, 202] width 548 height 163
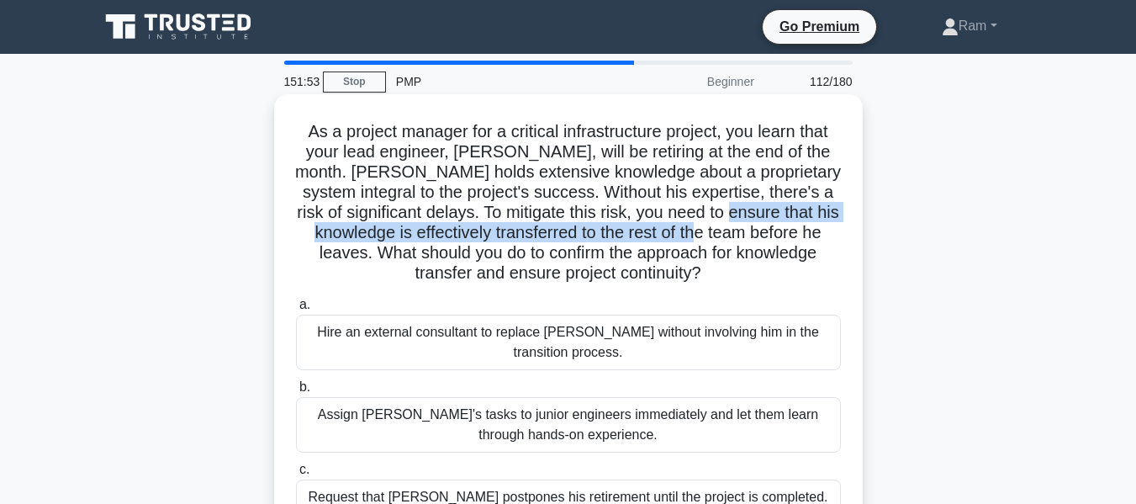
drag, startPoint x: 307, startPoint y: 232, endPoint x: 834, endPoint y: 241, distance: 526.6
click at [834, 241] on h5 "As a project manager for a critical infrastructure project, you learn that your…" at bounding box center [568, 202] width 548 height 163
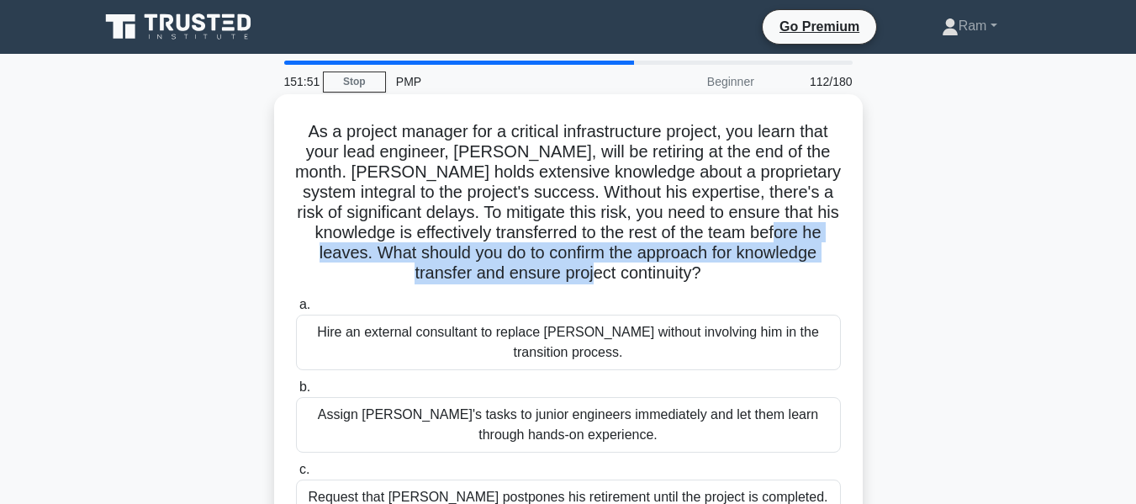
drag, startPoint x: 372, startPoint y: 256, endPoint x: 760, endPoint y: 273, distance: 389.0
click at [765, 283] on h5 "As a project manager for a critical infrastructure project, you learn that your…" at bounding box center [568, 202] width 548 height 163
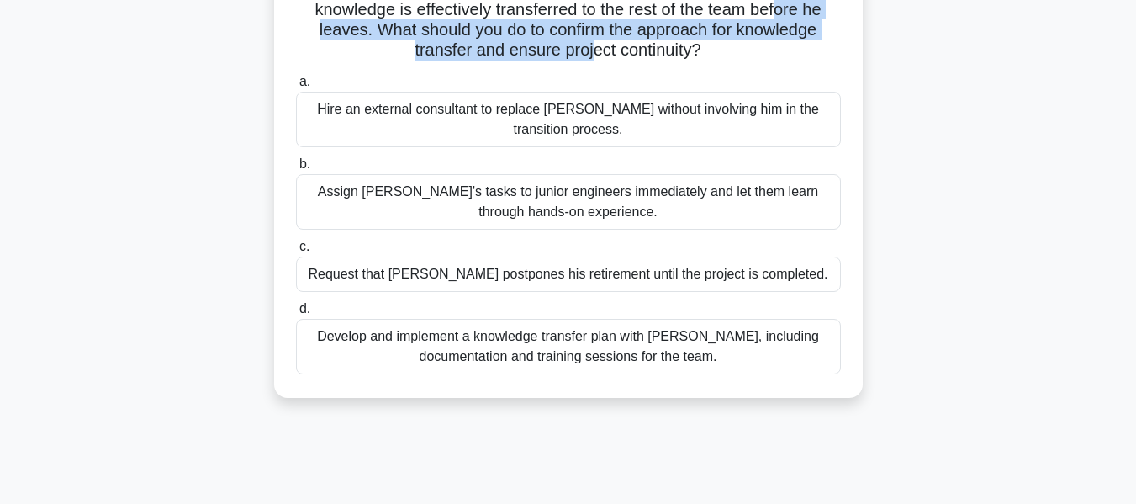
scroll to position [252, 0]
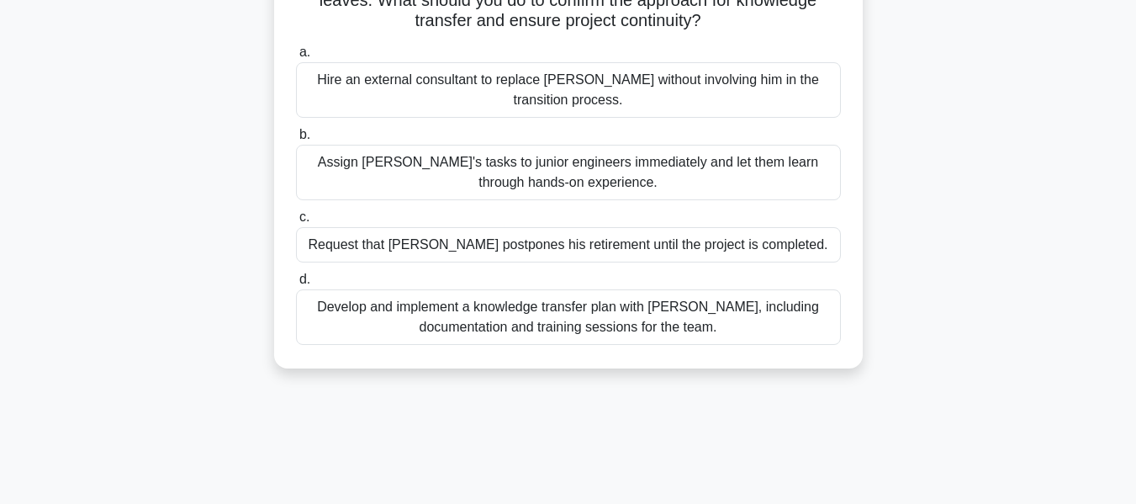
click at [603, 323] on div "Develop and implement a knowledge transfer plan with [PERSON_NAME], including d…" at bounding box center [568, 317] width 545 height 56
click at [296, 285] on input "d. Develop and implement a knowledge transfer plan with [PERSON_NAME], includin…" at bounding box center [296, 279] width 0 height 11
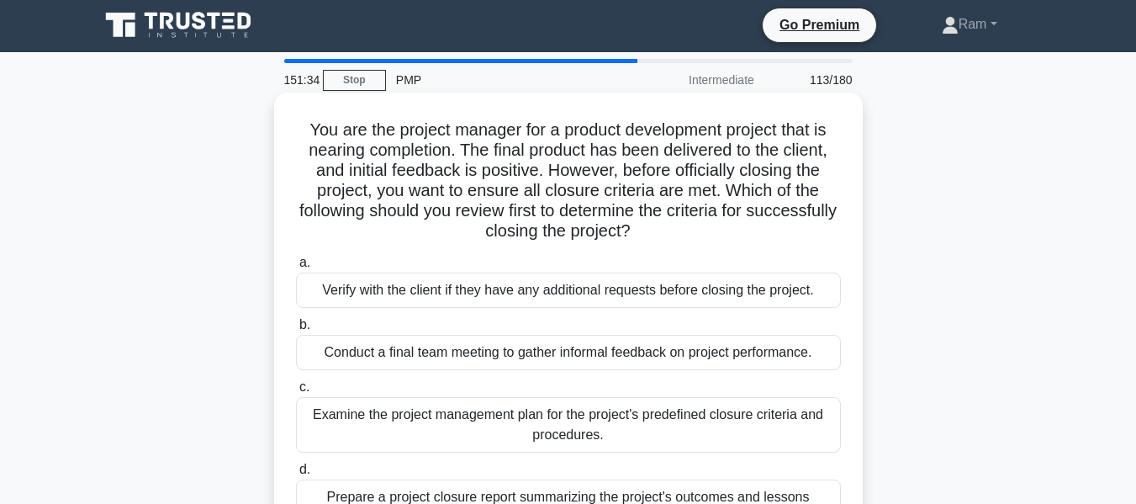
scroll to position [0, 0]
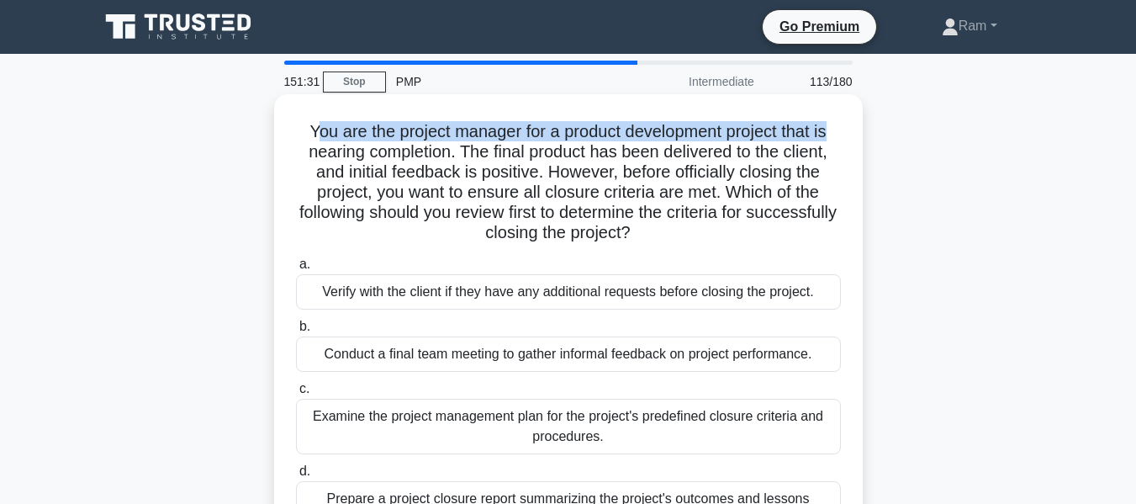
drag, startPoint x: 313, startPoint y: 135, endPoint x: 854, endPoint y: 125, distance: 540.9
click at [854, 125] on div "You are the project manager for a product development project that is nearing c…" at bounding box center [568, 327] width 575 height 453
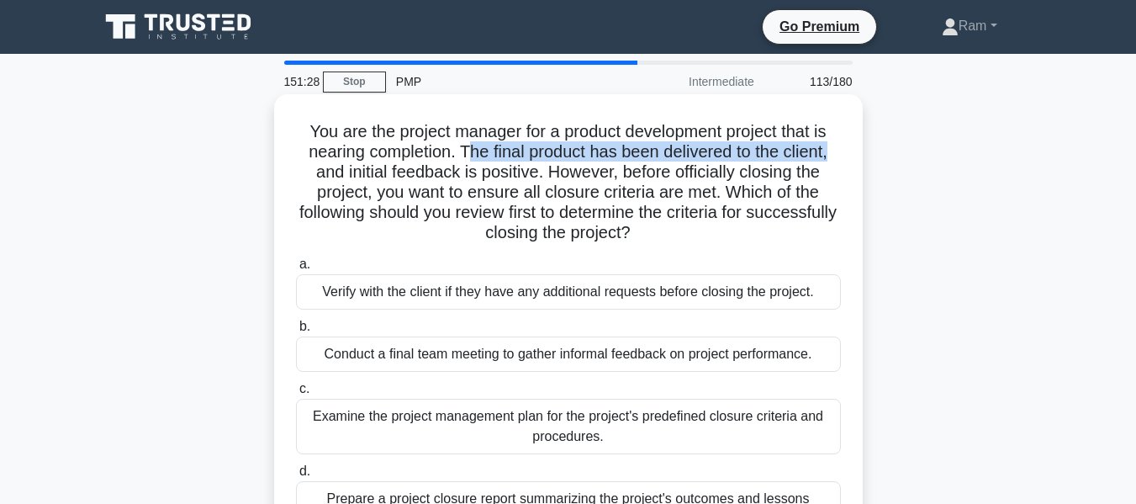
drag, startPoint x: 467, startPoint y: 156, endPoint x: 847, endPoint y: 146, distance: 380.3
click at [847, 146] on div "You are the project manager for a product development project that is nearing c…" at bounding box center [568, 327] width 575 height 453
drag, startPoint x: 461, startPoint y: 154, endPoint x: 843, endPoint y: 154, distance: 381.9
click at [843, 154] on div "You are the project manager for a product development project that is nearing c…" at bounding box center [568, 327] width 575 height 453
drag, startPoint x: 548, startPoint y: 176, endPoint x: 834, endPoint y: 240, distance: 292.2
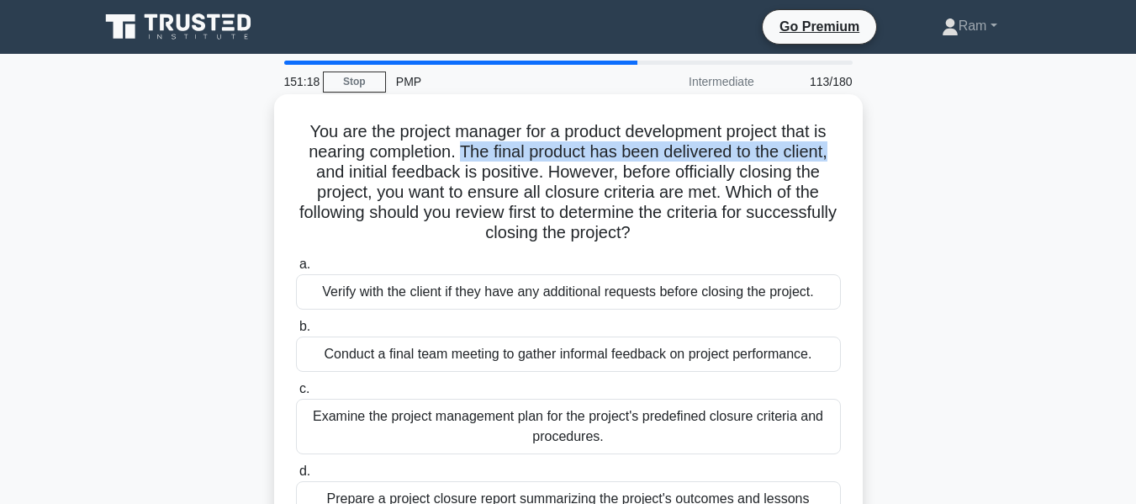
click at [834, 240] on h5 "You are the project manager for a product development project that is nearing c…" at bounding box center [568, 182] width 548 height 123
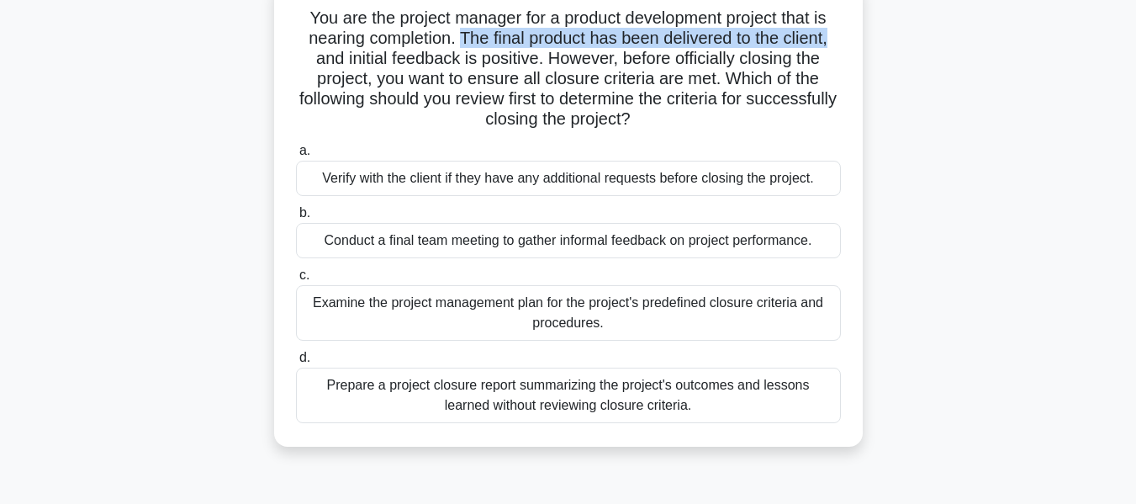
scroll to position [84, 0]
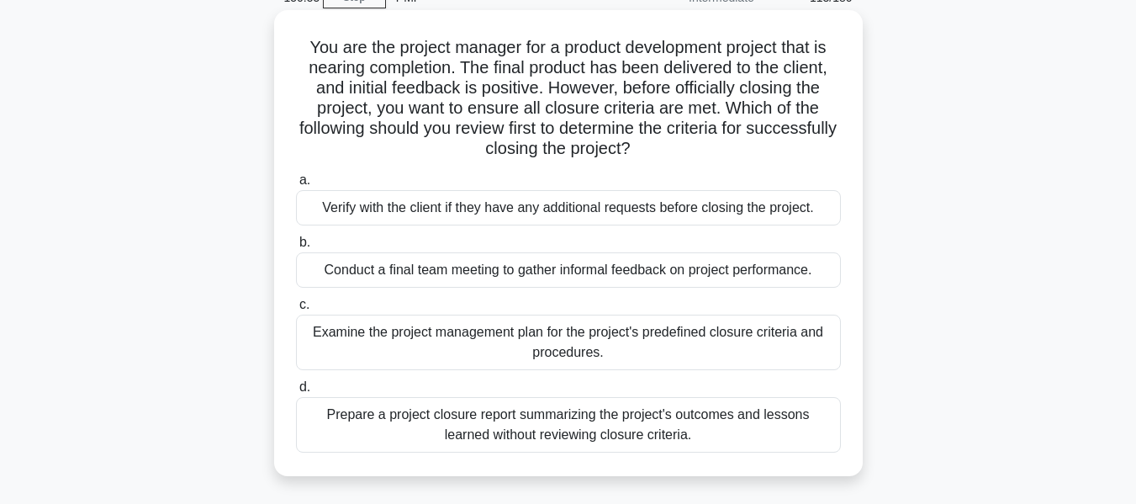
click at [659, 420] on div "Prepare a project closure report summarizing the project's outcomes and lessons…" at bounding box center [568, 425] width 545 height 56
click at [296, 393] on input "d. Prepare a project closure report summarizing the project's outcomes and less…" at bounding box center [296, 387] width 0 height 11
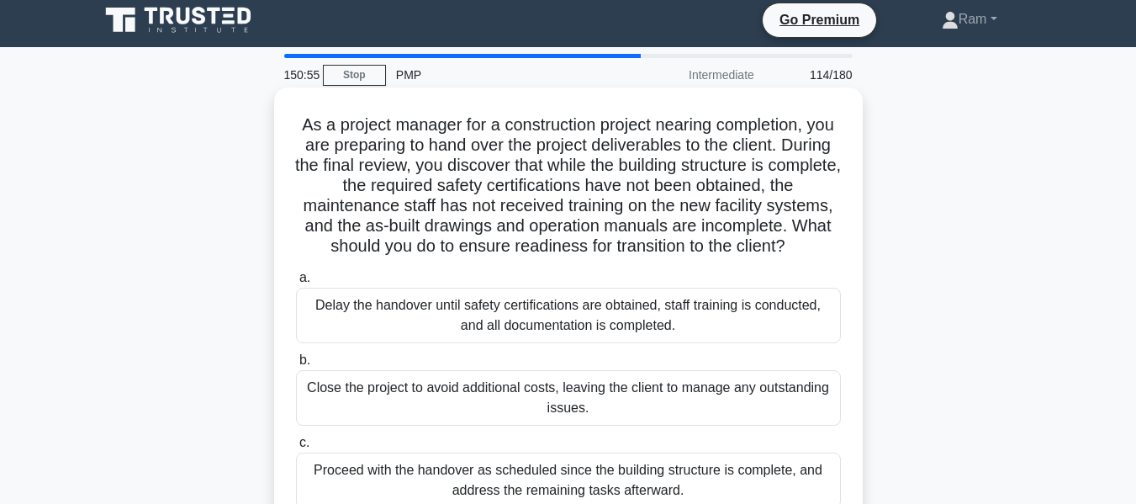
scroll to position [0, 0]
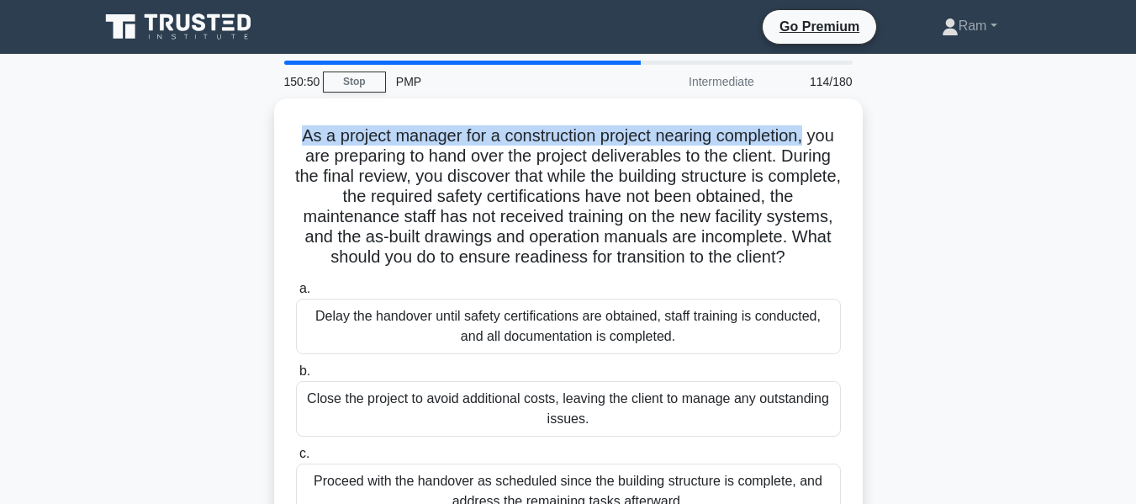
drag, startPoint x: 314, startPoint y: 137, endPoint x: 867, endPoint y: 103, distance: 554.5
click at [867, 103] on div "As a project manager for a construction project nearing completion, you are pre…" at bounding box center [568, 371] width 959 height 547
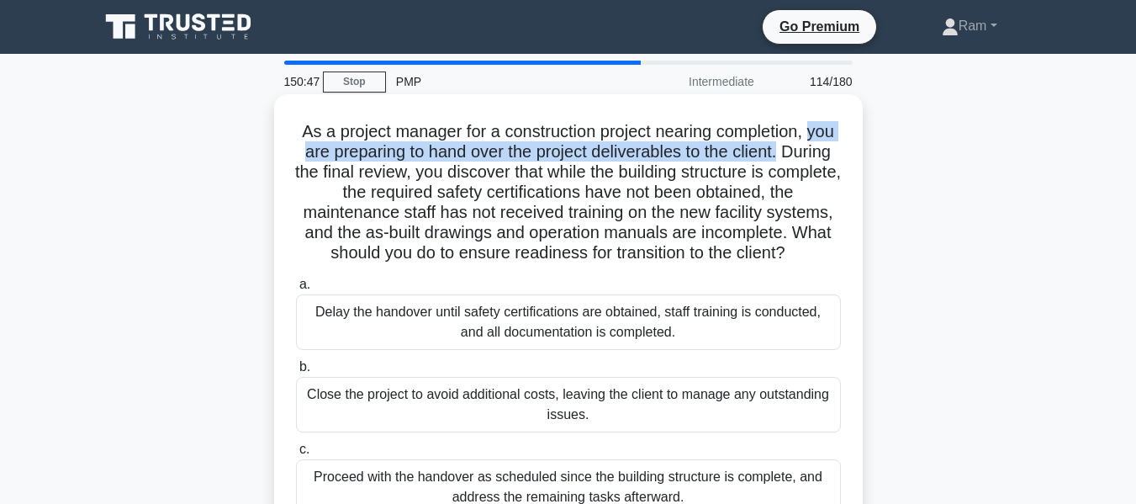
drag, startPoint x: 306, startPoint y: 156, endPoint x: 855, endPoint y: 151, distance: 549.3
click at [855, 151] on div "As a project manager for a construction project nearing completion, you are pre…" at bounding box center [568, 357] width 575 height 513
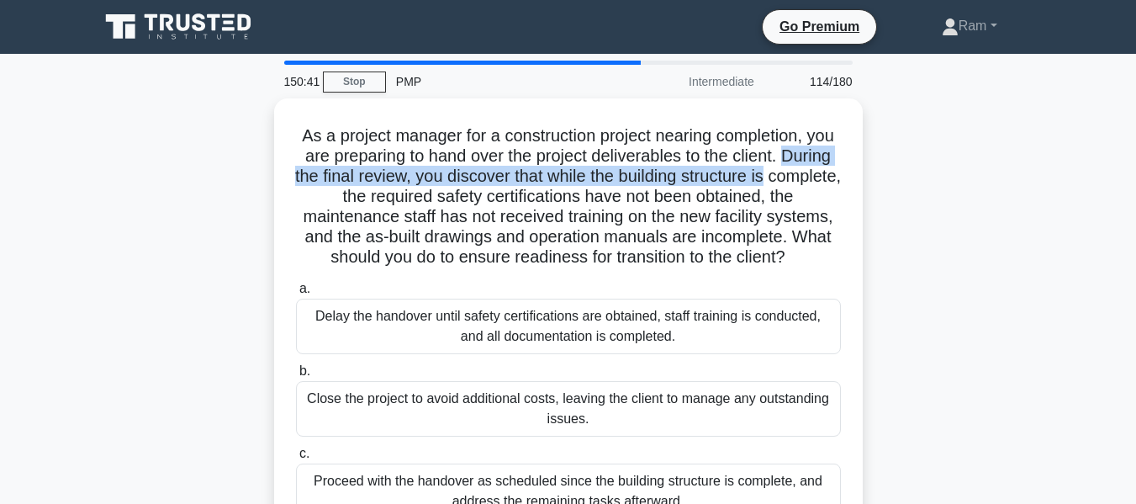
drag, startPoint x: 299, startPoint y: 176, endPoint x: 866, endPoint y: 180, distance: 567.8
click at [866, 180] on div "As a project manager for a construction project nearing completion, you are pre…" at bounding box center [568, 371] width 959 height 547
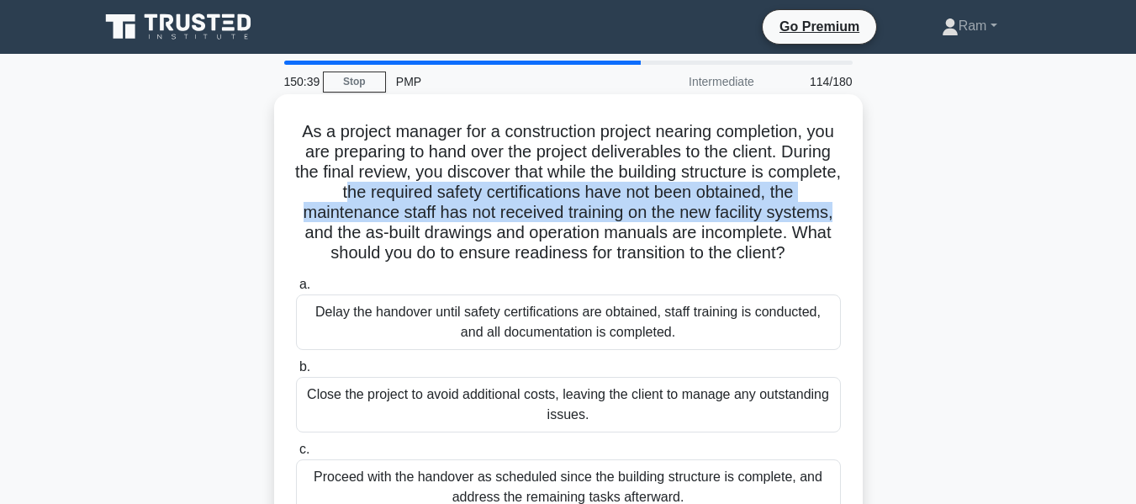
drag, startPoint x: 383, startPoint y: 196, endPoint x: 850, endPoint y: 207, distance: 467.0
click at [850, 207] on div "As a project manager for a construction project nearing completion, you are pre…" at bounding box center [568, 357] width 575 height 513
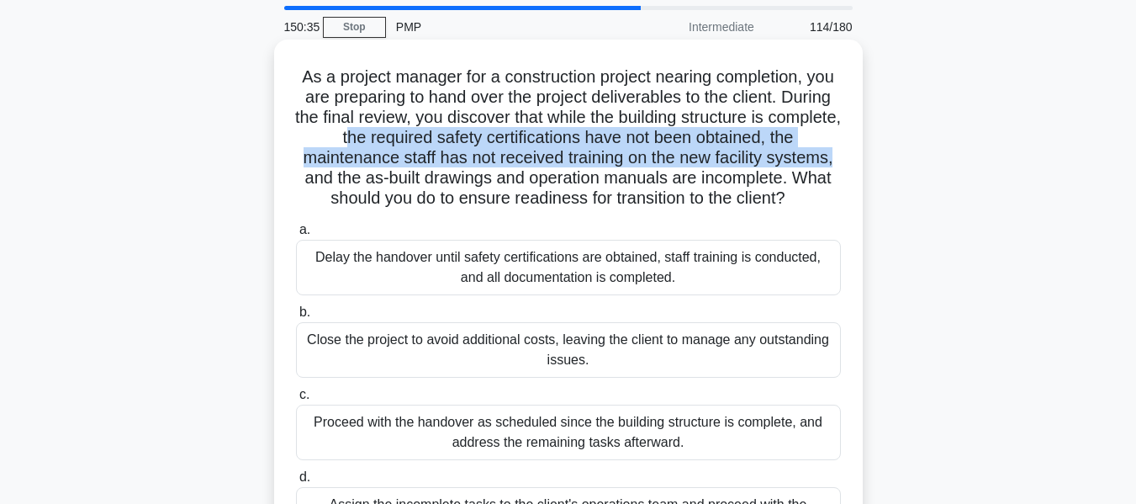
scroll to position [84, 0]
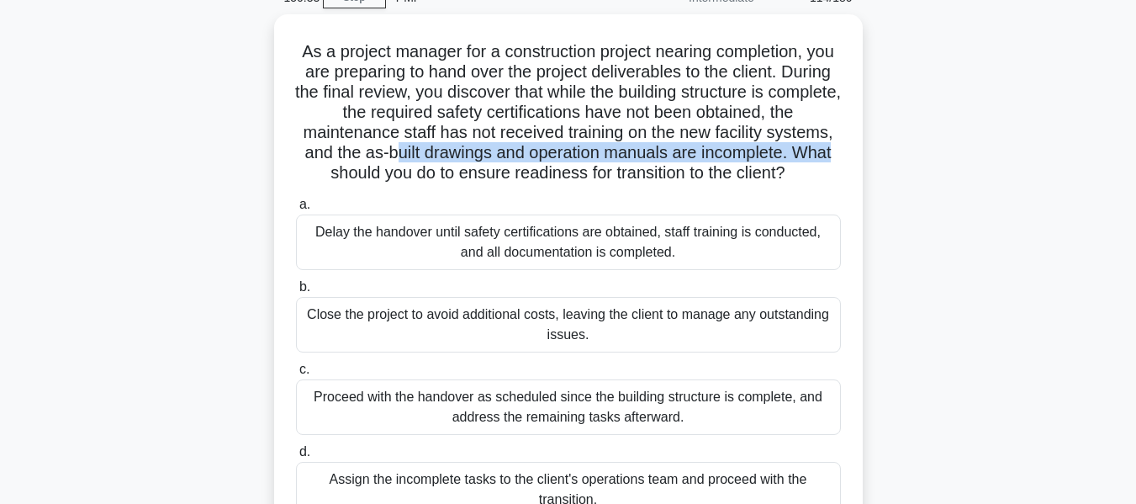
drag, startPoint x: 390, startPoint y: 148, endPoint x: 890, endPoint y: 155, distance: 499.7
click at [890, 155] on div "As a project manager for a construction project nearing completion, you are pre…" at bounding box center [568, 287] width 959 height 547
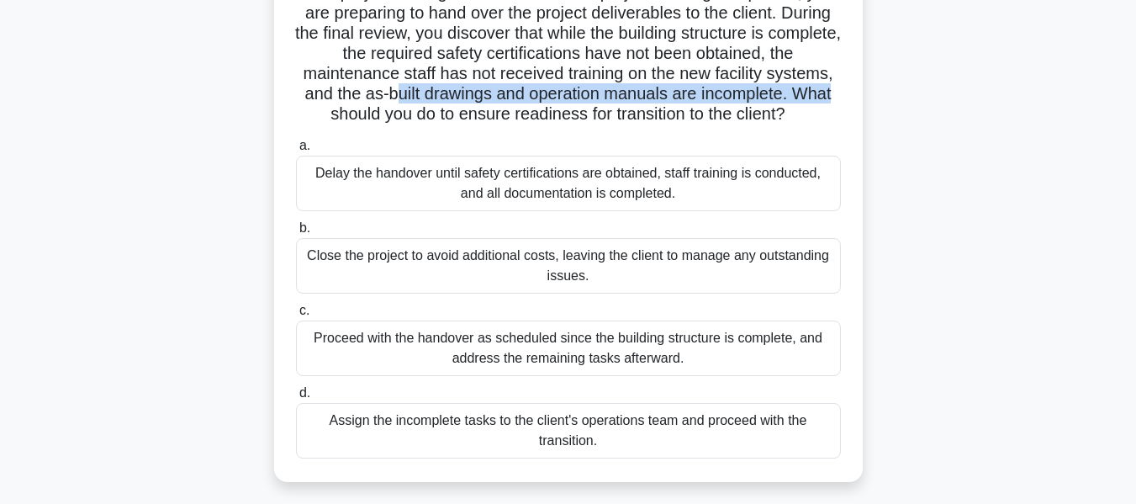
scroll to position [168, 0]
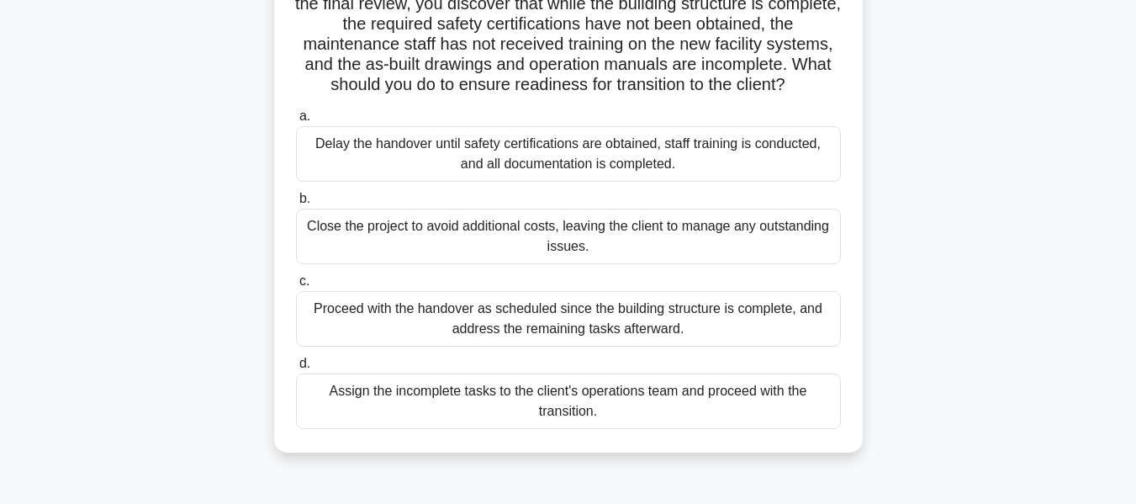
click at [597, 397] on div "Assign the incomplete tasks to the client's operations team and proceed with th…" at bounding box center [568, 401] width 545 height 56
click at [296, 369] on input "d. Assign the incomplete tasks to the client's operations team and proceed with…" at bounding box center [296, 363] width 0 height 11
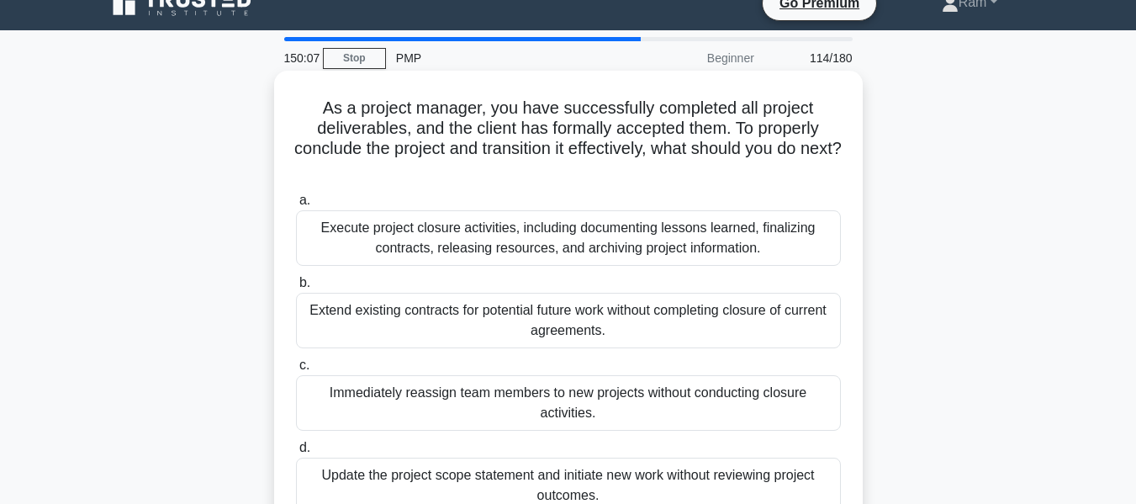
scroll to position [0, 0]
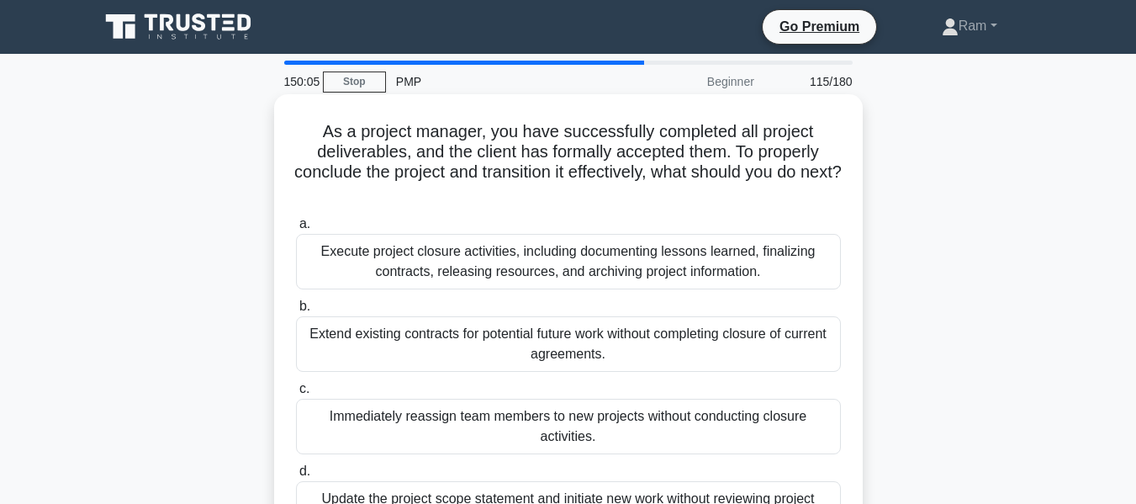
drag, startPoint x: 318, startPoint y: 129, endPoint x: 703, endPoint y: 202, distance: 392.1
click at [703, 202] on h5 "As a project manager, you have successfully completed all project deliverables,…" at bounding box center [568, 162] width 548 height 82
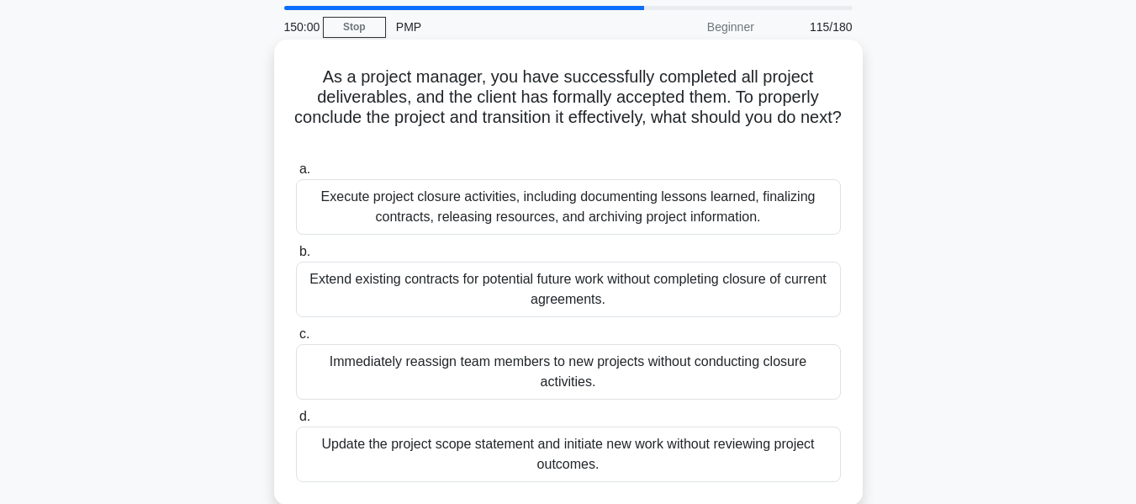
scroll to position [84, 0]
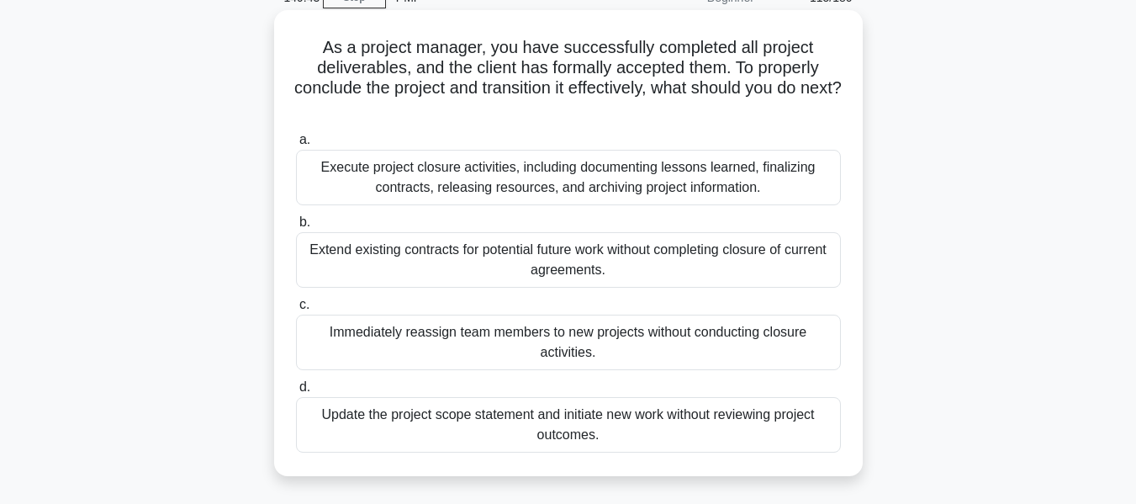
click at [638, 168] on div "Execute project closure activities, including documenting lessons learned, fina…" at bounding box center [568, 178] width 545 height 56
click at [296, 146] on input "a. Execute project closure activities, including documenting lessons learned, f…" at bounding box center [296, 140] width 0 height 11
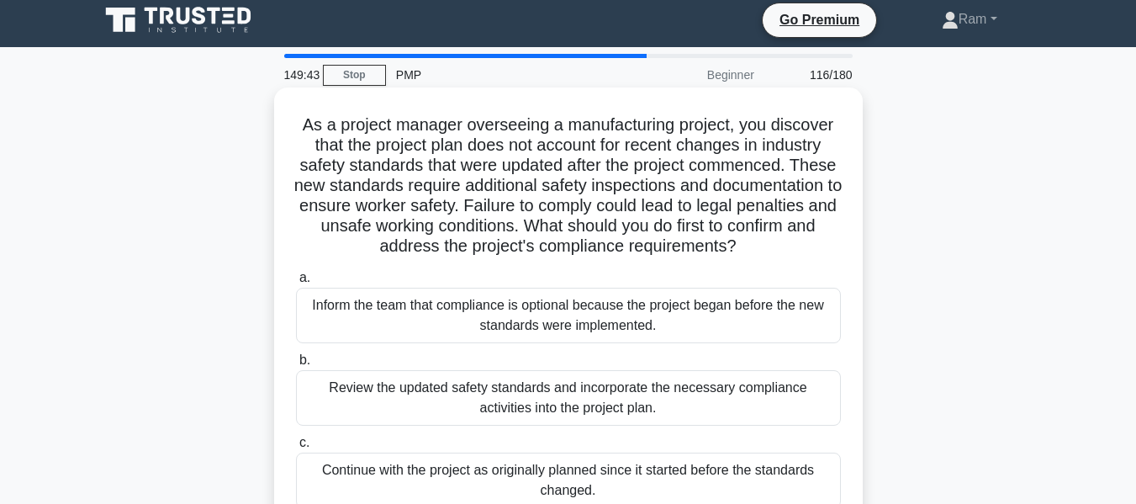
scroll to position [0, 0]
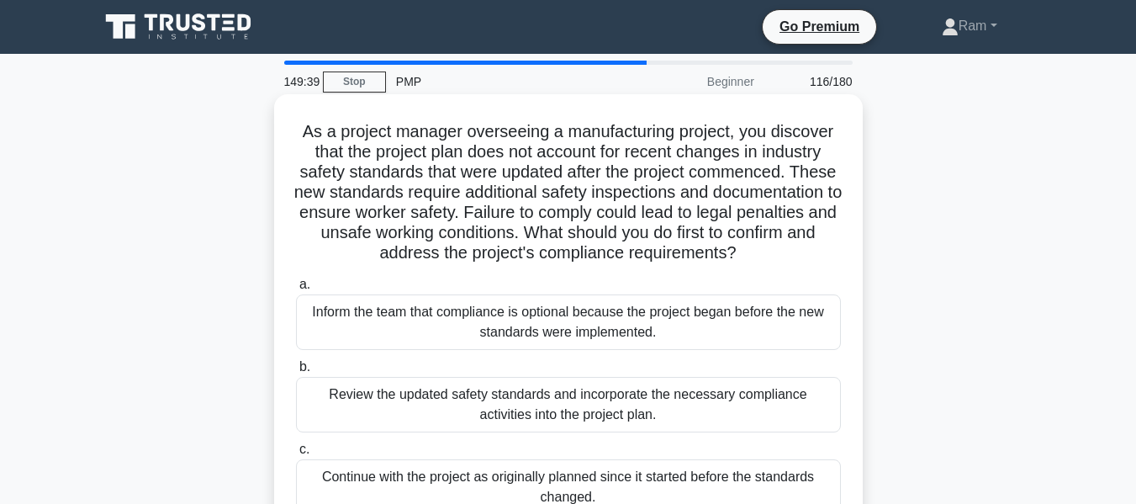
drag, startPoint x: 605, startPoint y: 213, endPoint x: 849, endPoint y: 254, distance: 247.4
click at [849, 254] on div "As a project manager overseeing a manufacturing project, you discover that the …" at bounding box center [568, 357] width 575 height 513
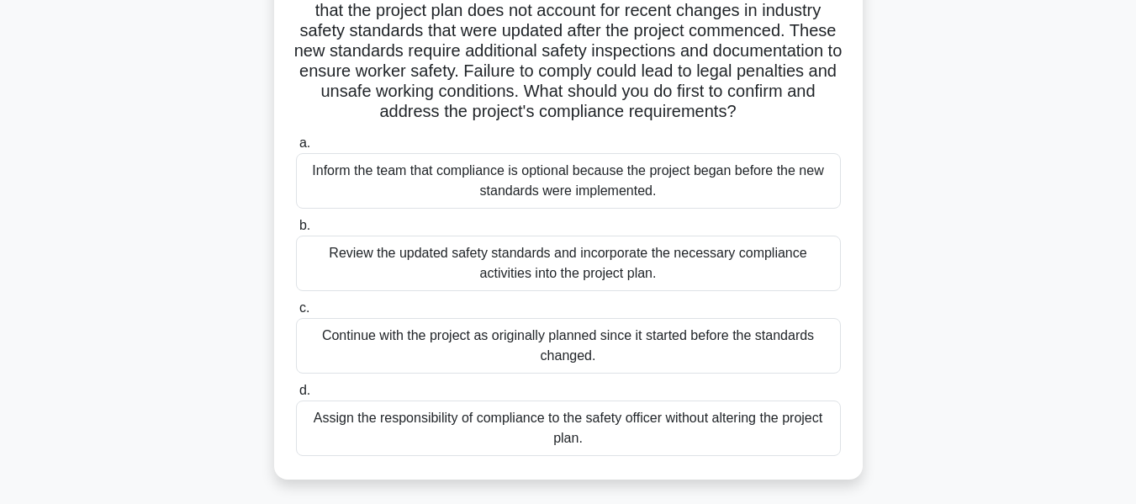
scroll to position [168, 0]
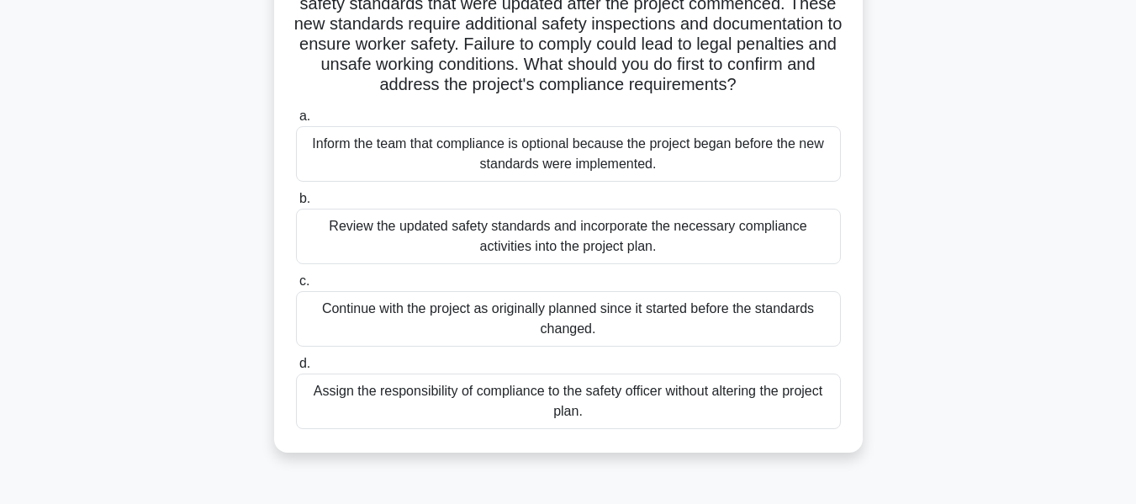
click at [619, 242] on div "Review the updated safety standards and incorporate the necessary compliance ac…" at bounding box center [568, 237] width 545 height 56
click at [296, 204] on input "b. Review the updated safety standards and incorporate the necessary compliance…" at bounding box center [296, 198] width 0 height 11
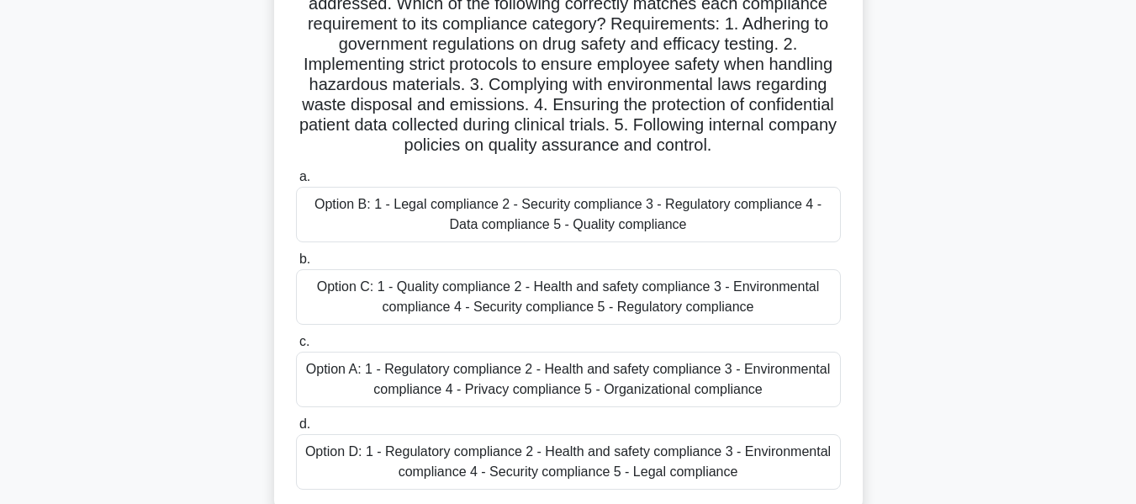
scroll to position [252, 0]
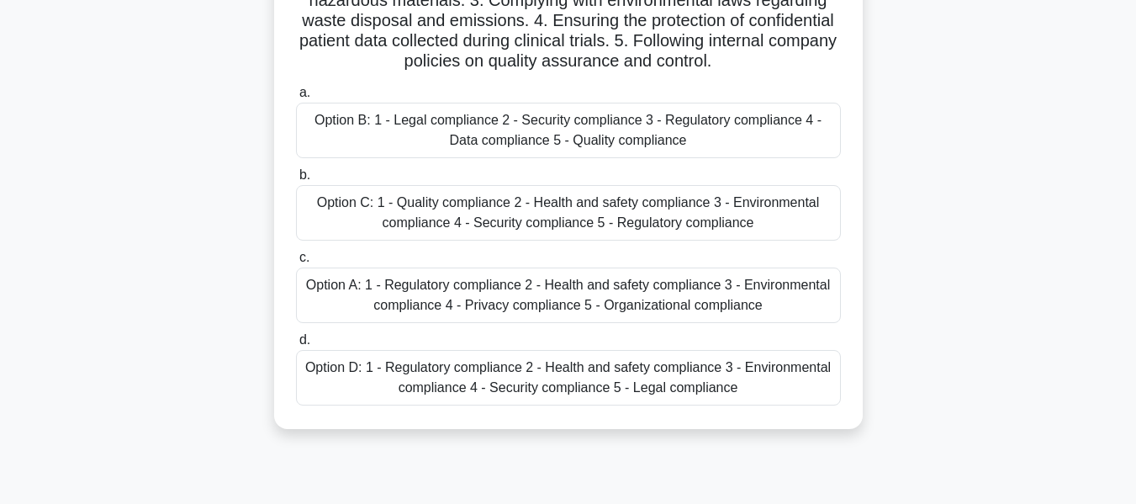
click at [718, 228] on div "Option C: 1 - Quality compliance 2 - Health and safety compliance 3 - Environme…" at bounding box center [568, 213] width 545 height 56
click at [296, 181] on input "b. Option C: 1 - Quality compliance 2 - Health and safety compliance 3 - Enviro…" at bounding box center [296, 175] width 0 height 11
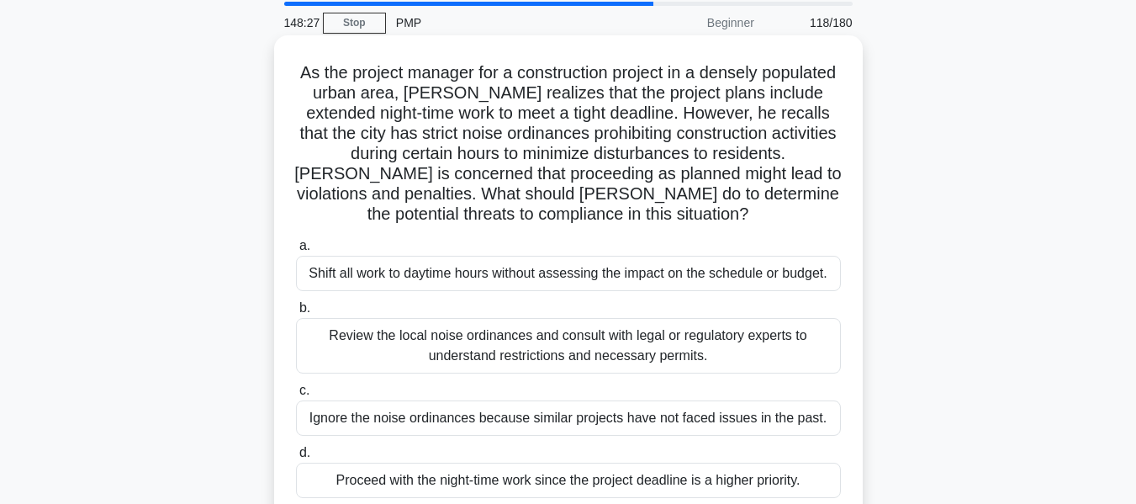
scroll to position [0, 0]
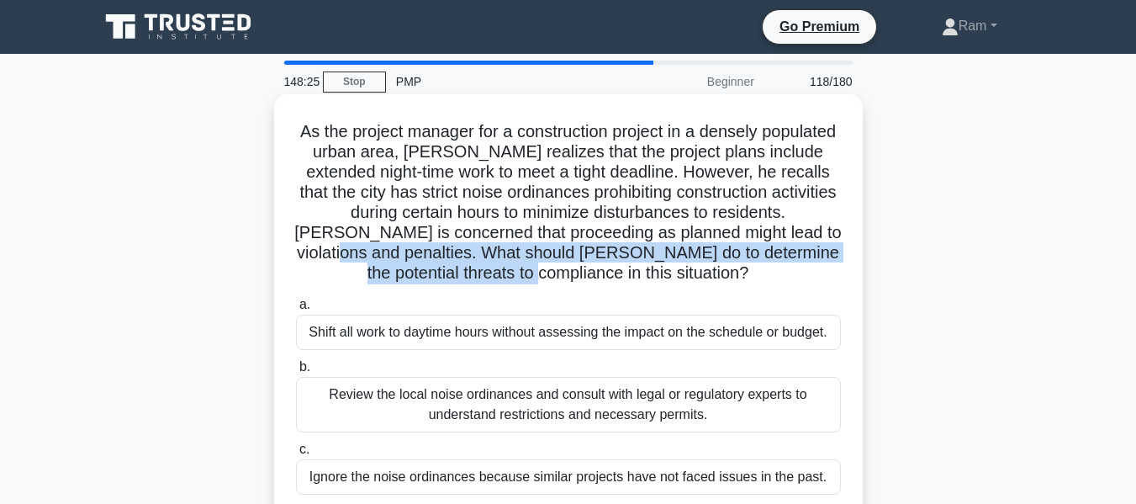
drag, startPoint x: 426, startPoint y: 254, endPoint x: 701, endPoint y: 285, distance: 276.8
click at [701, 284] on h5 "As the project manager for a construction project in a densely populated urban …" at bounding box center [568, 202] width 548 height 163
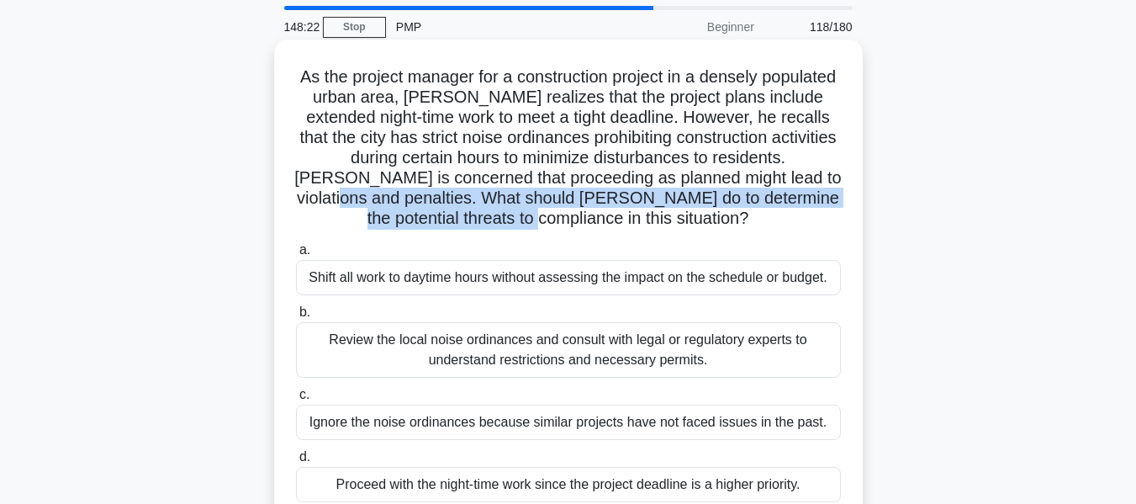
scroll to position [84, 0]
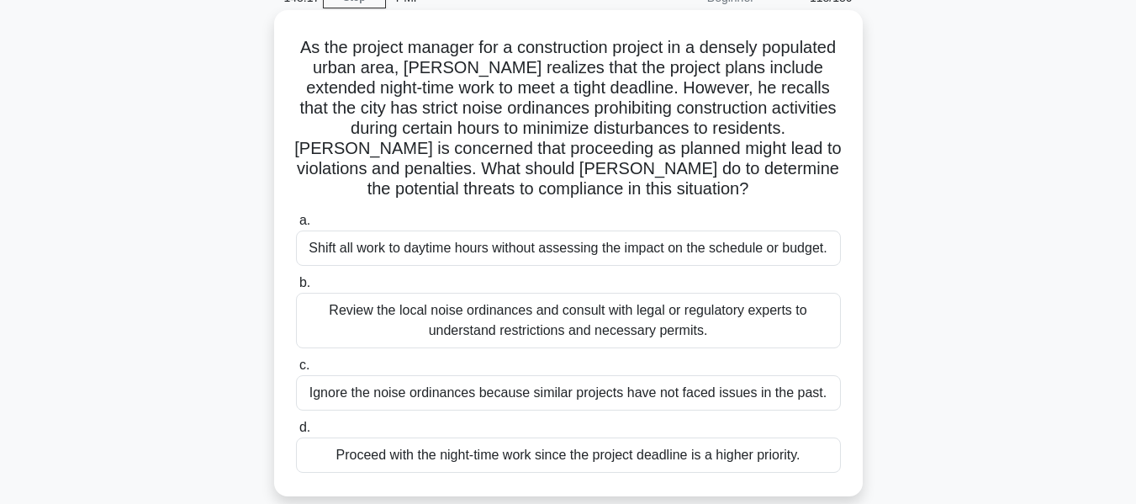
click at [702, 323] on div "Review the local noise ordinances and consult with legal or regulatory experts …" at bounding box center [568, 321] width 545 height 56
click at [296, 289] on input "b. Review the local noise ordinances and consult with legal or regulatory exper…" at bounding box center [296, 283] width 0 height 11
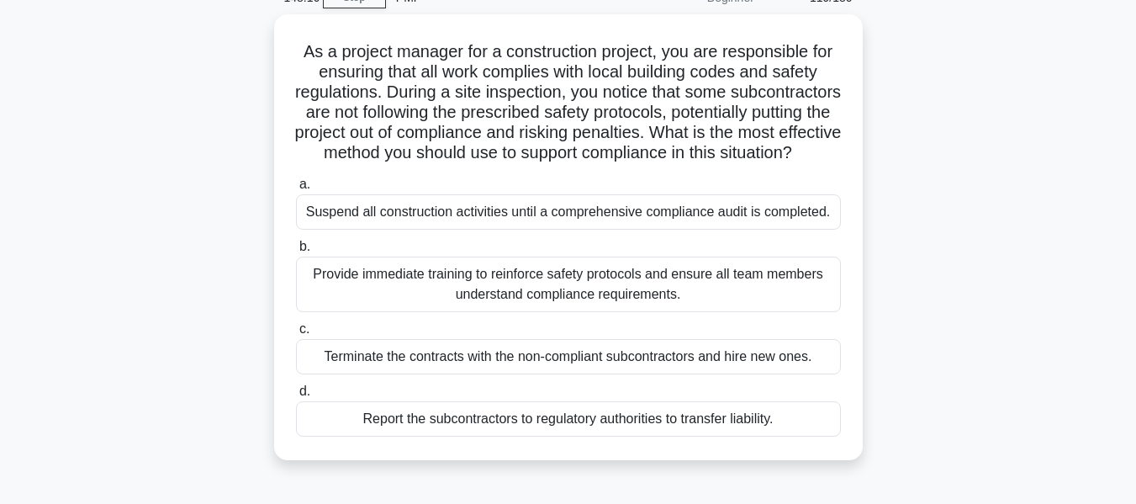
scroll to position [0, 0]
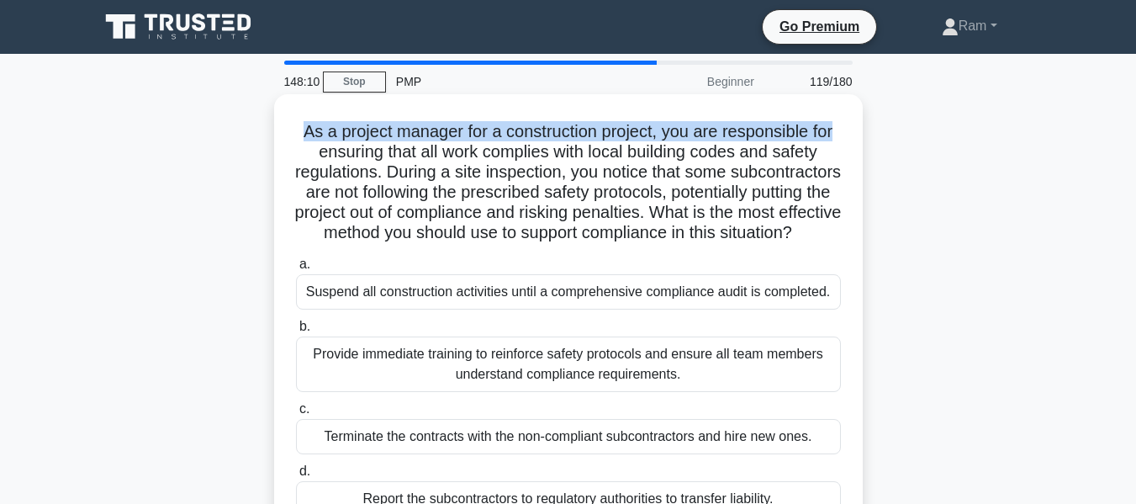
drag, startPoint x: 298, startPoint y: 124, endPoint x: 602, endPoint y: 162, distance: 306.8
click at [852, 141] on div "As a project manager for a construction project, you are responsible for ensuri…" at bounding box center [568, 317] width 575 height 432
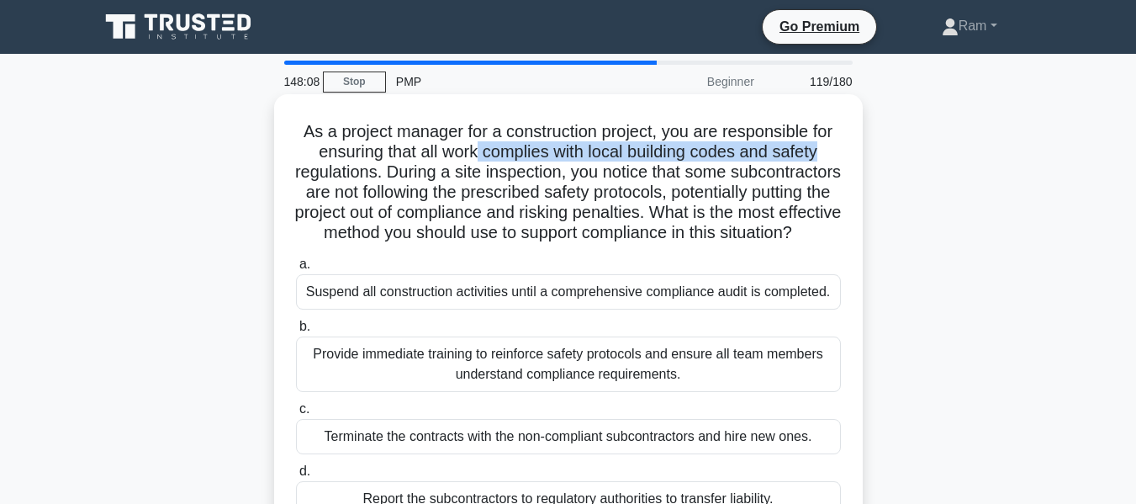
drag, startPoint x: 474, startPoint y: 157, endPoint x: 839, endPoint y: 154, distance: 365.1
click at [839, 154] on h5 "As a project manager for a construction project, you are responsible for ensuri…" at bounding box center [568, 182] width 548 height 123
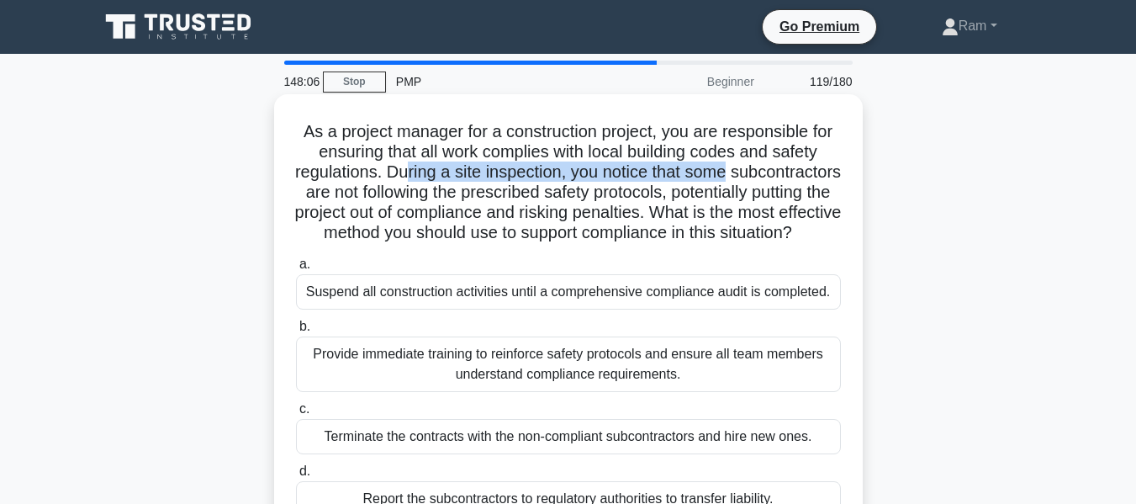
drag, startPoint x: 463, startPoint y: 181, endPoint x: 609, endPoint y: 203, distance: 148.0
click at [876, 170] on div "As a project manager for a construction project, you are responsible for ensuri…" at bounding box center [568, 331] width 959 height 466
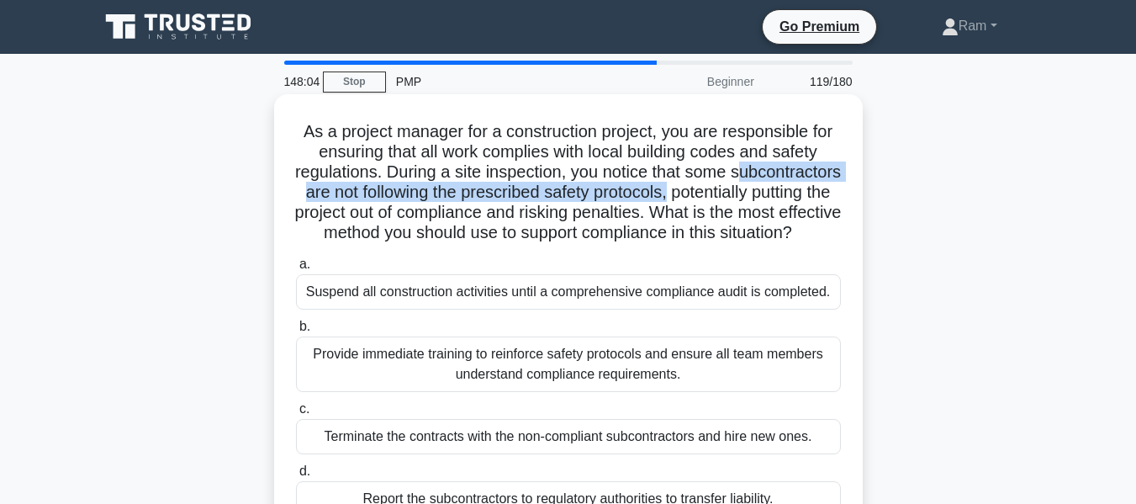
drag, startPoint x: 331, startPoint y: 197, endPoint x: 816, endPoint y: 188, distance: 484.6
click at [816, 188] on h5 "As a project manager for a construction project, you are responsible for ensuri…" at bounding box center [568, 182] width 548 height 123
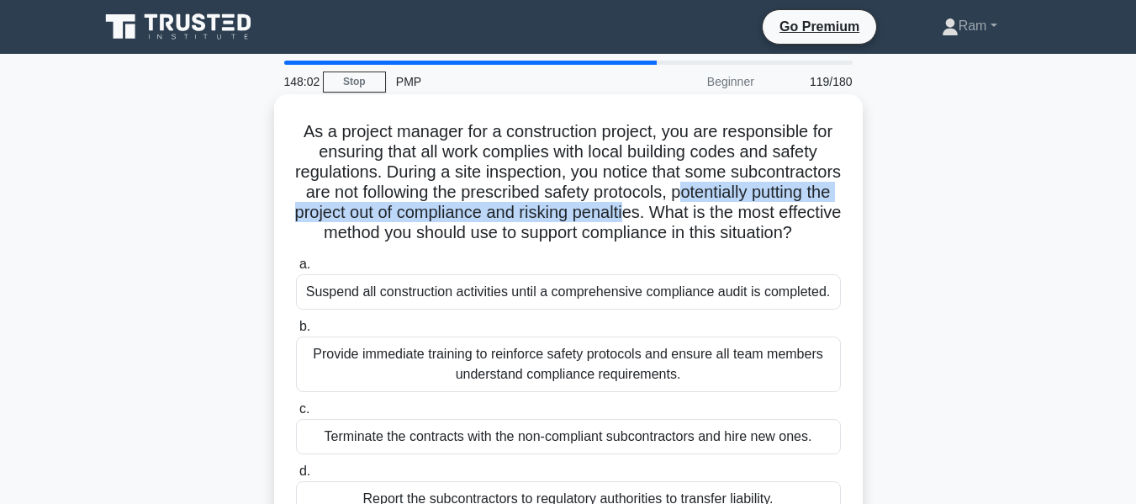
drag, startPoint x: 304, startPoint y: 215, endPoint x: 817, endPoint y: 206, distance: 512.3
click at [817, 206] on h5 "As a project manager for a construction project, you are responsible for ensuri…" at bounding box center [568, 182] width 548 height 123
drag, startPoint x: 339, startPoint y: 235, endPoint x: 697, endPoint y: 249, distance: 358.6
click at [697, 244] on h5 "As a project manager for a construction project, you are responsible for ensuri…" at bounding box center [568, 182] width 548 height 123
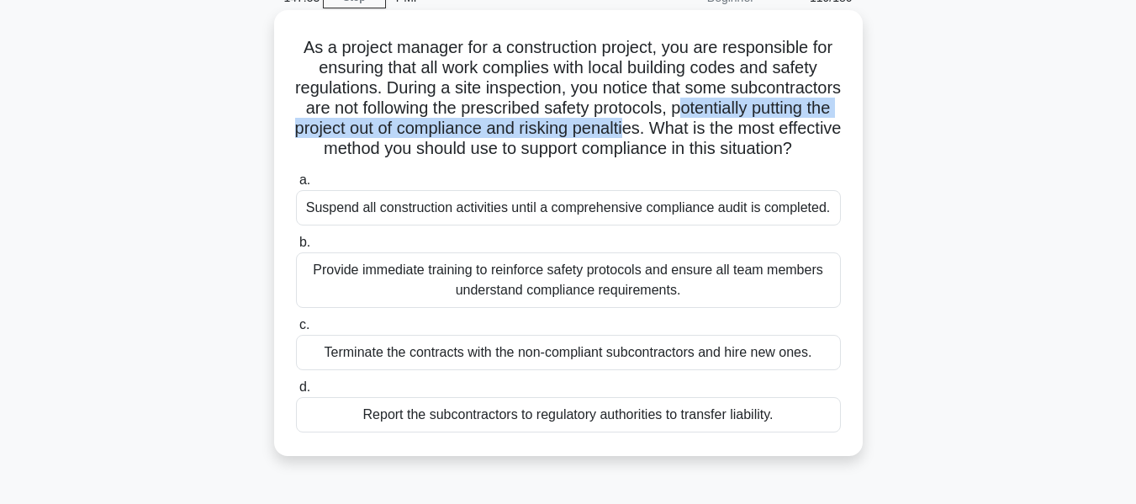
scroll to position [168, 0]
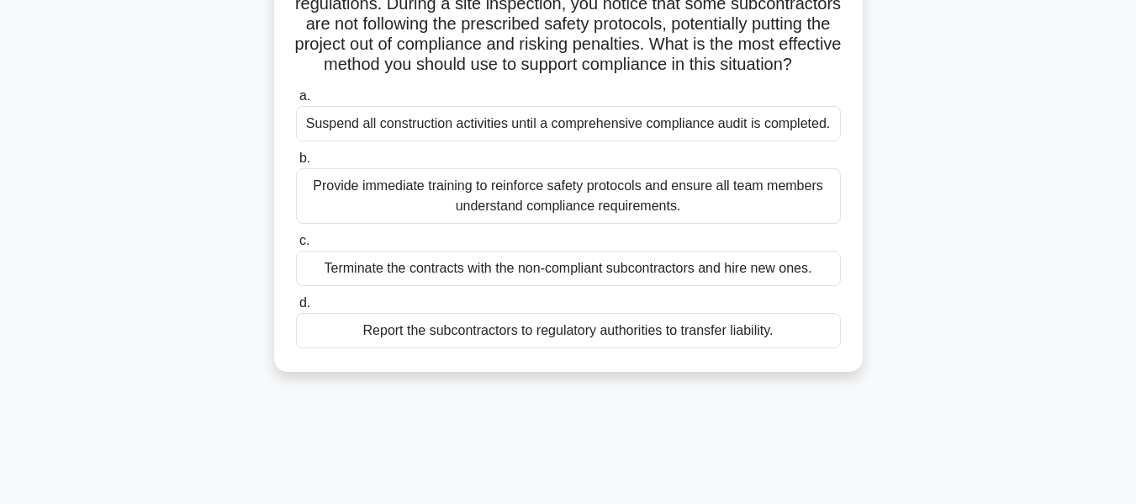
click at [633, 224] on div "Provide immediate training to reinforce safety protocols and ensure all team me…" at bounding box center [568, 196] width 545 height 56
click at [296, 164] on input "b. Provide immediate training to reinforce safety protocols and ensure all team…" at bounding box center [296, 158] width 0 height 11
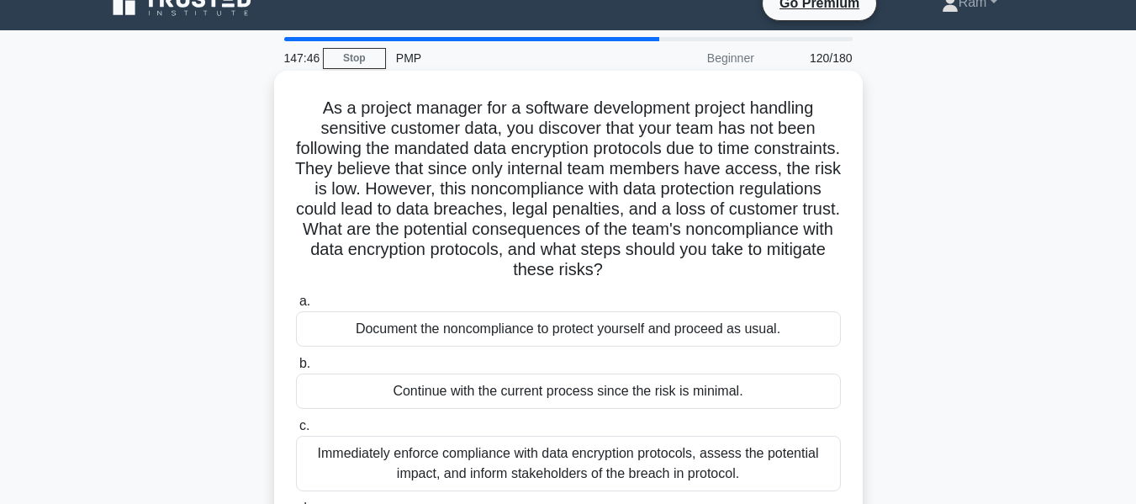
scroll to position [0, 0]
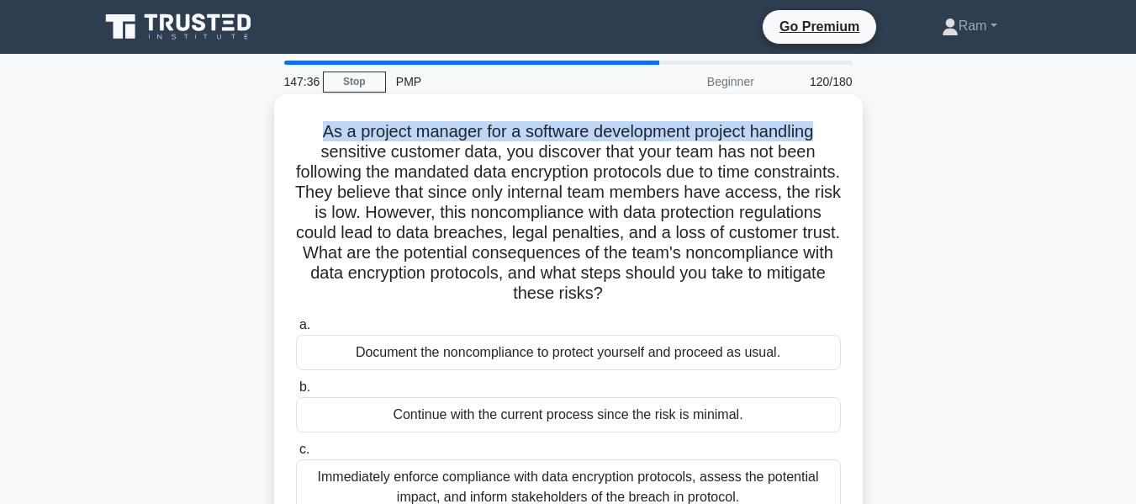
drag, startPoint x: 314, startPoint y: 135, endPoint x: 834, endPoint y: 116, distance: 520.1
click at [834, 116] on div "As a project manager for a software development project handling sensitive cust…" at bounding box center [568, 347] width 575 height 493
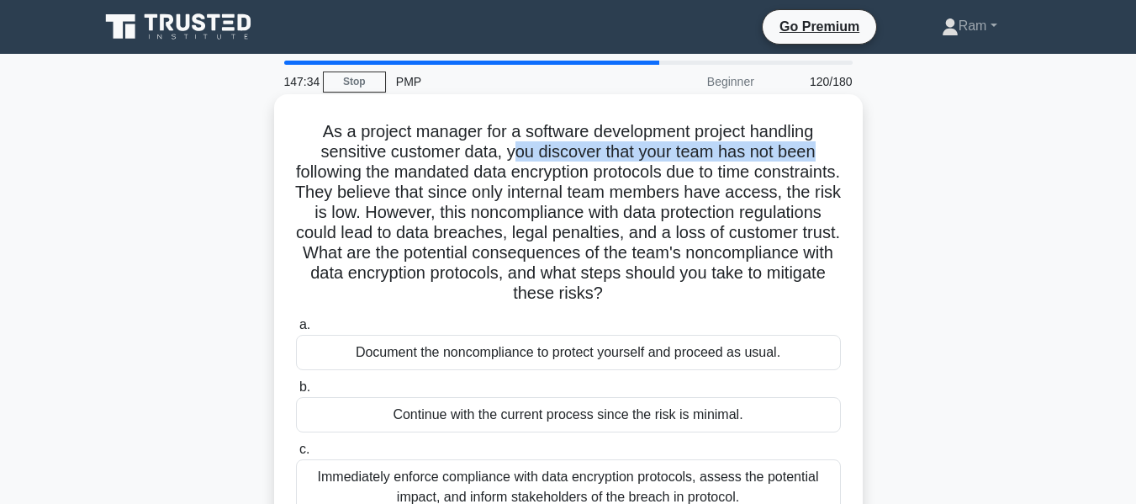
drag, startPoint x: 529, startPoint y: 157, endPoint x: 527, endPoint y: 181, distance: 23.6
click at [826, 151] on h5 "As a project manager for a software development project handling sensitive cust…" at bounding box center [568, 212] width 548 height 183
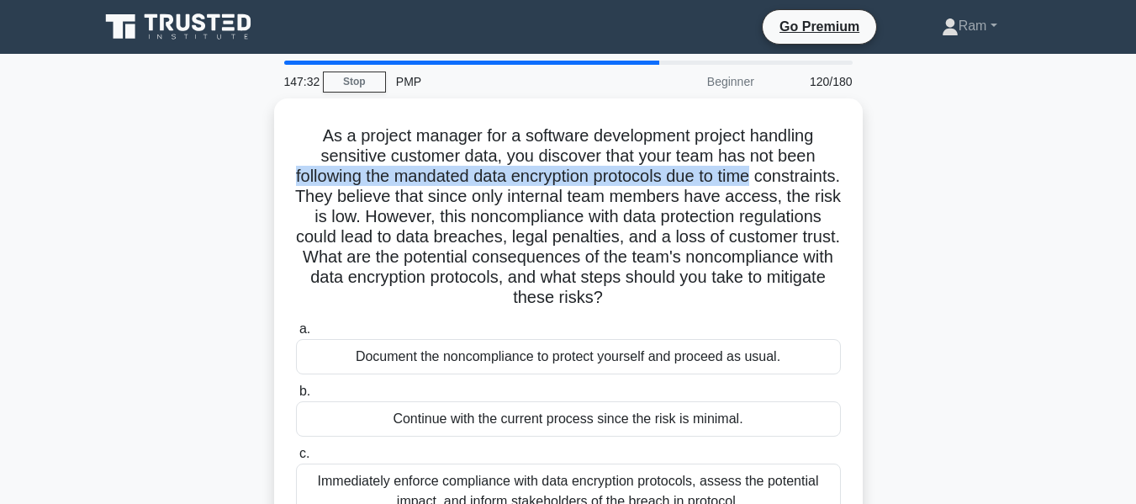
drag, startPoint x: 323, startPoint y: 175, endPoint x: 868, endPoint y: 167, distance: 545.1
click at [868, 167] on div "As a project manager for a software development project handling sensitive cust…" at bounding box center [568, 361] width 959 height 527
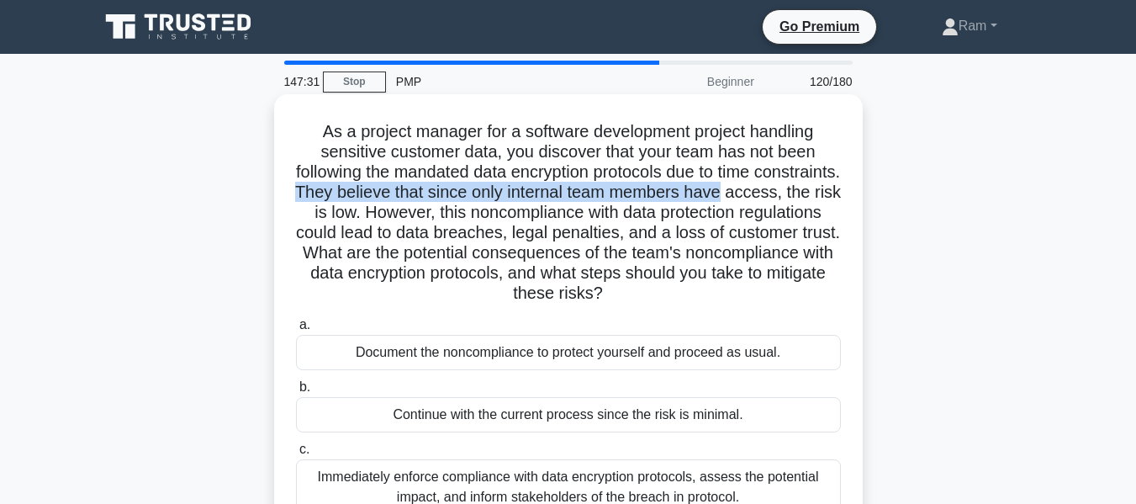
drag, startPoint x: 398, startPoint y: 197, endPoint x: 767, endPoint y: 241, distance: 371.8
click at [837, 198] on h5 "As a project manager for a software development project handling sensitive cust…" at bounding box center [568, 212] width 548 height 183
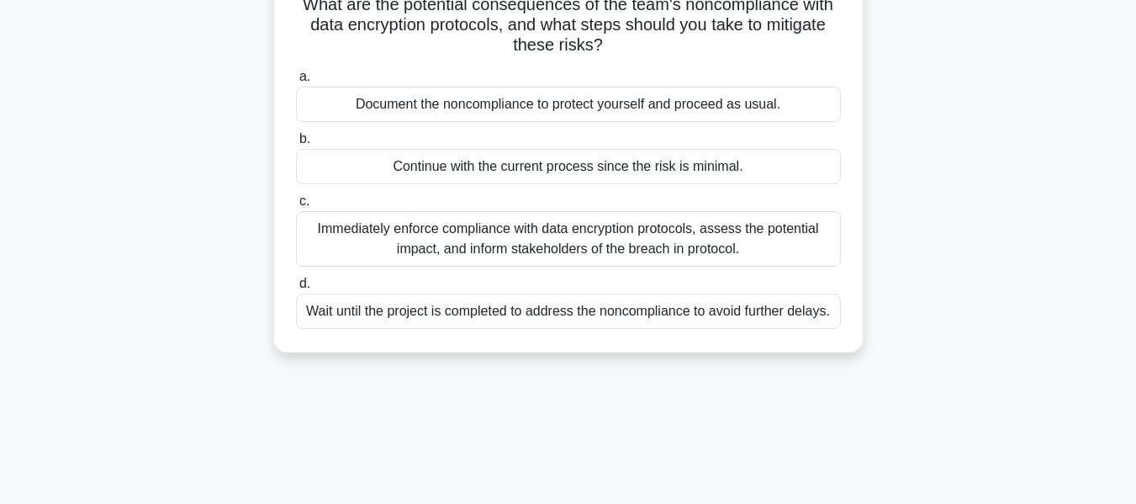
scroll to position [252, 0]
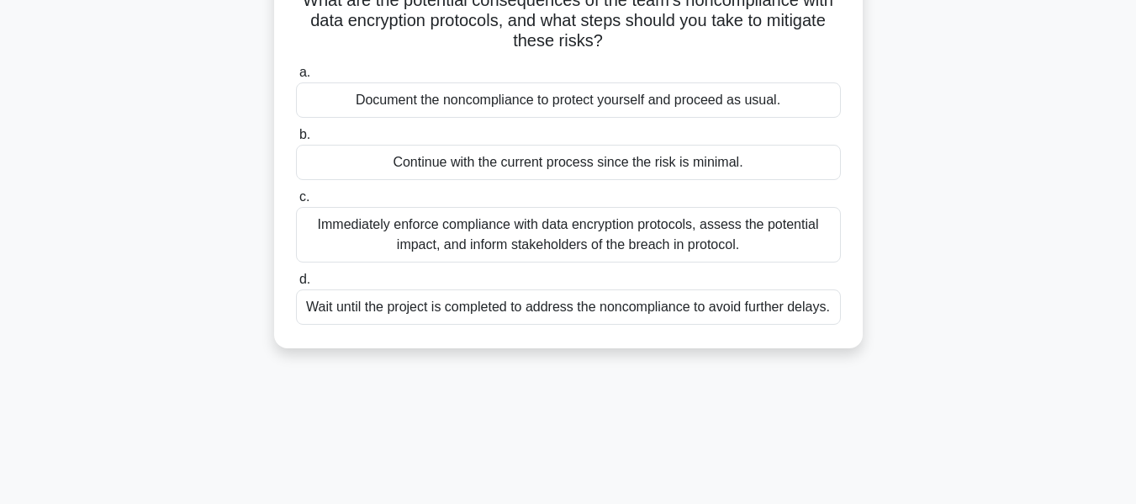
click at [633, 241] on div "Immediately enforce compliance with data encryption protocols, assess the poten…" at bounding box center [568, 235] width 545 height 56
click at [296, 203] on input "c. Immediately enforce compliance with data encryption protocols, assess the po…" at bounding box center [296, 197] width 0 height 11
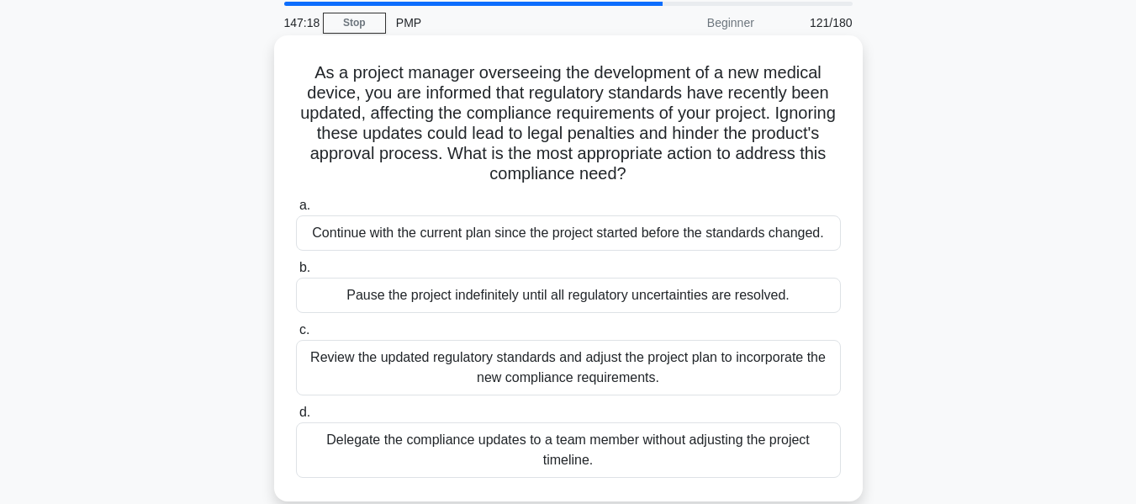
scroll to position [0, 0]
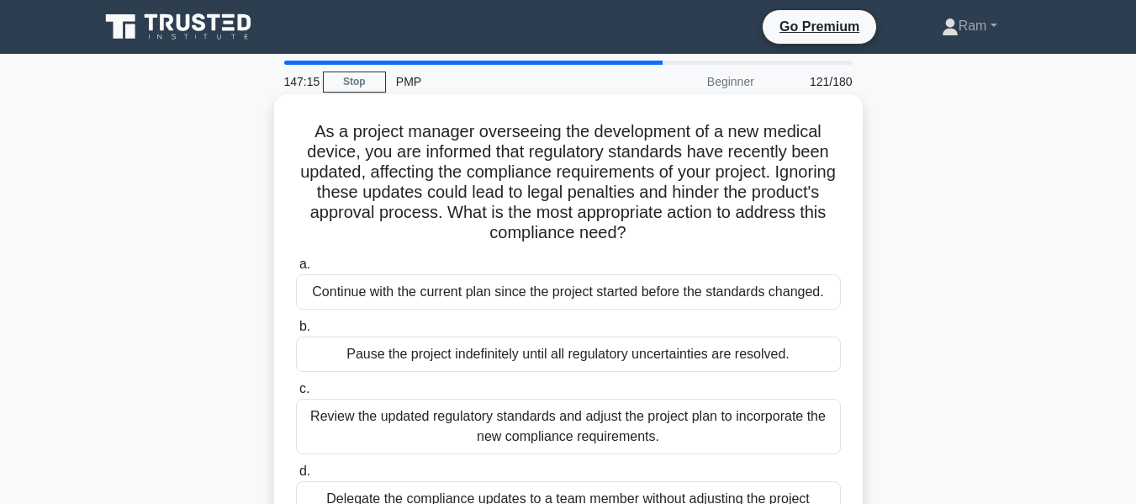
drag, startPoint x: 527, startPoint y: 212, endPoint x: 696, endPoint y: 228, distance: 170.7
click at [696, 228] on h5 "As a project manager overseeing the development of a new medical device, you ar…" at bounding box center [568, 182] width 548 height 123
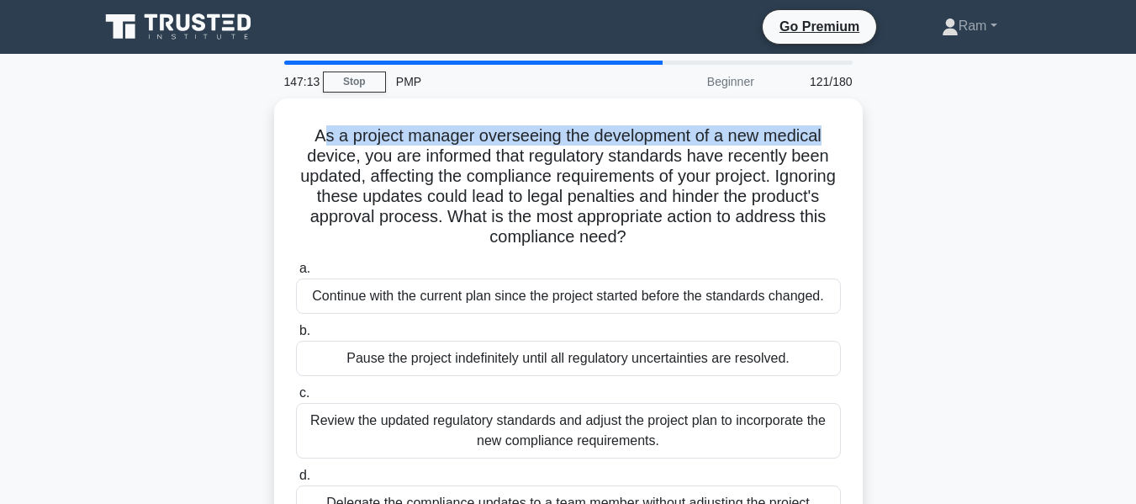
drag, startPoint x: 318, startPoint y: 134, endPoint x: 569, endPoint y: 164, distance: 253.3
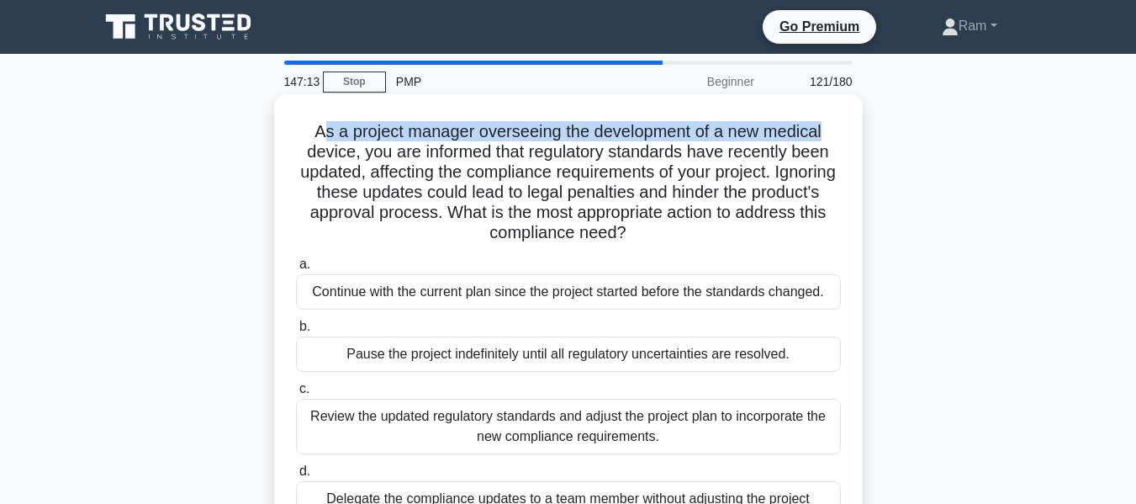
click at [871, 130] on div "As a project manager overseeing the development of a new medical device, you ar…" at bounding box center [568, 341] width 959 height 486
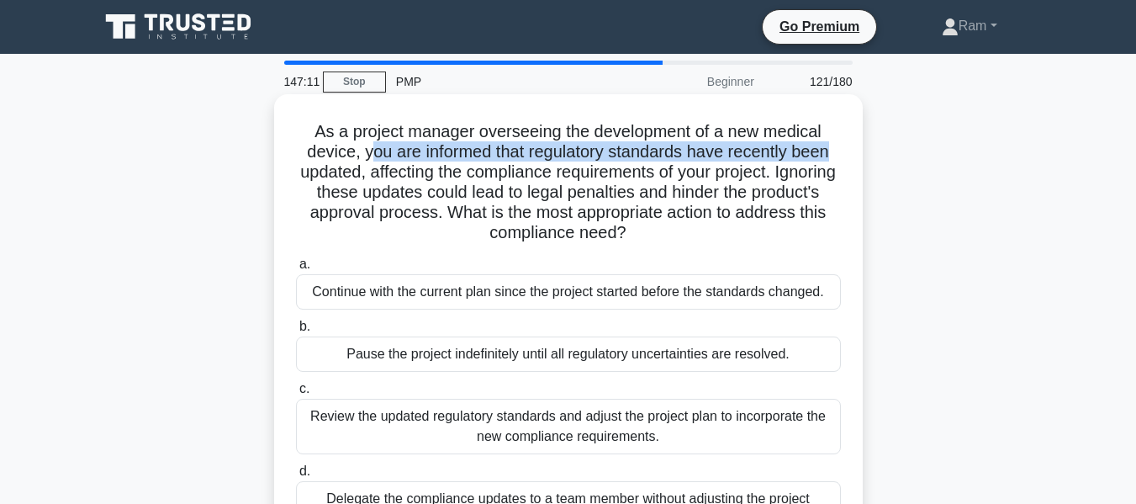
drag, startPoint x: 378, startPoint y: 156, endPoint x: 845, endPoint y: 154, distance: 467.7
click at [845, 154] on div "As a project manager overseeing the development of a new medical device, you ar…" at bounding box center [568, 327] width 575 height 453
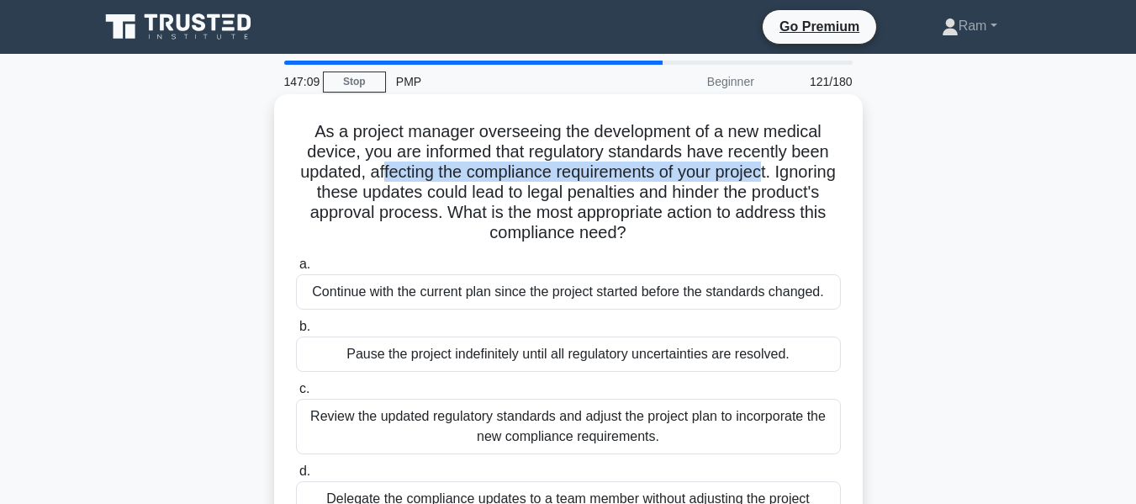
drag, startPoint x: 408, startPoint y: 180, endPoint x: 803, endPoint y: 164, distance: 395.7
click at [803, 164] on h5 "As a project manager overseeing the development of a new medical device, you ar…" at bounding box center [568, 182] width 548 height 123
drag, startPoint x: 314, startPoint y: 198, endPoint x: 782, endPoint y: 236, distance: 470.1
click at [782, 236] on h5 "As a project manager overseeing the development of a new medical device, you ar…" at bounding box center [568, 182] width 548 height 123
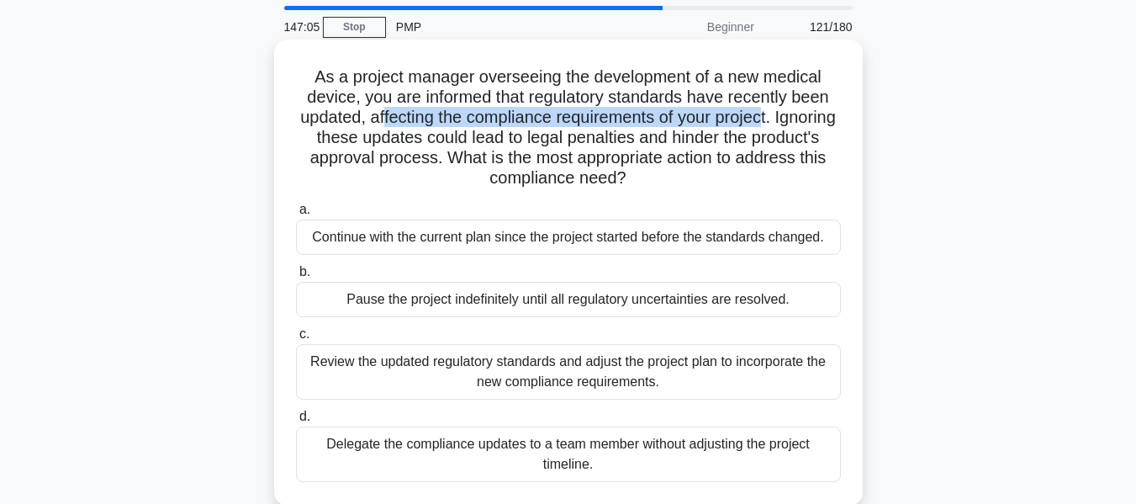
scroll to position [84, 0]
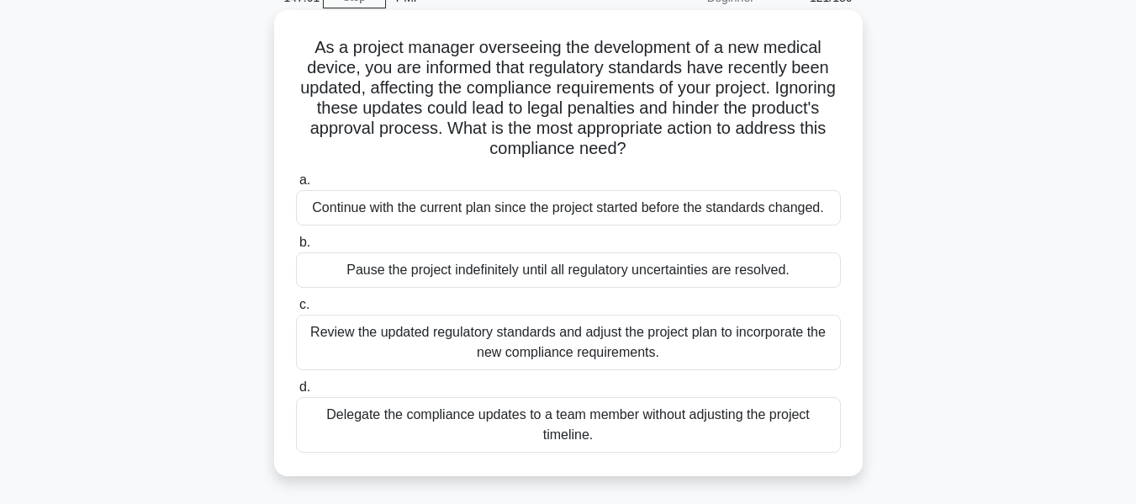
click at [660, 336] on div "Review the updated regulatory standards and adjust the project plan to incorpor…" at bounding box center [568, 343] width 545 height 56
click at [296, 310] on input "c. Review the updated regulatory standards and adjust the project plan to incor…" at bounding box center [296, 304] width 0 height 11
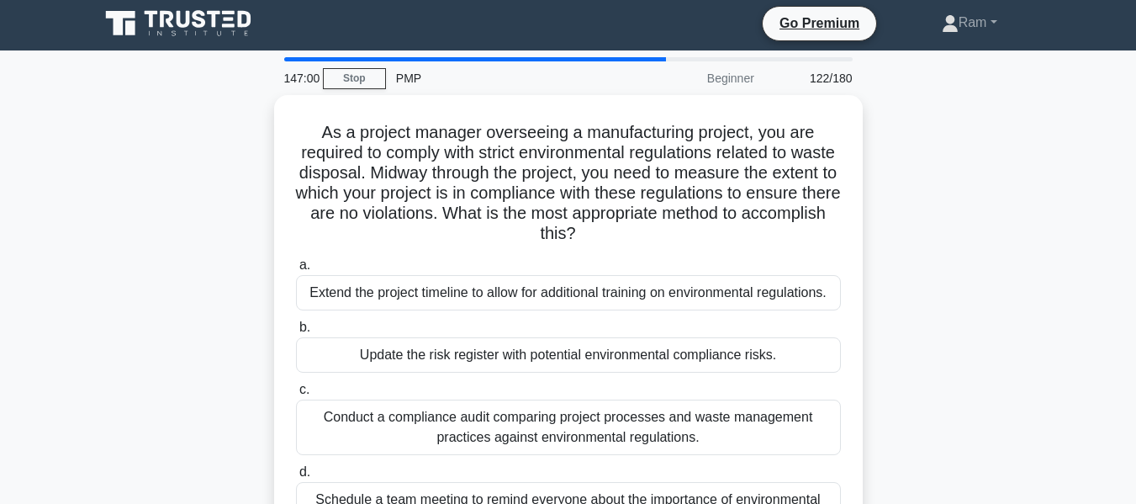
scroll to position [0, 0]
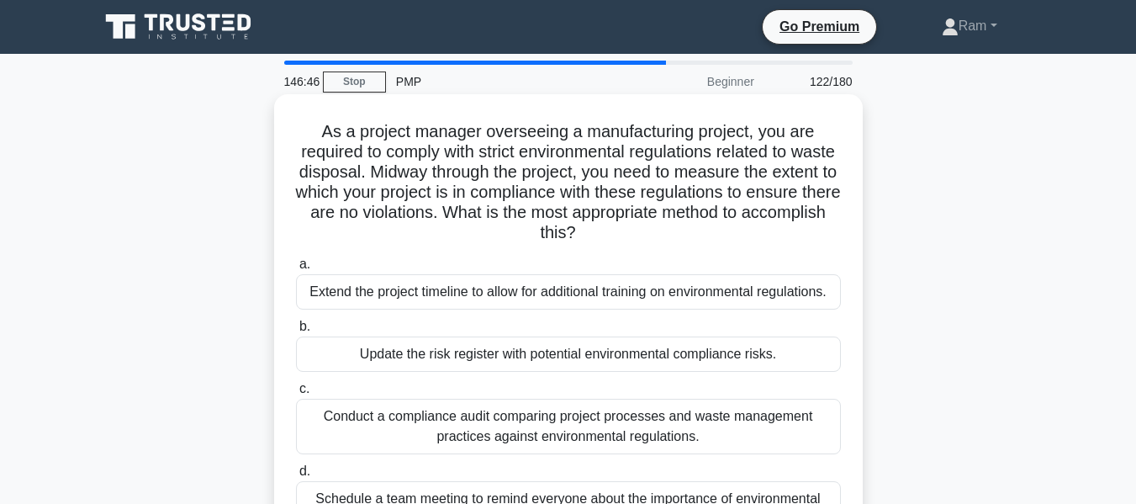
drag, startPoint x: 420, startPoint y: 169, endPoint x: 650, endPoint y: 236, distance: 240.1
click at [650, 236] on h5 "As a project manager overseeing a manufacturing project, you are required to co…" at bounding box center [568, 182] width 548 height 123
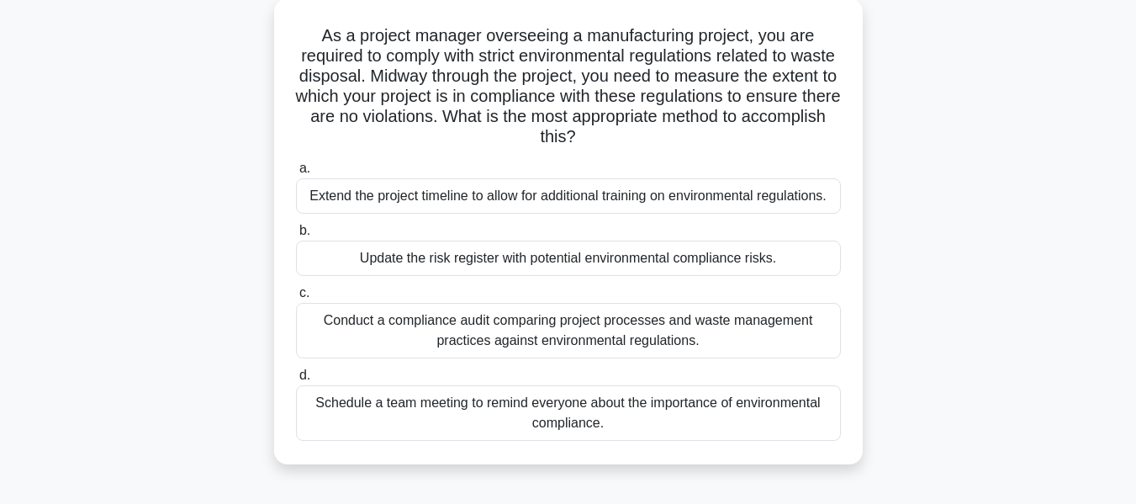
scroll to position [84, 0]
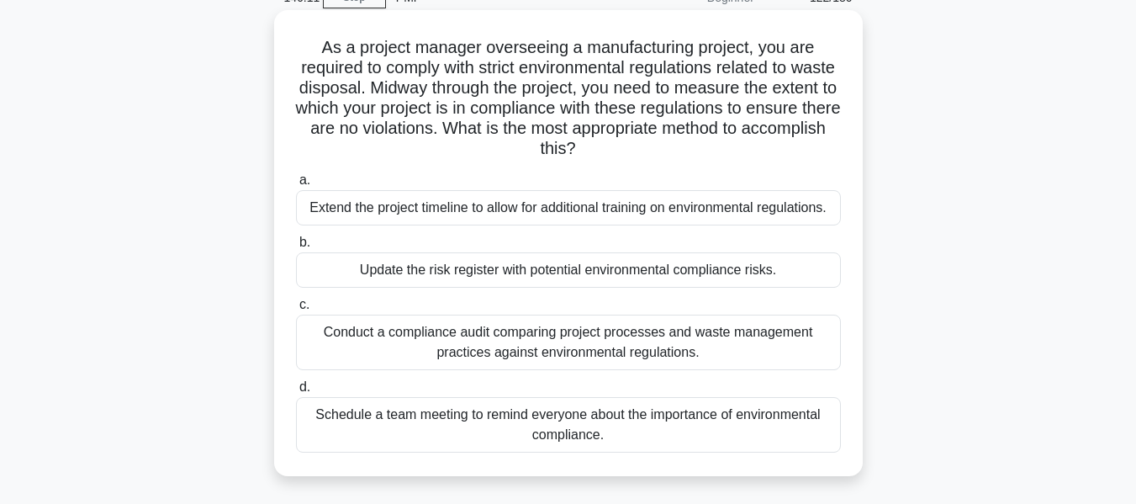
click at [570, 355] on div "Conduct a compliance audit comparing project processes and waste management pra…" at bounding box center [568, 343] width 545 height 56
click at [296, 310] on input "c. Conduct a compliance audit comparing project processes and waste management …" at bounding box center [296, 304] width 0 height 11
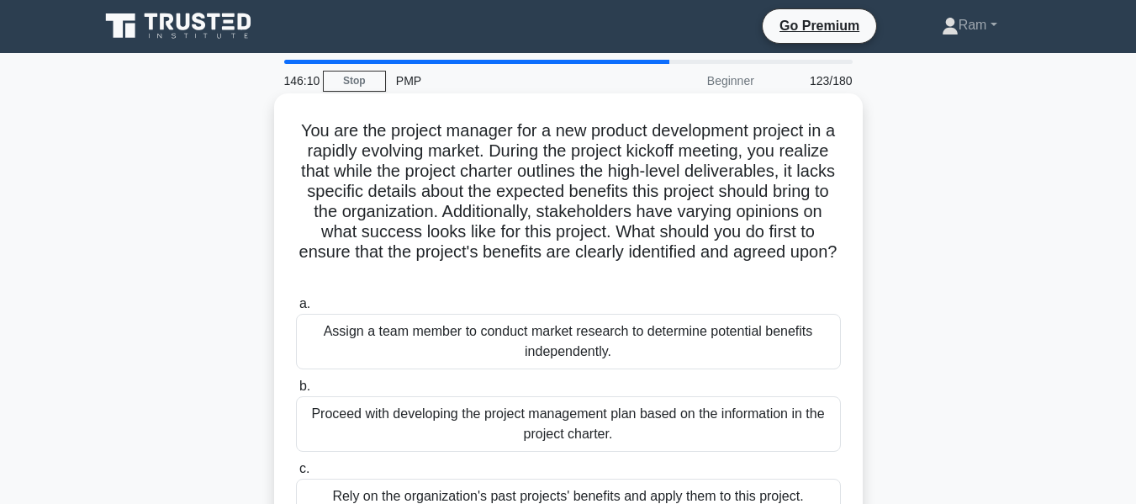
scroll to position [0, 0]
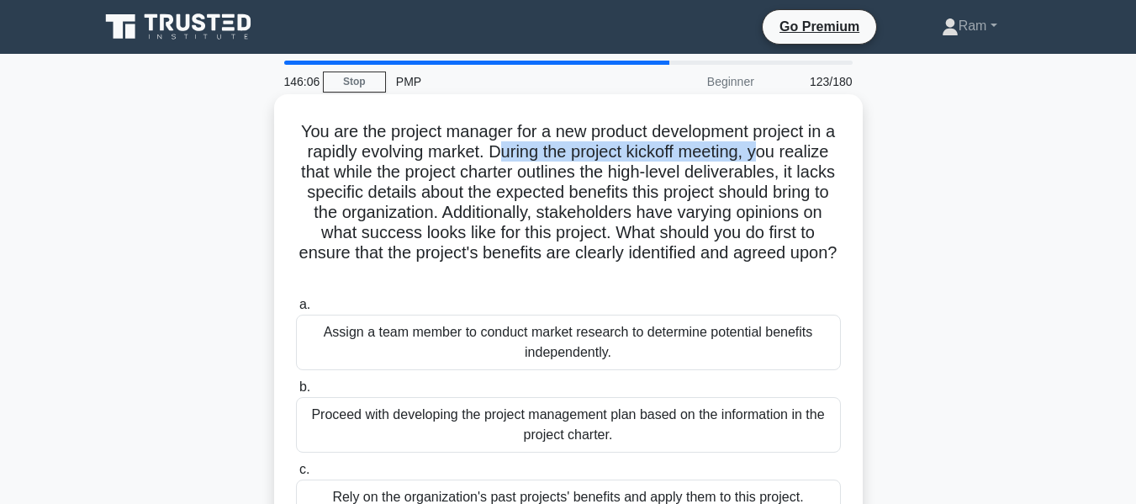
drag, startPoint x: 530, startPoint y: 151, endPoint x: 796, endPoint y: 156, distance: 265.9
click at [796, 156] on h5 "You are the project manager for a new product development project in a rapidly …" at bounding box center [568, 202] width 548 height 163
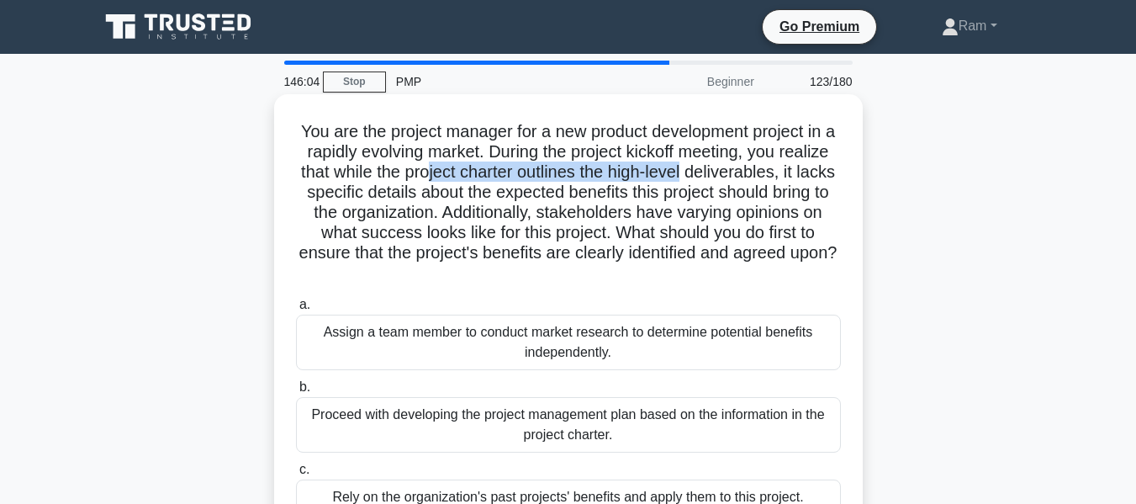
drag, startPoint x: 530, startPoint y: 175, endPoint x: 820, endPoint y: 167, distance: 290.3
click at [820, 167] on h5 "You are the project manager for a new product development project in a rapidly …" at bounding box center [568, 202] width 548 height 163
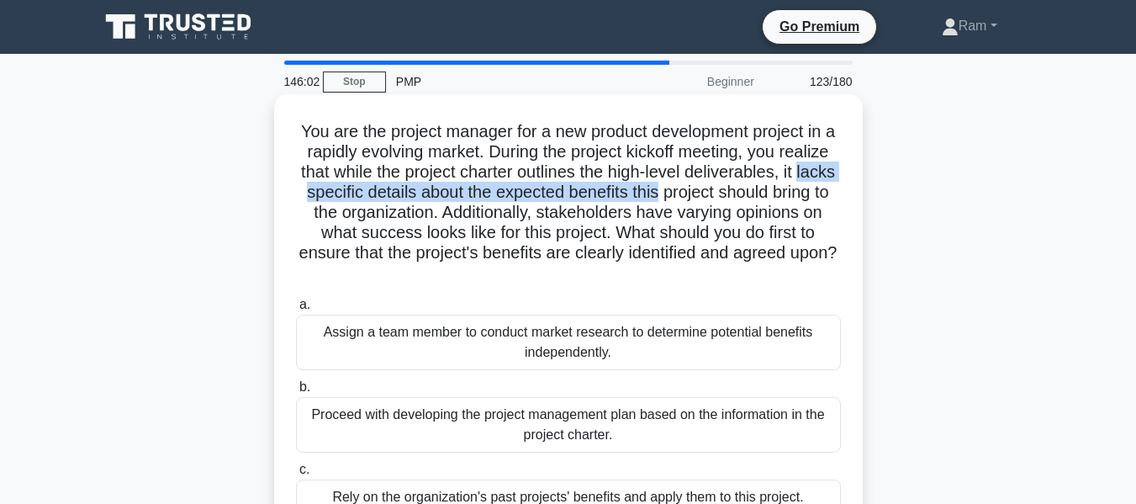
drag, startPoint x: 423, startPoint y: 193, endPoint x: 831, endPoint y: 189, distance: 408.0
click at [831, 189] on h5 "You are the project manager for a new product development project in a rapidly …" at bounding box center [568, 202] width 548 height 163
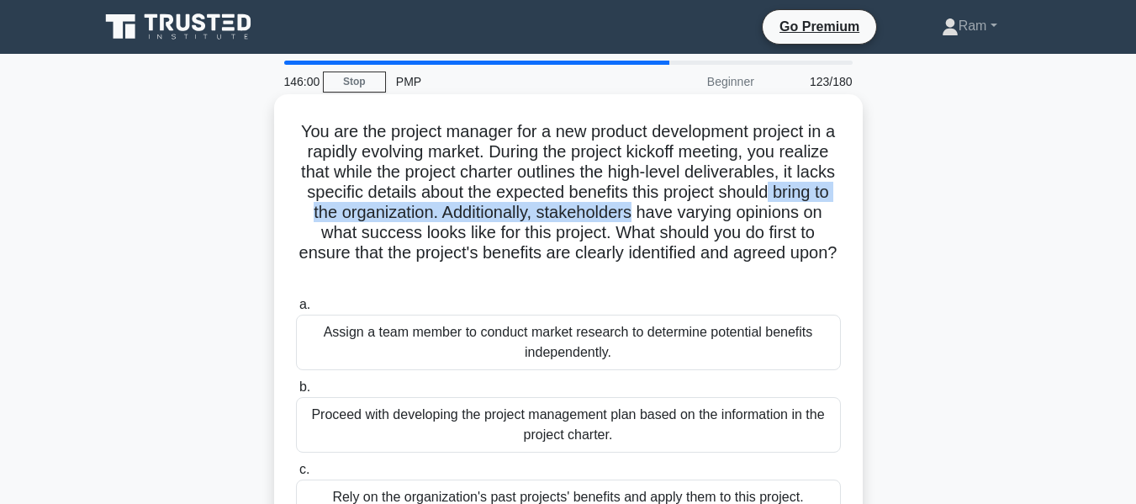
drag, startPoint x: 442, startPoint y: 214, endPoint x: 448, endPoint y: 241, distance: 27.7
click at [844, 224] on div "You are the project manager for a new product development project in a rapidly …" at bounding box center [568, 357] width 575 height 513
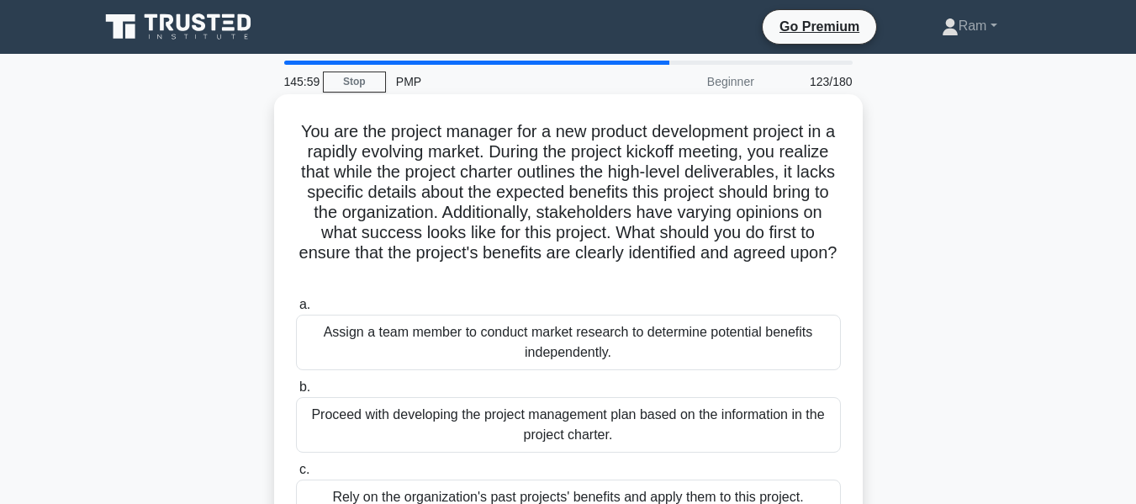
click at [458, 261] on h5 "You are the project manager for a new product development project in a rapidly …" at bounding box center [568, 202] width 548 height 163
drag, startPoint x: 326, startPoint y: 251, endPoint x: 711, endPoint y: 270, distance: 384.9
click at [711, 270] on h5 "You are the project manager for a new product development project in a rapidly …" at bounding box center [568, 202] width 548 height 163
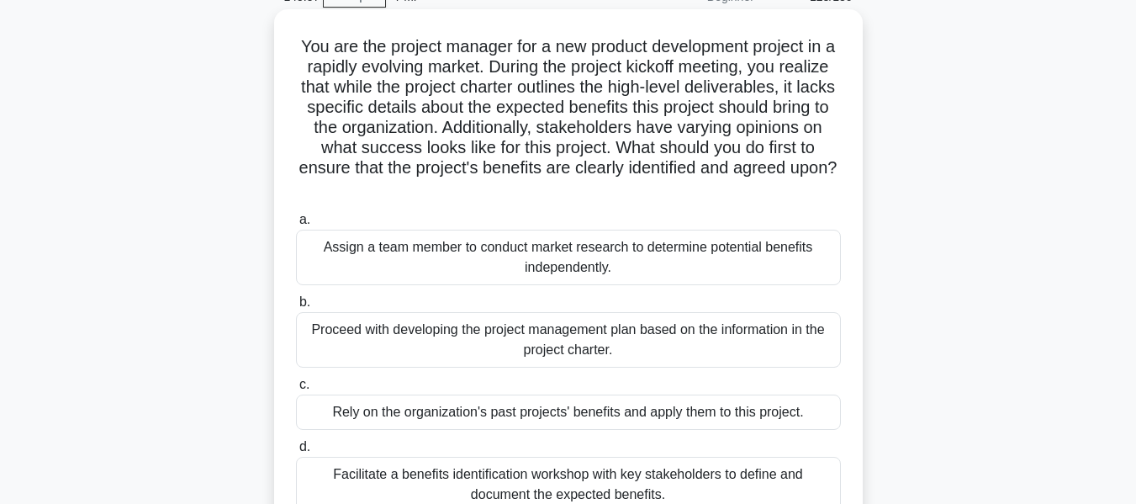
scroll to position [168, 0]
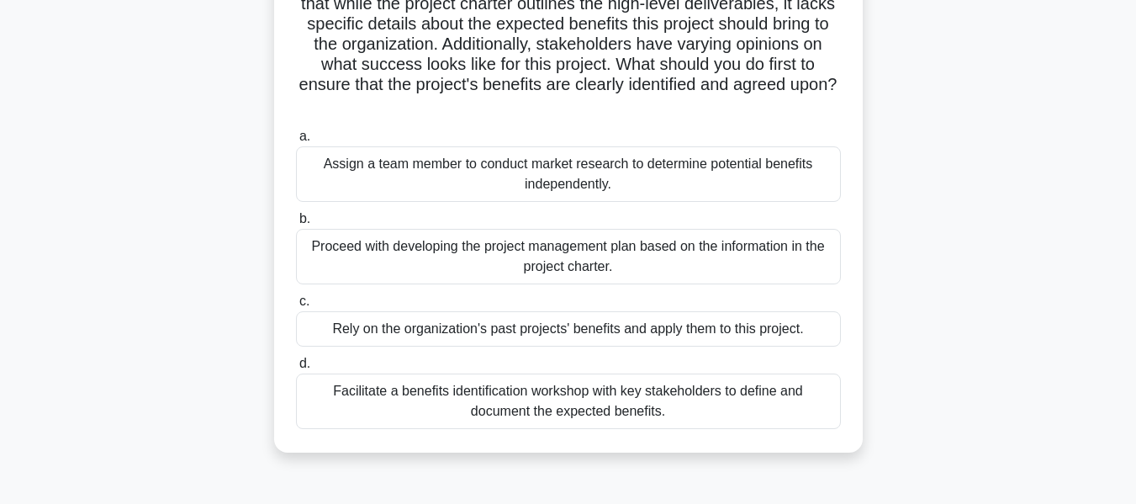
click at [729, 394] on div "Facilitate a benefits identification workshop with key stakeholders to define a…" at bounding box center [568, 401] width 545 height 56
click at [296, 369] on input "d. Facilitate a benefits identification workshop with key stakeholders to defin…" at bounding box center [296, 363] width 0 height 11
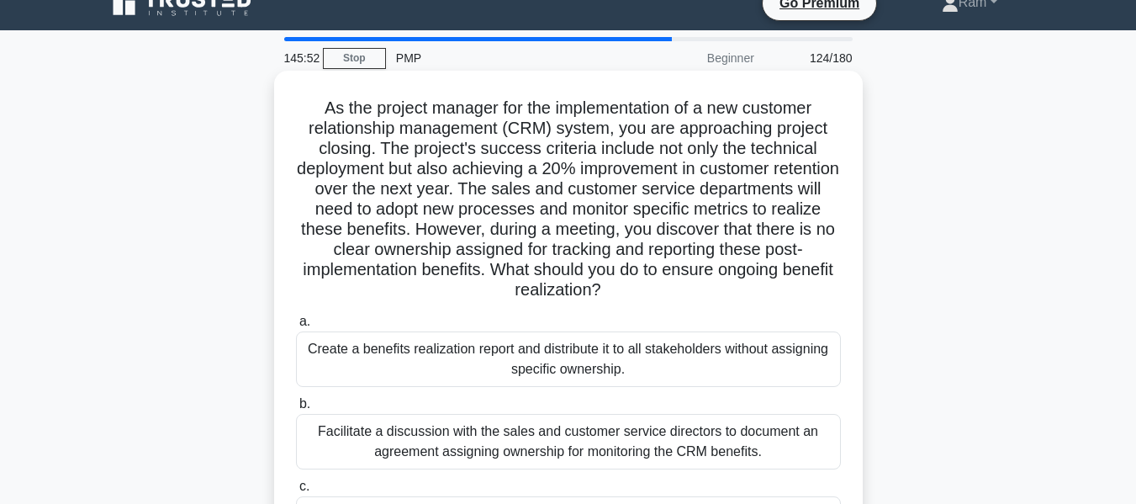
scroll to position [0, 0]
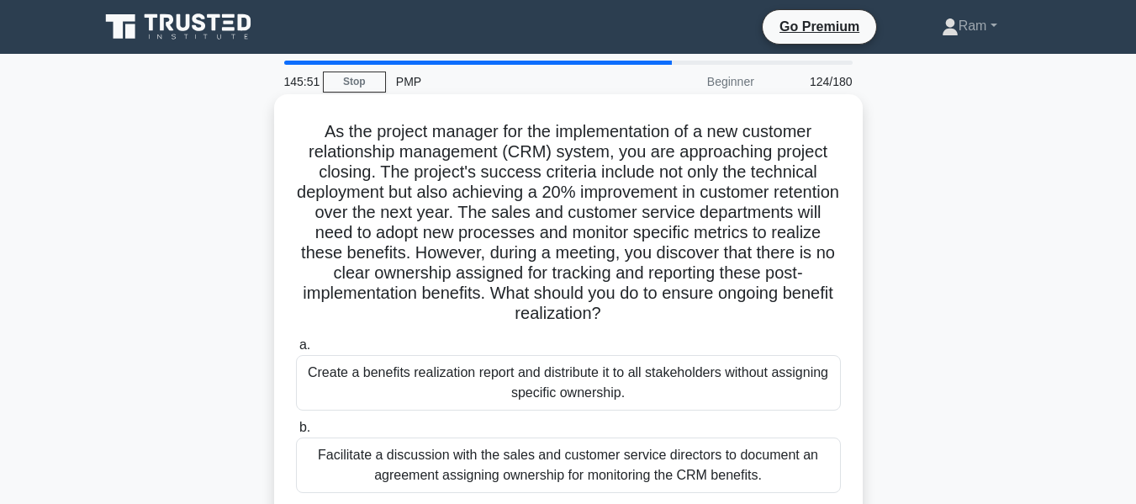
drag, startPoint x: 677, startPoint y: 291, endPoint x: 750, endPoint y: 306, distance: 74.7
click at [750, 306] on h5 "As the project manager for the implementation of a new customer relationship ma…" at bounding box center [568, 223] width 548 height 204
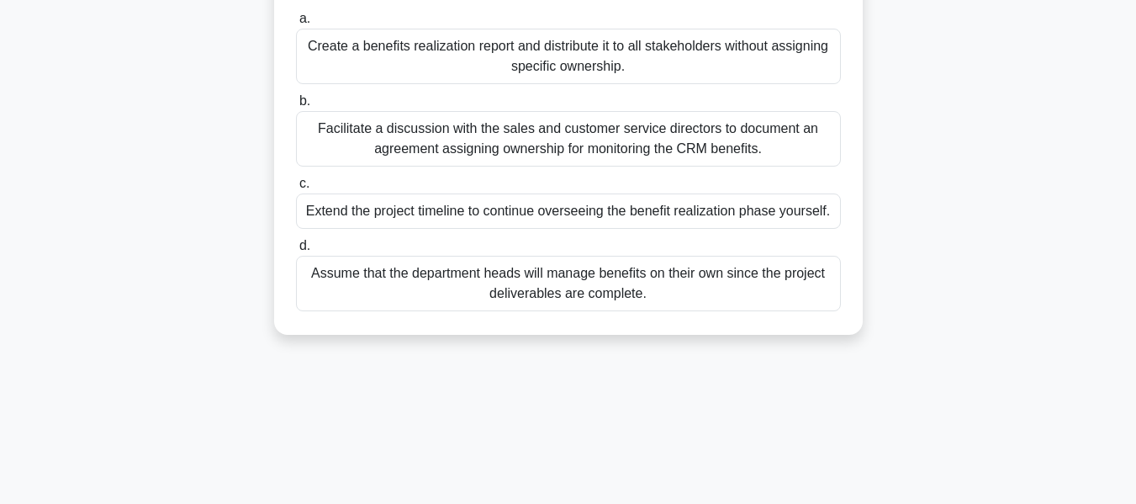
scroll to position [336, 0]
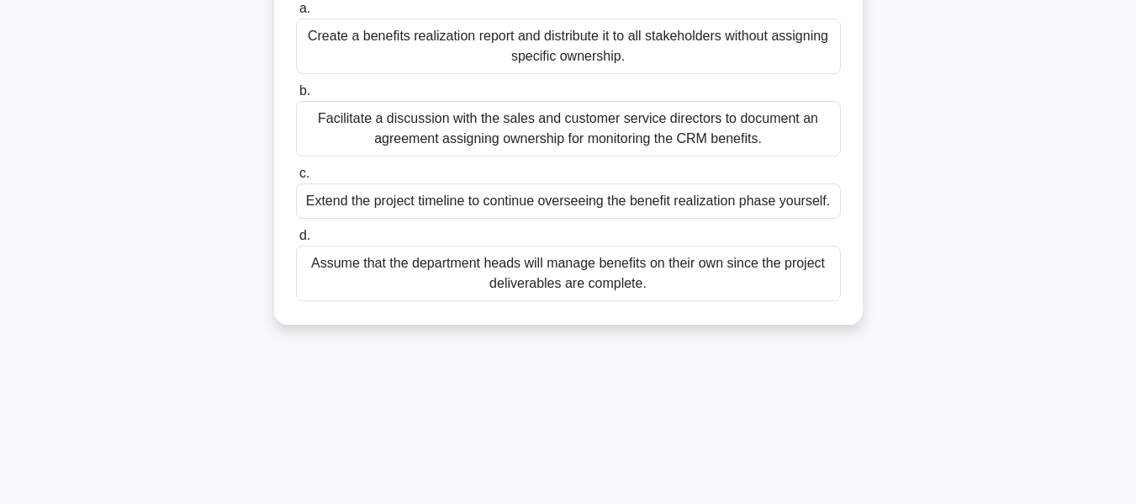
click at [654, 127] on div "Facilitate a discussion with the sales and customer service directors to docume…" at bounding box center [568, 129] width 545 height 56
click at [296, 97] on input "b. Facilitate a discussion with the sales and customer service directors to doc…" at bounding box center [296, 91] width 0 height 11
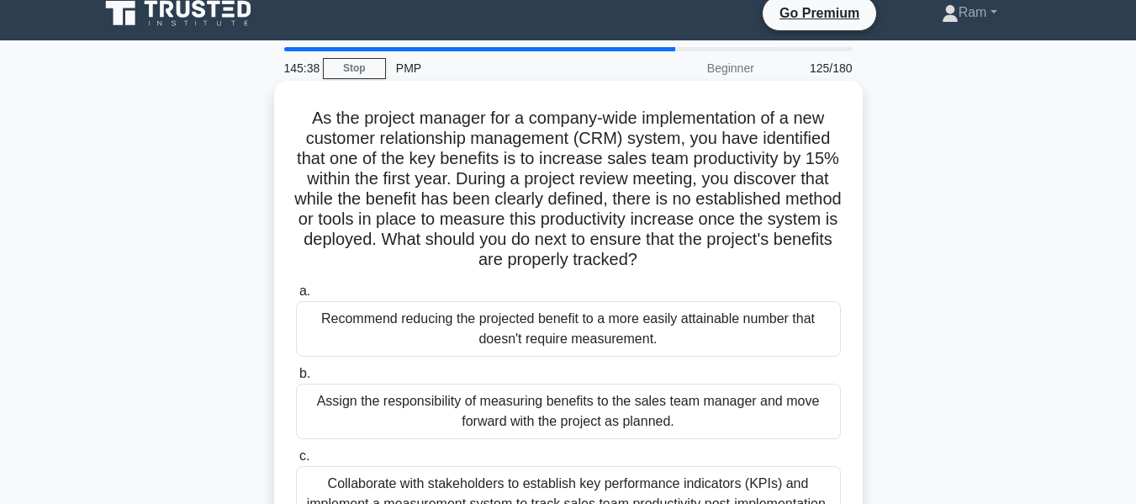
scroll to position [0, 0]
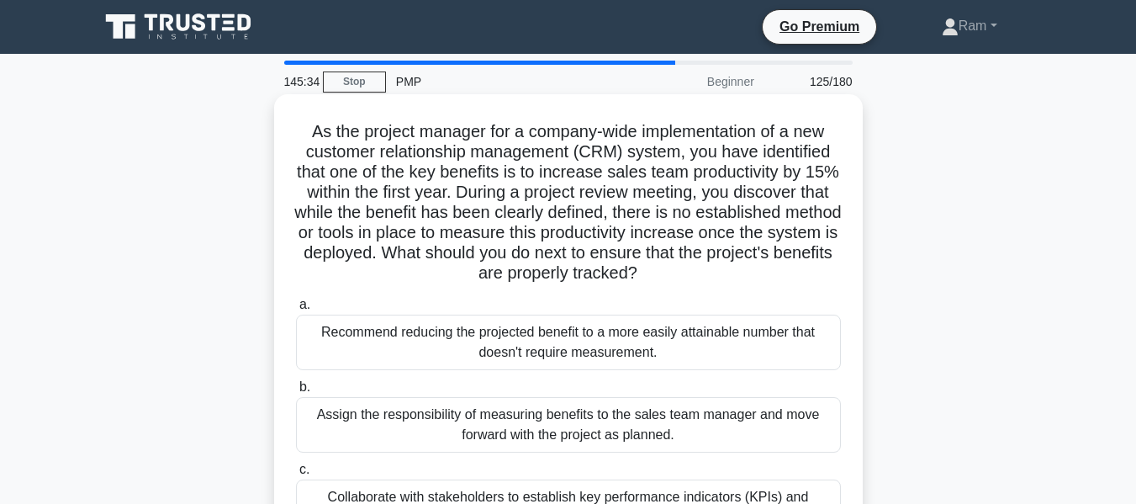
drag, startPoint x: 512, startPoint y: 263, endPoint x: 717, endPoint y: 270, distance: 204.5
click at [717, 270] on h5 "As the project manager for a company-wide implementation of a new customer rela…" at bounding box center [568, 202] width 548 height 163
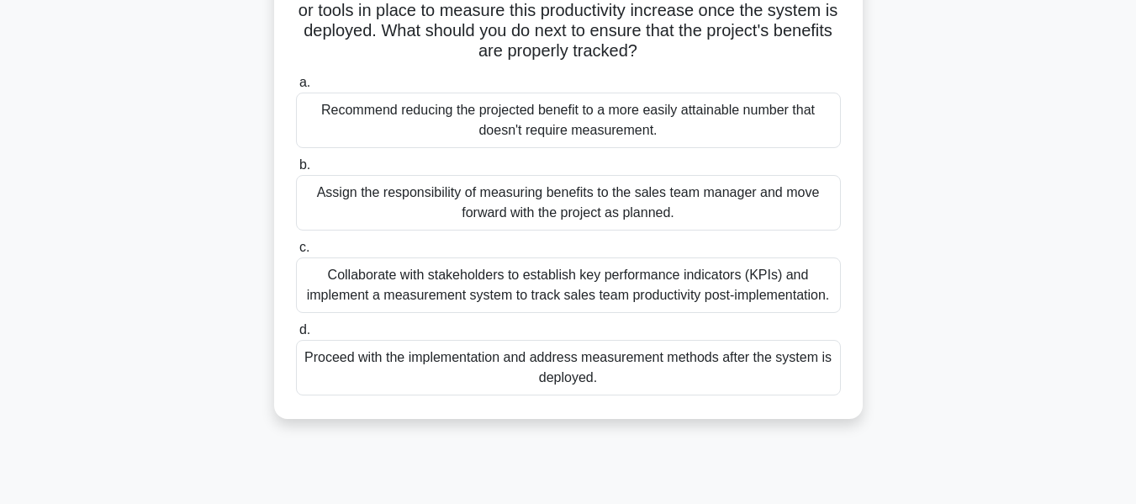
scroll to position [252, 0]
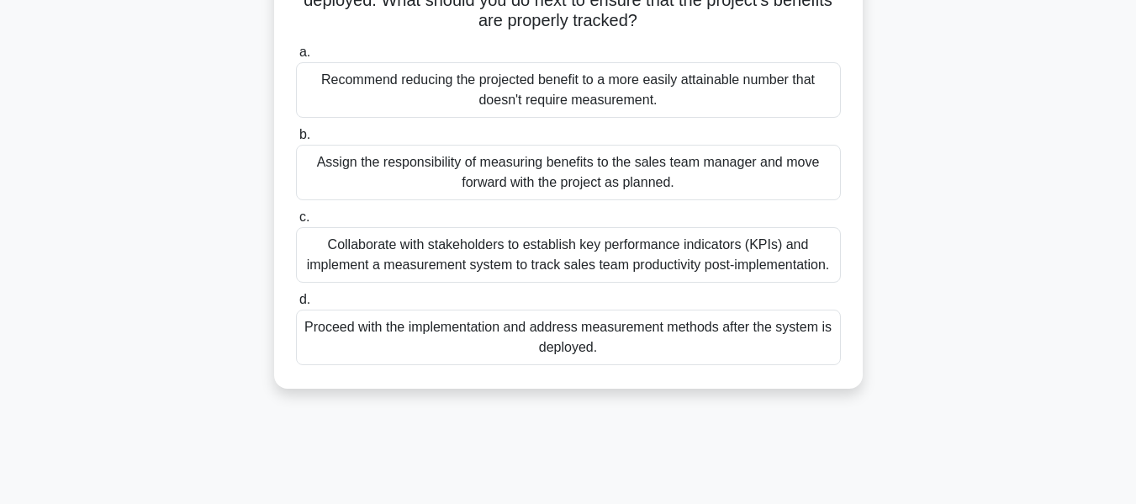
click at [705, 251] on div "Collaborate with stakeholders to establish key performance indicators (KPIs) an…" at bounding box center [568, 255] width 545 height 56
click at [296, 223] on input "c. Collaborate with stakeholders to establish key performance indicators (KPIs)…" at bounding box center [296, 217] width 0 height 11
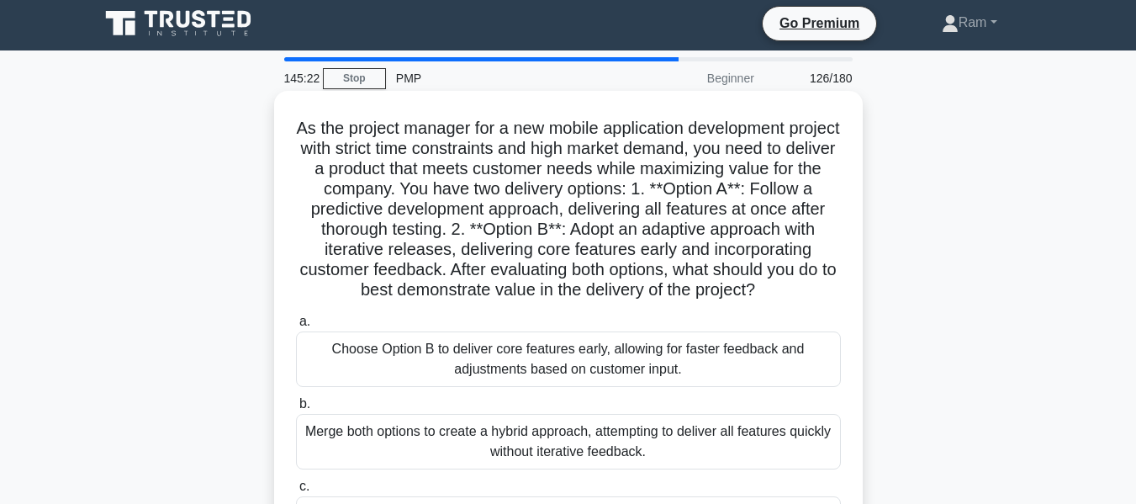
scroll to position [0, 0]
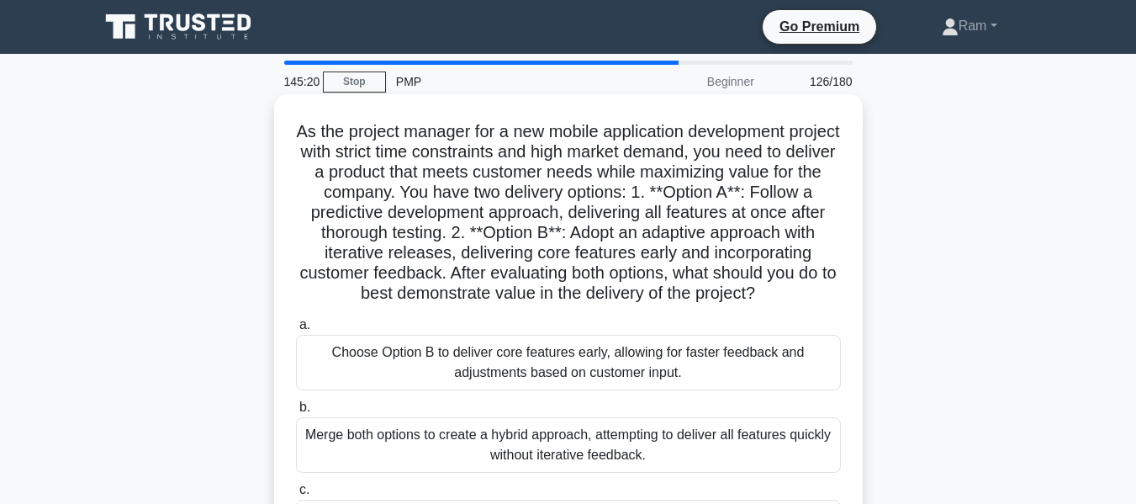
drag, startPoint x: 700, startPoint y: 273, endPoint x: 786, endPoint y: 295, distance: 88.5
click at [786, 295] on h5 "As the project manager for a new mobile application development project with st…" at bounding box center [568, 212] width 548 height 183
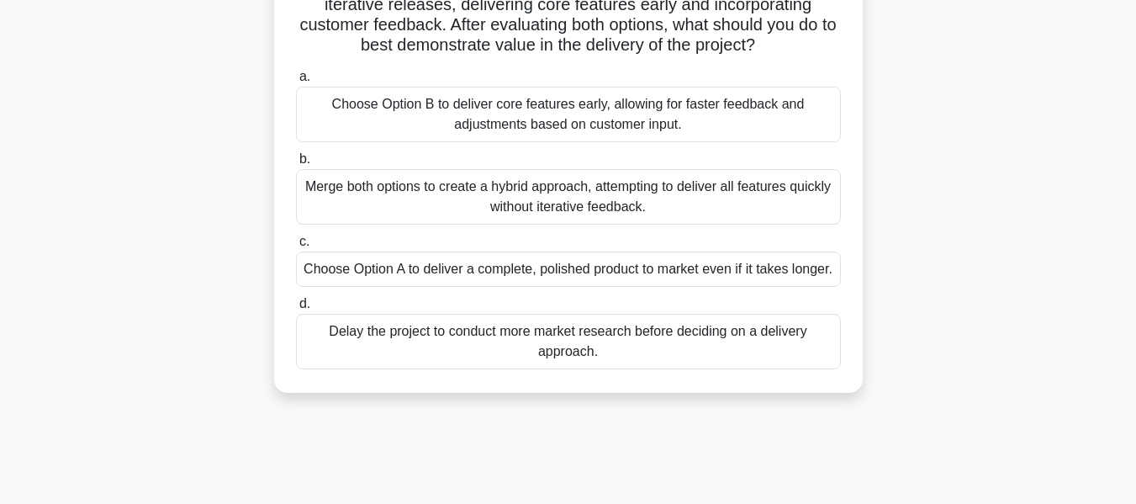
scroll to position [252, 0]
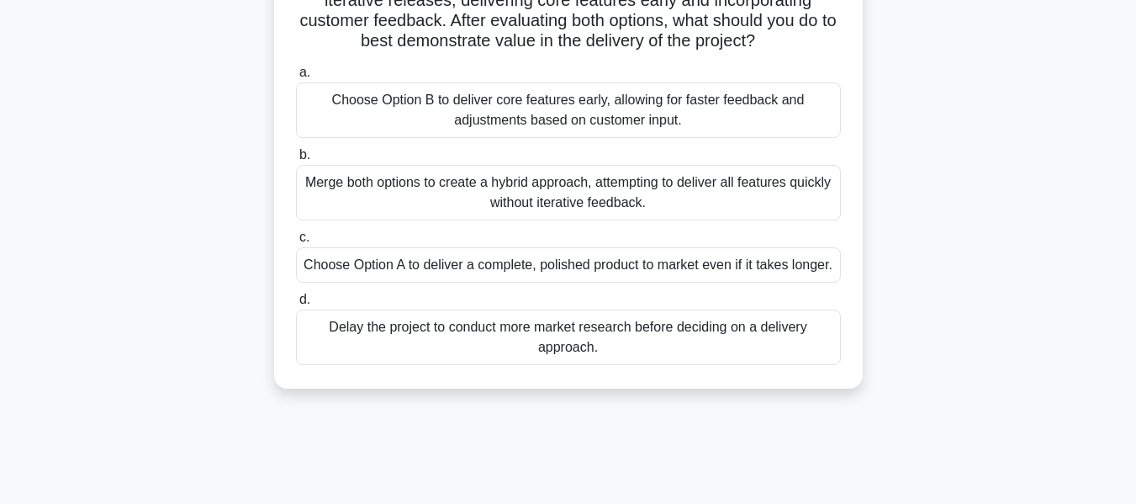
click at [680, 199] on div "Merge both options to create a hybrid approach, attempting to deliver all featu…" at bounding box center [568, 193] width 545 height 56
click at [296, 161] on input "b. Merge both options to create a hybrid approach, attempting to deliver all fe…" at bounding box center [296, 155] width 0 height 11
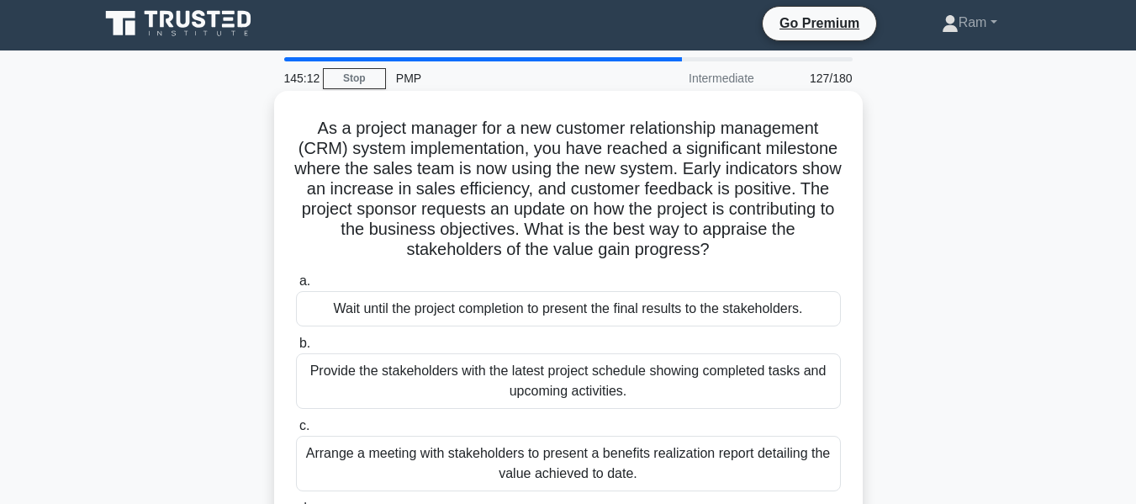
scroll to position [0, 0]
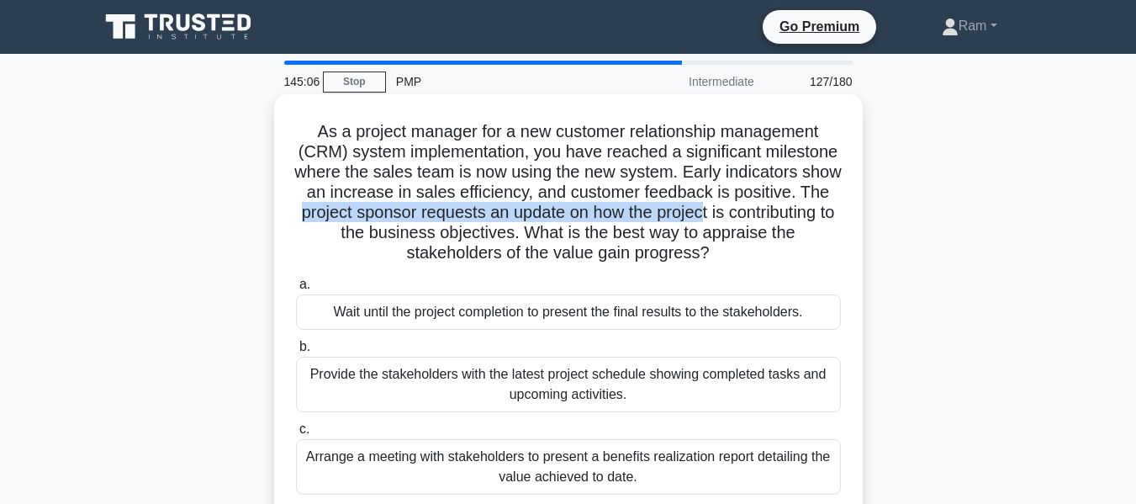
drag, startPoint x: 410, startPoint y: 218, endPoint x: 692, endPoint y: 229, distance: 282.0
click at [829, 219] on h5 "As a project manager for a new customer relationship management (CRM) system im…" at bounding box center [568, 192] width 548 height 143
drag, startPoint x: 317, startPoint y: 238, endPoint x: 802, endPoint y: 264, distance: 485.2
click at [802, 264] on h5 "As a project manager for a new customer relationship management (CRM) system im…" at bounding box center [568, 192] width 548 height 143
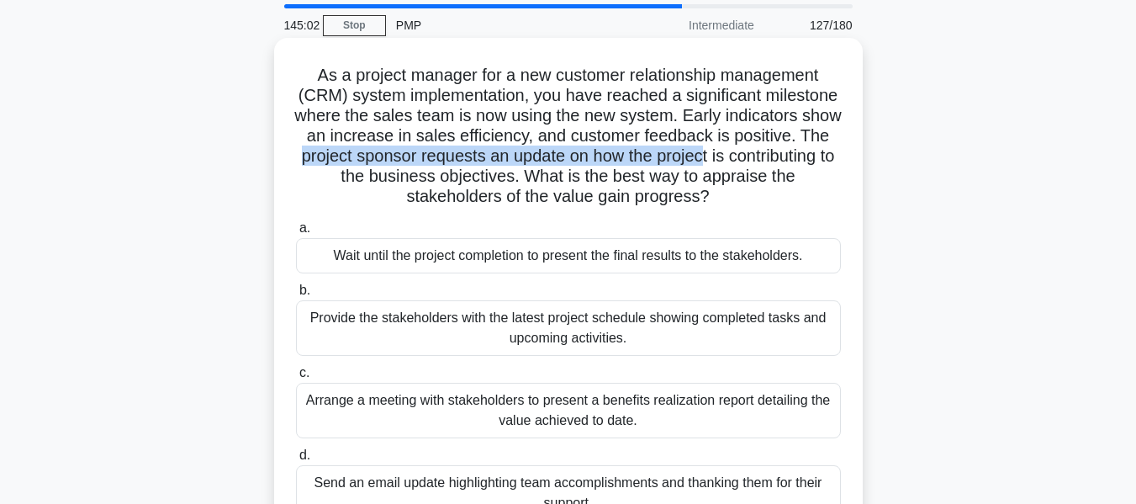
scroll to position [168, 0]
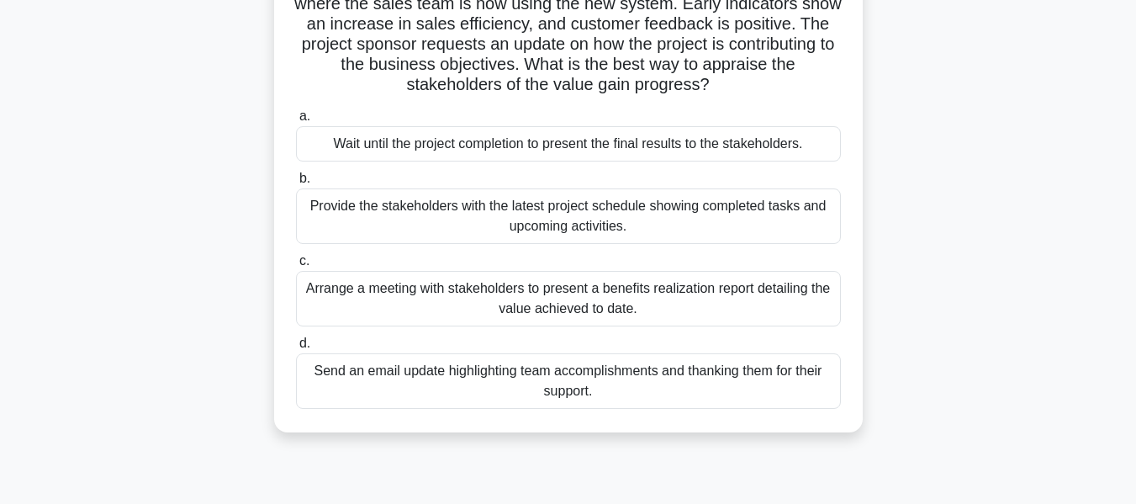
click at [649, 301] on div "Arrange a meeting with stakeholders to present a benefits realization report de…" at bounding box center [568, 299] width 545 height 56
click at [296, 267] on input "c. Arrange a meeting with stakeholders to present a benefits realization report…" at bounding box center [296, 261] width 0 height 11
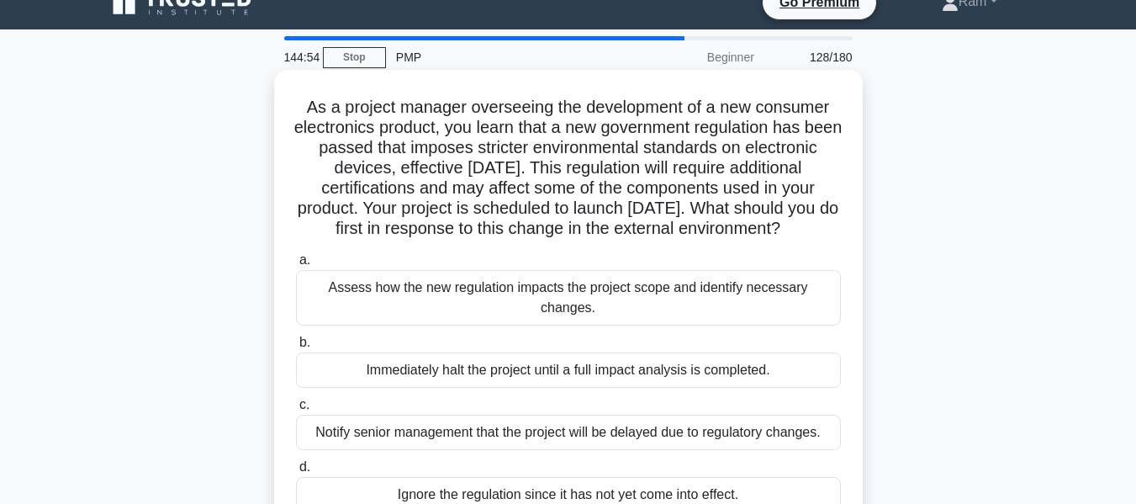
scroll to position [0, 0]
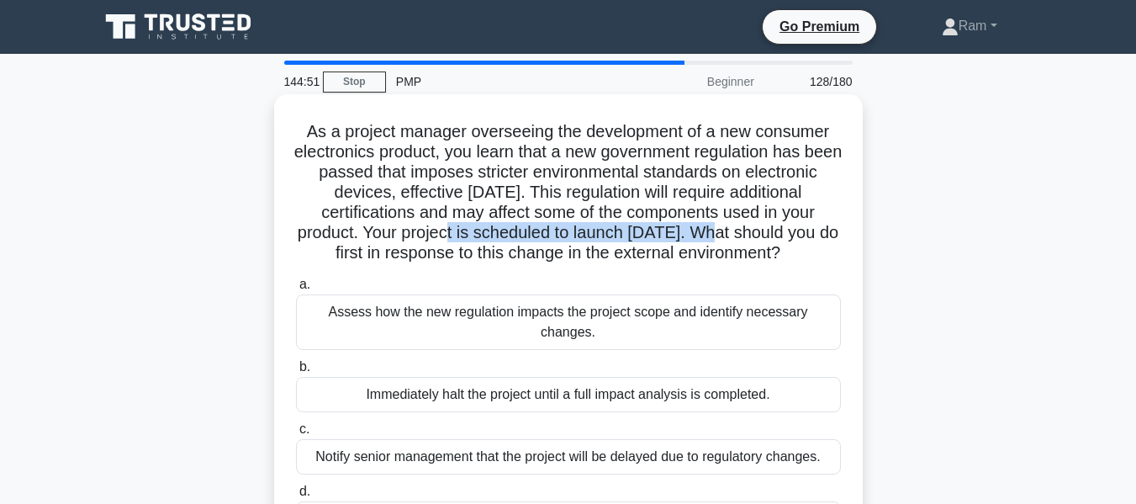
drag, startPoint x: 569, startPoint y: 239, endPoint x: 833, endPoint y: 229, distance: 264.3
click at [840, 229] on h5 "As a project manager overseeing the development of a new consumer electronics p…" at bounding box center [568, 192] width 548 height 143
drag, startPoint x: 310, startPoint y: 254, endPoint x: 717, endPoint y: 265, distance: 407.3
click at [717, 264] on h5 "As a project manager overseeing the development of a new consumer electronics p…" at bounding box center [568, 192] width 548 height 143
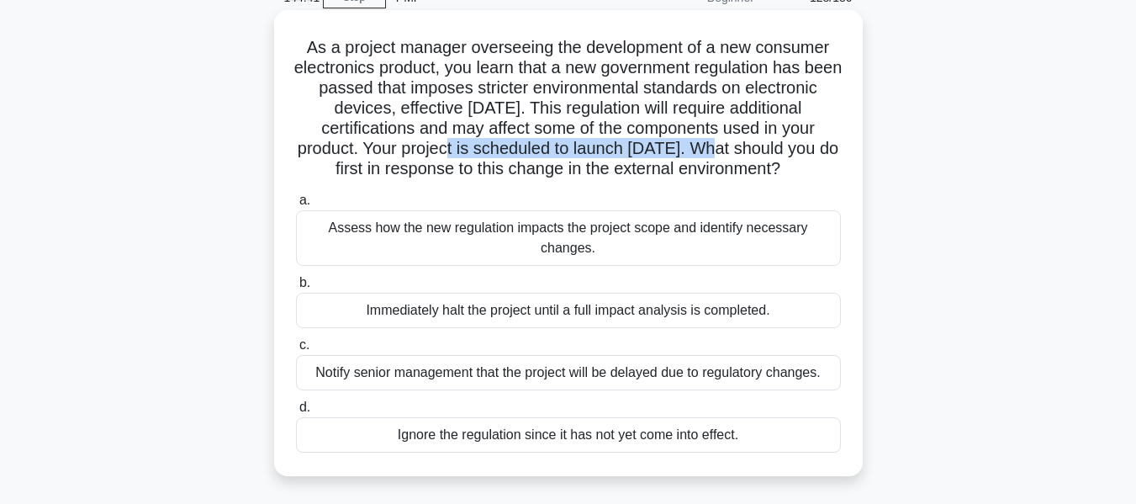
scroll to position [168, 0]
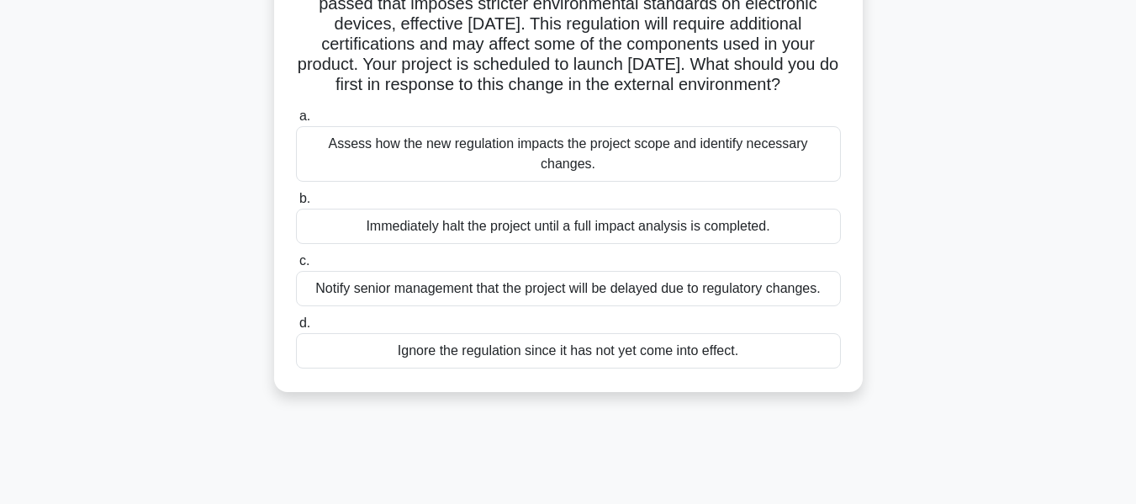
click at [670, 177] on div "Assess how the new regulation impacts the project scope and identify necessary …" at bounding box center [568, 154] width 545 height 56
click at [296, 122] on input "a. Assess how the new regulation impacts the project scope and identify necessa…" at bounding box center [296, 116] width 0 height 11
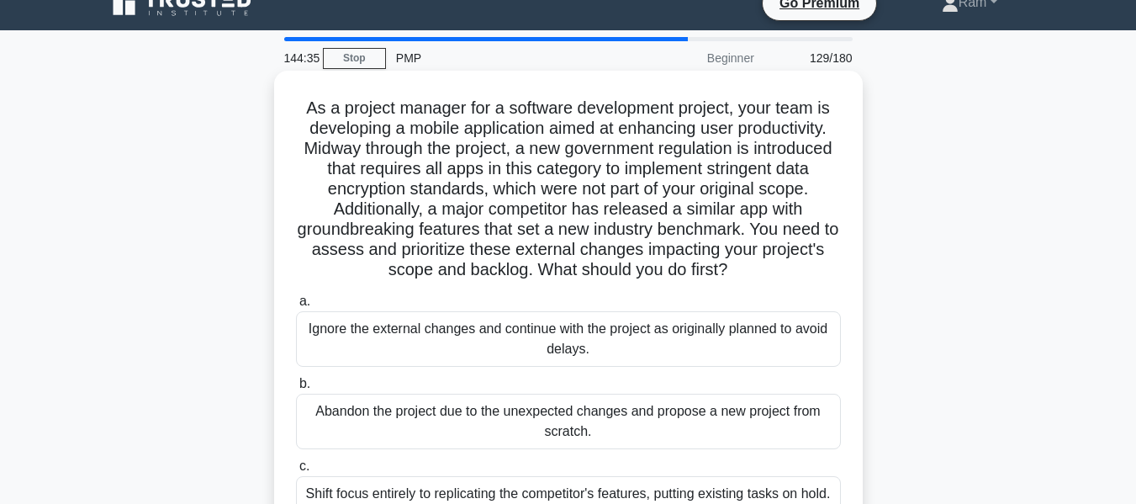
scroll to position [0, 0]
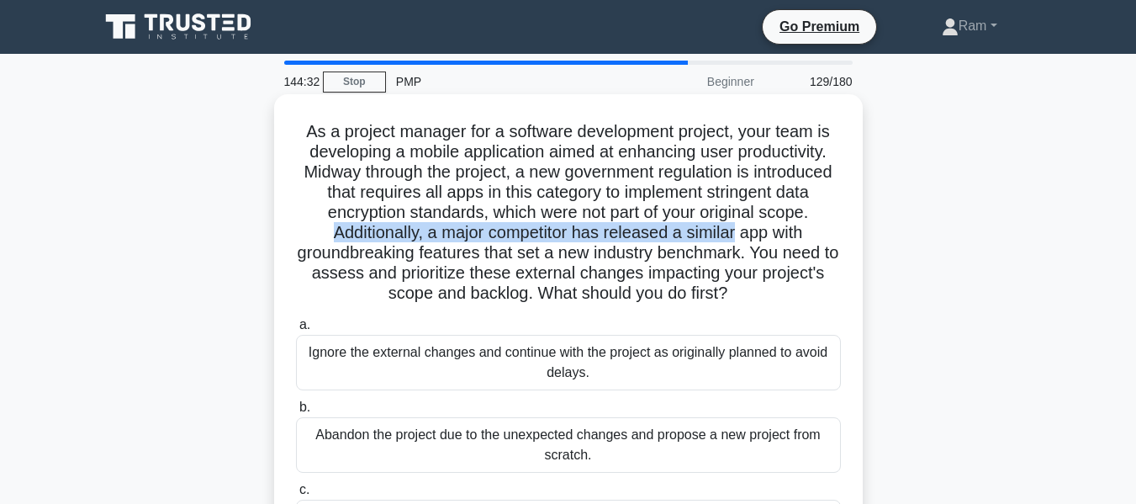
drag, startPoint x: 420, startPoint y: 229, endPoint x: 838, endPoint y: 233, distance: 418.1
click at [838, 233] on h5 "As a project manager for a software development project, your team is developin…" at bounding box center [568, 212] width 548 height 183
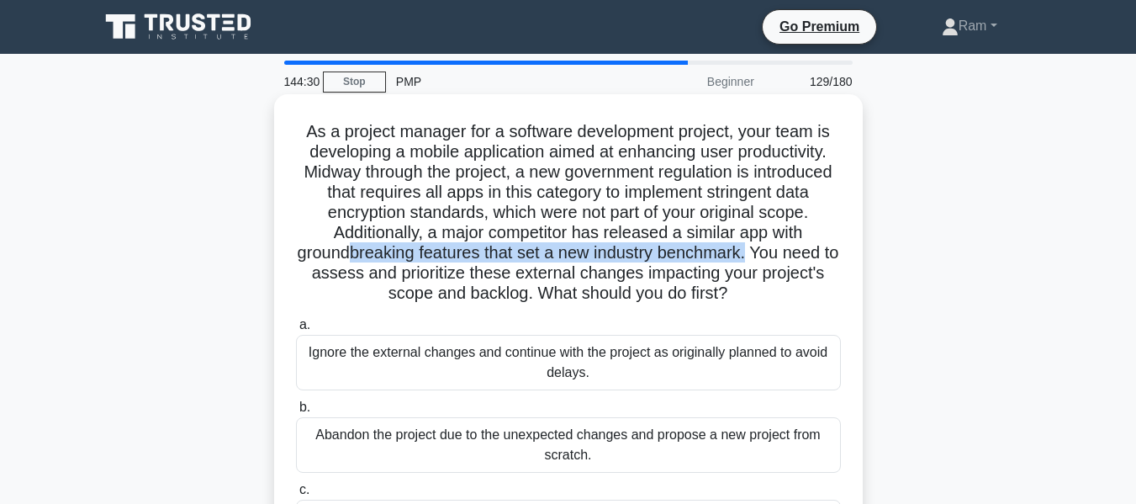
drag, startPoint x: 427, startPoint y: 251, endPoint x: 840, endPoint y: 260, distance: 413.1
click at [840, 260] on h5 "As a project manager for a software development project, your team is developin…" at bounding box center [568, 212] width 548 height 183
drag, startPoint x: 334, startPoint y: 276, endPoint x: 632, endPoint y: 311, distance: 299.8
click at [857, 296] on div "As a project manager for a software development project, your team is developin…" at bounding box center [568, 367] width 589 height 547
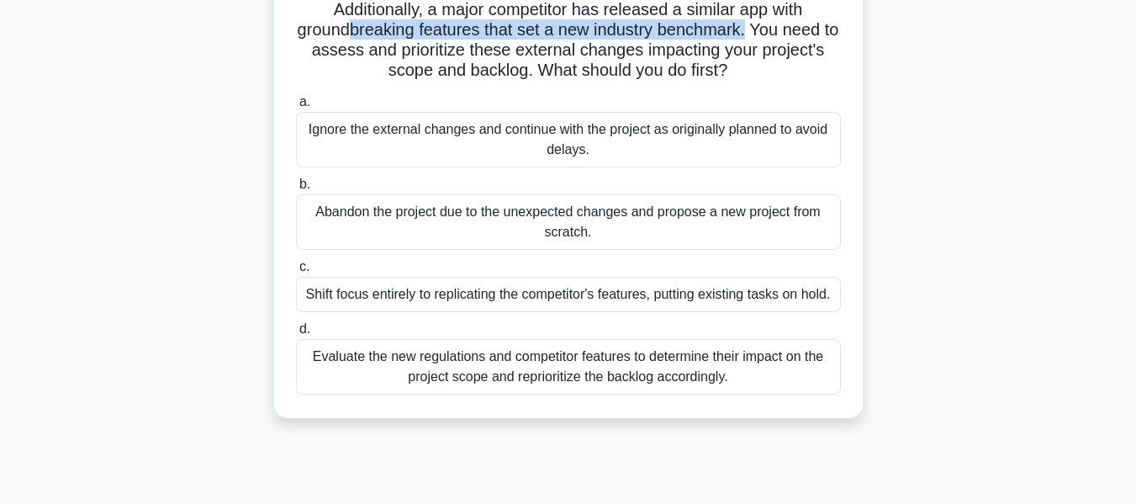
scroll to position [252, 0]
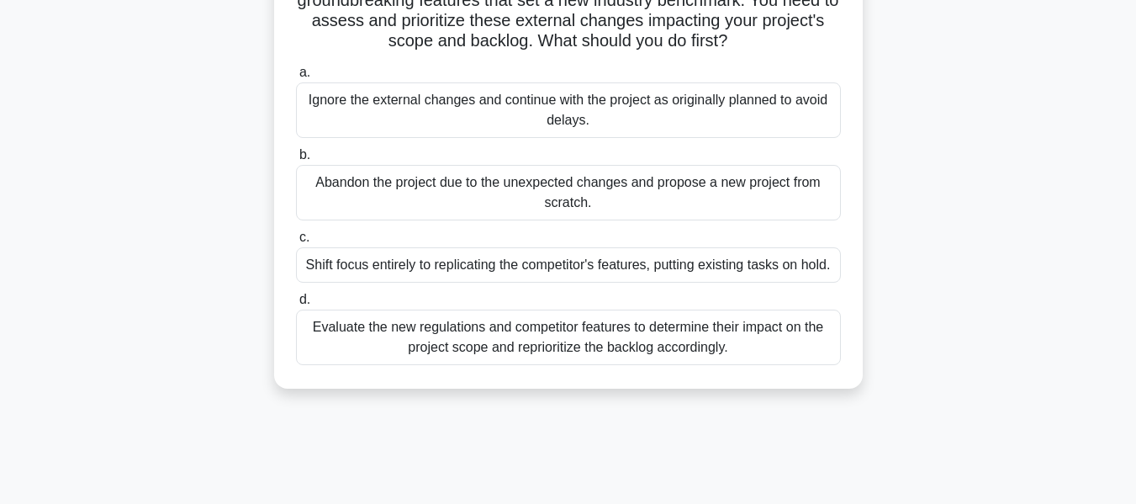
click at [570, 350] on div "Evaluate the new regulations and competitor features to determine their impact …" at bounding box center [568, 338] width 545 height 56
click at [296, 305] on input "d. Evaluate the new regulations and competitor features to determine their impa…" at bounding box center [296, 299] width 0 height 11
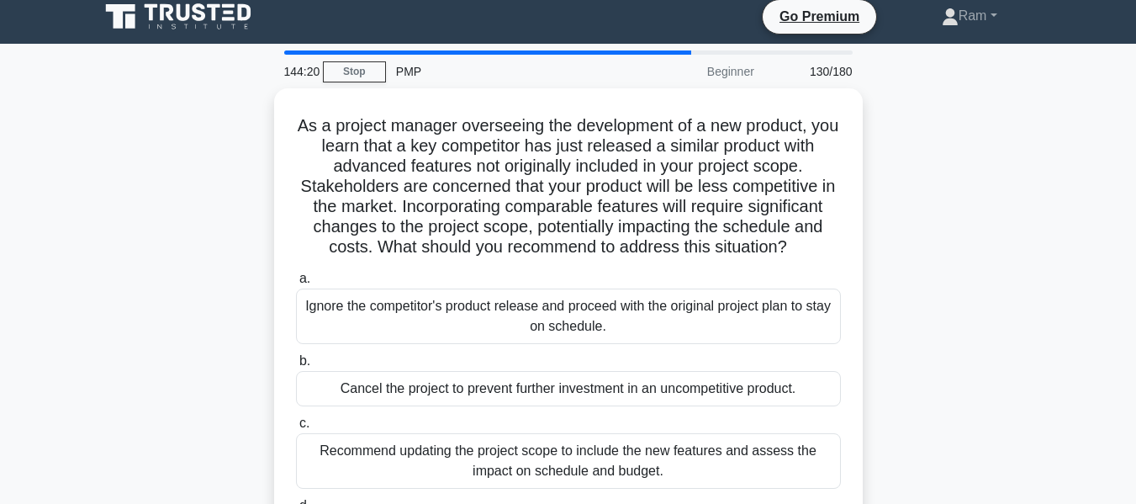
scroll to position [0, 0]
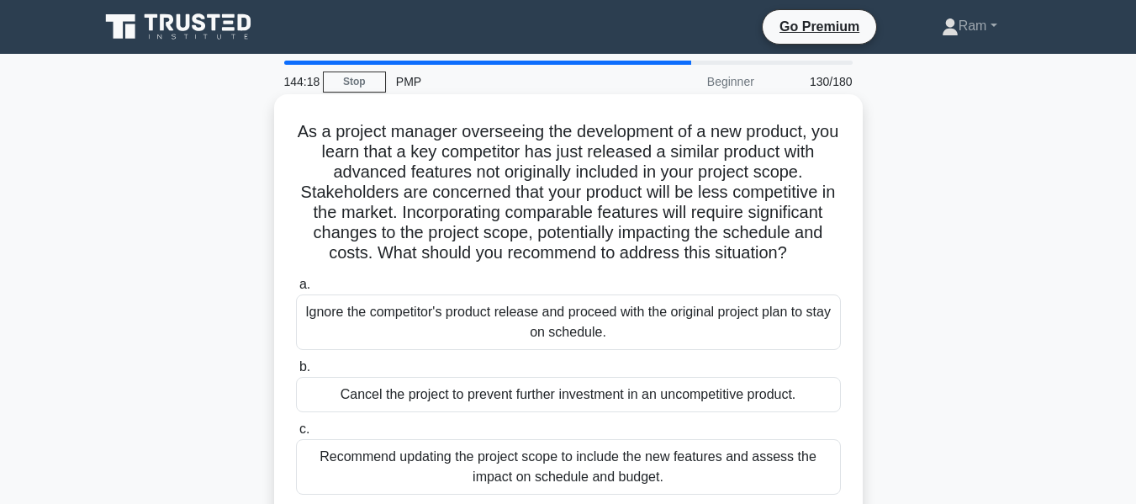
drag, startPoint x: 489, startPoint y: 257, endPoint x: 643, endPoint y: 283, distance: 156.1
click at [643, 264] on h5 "As a project manager overseeing the development of a new product, you learn tha…" at bounding box center [568, 192] width 548 height 143
drag, startPoint x: 449, startPoint y: 212, endPoint x: 736, endPoint y: 209, distance: 286.8
click at [803, 204] on h5 "As a project manager overseeing the development of a new product, you learn tha…" at bounding box center [568, 192] width 548 height 143
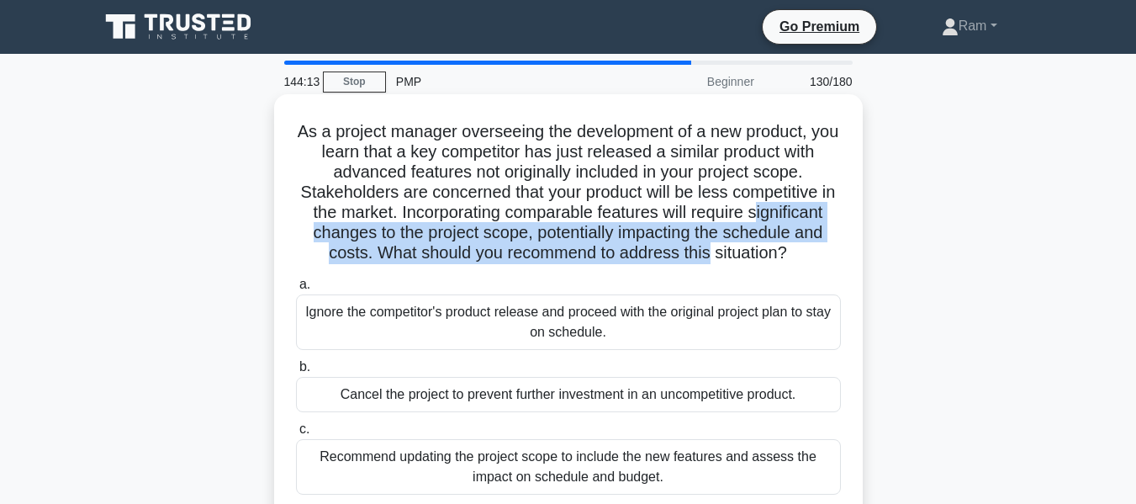
drag, startPoint x: 324, startPoint y: 234, endPoint x: 696, endPoint y: 273, distance: 374.6
click at [826, 262] on h5 "As a project manager overseeing the development of a new product, you learn tha…" at bounding box center [568, 192] width 548 height 143
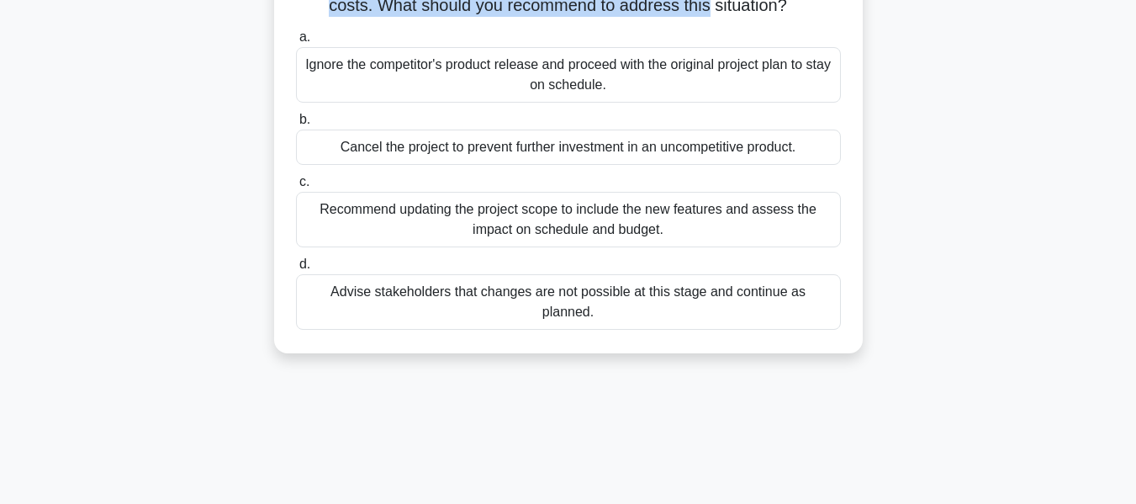
scroll to position [252, 0]
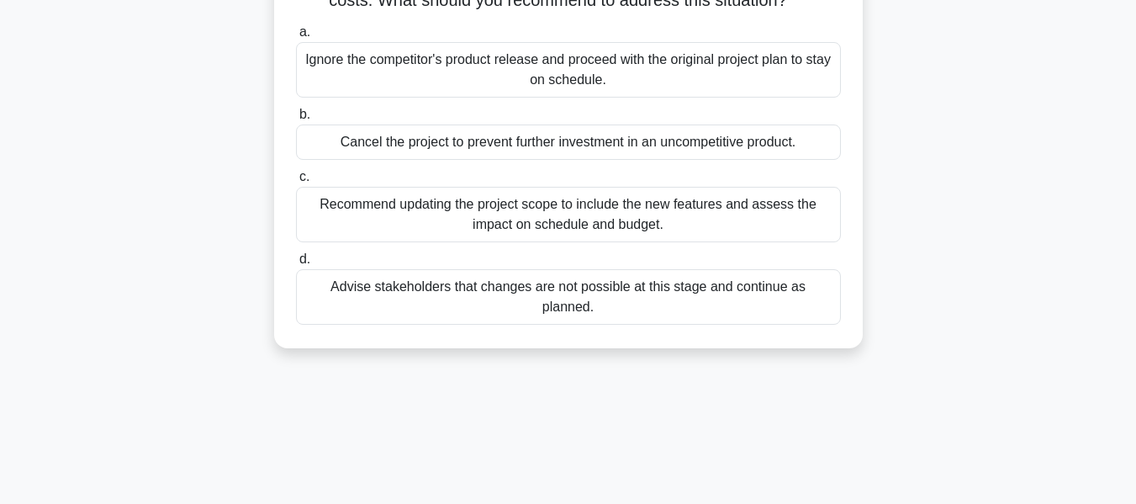
click at [610, 236] on div "Recommend updating the project scope to include the new features and assess the…" at bounding box center [568, 215] width 545 height 56
click at [296, 183] on input "c. Recommend updating the project scope to include the new features and assess …" at bounding box center [296, 177] width 0 height 11
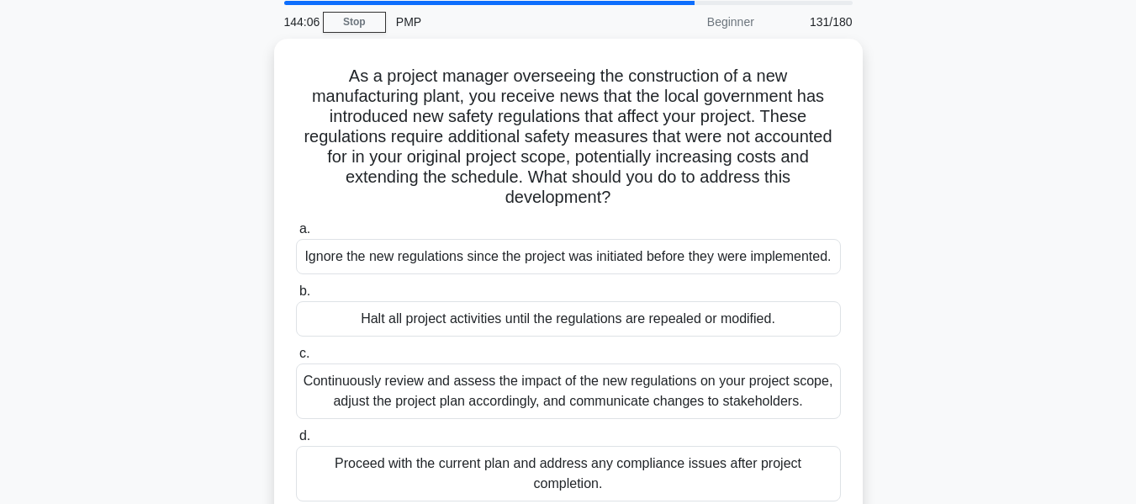
scroll to position [0, 0]
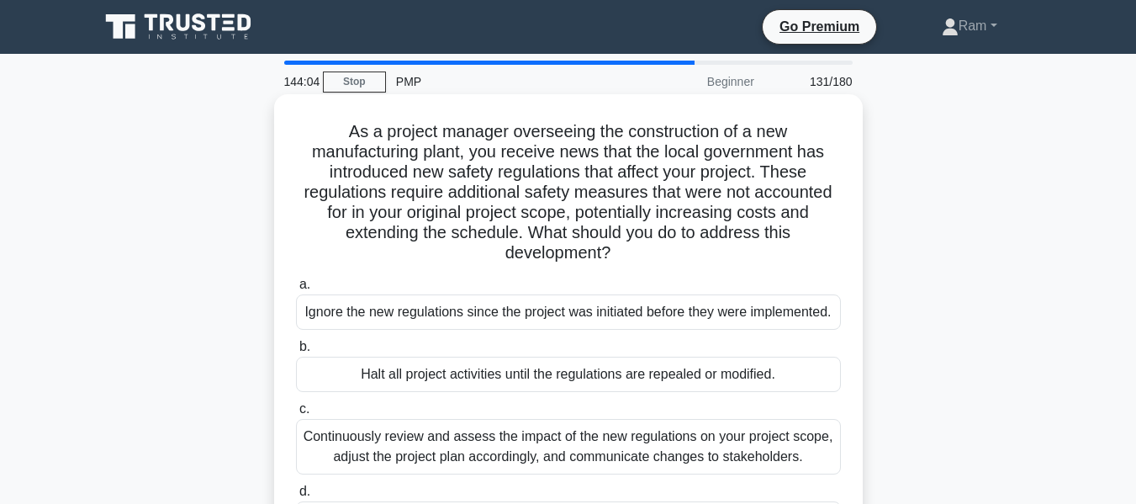
drag, startPoint x: 562, startPoint y: 244, endPoint x: 644, endPoint y: 259, distance: 83.8
click at [644, 259] on h5 "As a project manager overseeing the construction of a new manufacturing plant, …" at bounding box center [568, 192] width 548 height 143
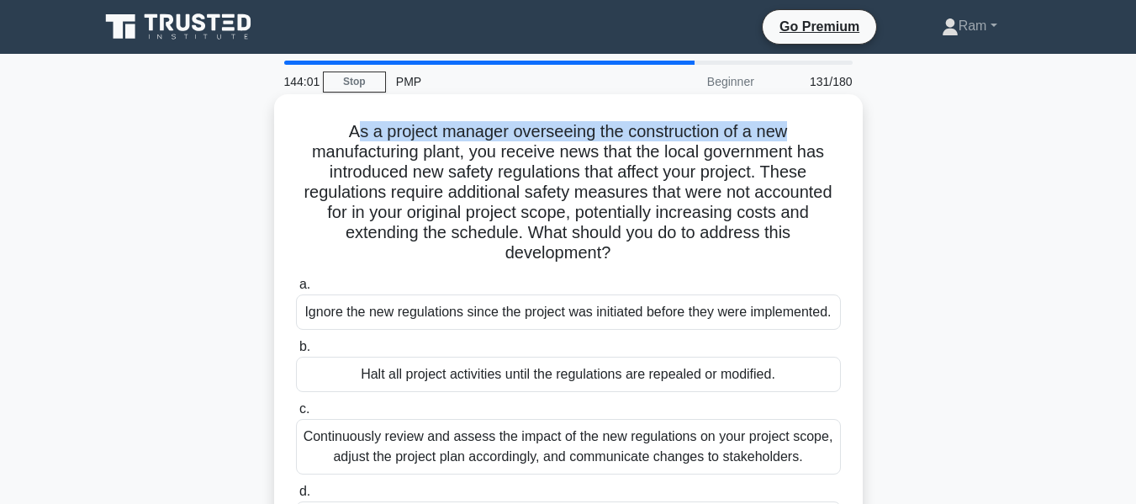
drag, startPoint x: 387, startPoint y: 130, endPoint x: 813, endPoint y: 130, distance: 425.6
click at [813, 130] on h5 "As a project manager overseeing the construction of a new manufacturing plant, …" at bounding box center [568, 192] width 548 height 143
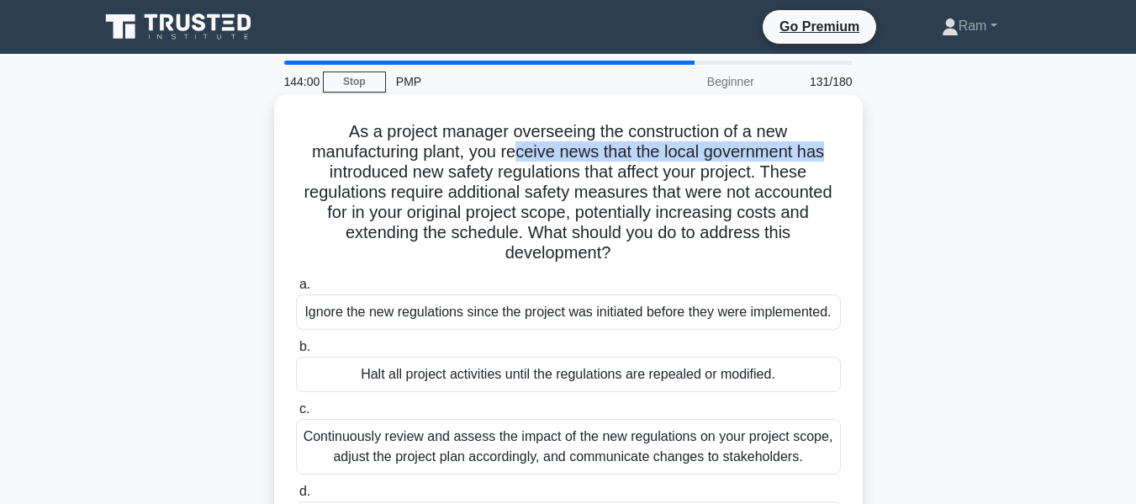
drag, startPoint x: 516, startPoint y: 149, endPoint x: 340, endPoint y: 205, distance: 184.6
click at [829, 162] on h5 "As a project manager overseeing the construction of a new manufacturing plant, …" at bounding box center [568, 192] width 548 height 143
drag, startPoint x: 341, startPoint y: 170, endPoint x: 816, endPoint y: 243, distance: 480.8
click at [816, 243] on h5 "As a project manager overseeing the construction of a new manufacturing plant, …" at bounding box center [568, 192] width 548 height 143
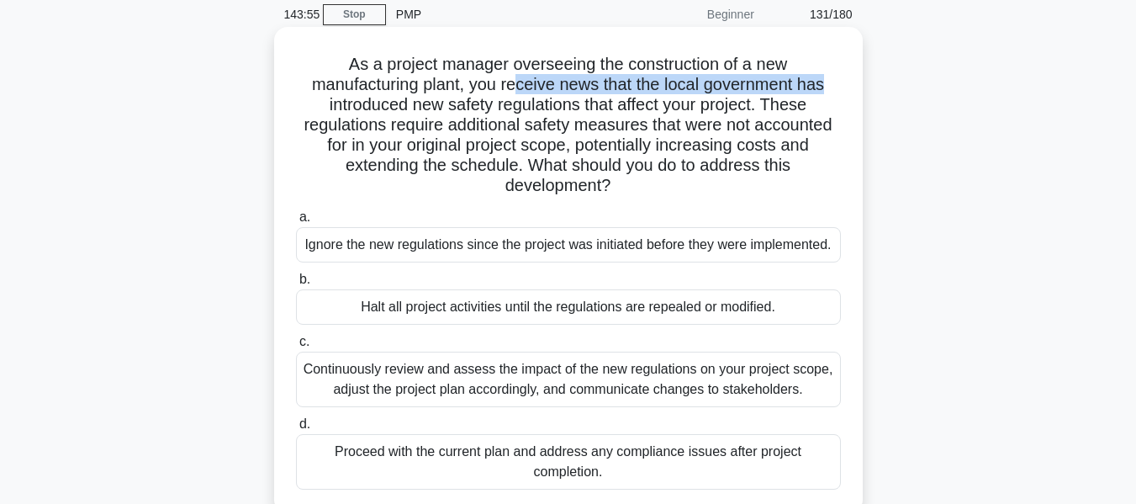
scroll to position [168, 0]
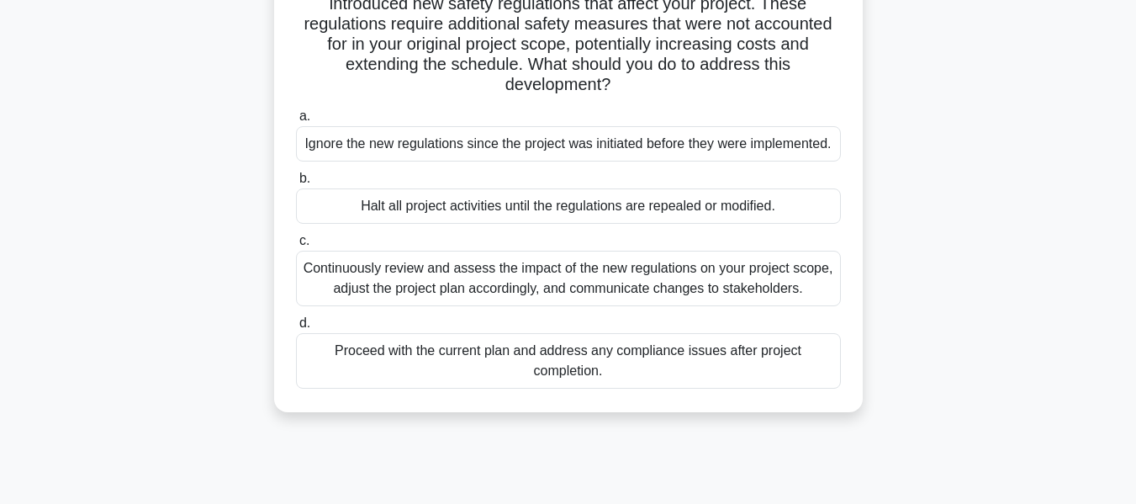
click at [643, 273] on div "Continuously review and assess the impact of the new regulations on your projec…" at bounding box center [568, 279] width 545 height 56
click at [296, 246] on input "c. Continuously review and assess the impact of the new regulations on your pro…" at bounding box center [296, 241] width 0 height 11
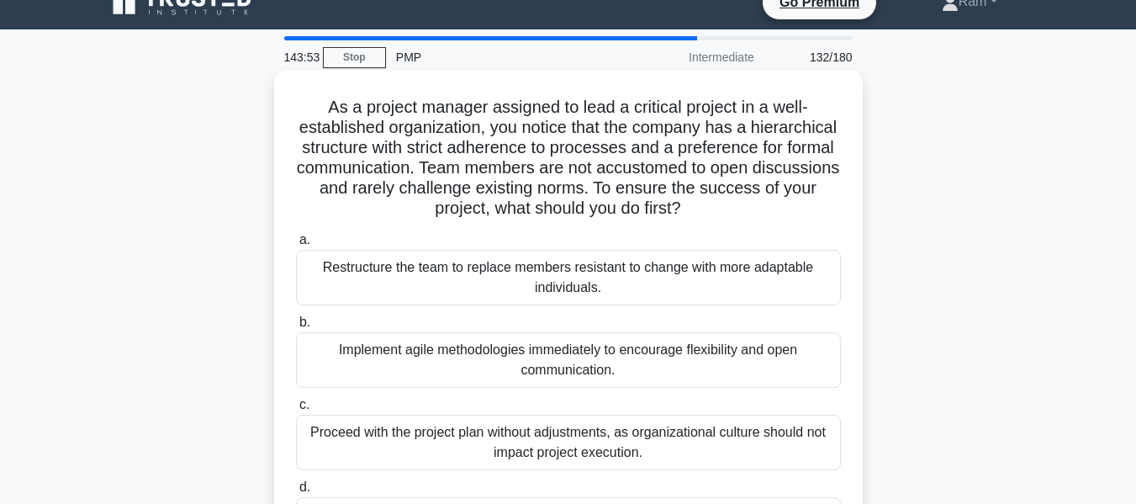
scroll to position [0, 0]
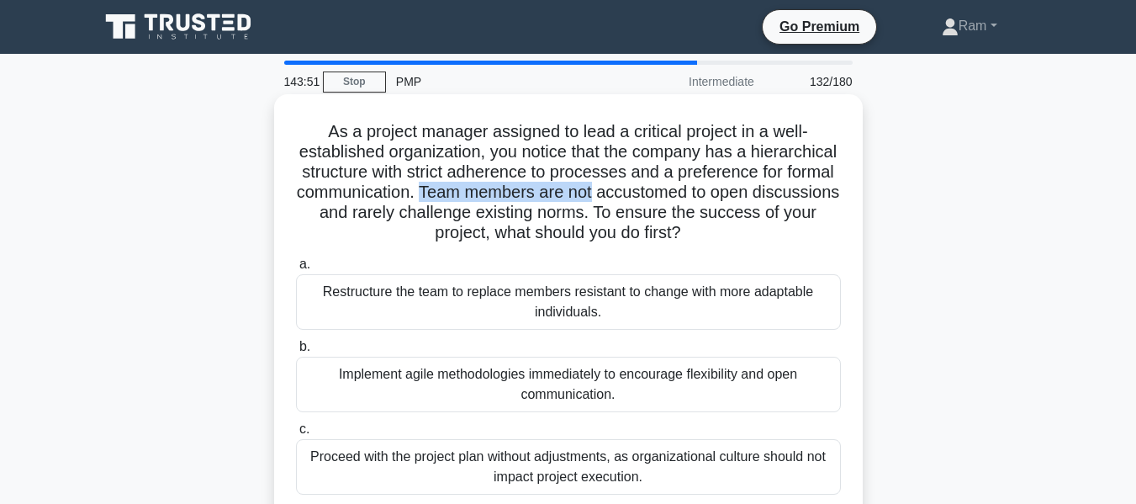
drag, startPoint x: 630, startPoint y: 194, endPoint x: 832, endPoint y: 187, distance: 202.0
click at [832, 187] on h5 "As a project manager assigned to lead a critical project in a well-established …" at bounding box center [568, 182] width 548 height 123
drag, startPoint x: 288, startPoint y: 218, endPoint x: 805, endPoint y: 240, distance: 517.8
click at [803, 238] on div "As a project manager assigned to lead a critical project in a well-established …" at bounding box center [568, 347] width 575 height 493
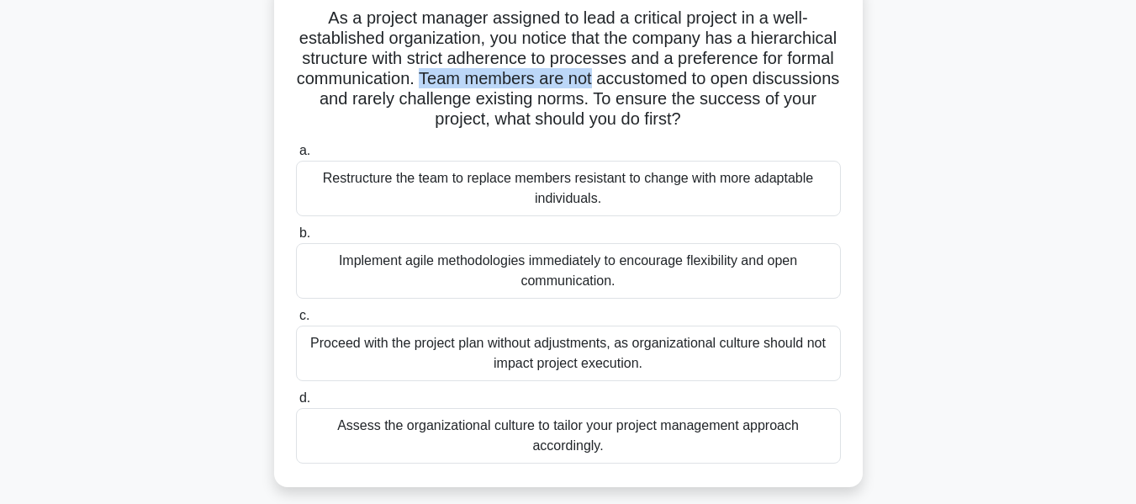
scroll to position [84, 0]
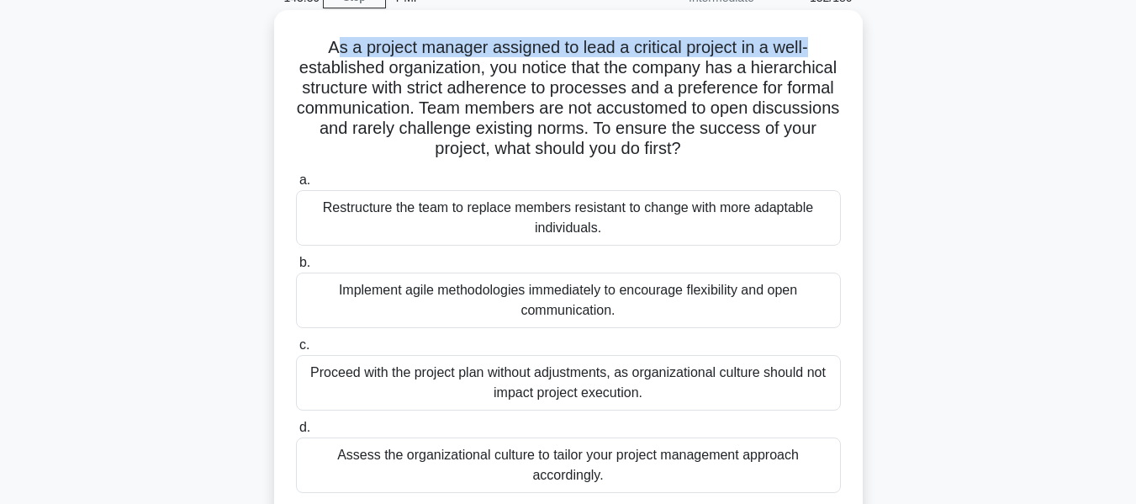
drag, startPoint x: 331, startPoint y: 51, endPoint x: 838, endPoint y: 44, distance: 506.4
click at [838, 44] on h5 "As a project manager assigned to lead a critical project in a well-established …" at bounding box center [568, 98] width 548 height 123
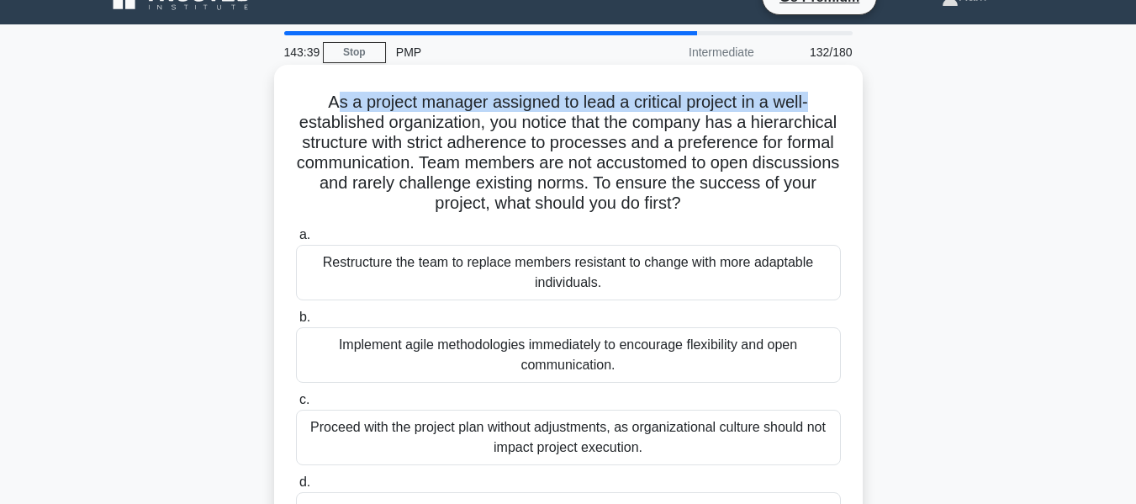
scroll to position [0, 0]
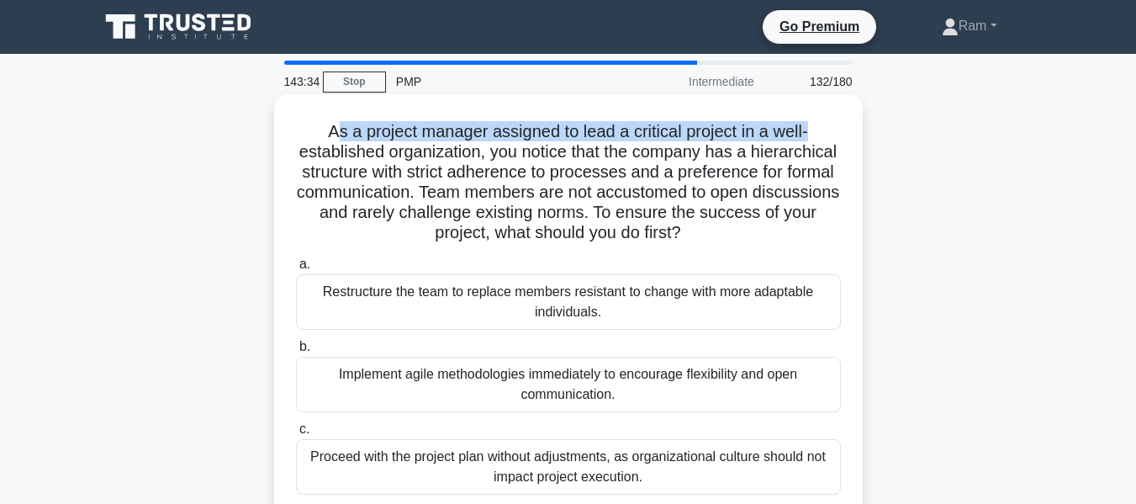
drag, startPoint x: 554, startPoint y: 152, endPoint x: 829, endPoint y: 230, distance: 284.9
click at [829, 230] on h5 "As a project manager assigned to lead a critical project in a well-established …" at bounding box center [568, 182] width 548 height 123
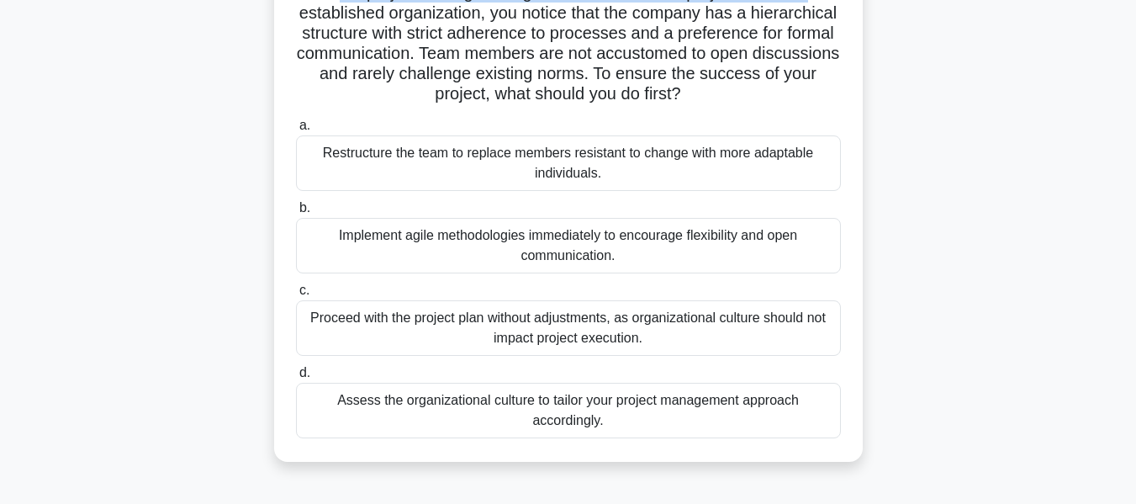
scroll to position [168, 0]
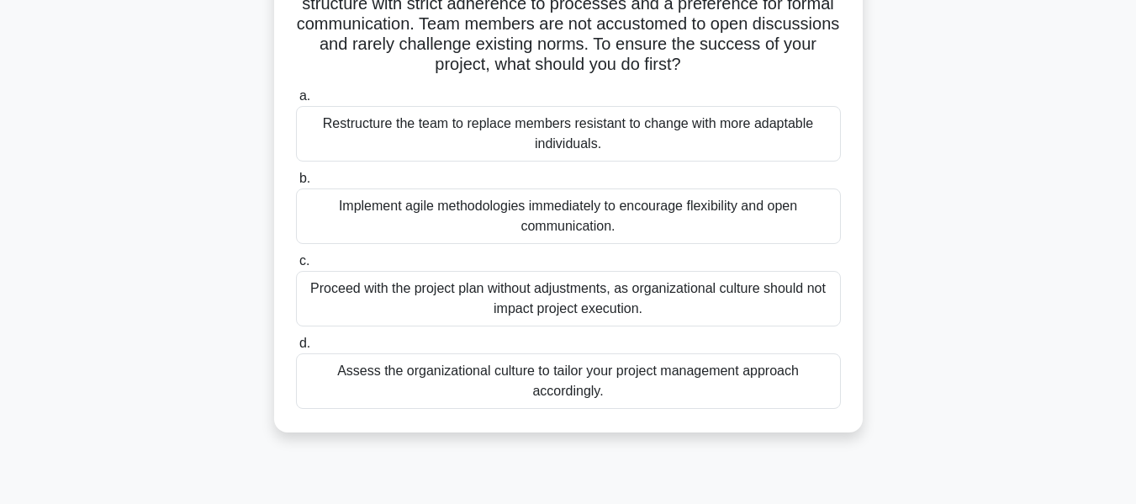
click at [601, 227] on div "Implement agile methodologies immediately to encourage flexibility and open com…" at bounding box center [568, 216] width 545 height 56
click at [296, 184] on input "b. Implement agile methodologies immediately to encourage flexibility and open …" at bounding box center [296, 178] width 0 height 11
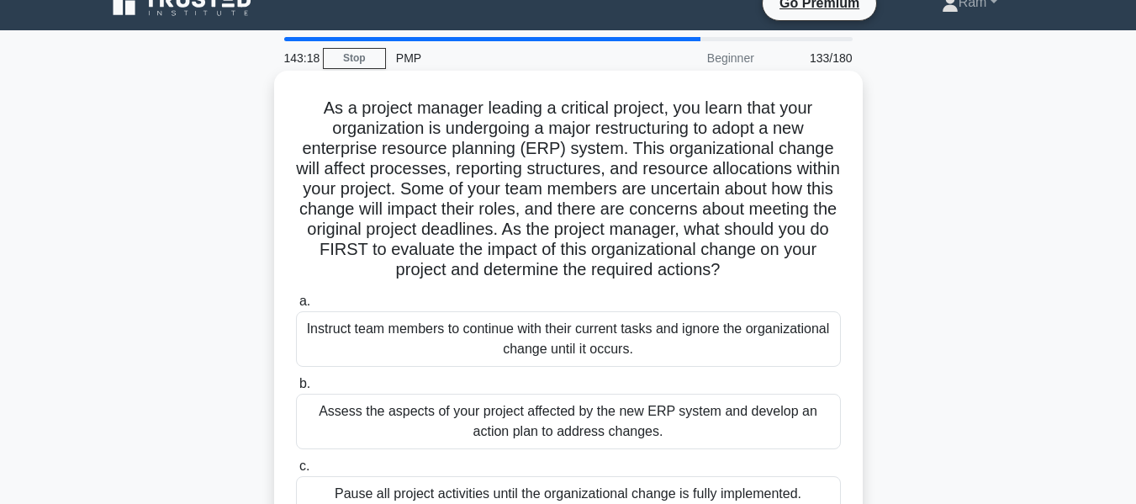
scroll to position [0, 0]
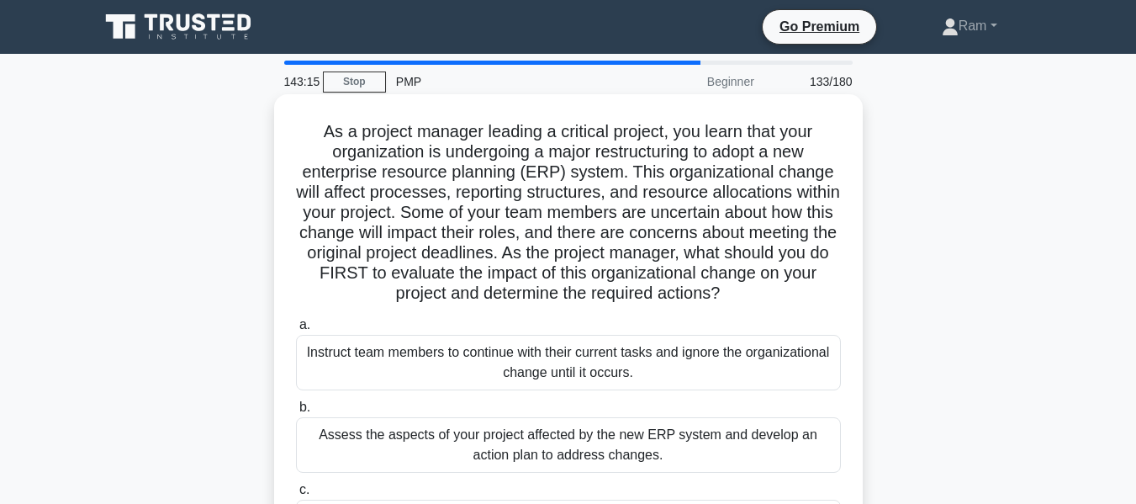
drag, startPoint x: 612, startPoint y: 249, endPoint x: 814, endPoint y: 292, distance: 206.4
click at [814, 292] on h5 "As a project manager leading a critical project, you learn that your organizati…" at bounding box center [568, 212] width 548 height 183
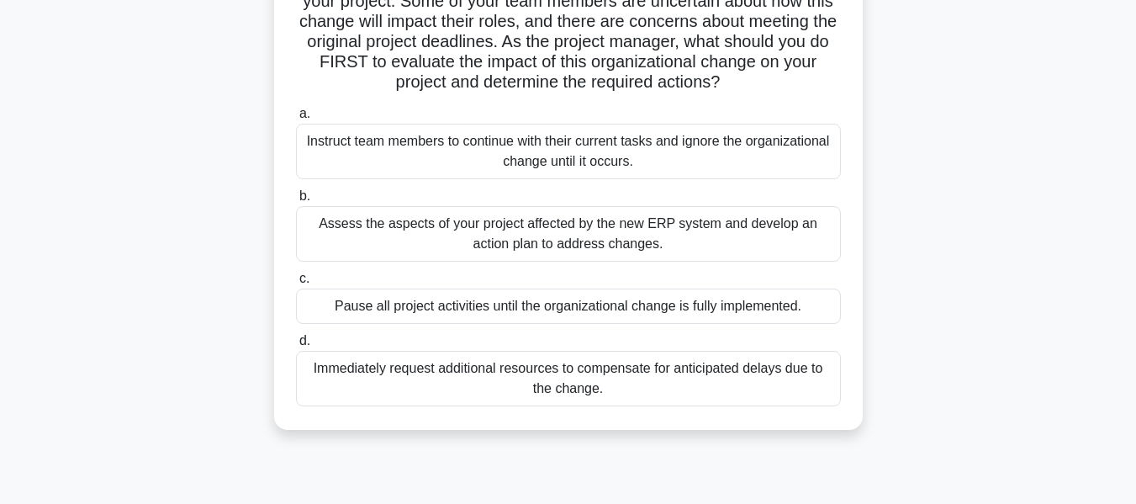
scroll to position [252, 0]
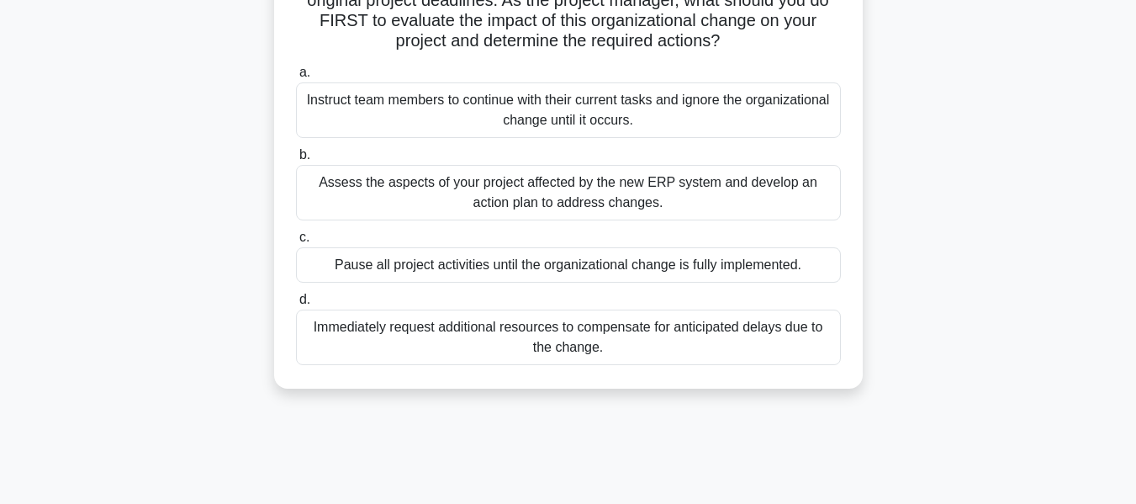
click at [596, 209] on div "Assess the aspects of your project affected by the new ERP system and develop a…" at bounding box center [568, 193] width 545 height 56
click at [296, 161] on input "b. Assess the aspects of your project affected by the new ERP system and develo…" at bounding box center [296, 155] width 0 height 11
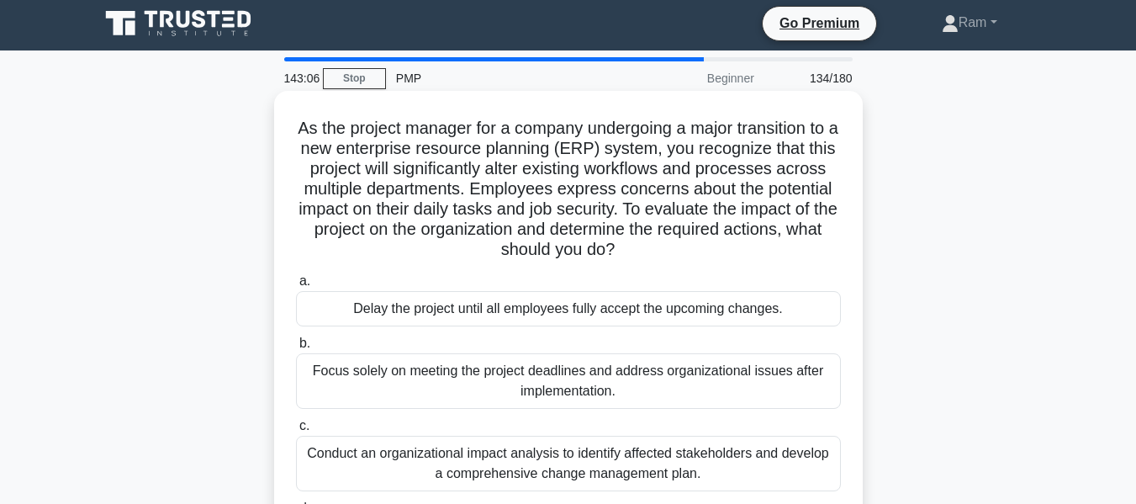
scroll to position [0, 0]
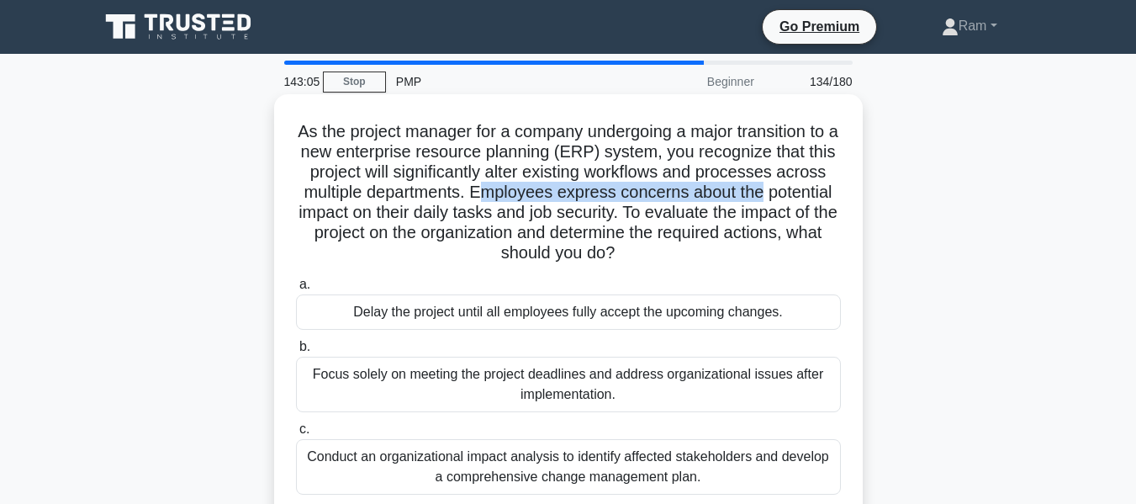
drag, startPoint x: 539, startPoint y: 199, endPoint x: 842, endPoint y: 195, distance: 302.8
click at [842, 195] on h5 "As the project manager for a company undergoing a major transition to a new ent…" at bounding box center [568, 192] width 548 height 143
drag, startPoint x: 393, startPoint y: 219, endPoint x: 732, endPoint y: 257, distance: 341.1
click at [732, 257] on h5 "As the project manager for a company undergoing a major transition to a new ent…" at bounding box center [568, 192] width 548 height 143
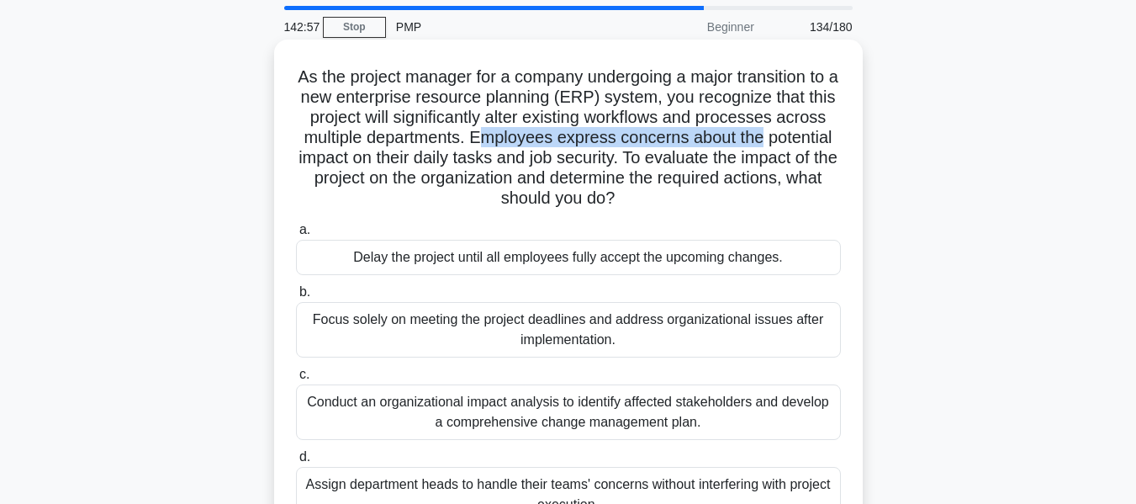
scroll to position [84, 0]
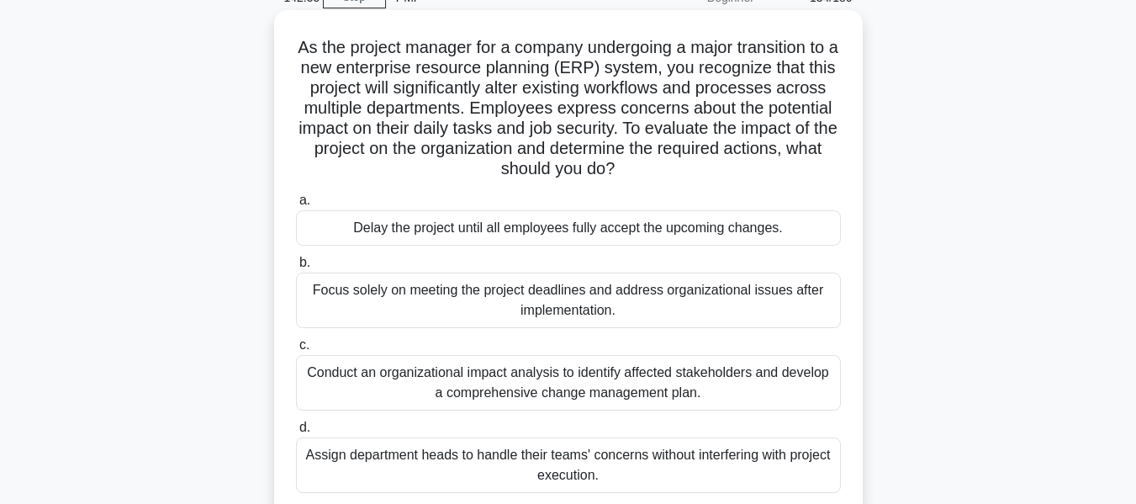
click at [686, 388] on div "Conduct an organizational impact analysis to identify affected stakeholders and…" at bounding box center [568, 383] width 545 height 56
click at [296, 351] on input "c. Conduct an organizational impact analysis to identify affected stakeholders …" at bounding box center [296, 345] width 0 height 11
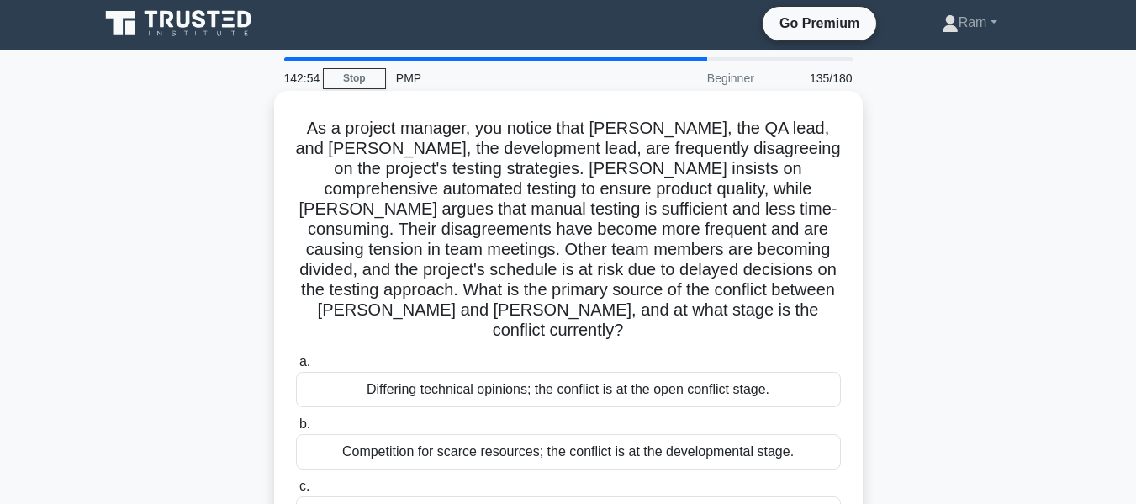
scroll to position [0, 0]
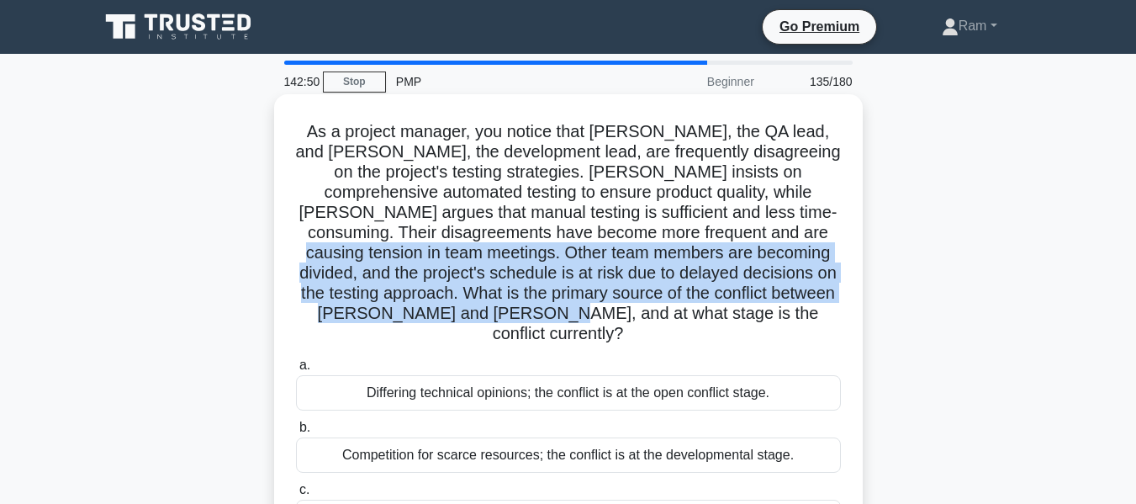
drag, startPoint x: 747, startPoint y: 236, endPoint x: 813, endPoint y: 321, distance: 107.3
click at [813, 321] on h5 "As a project manager, you notice that [PERSON_NAME], the QA lead, and [PERSON_N…" at bounding box center [568, 233] width 548 height 224
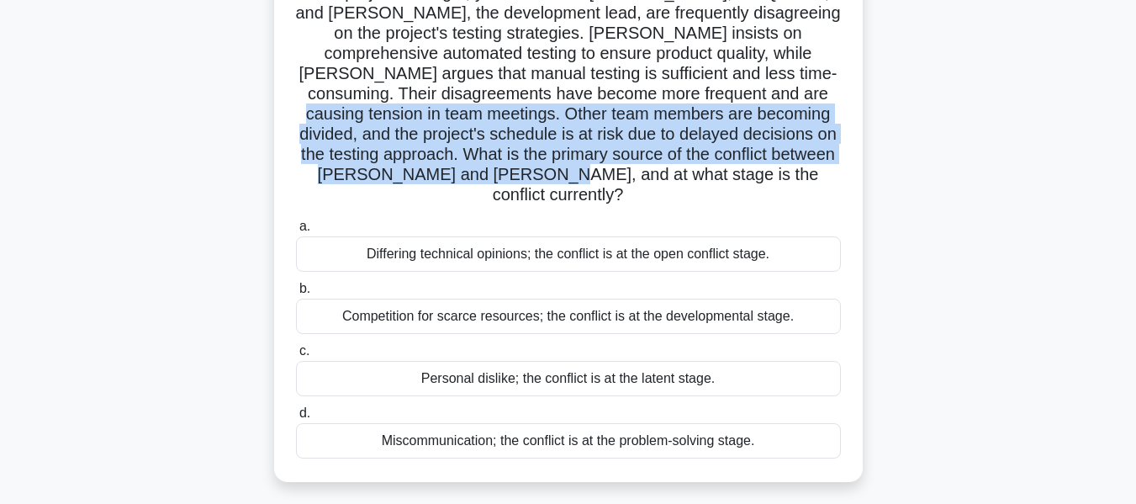
scroll to position [168, 0]
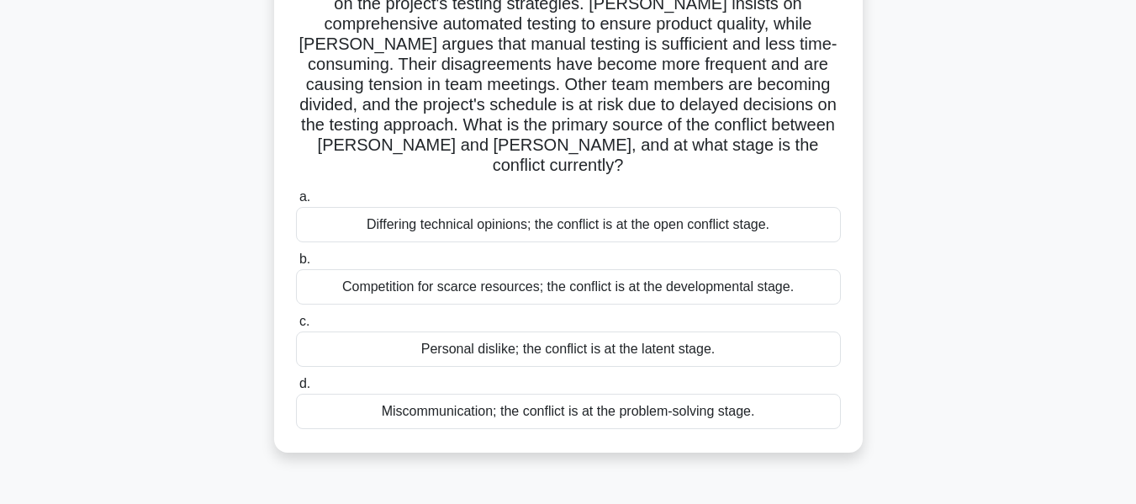
click at [713, 207] on div "Differing technical opinions; the conflict is at the open conflict stage." at bounding box center [568, 224] width 545 height 35
click at [296, 203] on input "a. Differing technical opinions; the conflict is at the open conflict stage." at bounding box center [296, 197] width 0 height 11
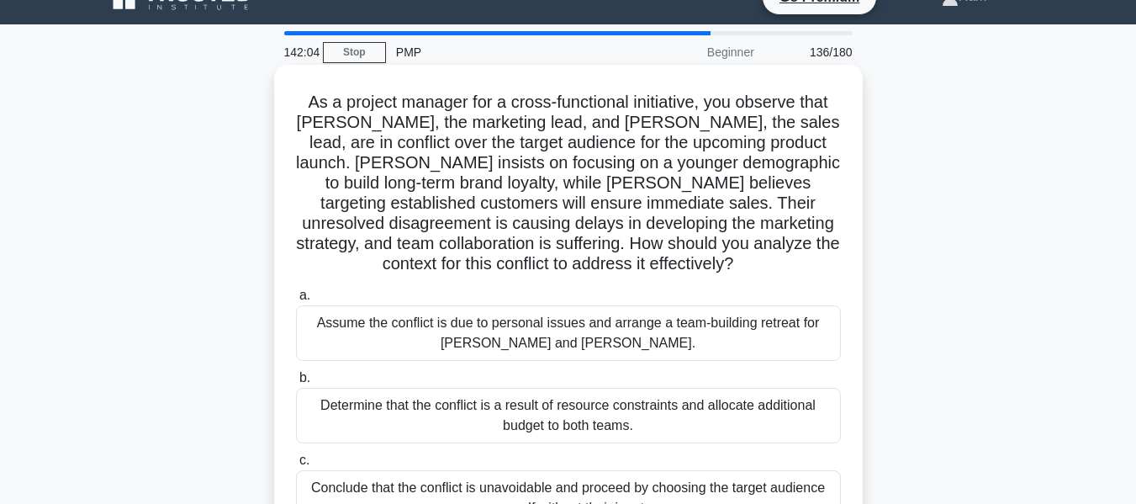
scroll to position [0, 0]
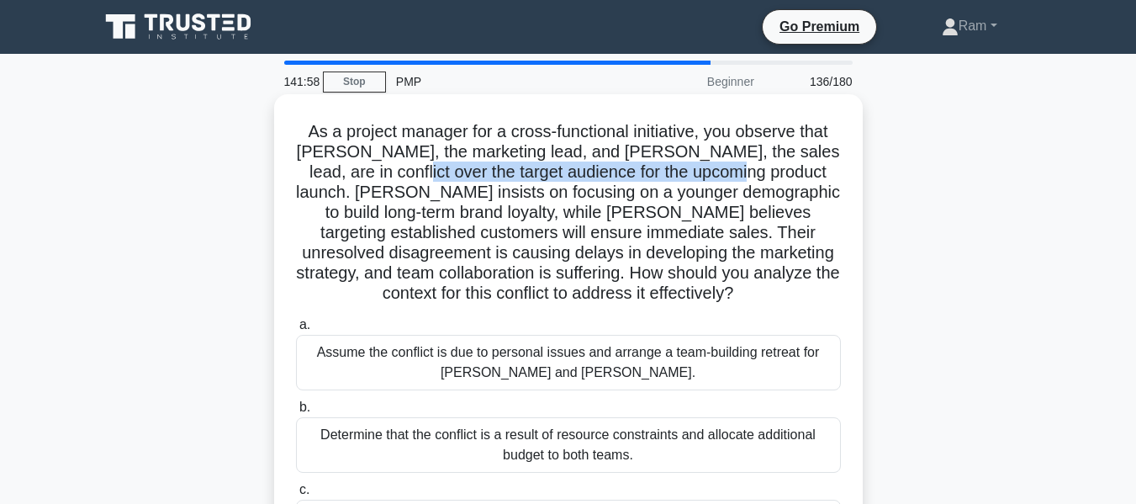
drag, startPoint x: 341, startPoint y: 172, endPoint x: 647, endPoint y: 254, distance: 316.3
click at [693, 173] on h5 "As a project manager for a cross-functional initiative, you observe that [PERSO…" at bounding box center [568, 212] width 548 height 183
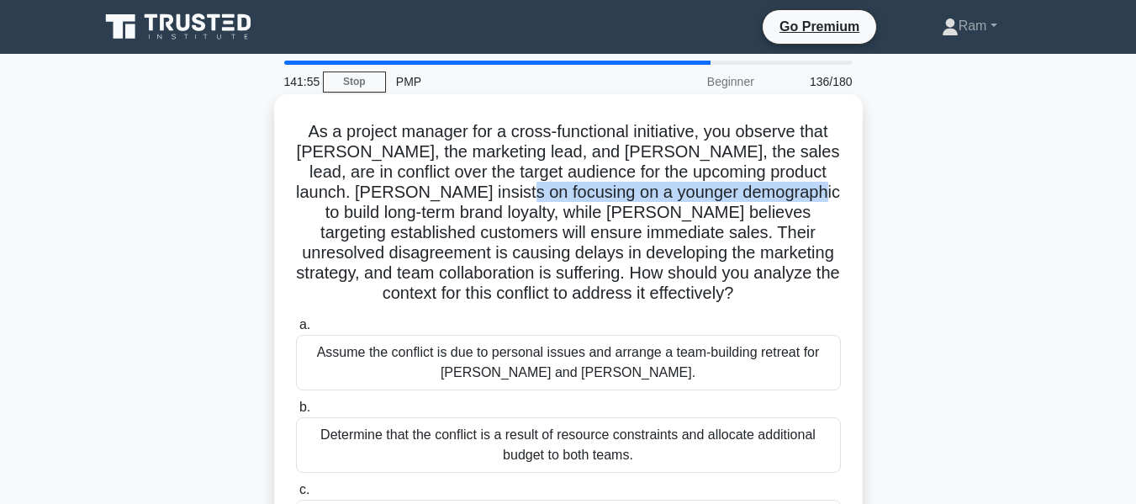
drag, startPoint x: 436, startPoint y: 191, endPoint x: 733, endPoint y: 188, distance: 296.9
click at [733, 188] on h5 "As a project manager for a cross-functional initiative, you observe that [PERSO…" at bounding box center [568, 212] width 548 height 183
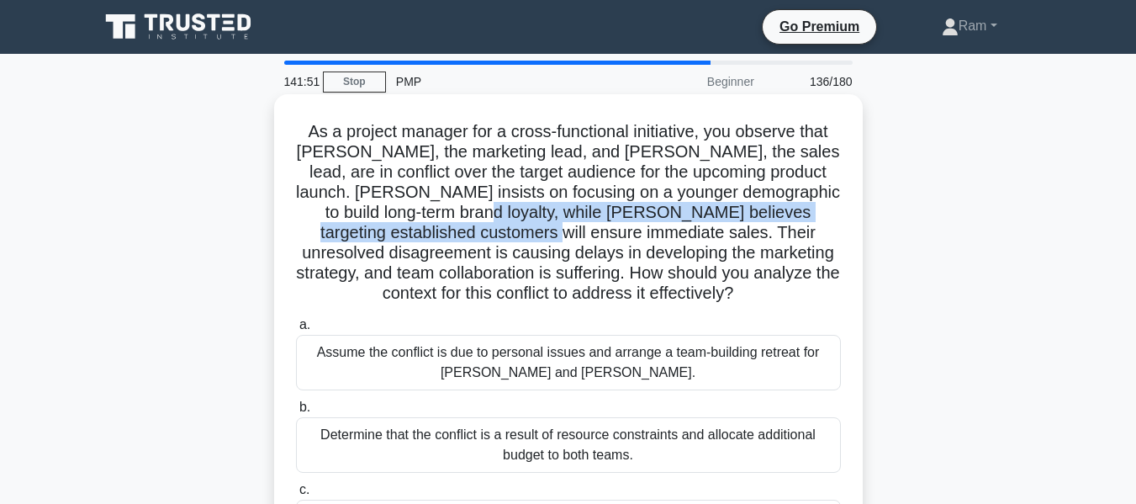
drag, startPoint x: 409, startPoint y: 221, endPoint x: 479, endPoint y: 249, distance: 75.1
click at [456, 240] on h5 "As a project manager for a cross-functional initiative, you observe that [PERSO…" at bounding box center [568, 212] width 548 height 183
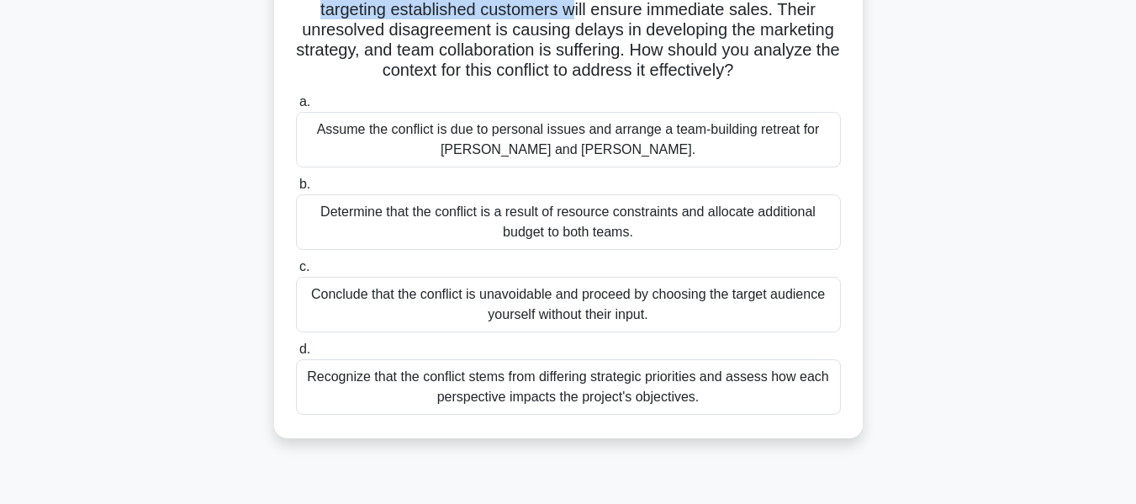
scroll to position [252, 0]
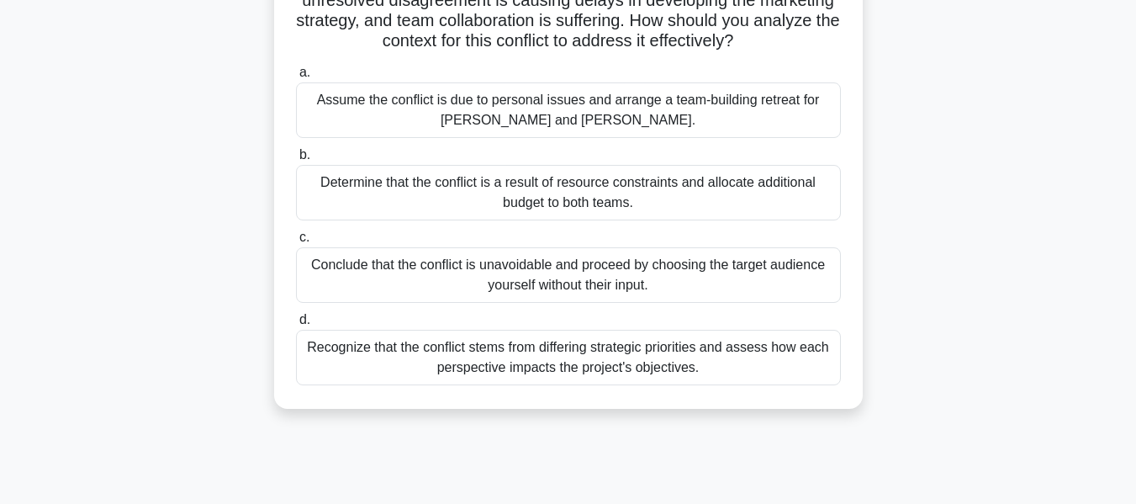
click at [627, 363] on div "Recognize that the conflict stems from differing strategic priorities and asses…" at bounding box center [568, 358] width 545 height 56
click at [296, 326] on input "d. Recognize that the conflict stems from differing strategic priorities and as…" at bounding box center [296, 320] width 0 height 11
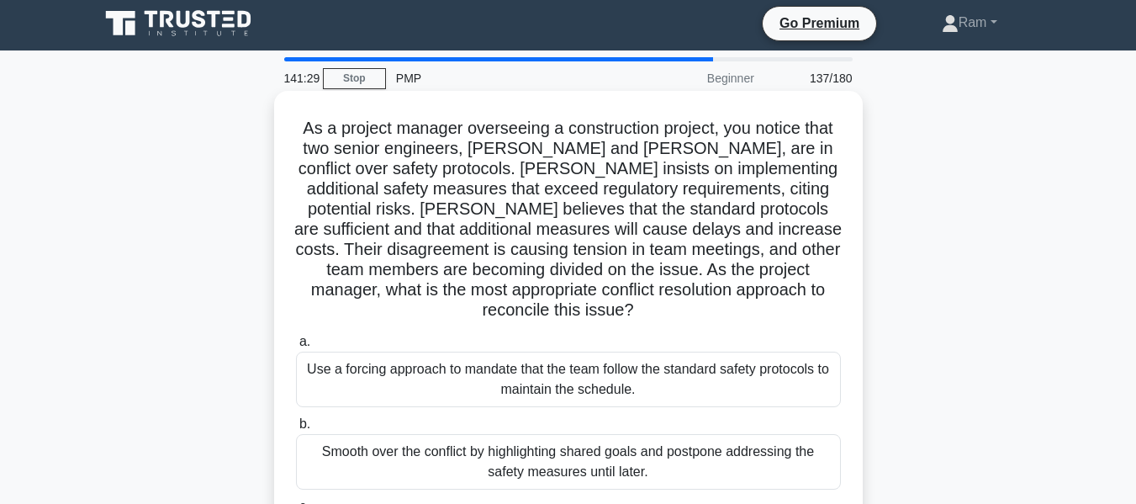
scroll to position [0, 0]
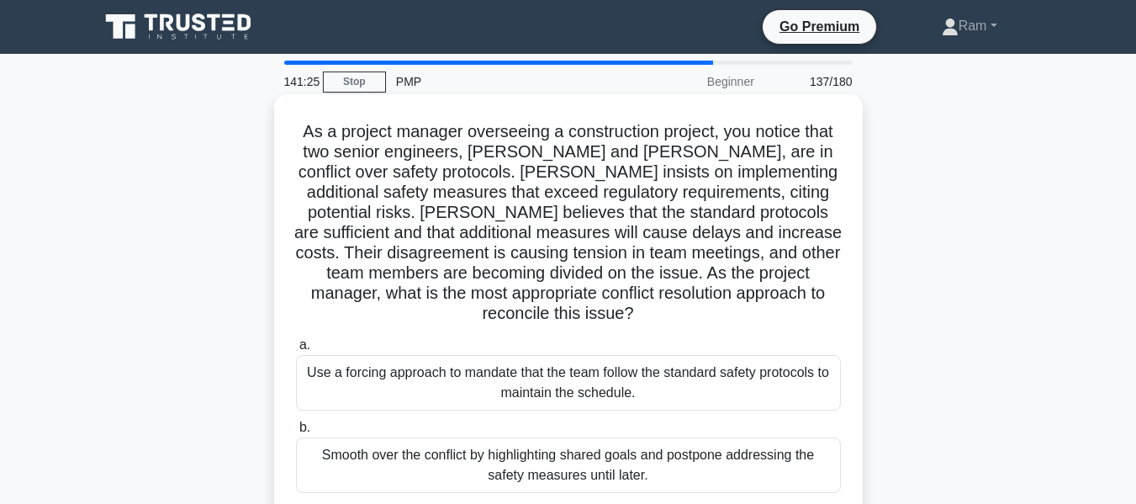
click at [611, 192] on h5 "As a project manager overseeing a construction project, you notice that two sen…" at bounding box center [568, 223] width 548 height 204
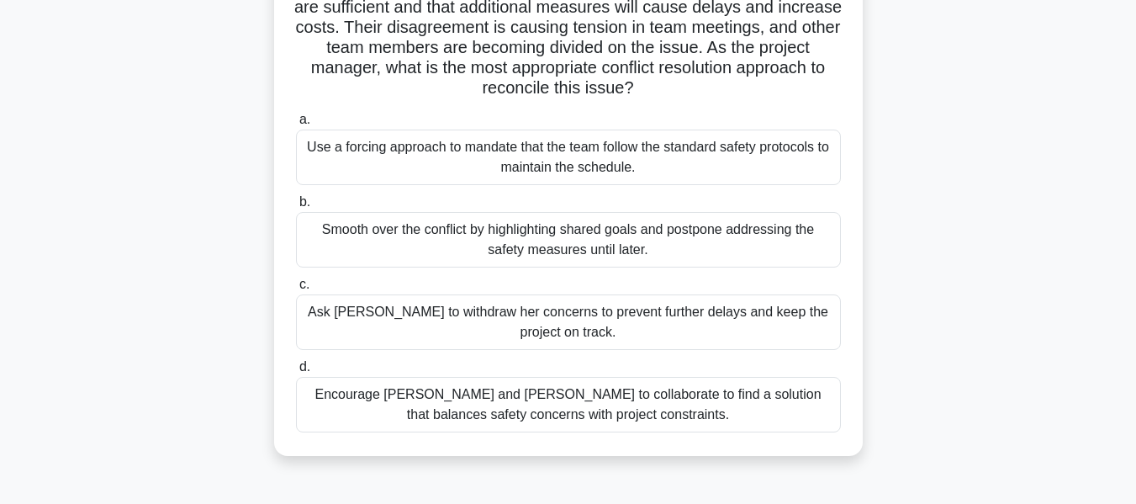
scroll to position [252, 0]
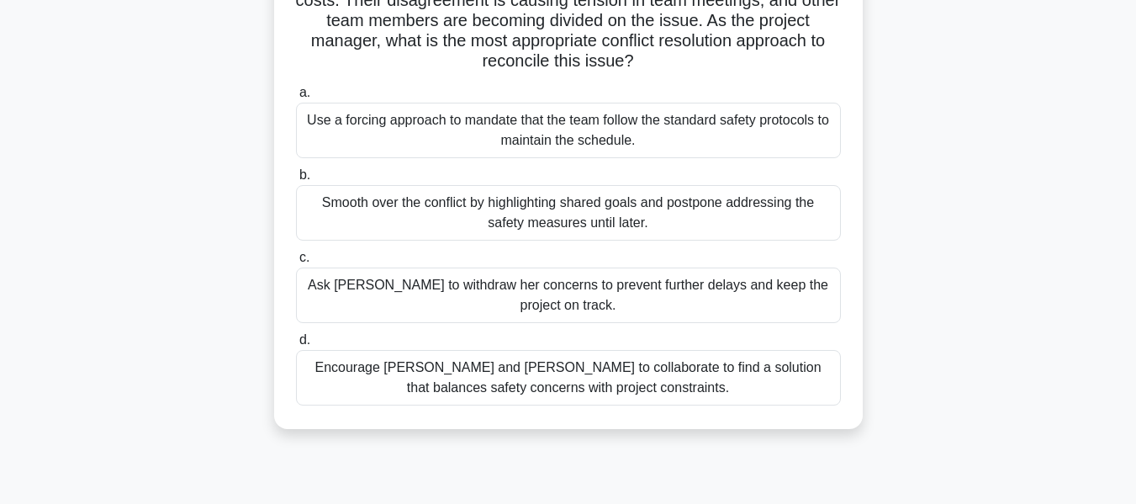
click at [585, 379] on div "Encourage [PERSON_NAME] and [PERSON_NAME] to collaborate to find a solution tha…" at bounding box center [568, 378] width 545 height 56
click at [296, 346] on input "d. Encourage [PERSON_NAME] and [PERSON_NAME] to collaborate to find a solution …" at bounding box center [296, 340] width 0 height 11
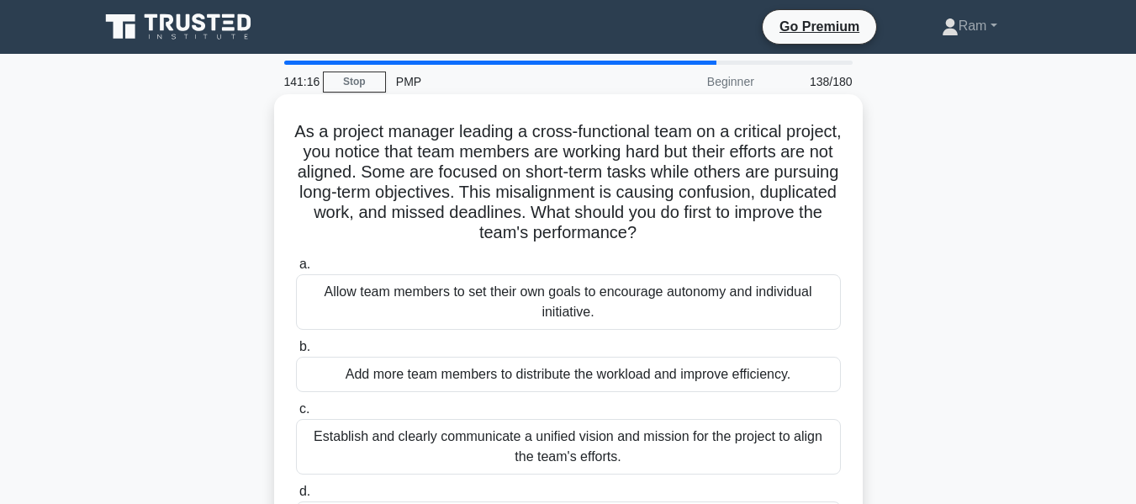
scroll to position [84, 0]
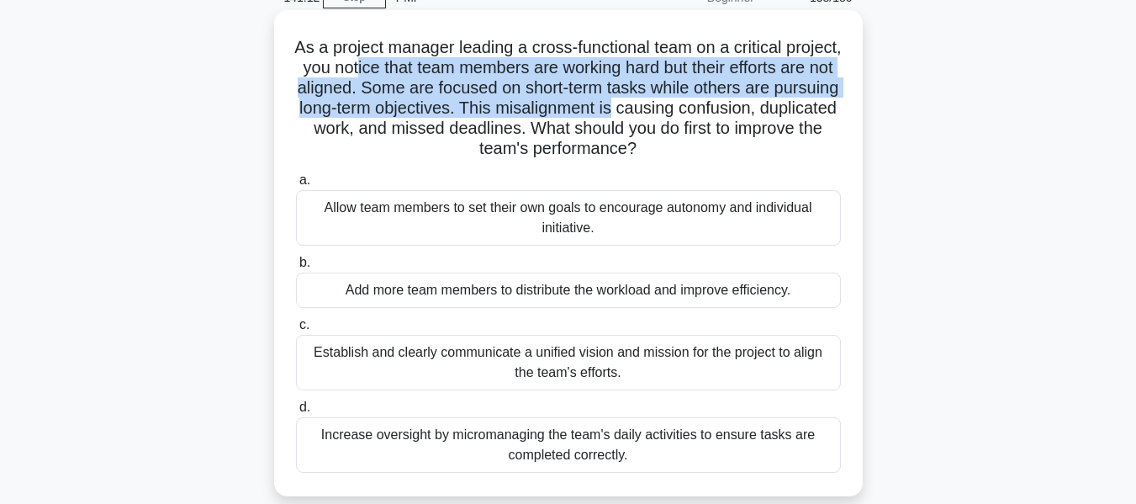
drag, startPoint x: 438, startPoint y: 72, endPoint x: 777, endPoint y: 100, distance: 340.1
click at [777, 100] on h5 "As a project manager leading a cross-functional team on a critical project, you…" at bounding box center [568, 98] width 548 height 123
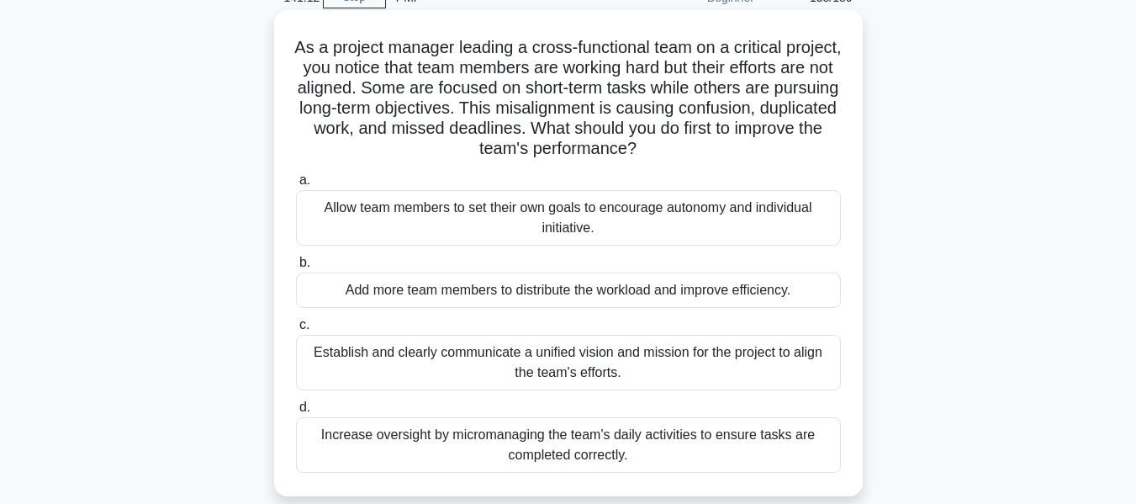
click at [670, 124] on h5 "As a project manager leading a cross-functional team on a critical project, you…" at bounding box center [568, 98] width 548 height 123
drag, startPoint x: 501, startPoint y: 84, endPoint x: 747, endPoint y: 146, distance: 253.2
click at [747, 146] on h5 "As a project manager leading a cross-functional team on a critical project, you…" at bounding box center [568, 98] width 548 height 123
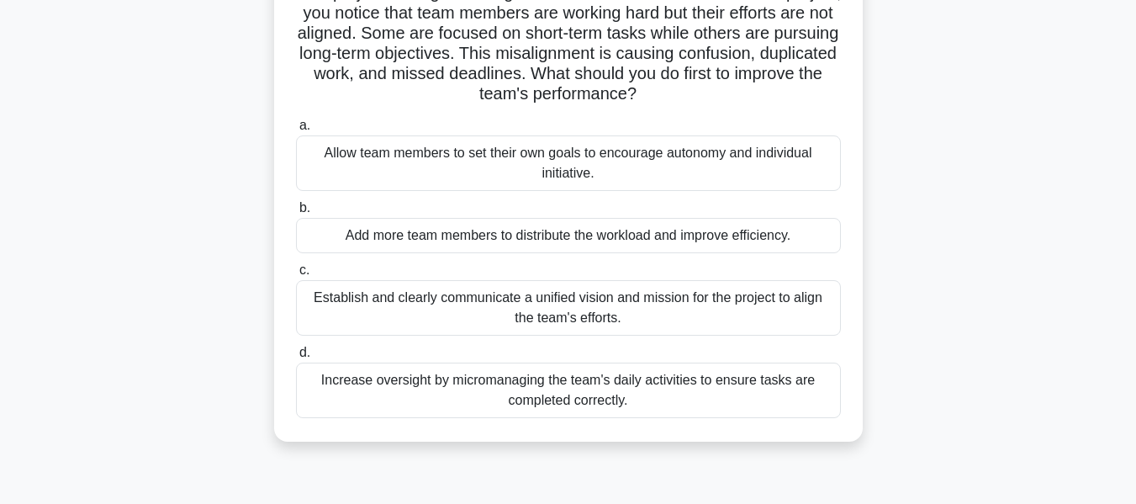
scroll to position [168, 0]
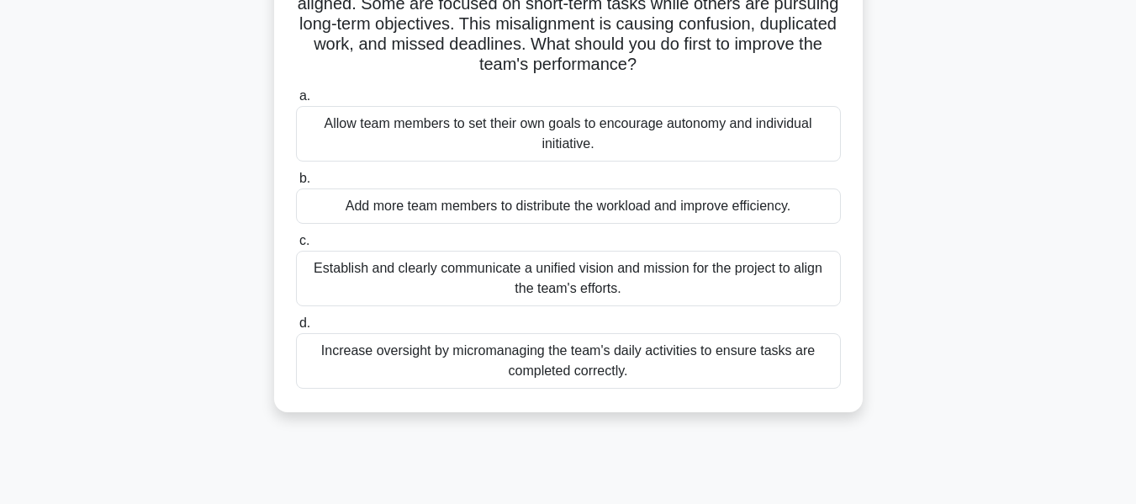
click at [639, 286] on div "Establish and clearly communicate a unified vision and mission for the project …" at bounding box center [568, 279] width 545 height 56
click at [296, 246] on input "c. Establish and clearly communicate a unified vision and mission for the proje…" at bounding box center [296, 241] width 0 height 11
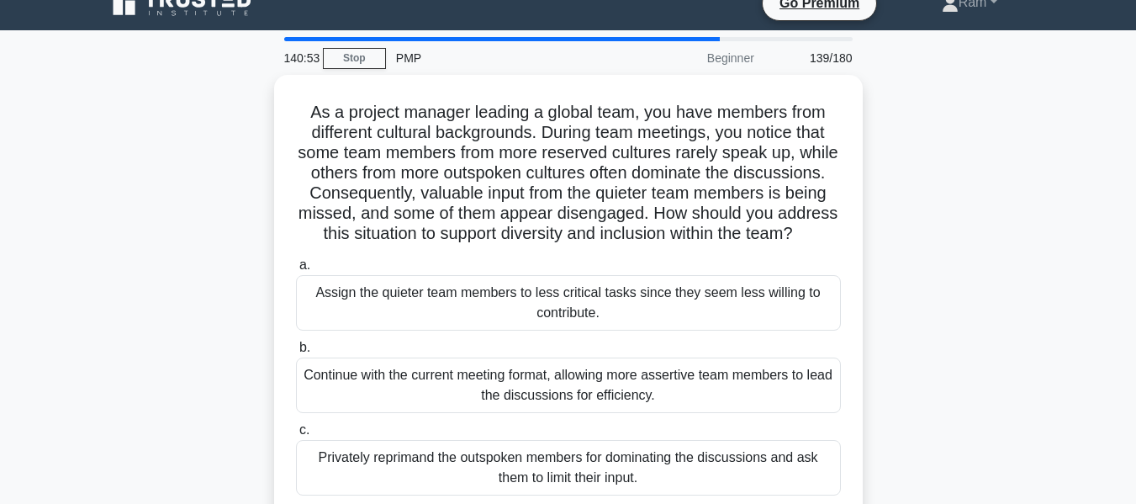
scroll to position [0, 0]
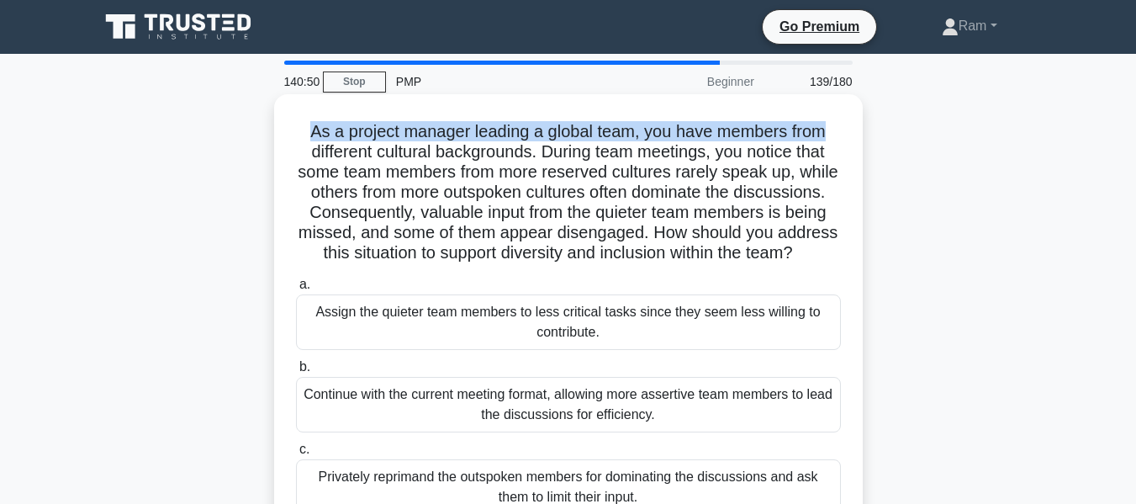
drag, startPoint x: 302, startPoint y: 128, endPoint x: 526, endPoint y: 159, distance: 225.9
click at [852, 128] on div "As a project manager leading a global team, you have members from different cul…" at bounding box center [568, 357] width 575 height 513
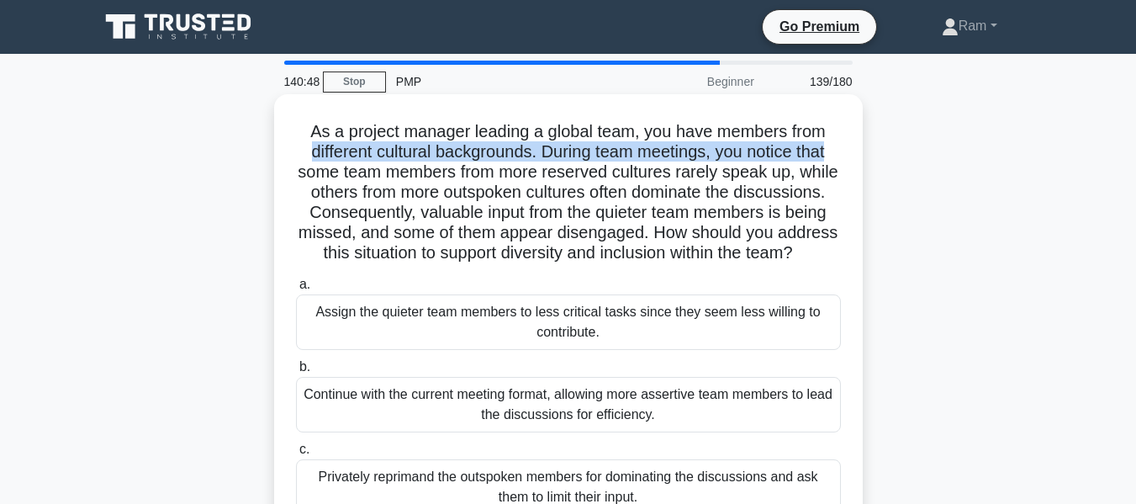
drag, startPoint x: 304, startPoint y: 147, endPoint x: 450, endPoint y: 177, distance: 148.5
click at [844, 144] on div "As a project manager leading a global team, you have members from different cul…" at bounding box center [568, 357] width 575 height 513
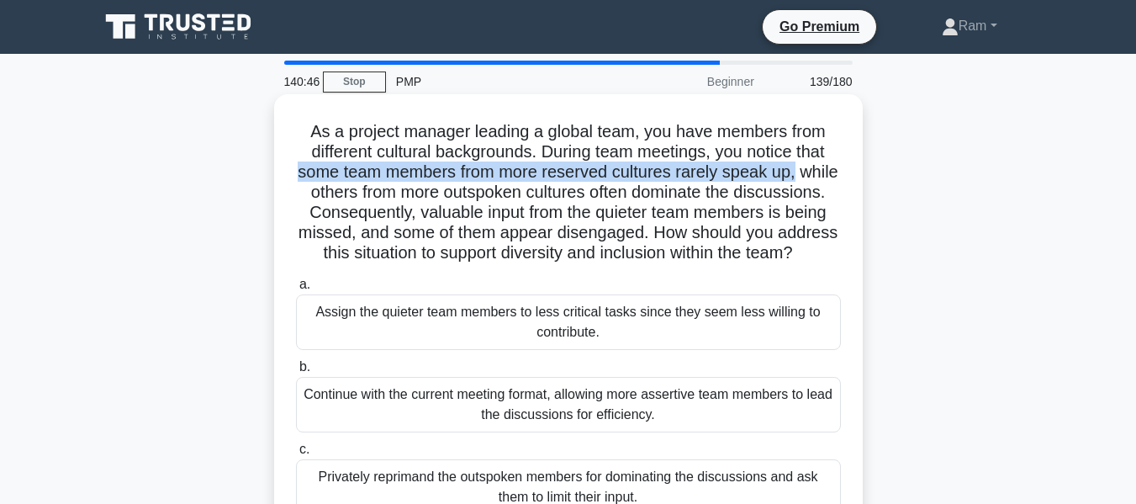
drag, startPoint x: 315, startPoint y: 174, endPoint x: 858, endPoint y: 168, distance: 542.6
click at [858, 168] on div "As a project manager leading a global team, you have members from different cul…" at bounding box center [568, 357] width 589 height 527
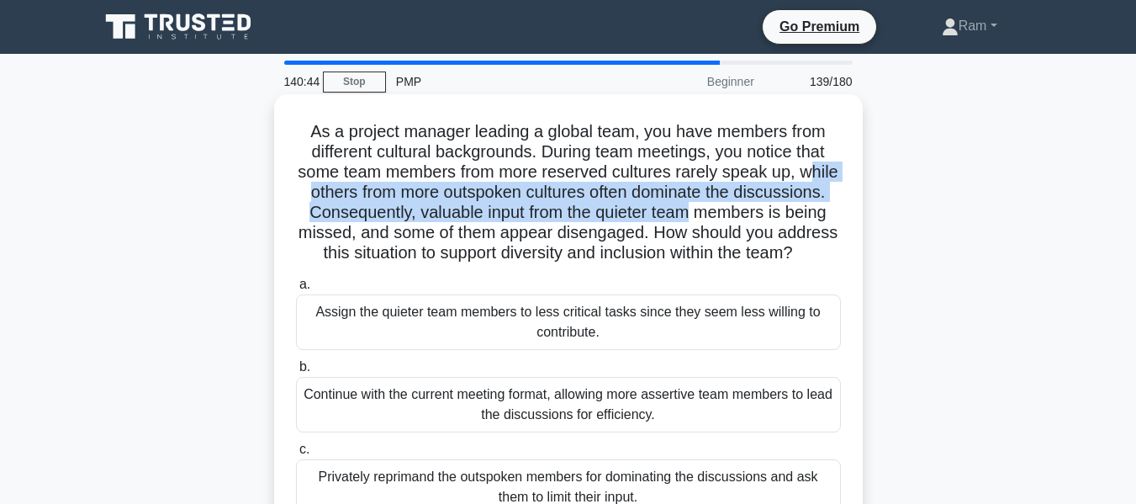
drag, startPoint x: 341, startPoint y: 199, endPoint x: 858, endPoint y: 214, distance: 517.5
click at [858, 214] on div "As a project manager leading a global team, you have members from different cul…" at bounding box center [568, 357] width 589 height 527
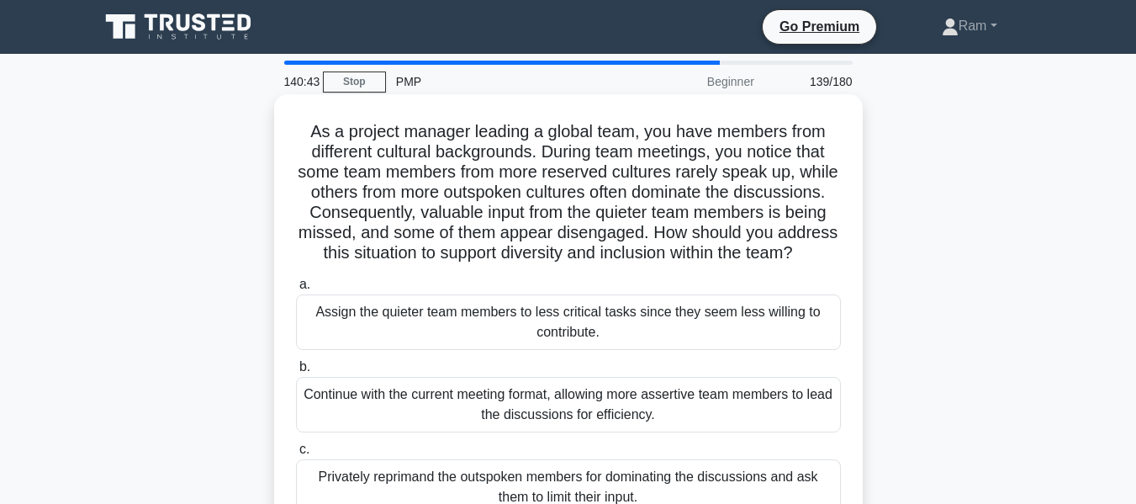
click at [524, 251] on h5 "As a project manager leading a global team, you have members from different cul…" at bounding box center [568, 192] width 548 height 143
drag, startPoint x: 453, startPoint y: 213, endPoint x: 764, endPoint y: 271, distance: 316.6
click at [794, 264] on h5 "As a project manager leading a global team, you have members from different cul…" at bounding box center [568, 192] width 548 height 143
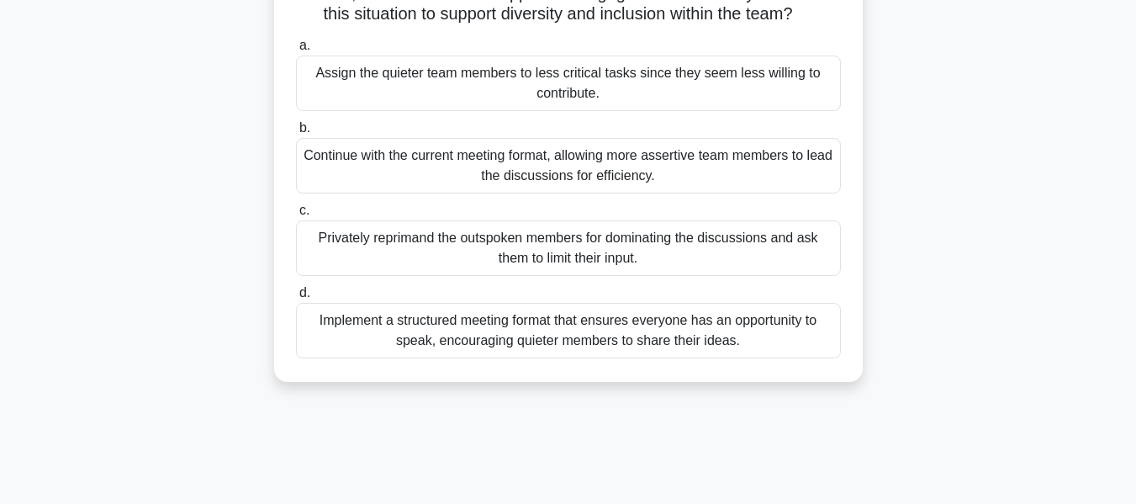
scroll to position [252, 0]
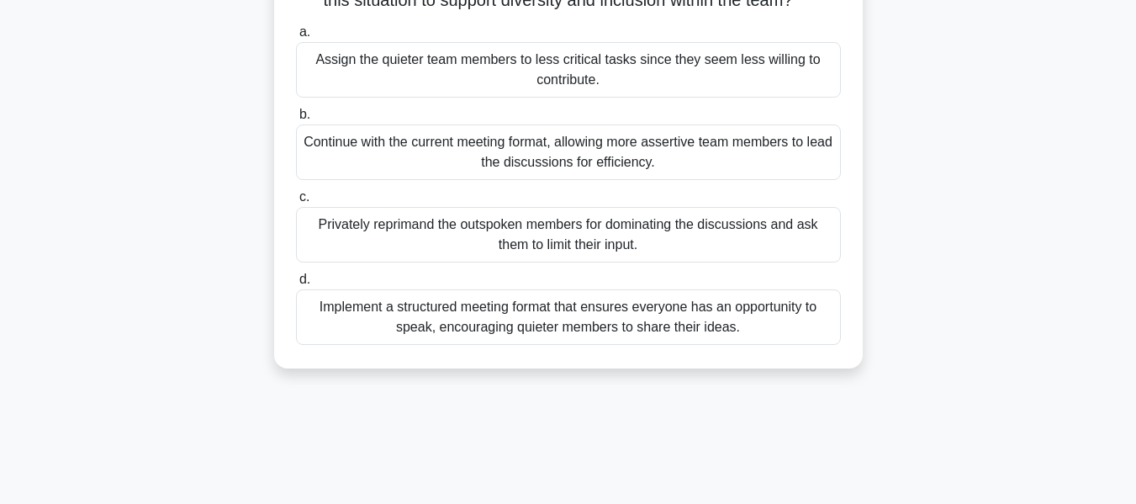
click at [650, 339] on div "Implement a structured meeting format that ensures everyone has an opportunity …" at bounding box center [568, 317] width 545 height 56
click at [296, 285] on input "d. Implement a structured meeting format that ensures everyone has an opportuni…" at bounding box center [296, 279] width 0 height 11
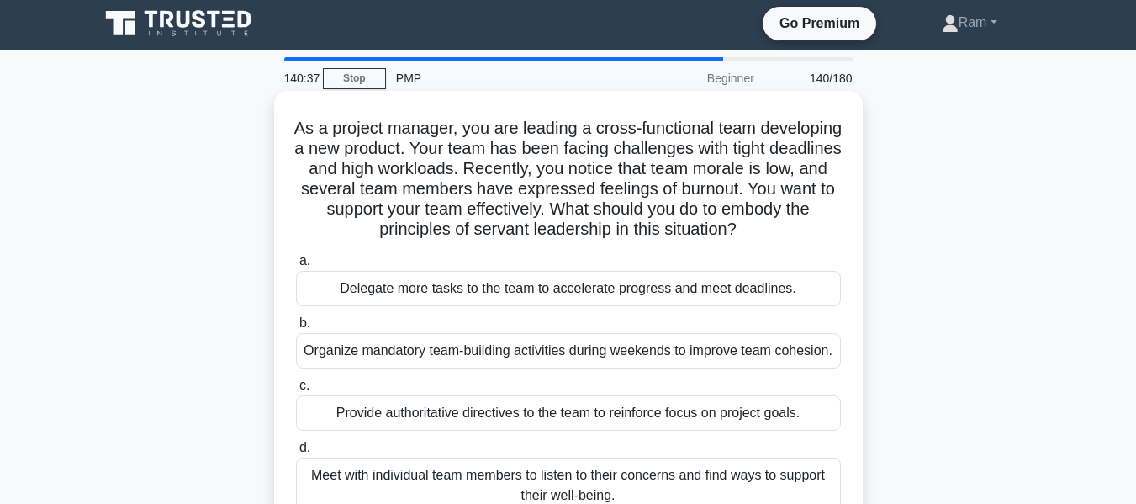
scroll to position [0, 0]
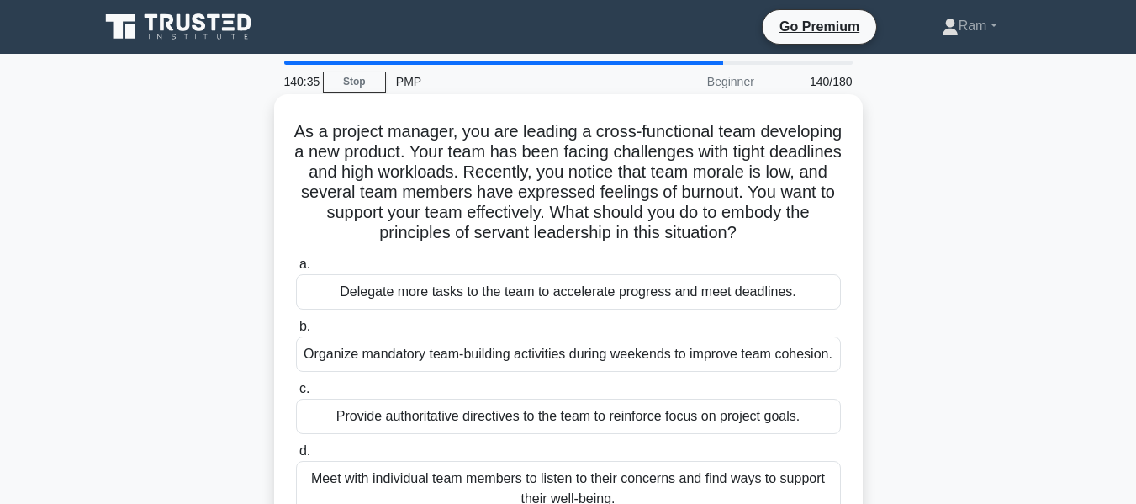
drag, startPoint x: 381, startPoint y: 207, endPoint x: 817, endPoint y: 226, distance: 436.1
click at [817, 226] on h5 "As a project manager, you are leading a cross-functional team developing a new …" at bounding box center [568, 182] width 548 height 123
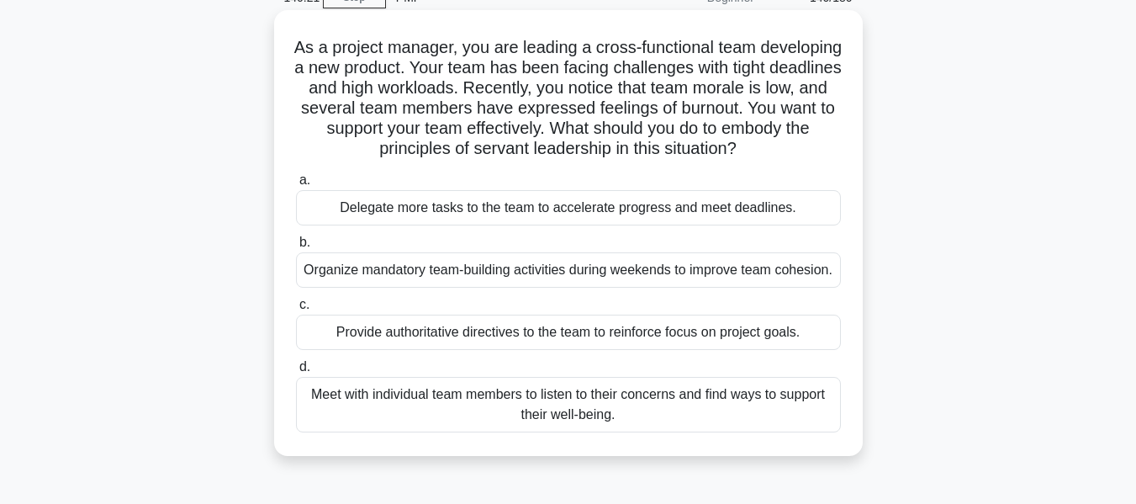
scroll to position [168, 0]
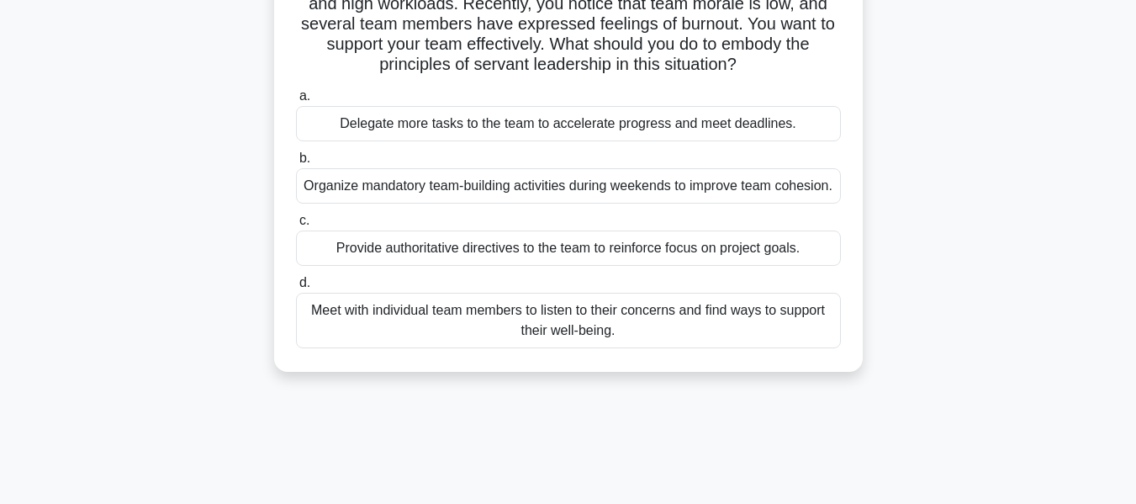
click at [646, 348] on div "Meet with individual team members to listen to their concerns and find ways to …" at bounding box center [568, 321] width 545 height 56
click at [296, 289] on input "d. Meet with individual team members to listen to their concerns and find ways …" at bounding box center [296, 283] width 0 height 11
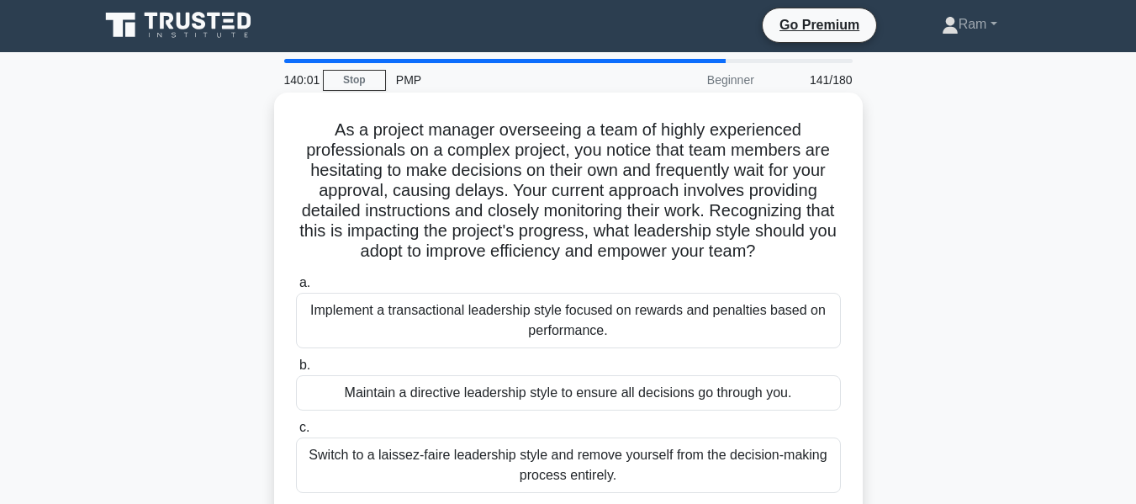
scroll to position [0, 0]
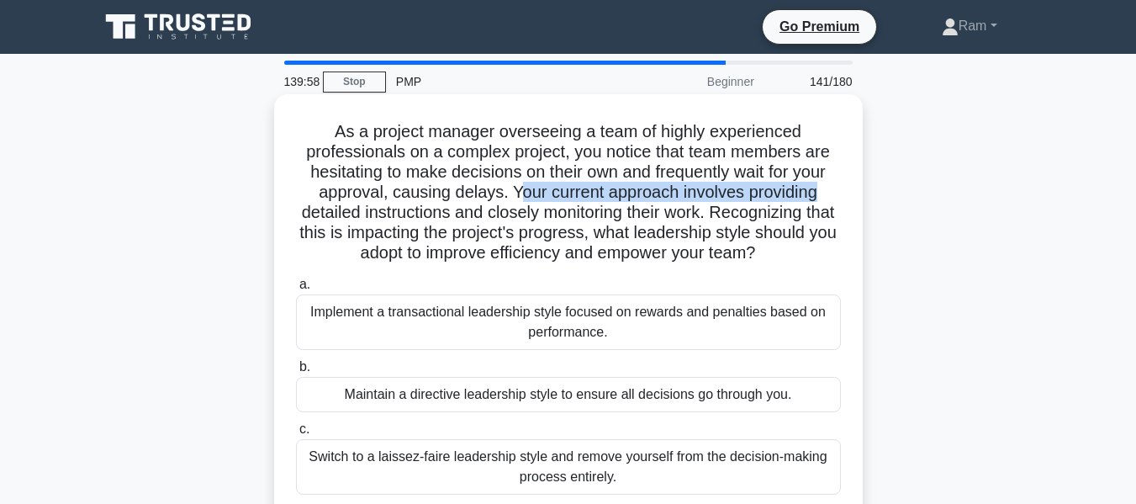
drag, startPoint x: 517, startPoint y: 188, endPoint x: 626, endPoint y: 211, distance: 110.9
click at [815, 193] on h5 "As a project manager overseeing a team of highly experienced professionals on a…" at bounding box center [568, 192] width 548 height 143
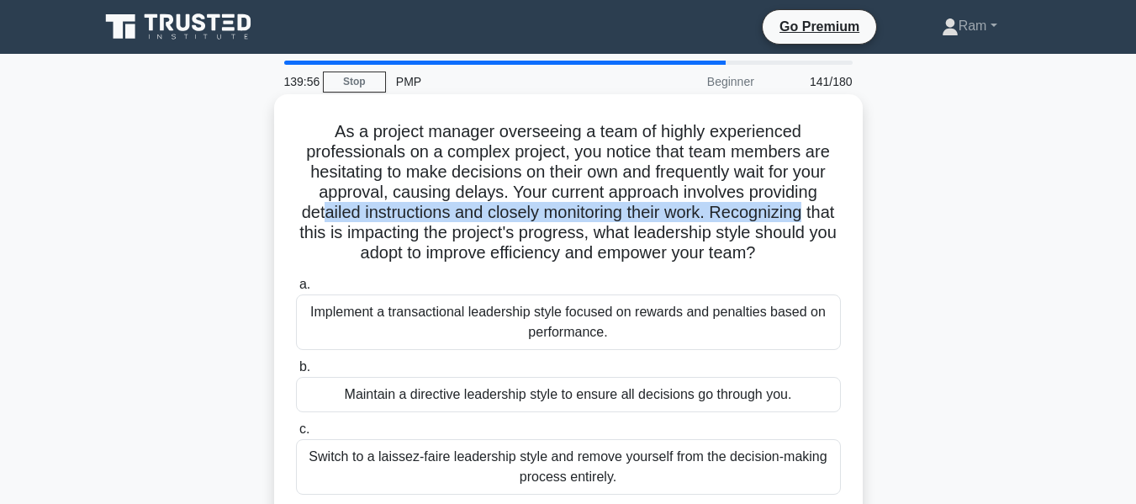
drag, startPoint x: 333, startPoint y: 210, endPoint x: 841, endPoint y: 214, distance: 508.1
click at [841, 214] on h5 "As a project manager overseeing a team of highly experienced professionals on a…" at bounding box center [568, 192] width 548 height 143
drag, startPoint x: 328, startPoint y: 235, endPoint x: 830, endPoint y: 256, distance: 502.6
click at [830, 256] on h5 "As a project manager overseeing a team of highly experienced professionals on a…" at bounding box center [568, 192] width 548 height 143
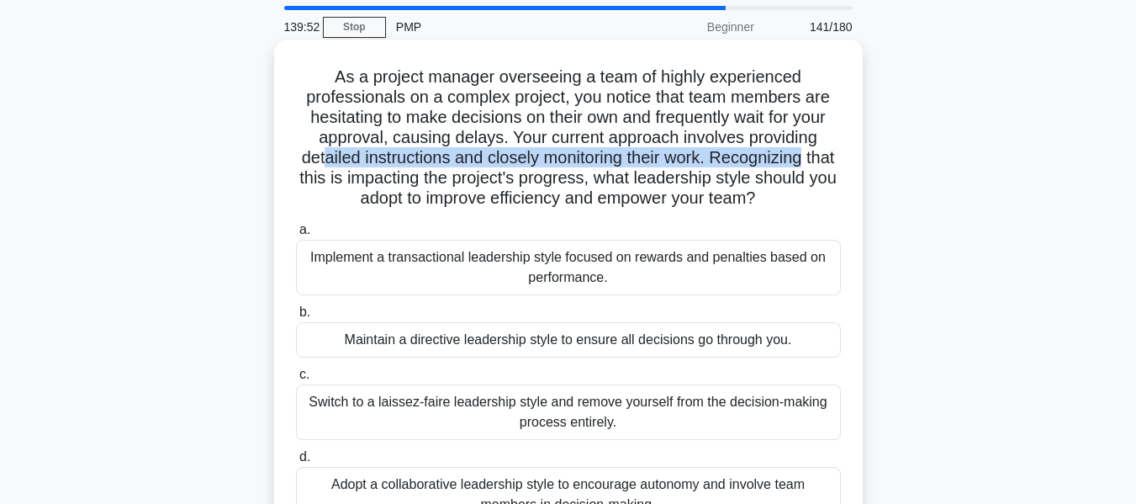
scroll to position [84, 0]
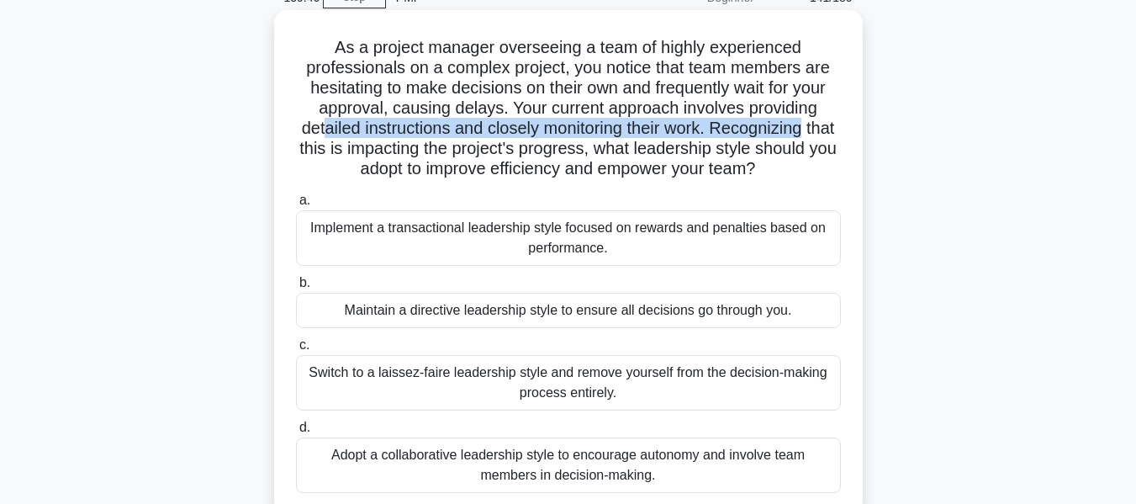
drag, startPoint x: 335, startPoint y: 39, endPoint x: 834, endPoint y: 162, distance: 514.7
click at [834, 162] on h5 "As a project manager overseeing a team of highly experienced professionals on a…" at bounding box center [568, 108] width 548 height 143
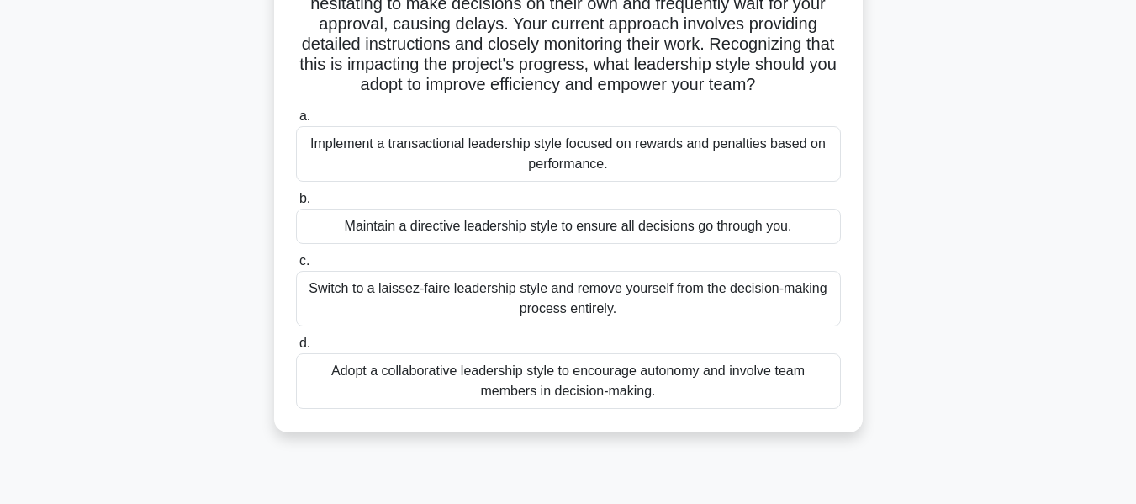
click at [680, 394] on div "Adopt a collaborative leadership style to encourage autonomy and involve team m…" at bounding box center [568, 381] width 545 height 56
click at [296, 349] on input "d. Adopt a collaborative leadership style to encourage autonomy and involve tea…" at bounding box center [296, 343] width 0 height 11
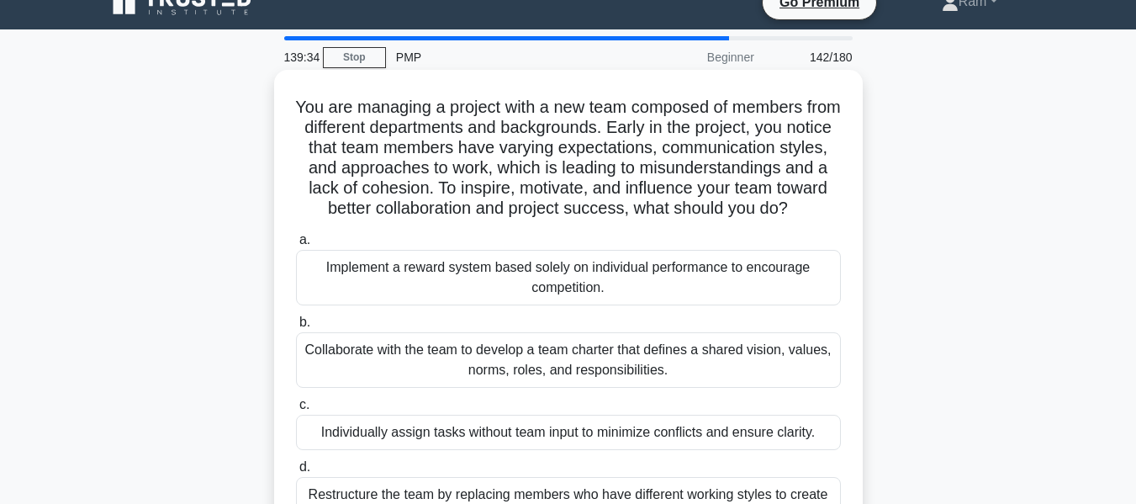
scroll to position [0, 0]
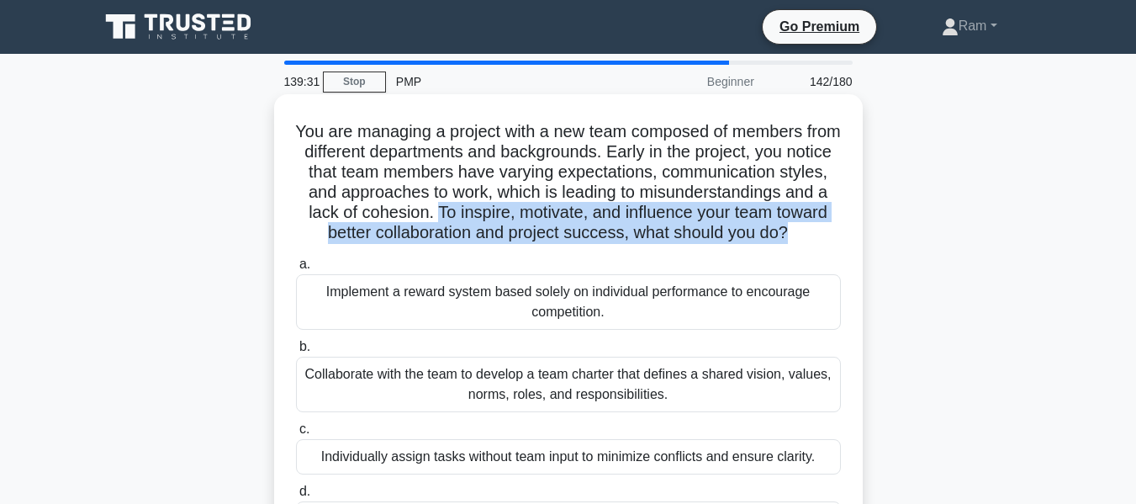
drag, startPoint x: 485, startPoint y: 206, endPoint x: 796, endPoint y: 262, distance: 315.5
click at [844, 234] on div "You are managing a project with a new team composed of members from different d…" at bounding box center [568, 337] width 575 height 473
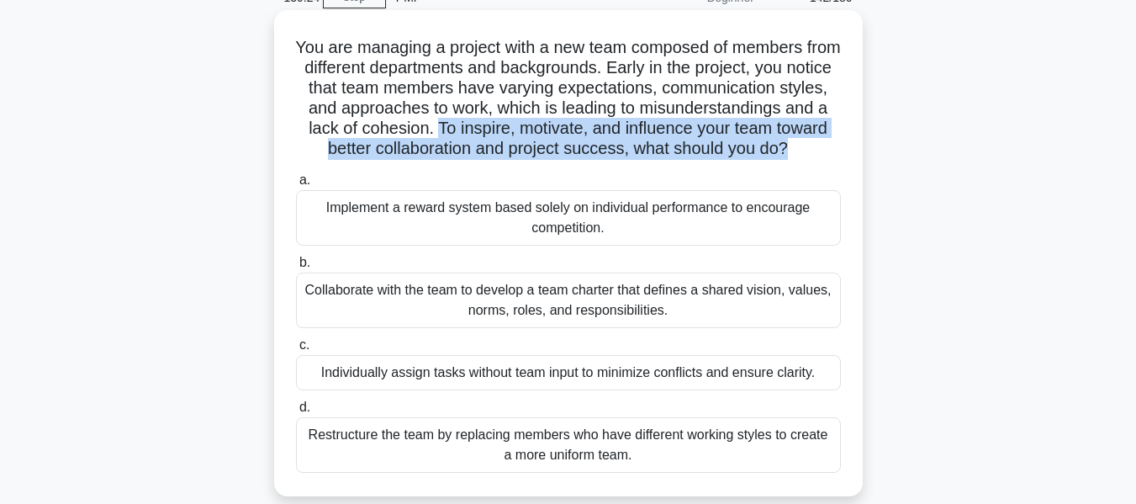
scroll to position [168, 0]
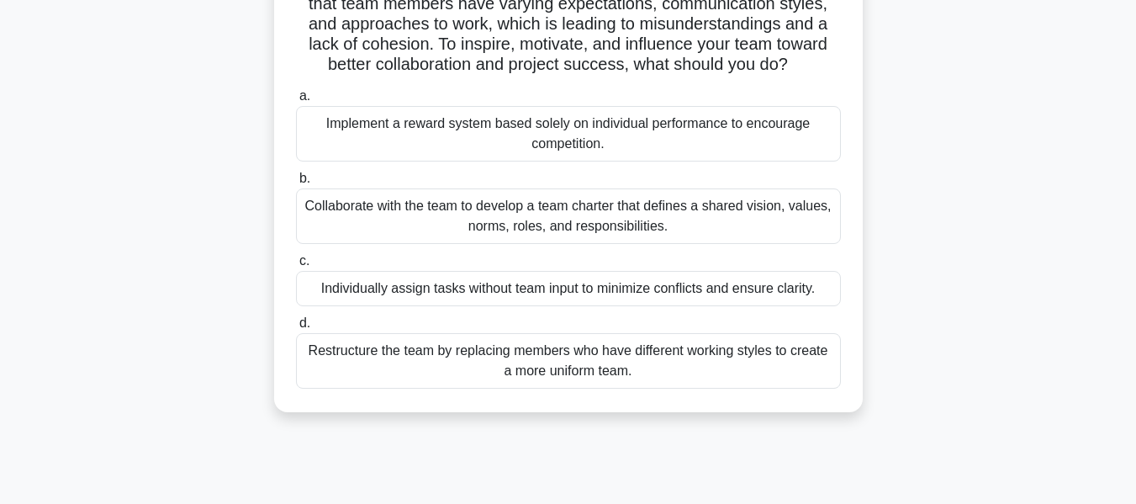
click at [712, 236] on div "Collaborate with the team to develop a team charter that defines a shared visio…" at bounding box center [568, 216] width 545 height 56
click at [296, 184] on input "b. Collaborate with the team to develop a team charter that defines a shared vi…" at bounding box center [296, 178] width 0 height 11
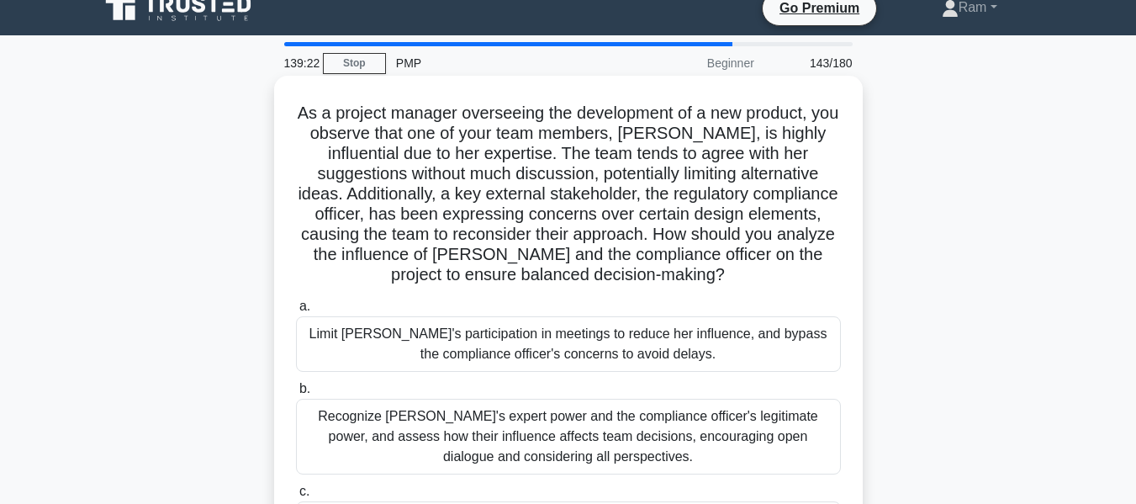
scroll to position [0, 0]
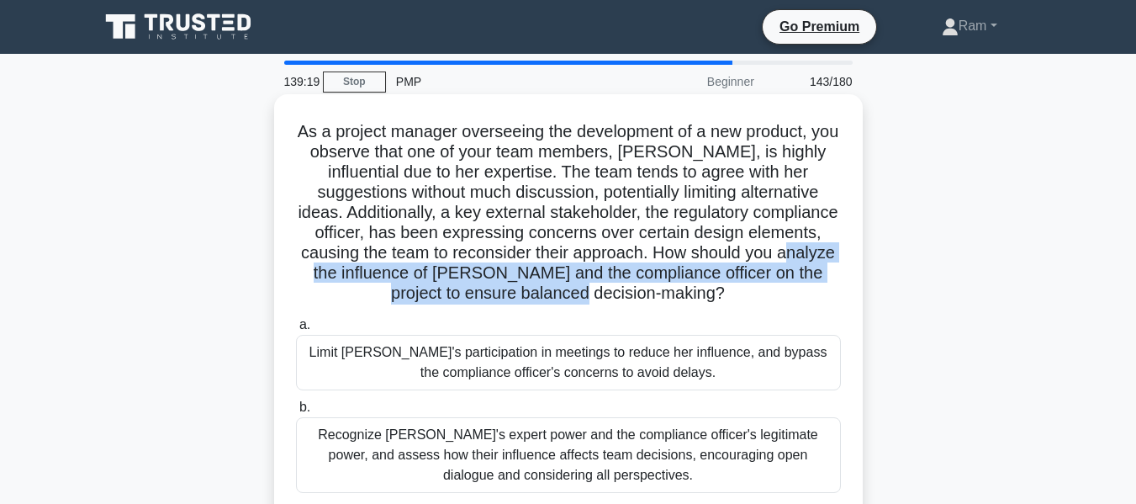
drag, startPoint x: 339, startPoint y: 274, endPoint x: 781, endPoint y: 296, distance: 443.0
click at [781, 296] on h5 "As a project manager overseeing the development of a new product, you observe t…" at bounding box center [568, 212] width 548 height 183
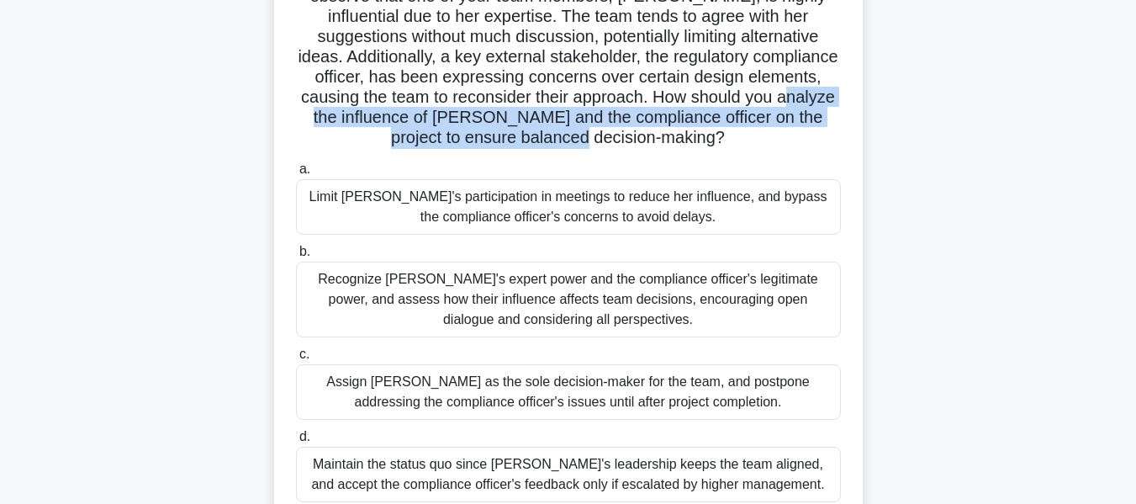
scroll to position [252, 0]
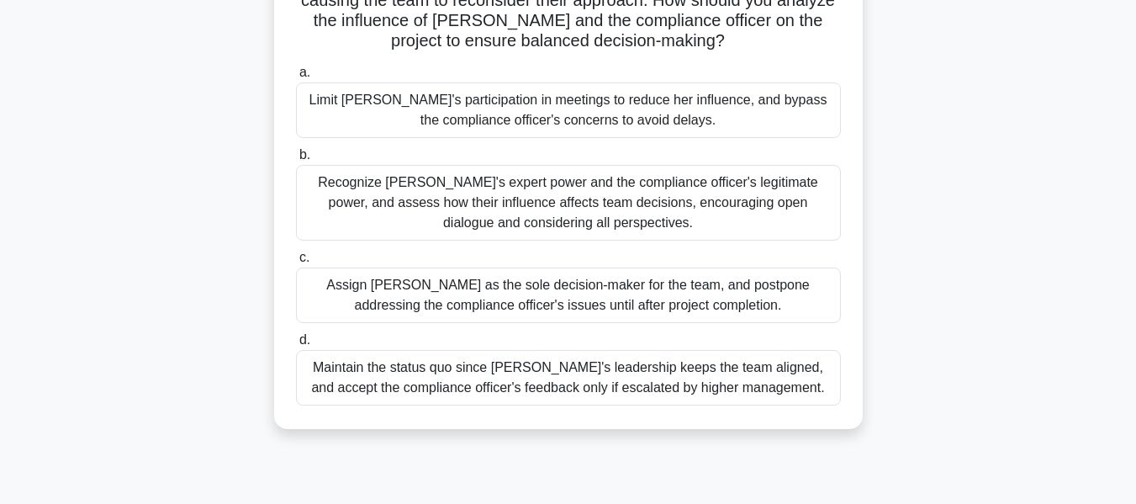
click at [657, 208] on div "Recognize [PERSON_NAME]'s expert power and the compliance officer's legitimate …" at bounding box center [568, 203] width 545 height 76
click at [296, 161] on input "b. Recognize [PERSON_NAME]'s expert power and the compliance officer's legitima…" at bounding box center [296, 155] width 0 height 11
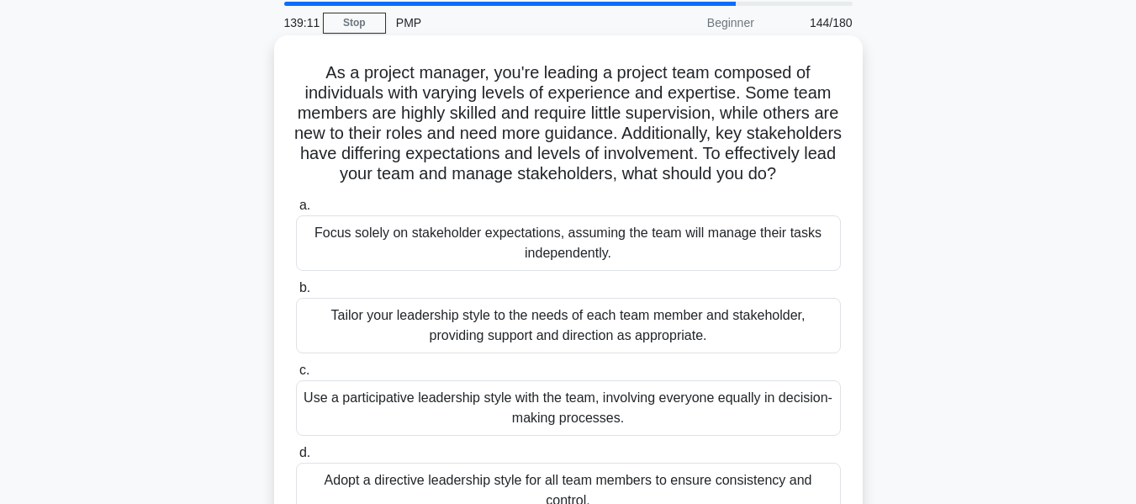
scroll to position [0, 0]
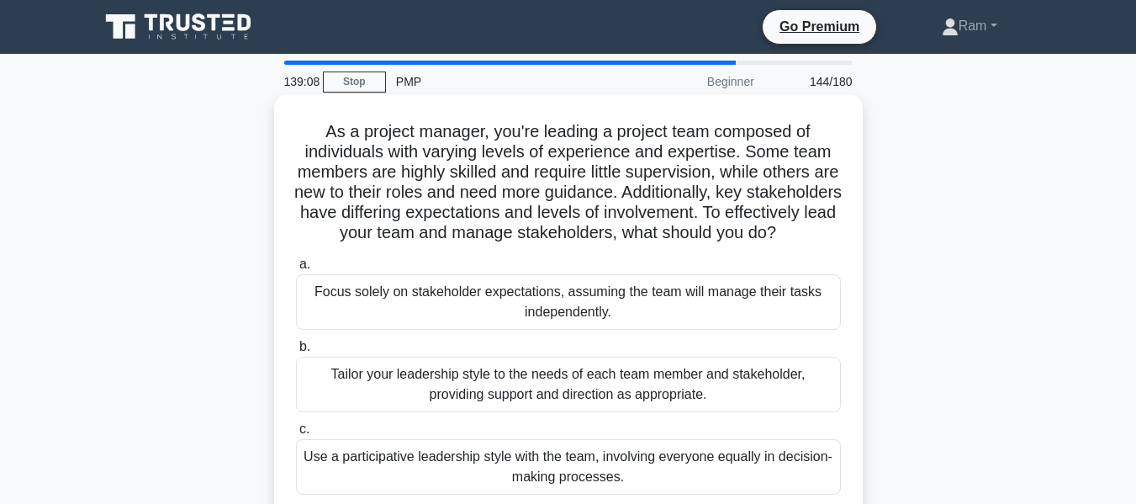
drag, startPoint x: 323, startPoint y: 130, endPoint x: 788, endPoint y: 260, distance: 483.1
click at [788, 244] on h5 "As a project manager, you're leading a project team composed of individuals wit…" at bounding box center [568, 182] width 548 height 123
click at [630, 160] on h5 "As a project manager, you're leading a project team composed of individuals wit…" at bounding box center [568, 182] width 548 height 123
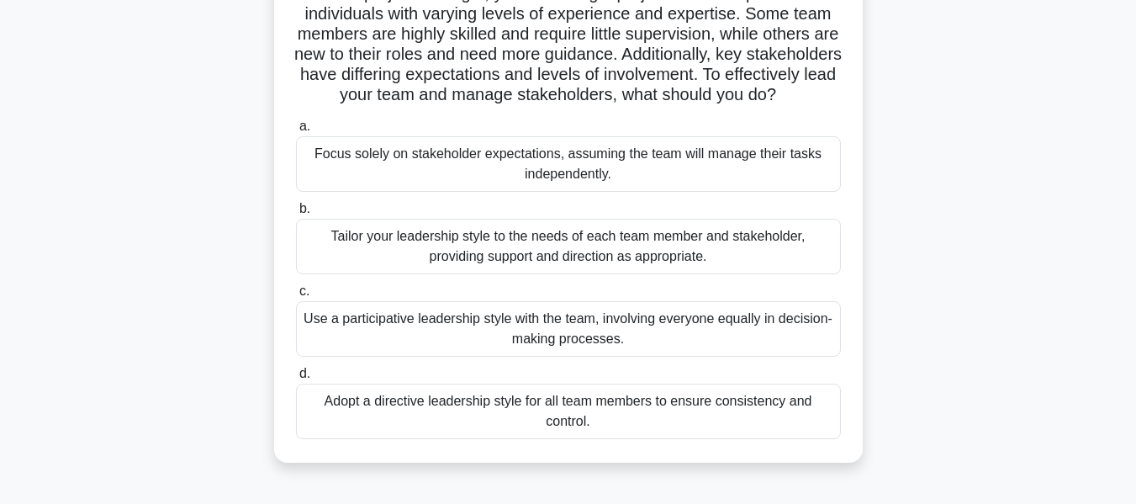
scroll to position [168, 0]
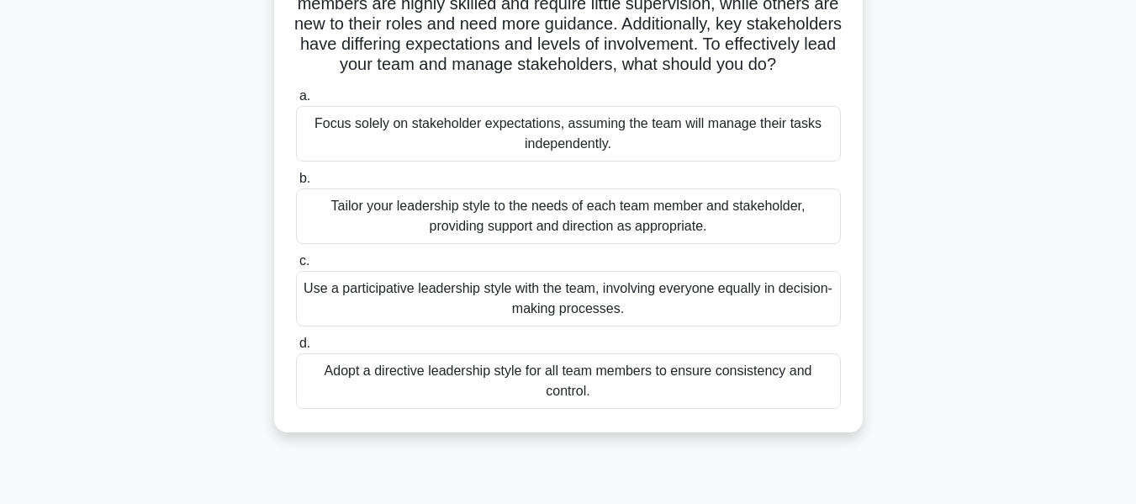
click at [643, 236] on div "Tailor your leadership style to the needs of each team member and stakeholder, …" at bounding box center [568, 216] width 545 height 56
click at [296, 184] on input "b. Tailor your leadership style to the needs of each team member and stakeholde…" at bounding box center [296, 178] width 0 height 11
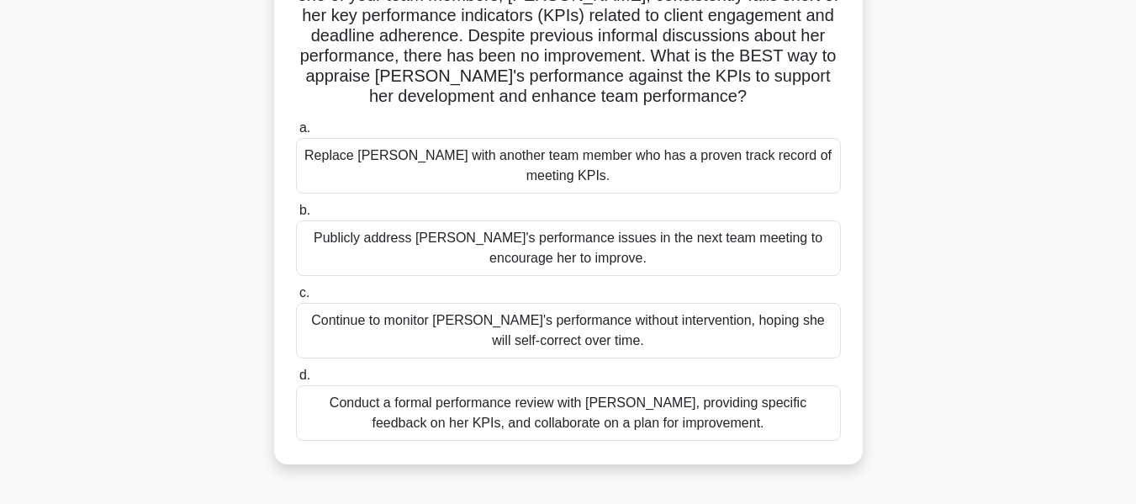
scroll to position [0, 0]
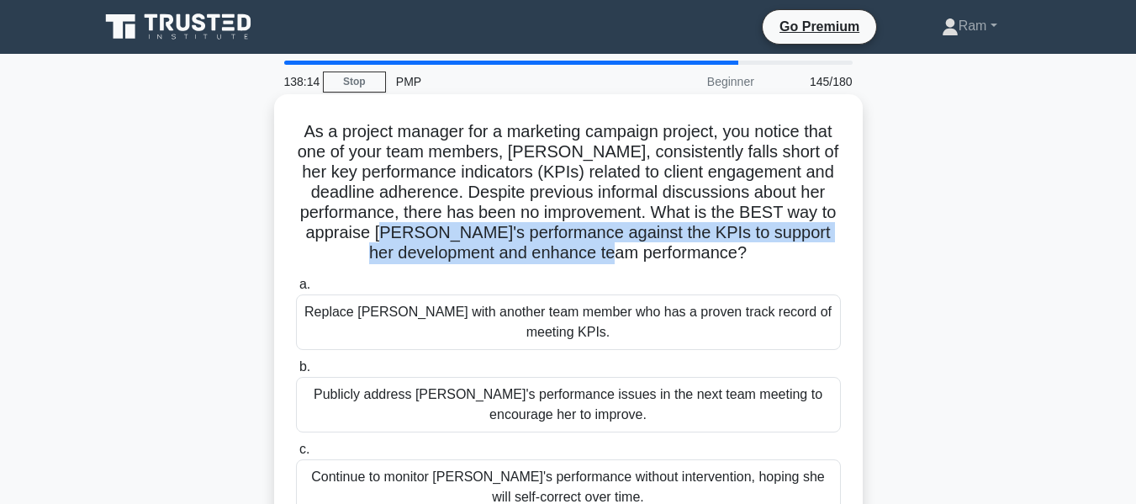
drag, startPoint x: 470, startPoint y: 236, endPoint x: 793, endPoint y: 244, distance: 323.1
click at [793, 244] on h5 "As a project manager for a marketing campaign project, you notice that one of y…" at bounding box center [568, 192] width 548 height 143
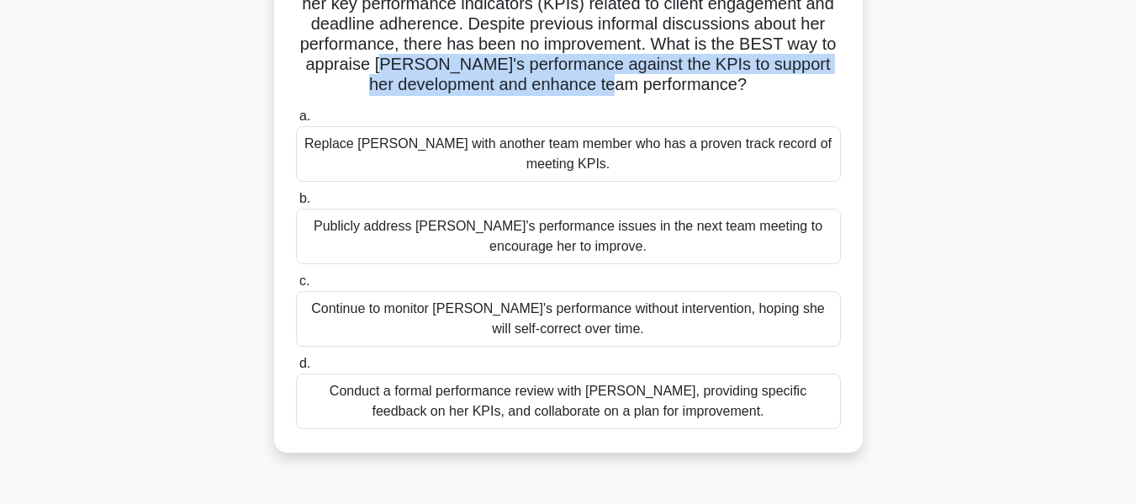
scroll to position [252, 0]
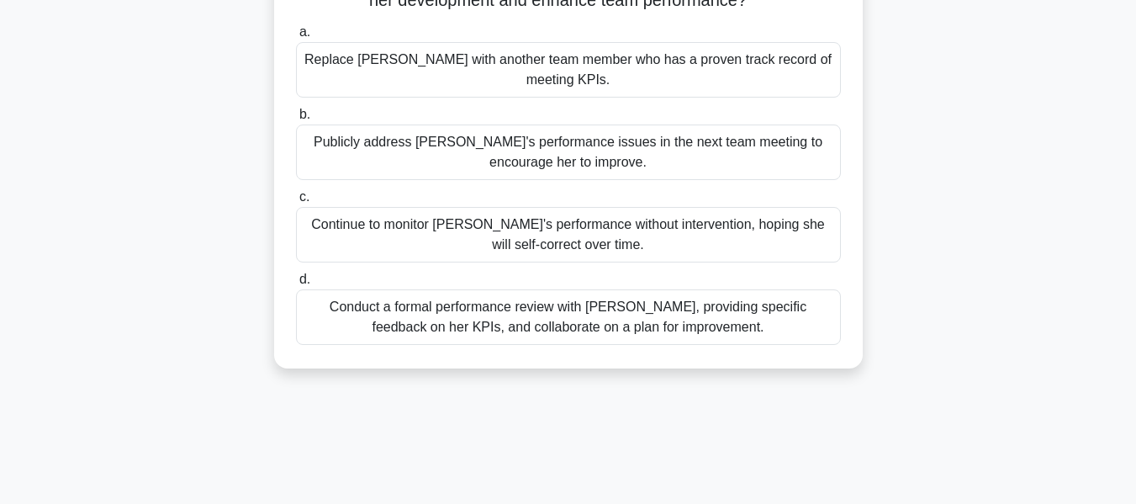
click at [741, 320] on div "Conduct a formal performance review with [PERSON_NAME], providing specific feed…" at bounding box center [568, 317] width 545 height 56
click at [296, 285] on input "d. Conduct a formal performance review with [PERSON_NAME], providing specific f…" at bounding box center [296, 279] width 0 height 11
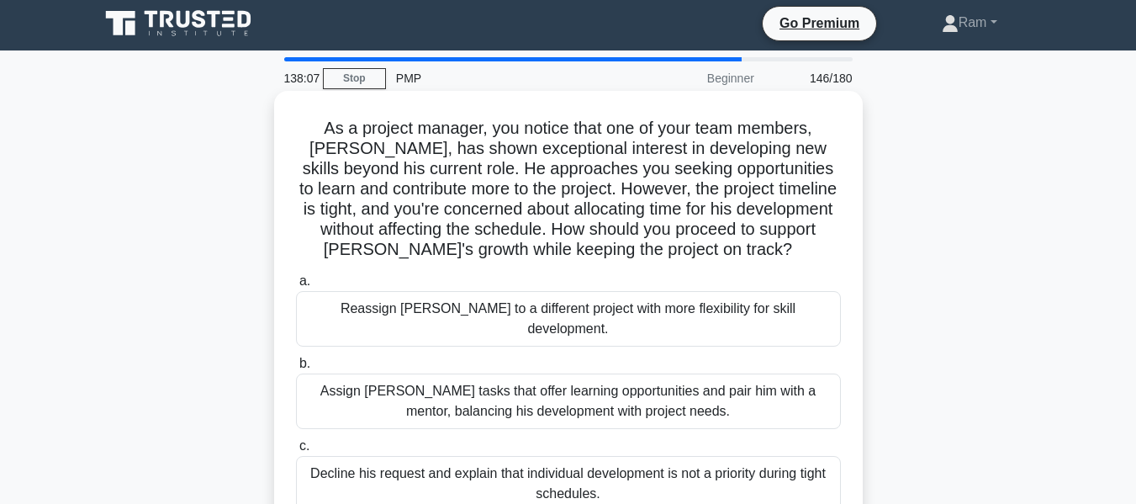
scroll to position [0, 0]
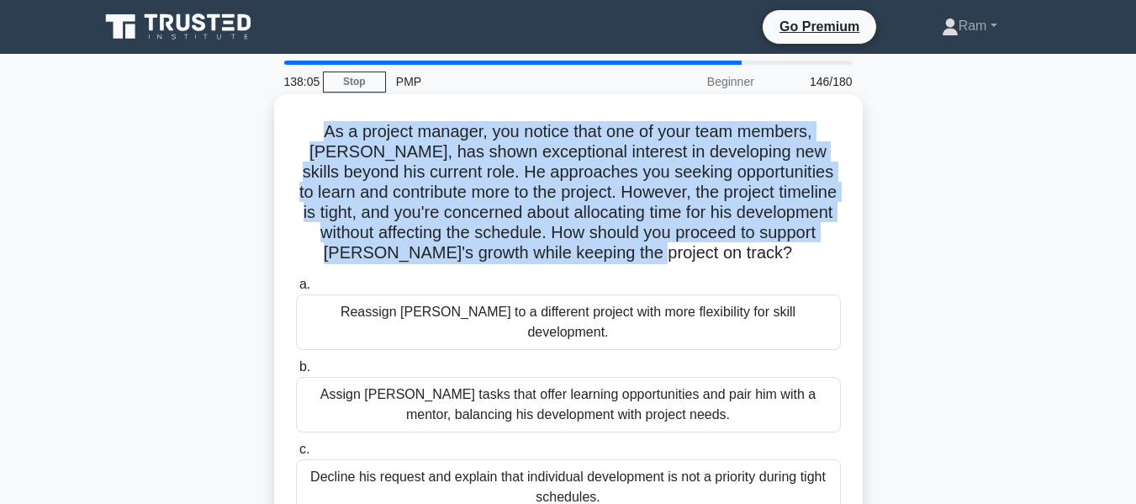
drag, startPoint x: 298, startPoint y: 127, endPoint x: 798, endPoint y: 265, distance: 519.1
click at [798, 264] on h5 "As a project manager, you notice that one of your team members, [PERSON_NAME], …" at bounding box center [568, 192] width 548 height 143
click at [659, 172] on h5 "As a project manager, you notice that one of your team members, [PERSON_NAME], …" at bounding box center [568, 192] width 548 height 143
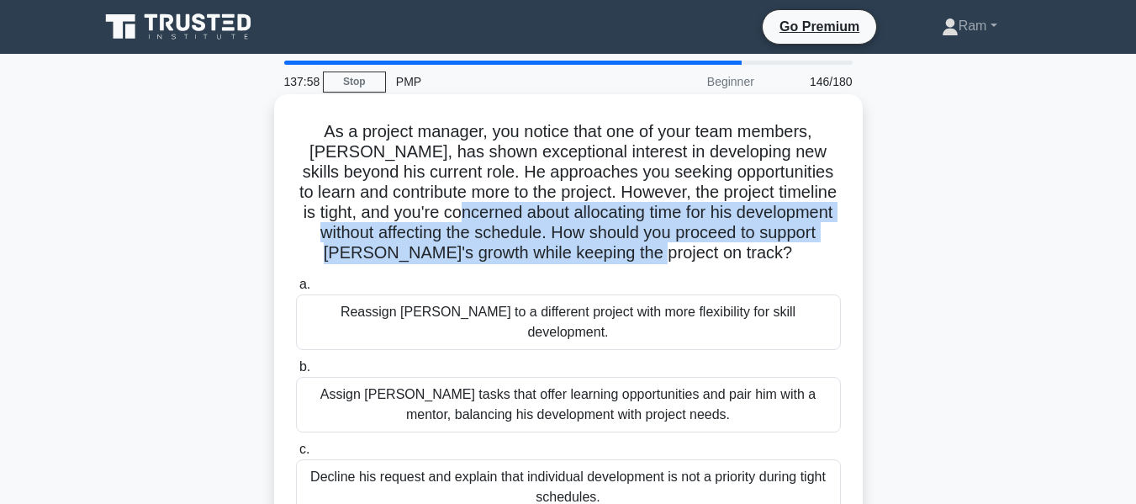
drag, startPoint x: 502, startPoint y: 210, endPoint x: 813, endPoint y: 252, distance: 314.0
click at [813, 252] on h5 "As a project manager, you notice that one of your team members, [PERSON_NAME], …" at bounding box center [568, 192] width 548 height 143
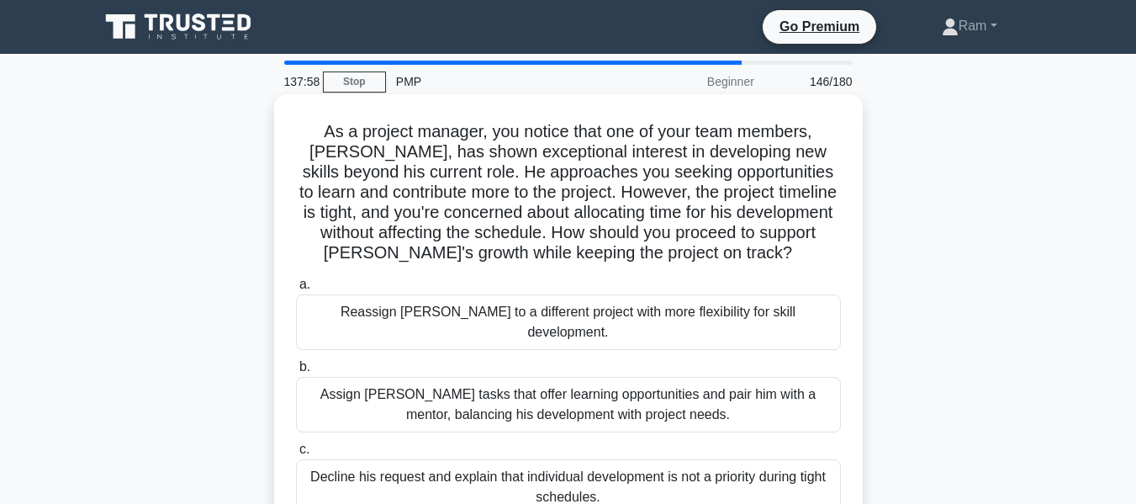
click at [792, 253] on icon ".spinner_0XTQ{transform-origin:center;animation:spinner_y6GP .75s linear infini…" at bounding box center [802, 254] width 20 height 20
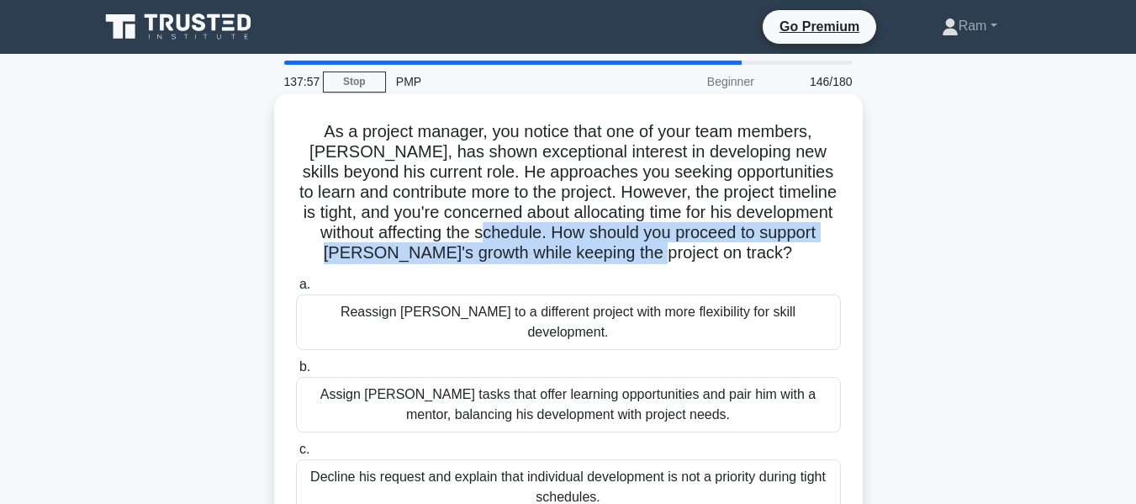
drag, startPoint x: 551, startPoint y: 235, endPoint x: 770, endPoint y: 256, distance: 220.5
click at [770, 256] on h5 "As a project manager, you notice that one of your team members, [PERSON_NAME], …" at bounding box center [568, 192] width 548 height 143
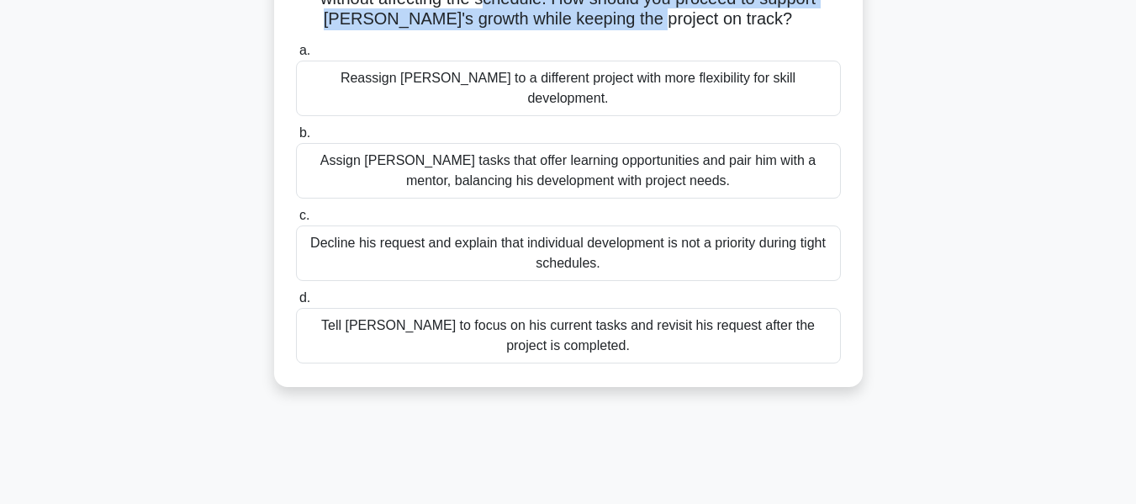
scroll to position [252, 0]
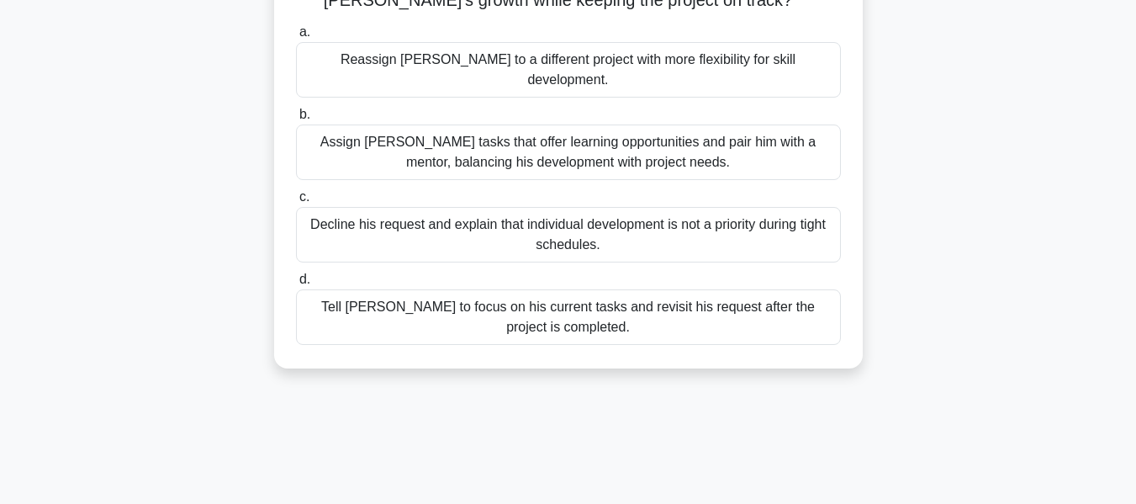
click at [665, 138] on div "Assign [PERSON_NAME] tasks that offer learning opportunities and pair him with …" at bounding box center [568, 152] width 545 height 56
click at [296, 120] on input "b. Assign [PERSON_NAME] tasks that offer learning opportunities and pair him wi…" at bounding box center [296, 114] width 0 height 11
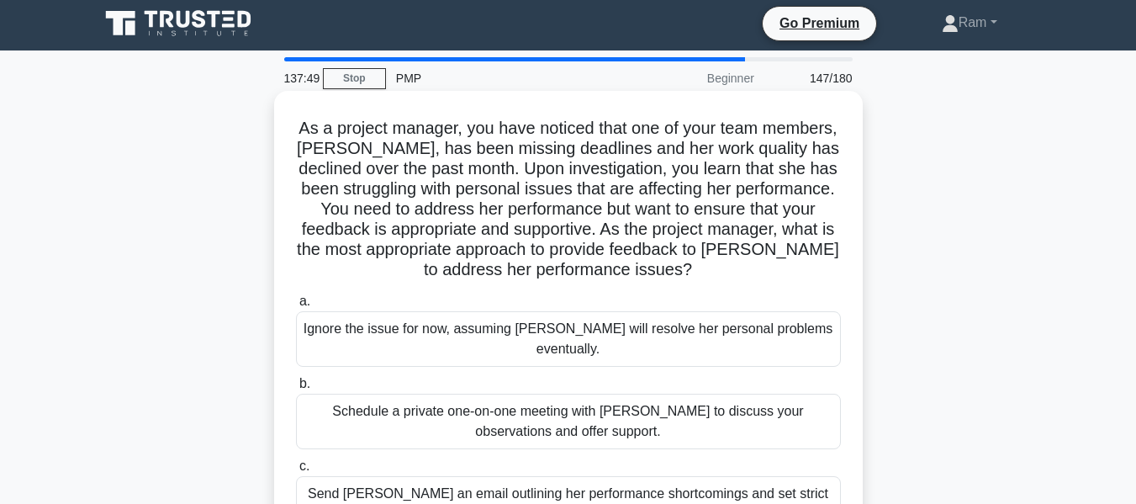
scroll to position [0, 0]
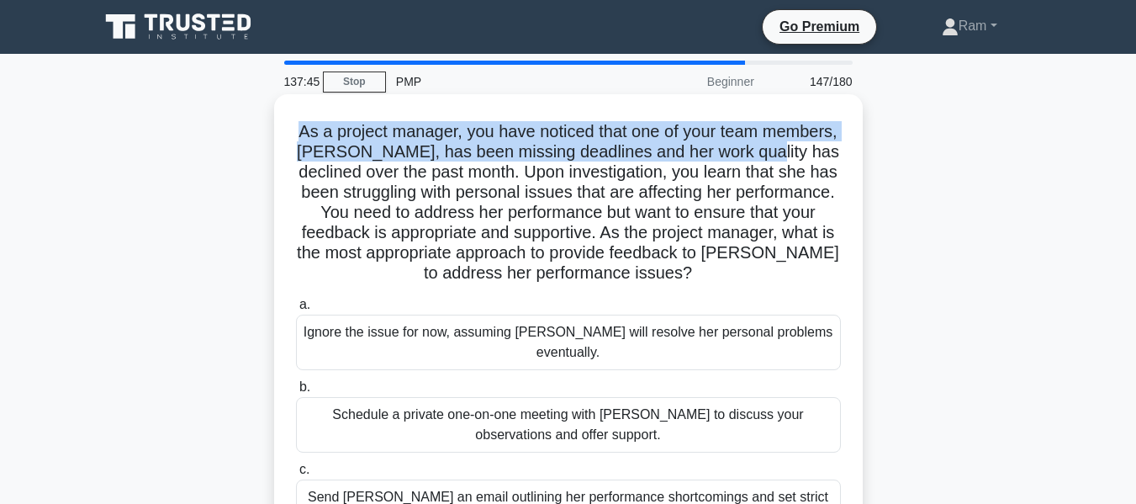
drag, startPoint x: 334, startPoint y: 126, endPoint x: 835, endPoint y: 155, distance: 502.1
click at [835, 155] on h5 "As a project manager, you have noticed that one of your team members, [PERSON_N…" at bounding box center [568, 202] width 548 height 163
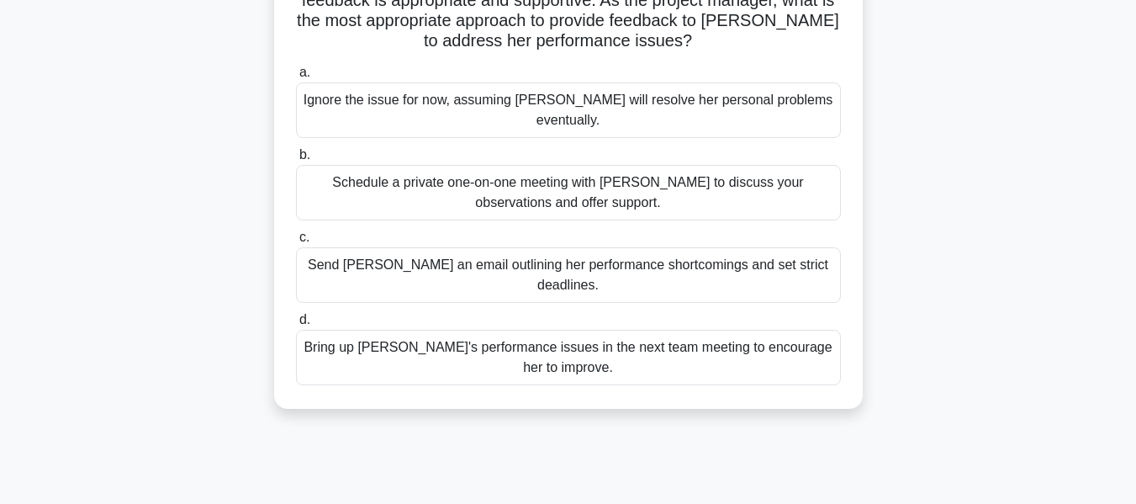
scroll to position [252, 0]
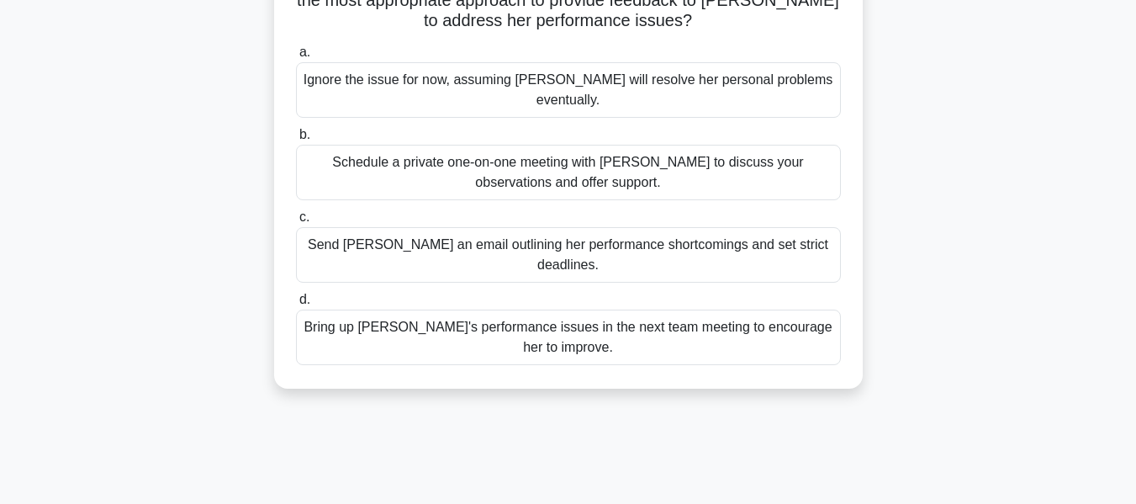
click at [713, 145] on div "Schedule a private one-on-one meeting with [PERSON_NAME] to discuss your observ…" at bounding box center [568, 173] width 545 height 56
click at [296, 140] on input "b. Schedule a private one-on-one meeting with [PERSON_NAME] to discuss your obs…" at bounding box center [296, 135] width 0 height 11
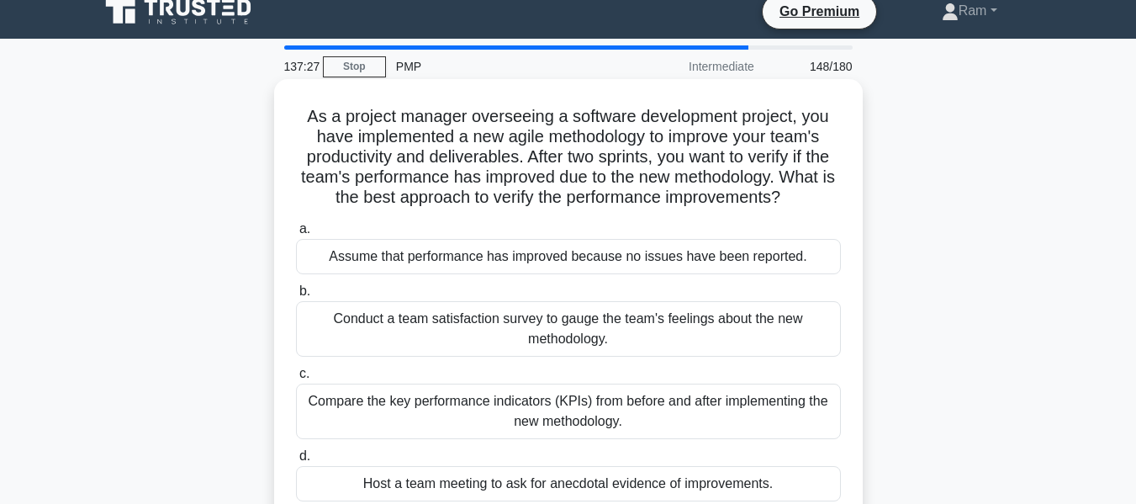
scroll to position [0, 0]
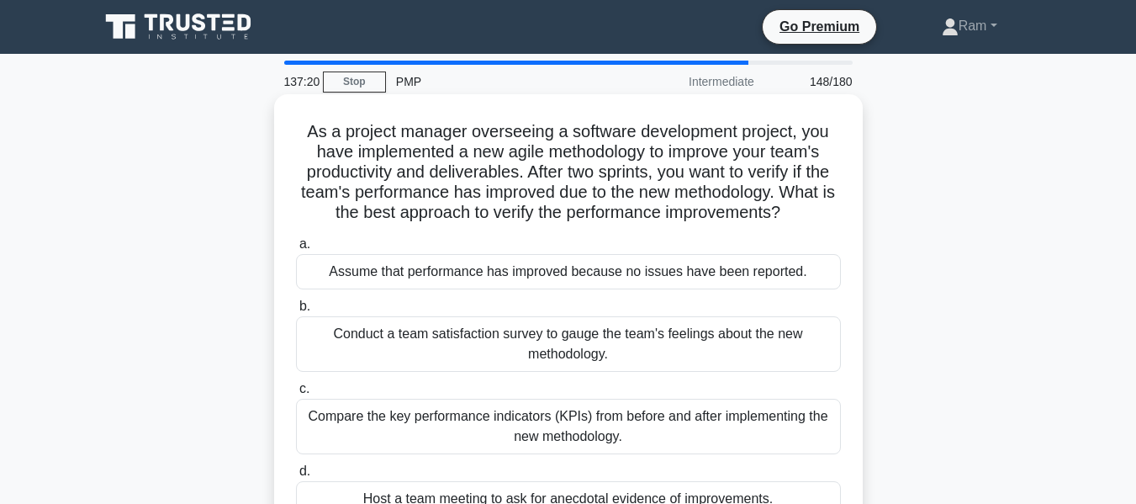
drag, startPoint x: 400, startPoint y: 200, endPoint x: 826, endPoint y: 207, distance: 425.7
click at [826, 207] on h5 "As a project manager overseeing a software development project, you have implem…" at bounding box center [568, 172] width 548 height 103
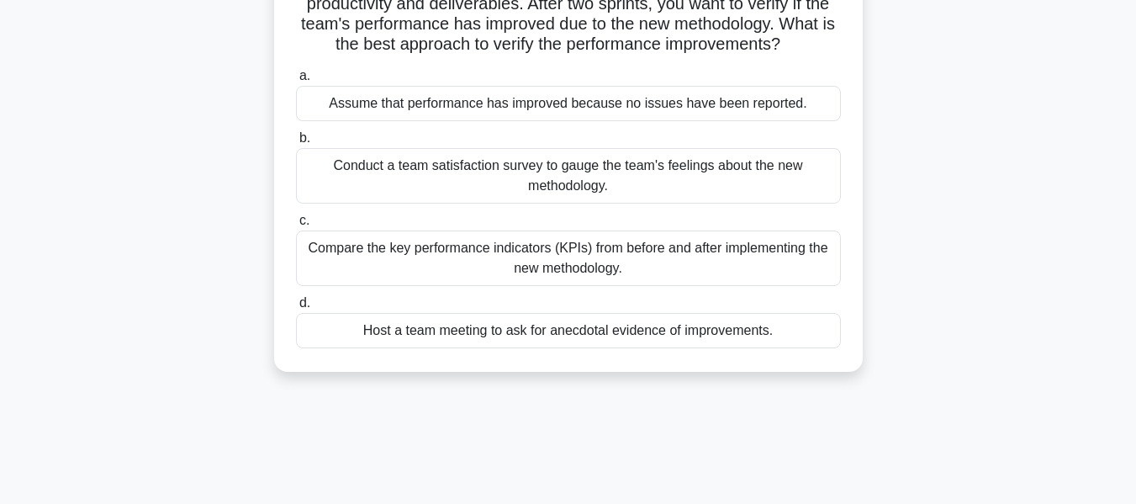
scroll to position [84, 0]
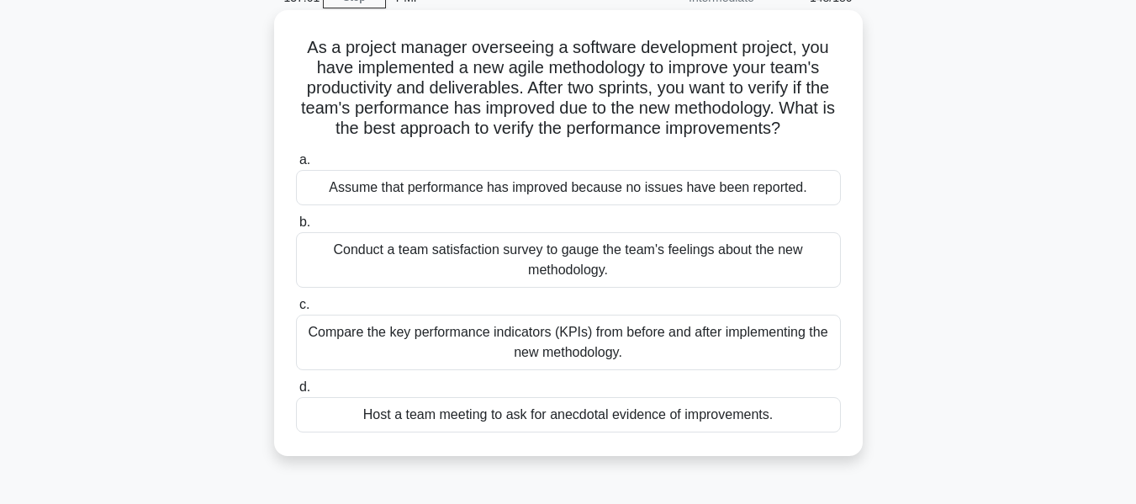
click at [691, 341] on div "Compare the key performance indicators (KPIs) from before and after implementin…" at bounding box center [568, 343] width 545 height 56
click at [296, 310] on input "c. Compare the key performance indicators (KPIs) from before and after implemen…" at bounding box center [296, 304] width 0 height 11
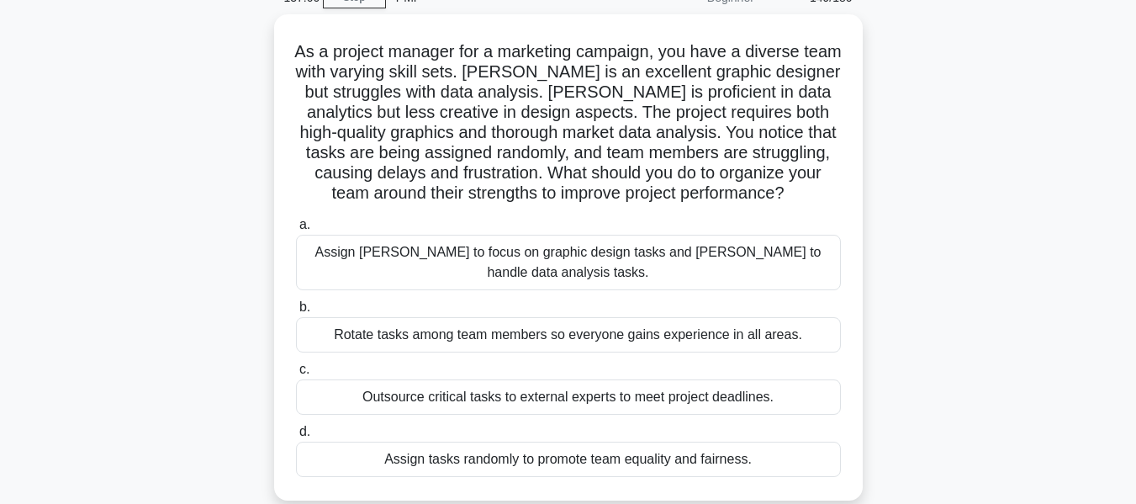
scroll to position [0, 0]
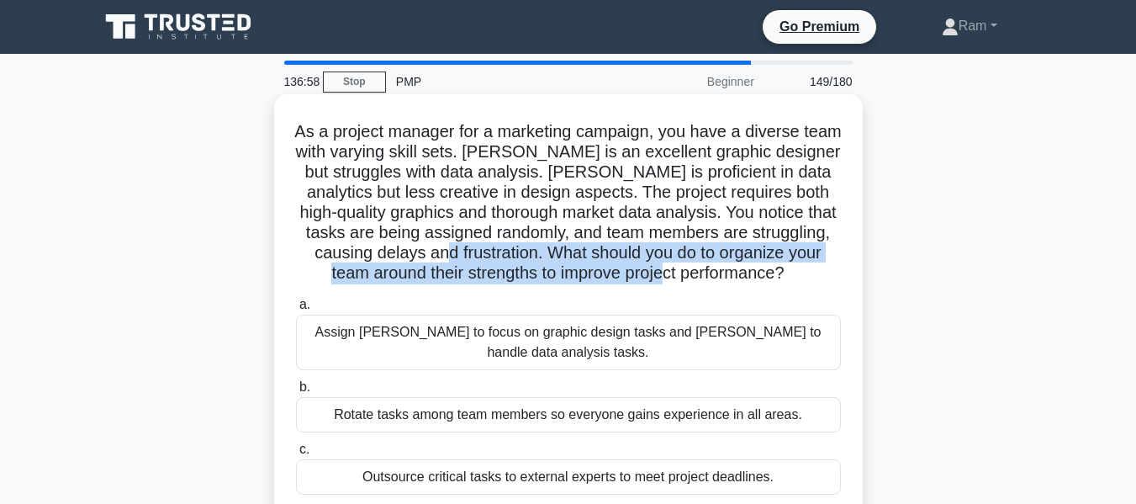
drag, startPoint x: 497, startPoint y: 246, endPoint x: 827, endPoint y: 267, distance: 330.4
click at [827, 267] on h5 "As a project manager for a marketing campaign, you have a diverse team with var…" at bounding box center [568, 202] width 548 height 163
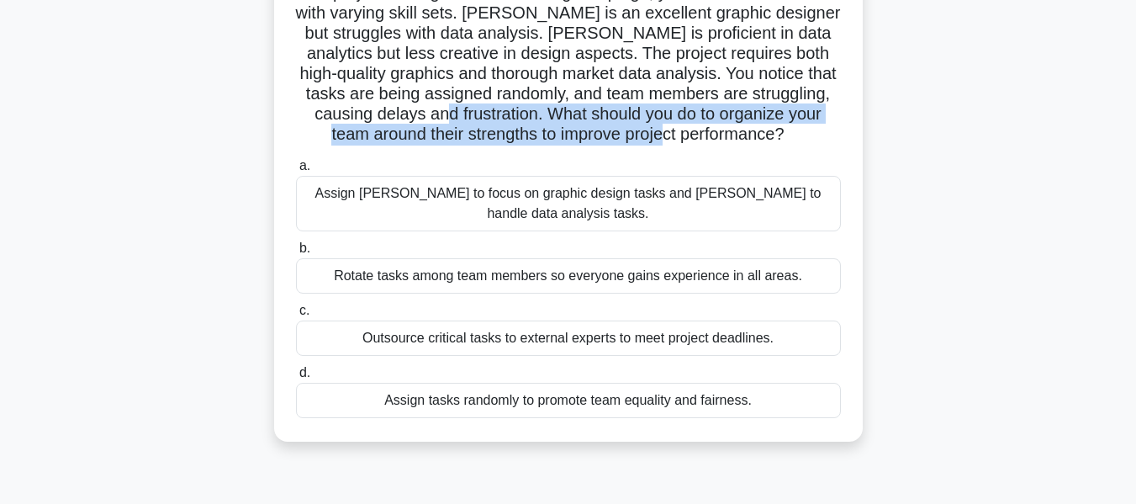
scroll to position [168, 0]
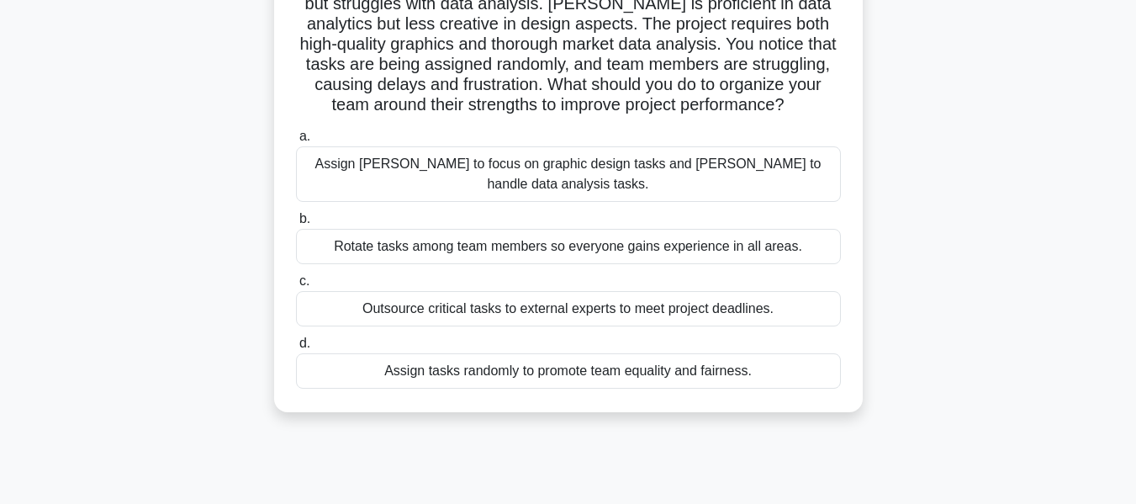
click at [777, 233] on div "Rotate tasks among team members so everyone gains experience in all areas." at bounding box center [568, 246] width 545 height 35
click at [296, 225] on input "b. Rotate tasks among team members so everyone gains experience in all areas." at bounding box center [296, 219] width 0 height 11
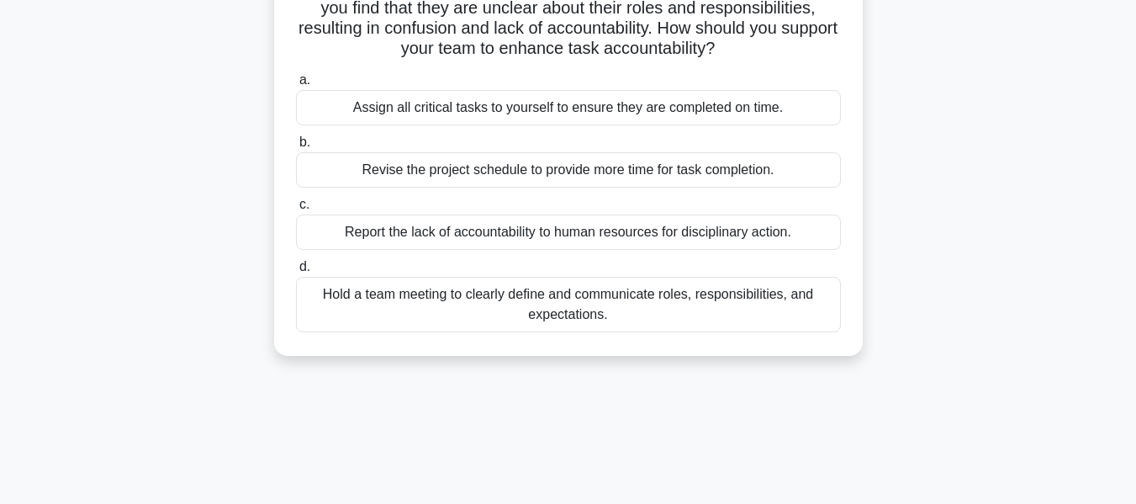
scroll to position [0, 0]
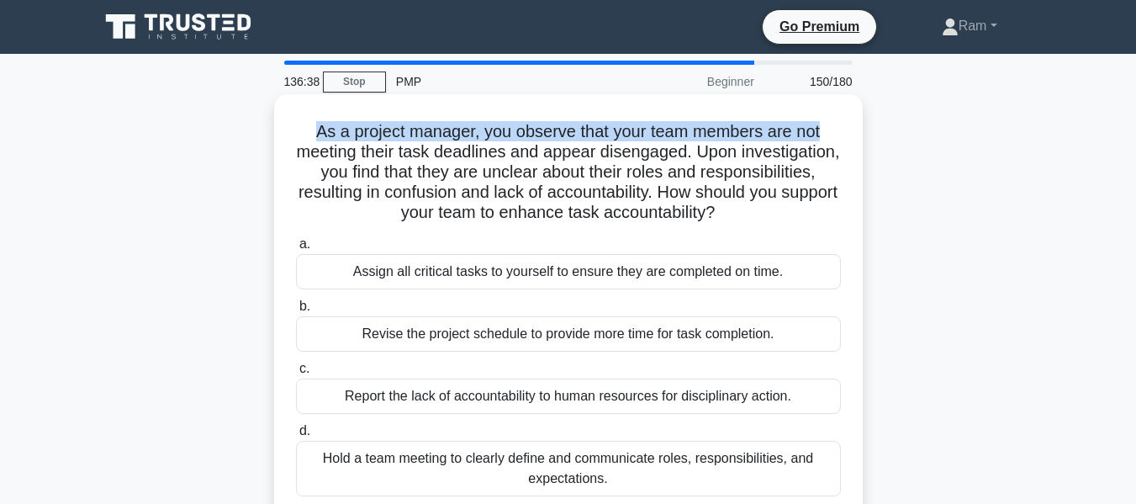
drag, startPoint x: 310, startPoint y: 135, endPoint x: 464, endPoint y: 151, distance: 155.6
click at [860, 133] on div "As a project manager, you observe that your team members are not meeting their …" at bounding box center [568, 307] width 589 height 426
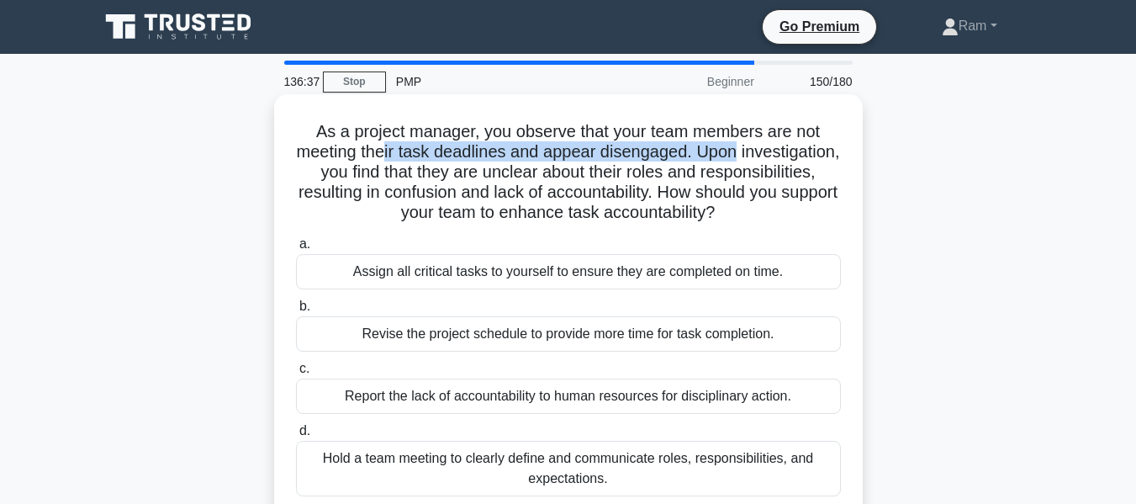
drag, startPoint x: 433, startPoint y: 156, endPoint x: 821, endPoint y: 151, distance: 387.8
click at [821, 151] on h5 "As a project manager, you observe that your team members are not meeting their …" at bounding box center [568, 172] width 548 height 103
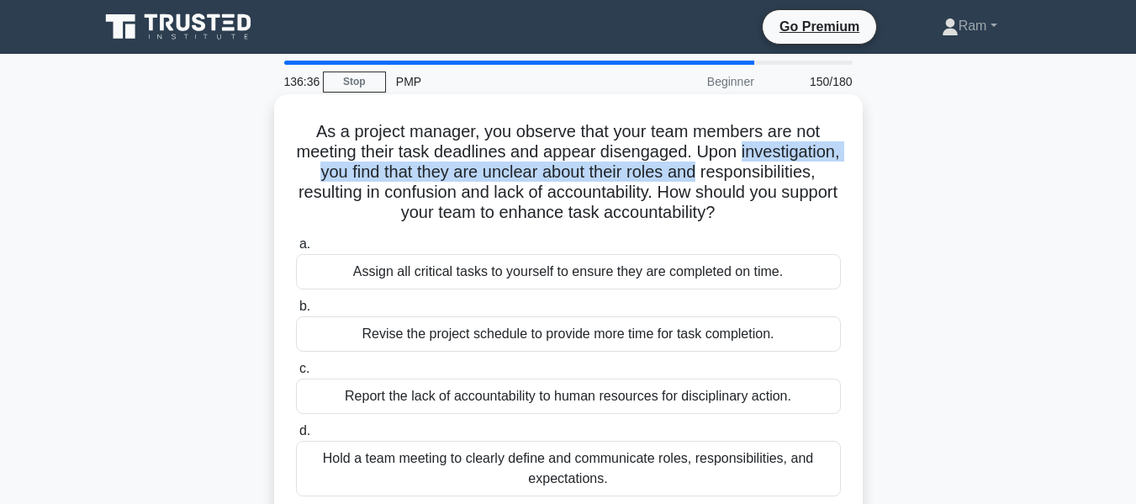
drag, startPoint x: 318, startPoint y: 175, endPoint x: 820, endPoint y: 188, distance: 502.3
click at [854, 183] on div "As a project manager, you observe that your team members are not meeting their …" at bounding box center [568, 307] width 575 height 412
drag, startPoint x: 345, startPoint y: 202, endPoint x: 803, endPoint y: 217, distance: 458.7
click at [819, 214] on h5 "As a project manager, you observe that your team members are not meeting their …" at bounding box center [568, 172] width 548 height 103
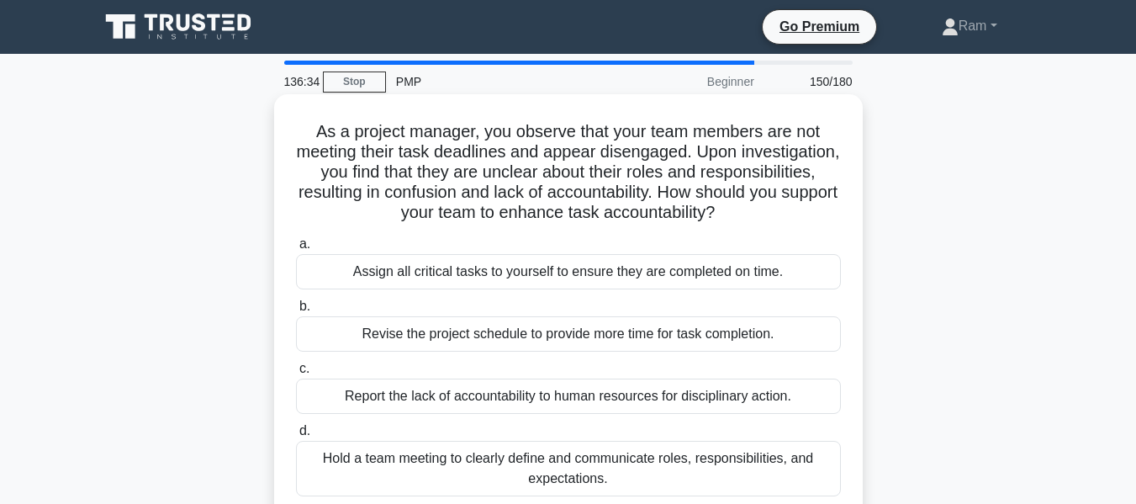
click at [489, 230] on div "As a project manager, you observe that your team members are not meeting their …" at bounding box center [568, 307] width 575 height 412
drag, startPoint x: 429, startPoint y: 194, endPoint x: 801, endPoint y: 214, distance: 372.3
click at [801, 214] on h5 "As a project manager, you observe that your team members are not meeting their …" at bounding box center [568, 172] width 548 height 103
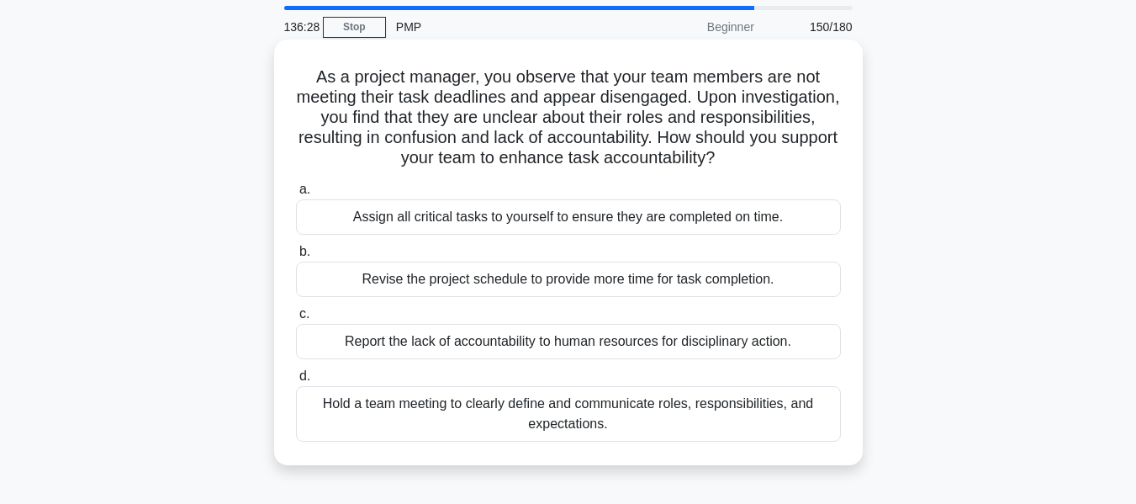
scroll to position [84, 0]
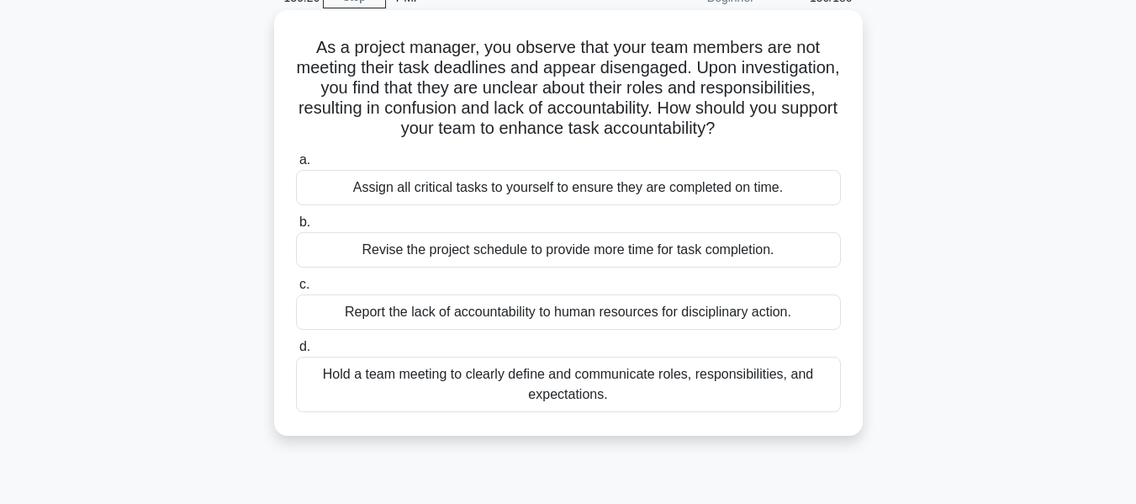
click at [550, 386] on div "Hold a team meeting to clearly define and communicate roles, responsibilities, …" at bounding box center [568, 385] width 545 height 56
click at [296, 352] on input "d. Hold a team meeting to clearly define and communicate roles, responsibilitie…" at bounding box center [296, 346] width 0 height 11
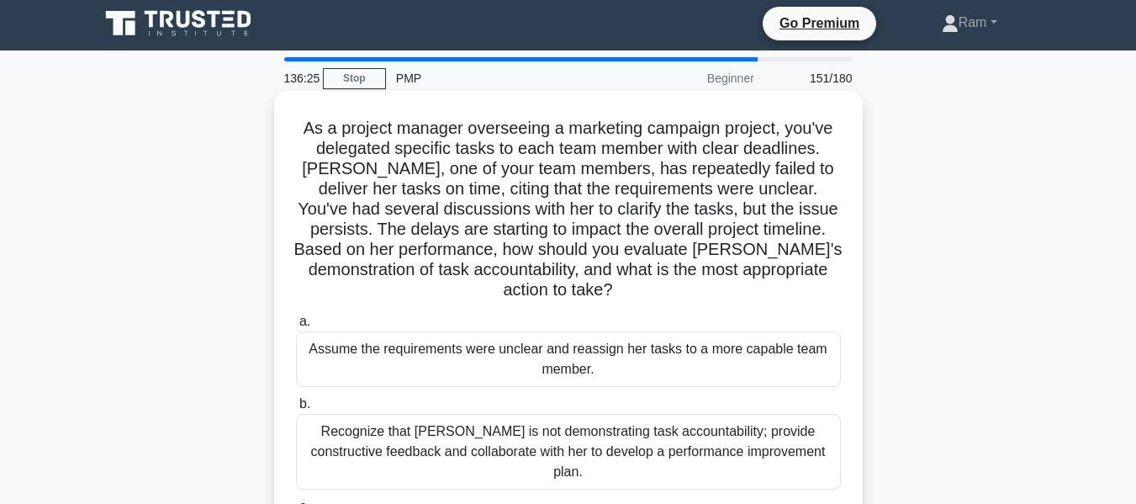
scroll to position [0, 0]
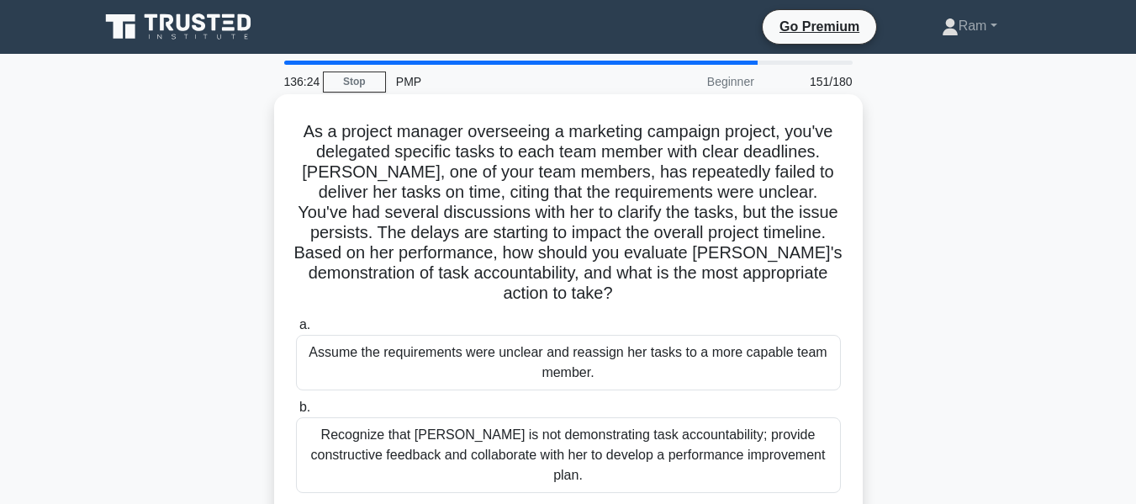
click at [435, 262] on h5 "As a project manager overseeing a marketing campaign project, you've delegated …" at bounding box center [568, 212] width 548 height 183
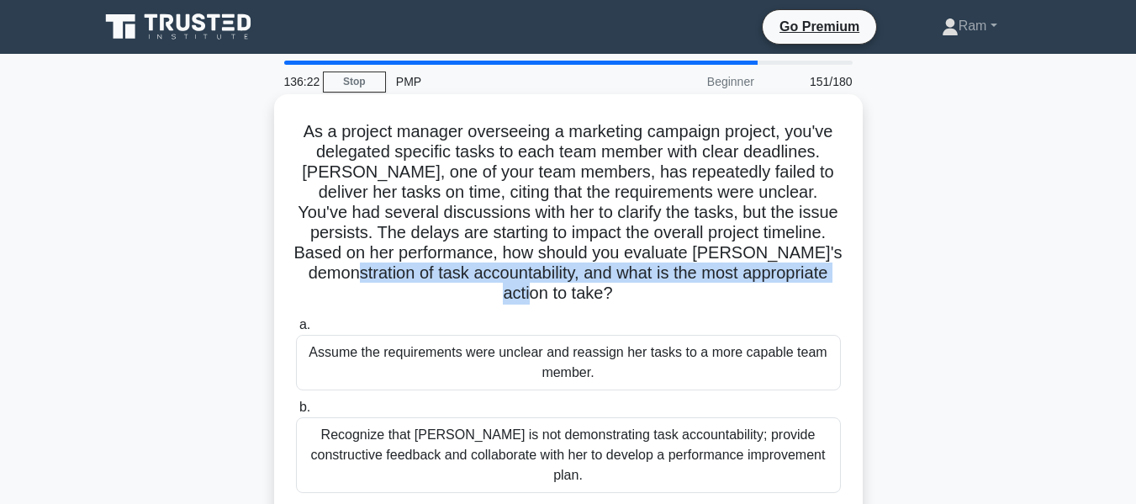
drag, startPoint x: 353, startPoint y: 273, endPoint x: 649, endPoint y: 257, distance: 295.7
click at [855, 273] on div "As a project manager overseeing a marketing campaign project, you've delegated …" at bounding box center [568, 388] width 575 height 574
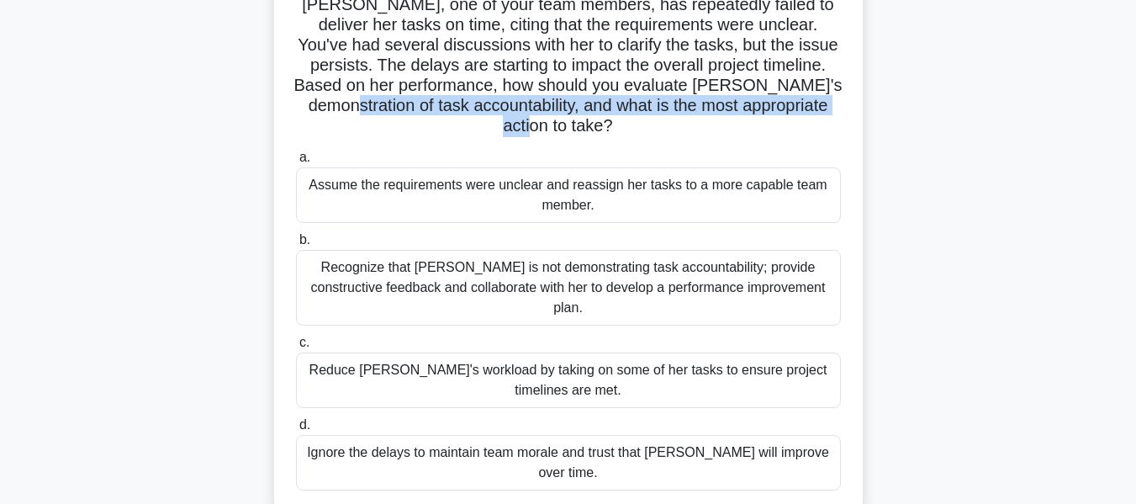
scroll to position [168, 0]
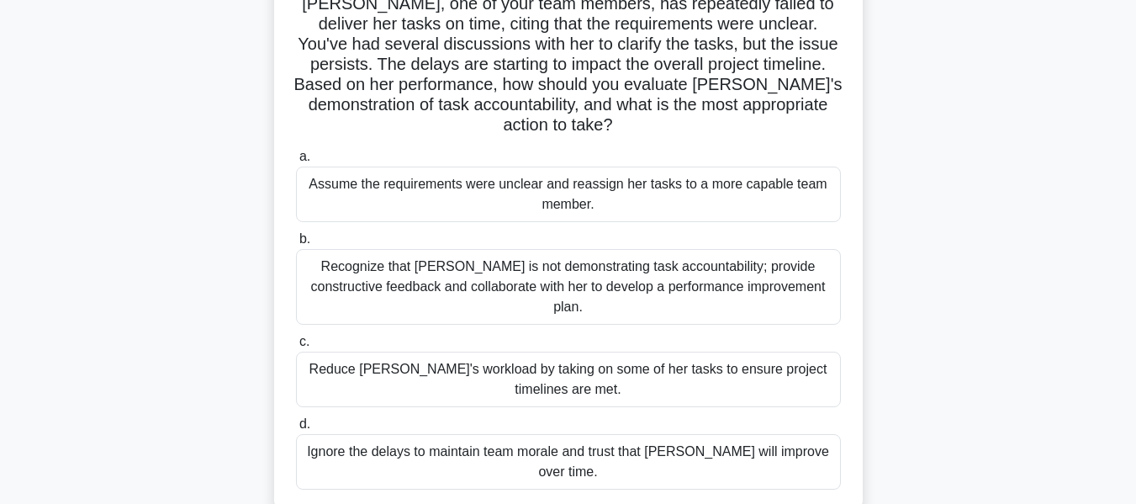
click at [620, 257] on div "Recognize that [PERSON_NAME] is not demonstrating task accountability; provide …" at bounding box center [568, 287] width 545 height 76
click at [296, 245] on input "b. Recognize that [PERSON_NAME] is not demonstrating task accountability; provi…" at bounding box center [296, 239] width 0 height 11
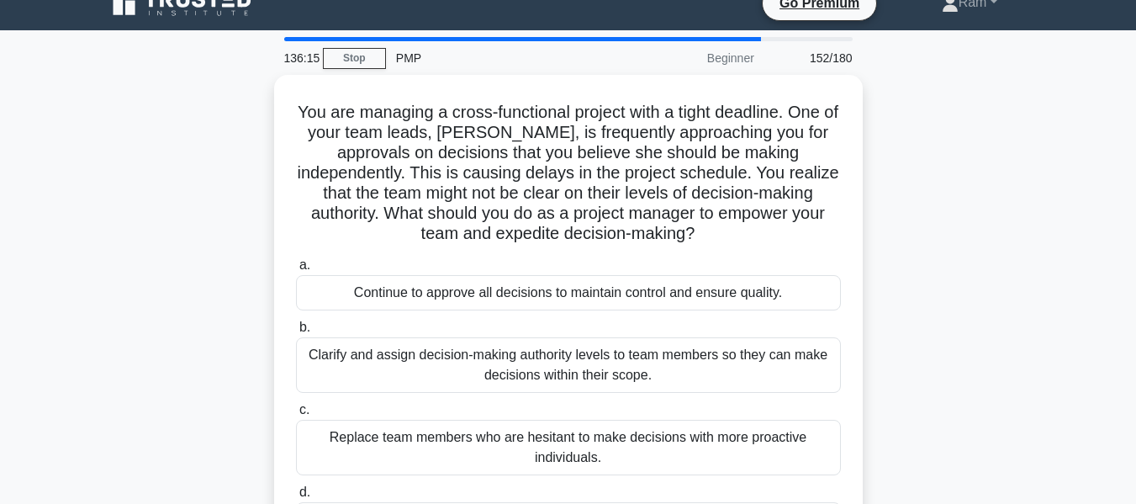
scroll to position [0, 0]
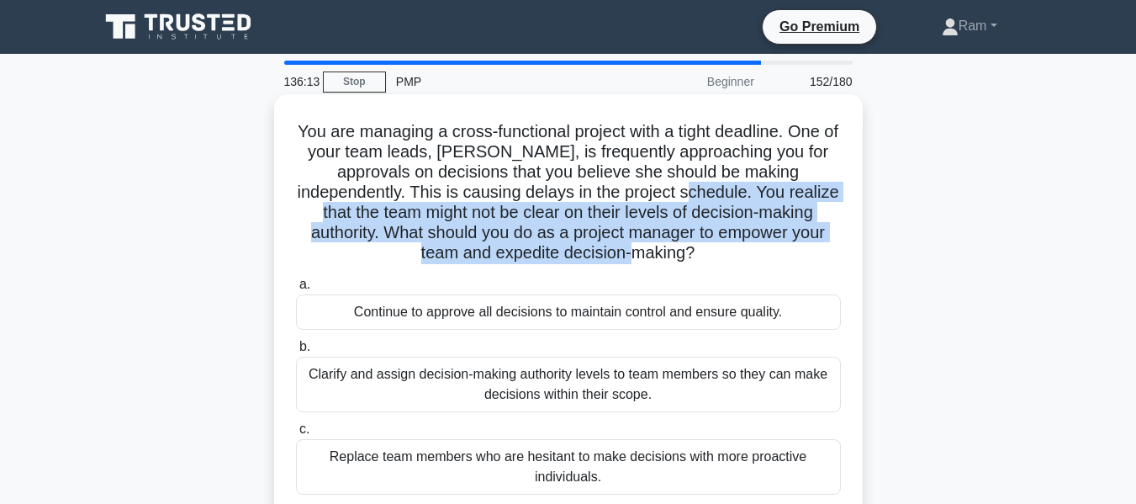
drag, startPoint x: 627, startPoint y: 193, endPoint x: 678, endPoint y: 250, distance: 75.7
click at [678, 250] on h5 "You are managing a cross-functional project with a tight deadline. One of your …" at bounding box center [568, 192] width 548 height 143
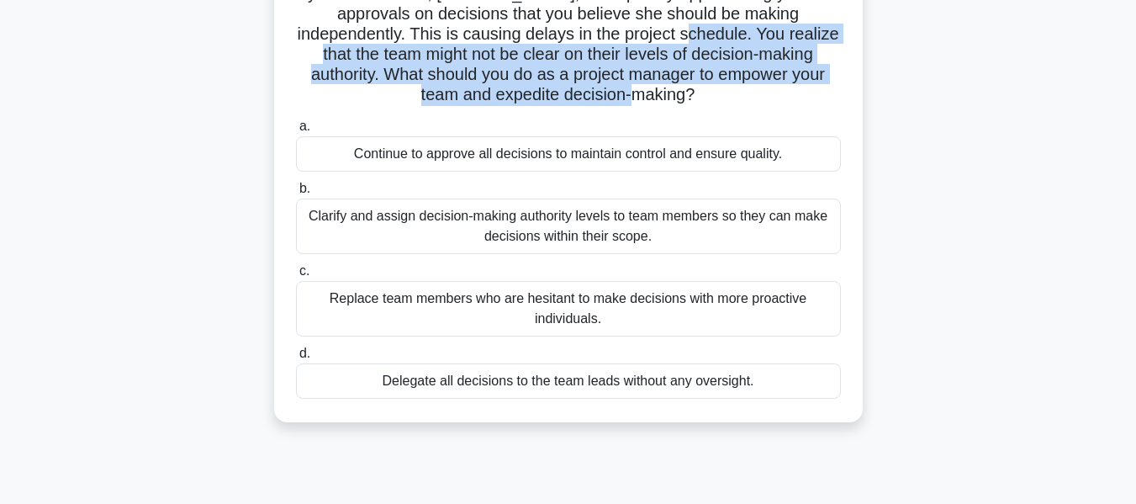
scroll to position [168, 0]
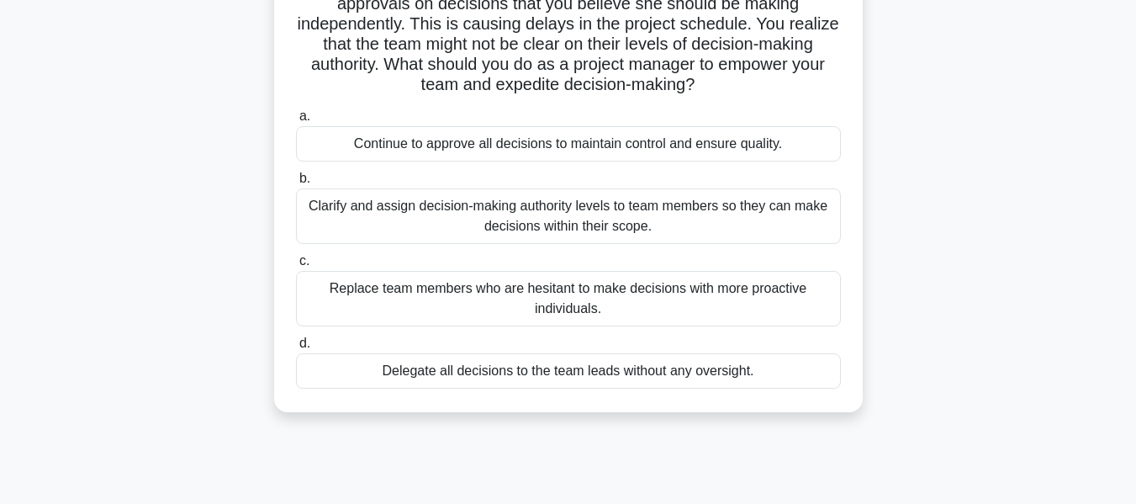
click at [701, 225] on div "Clarify and assign decision-making authority levels to team members so they can…" at bounding box center [568, 216] width 545 height 56
click at [296, 184] on input "b. [PERSON_NAME] and assign decision-making authority levels to team members so…" at bounding box center [296, 178] width 0 height 11
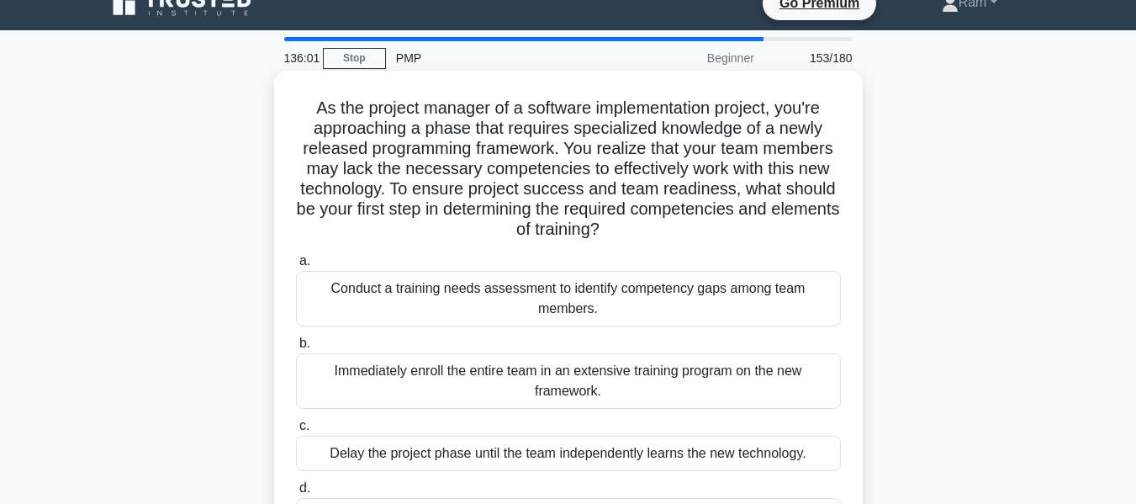
scroll to position [0, 0]
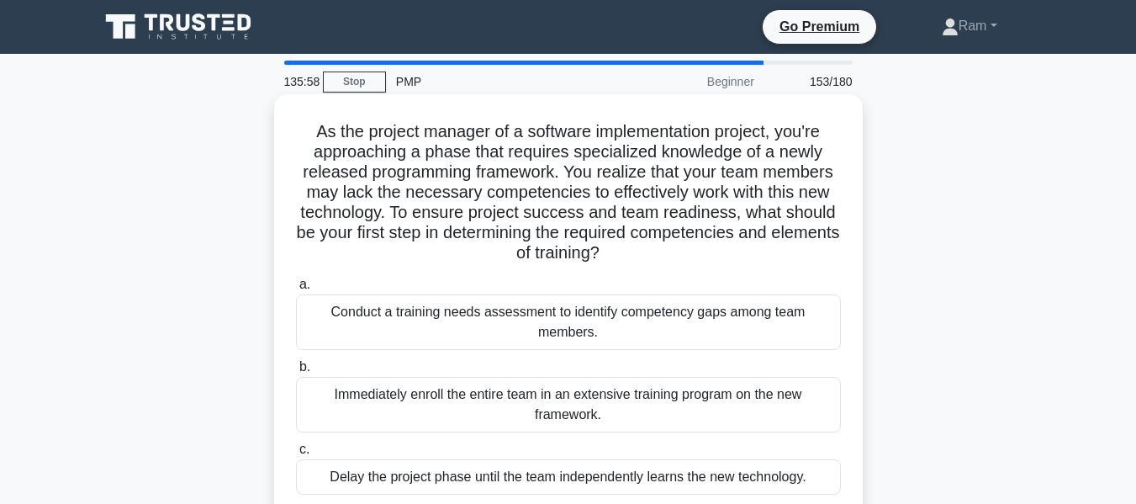
drag, startPoint x: 389, startPoint y: 217, endPoint x: 840, endPoint y: 251, distance: 453.0
click at [840, 251] on h5 "As the project manager of a software implementation project, you're approaching…" at bounding box center [568, 192] width 548 height 143
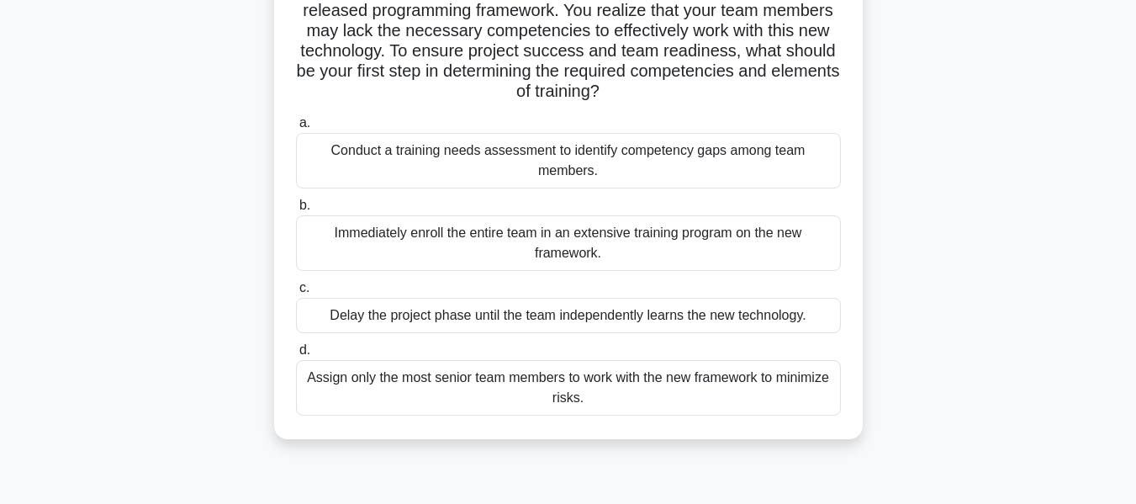
scroll to position [168, 0]
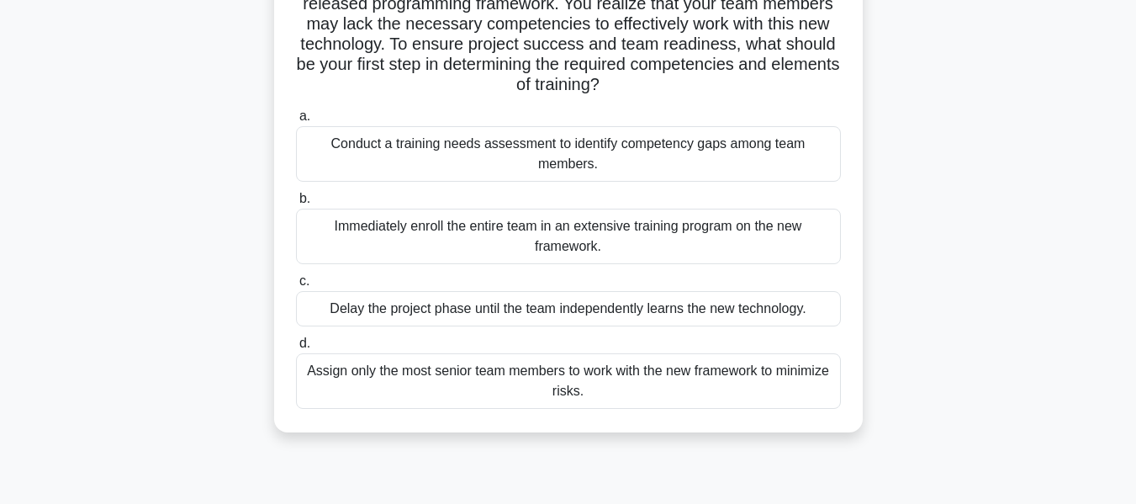
click at [642, 159] on div "Conduct a training needs assessment to identify competency gaps among team memb…" at bounding box center [568, 154] width 545 height 56
click at [296, 122] on input "a. Conduct a training needs assessment to identify competency gaps among team m…" at bounding box center [296, 116] width 0 height 11
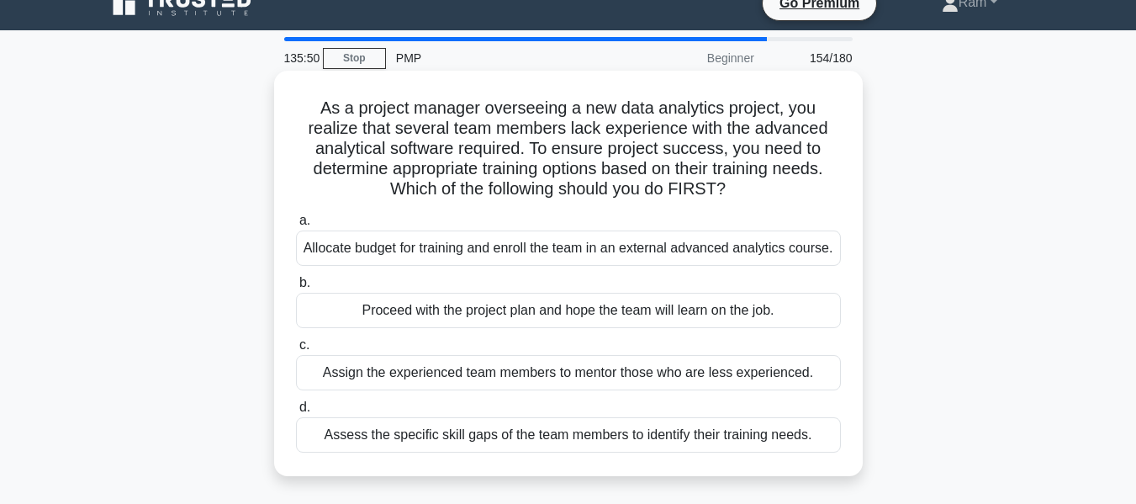
scroll to position [0, 0]
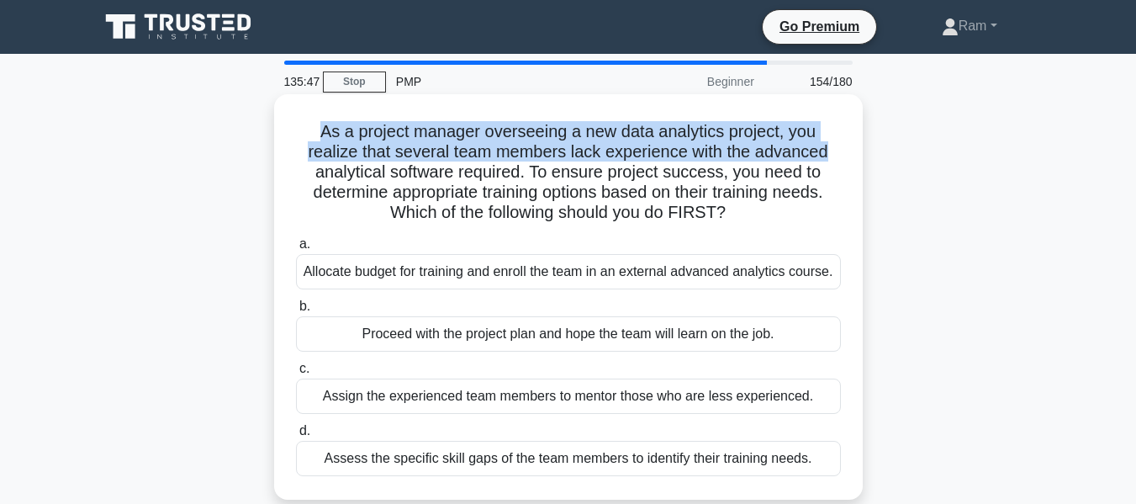
drag, startPoint x: 318, startPoint y: 131, endPoint x: 773, endPoint y: 156, distance: 455.7
click at [841, 159] on h5 "As a project manager overseeing a new data analytics project, you realize that …" at bounding box center [568, 172] width 548 height 103
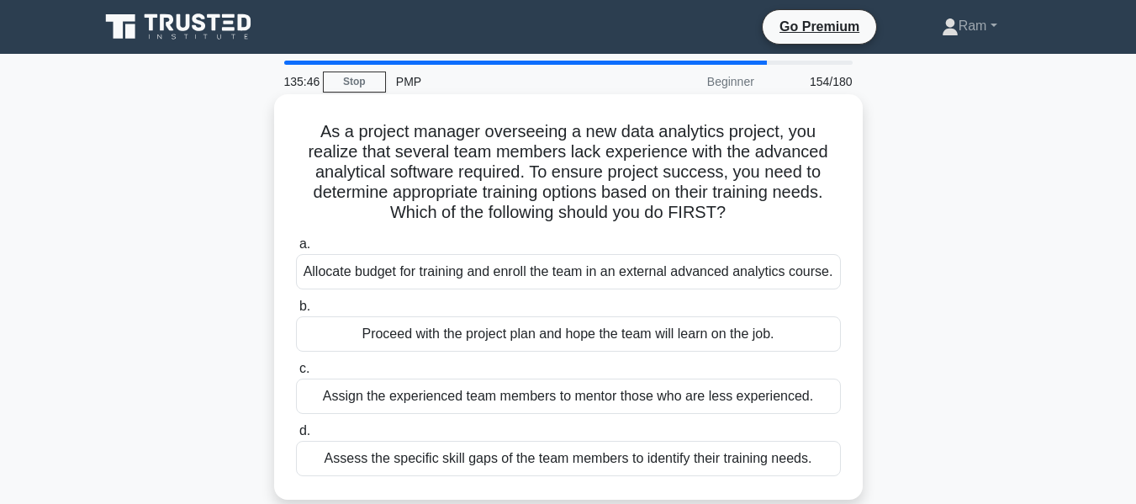
click at [564, 170] on h5 "As a project manager overseeing a new data analytics project, you realize that …" at bounding box center [568, 172] width 548 height 103
drag, startPoint x: 611, startPoint y: 156, endPoint x: 849, endPoint y: 160, distance: 238.1
click at [849, 160] on div "As a project manager overseeing a new data analytics project, you realize that …" at bounding box center [568, 297] width 575 height 392
drag, startPoint x: 319, startPoint y: 168, endPoint x: 827, endPoint y: 209, distance: 509.6
click at [827, 209] on h5 "As a project manager overseeing a new data analytics project, you realize that …" at bounding box center [568, 172] width 548 height 103
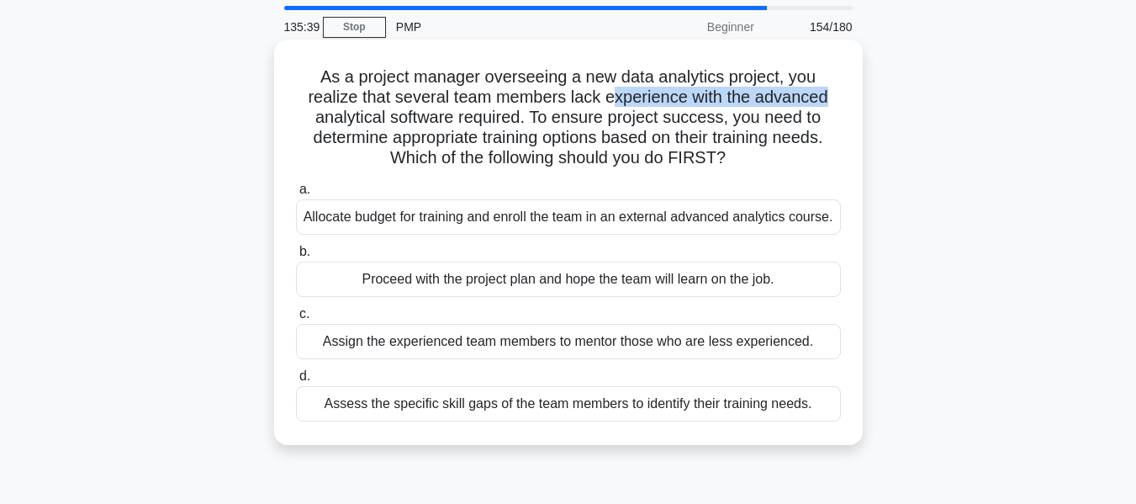
scroll to position [84, 0]
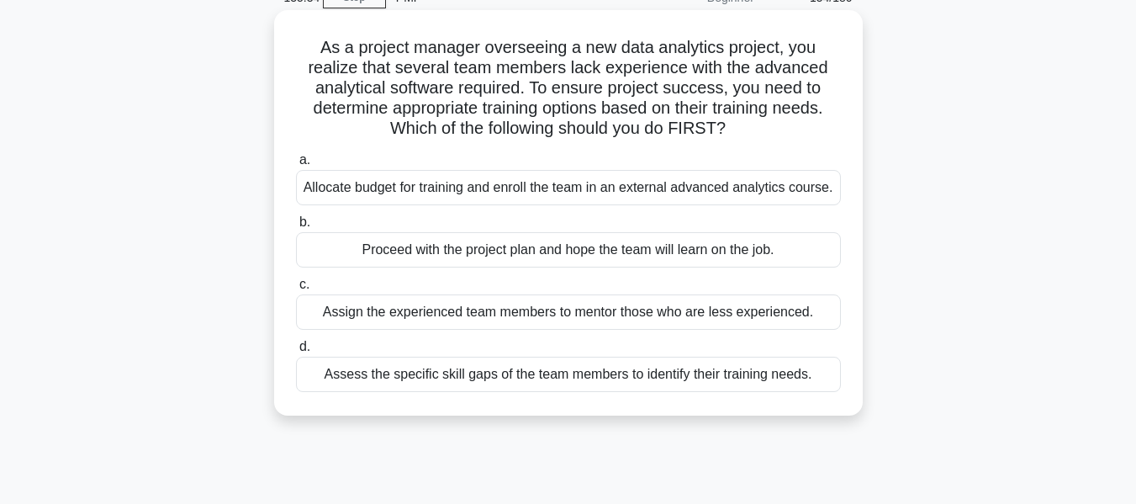
click at [631, 379] on div "Assess the specific skill gaps of the team members to identify their training n…" at bounding box center [568, 374] width 545 height 35
click at [296, 352] on input "d. Assess the specific skill gaps of the team members to identify their trainin…" at bounding box center [296, 346] width 0 height 11
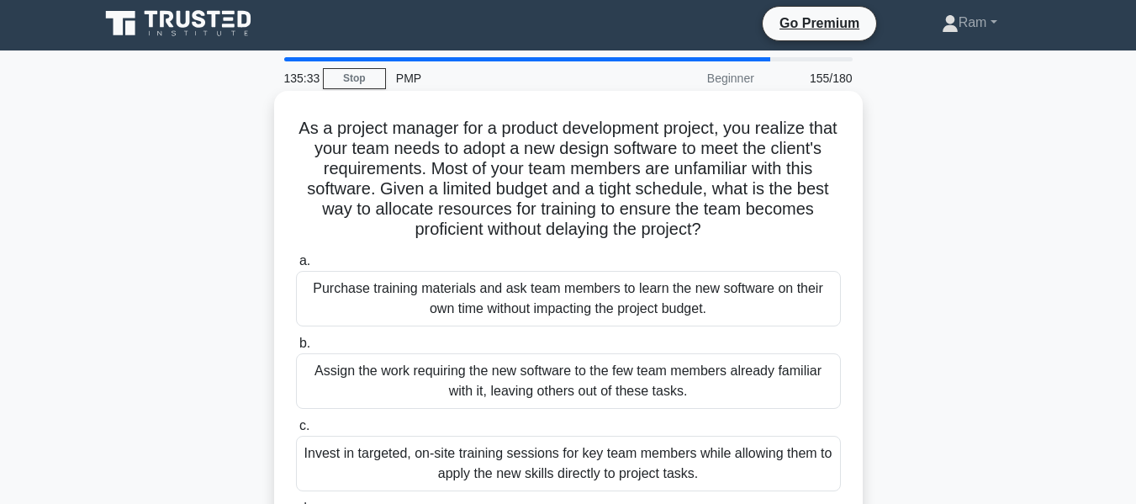
scroll to position [0, 0]
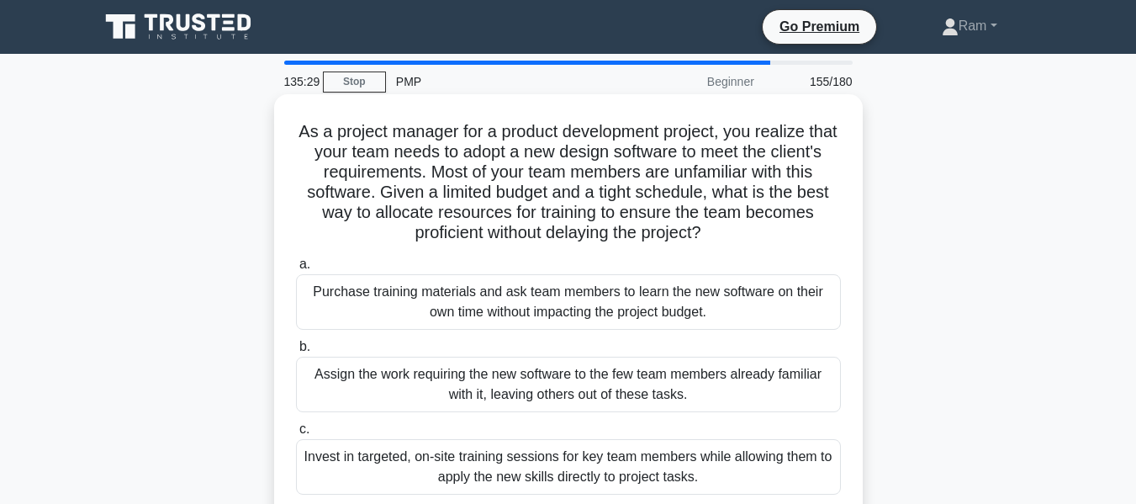
drag, startPoint x: 414, startPoint y: 193, endPoint x: 829, endPoint y: 227, distance: 416.9
click at [829, 227] on h5 "As a project manager for a product development project, you realize that your t…" at bounding box center [568, 182] width 548 height 123
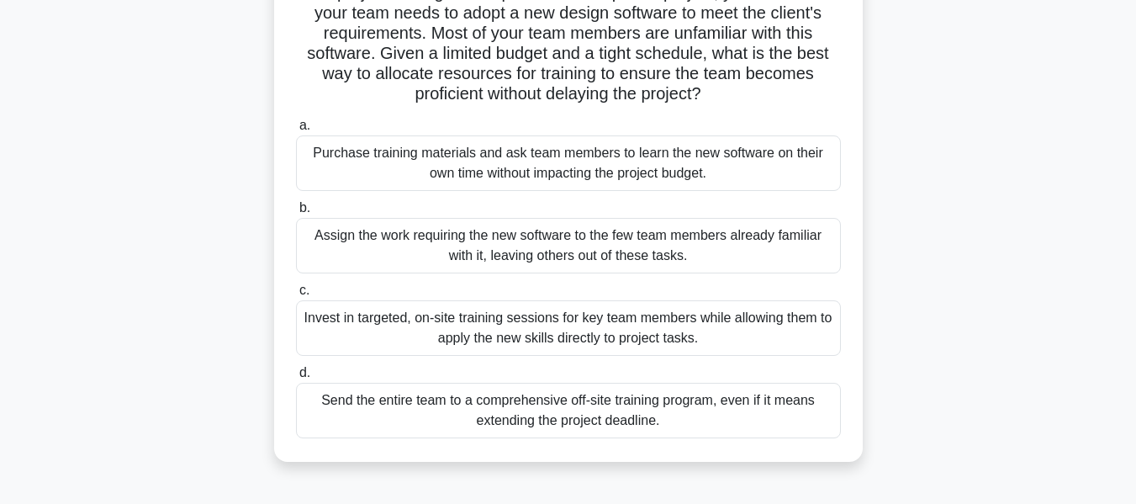
scroll to position [168, 0]
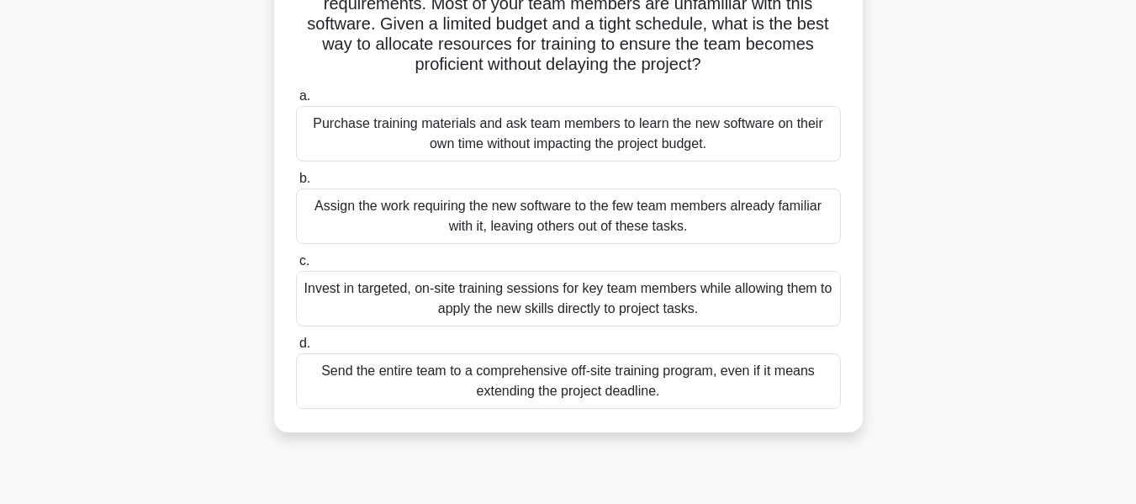
click at [690, 294] on div "Invest in targeted, on-site training sessions for key team members while allowi…" at bounding box center [568, 299] width 545 height 56
click at [296, 267] on input "c. Invest in targeted, on-site training sessions for key team members while all…" at bounding box center [296, 261] width 0 height 11
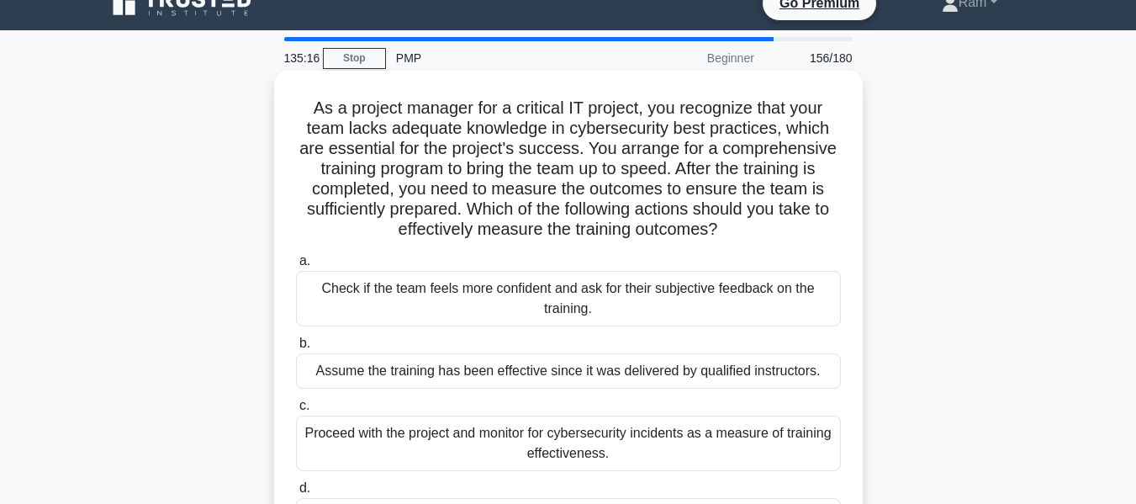
scroll to position [0, 0]
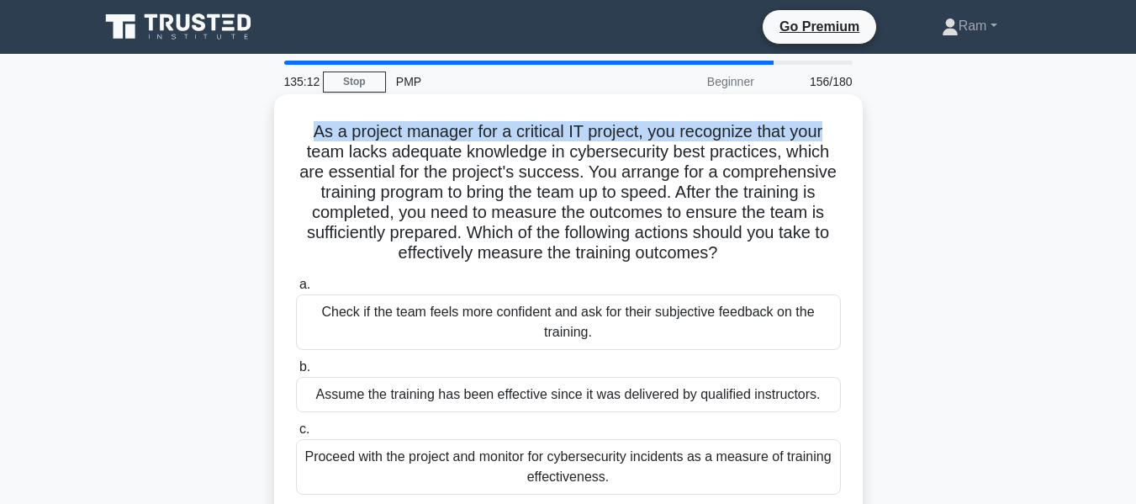
drag, startPoint x: 308, startPoint y: 134, endPoint x: 844, endPoint y: 132, distance: 535.8
click at [844, 132] on div "As a project manager for a critical IT project, you recognize that your team la…" at bounding box center [568, 347] width 575 height 493
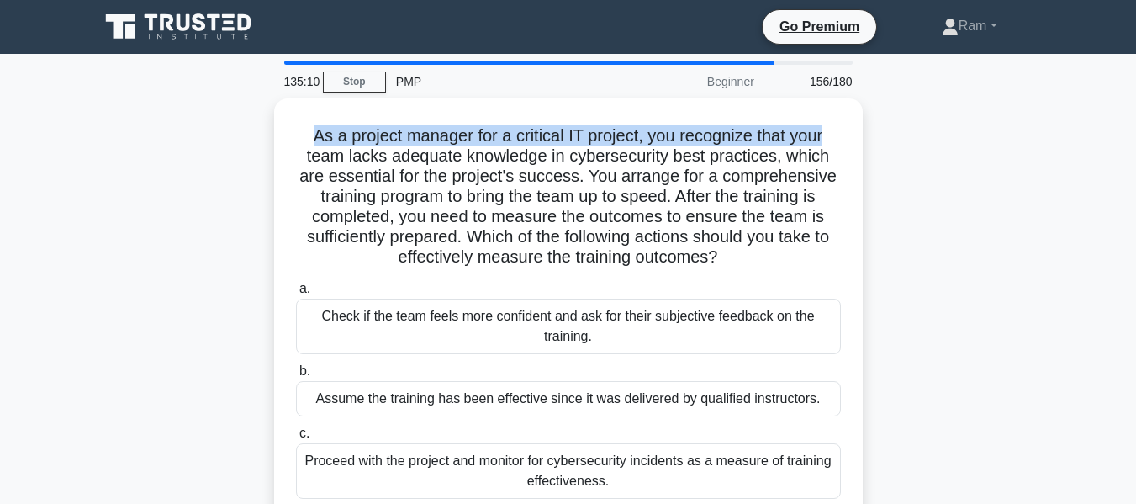
drag, startPoint x: 384, startPoint y: 155, endPoint x: 876, endPoint y: 259, distance: 502.2
click at [876, 259] on div "As a project manager for a critical IT project, you recognize that your team la…" at bounding box center [568, 361] width 959 height 527
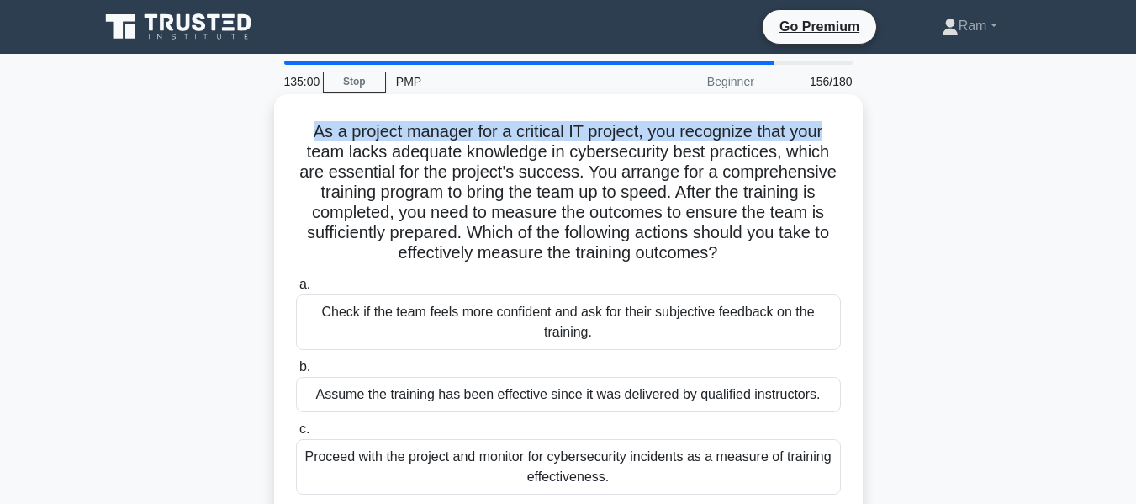
click at [512, 241] on h5 "As a project manager for a critical IT project, you recognize that your team la…" at bounding box center [568, 192] width 548 height 143
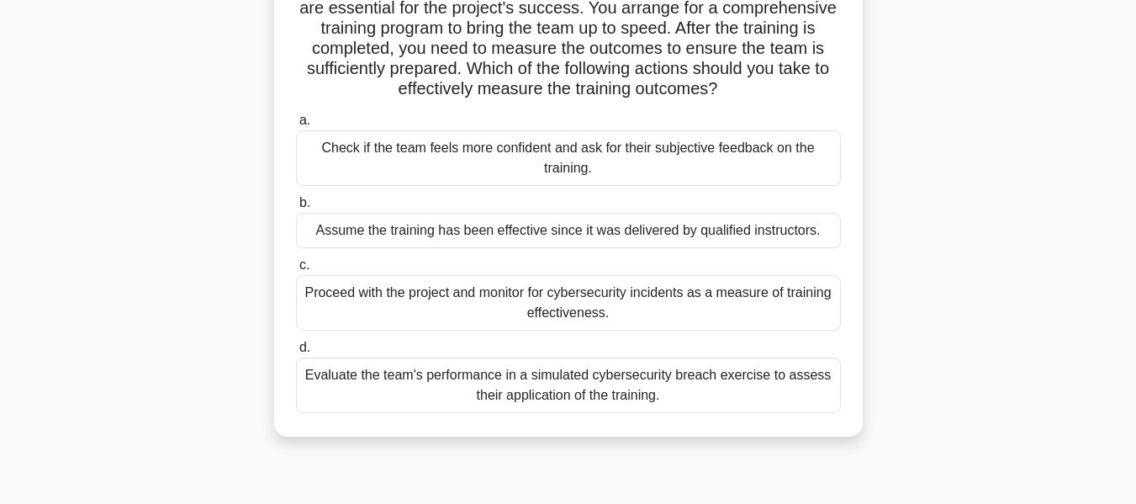
scroll to position [168, 0]
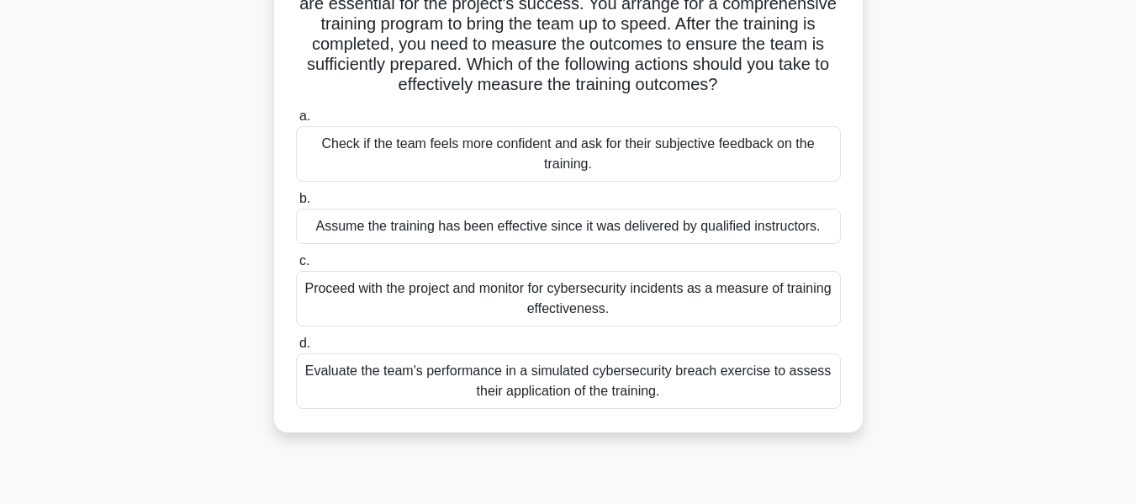
click at [516, 382] on div "Evaluate the team's performance in a simulated cybersecurity breach exercise to…" at bounding box center [568, 381] width 545 height 56
click at [296, 349] on input "d. Evaluate the team's performance in a simulated cybersecurity breach exercise…" at bounding box center [296, 343] width 0 height 11
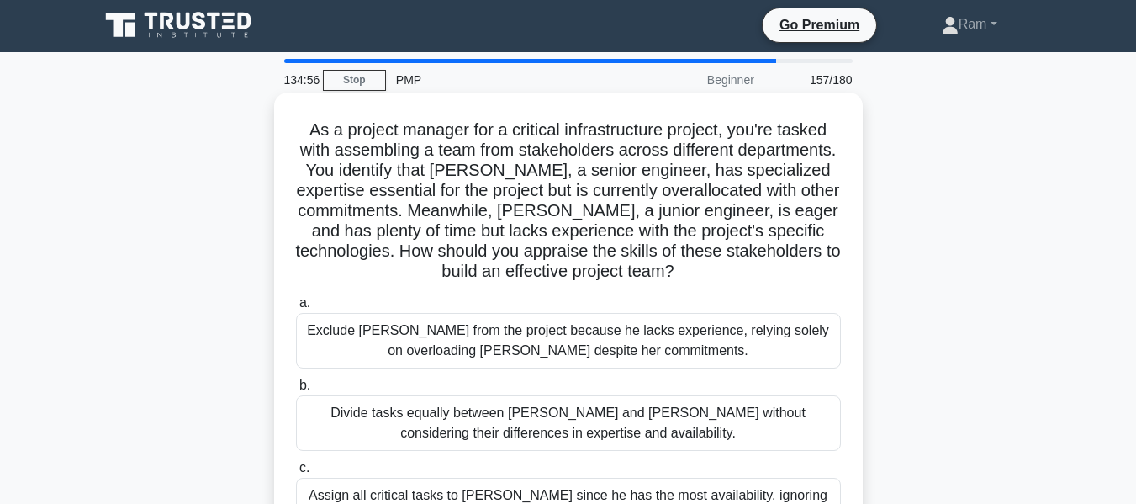
scroll to position [0, 0]
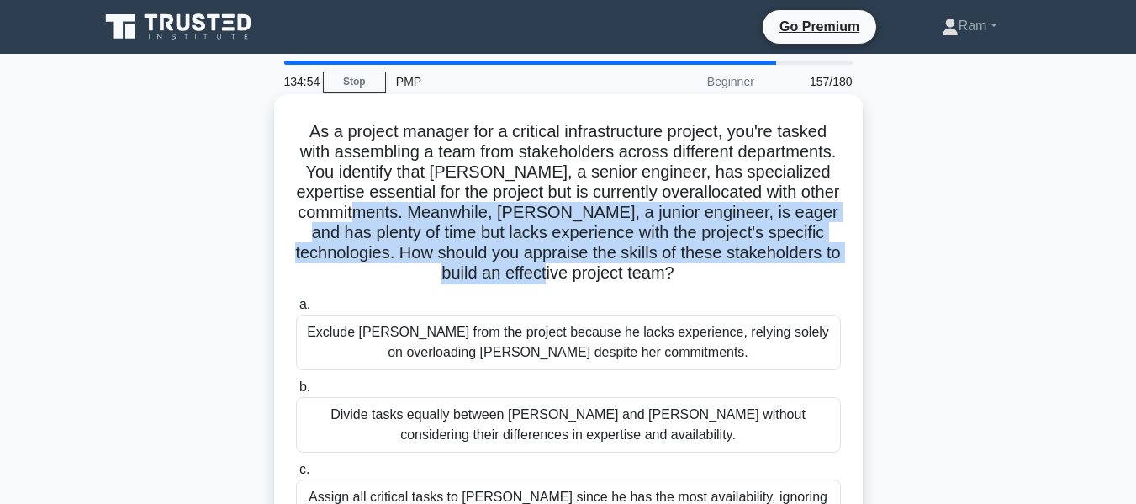
drag, startPoint x: 475, startPoint y: 211, endPoint x: 769, endPoint y: 281, distance: 301.7
click at [769, 281] on h5 "As a project manager for a critical infrastructure project, you're tasked with …" at bounding box center [568, 202] width 548 height 163
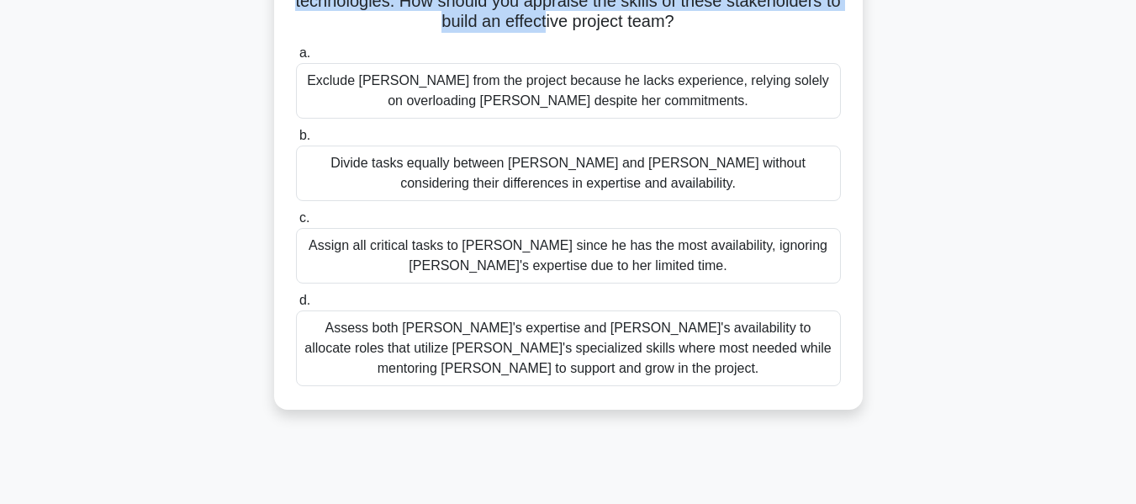
scroll to position [252, 0]
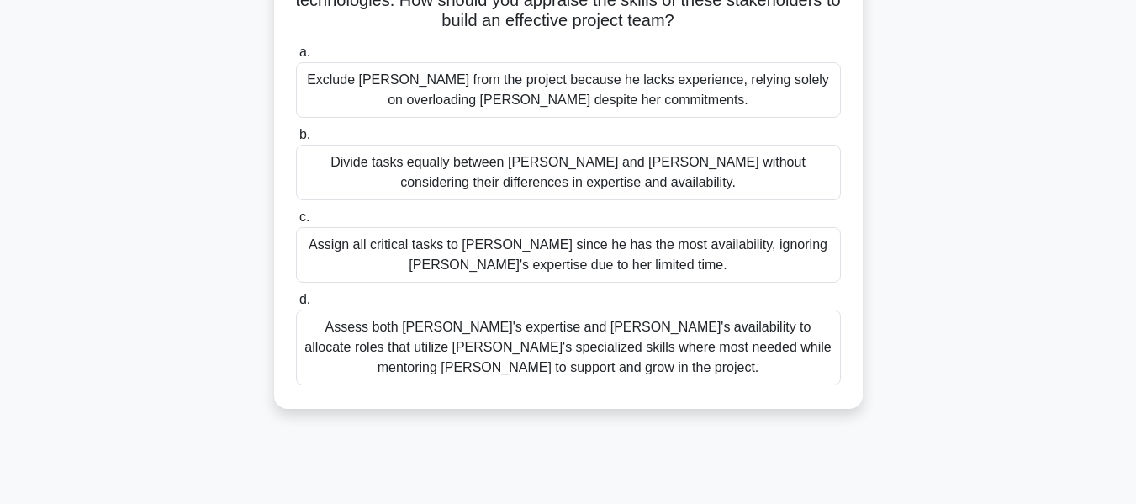
click at [666, 340] on div "Assess both [PERSON_NAME]'s expertise and [PERSON_NAME]'s availability to alloc…" at bounding box center [568, 348] width 545 height 76
click at [296, 305] on input "d. Assess both [PERSON_NAME]'s expertise and [PERSON_NAME]'s availability to al…" at bounding box center [296, 299] width 0 height 11
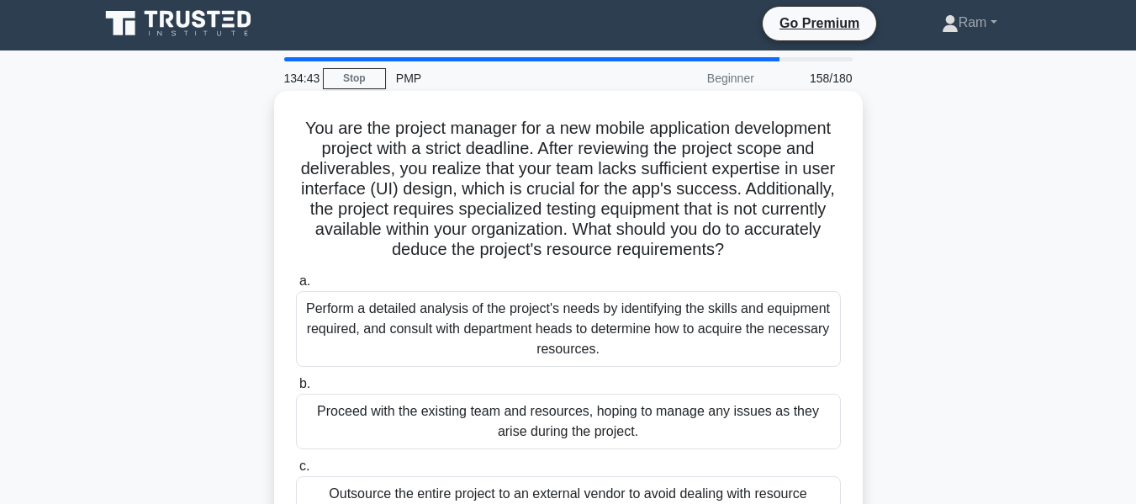
scroll to position [0, 0]
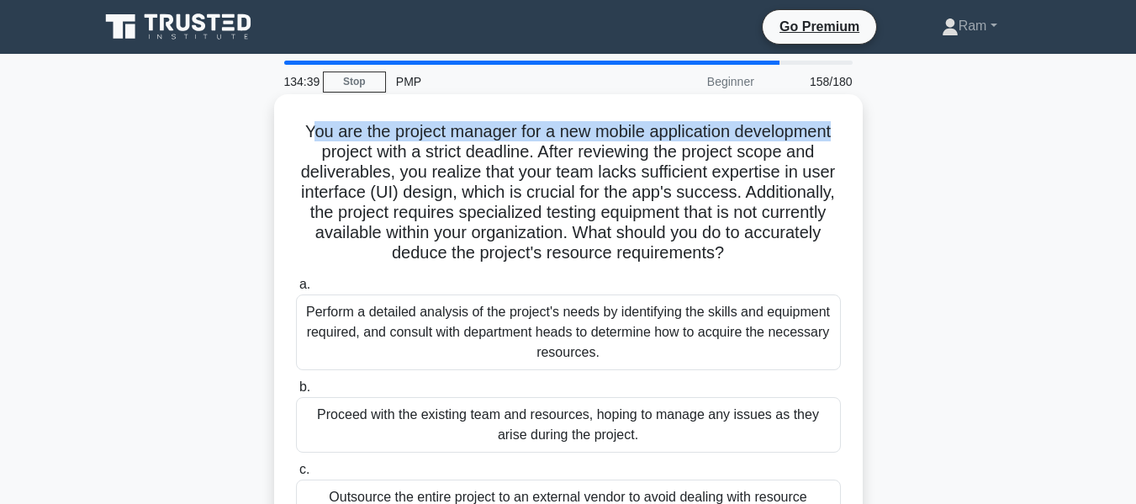
drag, startPoint x: 310, startPoint y: 130, endPoint x: 675, endPoint y: 140, distance: 366.0
click at [858, 129] on div "You are the project manager for a new mobile application development project wi…" at bounding box center [568, 367] width 589 height 547
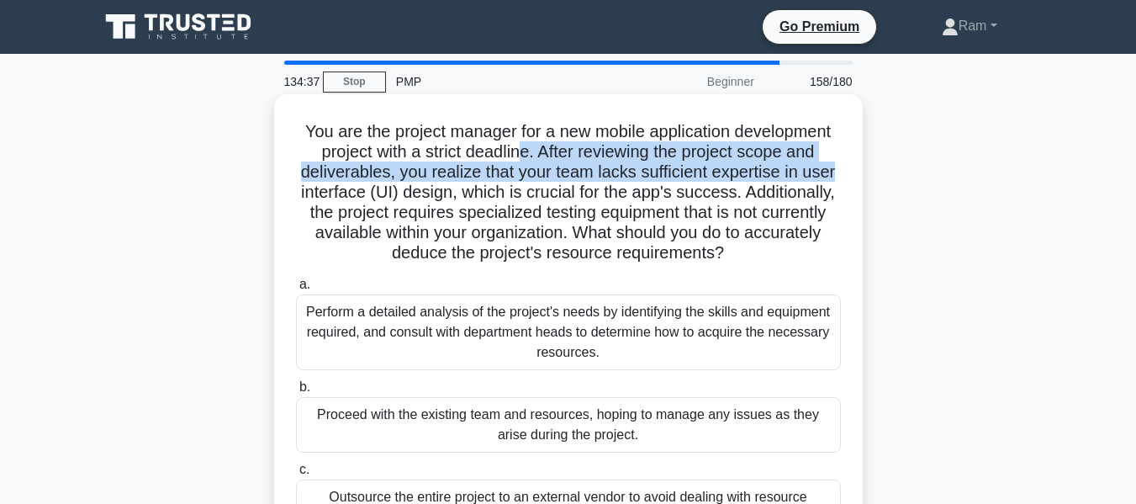
drag, startPoint x: 524, startPoint y: 151, endPoint x: 856, endPoint y: 167, distance: 332.6
click at [856, 167] on div "You are the project manager for a new mobile application development project wi…" at bounding box center [568, 367] width 589 height 547
drag, startPoint x: 462, startPoint y: 193, endPoint x: 808, endPoint y: 263, distance: 353.7
click at [808, 263] on h5 "You are the project manager for a new mobile application development project wi…" at bounding box center [568, 192] width 548 height 143
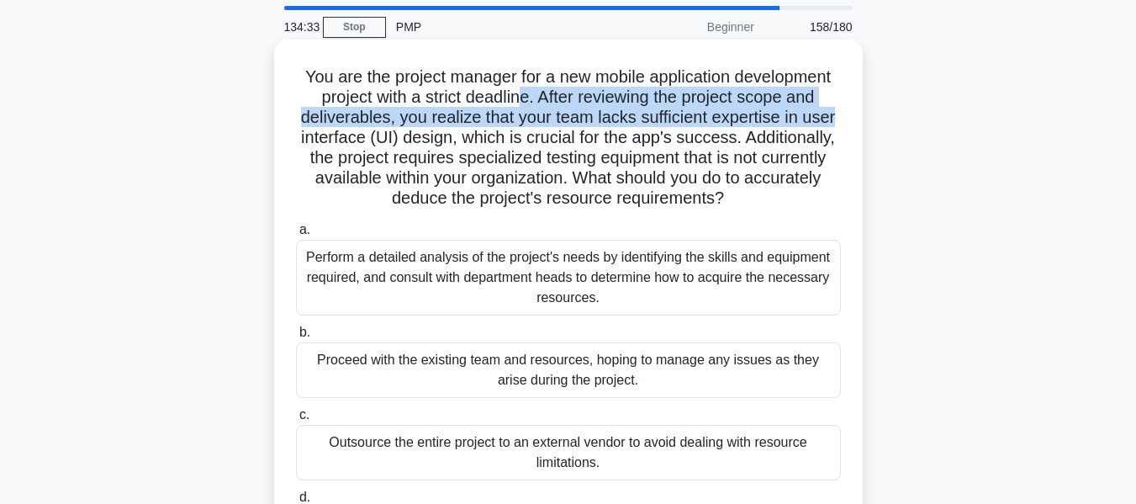
scroll to position [84, 0]
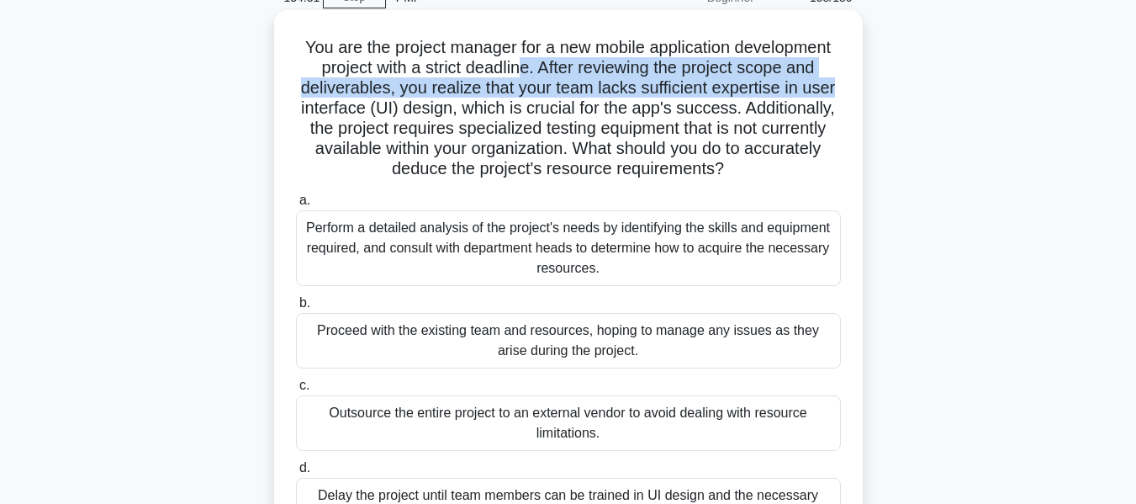
click at [481, 159] on h5 "You are the project manager for a new mobile application development project wi…" at bounding box center [568, 108] width 548 height 143
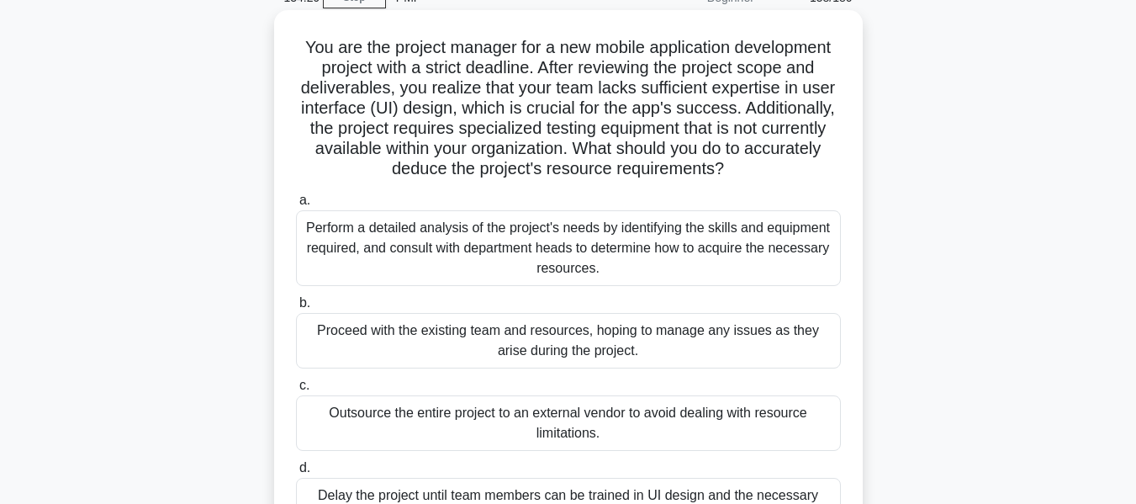
drag, startPoint x: 569, startPoint y: 152, endPoint x: 754, endPoint y: 172, distance: 186.1
click at [754, 172] on h5 "You are the project manager for a new mobile application development project wi…" at bounding box center [568, 108] width 548 height 143
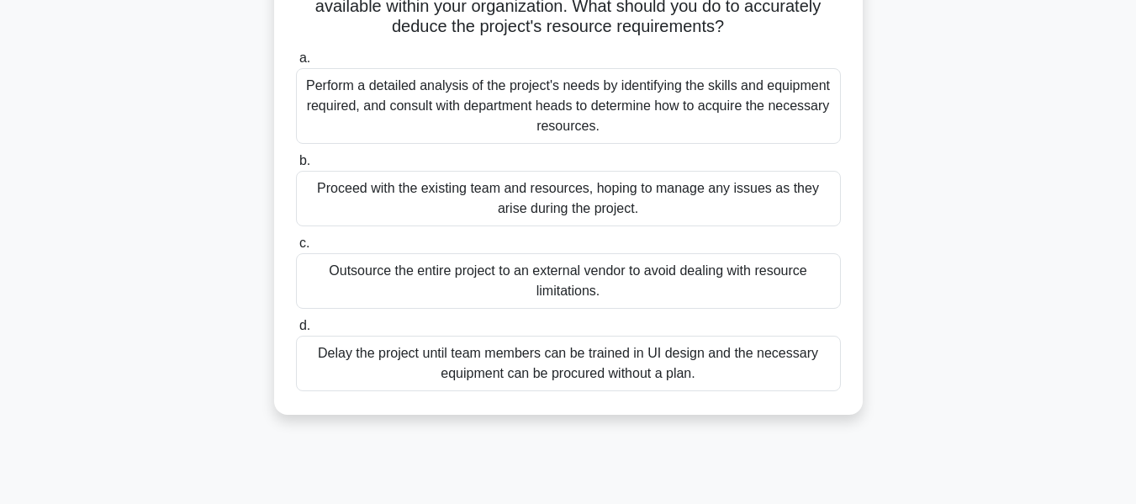
scroll to position [252, 0]
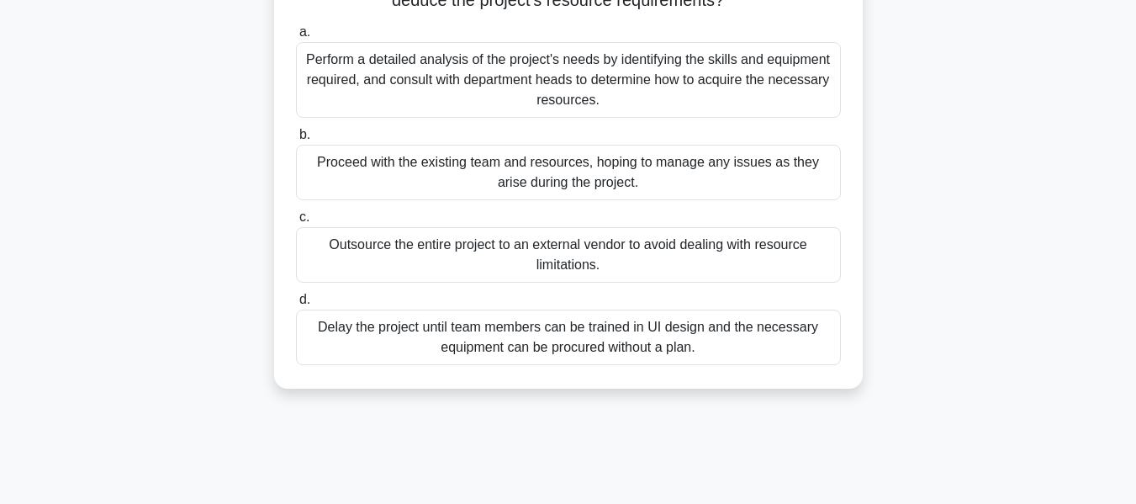
click at [703, 78] on div "Perform a detailed analysis of the project's needs by identifying the skills an…" at bounding box center [568, 80] width 545 height 76
click at [296, 38] on input "a. Perform a detailed analysis of the project's needs by identifying the skills…" at bounding box center [296, 32] width 0 height 11
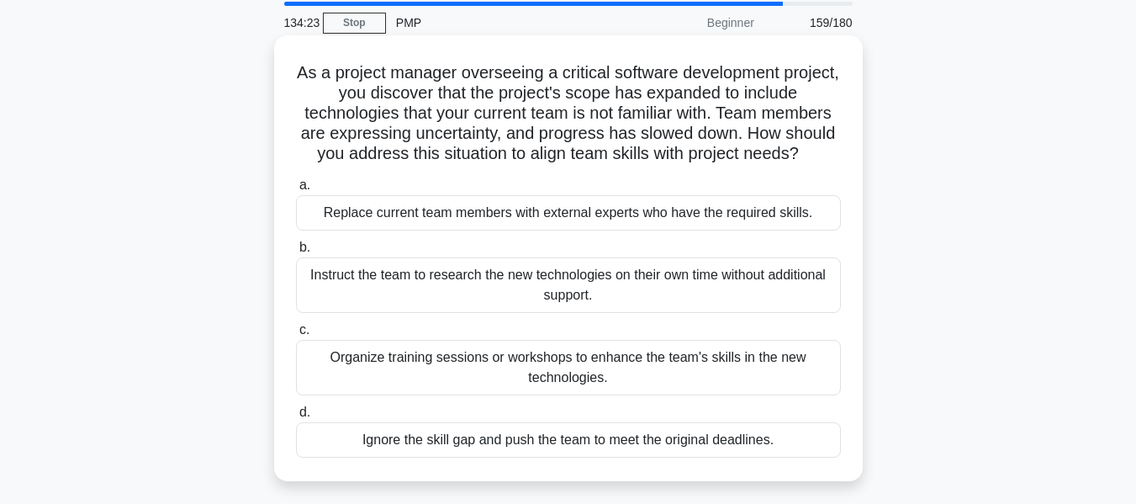
scroll to position [0, 0]
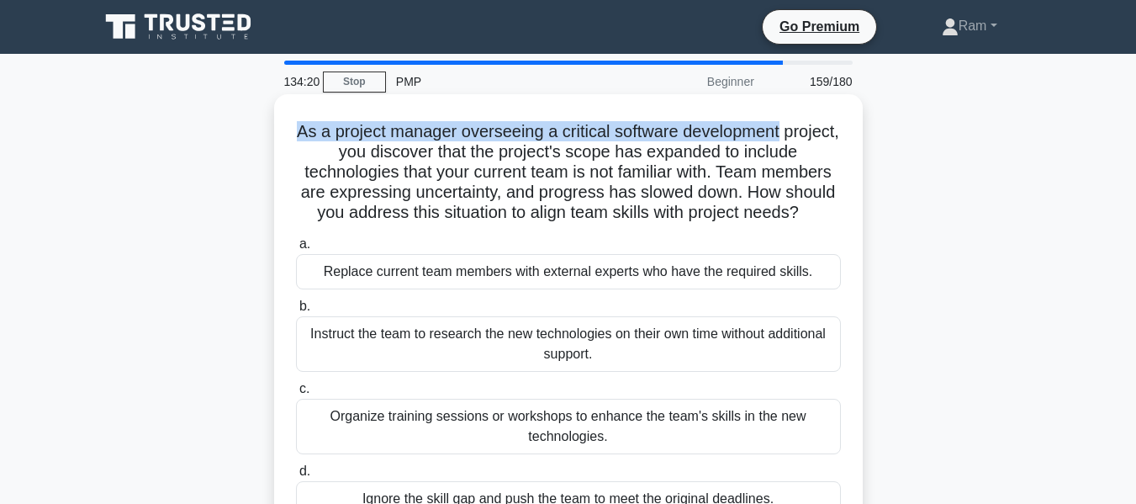
drag, startPoint x: 324, startPoint y: 134, endPoint x: 818, endPoint y: 128, distance: 493.8
click at [818, 128] on h5 "As a project manager overseeing a critical software development project, you di…" at bounding box center [568, 172] width 548 height 103
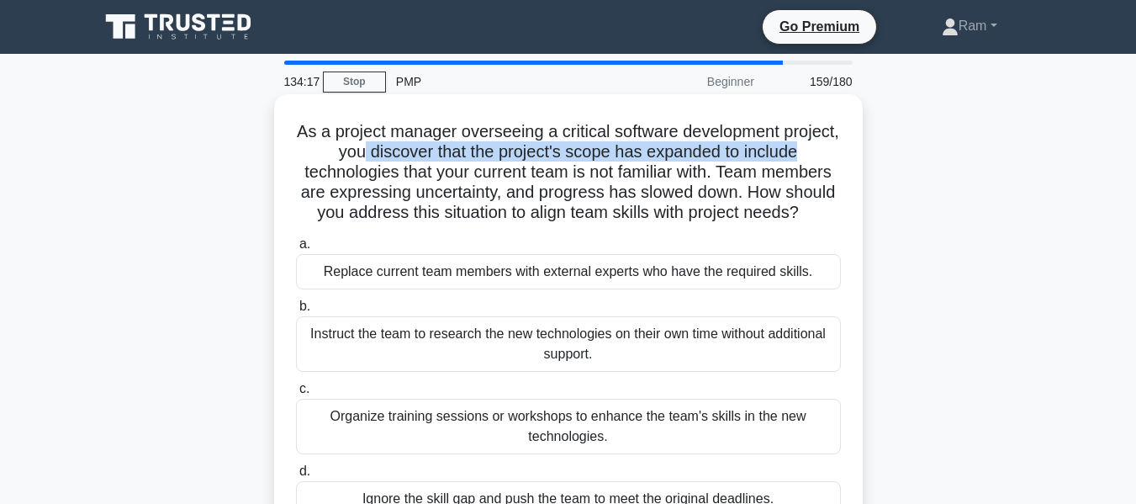
drag, startPoint x: 389, startPoint y: 145, endPoint x: 851, endPoint y: 151, distance: 462.7
click at [851, 151] on div "As a project manager overseeing a critical software development project, you di…" at bounding box center [568, 317] width 575 height 432
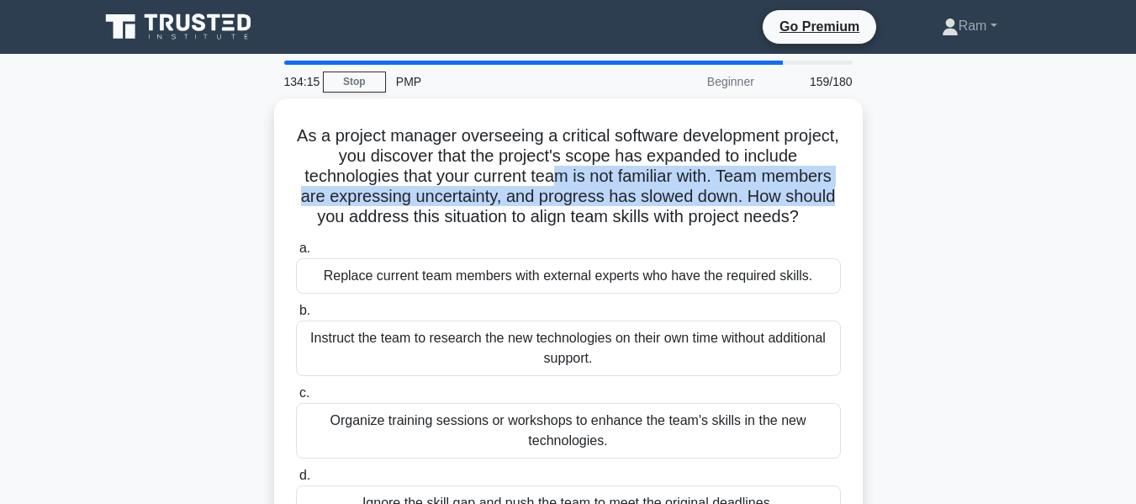
drag, startPoint x: 559, startPoint y: 168, endPoint x: 863, endPoint y: 196, distance: 304.9
click at [863, 196] on div "As a project manager overseeing a critical software development project, you di…" at bounding box center [568, 331] width 959 height 466
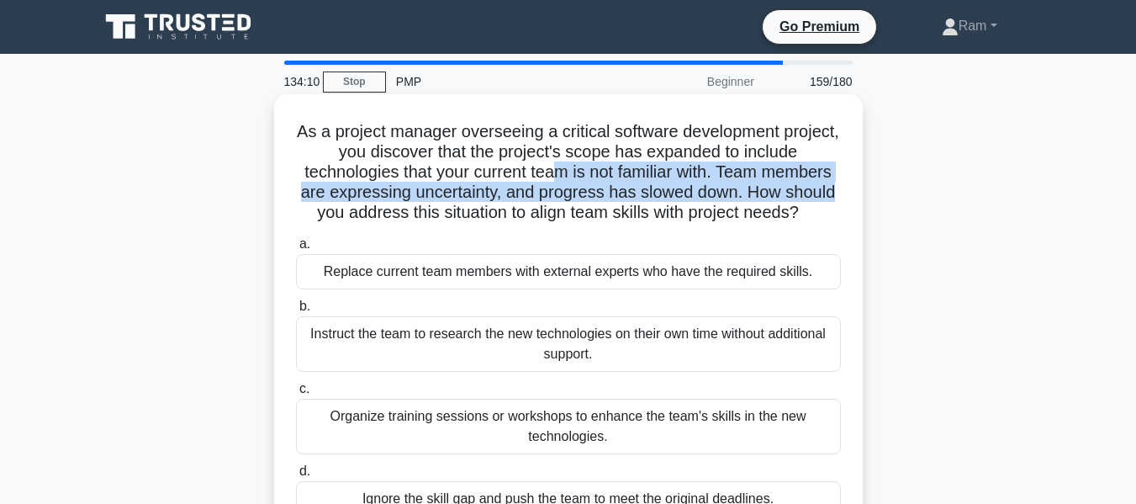
scroll to position [84, 0]
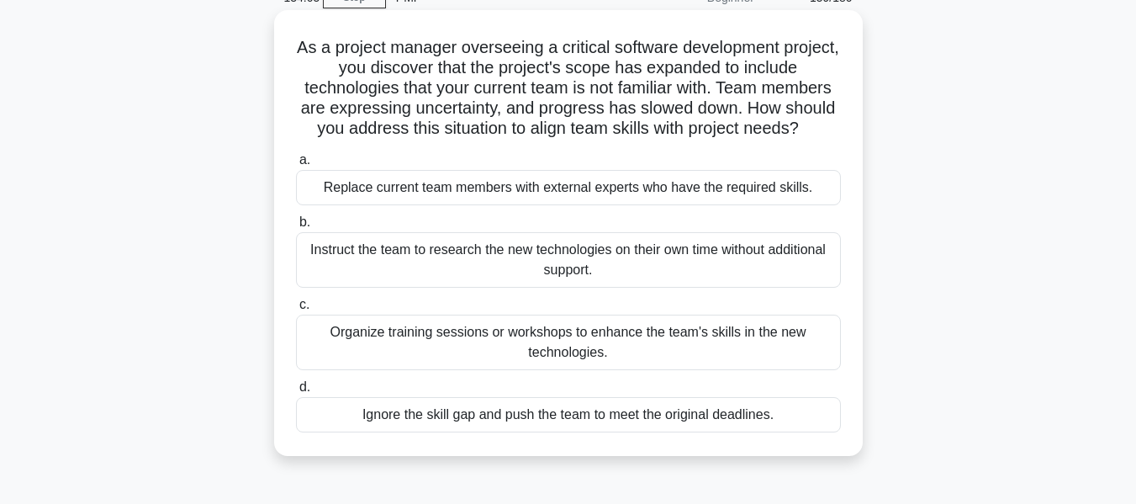
click at [629, 345] on div "Organize training sessions or workshops to enhance the team's skills in the new…" at bounding box center [568, 343] width 545 height 56
click at [296, 310] on input "c. Organize training sessions or workshops to enhance the team's skills in the …" at bounding box center [296, 304] width 0 height 11
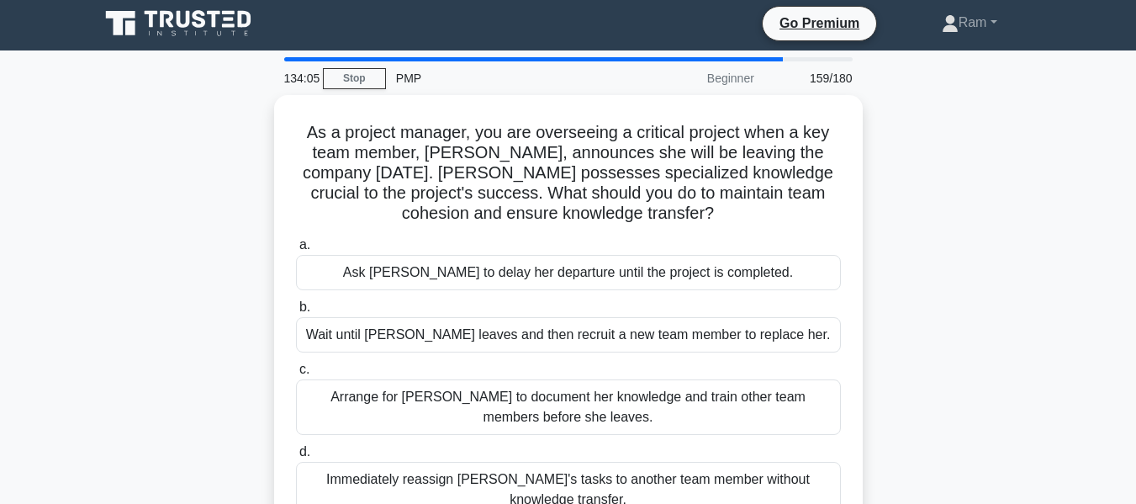
scroll to position [0, 0]
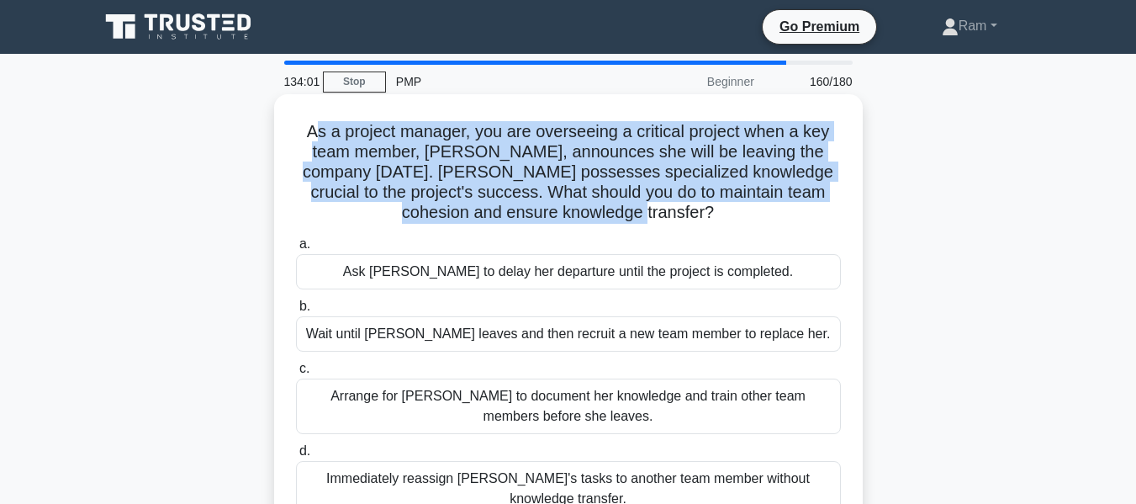
drag, startPoint x: 309, startPoint y: 122, endPoint x: 815, endPoint y: 208, distance: 513.6
click at [815, 208] on h5 "As a project manager, you are overseeing a critical project when a key team mem…" at bounding box center [568, 172] width 548 height 103
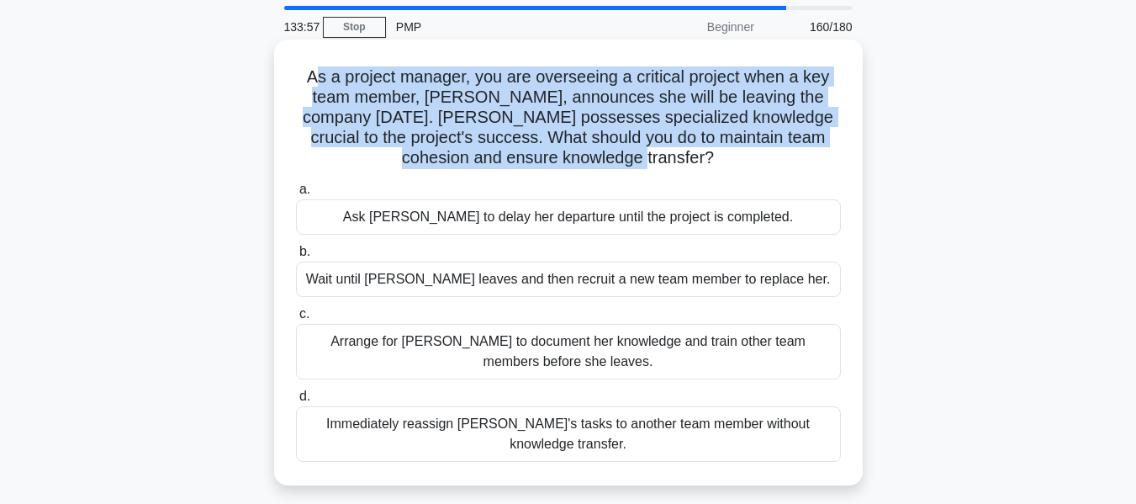
scroll to position [84, 0]
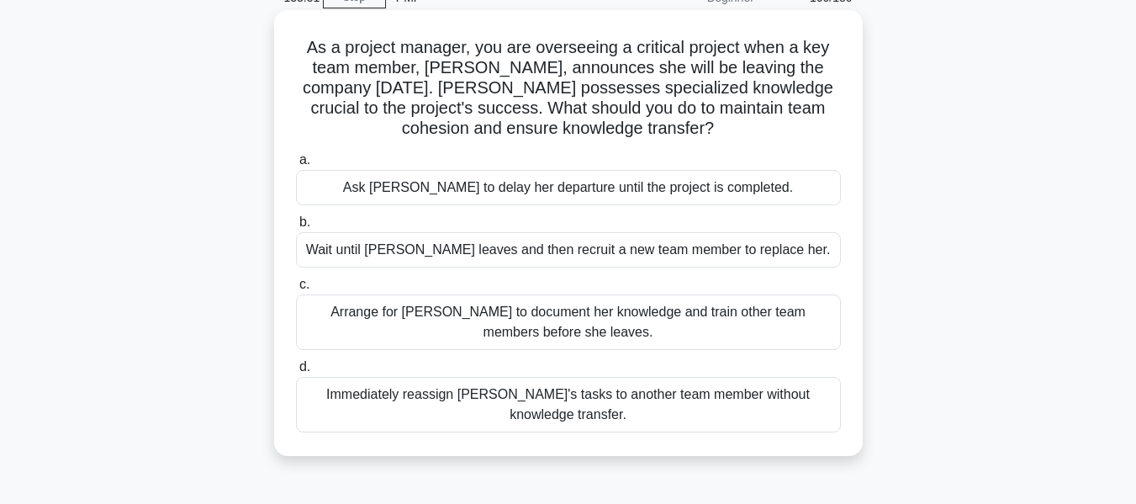
click at [696, 327] on div "Arrange for [PERSON_NAME] to document her knowledge and train other team member…" at bounding box center [568, 322] width 545 height 56
click at [296, 290] on input "c. Arrange for [PERSON_NAME] to document her knowledge and train other team mem…" at bounding box center [296, 284] width 0 height 11
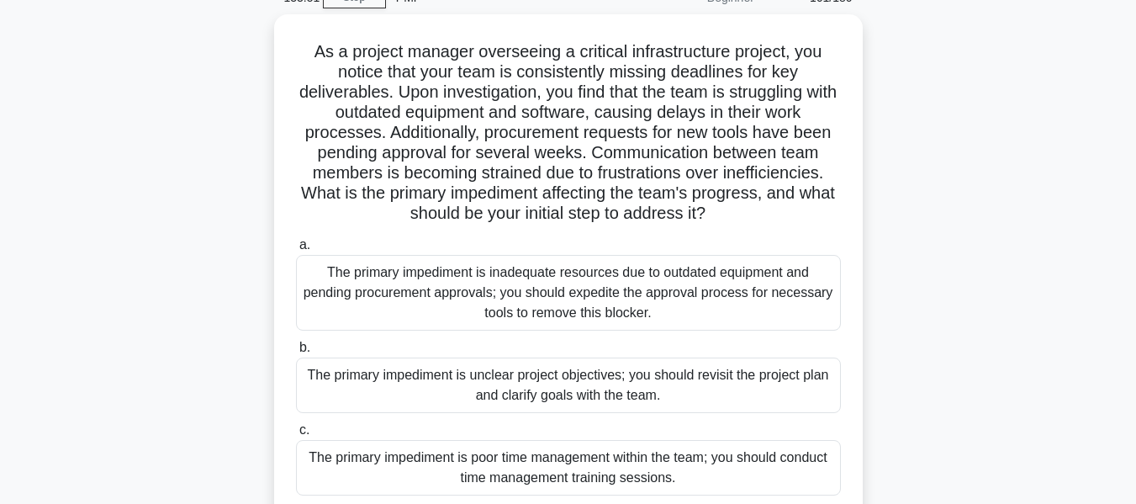
scroll to position [0, 0]
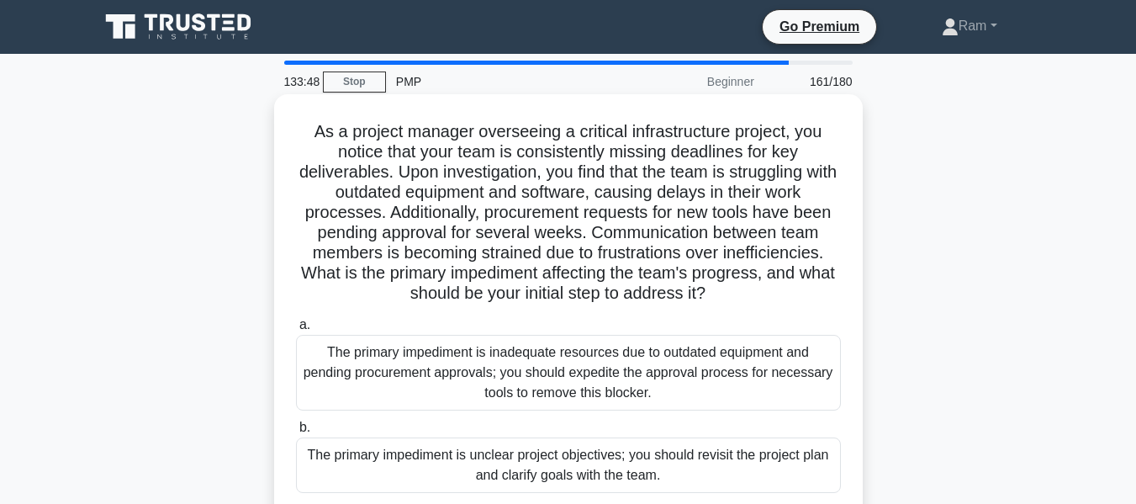
drag, startPoint x: 608, startPoint y: 230, endPoint x: 760, endPoint y: 299, distance: 166.4
click at [760, 299] on h5 "As a project manager overseeing a critical infrastructure project, you notice t…" at bounding box center [568, 212] width 548 height 183
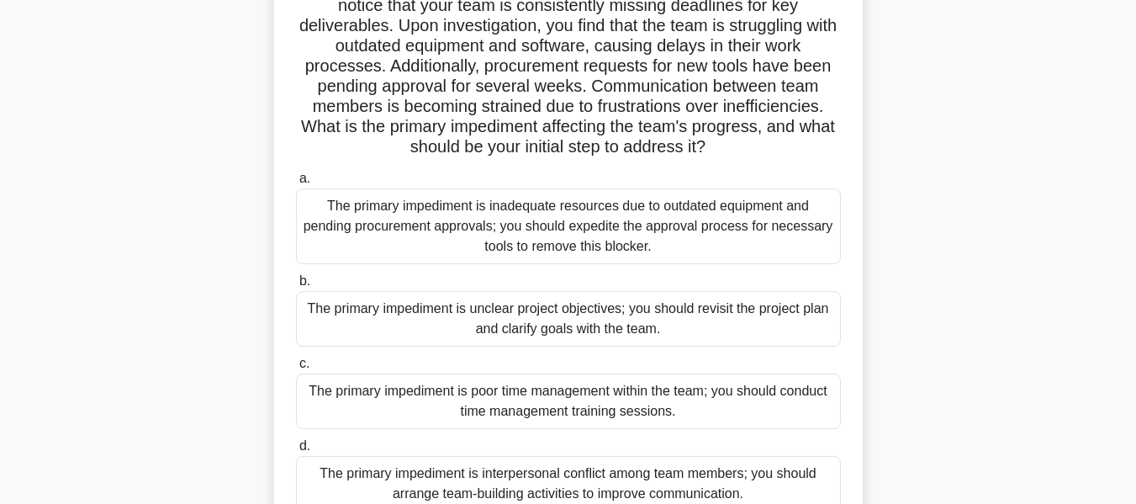
scroll to position [252, 0]
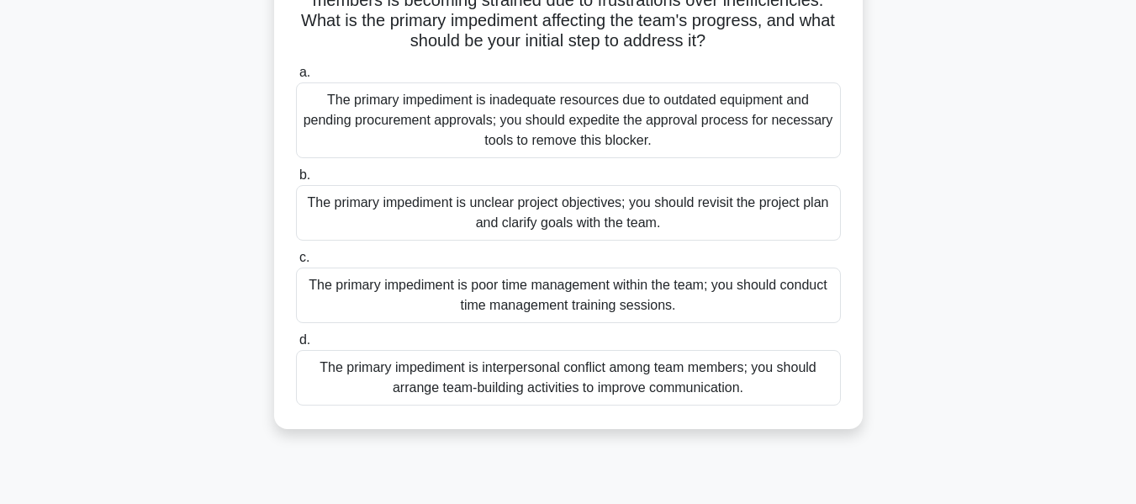
click at [722, 129] on div "The primary impediment is inadequate resources due to outdated equipment and pe…" at bounding box center [568, 120] width 545 height 76
click at [296, 78] on input "a. The primary impediment is inadequate resources due to outdated equipment and…" at bounding box center [296, 72] width 0 height 11
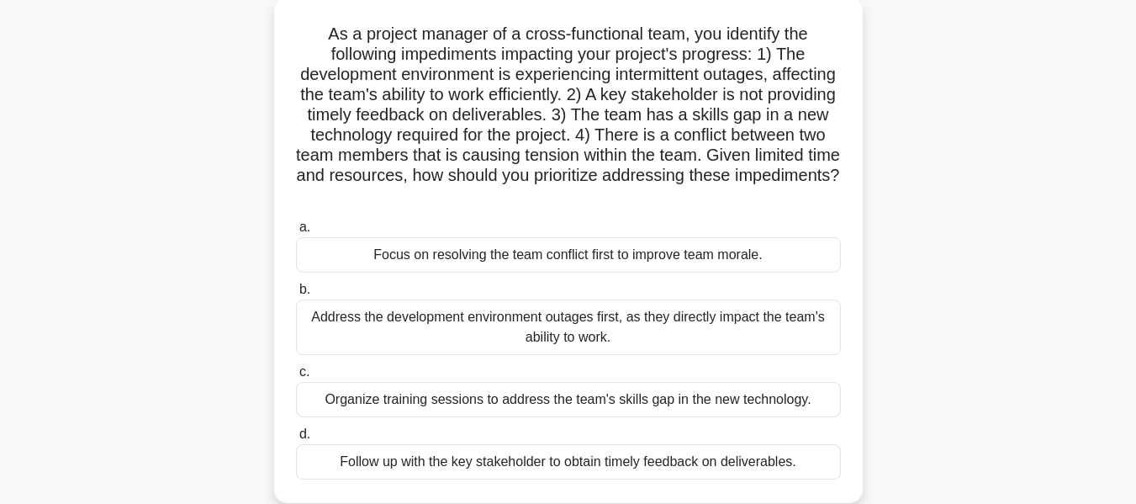
scroll to position [84, 0]
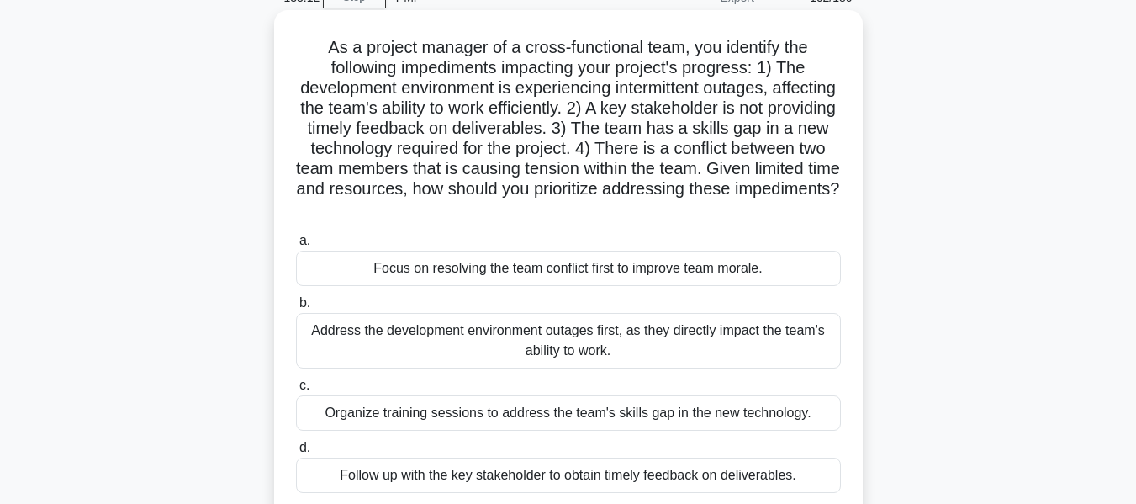
drag, startPoint x: 571, startPoint y: 188, endPoint x: 693, endPoint y: 209, distance: 123.8
click at [693, 209] on h5 "As a project manager of a cross-functional team, you identify the following imp…" at bounding box center [568, 128] width 548 height 183
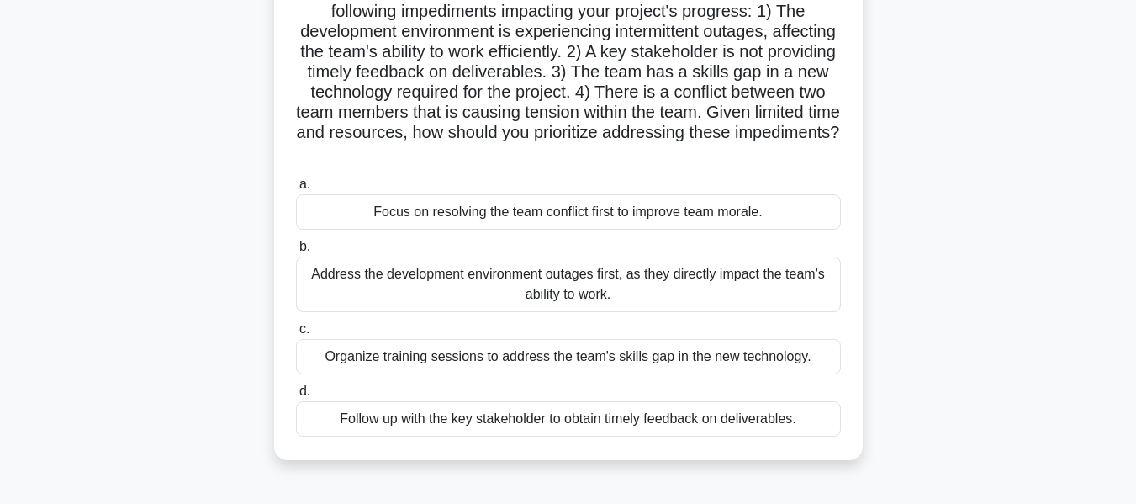
scroll to position [252, 0]
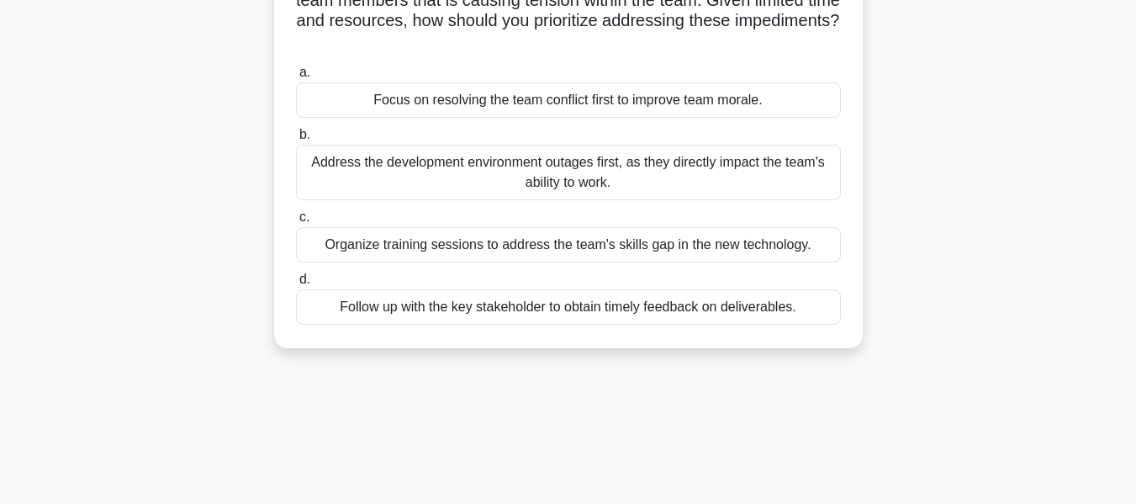
click at [685, 245] on div "Organize training sessions to address the team's skills gap in the new technolo…" at bounding box center [568, 244] width 545 height 35
click at [296, 223] on input "c. Organize training sessions to address the team's skills gap in the new techn…" at bounding box center [296, 217] width 0 height 11
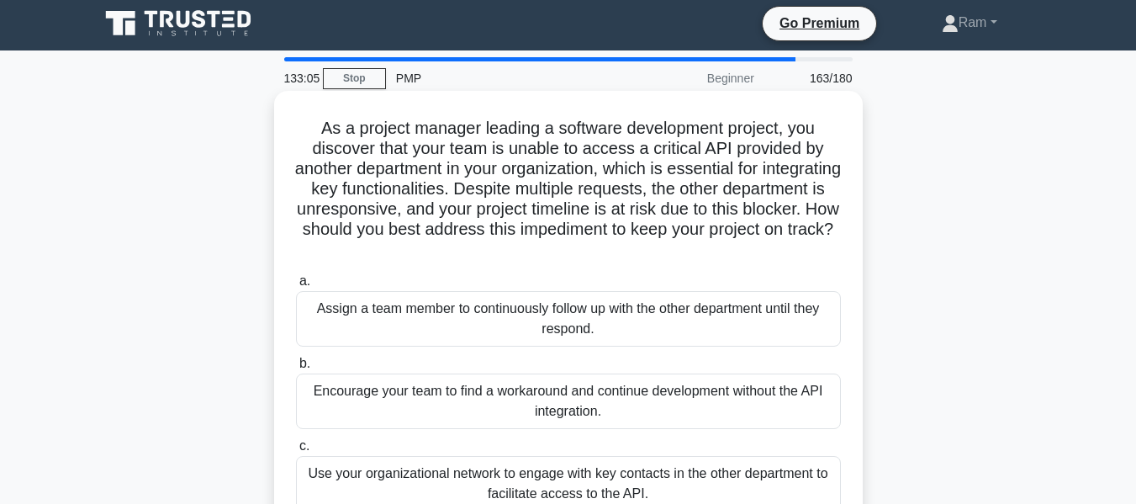
scroll to position [0, 0]
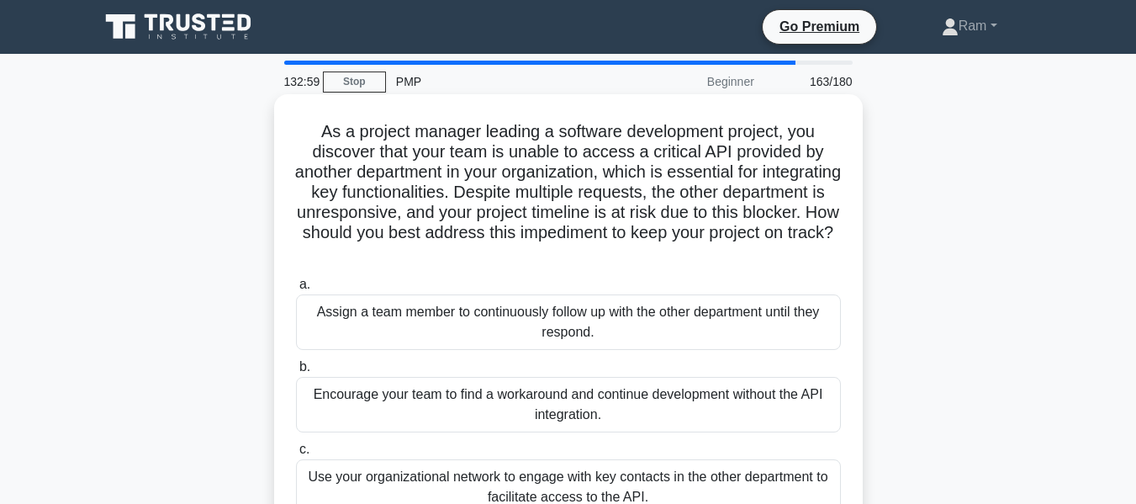
drag, startPoint x: 555, startPoint y: 199, endPoint x: 728, endPoint y: 263, distance: 185.0
click at [728, 263] on h5 "As a project manager leading a software development project, you discover that …" at bounding box center [568, 192] width 548 height 143
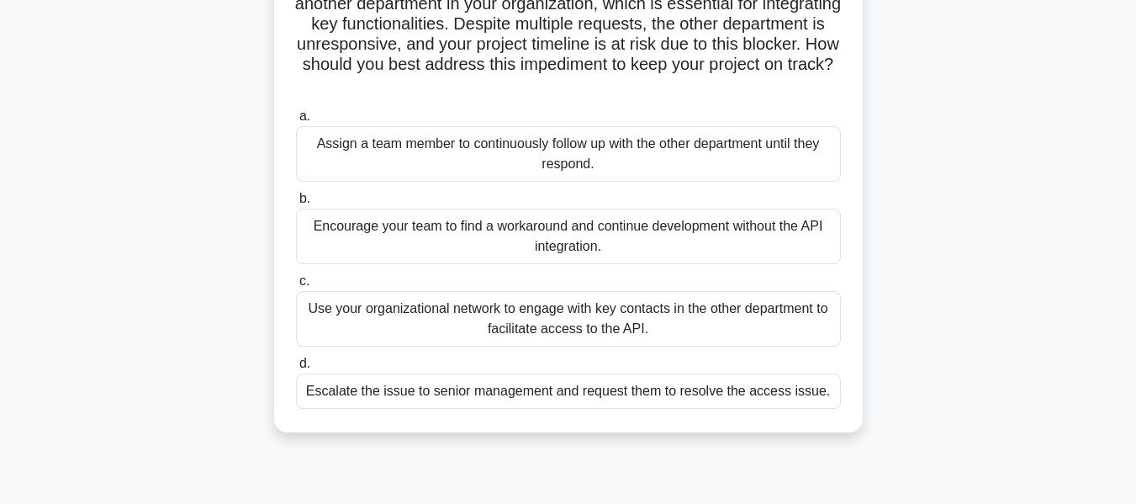
scroll to position [84, 0]
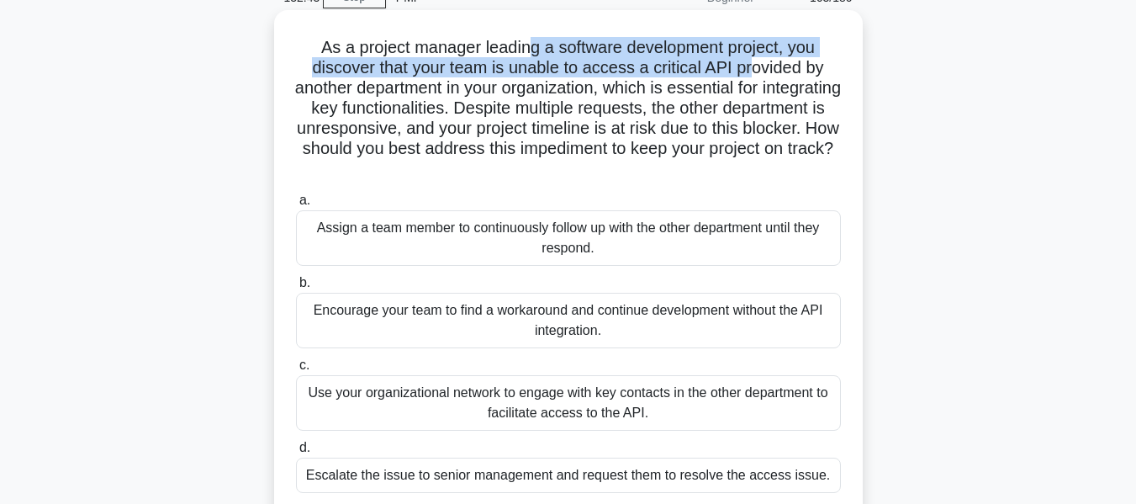
drag, startPoint x: 525, startPoint y: 46, endPoint x: 751, endPoint y: 67, distance: 227.2
click at [751, 67] on h5 "As a project manager leading a software development project, you discover that …" at bounding box center [568, 108] width 548 height 143
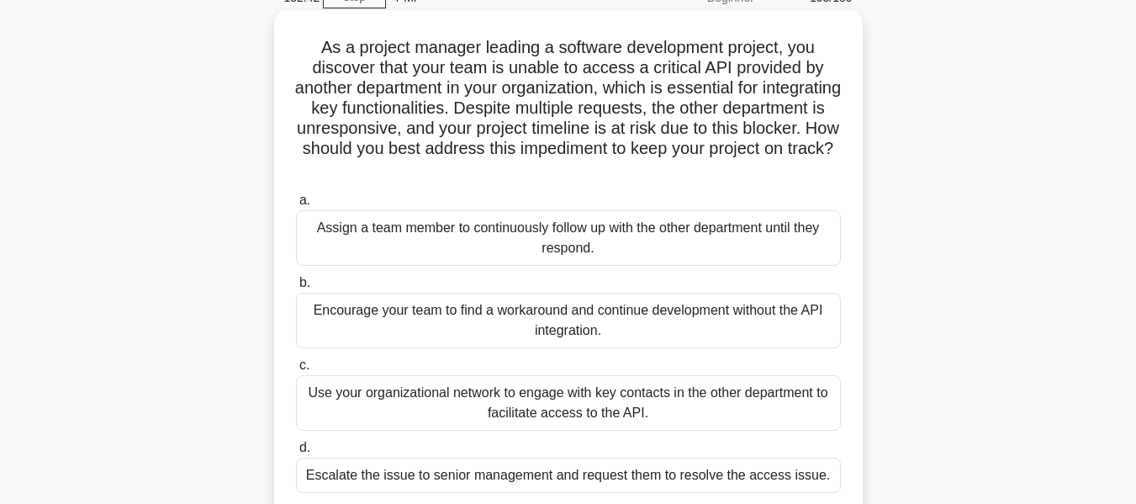
drag, startPoint x: 608, startPoint y: 105, endPoint x: 670, endPoint y: 114, distance: 62.8
click at [609, 105] on h5 "As a project manager leading a software development project, you discover that …" at bounding box center [568, 108] width 548 height 143
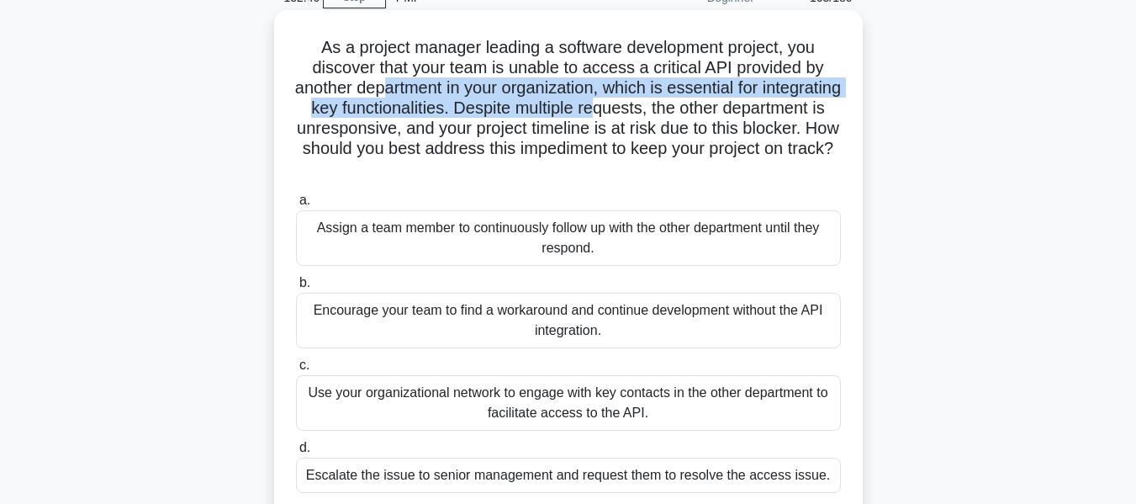
drag, startPoint x: 420, startPoint y: 86, endPoint x: 693, endPoint y: 109, distance: 274.4
click at [693, 109] on h5 "As a project manager leading a software development project, you discover that …" at bounding box center [568, 108] width 548 height 143
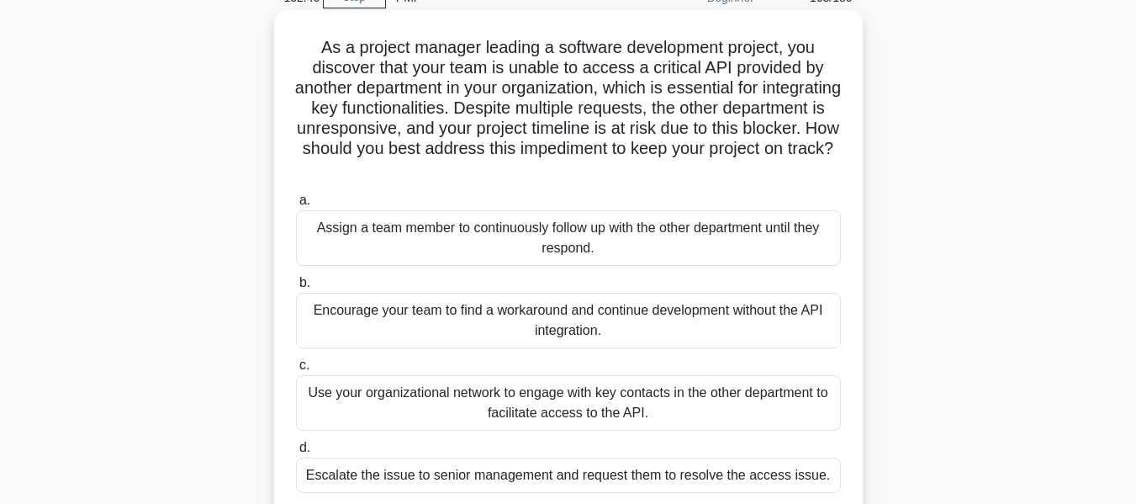
click at [694, 134] on h5 "As a project manager leading a software development project, you discover that …" at bounding box center [568, 108] width 548 height 143
drag, startPoint x: 412, startPoint y: 108, endPoint x: 790, endPoint y: 177, distance: 384.1
click at [790, 177] on h5 "As a project manager leading a software development project, you discover that …" at bounding box center [568, 108] width 548 height 143
drag, startPoint x: 460, startPoint y: 124, endPoint x: 589, endPoint y: 127, distance: 128.7
click at [461, 123] on h5 "As a project manager leading a software development project, you discover that …" at bounding box center [568, 108] width 548 height 143
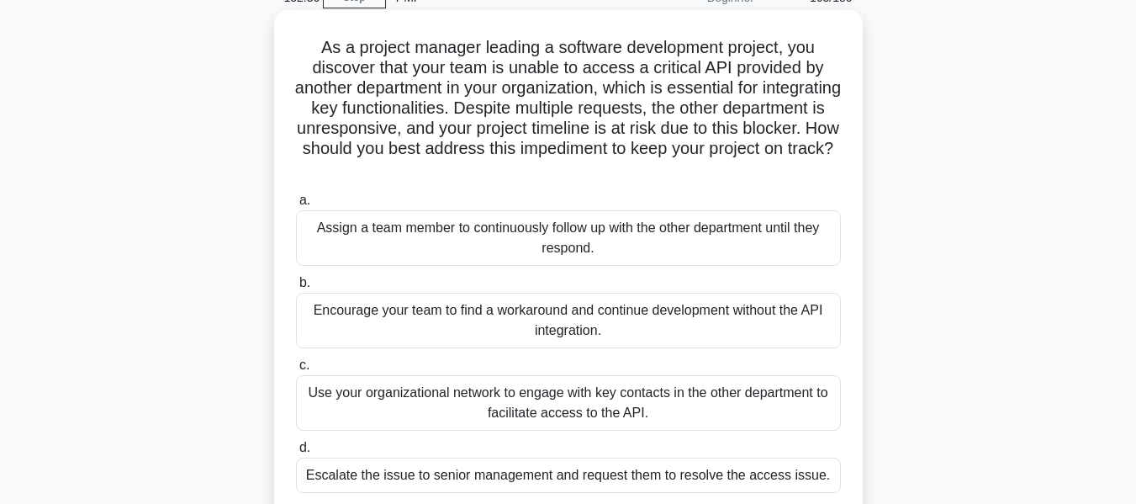
click at [638, 140] on h5 "As a project manager leading a software development project, you discover that …" at bounding box center [568, 108] width 548 height 143
drag, startPoint x: 575, startPoint y: 123, endPoint x: 779, endPoint y: 183, distance: 212.1
click at [779, 183] on div "As a project manager leading a software development project, you discover that …" at bounding box center [568, 263] width 575 height 493
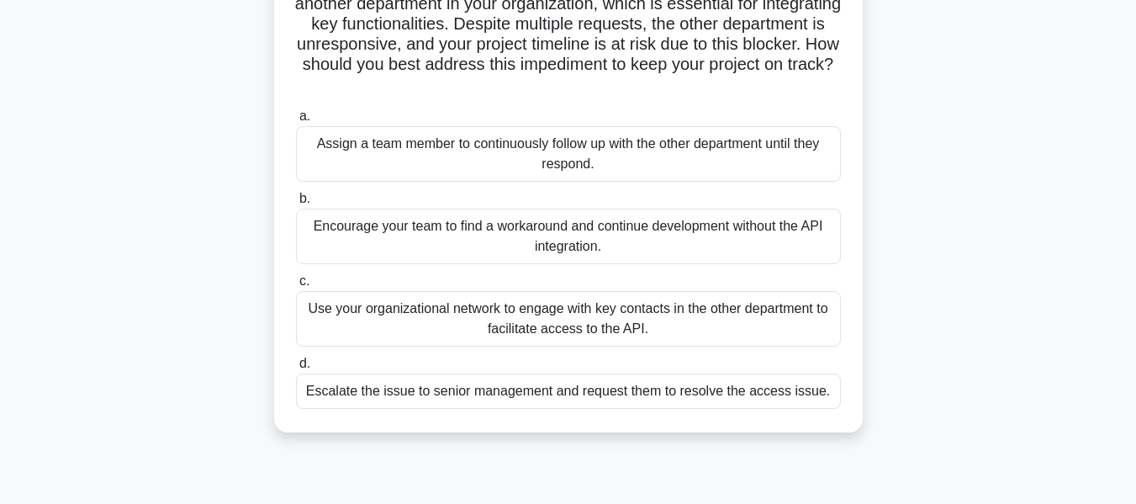
scroll to position [252, 0]
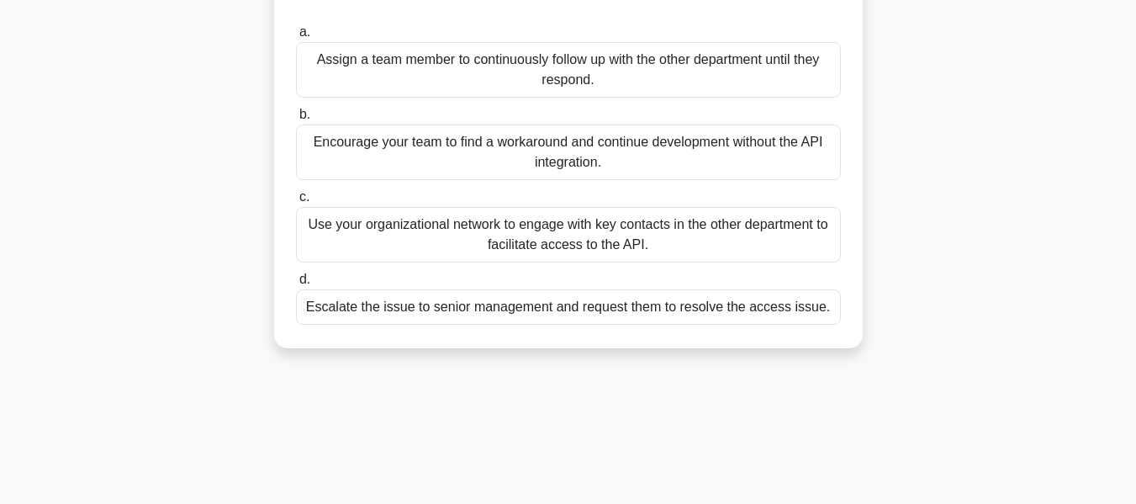
click at [693, 236] on div "Use your organizational network to engage with key contacts in the other depart…" at bounding box center [568, 235] width 545 height 56
click at [296, 203] on input "c. Use your organizational network to engage with key contacts in the other dep…" at bounding box center [296, 197] width 0 height 11
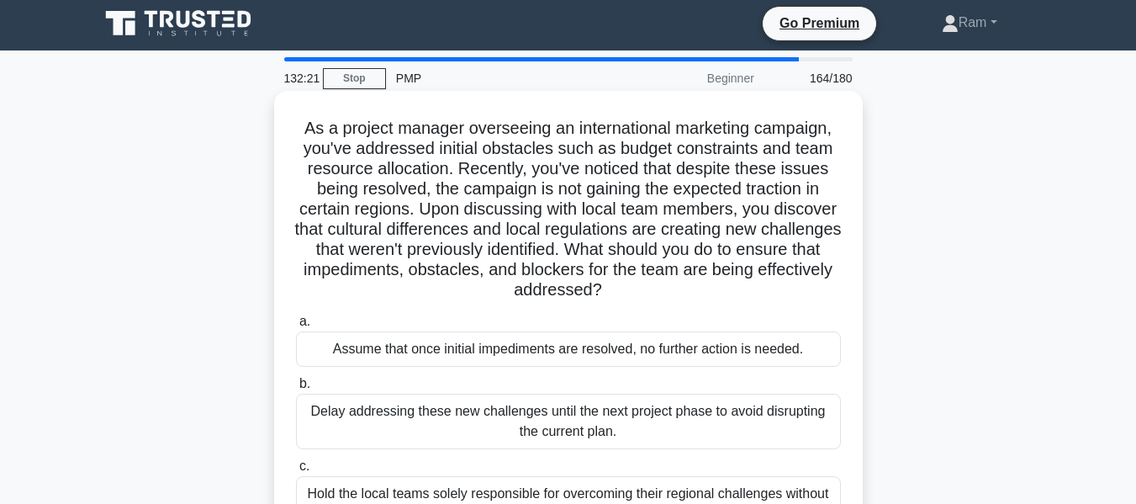
scroll to position [0, 0]
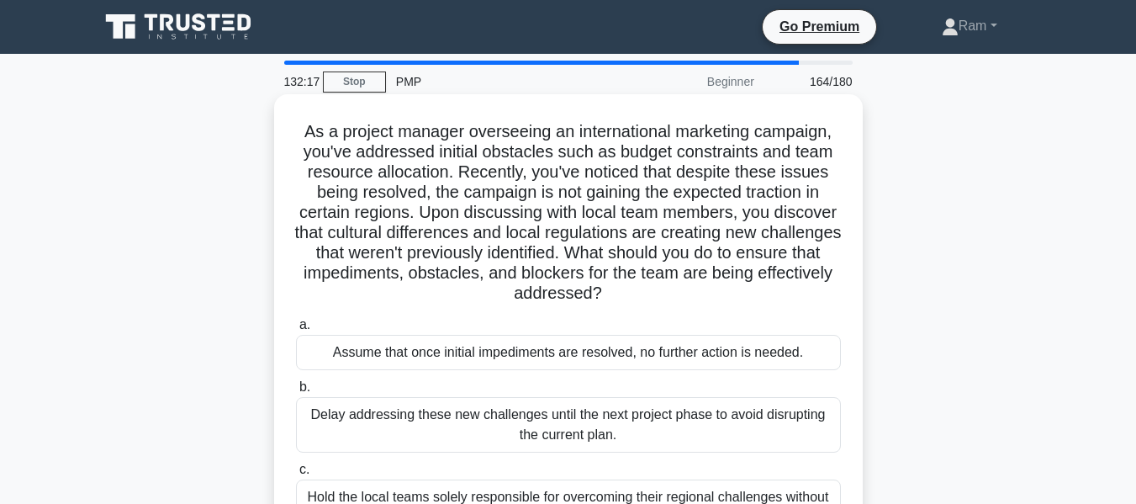
drag, startPoint x: 448, startPoint y: 212, endPoint x: 724, endPoint y: 285, distance: 285.4
click at [724, 285] on h5 "As a project manager overseeing an international marketing campaign, you've add…" at bounding box center [568, 212] width 548 height 183
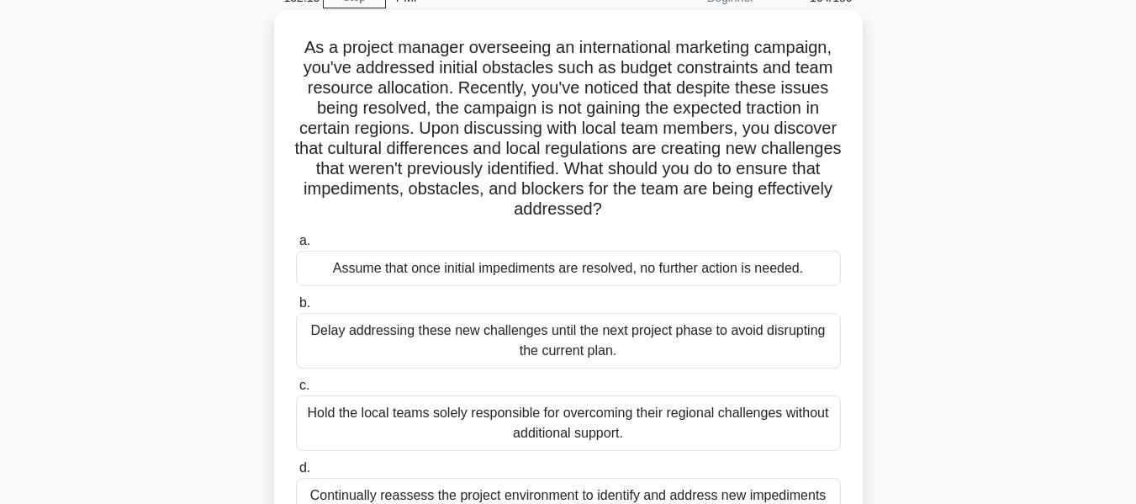
scroll to position [168, 0]
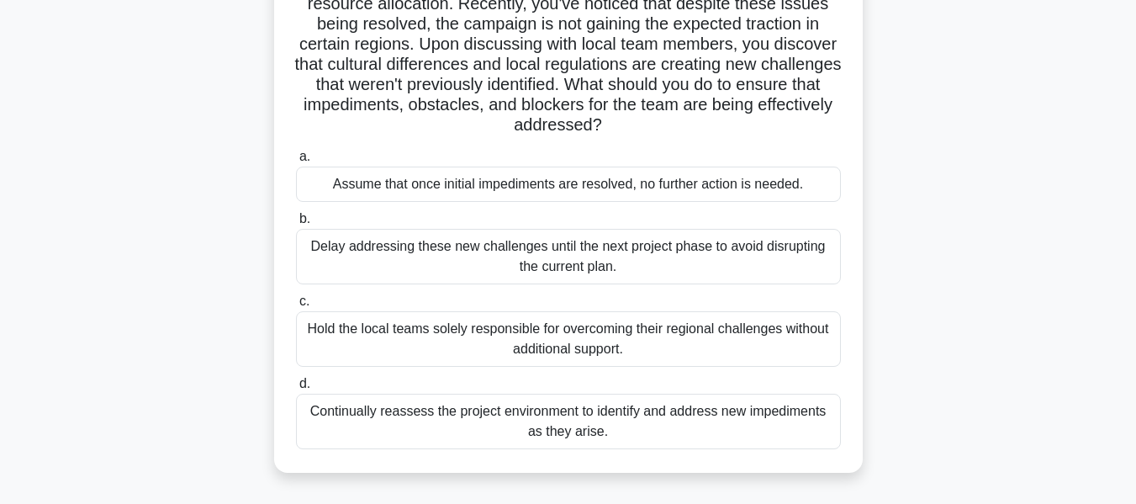
click at [682, 426] on div "Continually reassess the project environment to identify and address new impedi…" at bounding box center [568, 422] width 545 height 56
click at [296, 389] on input "d. Continually reassess the project environment to identify and address new imp…" at bounding box center [296, 384] width 0 height 11
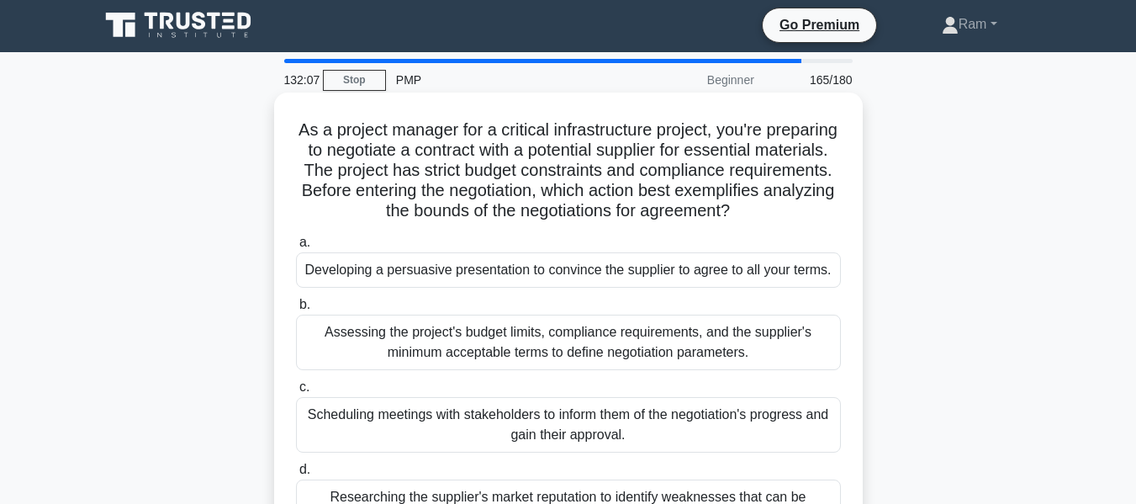
scroll to position [0, 0]
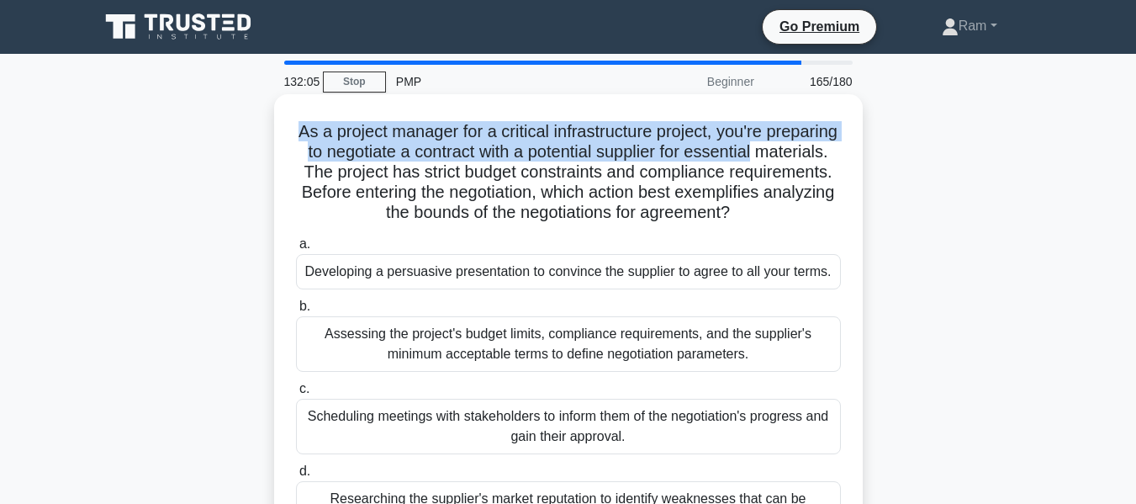
drag, startPoint x: 333, startPoint y: 124, endPoint x: 837, endPoint y: 154, distance: 504.7
click at [838, 153] on h5 "As a project manager for a critical infrastructure project, you're preparing to…" at bounding box center [568, 172] width 548 height 103
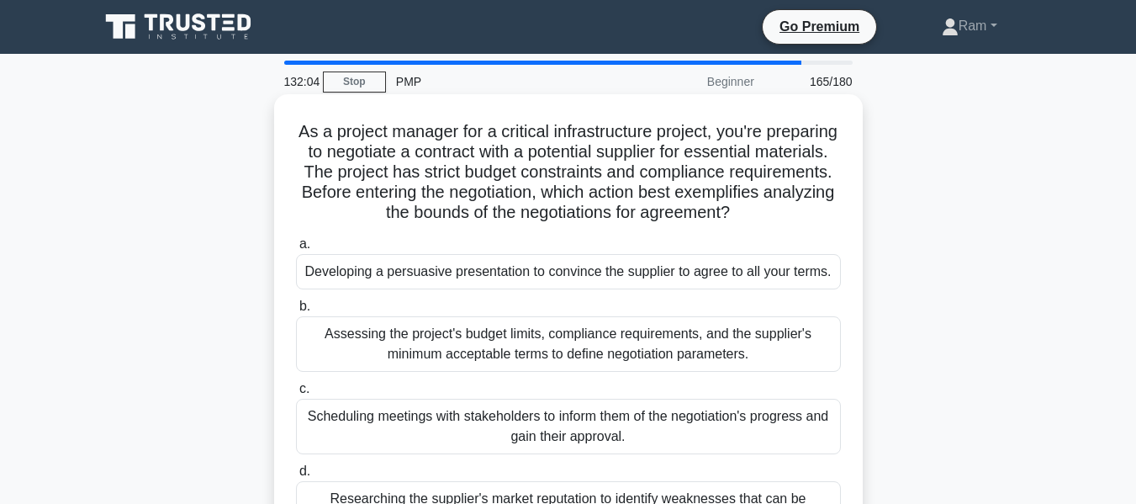
click at [600, 171] on h5 "As a project manager for a critical infrastructure project, you're preparing to…" at bounding box center [568, 172] width 548 height 103
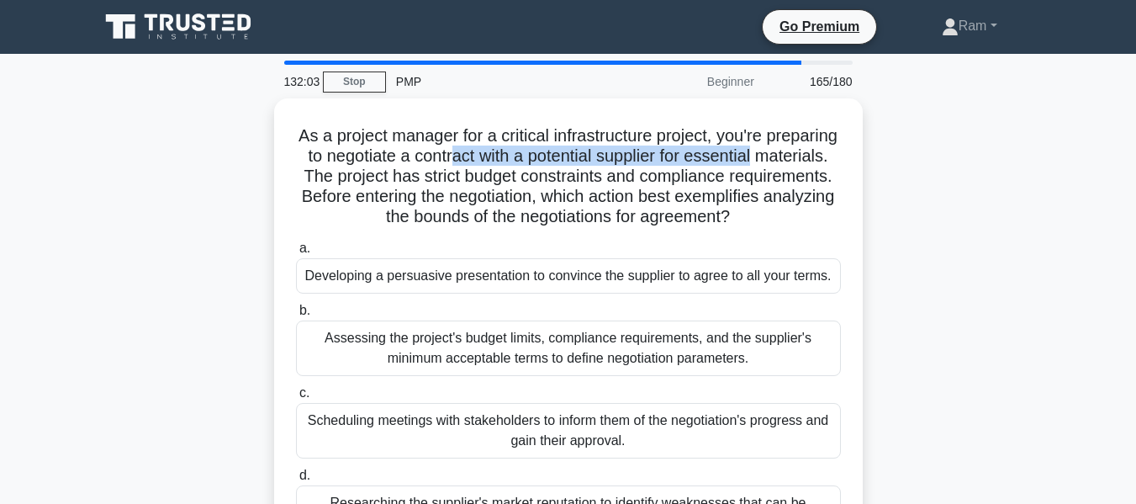
drag, startPoint x: 528, startPoint y: 146, endPoint x: 880, endPoint y: 151, distance: 351.6
click at [880, 151] on div "As a project manager for a critical infrastructure project, you're preparing to…" at bounding box center [568, 341] width 959 height 486
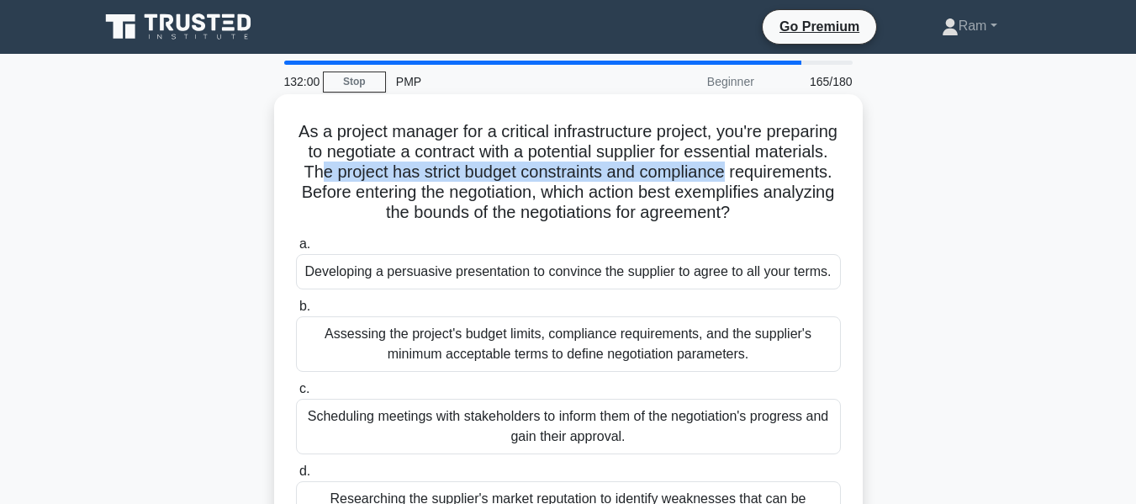
drag, startPoint x: 407, startPoint y: 169, endPoint x: 844, endPoint y: 177, distance: 437.5
click at [844, 177] on div "As a project manager for a critical infrastructure project, you're preparing to…" at bounding box center [568, 327] width 575 height 453
drag, startPoint x: 395, startPoint y: 172, endPoint x: 847, endPoint y: 178, distance: 451.7
click at [847, 178] on div "As a project manager for a critical infrastructure project, you're preparing to…" at bounding box center [568, 327] width 575 height 453
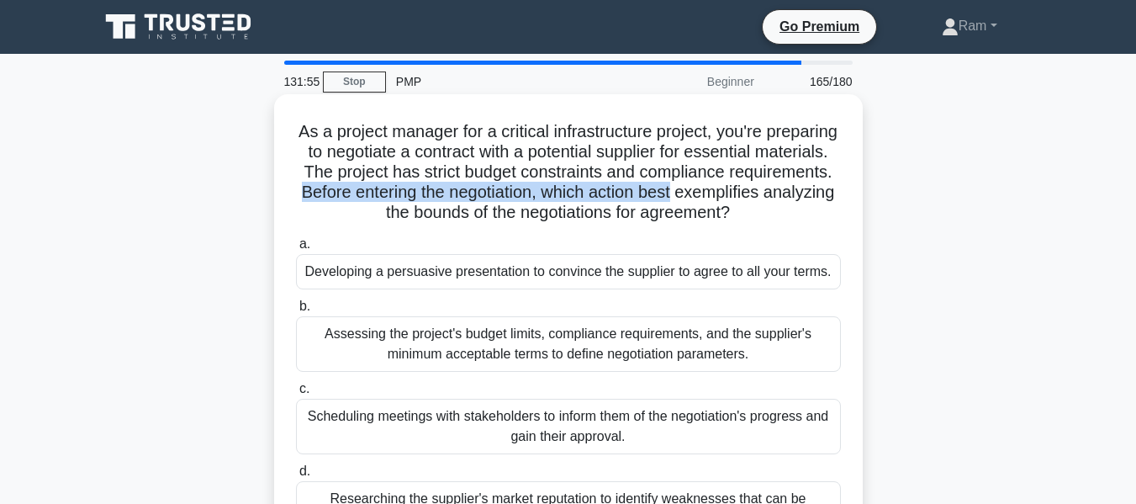
drag, startPoint x: 434, startPoint y: 197, endPoint x: 859, endPoint y: 197, distance: 424.8
click at [859, 197] on div "As a project manager for a critical infrastructure project, you're preparing to…" at bounding box center [568, 327] width 589 height 466
drag, startPoint x: 297, startPoint y: 220, endPoint x: 625, endPoint y: 254, distance: 329.8
click at [876, 229] on div "As a project manager for a critical infrastructure project, you're preparing to…" at bounding box center [568, 341] width 959 height 486
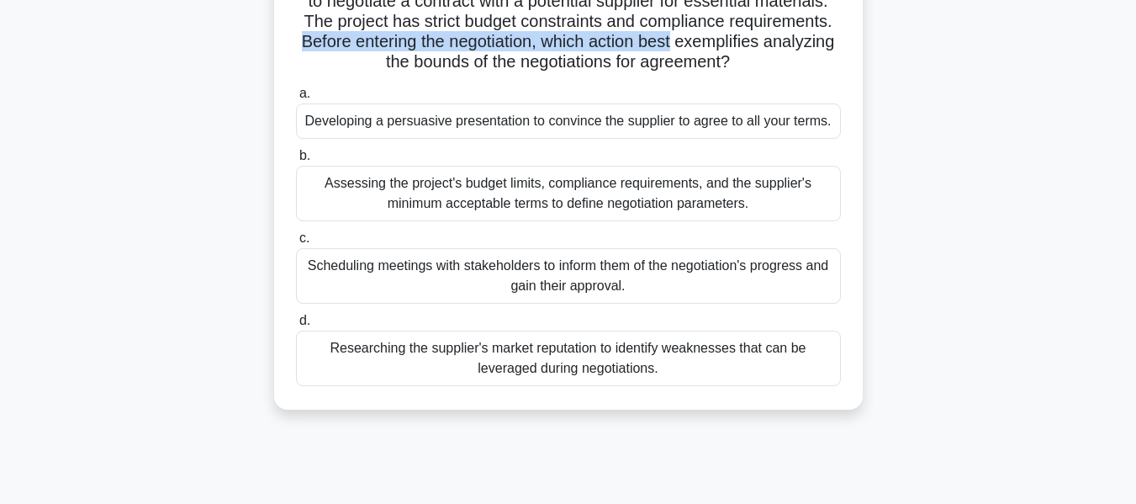
scroll to position [168, 0]
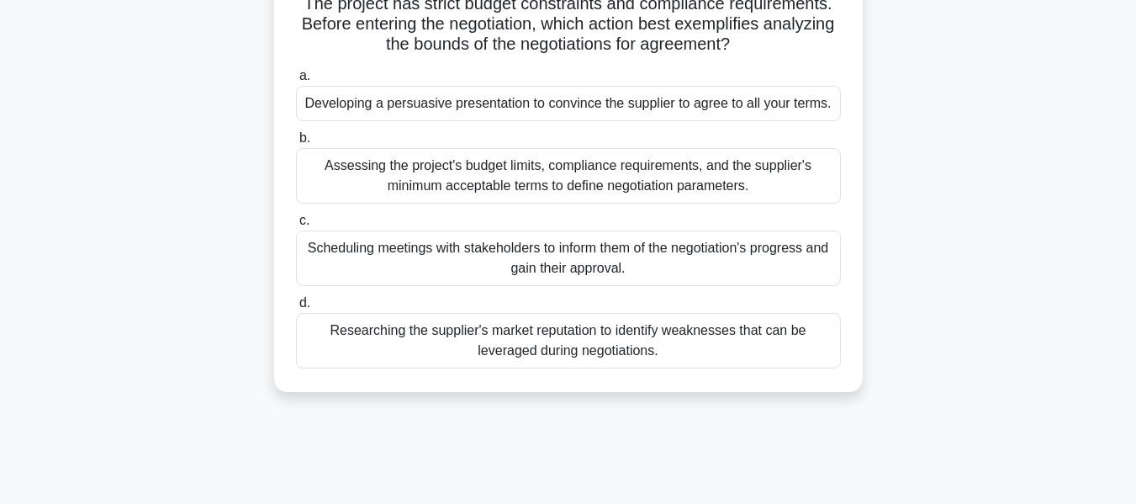
click at [567, 203] on div "Assessing the project's budget limits, compliance requirements, and the supplie…" at bounding box center [568, 176] width 545 height 56
click at [296, 144] on input "b. Assessing the project's budget limits, compliance requirements, and the supp…" at bounding box center [296, 138] width 0 height 11
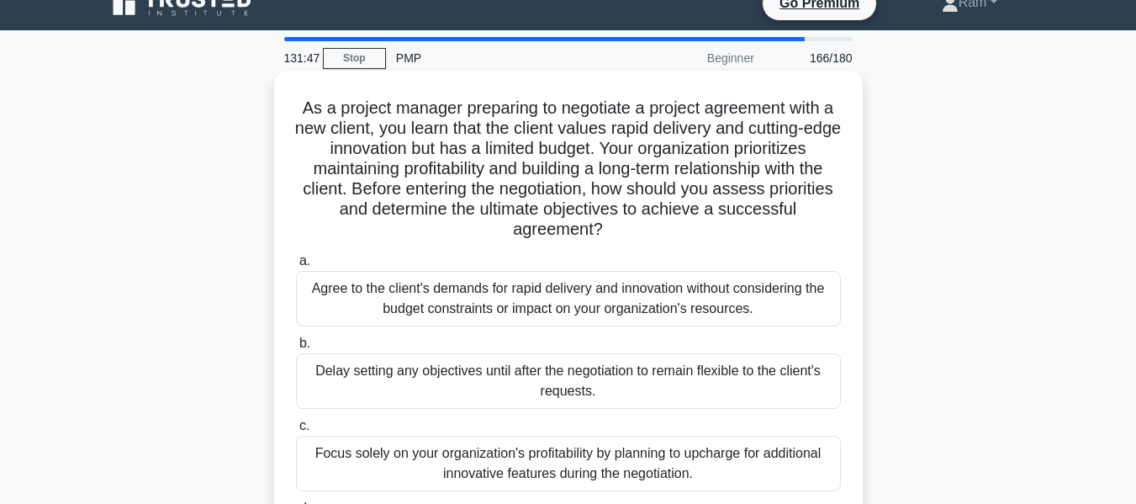
scroll to position [0, 0]
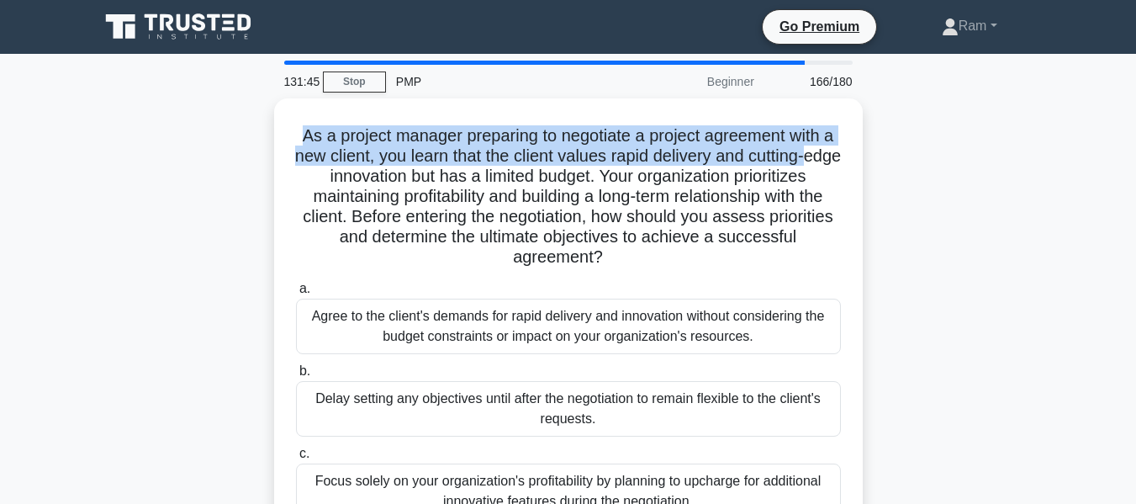
drag, startPoint x: 283, startPoint y: 125, endPoint x: 872, endPoint y: 151, distance: 590.2
click at [872, 151] on div "As a project manager preparing to negotiate a project agreement with a new clie…" at bounding box center [568, 381] width 959 height 567
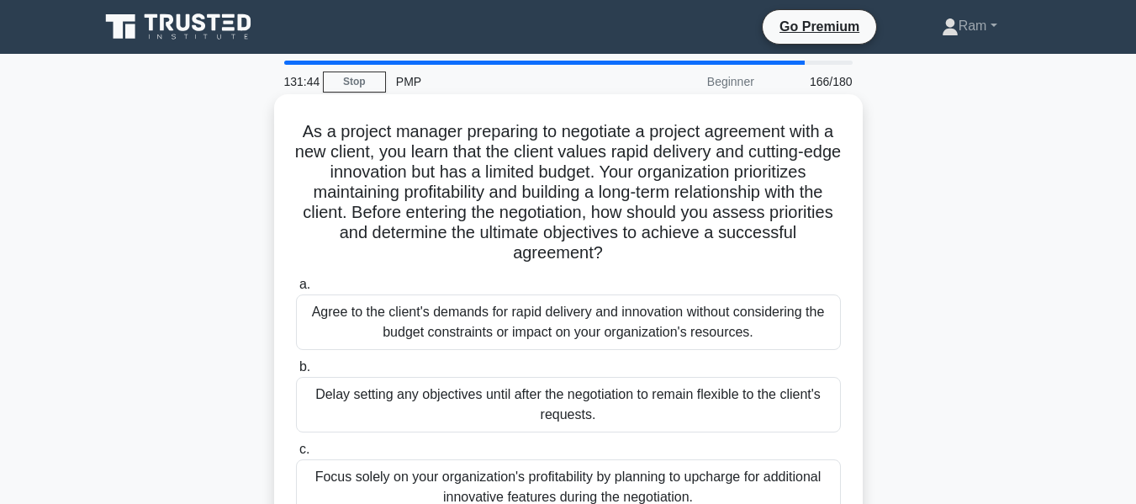
click at [463, 172] on h5 "As a project manager preparing to negotiate a project agreement with a new clie…" at bounding box center [568, 192] width 548 height 143
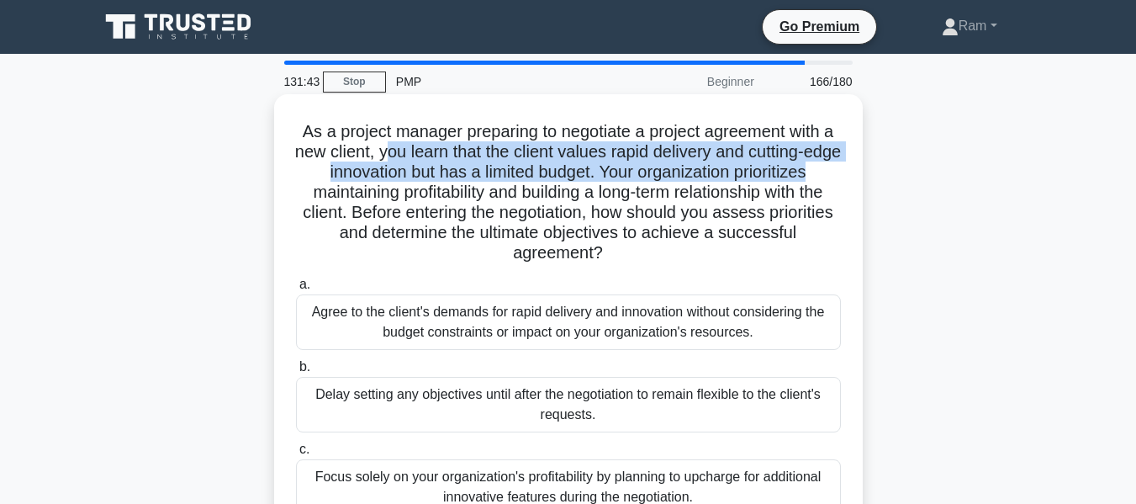
drag, startPoint x: 405, startPoint y: 153, endPoint x: 858, endPoint y: 170, distance: 453.7
click at [858, 170] on div "As a project manager preparing to negotiate a project agreement with a new clie…" at bounding box center [568, 367] width 589 height 547
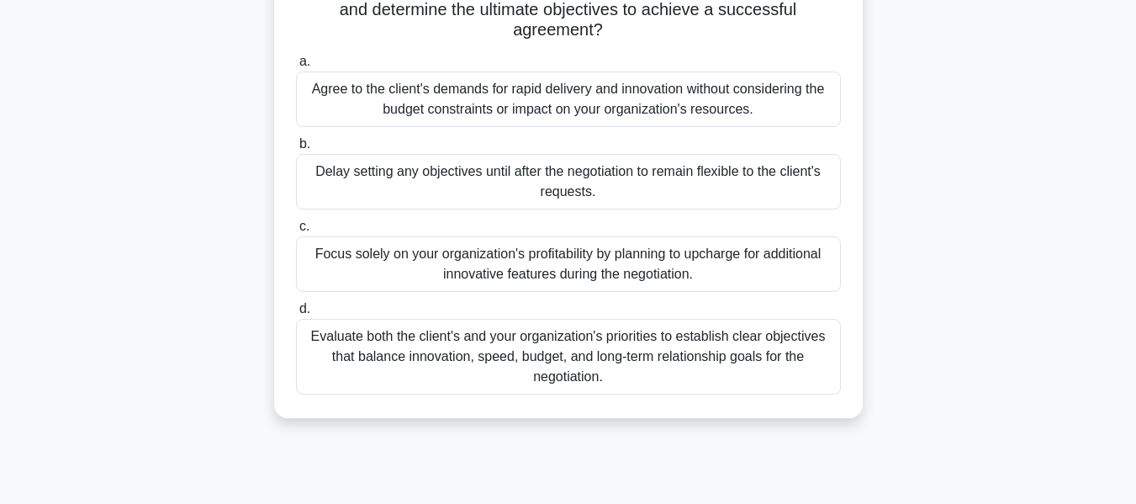
scroll to position [252, 0]
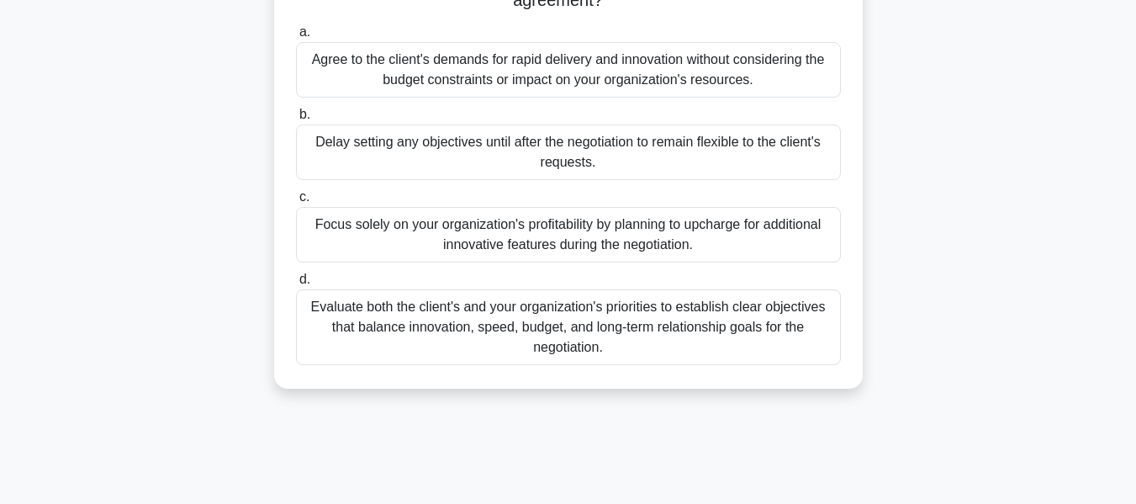
click at [675, 326] on div "Evaluate both the client's and your organization's priorities to establish clea…" at bounding box center [568, 327] width 545 height 76
click at [296, 285] on input "d. Evaluate both the client's and your organization's priorities to establish c…" at bounding box center [296, 279] width 0 height 11
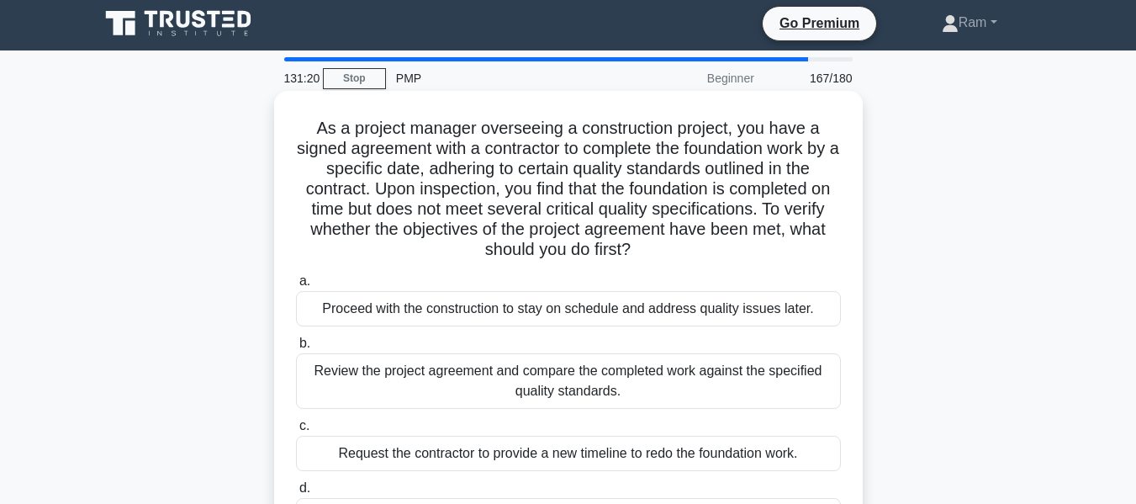
scroll to position [0, 0]
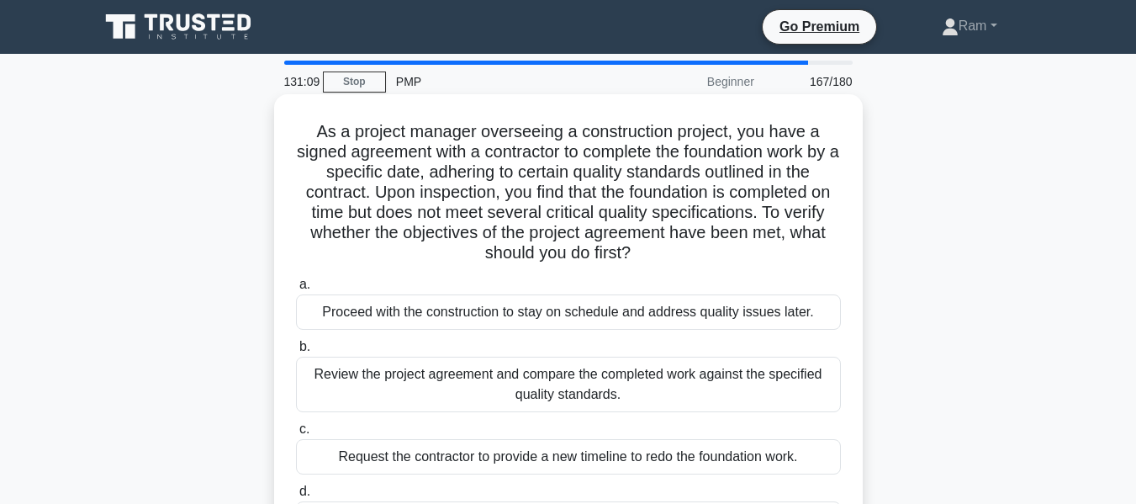
drag, startPoint x: 381, startPoint y: 193, endPoint x: 823, endPoint y: 264, distance: 448.0
click at [823, 264] on h5 "As a project manager overseeing a construction project, you have a signed agree…" at bounding box center [568, 192] width 548 height 143
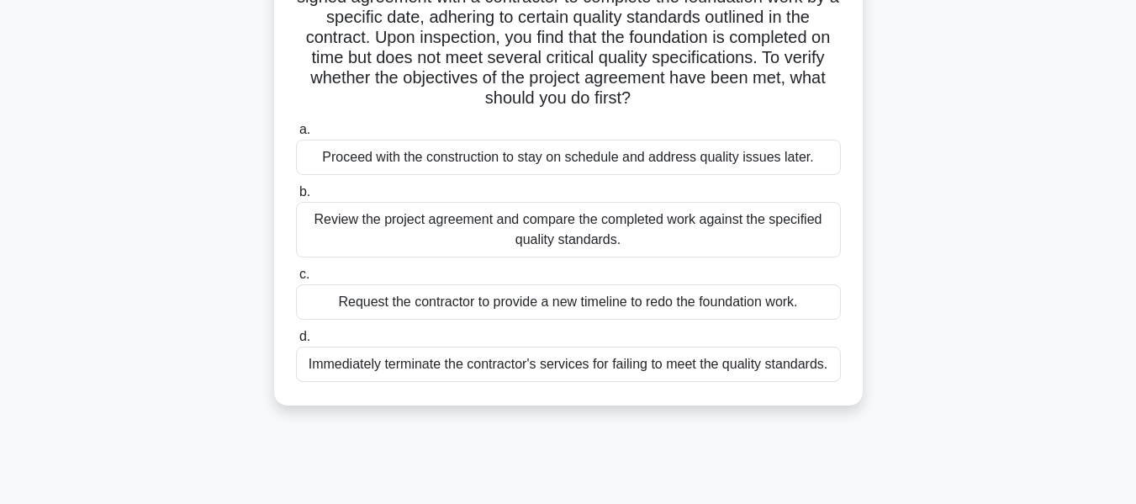
scroll to position [168, 0]
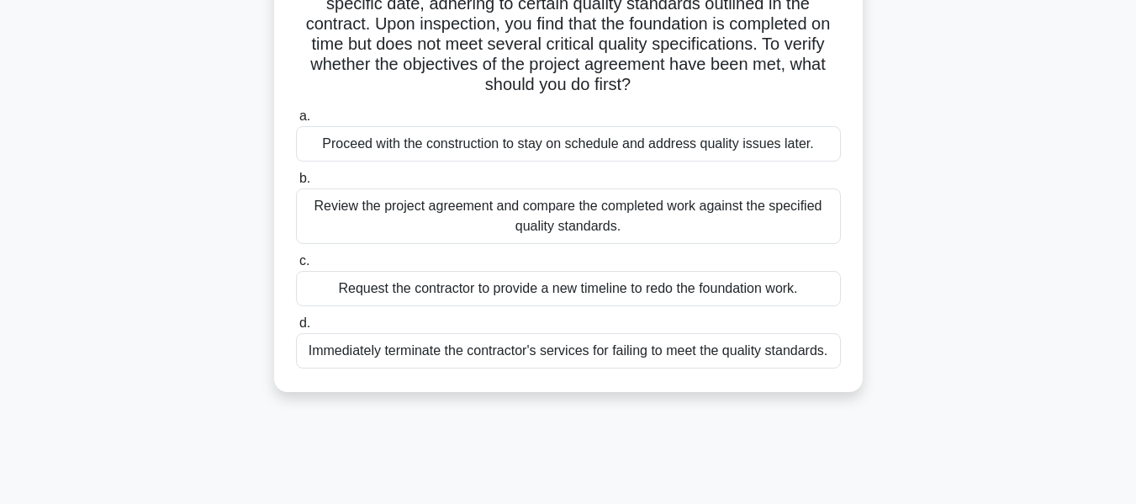
click at [682, 215] on div "Review the project agreement and compare the completed work against the specifi…" at bounding box center [568, 216] width 545 height 56
click at [296, 184] on input "b. Review the project agreement and compare the completed work against the spec…" at bounding box center [296, 178] width 0 height 11
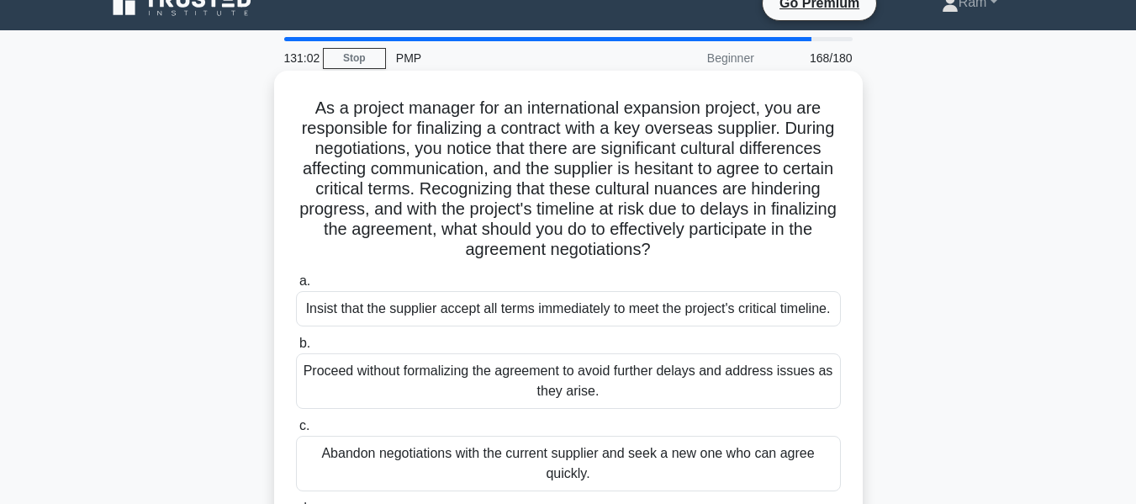
scroll to position [0, 0]
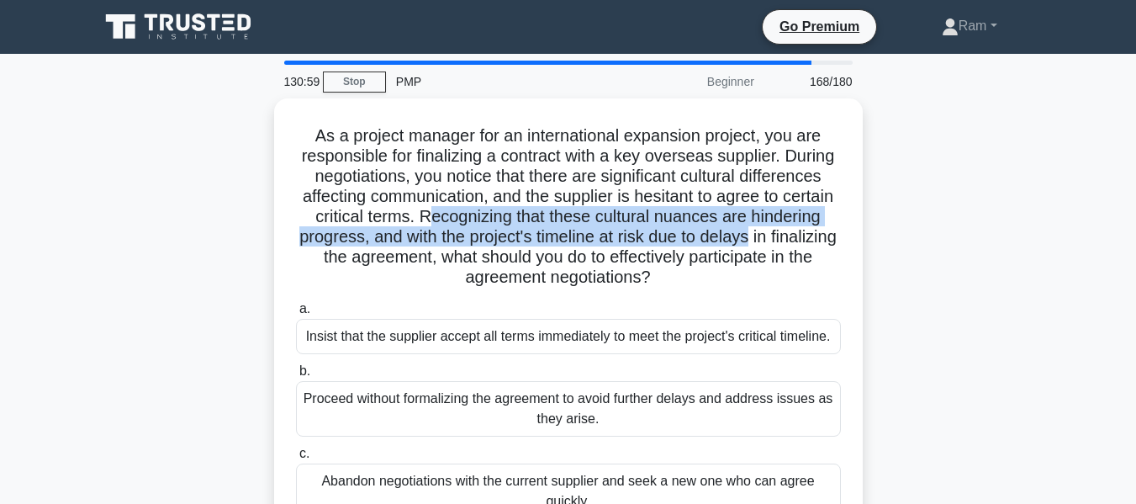
drag, startPoint x: 491, startPoint y: 217, endPoint x: 866, endPoint y: 229, distance: 375.3
click at [866, 229] on div "As a project manager for an international expansion project, you are responsibl…" at bounding box center [568, 371] width 959 height 547
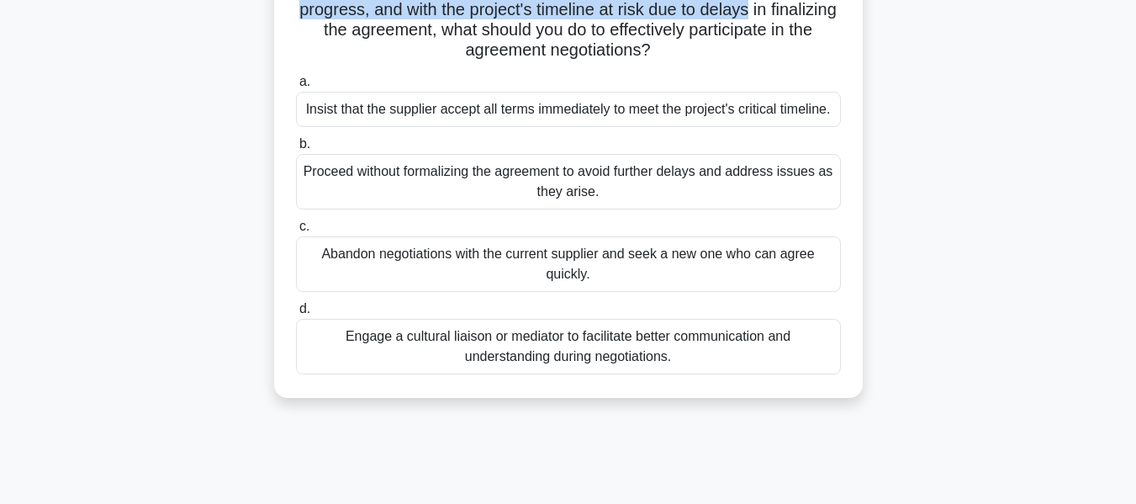
scroll to position [252, 0]
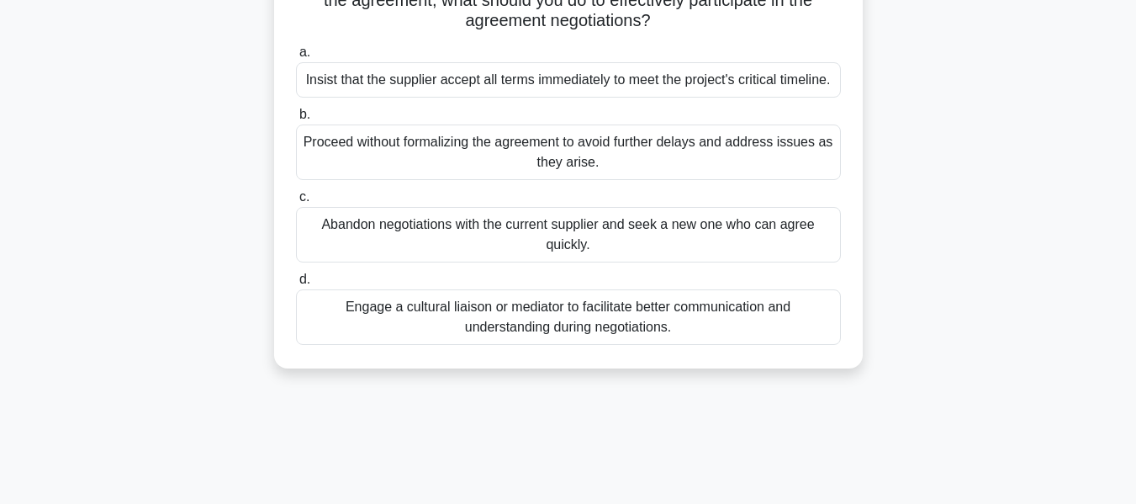
click at [642, 325] on div "Engage a cultural liaison or mediator to facilitate better communication and un…" at bounding box center [568, 317] width 545 height 56
click at [296, 285] on input "d. Engage a cultural liaison or mediator to facilitate better communication and…" at bounding box center [296, 279] width 0 height 11
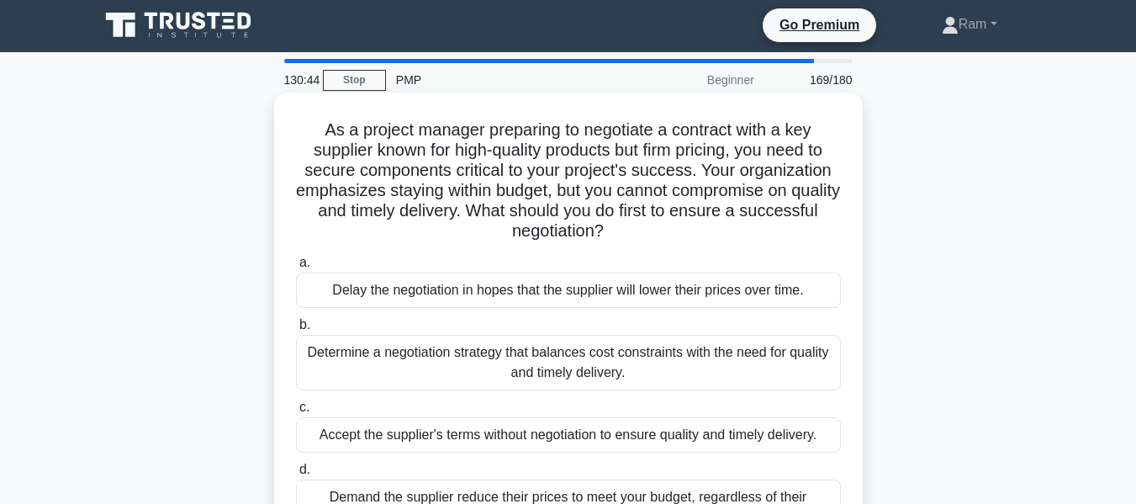
scroll to position [0, 0]
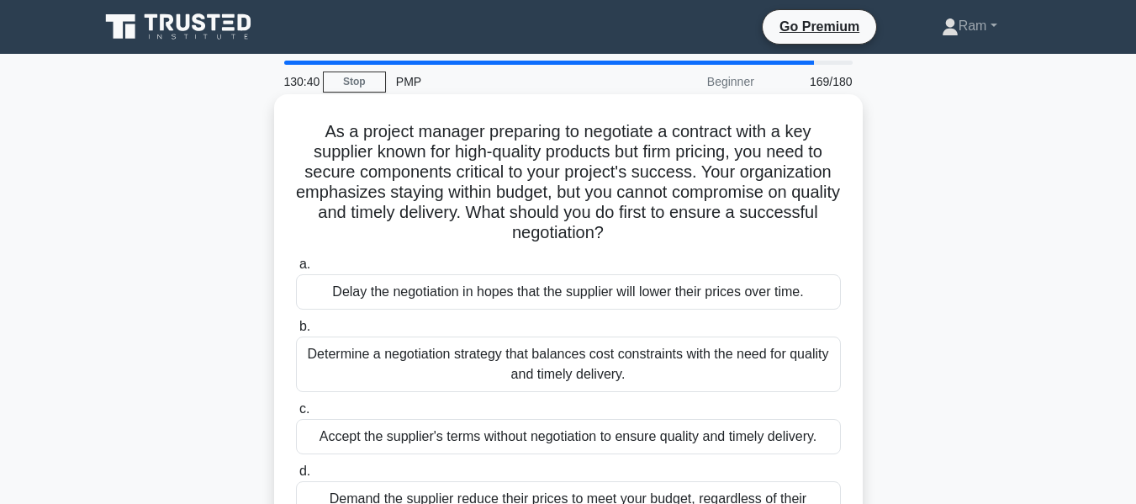
drag, startPoint x: 707, startPoint y: 177, endPoint x: 788, endPoint y: 236, distance: 99.9
click at [788, 236] on h5 "As a project manager preparing to negotiate a contract with a key supplier know…" at bounding box center [568, 182] width 548 height 123
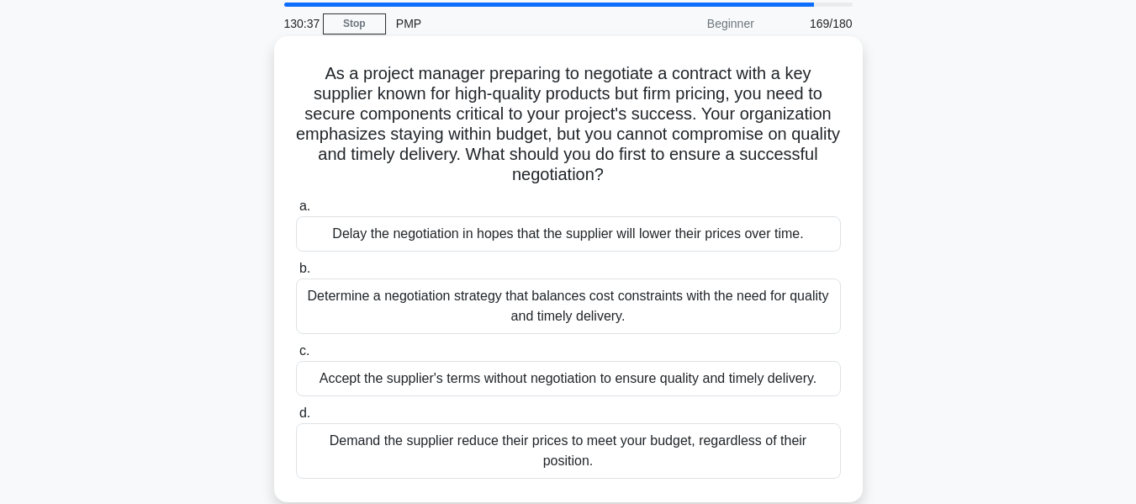
scroll to position [168, 0]
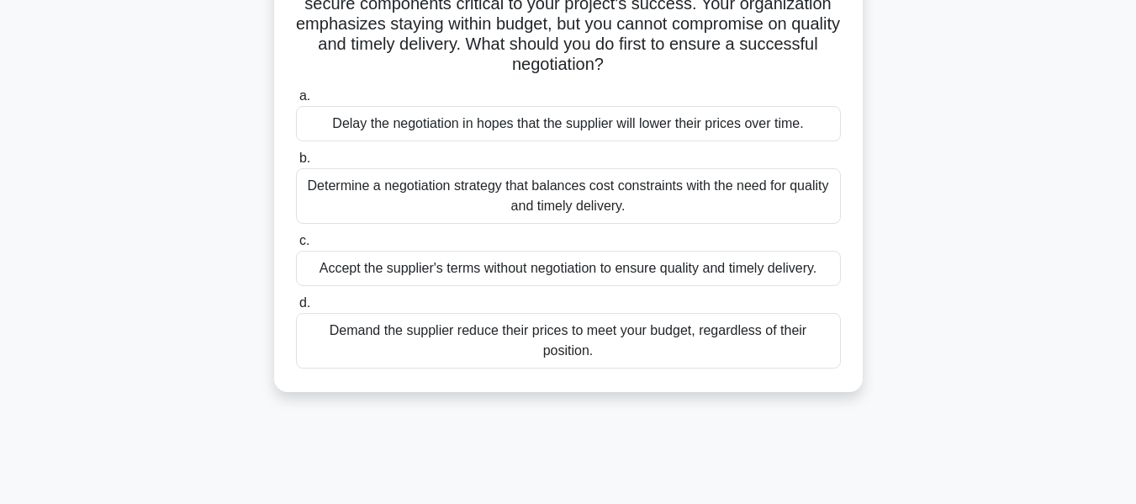
click at [610, 200] on div "Determine a negotiation strategy that balances cost constraints with the need f…" at bounding box center [568, 196] width 545 height 56
click at [296, 164] on input "b. Determine a negotiation strategy that balances cost constraints with the nee…" at bounding box center [296, 158] width 0 height 11
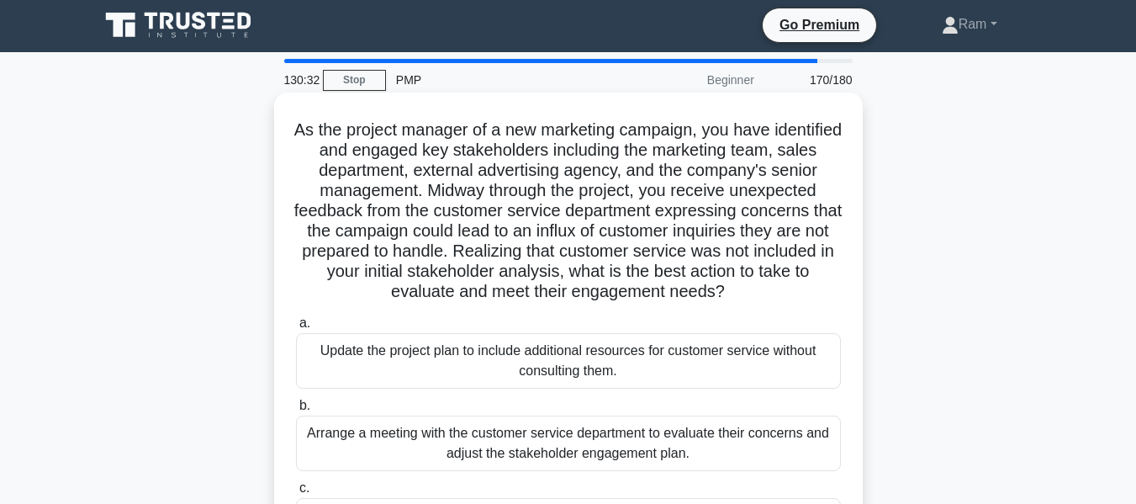
scroll to position [0, 0]
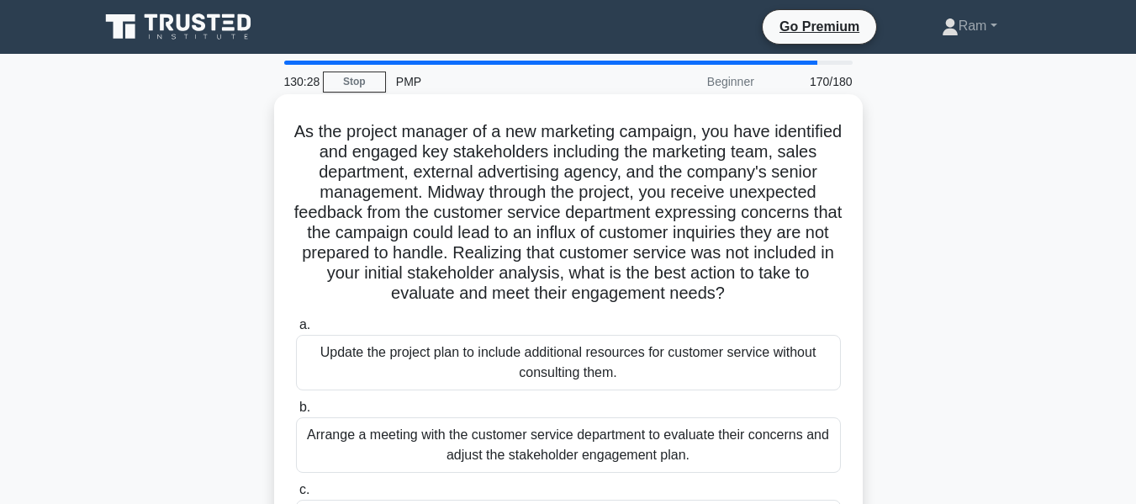
drag, startPoint x: 637, startPoint y: 253, endPoint x: 814, endPoint y: 297, distance: 182.8
click at [814, 297] on h5 "As the project manager of a new marketing campaign, you have identified and eng…" at bounding box center [568, 212] width 548 height 183
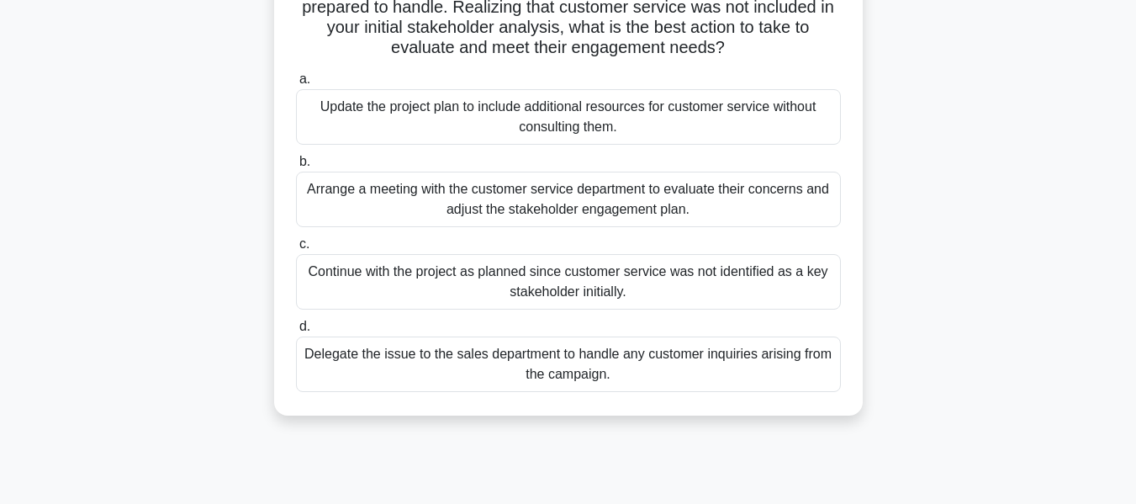
scroll to position [252, 0]
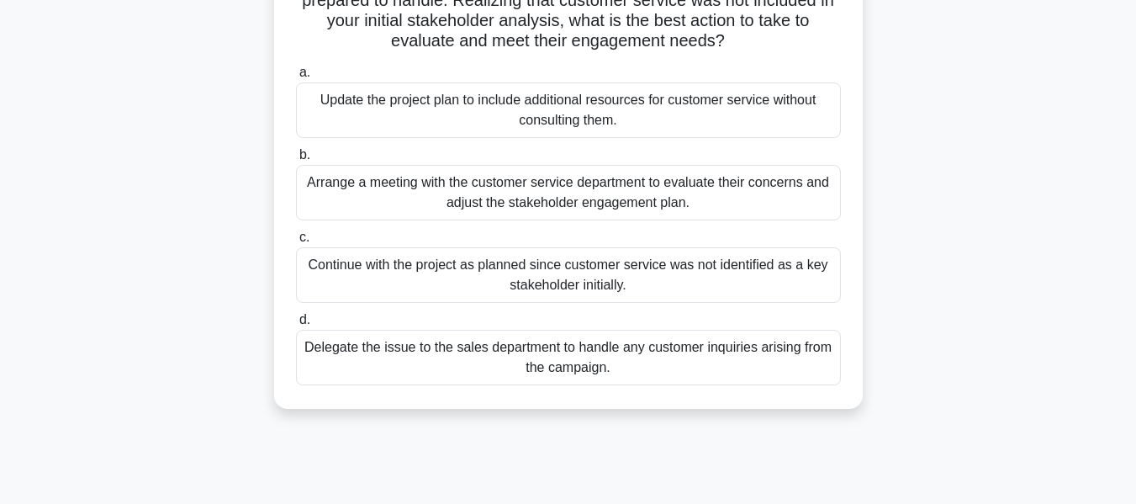
click at [650, 204] on div "Arrange a meeting with the customer service department to evaluate their concer…" at bounding box center [568, 193] width 545 height 56
click at [296, 161] on input "b. Arrange a meeting with the customer service department to evaluate their con…" at bounding box center [296, 155] width 0 height 11
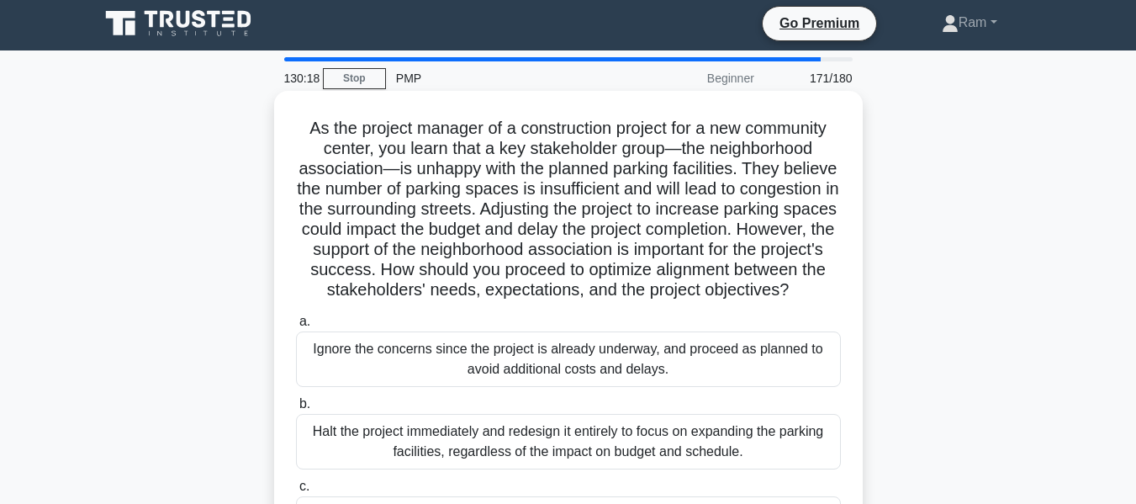
scroll to position [0, 0]
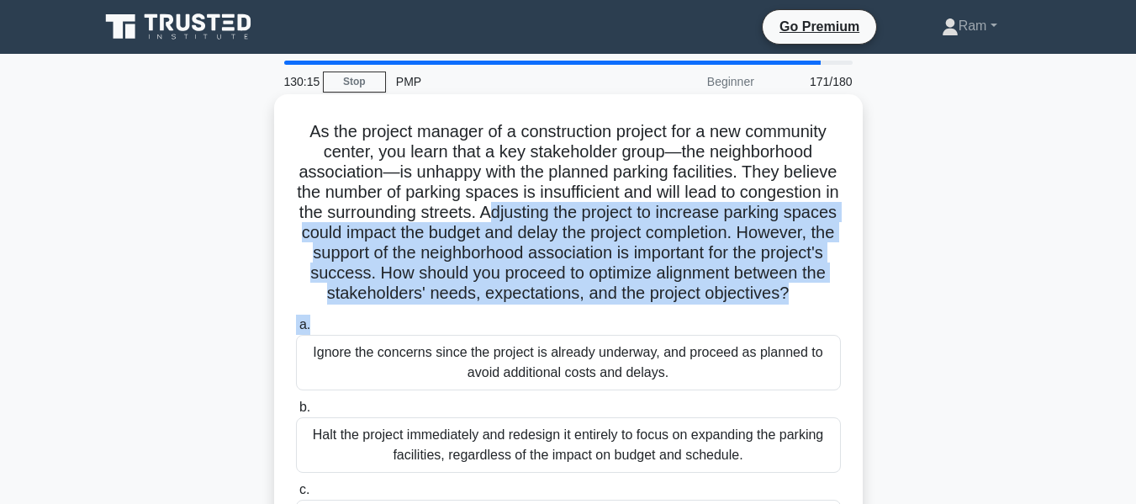
drag, startPoint x: 599, startPoint y: 209, endPoint x: 761, endPoint y: 330, distance: 202.5
click at [761, 330] on div "As the project manager of a construction project for a new community center, yo…" at bounding box center [568, 388] width 575 height 574
click at [717, 263] on h5 "As the project manager of a construction project for a new community center, yo…" at bounding box center [568, 212] width 548 height 183
click at [494, 252] on h5 "As the project manager of a construction project for a new community center, yo…" at bounding box center [568, 212] width 548 height 183
click at [641, 269] on h5 "As the project manager of a construction project for a new community center, yo…" at bounding box center [568, 212] width 548 height 183
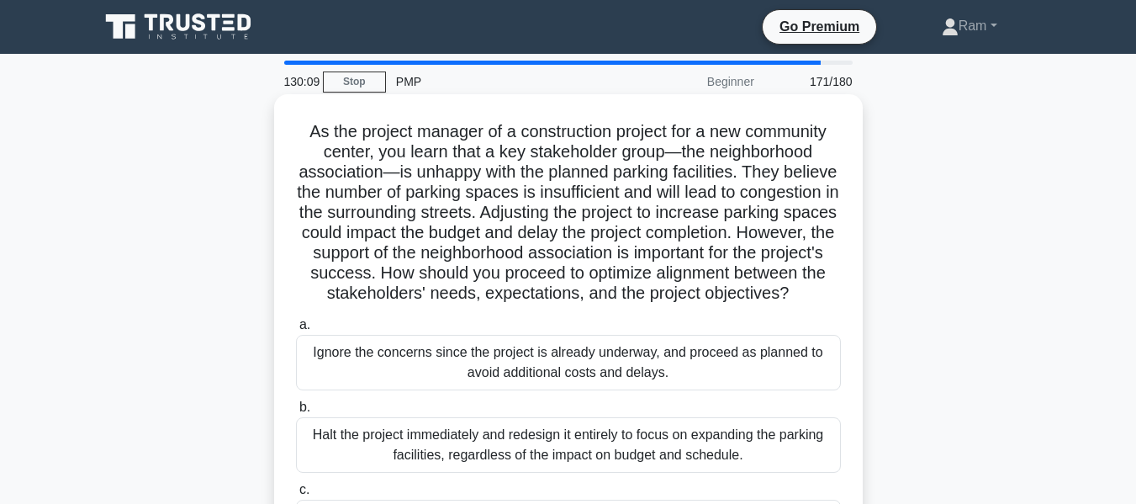
drag, startPoint x: 603, startPoint y: 265, endPoint x: 702, endPoint y: 317, distance: 111.4
click at [702, 304] on h5 "As the project manager of a construction project for a new community center, yo…" at bounding box center [568, 212] width 548 height 183
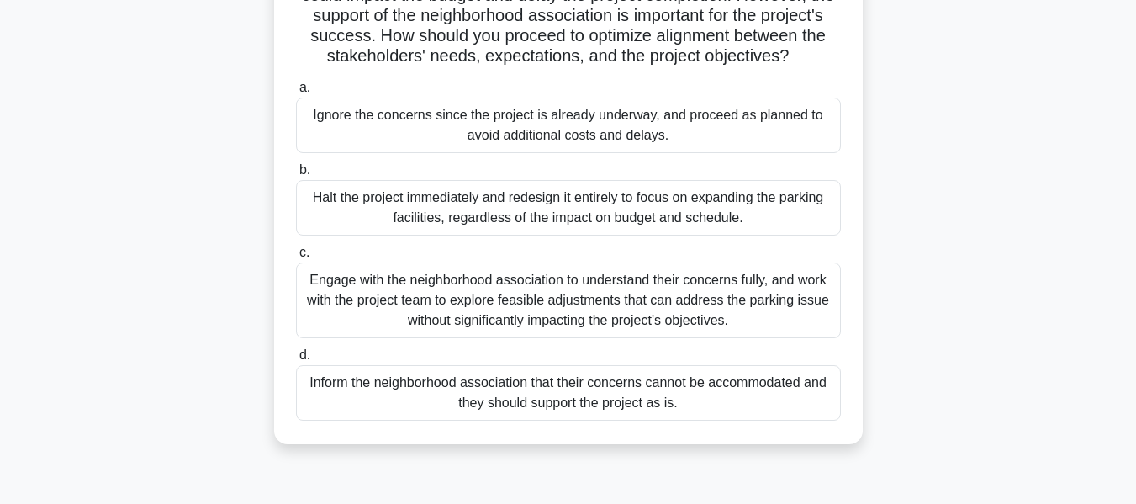
scroll to position [252, 0]
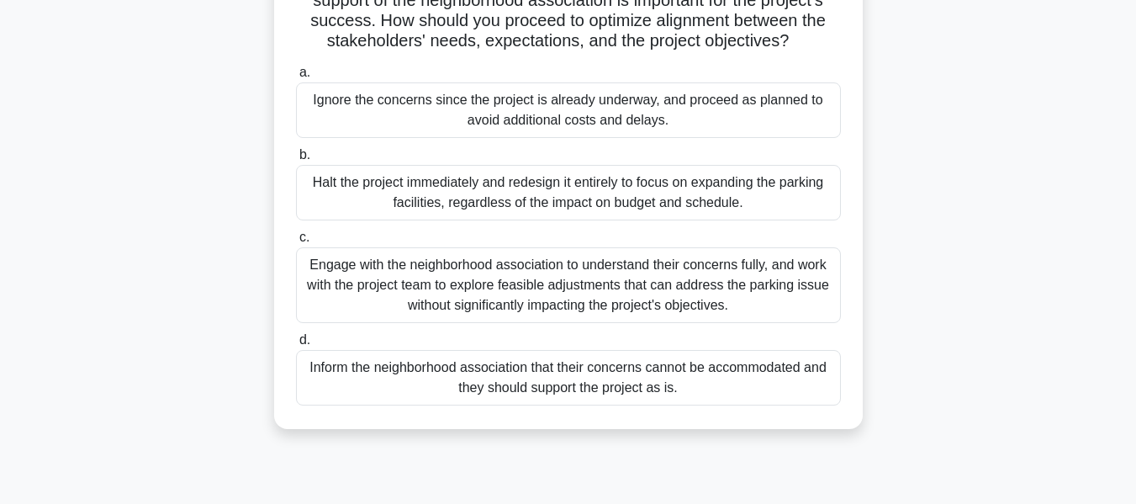
click at [641, 317] on div "Engage with the neighborhood association to understand their concerns fully, an…" at bounding box center [568, 285] width 545 height 76
click at [296, 243] on input "c. Engage with the neighborhood association to understand their concerns fully,…" at bounding box center [296, 237] width 0 height 11
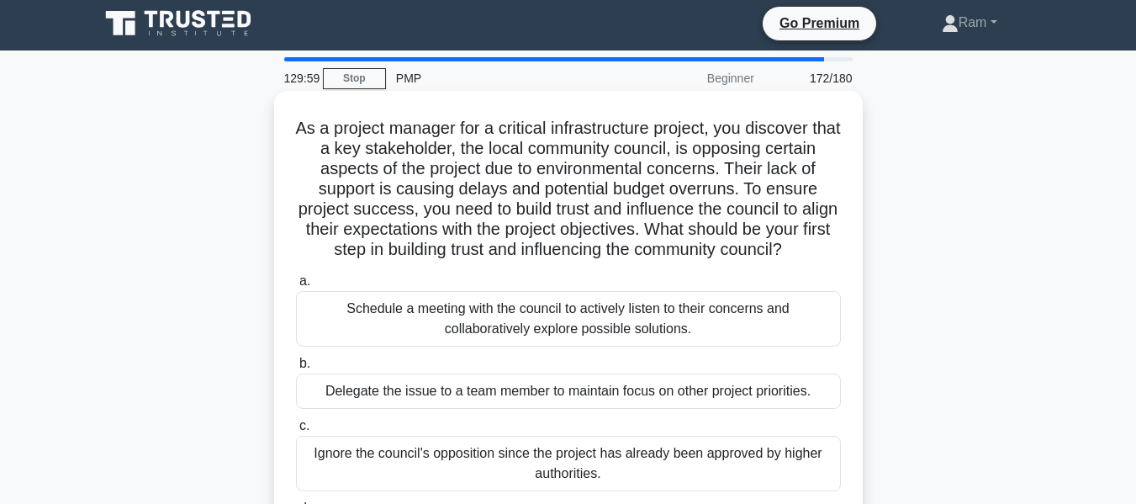
scroll to position [0, 0]
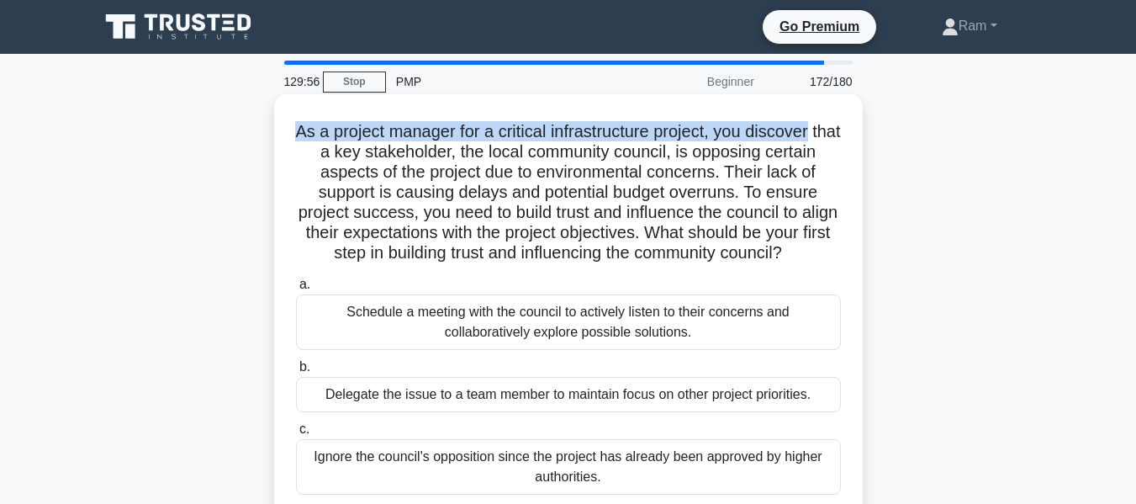
drag, startPoint x: 309, startPoint y: 134, endPoint x: 850, endPoint y: 138, distance: 540.9
click at [850, 138] on div "As a project manager for a critical infrastructure project, you discover that a…" at bounding box center [568, 337] width 575 height 473
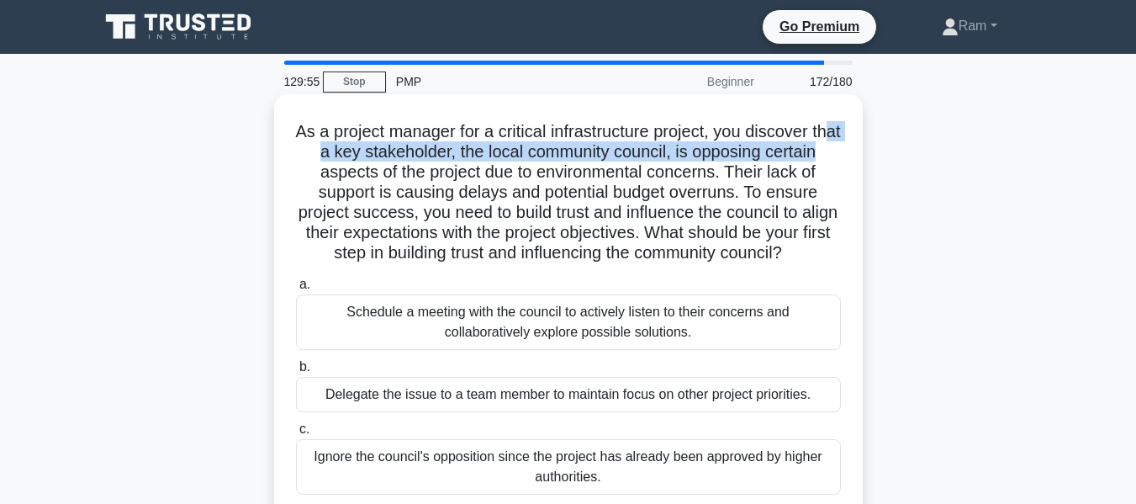
drag, startPoint x: 310, startPoint y: 153, endPoint x: 852, endPoint y: 154, distance: 541.7
click at [852, 154] on div "As a project manager for a critical infrastructure project, you discover that a…" at bounding box center [568, 337] width 575 height 473
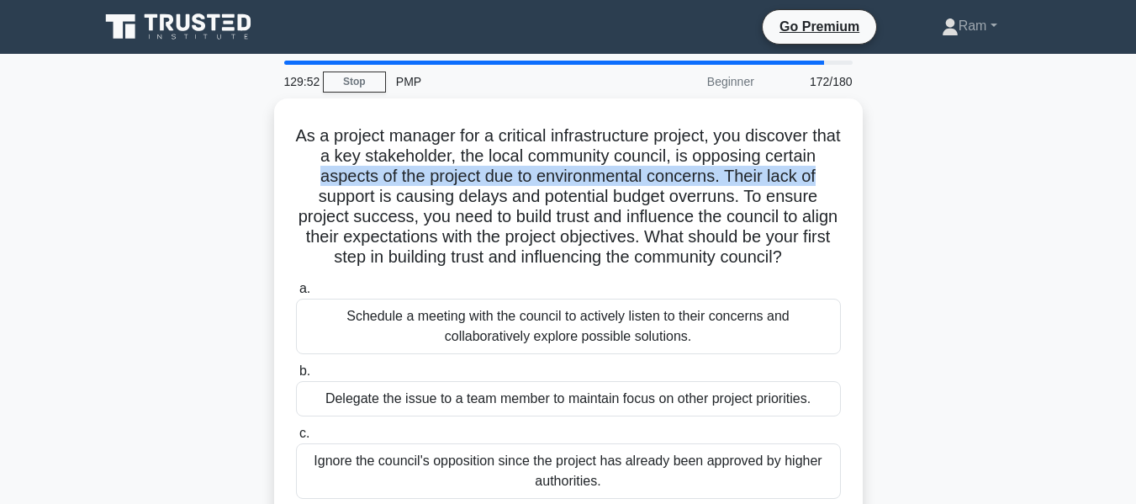
drag, startPoint x: 316, startPoint y: 170, endPoint x: 900, endPoint y: 180, distance: 583.8
click at [900, 180] on div "As a project manager for a critical infrastructure project, you discover that a…" at bounding box center [568, 351] width 959 height 506
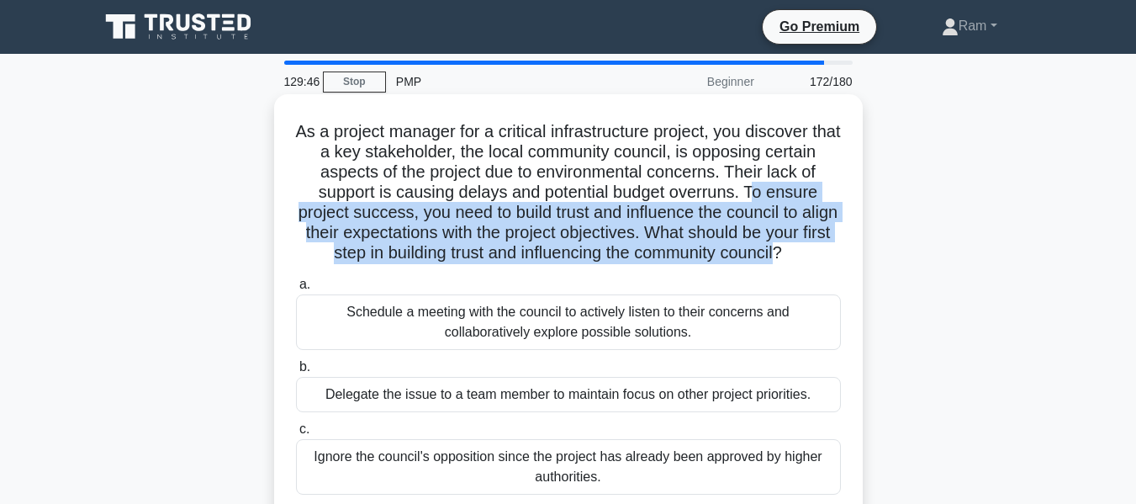
drag, startPoint x: 770, startPoint y: 196, endPoint x: 834, endPoint y: 254, distance: 87.0
click at [834, 254] on h5 "As a project manager for a critical infrastructure project, you discover that a…" at bounding box center [568, 192] width 548 height 143
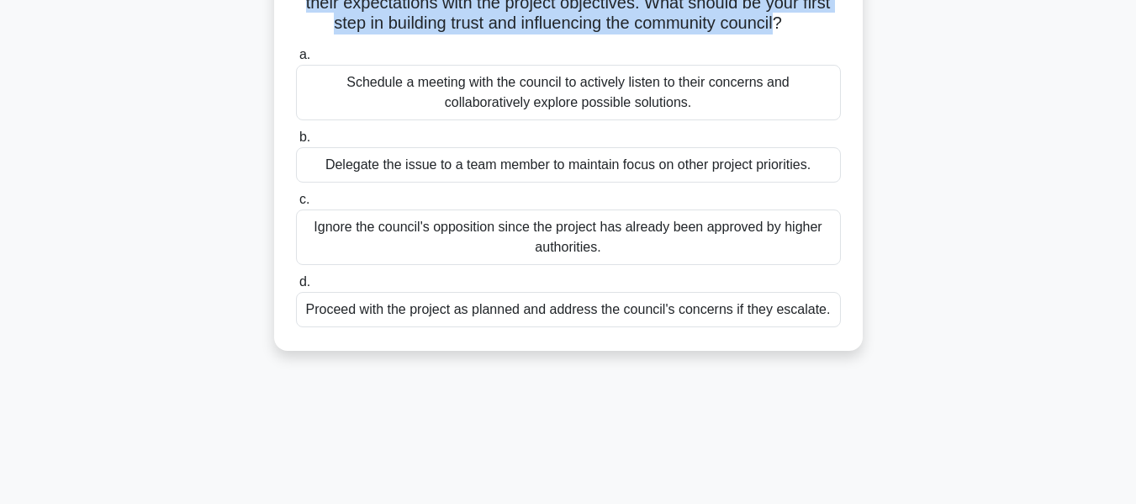
scroll to position [252, 0]
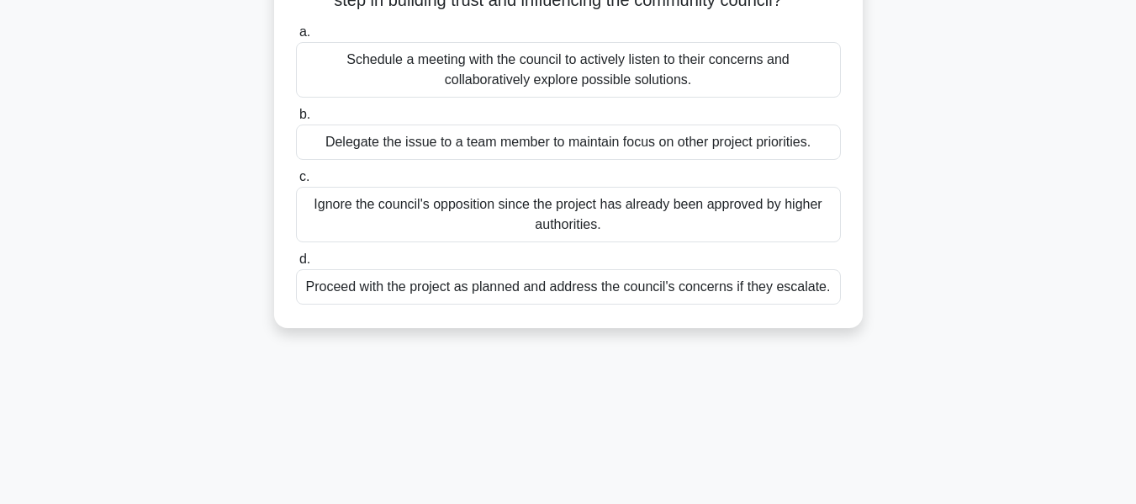
click at [705, 98] on div "Schedule a meeting with the council to actively listen to their concerns and co…" at bounding box center [568, 70] width 545 height 56
click at [296, 38] on input "a. Schedule a meeting with the council to actively listen to their concerns and…" at bounding box center [296, 32] width 0 height 11
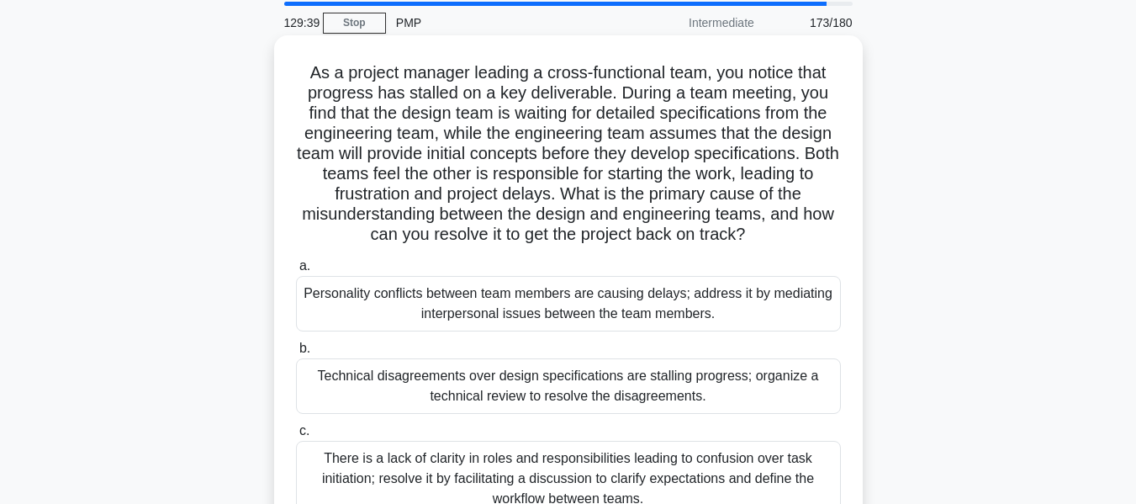
scroll to position [0, 0]
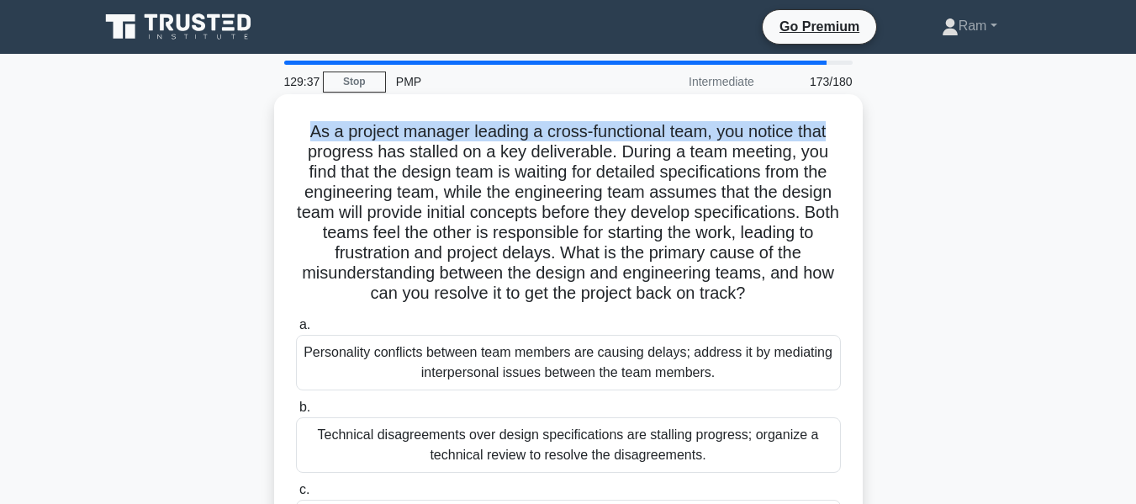
drag, startPoint x: 305, startPoint y: 128, endPoint x: 836, endPoint y: 116, distance: 530.9
click at [836, 116] on div "As a project manager leading a cross-functional team, you notice that progress …" at bounding box center [568, 388] width 575 height 574
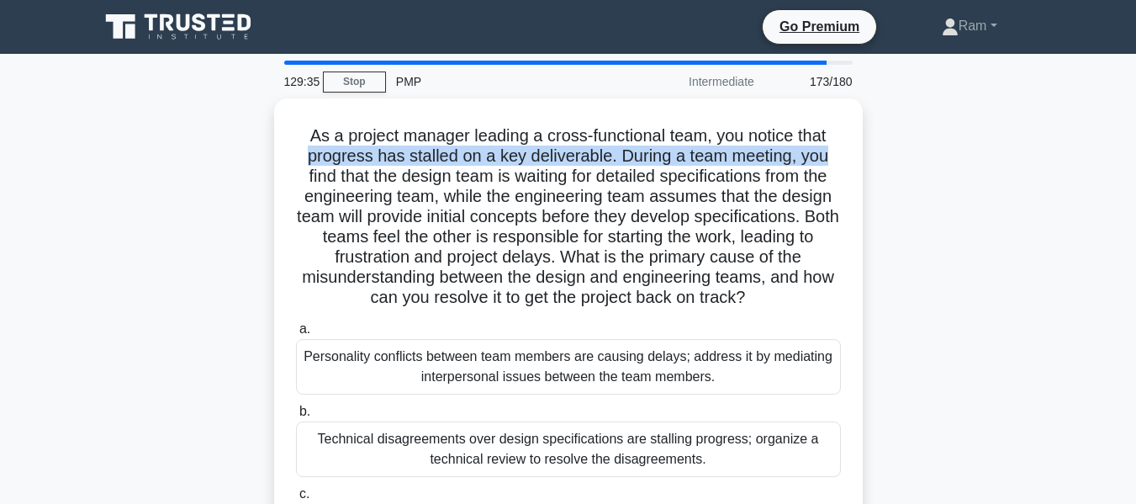
drag, startPoint x: 308, startPoint y: 147, endPoint x: 863, endPoint y: 166, distance: 555.5
click at [863, 166] on div "As a project manager leading a cross-functional team, you notice that progress …" at bounding box center [568, 401] width 959 height 607
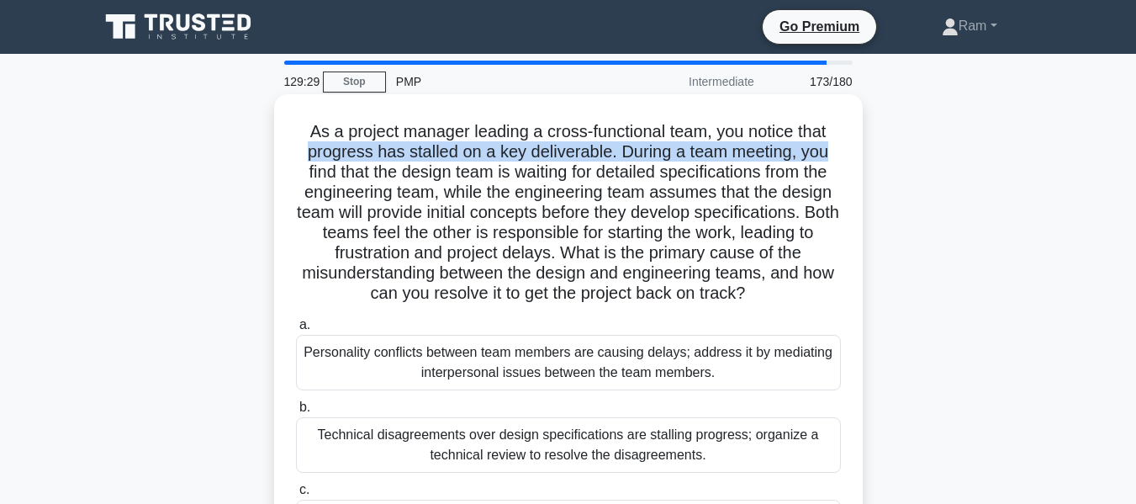
drag, startPoint x: 574, startPoint y: 248, endPoint x: 785, endPoint y: 297, distance: 216.7
click at [785, 297] on h5 "As a project manager leading a cross-functional team, you notice that progress …" at bounding box center [568, 212] width 548 height 183
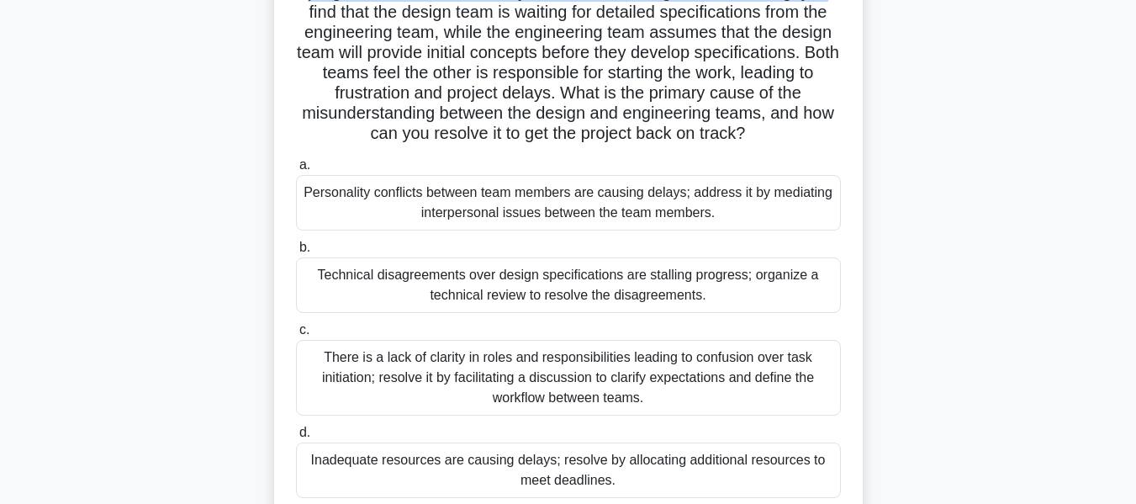
scroll to position [168, 0]
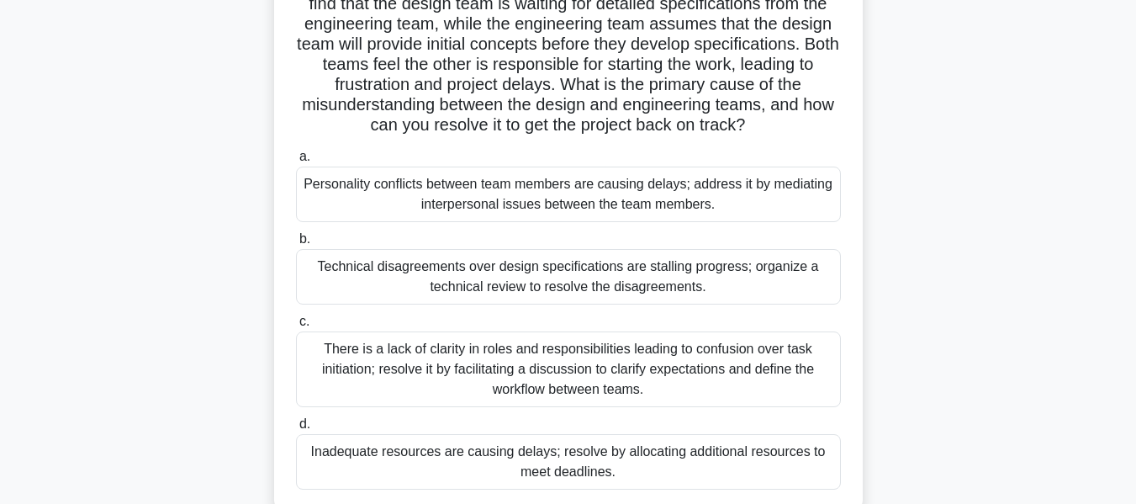
click at [667, 365] on div "There is a lack of clarity in roles and responsibilities leading to confusion o…" at bounding box center [568, 369] width 545 height 76
click at [296, 327] on input "c. There is a lack of clarity in roles and responsibilities leading to confusio…" at bounding box center [296, 321] width 0 height 11
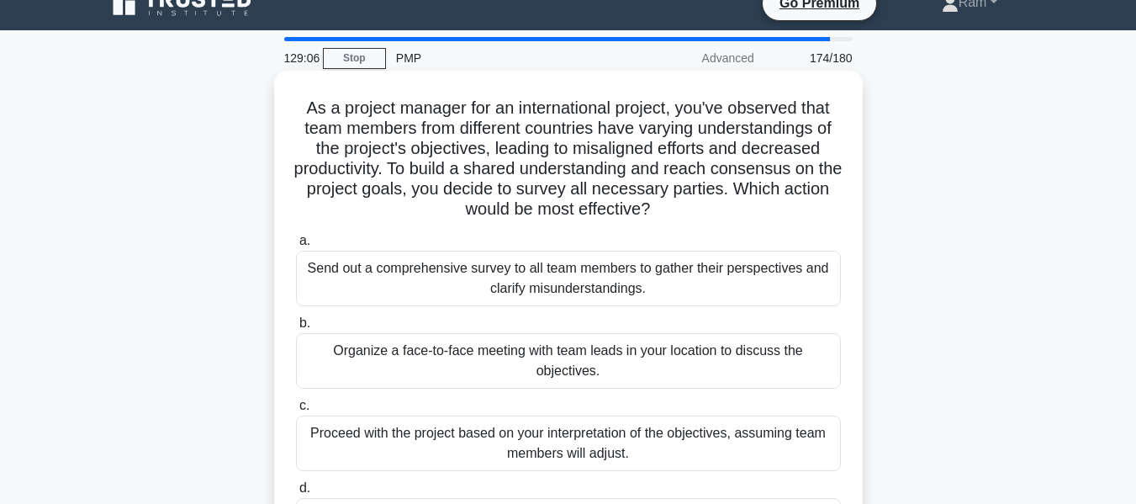
scroll to position [0, 0]
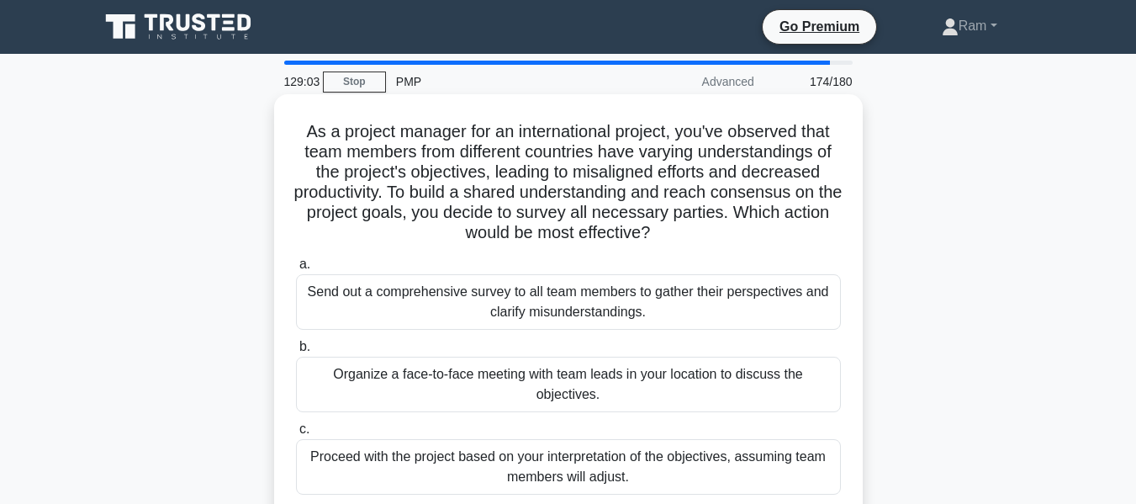
drag, startPoint x: 416, startPoint y: 193, endPoint x: 723, endPoint y: 238, distance: 310.4
click at [723, 238] on h5 "As a project manager for an international project, you've observed that team me…" at bounding box center [568, 182] width 548 height 123
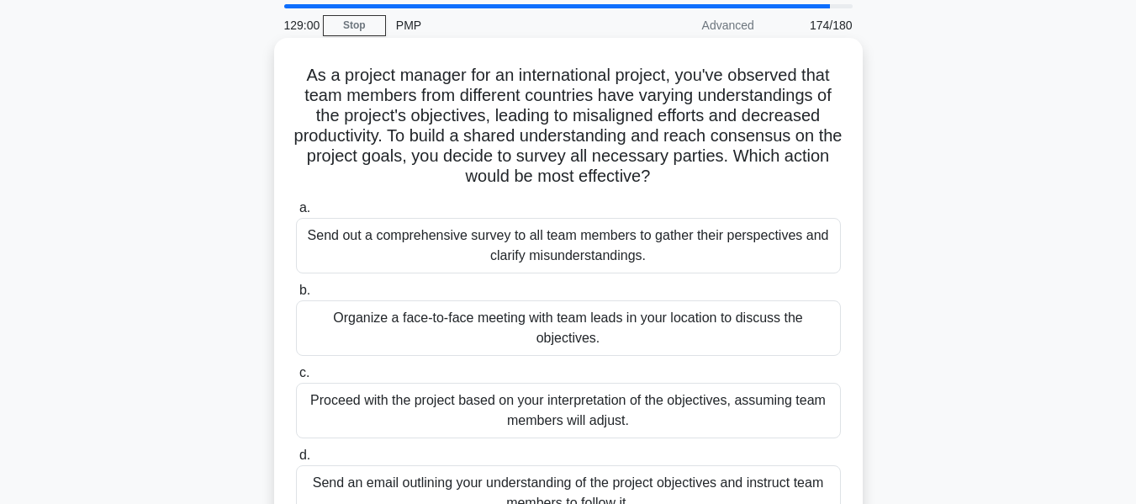
scroll to position [168, 0]
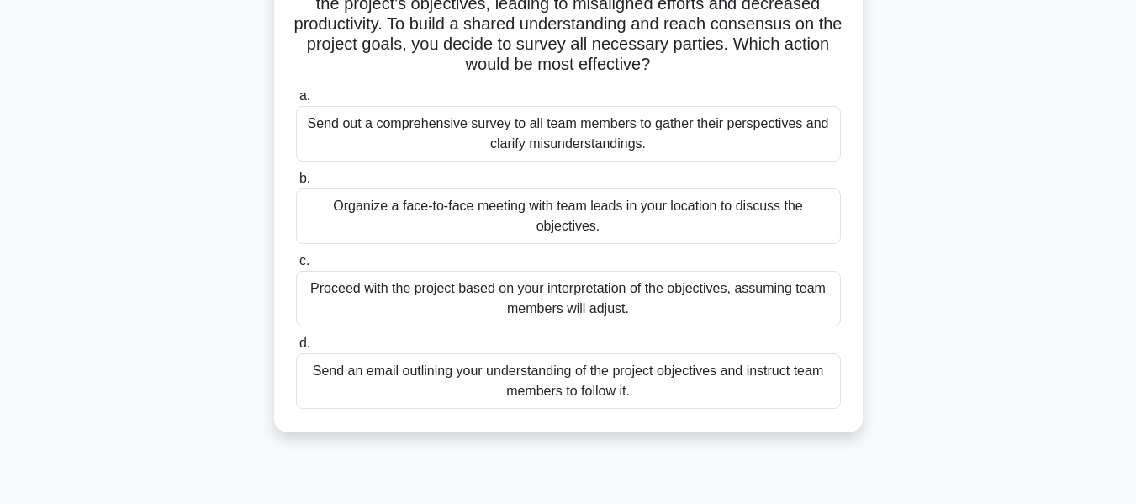
click at [670, 213] on div "Organize a face-to-face meeting with team leads in your location to discuss the…" at bounding box center [568, 216] width 545 height 56
click at [296, 184] on input "b. Organize a face-to-face meeting with team leads in your location to discuss …" at bounding box center [296, 178] width 0 height 11
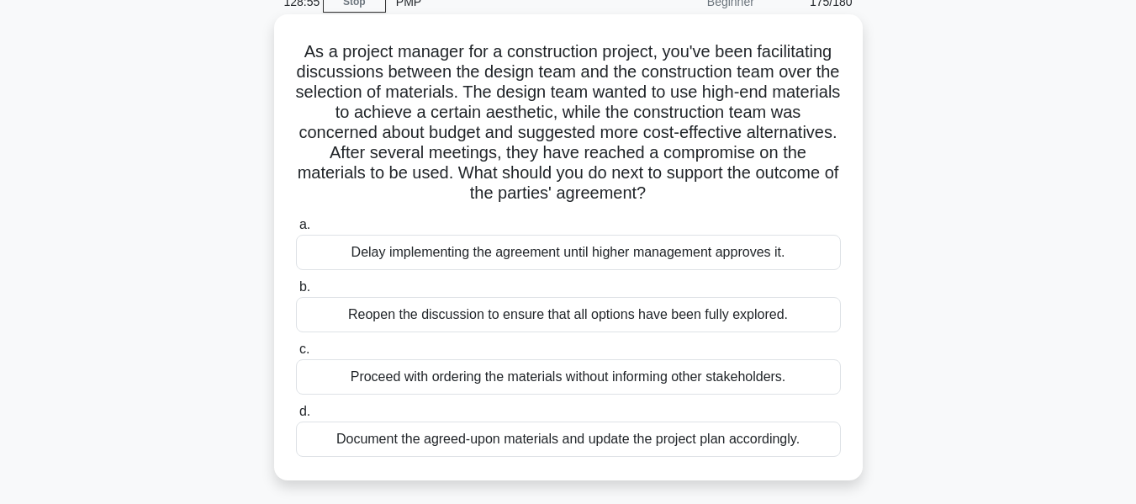
scroll to position [0, 0]
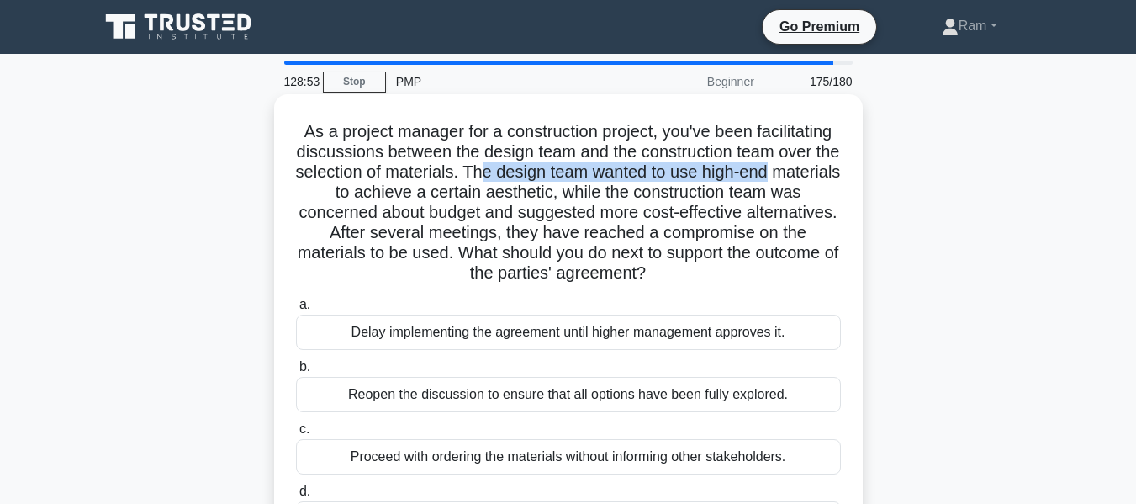
drag, startPoint x: 531, startPoint y: 167, endPoint x: 835, endPoint y: 165, distance: 304.5
click at [835, 165] on h5 "As a project manager for a construction project, you've been facilitating discu…" at bounding box center [568, 202] width 548 height 163
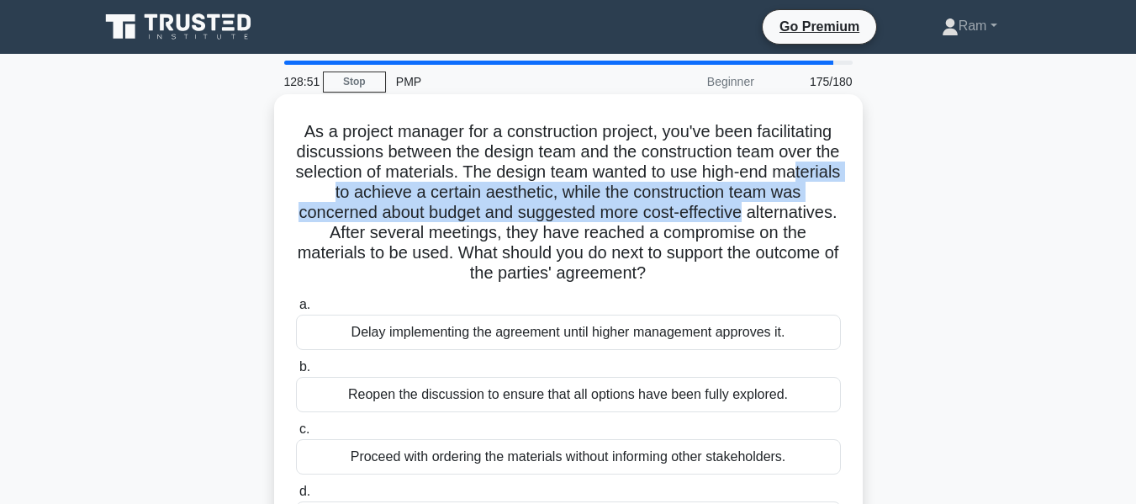
drag, startPoint x: 331, startPoint y: 194, endPoint x: 848, endPoint y: 204, distance: 517.4
click at [848, 204] on div "As a project manager for a construction project, you've been facilitating discu…" at bounding box center [568, 327] width 575 height 453
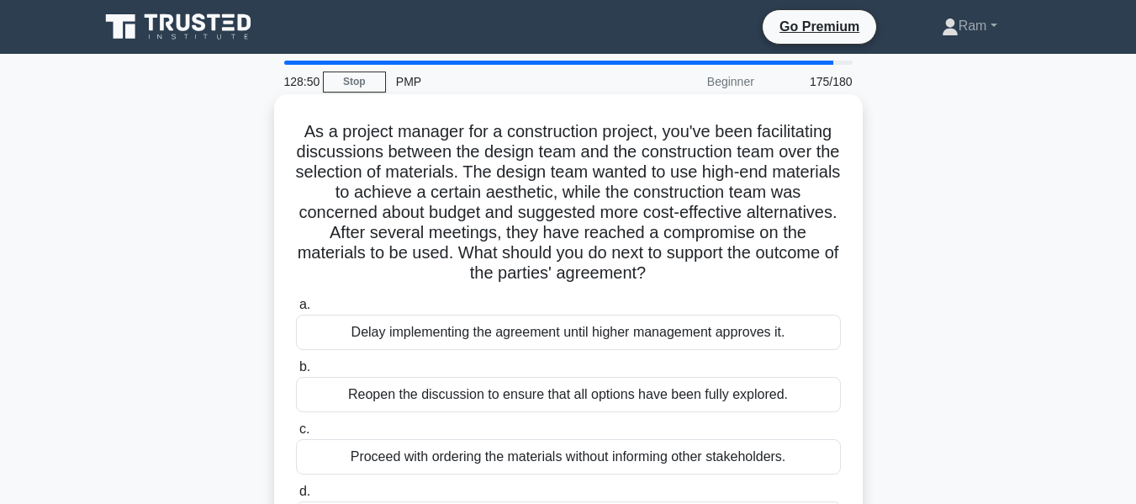
click at [507, 243] on h5 "As a project manager for a construction project, you've been facilitating discu…" at bounding box center [568, 202] width 548 height 163
drag, startPoint x: 501, startPoint y: 215, endPoint x: 813, endPoint y: 220, distance: 311.3
click at [813, 220] on h5 "As a project manager for a construction project, you've been facilitating discu…" at bounding box center [568, 202] width 548 height 163
drag, startPoint x: 406, startPoint y: 230, endPoint x: 778, endPoint y: 285, distance: 375.9
click at [778, 284] on h5 "As a project manager for a construction project, you've been facilitating discu…" at bounding box center [568, 202] width 548 height 163
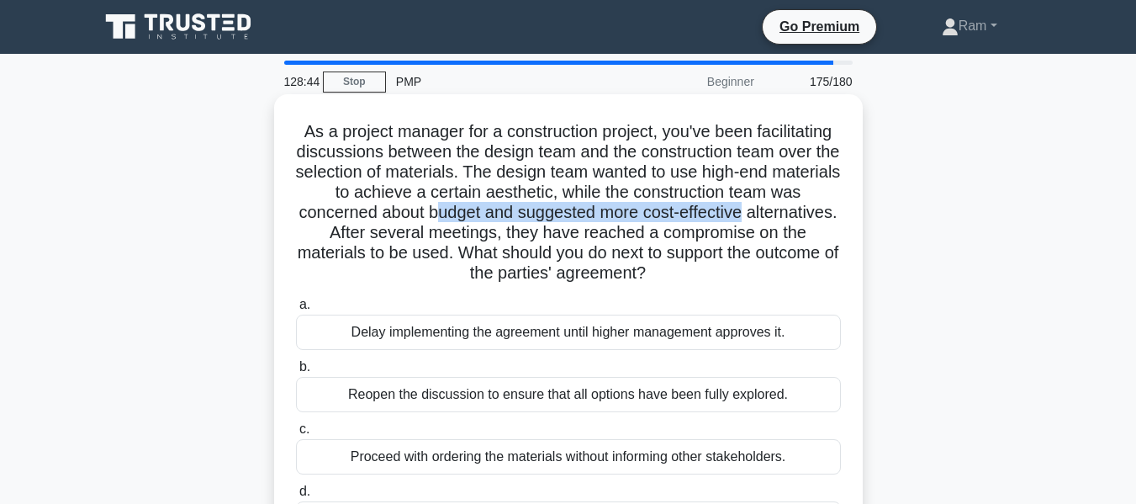
click at [465, 265] on h5 "As a project manager for a construction project, you've been facilitating discu…" at bounding box center [568, 202] width 548 height 163
drag, startPoint x: 535, startPoint y: 250, endPoint x: 727, endPoint y: 278, distance: 193.8
click at [727, 278] on h5 "As a project manager for a construction project, you've been facilitating discu…" at bounding box center [568, 202] width 548 height 163
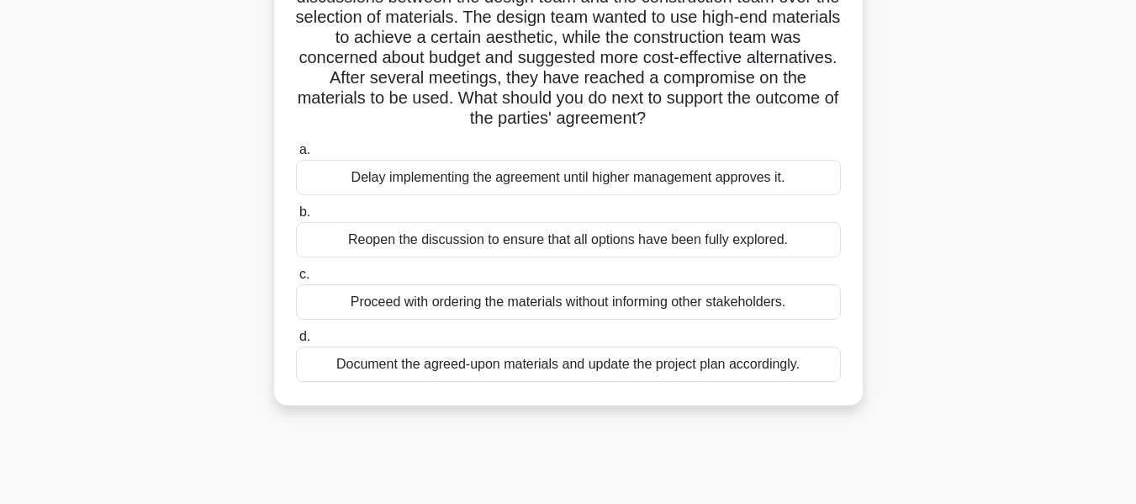
scroll to position [168, 0]
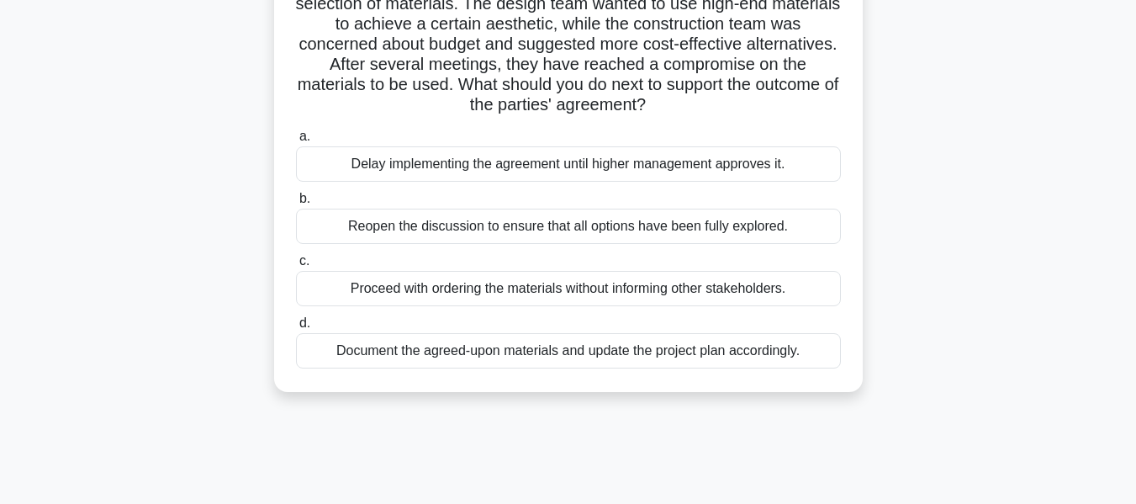
click at [687, 354] on div "Document the agreed-upon materials and update the project plan accordingly." at bounding box center [568, 350] width 545 height 35
click at [296, 329] on input "d. Document the agreed-upon materials and update the project plan accordingly." at bounding box center [296, 323] width 0 height 11
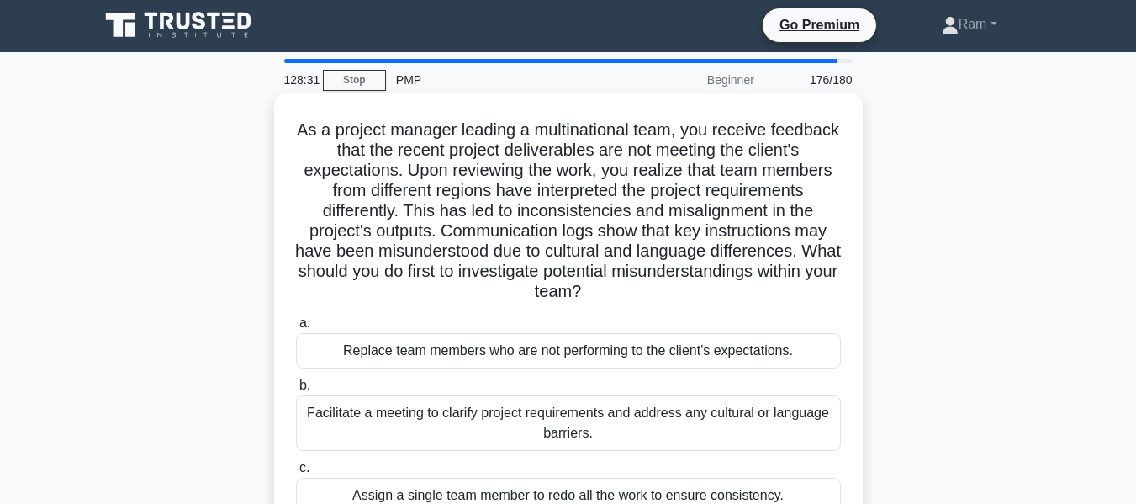
scroll to position [0, 0]
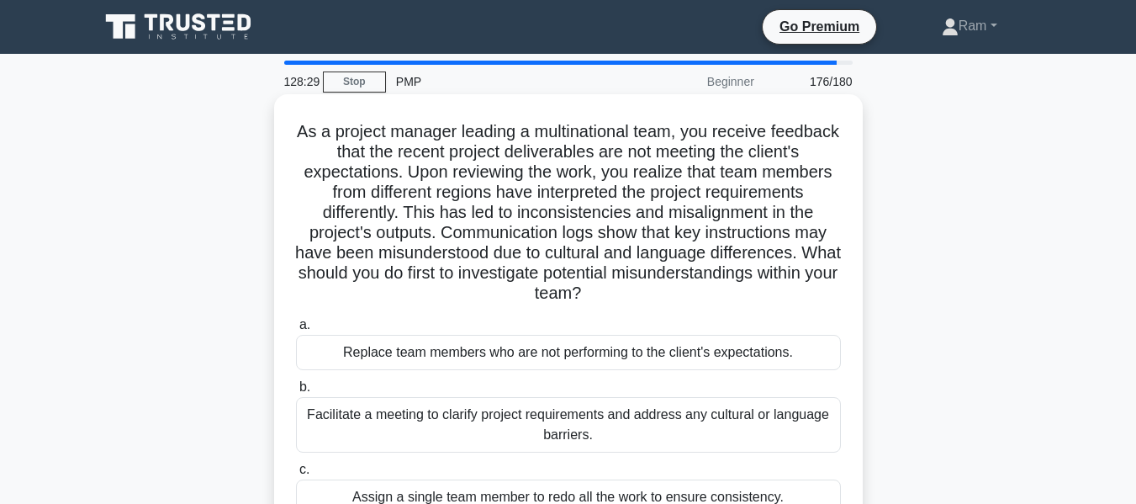
drag, startPoint x: 596, startPoint y: 232, endPoint x: 771, endPoint y: 294, distance: 186.2
click at [771, 294] on h5 "As a project manager leading a multinational team, you receive feedback that th…" at bounding box center [568, 212] width 548 height 183
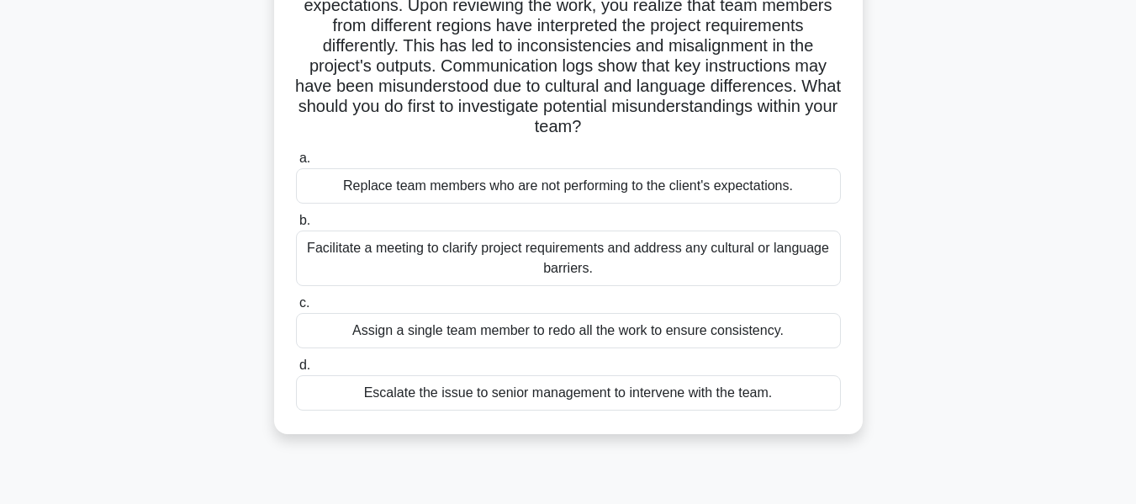
scroll to position [168, 0]
click at [738, 255] on div "Facilitate a meeting to clarify project requirements and address any cultural o…" at bounding box center [568, 257] width 545 height 56
click at [296, 225] on input "b. Facilitate a meeting to clarify project requirements and address any cultura…" at bounding box center [296, 219] width 0 height 11
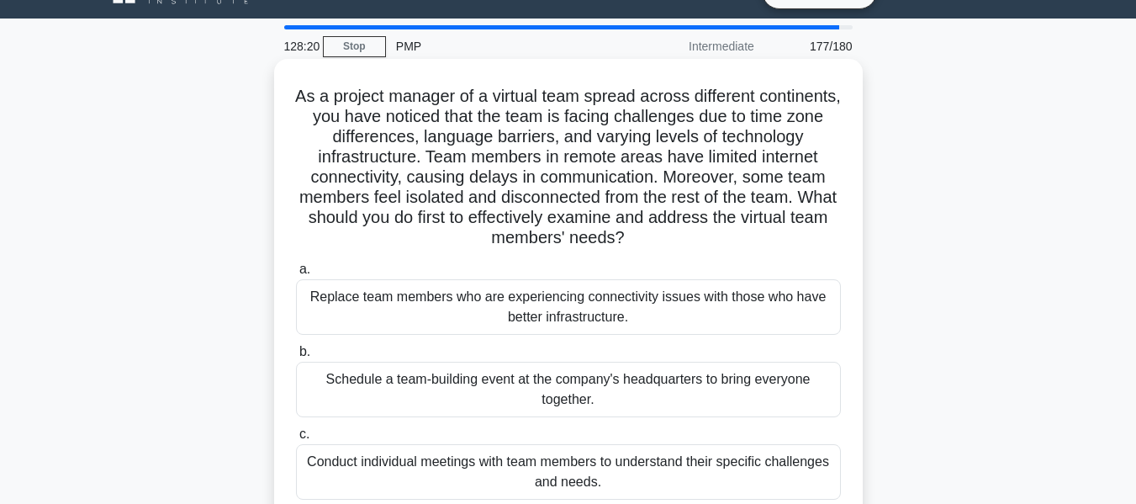
scroll to position [0, 0]
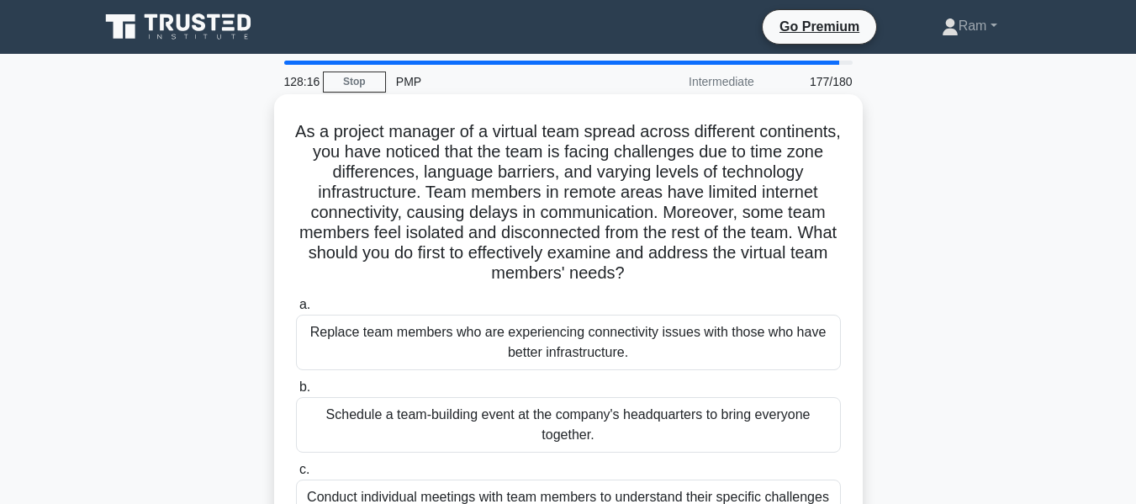
drag, startPoint x: 310, startPoint y: 235, endPoint x: 759, endPoint y: 273, distance: 450.8
click at [759, 273] on h5 "As a project manager of a virtual team spread across different continents, you …" at bounding box center [568, 202] width 548 height 163
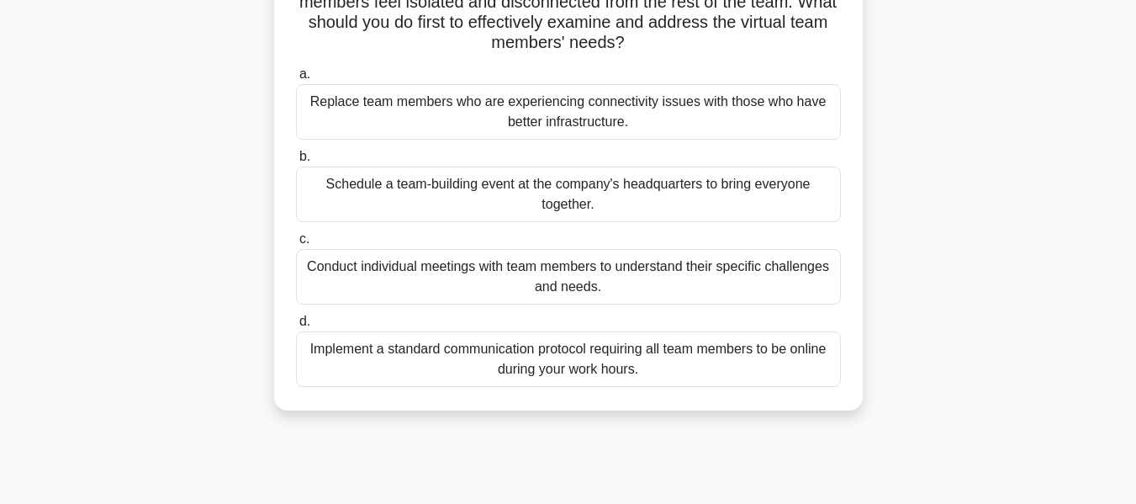
scroll to position [252, 0]
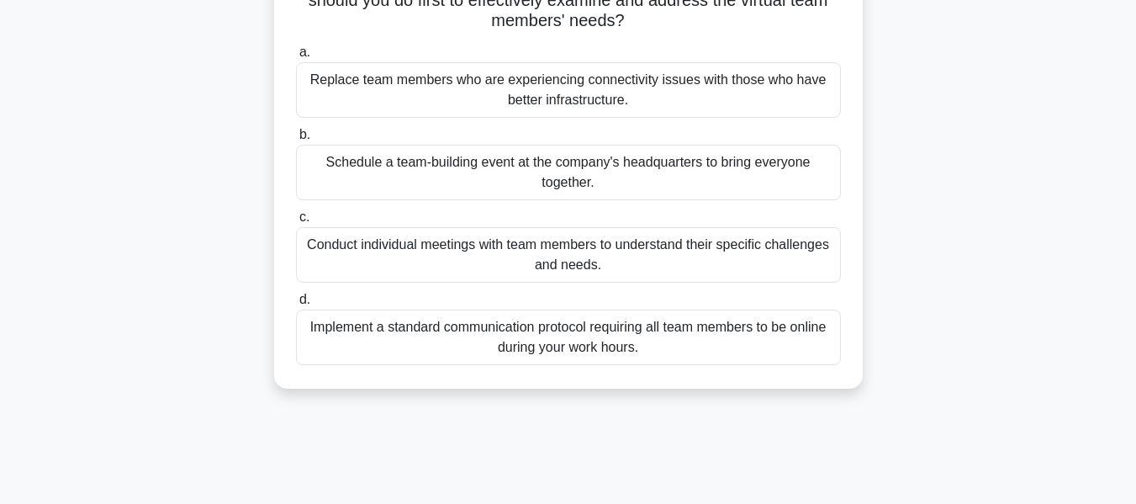
click at [745, 173] on div "Schedule a team-building event at the company's headquarters to bring everyone …" at bounding box center [568, 173] width 545 height 56
click at [296, 140] on input "b. Schedule a team-building event at the company's headquarters to bring everyo…" at bounding box center [296, 135] width 0 height 11
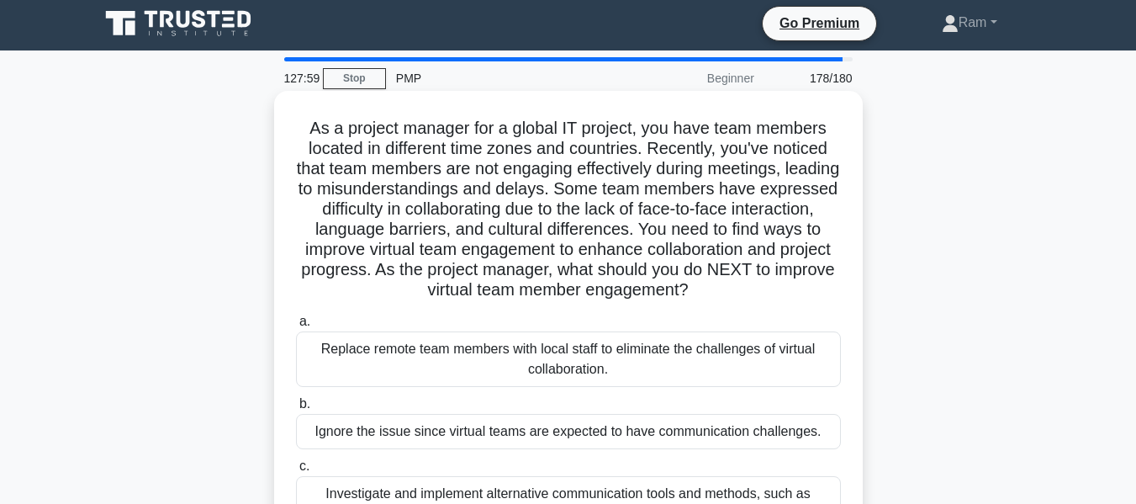
scroll to position [0, 0]
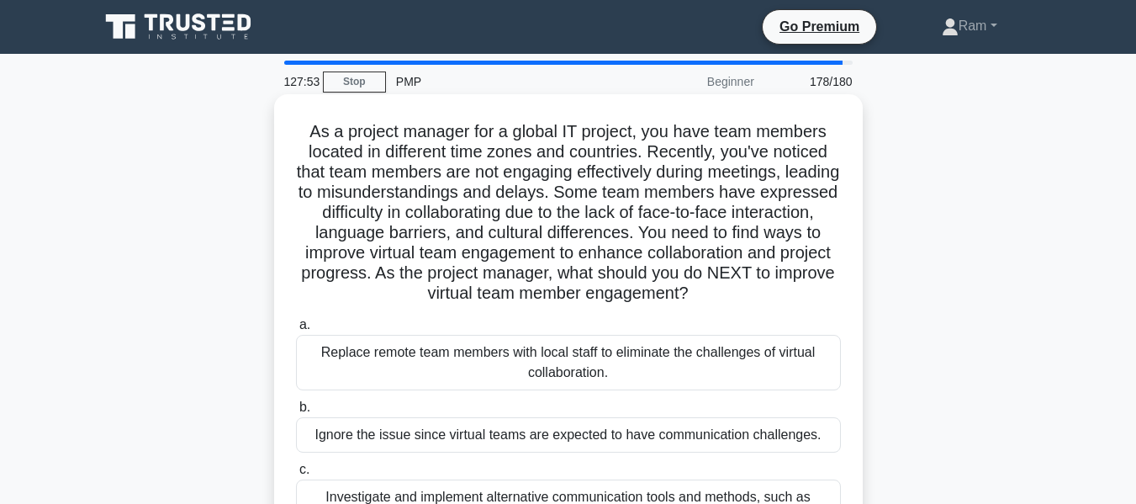
drag, startPoint x: 715, startPoint y: 237, endPoint x: 766, endPoint y: 307, distance: 86.6
click at [766, 307] on div "As a project manager for a global IT project, you have team members located in …" at bounding box center [568, 377] width 575 height 553
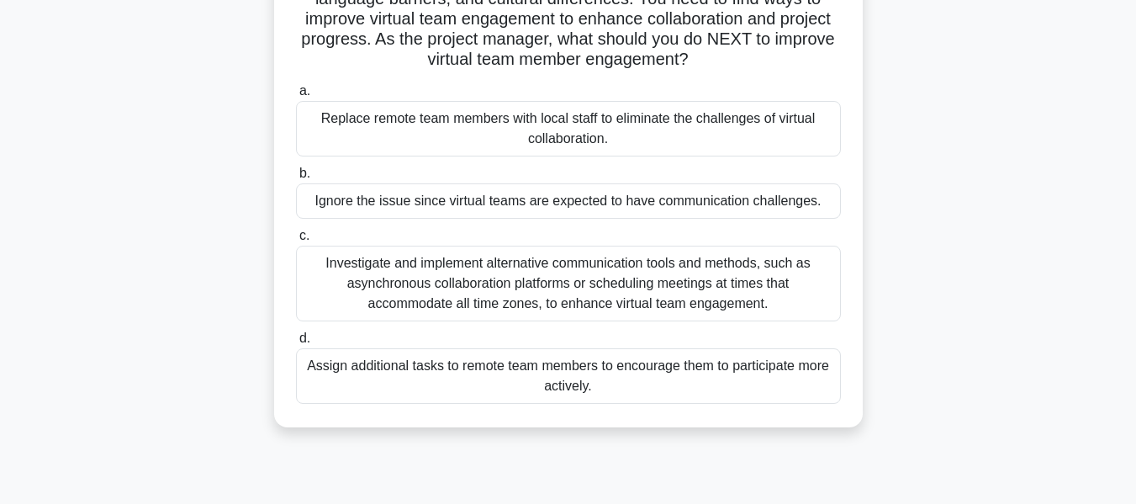
scroll to position [252, 0]
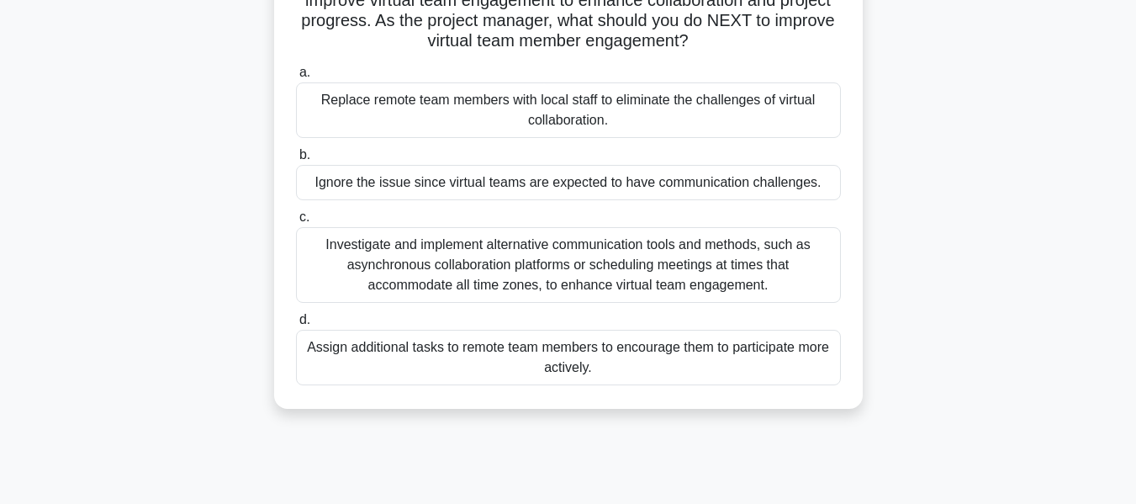
click at [705, 273] on div "Investigate and implement alternative communication tools and methods, such as …" at bounding box center [568, 265] width 545 height 76
click at [296, 223] on input "c. Investigate and implement alternative communication tools and methods, such …" at bounding box center [296, 217] width 0 height 11
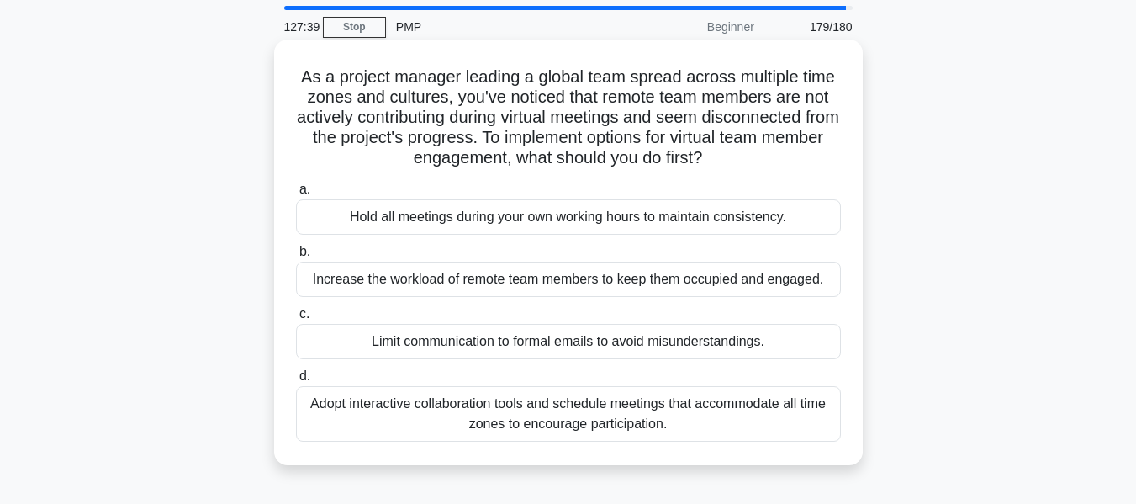
scroll to position [84, 0]
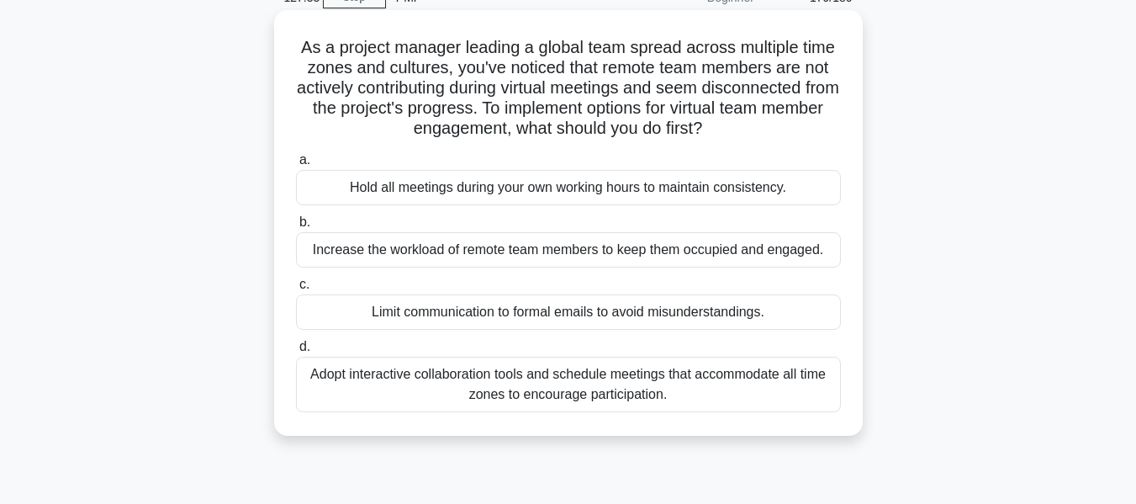
click at [628, 391] on div "Adopt interactive collaboration tools and schedule meetings that accommodate al…" at bounding box center [568, 385] width 545 height 56
click at [296, 352] on input "d. Adopt interactive collaboration tools and schedule meetings that accommodate…" at bounding box center [296, 346] width 0 height 11
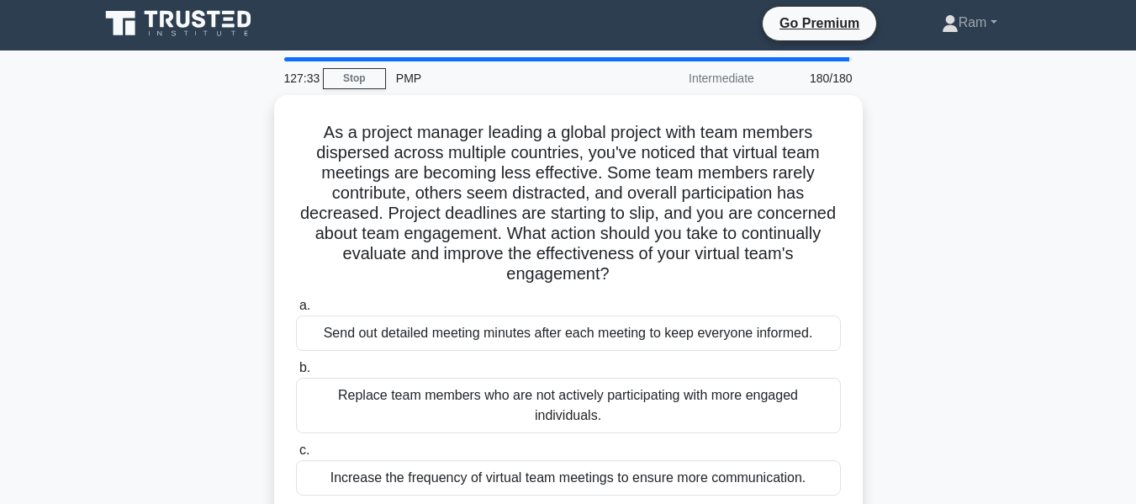
scroll to position [0, 0]
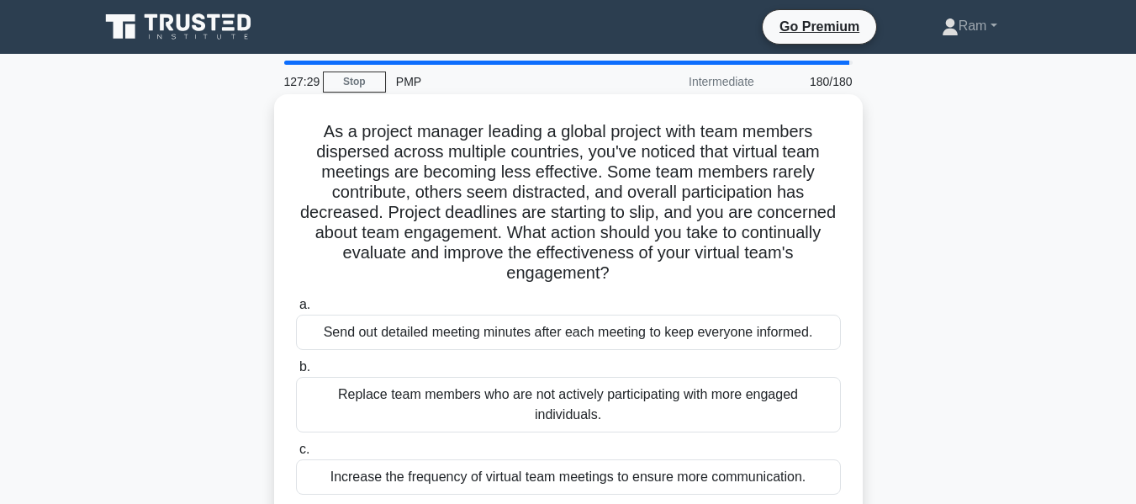
drag, startPoint x: 501, startPoint y: 228, endPoint x: 664, endPoint y: 279, distance: 170.3
click at [654, 266] on h5 "As a project manager leading a global project with team members dispersed acros…" at bounding box center [568, 202] width 548 height 163
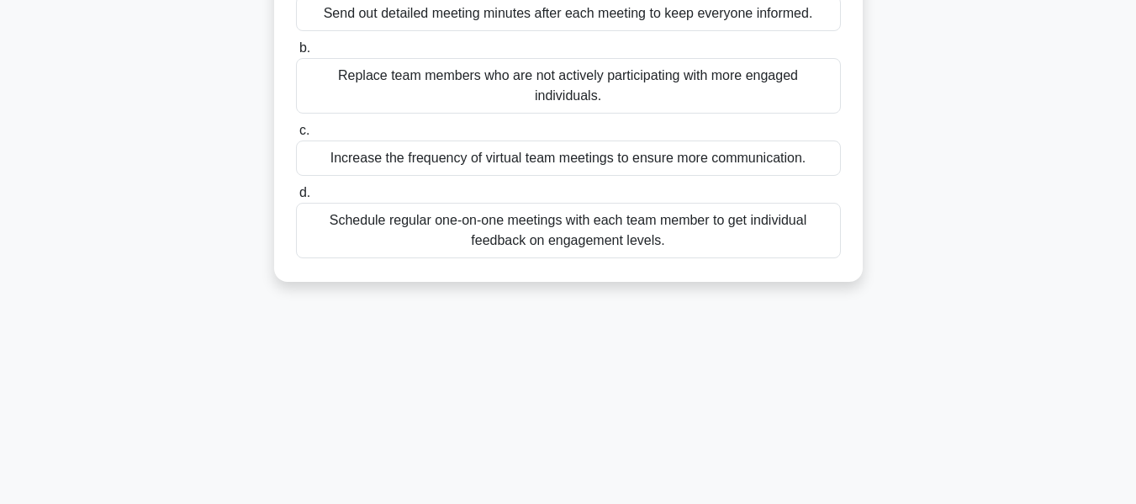
scroll to position [336, 0]
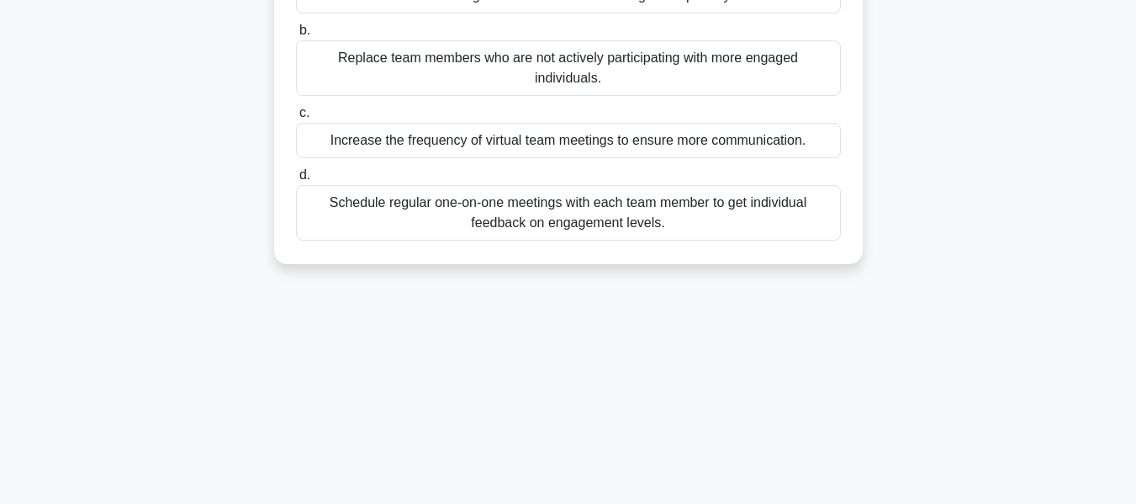
click at [639, 192] on div "Schedule regular one-on-one meetings with each team member to get individual fe…" at bounding box center [568, 213] width 545 height 56
click at [296, 181] on input "d. Schedule regular one-on-one meetings with each team member to get individual…" at bounding box center [296, 175] width 0 height 11
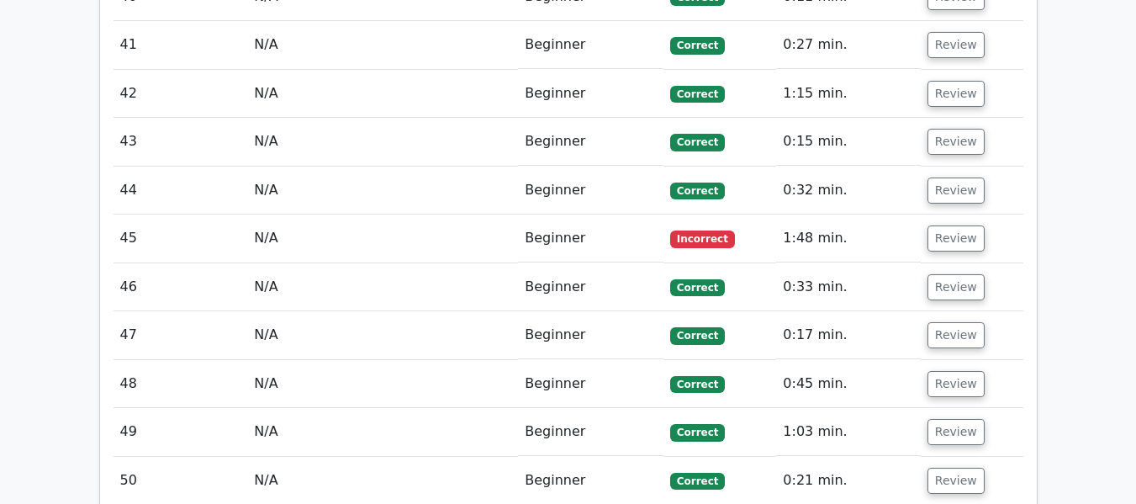
scroll to position [4290, 0]
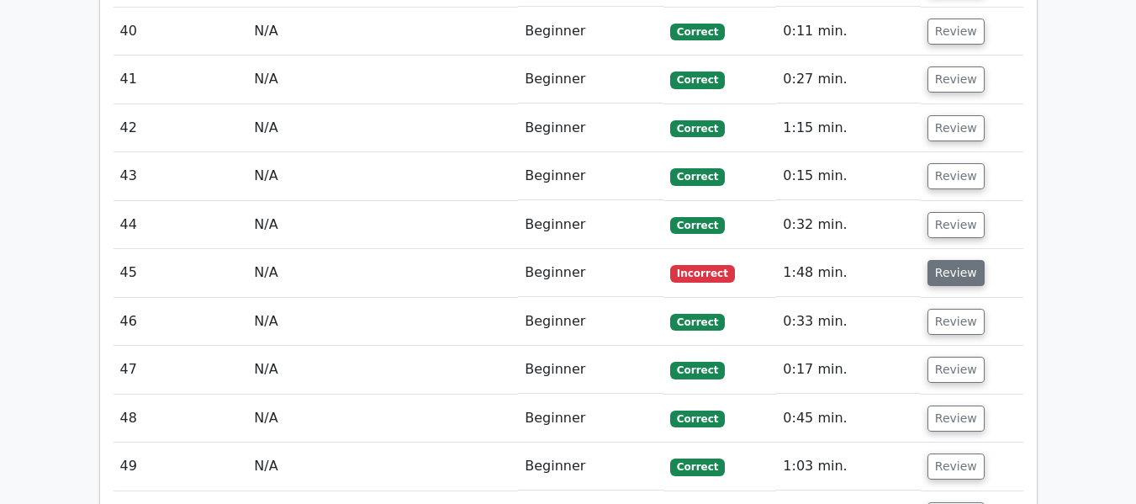
click at [968, 260] on button "Review" at bounding box center [956, 273] width 57 height 26
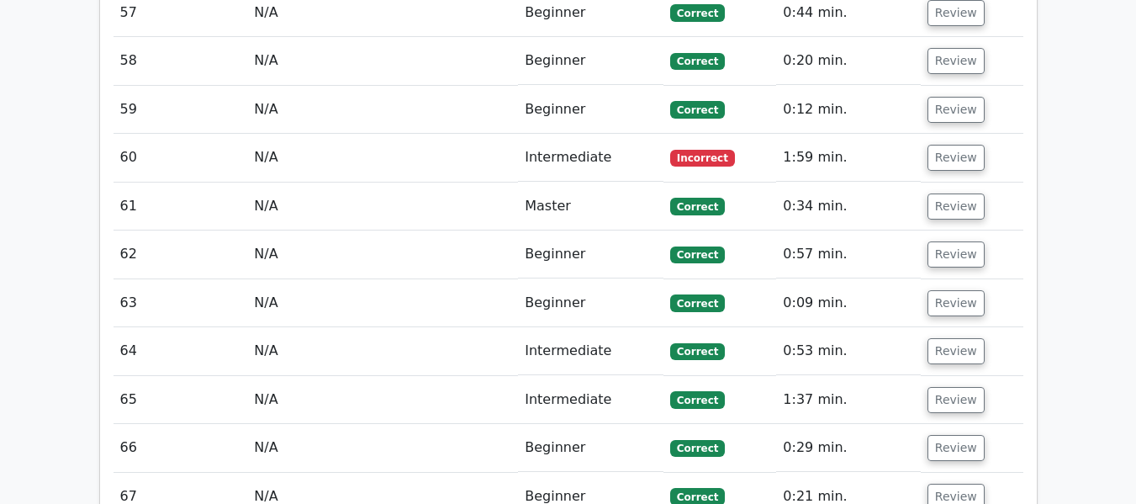
scroll to position [6140, 0]
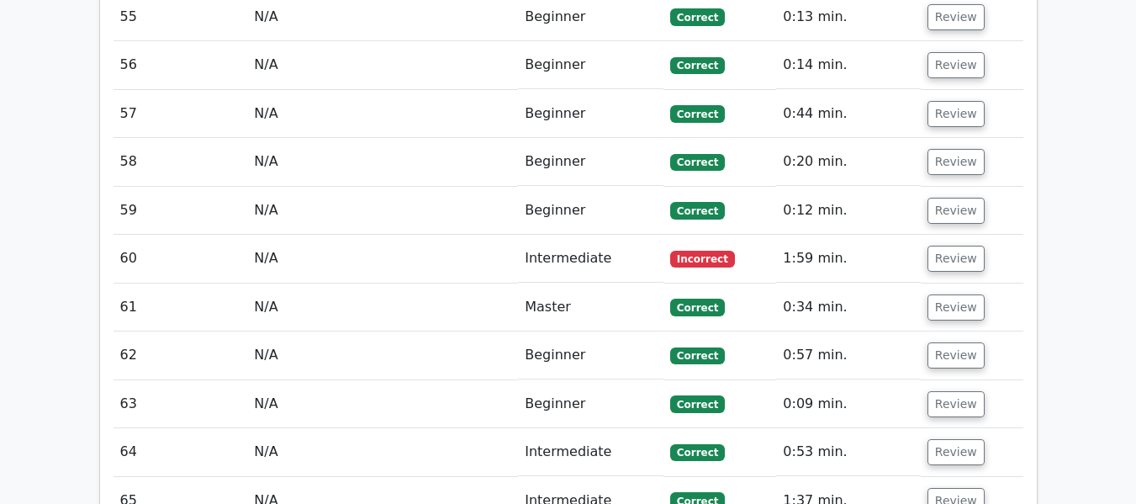
drag, startPoint x: 947, startPoint y: 54, endPoint x: 929, endPoint y: 74, distance: 26.8
click at [948, 246] on button "Review" at bounding box center [956, 259] width 57 height 26
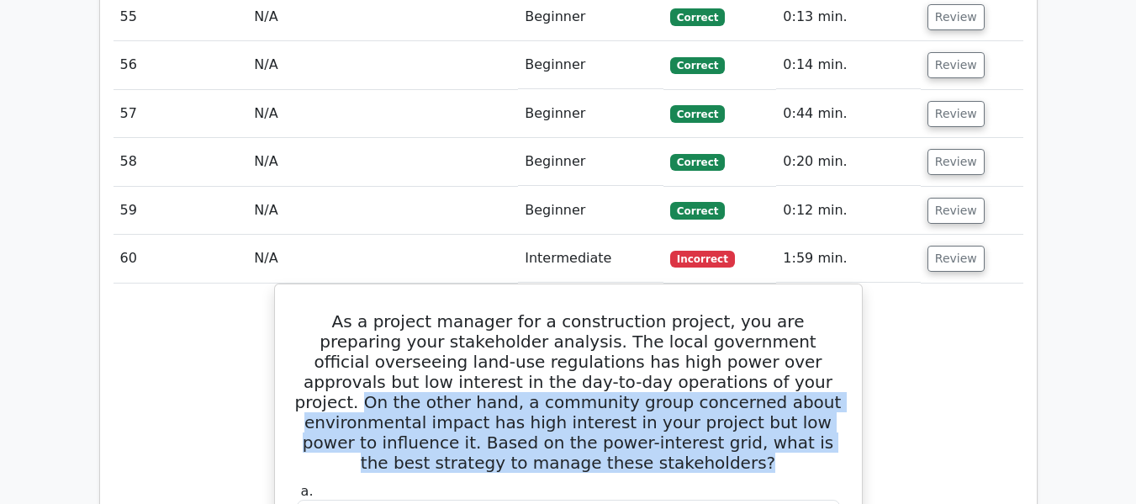
drag, startPoint x: 574, startPoint y: 175, endPoint x: 865, endPoint y: 235, distance: 296.3
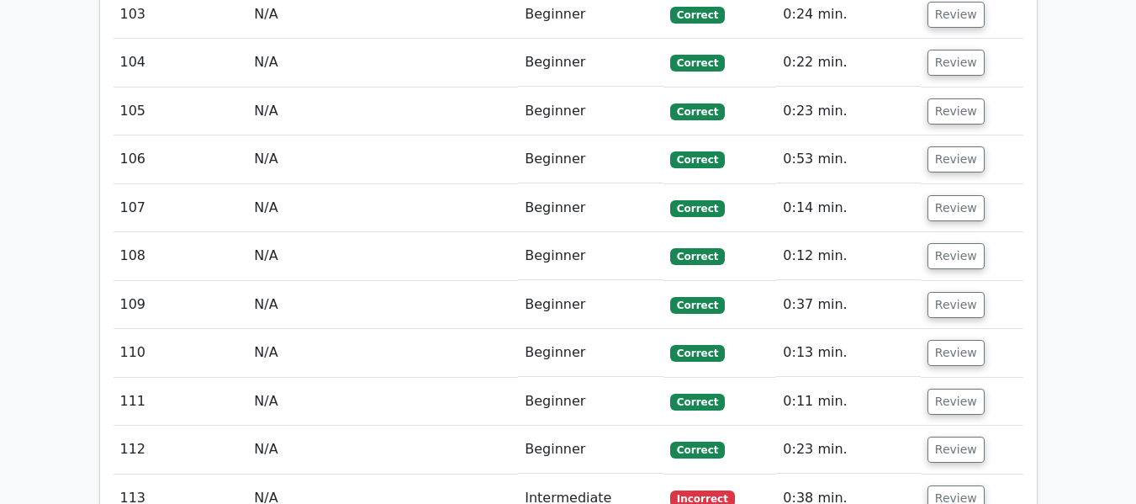
scroll to position [9421, 0]
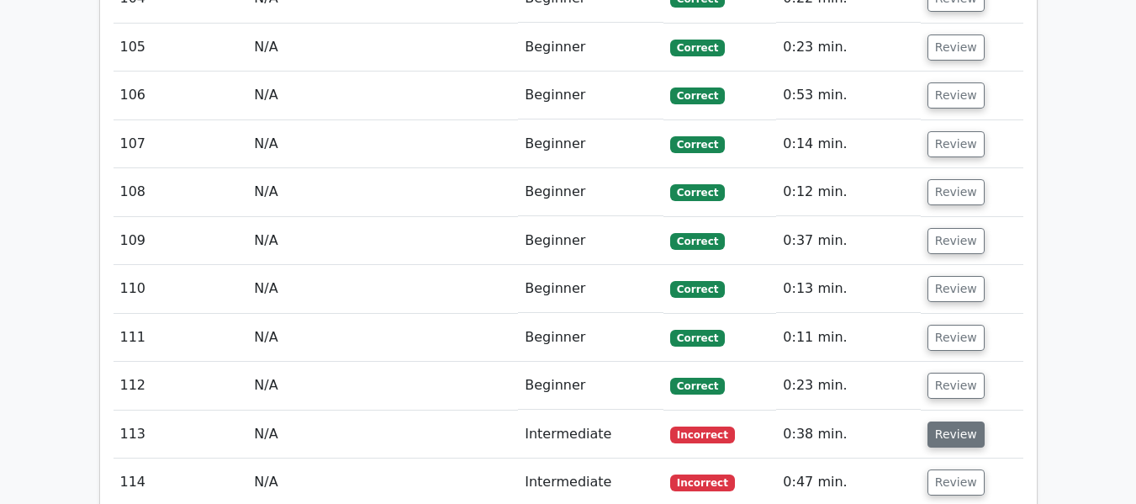
click at [952, 421] on button "Review" at bounding box center [956, 434] width 57 height 26
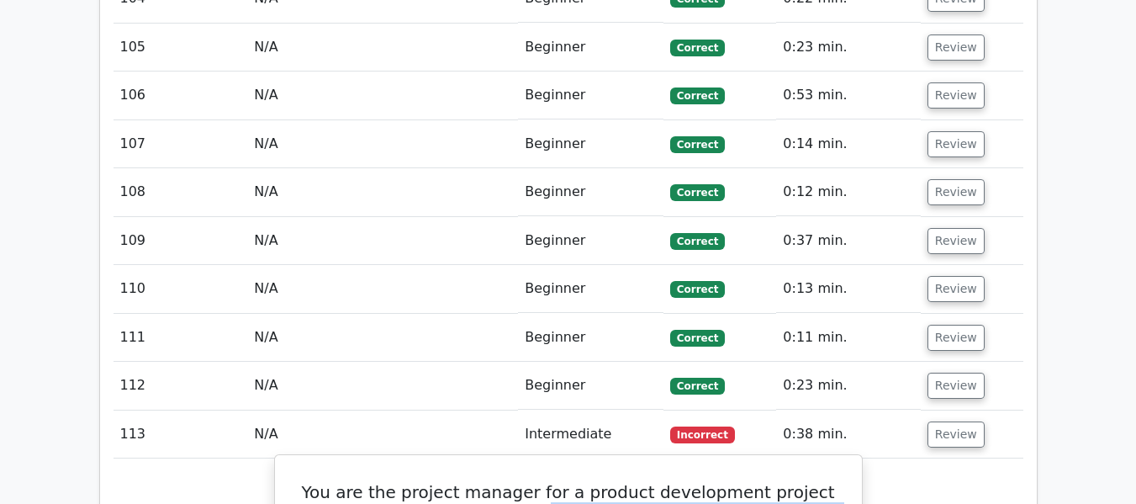
drag, startPoint x: 474, startPoint y: 196, endPoint x: 815, endPoint y: 277, distance: 350.1
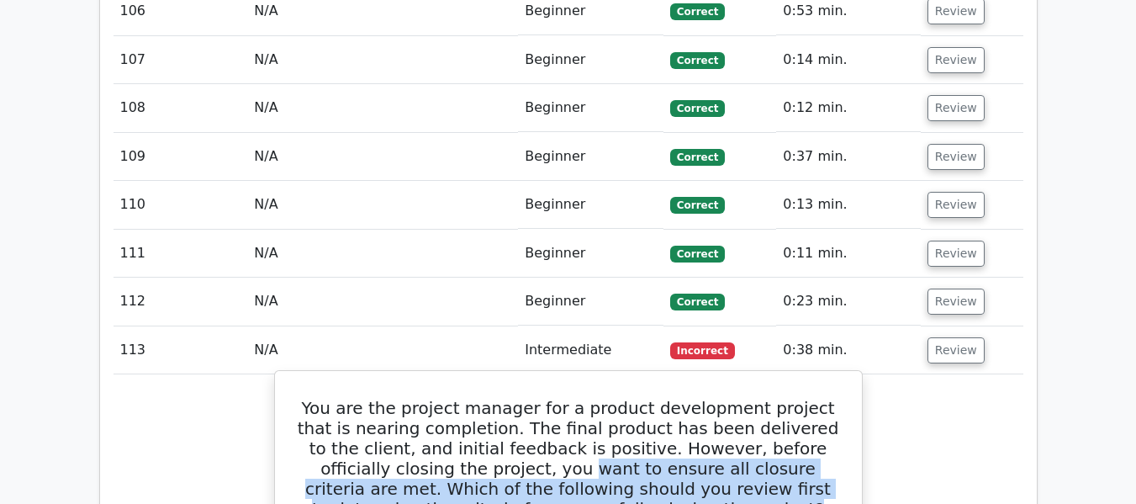
drag, startPoint x: 409, startPoint y: 151, endPoint x: 800, endPoint y: 185, distance: 392.6
click at [800, 398] on h5 "You are the project manager for a product development project that is nearing c…" at bounding box center [568, 458] width 547 height 121
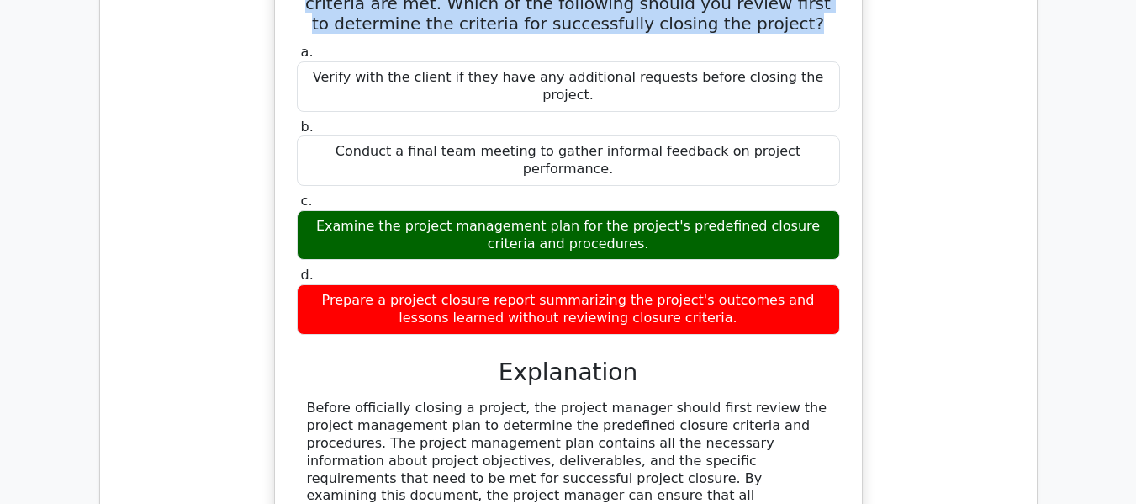
scroll to position [10178, 0]
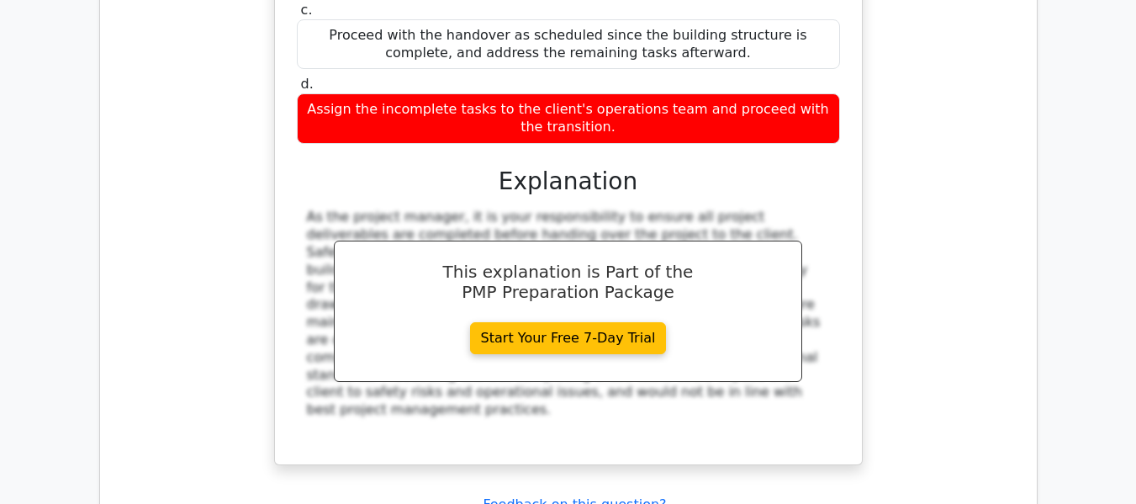
scroll to position [11271, 0]
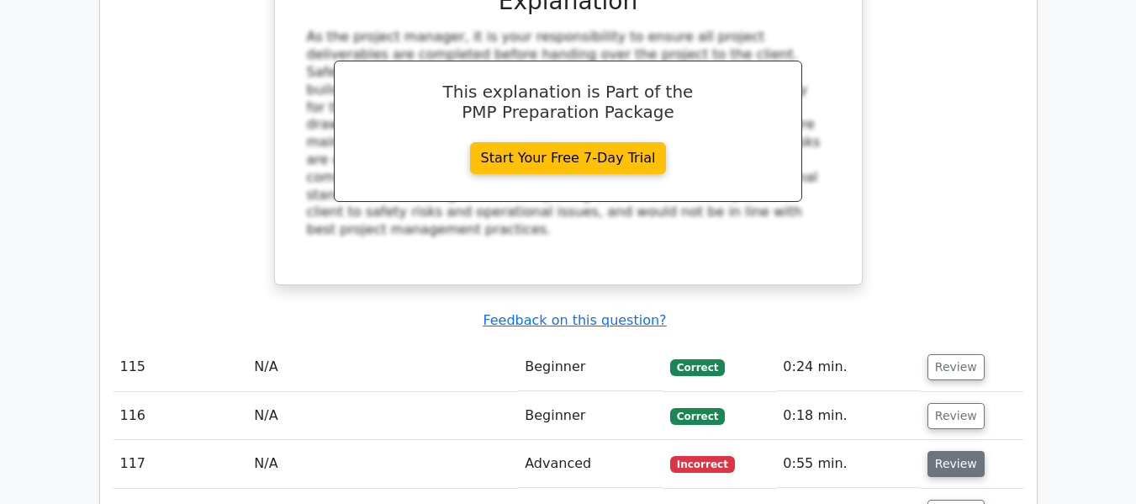
click at [969, 451] on button "Review" at bounding box center [956, 464] width 57 height 26
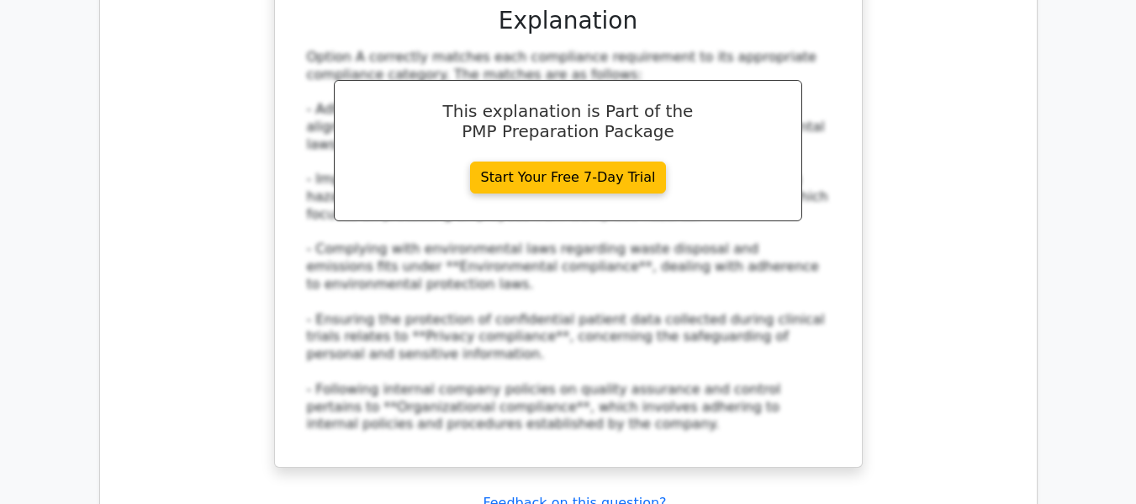
scroll to position [12617, 0]
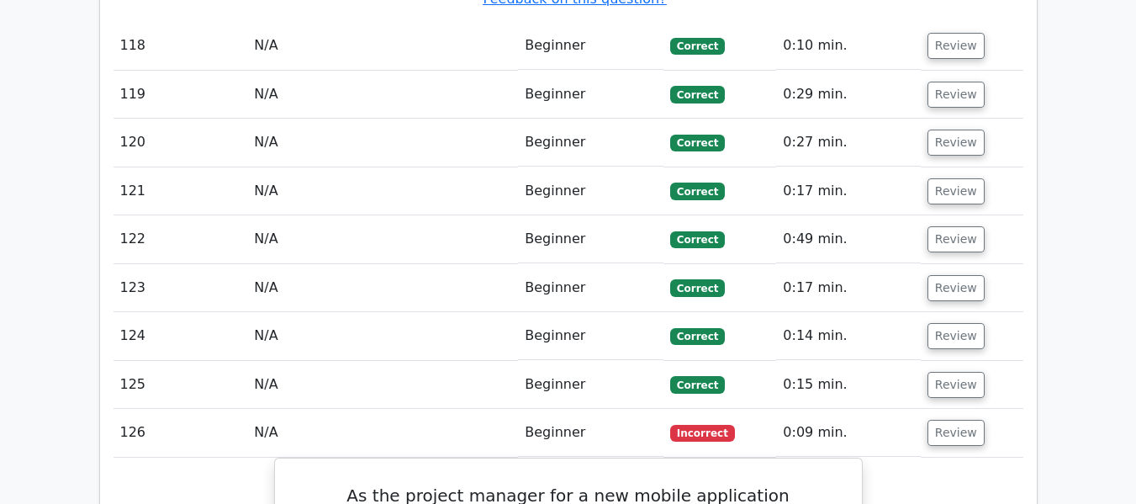
scroll to position [12869, 0]
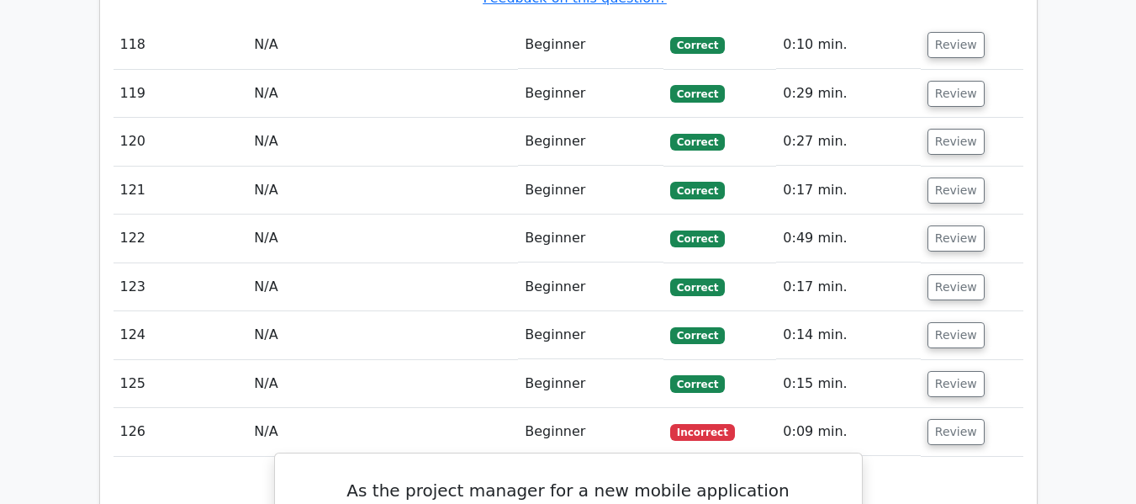
drag, startPoint x: 479, startPoint y: 153, endPoint x: 821, endPoint y: 216, distance: 348.1
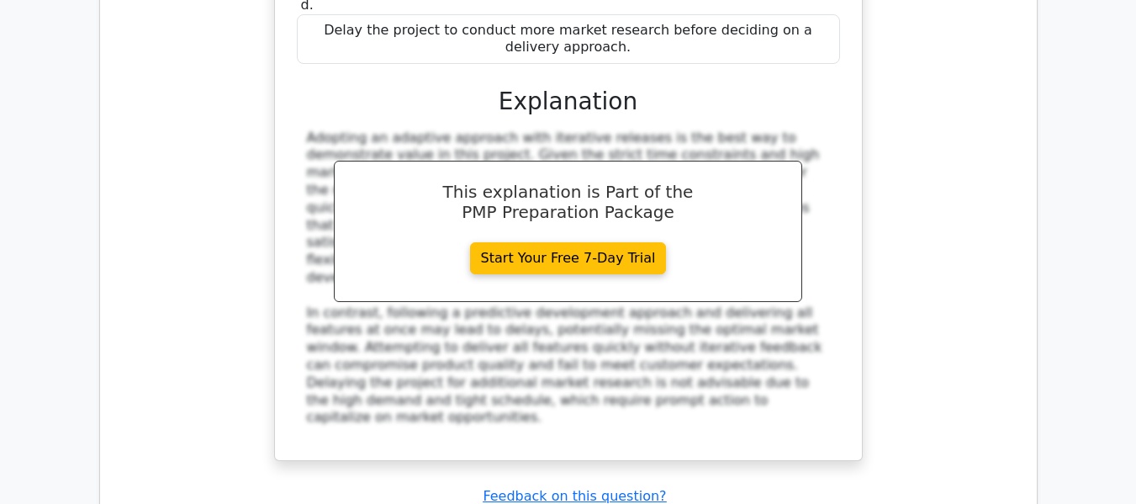
scroll to position [13795, 0]
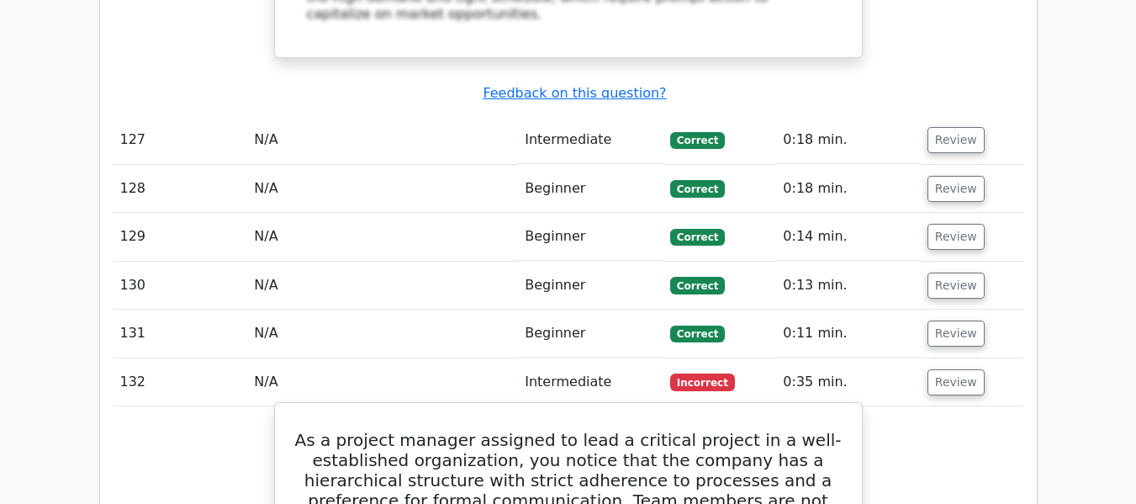
scroll to position [14299, 0]
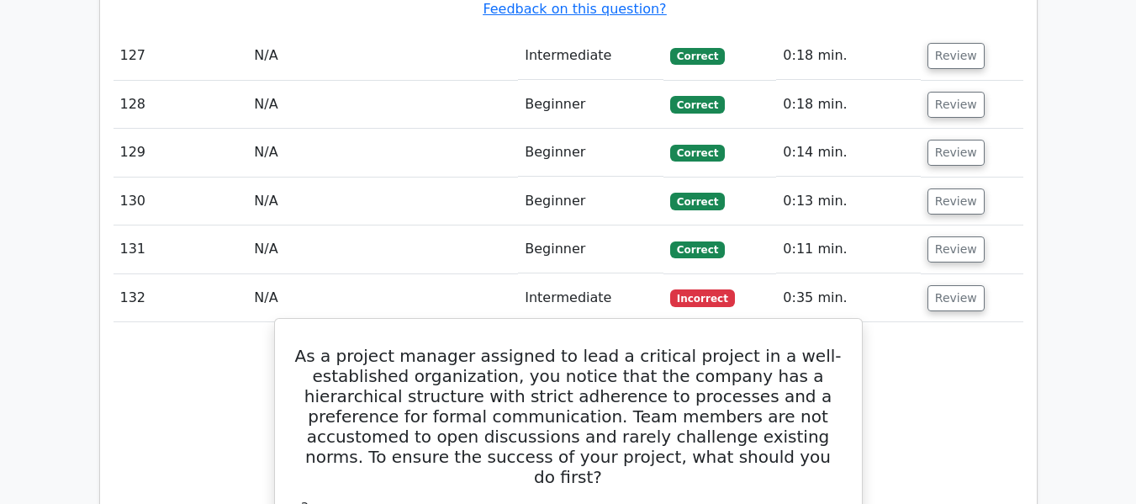
drag, startPoint x: 320, startPoint y: 197, endPoint x: 668, endPoint y: 204, distance: 347.5
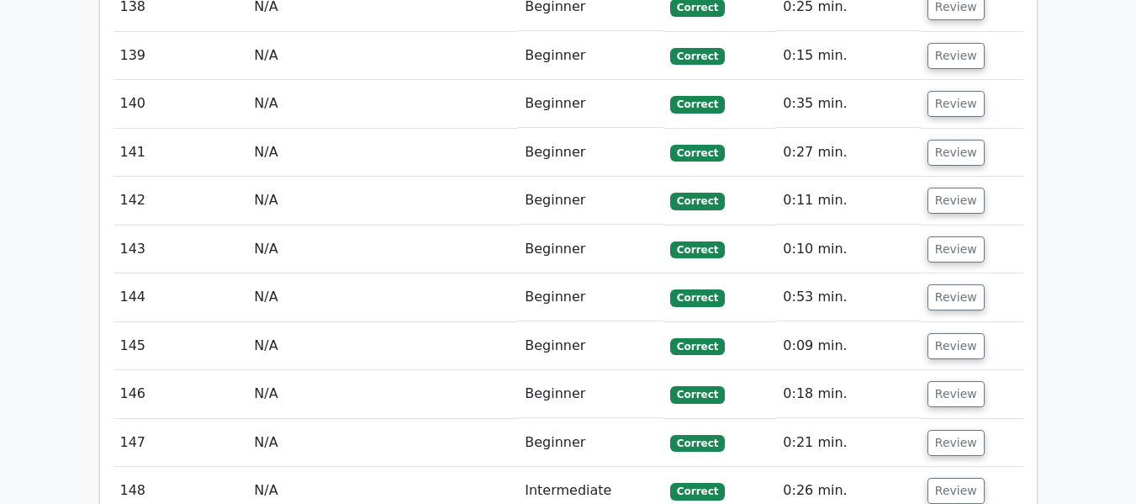
scroll to position [15561, 0]
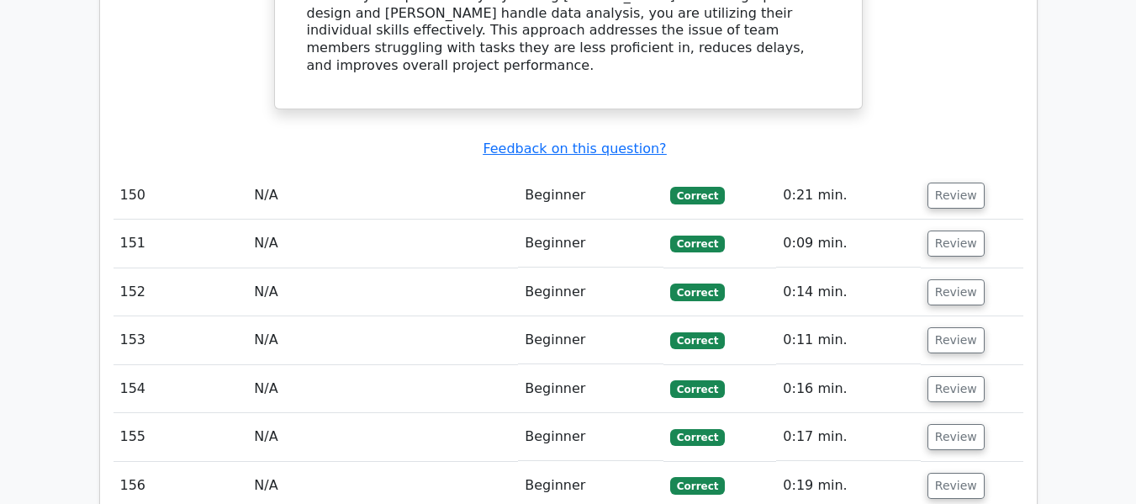
scroll to position [16823, 0]
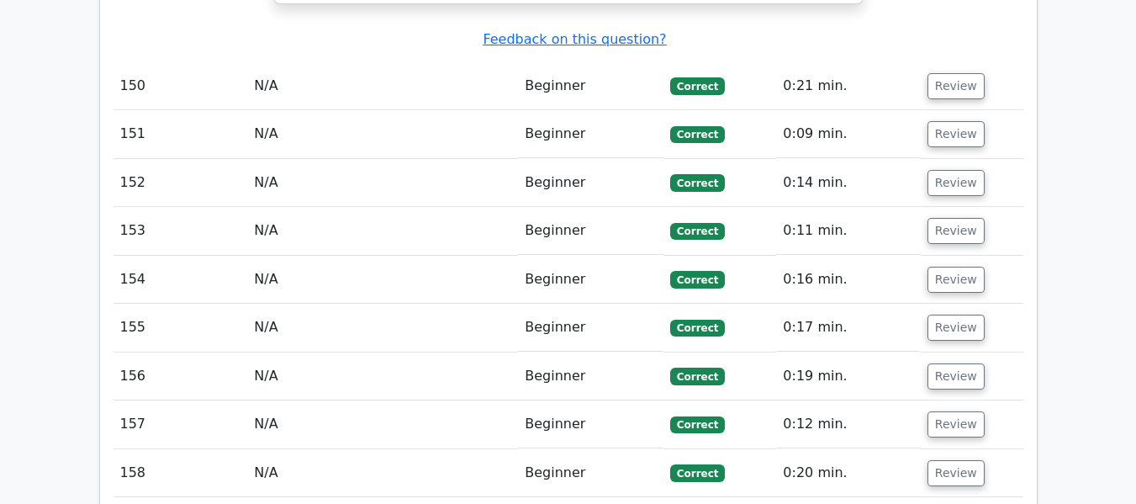
scroll to position [16991, 0]
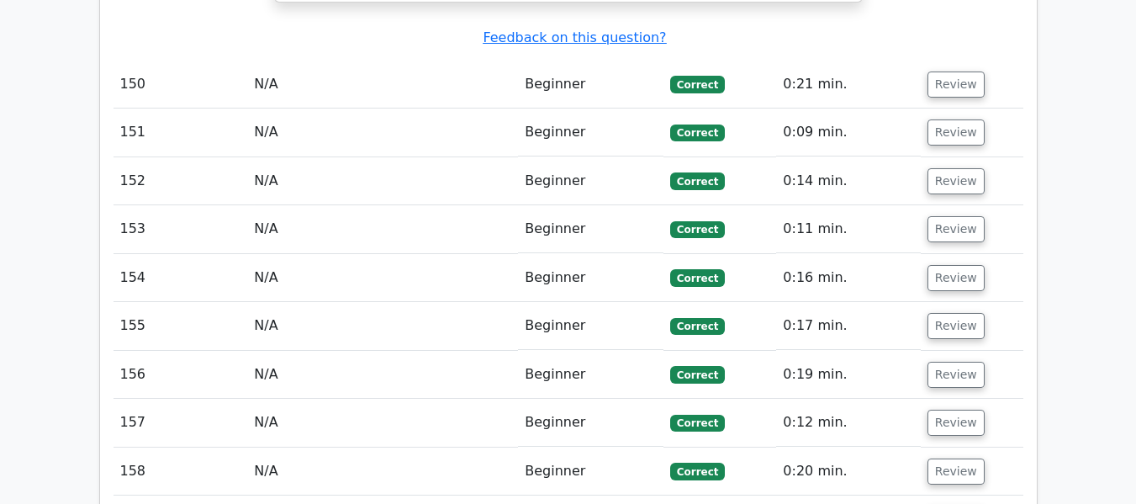
drag, startPoint x: 330, startPoint y: 74, endPoint x: 733, endPoint y: 240, distance: 436.4
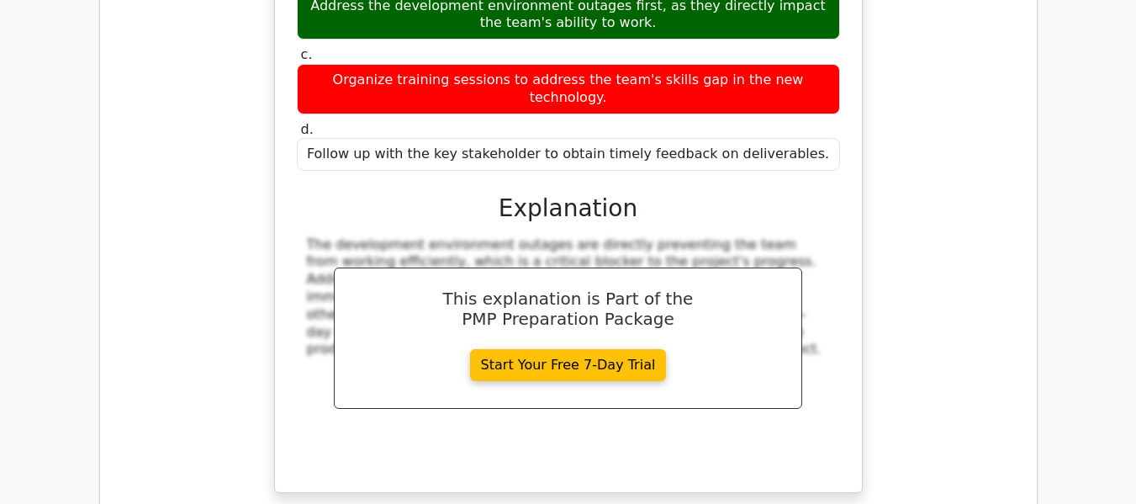
scroll to position [18168, 0]
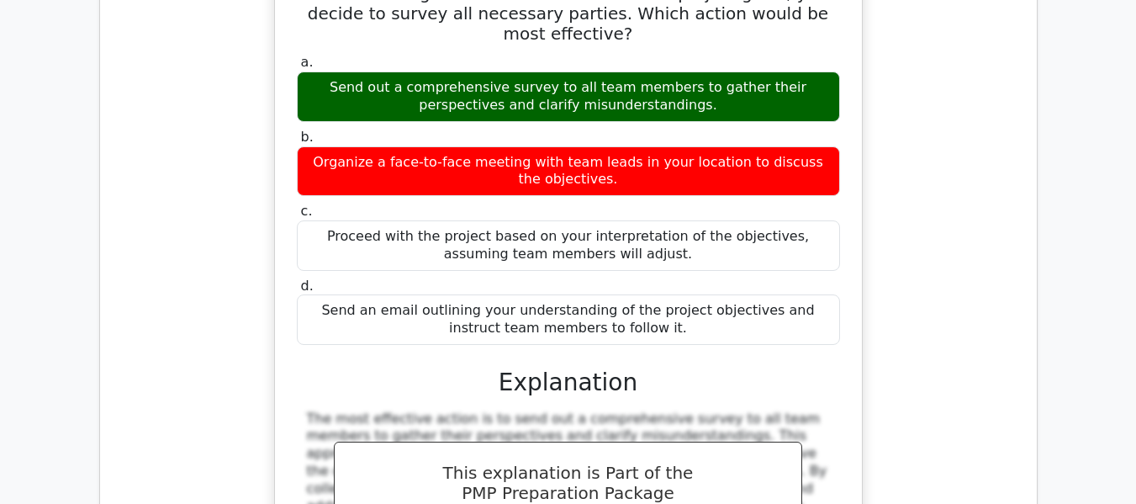
scroll to position [19262, 0]
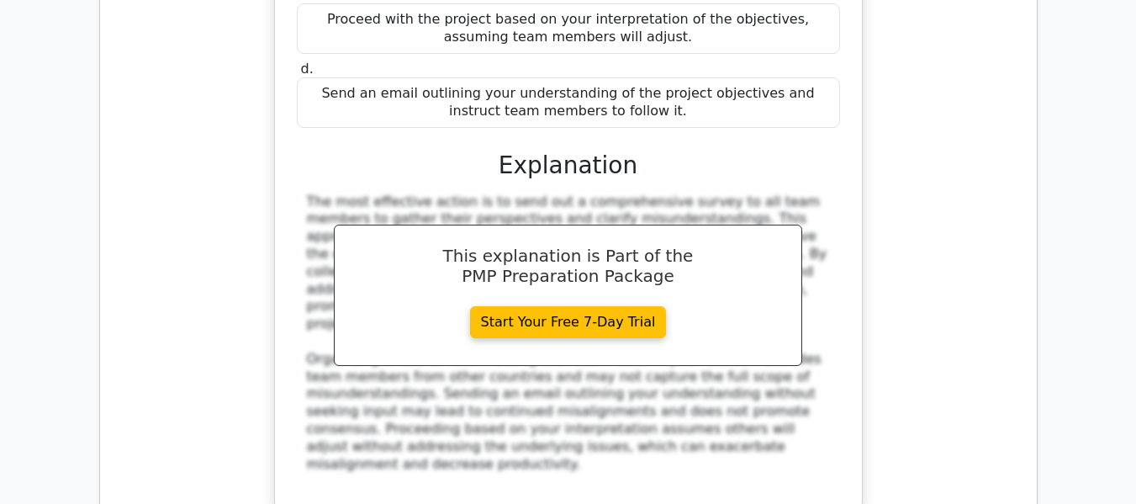
scroll to position [19514, 0]
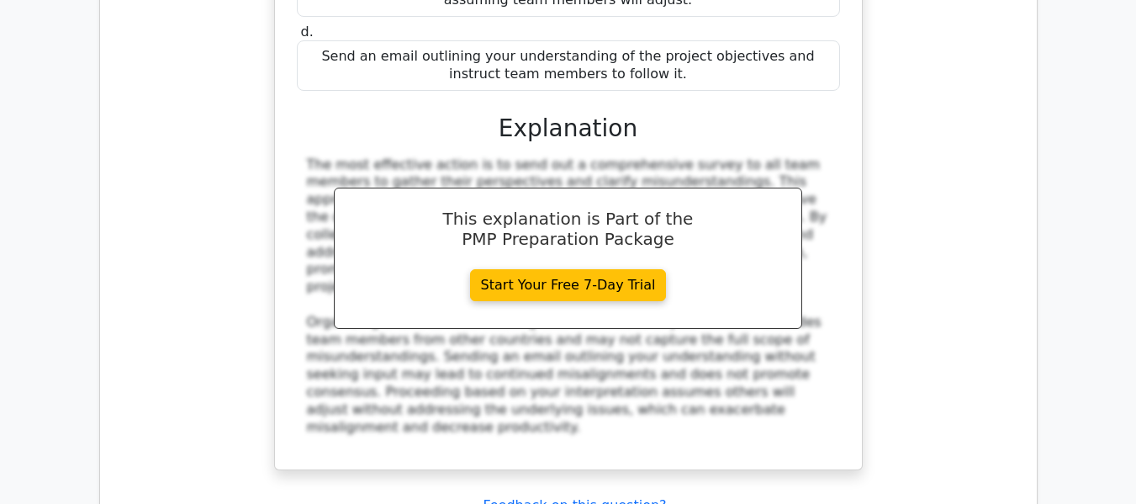
drag, startPoint x: 406, startPoint y: 300, endPoint x: 664, endPoint y: 330, distance: 259.9
drag, startPoint x: 333, startPoint y: 303, endPoint x: 675, endPoint y: 334, distance: 343.8
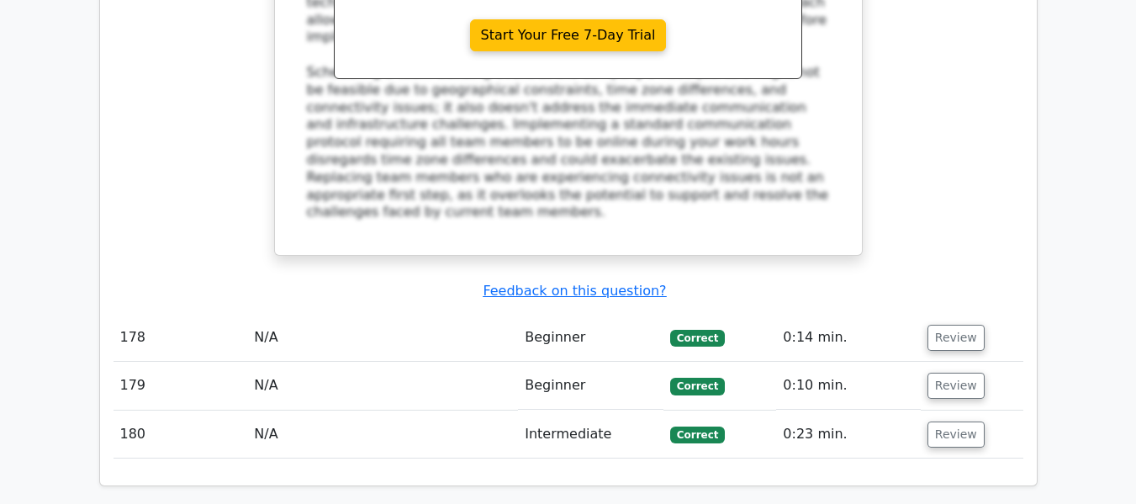
scroll to position [20862, 0]
